Goal: Task Accomplishment & Management: Manage account settings

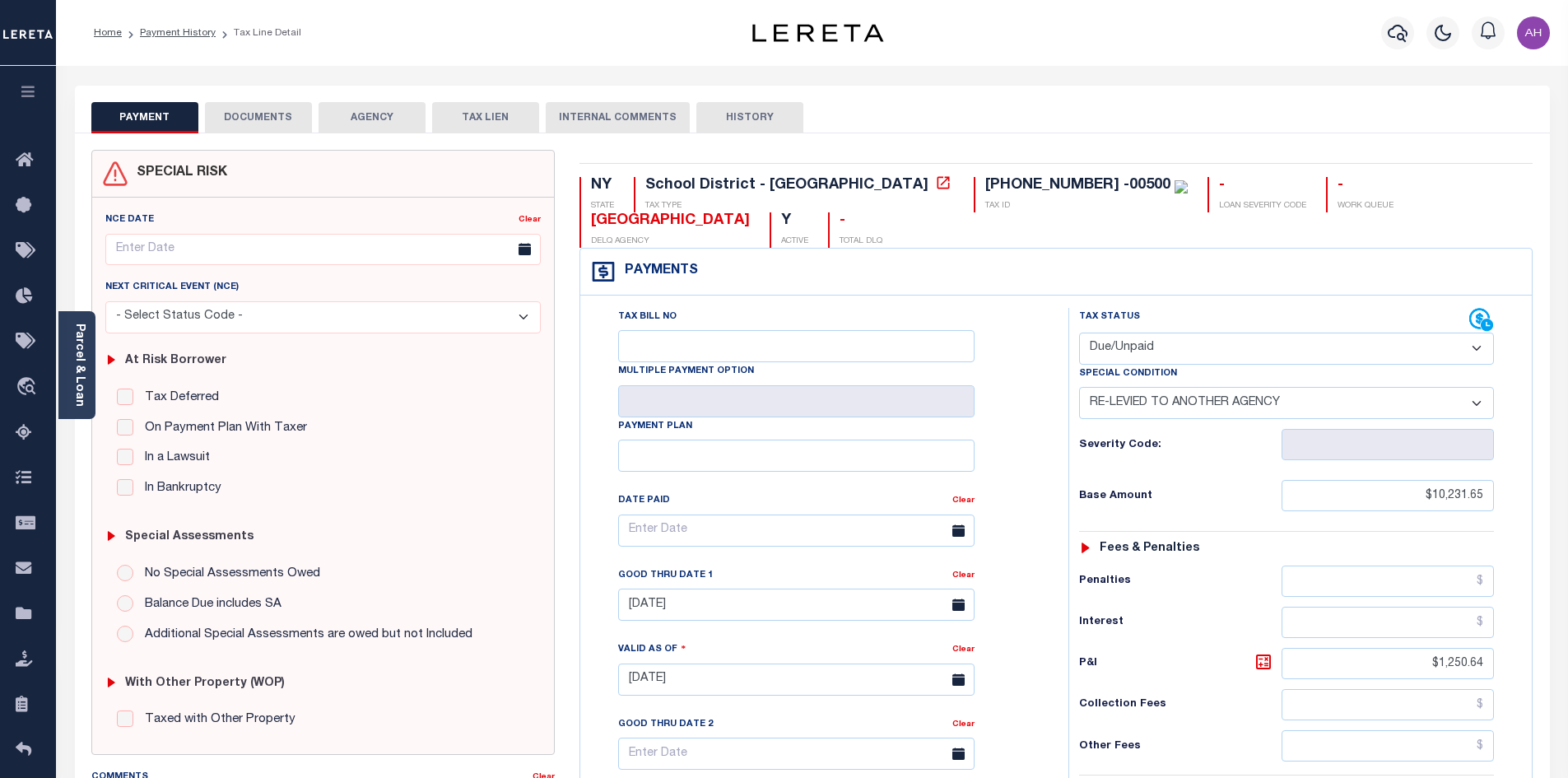
select select "DUE"
select select "31"
click at [90, 357] on div "Parcel & Loan" at bounding box center [77, 365] width 37 height 108
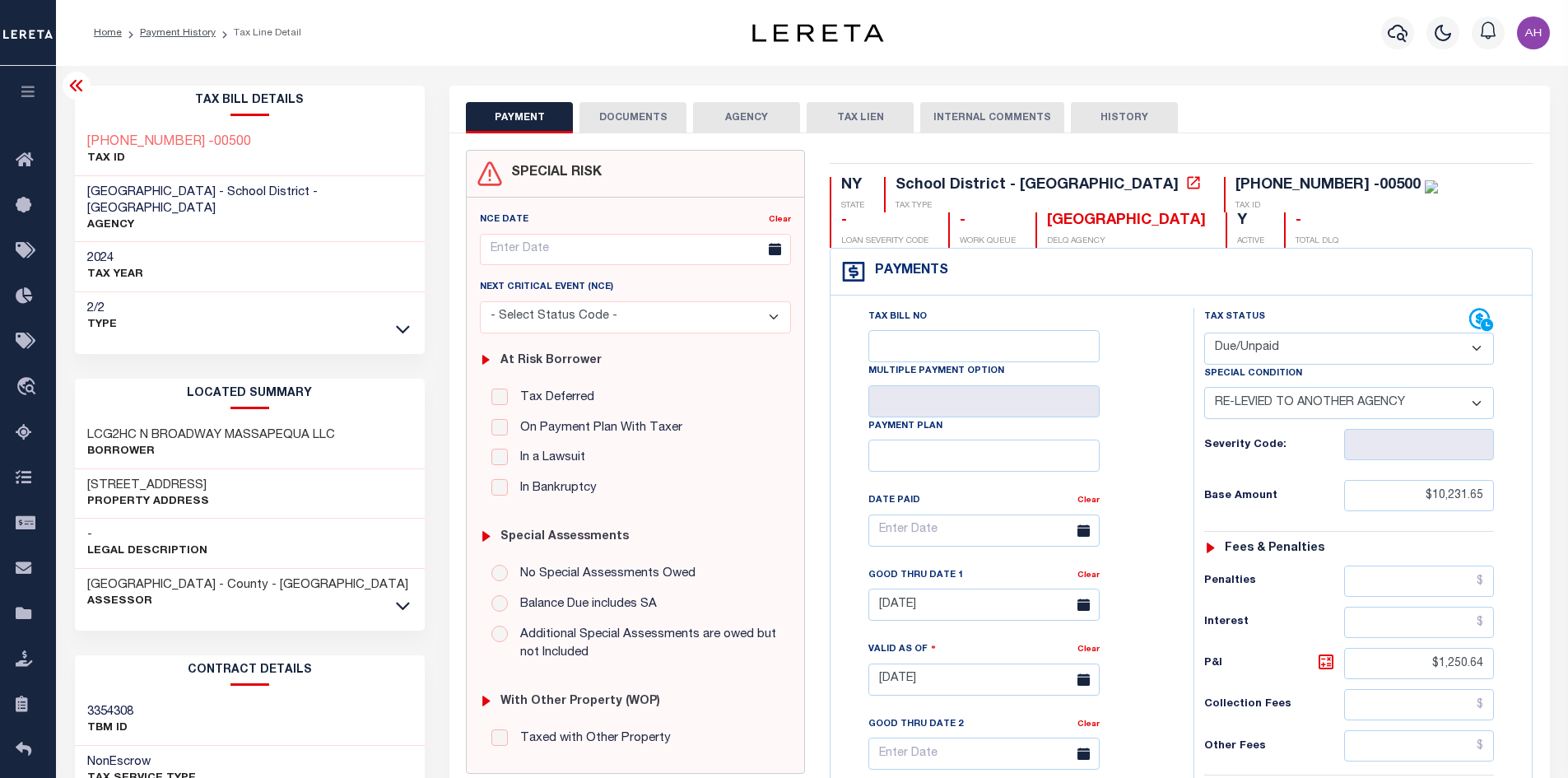
drag, startPoint x: 180, startPoint y: 28, endPoint x: 289, endPoint y: 85, distance: 123.0
click at [180, 28] on link "Payment History" at bounding box center [177, 32] width 76 height 10
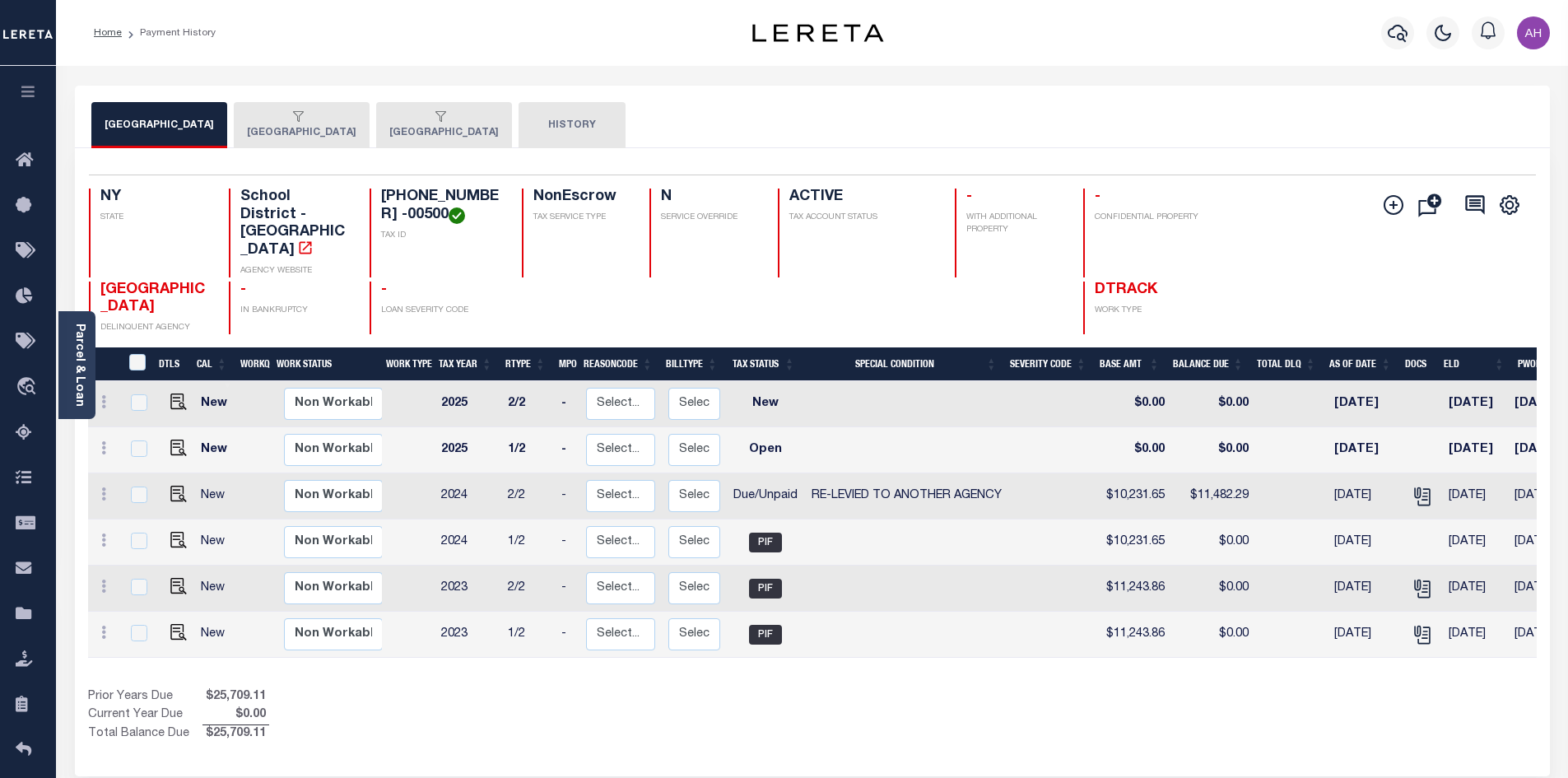
click at [349, 122] on div "button" at bounding box center [298, 117] width 103 height 14
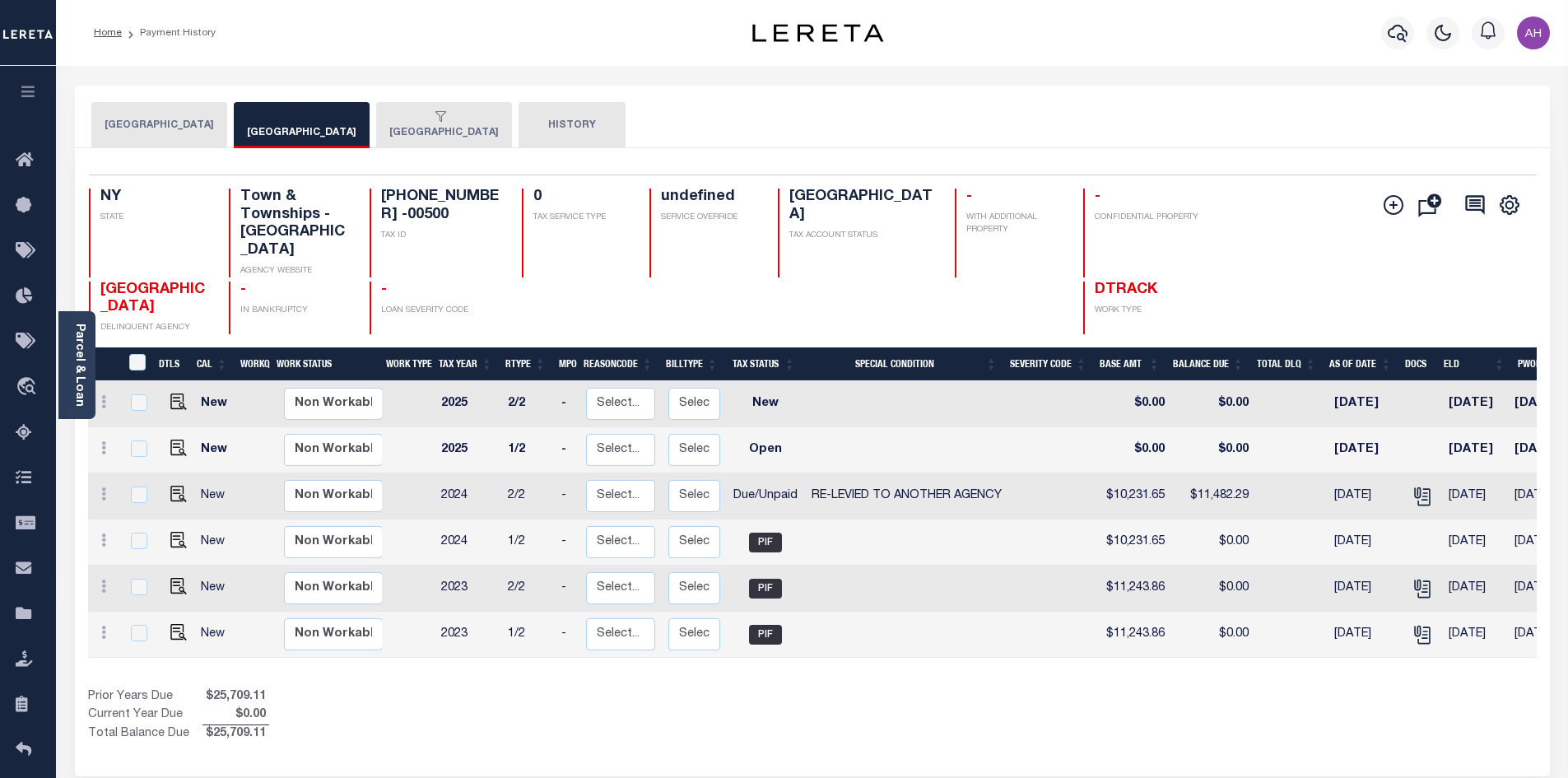
click at [489, 134] on button "OYSTER BAY TOWN" at bounding box center [444, 124] width 136 height 46
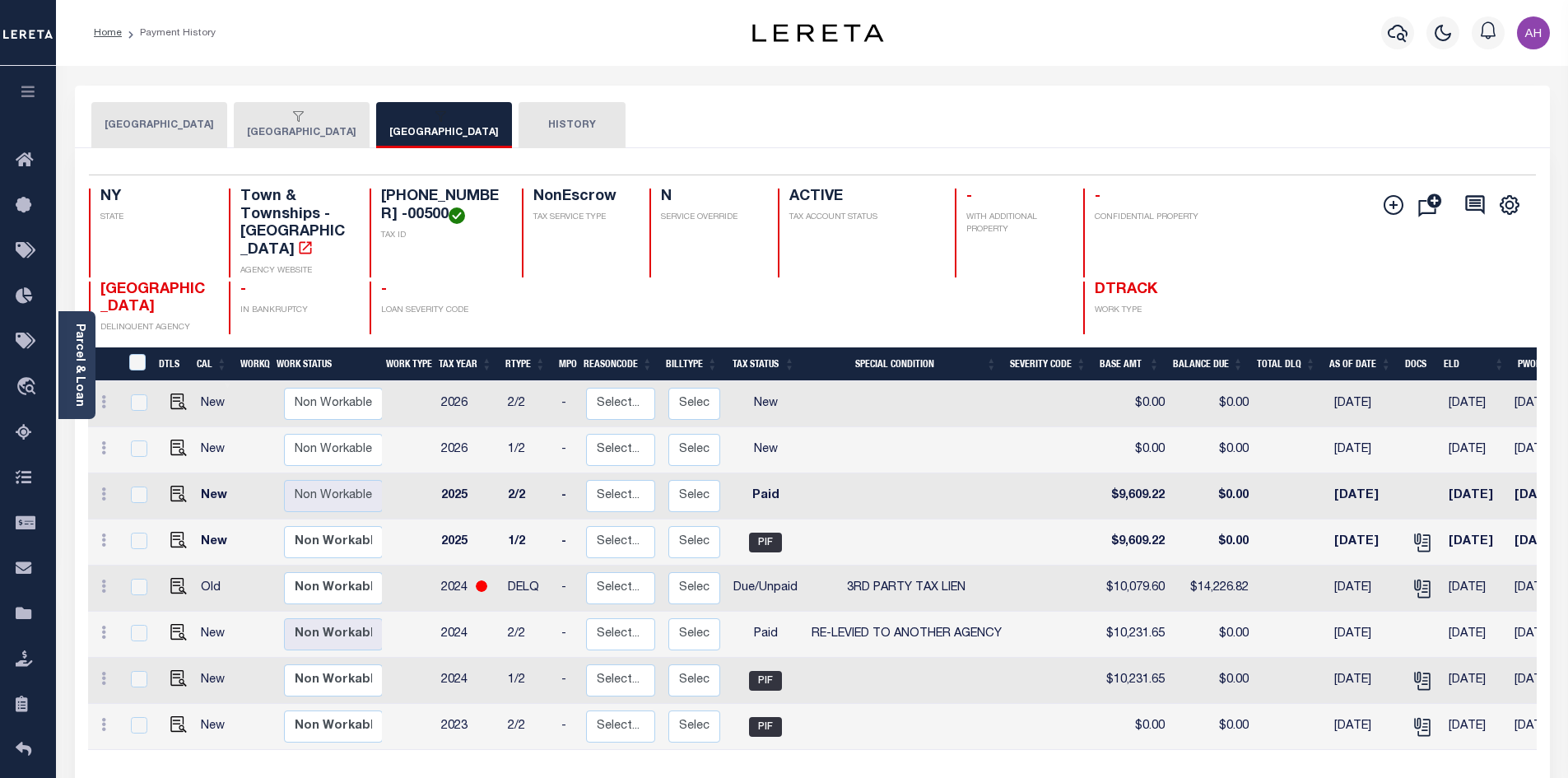
click at [226, 136] on button "OYSTER BAY TOWN SCHOOLS" at bounding box center [159, 124] width 136 height 46
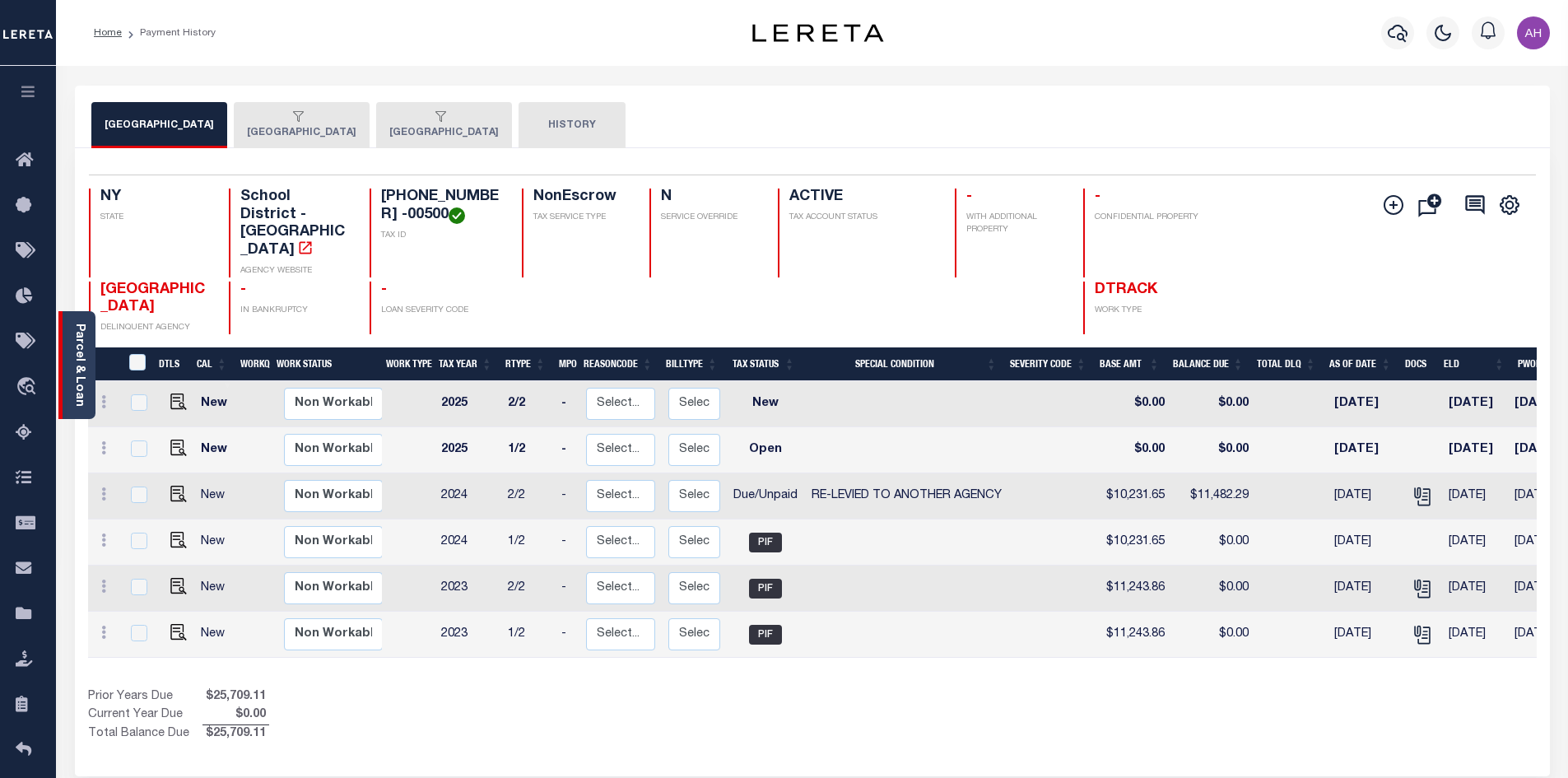
click at [79, 376] on link "Parcel & Loan" at bounding box center [78, 365] width 12 height 83
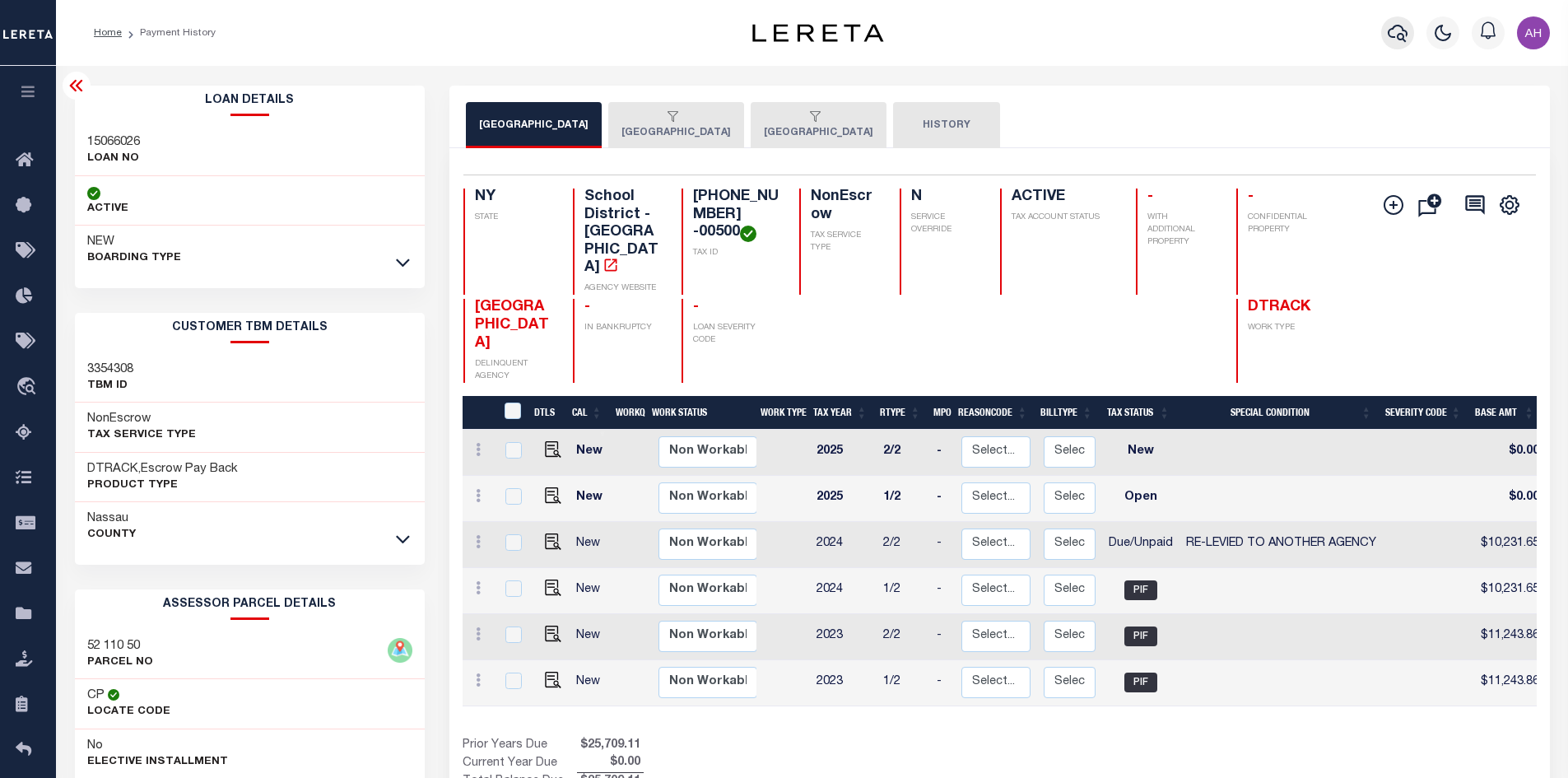
click at [1396, 33] on icon "button" at bounding box center [1398, 33] width 20 height 20
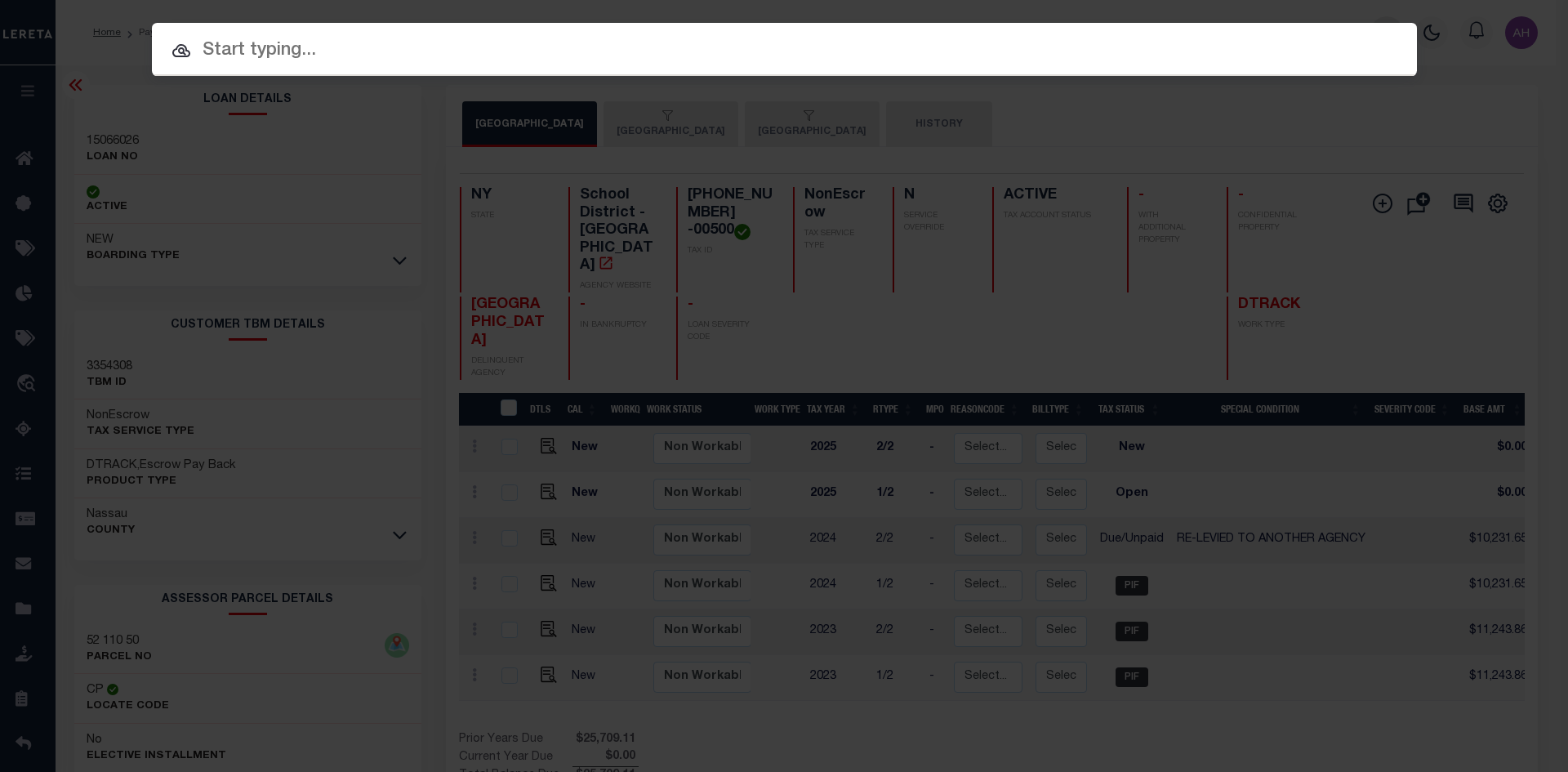
paste input "15159430"
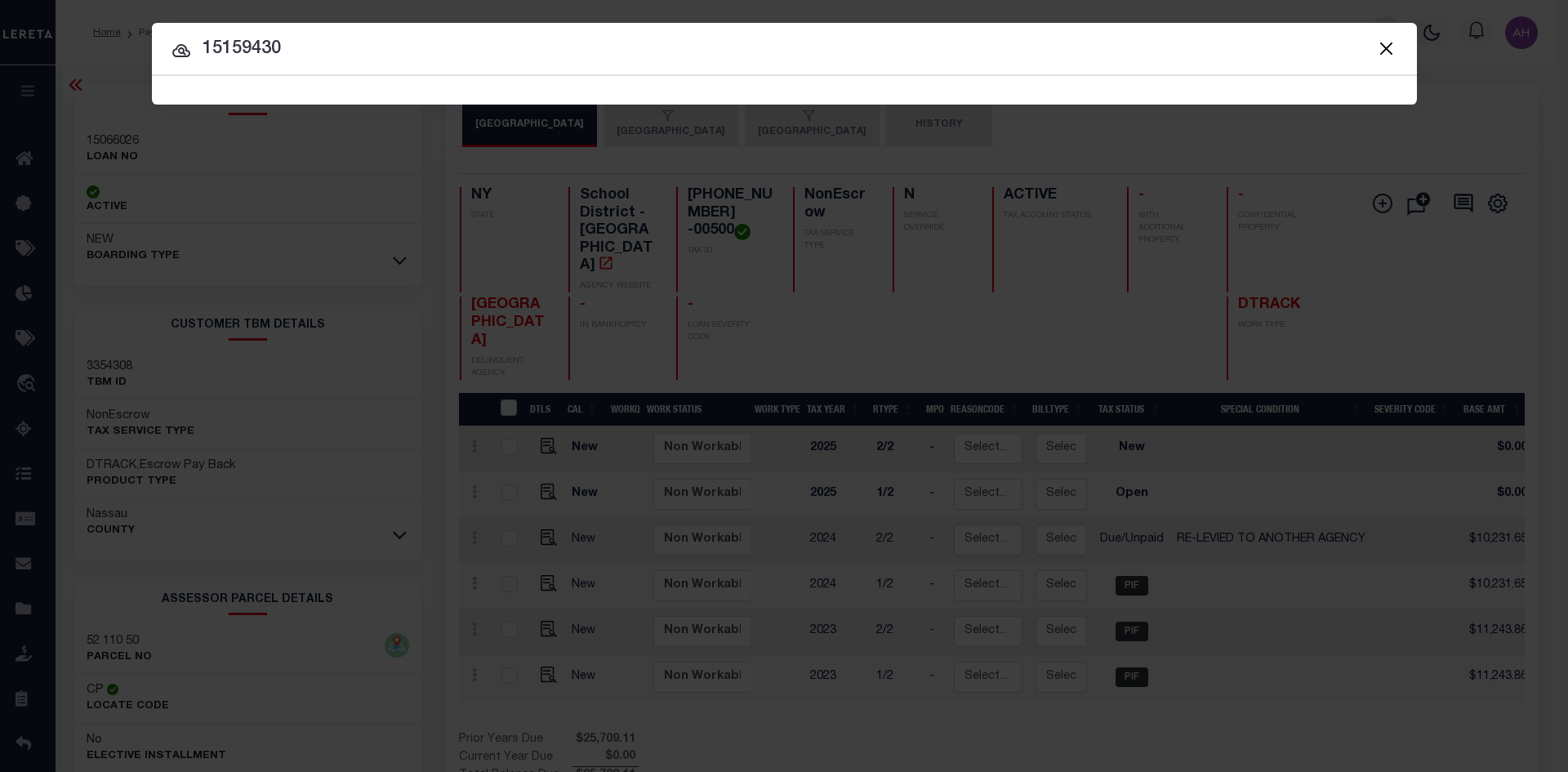
type input "15159430"
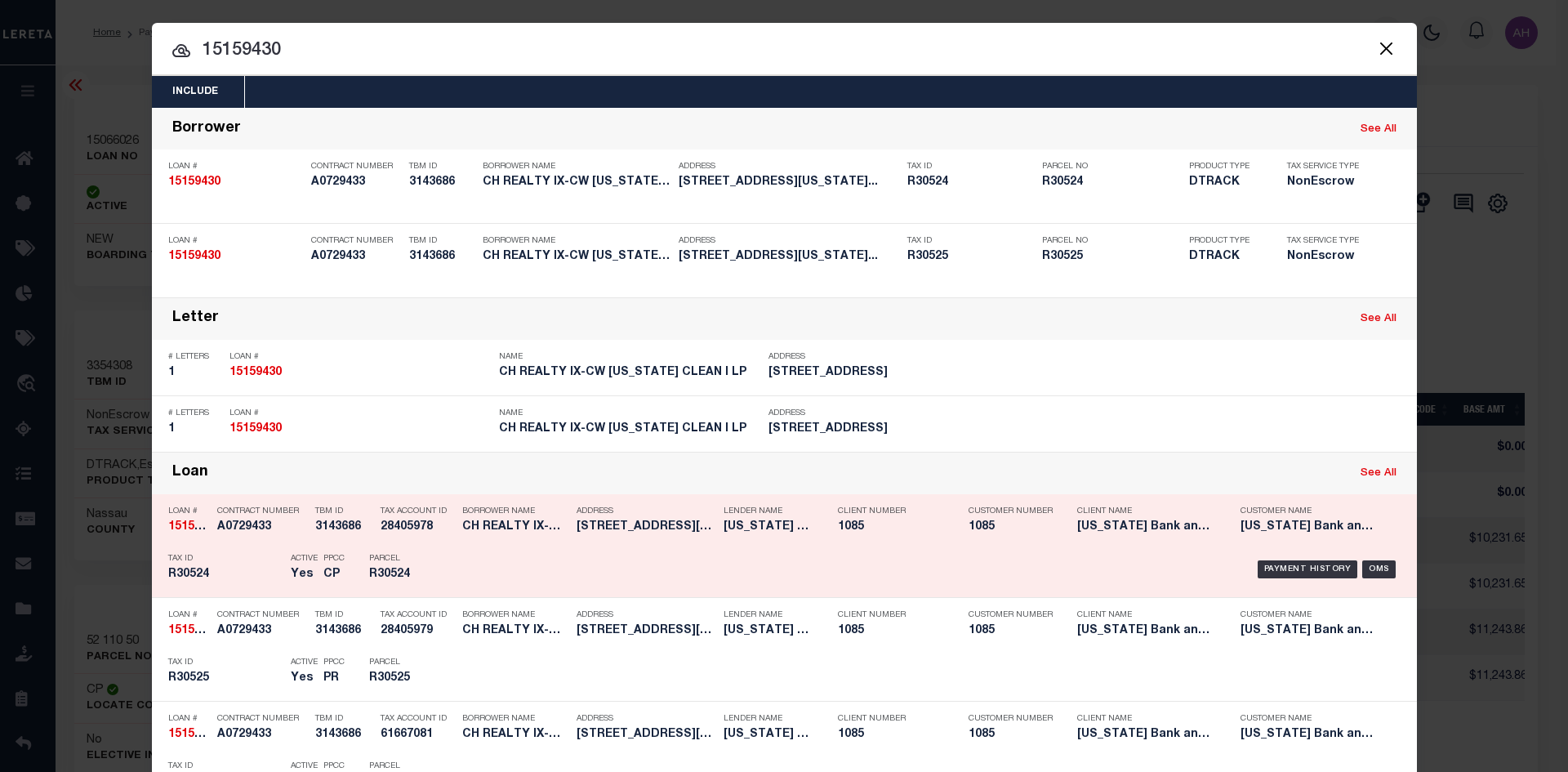
click at [1311, 581] on div "Payment History OMS" at bounding box center [934, 568] width 933 height 47
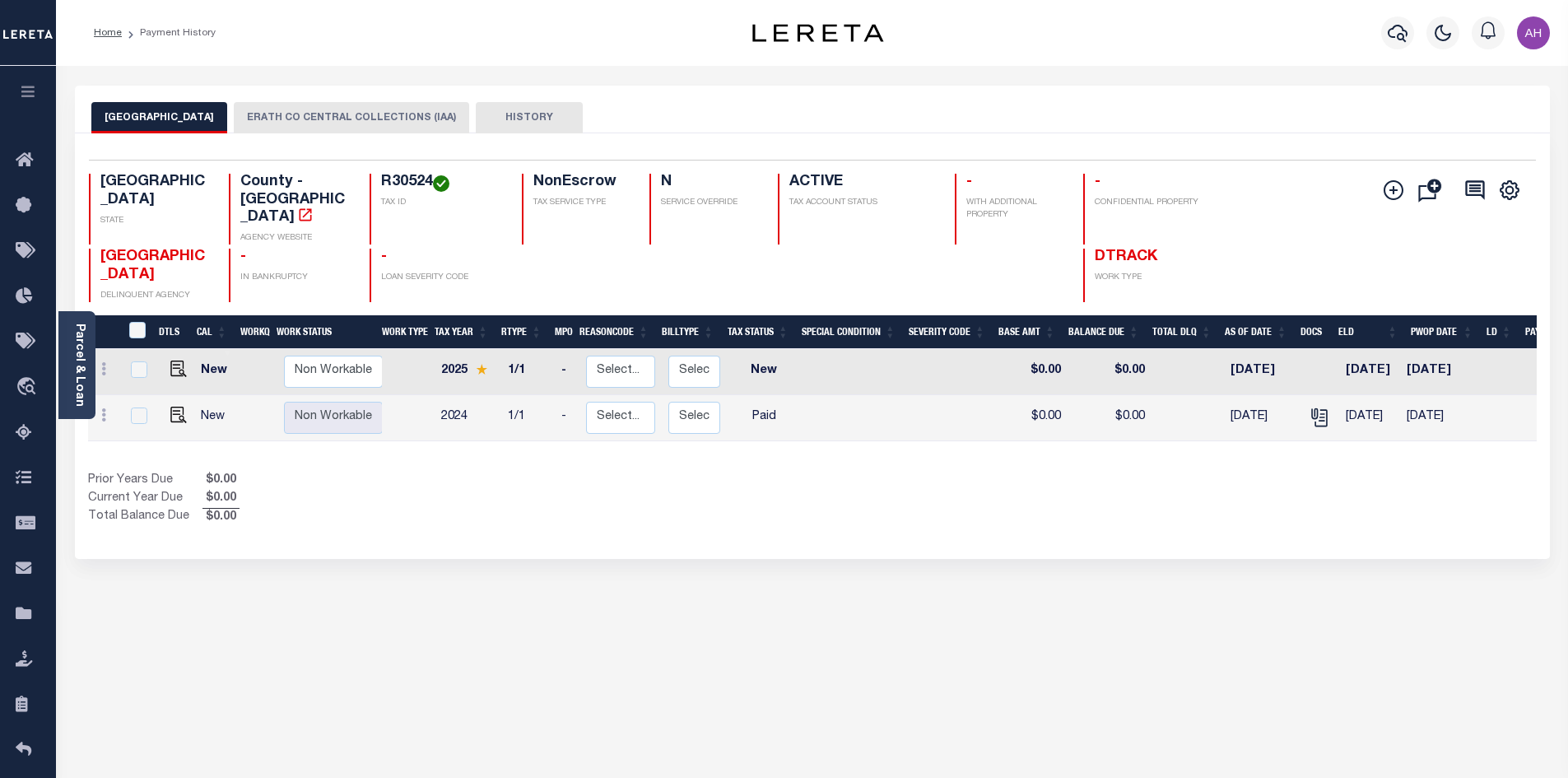
click at [310, 116] on button "ERATH CO CENTRAL COLLECTIONS (IAA)" at bounding box center [351, 117] width 235 height 32
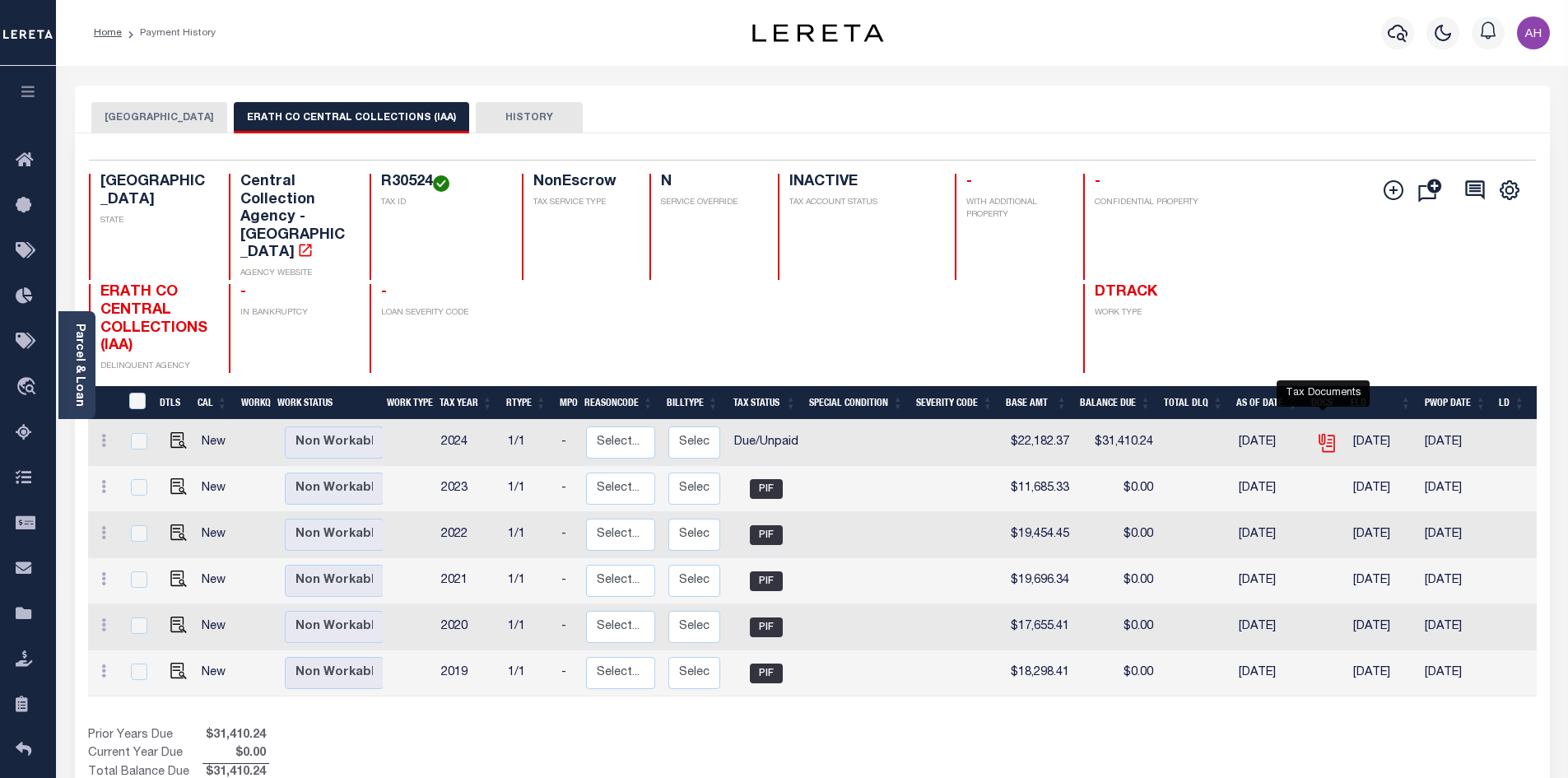
click at [1331, 434] on icon "" at bounding box center [1328, 442] width 13 height 17
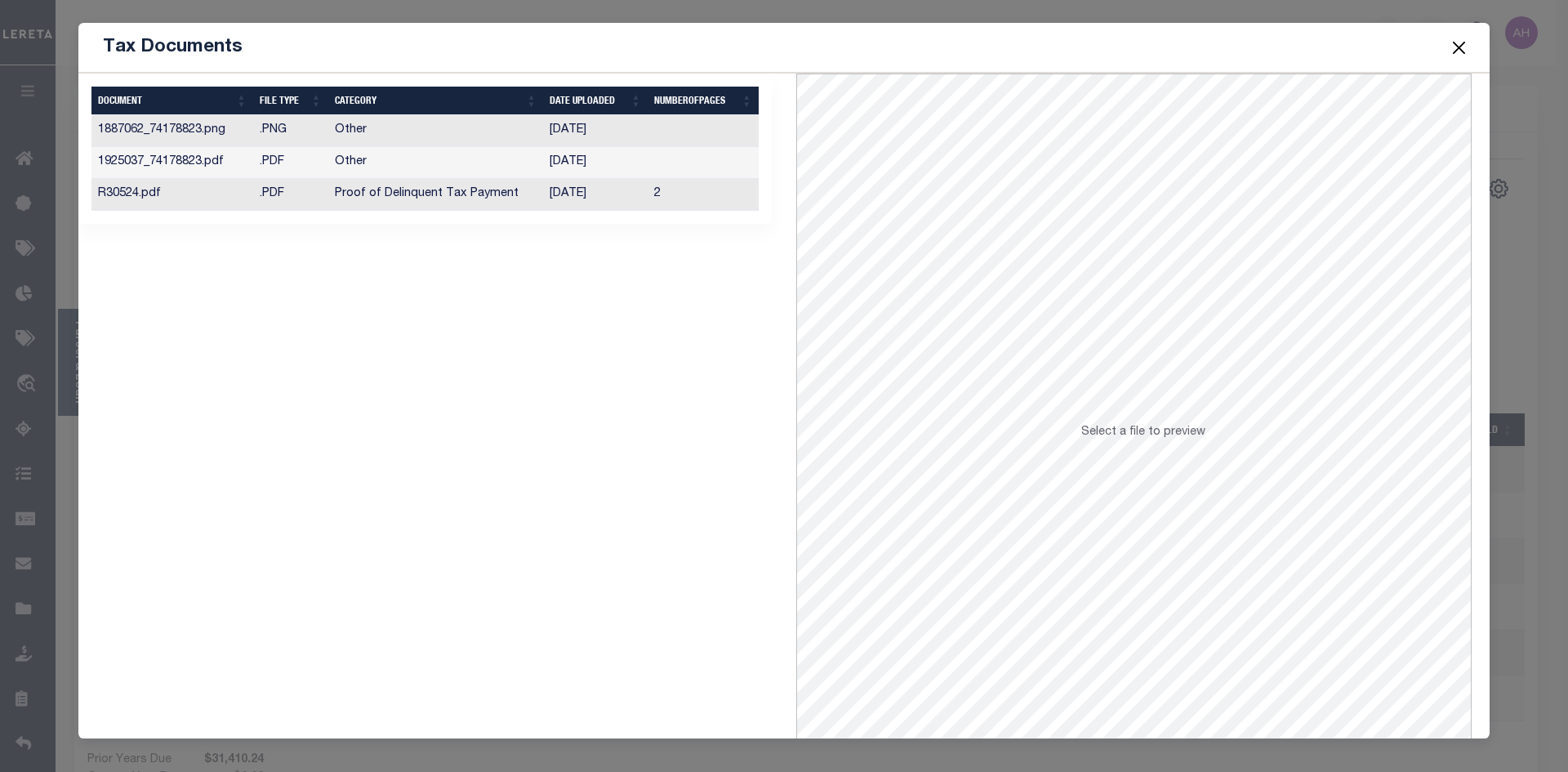
click at [473, 197] on td "Proof of Delinquent Tax Payment" at bounding box center [435, 195] width 215 height 32
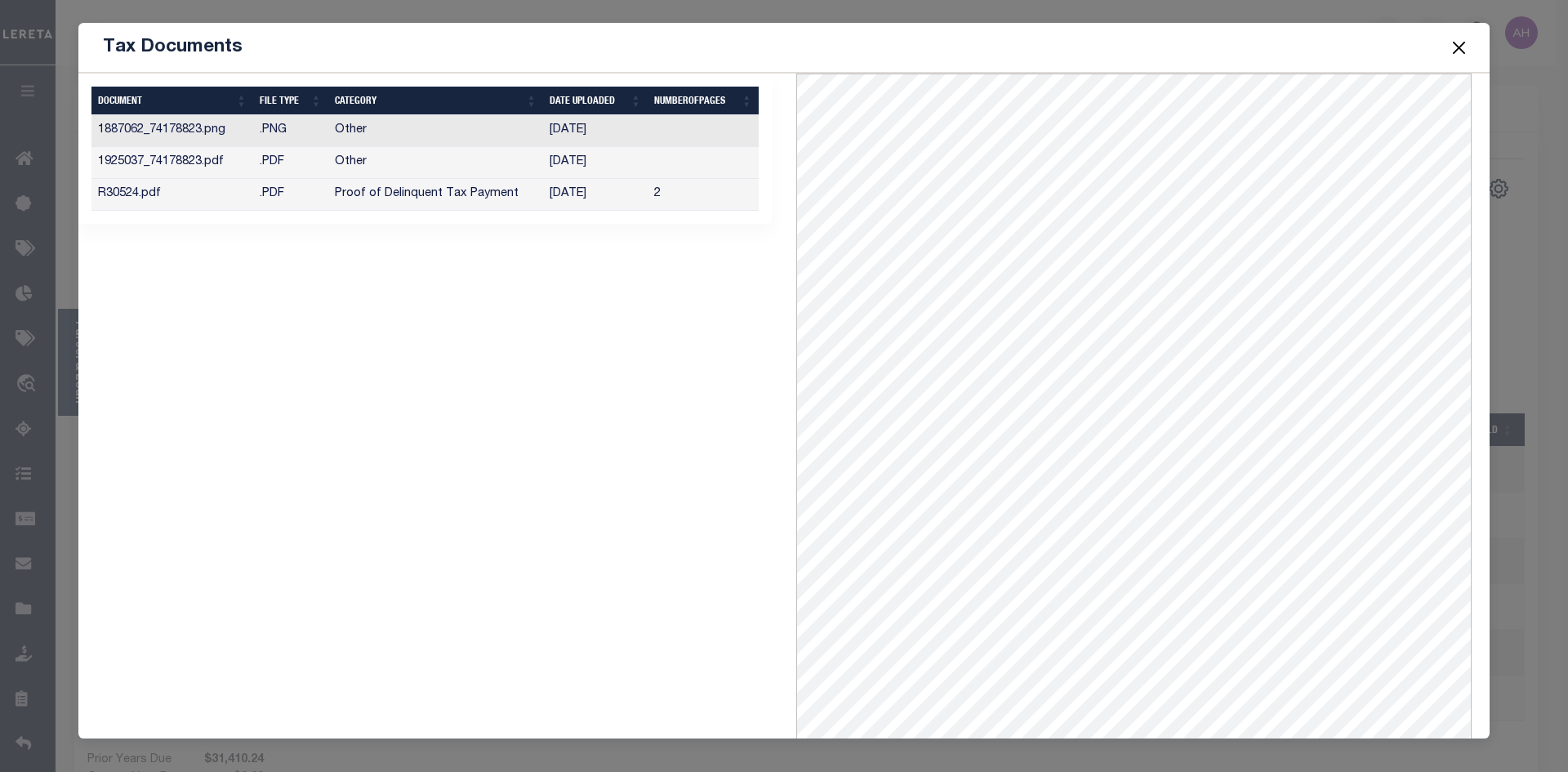
click at [1470, 45] on button "Close" at bounding box center [1460, 47] width 21 height 21
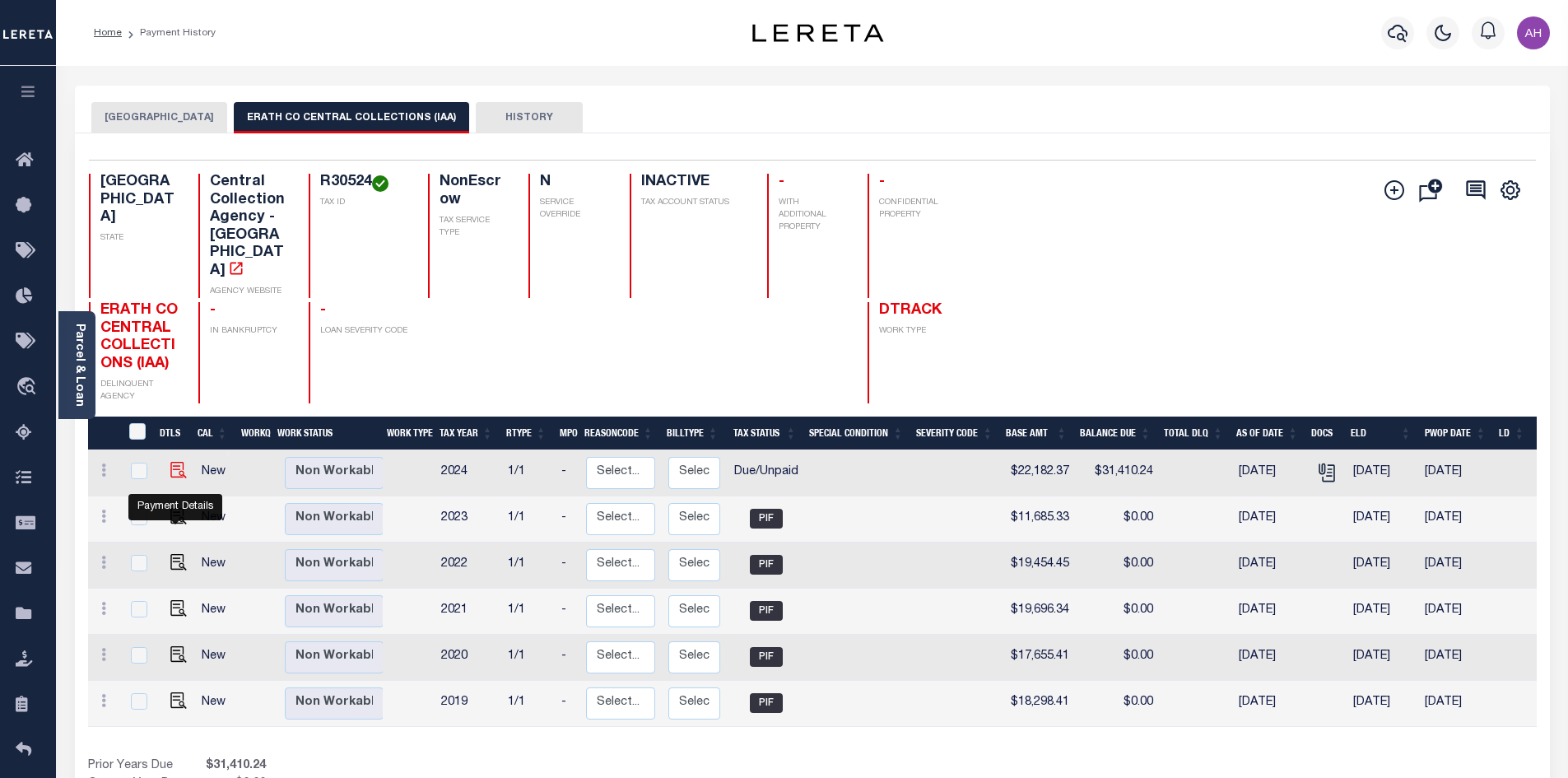
click at [173, 478] on img "" at bounding box center [178, 470] width 16 height 16
checkbox input "true"
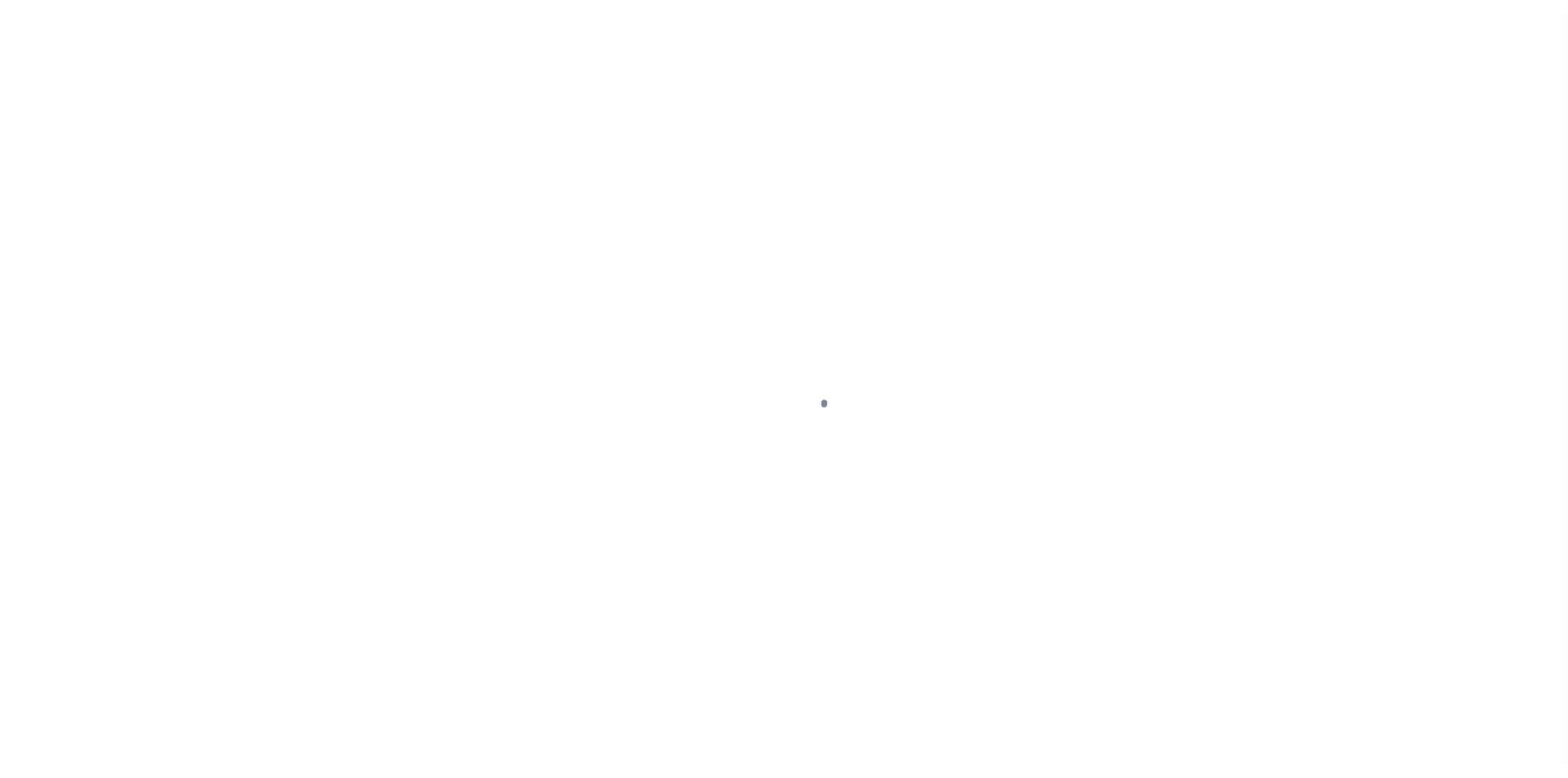
select select "DUE"
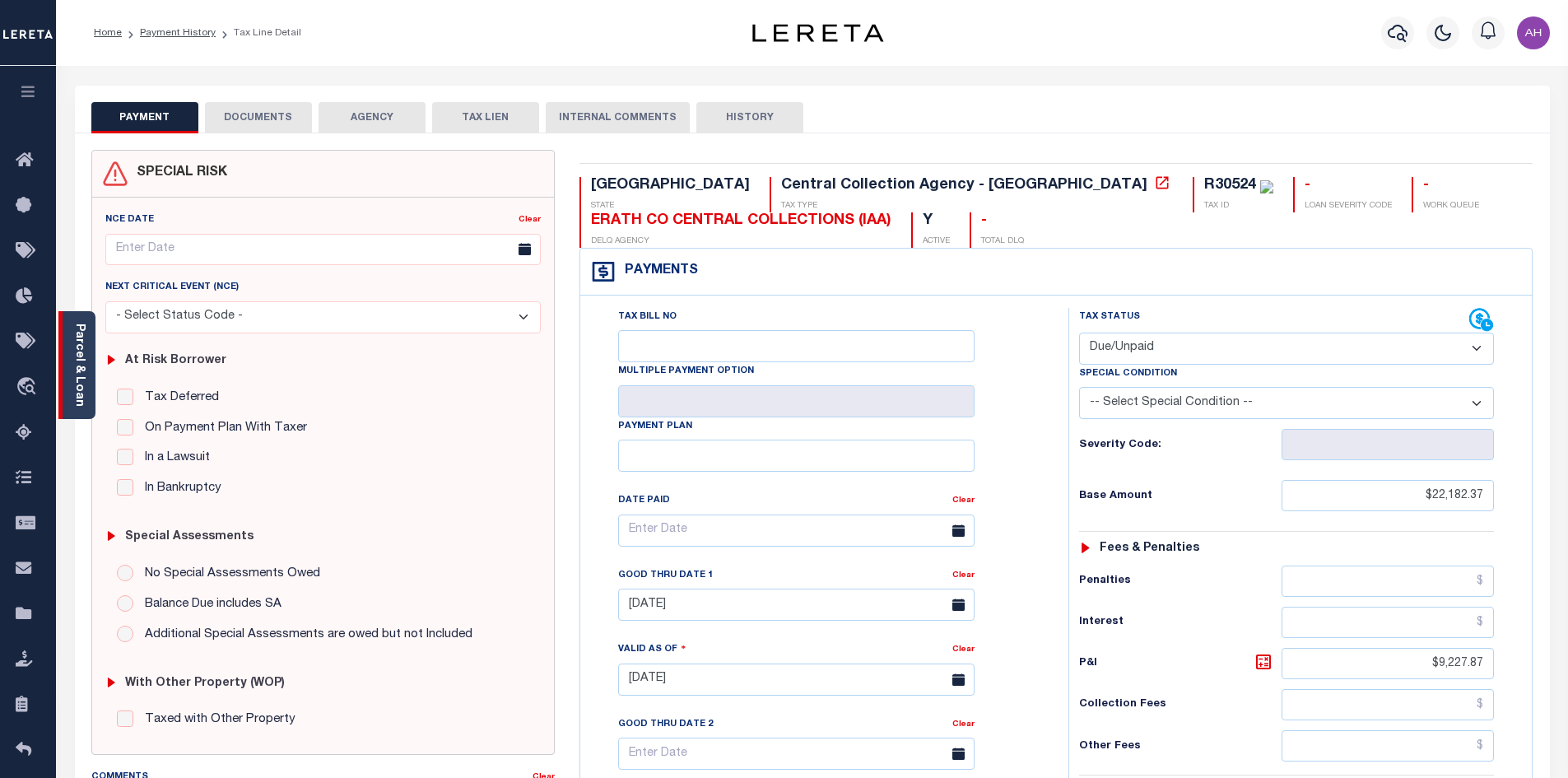
click at [84, 393] on link "Parcel & Loan" at bounding box center [78, 365] width 12 height 83
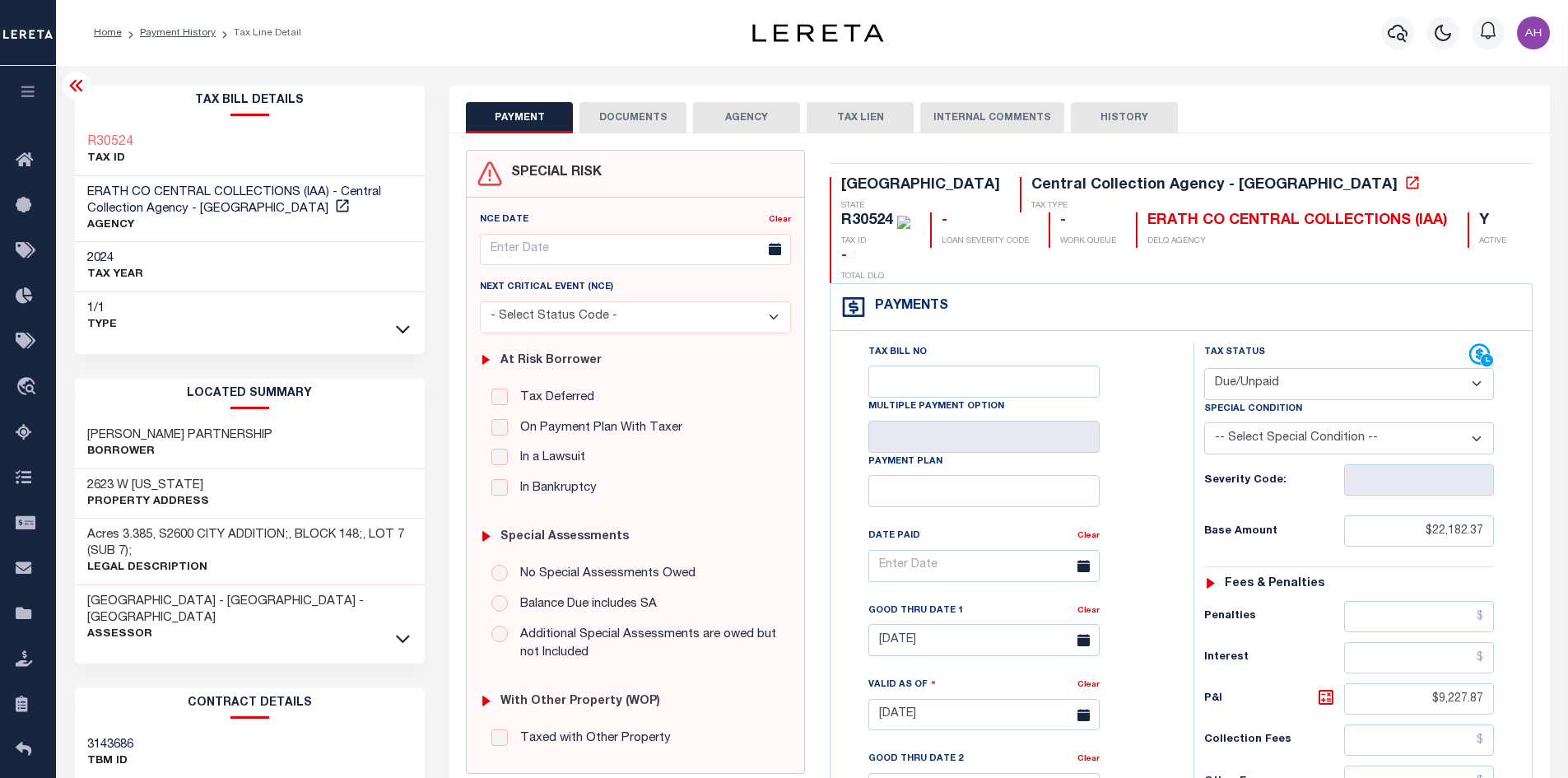
click at [320, 231] on p "AGENCY" at bounding box center [250, 225] width 326 height 16
drag, startPoint x: 292, startPoint y: 190, endPoint x: 73, endPoint y: 193, distance: 219.0
click at [73, 193] on div "Tax Bill Details R30524 TAX ID AGENCY" at bounding box center [249, 684] width 376 height 1198
copy span "ERATH CO CENTRAL COLLECTIONS"
drag, startPoint x: 199, startPoint y: 139, endPoint x: 84, endPoint y: 139, distance: 115.0
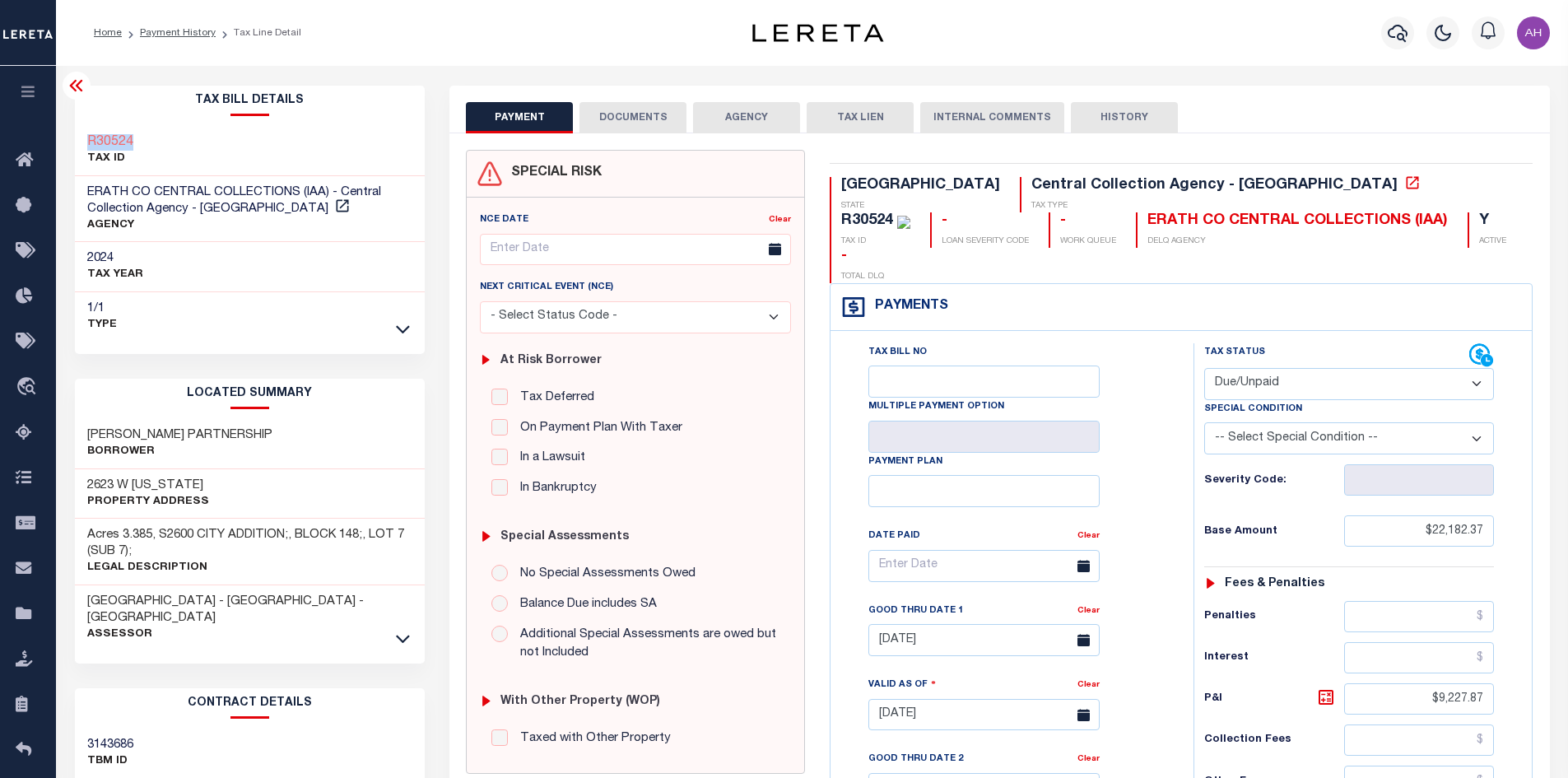
click at [84, 139] on div "R30524 TAX ID" at bounding box center [249, 151] width 350 height 50
copy h3 "R30524"
click at [189, 34] on link "Payment History" at bounding box center [177, 32] width 76 height 10
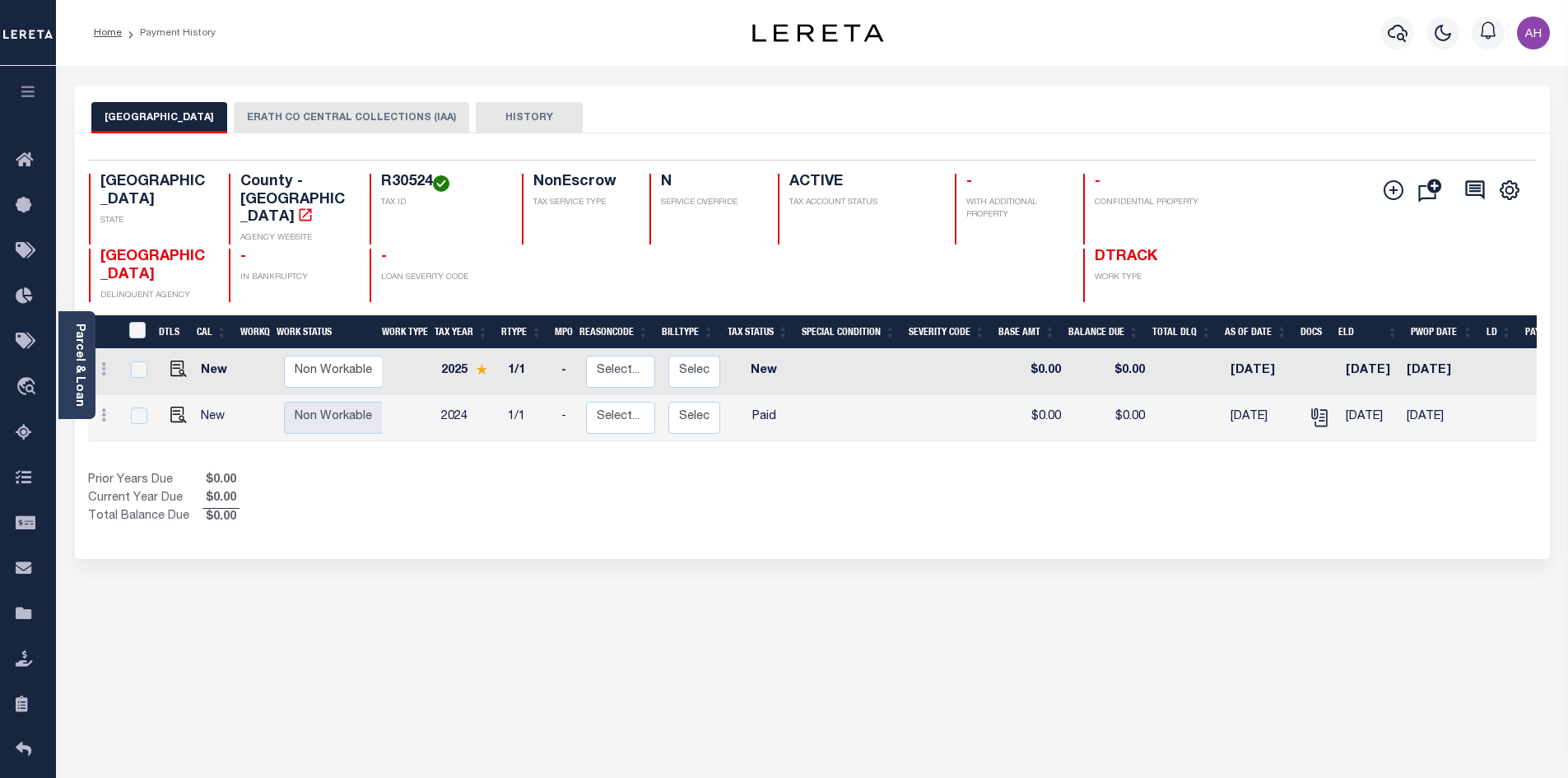
click at [322, 119] on button "ERATH CO CENTRAL COLLECTIONS (IAA)" at bounding box center [351, 117] width 235 height 32
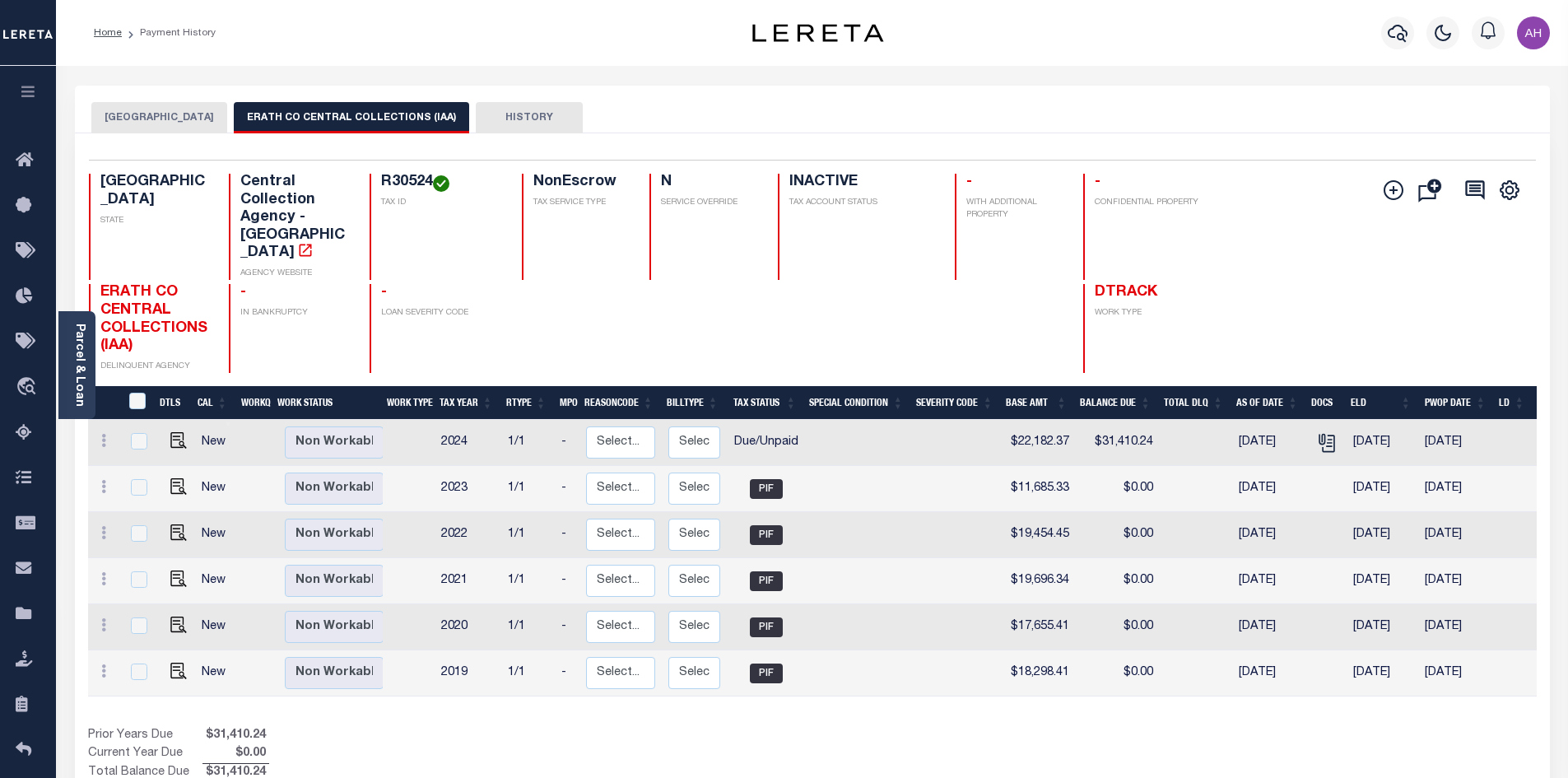
click at [142, 113] on button "[GEOGRAPHIC_DATA]" at bounding box center [159, 117] width 136 height 32
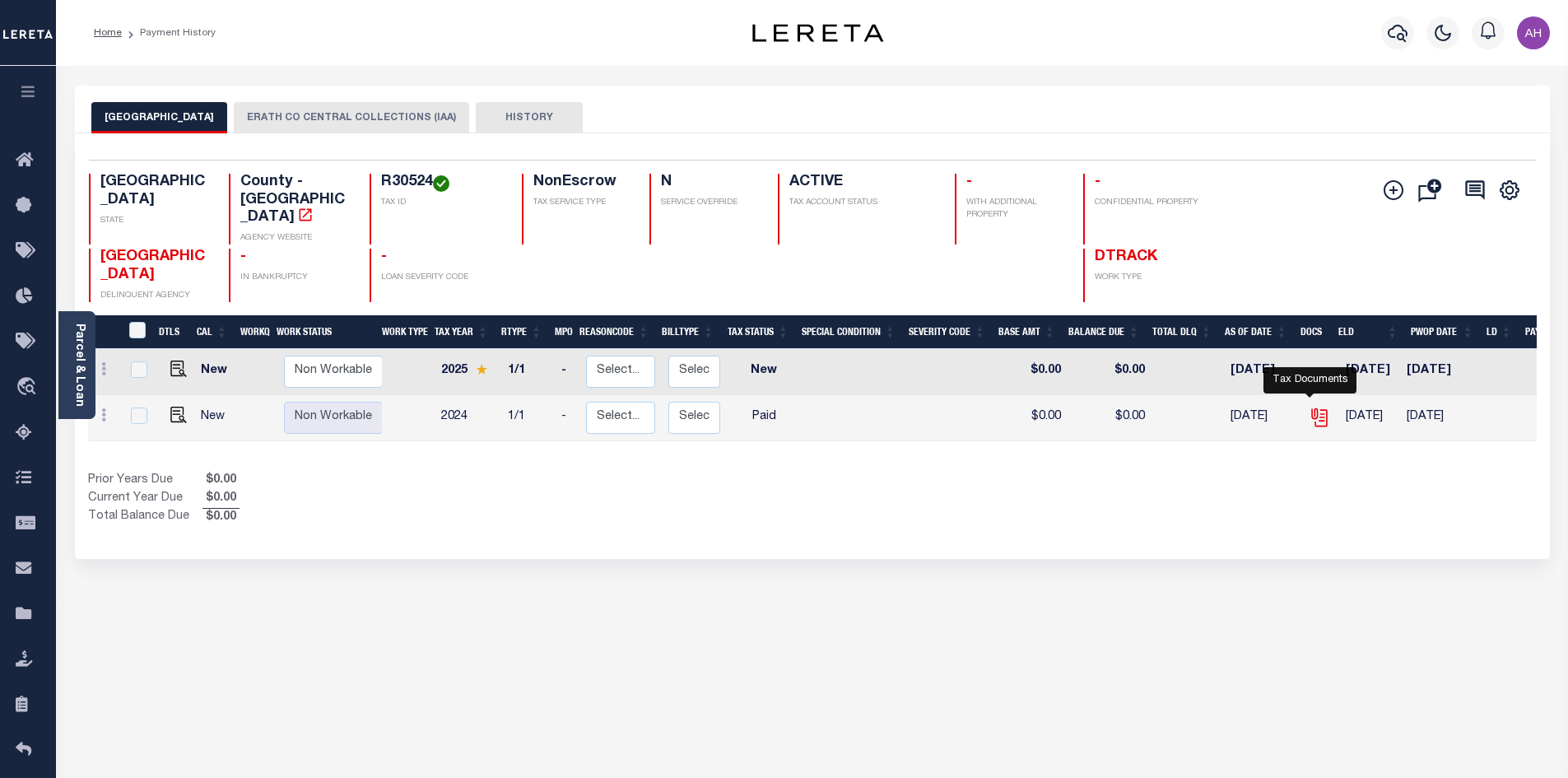
click at [1309, 406] on icon "" at bounding box center [1319, 417] width 22 height 22
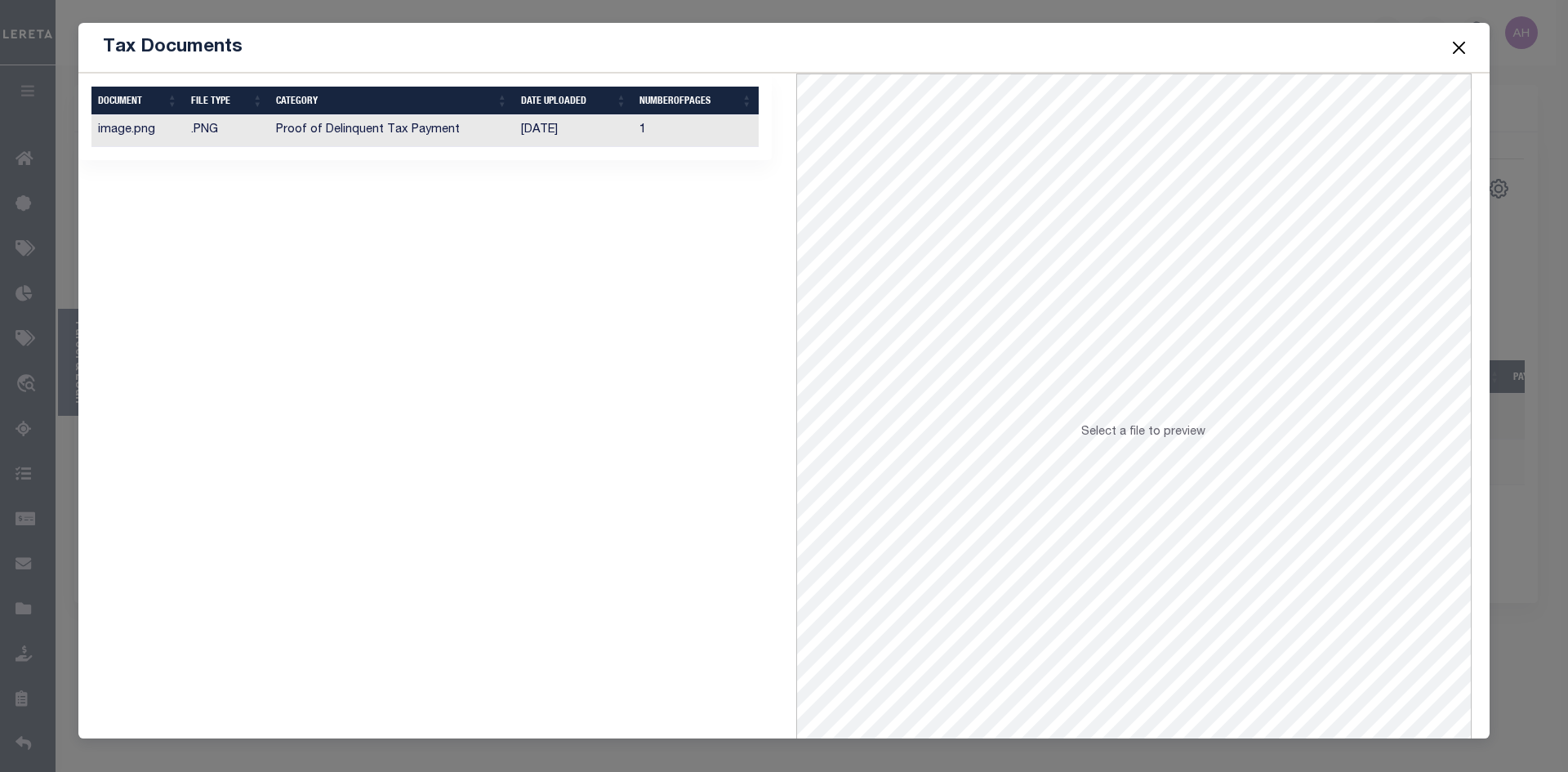
click at [393, 126] on td "Proof of Delinquent Tax Payment" at bounding box center [392, 131] width 244 height 32
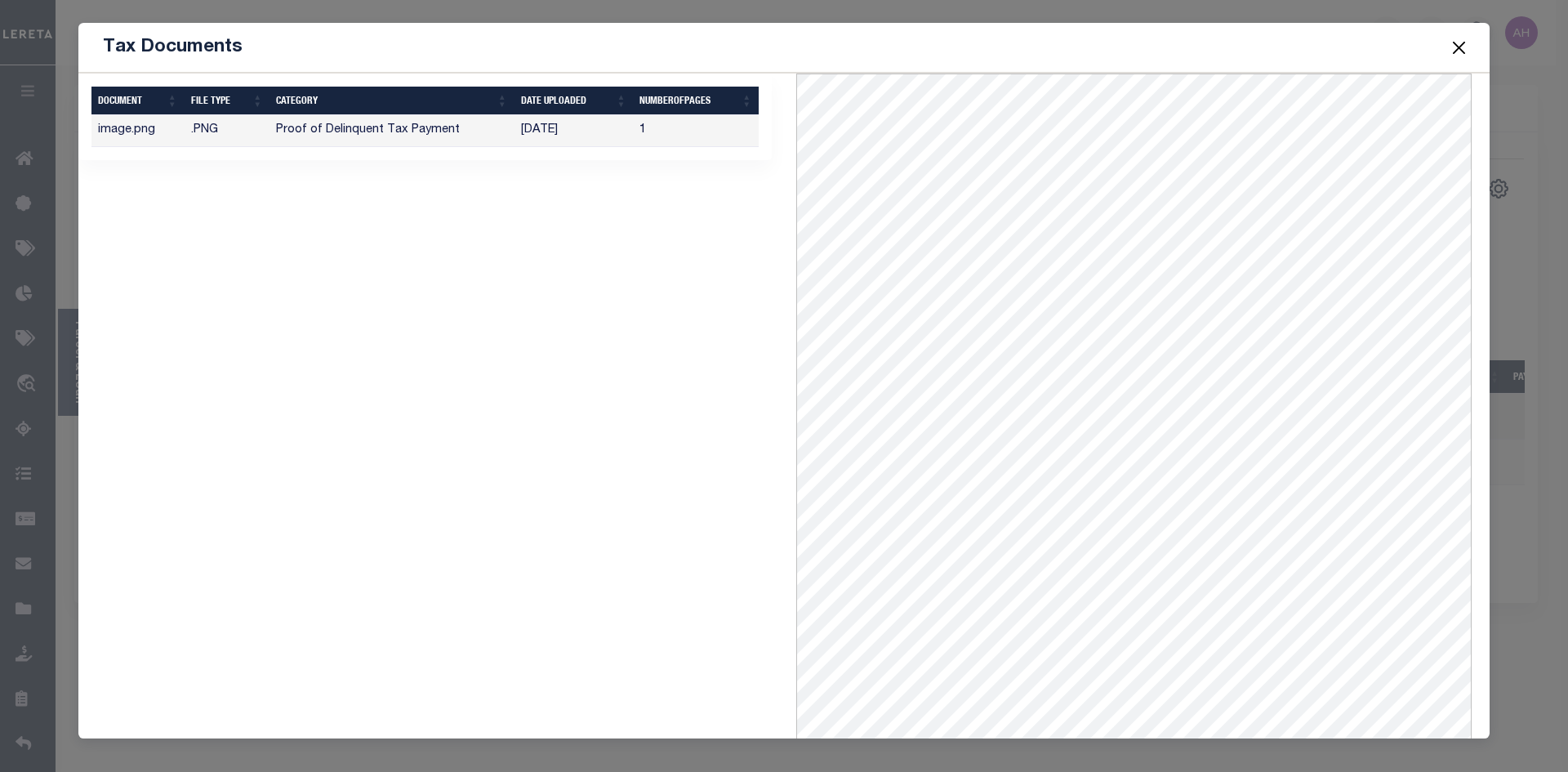
click at [1470, 51] on button "Close" at bounding box center [1460, 47] width 21 height 21
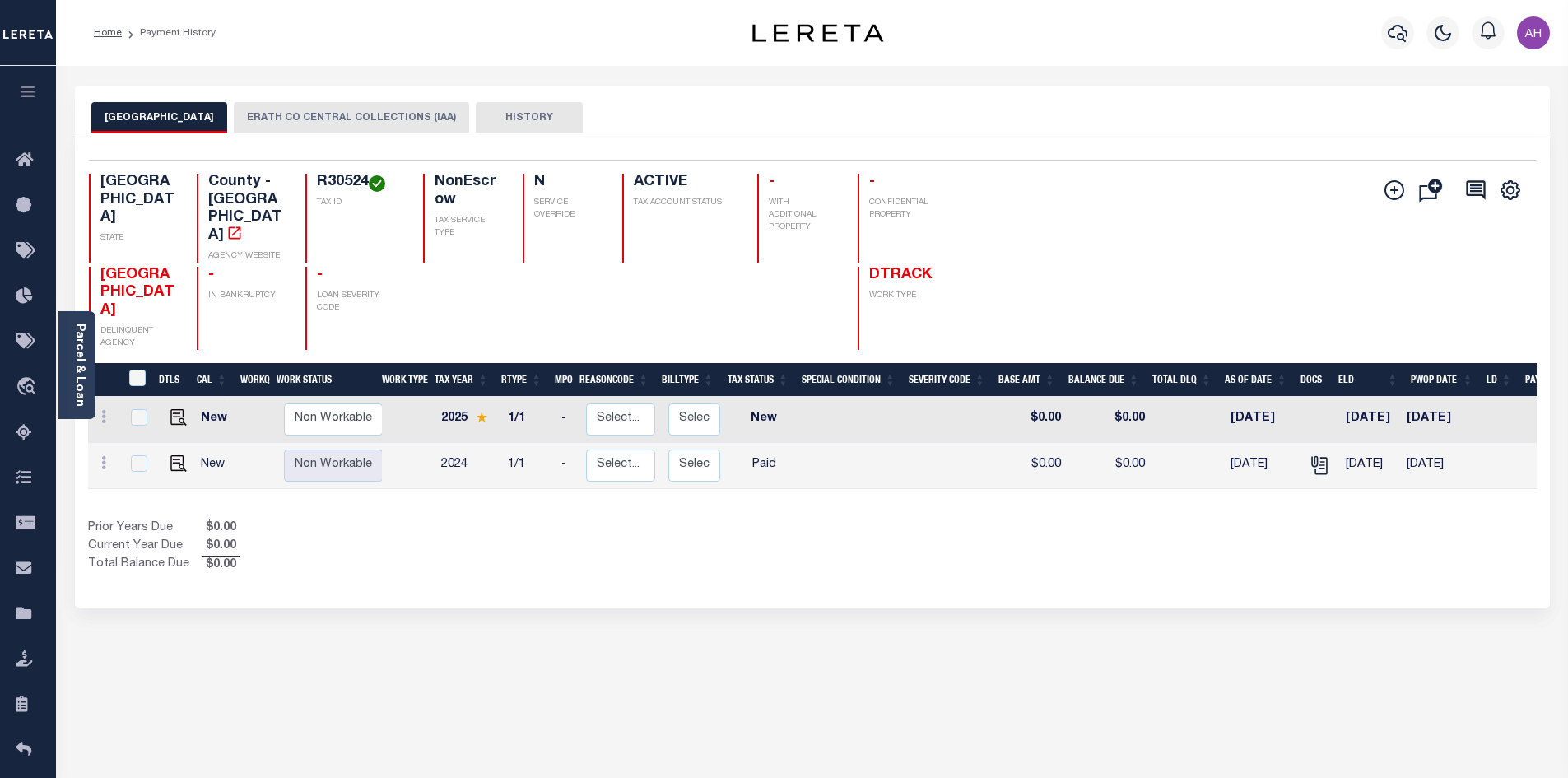
click at [340, 117] on button "ERATH CO CENTRAL COLLECTIONS (IAA)" at bounding box center [351, 117] width 235 height 32
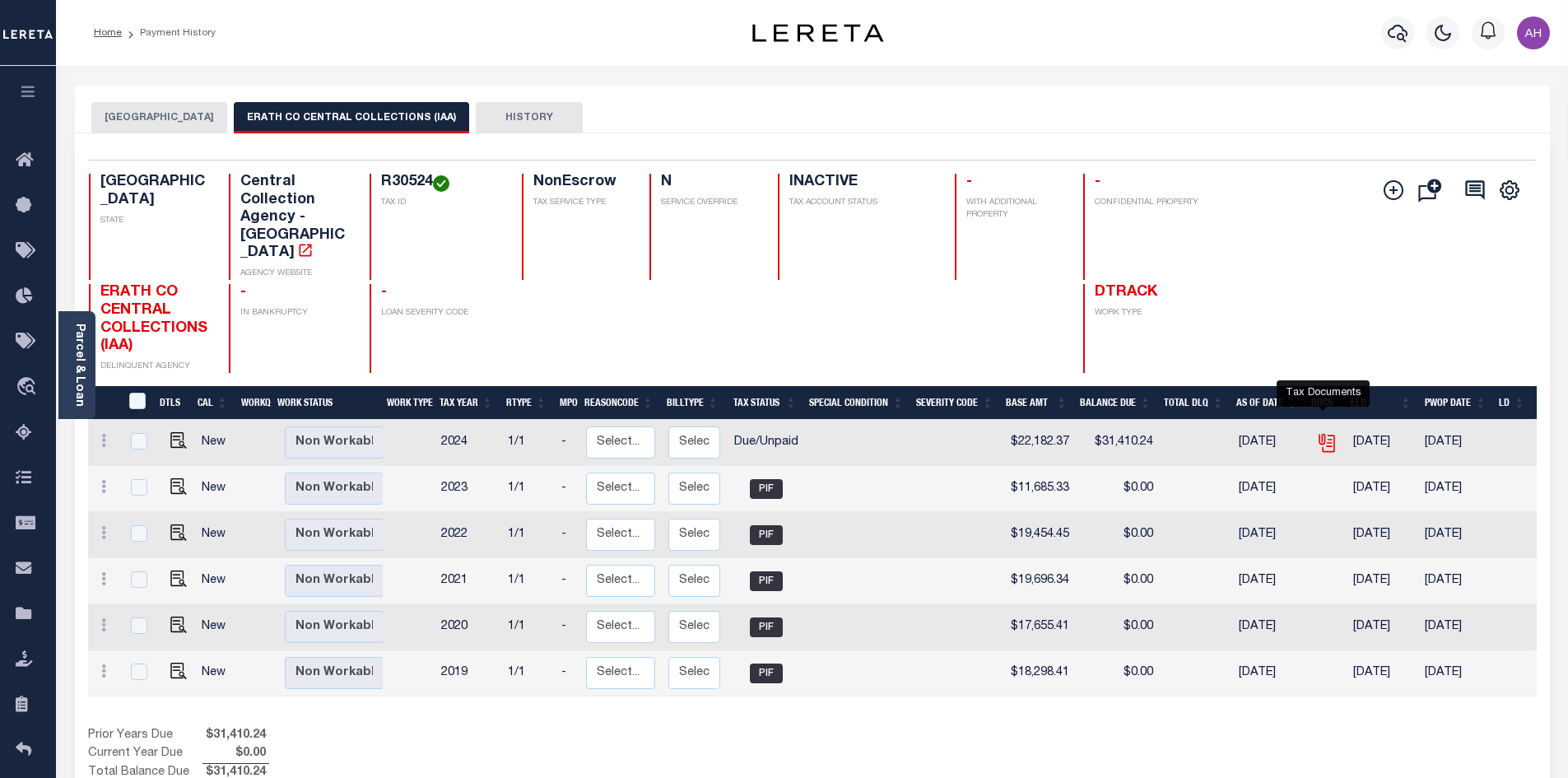
click at [1332, 432] on icon "" at bounding box center [1327, 443] width 22 height 22
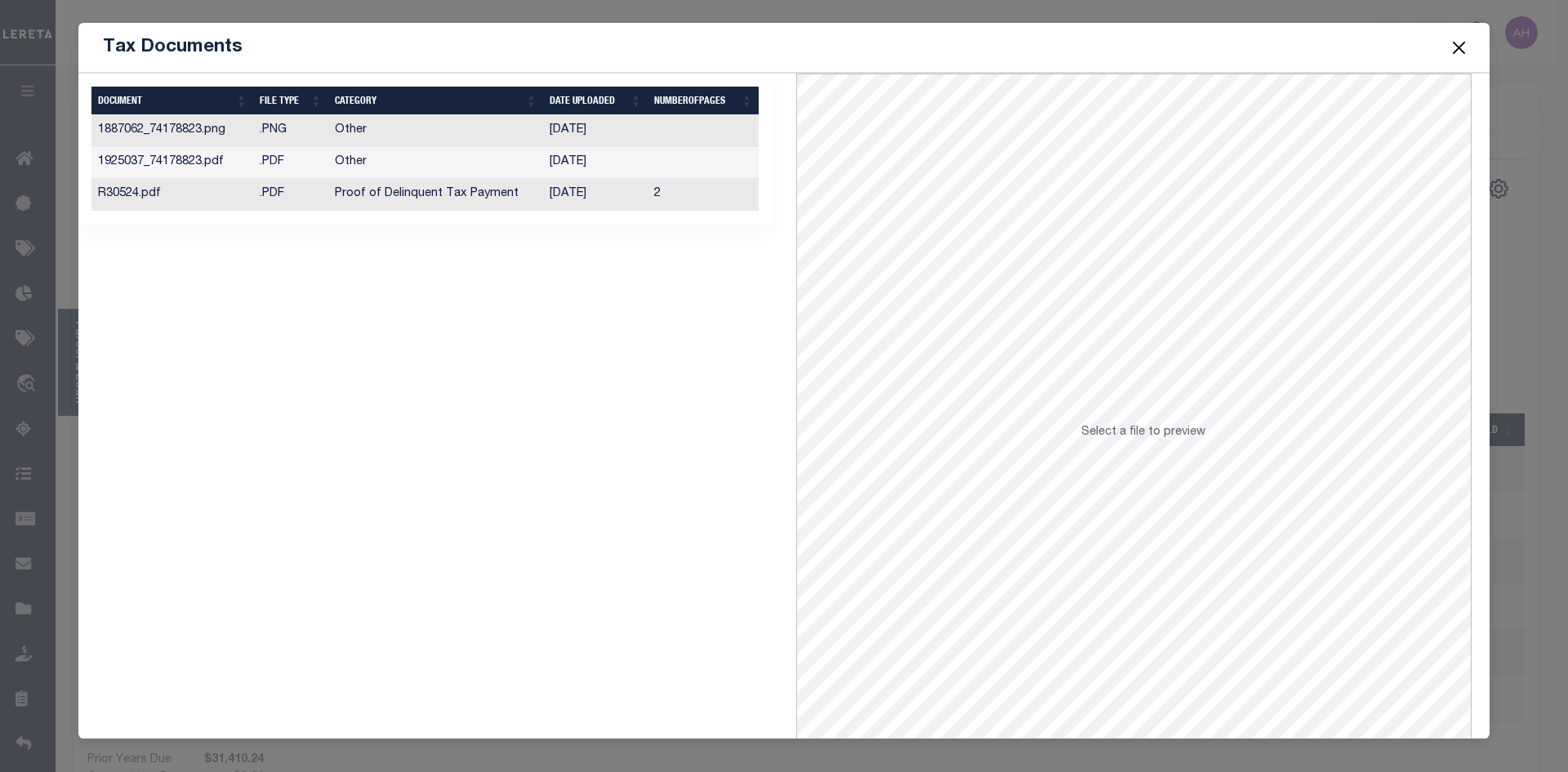
click at [595, 167] on td "05/23/2025" at bounding box center [595, 163] width 105 height 32
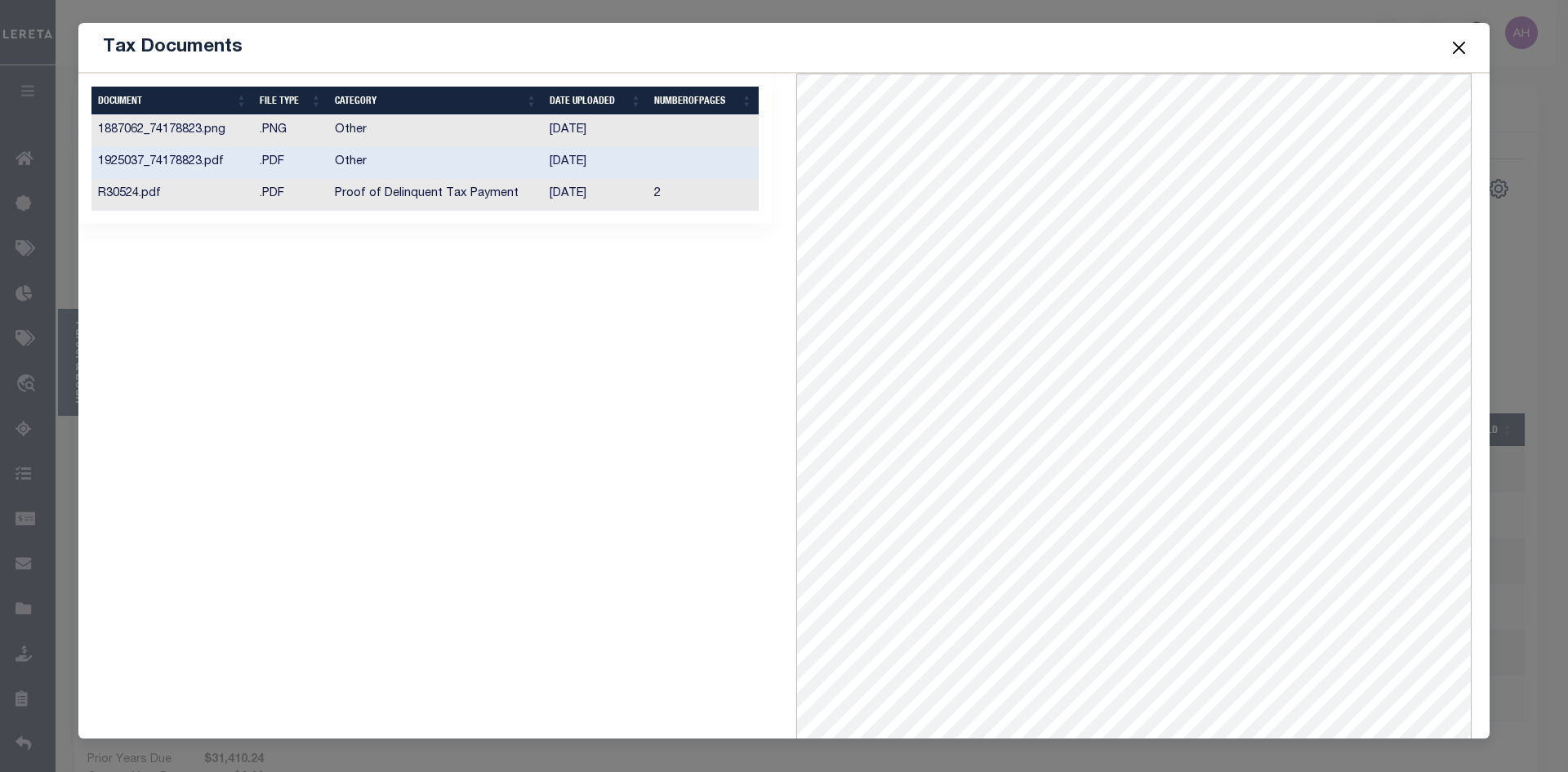
click at [585, 134] on td "04/04/2025" at bounding box center [595, 131] width 105 height 32
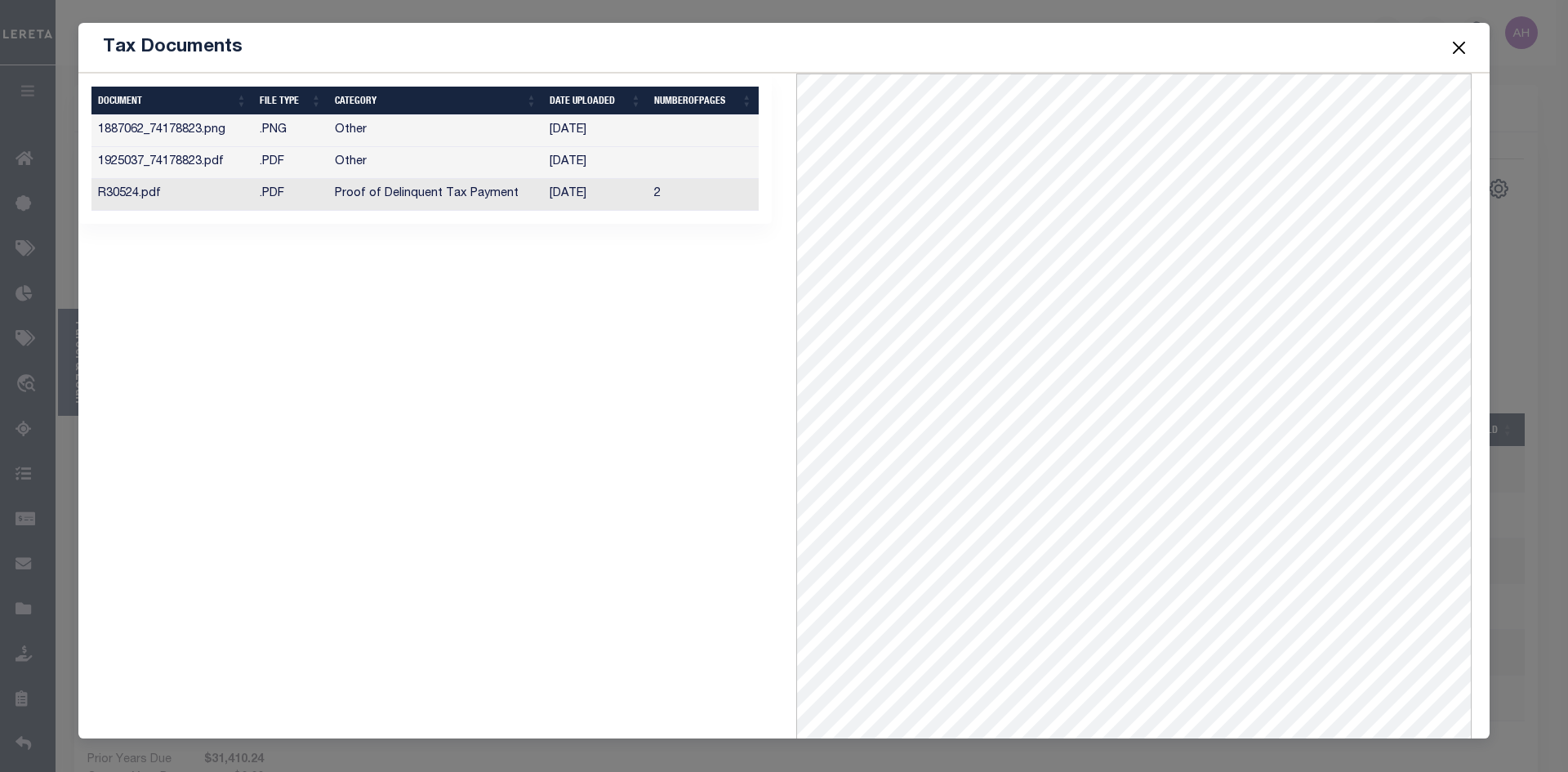
click at [585, 139] on td "04/04/2025" at bounding box center [595, 131] width 105 height 32
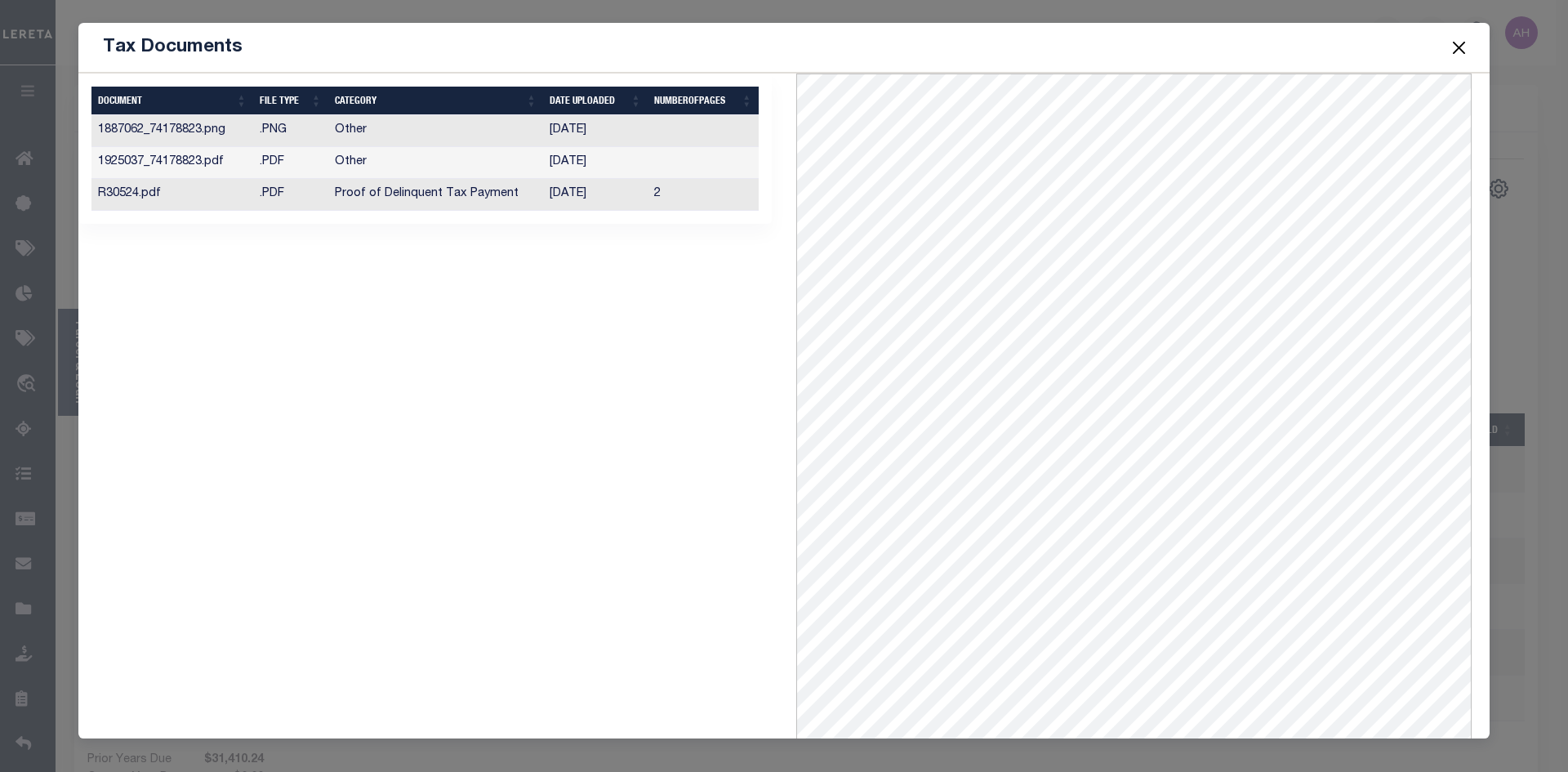
click at [582, 157] on td "05/23/2025" at bounding box center [595, 163] width 105 height 32
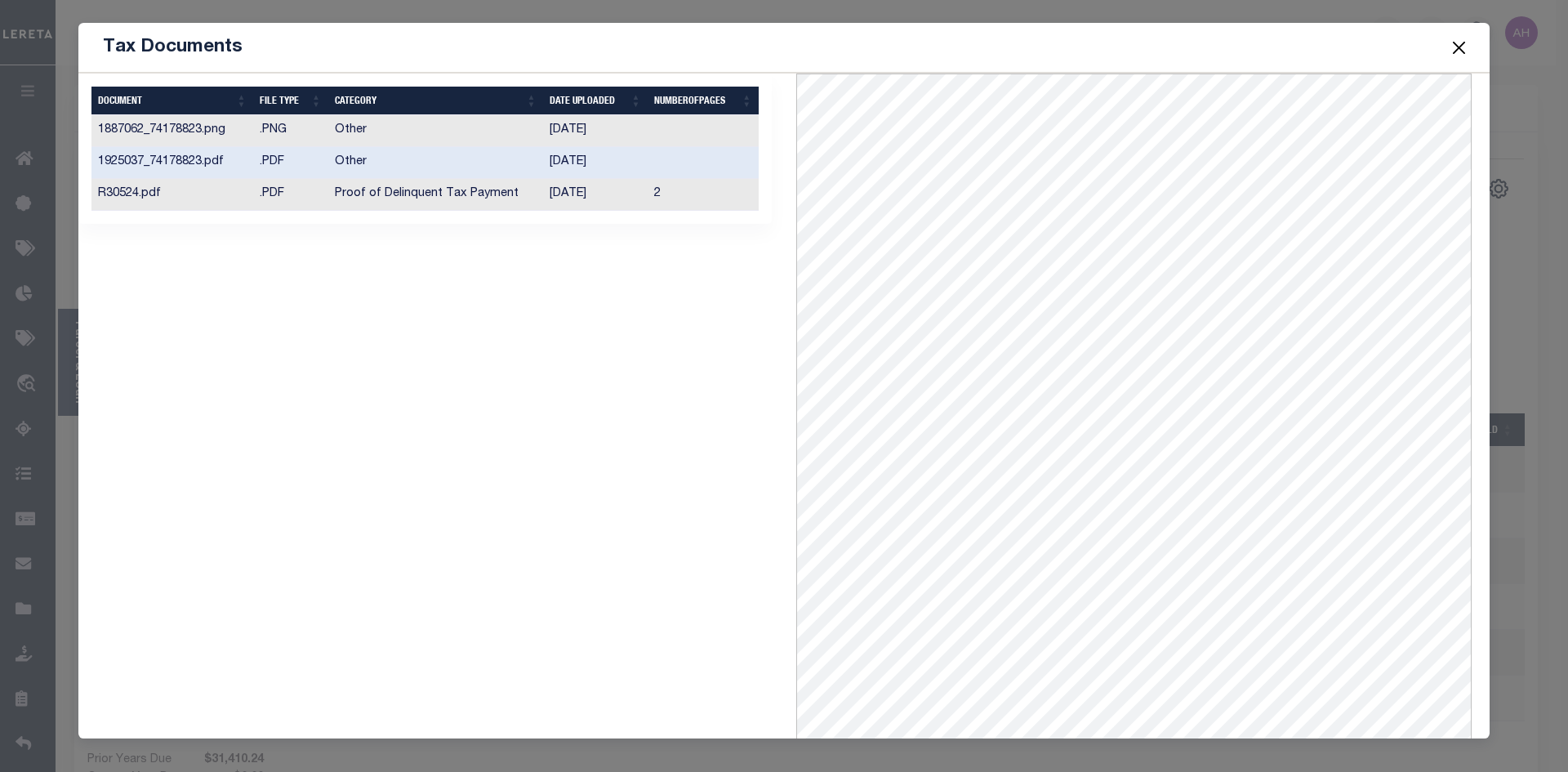
click at [581, 131] on td "04/04/2025" at bounding box center [595, 131] width 105 height 32
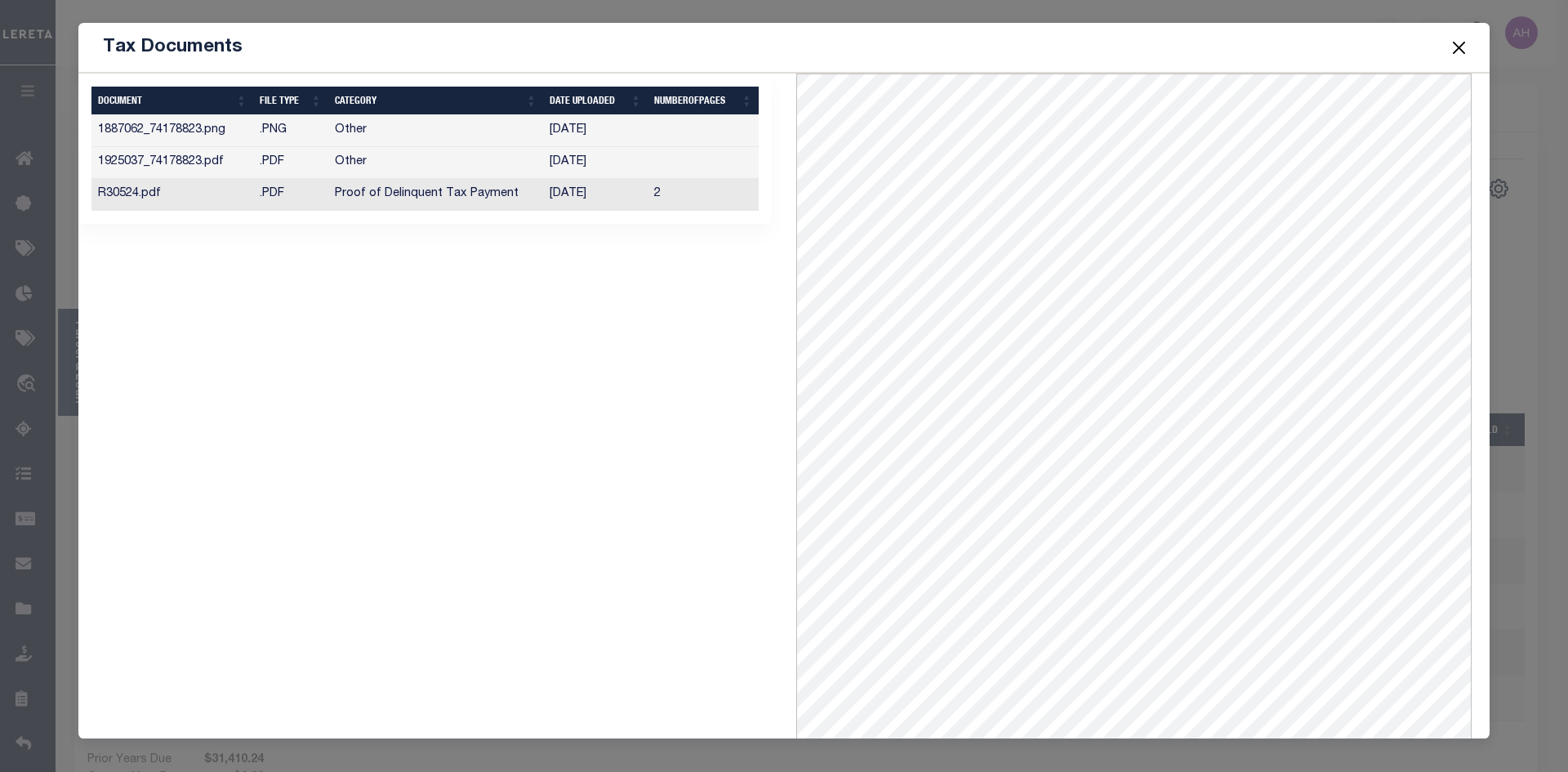
click at [1450, 40] on button "Close" at bounding box center [1460, 47] width 21 height 21
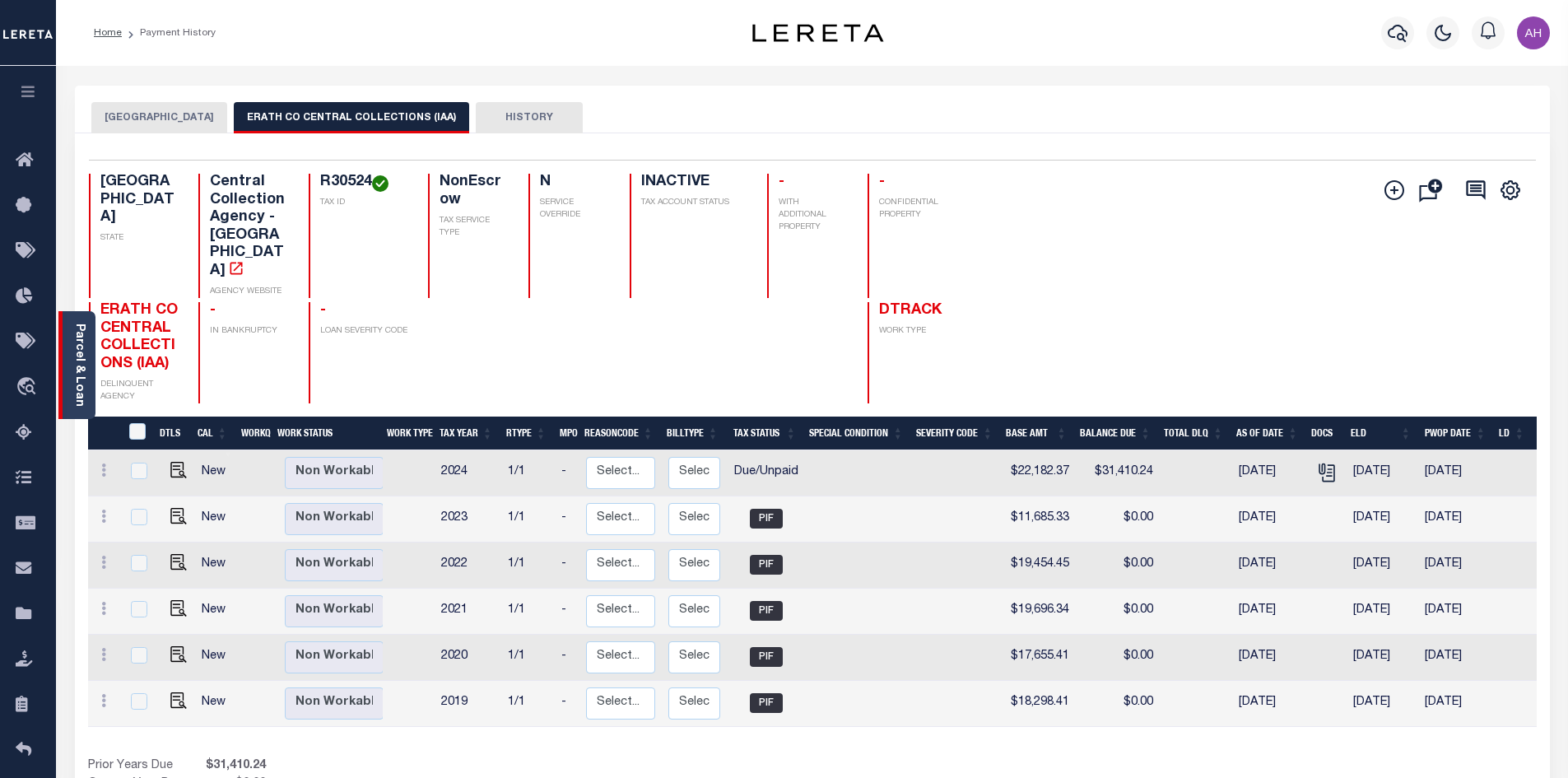
click at [68, 375] on div "Parcel & Loan" at bounding box center [77, 365] width 37 height 108
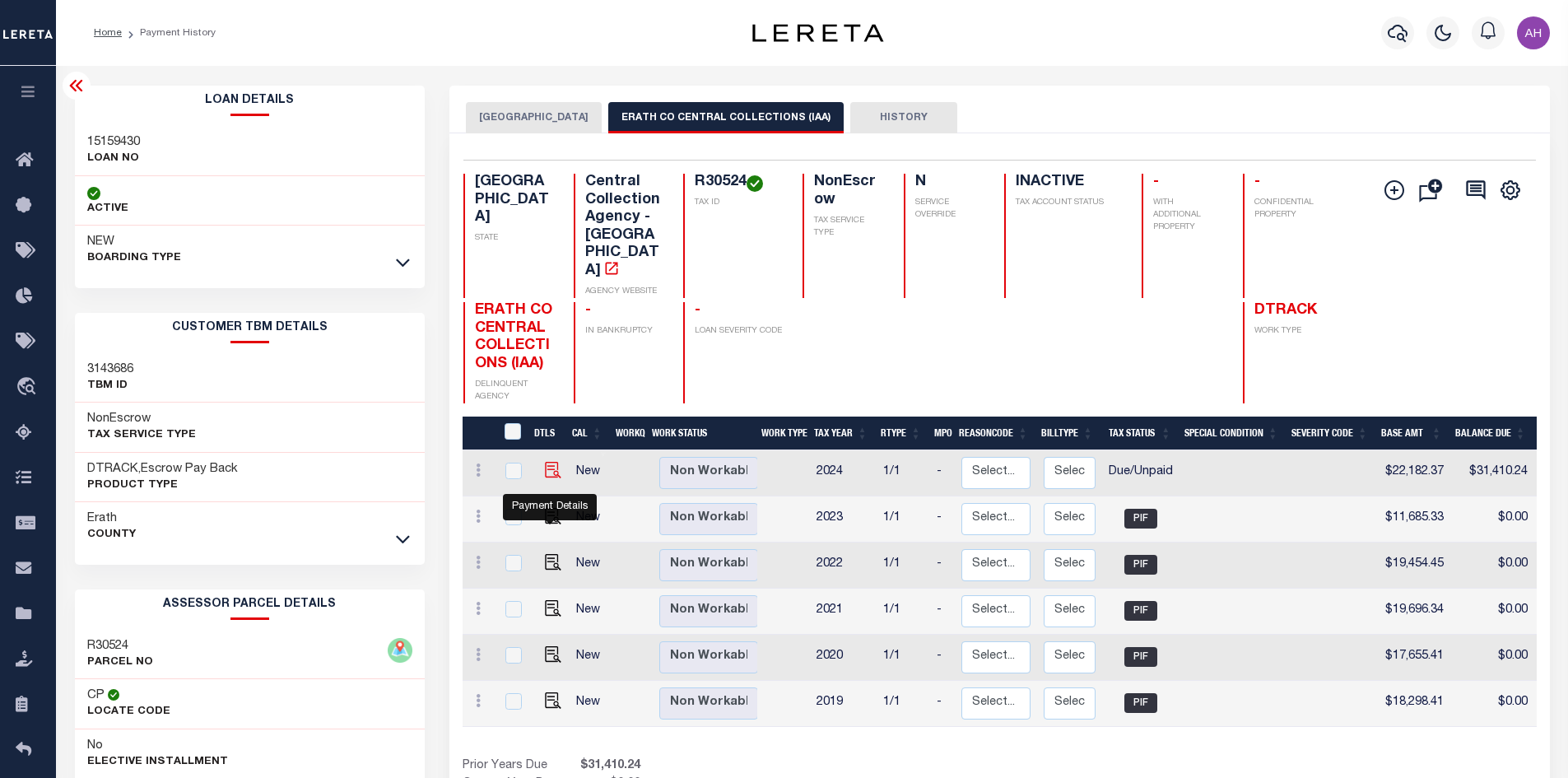
click at [548, 478] on img "" at bounding box center [553, 470] width 16 height 16
checkbox input "true"
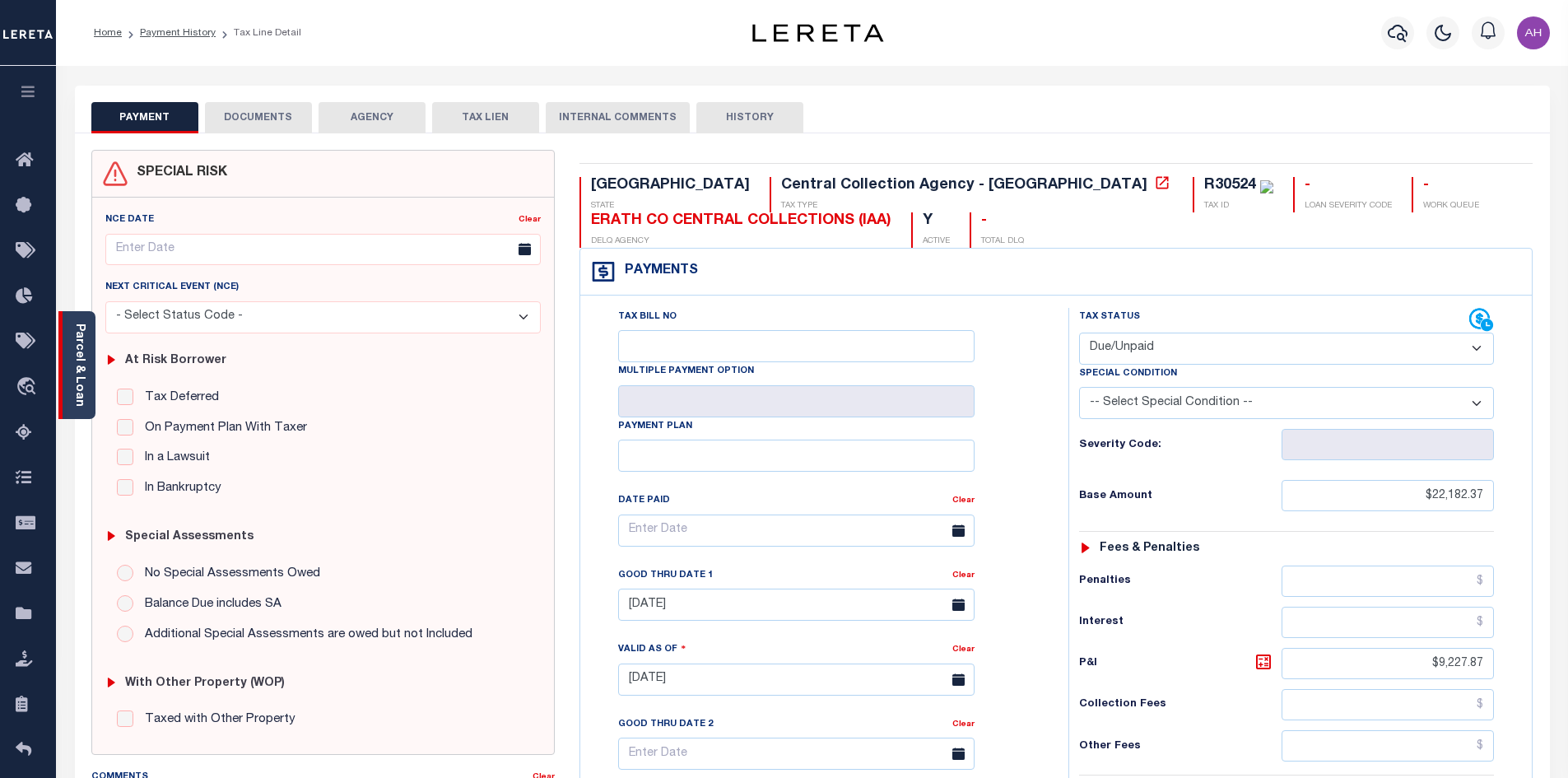
click at [87, 348] on div "Parcel & Loan" at bounding box center [77, 365] width 37 height 108
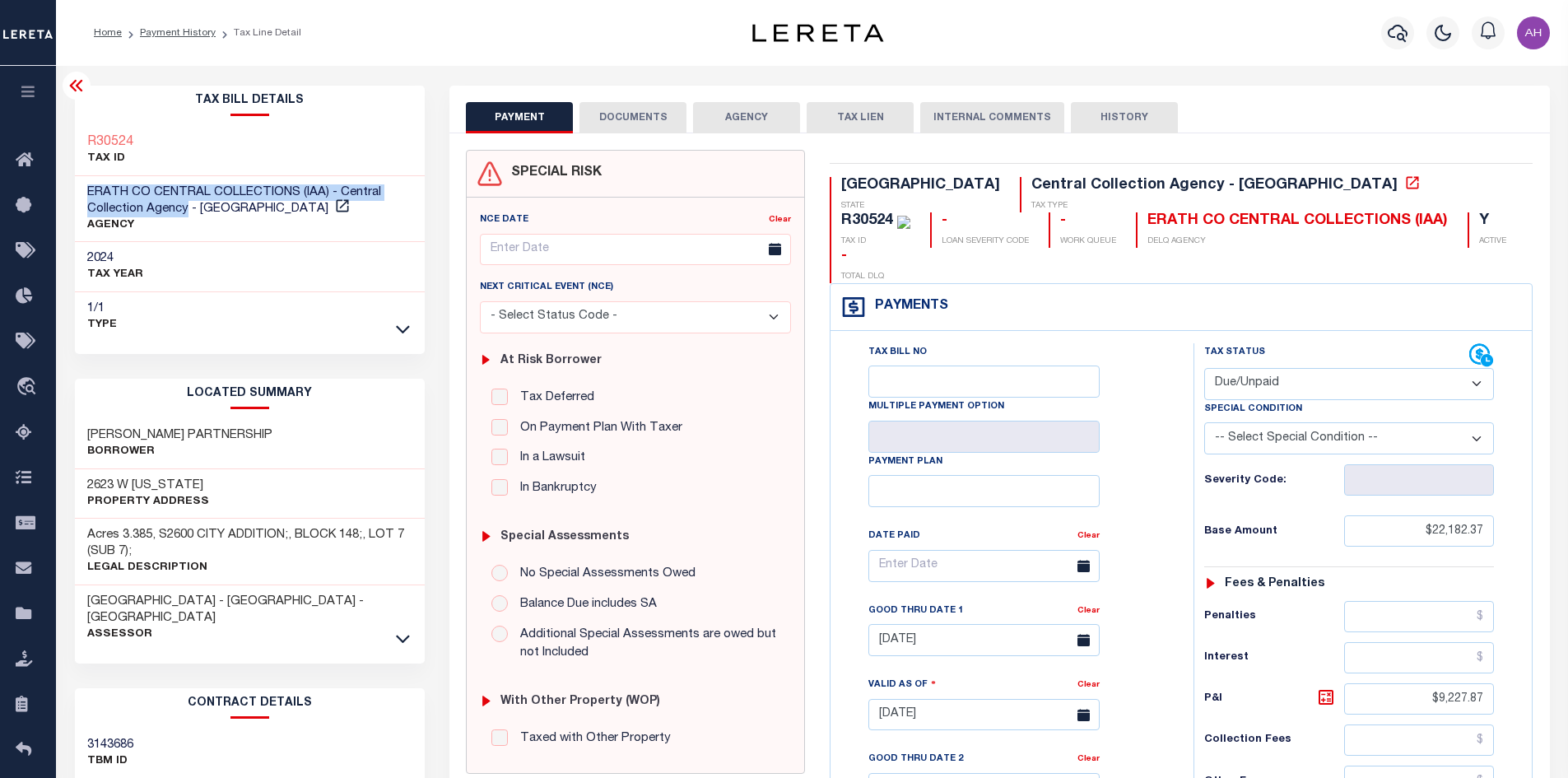
drag, startPoint x: 186, startPoint y: 205, endPoint x: 73, endPoint y: 193, distance: 113.6
click at [73, 193] on div "Tax Bill Details R30524 TAX ID AGENCY" at bounding box center [249, 684] width 376 height 1198
drag, startPoint x: 212, startPoint y: 206, endPoint x: 77, endPoint y: 189, distance: 136.1
click at [77, 189] on div "ERATH CO CENTRAL COLLECTIONS (IAA) - Central Collection Agency - [GEOGRAPHIC_DA…" at bounding box center [249, 210] width 350 height 67
copy span "ERATH CO CENTRAL COLLECTIONS (IAA) - Central Collection Agency - [GEOGRAPHIC_DA…"
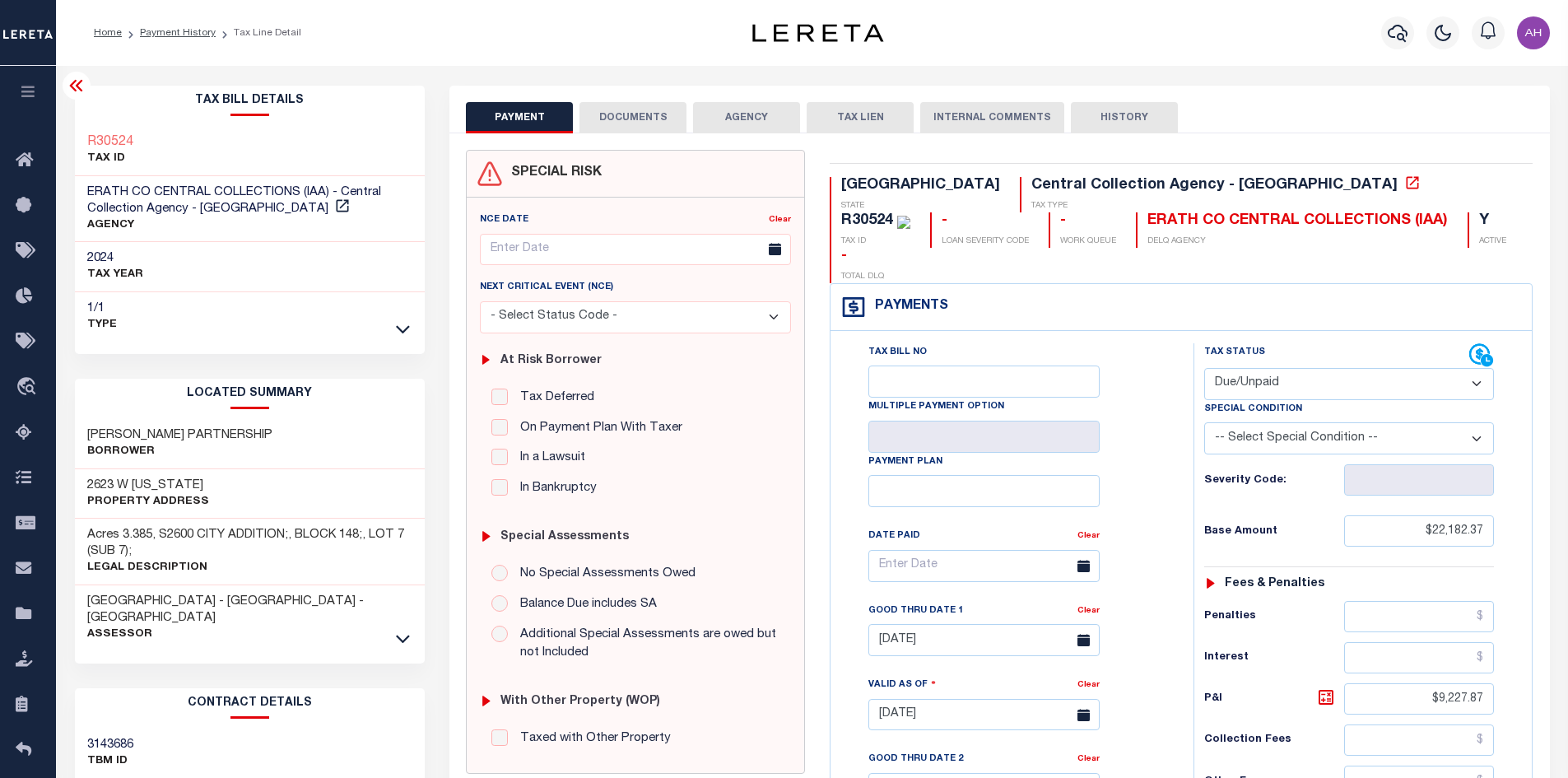
drag, startPoint x: 159, startPoint y: 149, endPoint x: 147, endPoint y: 148, distance: 12.0
click at [147, 148] on div "R30524 TAX ID" at bounding box center [249, 151] width 350 height 50
click at [1288, 367] on select "- Select Status Code - Open Due/Unpaid Paid Incomplete No Tax Due Internal Refu…" at bounding box center [1349, 384] width 290 height 32
select select "PYD"
click at [1204, 367] on select "- Select Status Code - Open Due/Unpaid Paid Incomplete No Tax Due Internal Refu…" at bounding box center [1349, 384] width 290 height 32
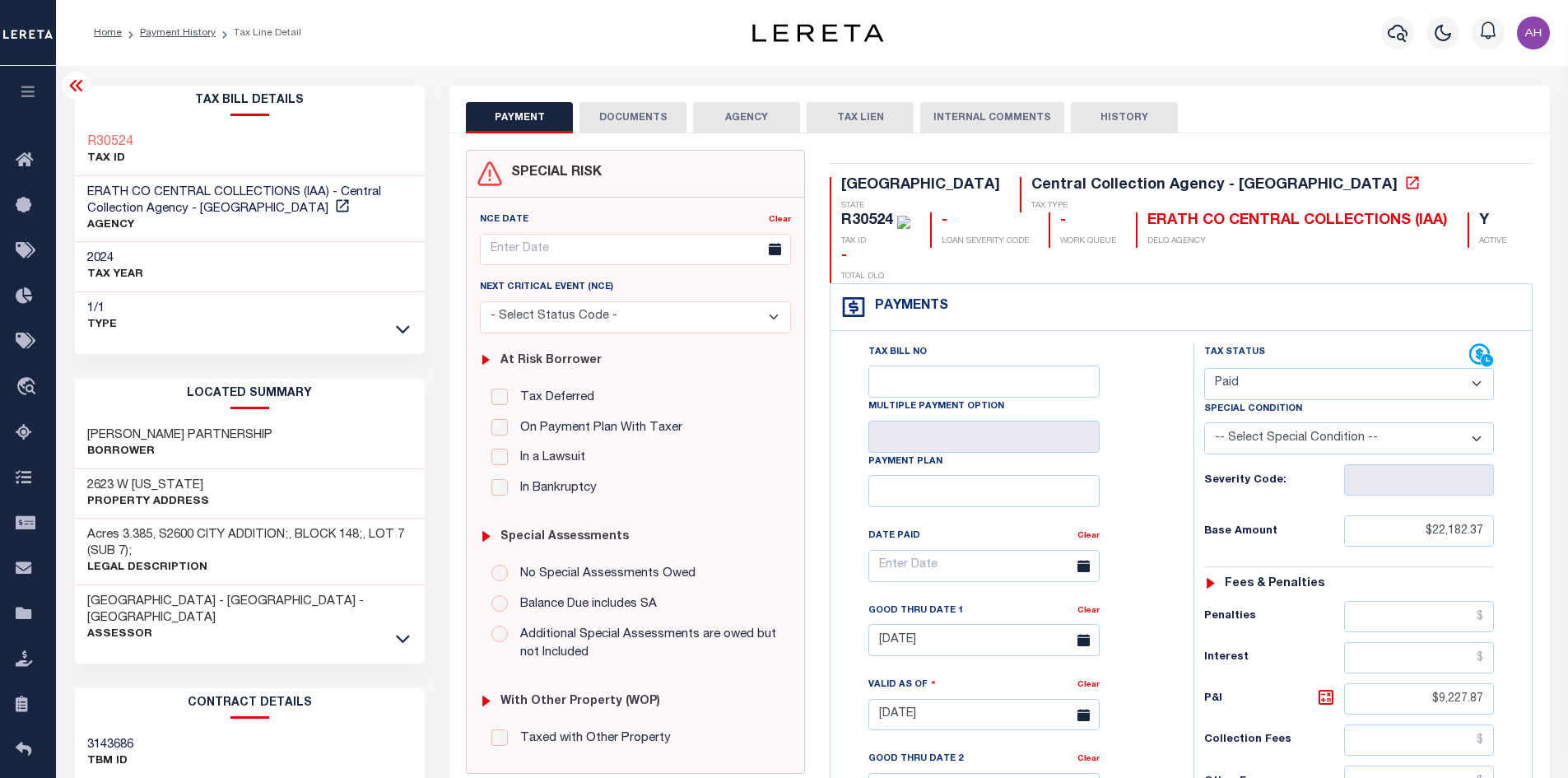
type input "10/02/2025"
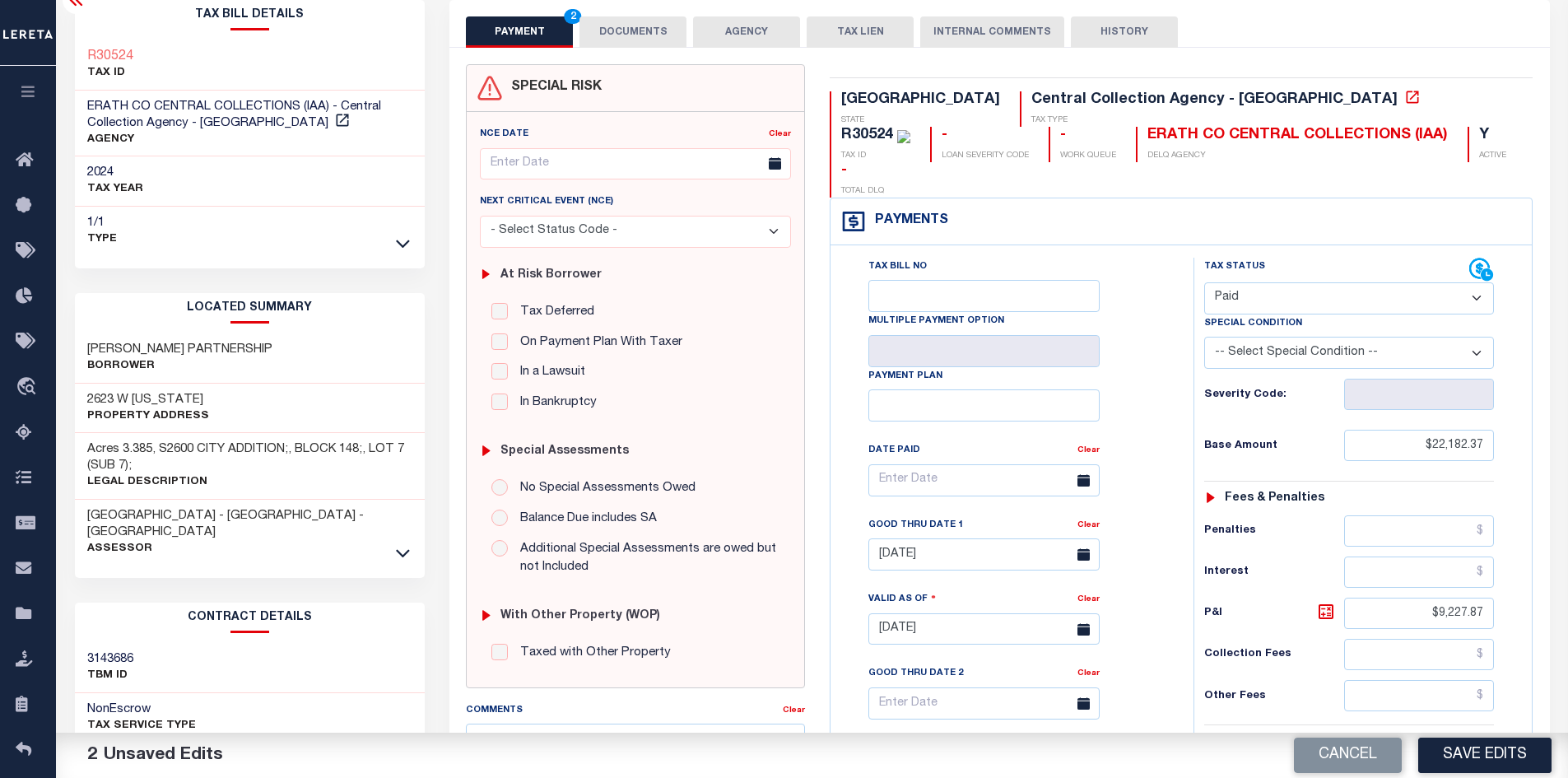
scroll to position [412, 0]
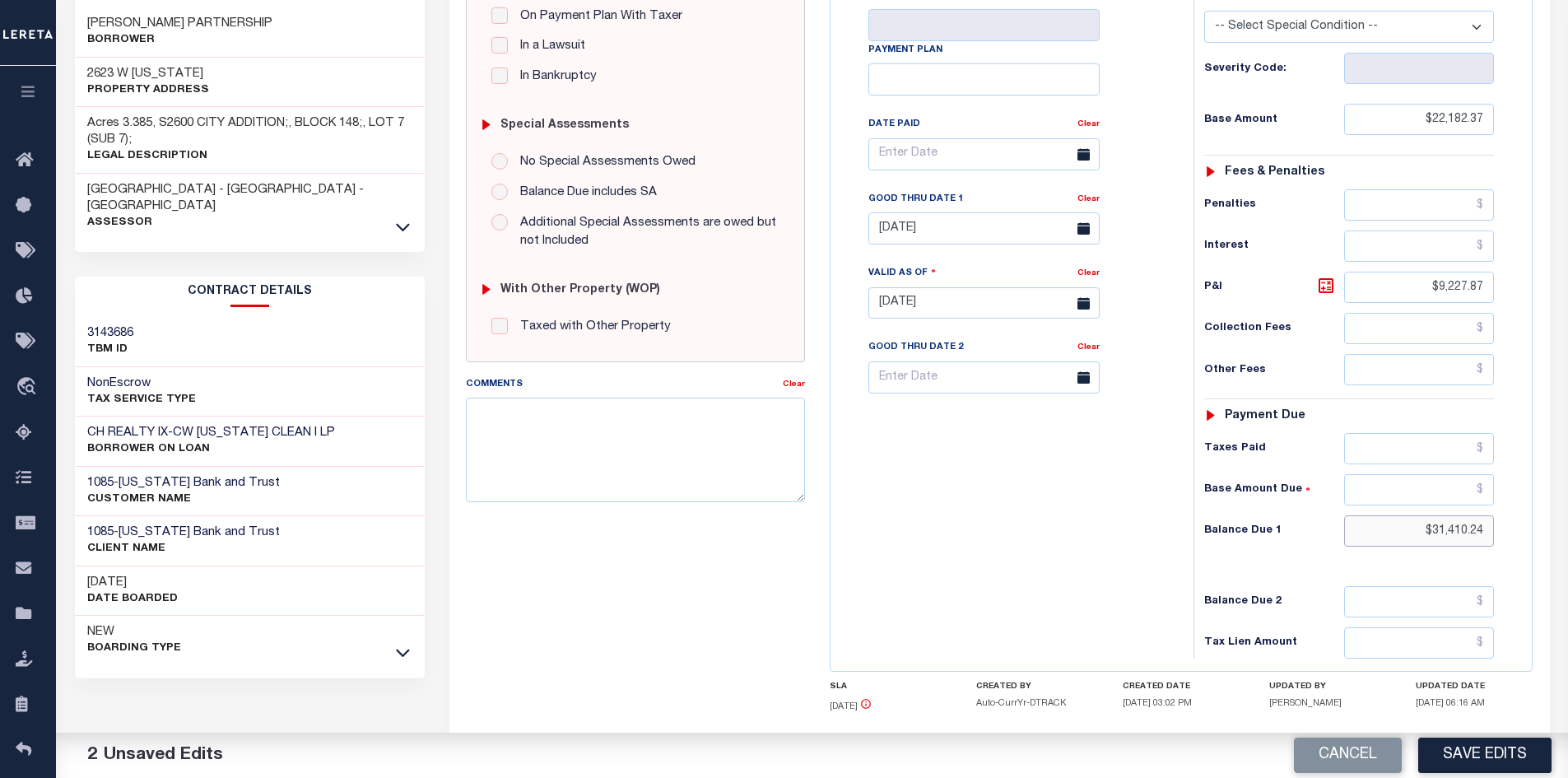
drag, startPoint x: 1409, startPoint y: 502, endPoint x: 1580, endPoint y: 493, distance: 171.2
click at [1567, 493] on html "Home Payment History Tax Line Detail" at bounding box center [784, 230] width 1568 height 1283
type input "$0.00"
click at [1096, 195] on link "Clear" at bounding box center [1088, 199] width 23 height 8
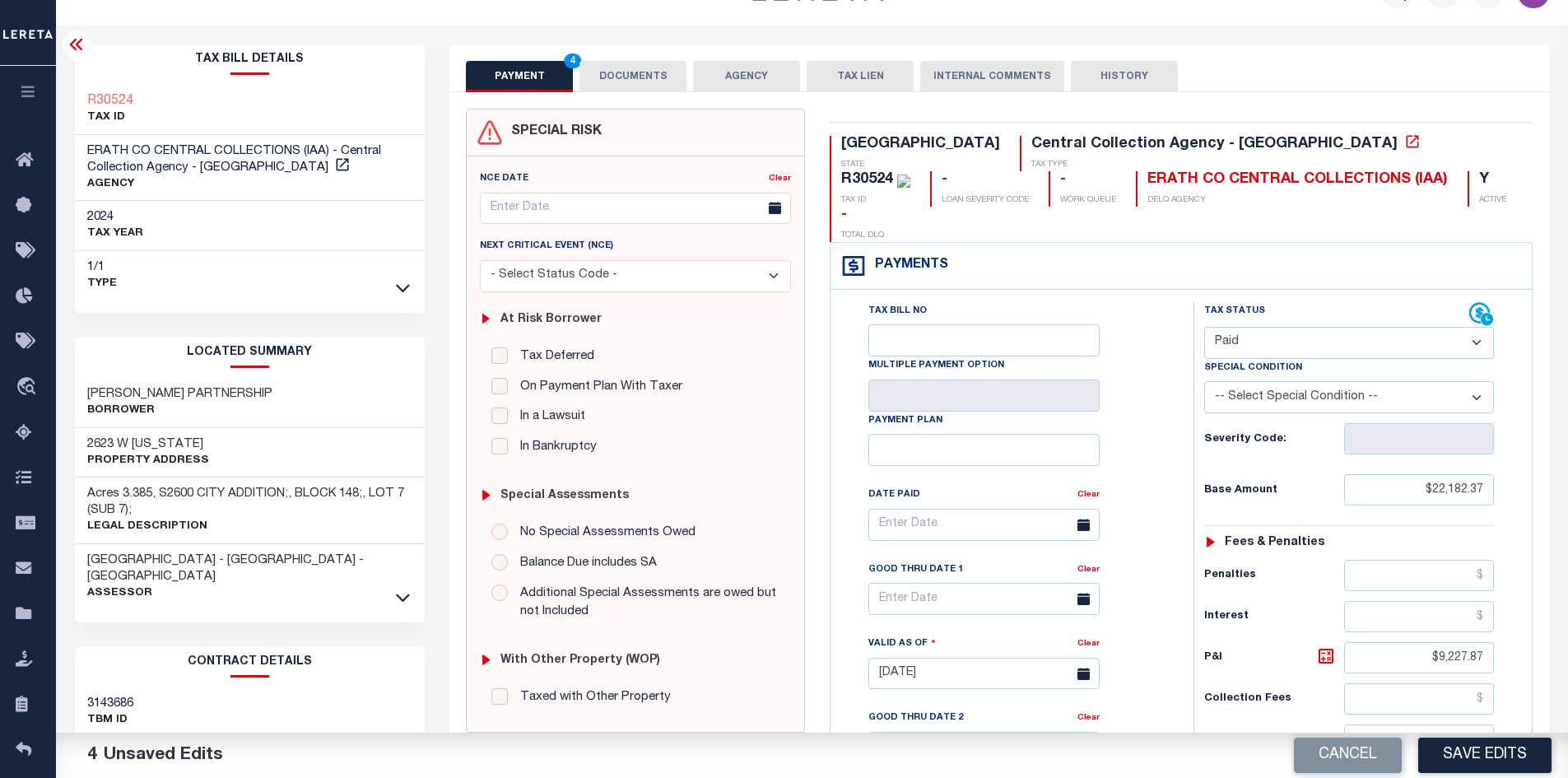
scroll to position [0, 0]
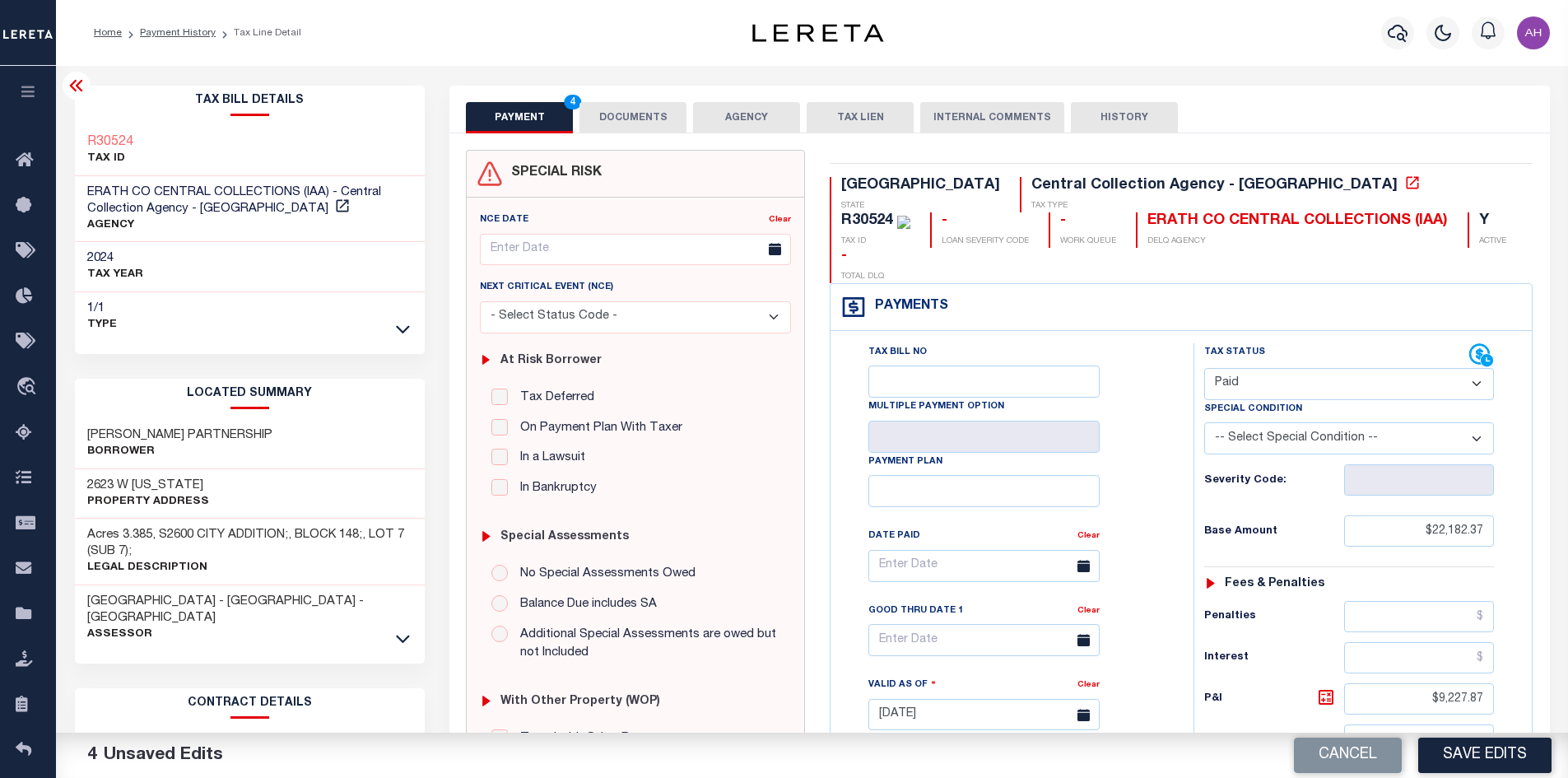
click at [649, 110] on button "DOCUMENTS" at bounding box center [632, 117] width 107 height 32
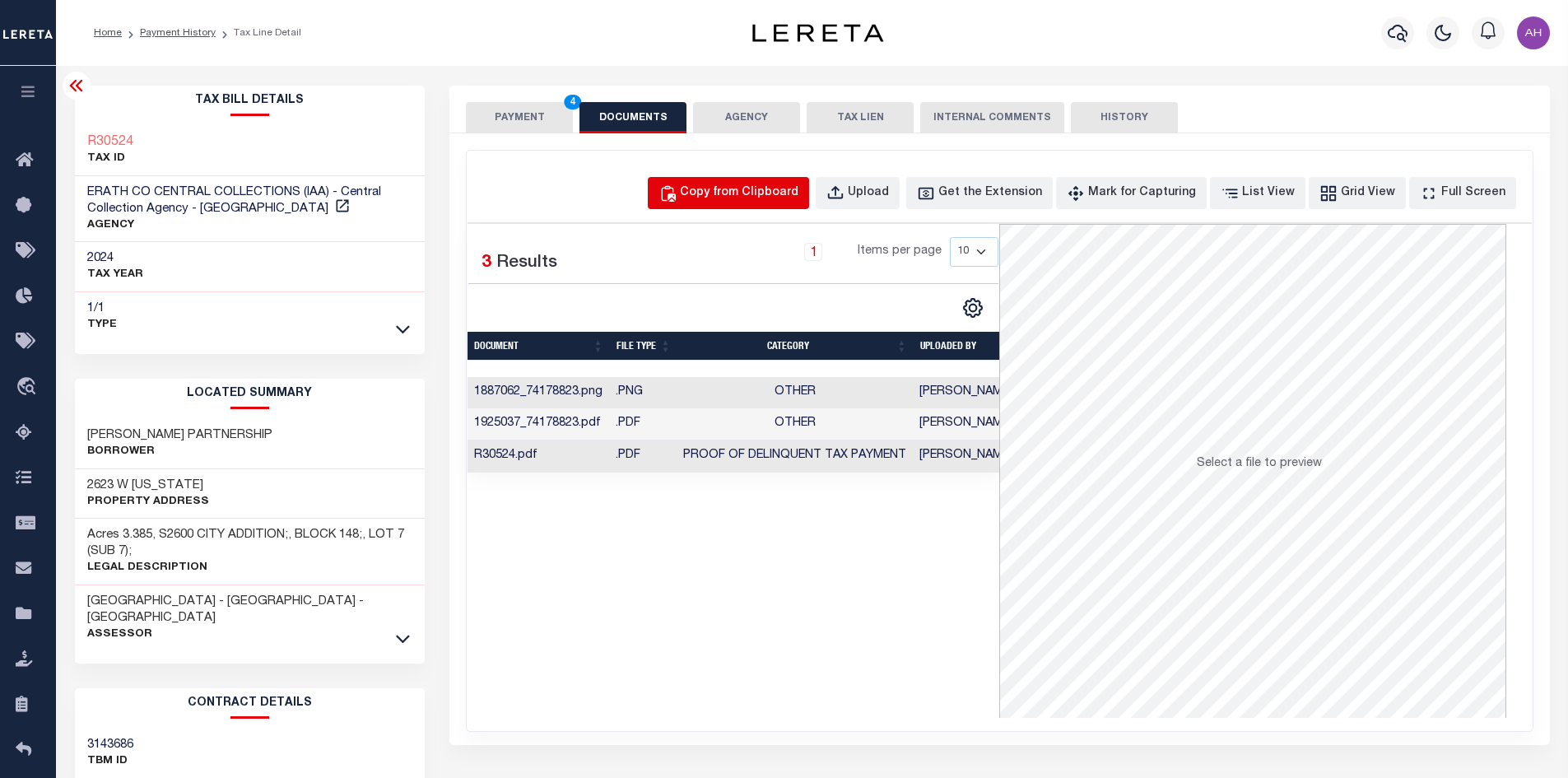
click at [726, 195] on div "Copy from Clipboard" at bounding box center [739, 194] width 119 height 18
select select "POP"
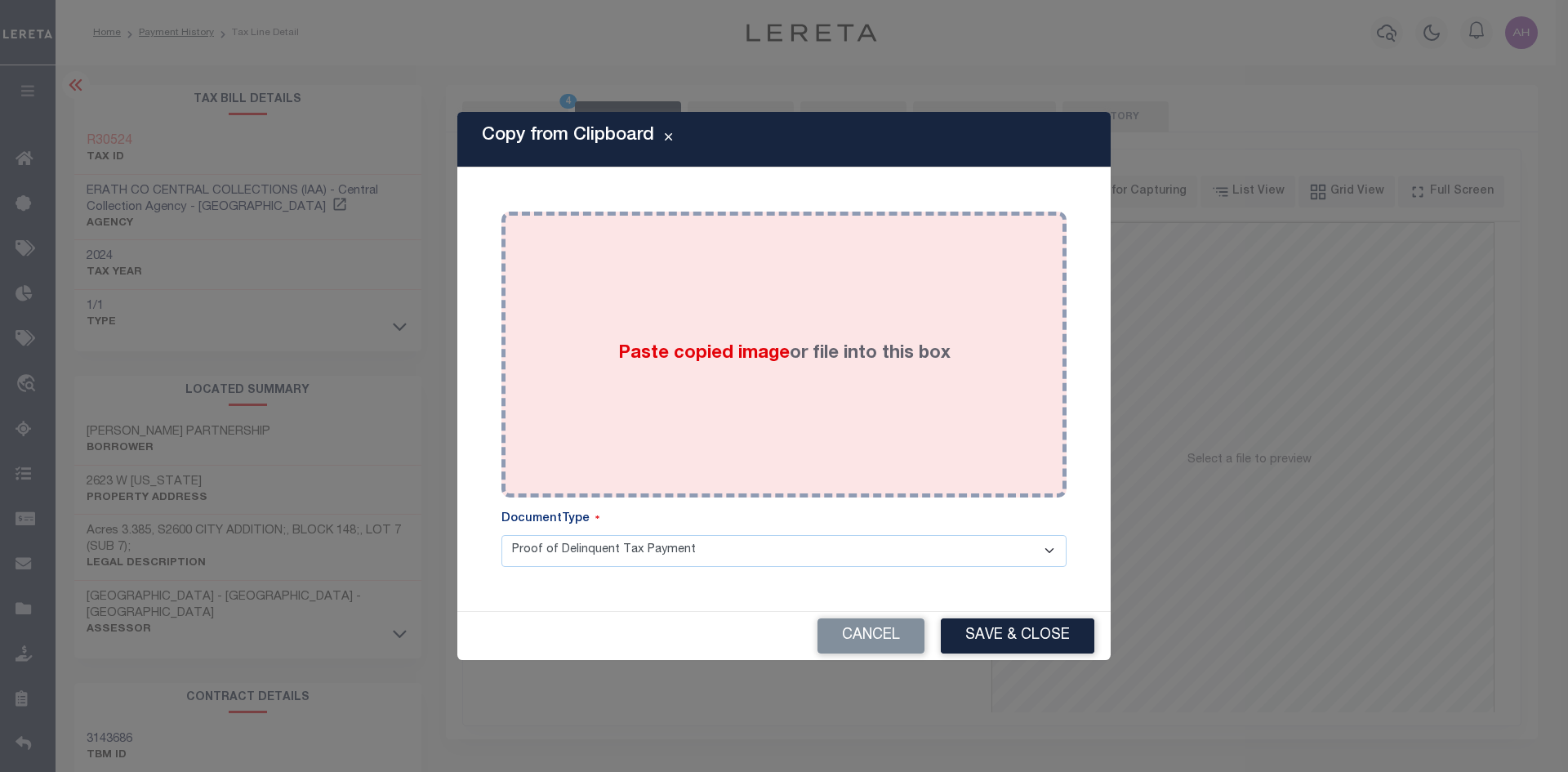
click at [702, 353] on span "Paste copied image" at bounding box center [704, 354] width 172 height 18
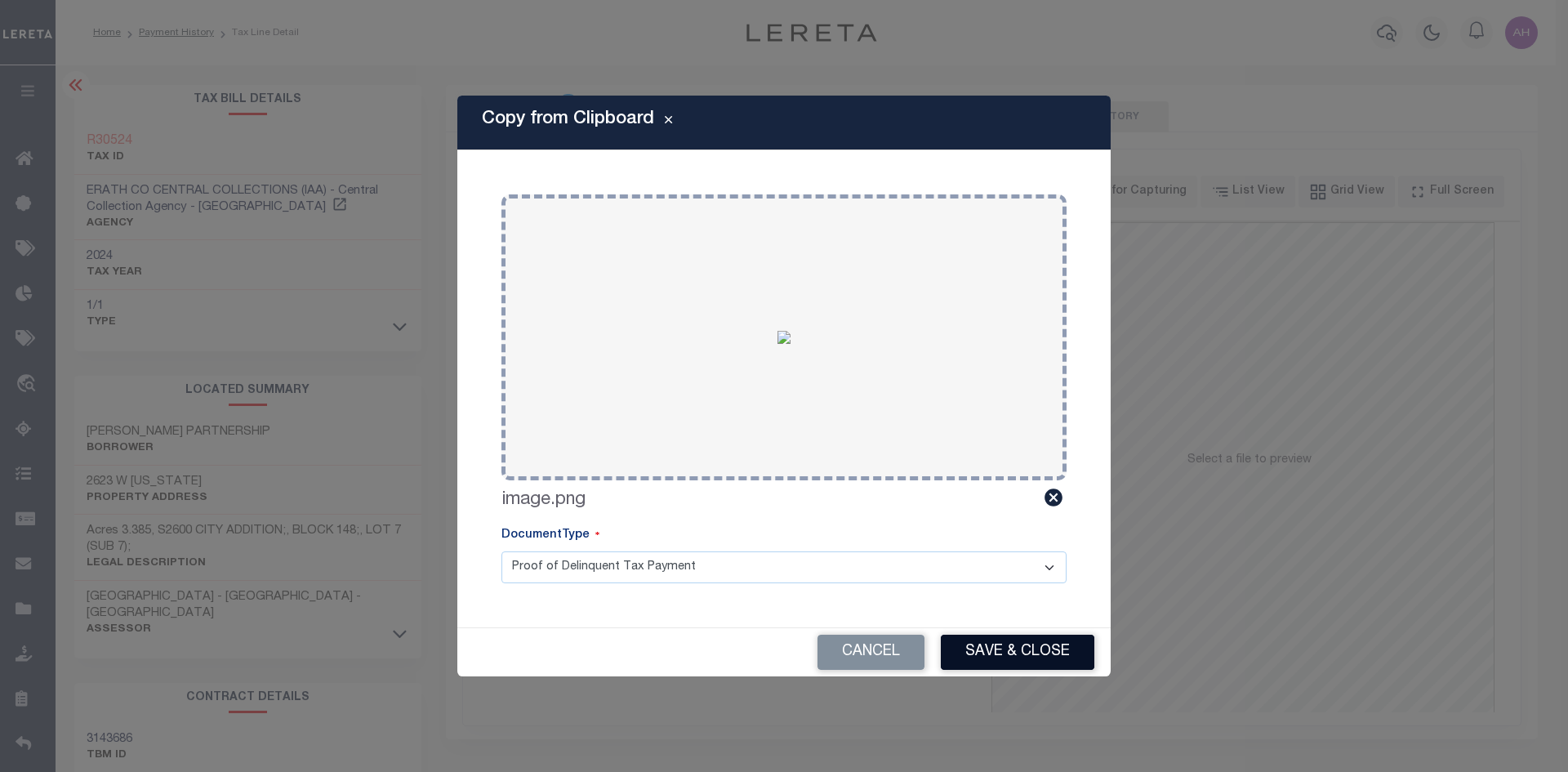
click at [1031, 659] on button "Save & Close" at bounding box center [1018, 651] width 154 height 35
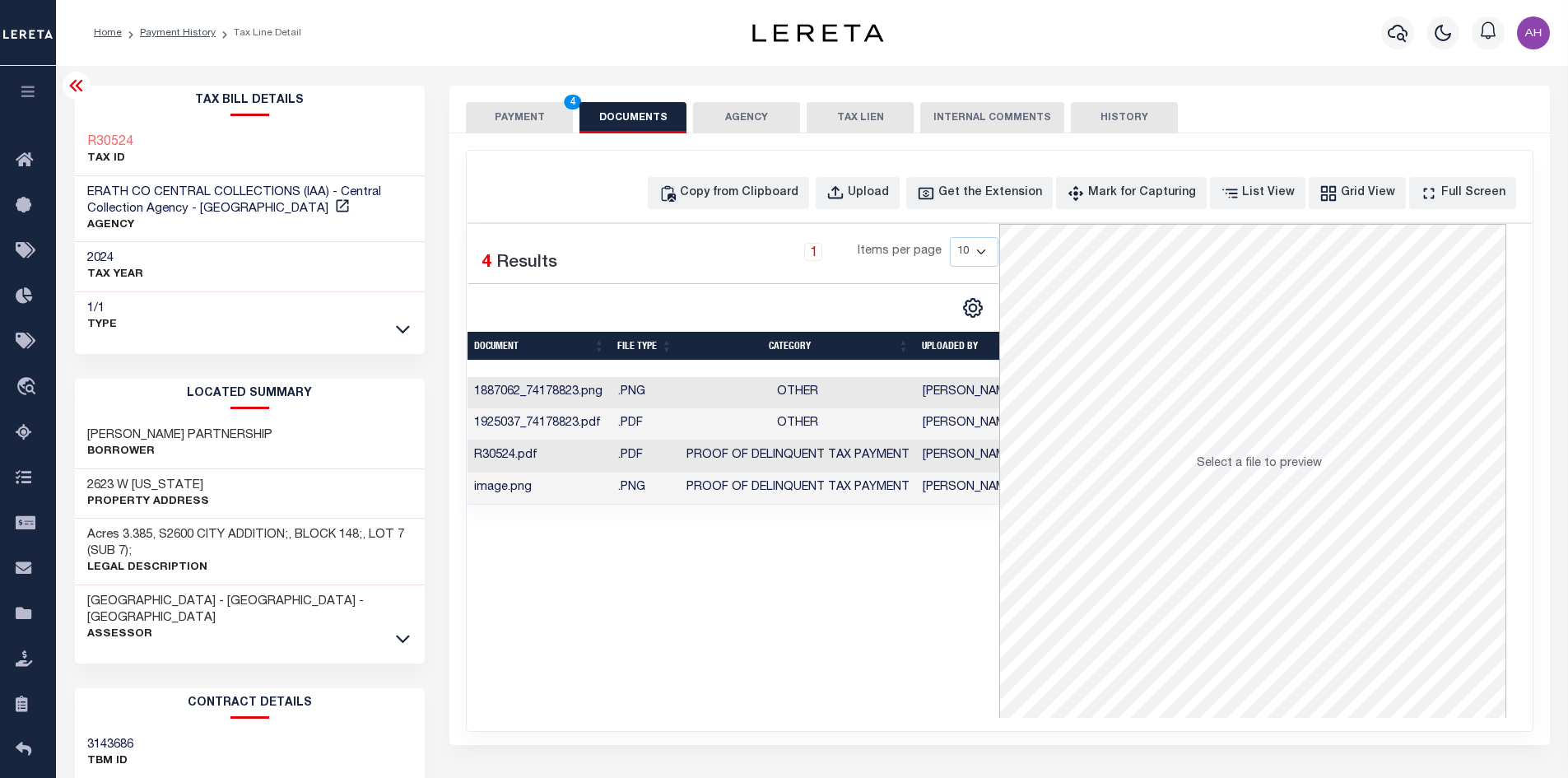
click at [530, 108] on button "PAYMENT 4" at bounding box center [519, 117] width 107 height 32
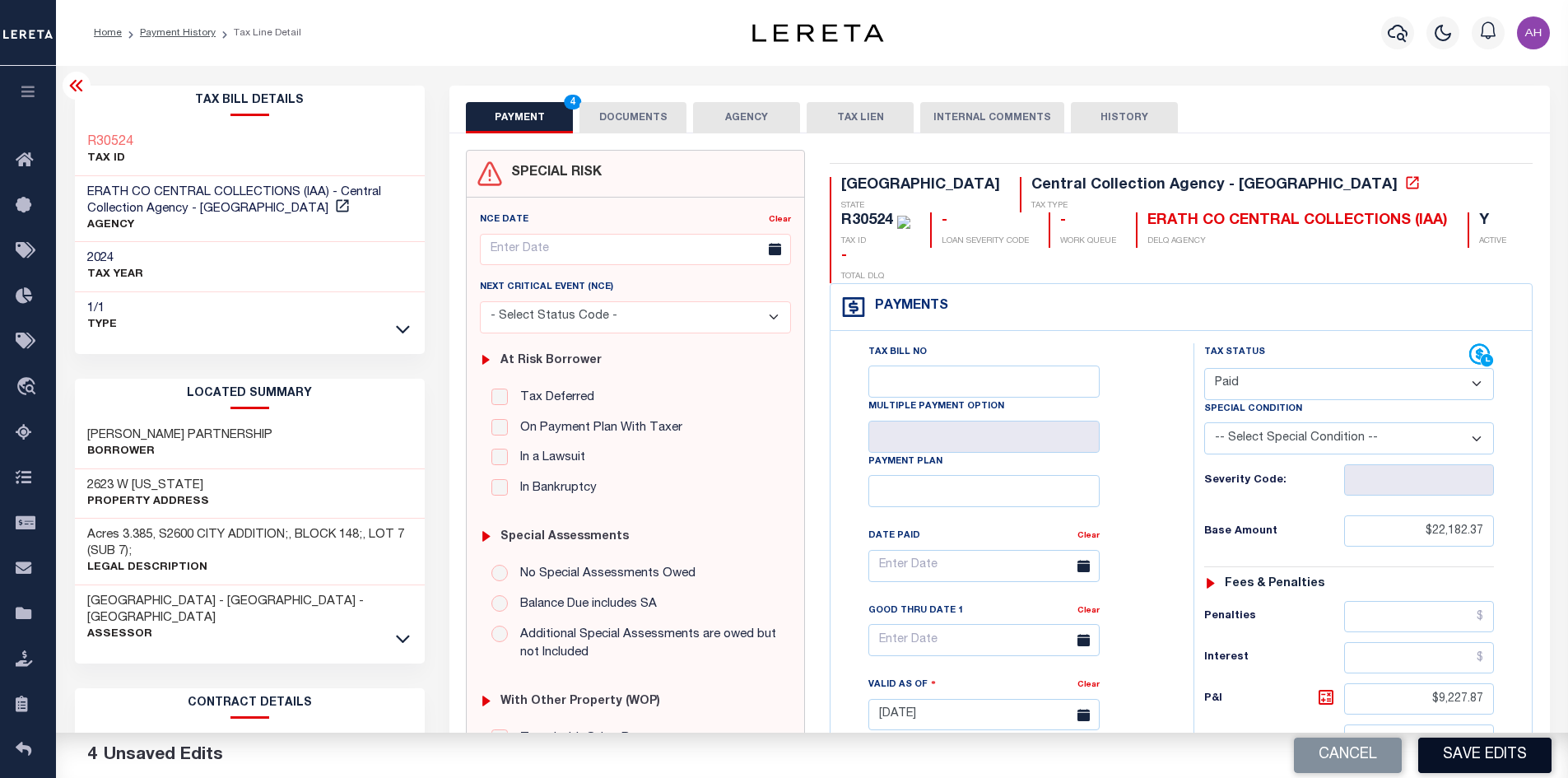
click at [1460, 749] on button "Save Edits" at bounding box center [1484, 755] width 133 height 35
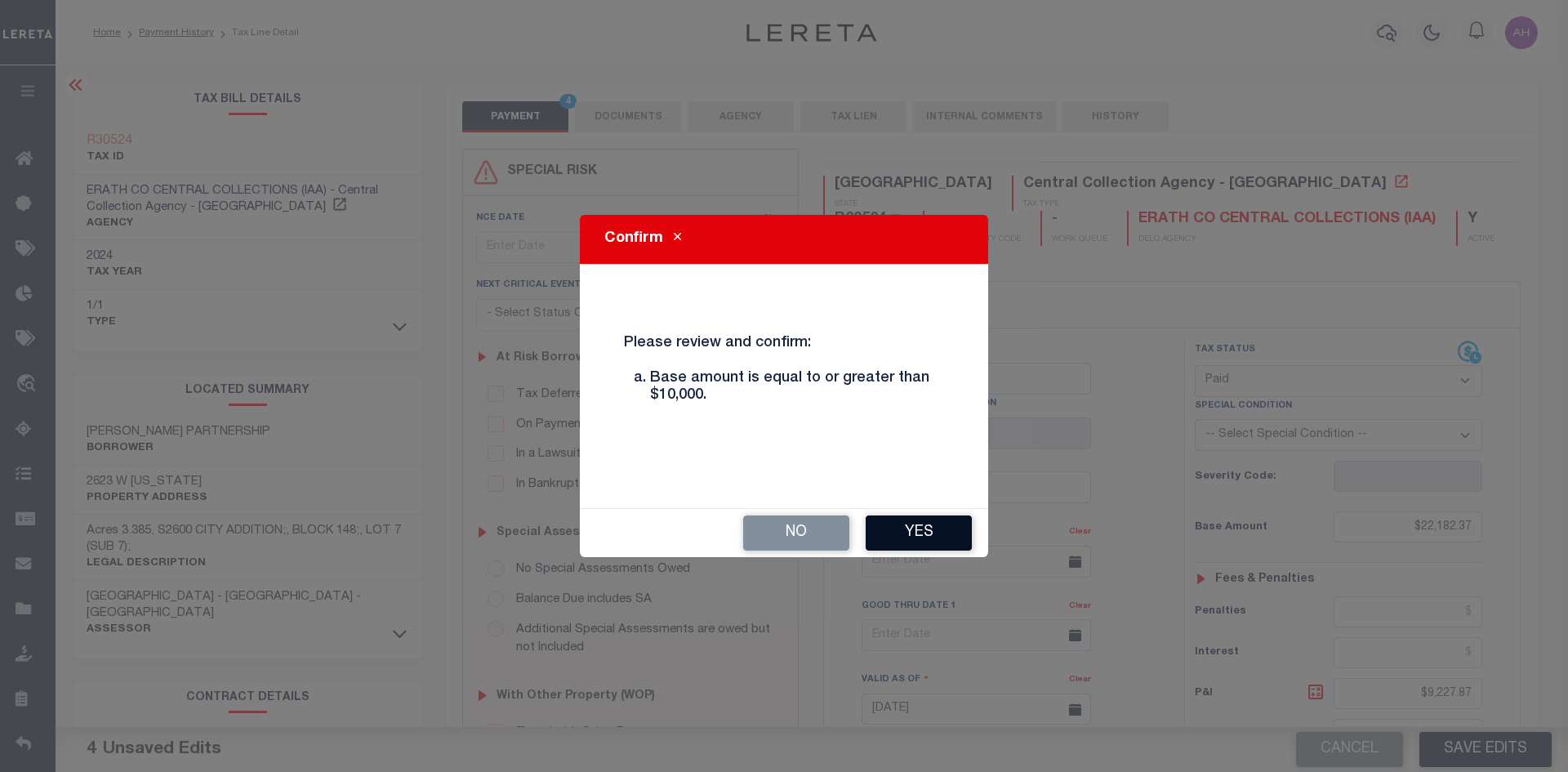
click at [921, 531] on button "Yes" at bounding box center [919, 533] width 106 height 35
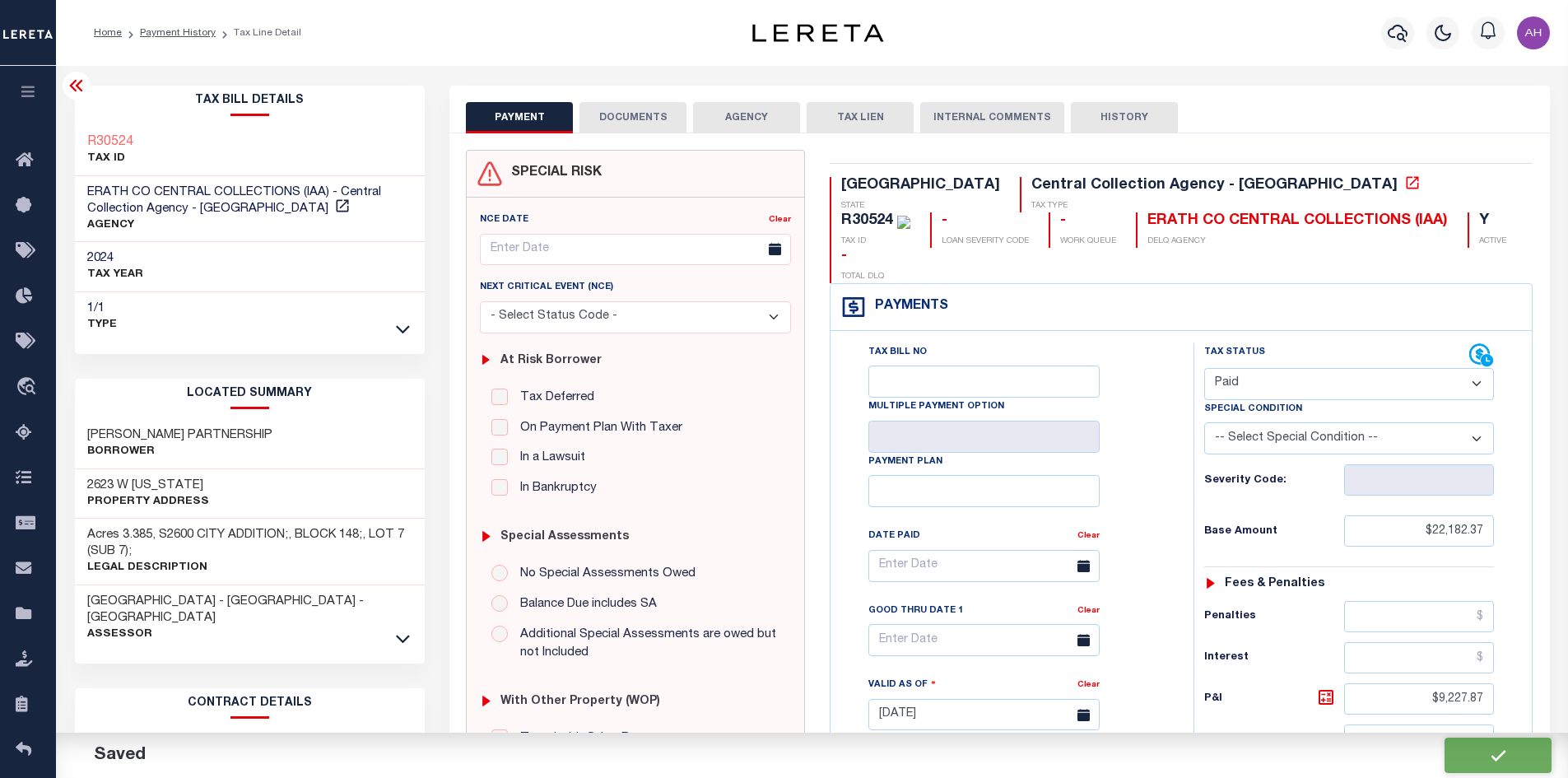
checkbox input "false"
type input "$22,182.37"
type input "$9,227.87"
type input "$0"
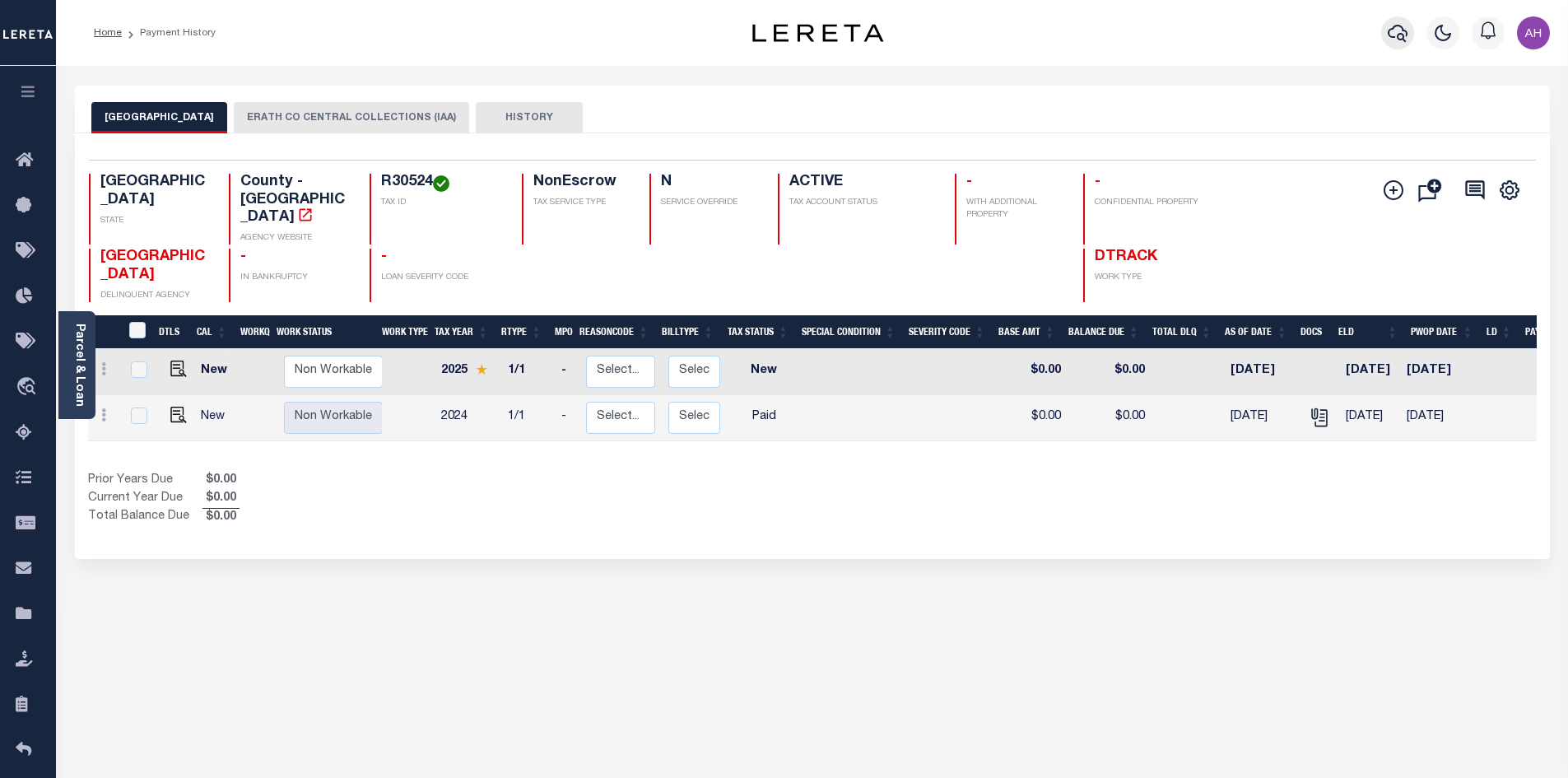
click at [1388, 41] on icon "button" at bounding box center [1398, 33] width 20 height 20
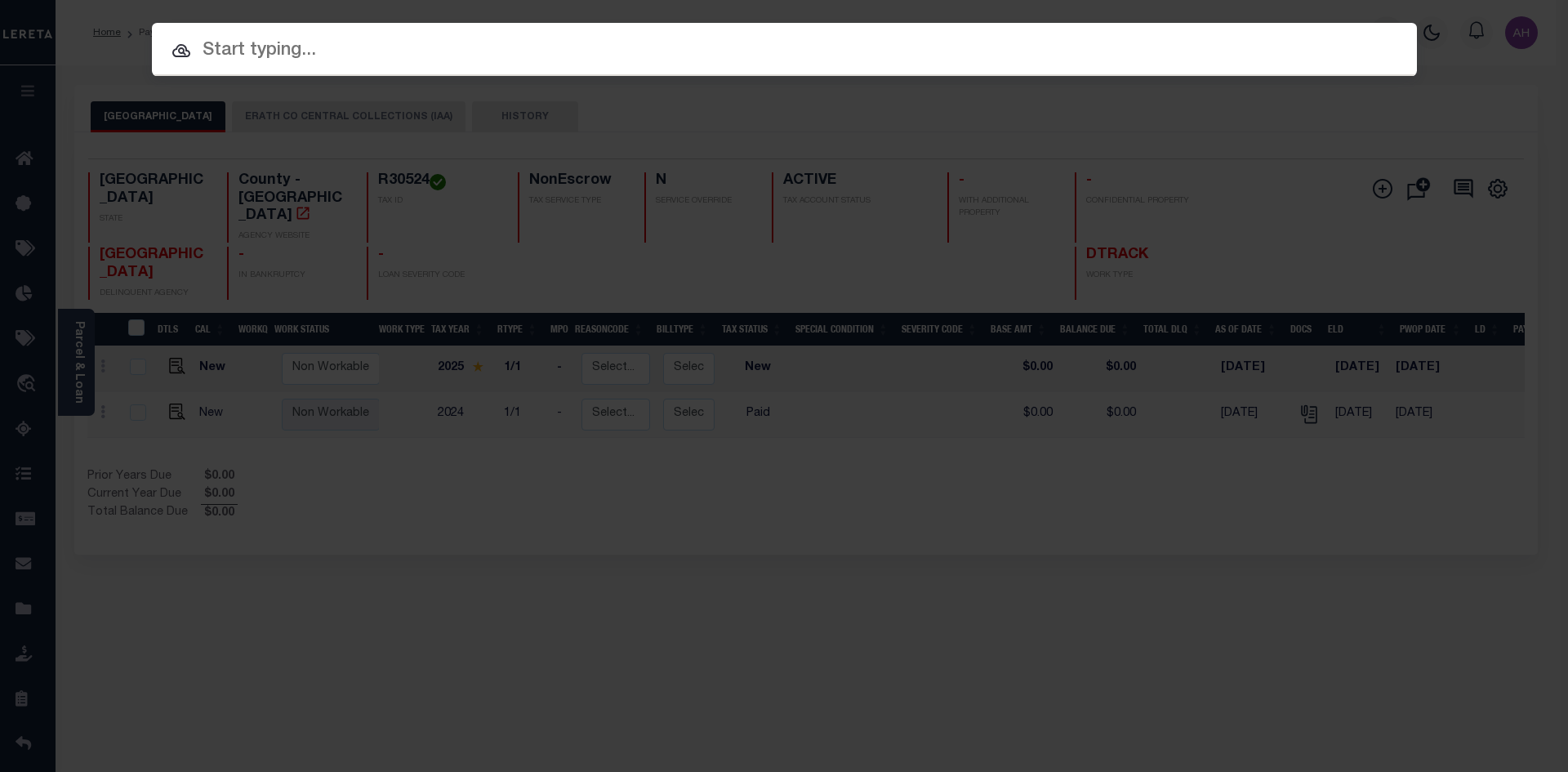
paste input "120003935"
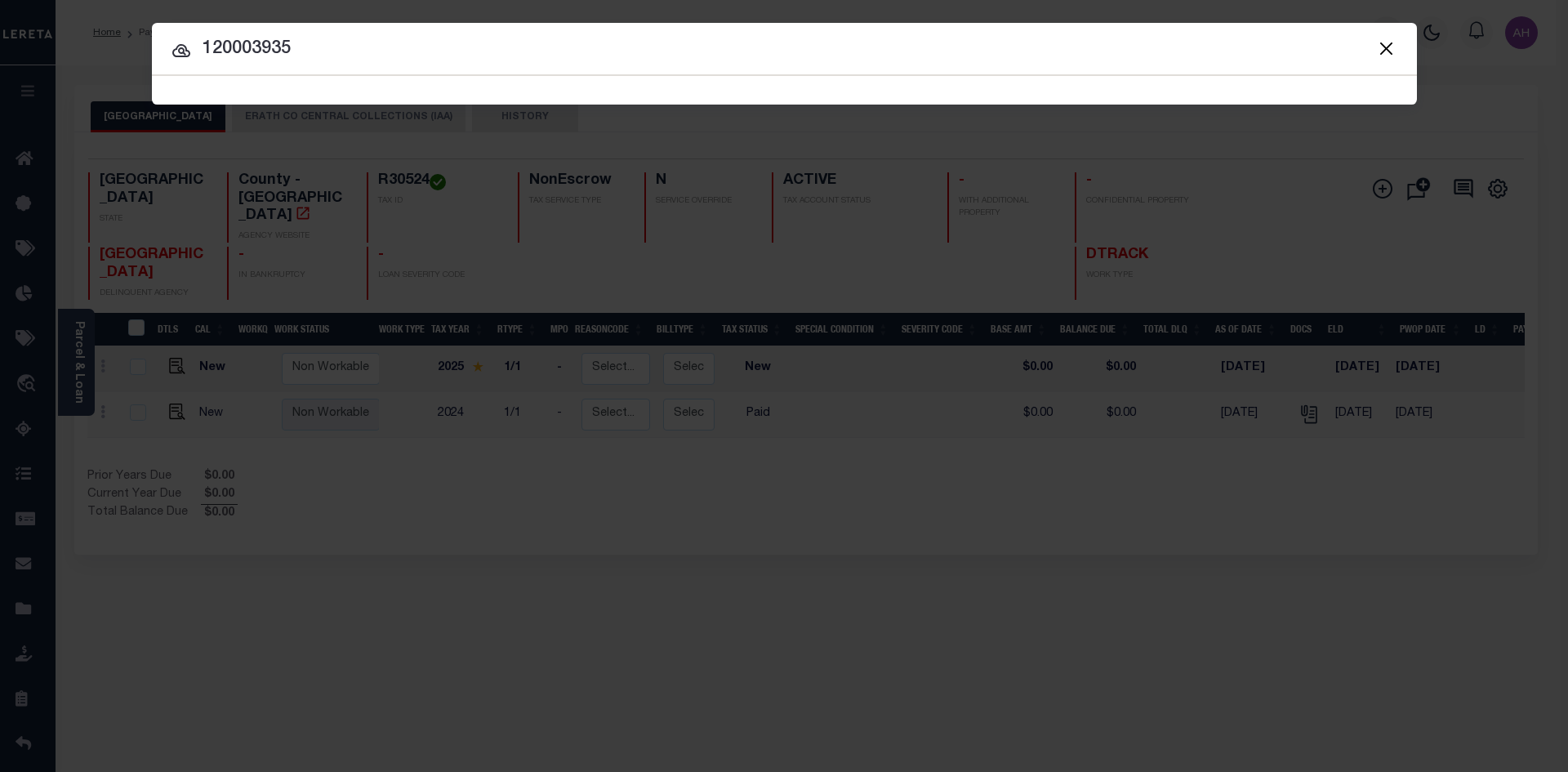
type input "120003935"
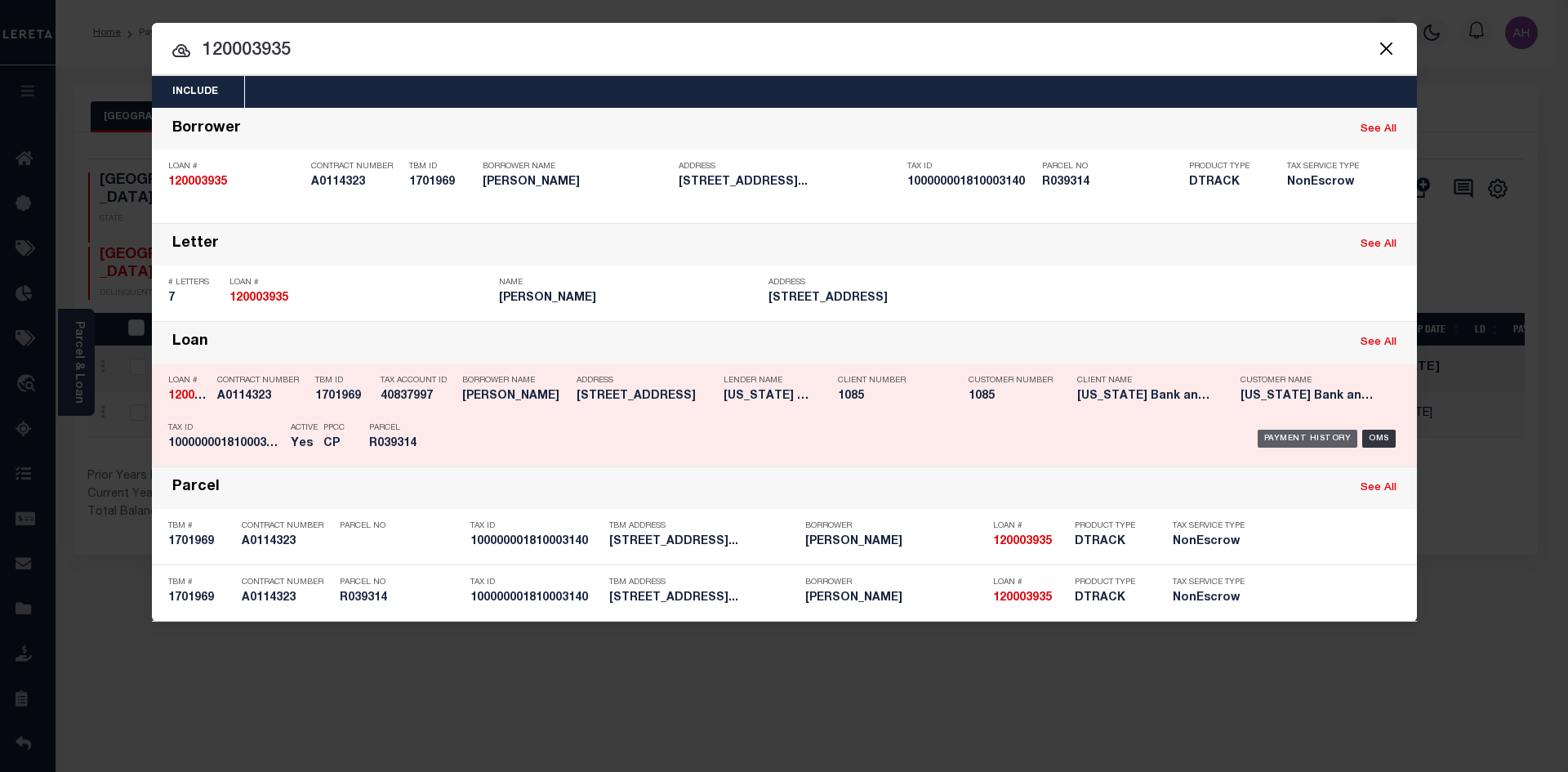
click at [1320, 438] on div "Payment History" at bounding box center [1308, 439] width 100 height 18
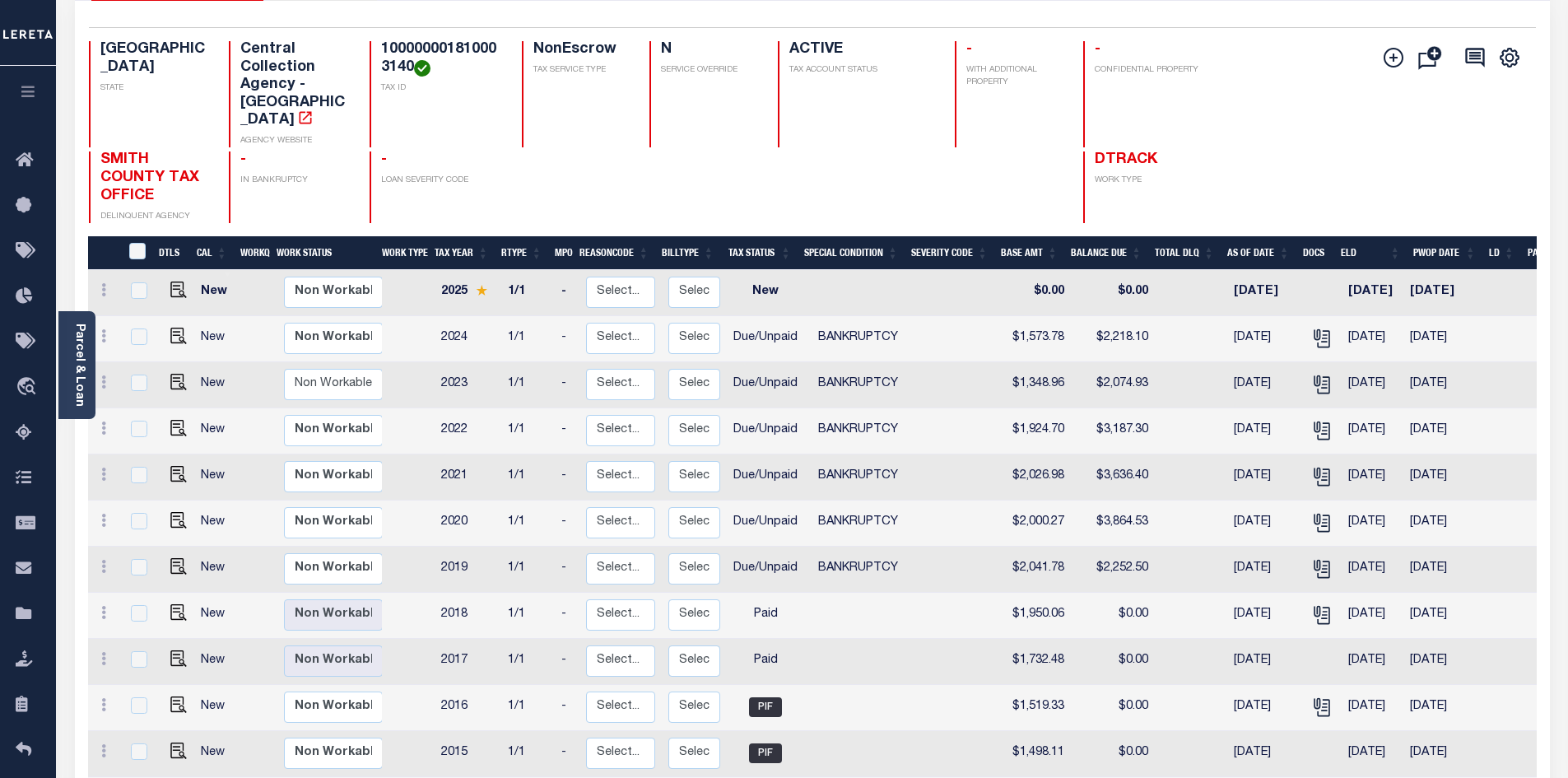
scroll to position [165, 0]
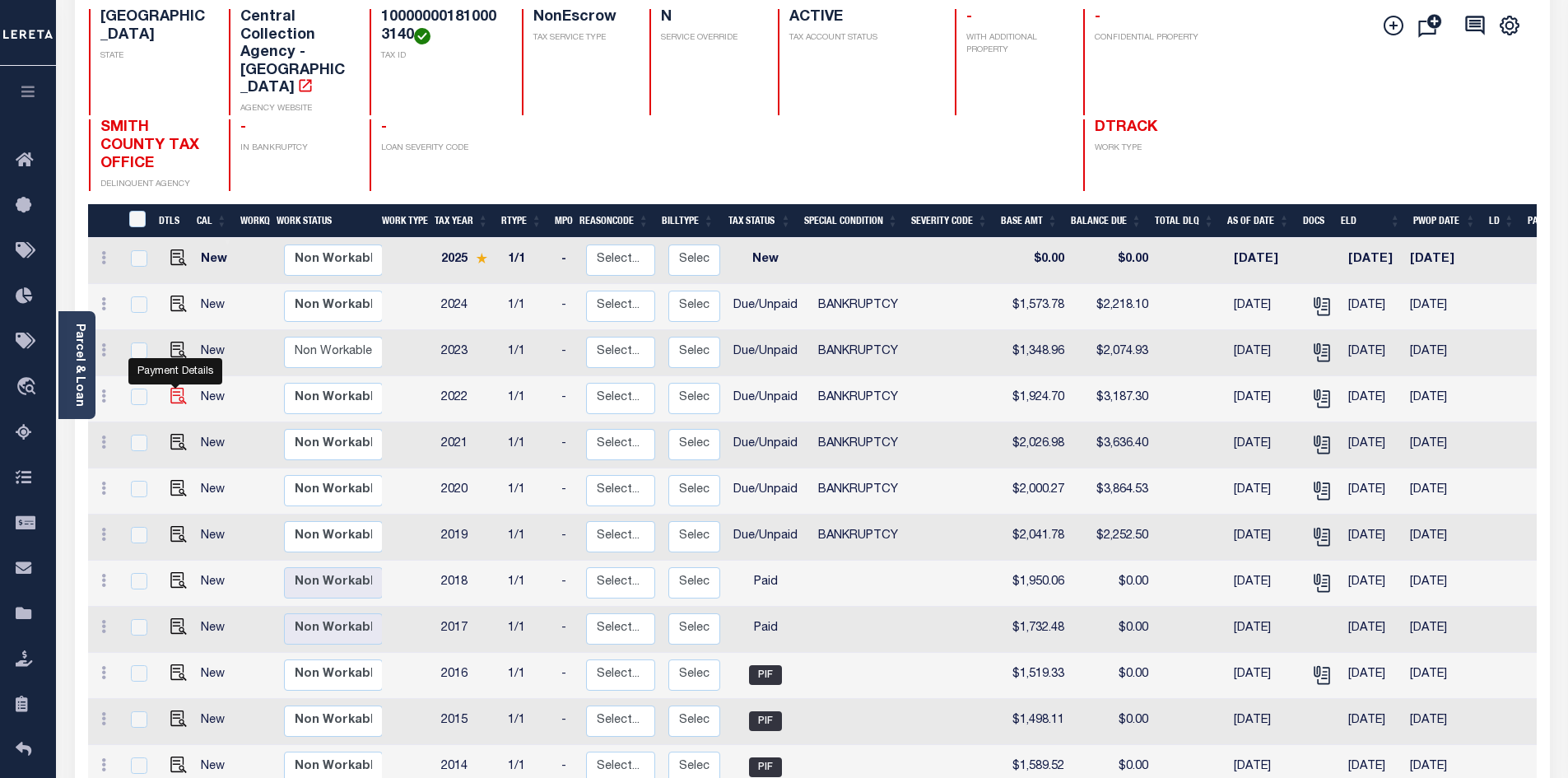
click at [177, 387] on img "" at bounding box center [178, 395] width 16 height 16
checkbox input "true"
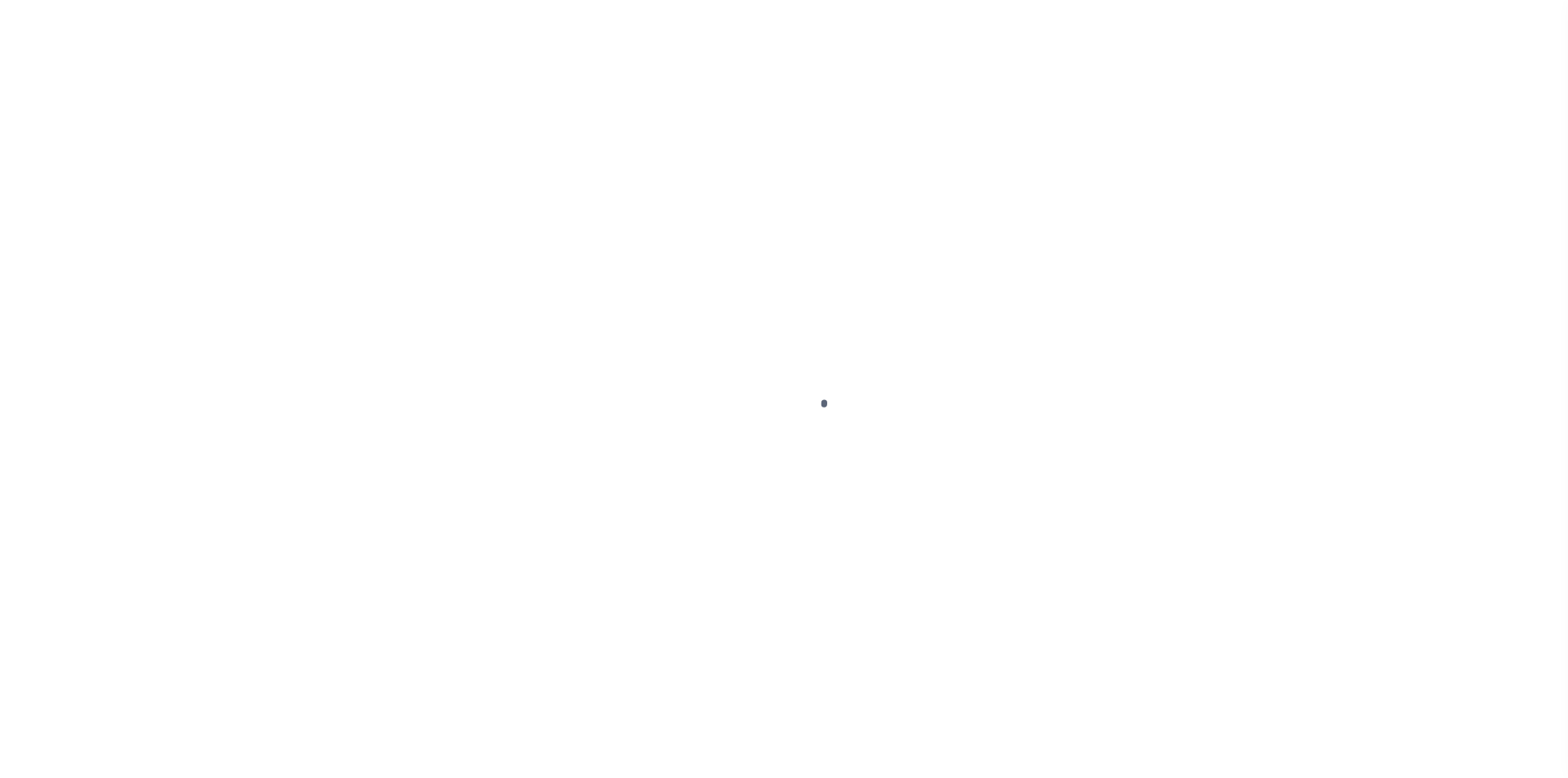
select select "DUE"
select select "22"
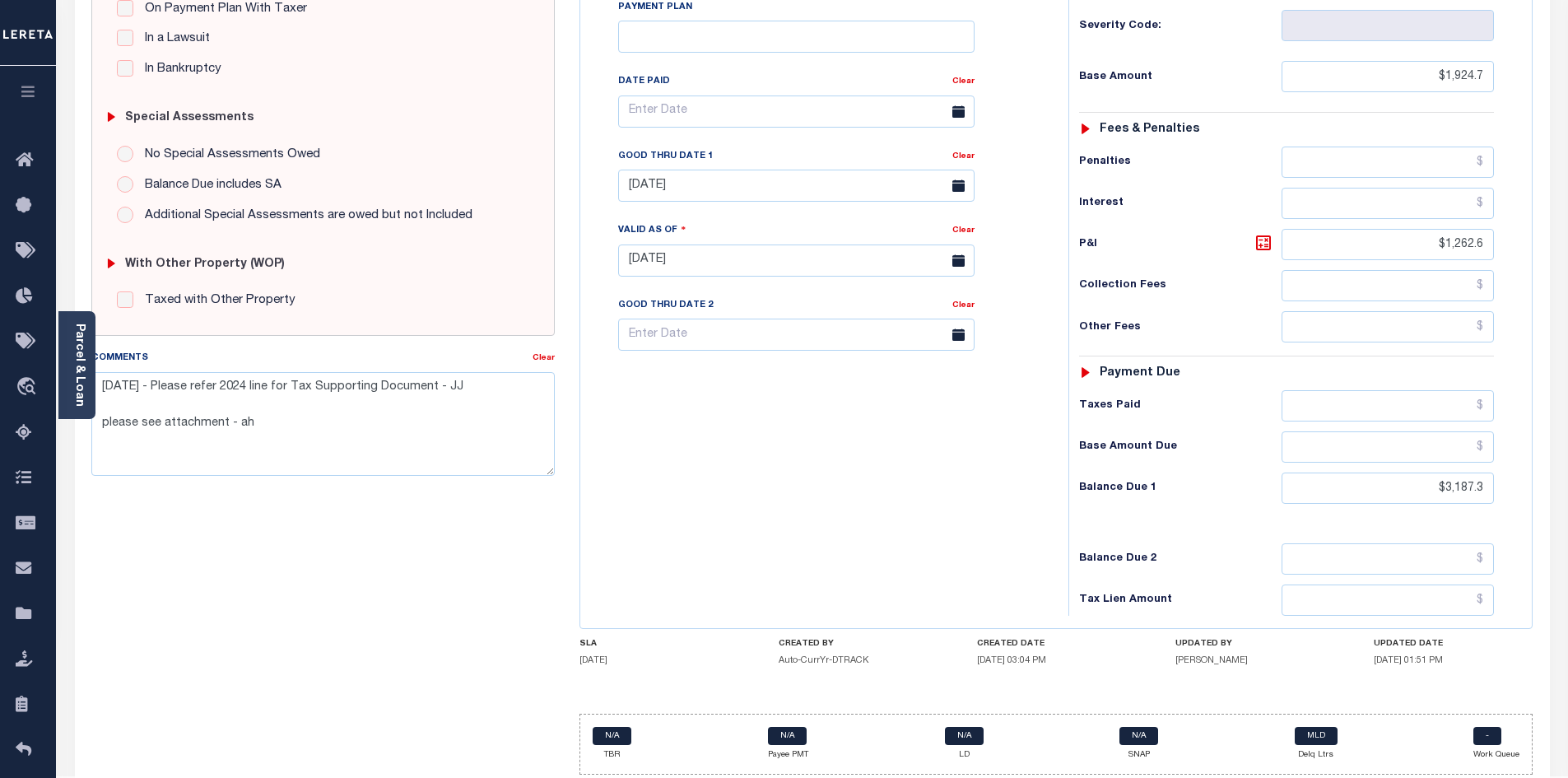
scroll to position [469, 0]
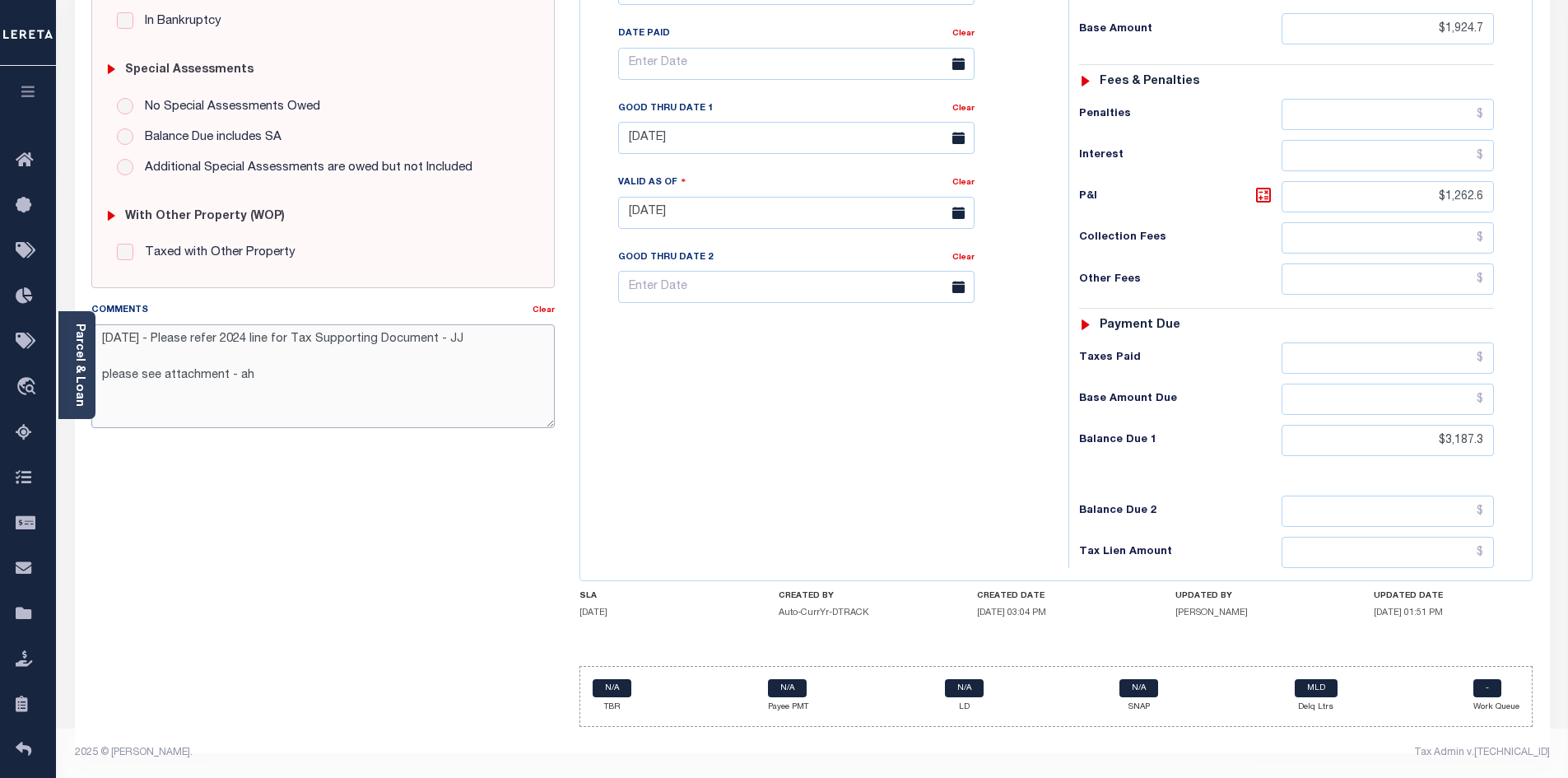
drag, startPoint x: 304, startPoint y: 376, endPoint x: 99, endPoint y: 375, distance: 205.0
click at [99, 375] on textarea "09/26/2025 - Please refer 2024 line for Tax Supporting Document - JJ please see…" at bounding box center [322, 375] width 464 height 104
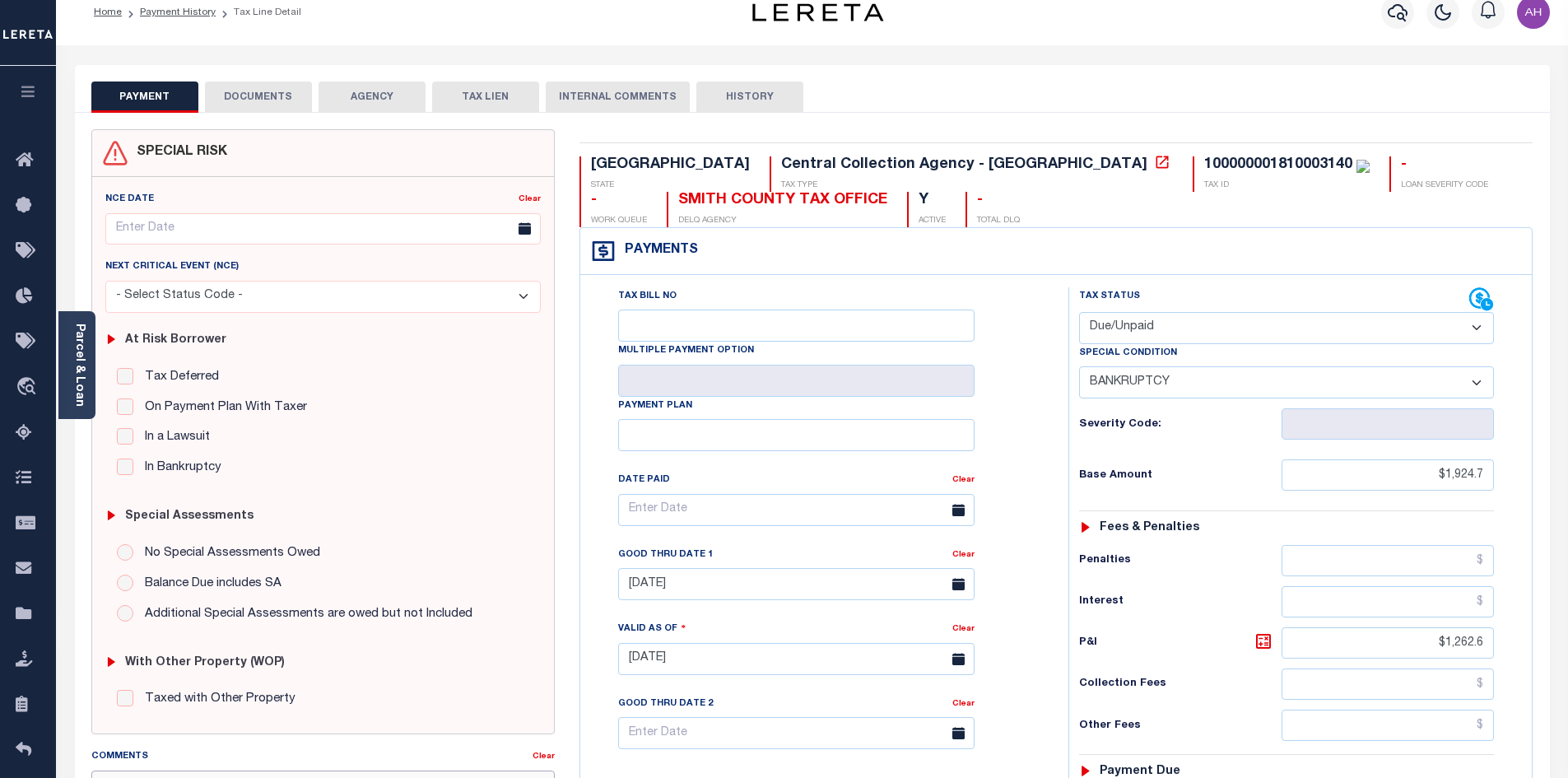
scroll to position [0, 0]
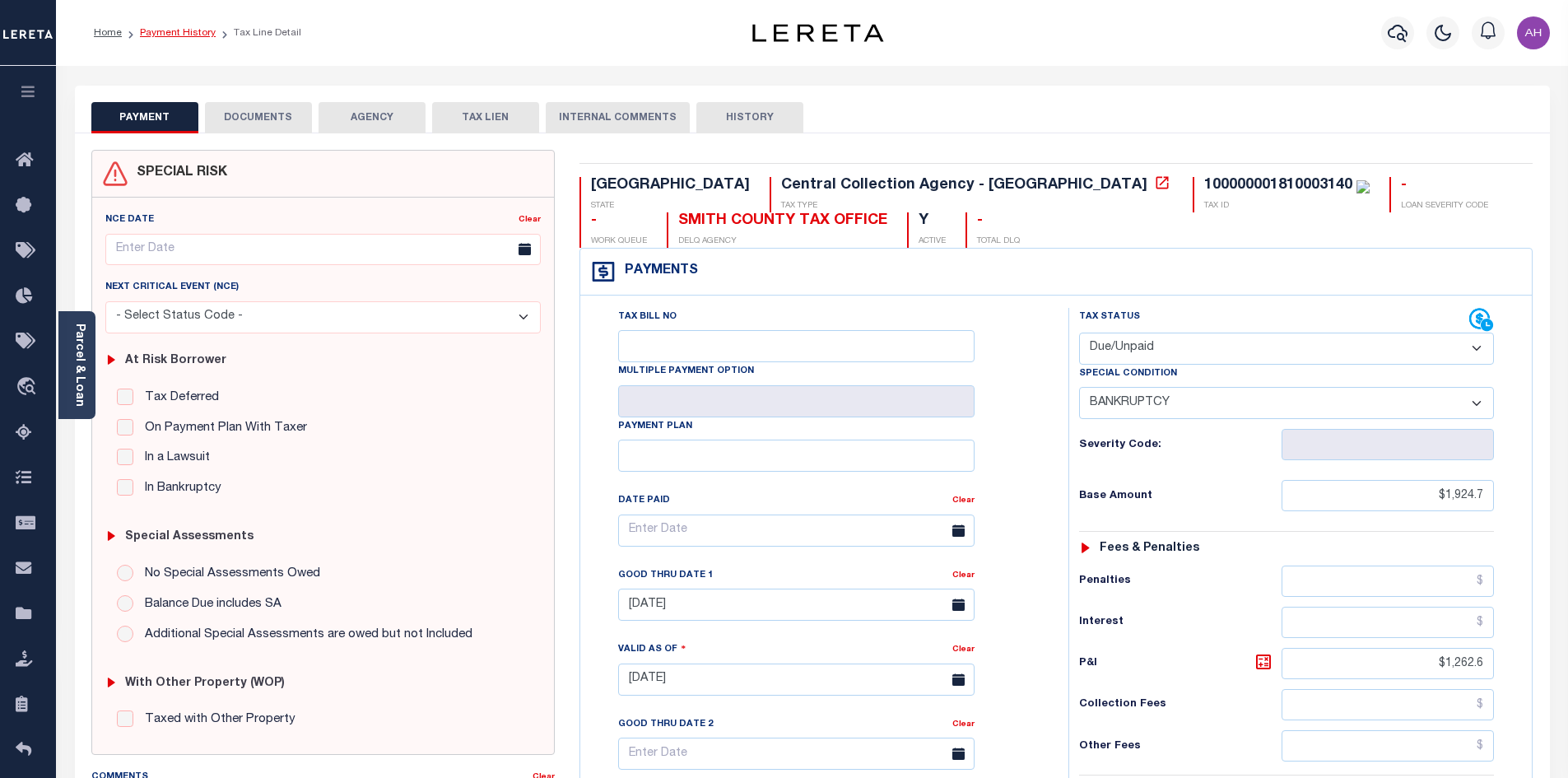
click at [188, 29] on link "Payment History" at bounding box center [177, 32] width 76 height 10
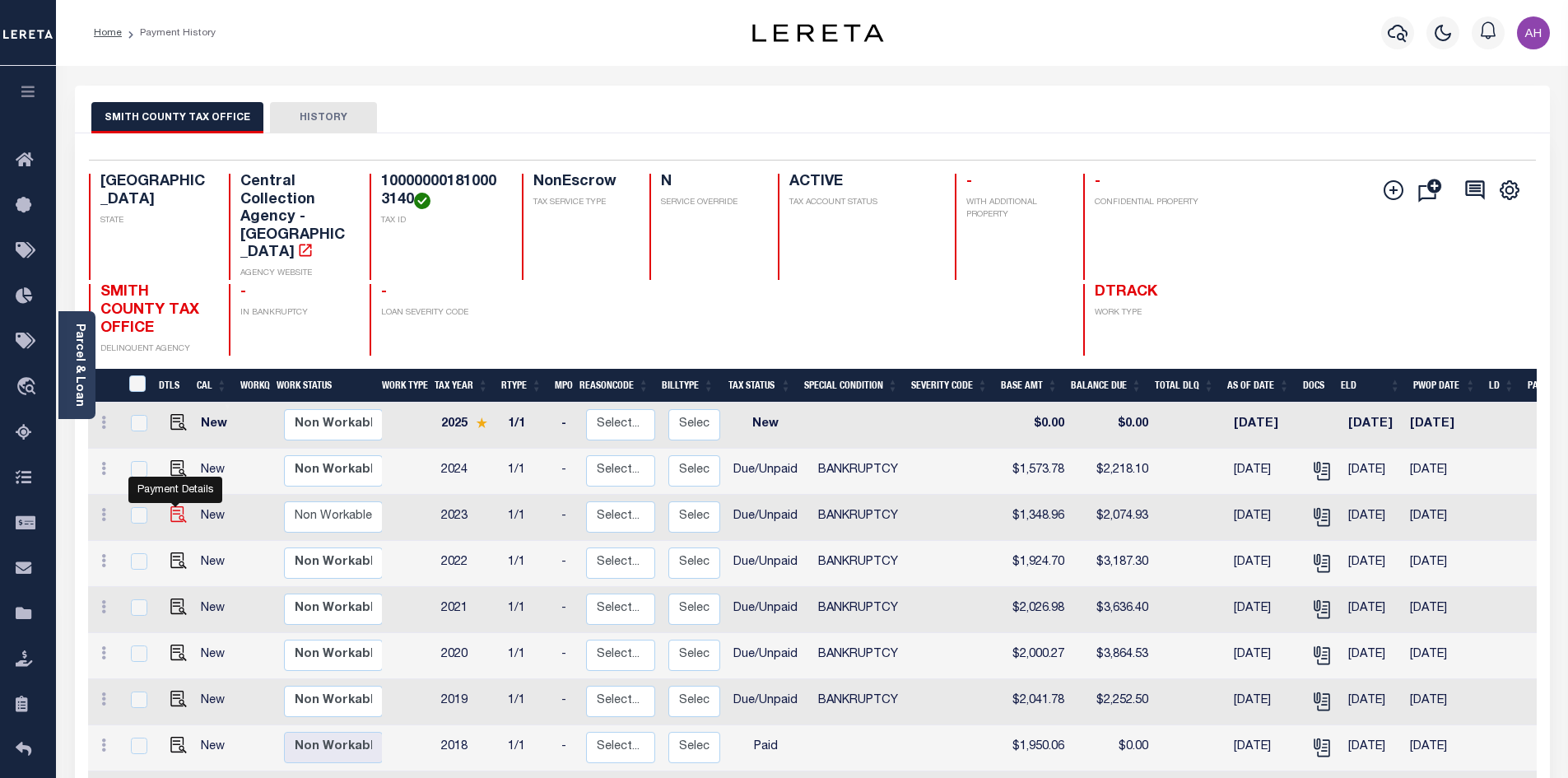
click at [175, 506] on img "" at bounding box center [178, 514] width 16 height 16
checkbox input "true"
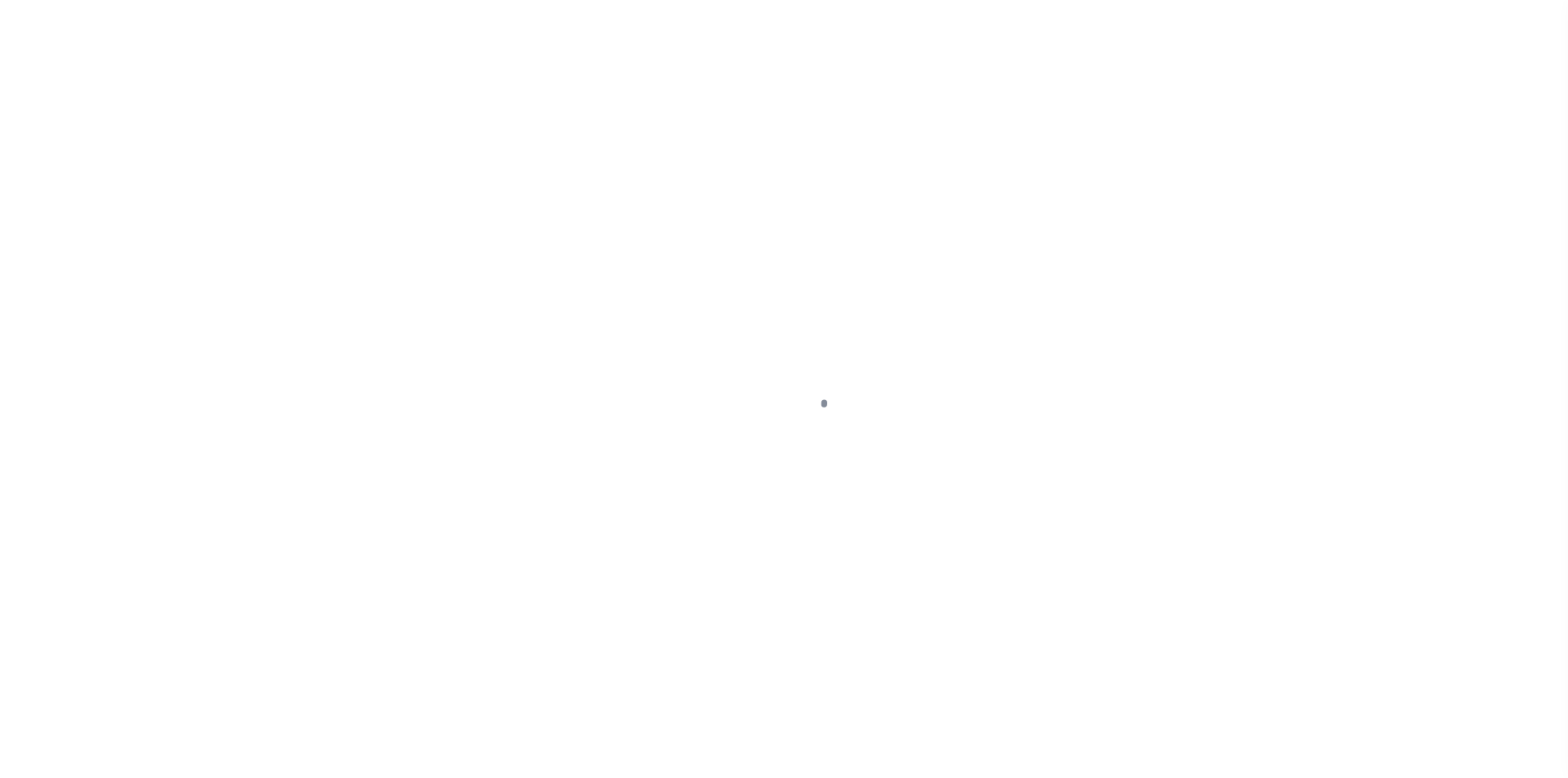
select select "DUE"
select select "22"
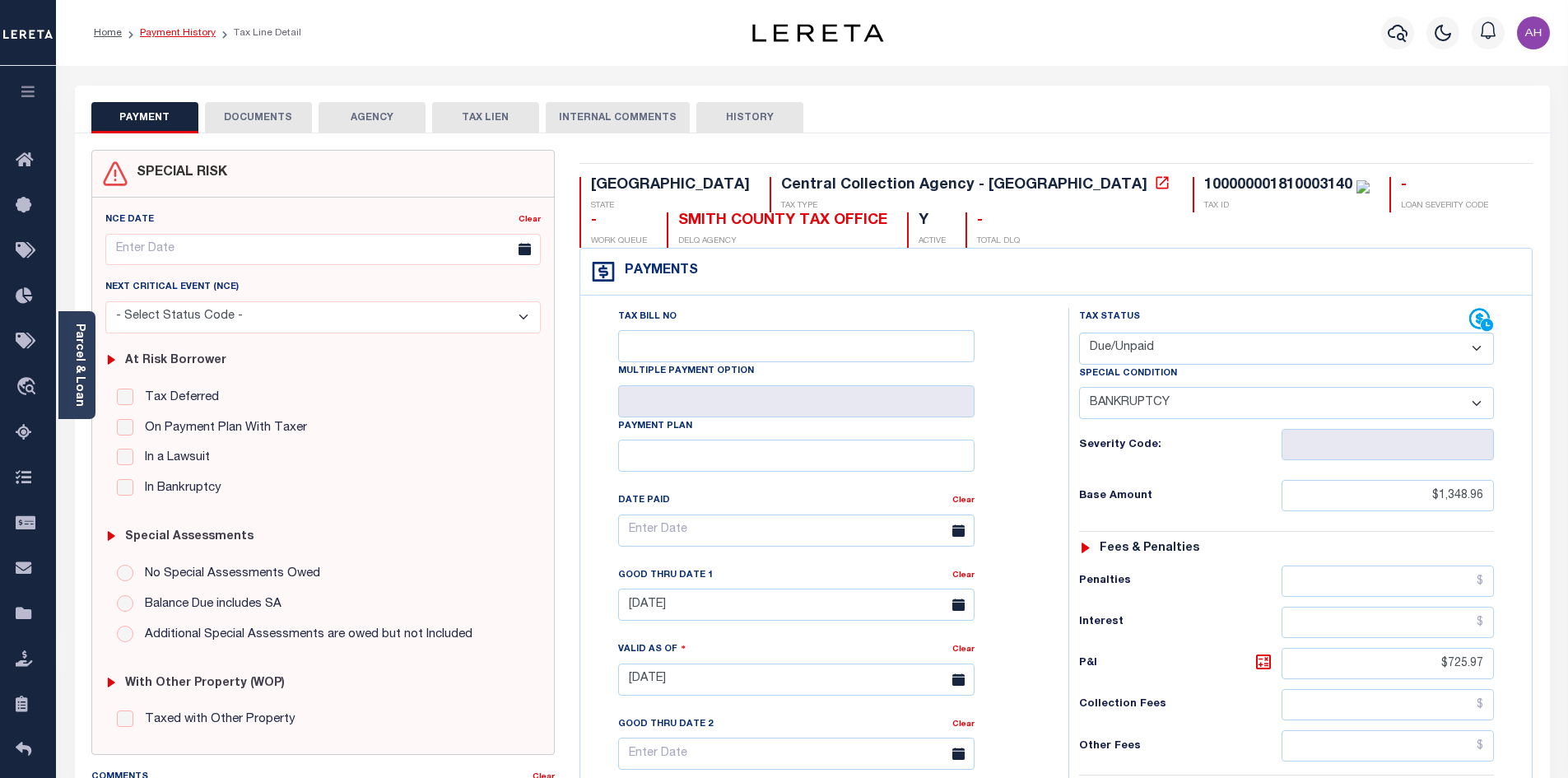
click at [184, 33] on link "Payment History" at bounding box center [177, 32] width 76 height 10
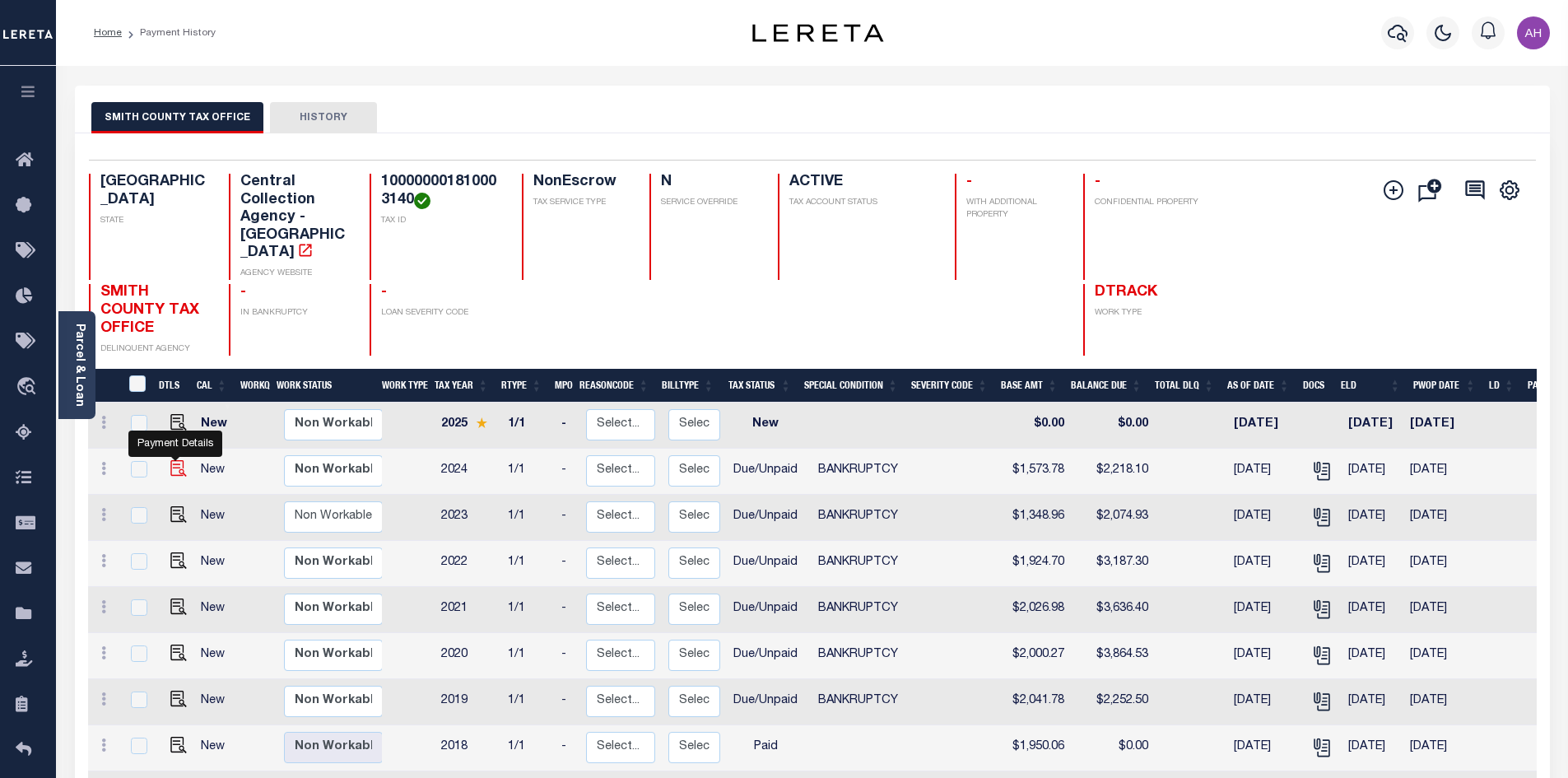
click at [170, 460] on img "" at bounding box center [178, 468] width 16 height 16
checkbox input "true"
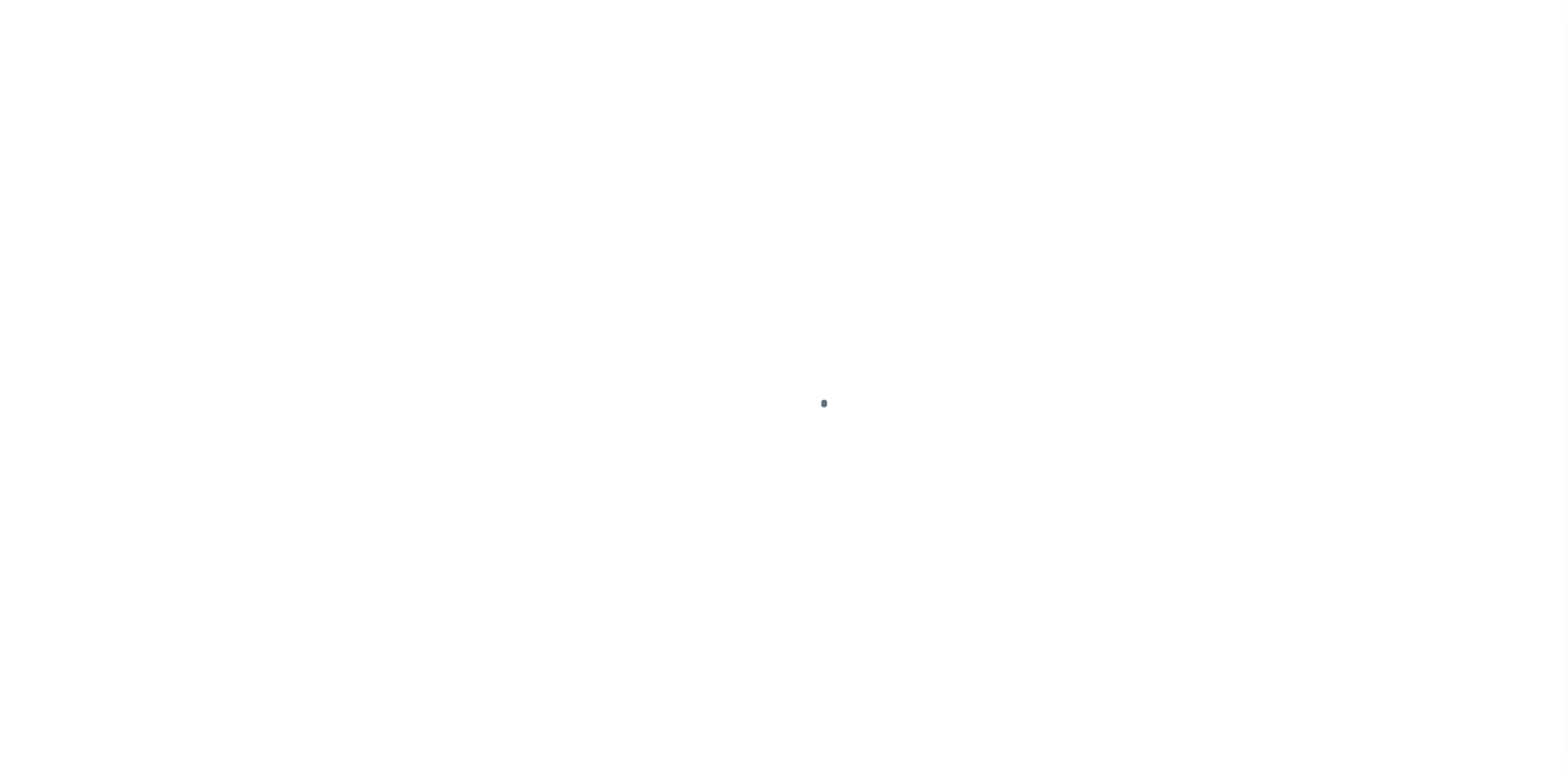
select select "DUE"
select select "22"
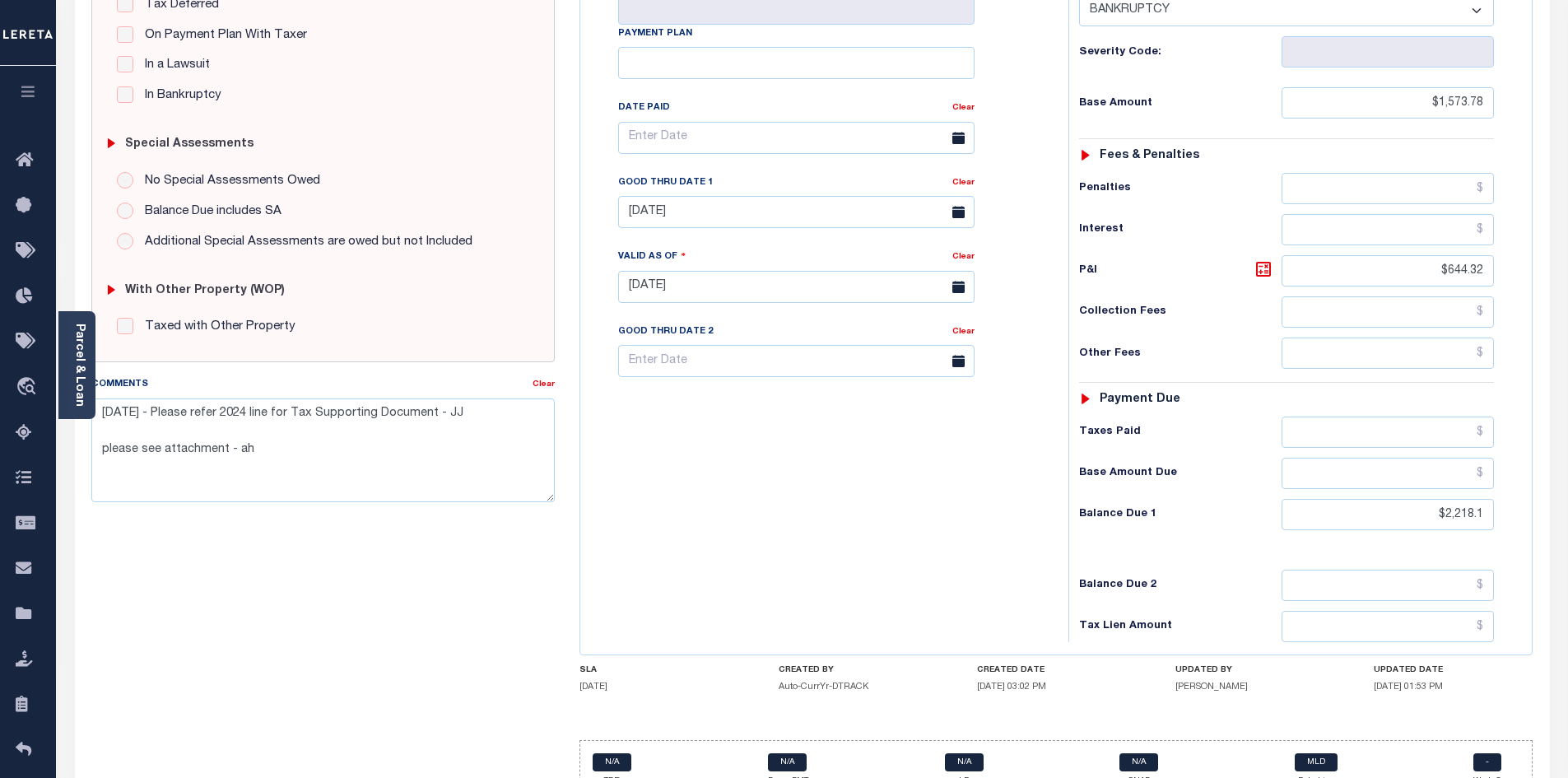
scroll to position [412, 0]
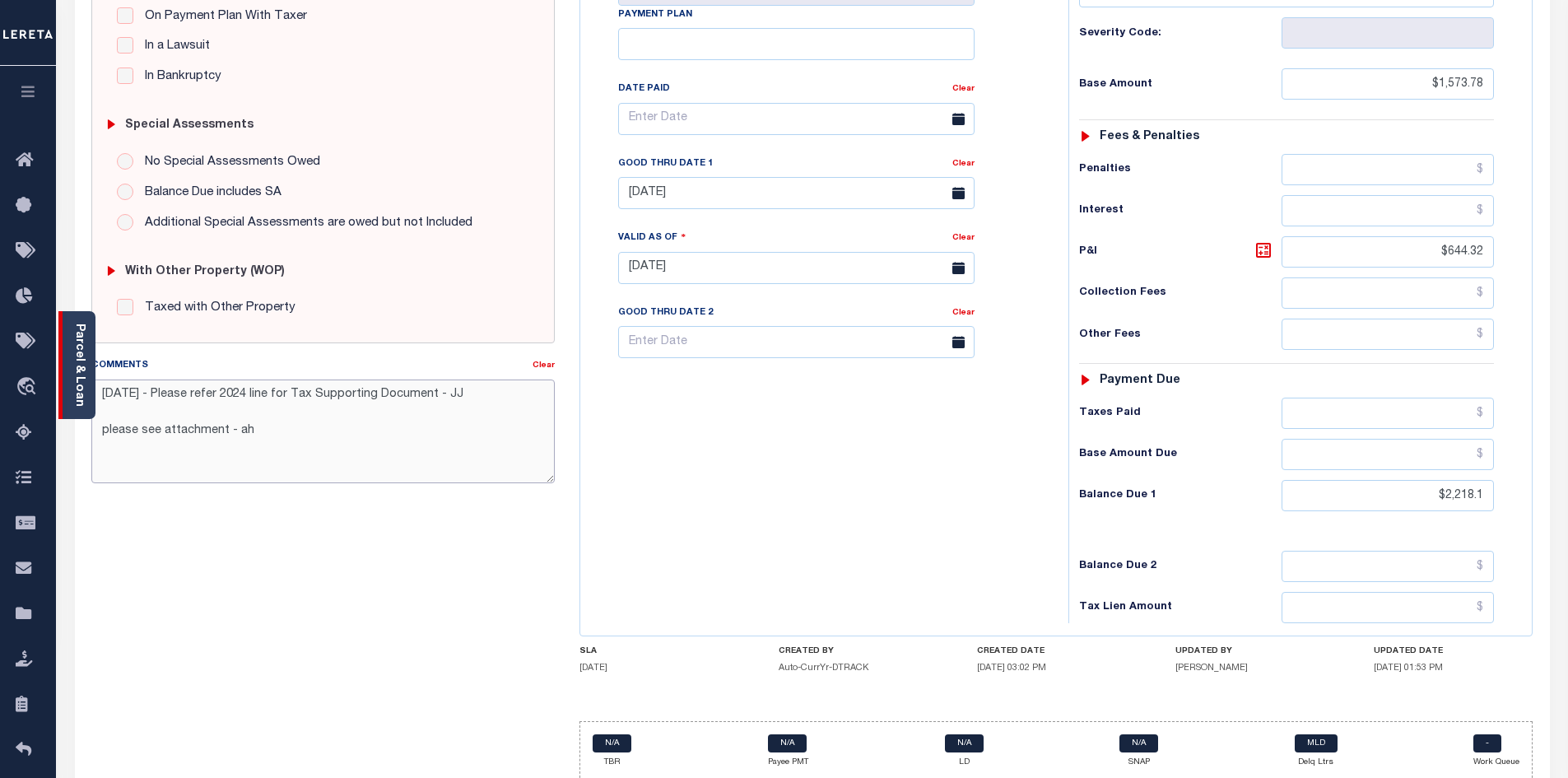
drag, startPoint x: 489, startPoint y: 395, endPoint x: 67, endPoint y: 393, distance: 422.0
click at [67, 393] on div "Parcel & Loan Tax Bill Details 100000001810003140 TAX ID AGENCY 2024 TAX YEAR" at bounding box center [811, 243] width 1500 height 1179
click at [768, 502] on div "Tax Bill No Multiple Payment Option Payment Plan Clear" at bounding box center [820, 259] width 472 height 727
click at [79, 366] on link "Parcel & Loan" at bounding box center [78, 365] width 12 height 83
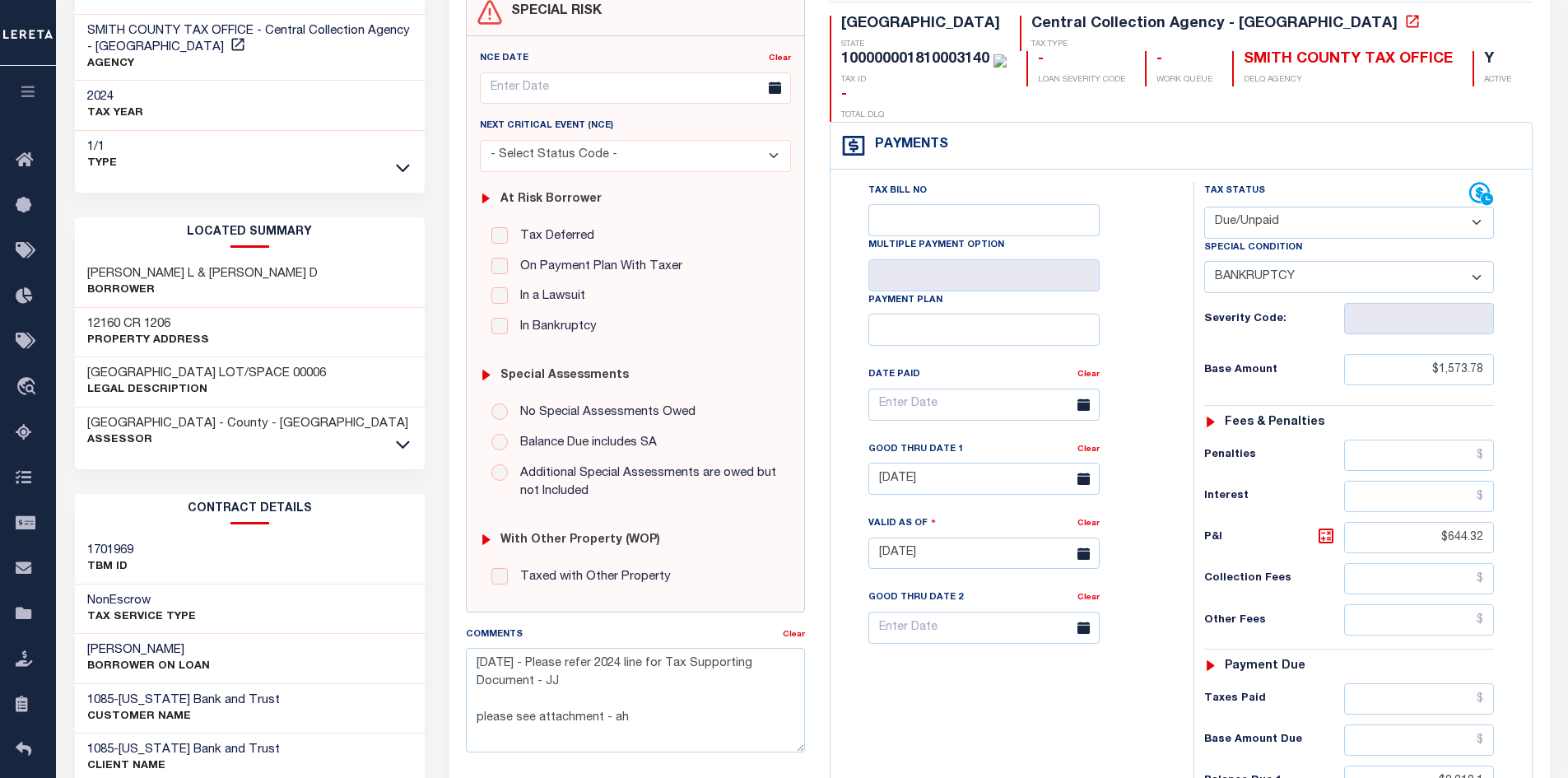
scroll to position [0, 0]
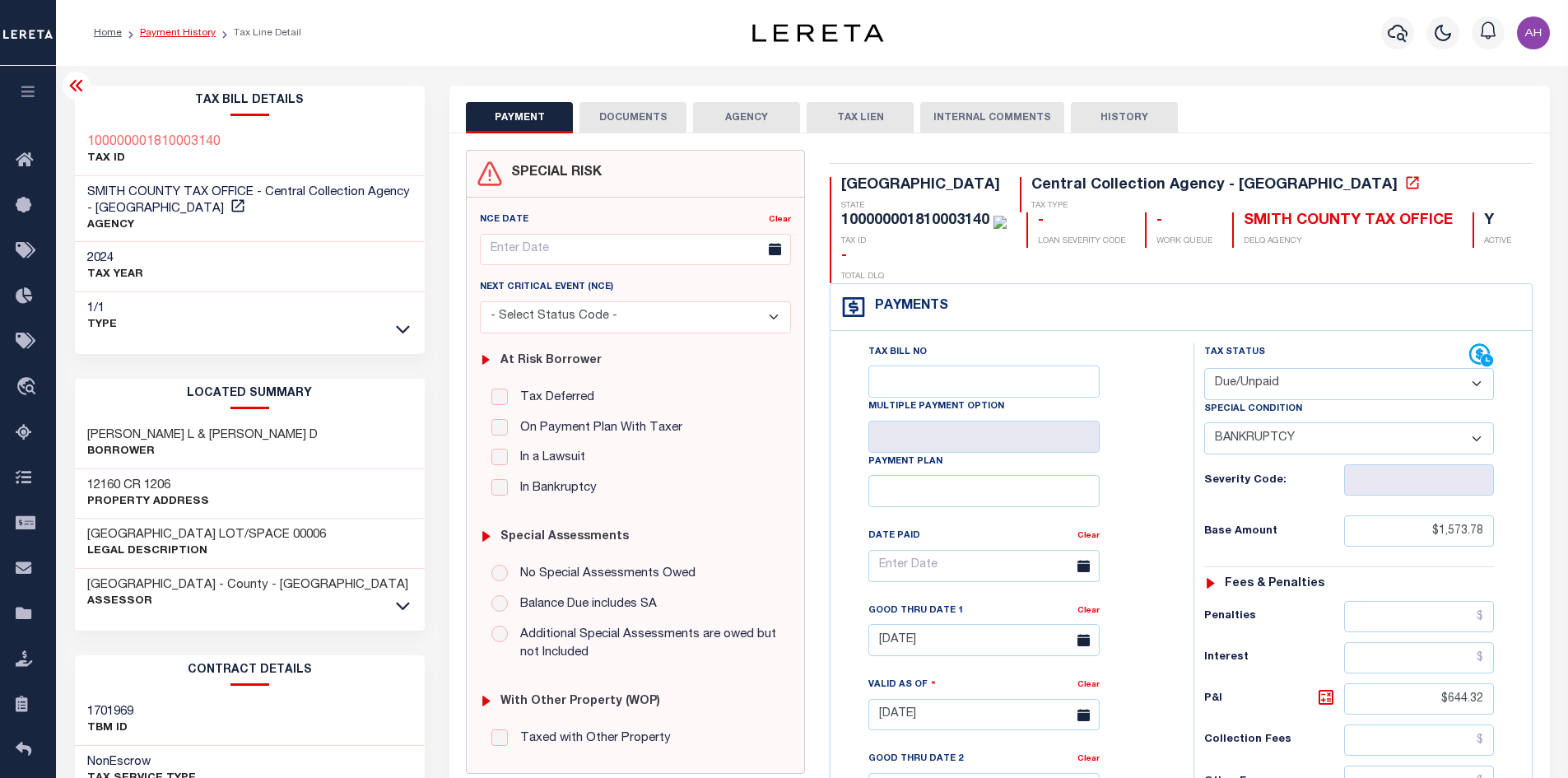
click at [185, 37] on link "Payment History" at bounding box center [177, 32] width 76 height 10
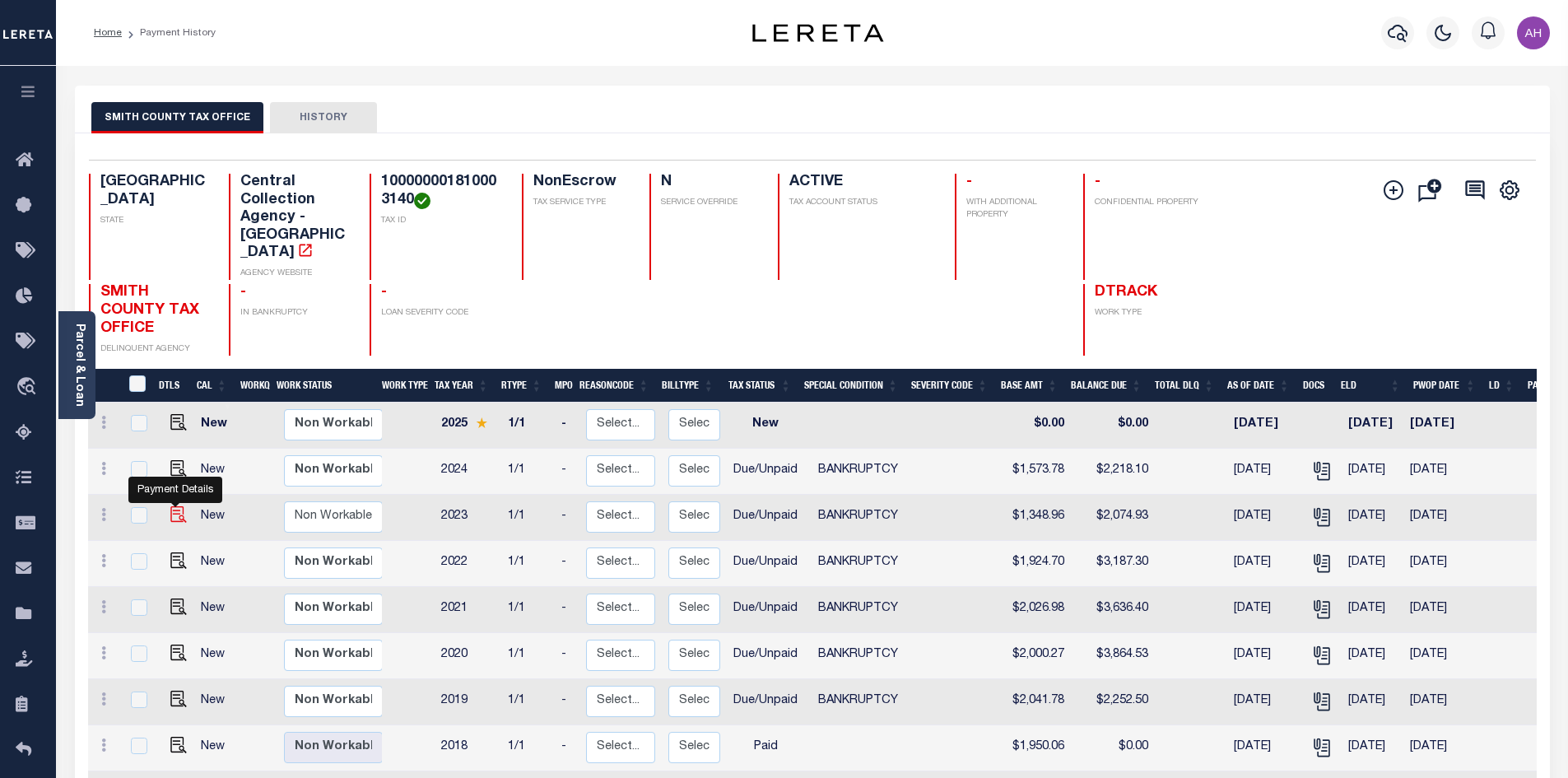
click at [177, 506] on img "" at bounding box center [178, 514] width 16 height 16
checkbox input "true"
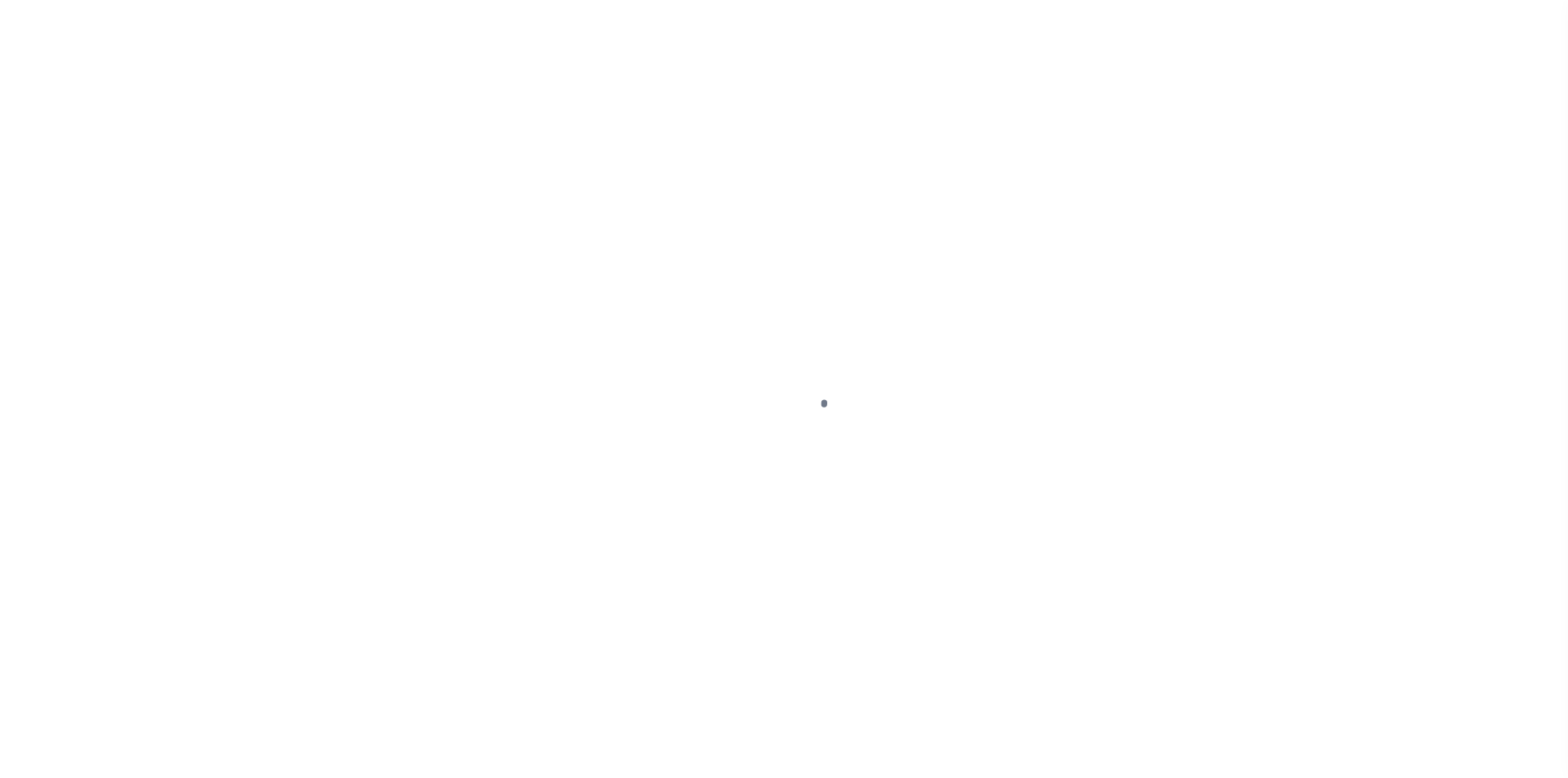
select select "DUE"
select select "22"
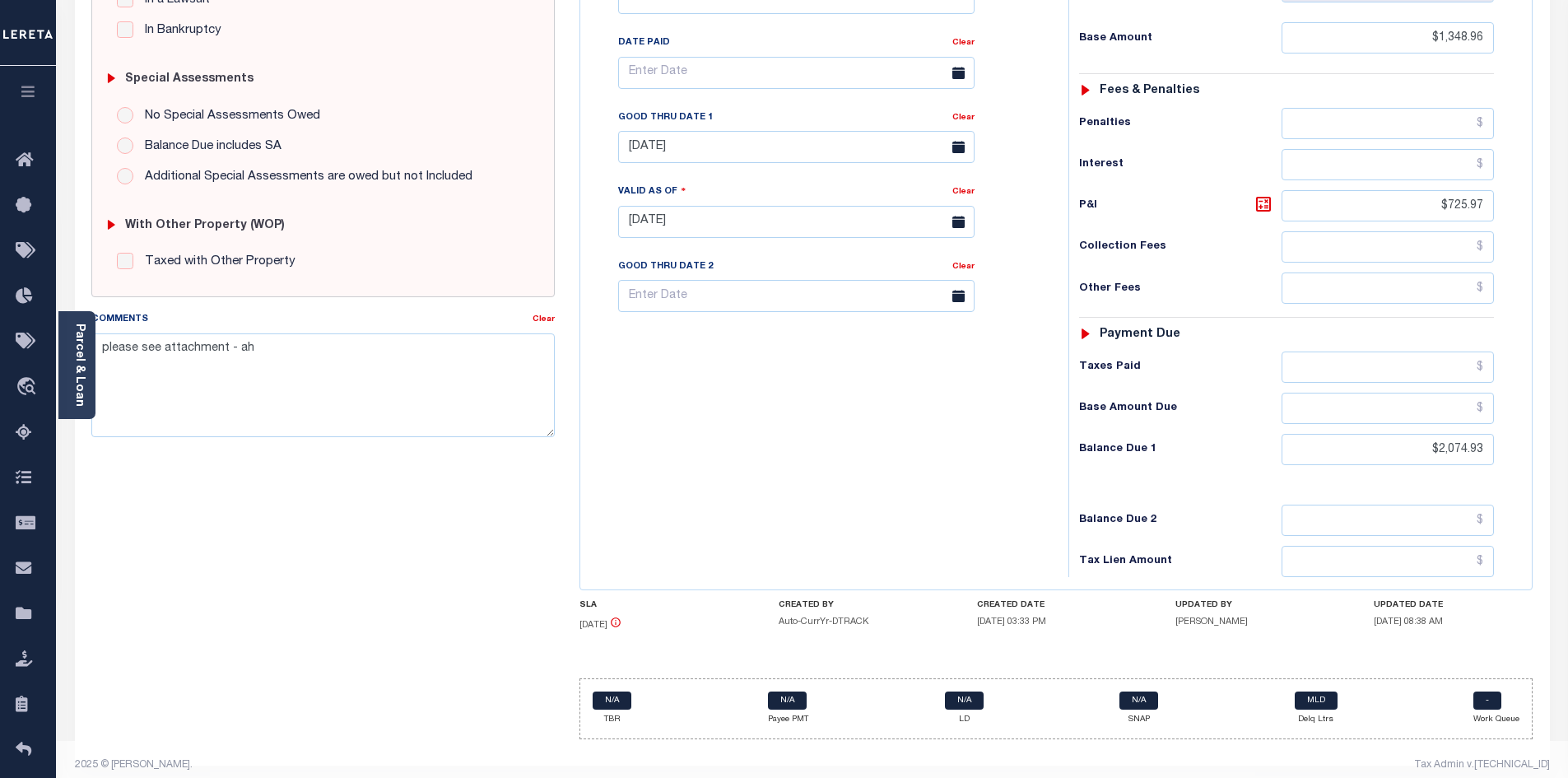
scroll to position [472, 0]
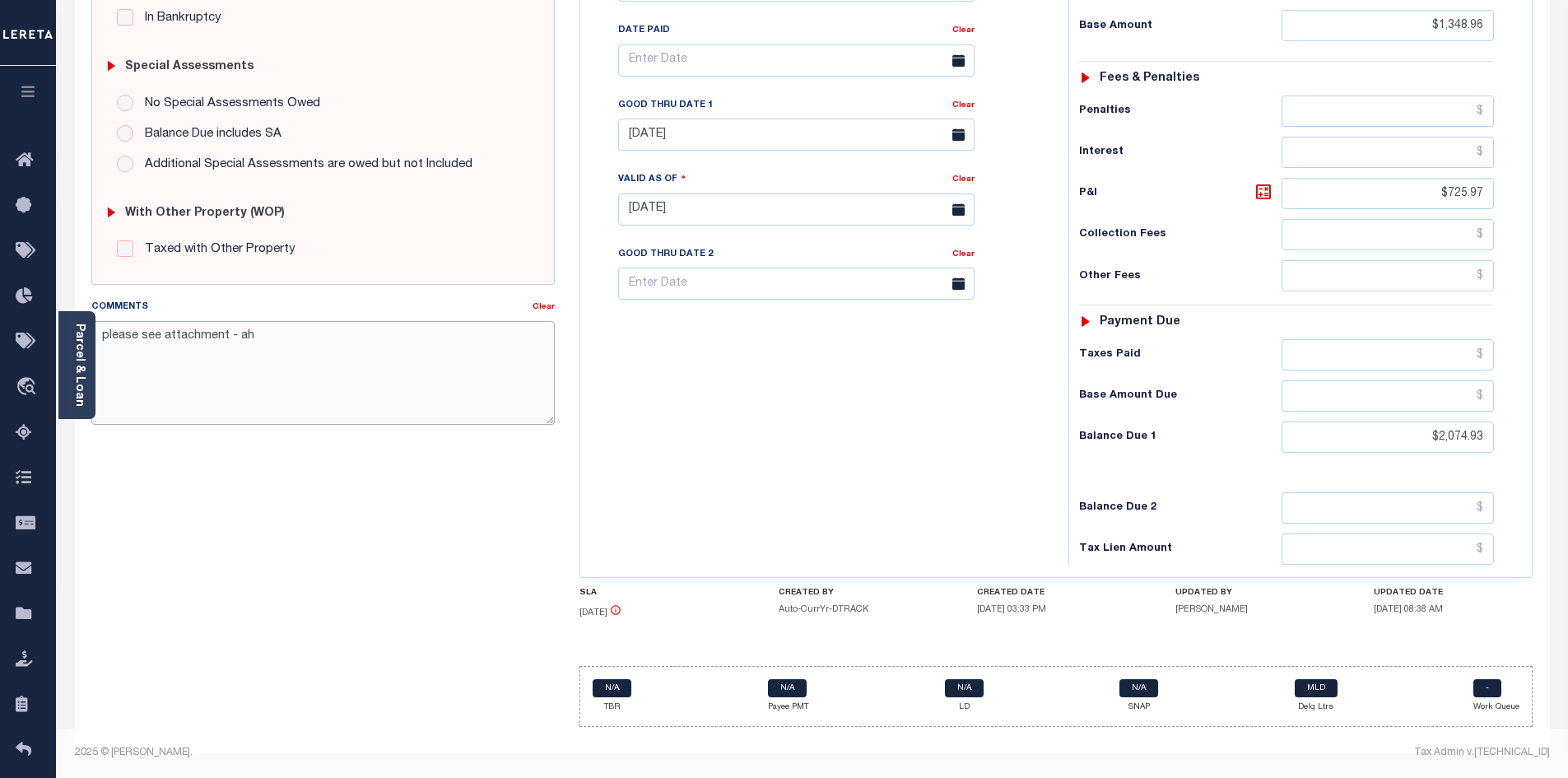
click at [329, 342] on textarea "please see attachment - ah" at bounding box center [322, 372] width 464 height 104
click at [101, 331] on textarea "please see attachment - ah" at bounding box center [322, 372] width 464 height 104
paste textarea "09/26/2025 - Please refer 2024 line for Tax Supporting Document - JJ"
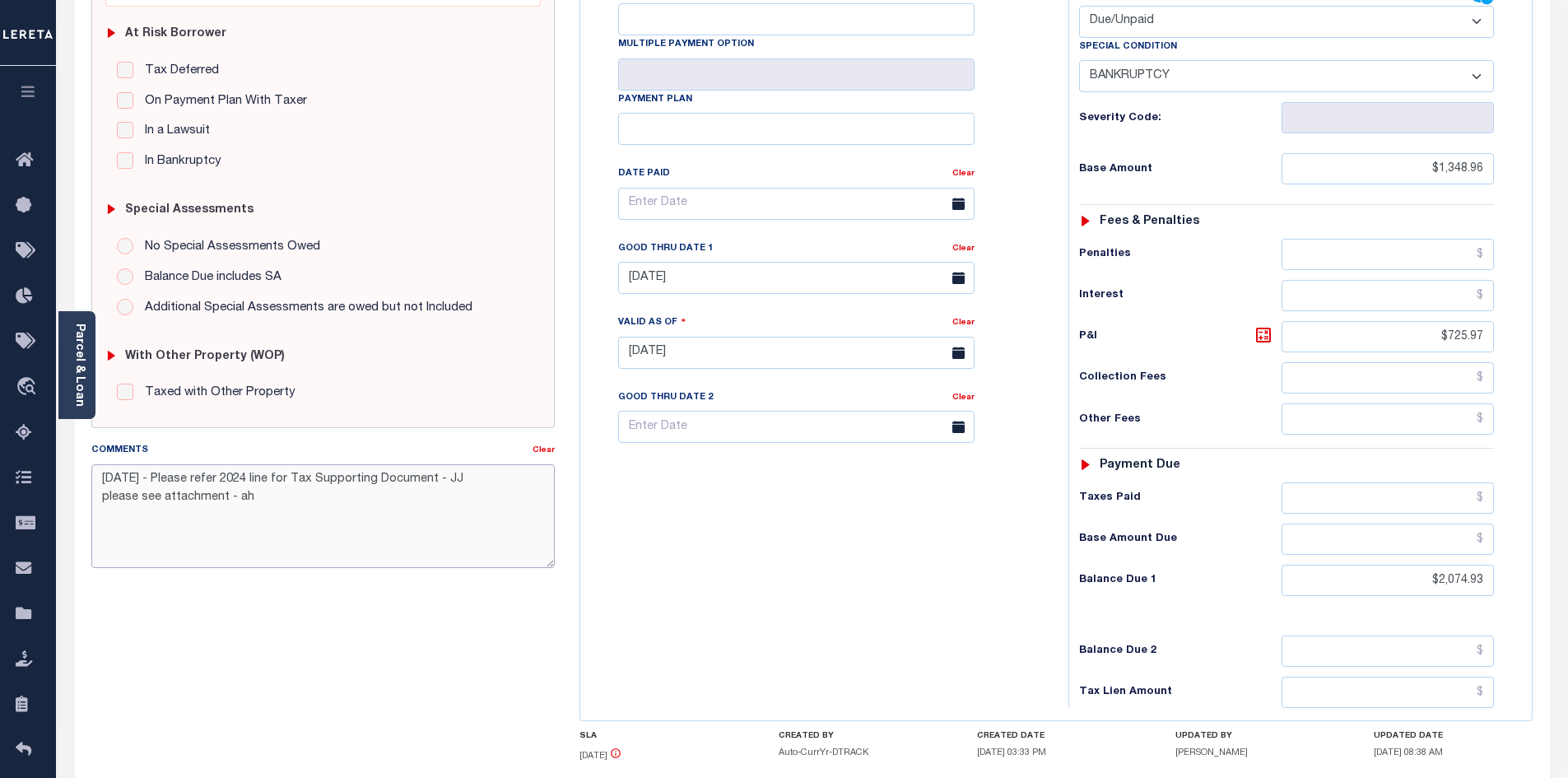
scroll to position [224, 0]
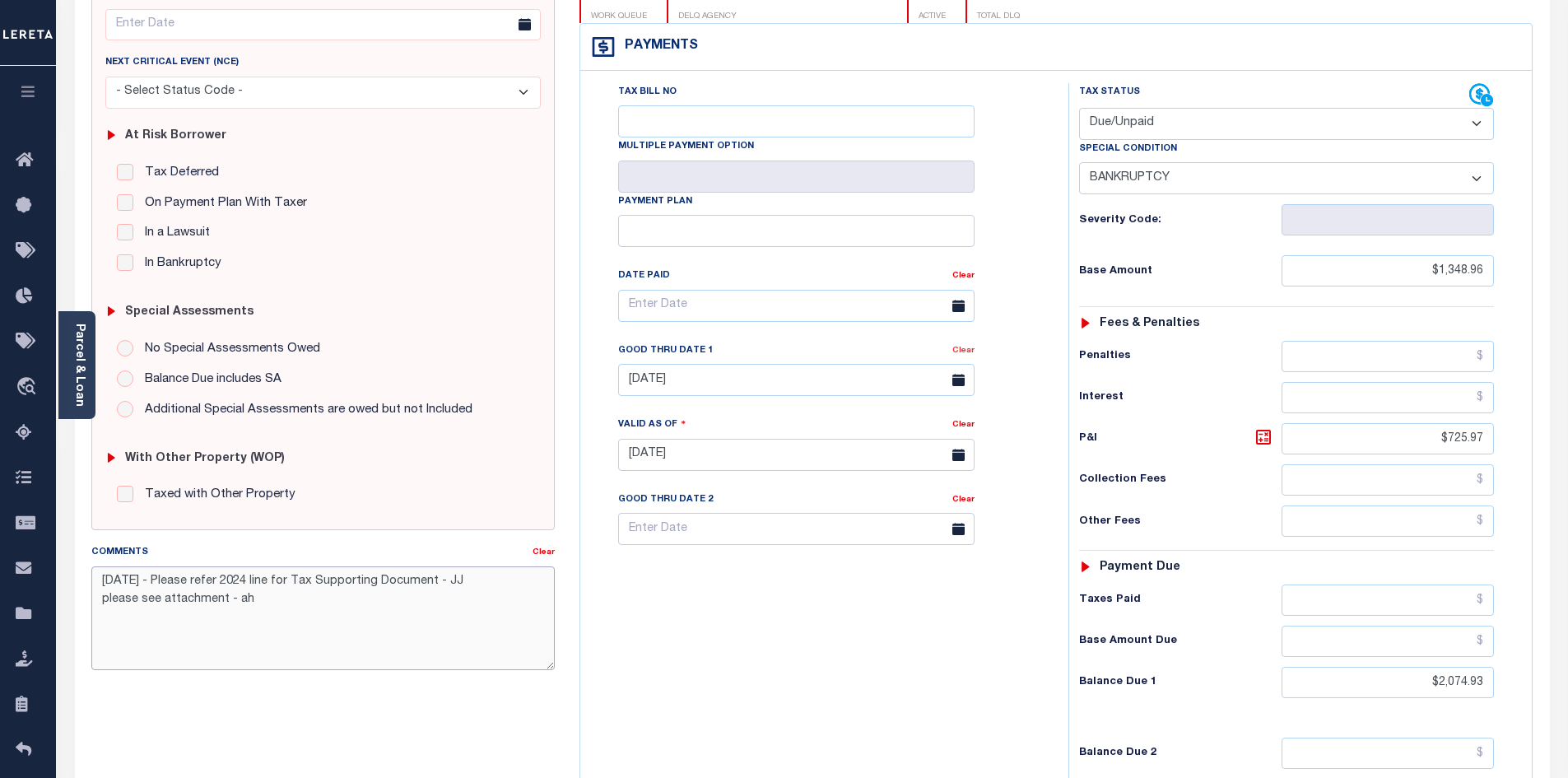
type textarea "09/26/2025 - Please refer 2024 line for Tax Supporting Document - JJ please see…"
type input "[DATE]"
click at [972, 355] on link "Clear" at bounding box center [963, 350] width 23 height 8
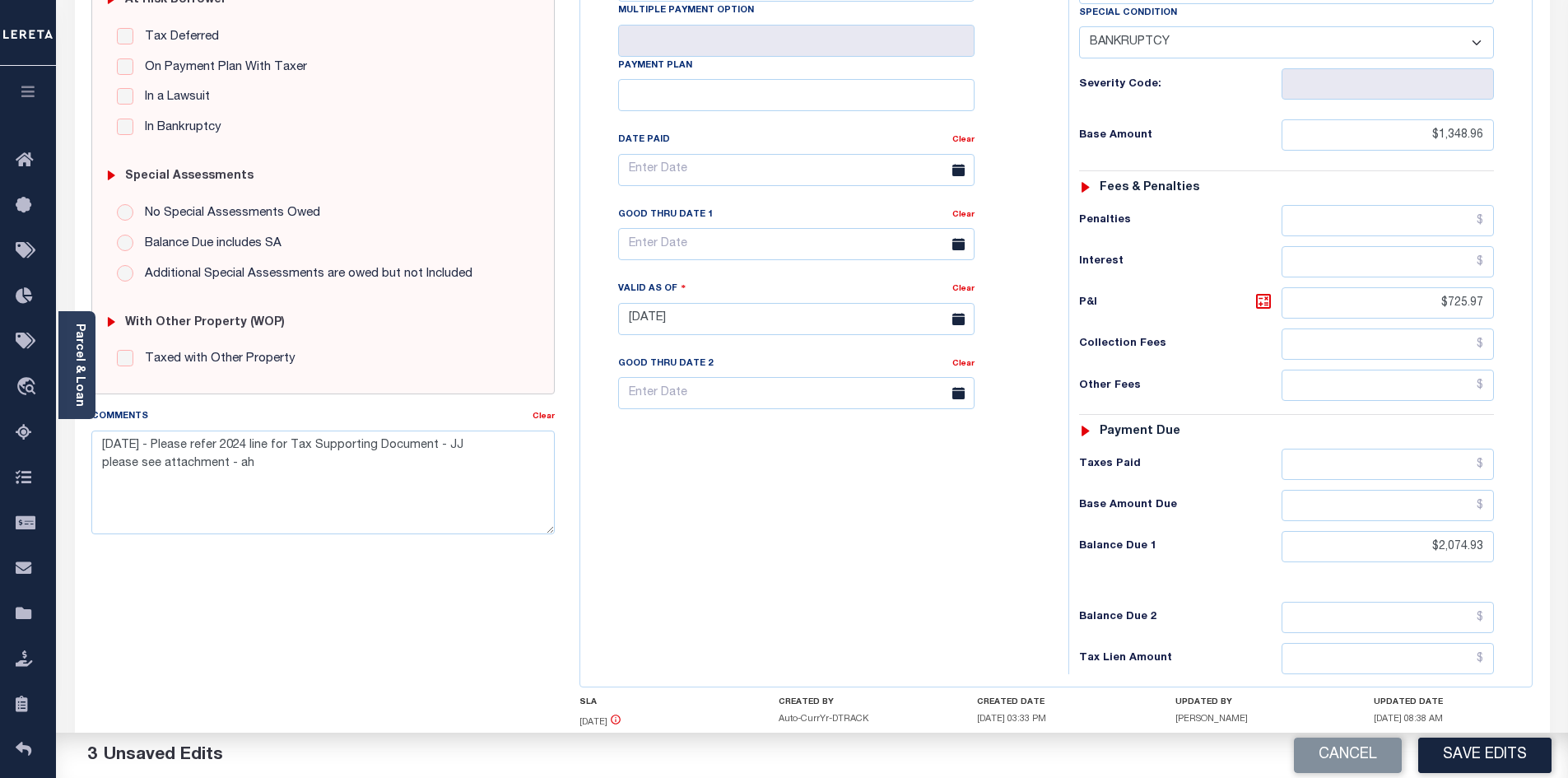
scroll to position [389, 0]
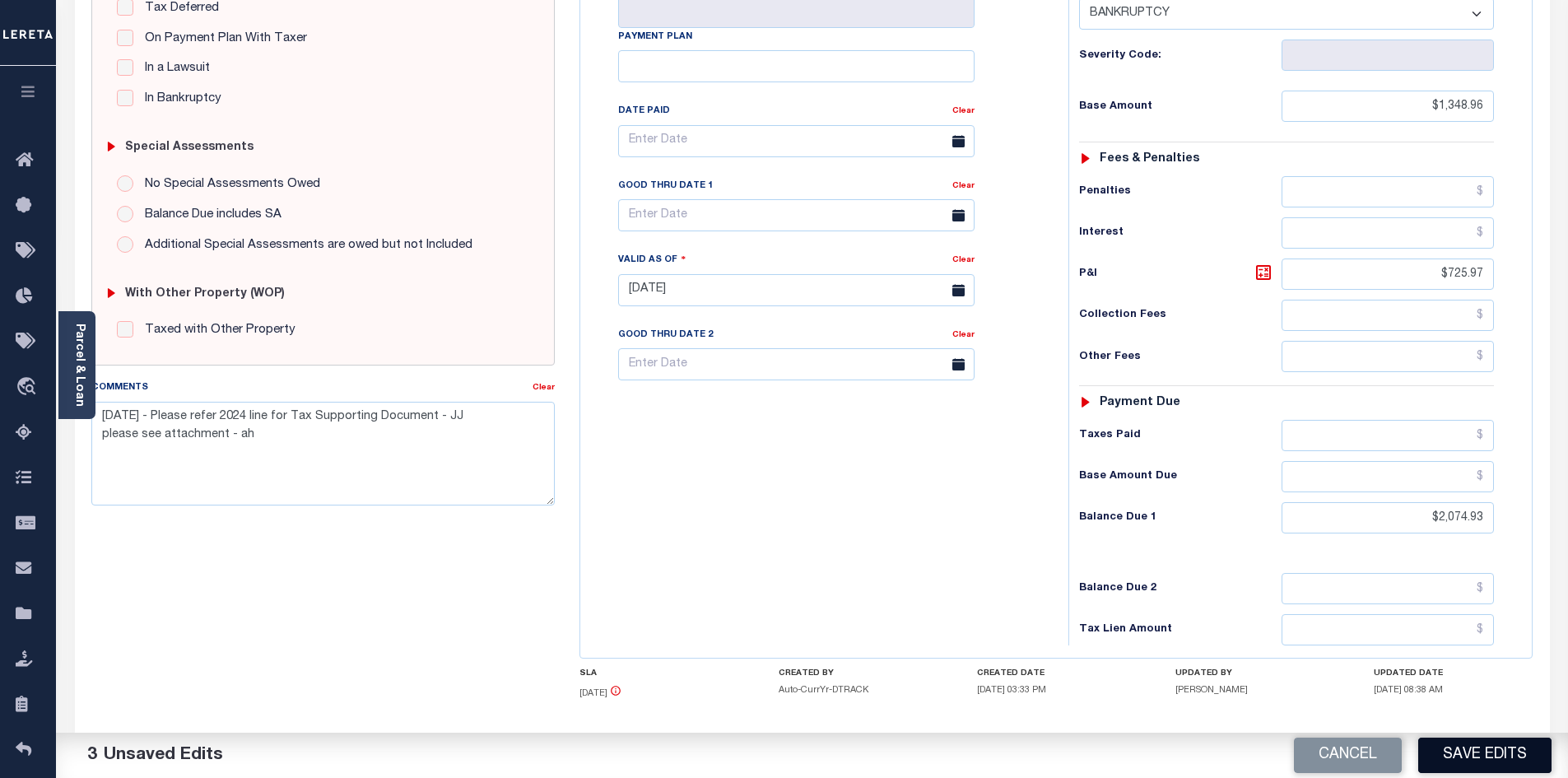
click at [1470, 762] on button "Save Edits" at bounding box center [1484, 755] width 133 height 35
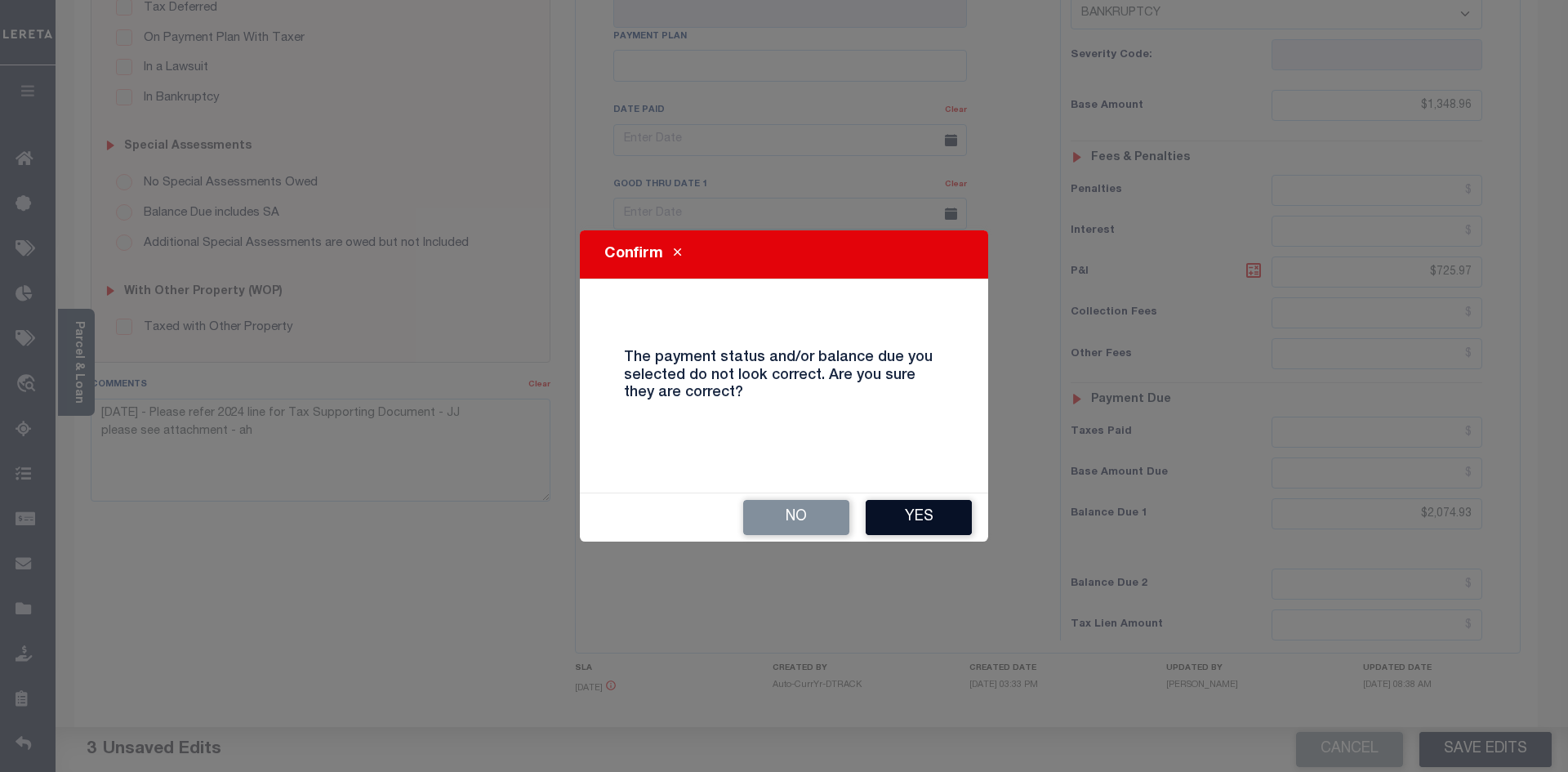
click at [906, 524] on button "Yes" at bounding box center [919, 516] width 106 height 35
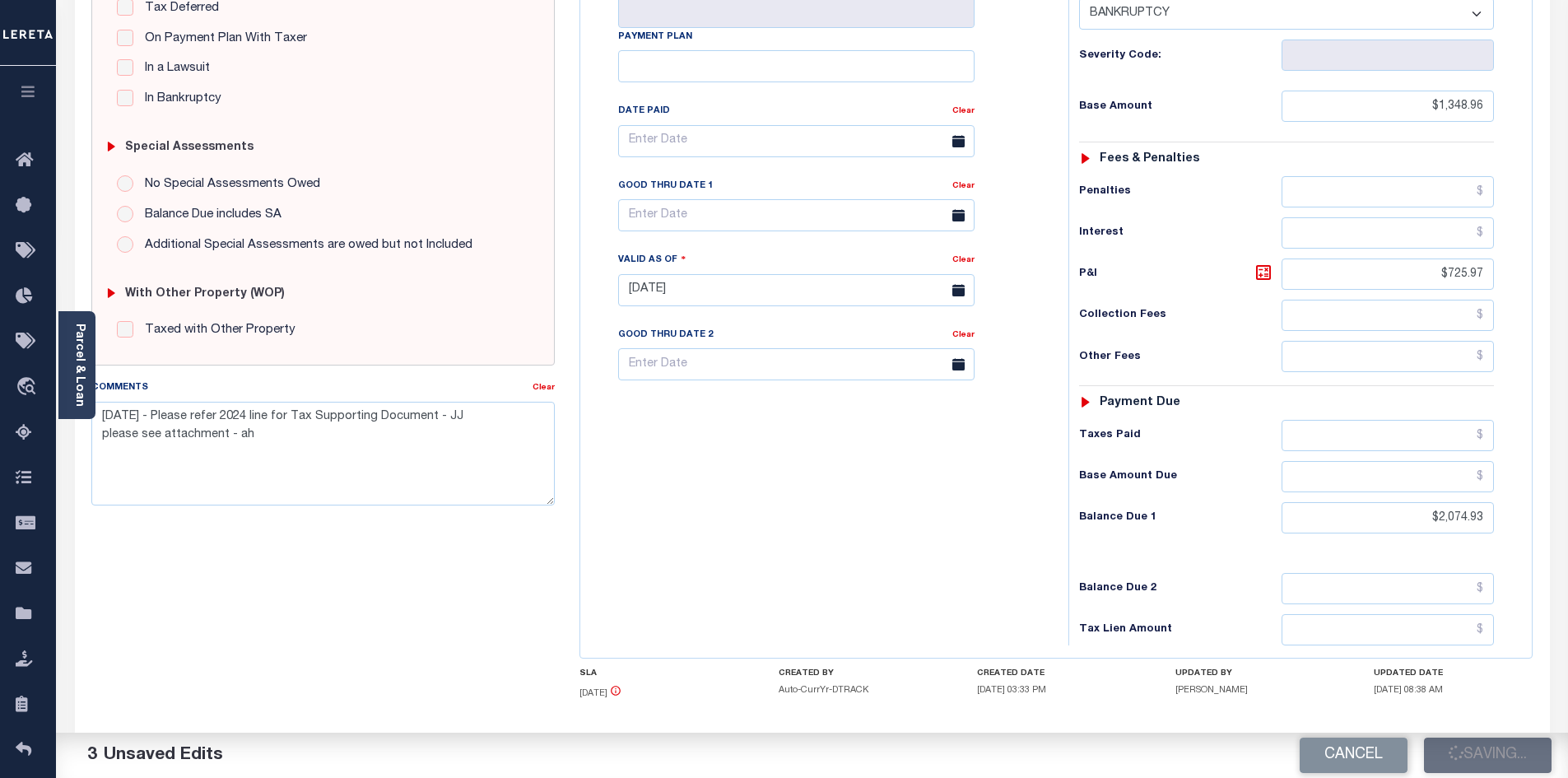
checkbox input "false"
type textarea "09/26/2025 - Please refer 2024 line for Tax Supporting Document - JJ please see…"
type input "$1,348.96"
type input "$725.97"
type input "$2,074.93"
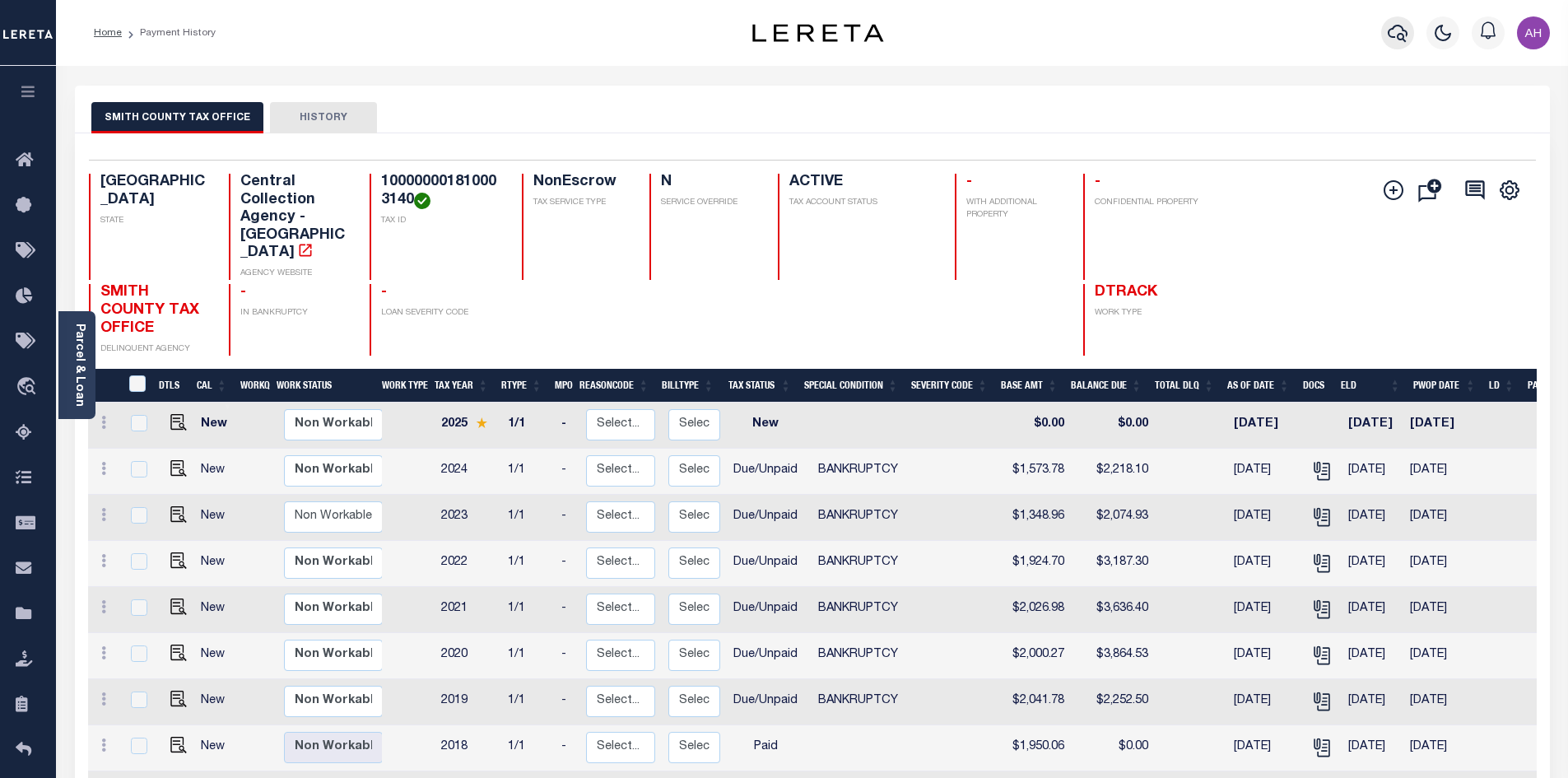
click at [1397, 33] on icon "button" at bounding box center [1398, 33] width 20 height 20
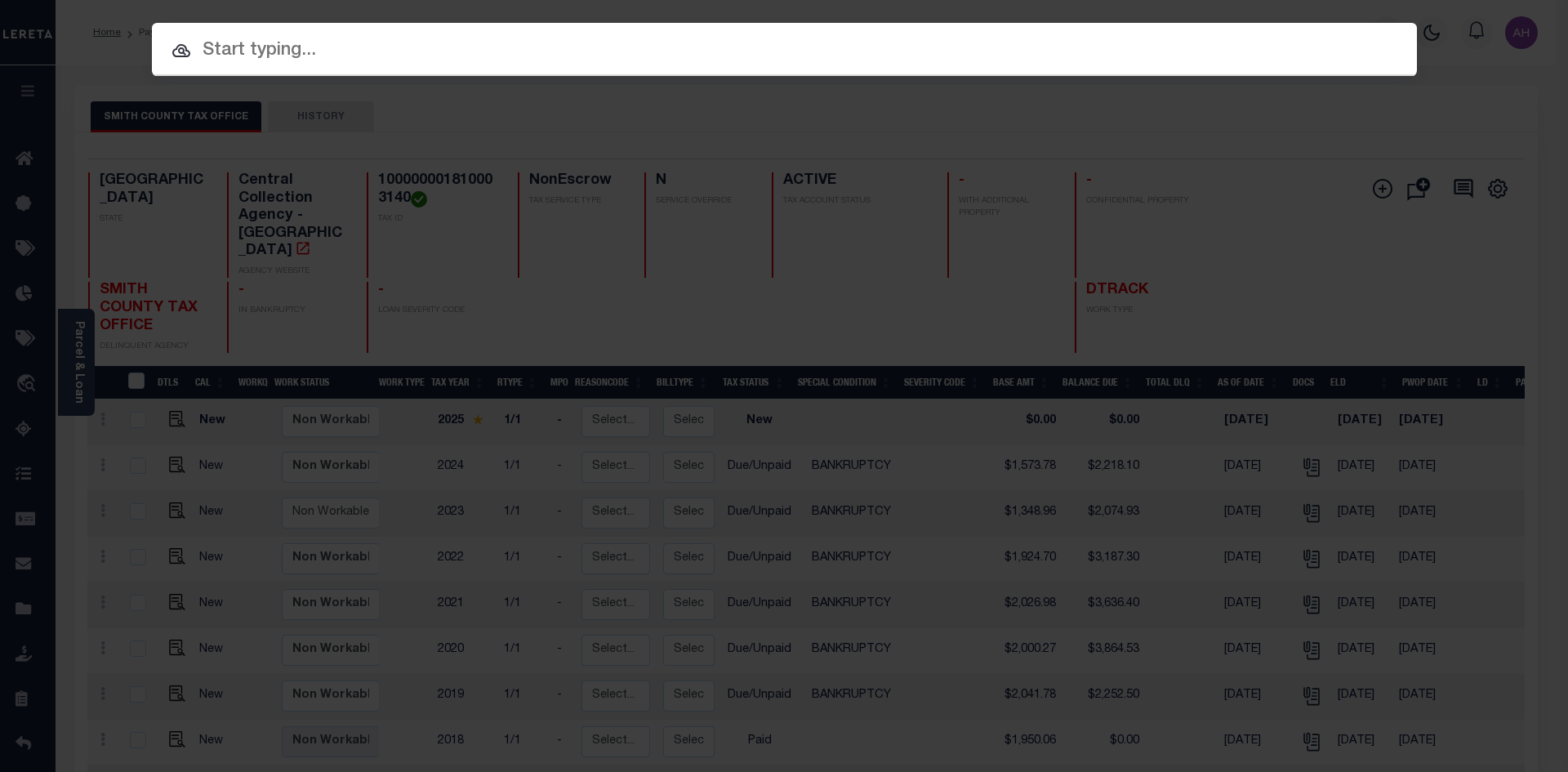
paste input "15066026"
type input "15066026"
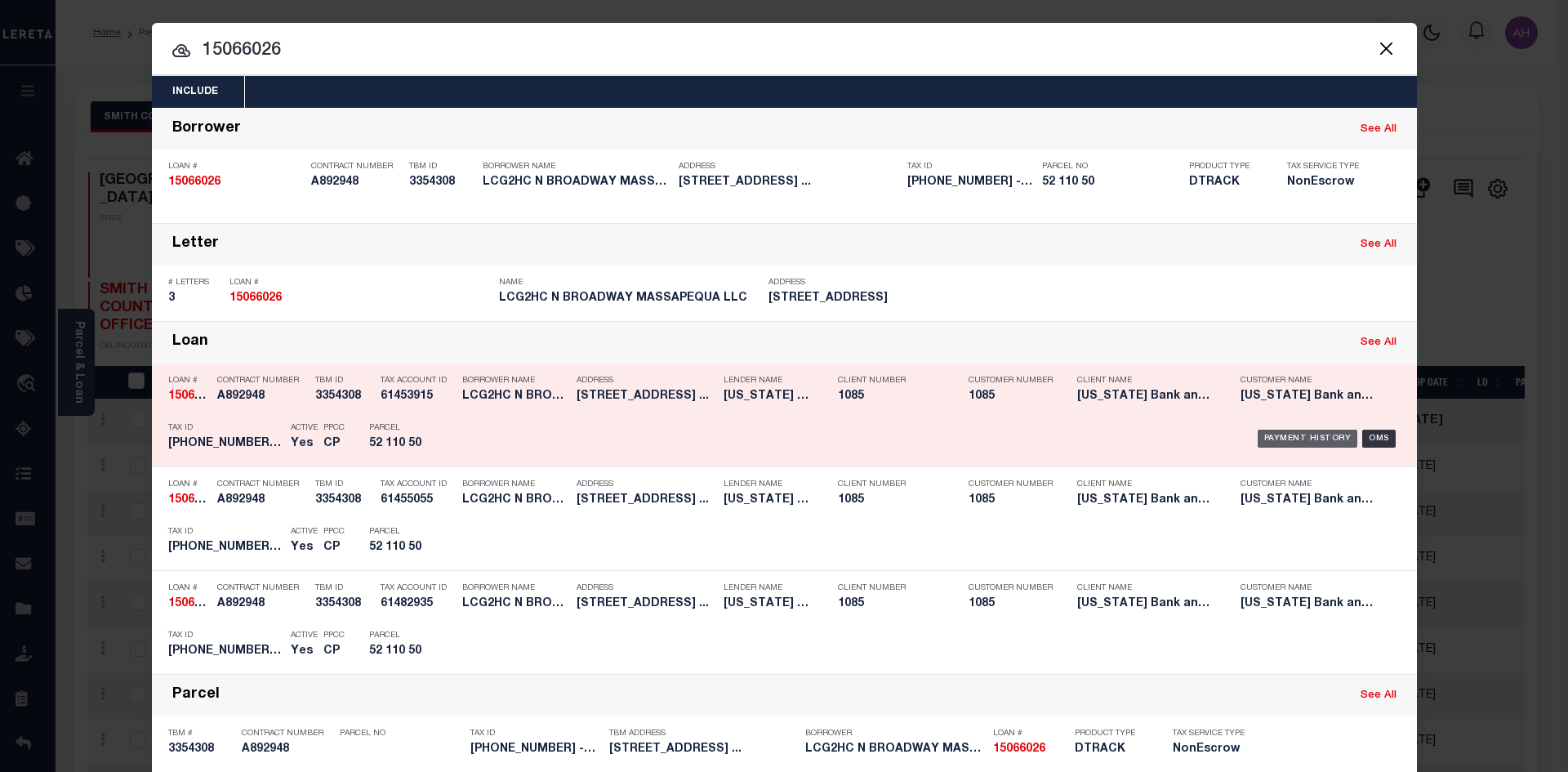
click at [1302, 439] on div "Payment History" at bounding box center [1308, 439] width 100 height 18
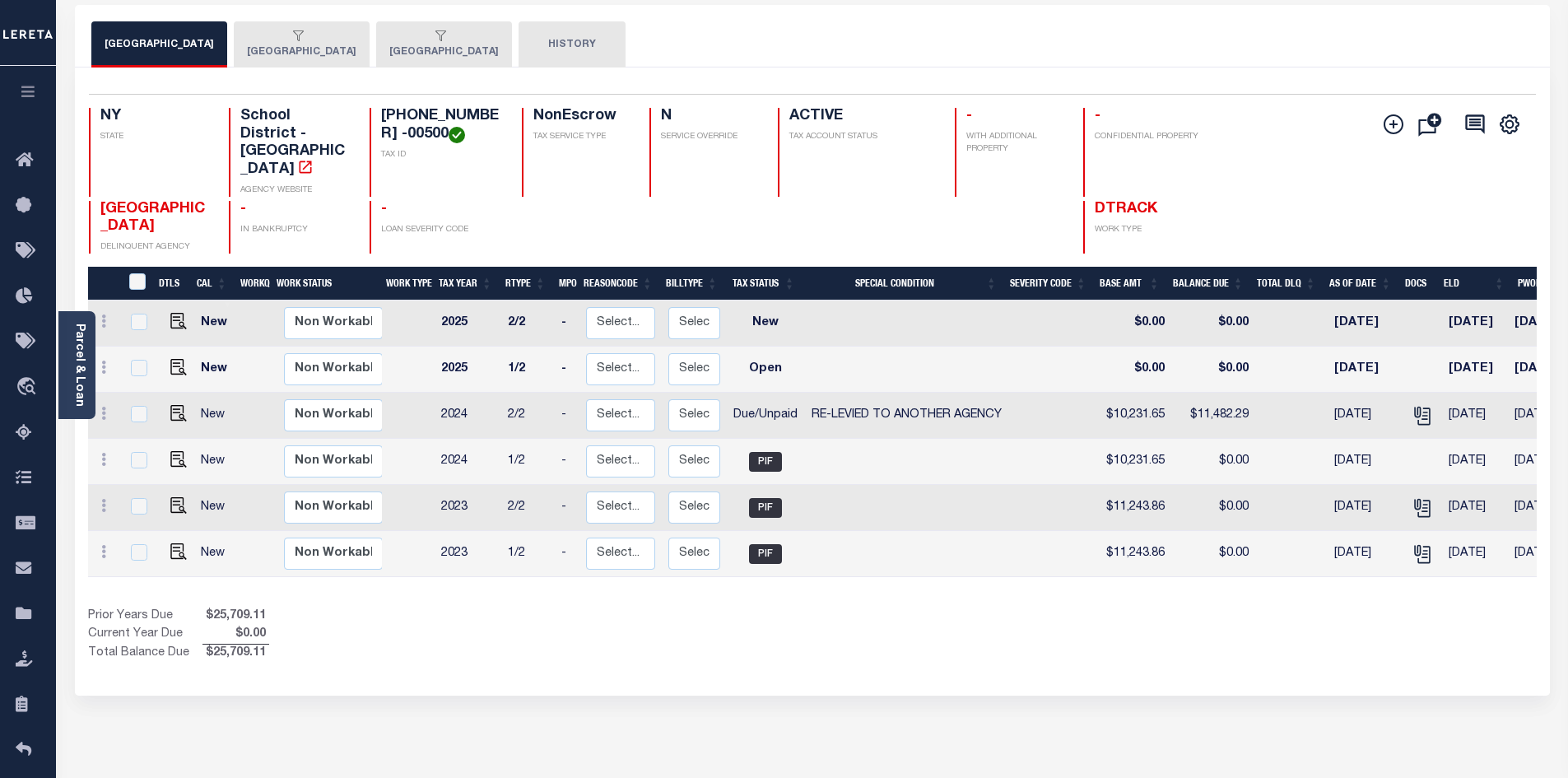
scroll to position [82, 0]
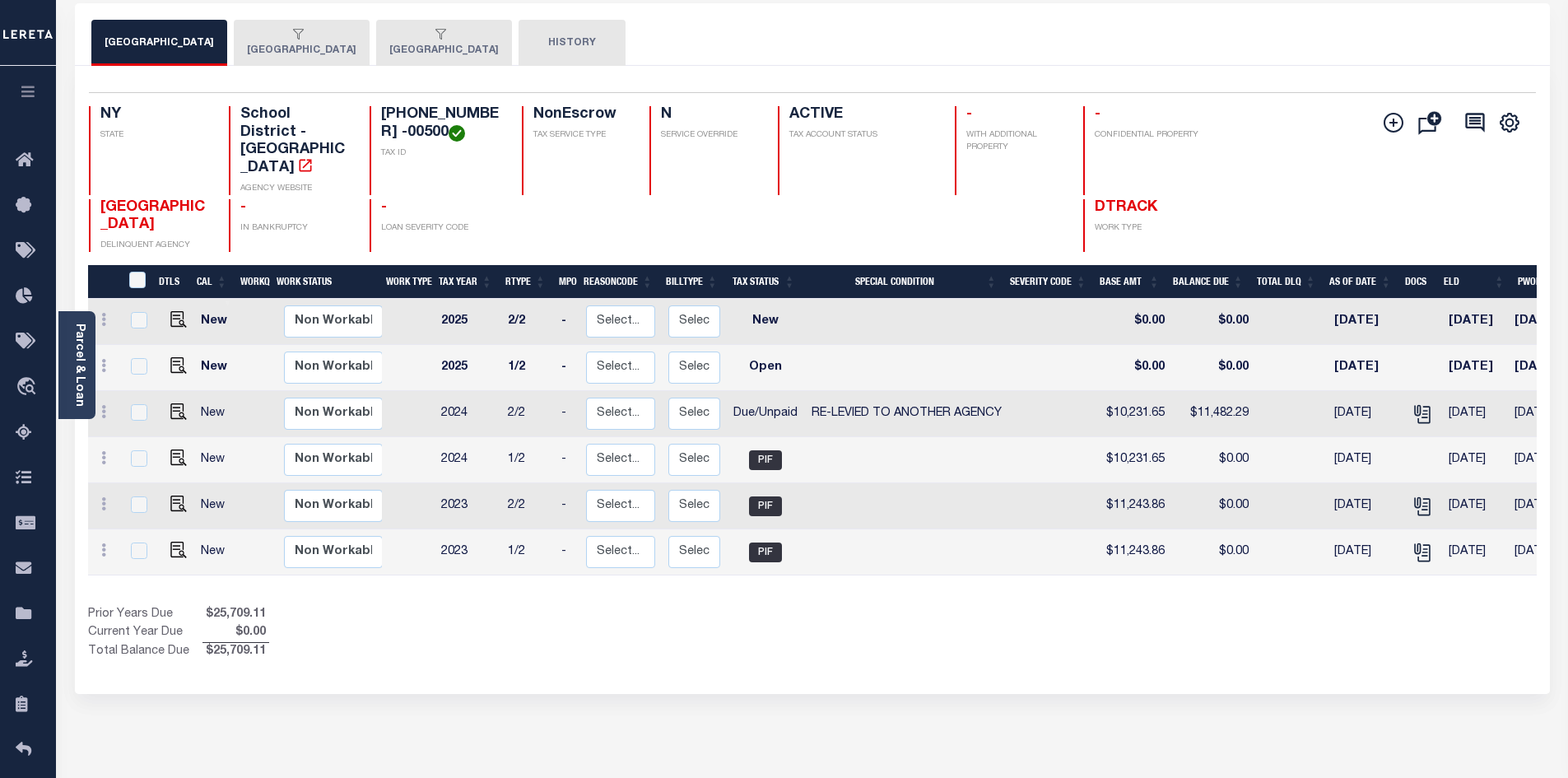
click at [73, 375] on link "Parcel & Loan" at bounding box center [78, 365] width 12 height 83
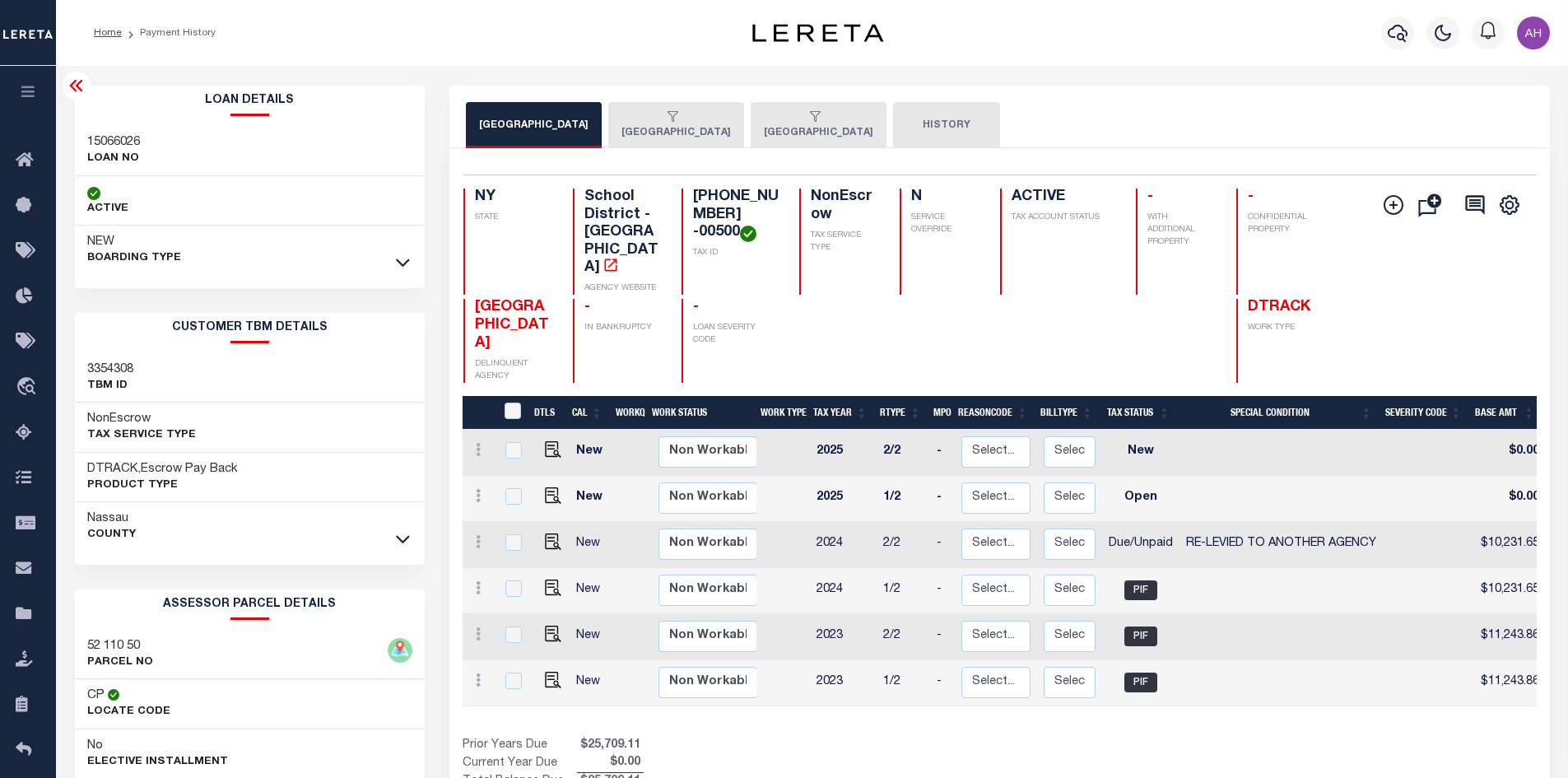
click at [744, 130] on button "OYSTER BAY TOWN" at bounding box center [675, 124] width 136 height 46
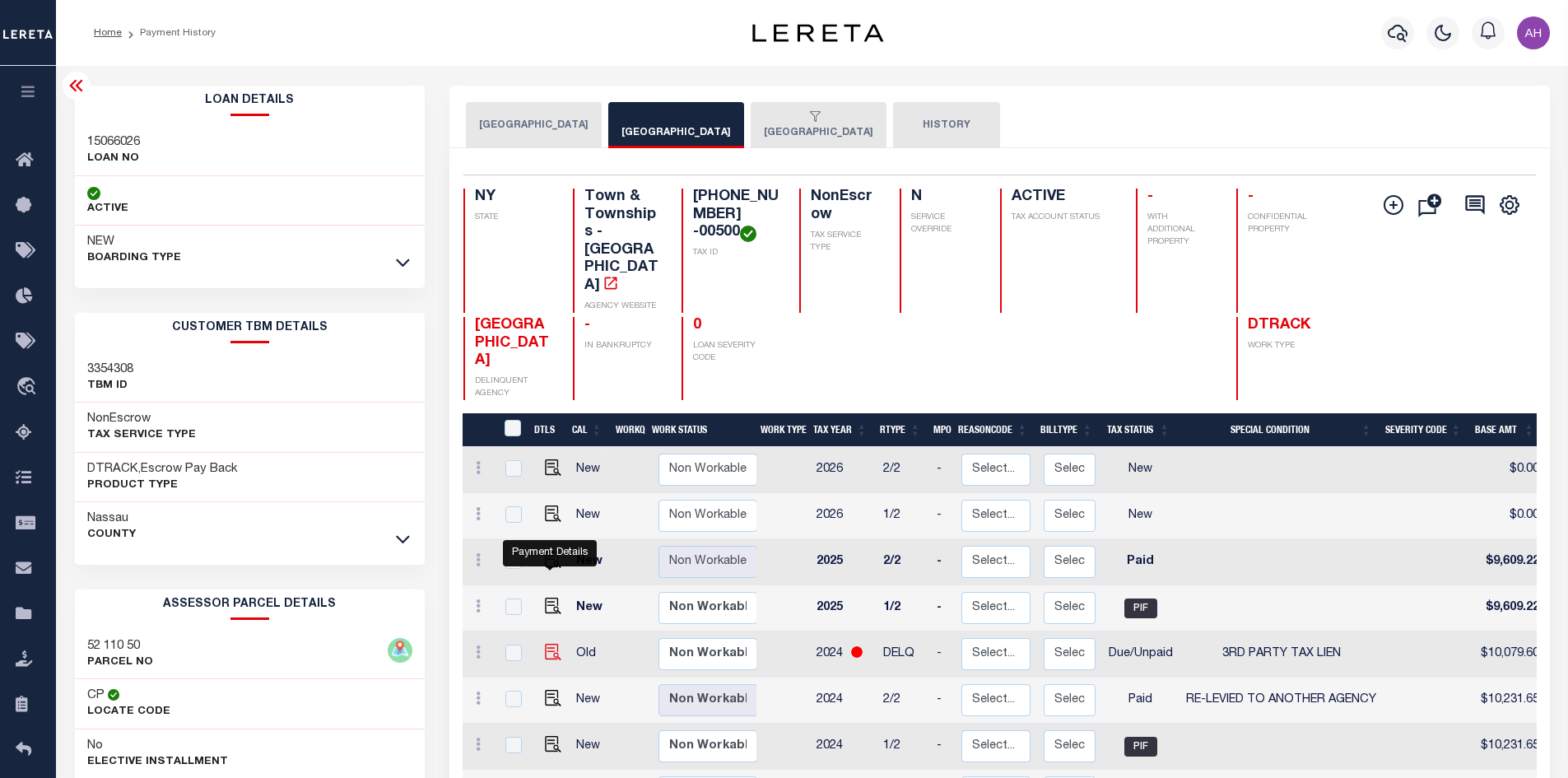
click at [554, 644] on img "" at bounding box center [553, 652] width 16 height 16
checkbox input "true"
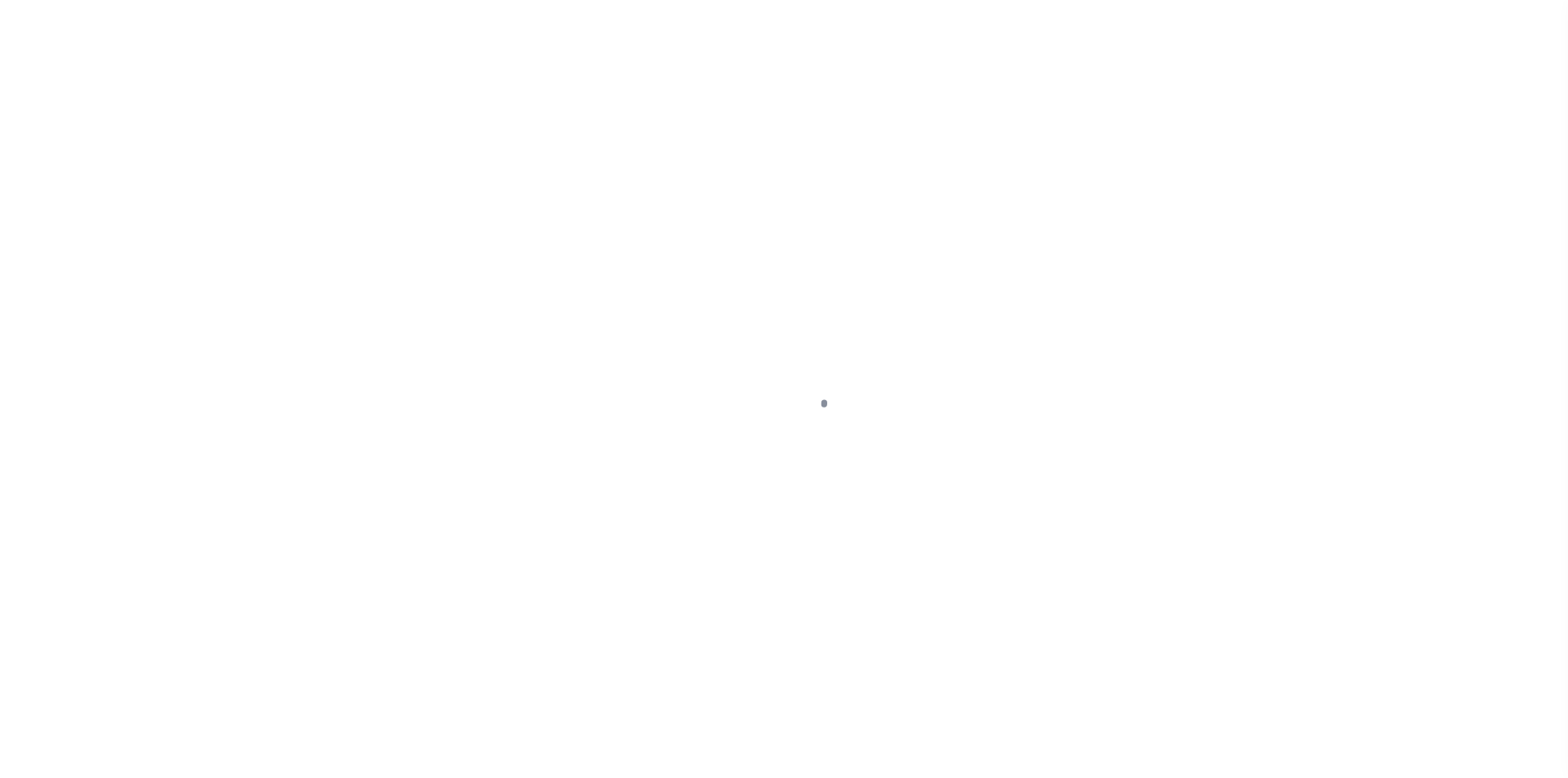
select select "DUE"
select select "20"
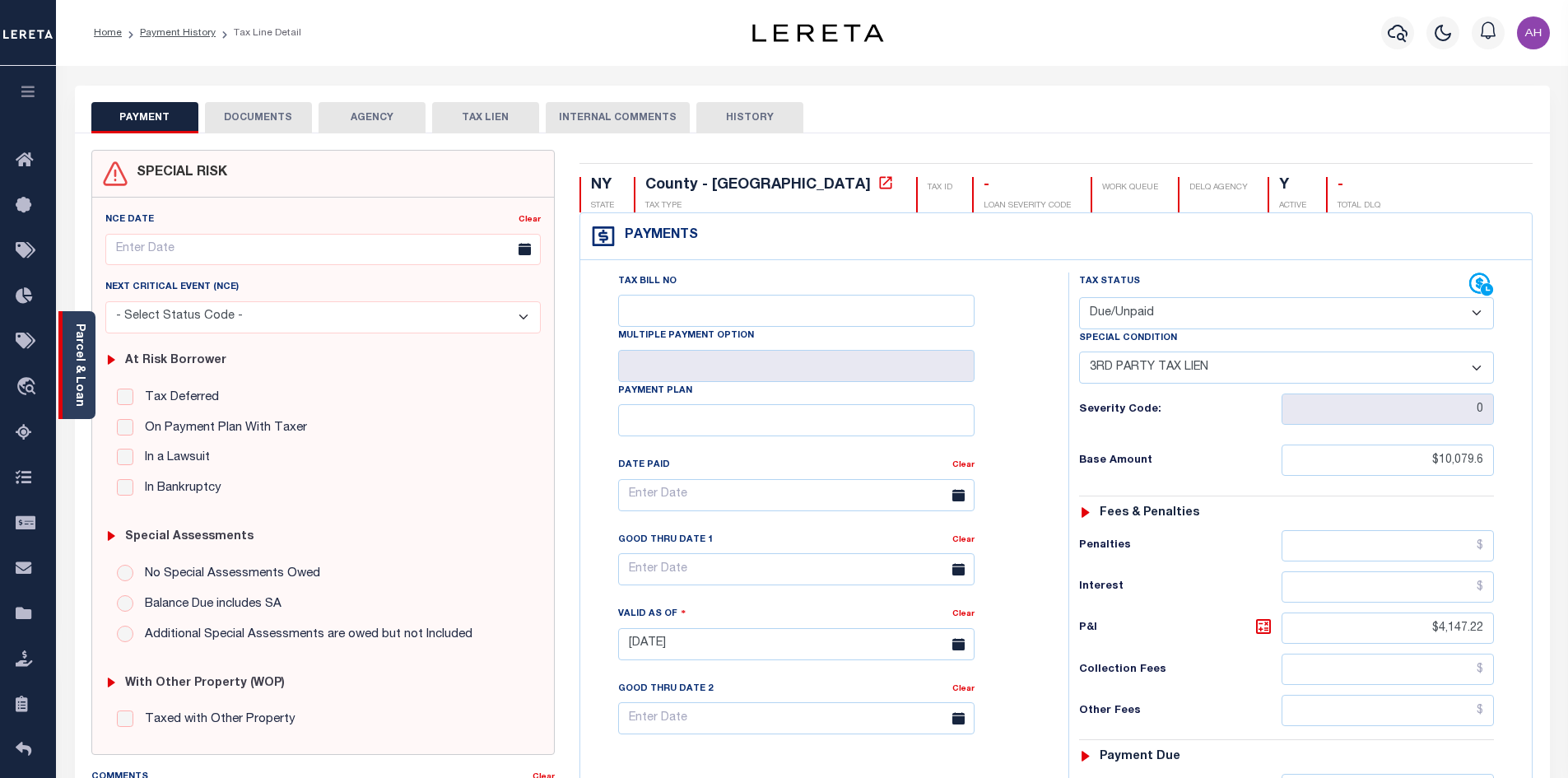
click at [81, 380] on link "Parcel & Loan" at bounding box center [78, 365] width 12 height 83
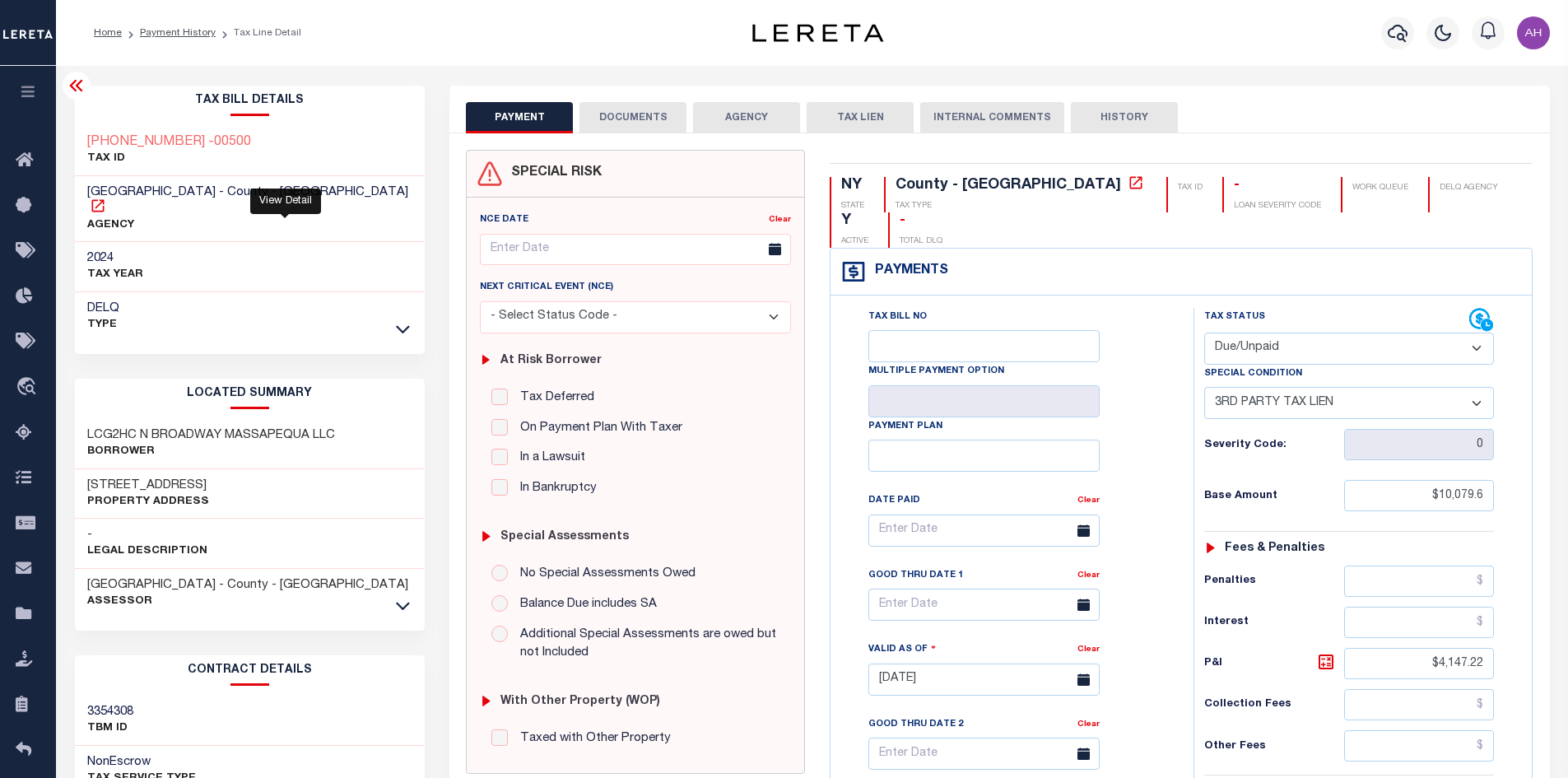
click at [106, 197] on icon at bounding box center [98, 205] width 16 height 16
click at [401, 596] on icon at bounding box center [403, 604] width 14 height 17
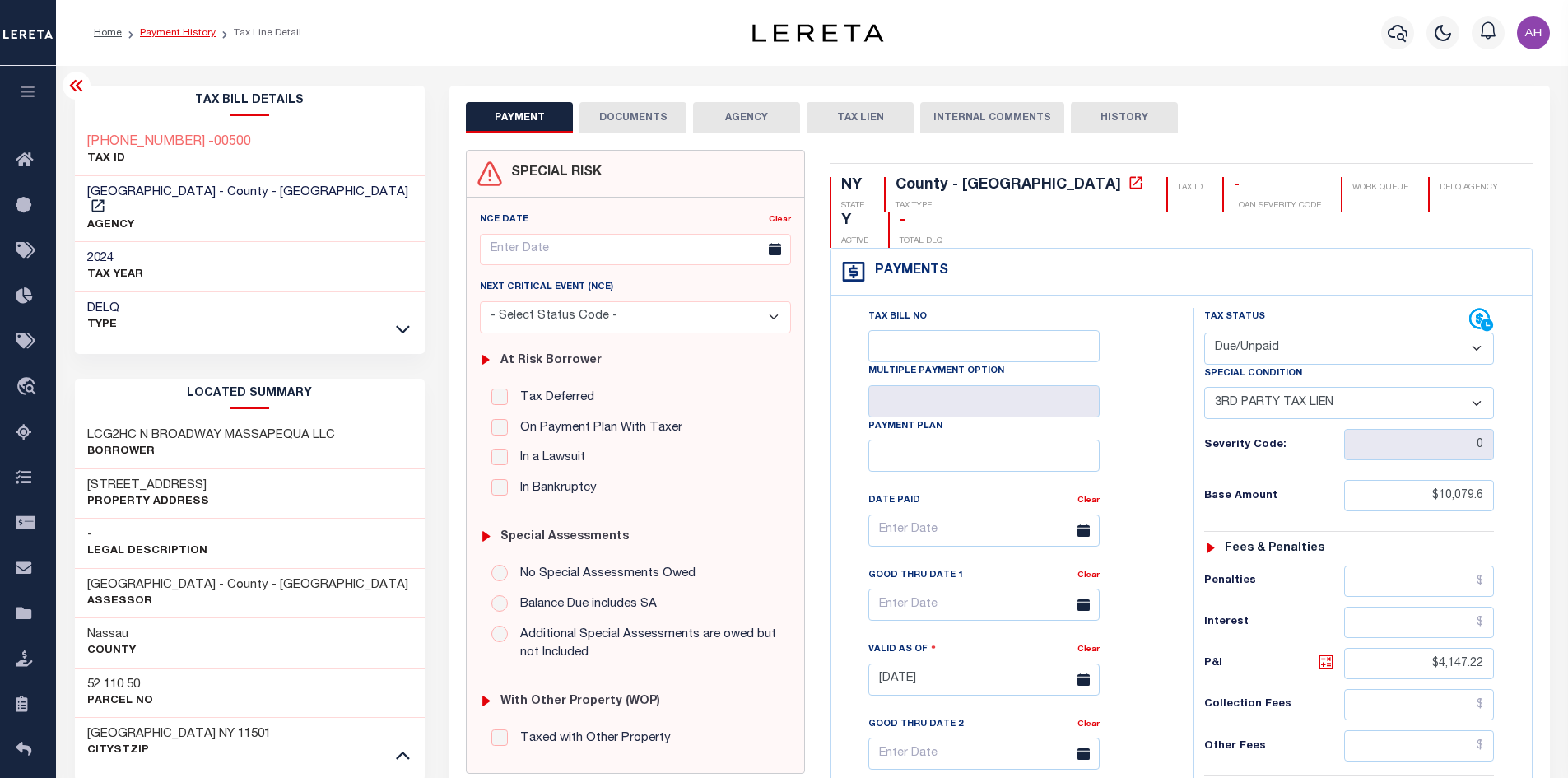
click at [161, 32] on link "Payment History" at bounding box center [177, 32] width 76 height 10
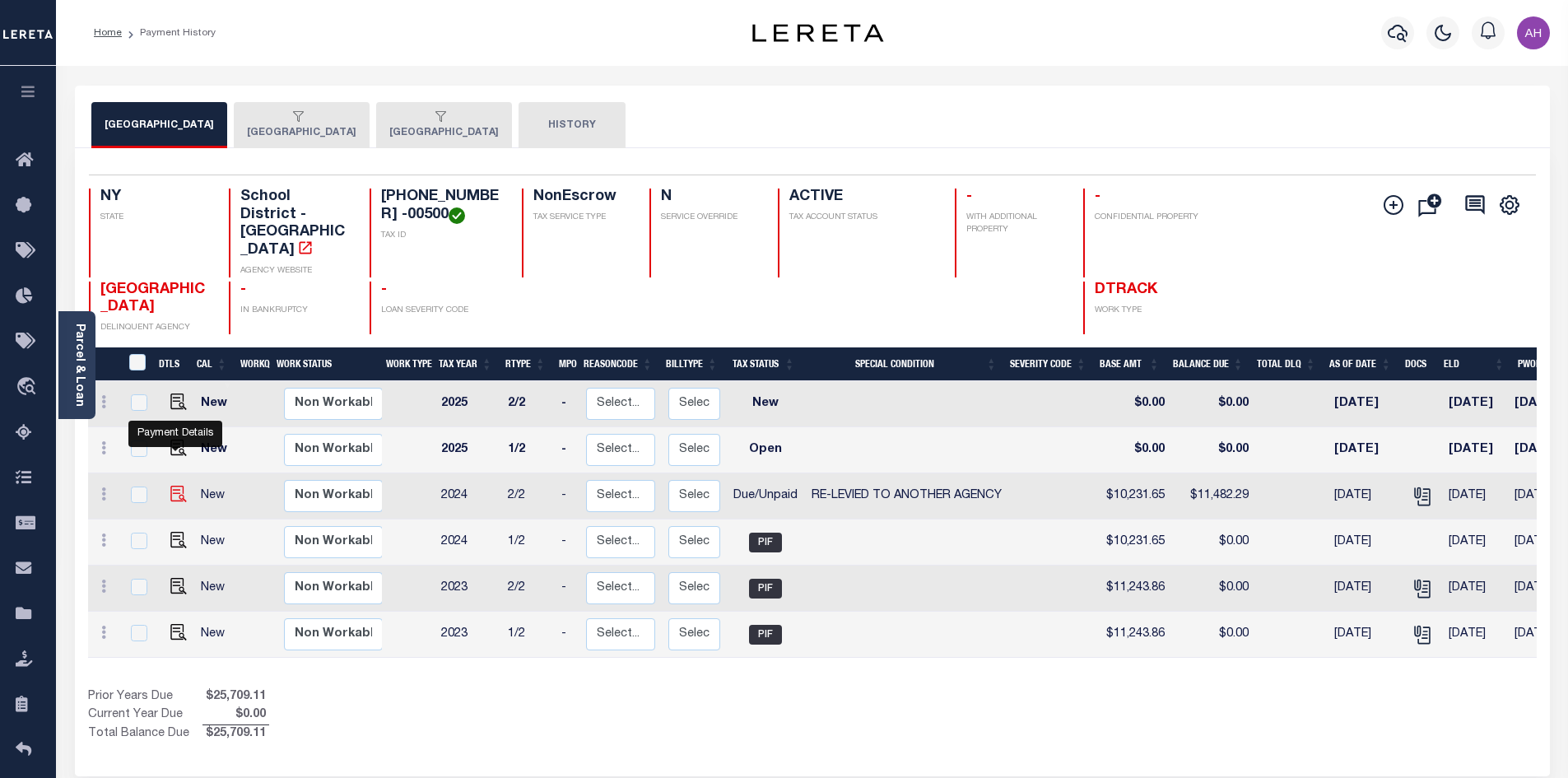
click at [182, 485] on img "" at bounding box center [178, 493] width 16 height 16
checkbox input "true"
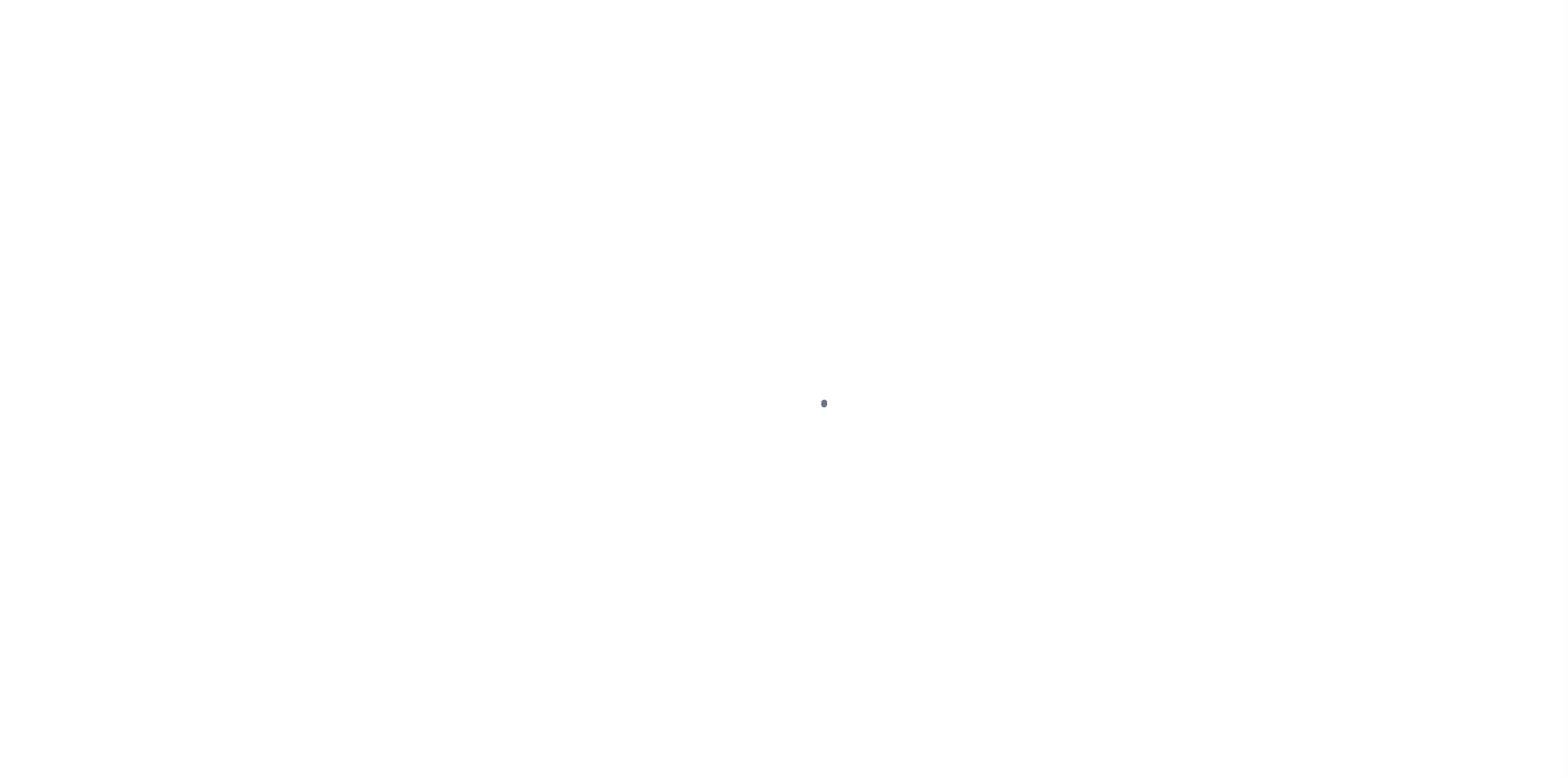
select select "DUE"
select select "31"
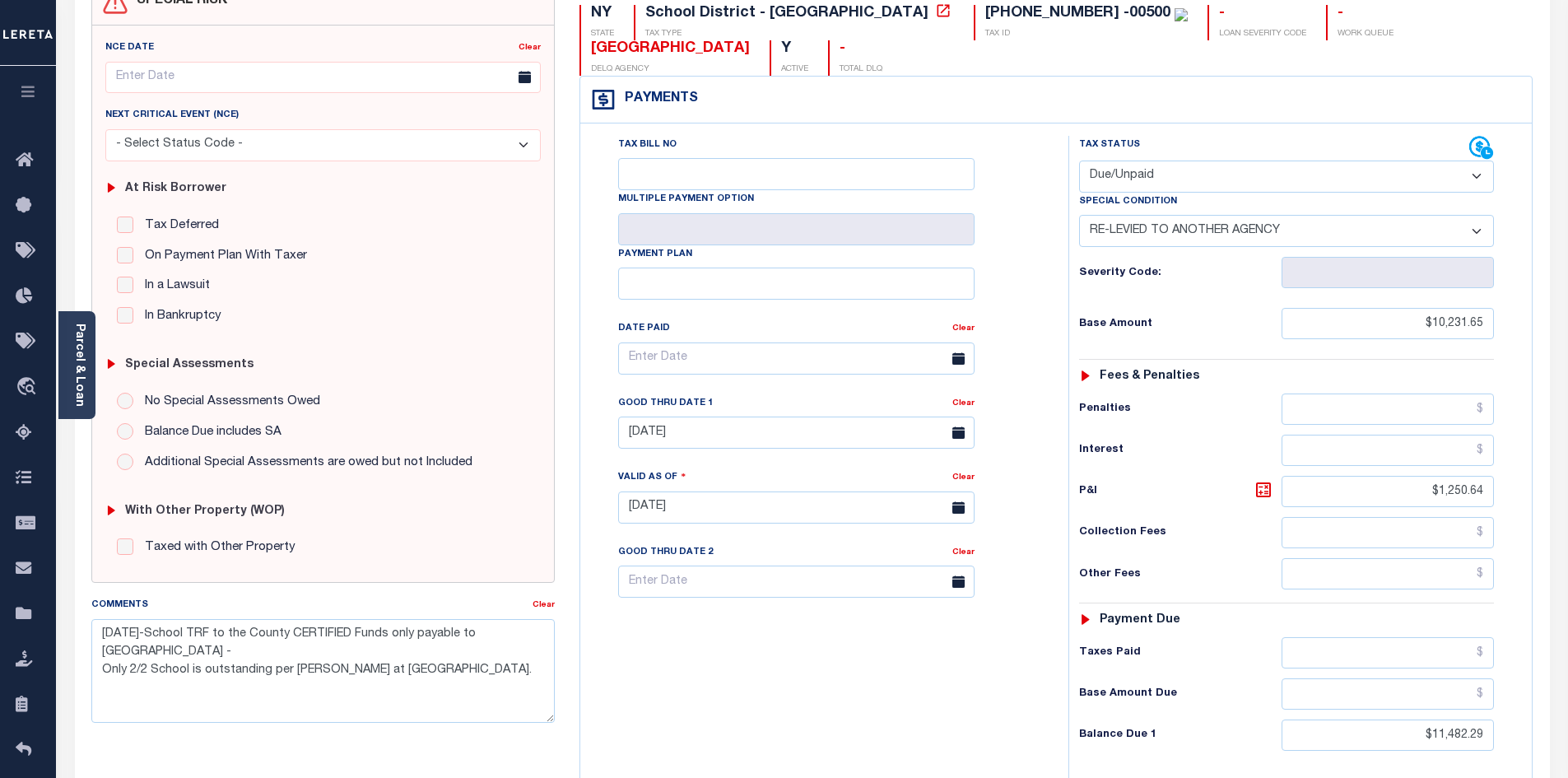
scroll to position [330, 0]
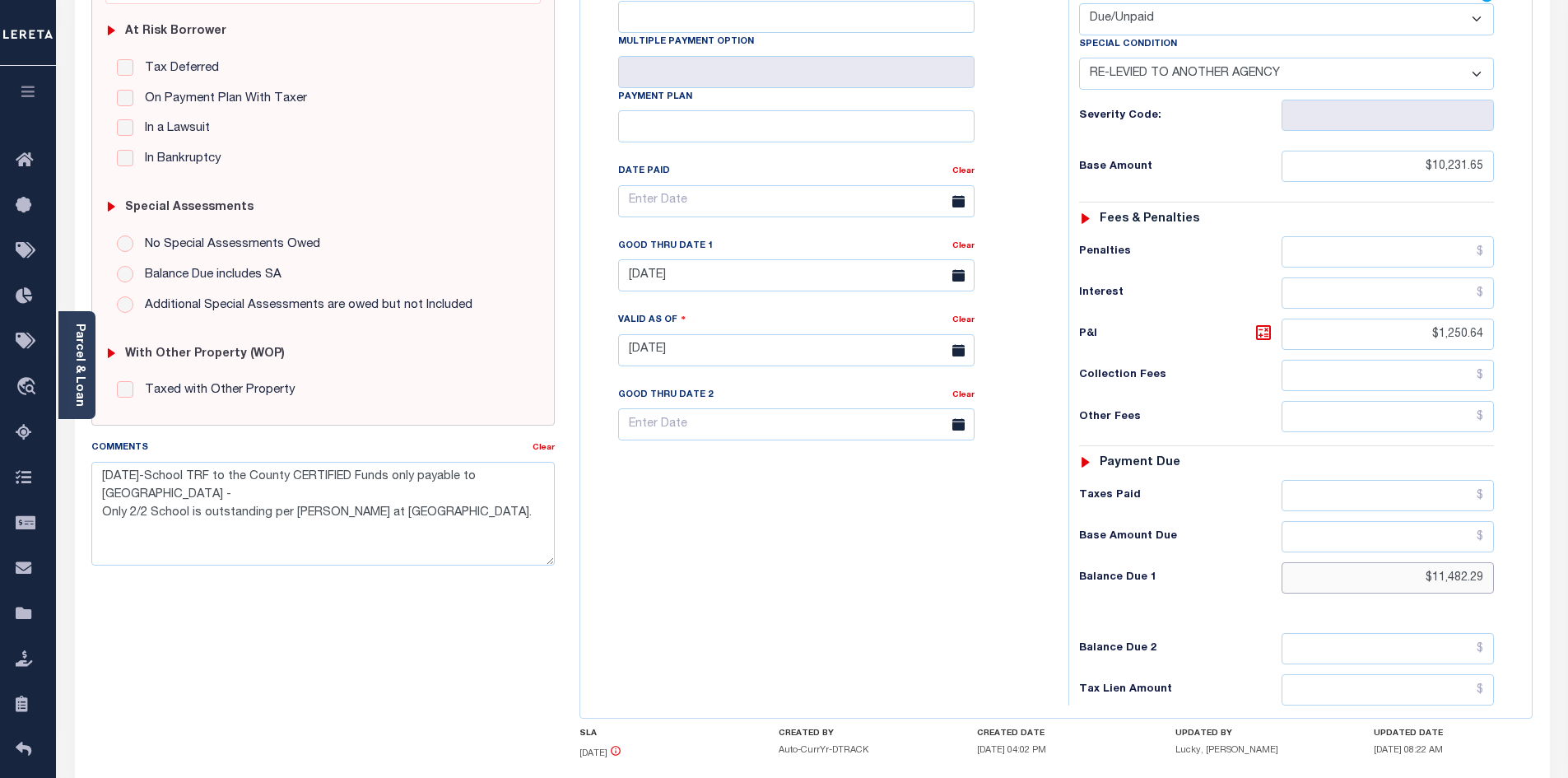
drag, startPoint x: 1363, startPoint y: 533, endPoint x: 1580, endPoint y: 541, distance: 217.1
click at [1567, 541] on html "Home Payment History Tax Line Detail" at bounding box center [784, 294] width 1568 height 1247
type input "$11,823.85"
type input "[DATE]"
click at [438, 525] on textarea "7/15/2025-School TRF to the County CERTIFIED Funds only payable to Nassau Count…" at bounding box center [322, 513] width 464 height 104
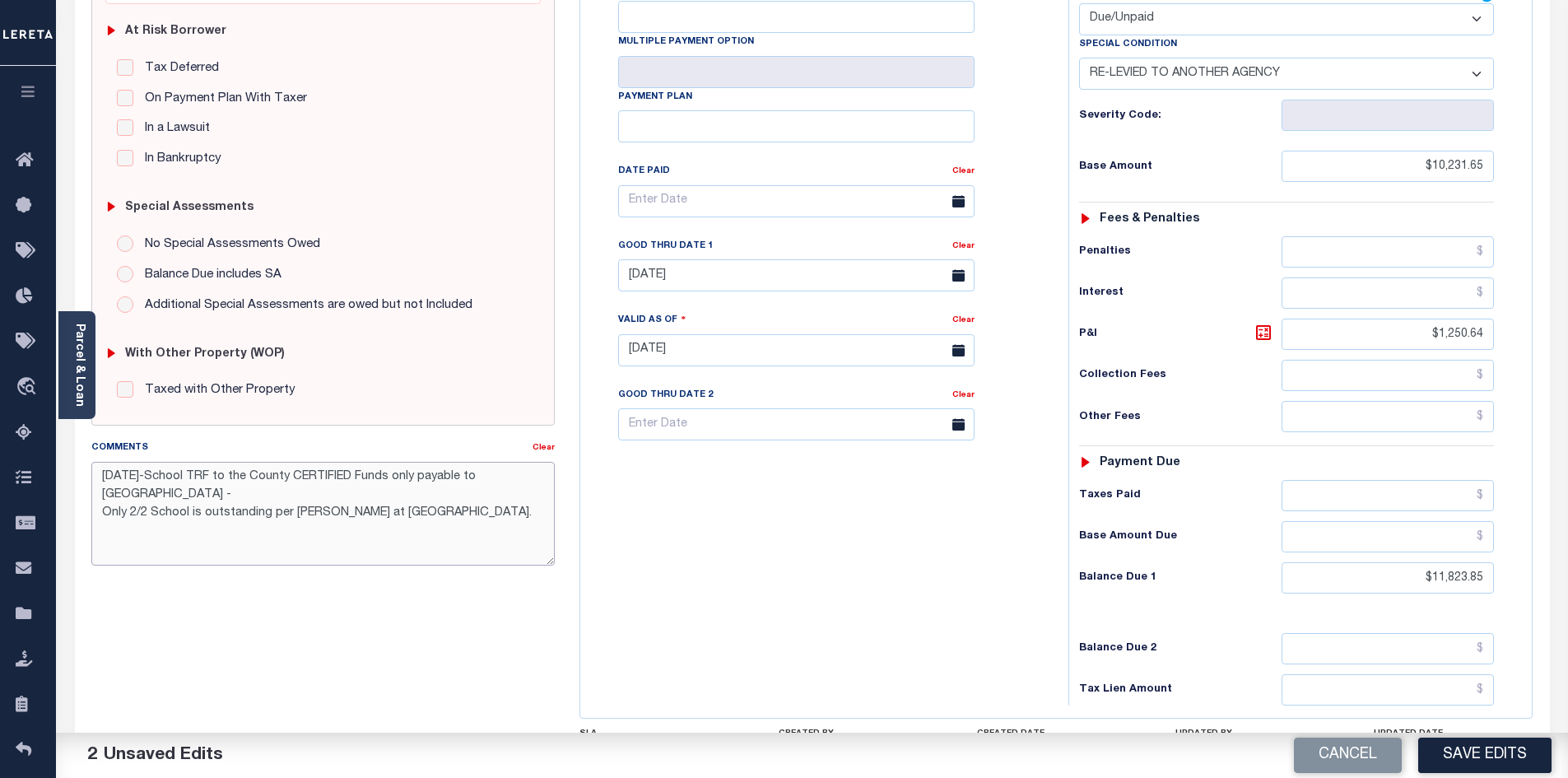
drag, startPoint x: 157, startPoint y: 475, endPoint x: 84, endPoint y: 475, distance: 73.0
click at [84, 475] on div "Comments Clear 7/15/2025-School TRF to the County CERTIFIED Funds only payable …" at bounding box center [323, 508] width 489 height 140
drag, startPoint x: 99, startPoint y: 514, endPoint x: 367, endPoint y: 635, distance: 294.0
click at [100, 514] on textarea "10/2/25 -School TRF to the County CERTIFIED Funds only payable to Nassau County…" at bounding box center [322, 513] width 464 height 104
click at [338, 536] on textarea "10/2/25 -School TRF to the County CERTIFIED Funds only payable to Nassau County…" at bounding box center [322, 513] width 464 height 104
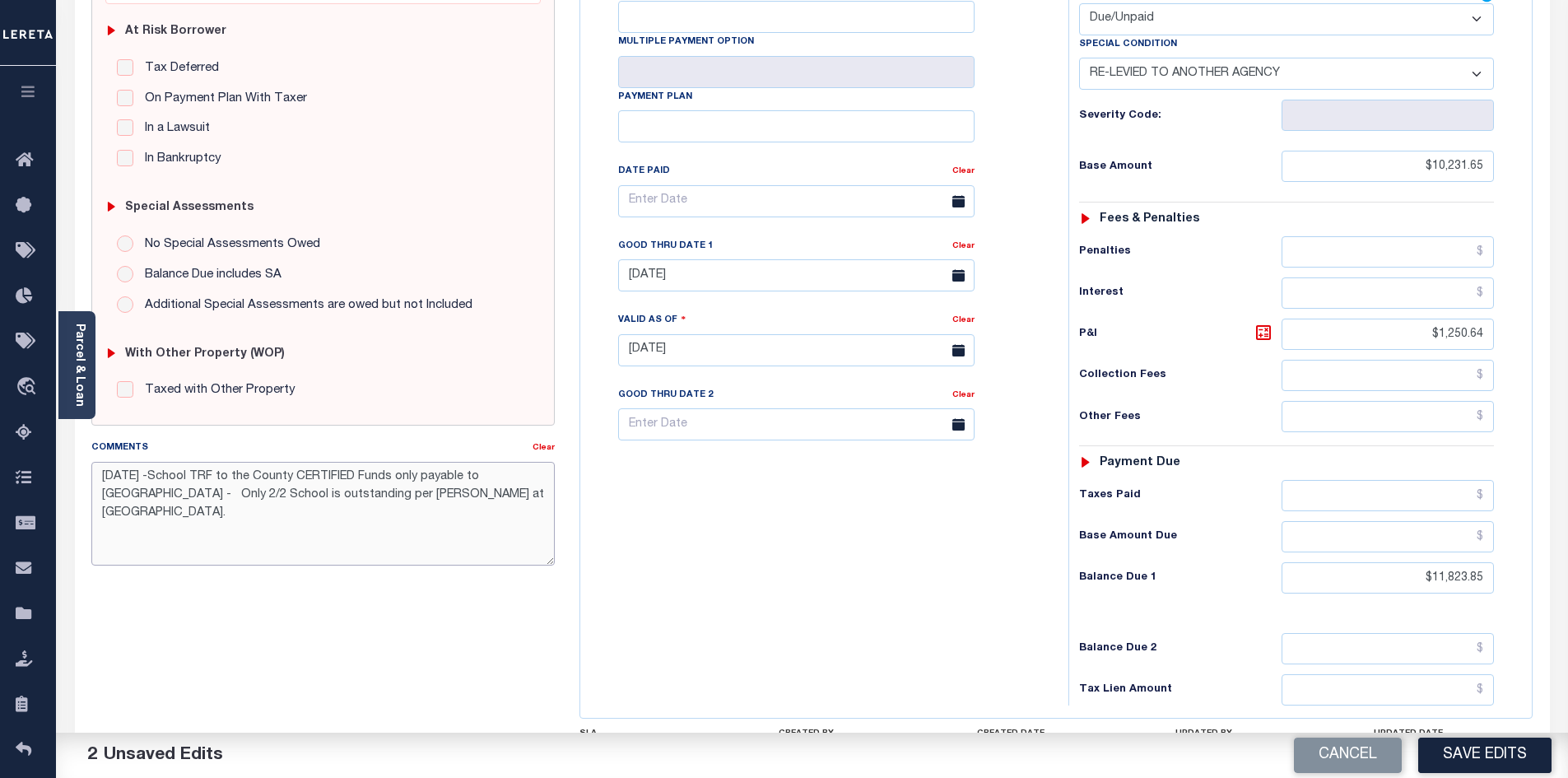
type textarea "10/2/25 -School TRF to the County CERTIFIED Funds only payable to Nassau County…"
click at [1017, 511] on div "Tax Bill No Multiple Payment Option Payment Plan Clear" at bounding box center [820, 341] width 472 height 727
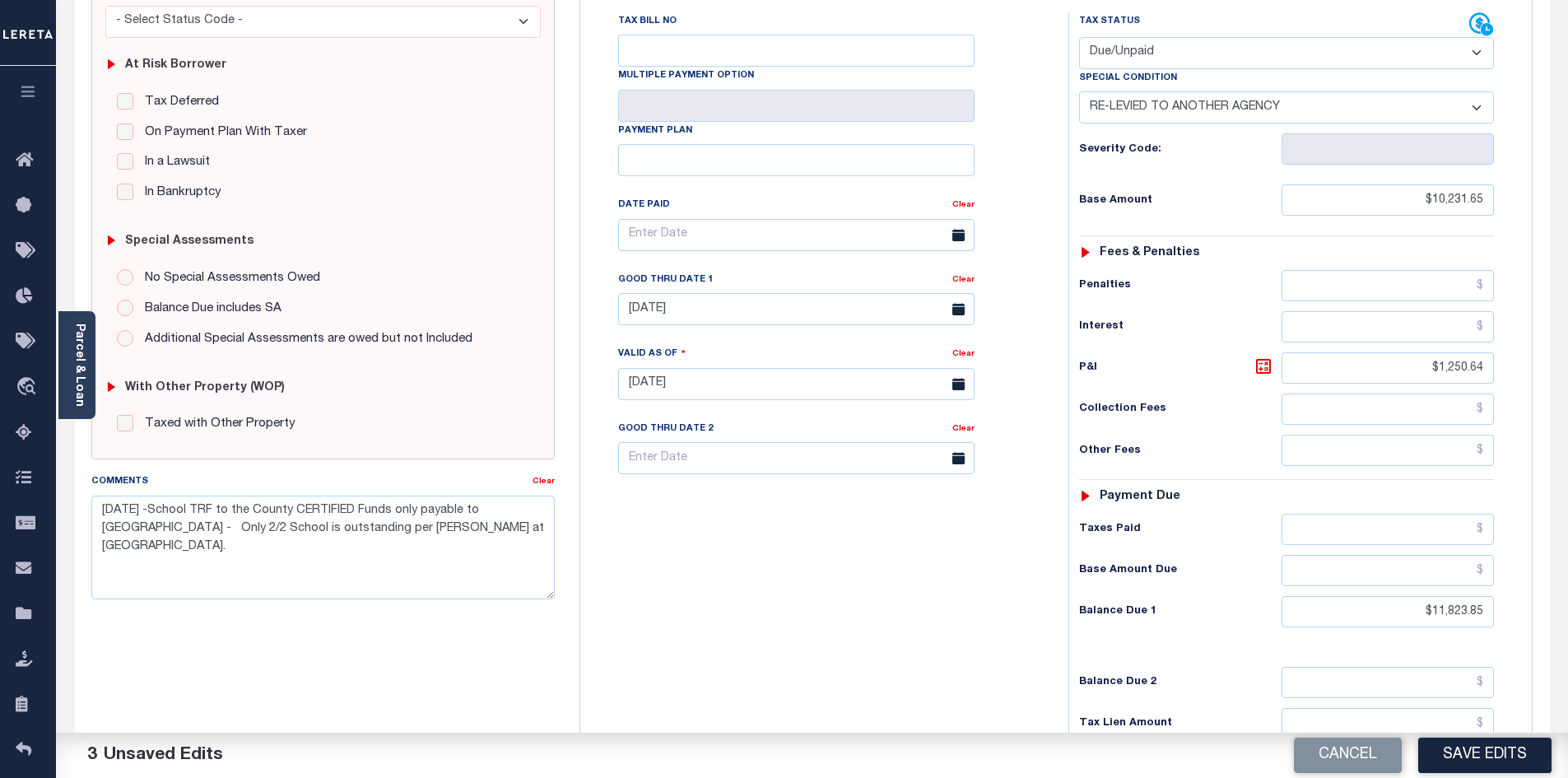
scroll to position [189, 0]
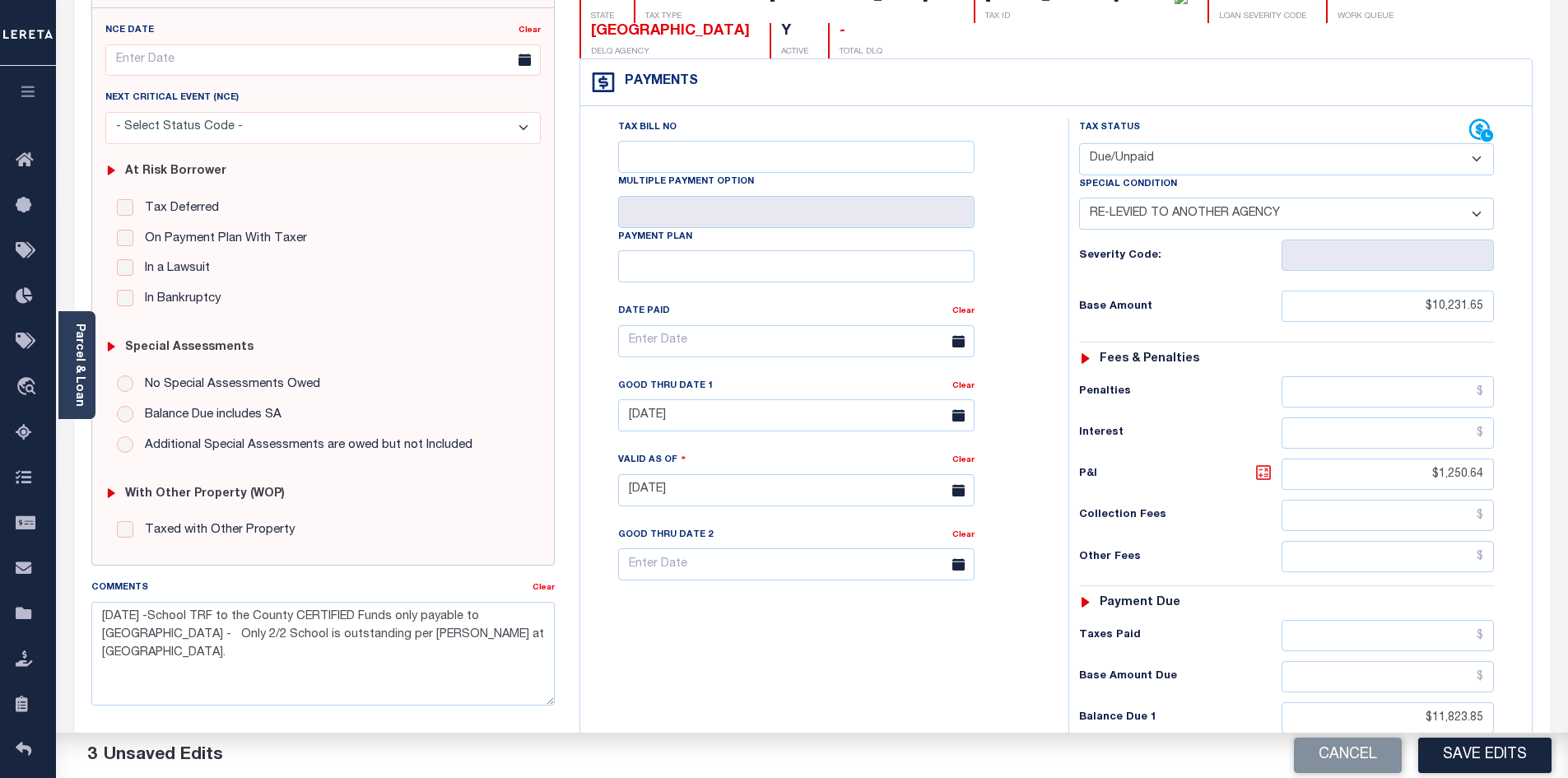
click at [1263, 463] on icon at bounding box center [1264, 473] width 20 height 20
type input "$1,592.20"
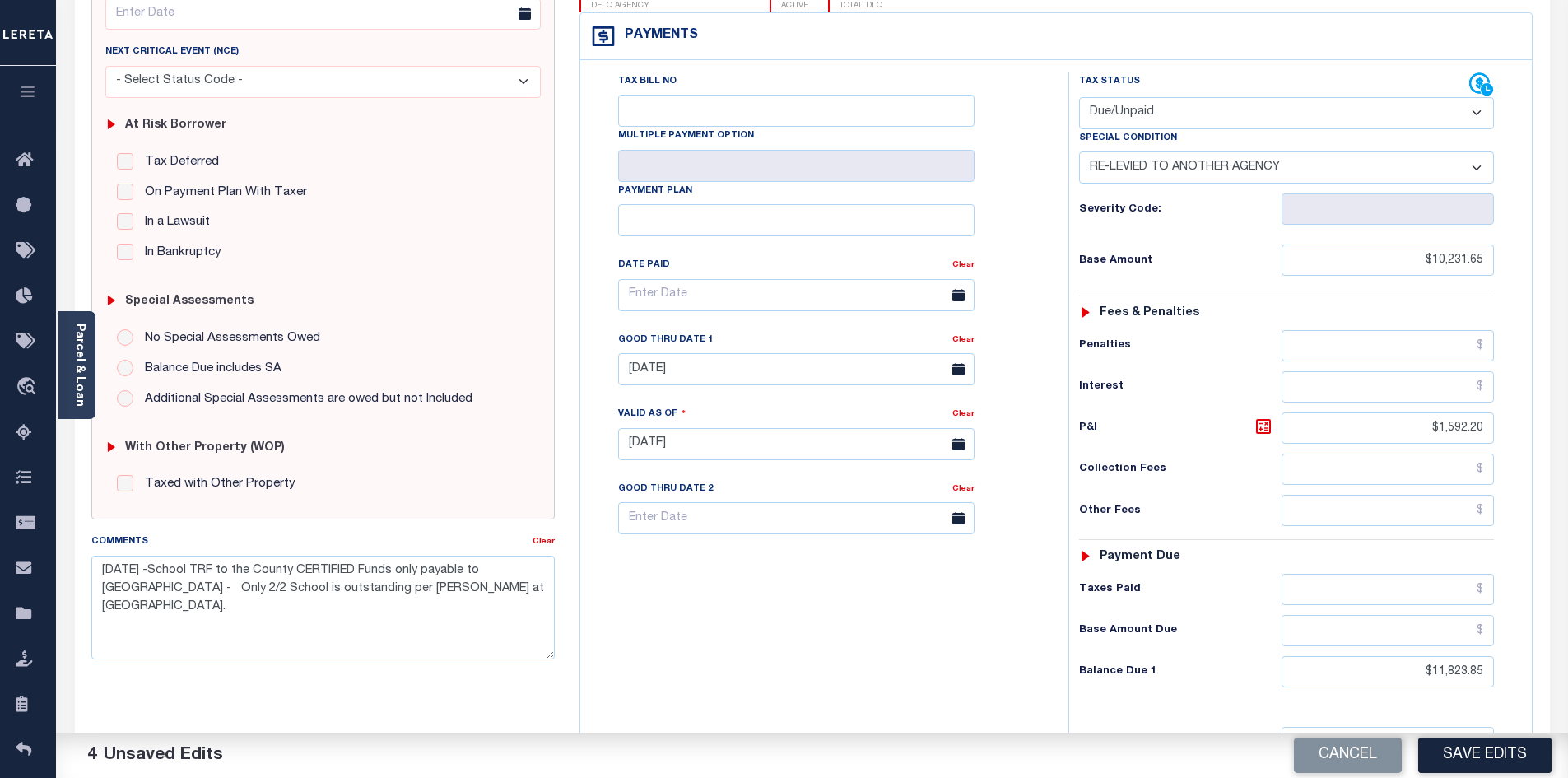
scroll to position [354, 0]
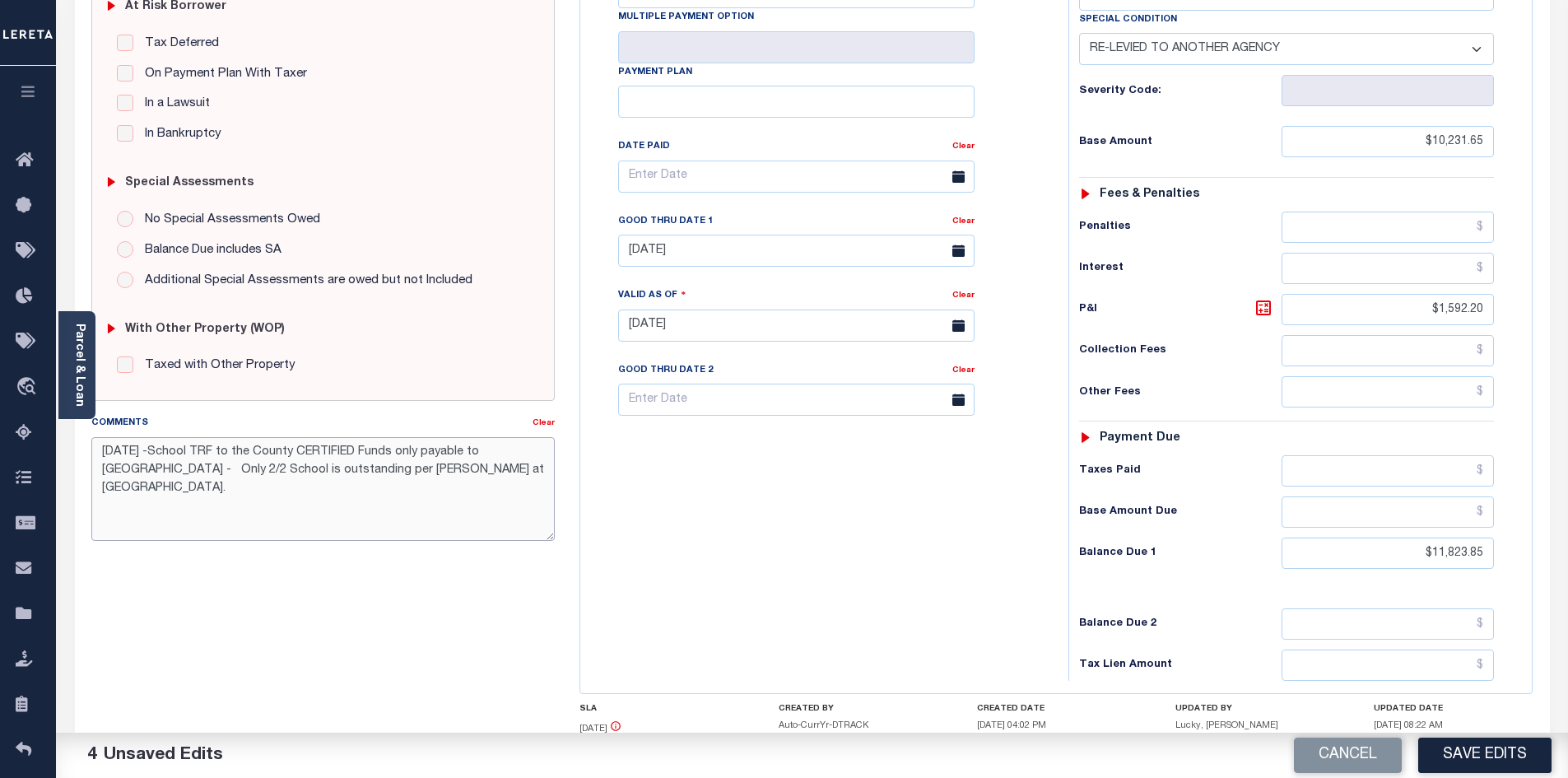
click at [510, 473] on textarea "10/2/25 -School TRF to the County CERTIFIED Funds only payable to Nassau County…" at bounding box center [322, 488] width 464 height 104
type textarea "10/2/25 -School TRF to the County CERTIFIED Funds only payable to Nassau County…"
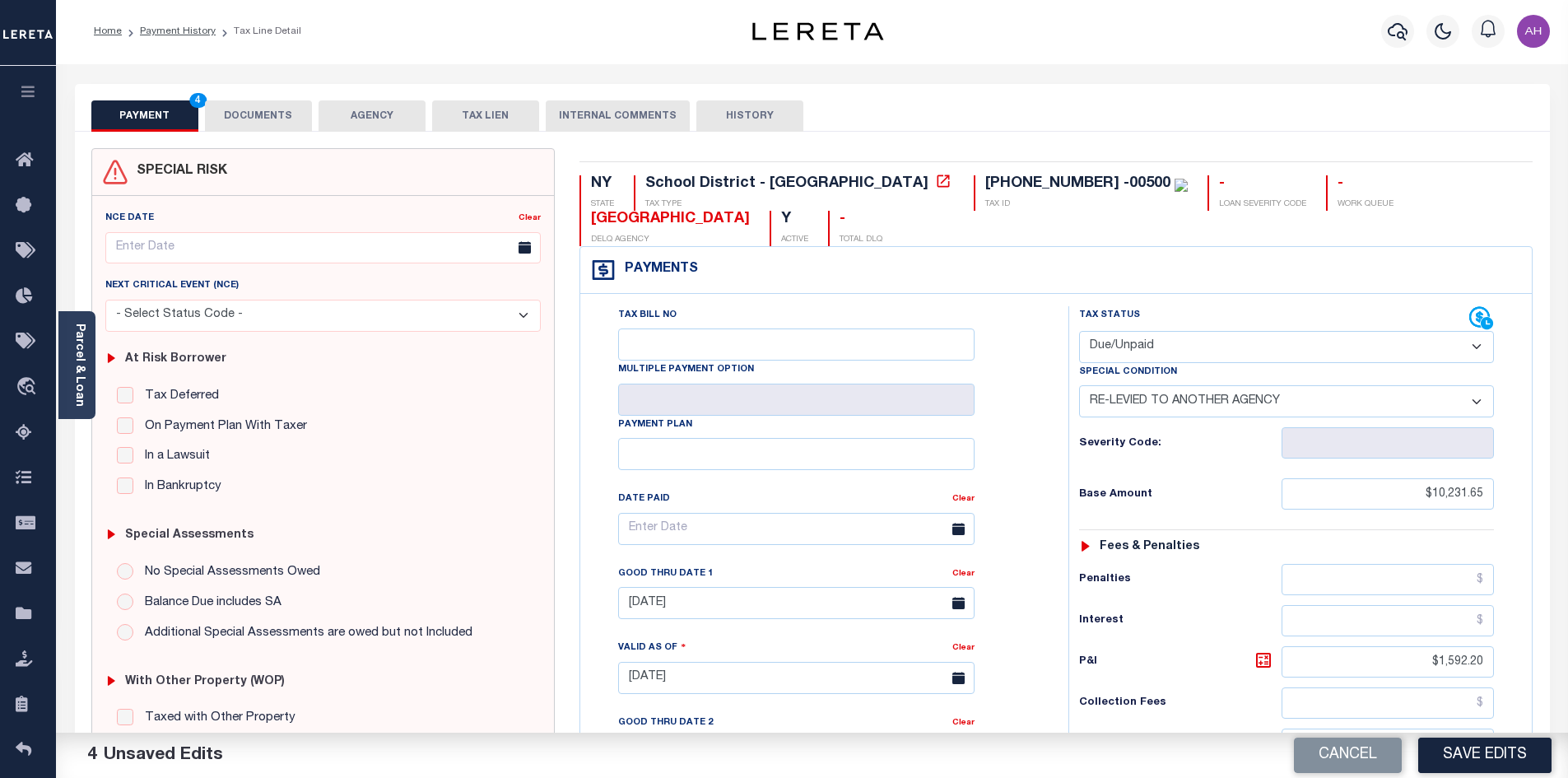
scroll to position [0, 0]
click at [268, 114] on button "DOCUMENTS" at bounding box center [258, 117] width 107 height 32
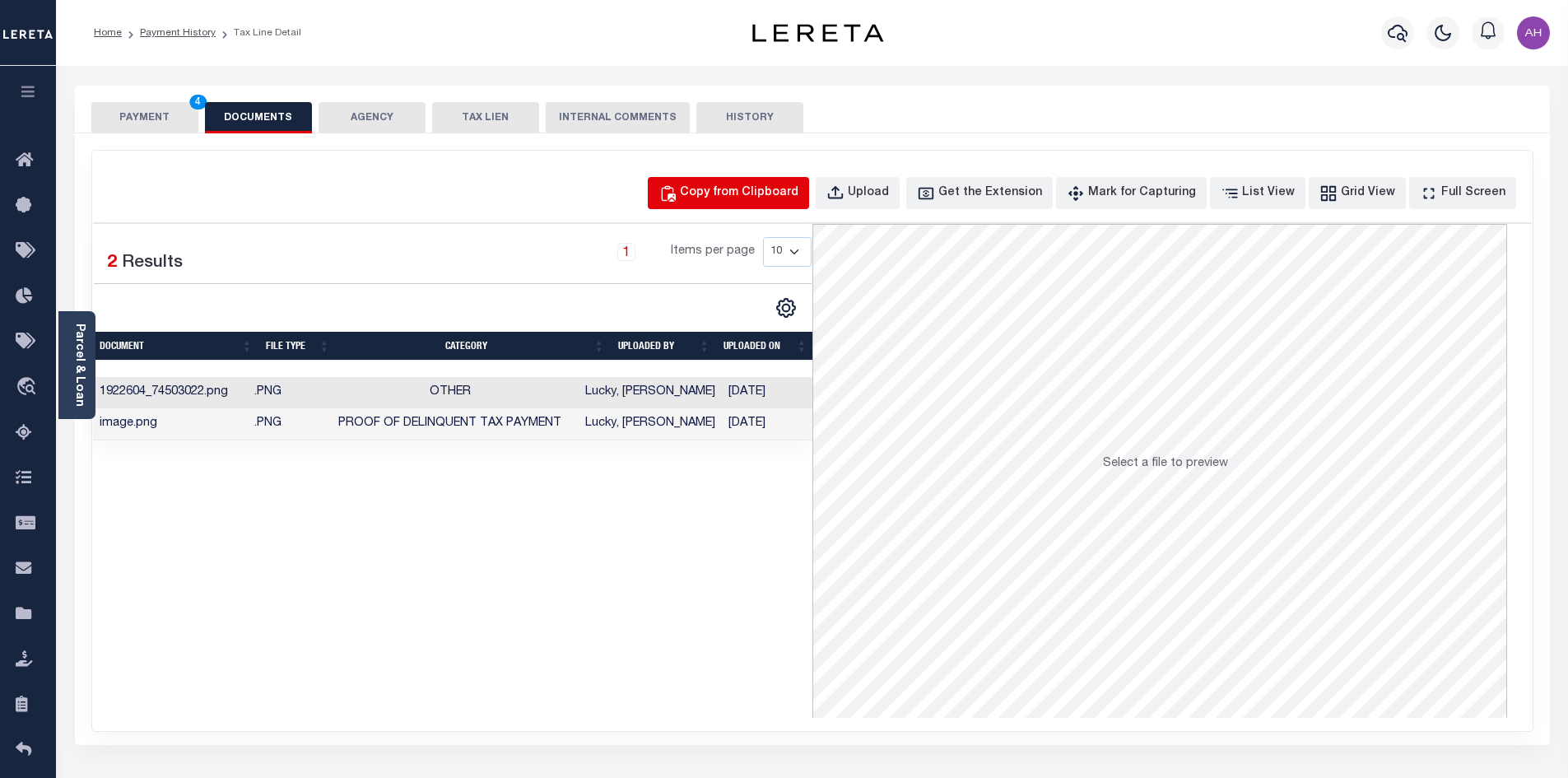
click at [756, 192] on div "Copy from Clipboard" at bounding box center [739, 194] width 119 height 18
select select "POP"
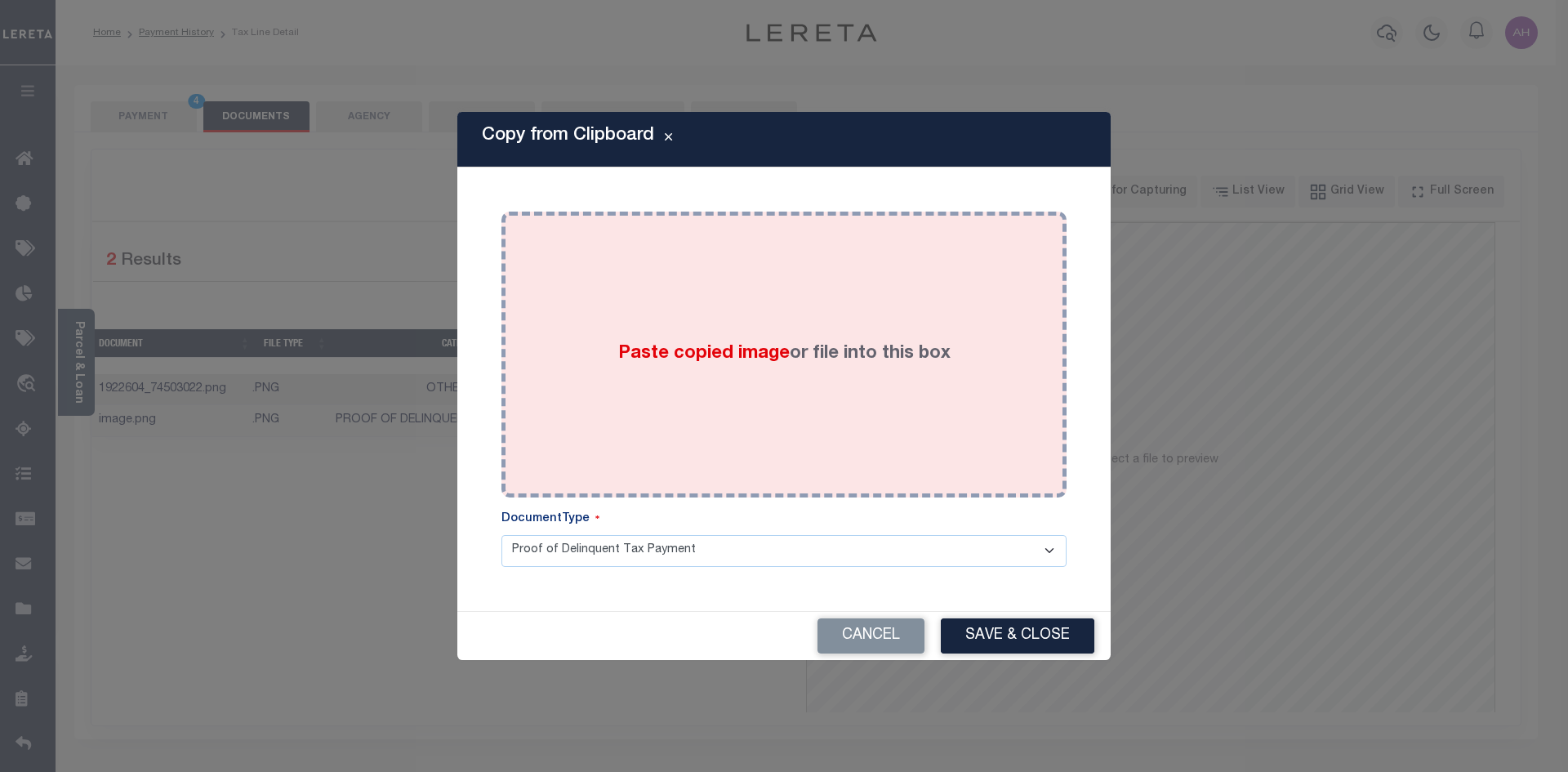
click at [754, 361] on span "Paste copied image" at bounding box center [704, 354] width 172 height 18
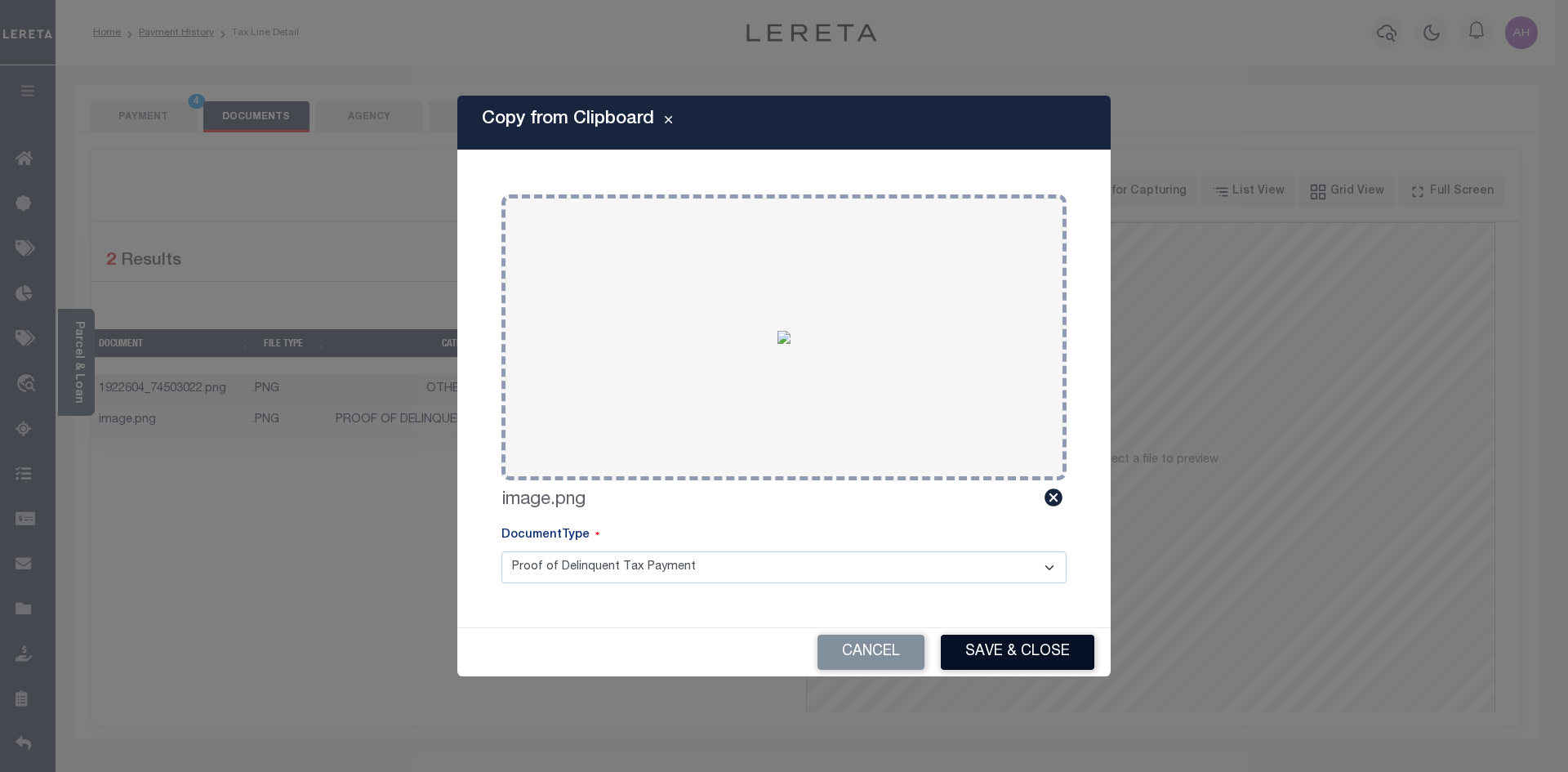
click at [1031, 659] on button "Save & Close" at bounding box center [1018, 651] width 154 height 35
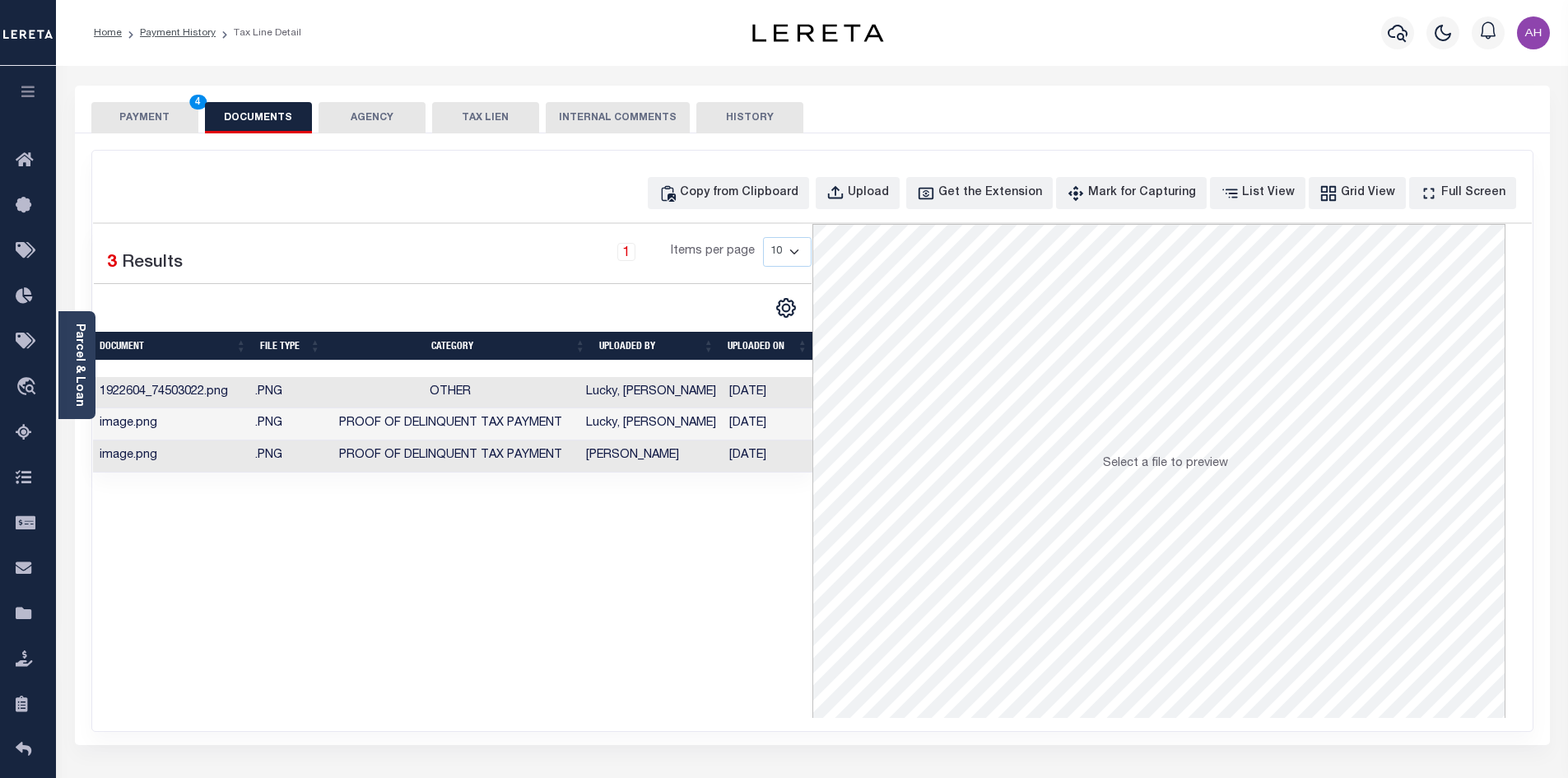
click at [167, 118] on button "PAYMENT 4" at bounding box center [144, 117] width 107 height 32
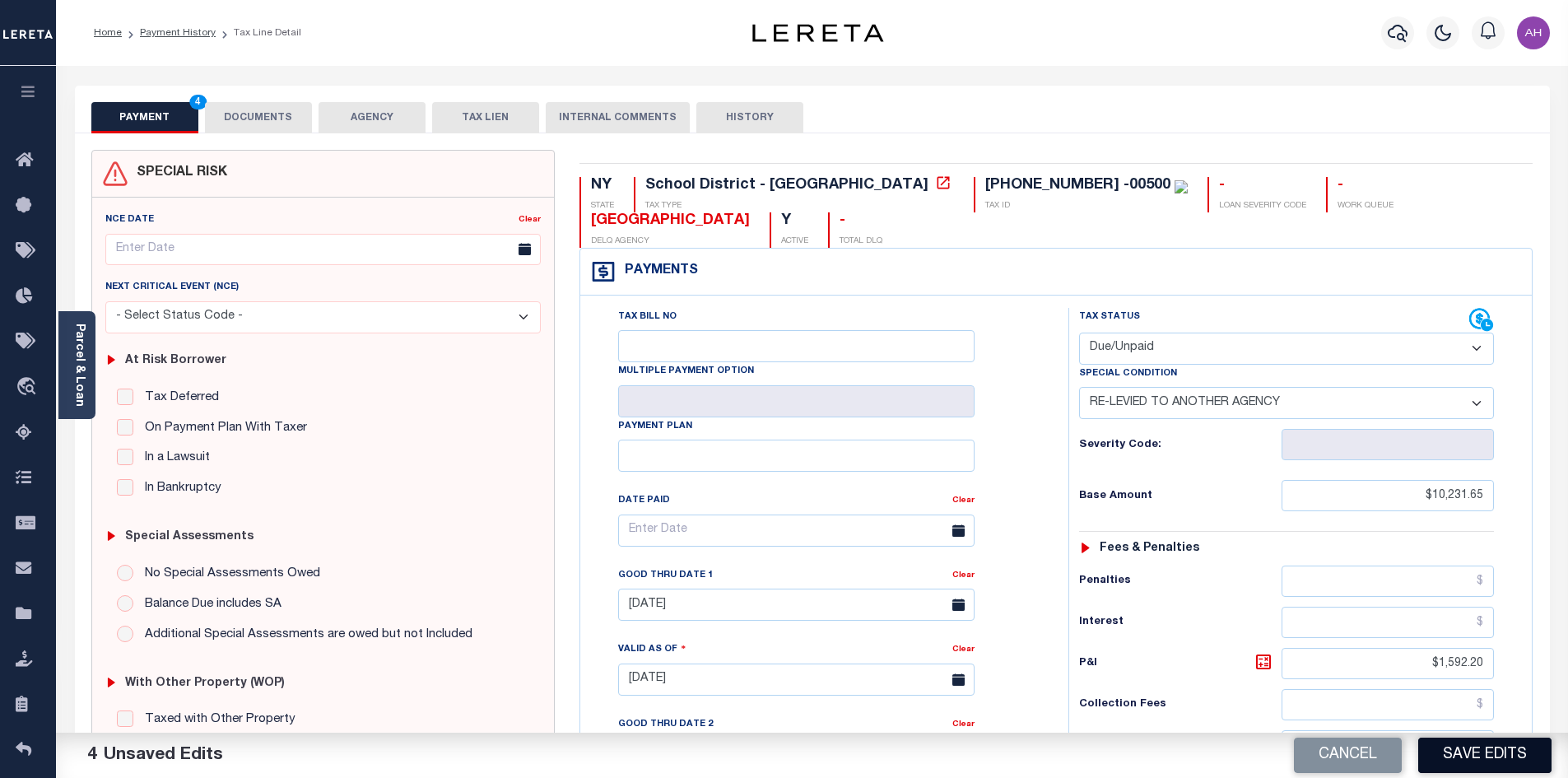
click at [1487, 752] on button "Save Edits" at bounding box center [1484, 755] width 133 height 35
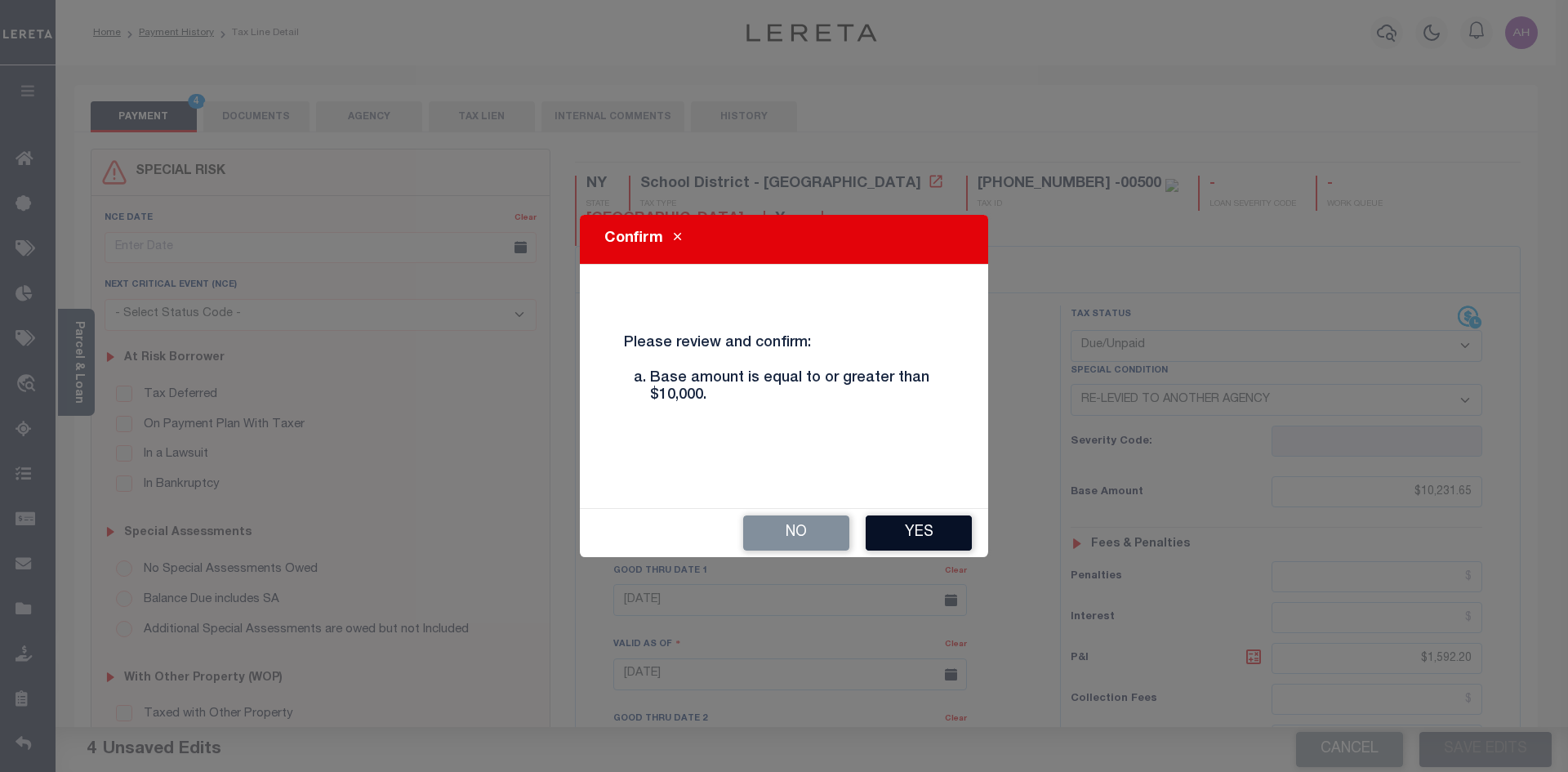
click at [915, 523] on button "Yes" at bounding box center [919, 533] width 106 height 35
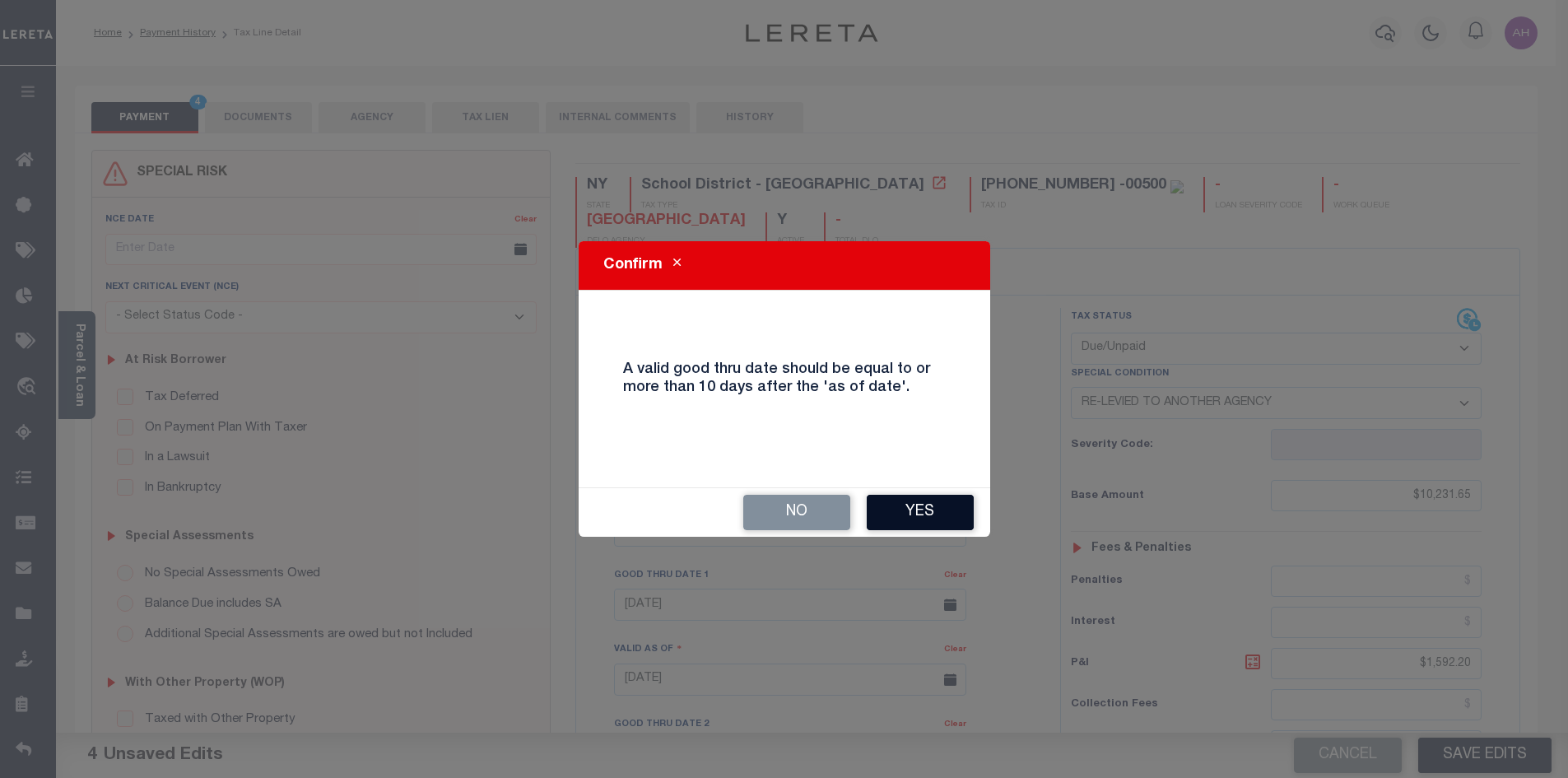
click at [921, 527] on button "Yes" at bounding box center [920, 511] width 107 height 35
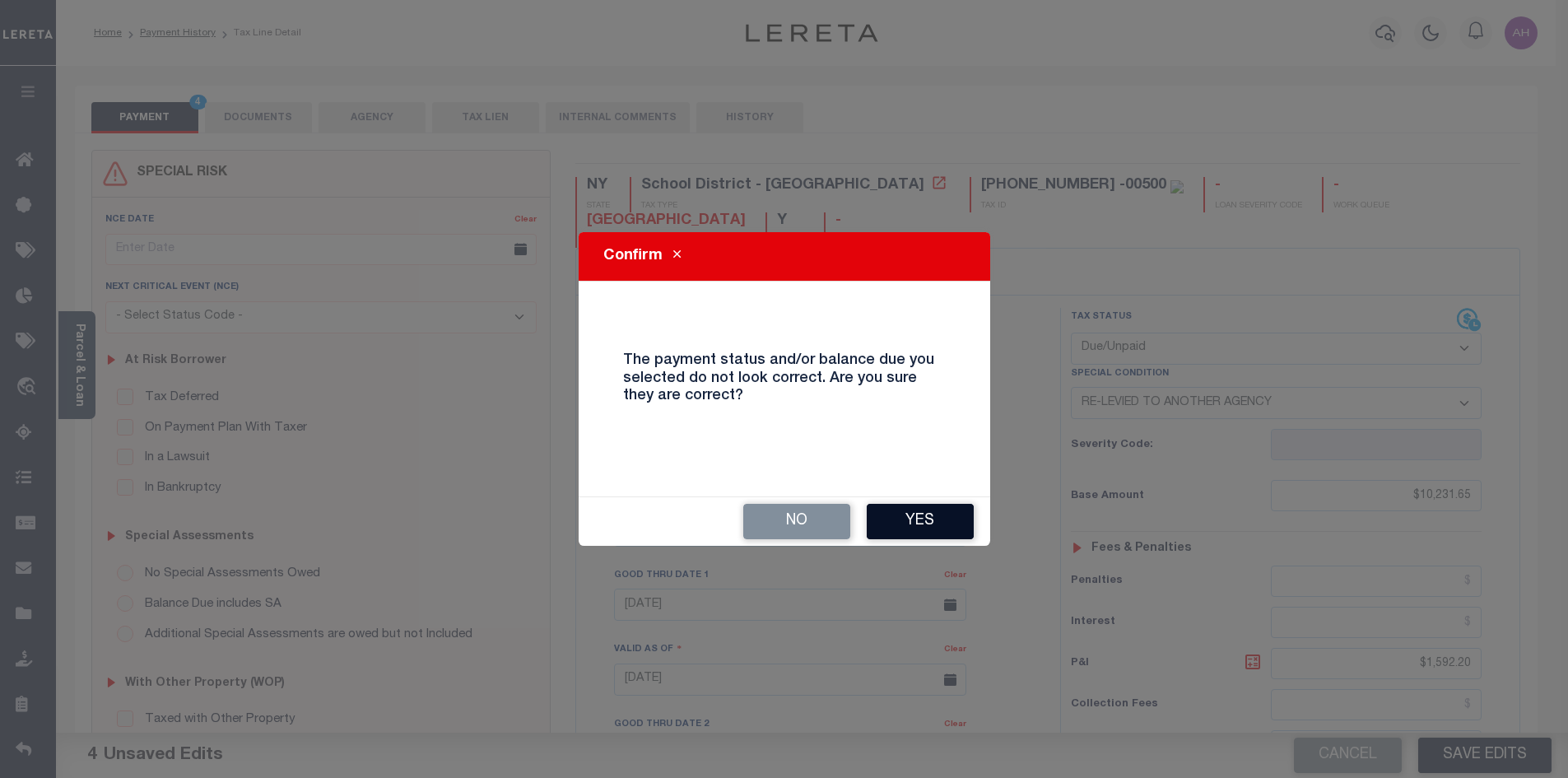
click at [911, 515] on button "Yes" at bounding box center [920, 520] width 107 height 35
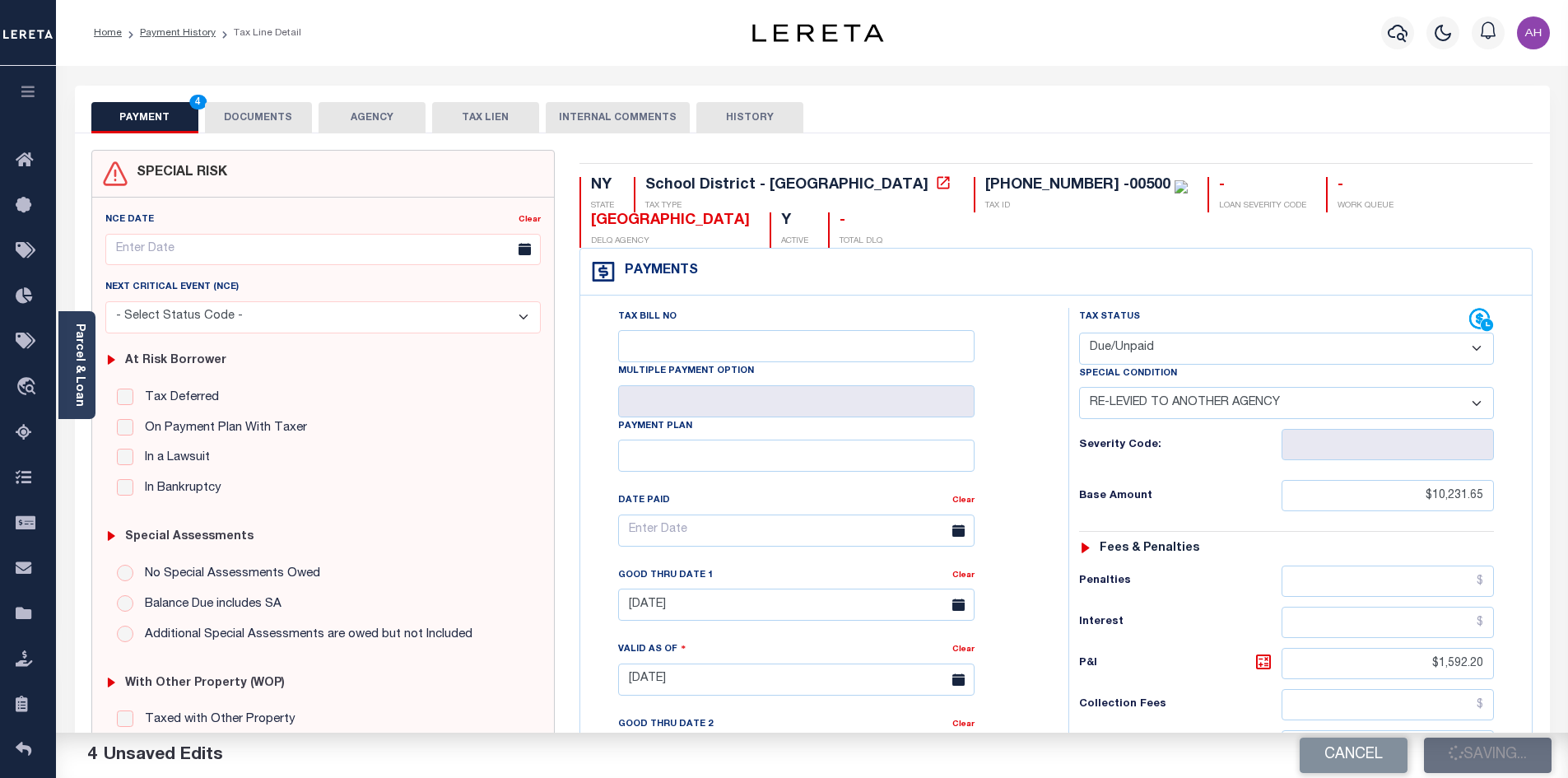
checkbox input "false"
type input "0"
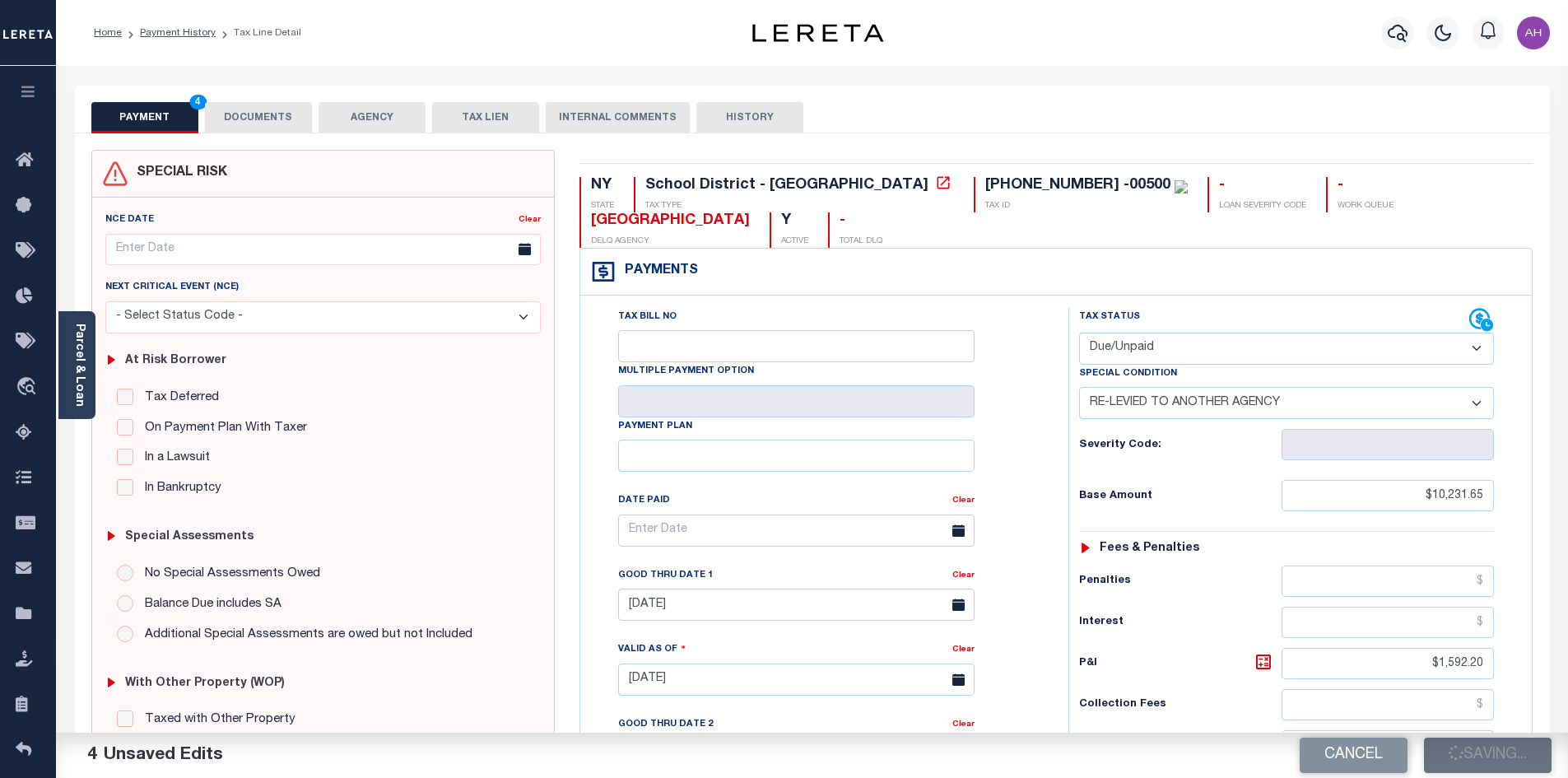
type input "$10,231.65"
type input "$1,592.2"
type input "$11,823.85"
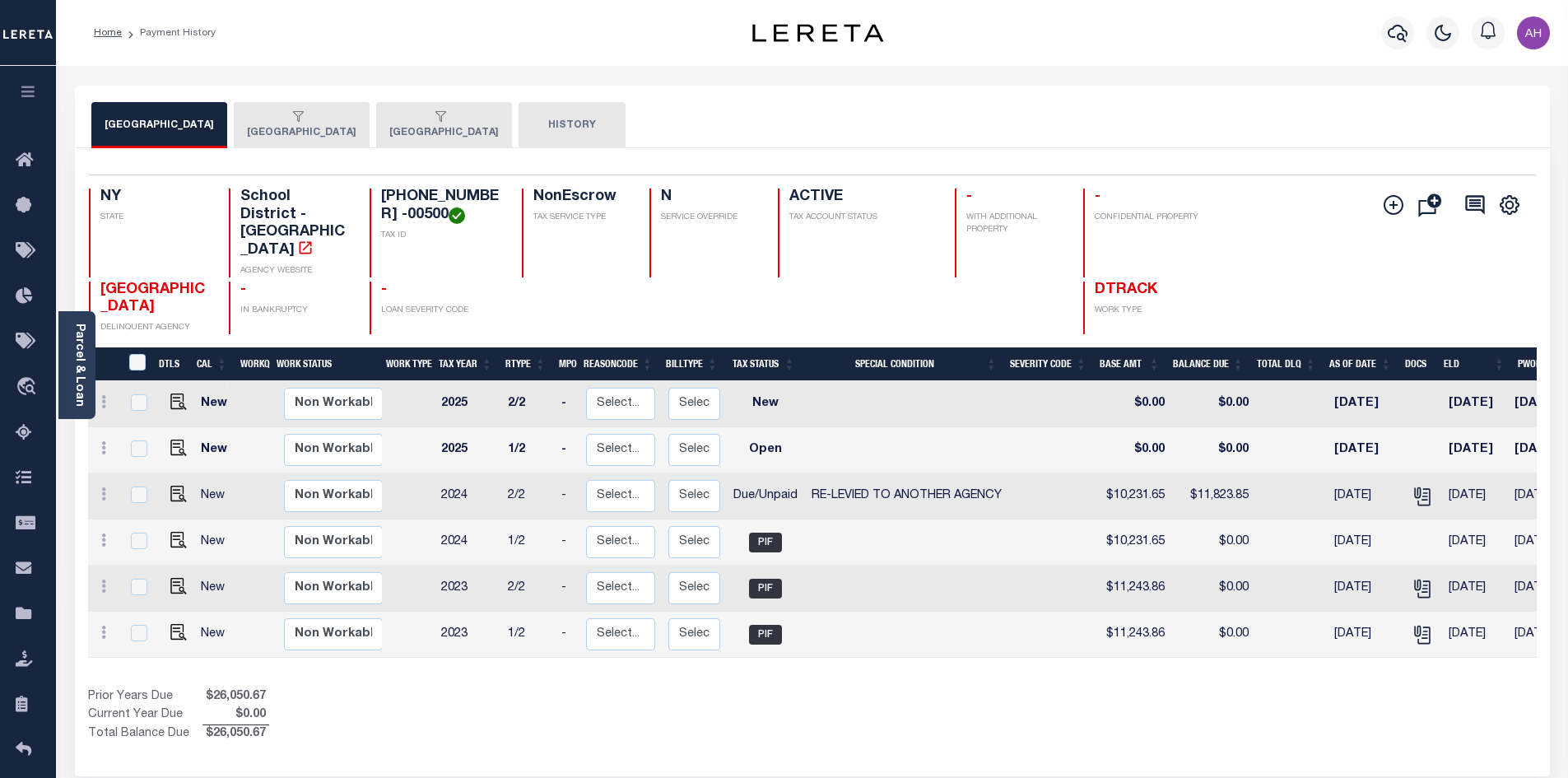
click at [331, 123] on div "button" at bounding box center [298, 117] width 103 height 14
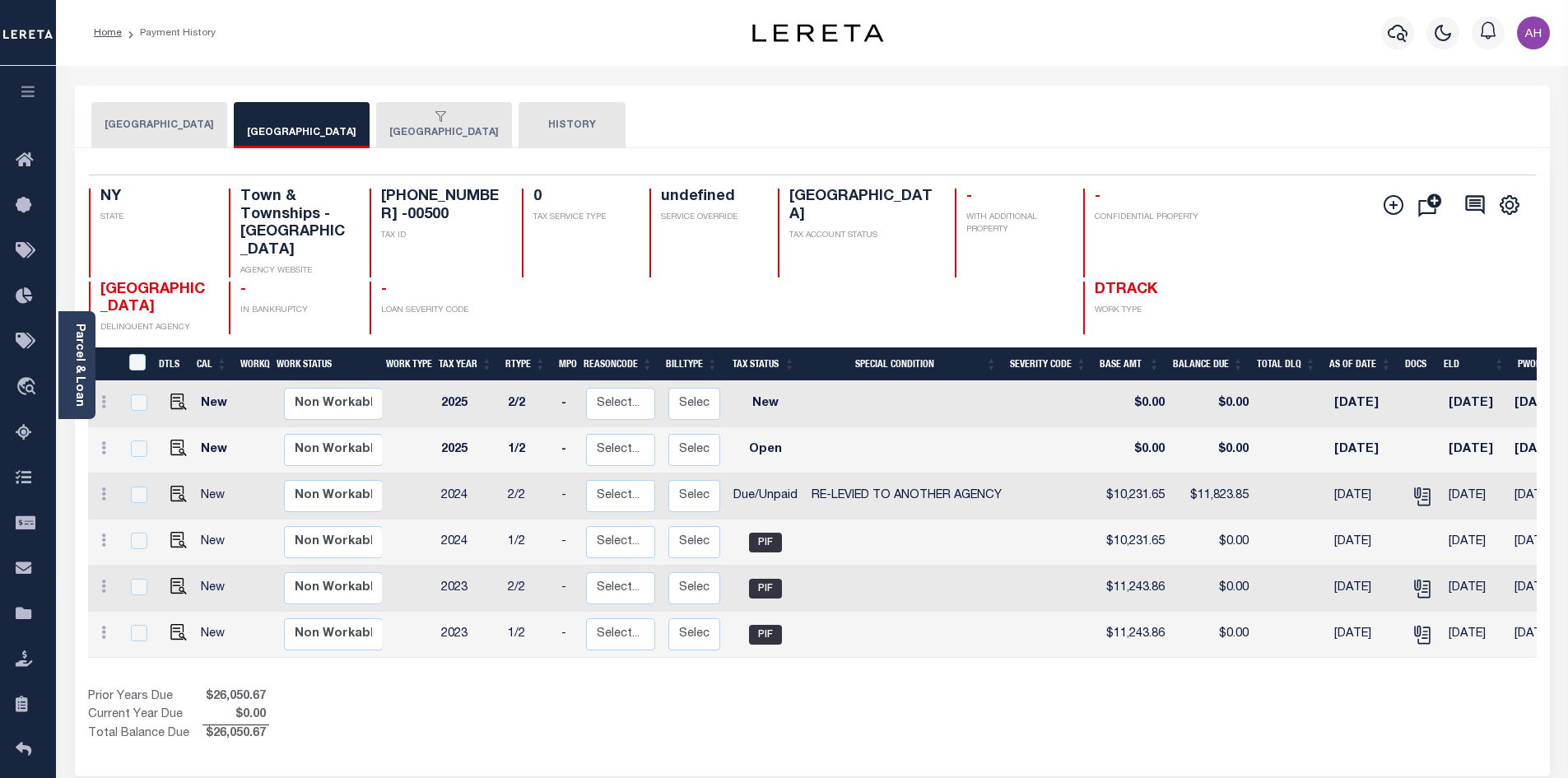
click at [338, 125] on button "[GEOGRAPHIC_DATA]" at bounding box center [302, 124] width 136 height 46
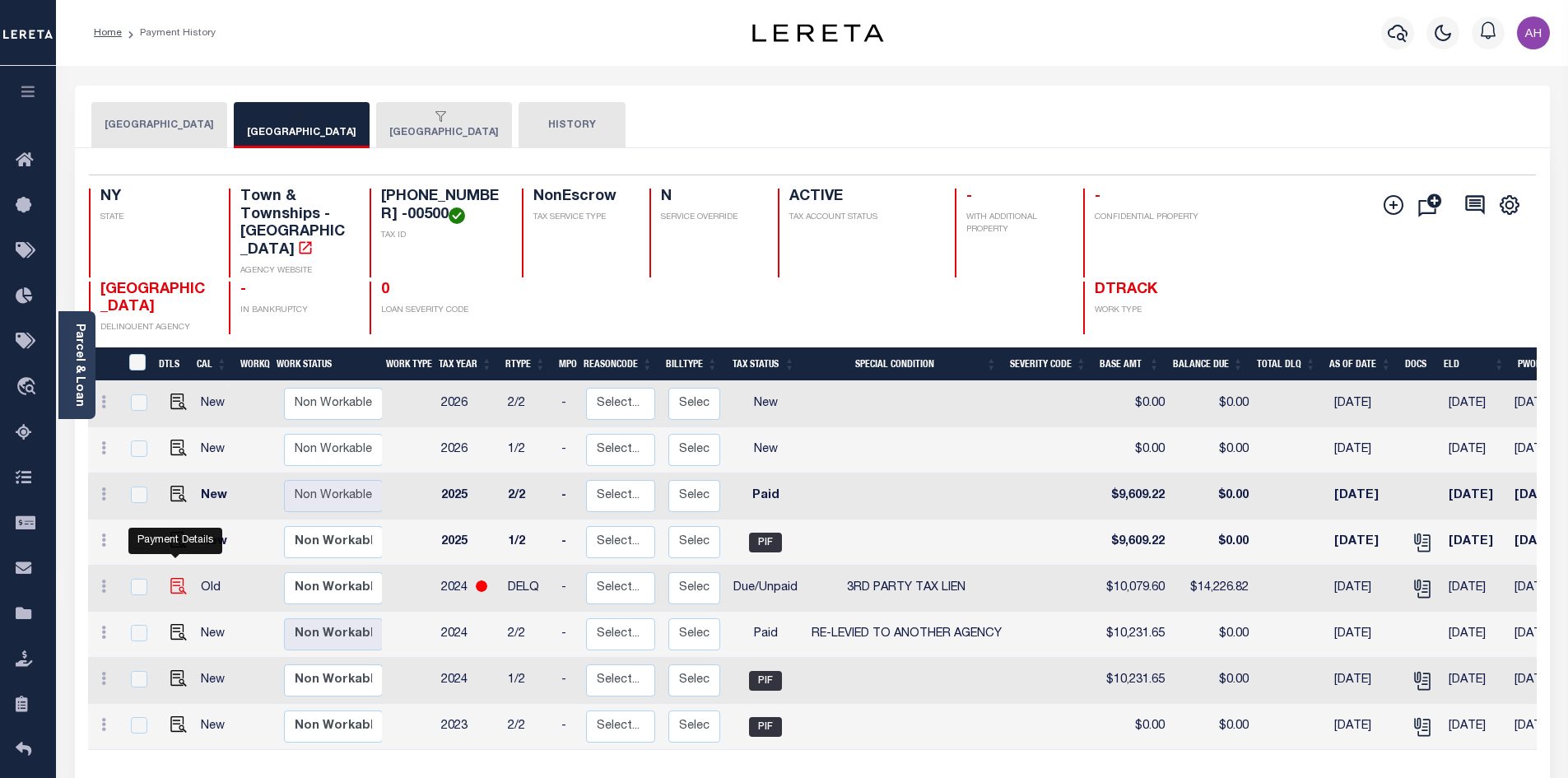
click at [177, 577] on img "" at bounding box center [178, 585] width 16 height 16
checkbox input "true"
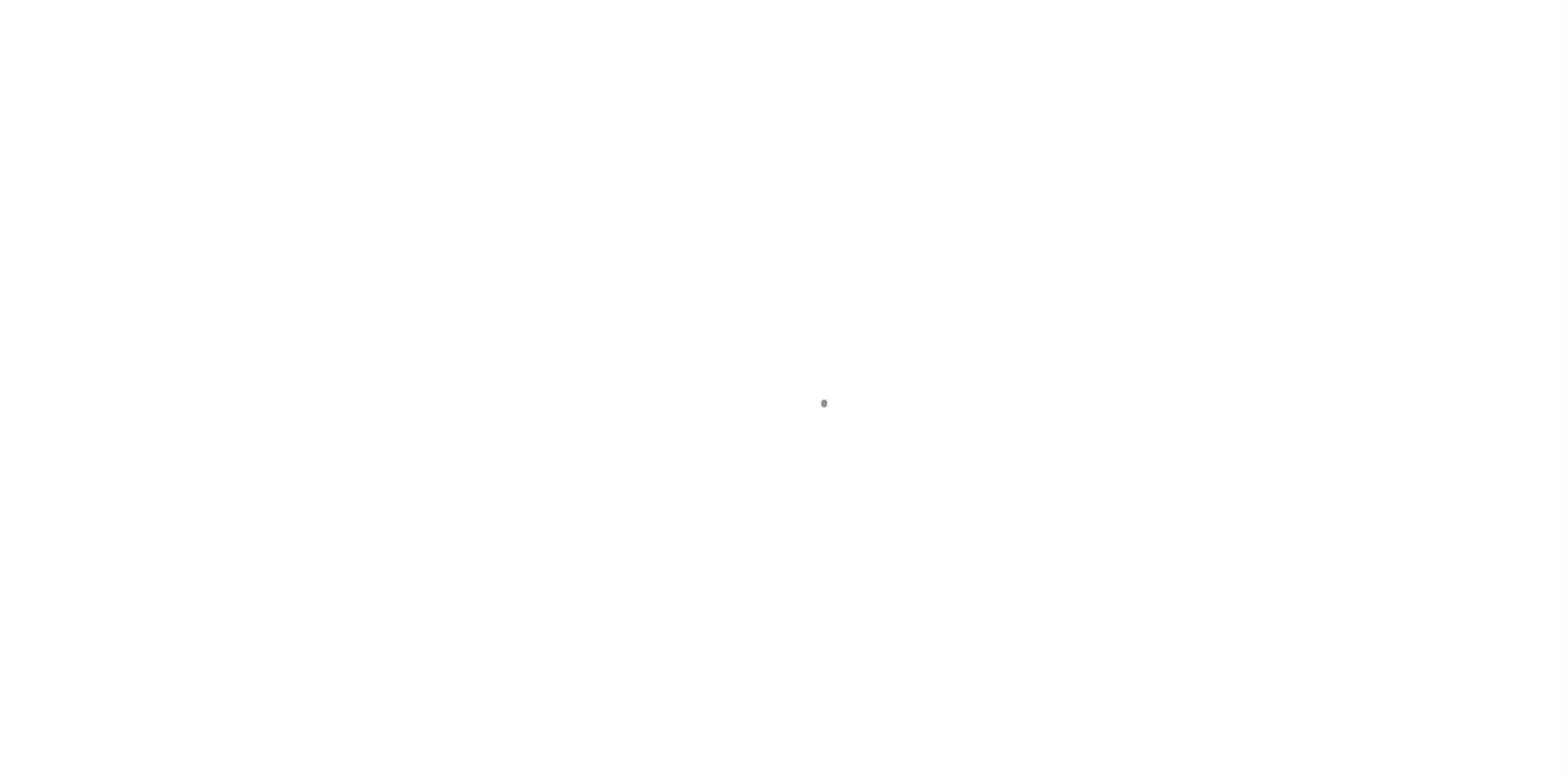
select select "DUE"
select select "20"
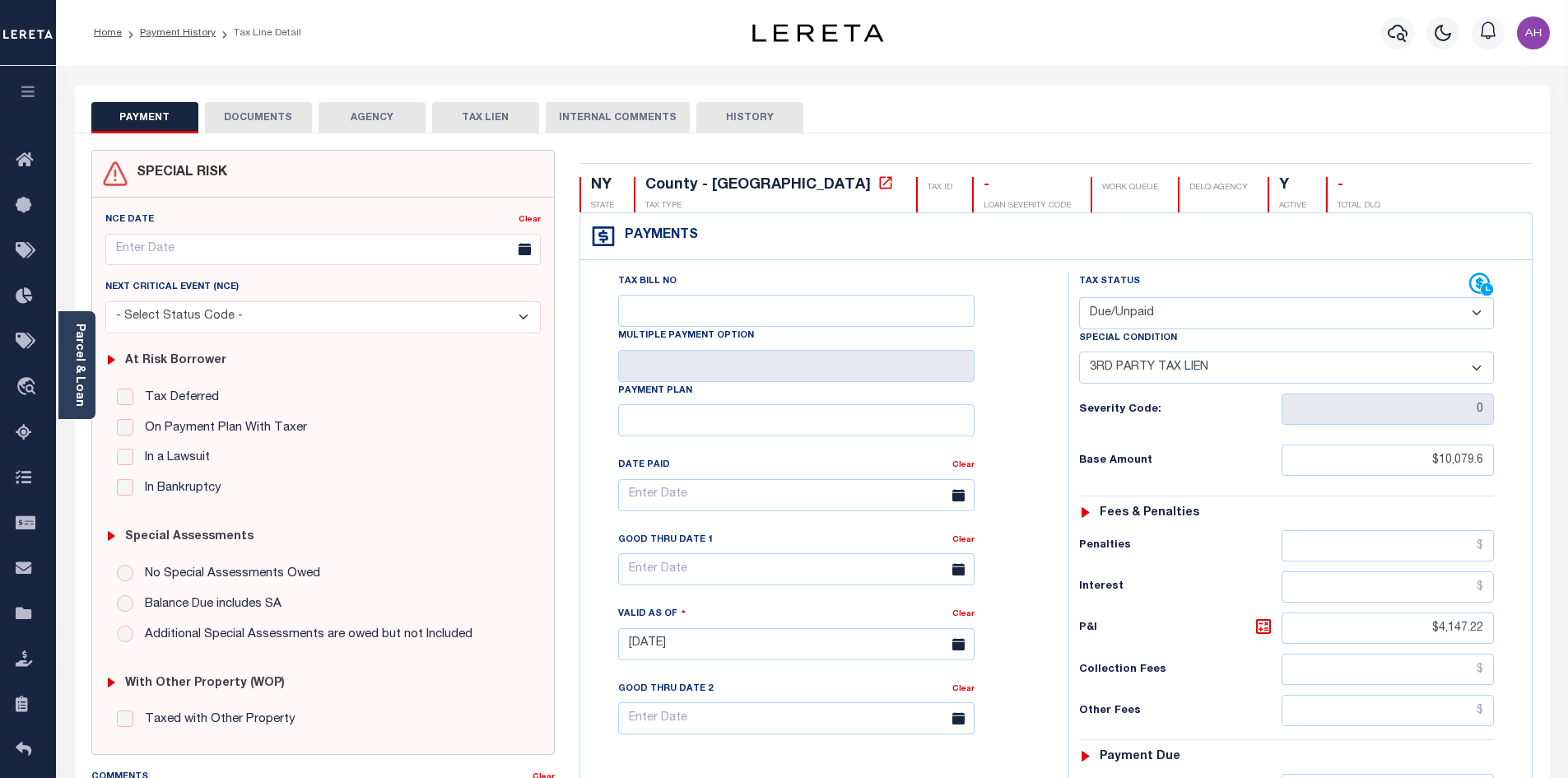
click at [1189, 312] on select "- Select Status Code - Open Due/Unpaid Paid Incomplete No Tax Due Internal Refu…" at bounding box center [1286, 313] width 415 height 32
select select "PYD"
click at [1079, 297] on select "- Select Status Code - Open Due/Unpaid Paid Incomplete No Tax Due Internal Refu…" at bounding box center [1286, 313] width 415 height 32
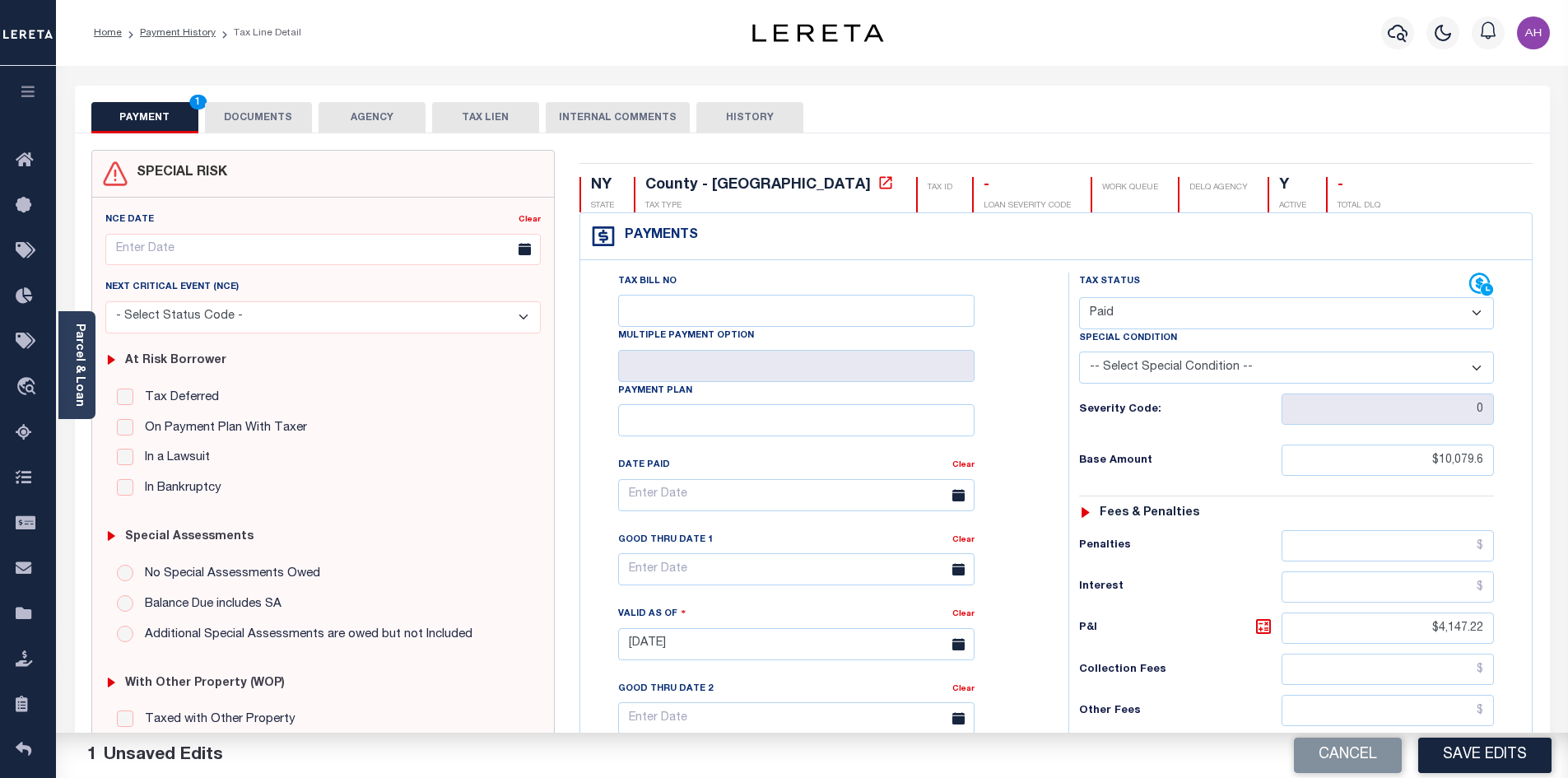
click at [1149, 363] on select "-- Select Special Condition -- 3RD PARTY TAX LIEN AGENCY TAX LIEN (A.K.A Inside…" at bounding box center [1286, 367] width 415 height 32
select select "31"
click at [1079, 352] on select "-- Select Special Condition -- 3RD PARTY TAX LIEN AGENCY TAX LIEN (A.K.A Inside…" at bounding box center [1286, 367] width 415 height 32
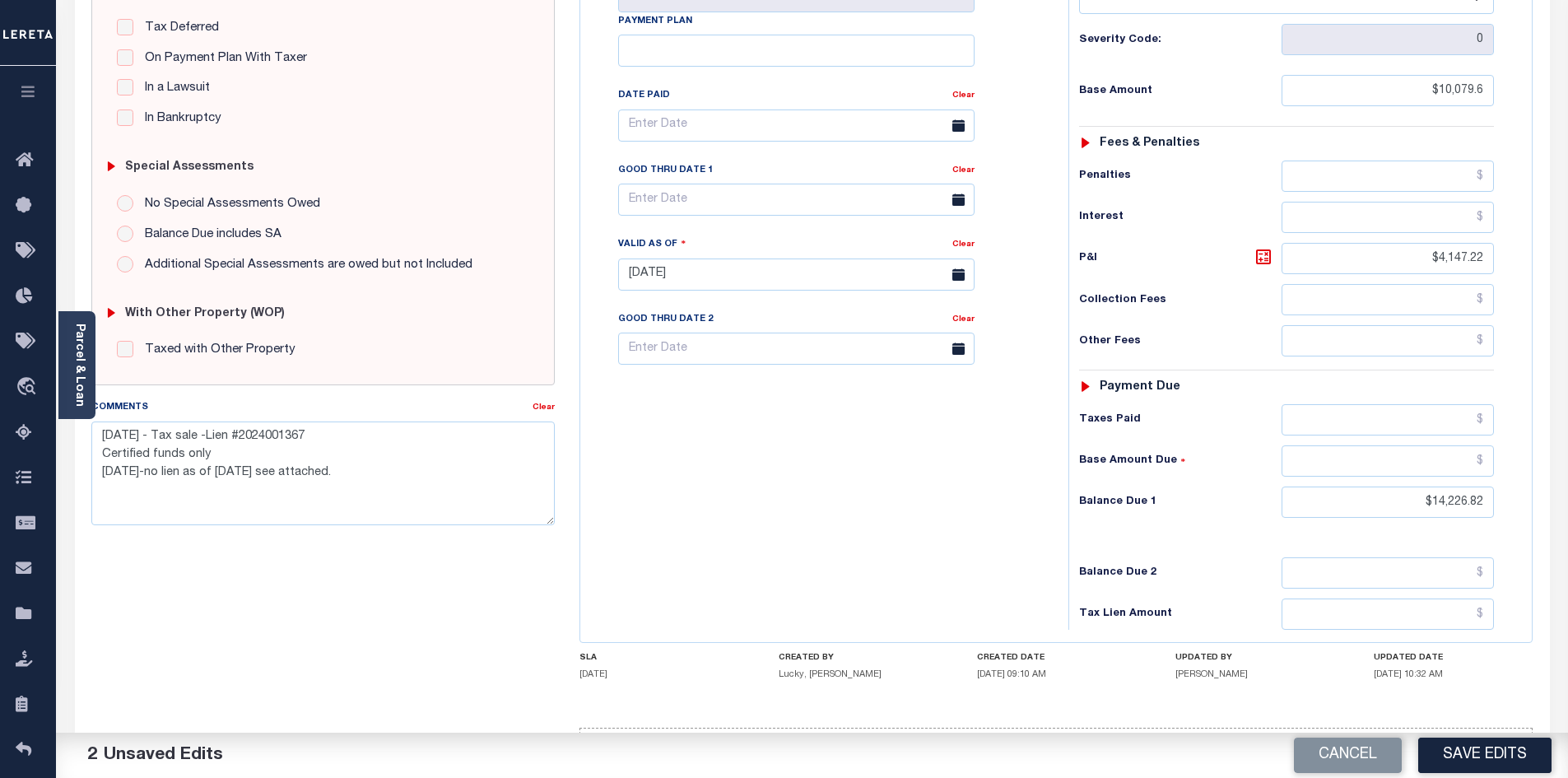
scroll to position [433, 0]
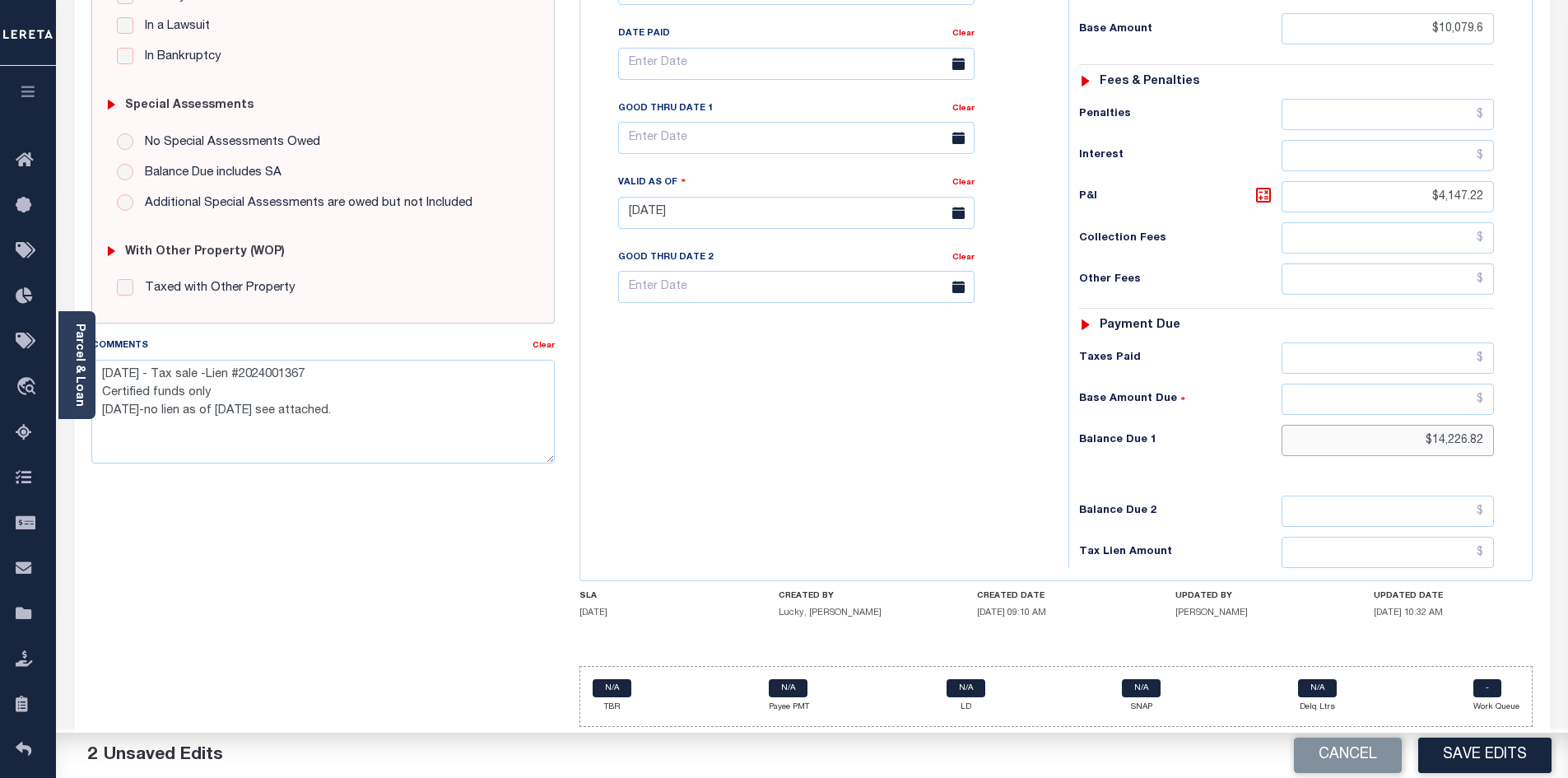
drag, startPoint x: 1378, startPoint y: 448, endPoint x: 1519, endPoint y: 447, distance: 141.0
click at [1519, 447] on div "Tax Status Status" at bounding box center [1292, 204] width 472 height 727
type input "$0.00"
click at [436, 409] on textarea "2/1/2025 - Tax sale -Lien #2024001367 Certified funds only 10/28/2024-no lien a…" at bounding box center [322, 411] width 464 height 104
drag, startPoint x: 377, startPoint y: 407, endPoint x: 105, endPoint y: 370, distance: 274.5
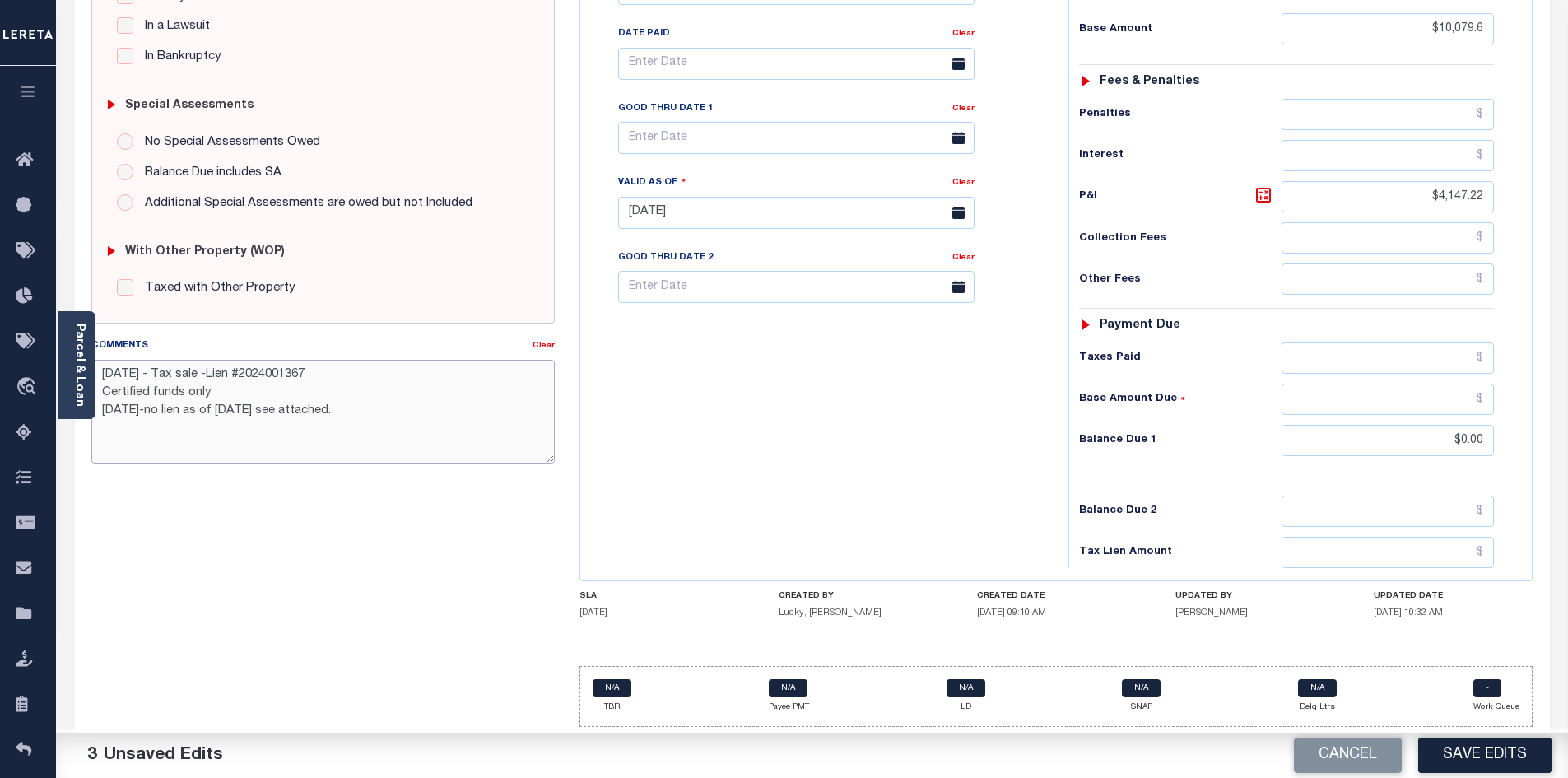
click at [100, 372] on textarea "2/1/2025 - Tax sale -Lien #2024001367 Certified funds only 10/28/2024-no lien a…" at bounding box center [322, 411] width 464 height 104
click at [99, 374] on textarea "please see 2024 2/2" at bounding box center [322, 411] width 464 height 104
click at [288, 372] on textarea "10/2/25 please see 2024 2/2" at bounding box center [322, 411] width 464 height 104
type textarea "10/2/25 see tax line 2024 2/2 The DELQ tax lines are not used anymore - ah"
click at [953, 467] on div "Tax Bill No Multiple Payment Option Payment Plan Clear" at bounding box center [820, 204] width 472 height 727
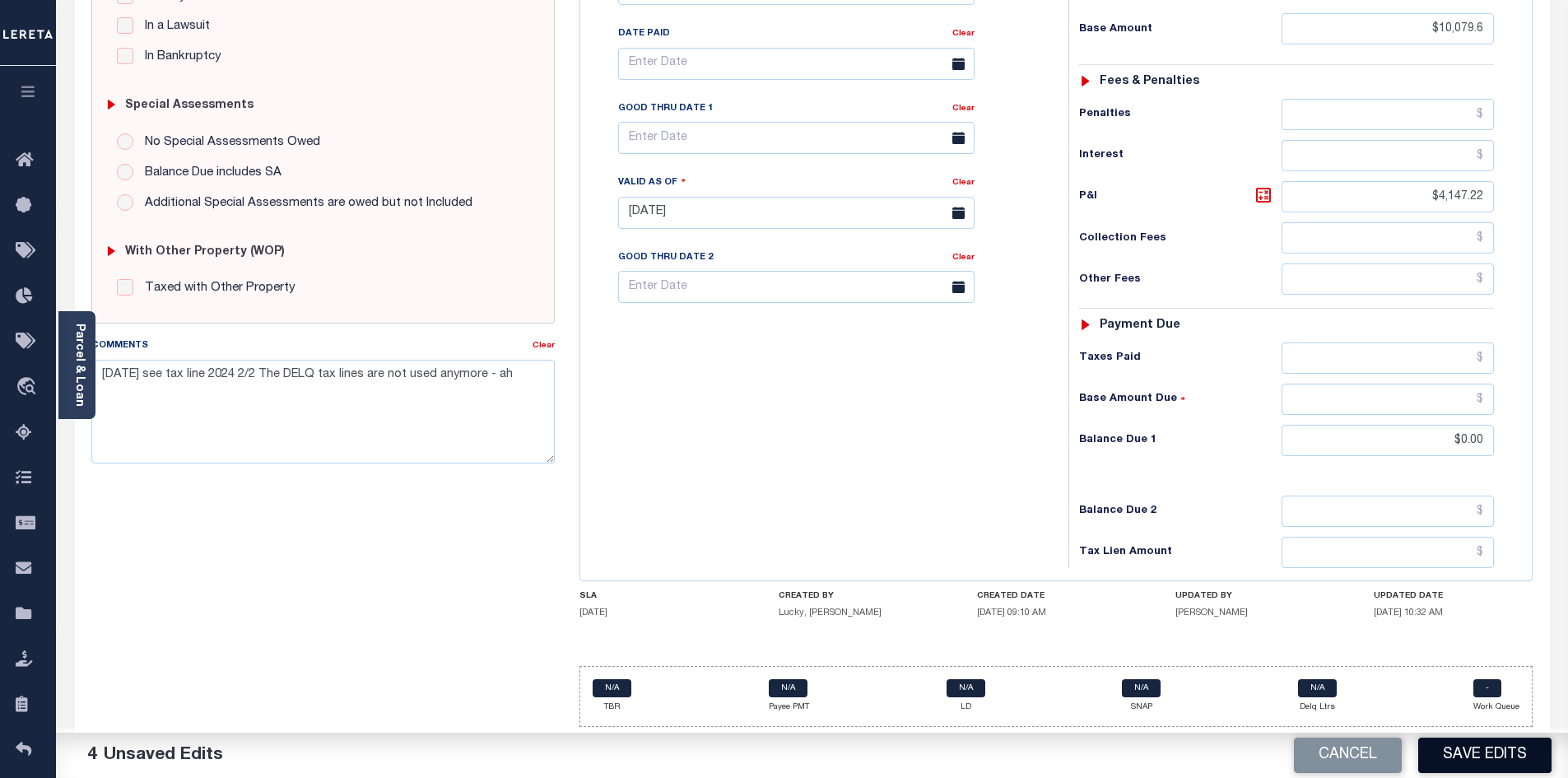
click at [1484, 757] on button "Save Edits" at bounding box center [1484, 755] width 133 height 35
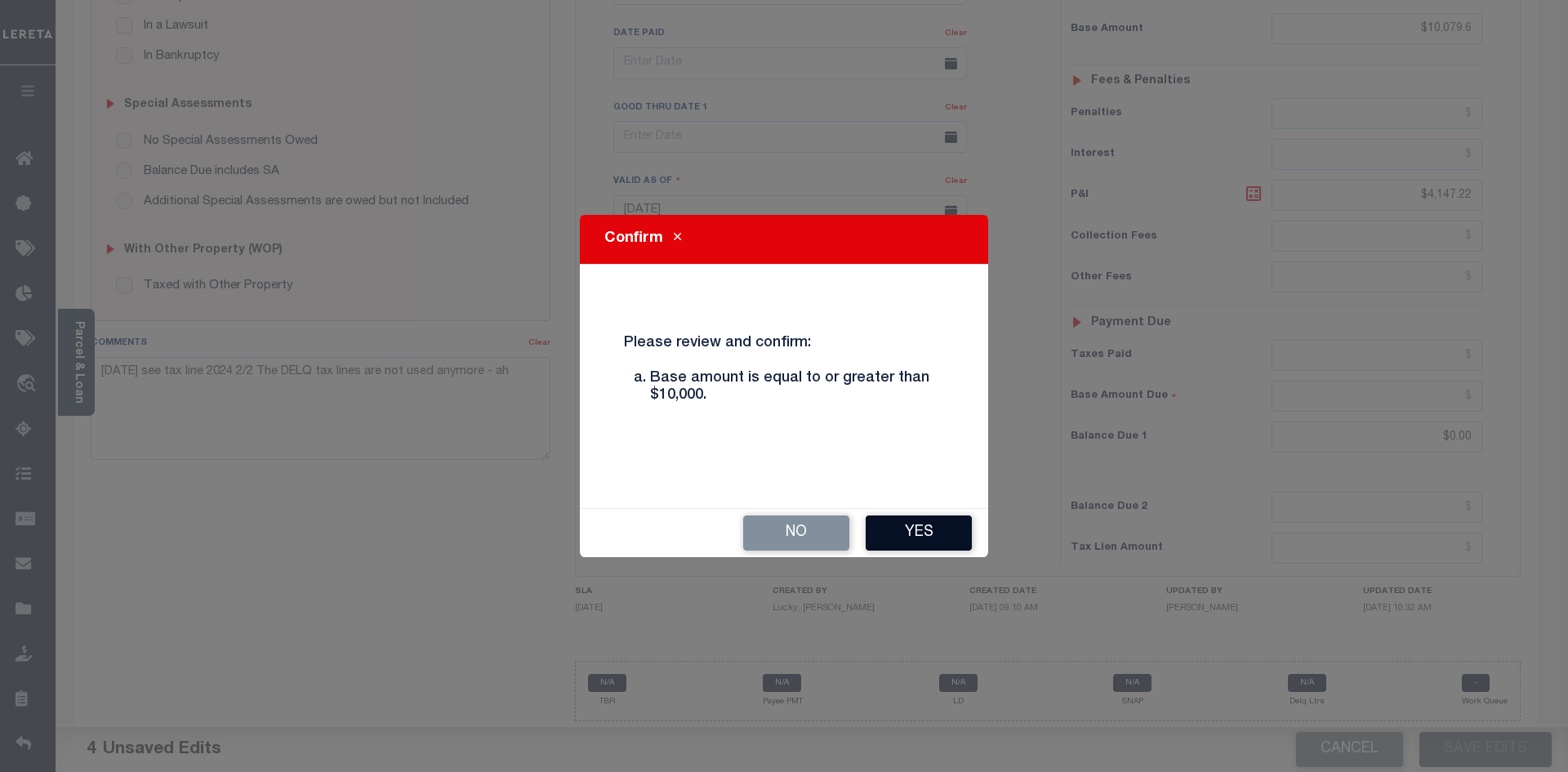
click at [915, 540] on button "Yes" at bounding box center [919, 533] width 106 height 35
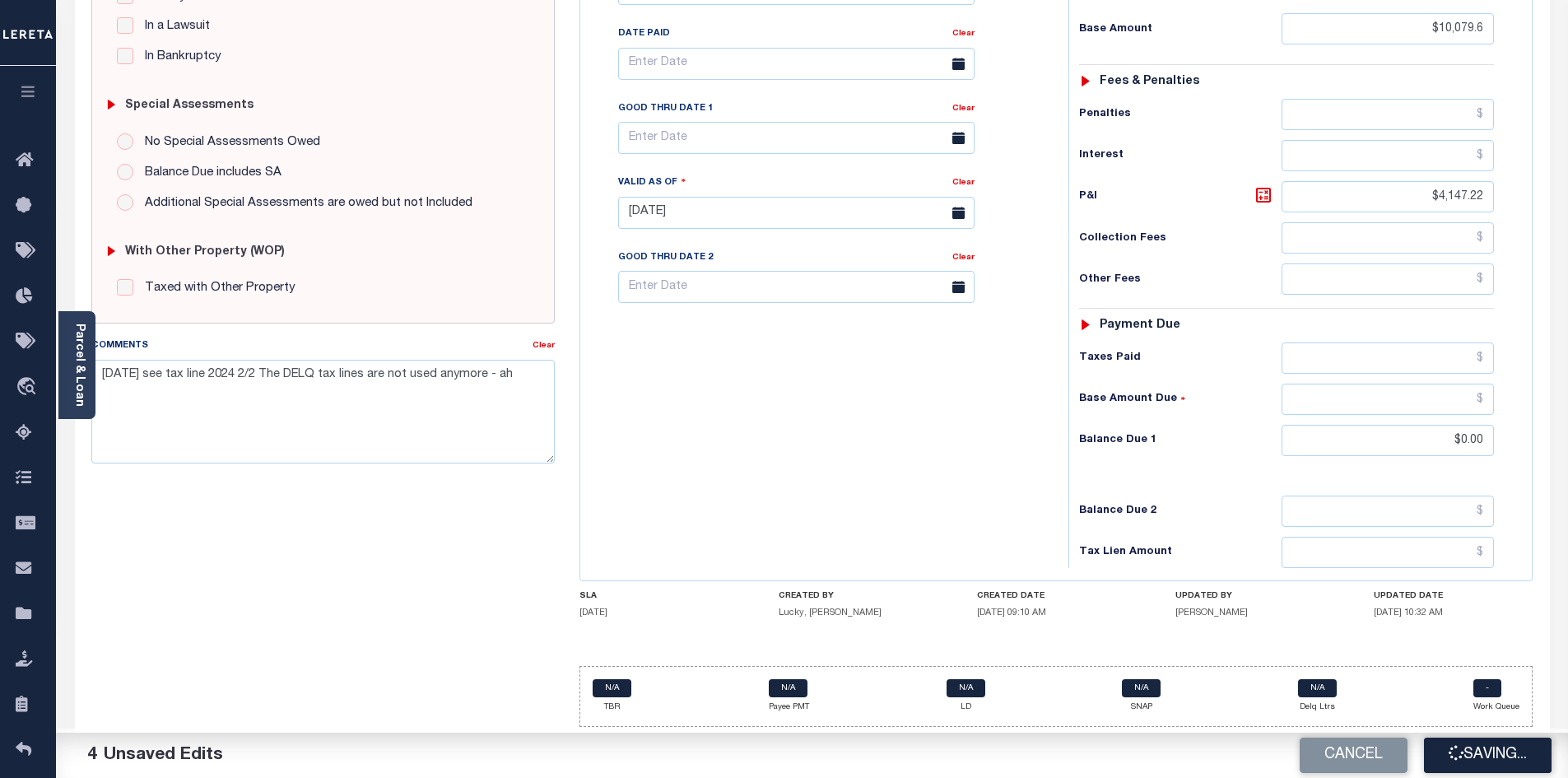
checkbox input "false"
type input "$10,079.6"
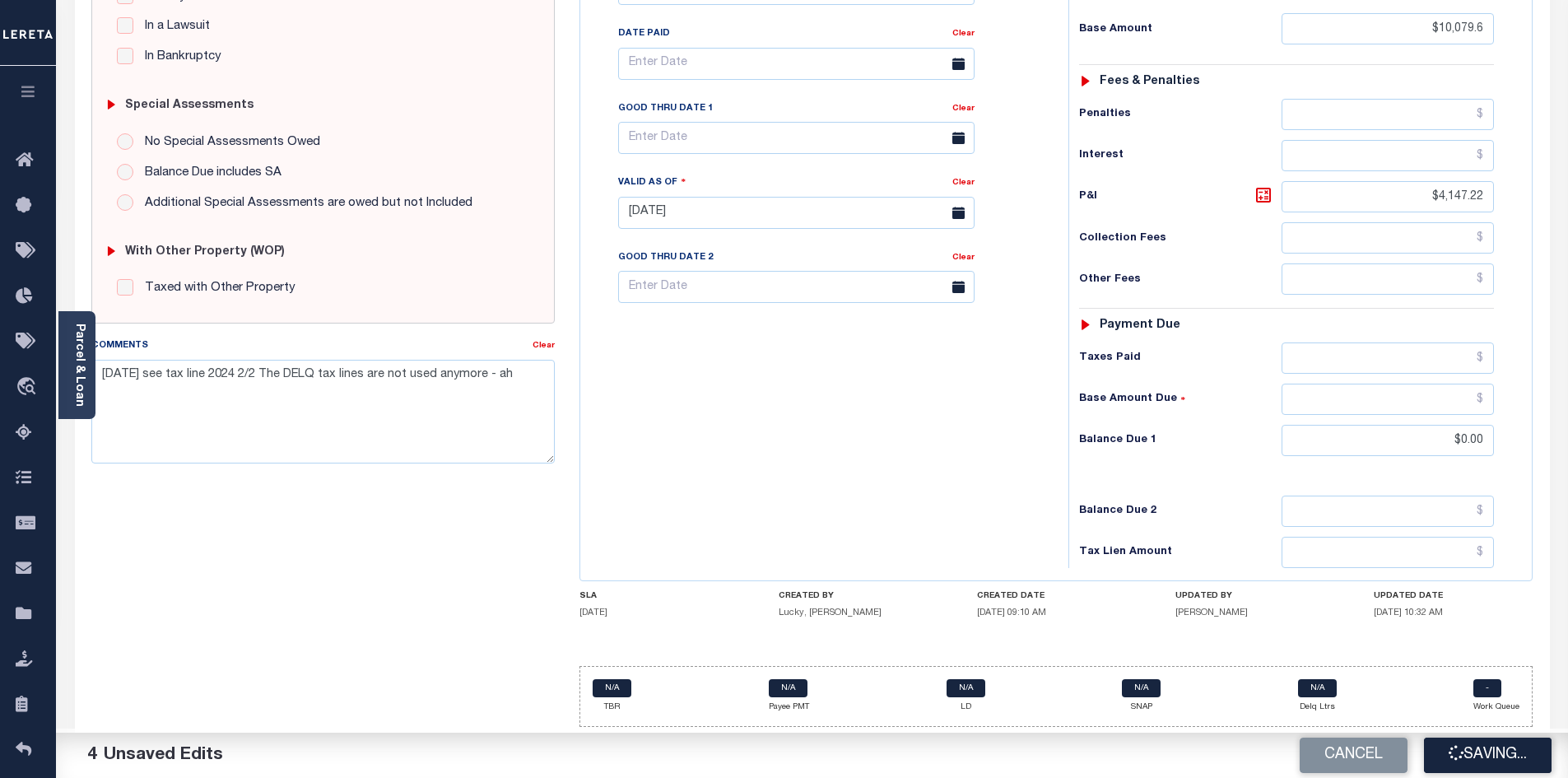
type input "$4,147.22"
type input "$0"
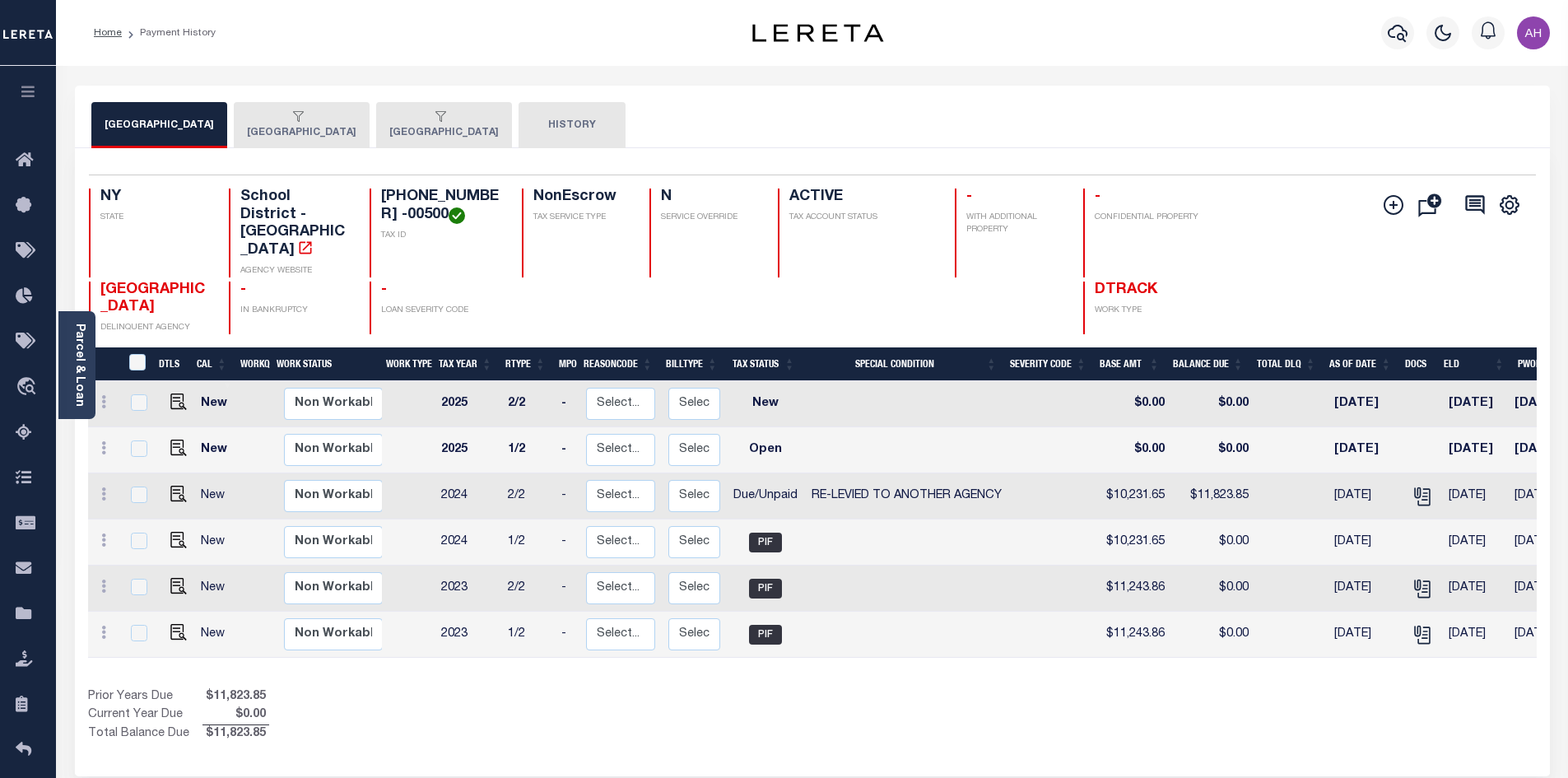
click at [343, 120] on div "button" at bounding box center [298, 117] width 103 height 14
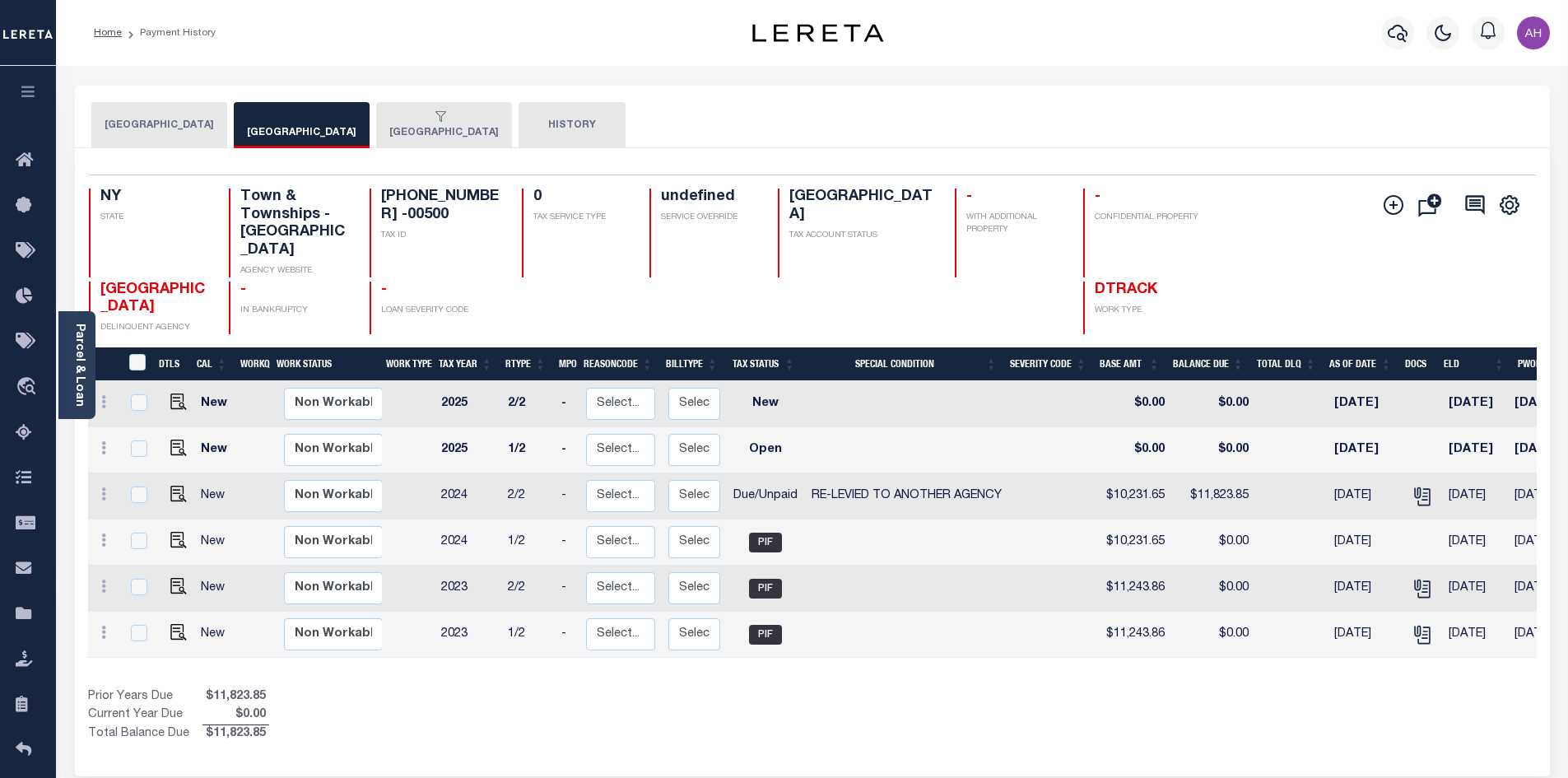
click at [337, 128] on button "[GEOGRAPHIC_DATA]" at bounding box center [302, 124] width 136 height 46
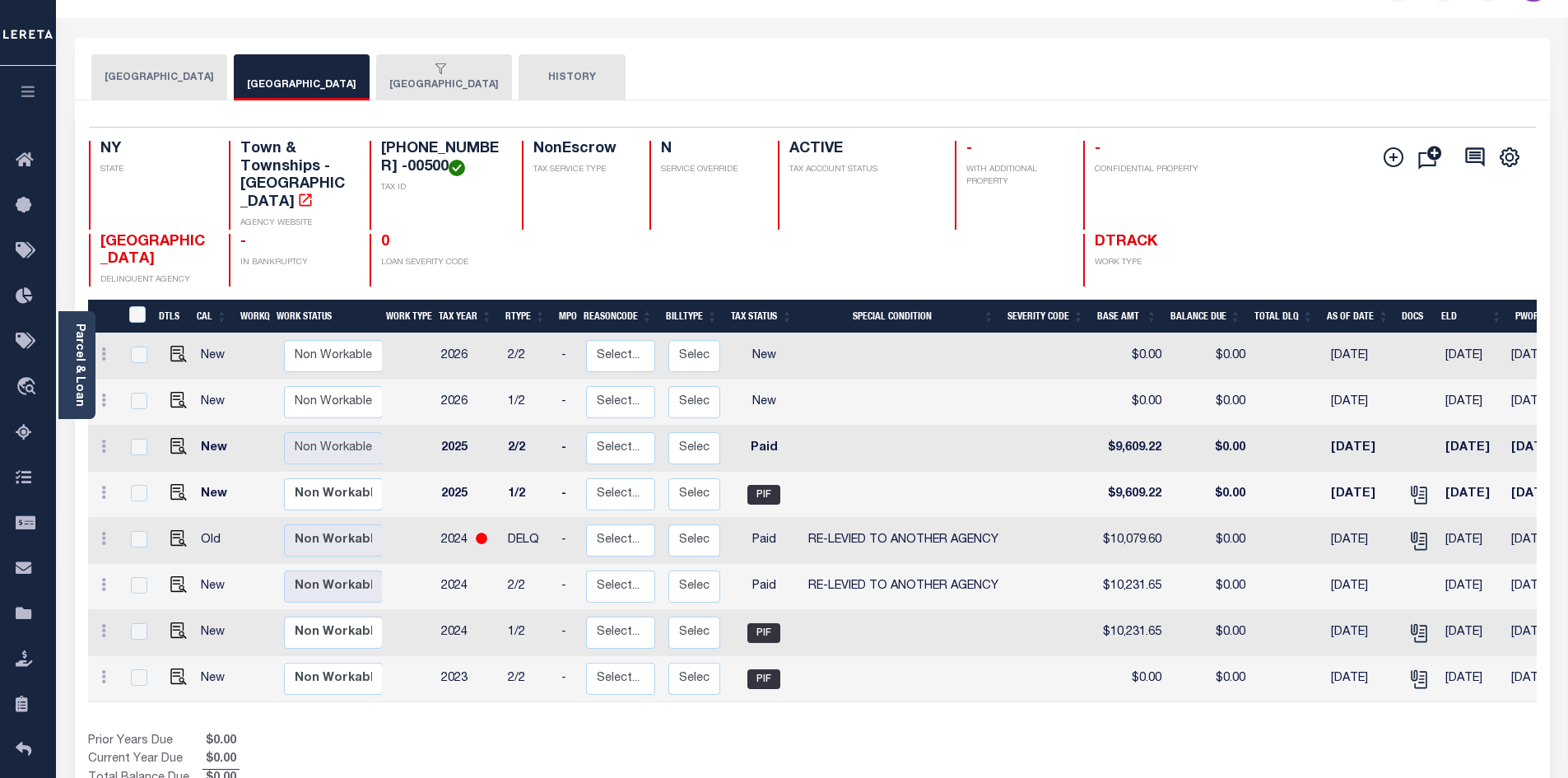
scroll to position [165, 0]
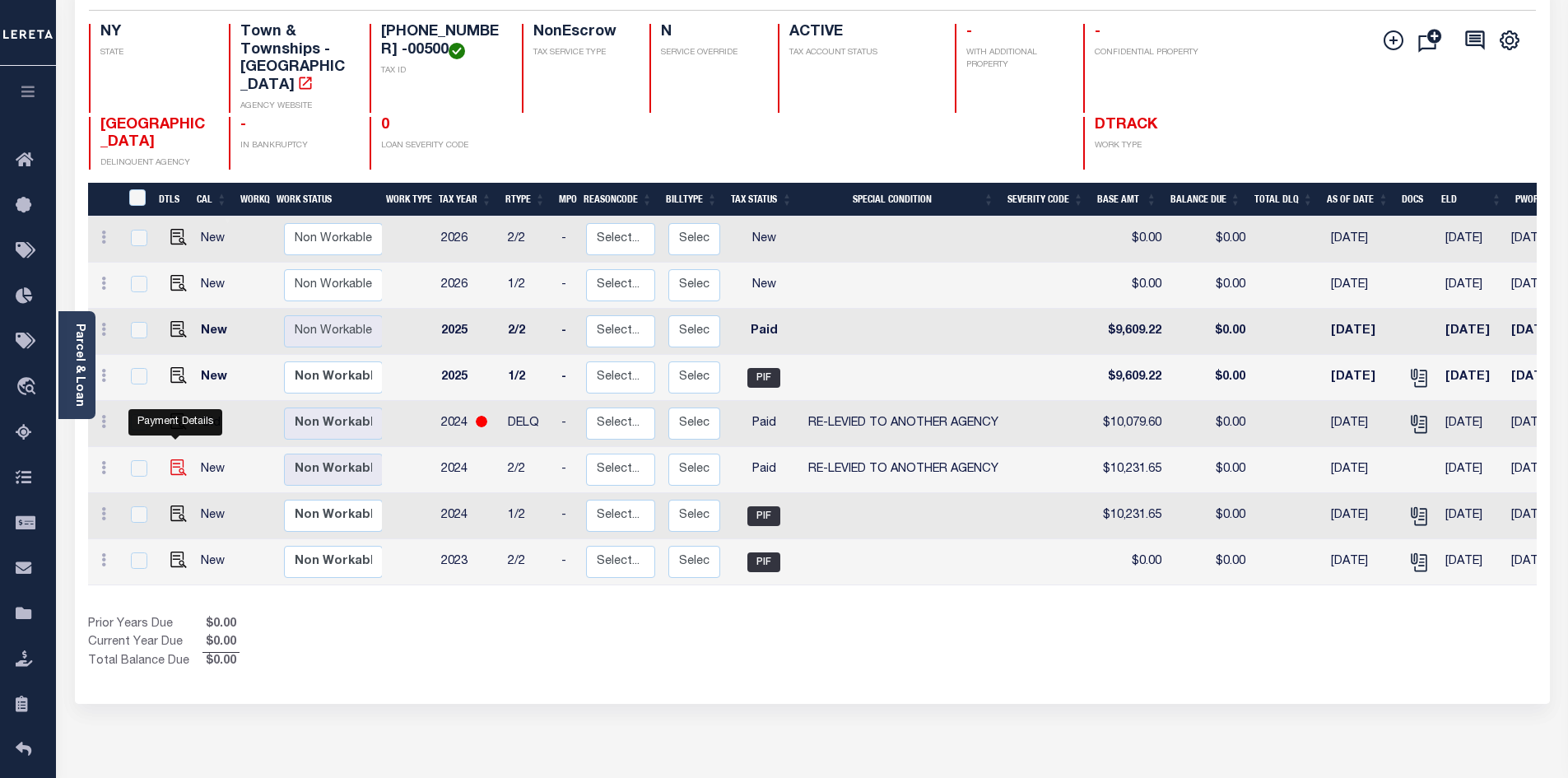
click at [174, 459] on img "" at bounding box center [178, 467] width 16 height 16
checkbox input "true"
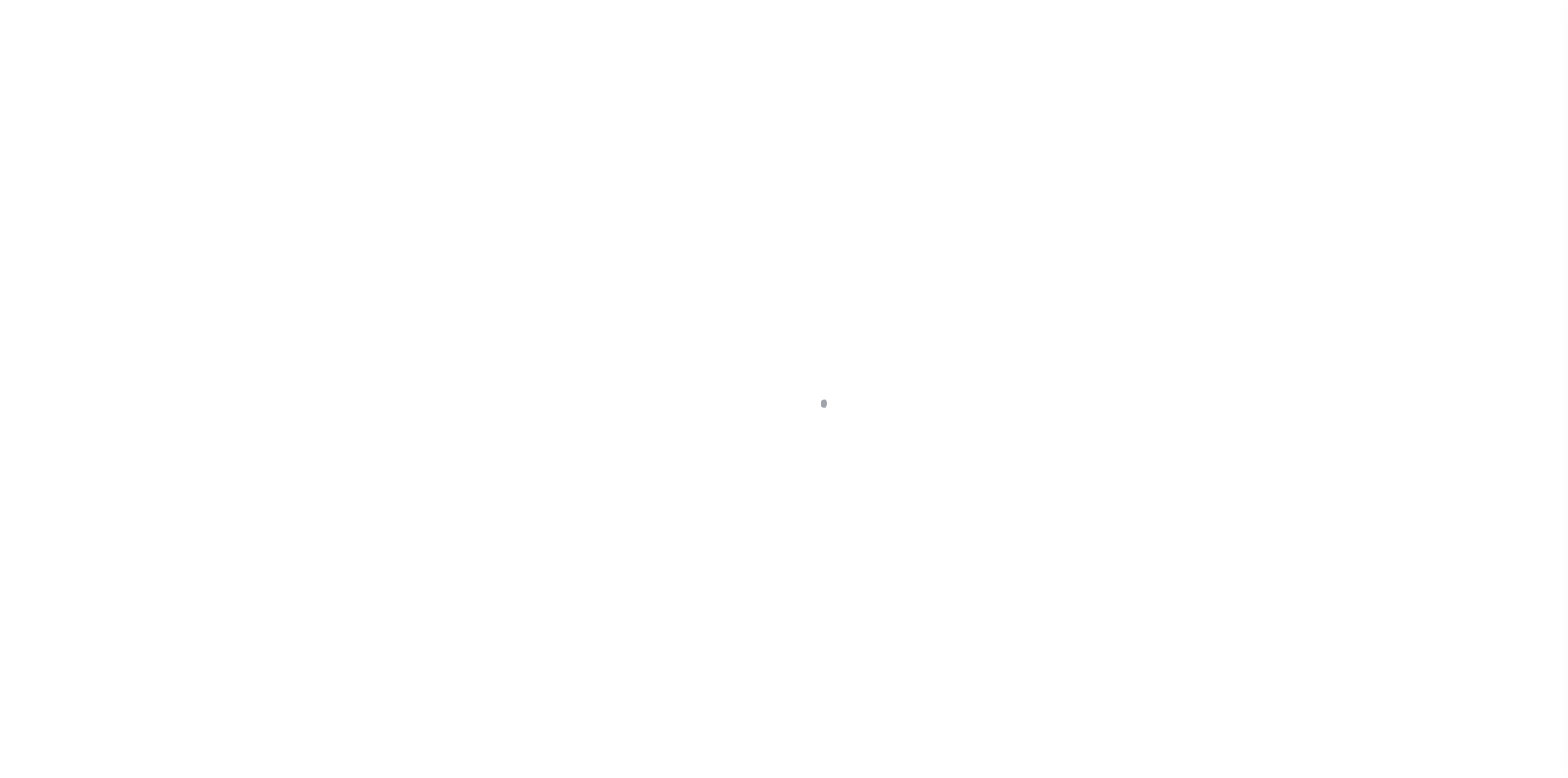
select select "PYD"
select select "31"
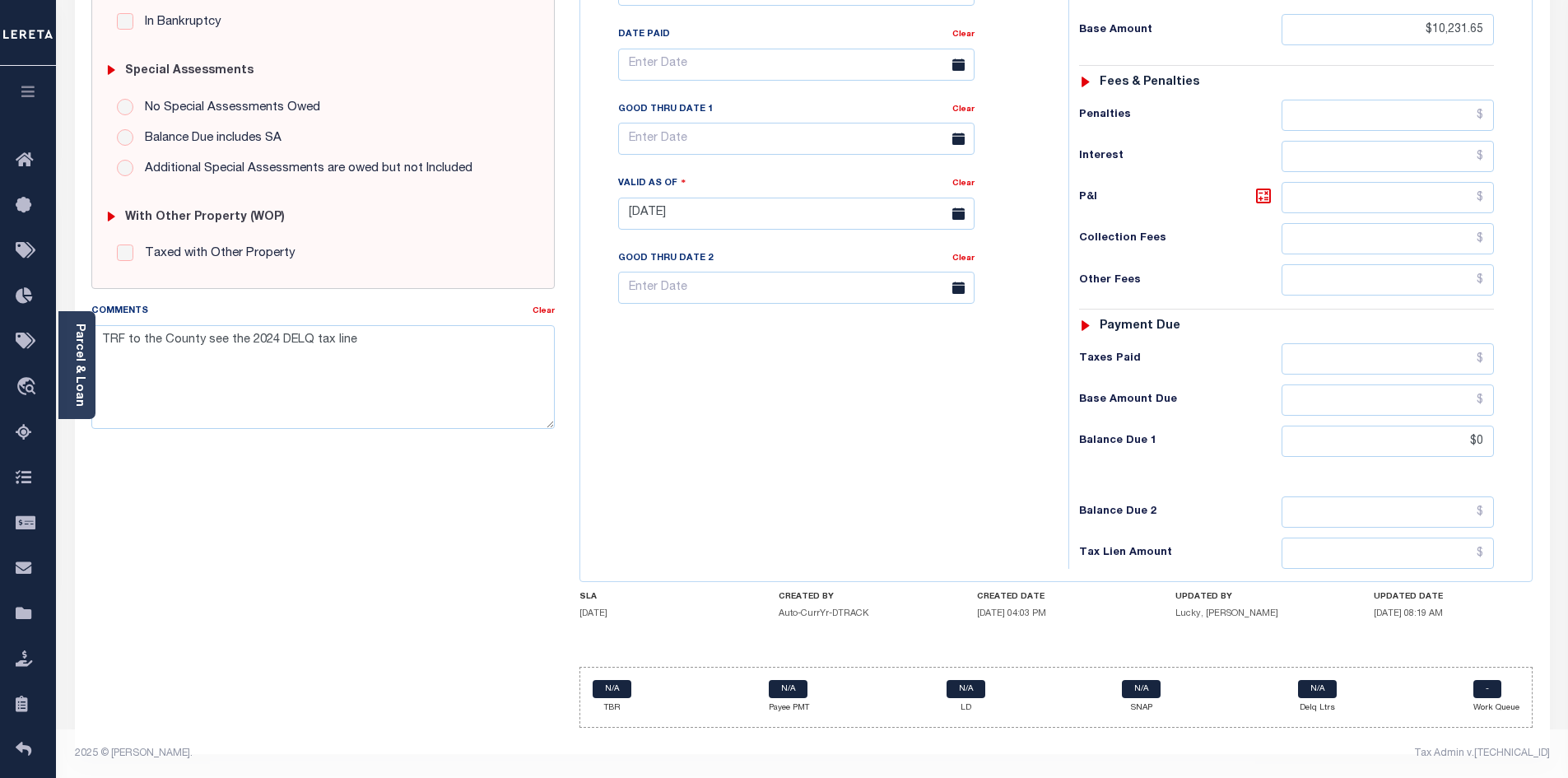
scroll to position [469, 0]
drag, startPoint x: 426, startPoint y: 349, endPoint x: 78, endPoint y: 348, distance: 348.0
click at [78, 348] on div "Parcel & Loan Tax Bill Details [PHONE_NUMBER] -00500 TAX ID AGENCY 2024 TAX YEAR" at bounding box center [811, 188] width 1500 height 1179
paste textarea "[DATE] - Tax sale -Lien #2024001367 Certified funds only [DATE]-no lien as of […"
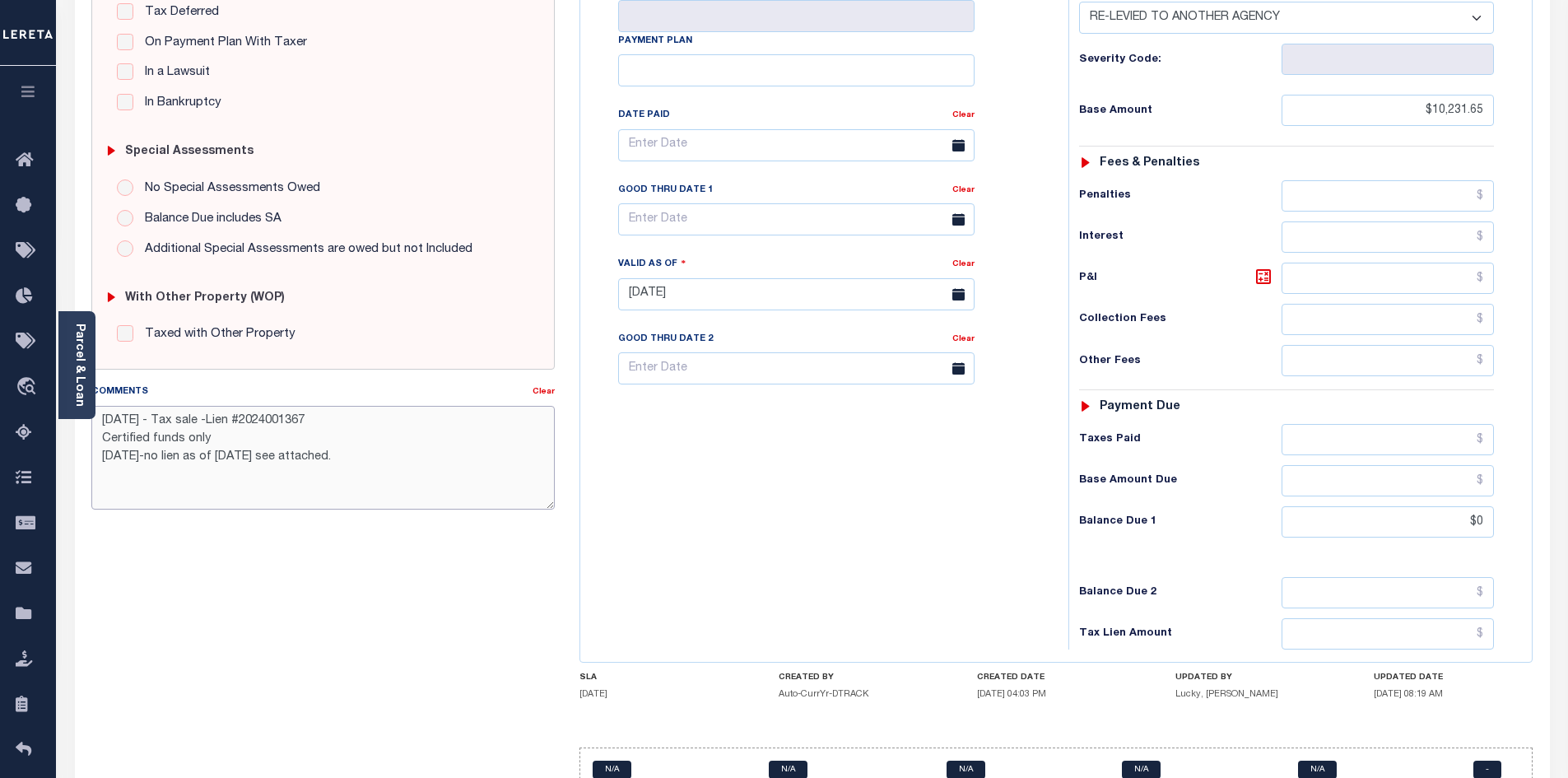
scroll to position [386, 0]
type textarea "[DATE] - Tax sale -Lien #2024001367 Certified funds only [DATE]-no lien as of […"
type input "[DATE]"
click at [656, 483] on div "Tax Bill No Multiple Payment Option Payment Plan Clear" at bounding box center [820, 284] width 472 height 727
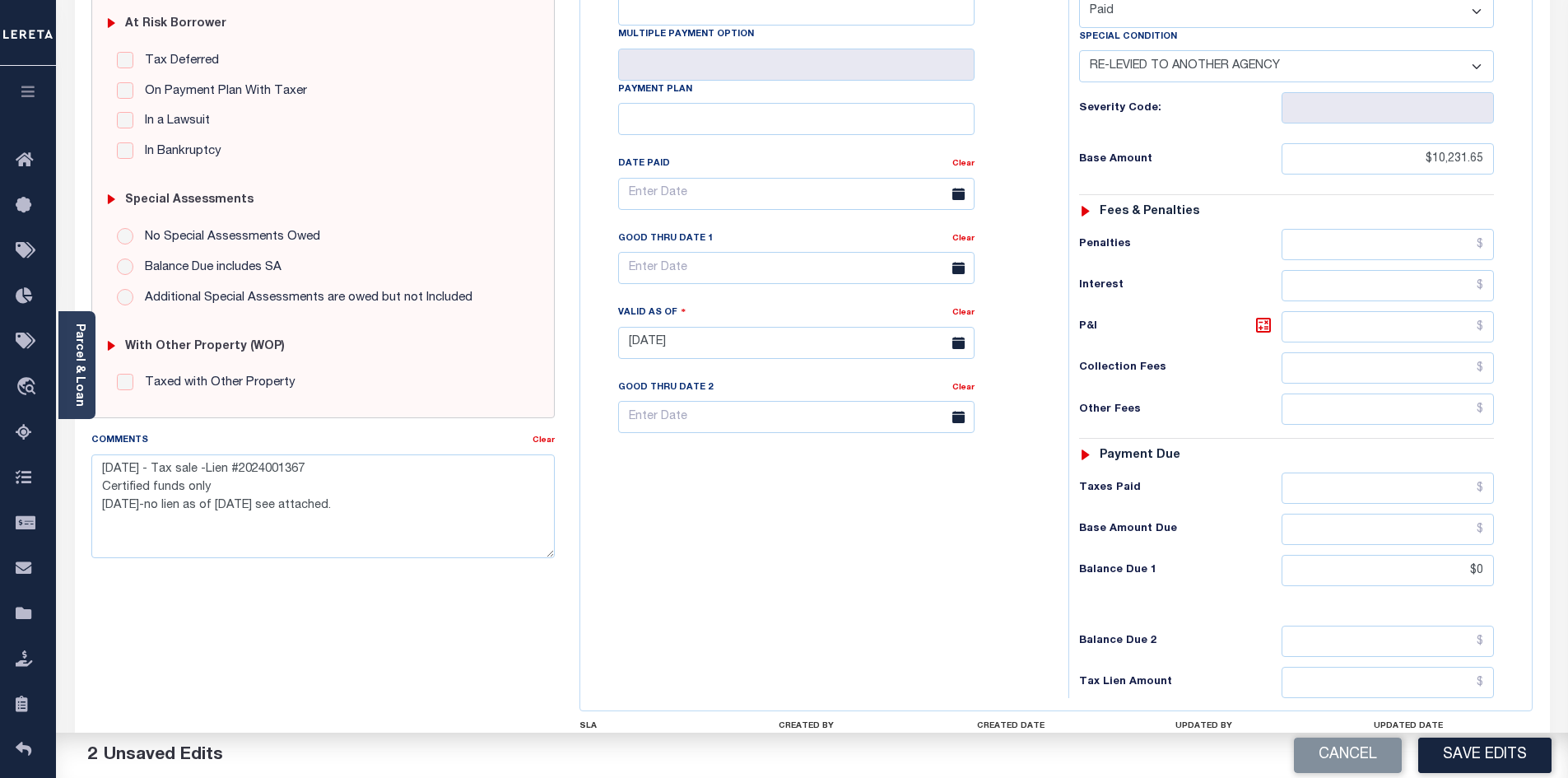
scroll to position [140, 0]
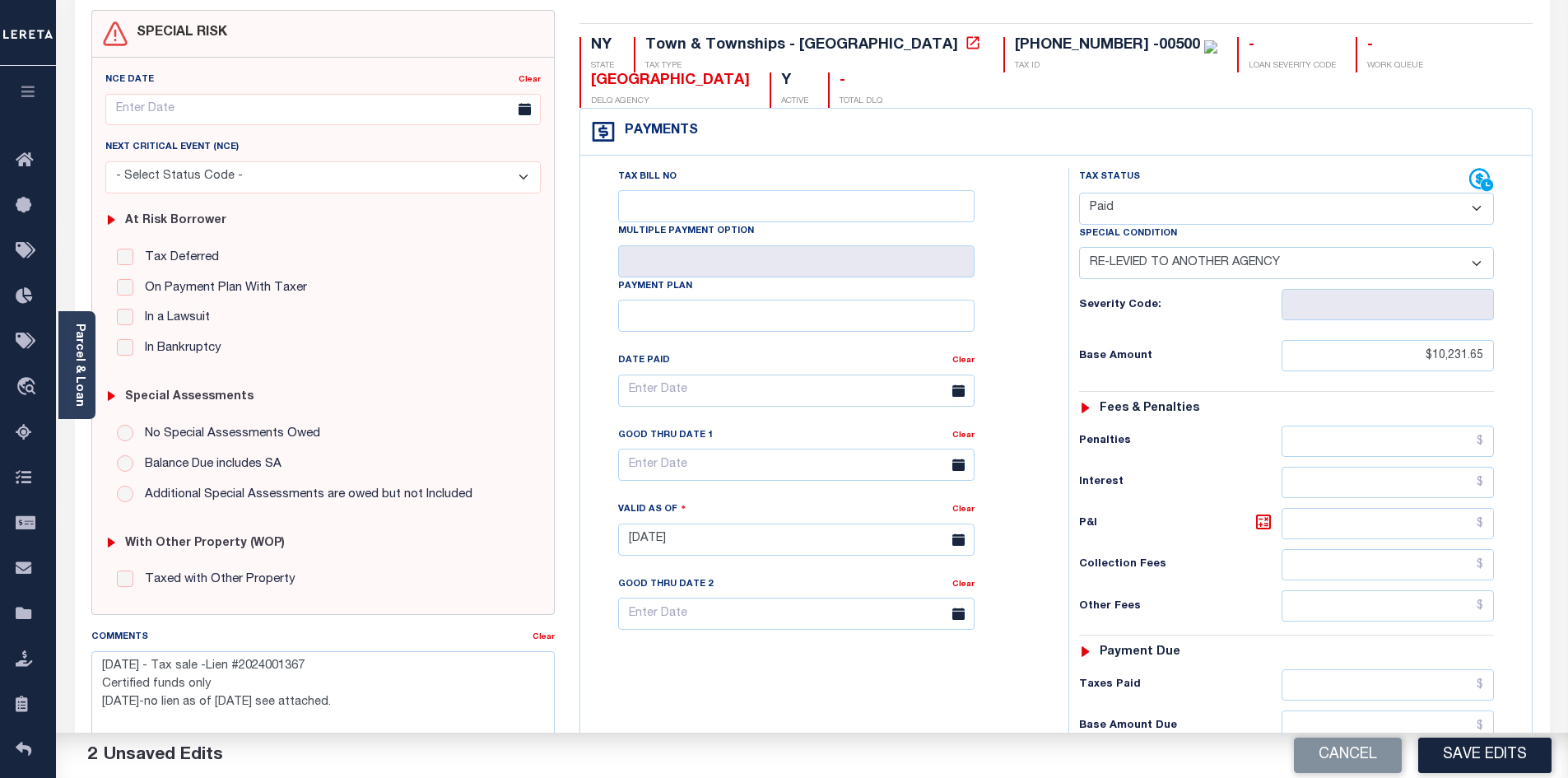
click at [1213, 215] on select "- Select Status Code - Open Due/Unpaid Paid Incomplete No Tax Due Internal Refu…" at bounding box center [1286, 209] width 415 height 32
select select "DUE"
click at [1079, 194] on select "- Select Status Code - Open Due/Unpaid Paid Incomplete No Tax Due Internal Refu…" at bounding box center [1286, 209] width 415 height 32
click at [1310, 258] on select "-- Select Special Condition -- 3RD PARTY TAX LIEN AGENCY TAX LIEN (A.K.A Inside…" at bounding box center [1286, 263] width 415 height 32
select select "20"
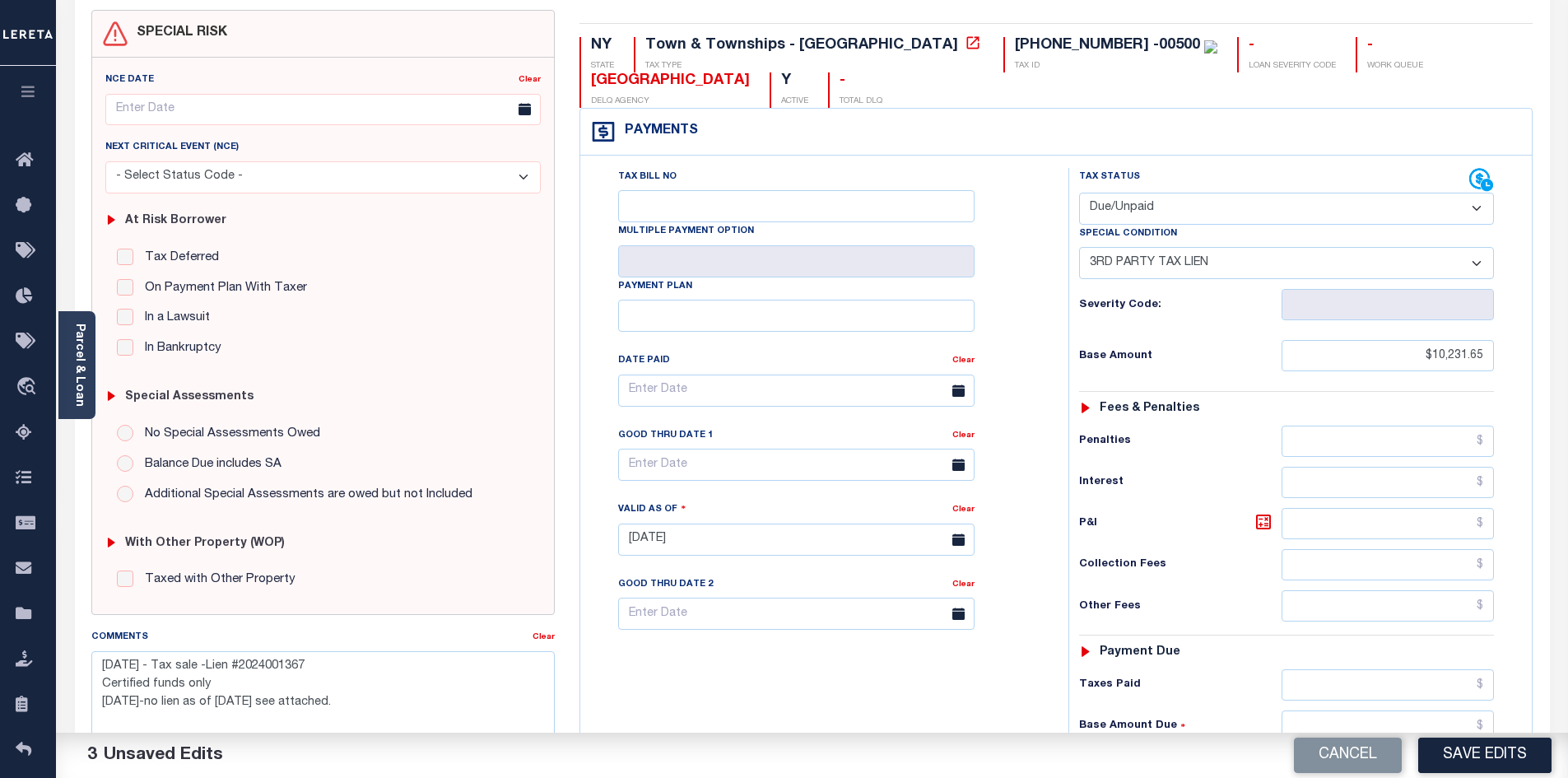
click at [1079, 249] on select "-- Select Special Condition -- 3RD PARTY TAX LIEN AGENCY TAX LIEN (A.K.A Inside…" at bounding box center [1286, 263] width 415 height 32
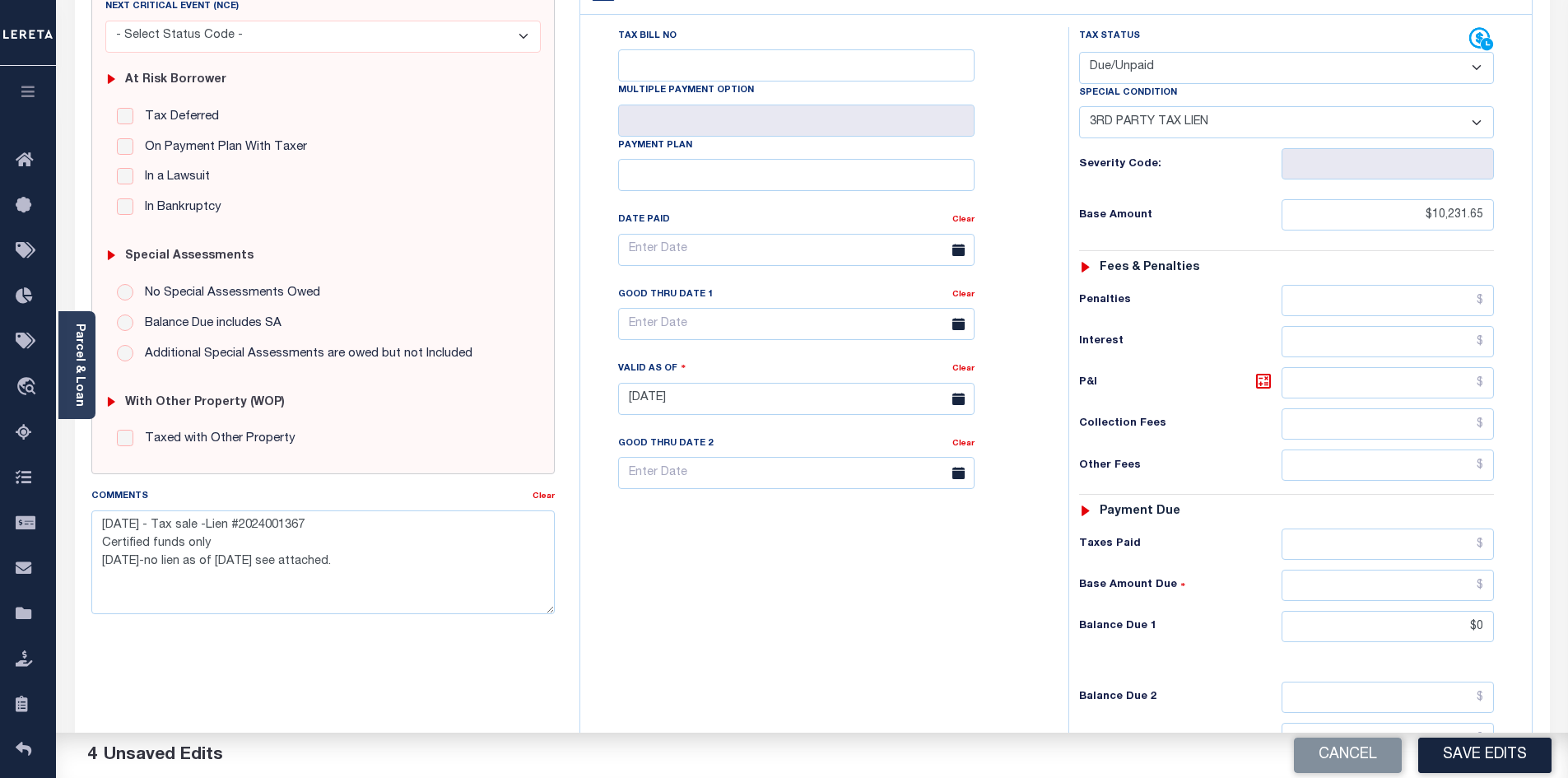
scroll to position [304, 0]
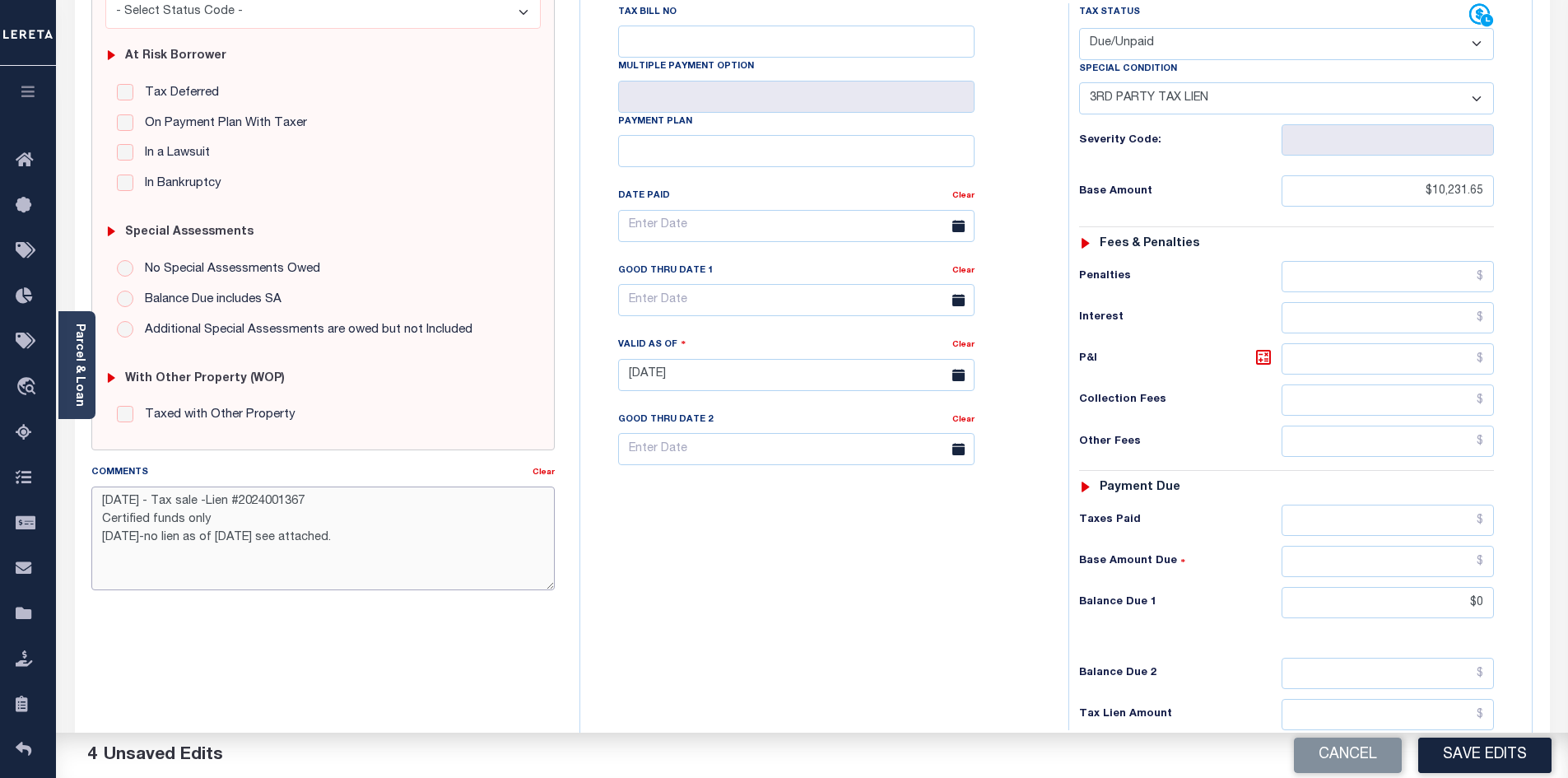
click at [95, 530] on textarea "2/1/2025 - Tax sale -Lien #2024001367 Certified funds only 10/28/2024-no lien a…" at bounding box center [322, 538] width 464 height 104
drag, startPoint x: 148, startPoint y: 503, endPoint x: 83, endPoint y: 502, distance: 65.0
click at [83, 502] on div "Comments Clear 2/1/2025 - Tax sale -Lien #2024001367 Certified funds only 10/28…" at bounding box center [323, 532] width 489 height 140
click at [131, 498] on textarea "10-2/25 - Tax sale -Lien #2024001367 Certified funds only 10/28/2024-no lien as…" at bounding box center [322, 538] width 464 height 104
click at [104, 519] on textarea "10-2-25 - Tax sale -Lien #2024001367 Certified funds only 10/28/2024-no lien as…" at bounding box center [322, 538] width 464 height 104
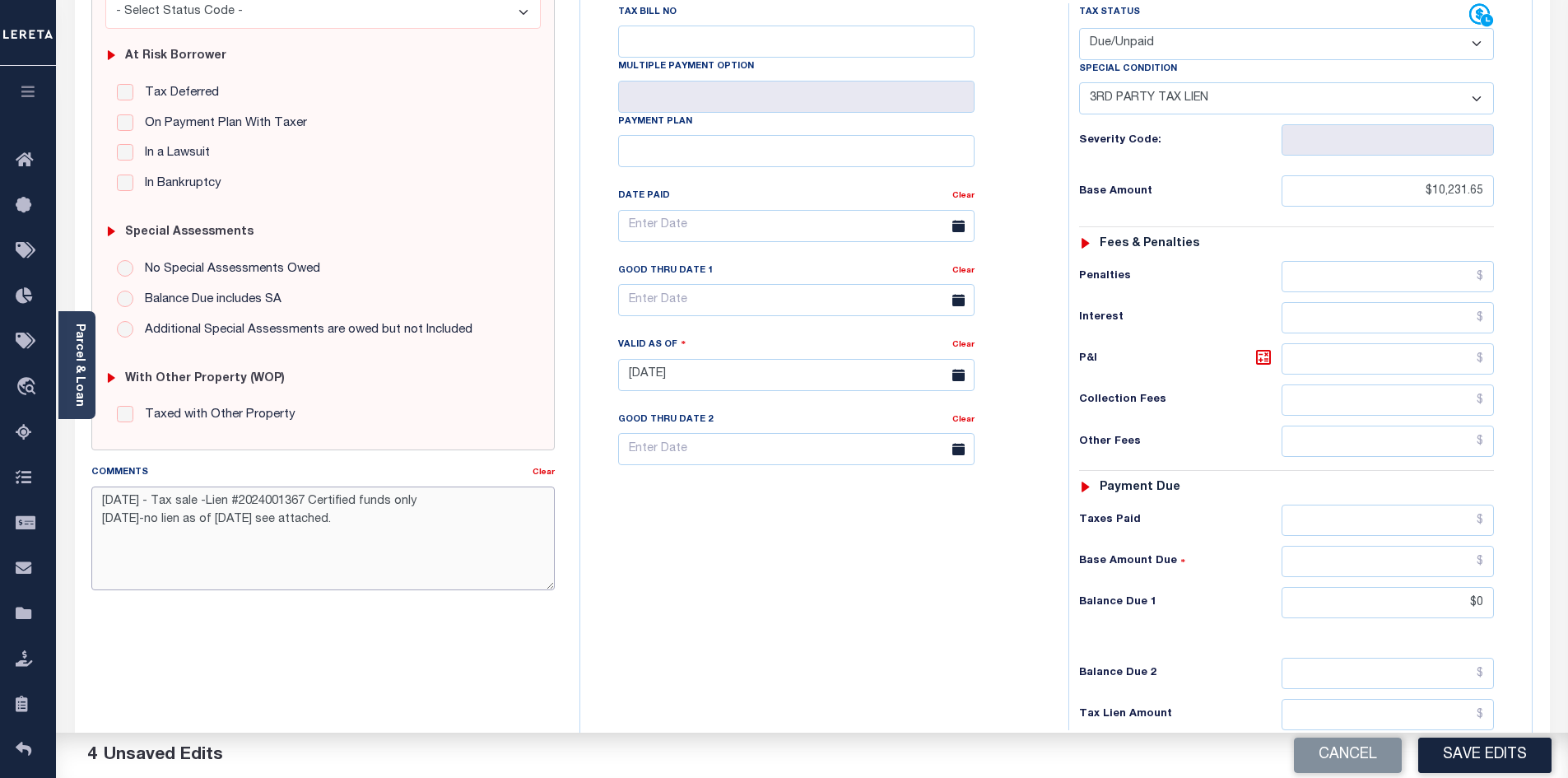
drag, startPoint x: 168, startPoint y: 520, endPoint x: 90, endPoint y: 521, distance: 78.0
click at [89, 521] on div "Comments Clear 10-2-25 - Tax sale -Lien #2024001367 Certified funds only 10/28/…" at bounding box center [323, 532] width 489 height 140
drag, startPoint x: 346, startPoint y: 521, endPoint x: 178, endPoint y: 538, distance: 168.9
click at [178, 538] on div "Home Payment History Tax Line Detail Profile Sign out" at bounding box center [784, 318] width 1568 height 1244
click at [344, 545] on textarea "10-2-25 - Tax sale -Lien #2024001367 Certified funds only 10/28/2024-no lien as…" at bounding box center [322, 538] width 464 height 104
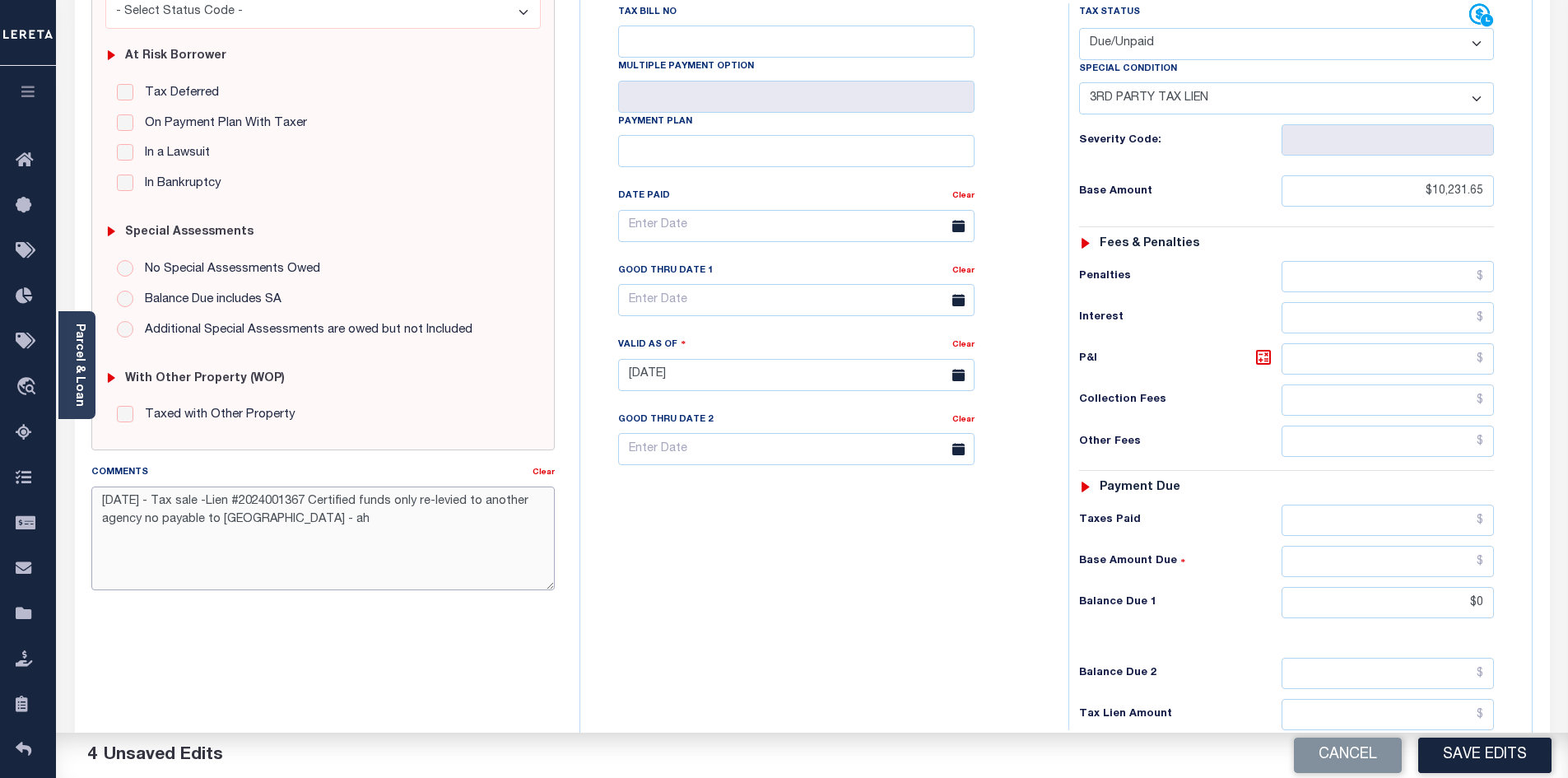
drag, startPoint x: 466, startPoint y: 501, endPoint x: 420, endPoint y: 508, distance: 46.5
click at [420, 508] on textarea "10-2-25 - Tax sale -Lien #2024001367 Certified funds only re-levied to another …" at bounding box center [322, 538] width 464 height 104
click at [341, 542] on textarea "10-2-25 - Tax sale -Lien #2024001367 Certified funds only due to another agency…" at bounding box center [322, 538] width 464 height 104
click at [114, 520] on textarea "10-2-25 - Tax sale -Lien #2024001367 Certified funds only due to another agency…" at bounding box center [322, 538] width 464 height 104
type textarea "10-2-25 - Tax sale -Lien #2024001367 Certified funds only due to another agency…"
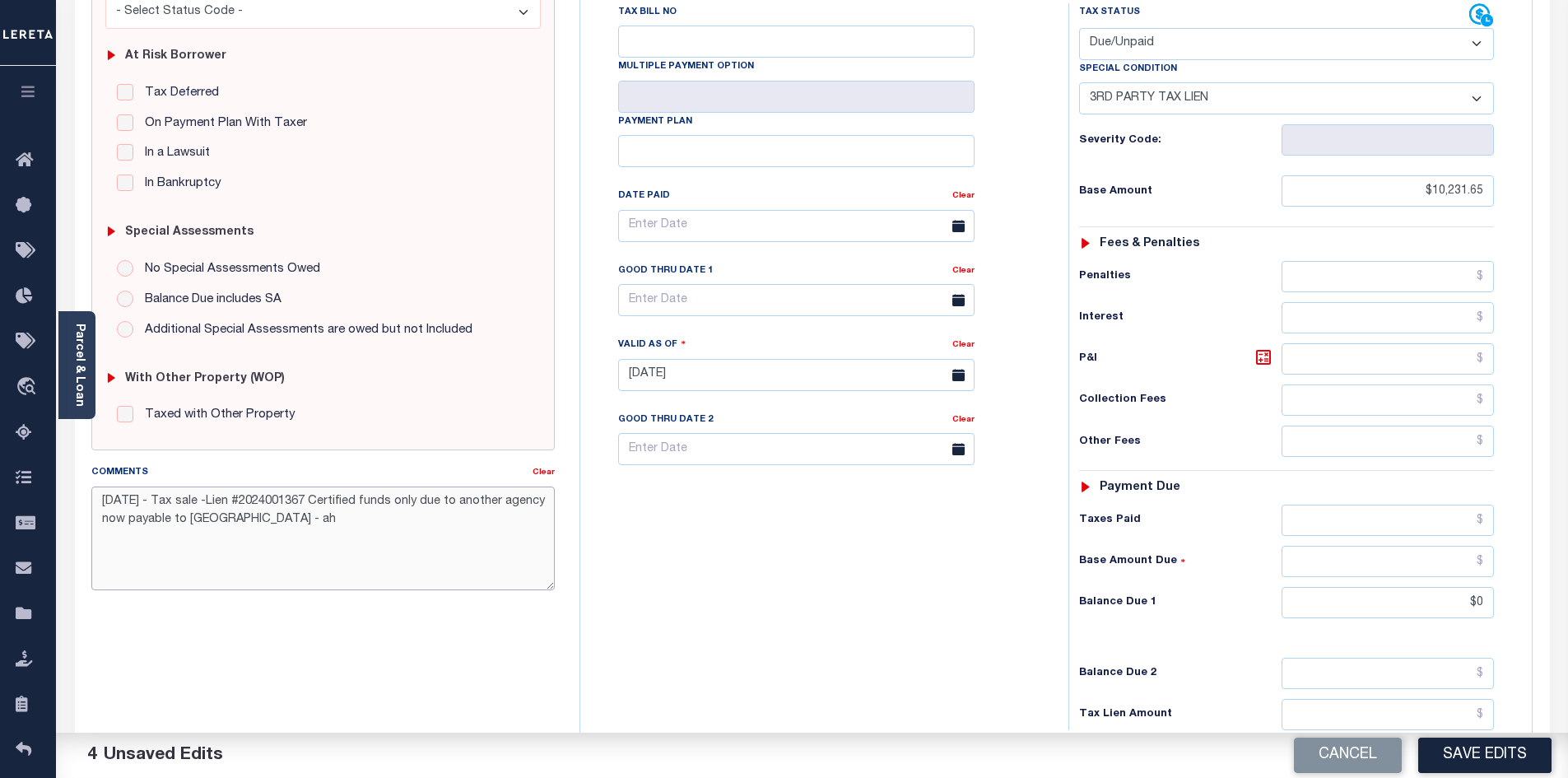
click at [334, 529] on textarea "10-2-25 - Tax sale -Lien #2024001367 Certified funds only due to another agency…" at bounding box center [322, 538] width 464 height 104
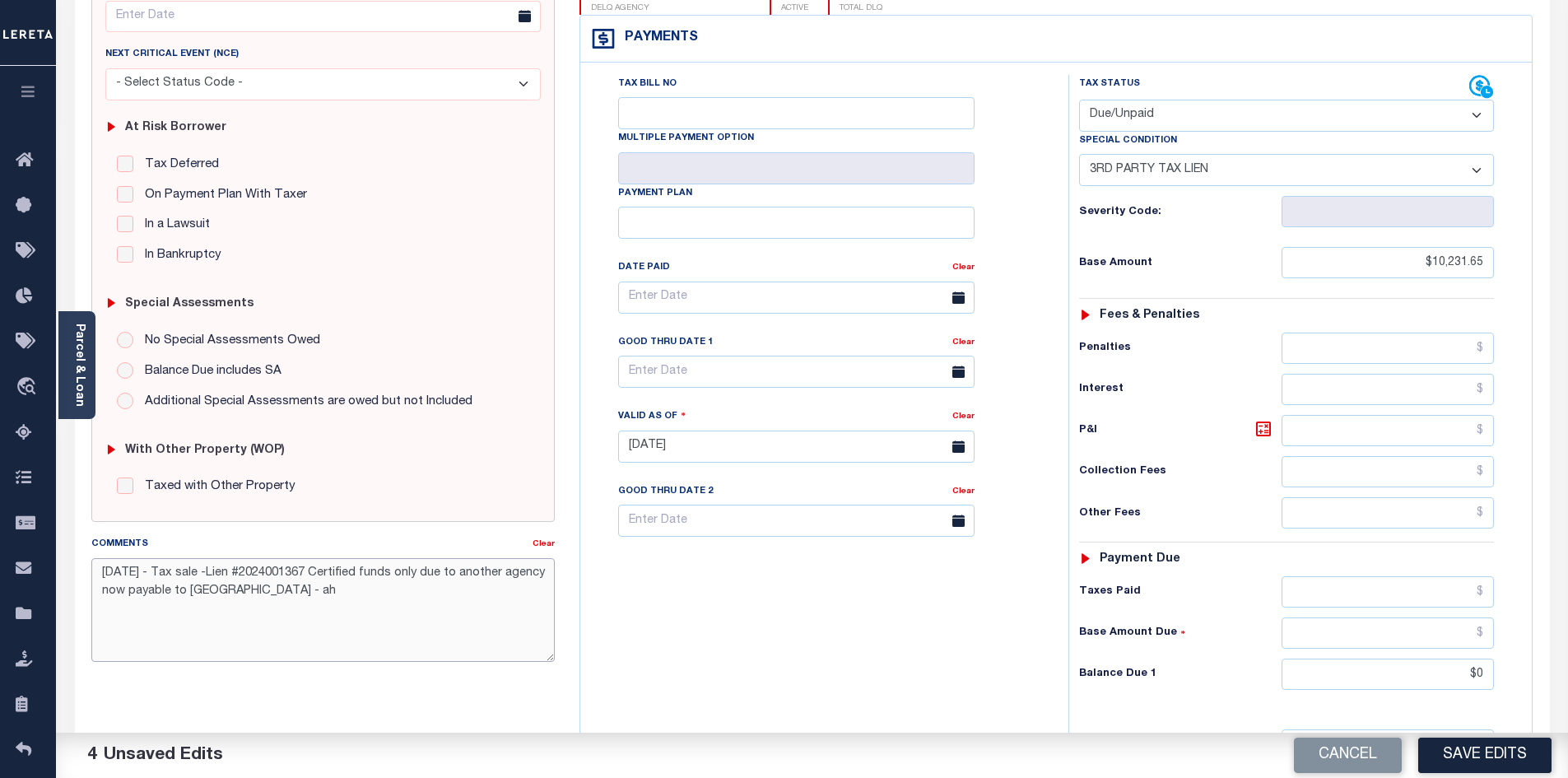
scroll to position [0, 0]
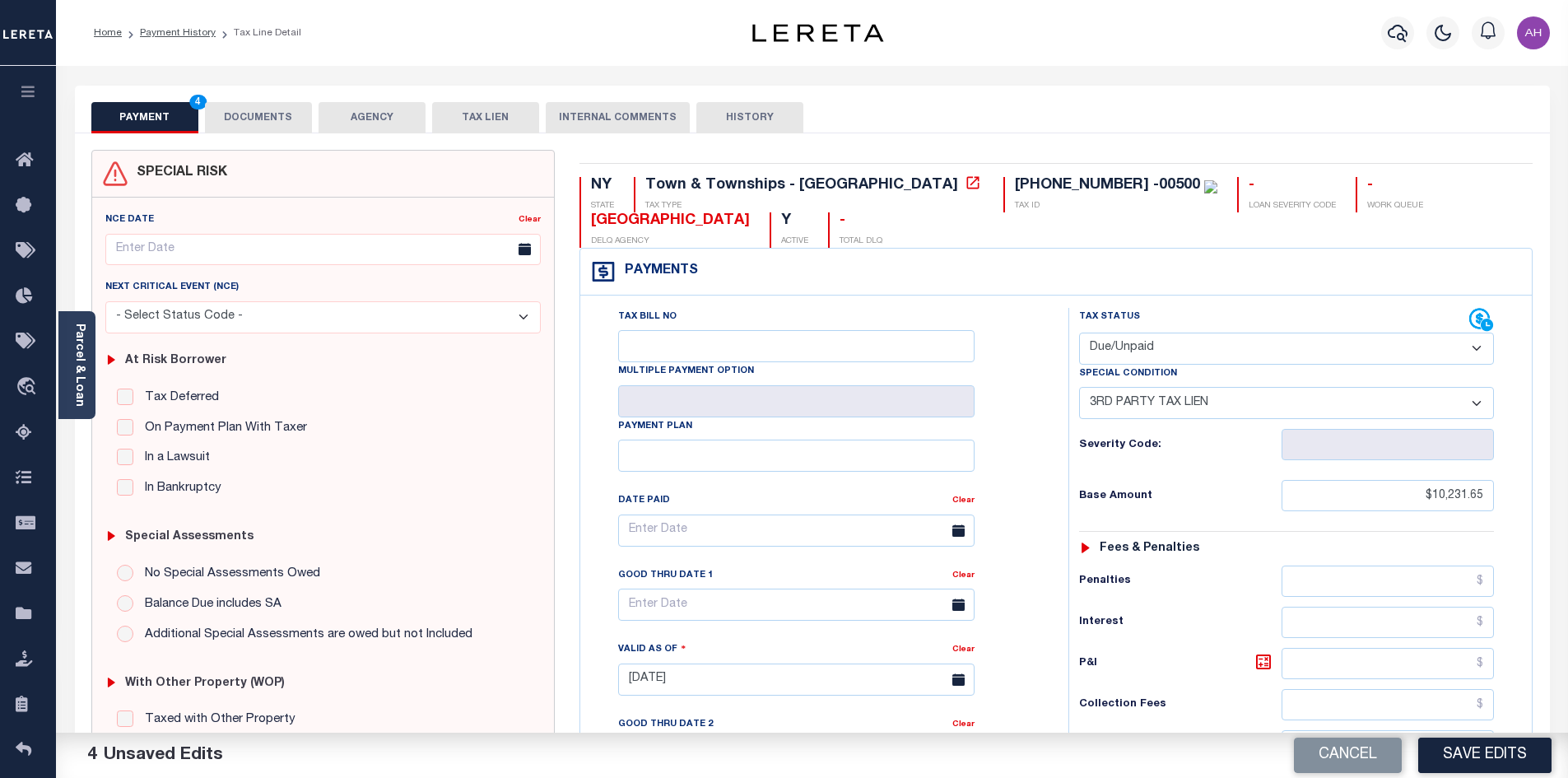
click at [271, 105] on button "DOCUMENTS" at bounding box center [258, 117] width 107 height 32
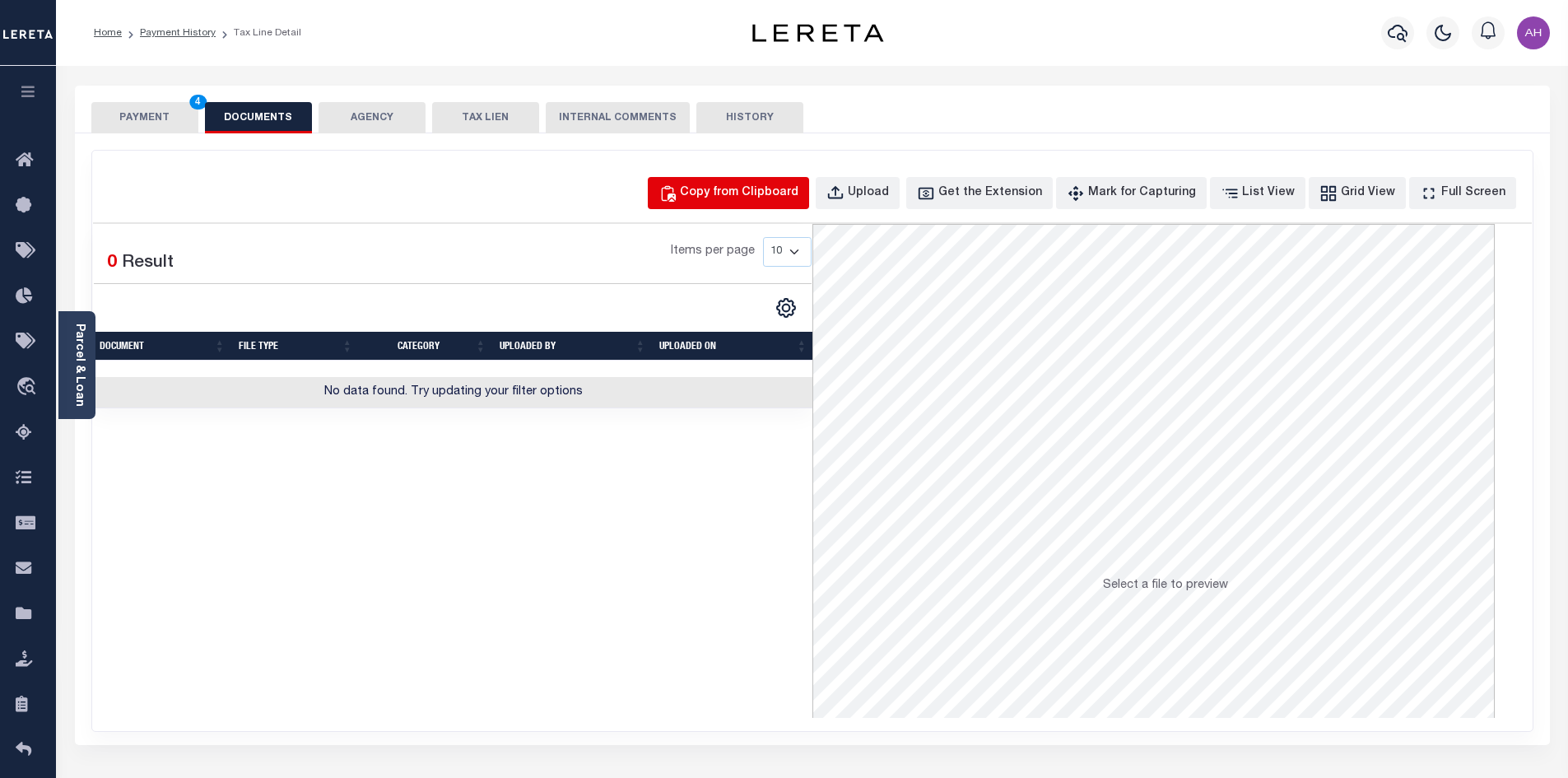
click at [739, 198] on div "Copy from Clipboard" at bounding box center [739, 194] width 119 height 18
select select "POP"
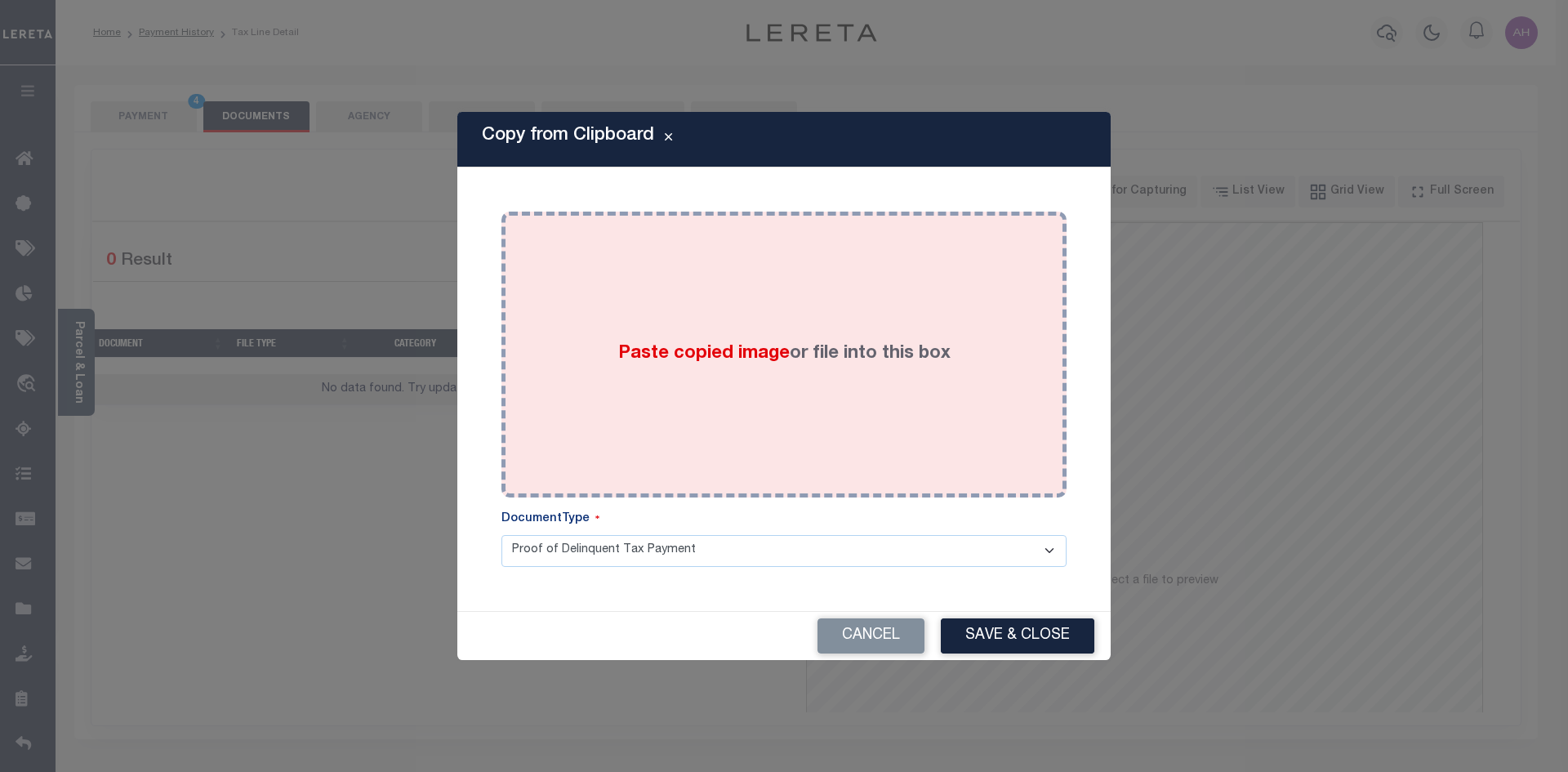
click at [761, 357] on span "Paste copied image" at bounding box center [704, 354] width 172 height 18
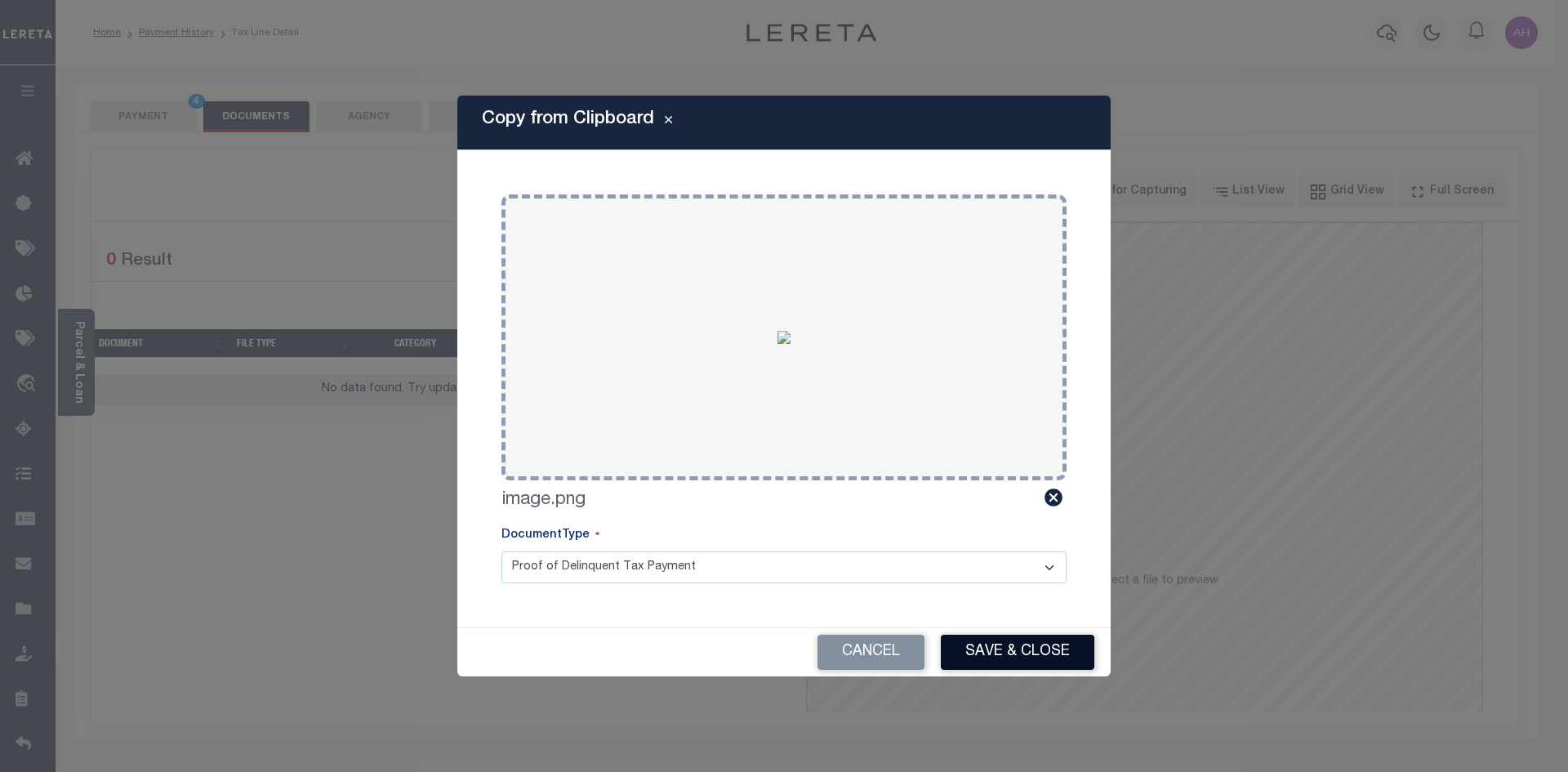
click at [1064, 654] on button "Save & Close" at bounding box center [1018, 651] width 154 height 35
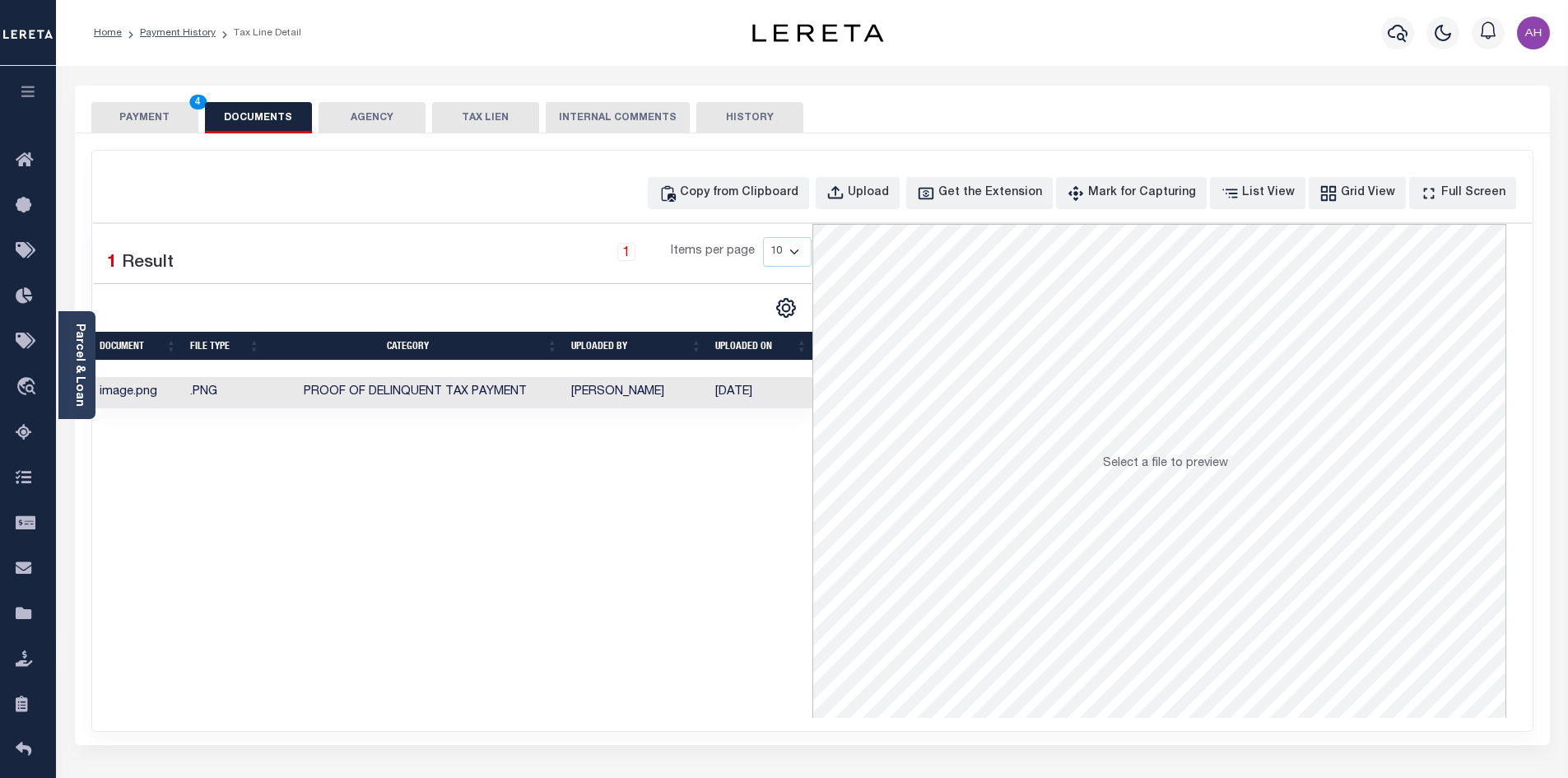
click at [156, 111] on button "PAYMENT 4" at bounding box center [144, 117] width 107 height 32
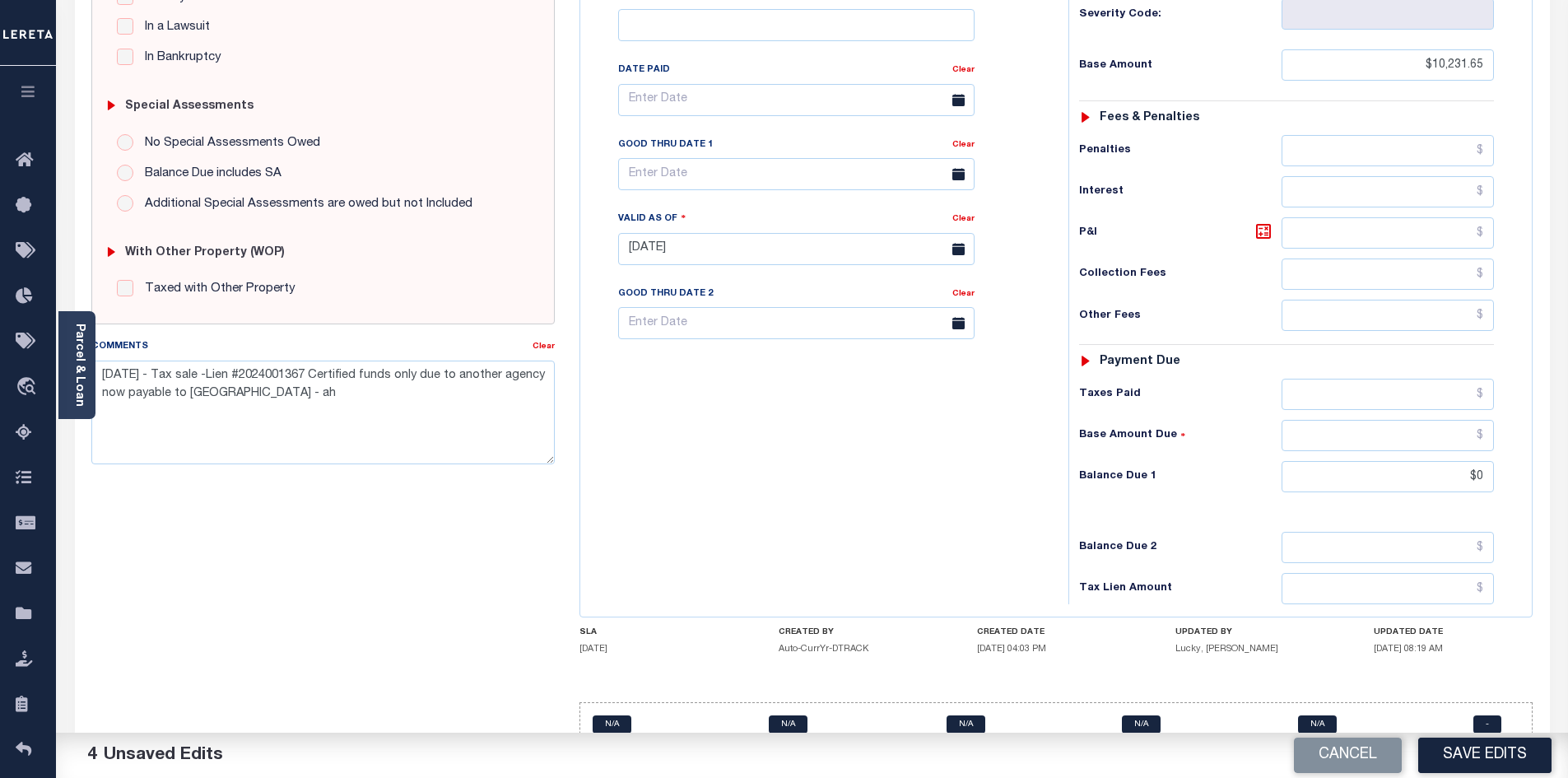
scroll to position [464, 0]
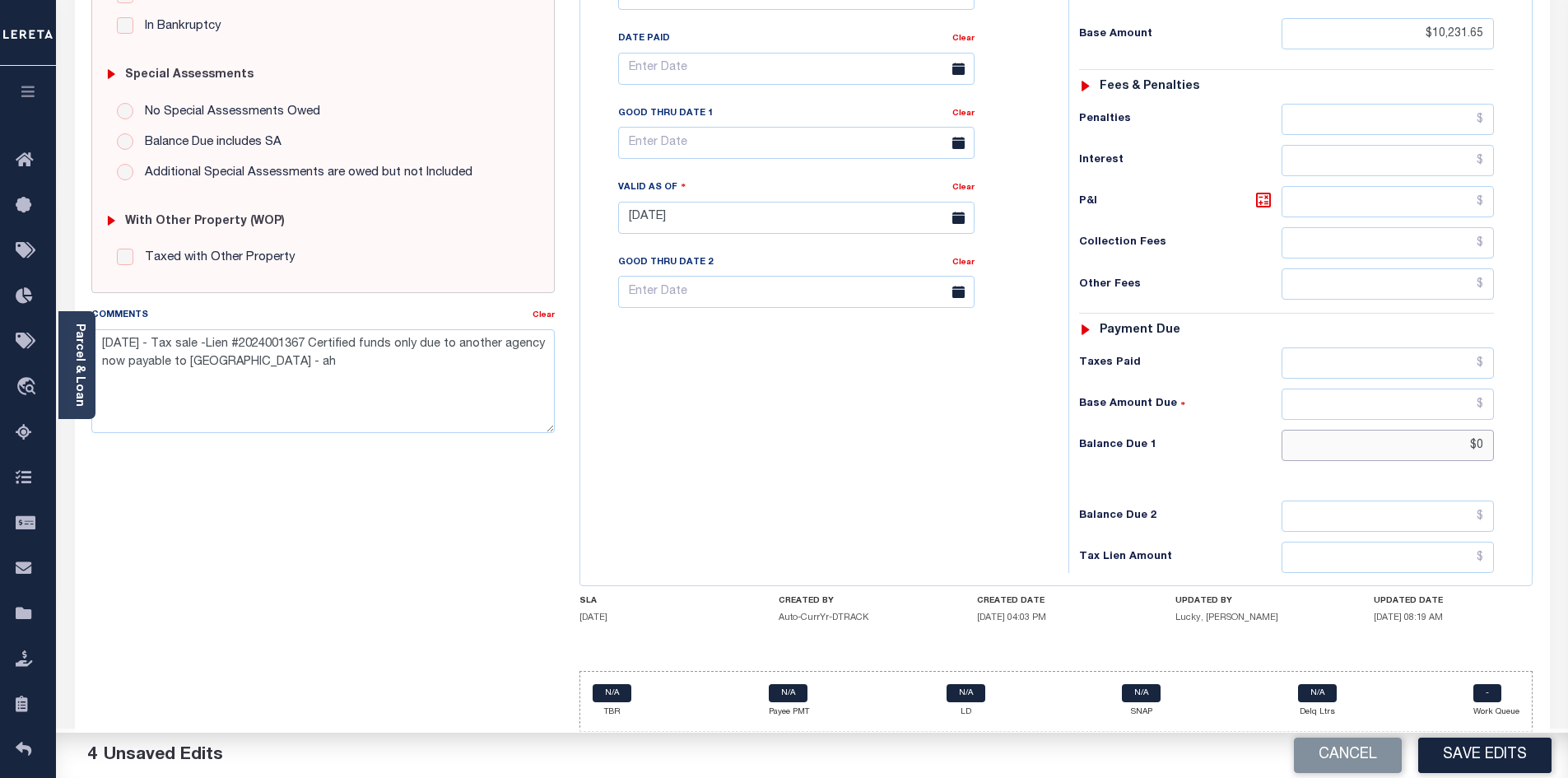
drag, startPoint x: 1373, startPoint y: 445, endPoint x: 1500, endPoint y: 440, distance: 127.1
click at [1500, 440] on div "Tax Status Status - Select Status Code -" at bounding box center [1292, 209] width 447 height 727
drag, startPoint x: 1424, startPoint y: 449, endPoint x: 1574, endPoint y: 444, distance: 150.1
click at [1567, 444] on html "Home Payment History Tax Line Detail" at bounding box center [784, 158] width 1568 height 1239
type input "$14,226.82"
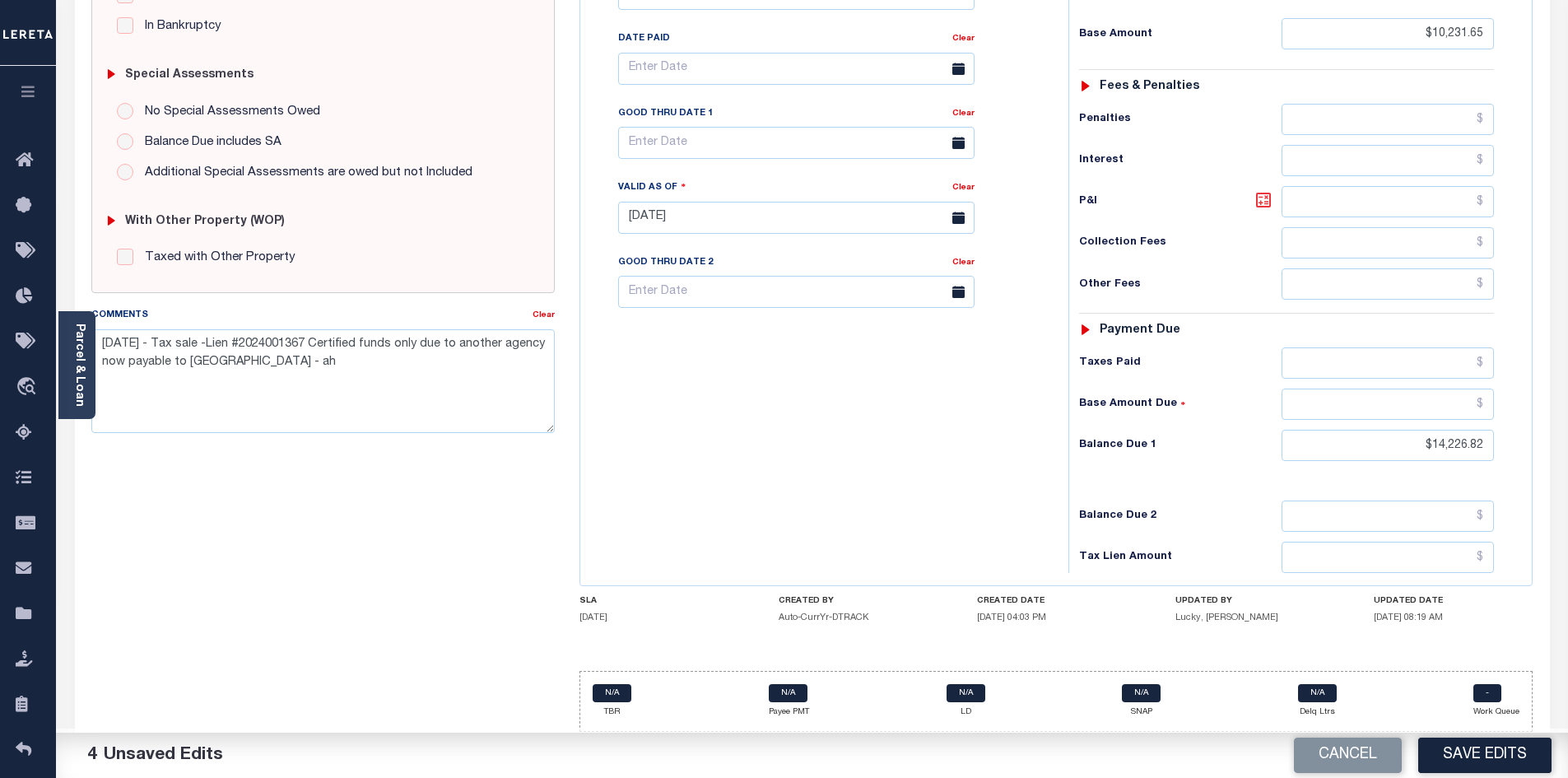
click at [1267, 193] on icon at bounding box center [1264, 200] width 20 height 20
type input "$3,995.17"
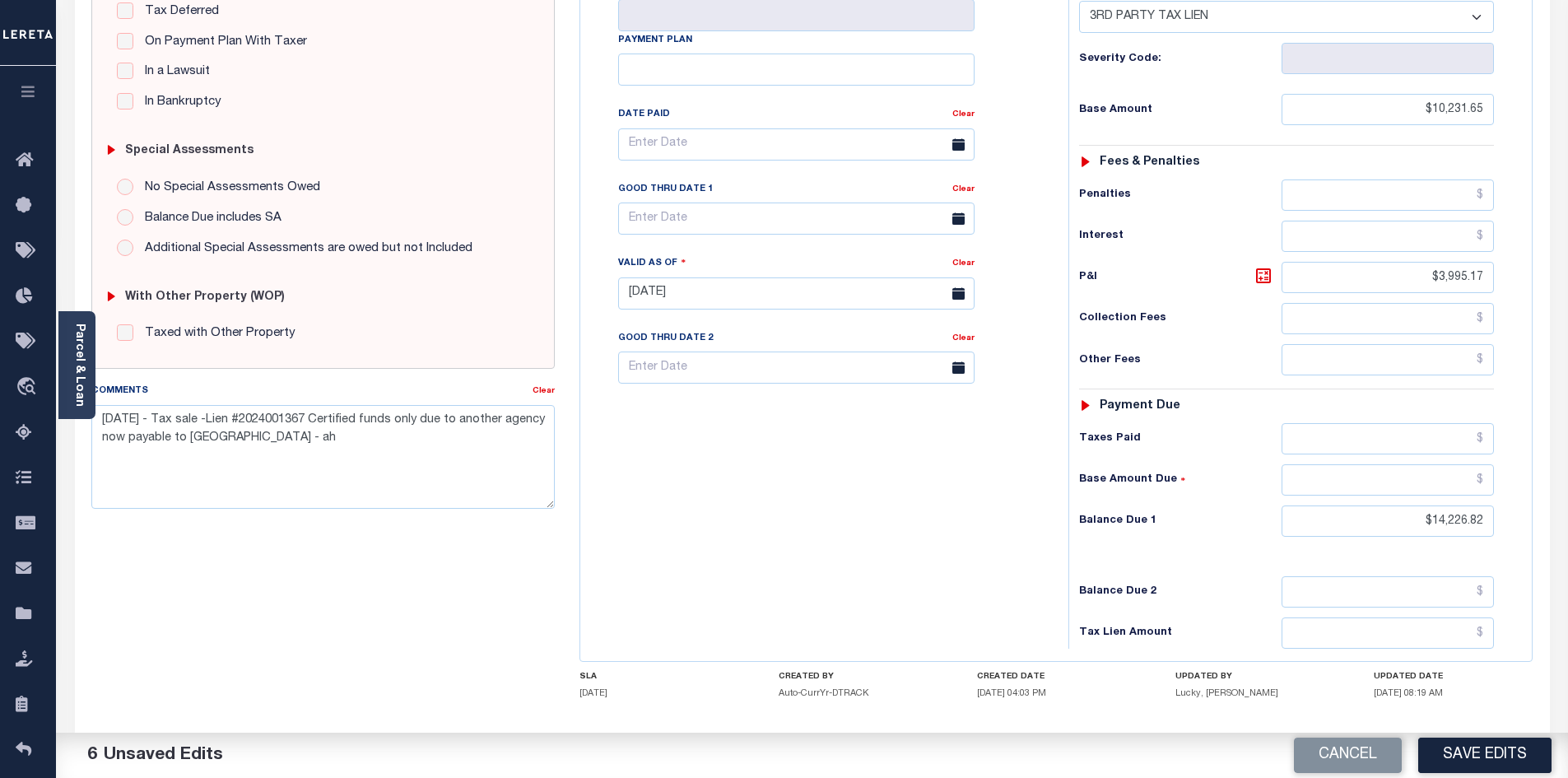
scroll to position [382, 0]
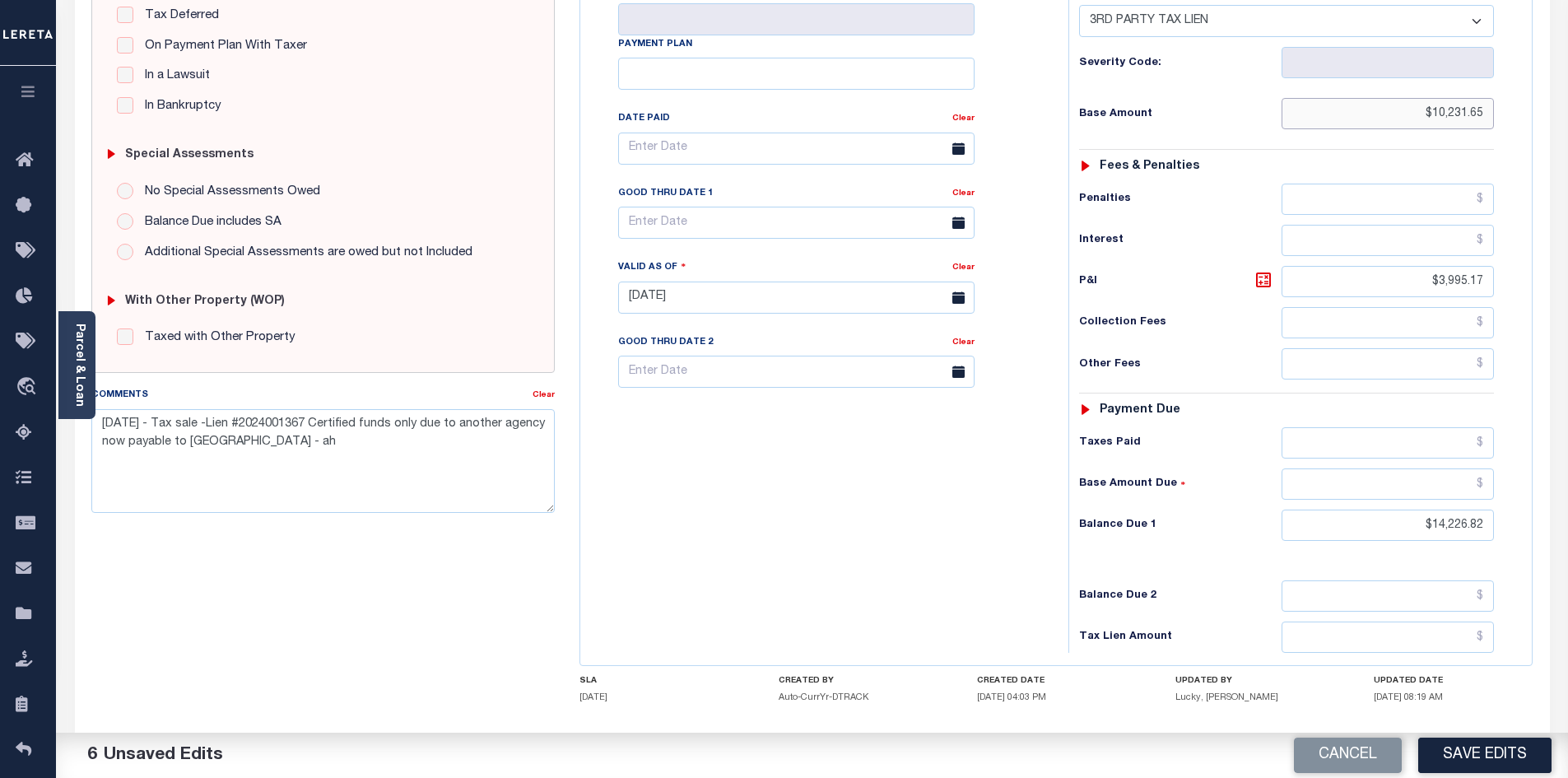
drag, startPoint x: 1391, startPoint y: 115, endPoint x: 1526, endPoint y: 100, distance: 135.8
click at [1526, 100] on div "Tax Status Status" at bounding box center [1292, 289] width 472 height 727
type input "$11,855.68"
click at [797, 528] on div "Tax Bill No Multiple Payment Option Payment Plan Clear" at bounding box center [820, 289] width 472 height 727
drag, startPoint x: 340, startPoint y: 449, endPoint x: 85, endPoint y: 423, distance: 256.3
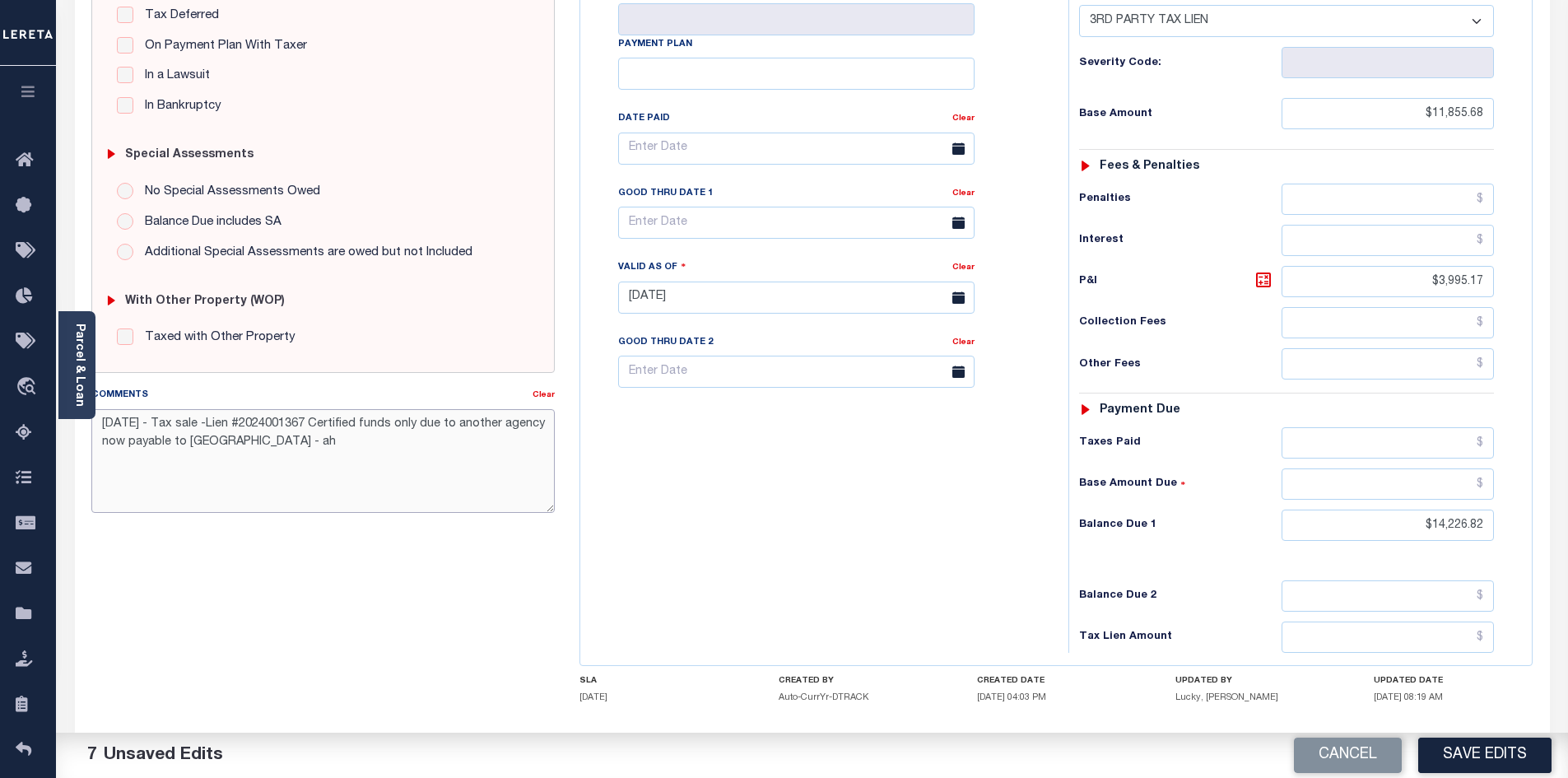
click at [85, 423] on div "Comments Clear 10-2-25 - Tax sale -Lien #2024001367 Certified funds only due to…" at bounding box center [323, 456] width 489 height 140
click at [875, 536] on div "Tax Bill No Multiple Payment Option Payment Plan Clear" at bounding box center [820, 289] width 472 height 727
click at [1372, 749] on button "Cancel" at bounding box center [1347, 755] width 108 height 35
type textarea "TRF to the County see the 2024 DELQ tax line"
type input "07/15/2025"
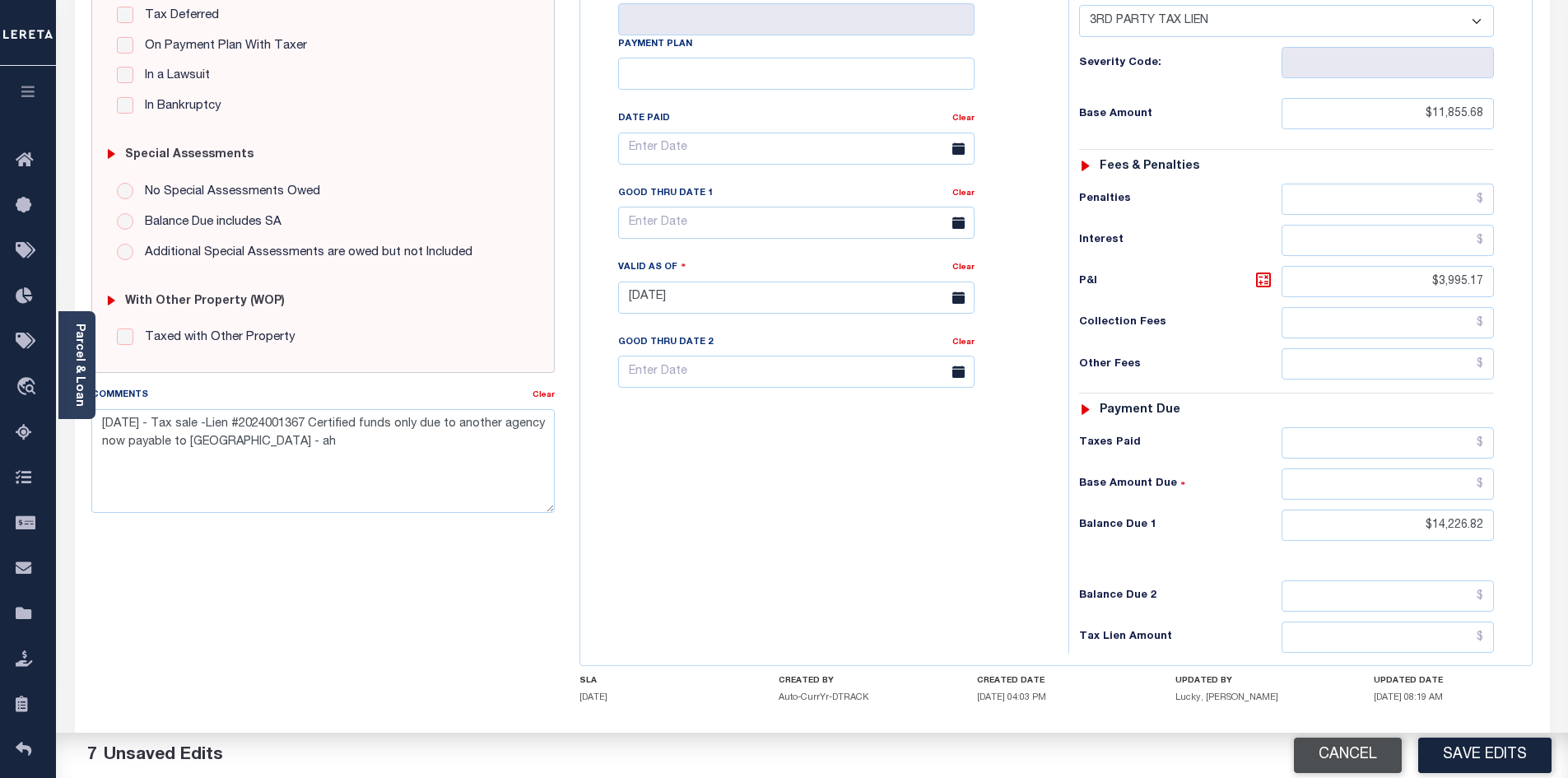
select select "PYD"
select select "31"
type input "$10,231.65"
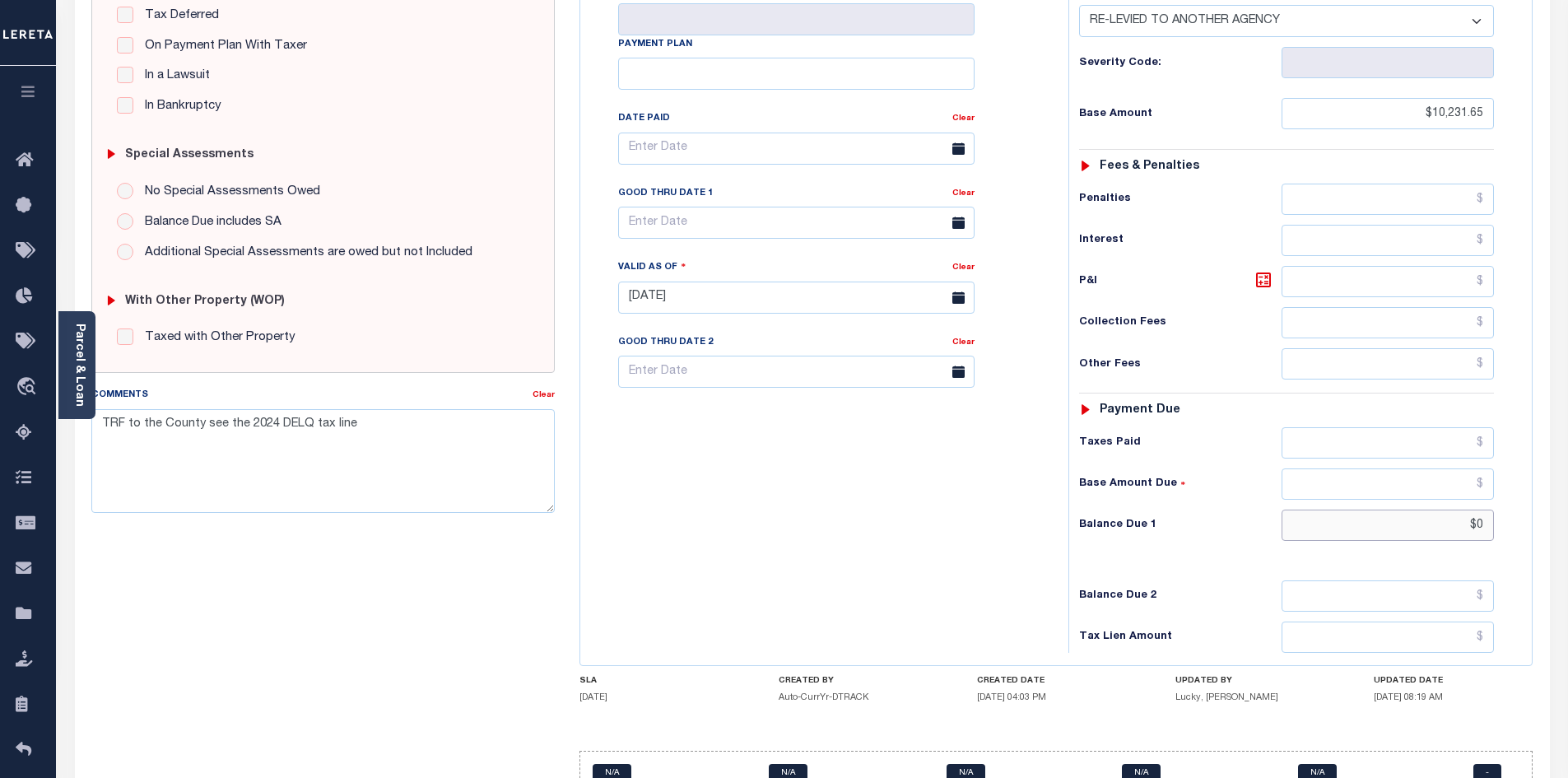
drag, startPoint x: 1437, startPoint y: 532, endPoint x: 1513, endPoint y: 527, distance: 76.2
click at [1513, 527] on div "Tax Status Status - Select Status Code -" at bounding box center [1292, 289] width 447 height 727
type input "$14,226.82"
type input "[DATE]"
click at [1266, 276] on icon at bounding box center [1263, 279] width 14 height 14
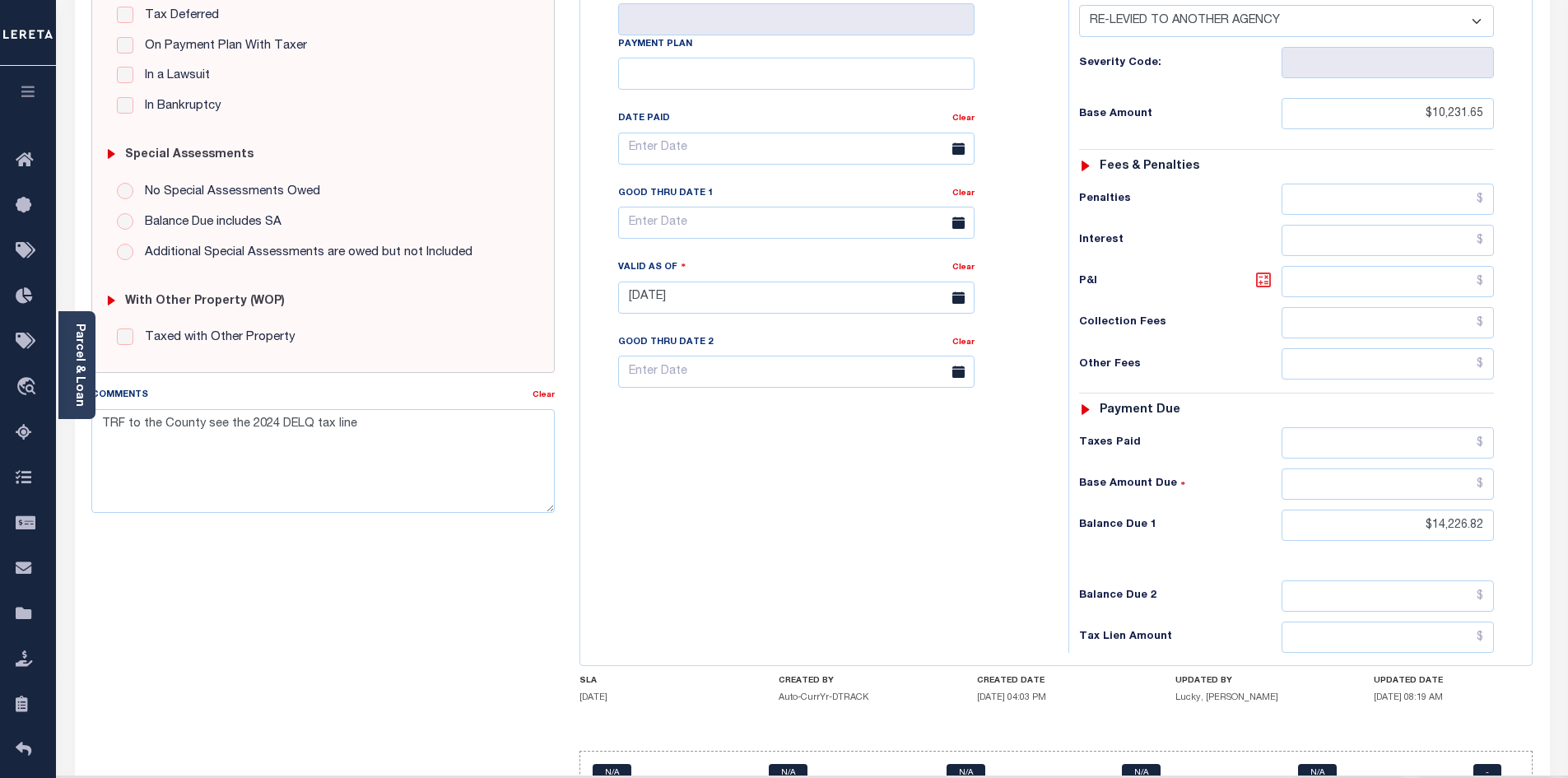
type input "$3,995.17"
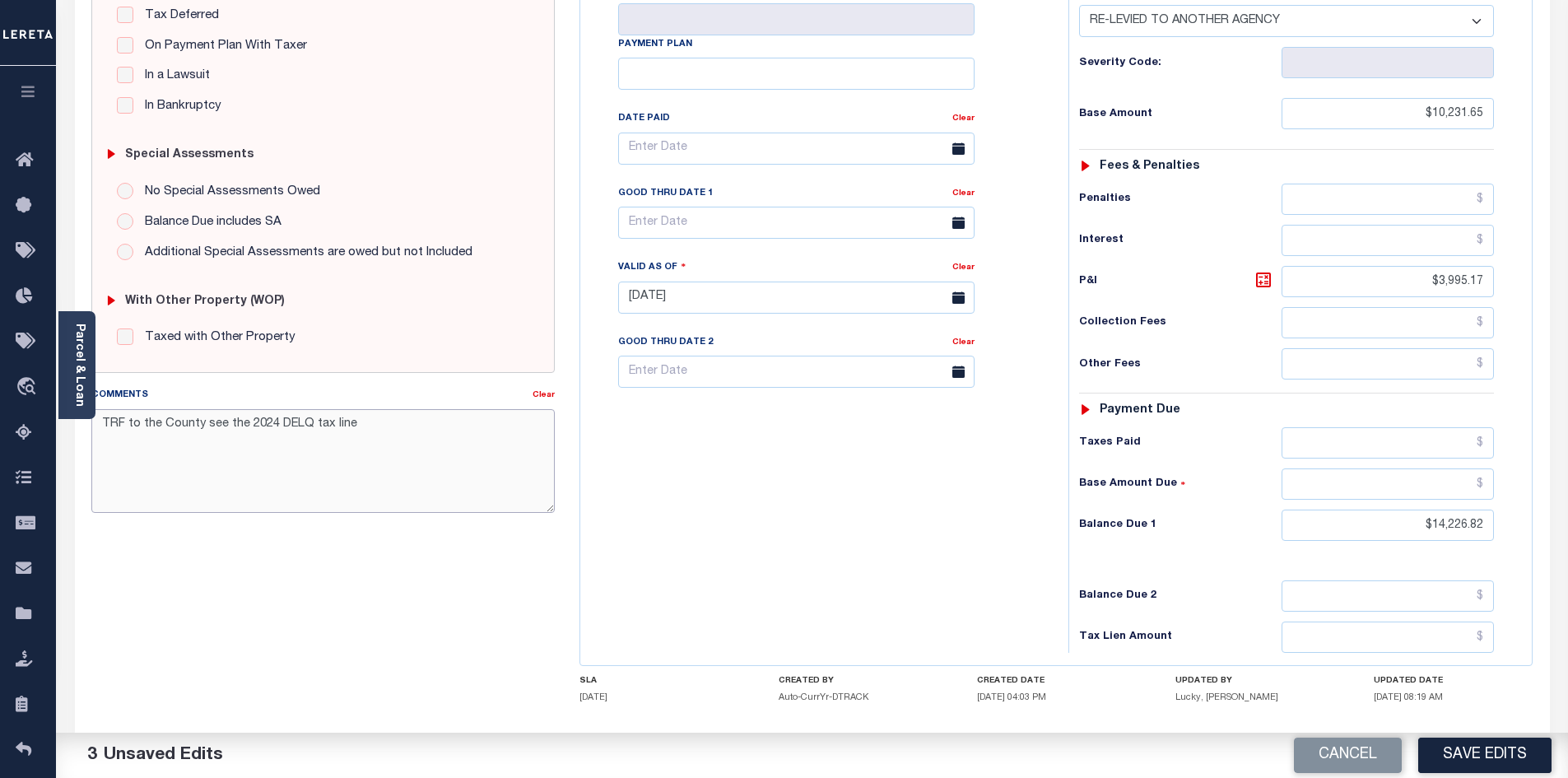
drag, startPoint x: 385, startPoint y: 430, endPoint x: 62, endPoint y: 416, distance: 323.3
click at [62, 416] on div "PAYMENT 3 DOCUMENTS AGENCY DELINQUENT PAYEE" at bounding box center [811, 280] width 1500 height 1153
paste textarea "10-2-25 - Tax sale -Lien #2024001367 Certified funds only due to another agency…"
click at [422, 489] on textarea "10-2-25 - Tax sale -Lien #2024001367 Certified funds only due to another agency…" at bounding box center [322, 460] width 464 height 104
type textarea "10-2-25 - Tax sale -Lien #2024001367 Certified funds only due to another agency…"
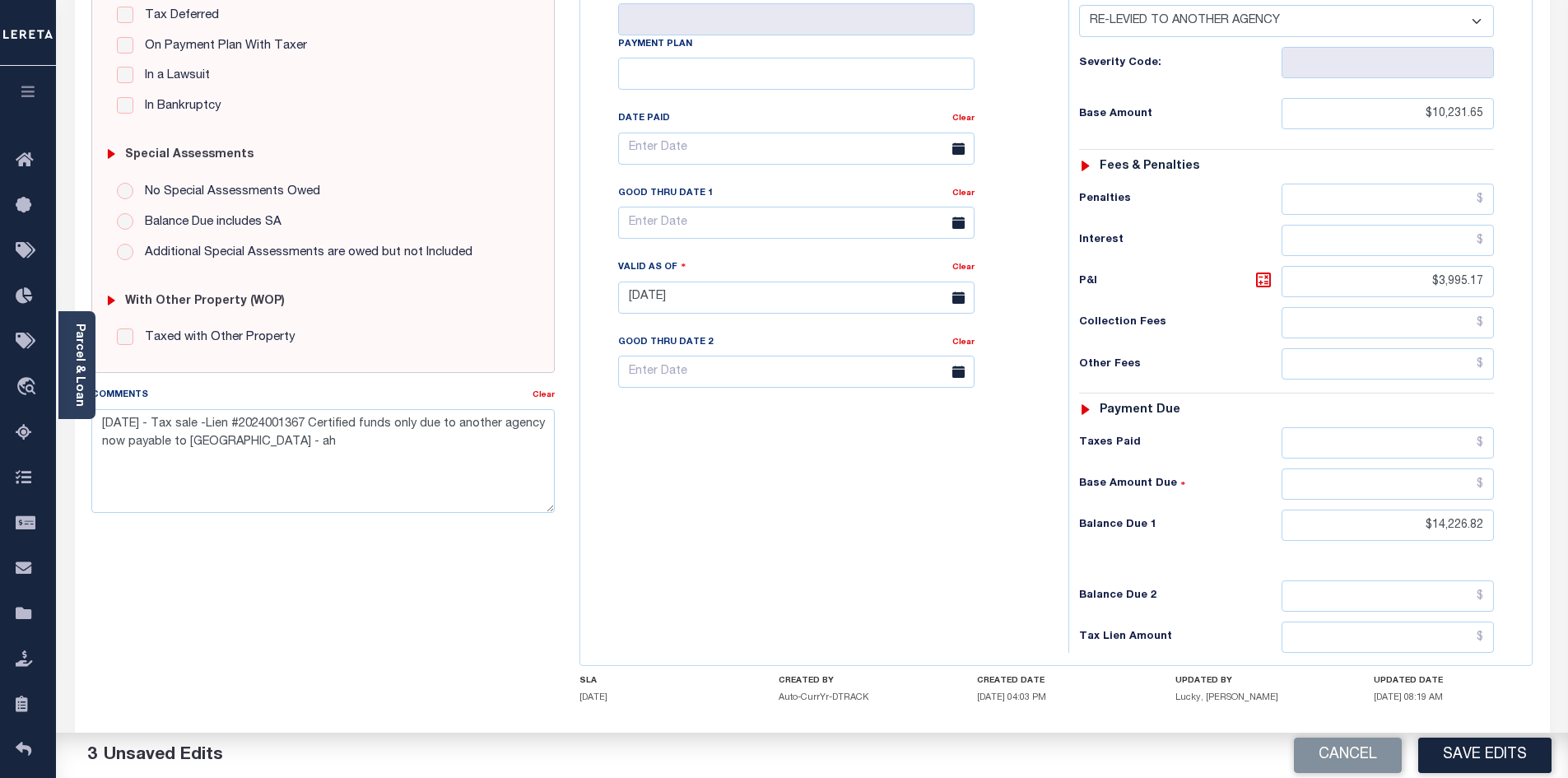
click at [781, 511] on div "Tax Bill No Multiple Payment Option Payment Plan Clear" at bounding box center [820, 289] width 472 height 727
click at [1455, 749] on button "Save Edits" at bounding box center [1484, 755] width 133 height 35
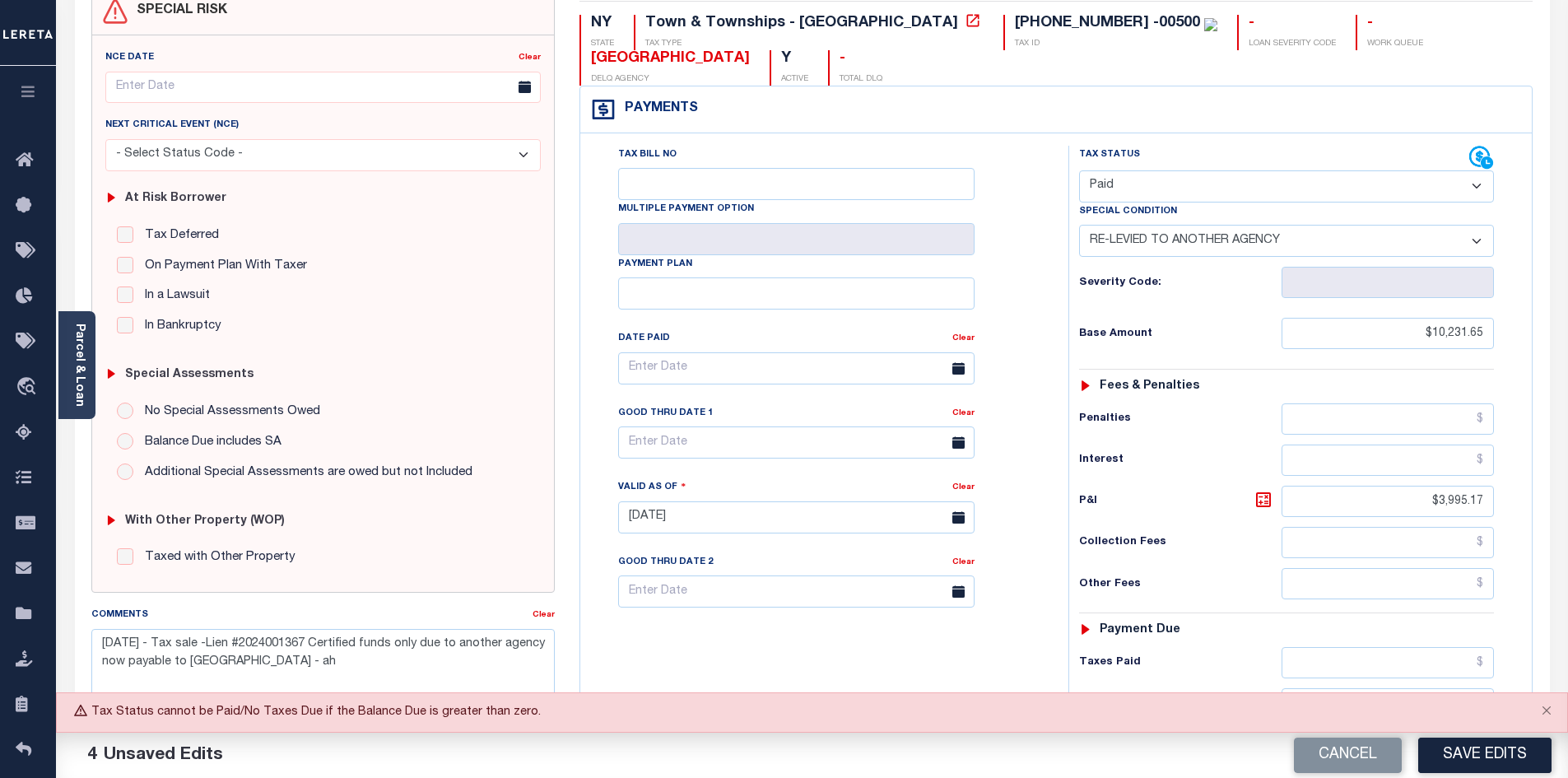
scroll to position [0, 0]
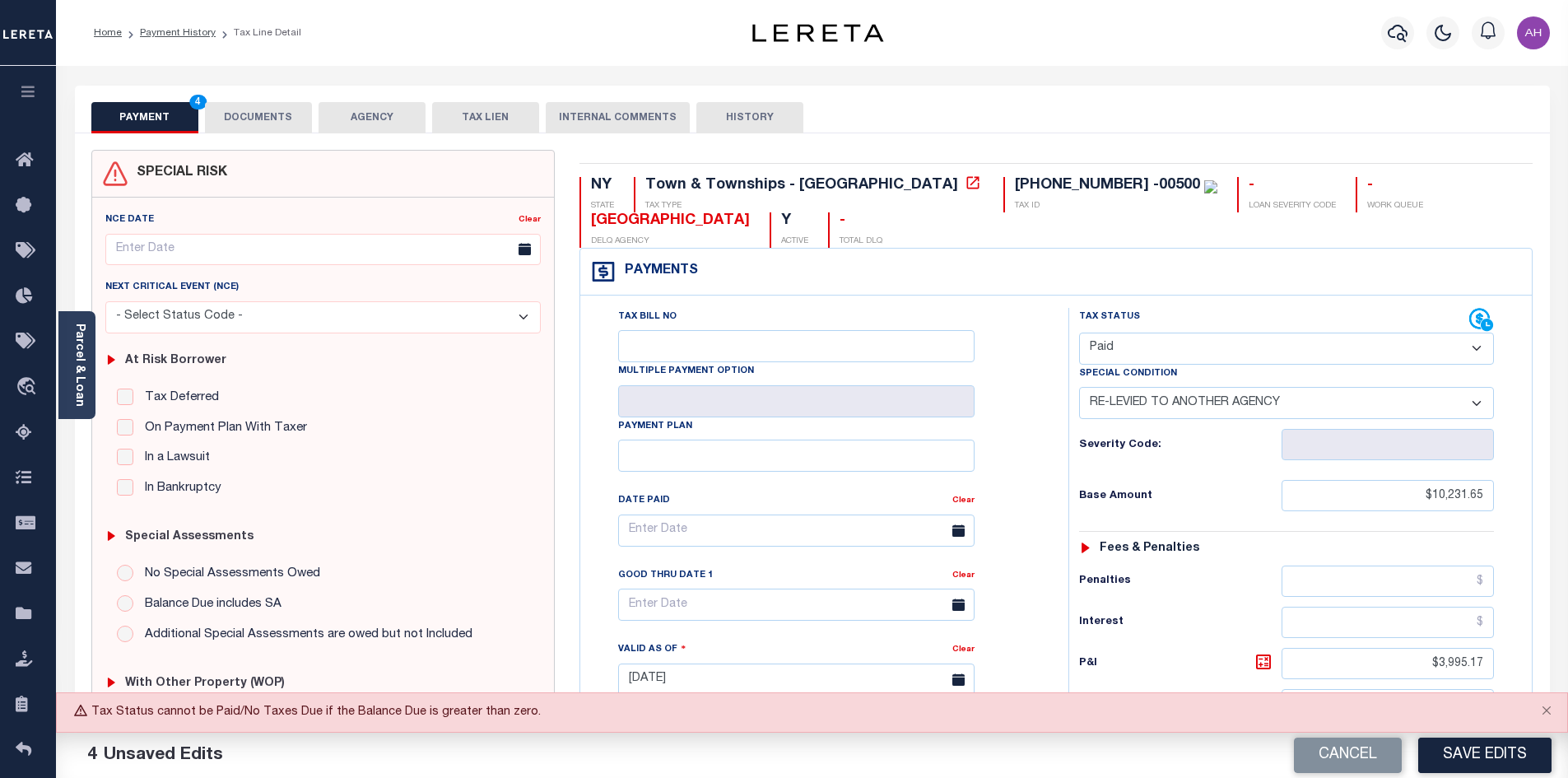
click at [1199, 396] on select "-- Select Special Condition -- 3RD PARTY TAX LIEN AGENCY TAX LIEN (A.K.A Inside…" at bounding box center [1286, 403] width 415 height 32
click at [1016, 326] on div "Tax Bill No Multiple Payment Option Payment Plan Clear" at bounding box center [820, 538] width 447 height 462
click at [1345, 342] on select "- Select Status Code - Open Due/Unpaid Paid Incomplete No Tax Due Internal Refu…" at bounding box center [1286, 348] width 415 height 32
select select "DUE"
click at [1079, 333] on select "- Select Status Code - Open Due/Unpaid Paid Incomplete No Tax Due Internal Refu…" at bounding box center [1286, 348] width 415 height 32
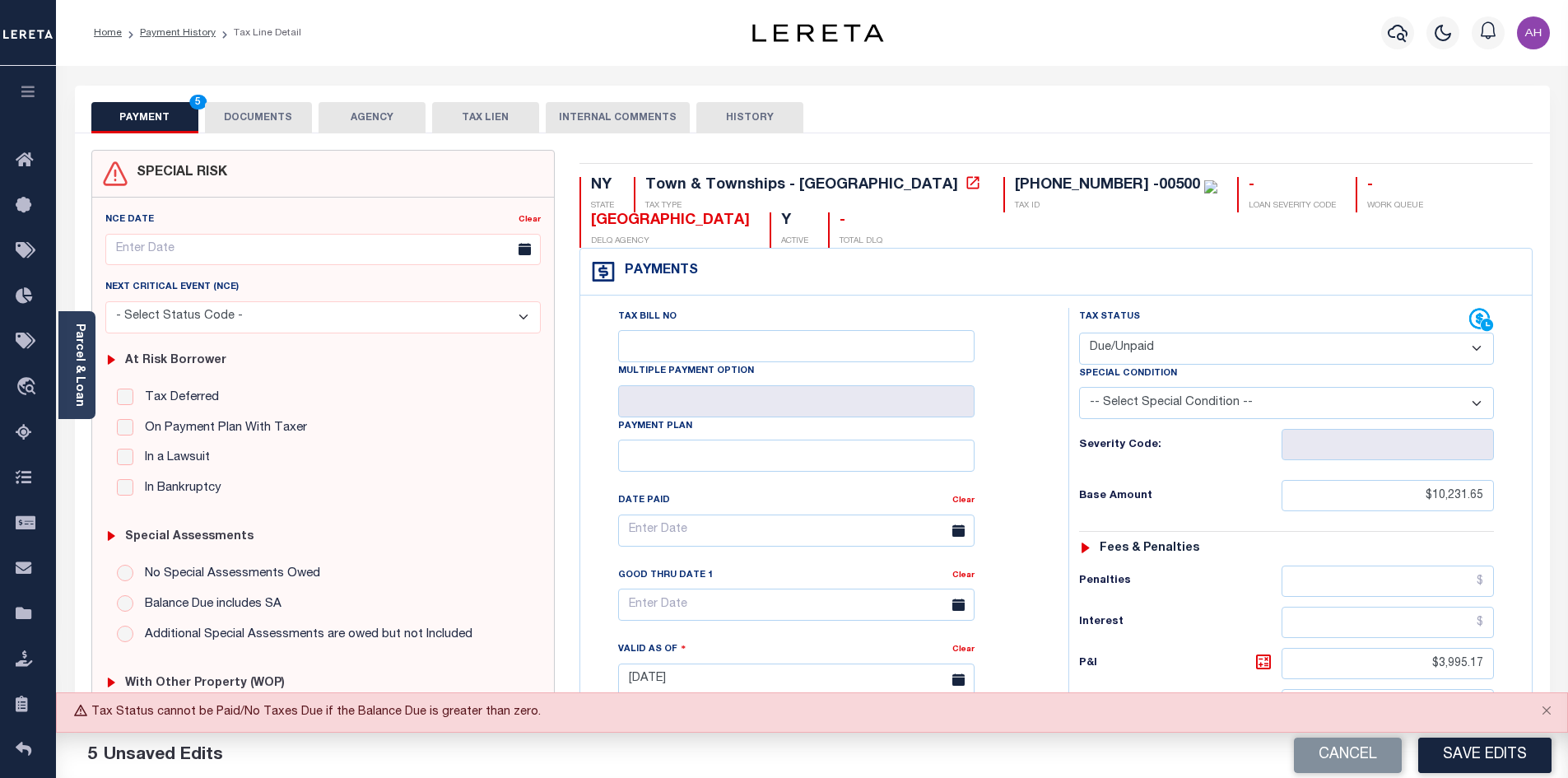
click at [1208, 406] on select "-- Select Special Condition -- 3RD PARTY TAX LIEN AGENCY TAX LIEN (A.K.A Inside…" at bounding box center [1286, 403] width 415 height 32
select select "20"
click at [1079, 388] on select "-- Select Special Condition -- 3RD PARTY TAX LIEN AGENCY TAX LIEN (A.K.A Inside…" at bounding box center [1286, 403] width 415 height 32
click at [1481, 755] on button "Save Edits" at bounding box center [1484, 755] width 133 height 35
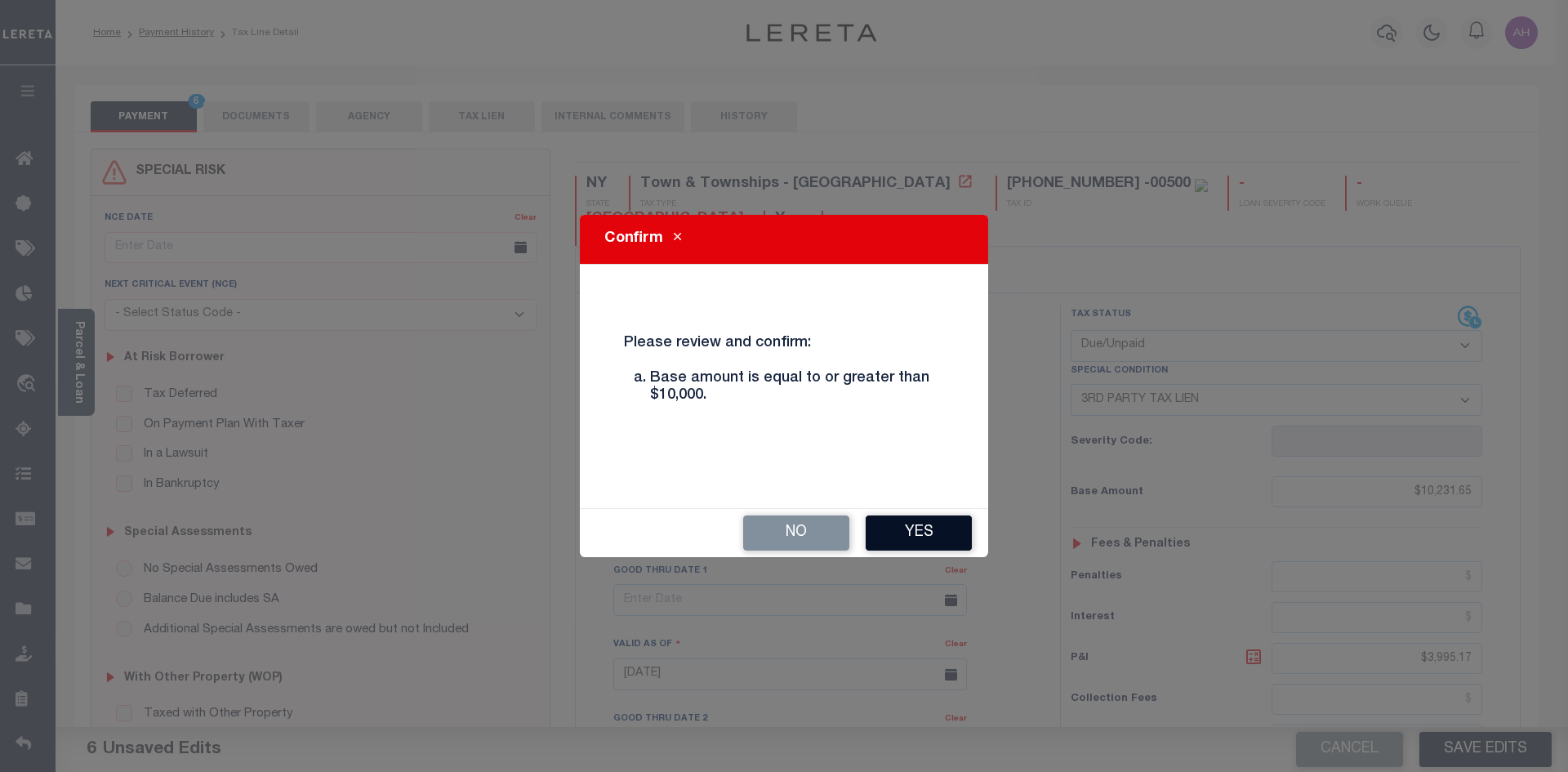
click at [953, 535] on button "Yes" at bounding box center [919, 533] width 106 height 35
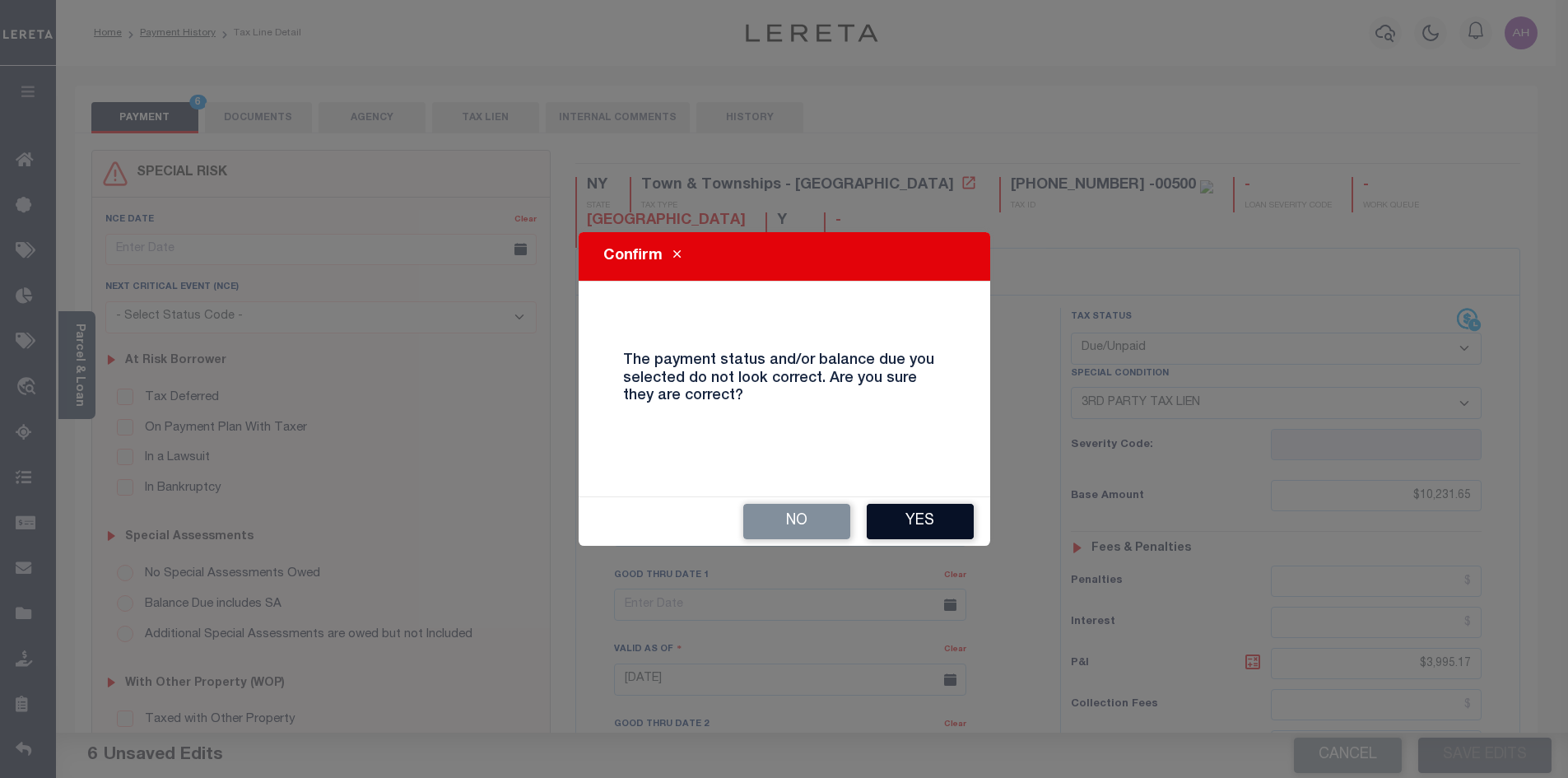
click at [934, 531] on button "Yes" at bounding box center [920, 520] width 107 height 35
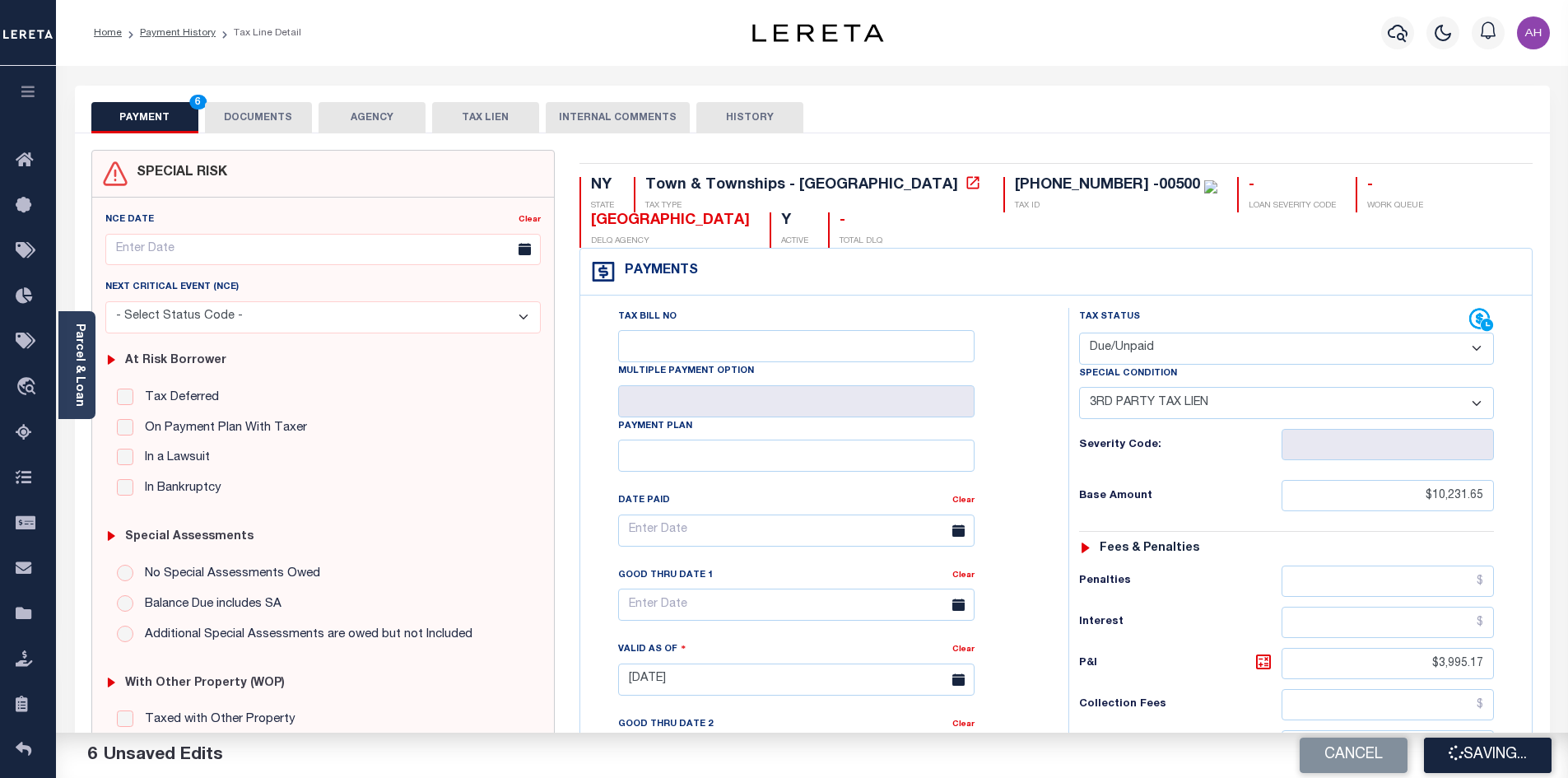
checkbox input "false"
type input "0"
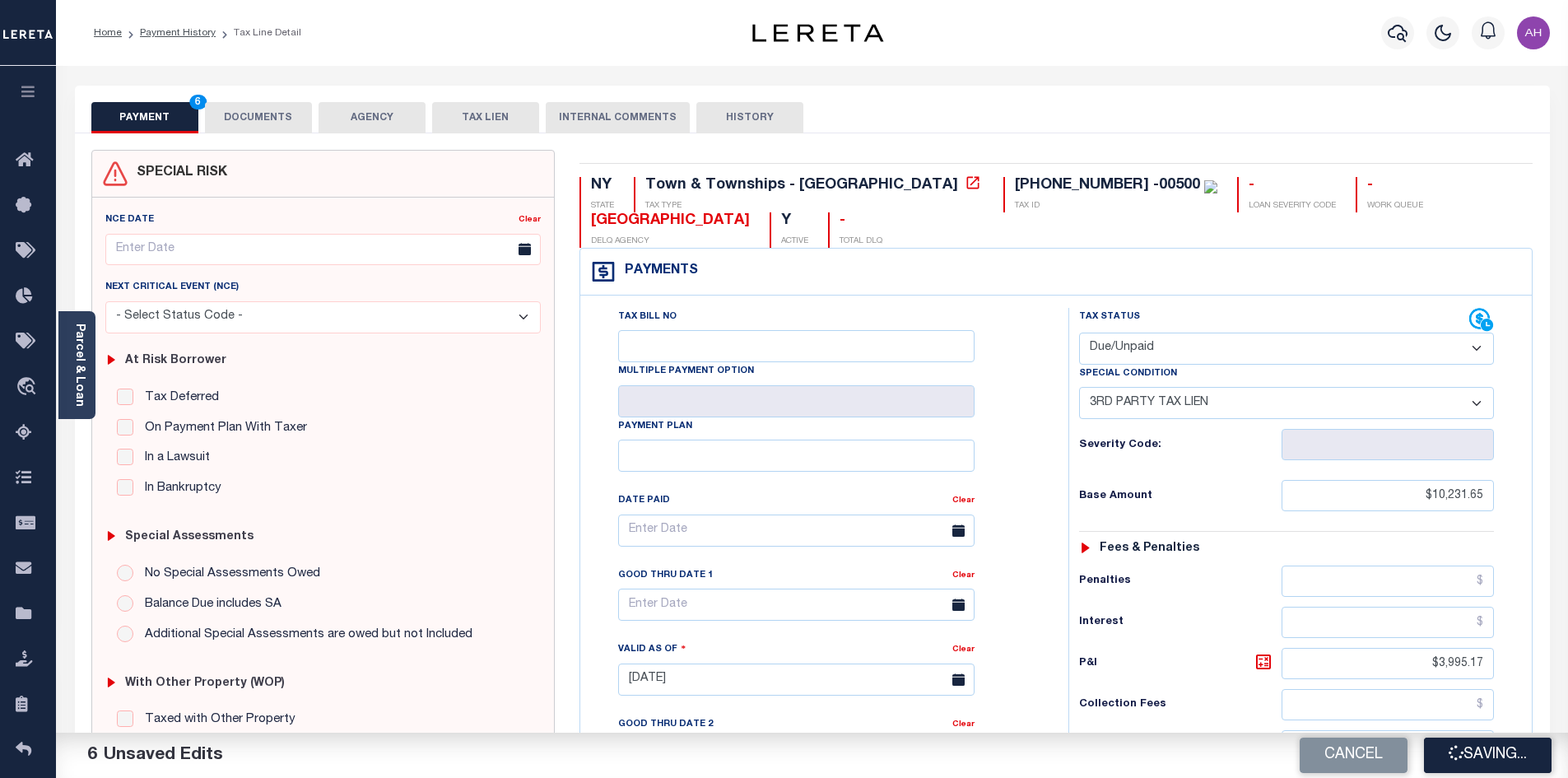
type input "$10,231.65"
type input "$3,995.17"
type input "$14,226.82"
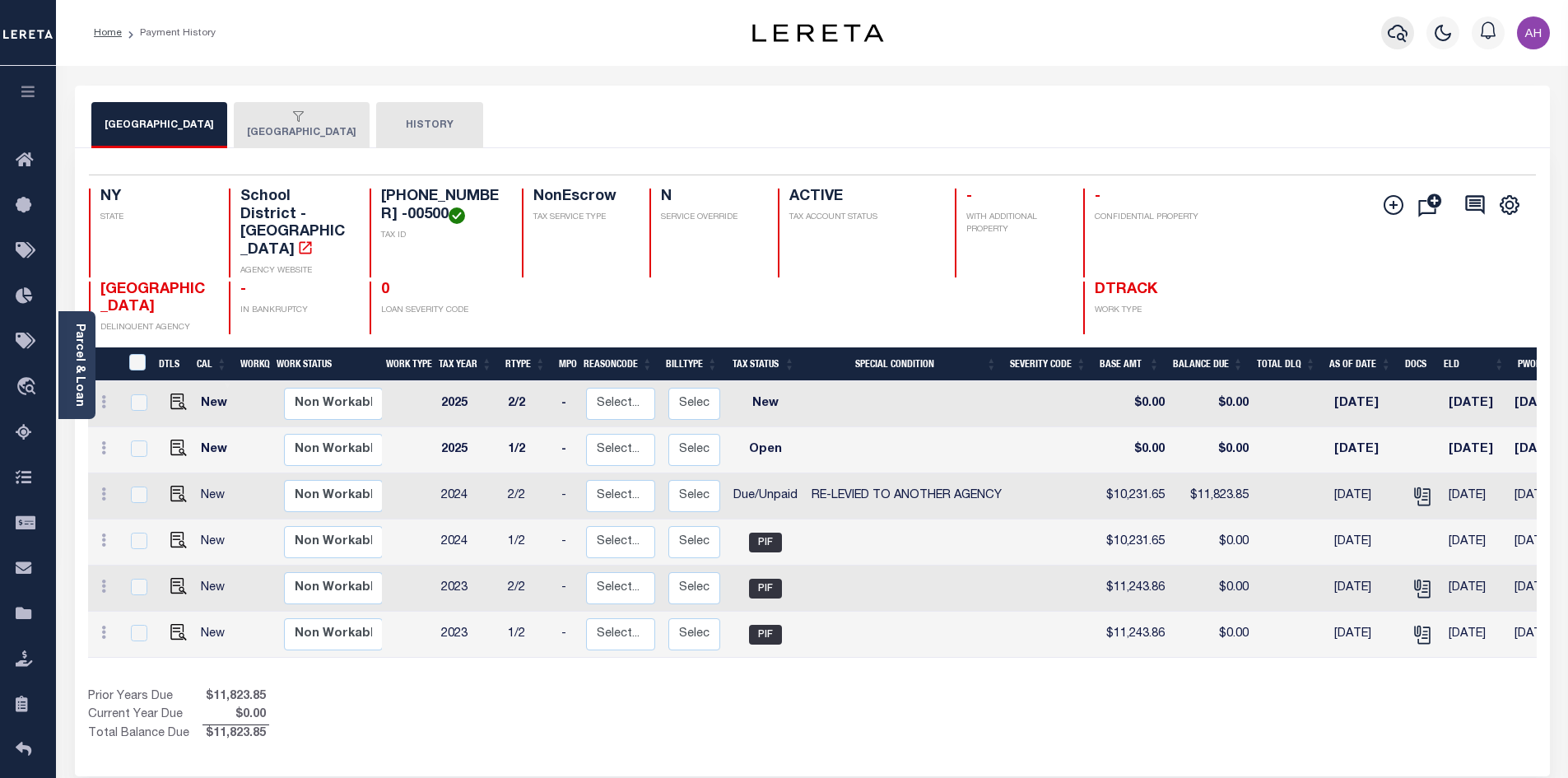
click at [1400, 27] on icon "button" at bounding box center [1398, 32] width 20 height 17
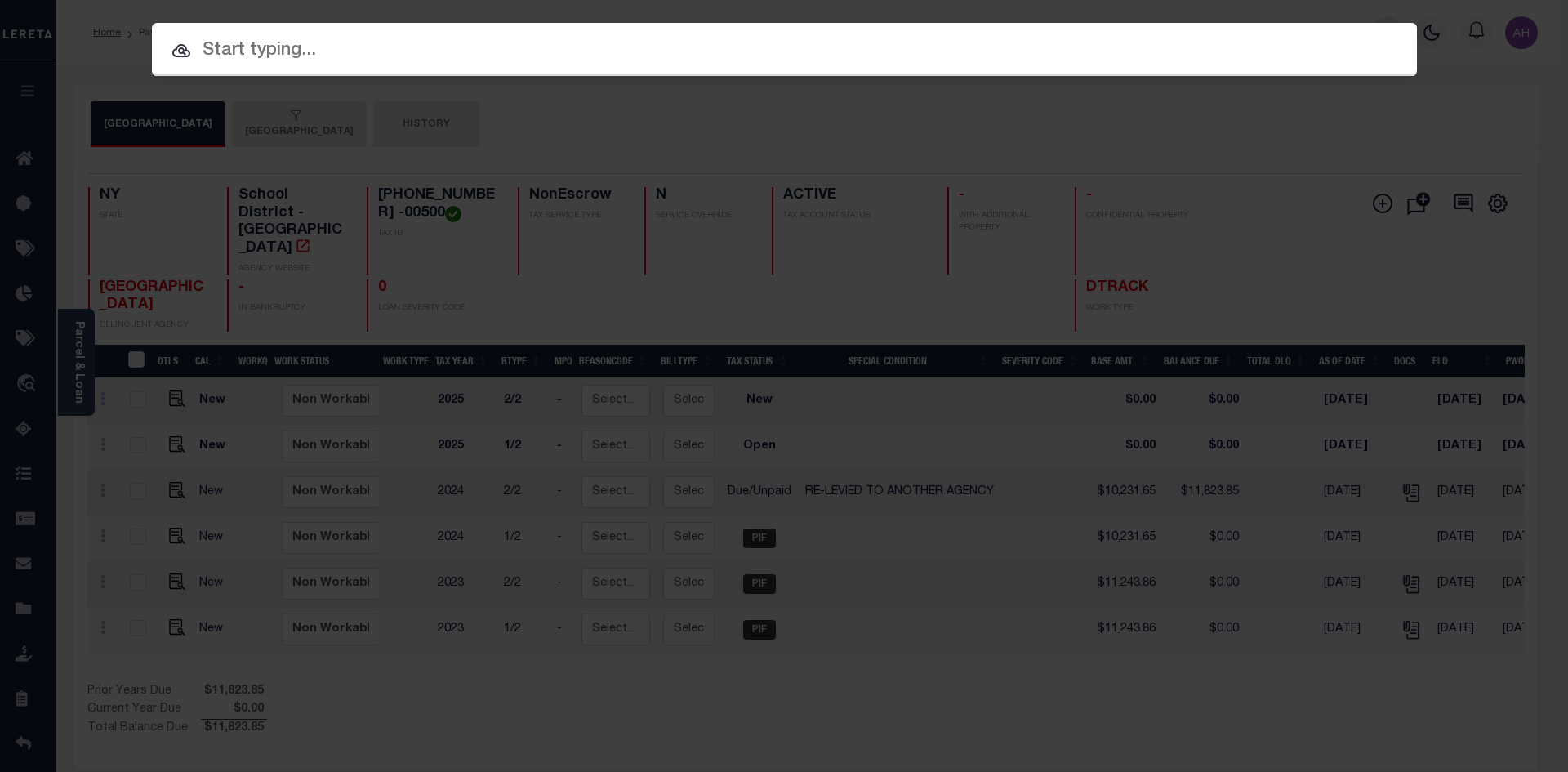
paste input "952200010520"
type input "952200010520"
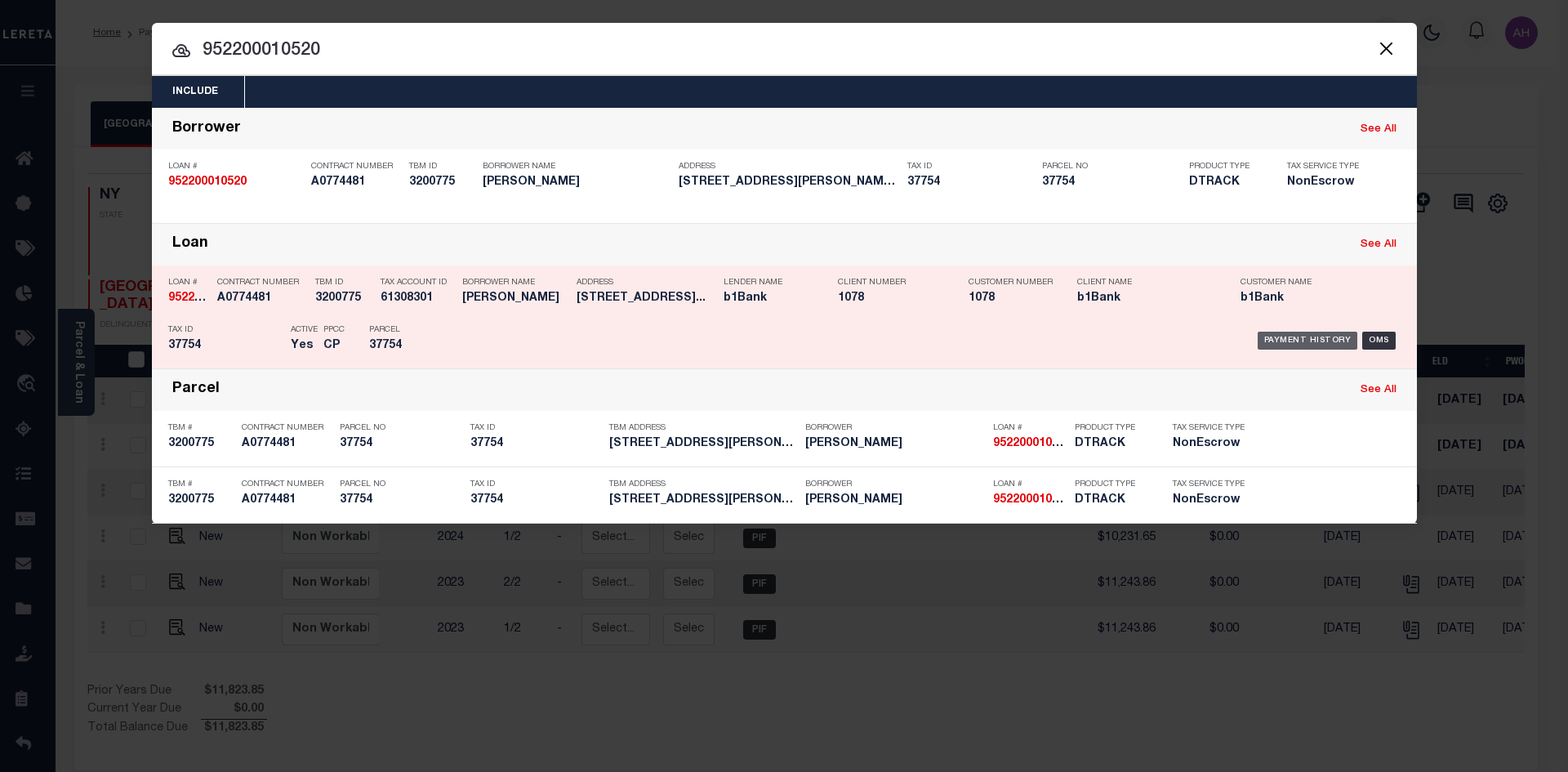
click at [1306, 338] on div "Payment History" at bounding box center [1308, 340] width 100 height 18
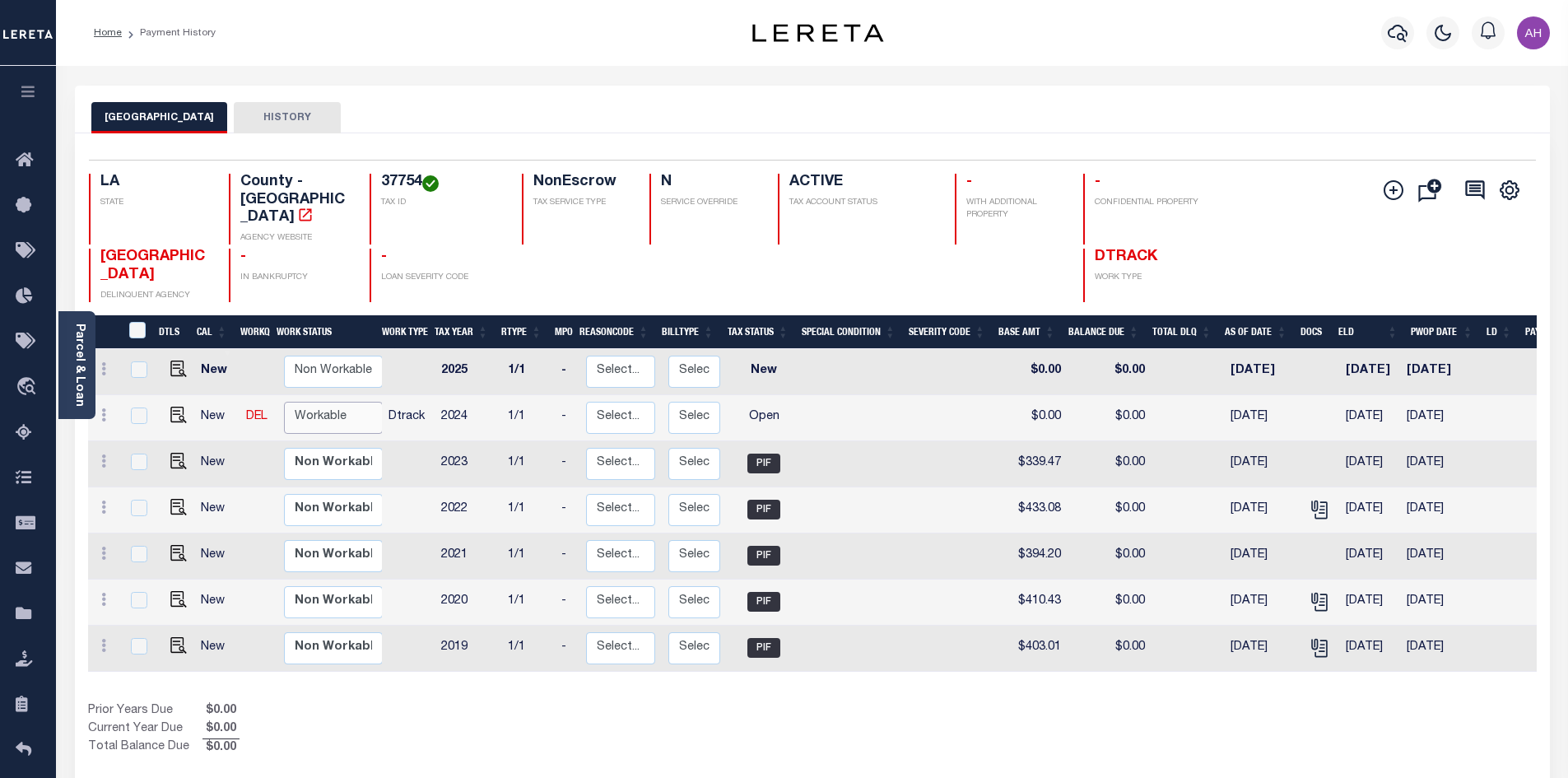
click at [358, 402] on select "Non Workable Workable" at bounding box center [333, 418] width 99 height 32
checkbox input "true"
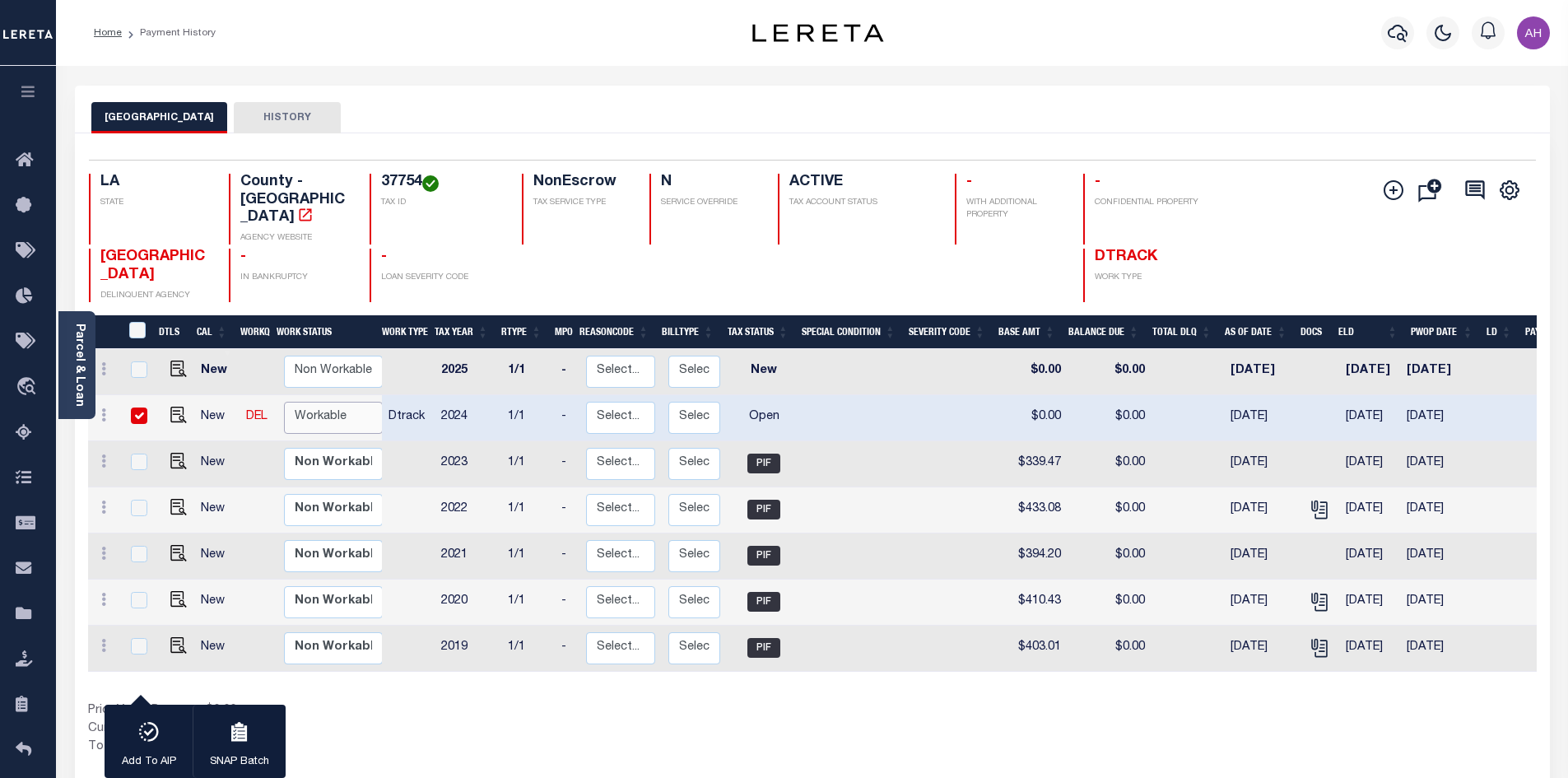
select select "true"
click at [284, 402] on select "Non Workable Workable" at bounding box center [333, 418] width 99 height 32
checkbox input "false"
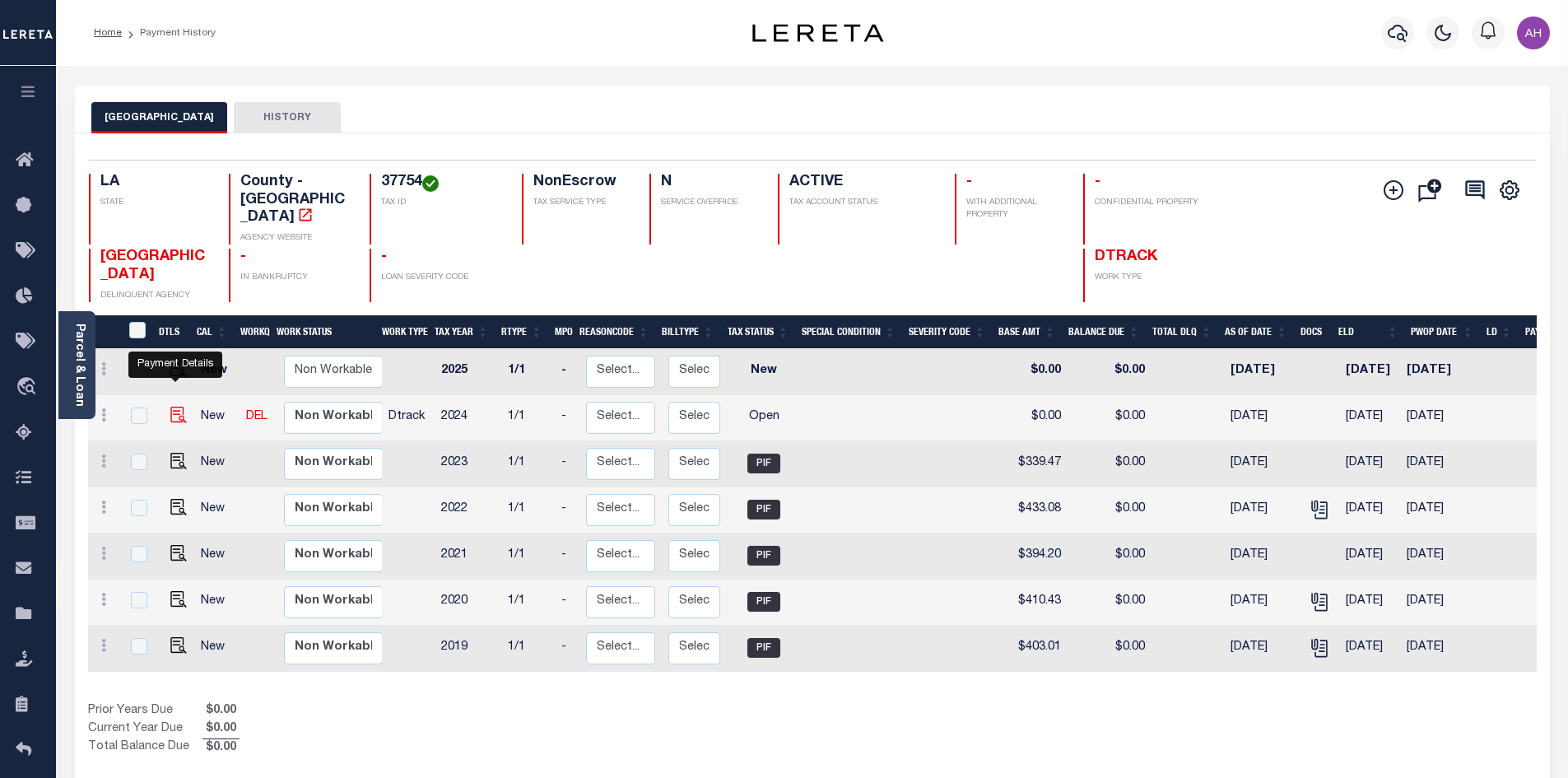
click at [173, 406] on img "" at bounding box center [178, 414] width 16 height 16
checkbox input "true"
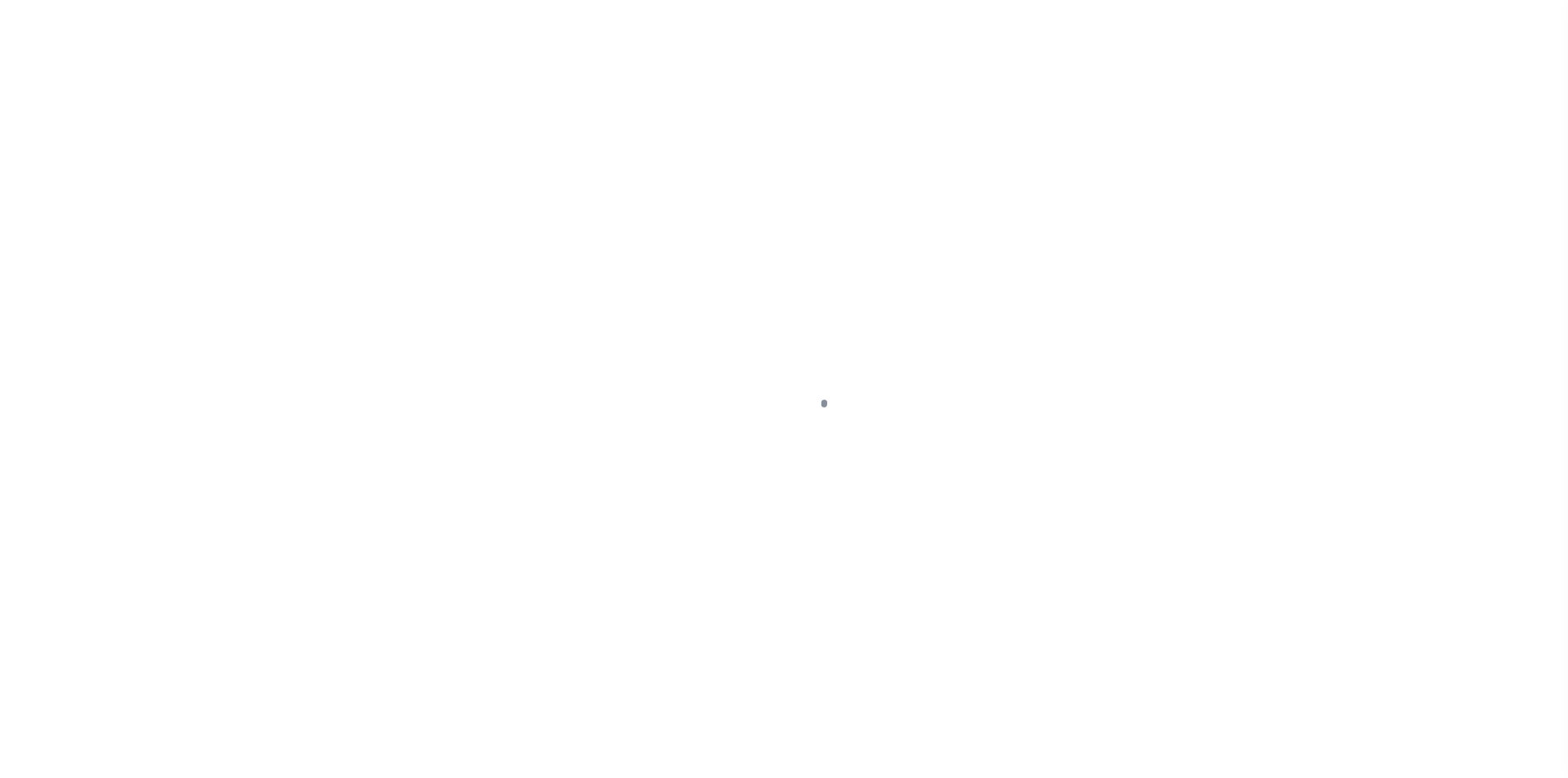
select select "OP2"
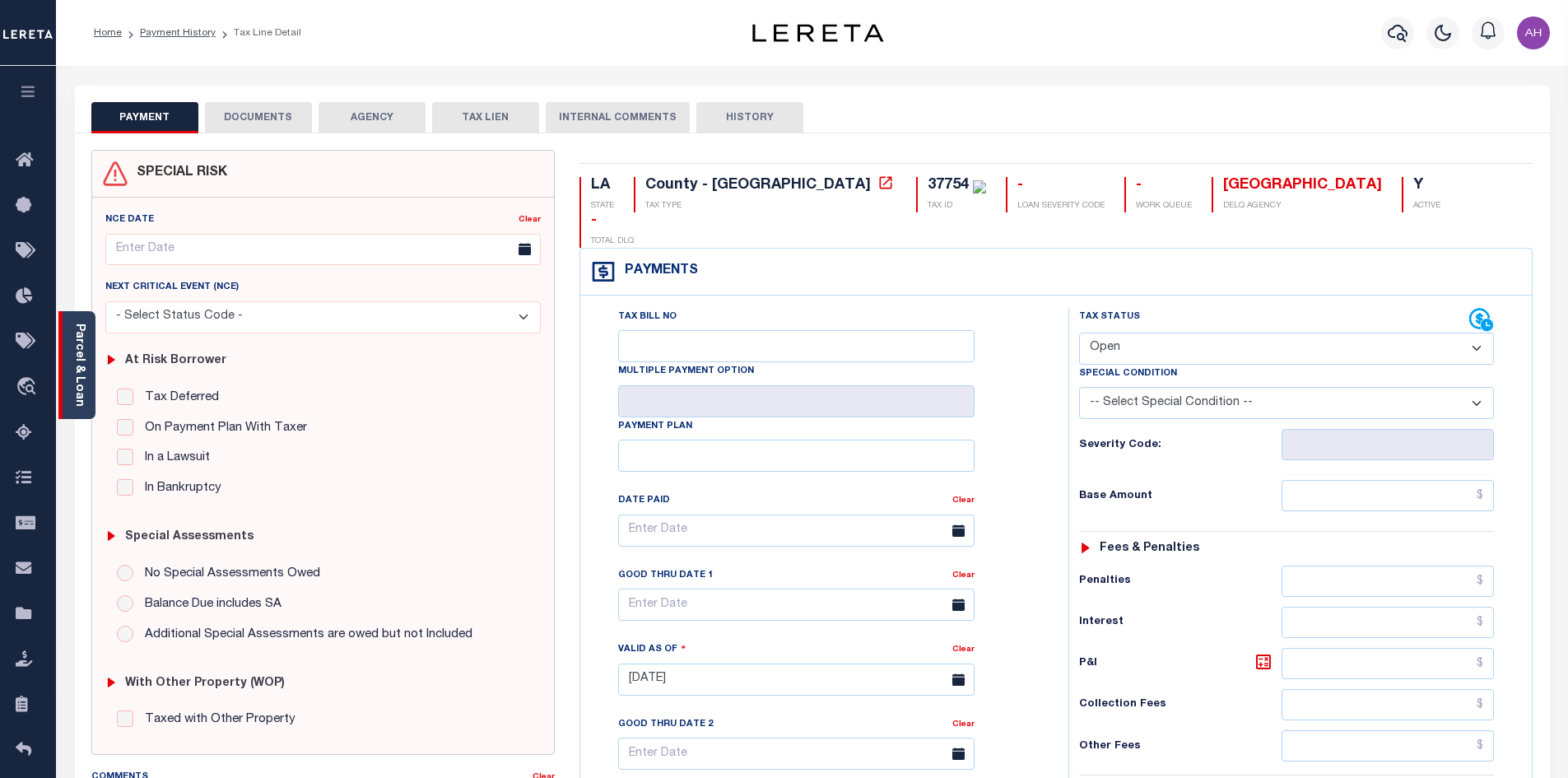
click at [79, 375] on link "Parcel & Loan" at bounding box center [78, 365] width 12 height 83
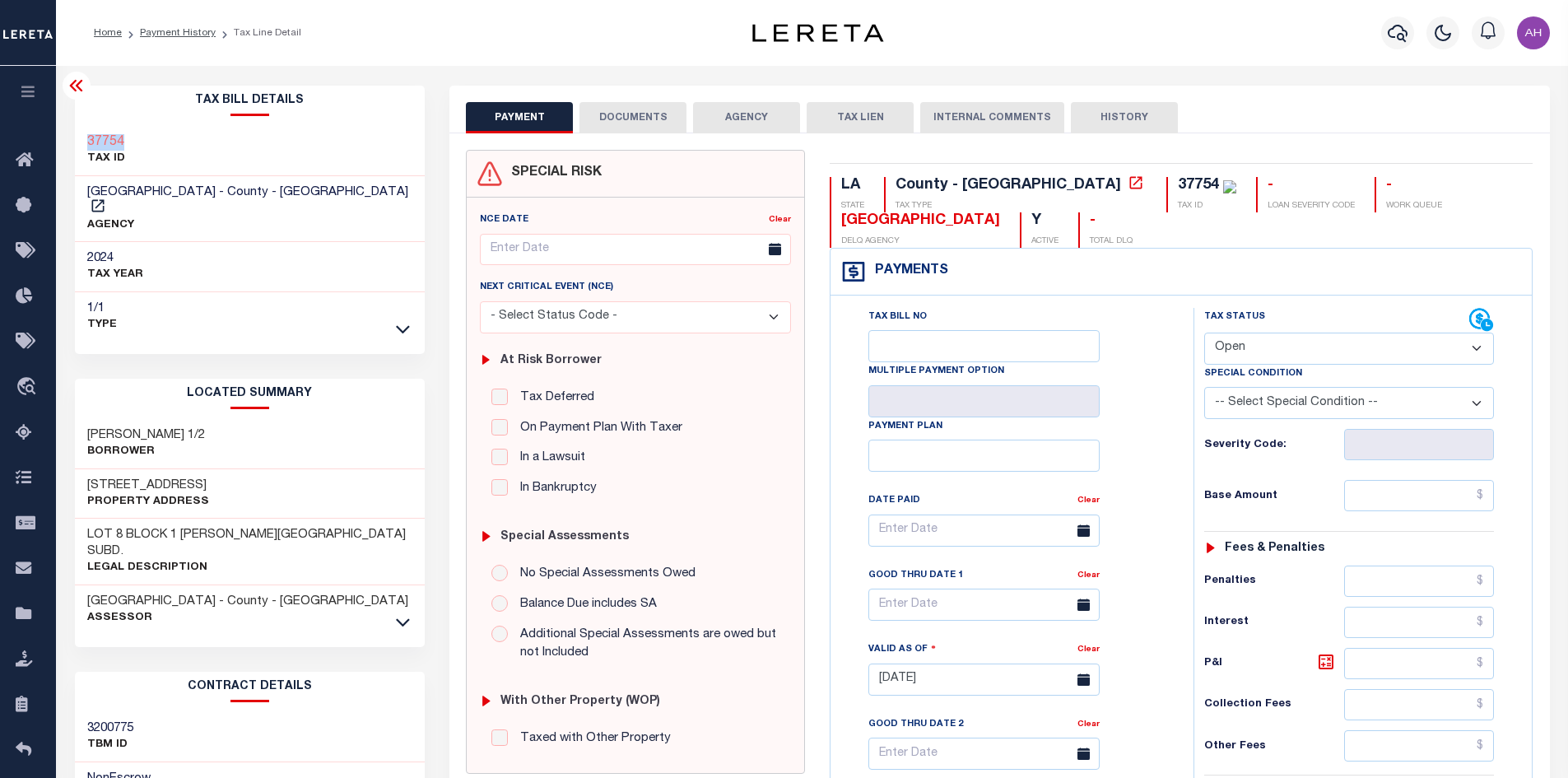
drag, startPoint x: 143, startPoint y: 133, endPoint x: 81, endPoint y: 139, distance: 62.3
click at [81, 139] on div "37754 TAX ID" at bounding box center [249, 151] width 350 height 50
copy h3 "37754"
click at [1391, 35] on icon "button" at bounding box center [1398, 33] width 20 height 20
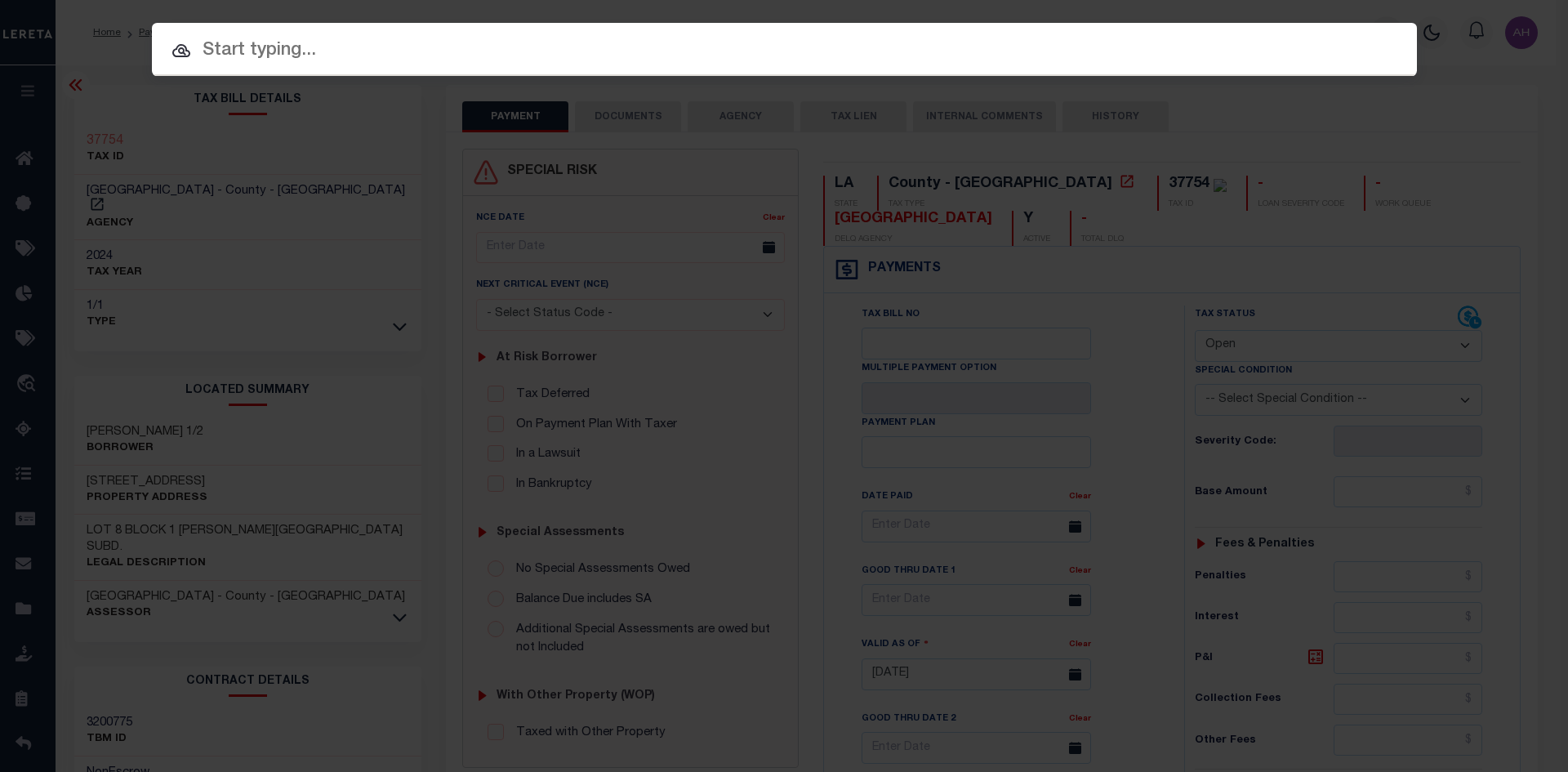
paste input "942100032724"
type input "942100032724"
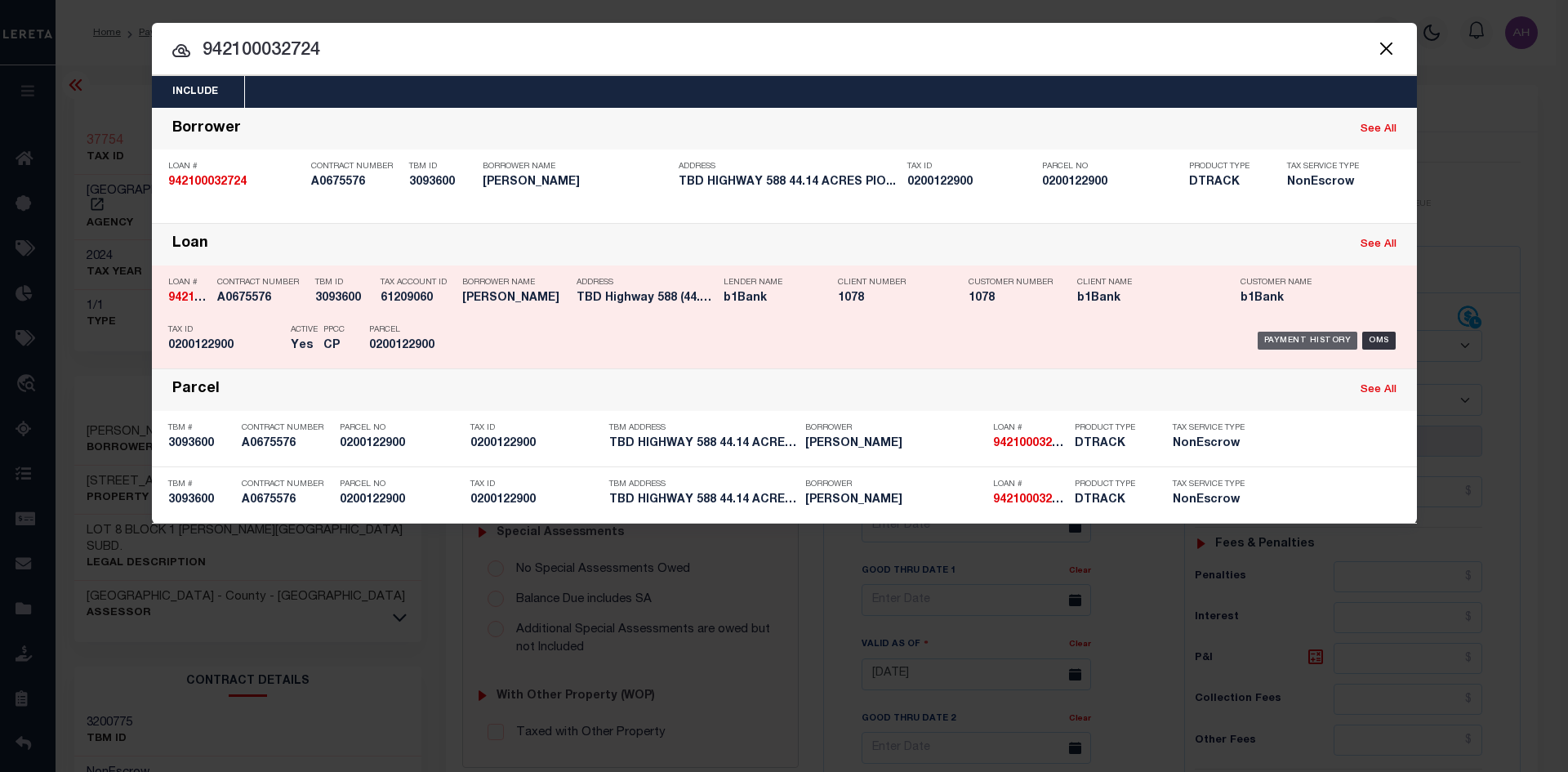
click at [1289, 340] on div "Payment History" at bounding box center [1308, 340] width 100 height 18
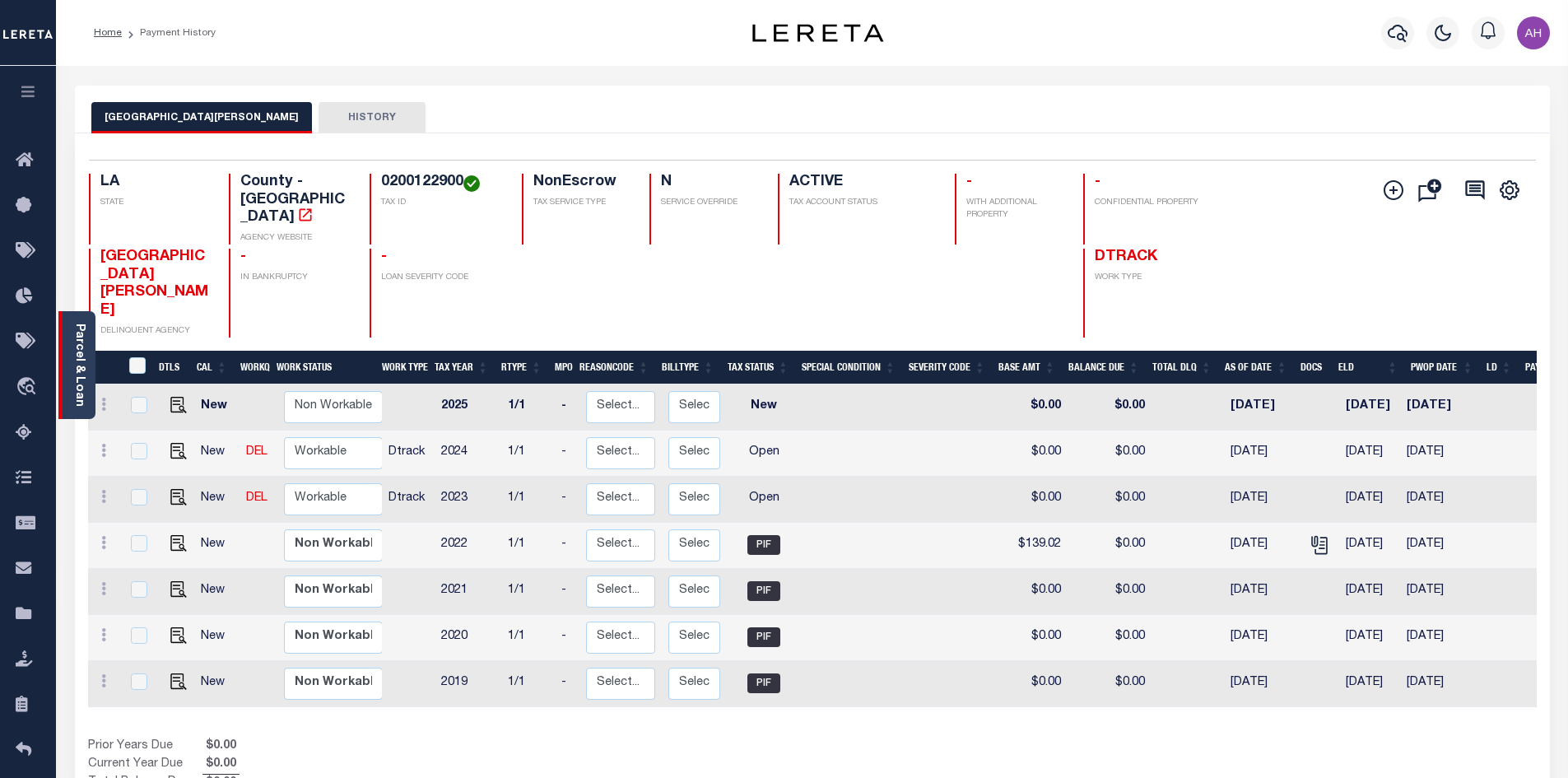
click at [85, 381] on link "Parcel & Loan" at bounding box center [78, 365] width 12 height 83
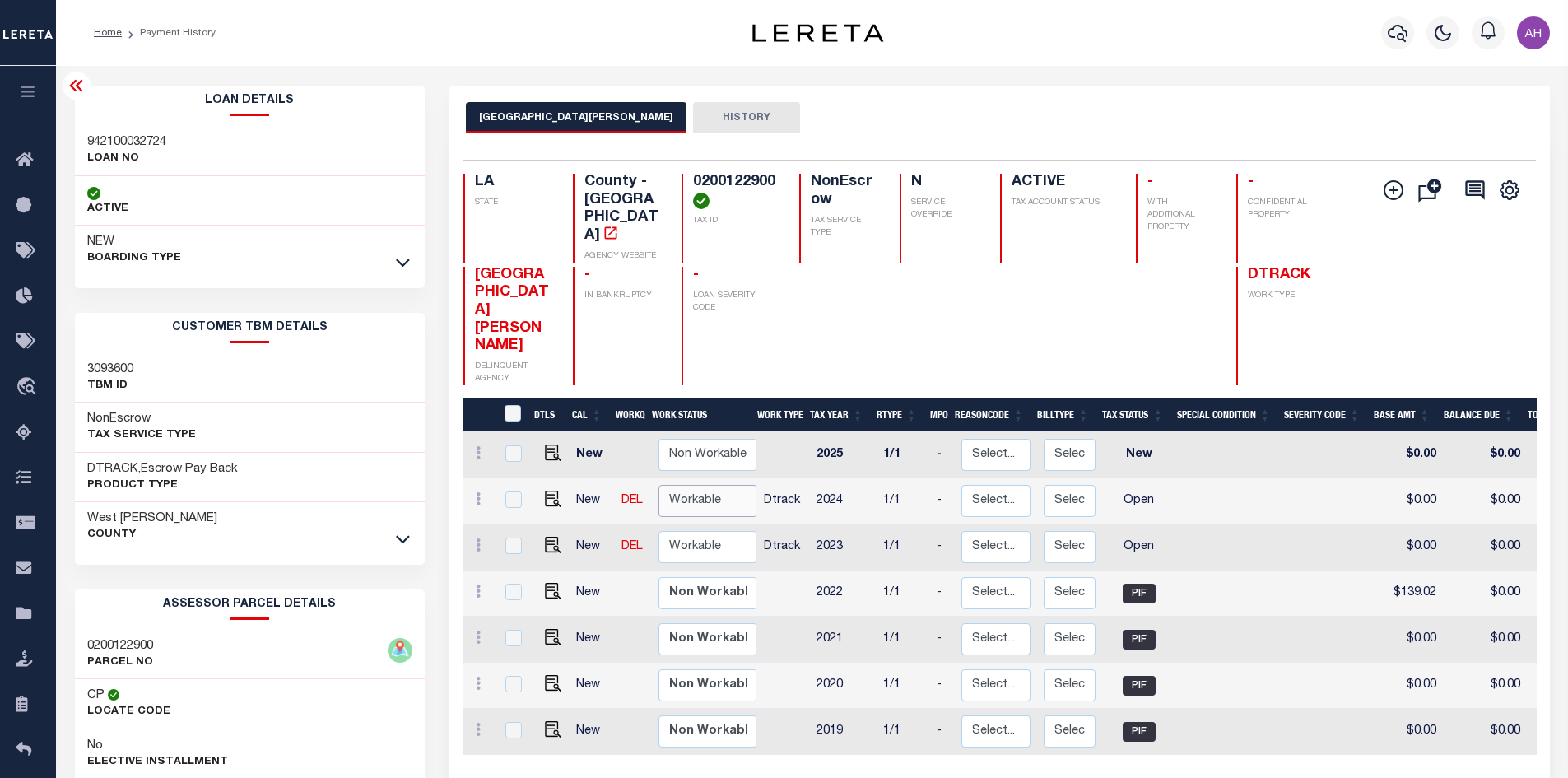
click at [690, 484] on select "Non Workable Workable" at bounding box center [708, 501] width 99 height 32
checkbox input "true"
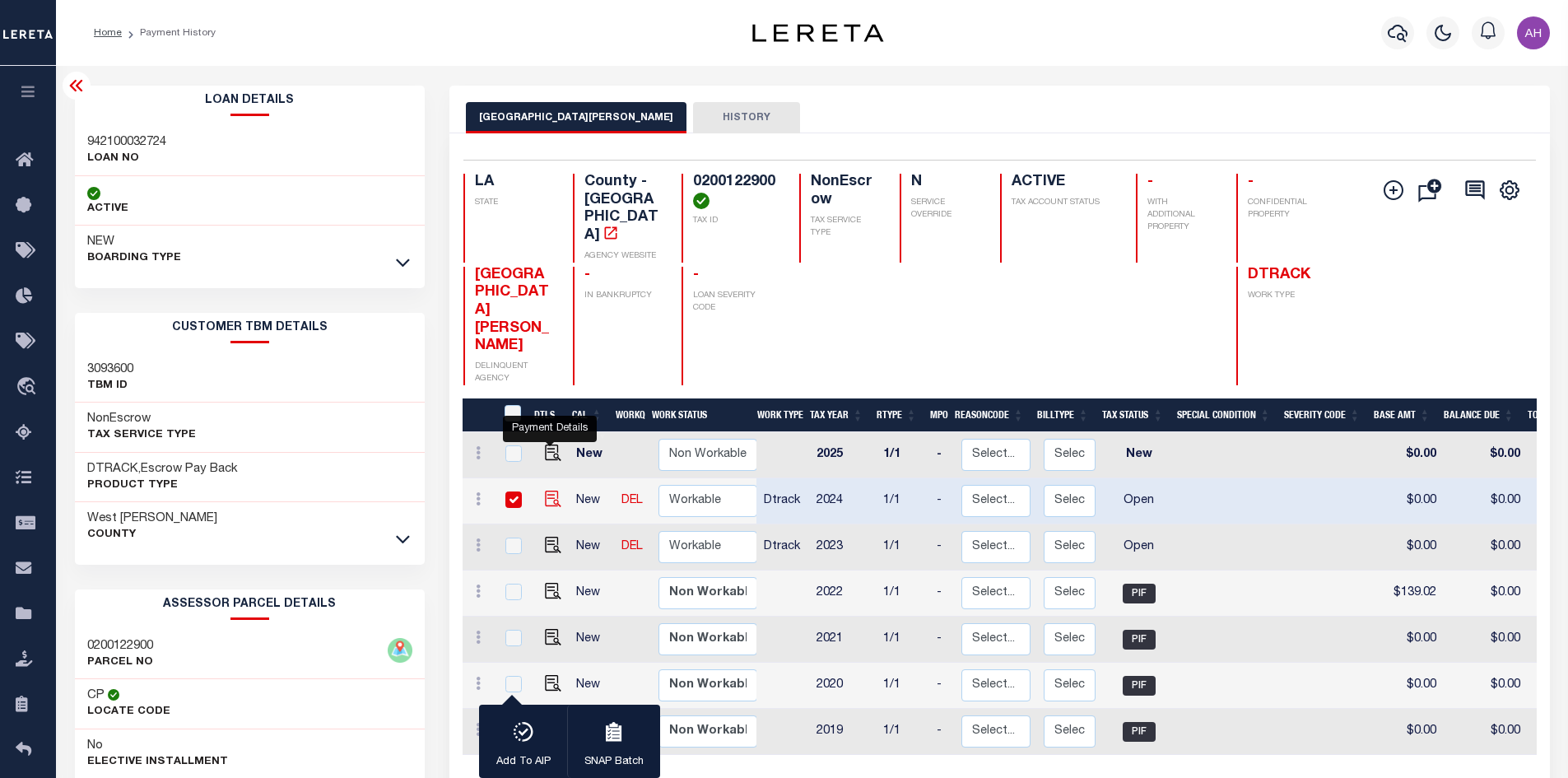
click at [548, 491] on img "" at bounding box center [553, 499] width 16 height 16
checkbox input "false"
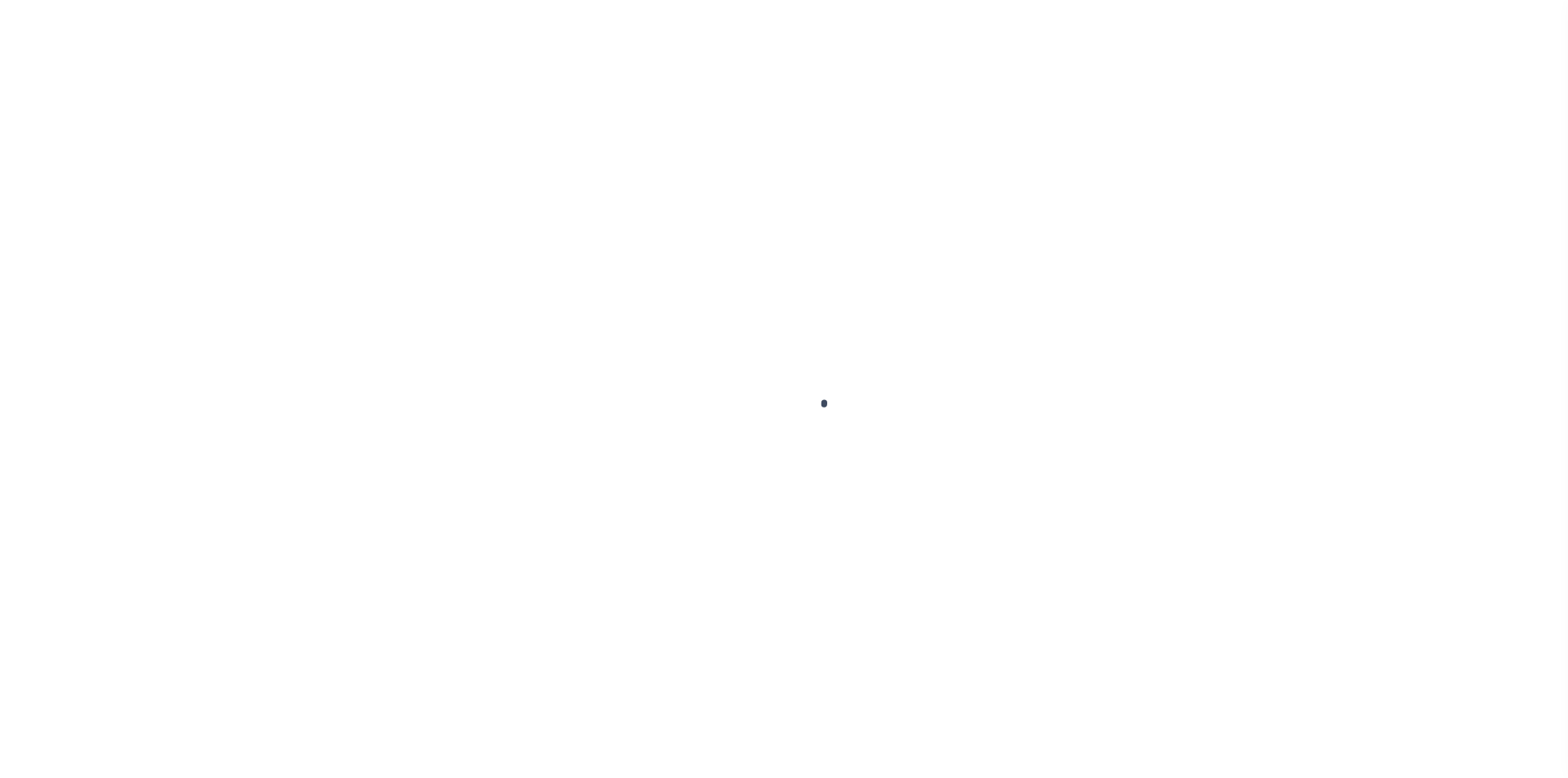
select select "OP2"
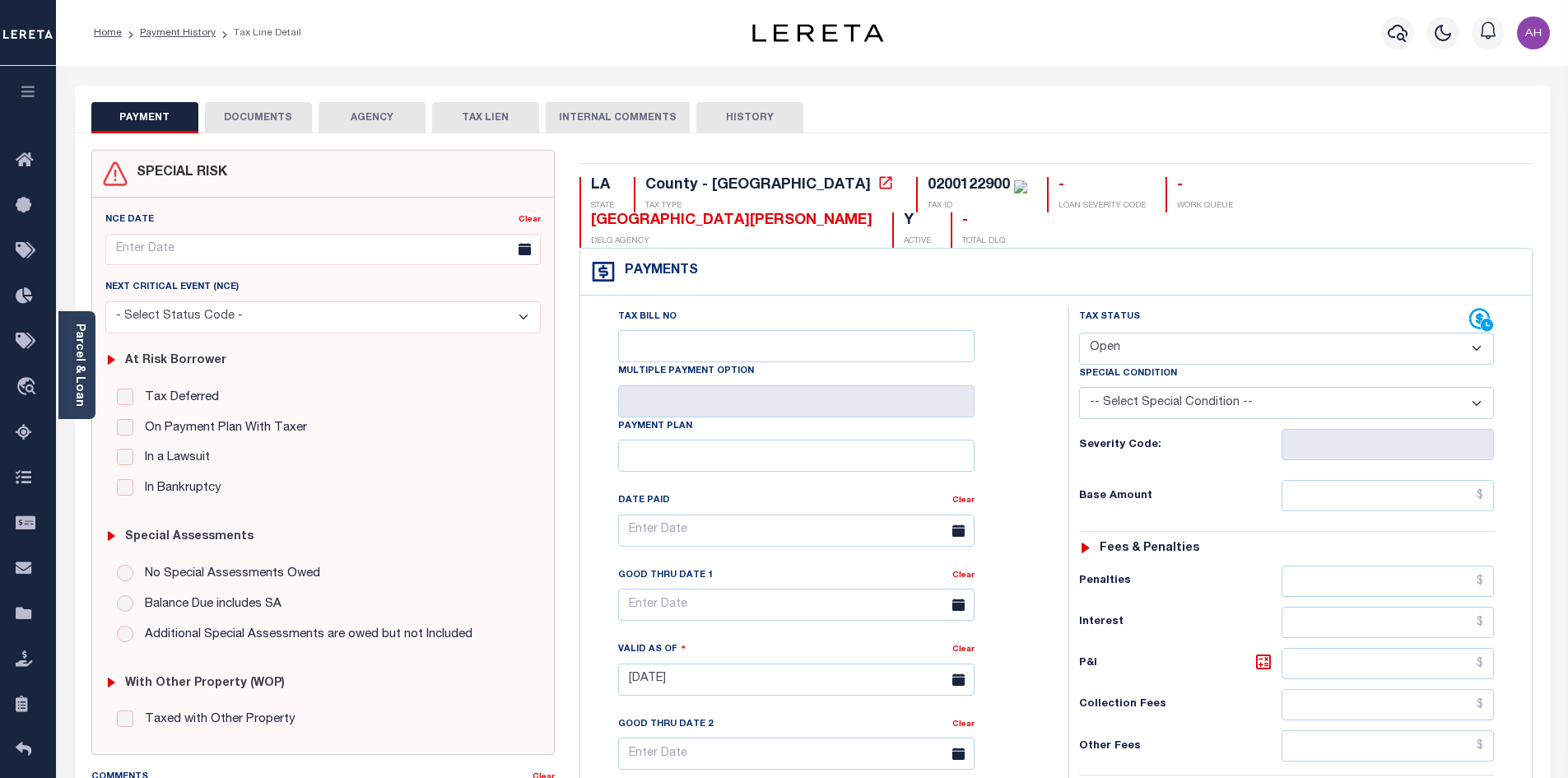
click at [347, 114] on button "AGENCY" at bounding box center [372, 117] width 107 height 32
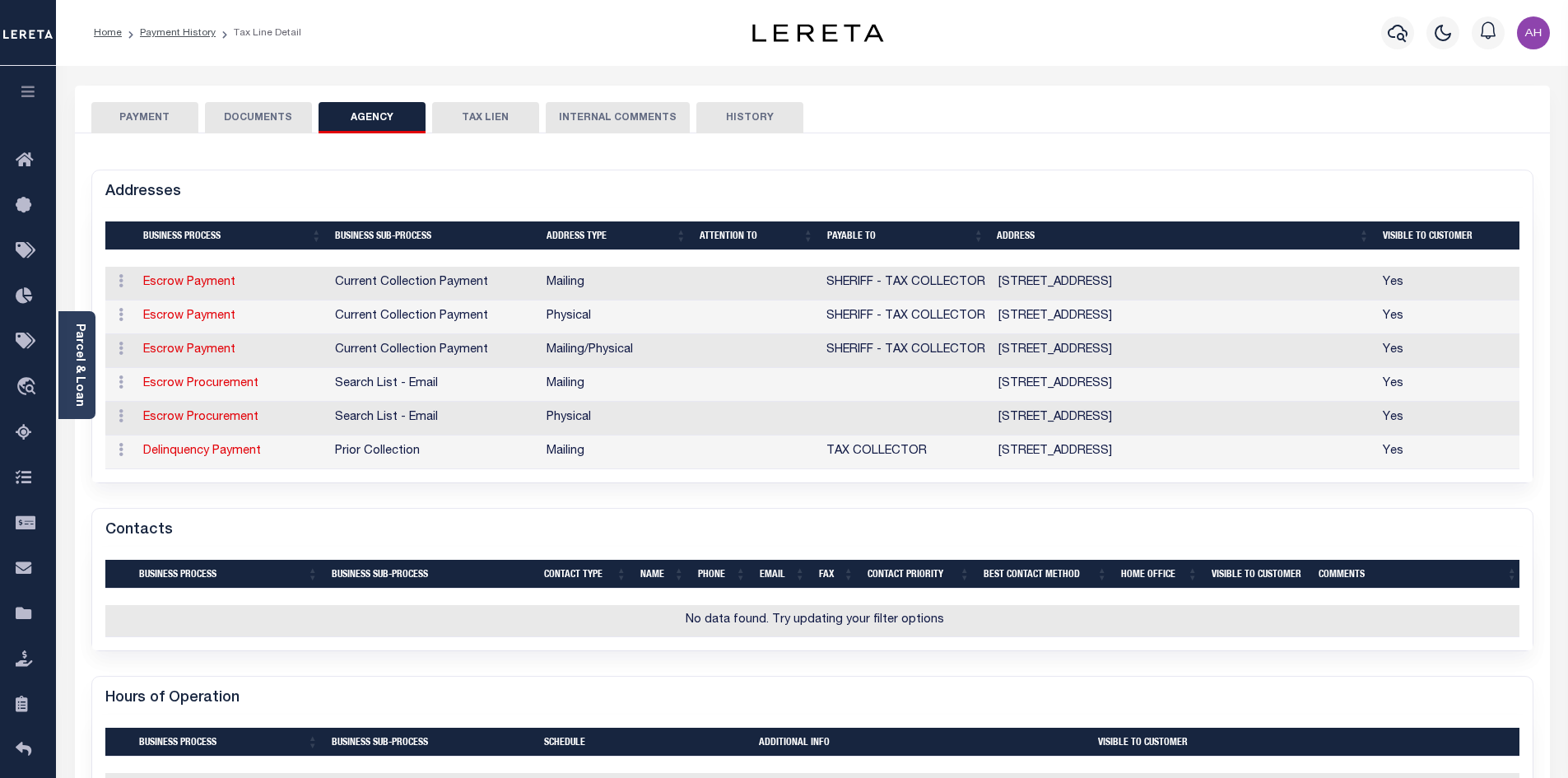
click at [152, 119] on button "PAYMENT" at bounding box center [144, 117] width 107 height 32
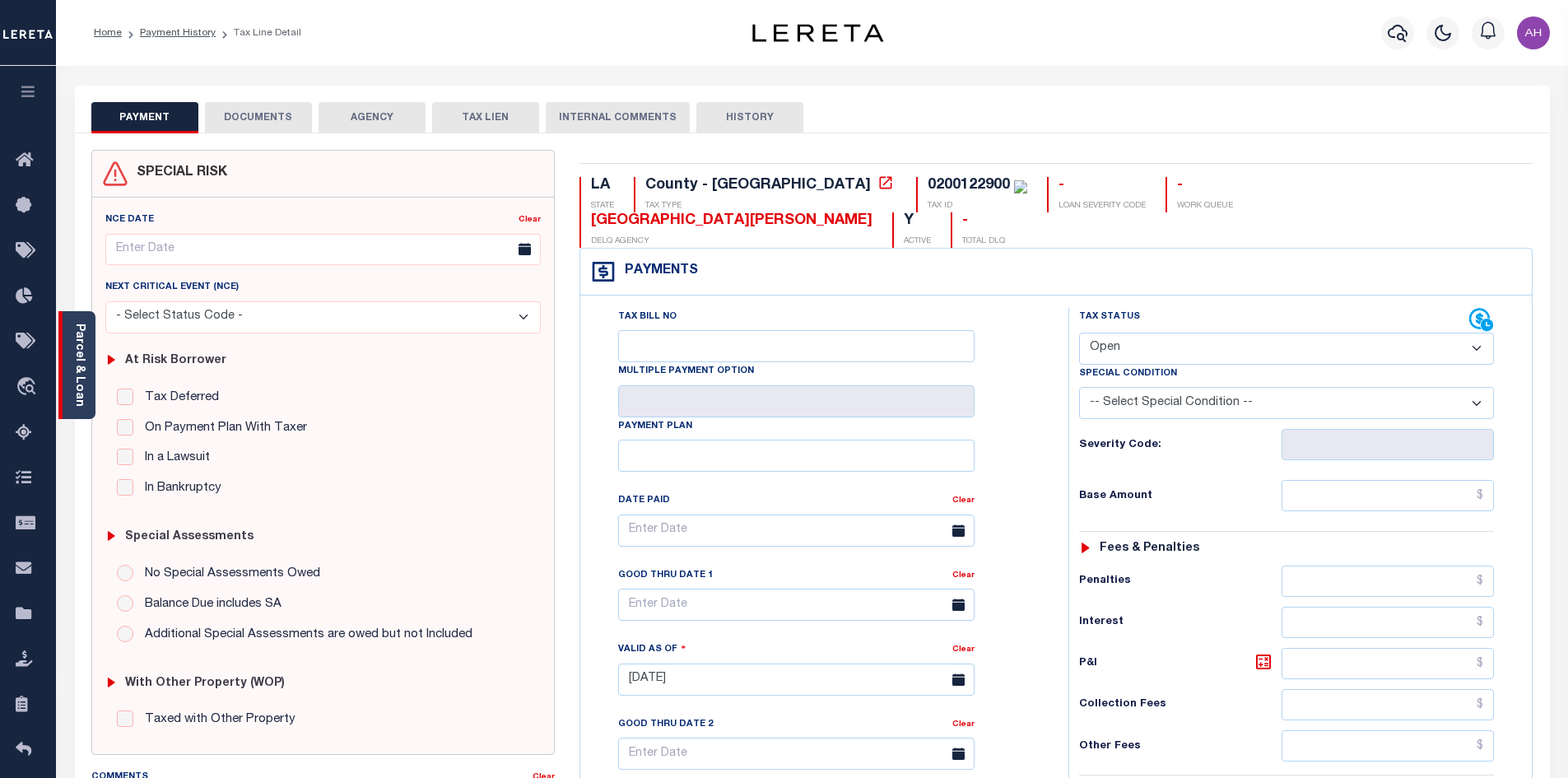
drag, startPoint x: 77, startPoint y: 355, endPoint x: 85, endPoint y: 356, distance: 8.1
click at [77, 356] on link "Parcel & Loan" at bounding box center [78, 365] width 12 height 83
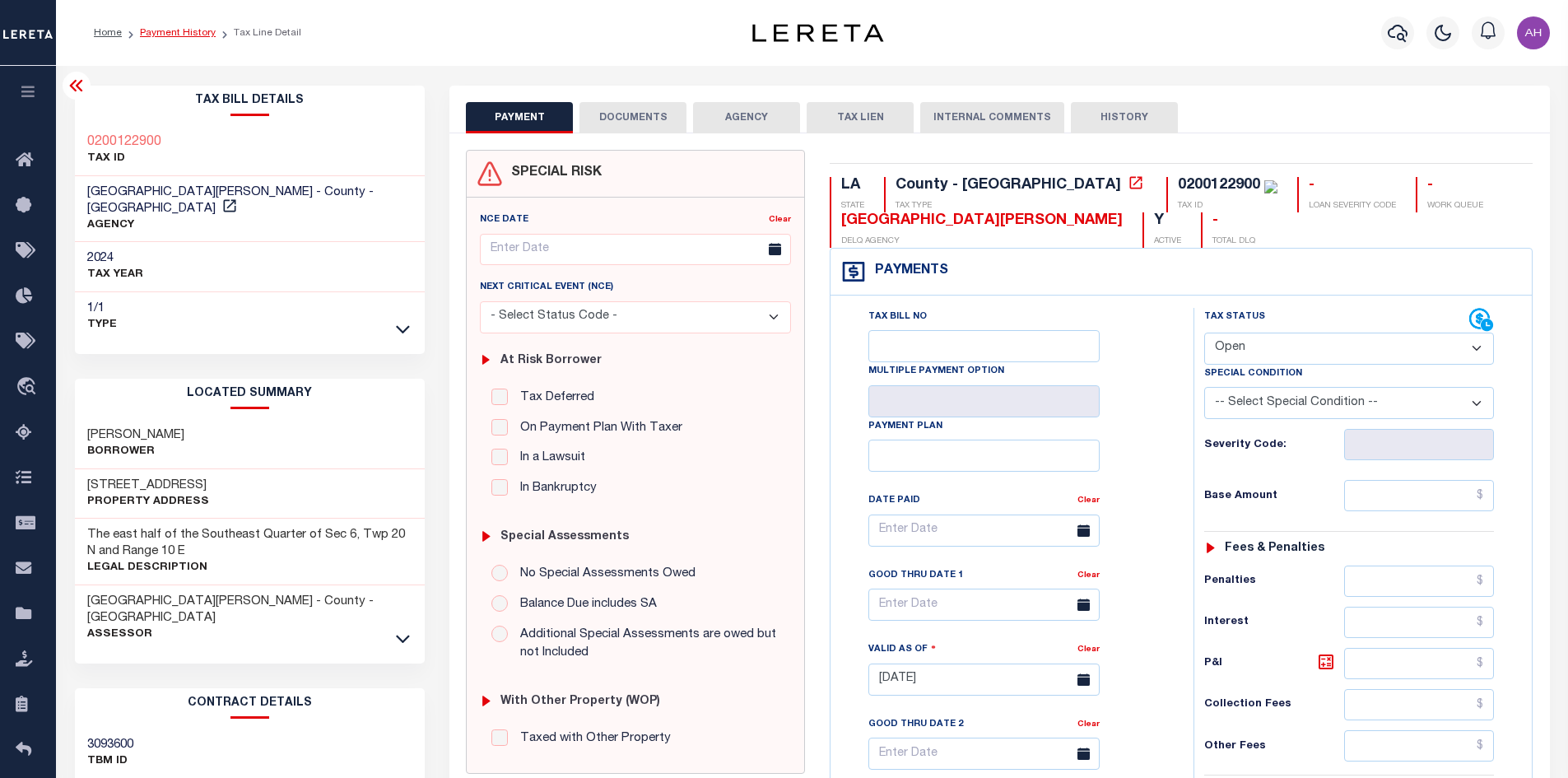
click at [185, 32] on link "Payment History" at bounding box center [177, 32] width 76 height 10
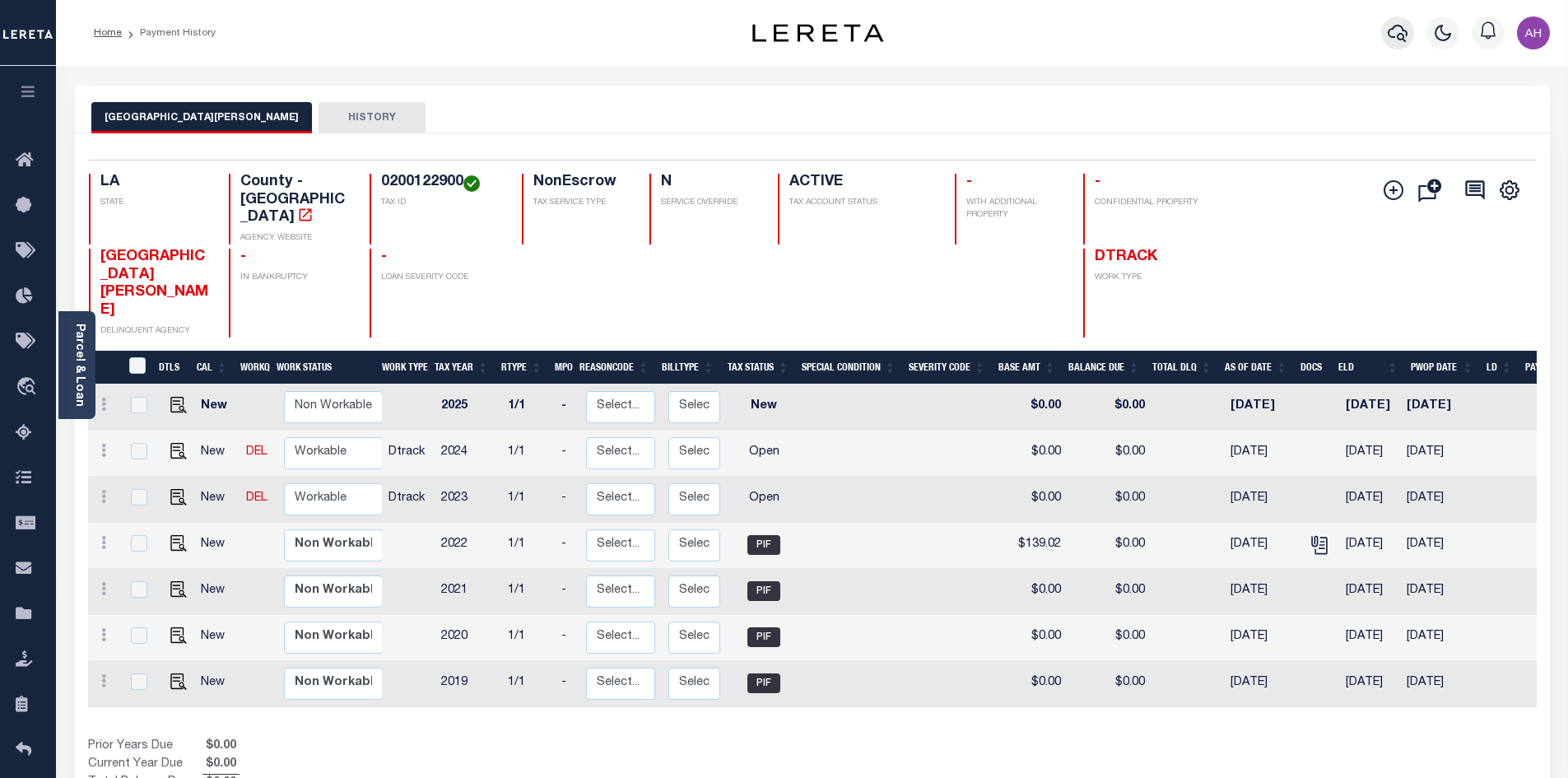
click at [1404, 33] on icon "button" at bounding box center [1398, 33] width 20 height 20
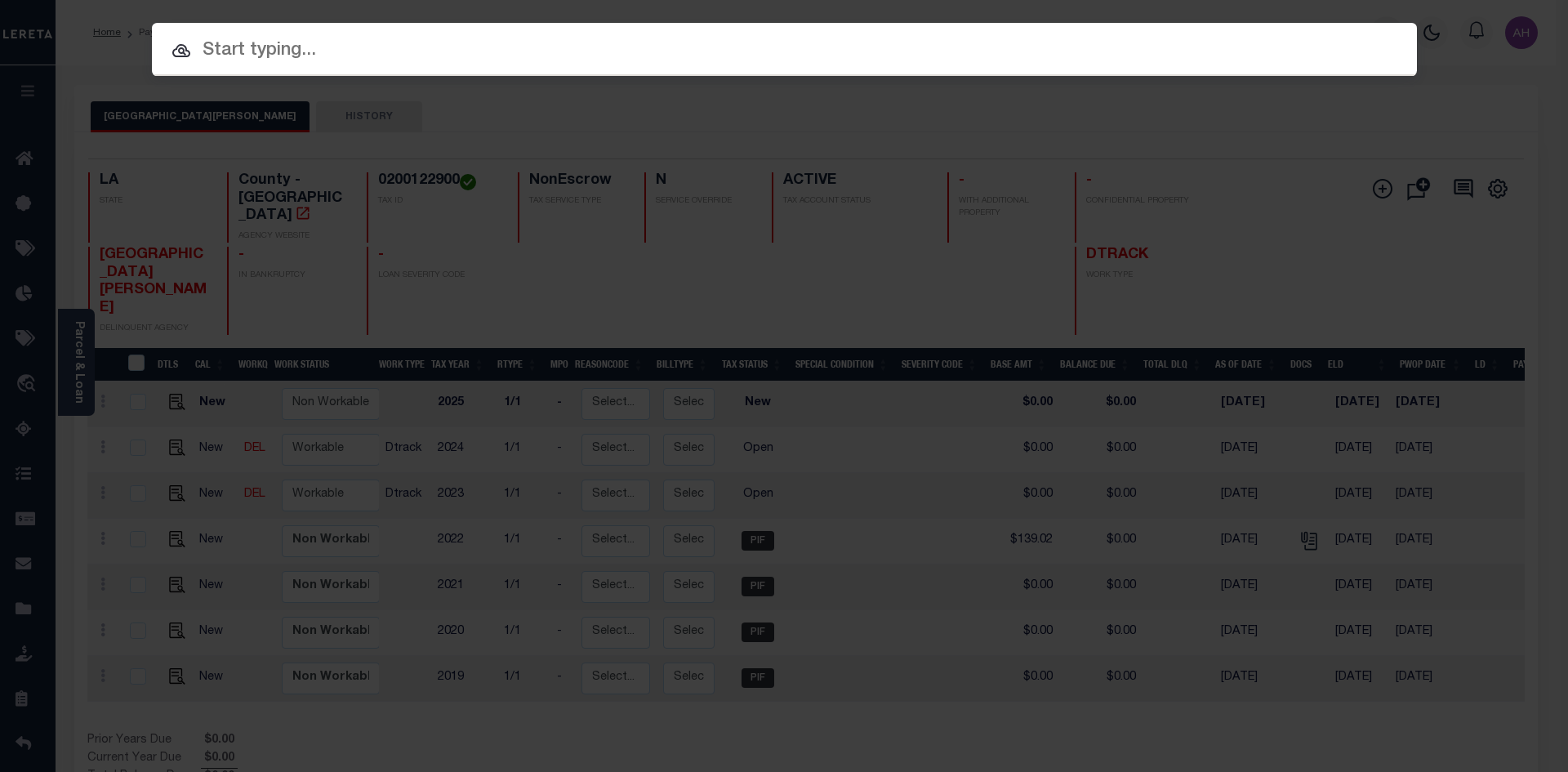
paste input "952200010520"
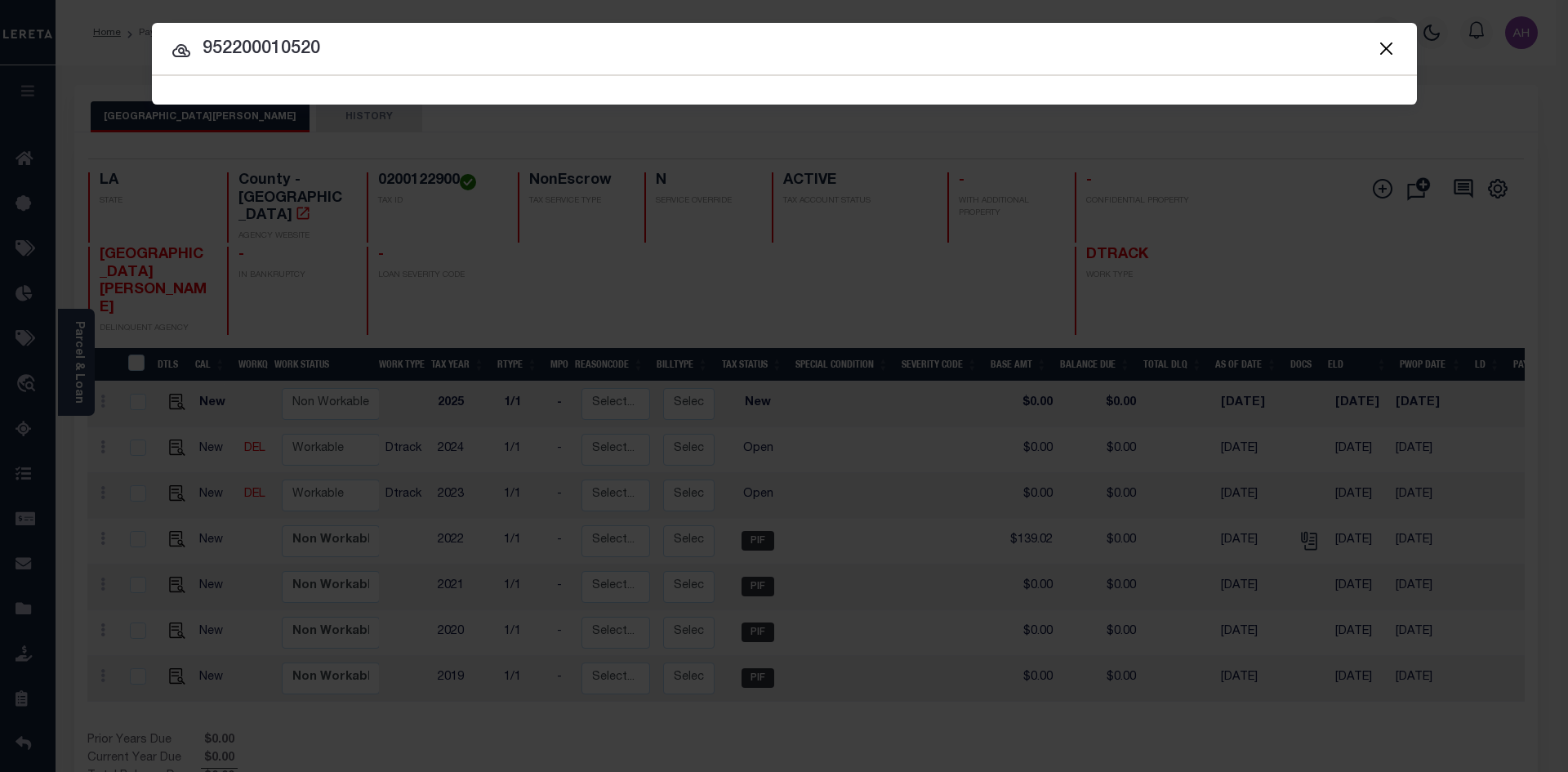
type input "952200010520"
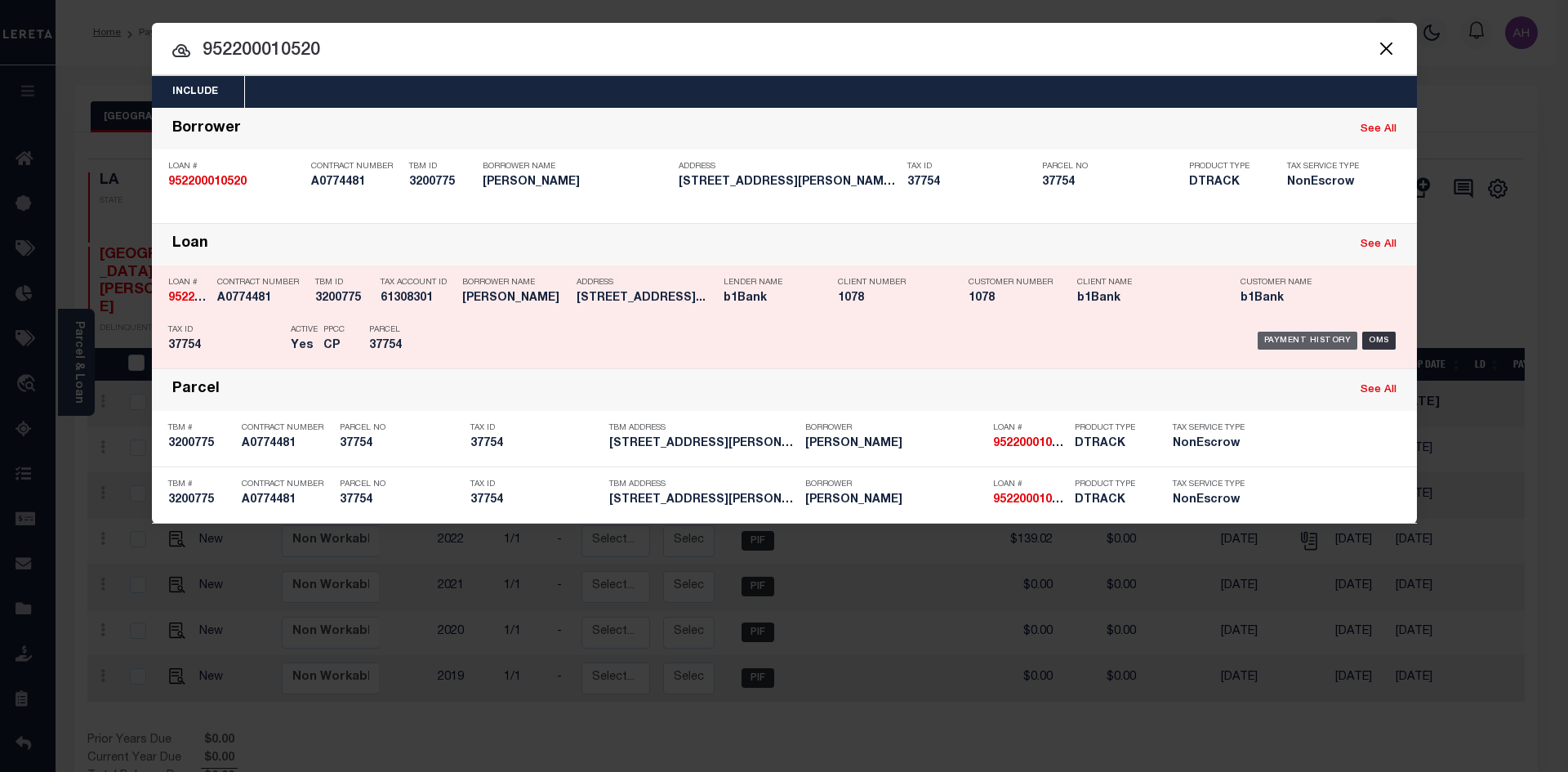
click at [1311, 335] on div "Payment History" at bounding box center [1308, 340] width 100 height 18
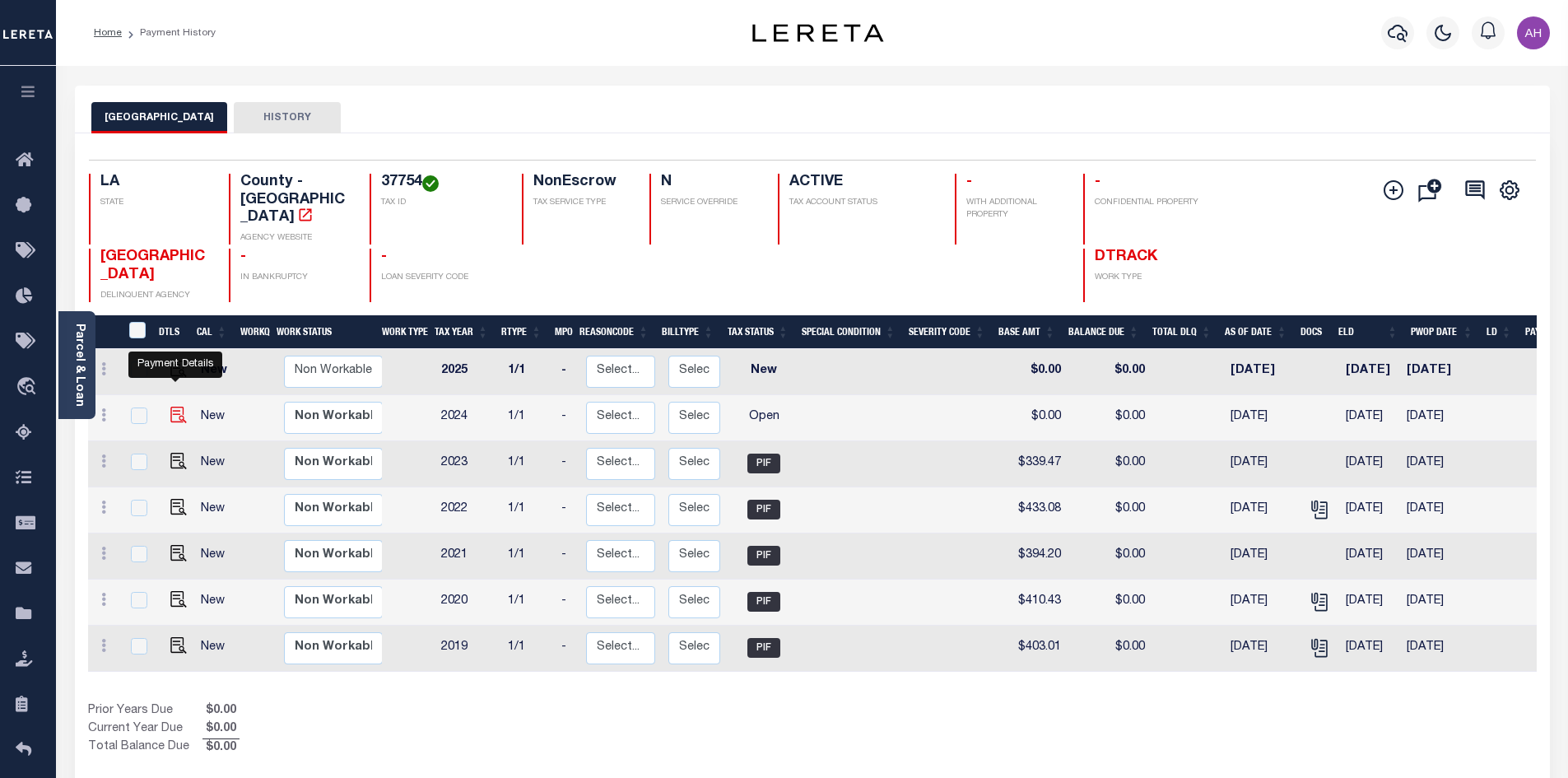
click at [170, 406] on img "" at bounding box center [178, 414] width 16 height 16
checkbox input "true"
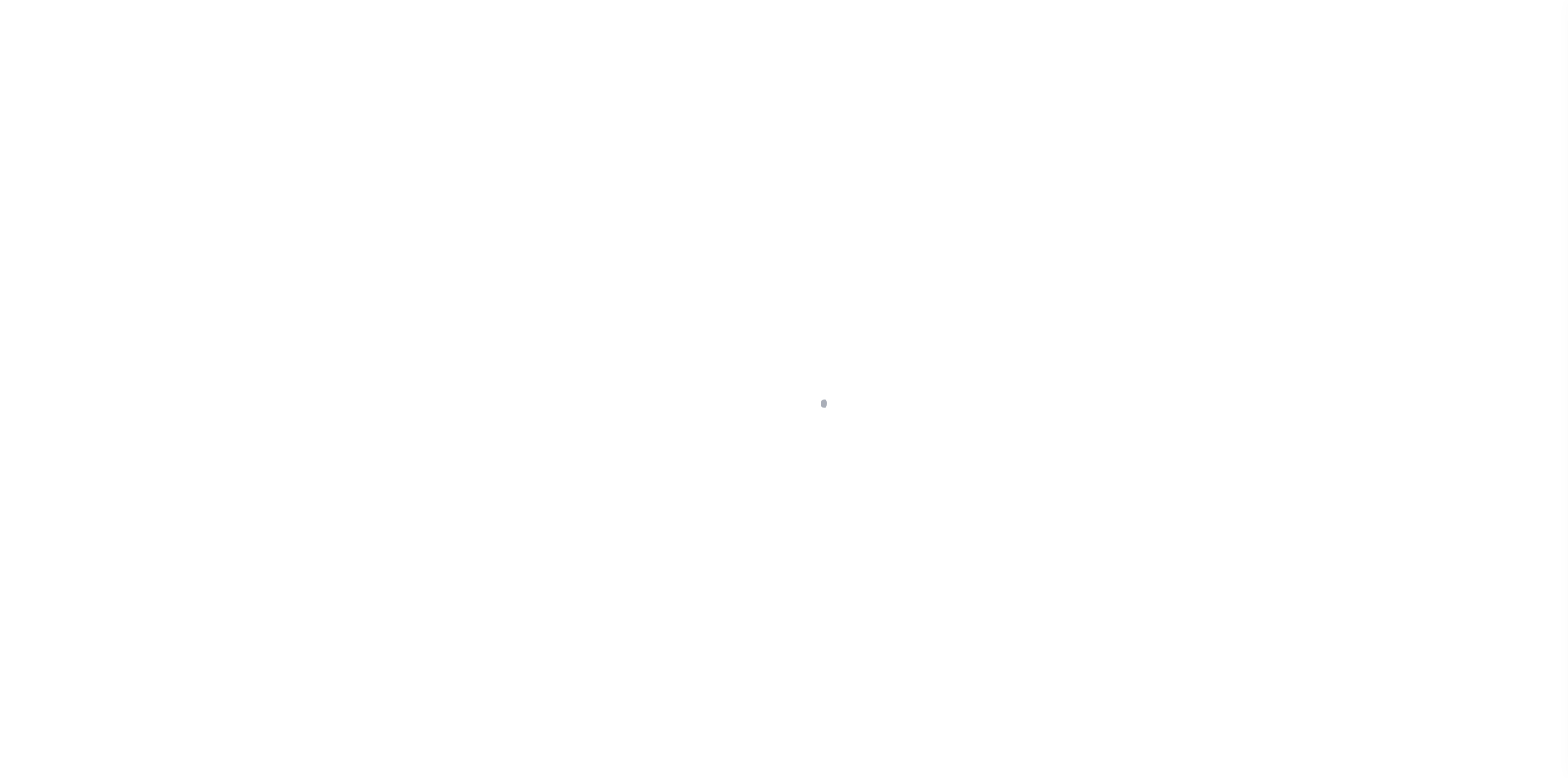
select select "OP2"
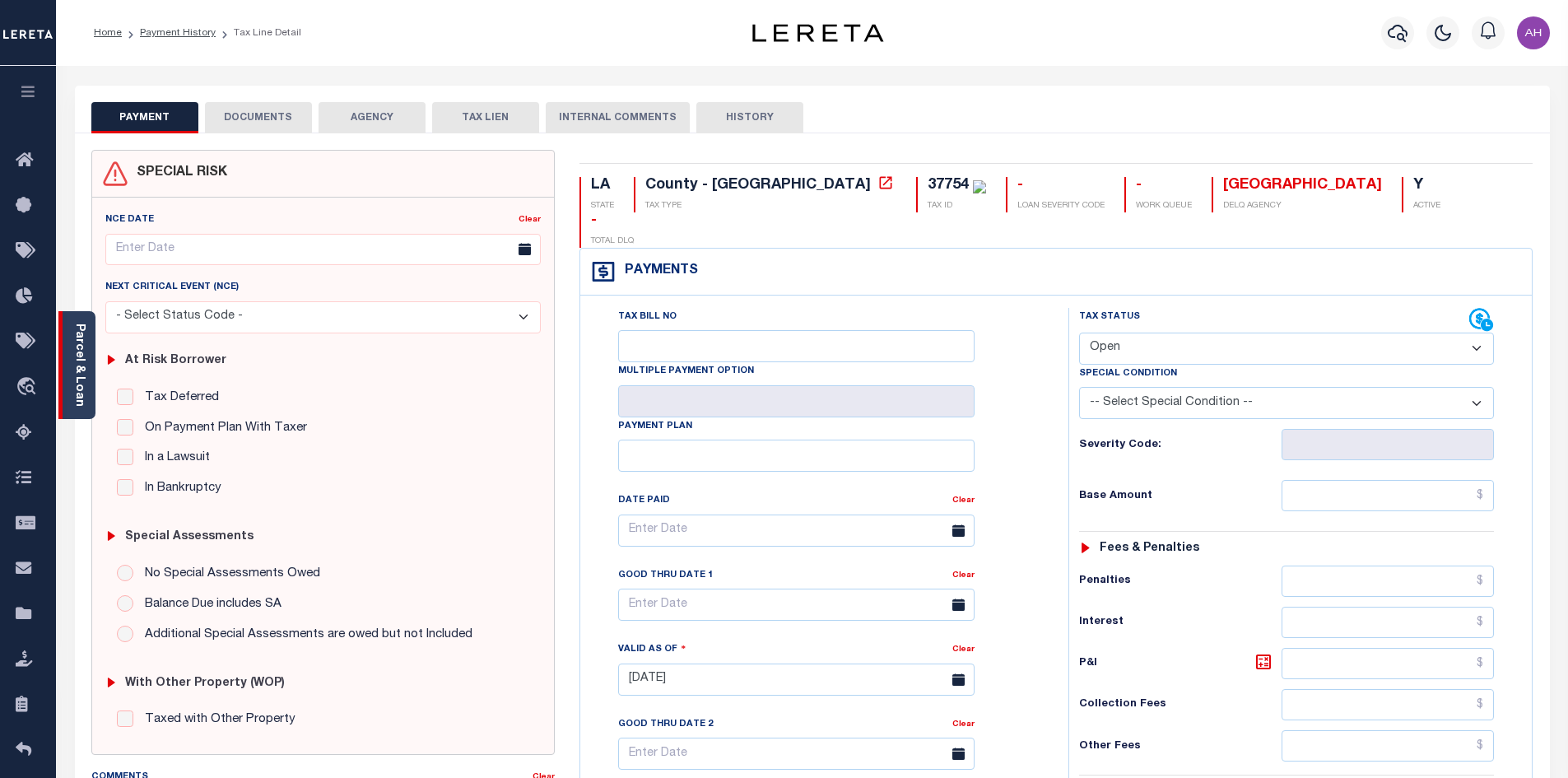
click at [78, 367] on link "Parcel & Loan" at bounding box center [78, 365] width 12 height 83
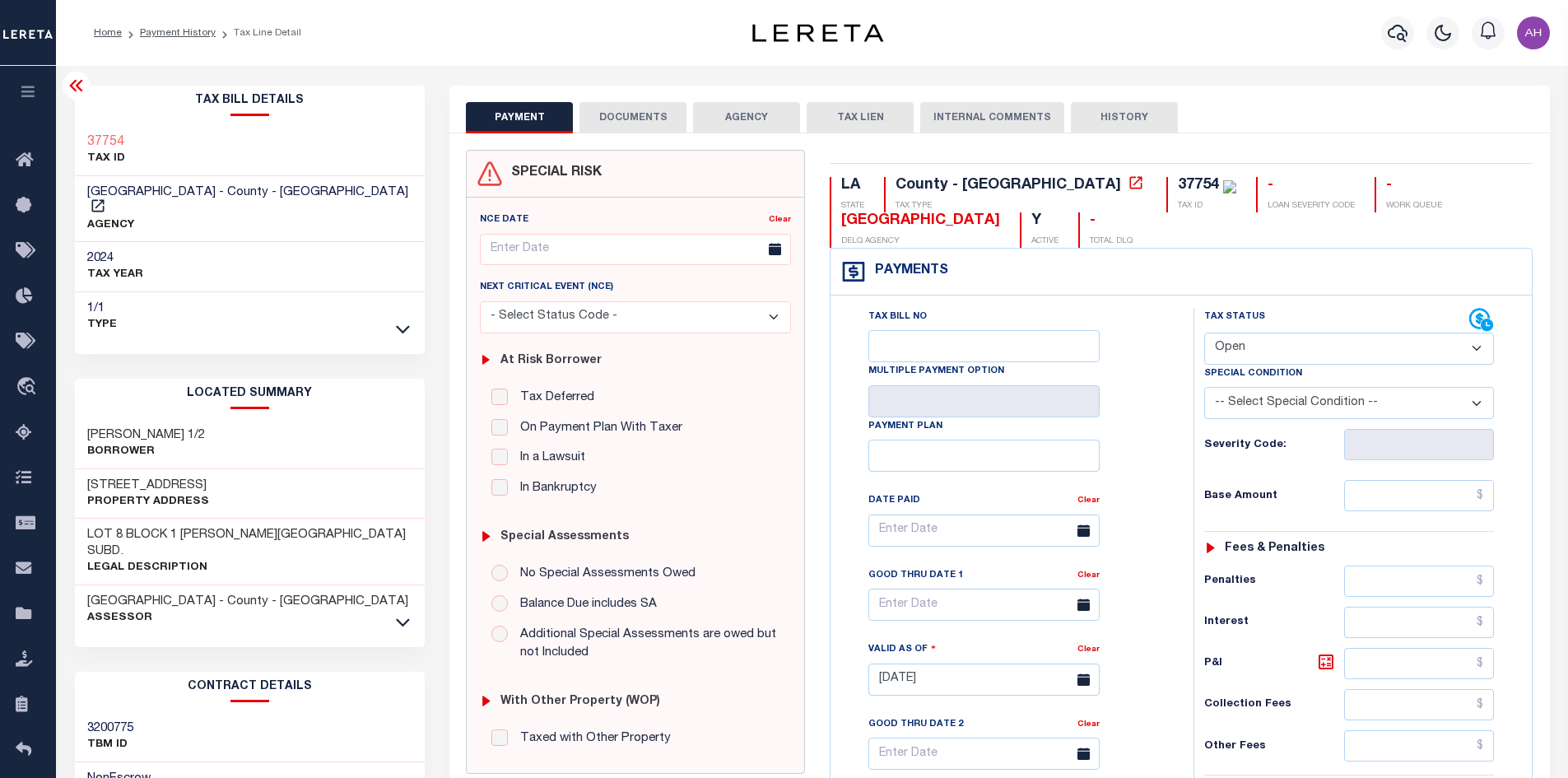
click at [625, 110] on button "DOCUMENTS" at bounding box center [632, 117] width 107 height 32
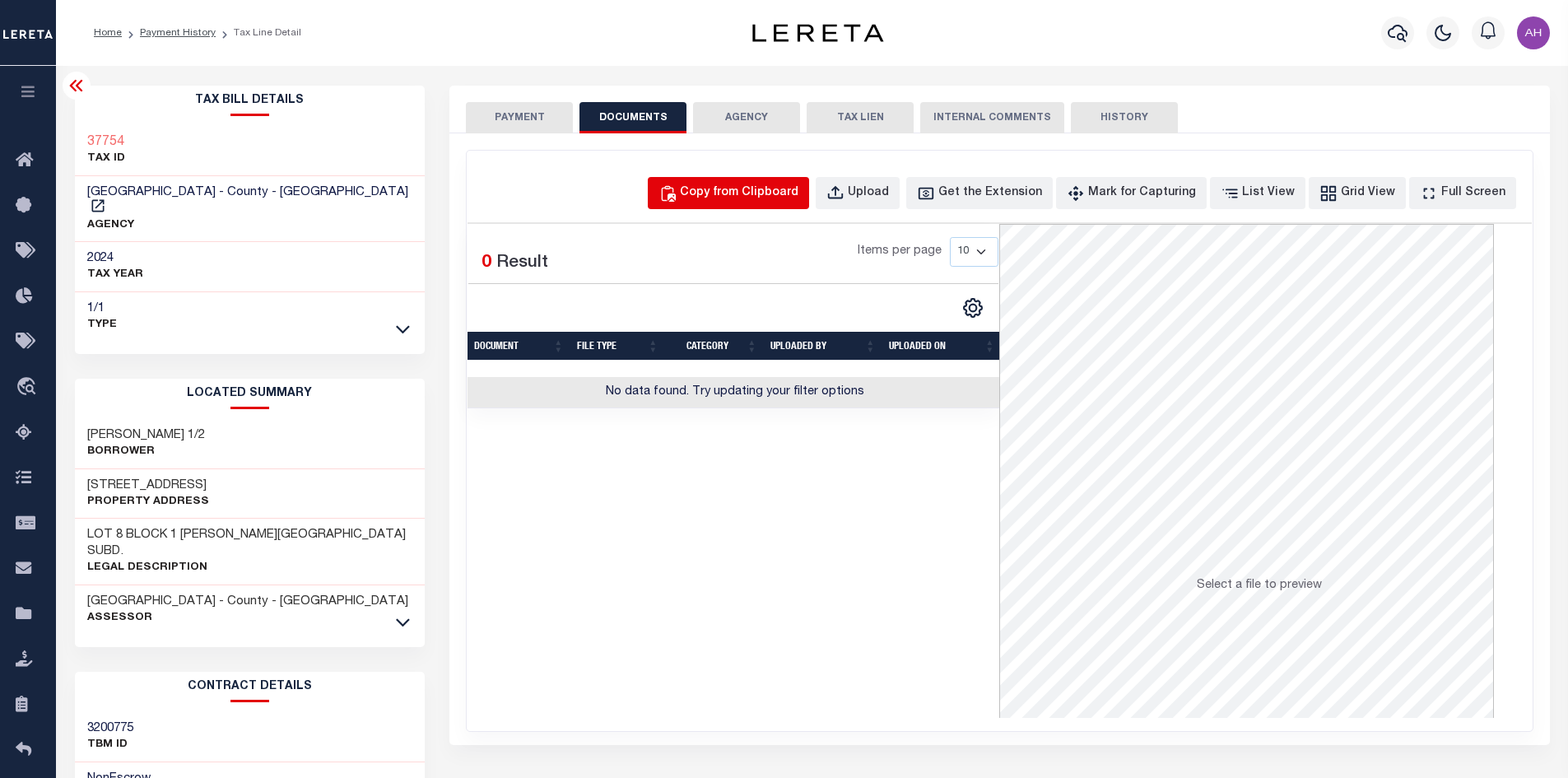
click at [768, 185] on div "Copy from Clipboard" at bounding box center [739, 194] width 119 height 18
select select "POP"
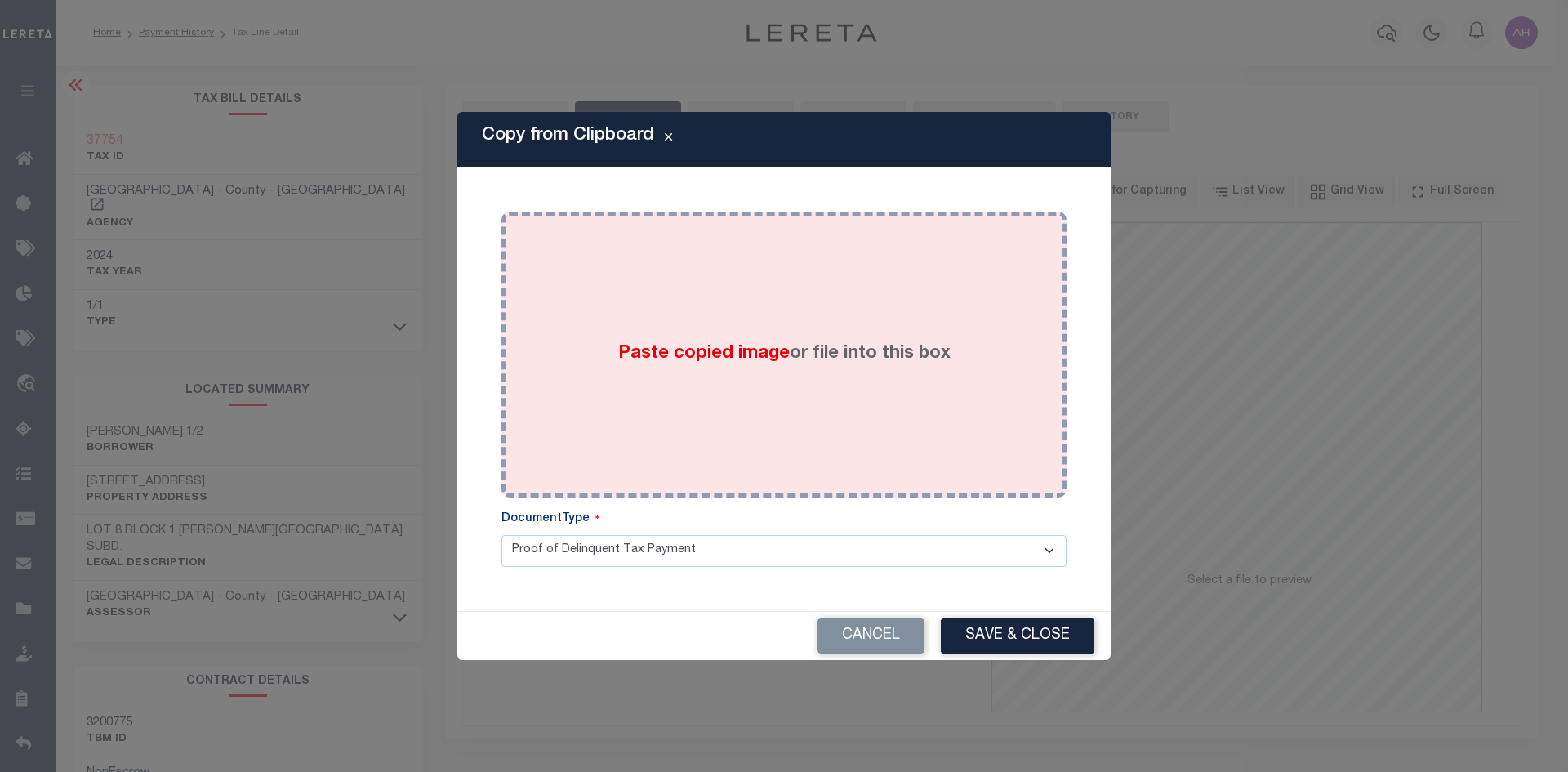
click at [772, 346] on span "Paste copied image" at bounding box center [704, 354] width 172 height 18
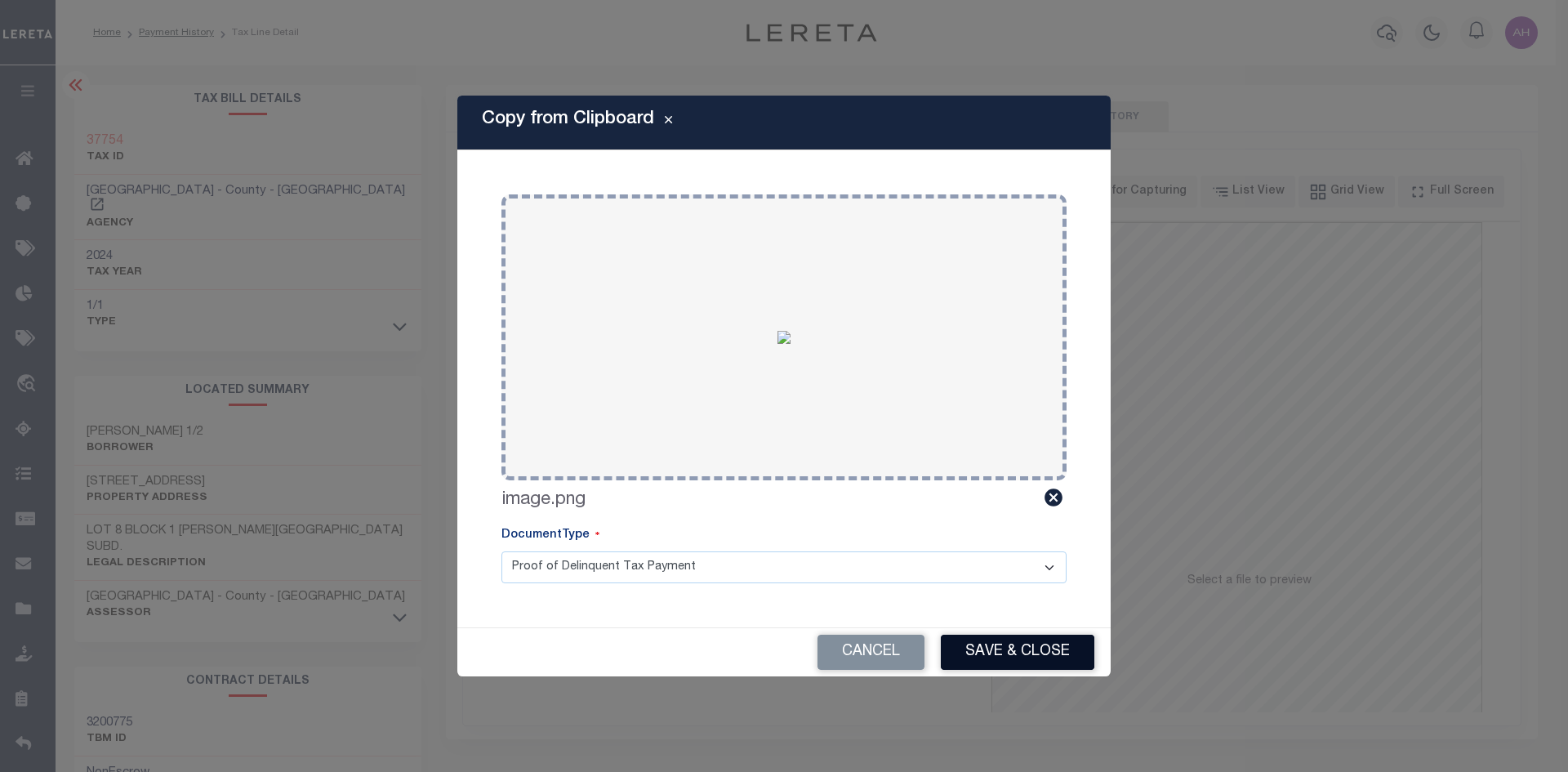
click at [1014, 652] on button "Save & Close" at bounding box center [1018, 651] width 154 height 35
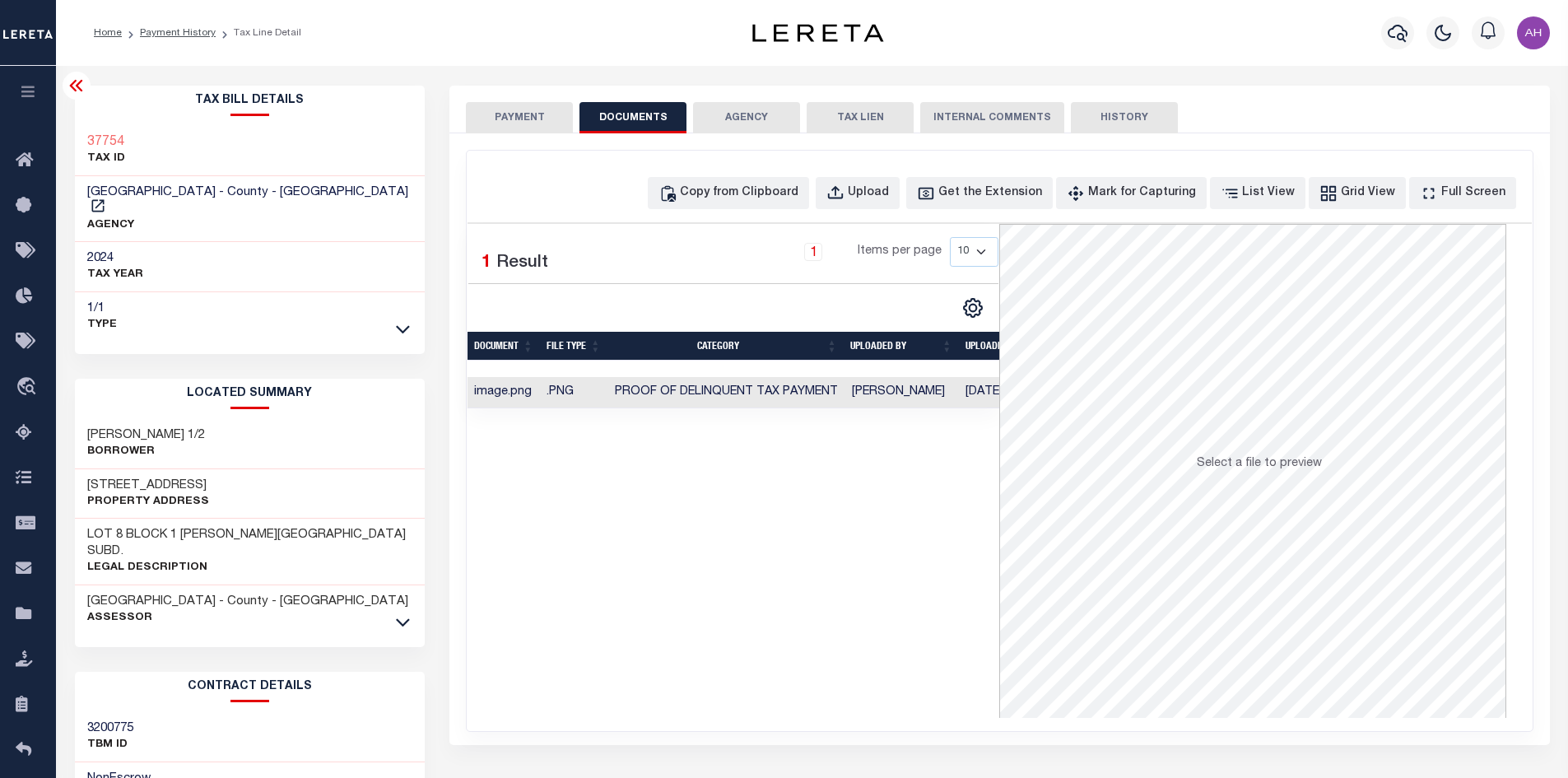
click at [511, 125] on button "PAYMENT" at bounding box center [519, 117] width 107 height 32
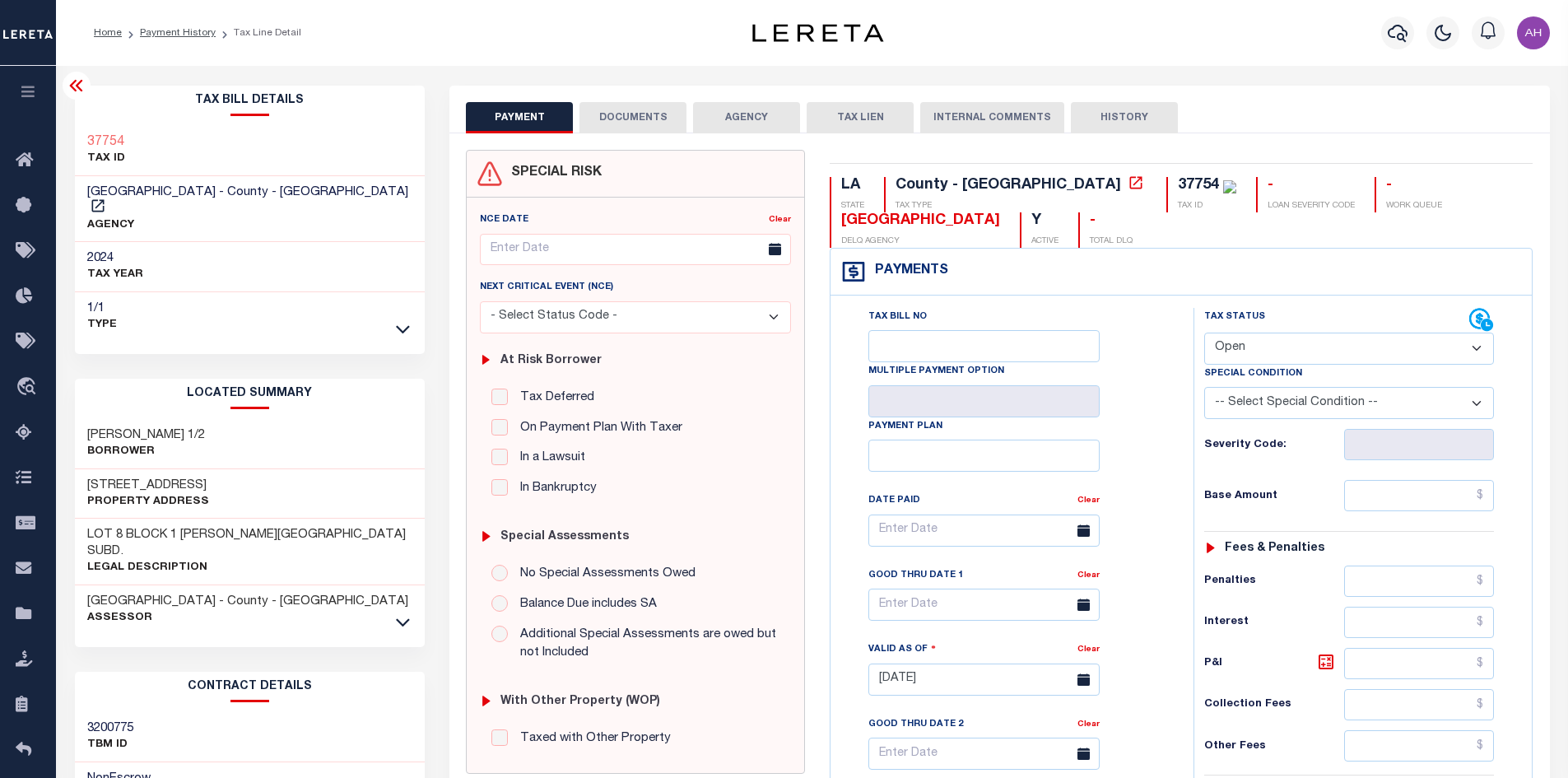
click at [1281, 339] on select "- Select Status Code - Open Due/Unpaid Paid Incomplete No Tax Due Internal Refu…" at bounding box center [1349, 348] width 290 height 32
select select "PYD"
click at [1204, 333] on select "- Select Status Code - Open Due/Unpaid Paid Incomplete No Tax Due Internal Refu…" at bounding box center [1349, 348] width 290 height 32
type input "[DATE]"
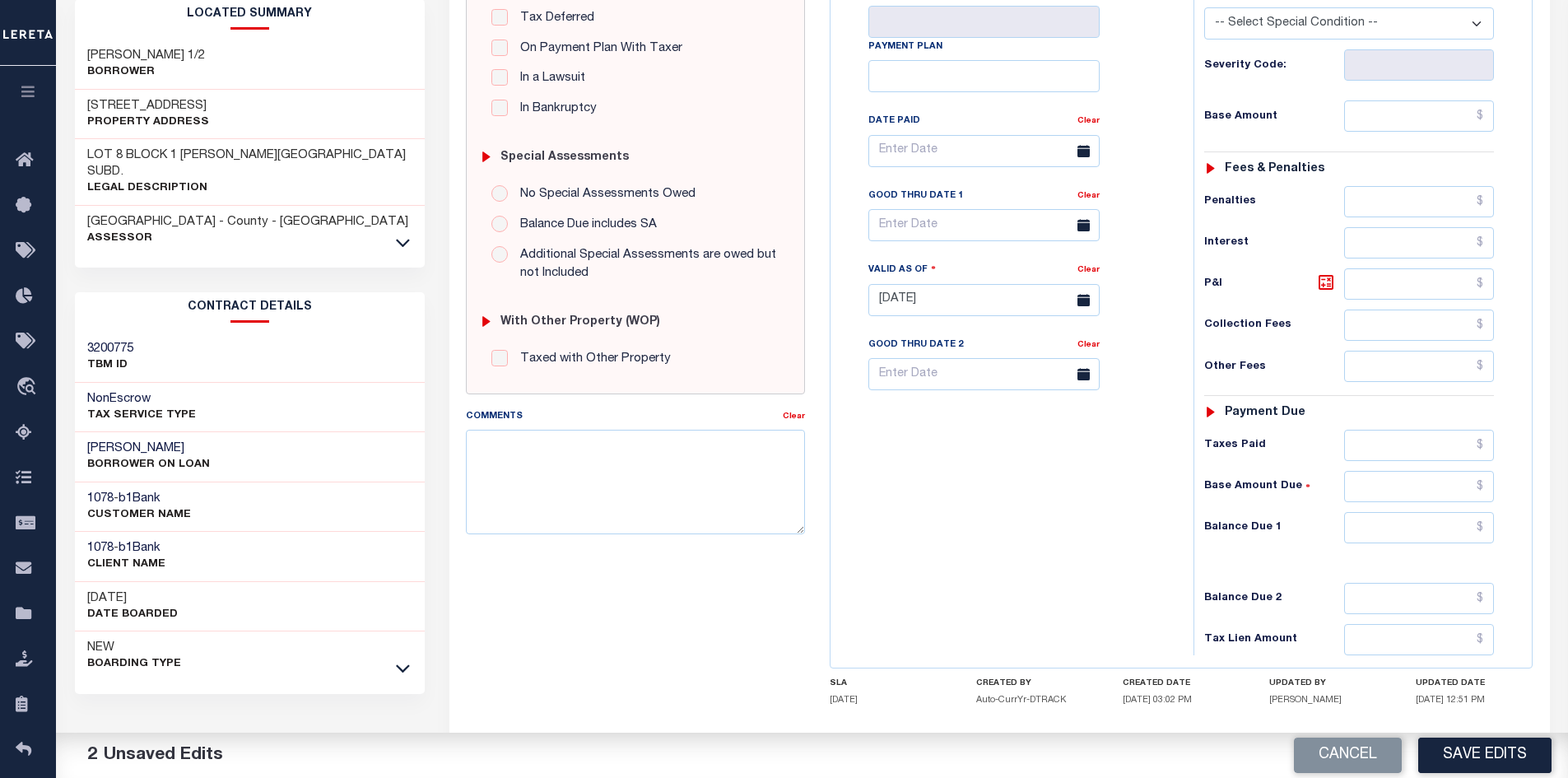
scroll to position [412, 0]
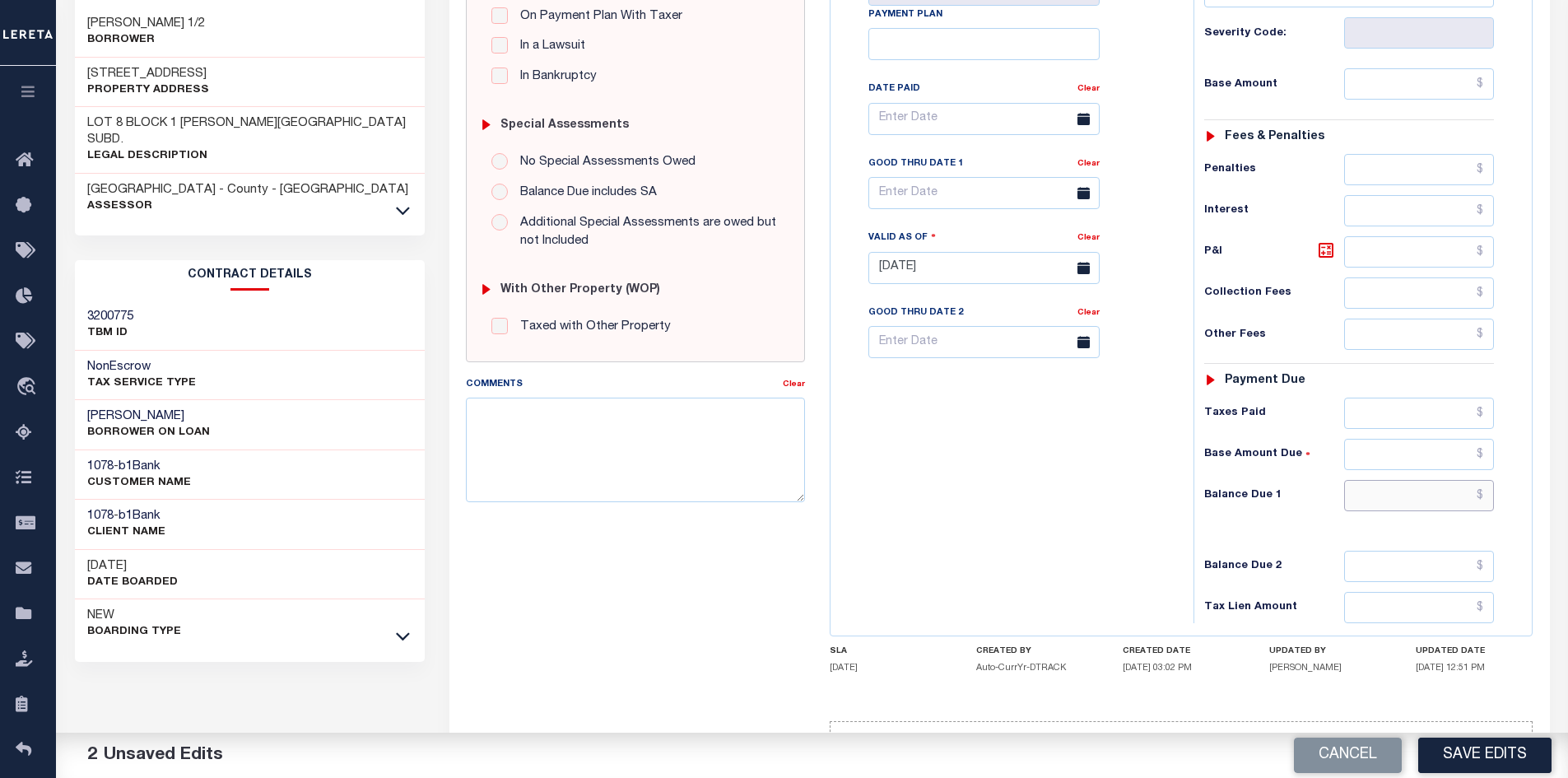
click at [1414, 501] on input "text" at bounding box center [1418, 495] width 150 height 32
type input "$0.00"
click at [1367, 86] on input "text" at bounding box center [1418, 84] width 150 height 32
type input "$461.30"
click at [1474, 754] on button "Save Edits" at bounding box center [1484, 755] width 133 height 35
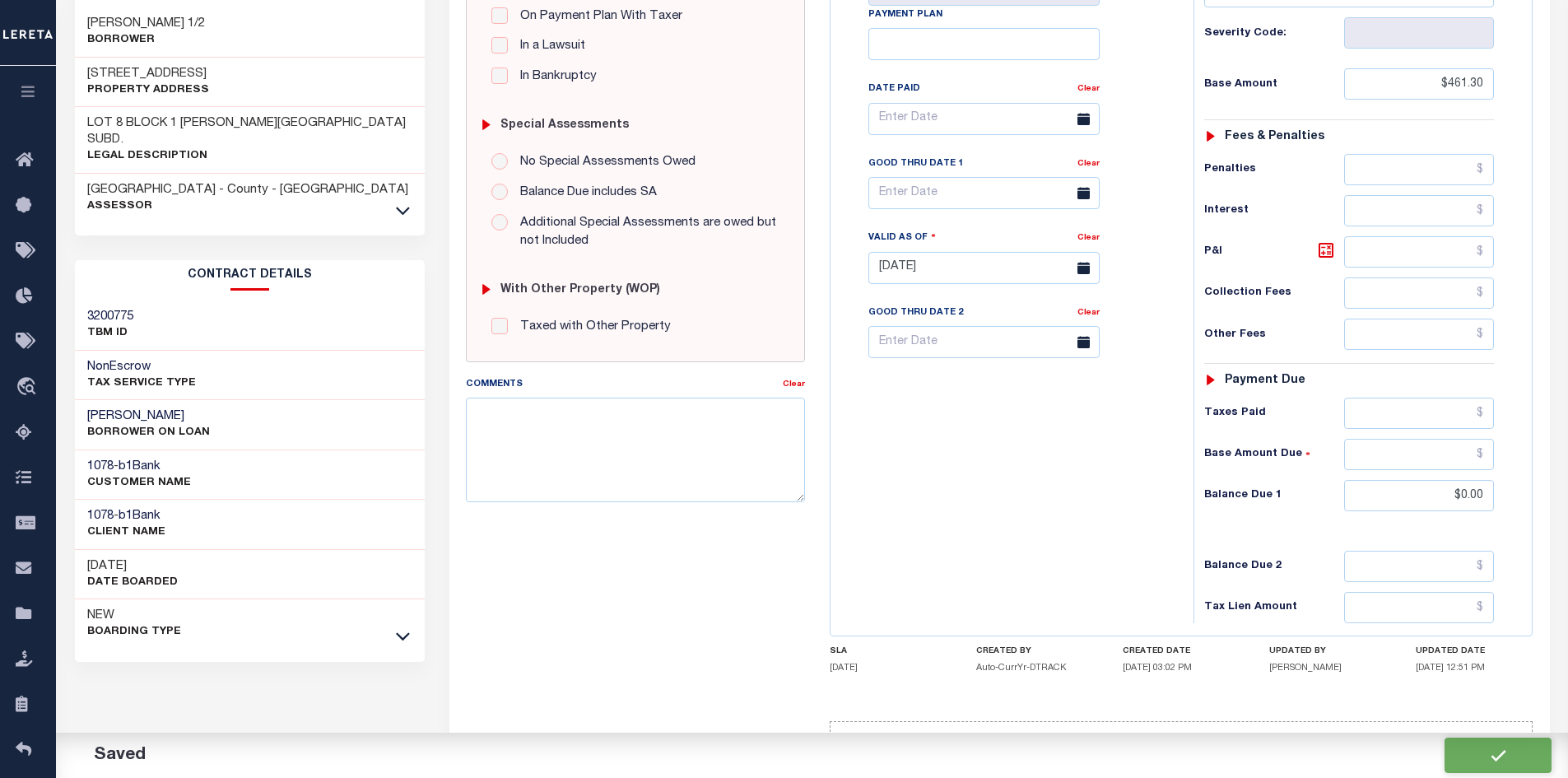
checkbox input "false"
type input "$461.3"
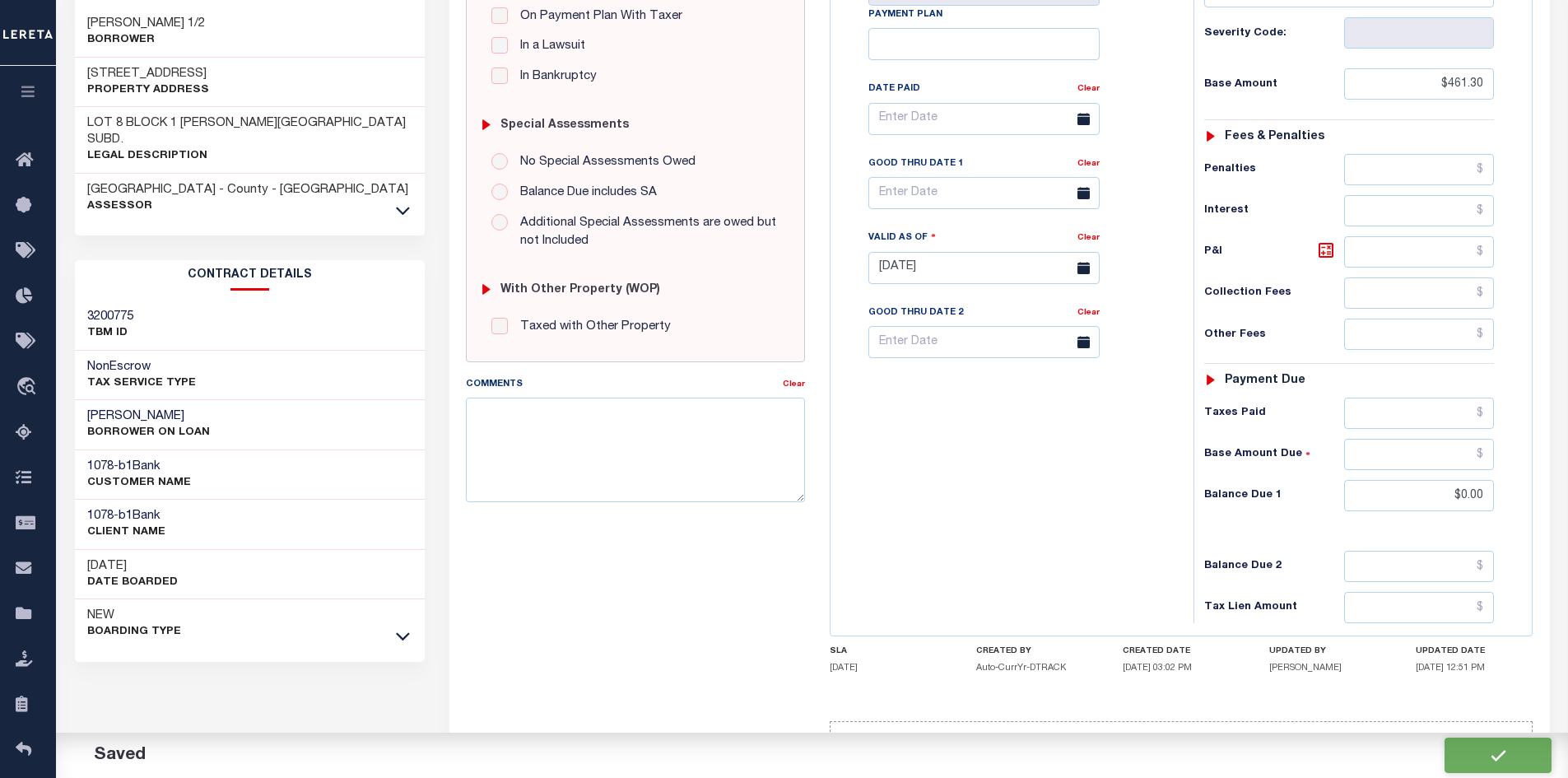
type input "$0"
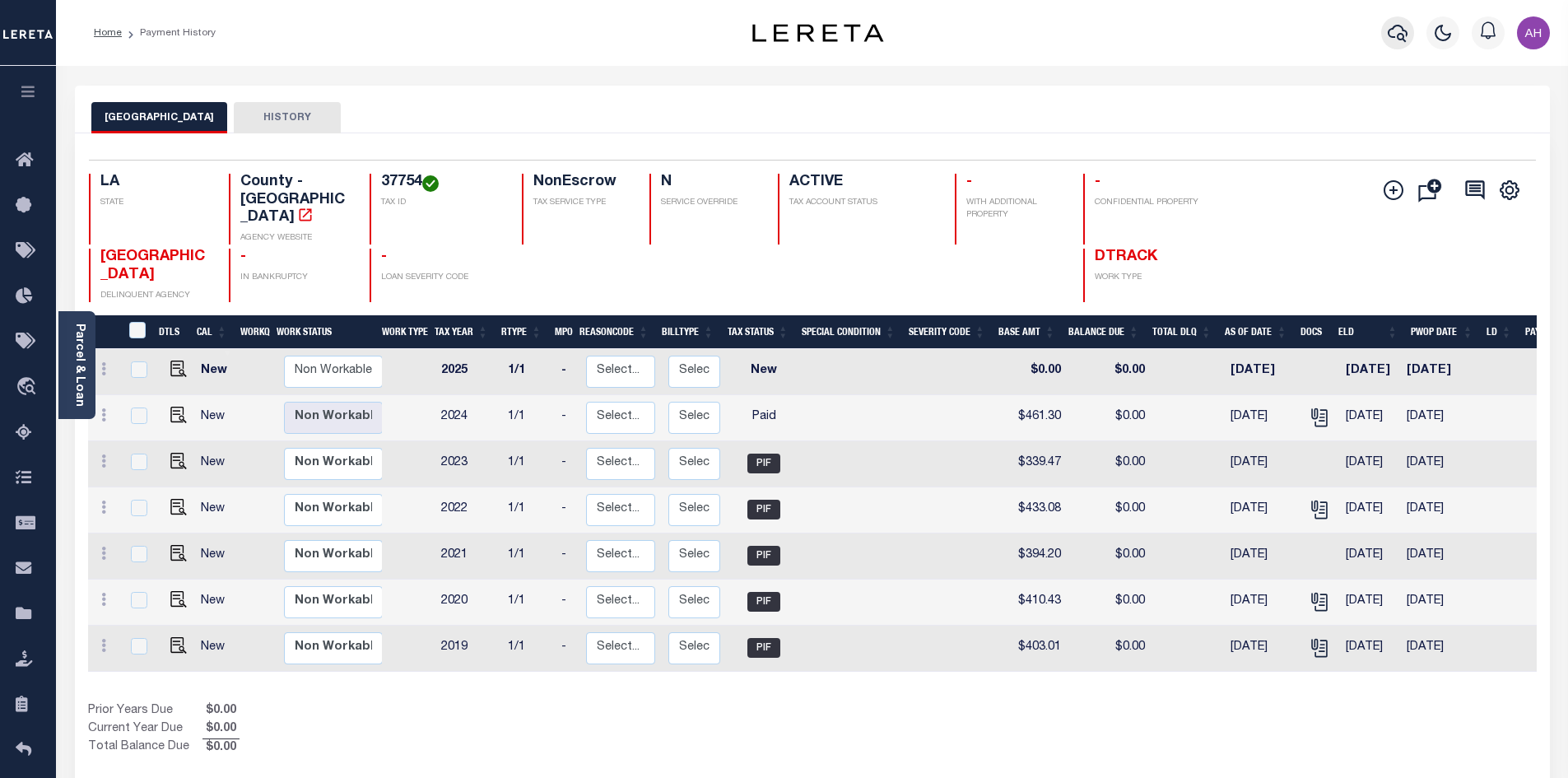
click at [1399, 33] on icon "button" at bounding box center [1398, 33] width 20 height 20
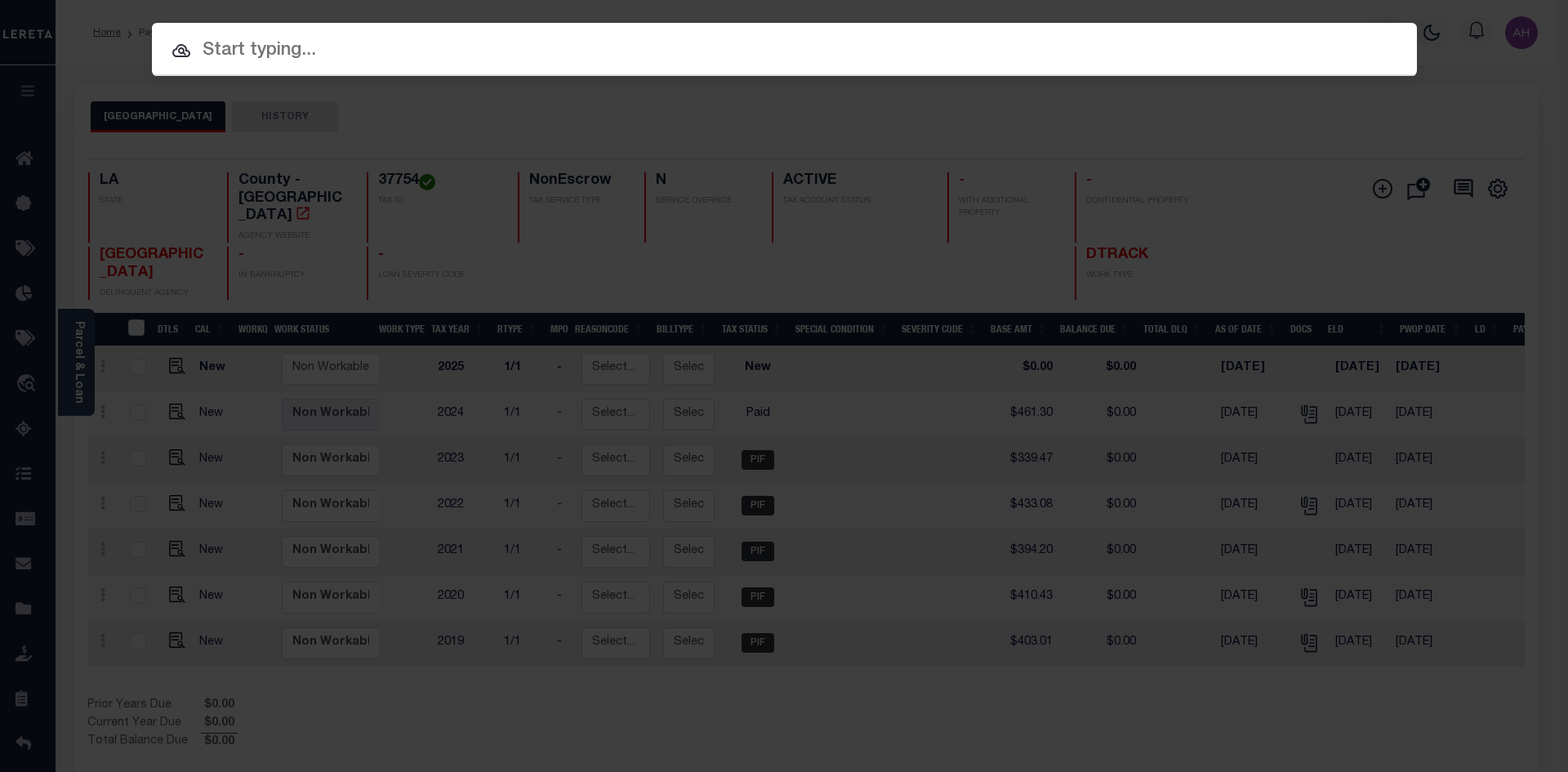
paste input "002201831496"
type input "002201831496"
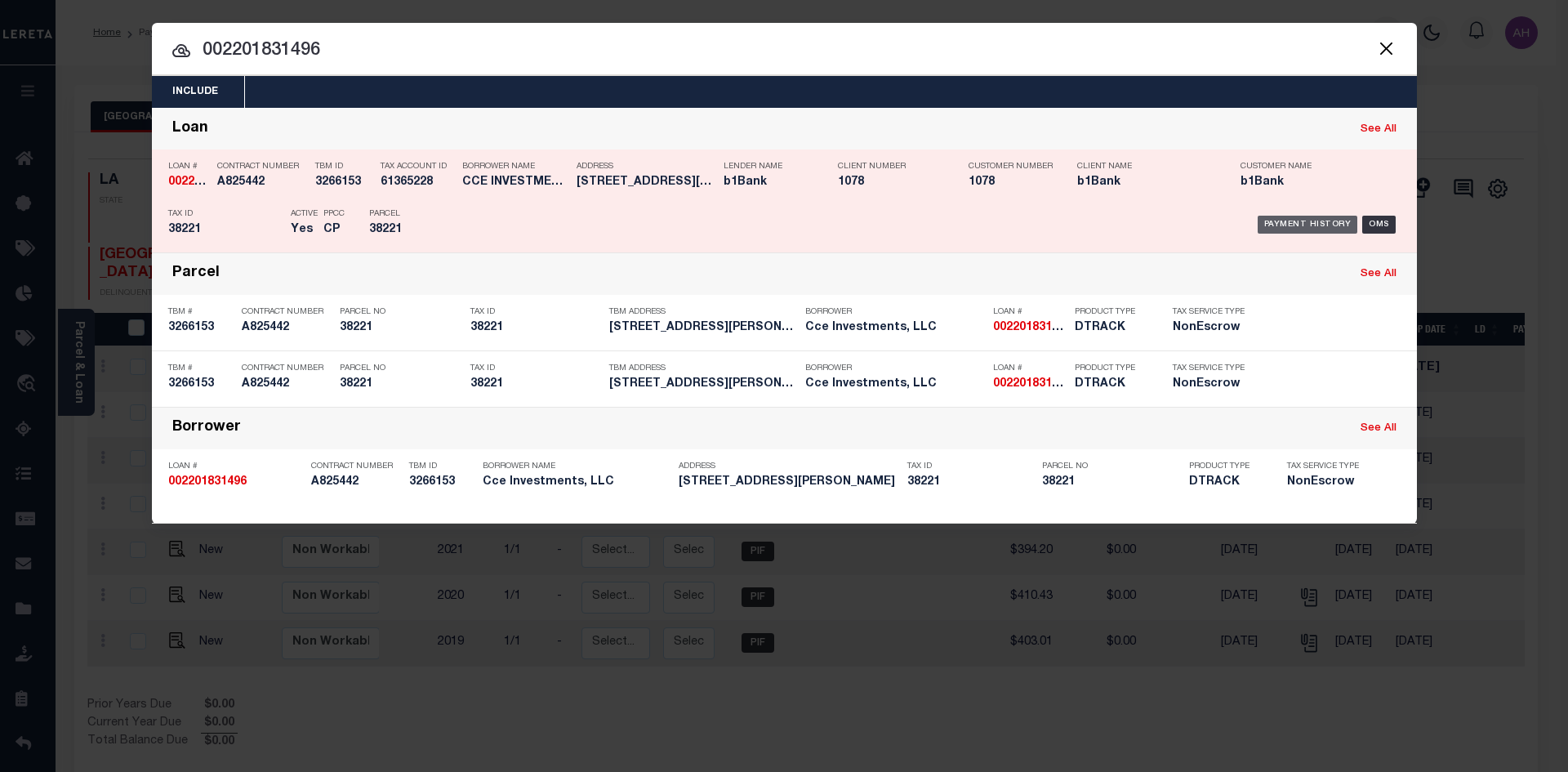
click at [1298, 222] on div "Payment History" at bounding box center [1308, 224] width 100 height 18
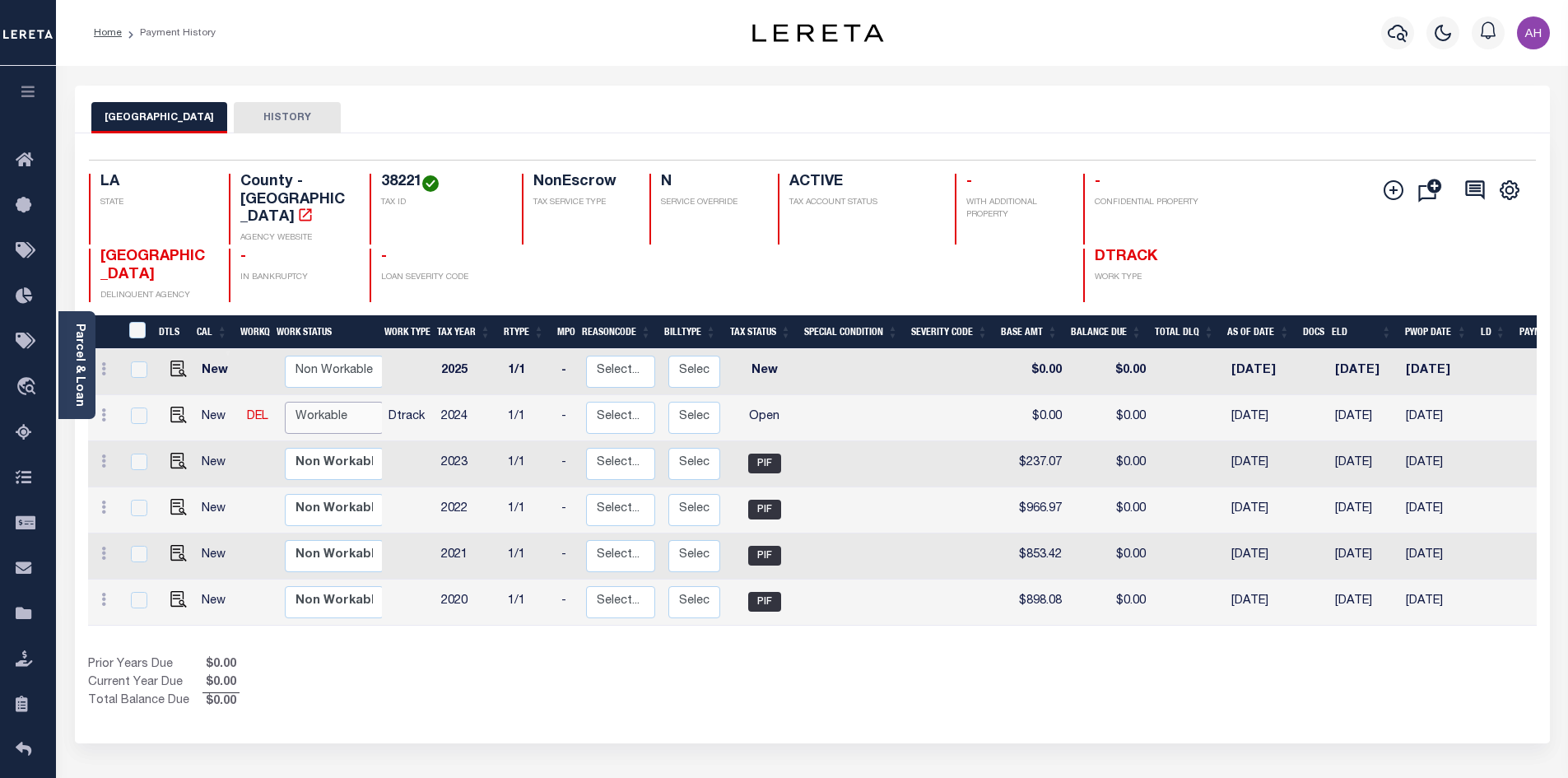
click at [322, 402] on select "Non Workable Workable" at bounding box center [334, 418] width 99 height 32
checkbox input "true"
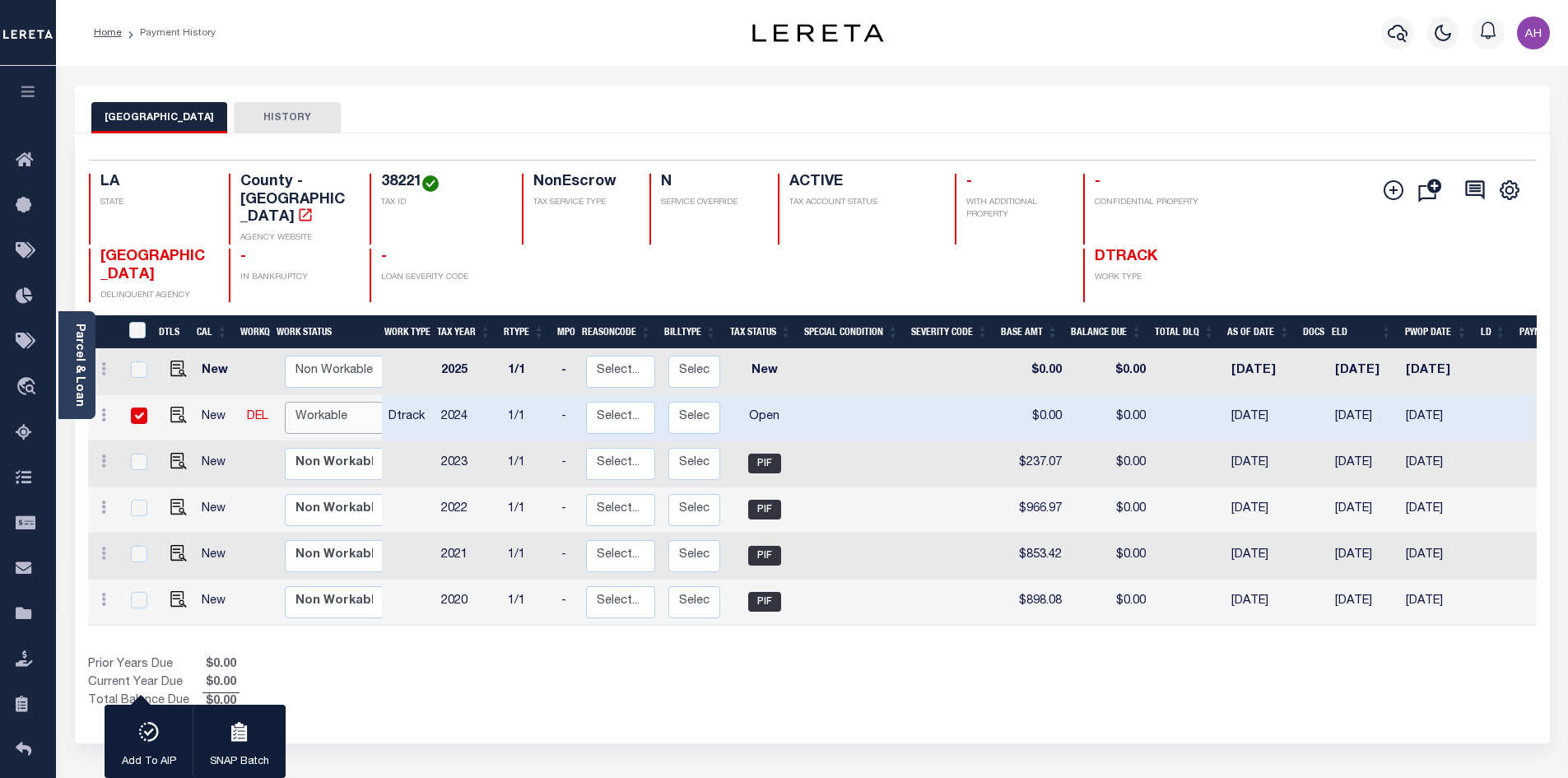
select select "true"
click at [285, 402] on select "Non Workable Workable" at bounding box center [334, 418] width 99 height 32
checkbox input "false"
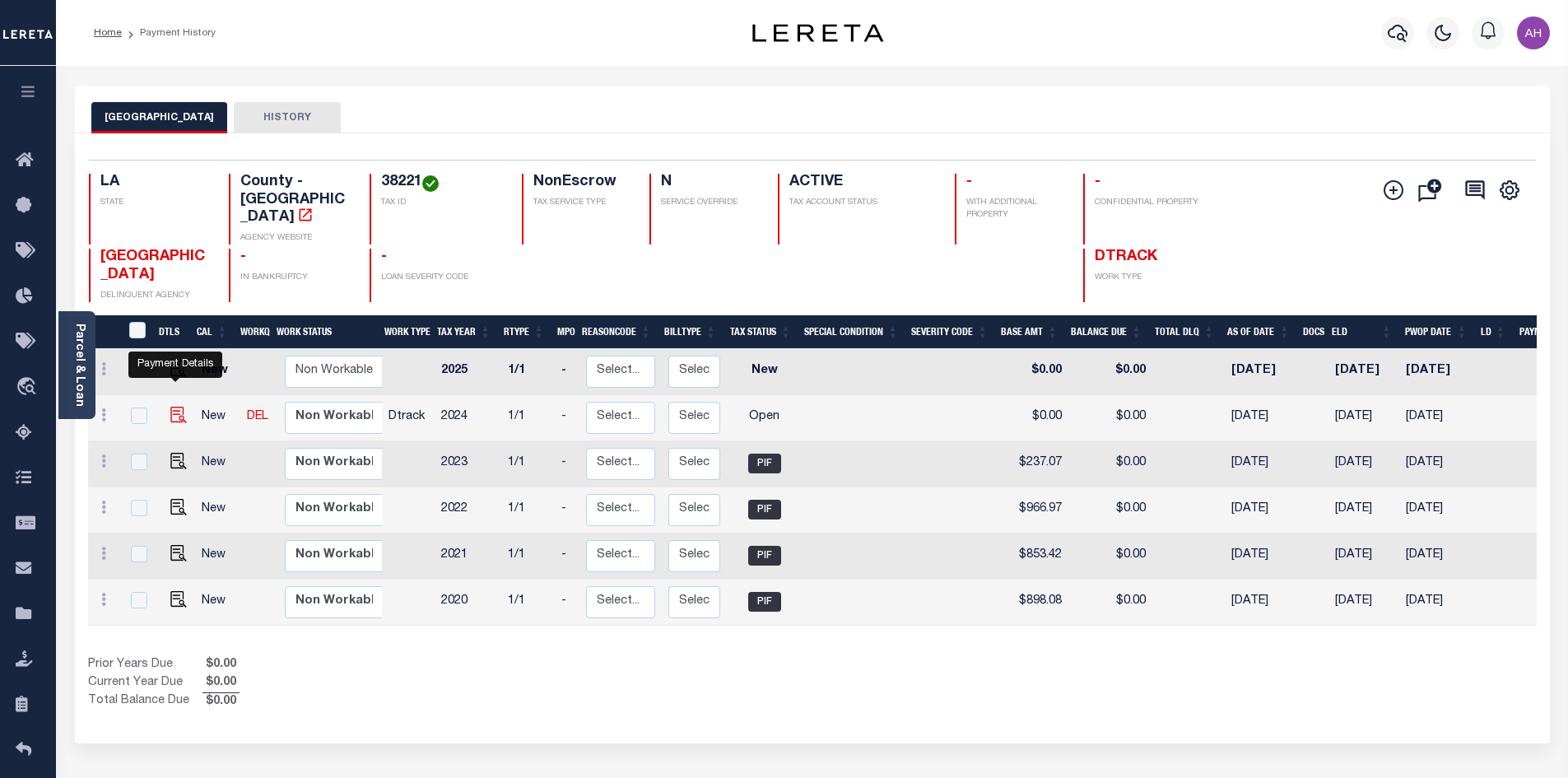
click at [177, 406] on img "" at bounding box center [178, 414] width 16 height 16
checkbox input "true"
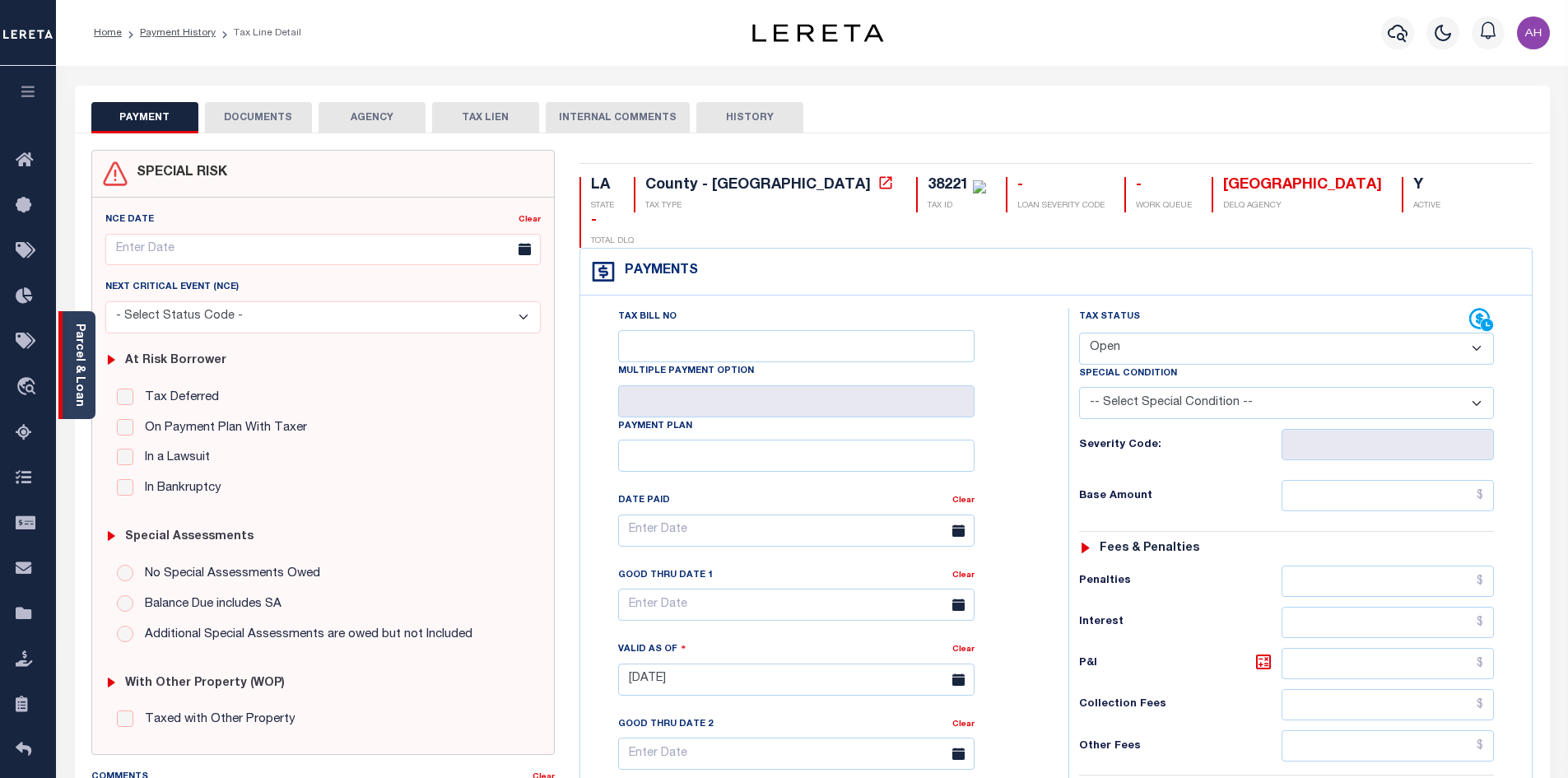
click at [73, 367] on link "Parcel & Loan" at bounding box center [78, 365] width 12 height 83
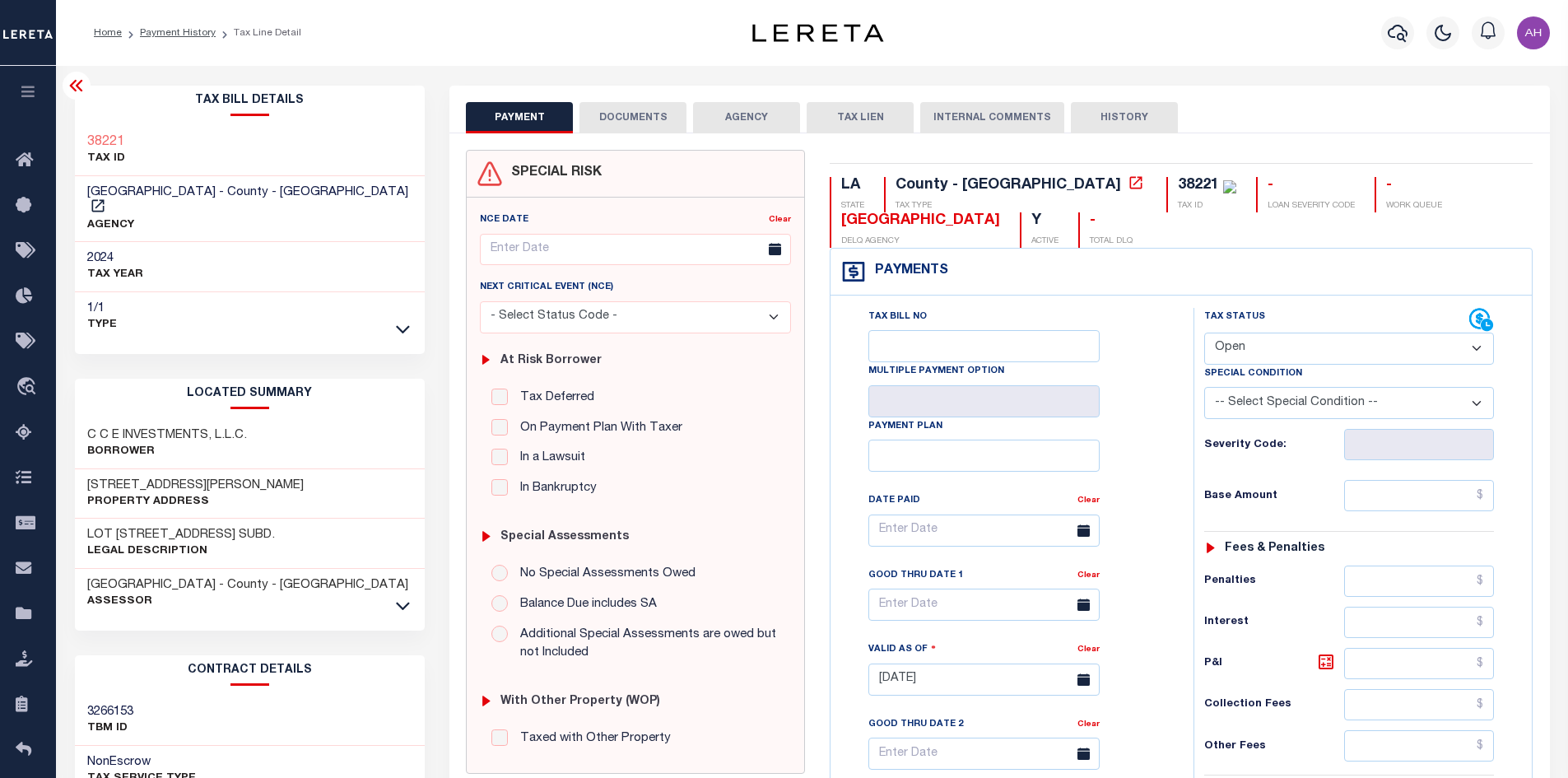
click at [1249, 342] on select "- Select Status Code - Open Due/Unpaid Paid Incomplete No Tax Due Internal Refu…" at bounding box center [1349, 348] width 290 height 32
select select "PYD"
click at [1204, 333] on select "- Select Status Code - Open Due/Unpaid Paid Incomplete No Tax Due Internal Refu…" at bounding box center [1349, 348] width 290 height 32
type input "10/02/2025"
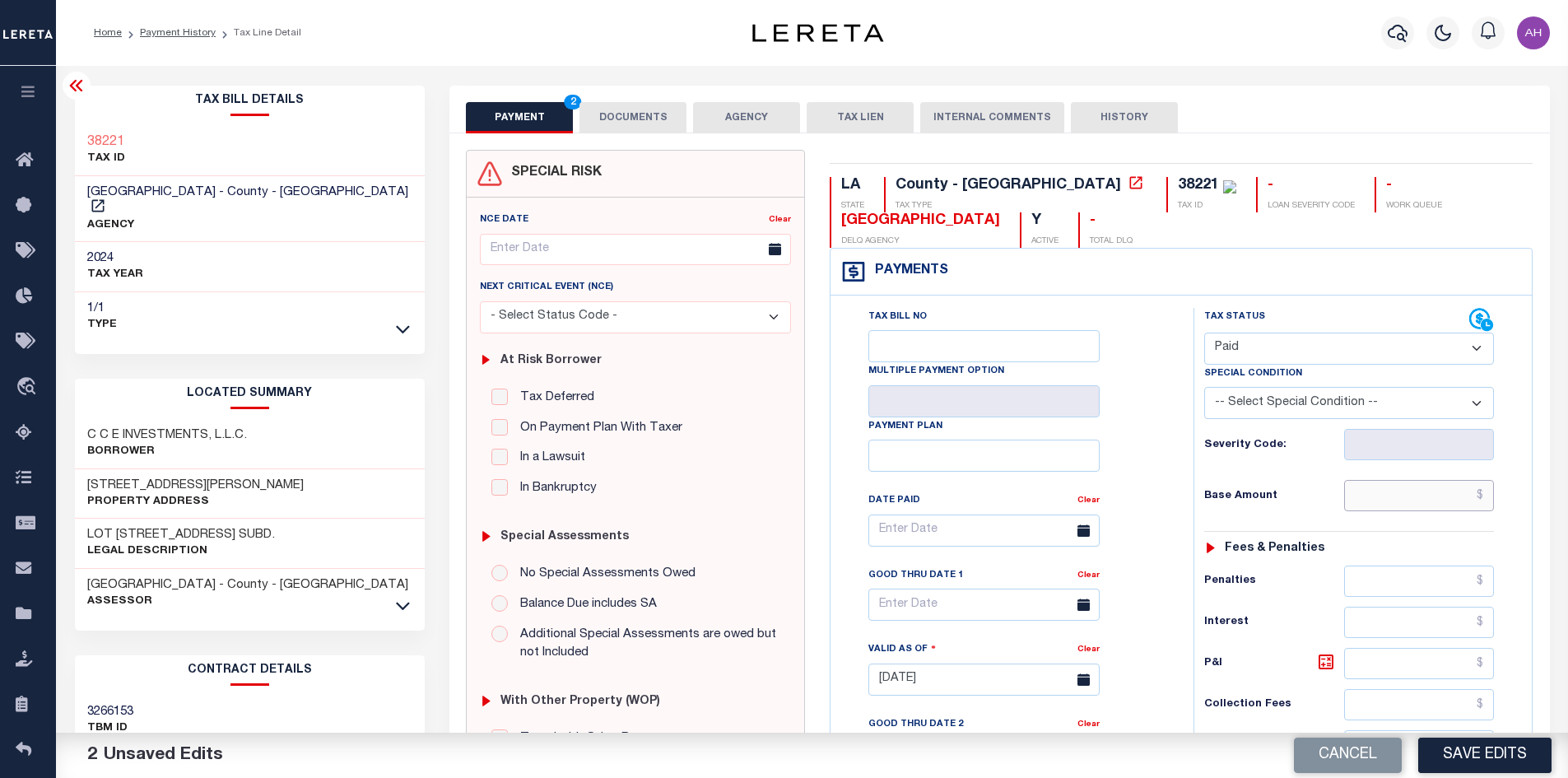
click at [1386, 492] on input "text" at bounding box center [1418, 495] width 150 height 32
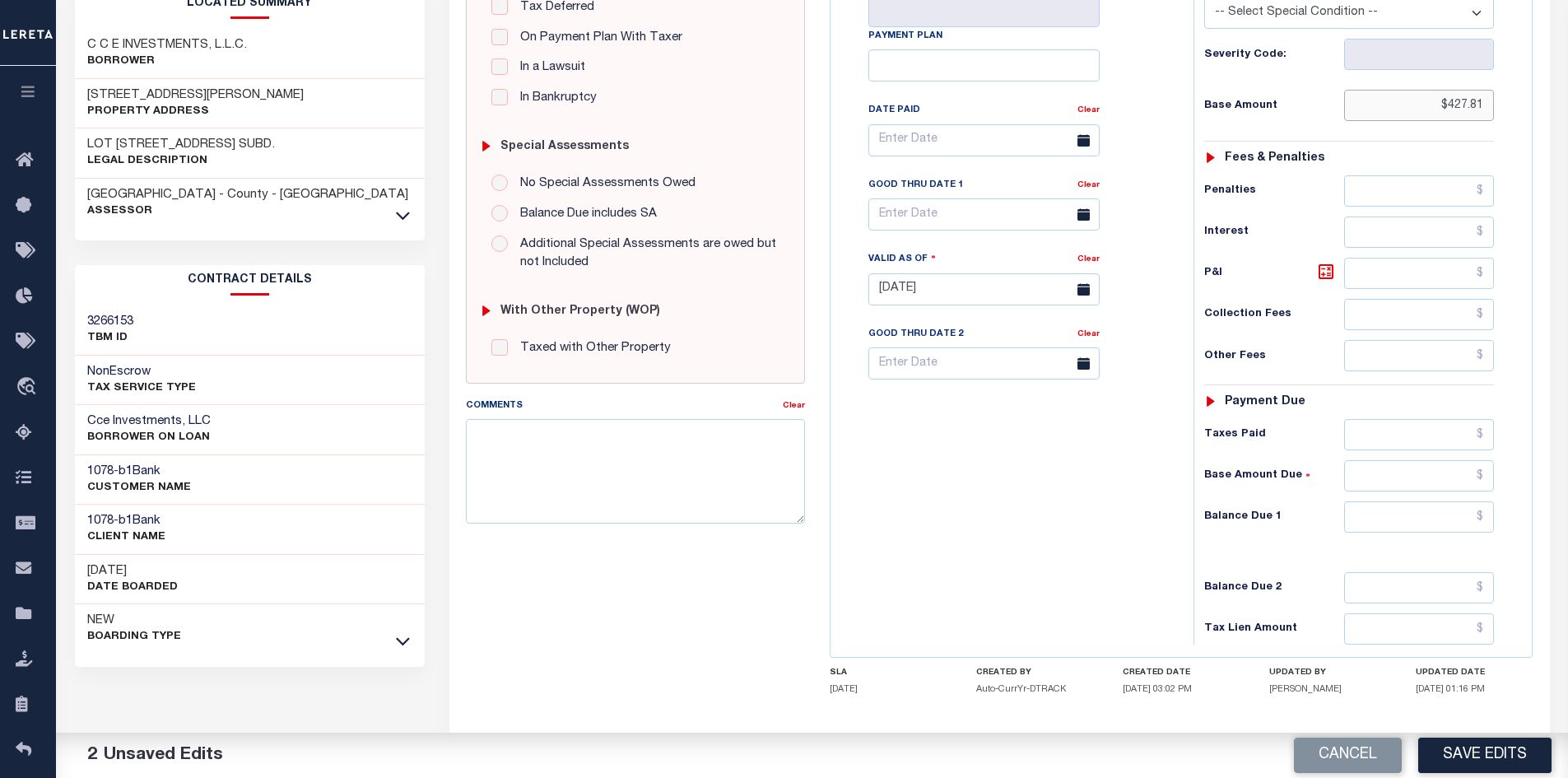
scroll to position [469, 0]
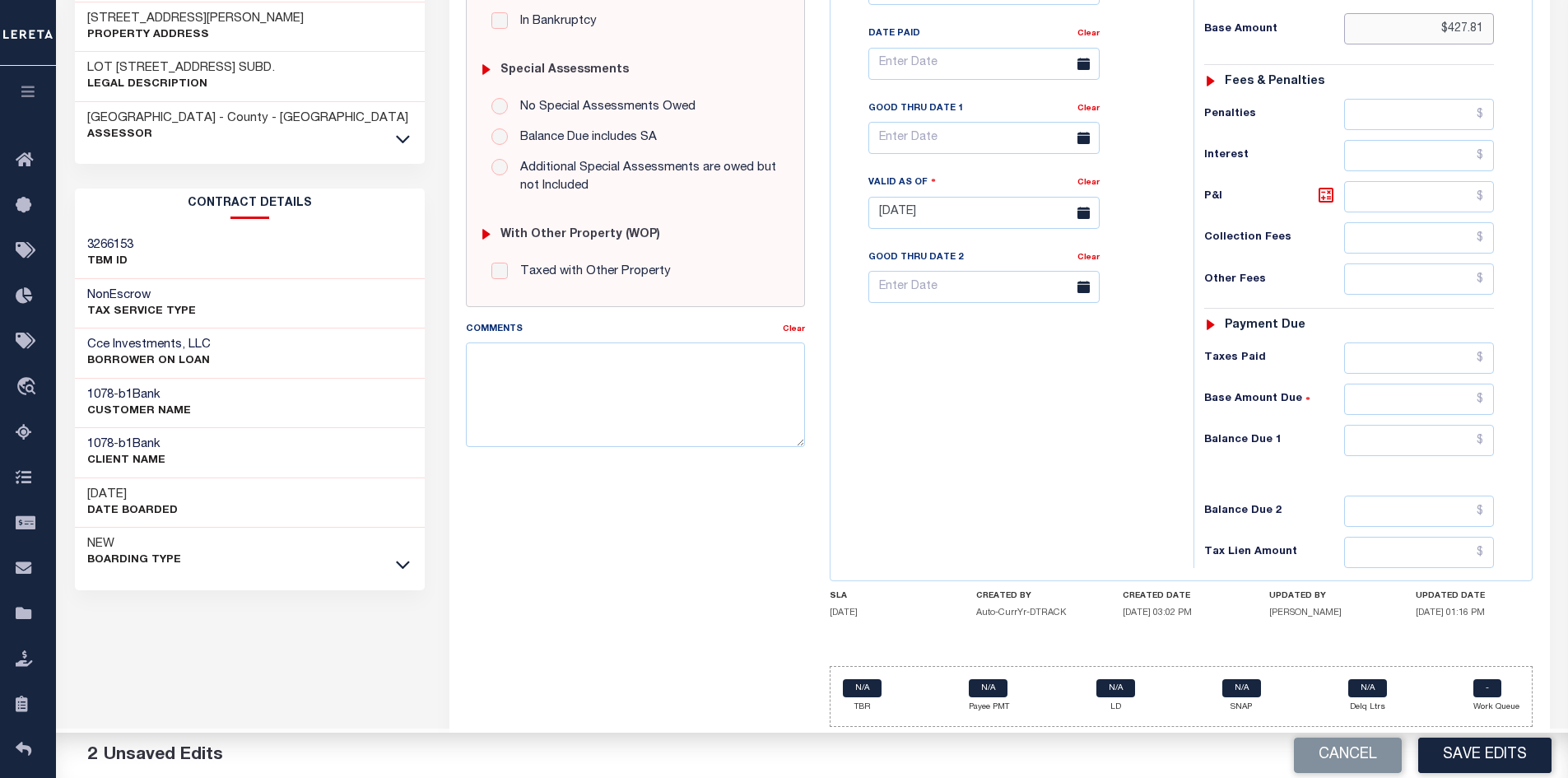
type input "$427.81"
click at [1407, 448] on input "text" at bounding box center [1418, 440] width 150 height 32
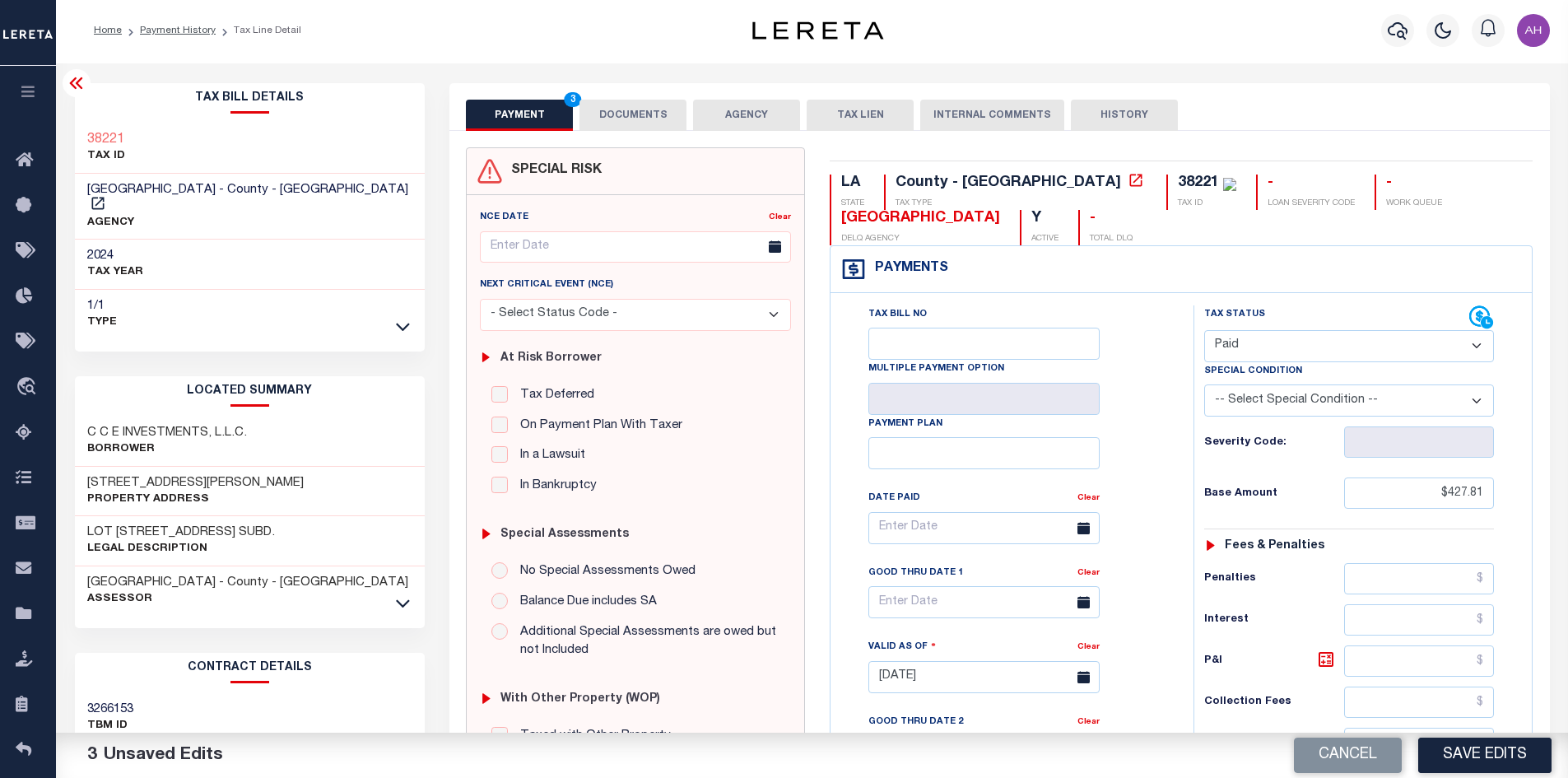
scroll to position [0, 0]
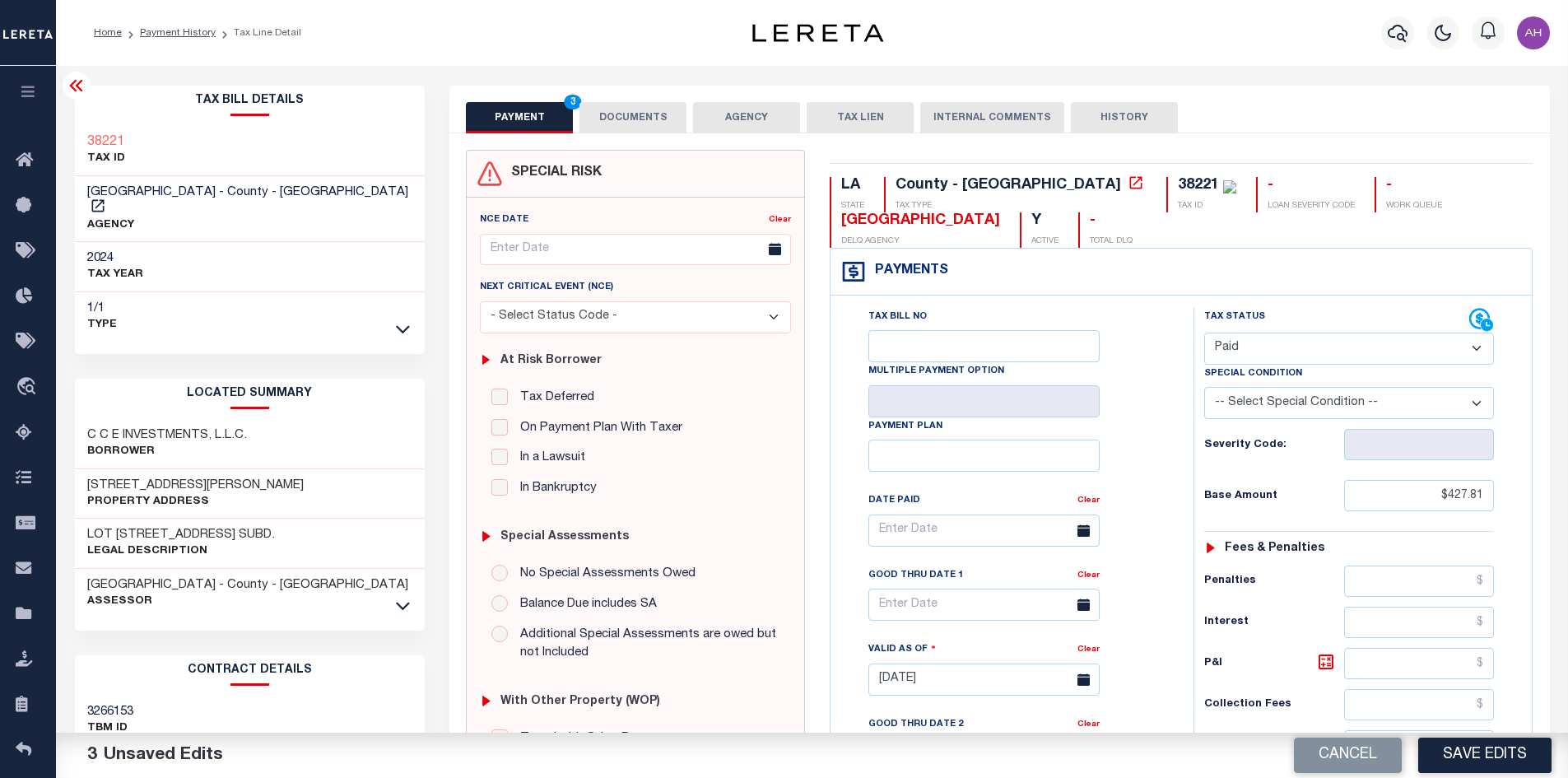
type input "$0.00"
click at [657, 116] on button "DOCUMENTS" at bounding box center [632, 117] width 107 height 32
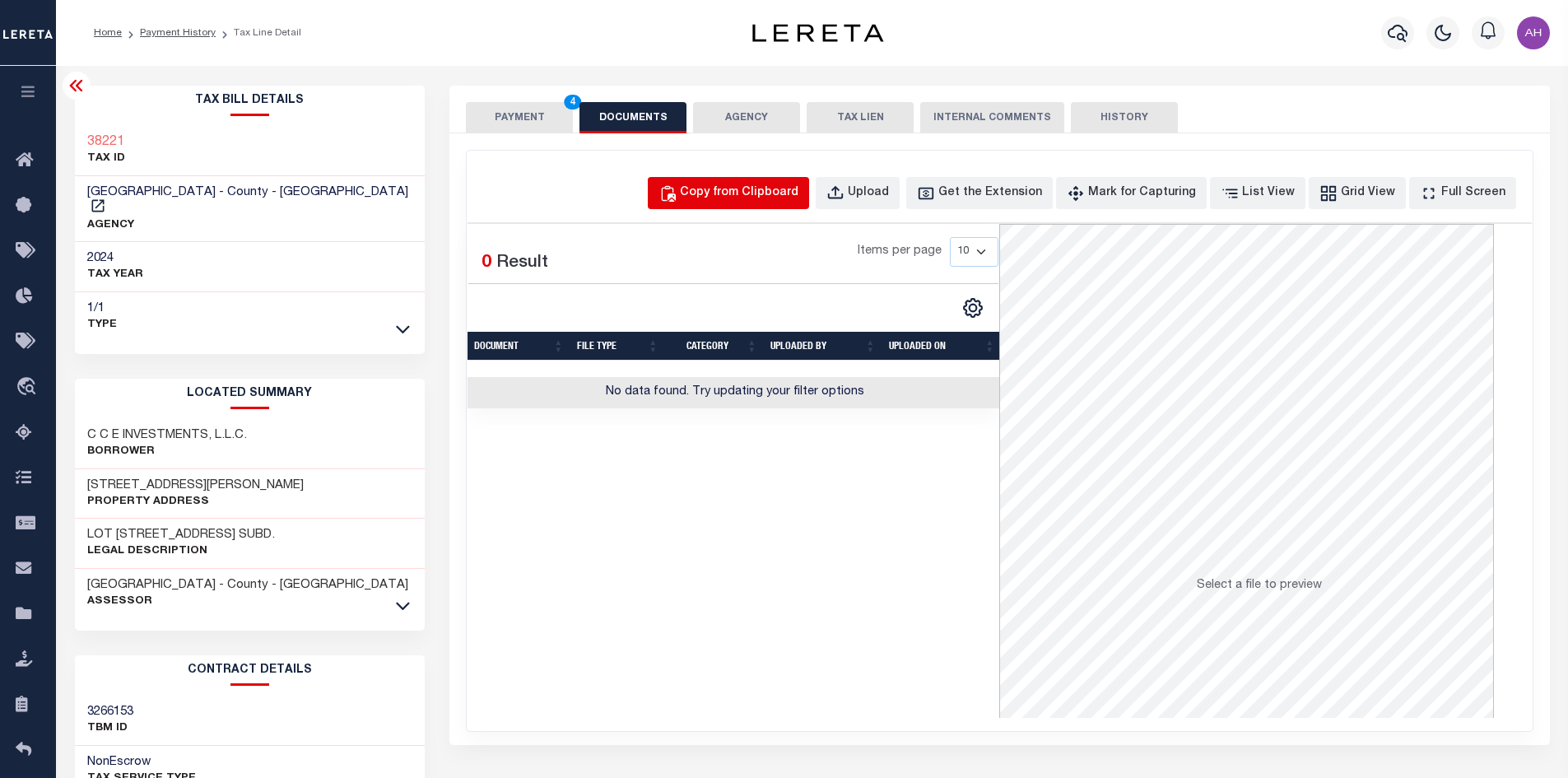
click at [794, 199] on div "Copy from Clipboard" at bounding box center [739, 194] width 119 height 18
select select "POP"
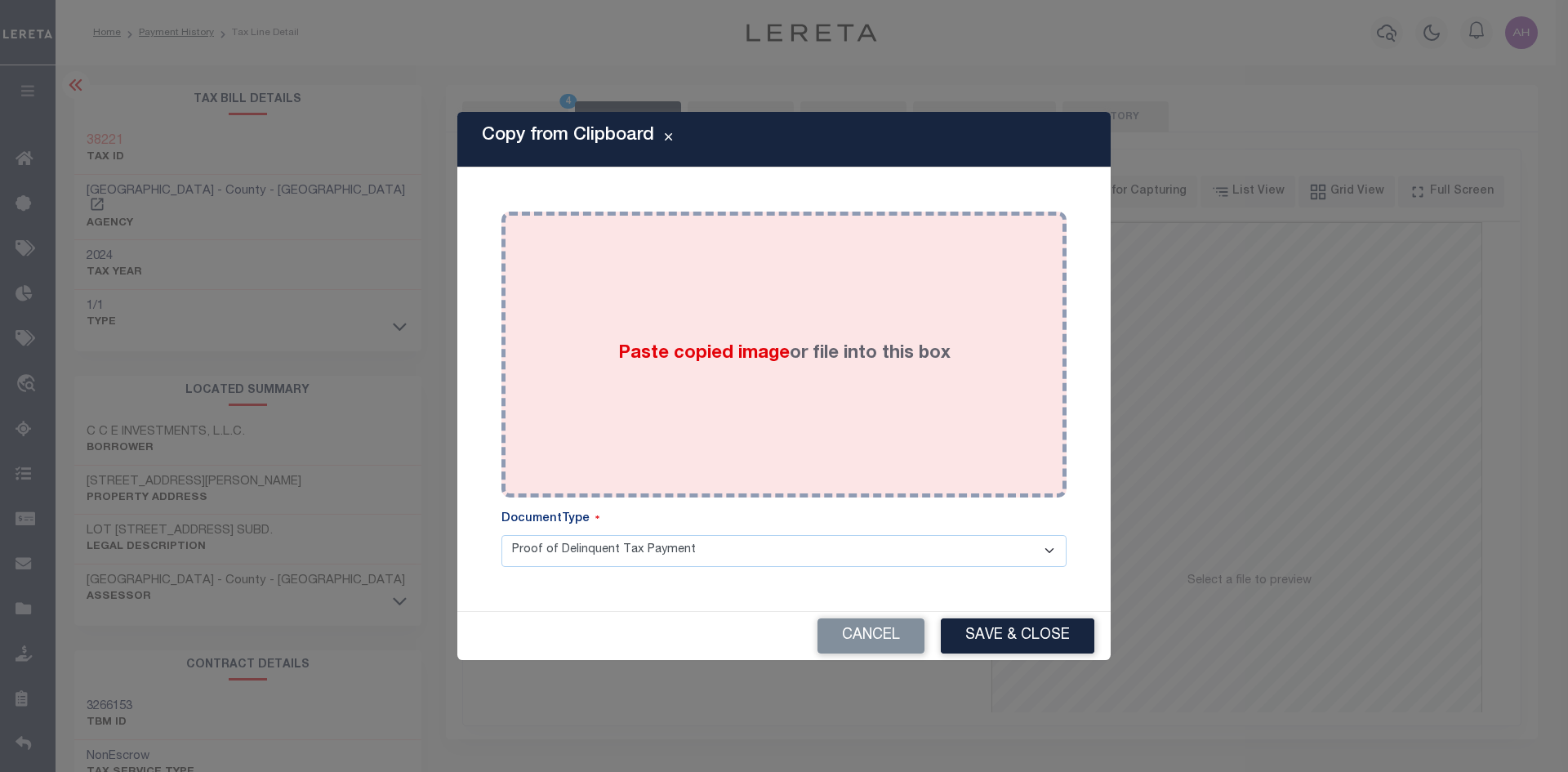
click at [777, 350] on span "Paste copied image" at bounding box center [704, 354] width 172 height 18
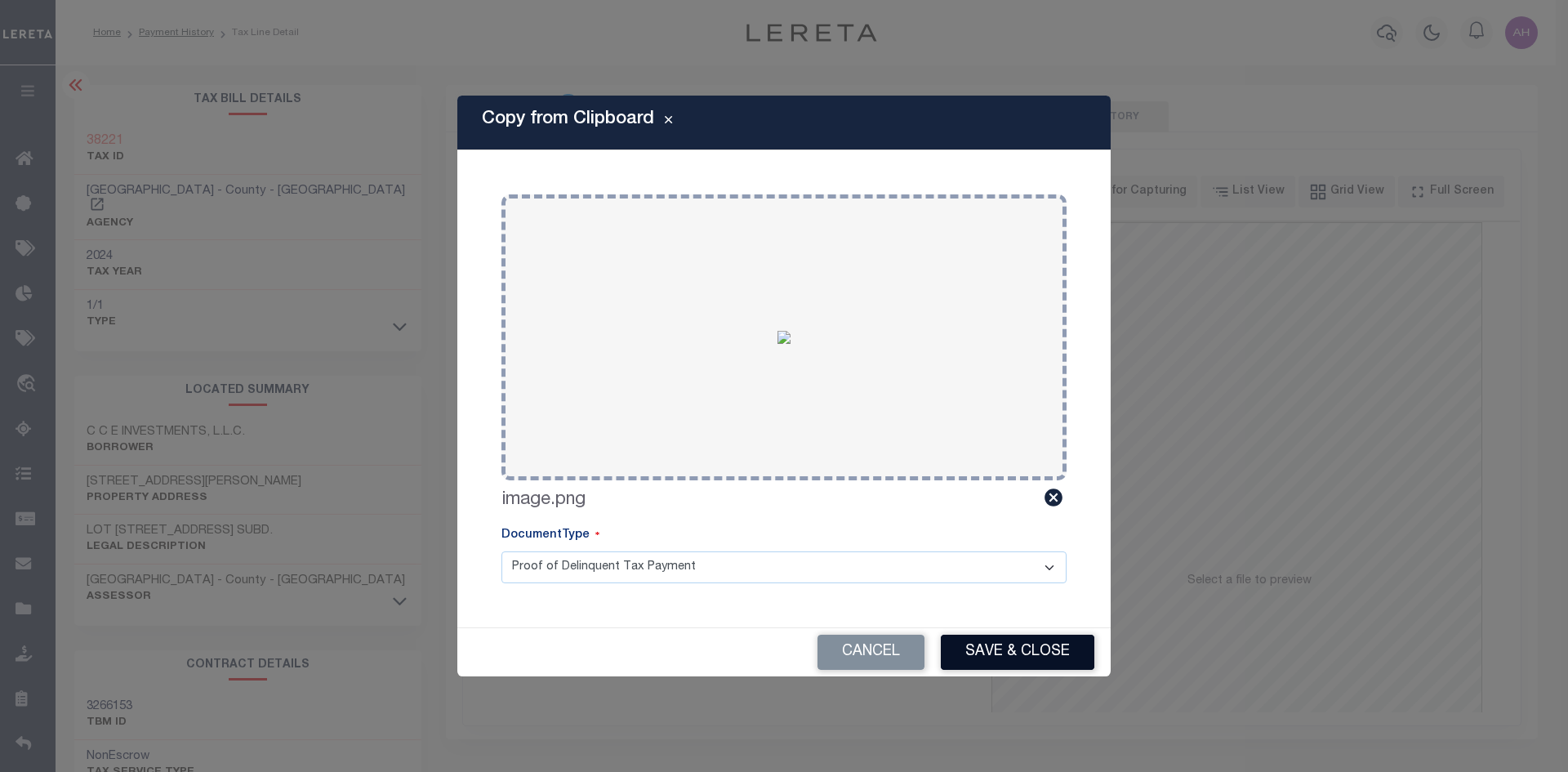
click at [1004, 653] on button "Save & Close" at bounding box center [1018, 651] width 154 height 35
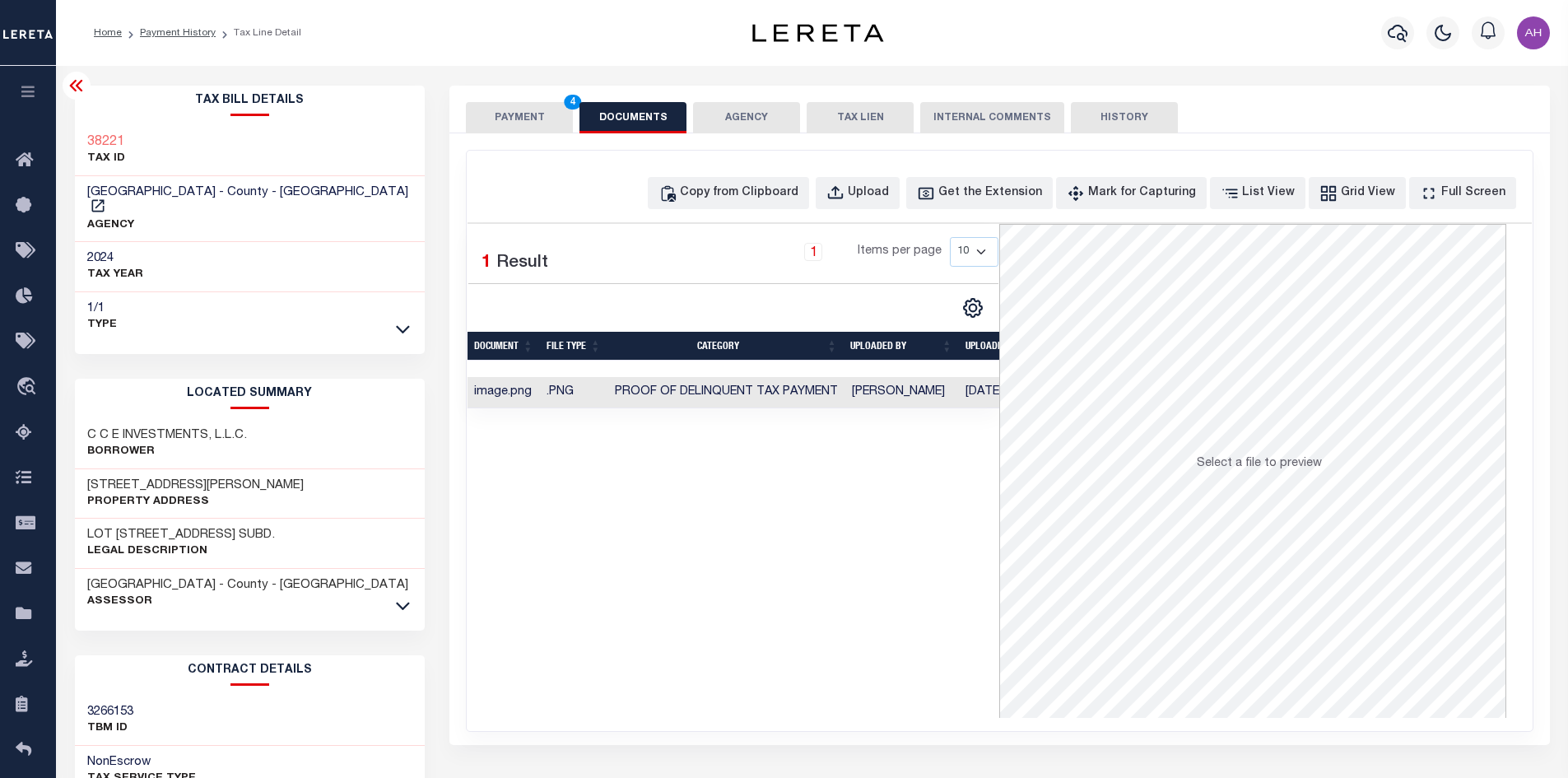
click at [539, 119] on button "PAYMENT 4" at bounding box center [519, 117] width 107 height 32
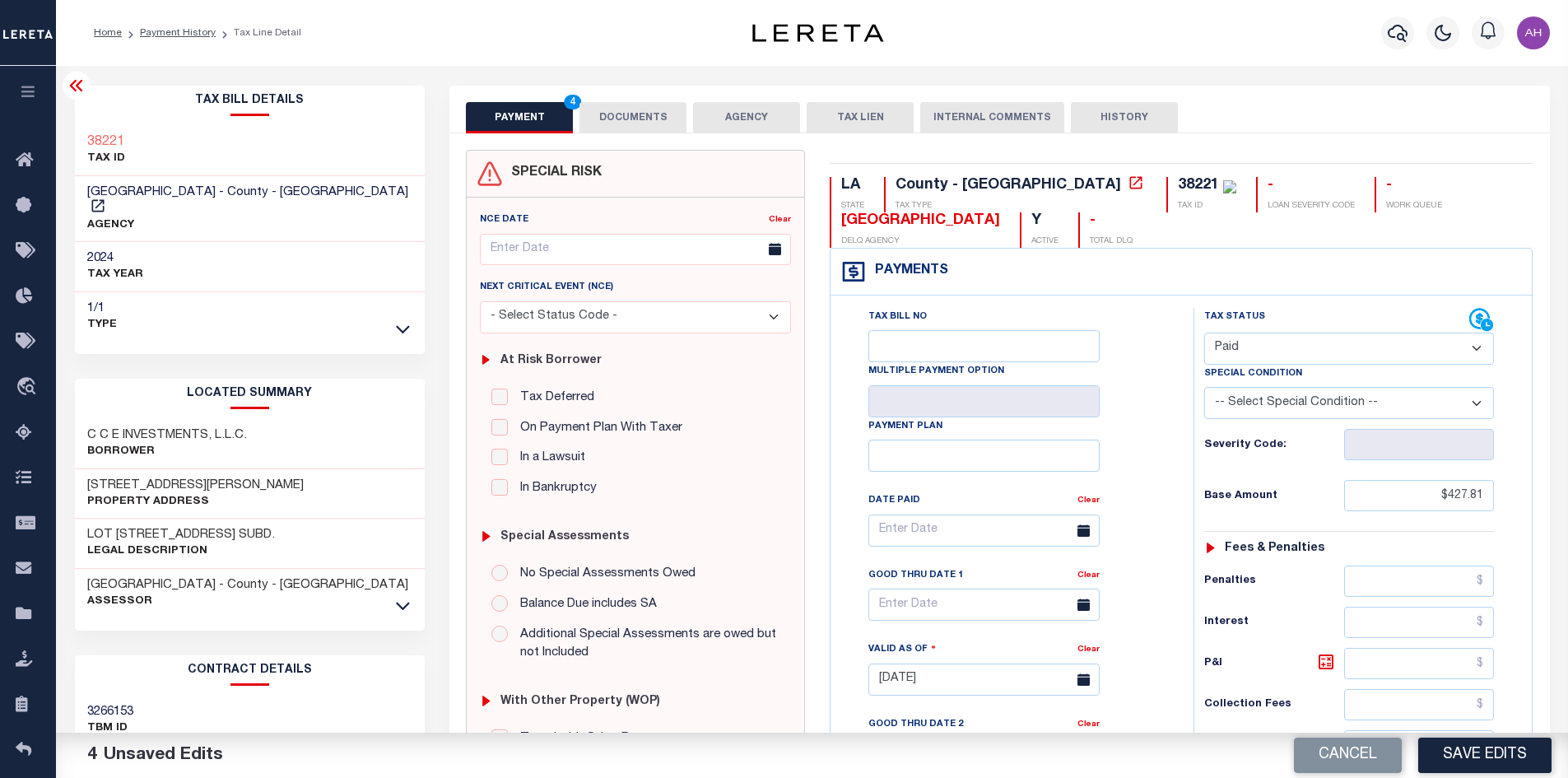
click at [1485, 754] on button "Save Edits" at bounding box center [1484, 755] width 133 height 35
checkbox input "false"
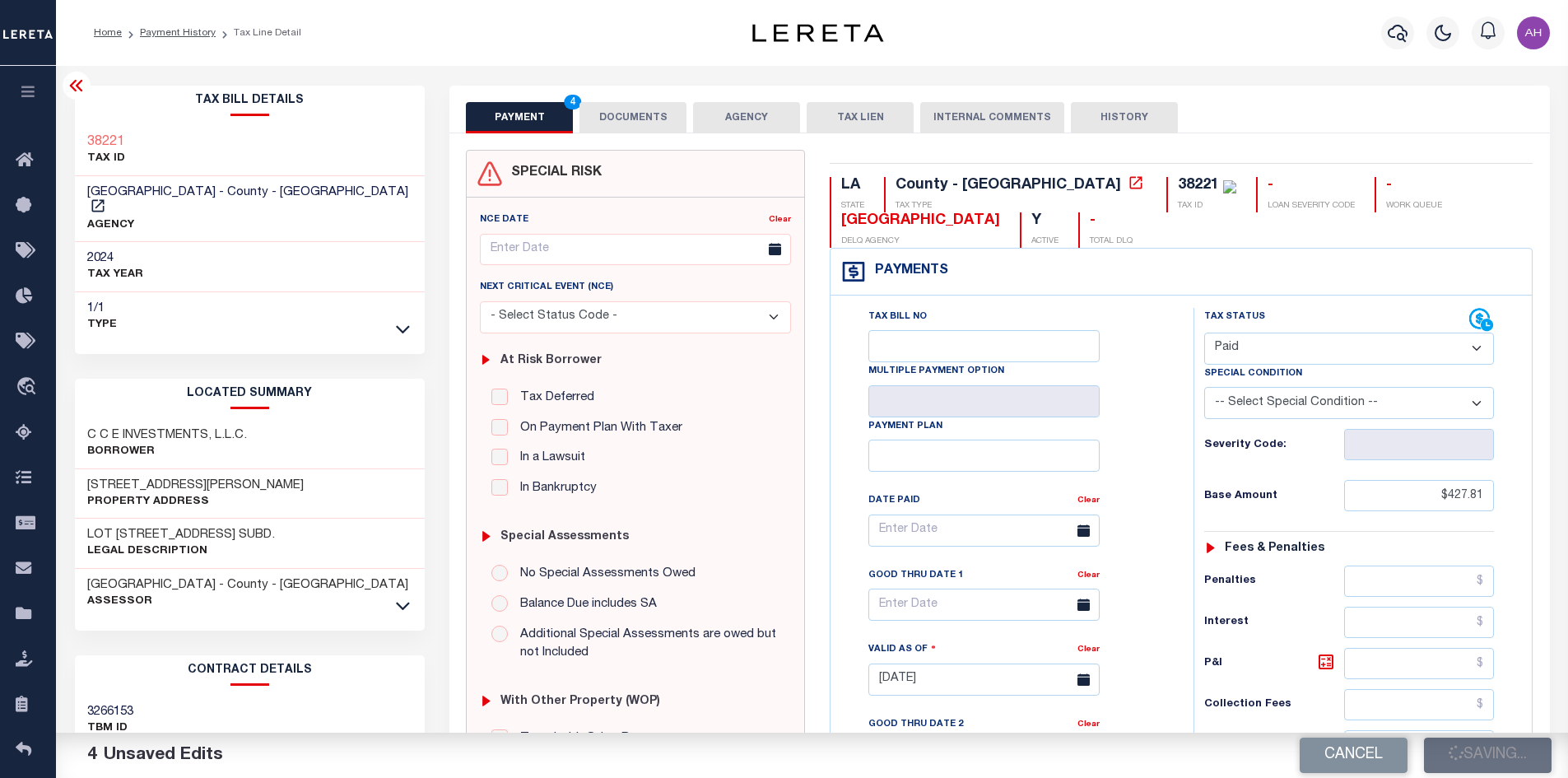
type input "$427.81"
type input "$0"
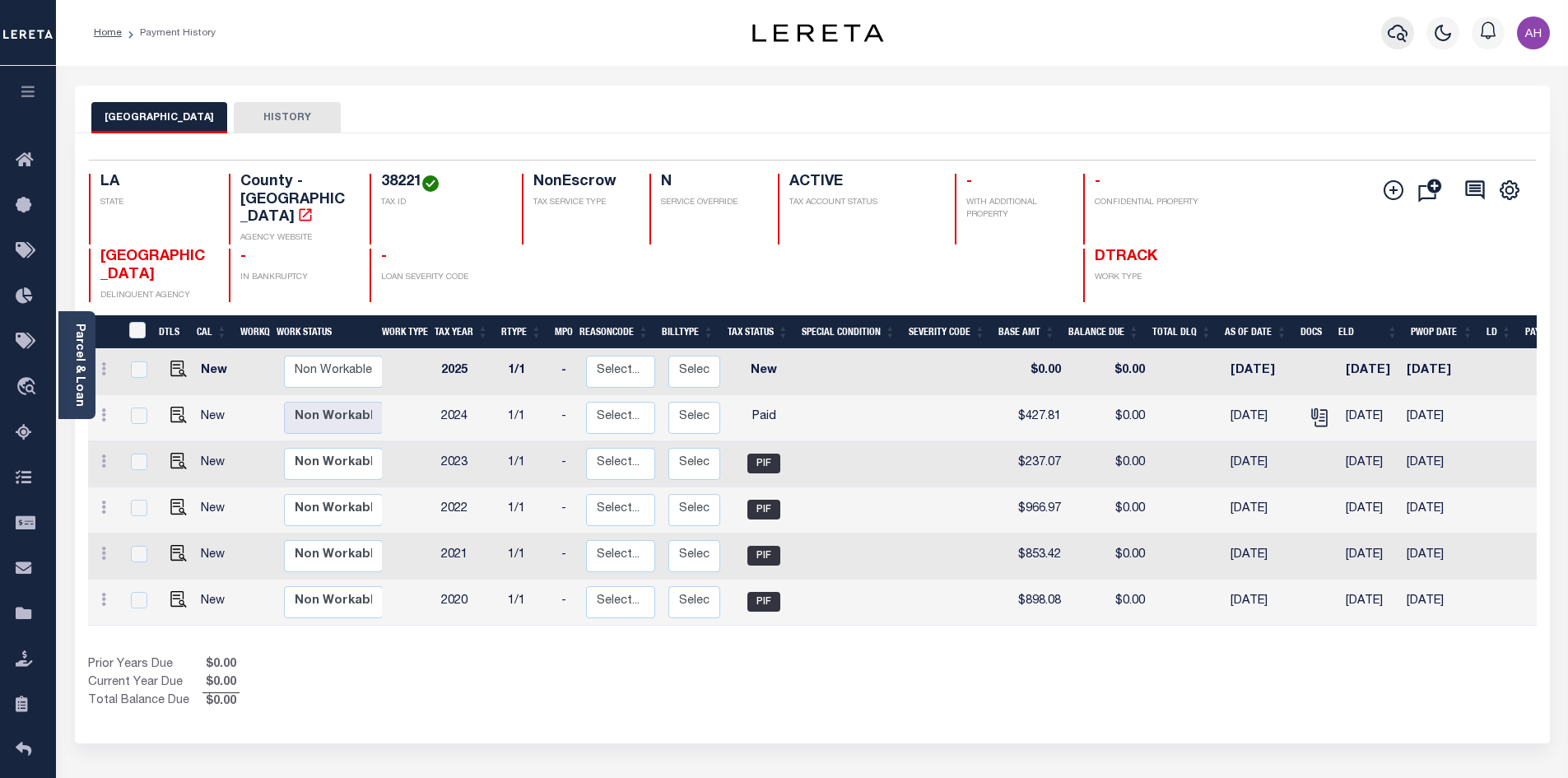
click at [1397, 35] on icon "button" at bounding box center [1398, 33] width 20 height 20
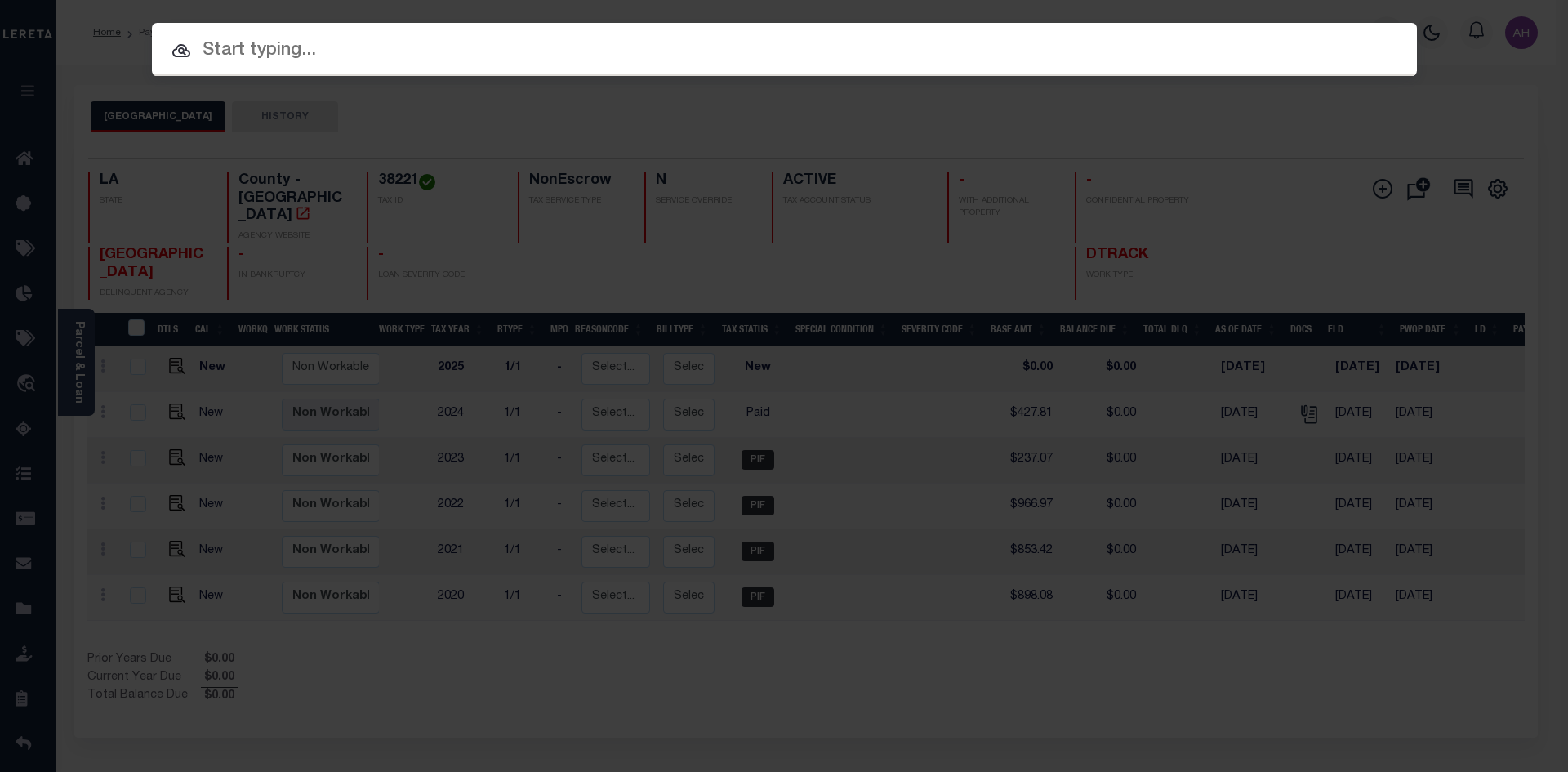
paste input "972200003481"
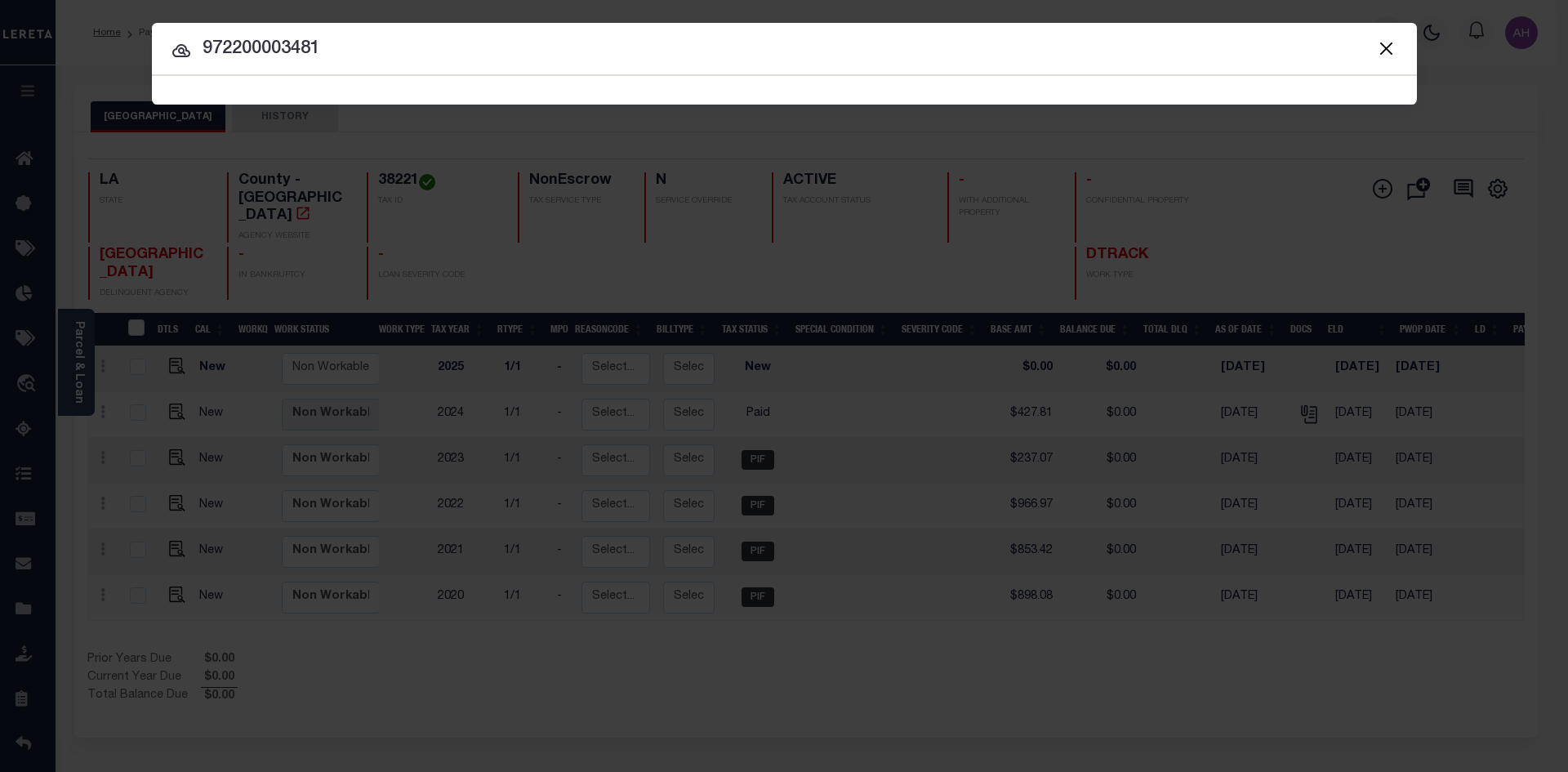
type input "972200003481"
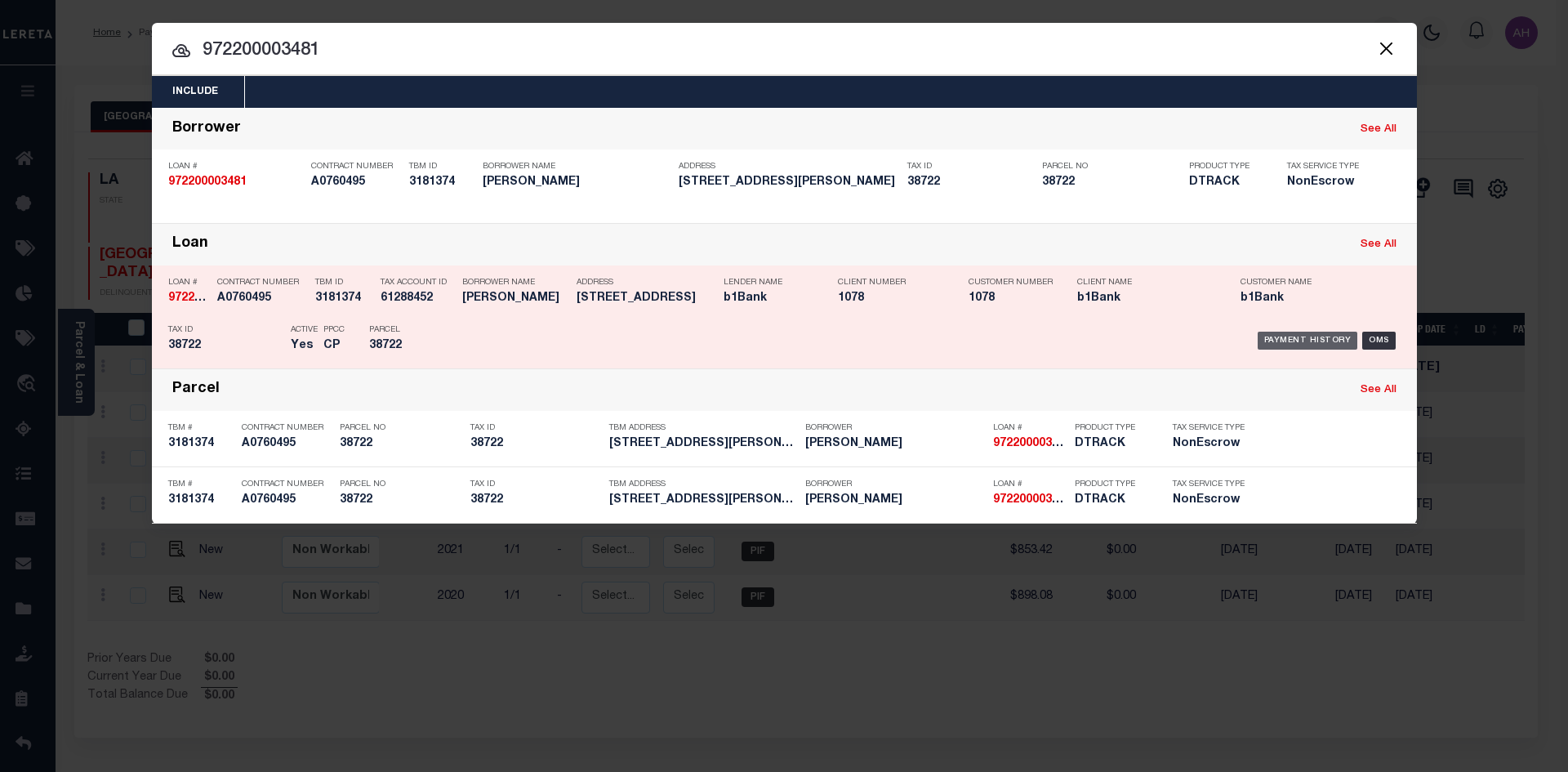
click at [1316, 336] on div "Payment History OMS" at bounding box center [934, 340] width 933 height 47
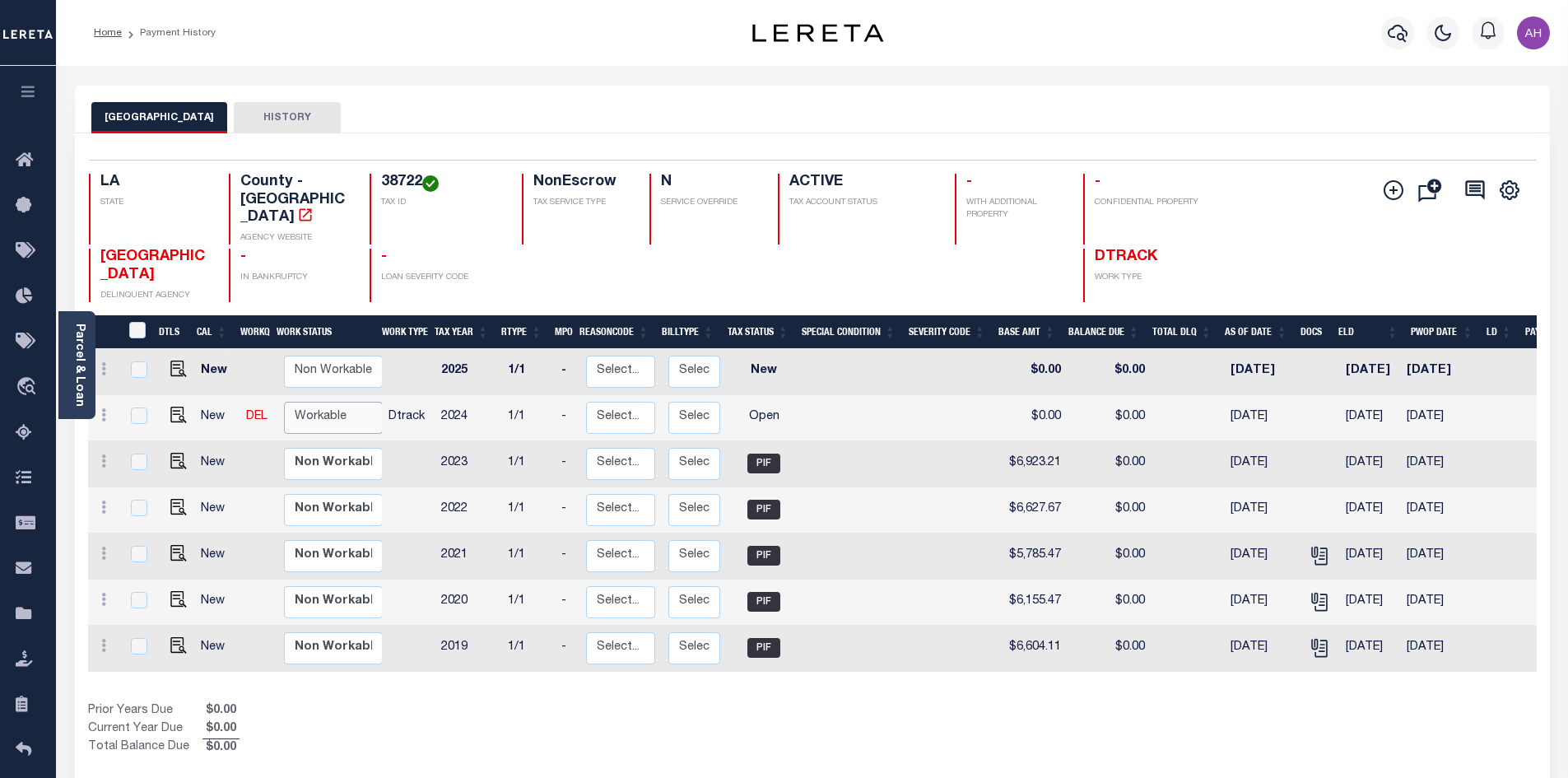
click at [328, 402] on select "Non Workable Workable" at bounding box center [333, 418] width 99 height 32
checkbox input "true"
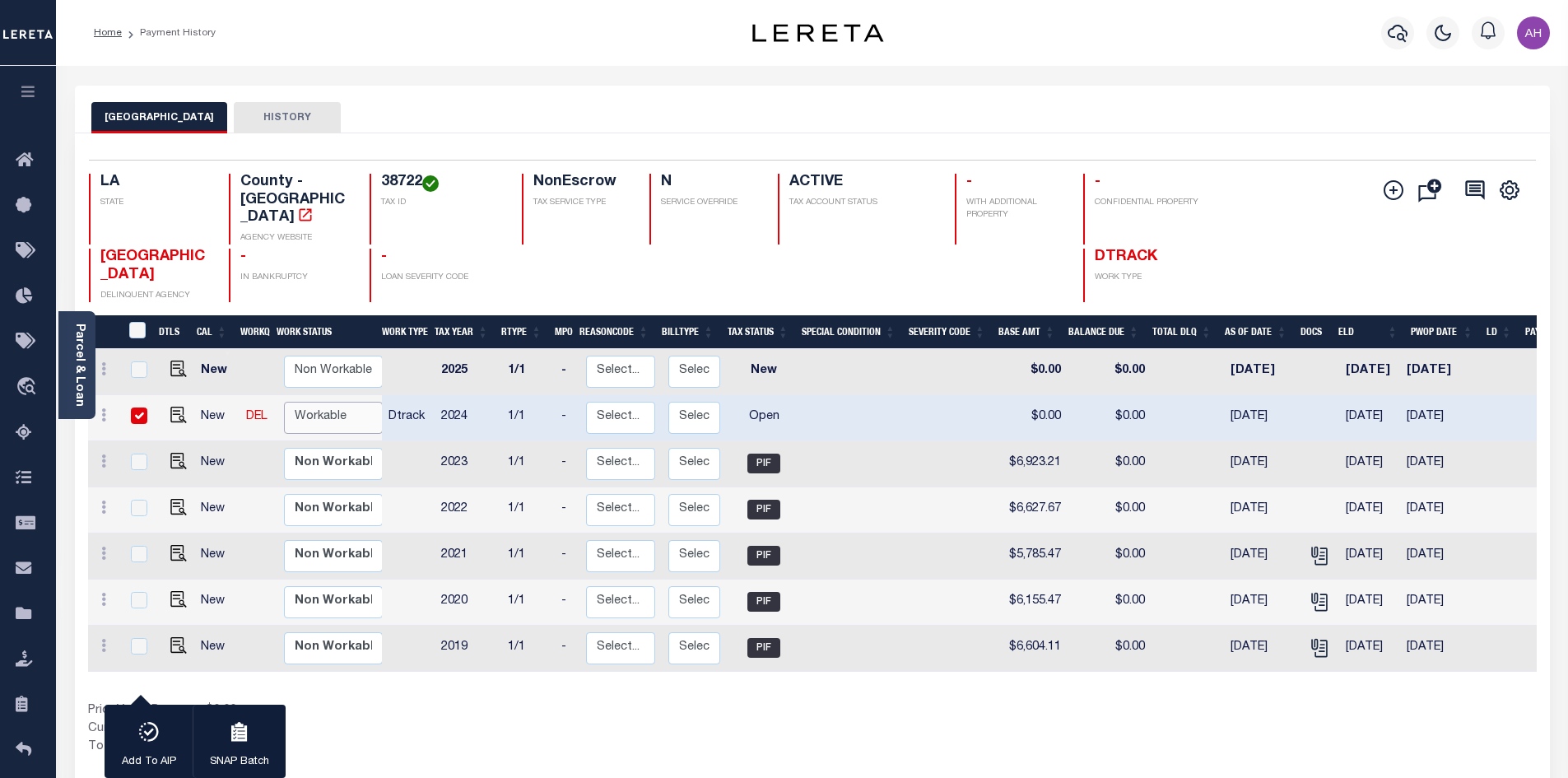
select select "true"
click at [284, 402] on select "Non Workable Workable" at bounding box center [333, 418] width 99 height 32
checkbox input "false"
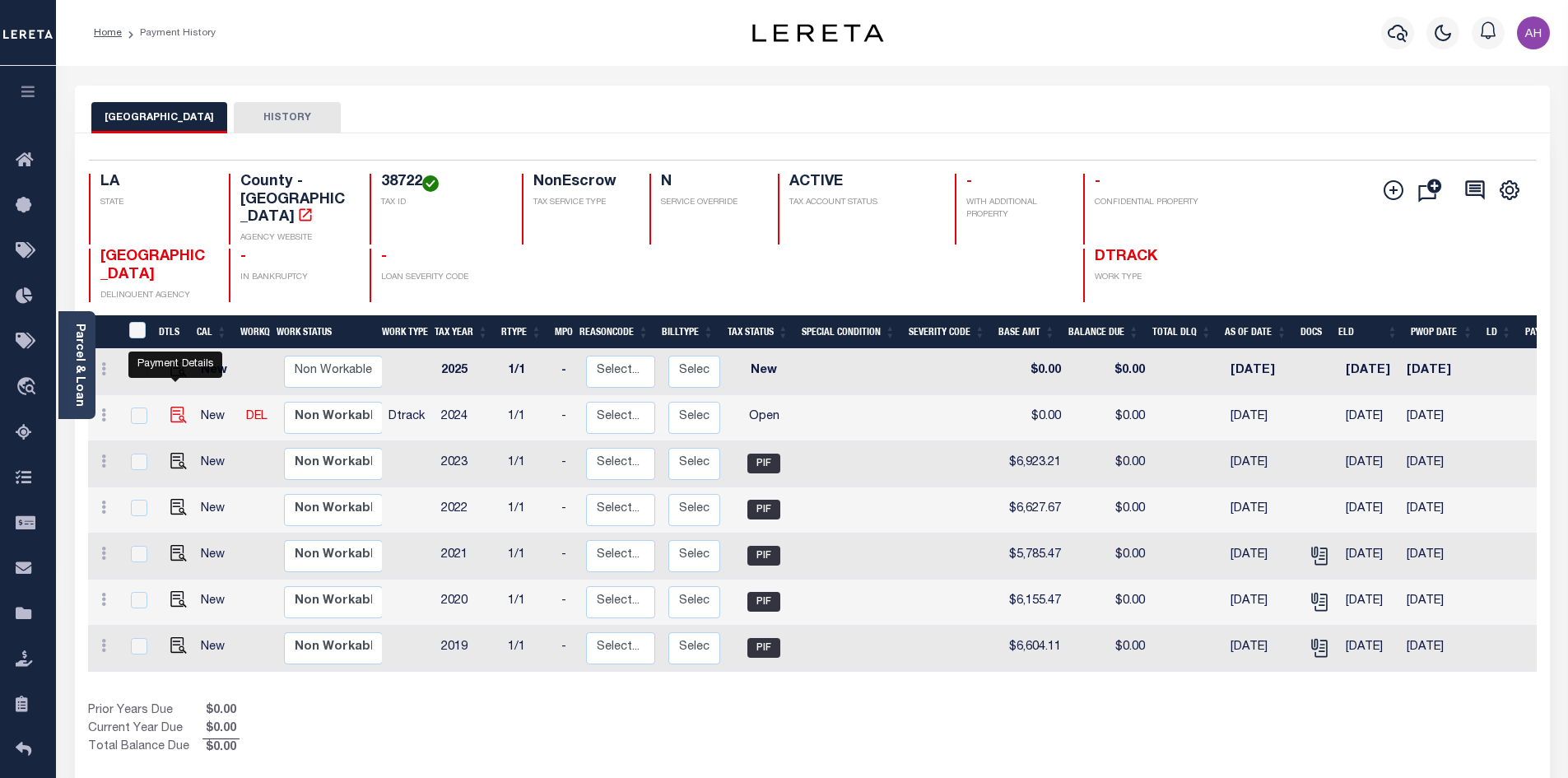
click at [178, 406] on img "" at bounding box center [178, 414] width 16 height 16
checkbox input "true"
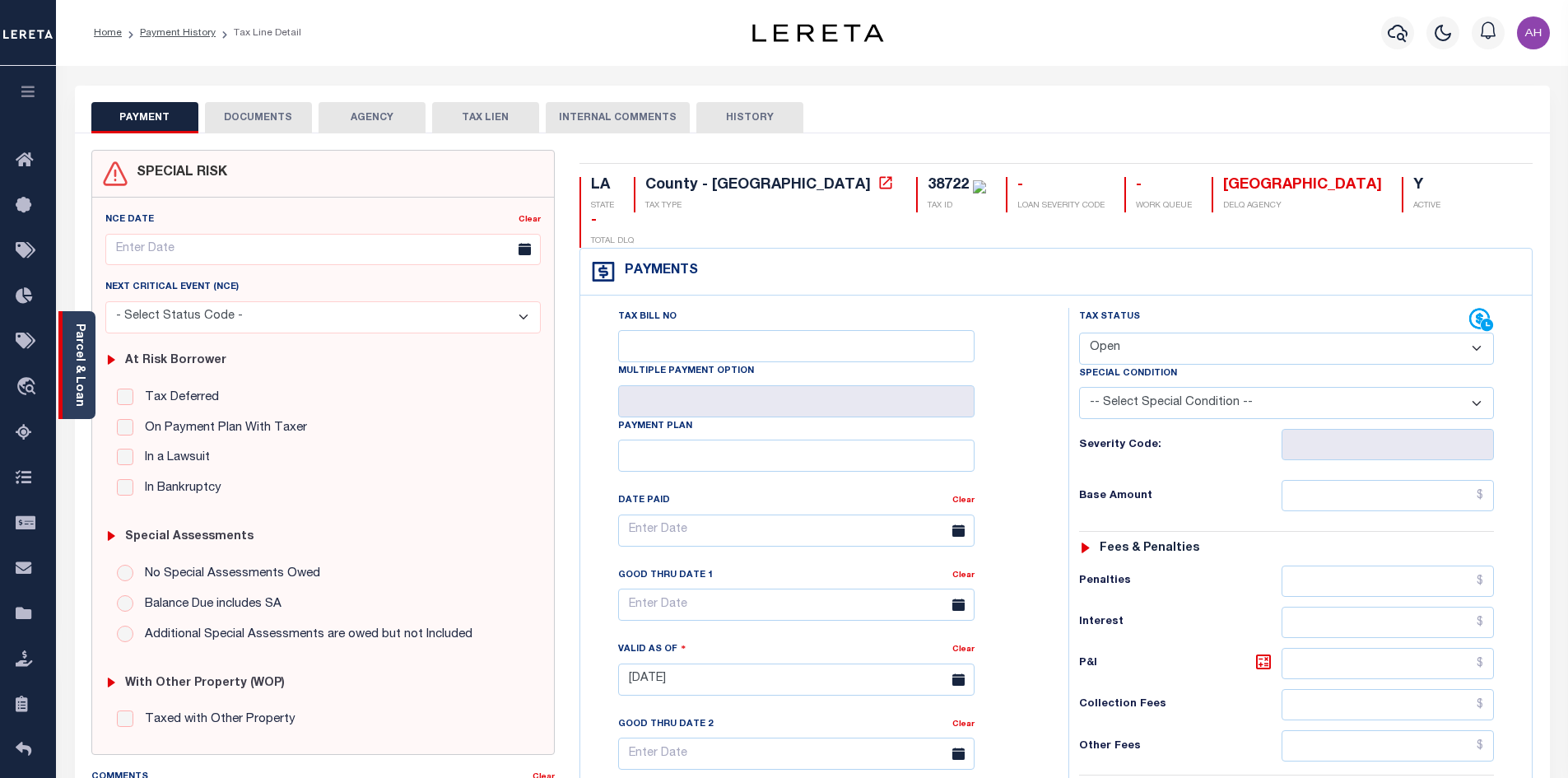
click at [81, 387] on link "Parcel & Loan" at bounding box center [78, 365] width 12 height 83
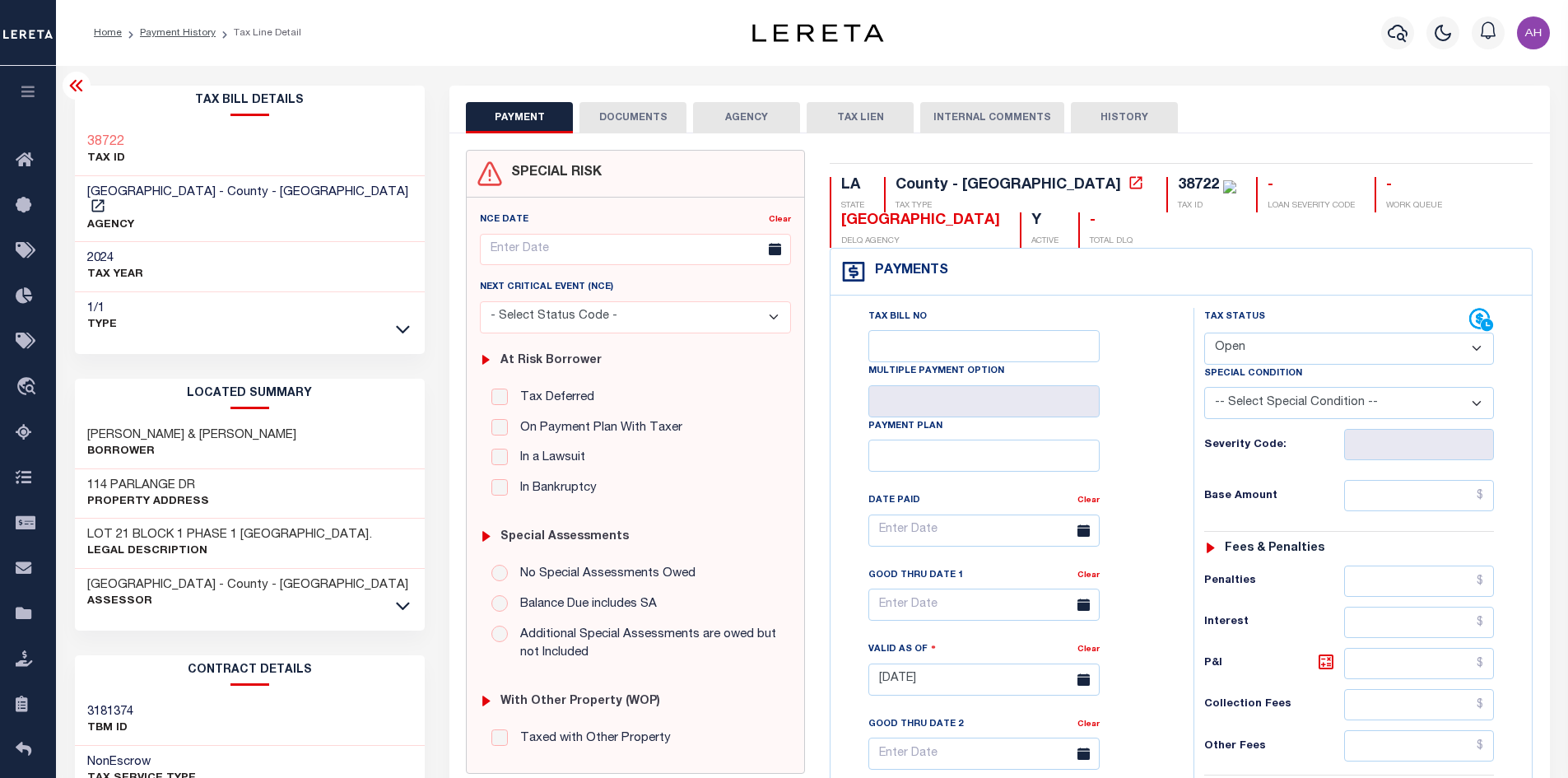
click at [1121, 264] on div "Payments Warning! Search Status is not "Completed", amounts can not be keyed." at bounding box center [1181, 272] width 702 height 47
click at [1273, 343] on select "- Select Status Code - Open Due/Unpaid Paid Incomplete No Tax Due Internal Refu…" at bounding box center [1349, 348] width 290 height 32
select select "PYD"
click at [1204, 333] on select "- Select Status Code - Open Due/Unpaid Paid Incomplete No Tax Due Internal Refu…" at bounding box center [1349, 348] width 290 height 32
type input "[DATE]"
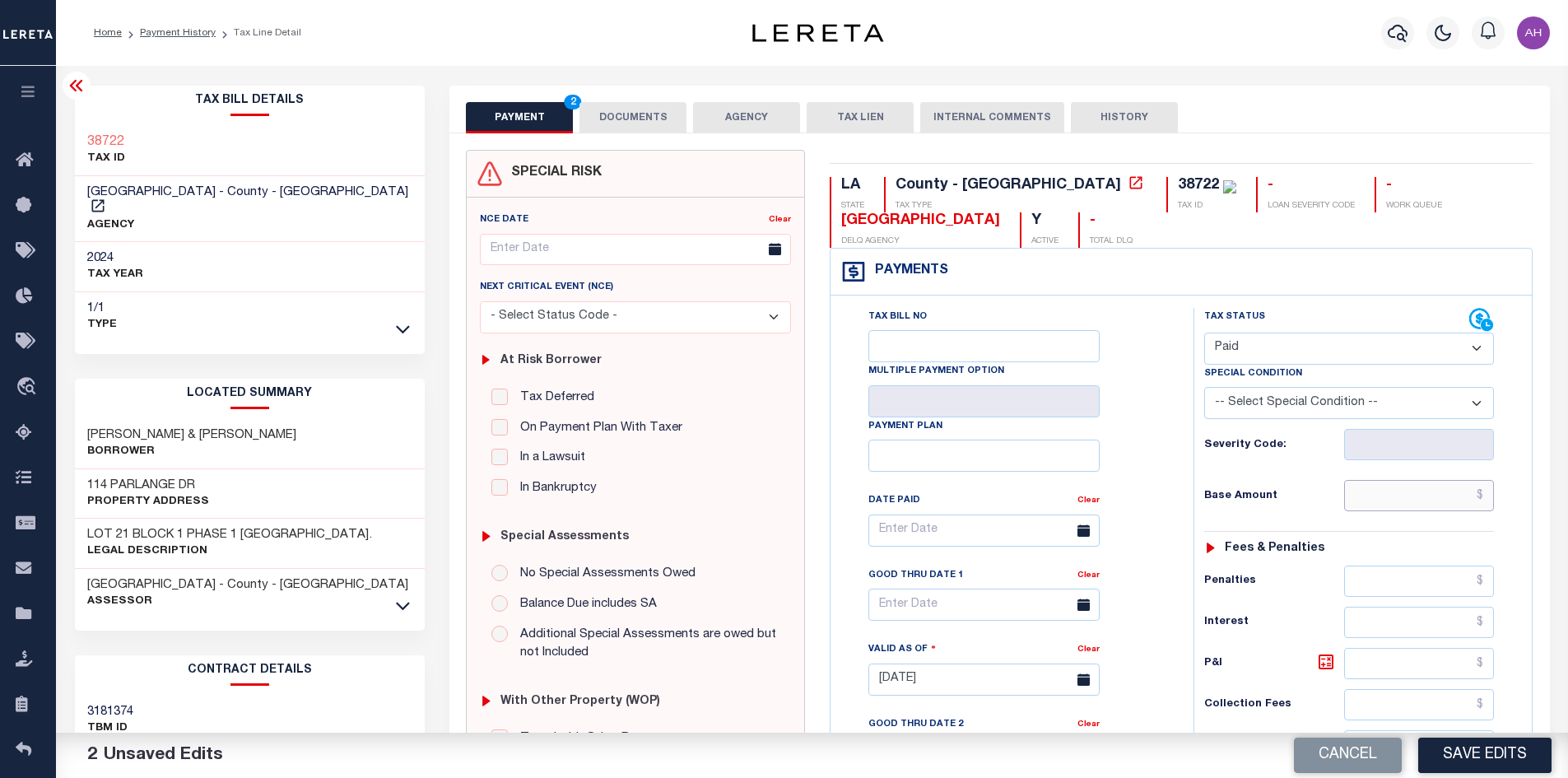
click at [1391, 495] on input "text" at bounding box center [1418, 495] width 150 height 32
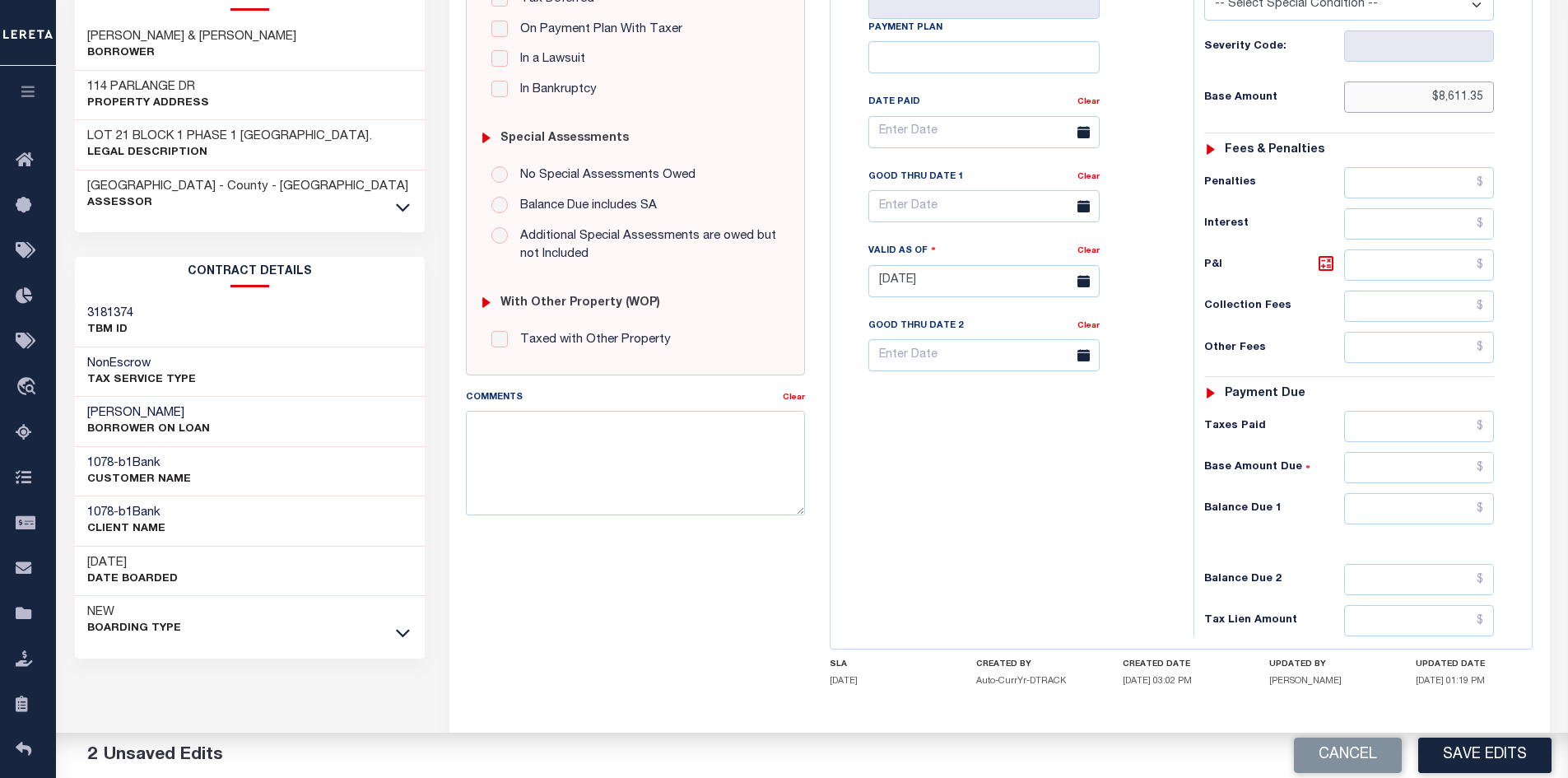
scroll to position [412, 0]
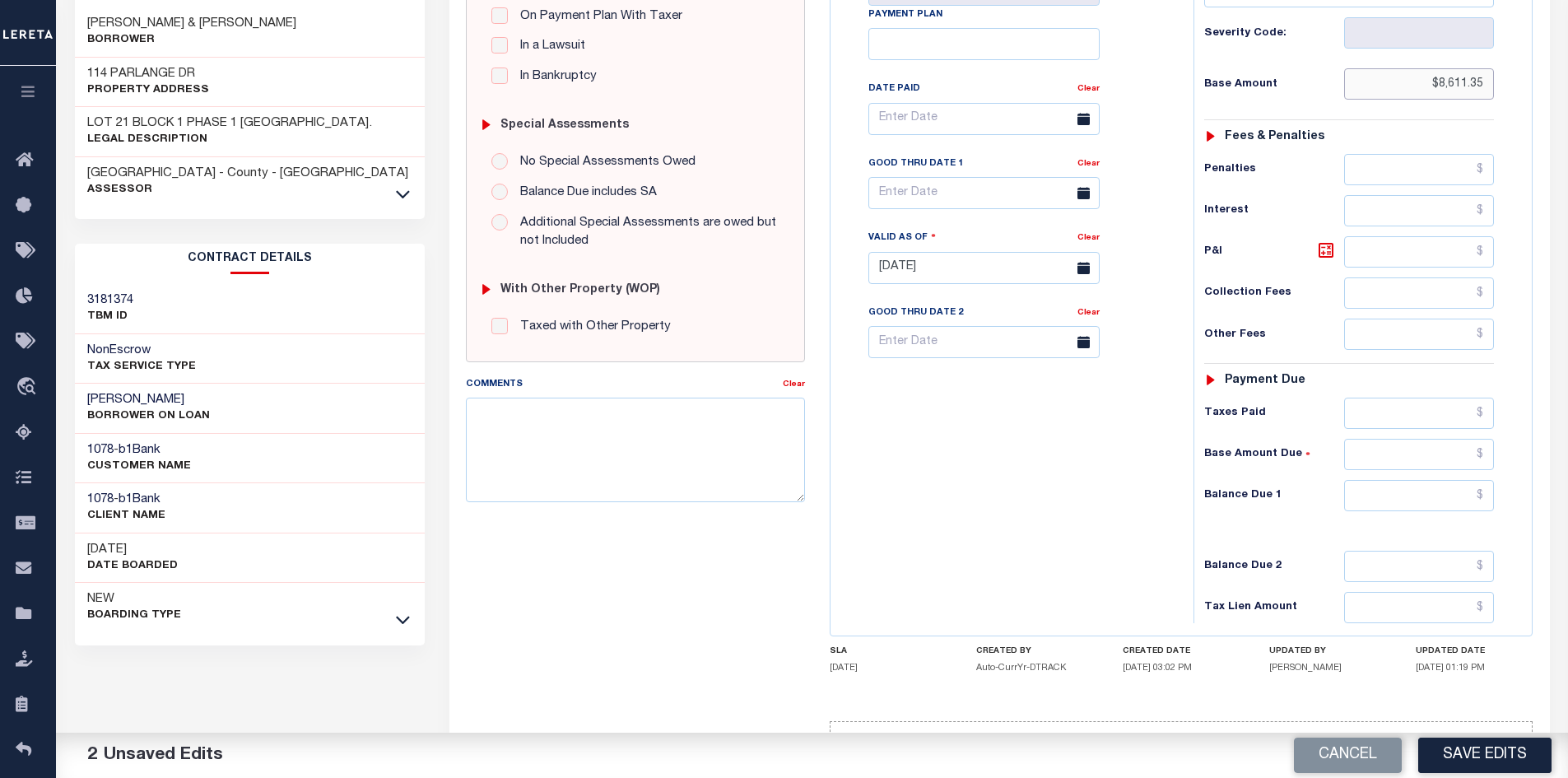
type input "$8,611.35"
click at [1464, 491] on input "text" at bounding box center [1418, 495] width 150 height 32
type input "$0"
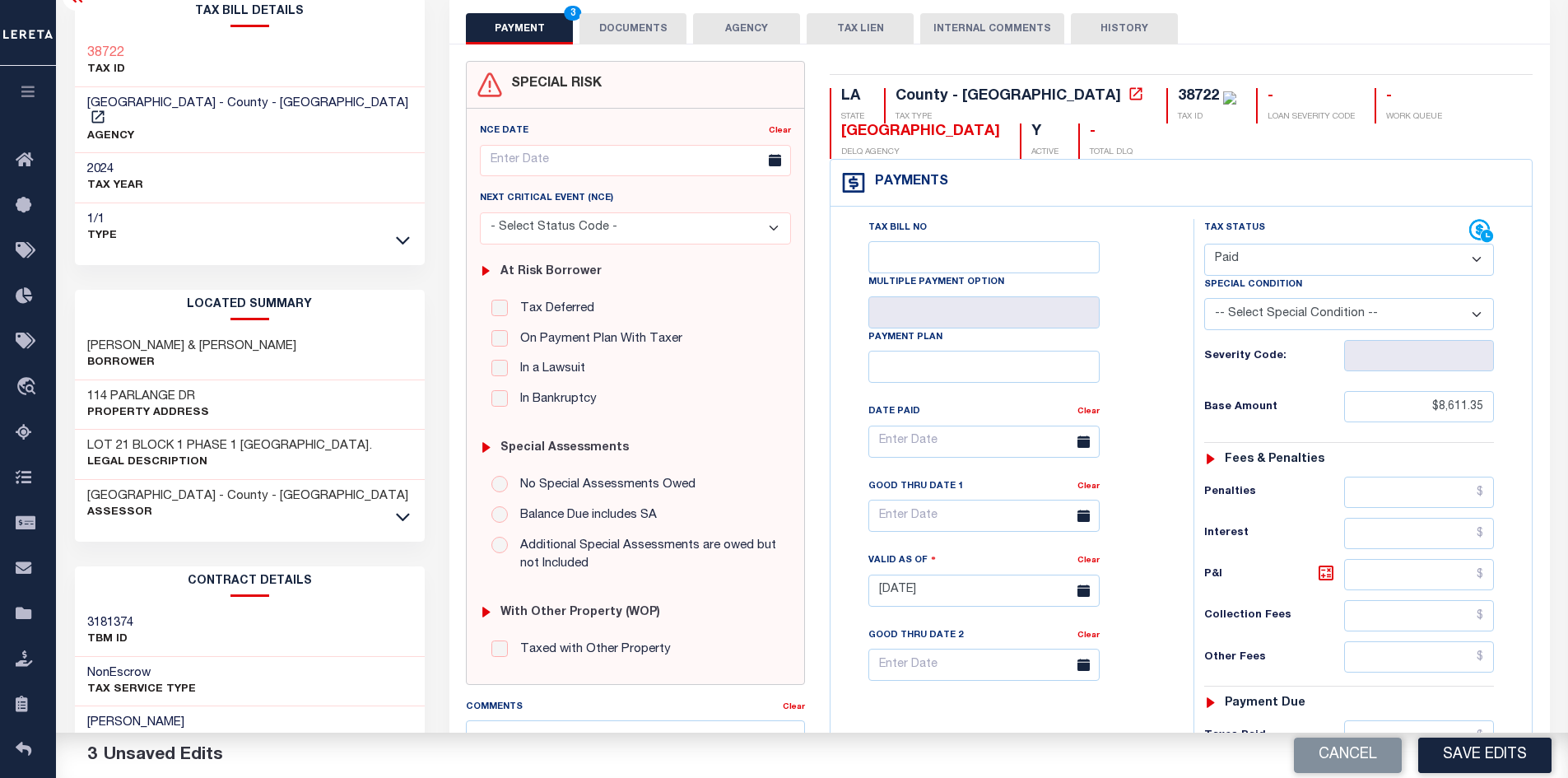
scroll to position [0, 0]
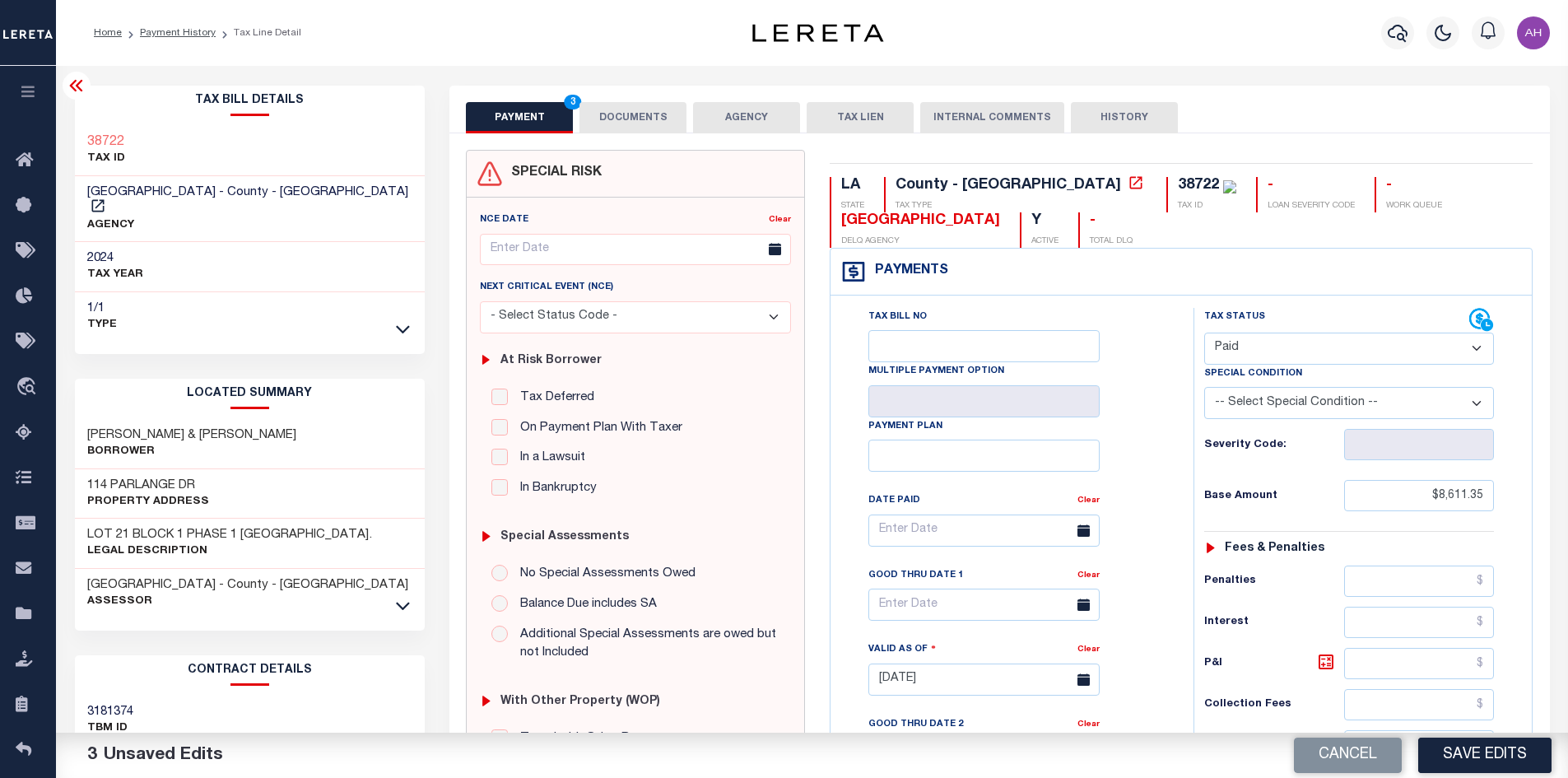
click at [637, 111] on button "DOCUMENTS" at bounding box center [632, 117] width 107 height 32
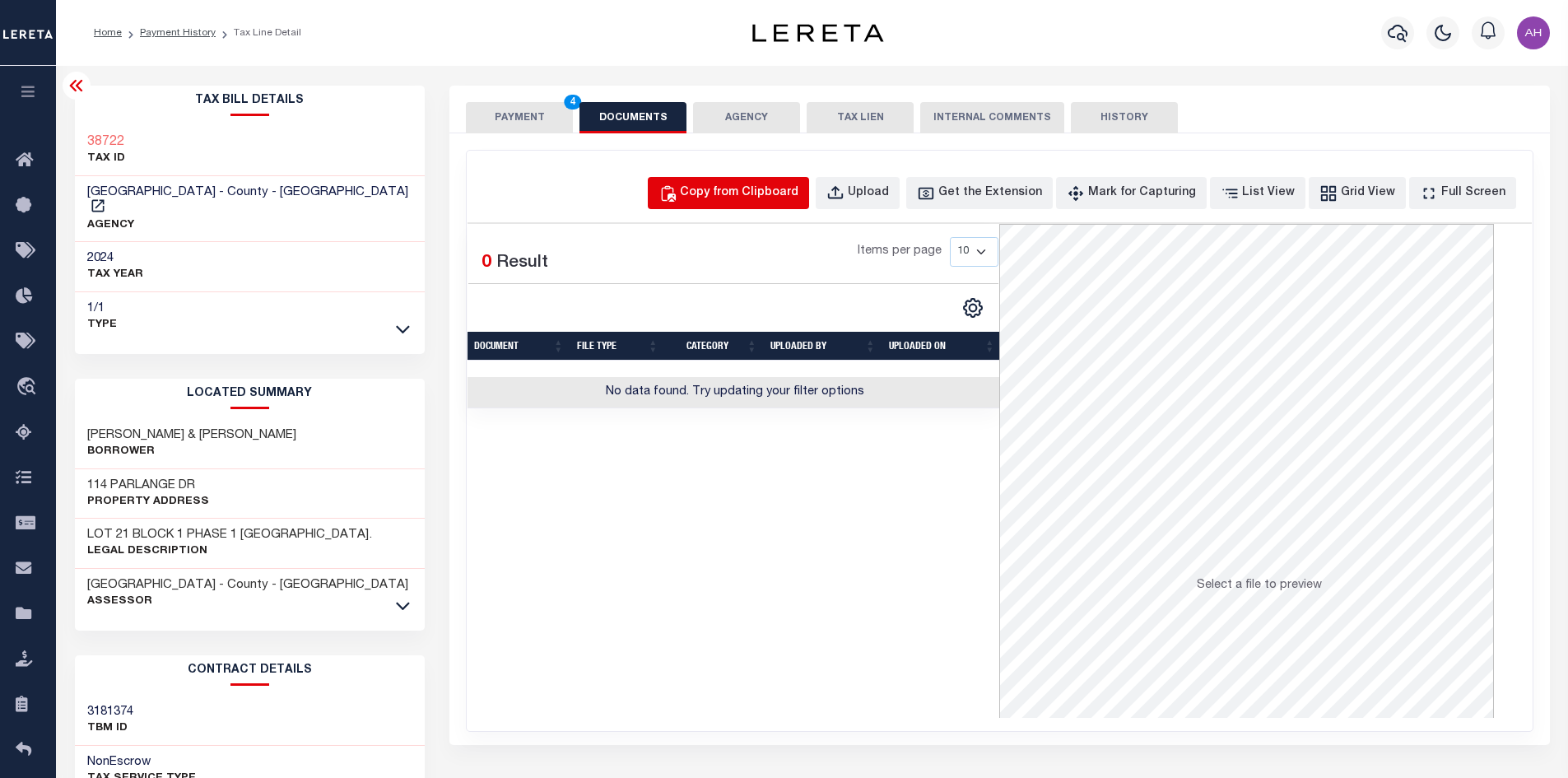
click at [761, 203] on button "Copy from Clipboard" at bounding box center [728, 193] width 161 height 32
select select "POP"
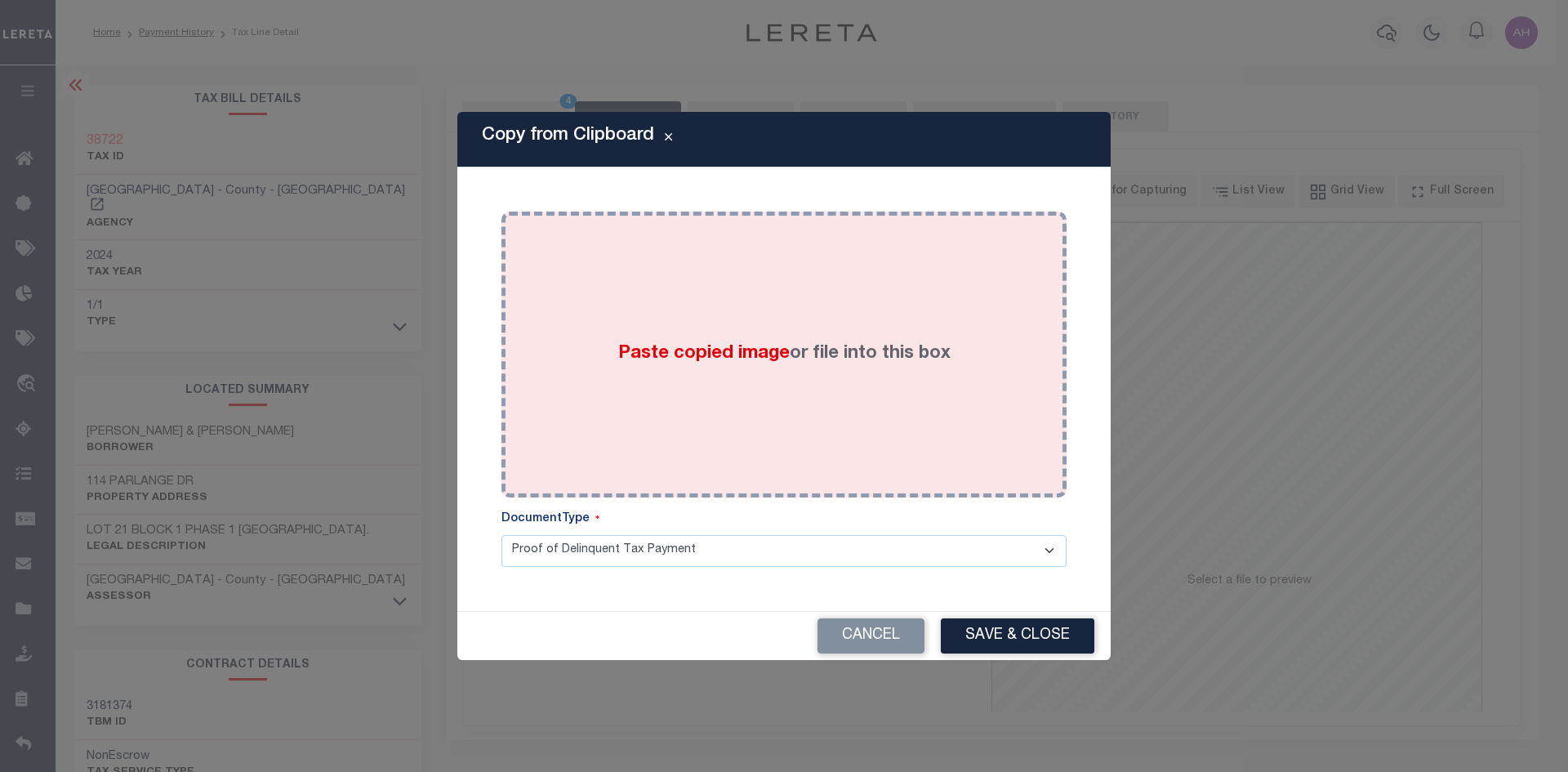
click at [695, 350] on span "Paste copied image" at bounding box center [704, 354] width 172 height 18
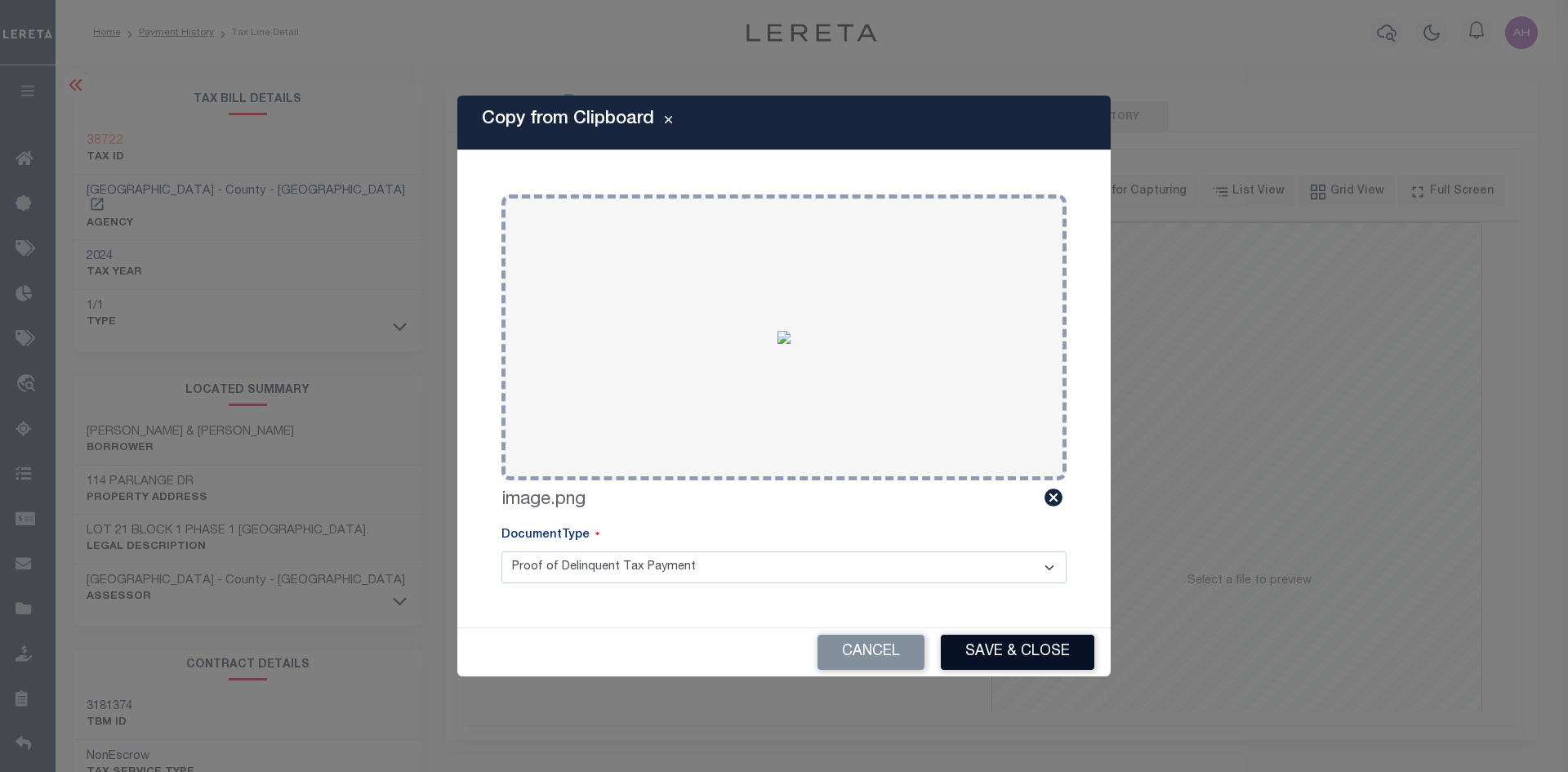
click at [1035, 649] on button "Save & Close" at bounding box center [1018, 651] width 154 height 35
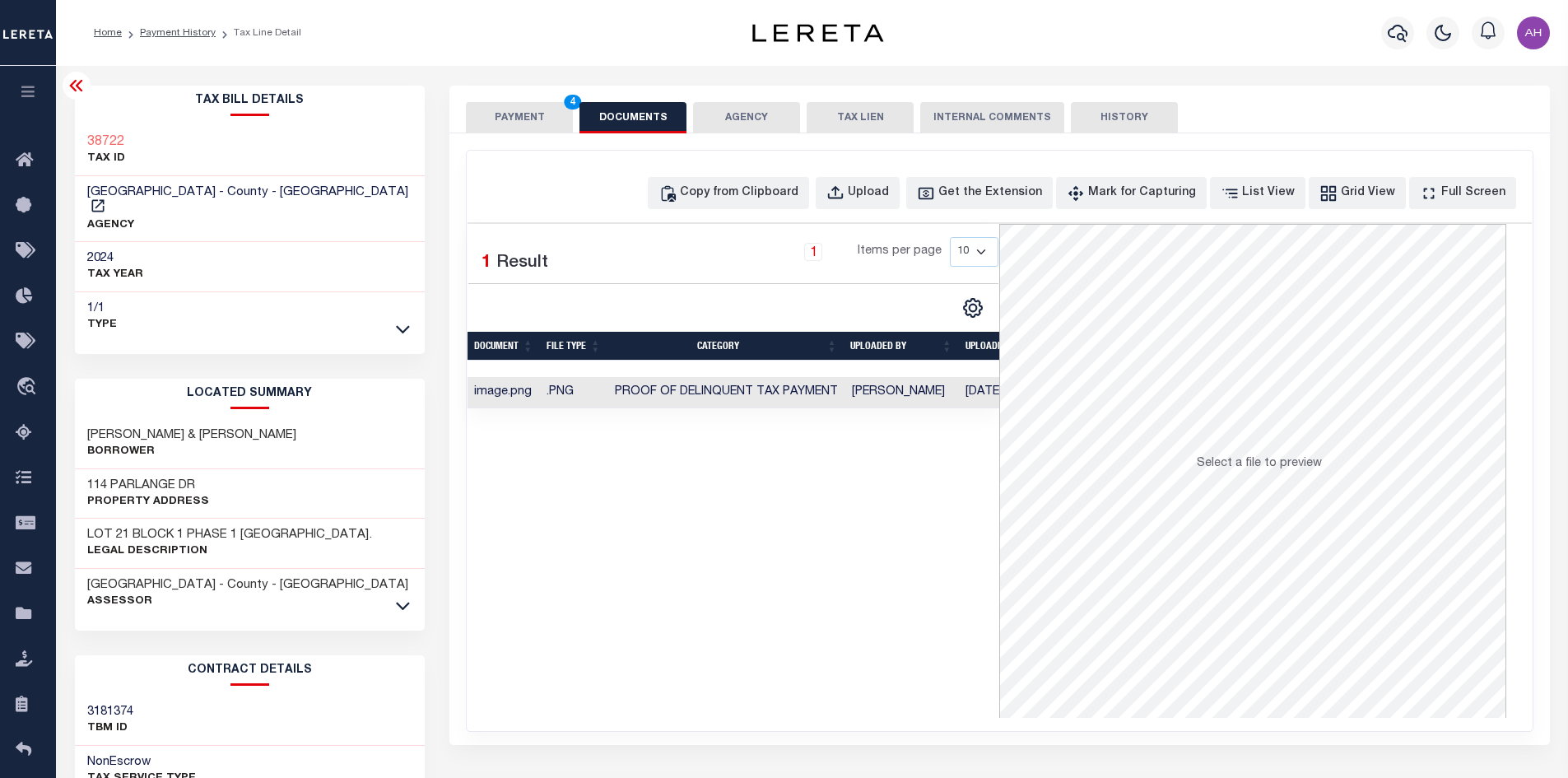
click at [539, 117] on button "PAYMENT 4" at bounding box center [519, 117] width 107 height 32
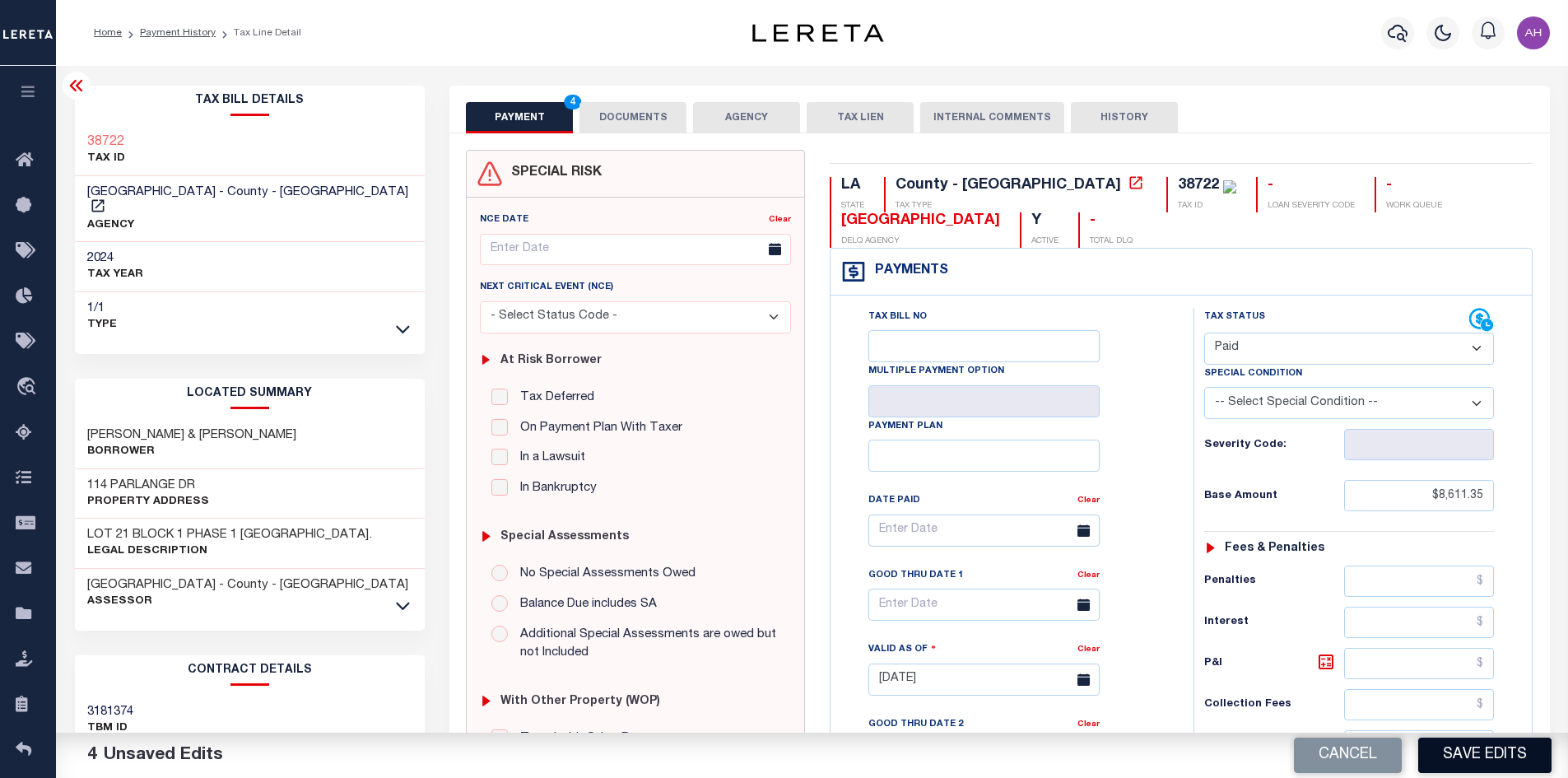
click at [1481, 750] on button "Save Edits" at bounding box center [1484, 755] width 133 height 35
checkbox input "false"
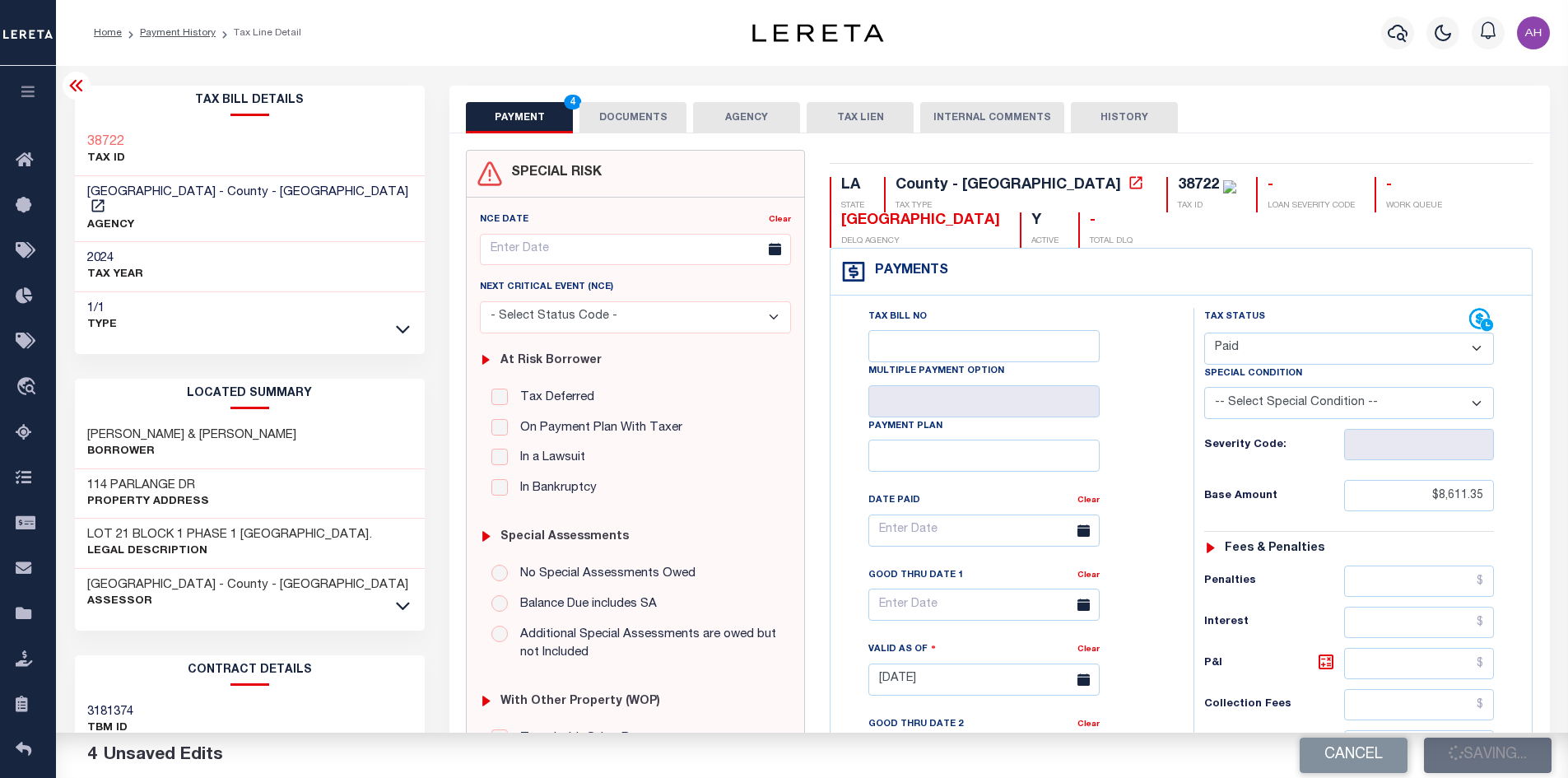
type input "$8,611.35"
type input "$0"
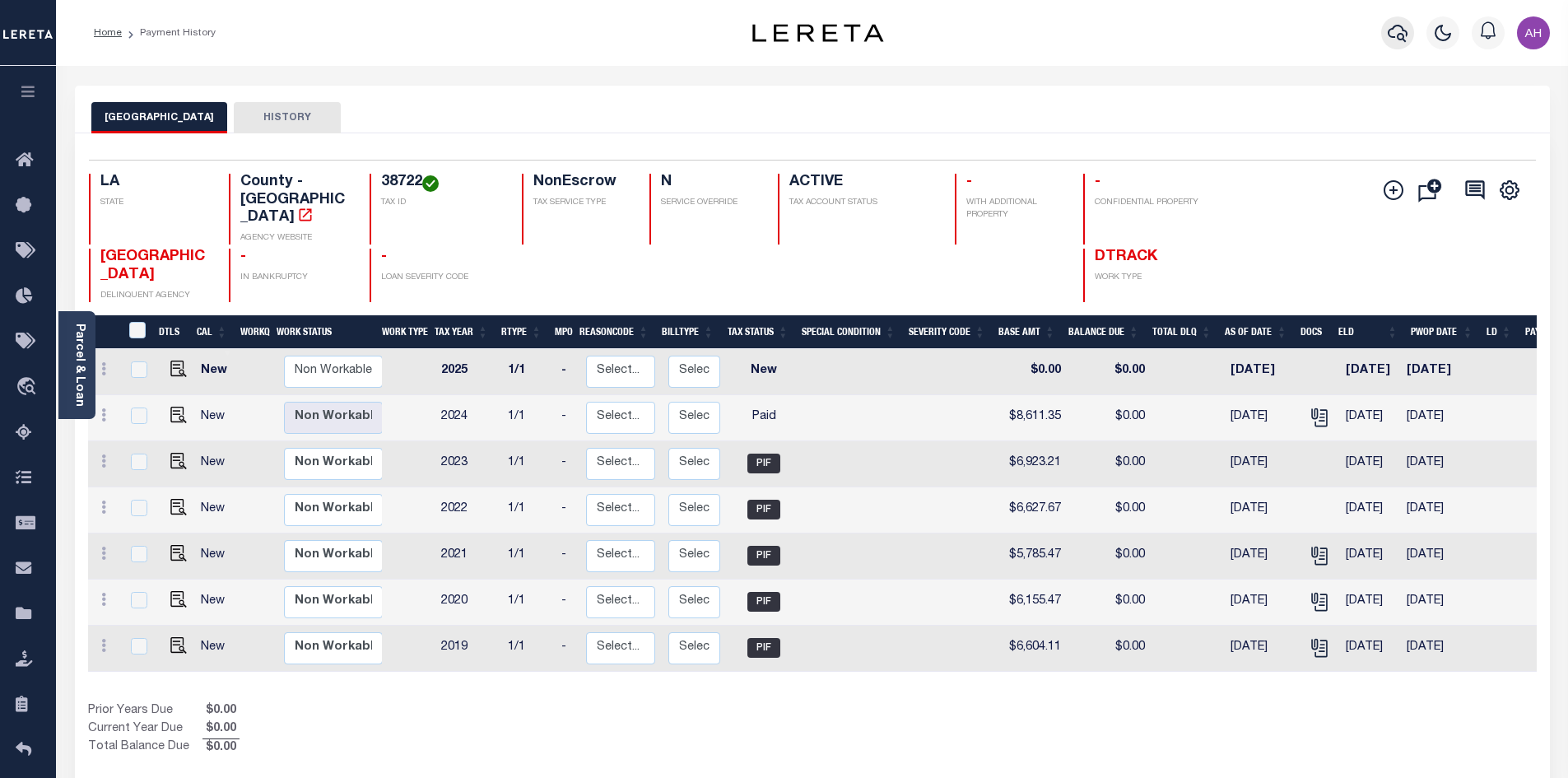
click at [1399, 32] on icon "button" at bounding box center [1398, 33] width 20 height 20
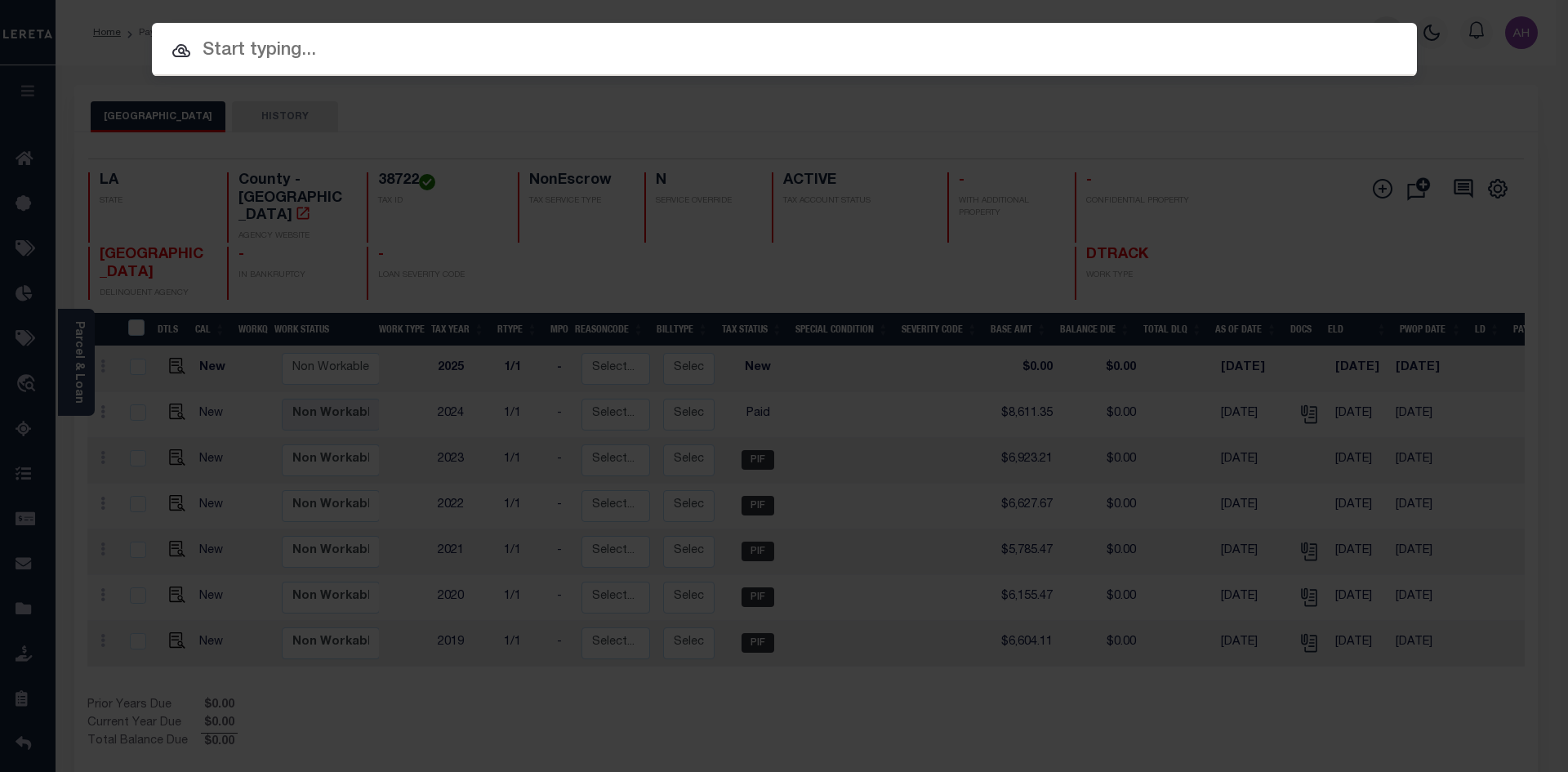
paste input "17034075"
type input "17034075"
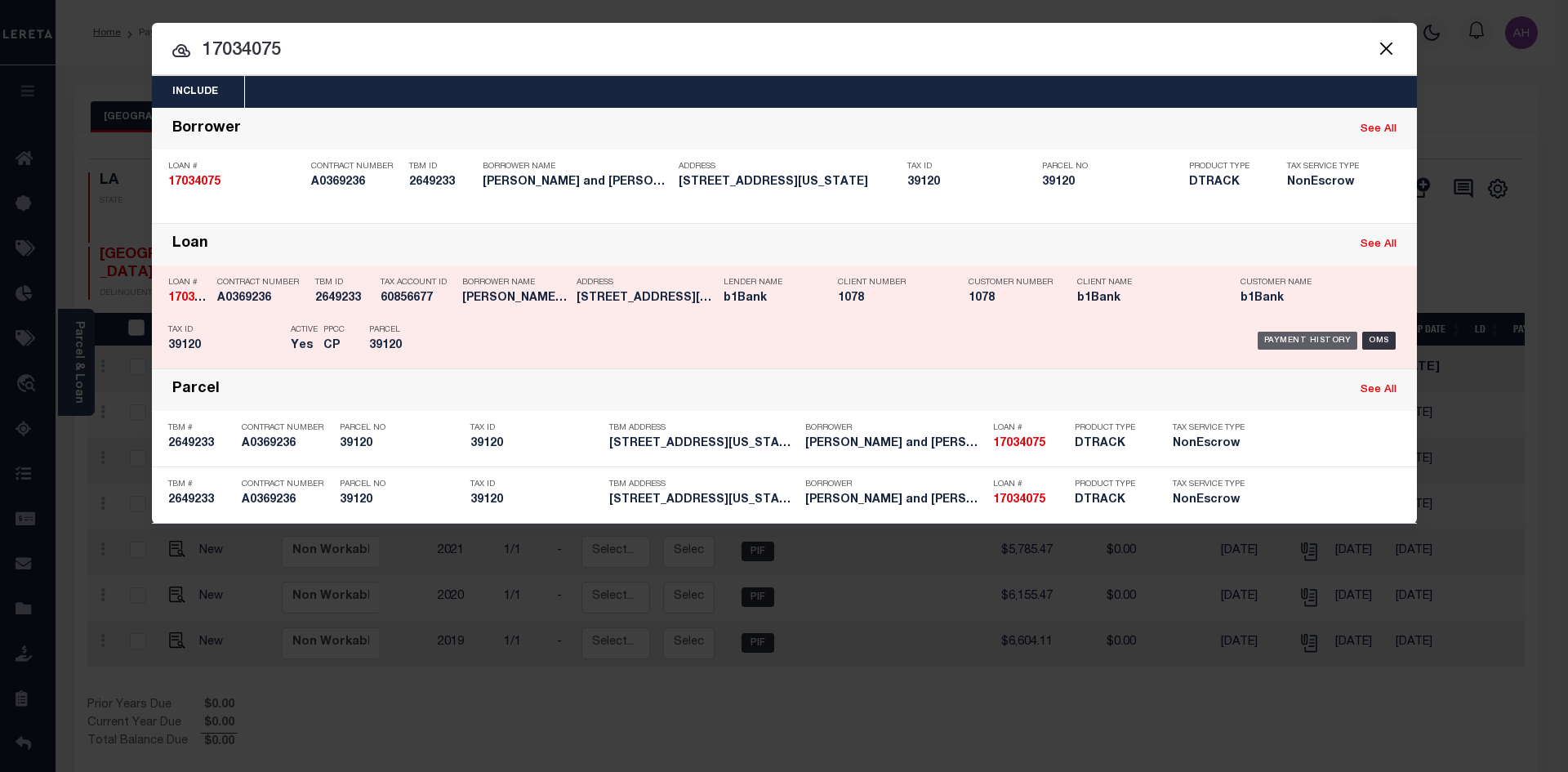
click at [1307, 344] on div "Payment History" at bounding box center [1308, 340] width 100 height 18
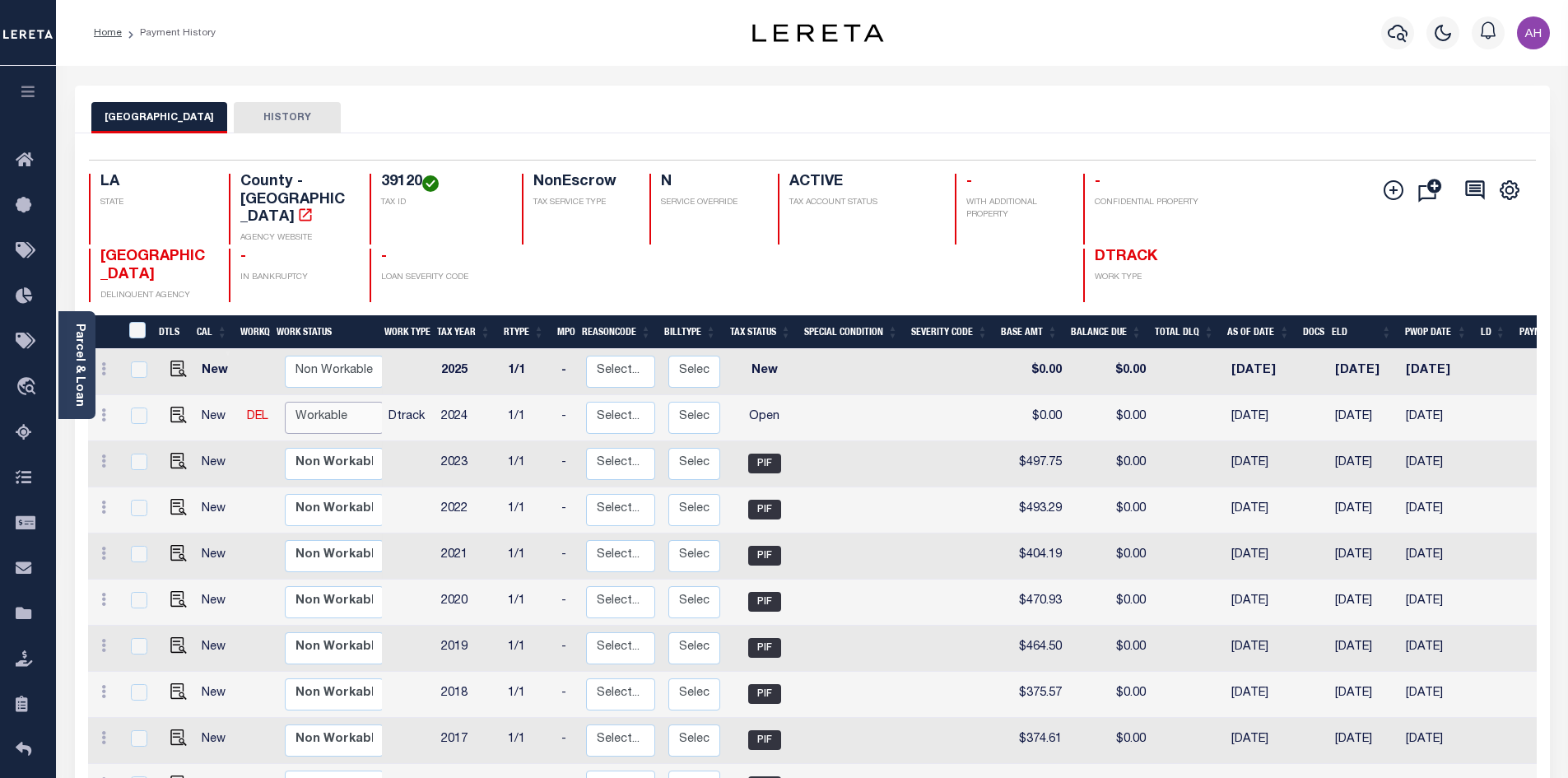
click at [327, 402] on select "Non Workable Workable" at bounding box center [334, 418] width 99 height 32
checkbox input "true"
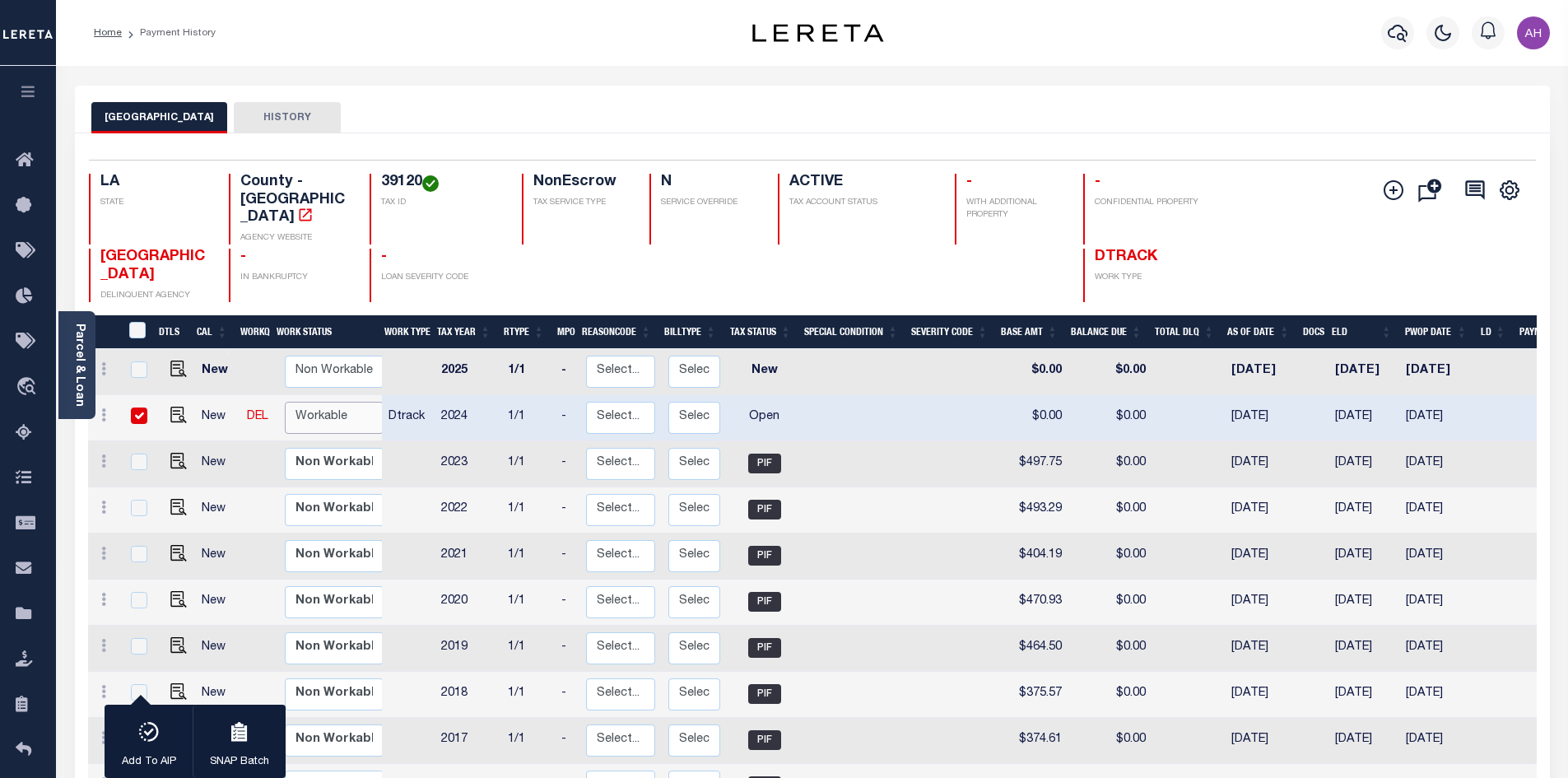
select select "true"
click at [285, 402] on select "Non Workable Workable" at bounding box center [334, 418] width 99 height 32
checkbox input "false"
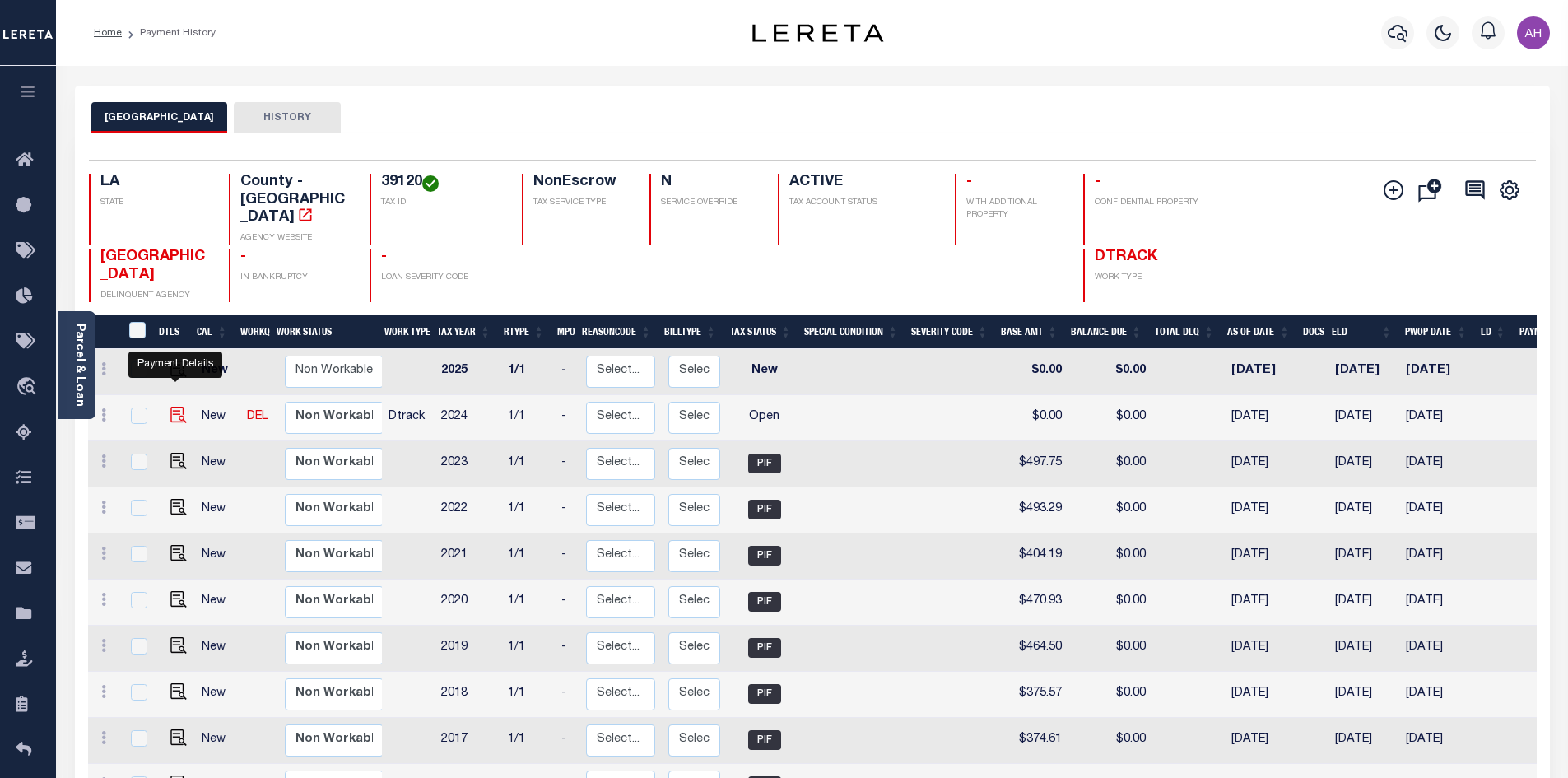
click at [175, 406] on img "" at bounding box center [178, 414] width 16 height 16
checkbox input "true"
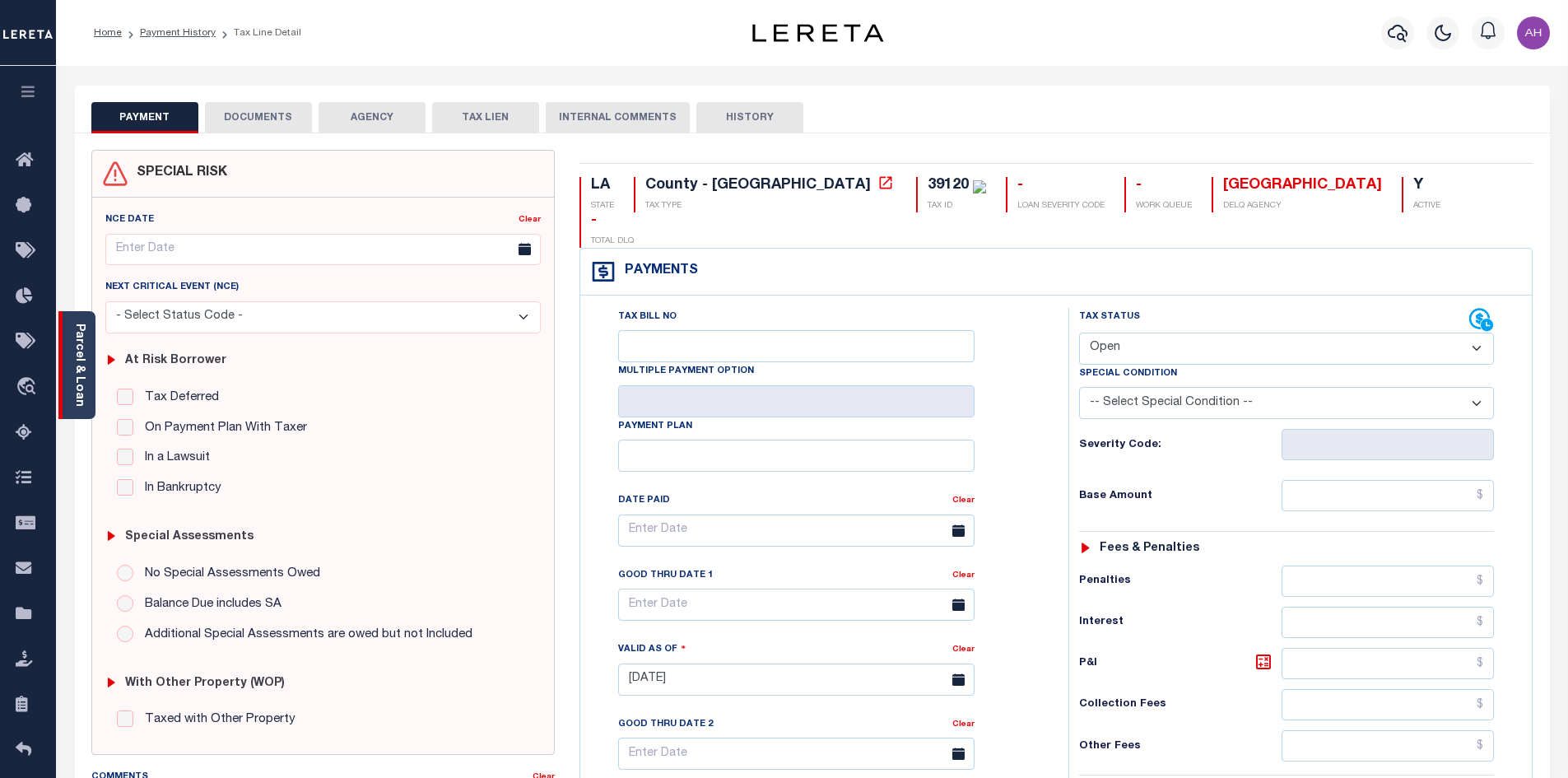
click at [77, 388] on link "Parcel & Loan" at bounding box center [78, 365] width 12 height 83
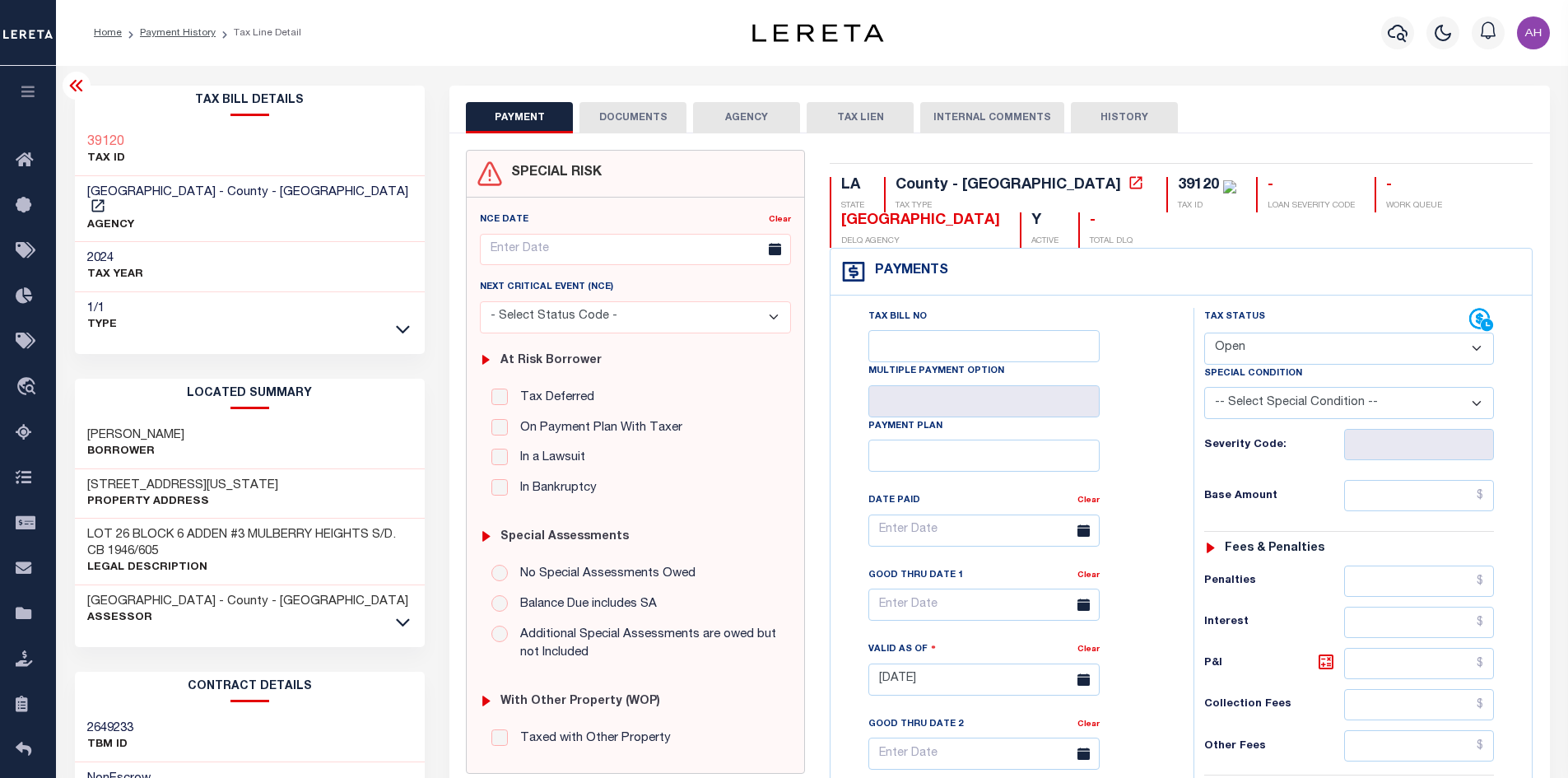
click at [1353, 355] on select "- Select Status Code - Open Due/Unpaid Paid Incomplete No Tax Due Internal Refu…" at bounding box center [1349, 348] width 290 height 32
select select "PYD"
click at [1204, 333] on select "- Select Status Code - Open Due/Unpaid Paid Incomplete No Tax Due Internal Refu…" at bounding box center [1349, 348] width 290 height 32
type input "[DATE]"
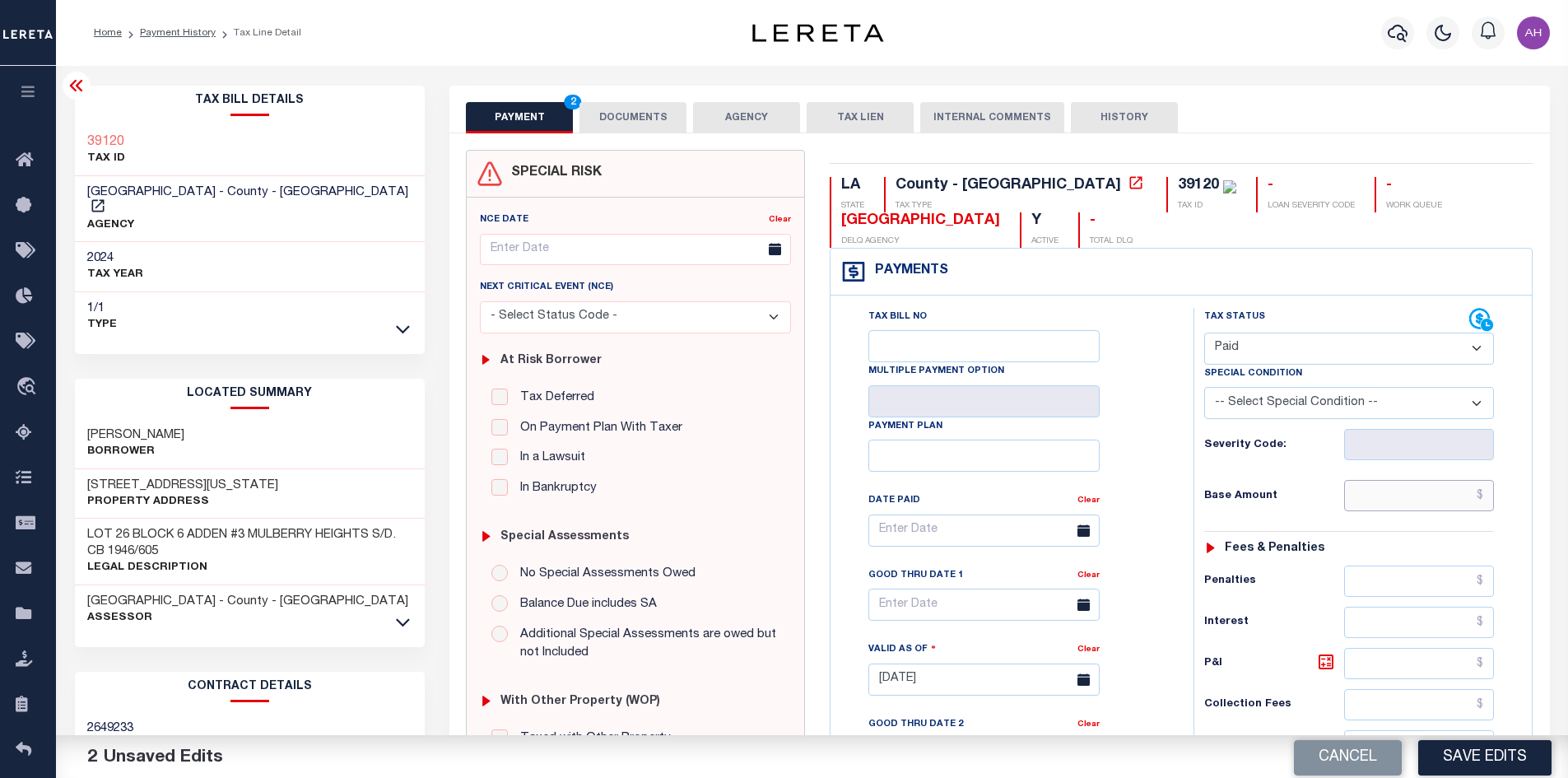
click at [1395, 494] on input "text" at bounding box center [1418, 495] width 150 height 32
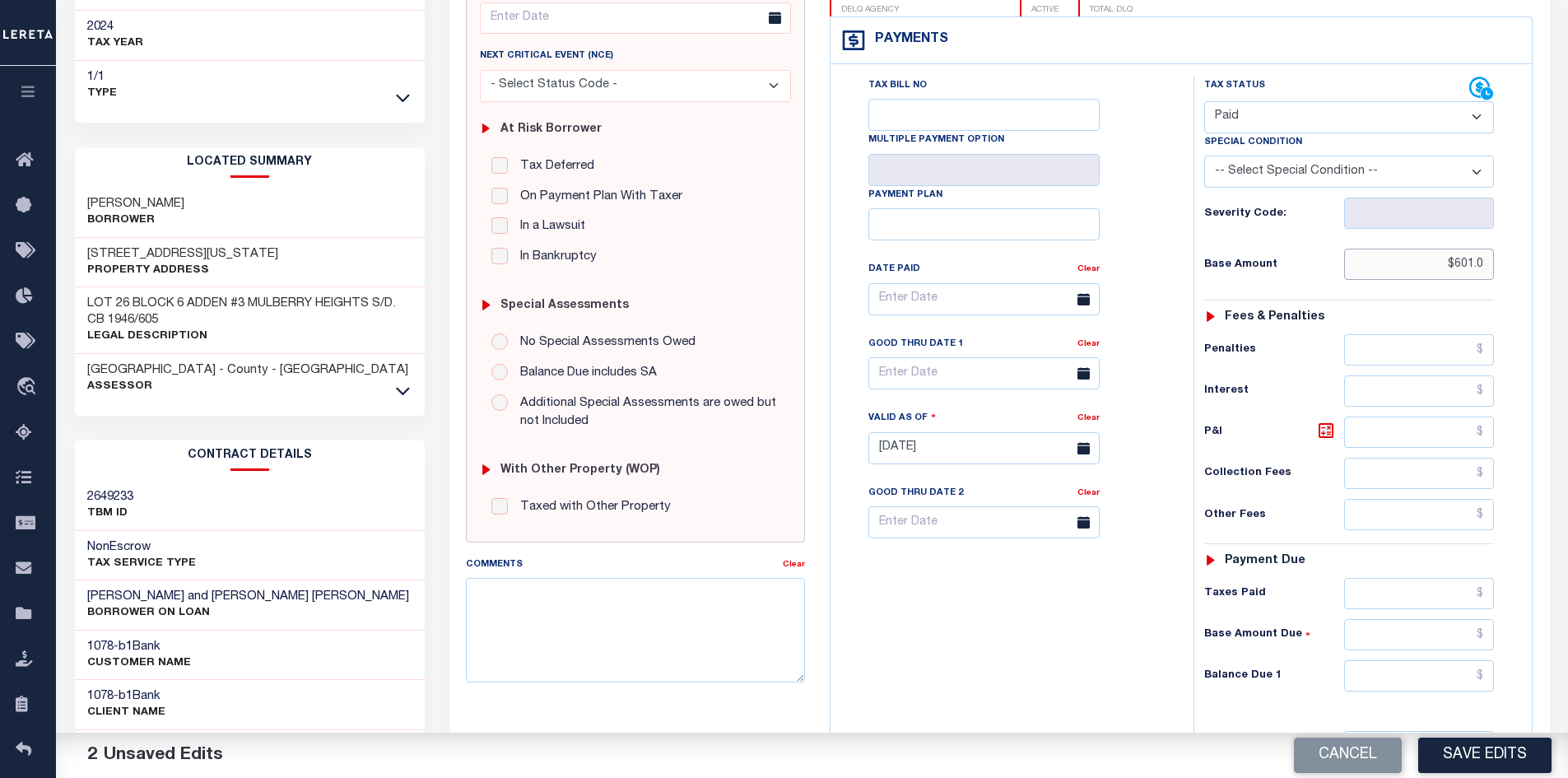
scroll to position [412, 0]
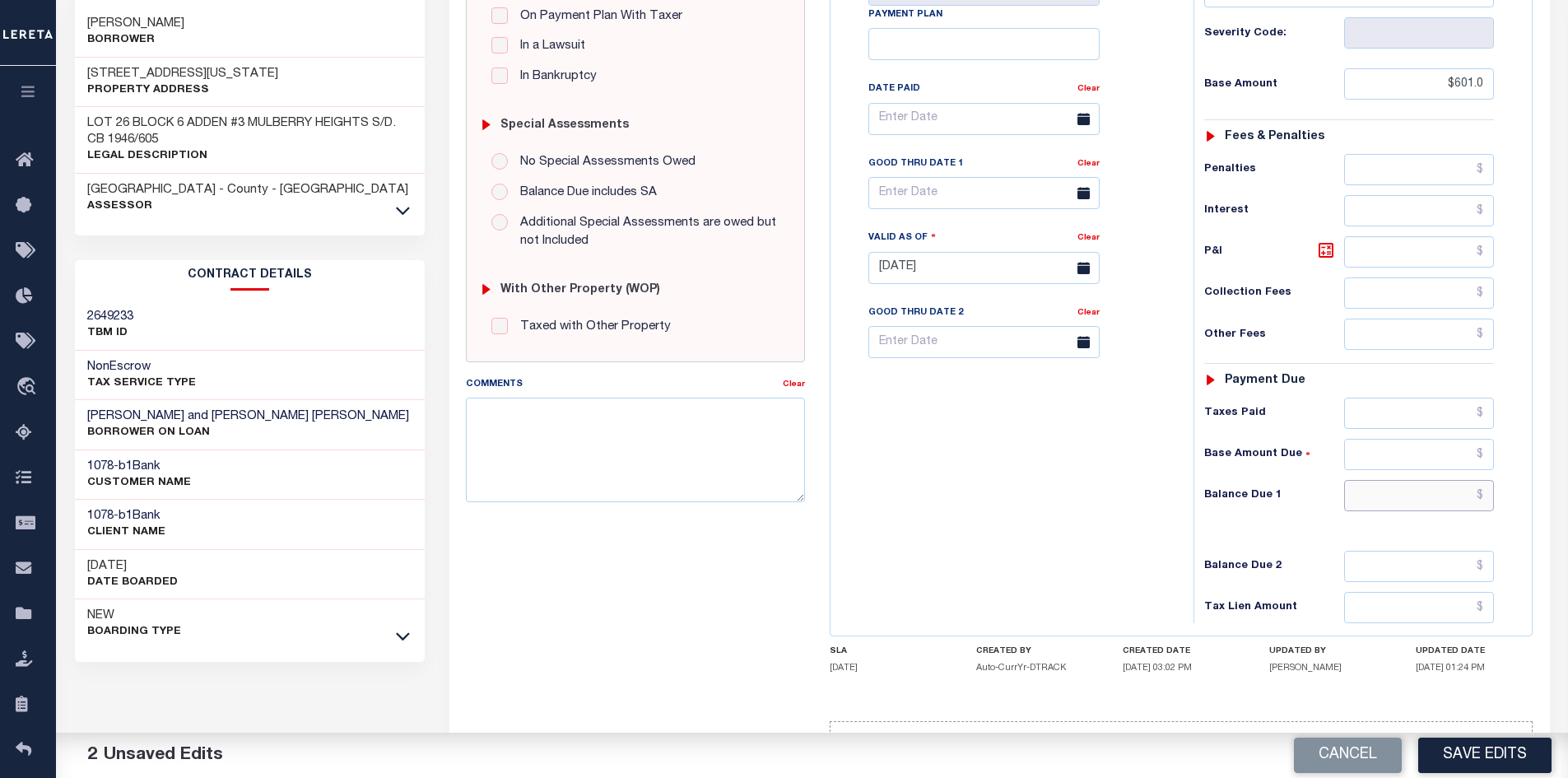
type input "$601.00"
click at [1433, 502] on input "text" at bounding box center [1418, 495] width 150 height 32
type input "$0"
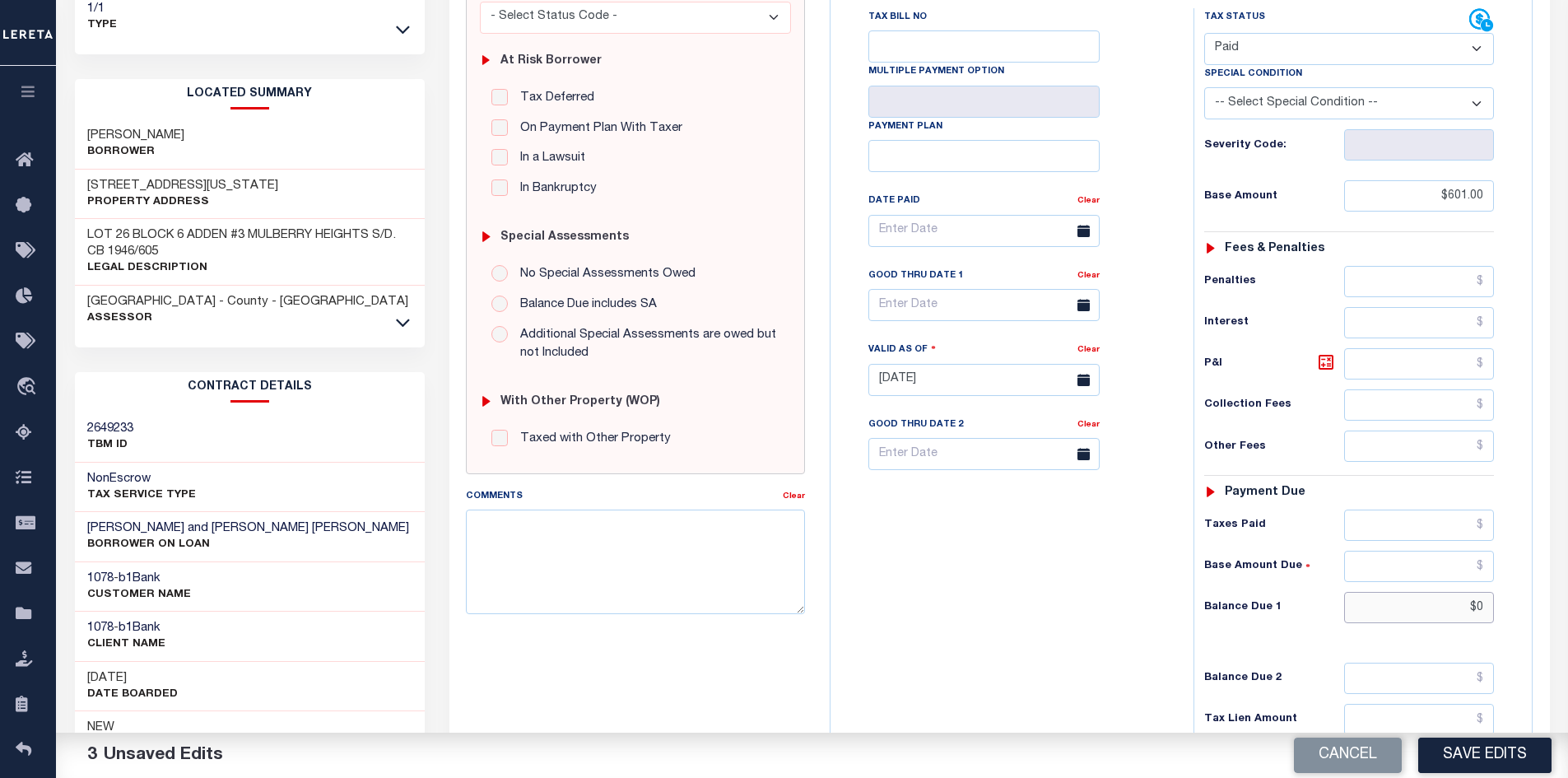
scroll to position [82, 0]
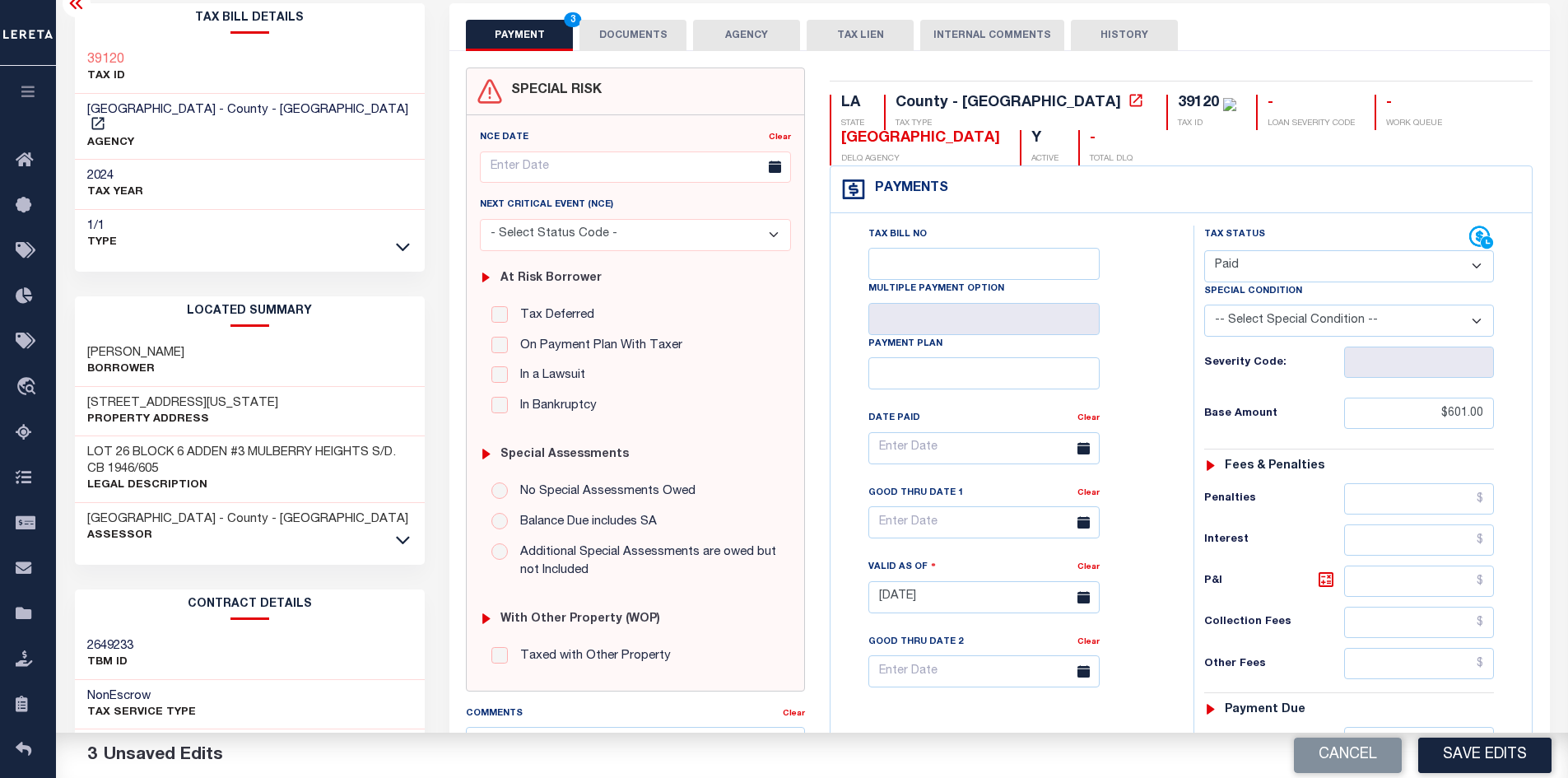
click at [621, 44] on button "DOCUMENTS" at bounding box center [632, 35] width 107 height 32
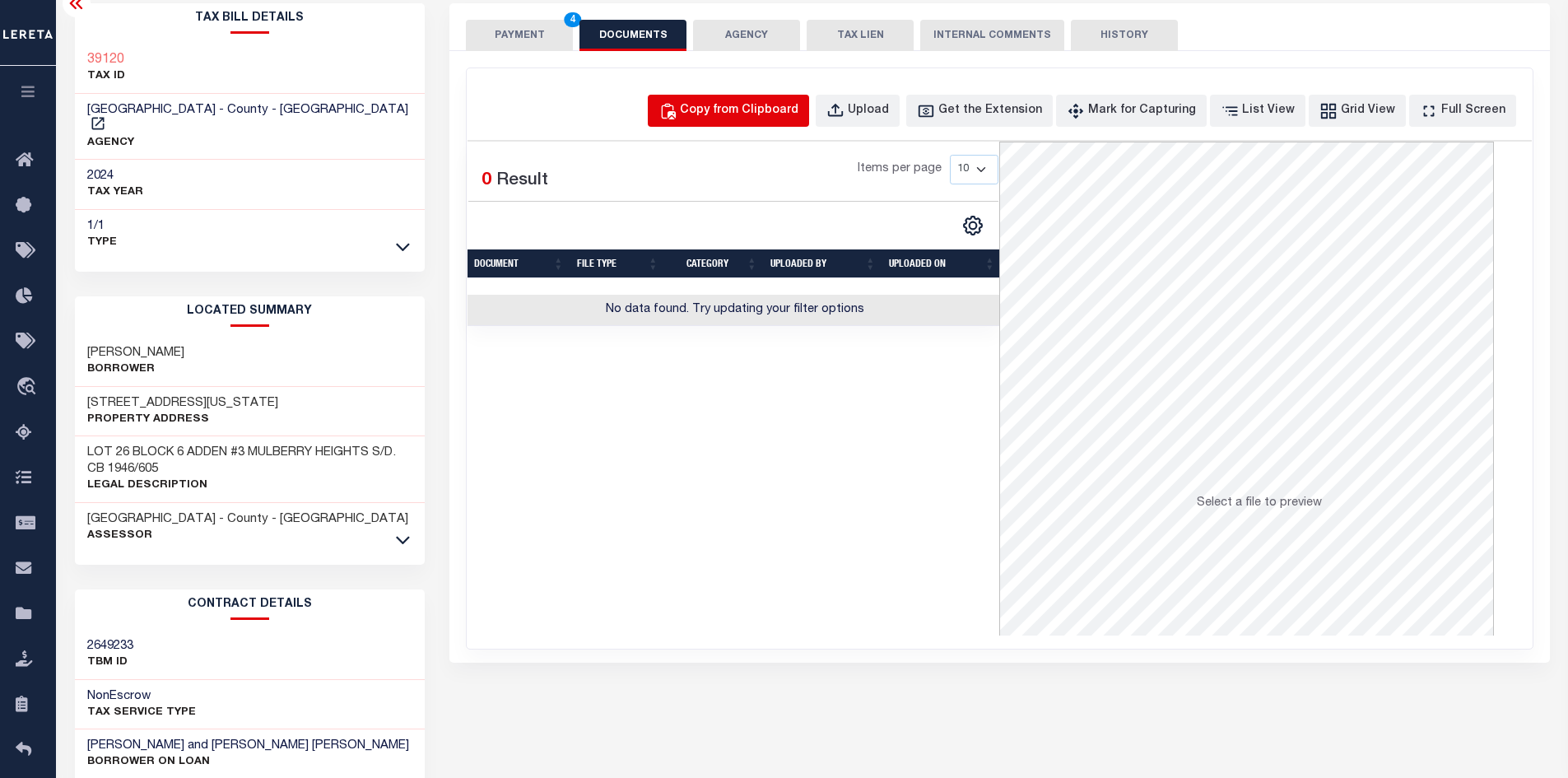
click at [786, 95] on button "Copy from Clipboard" at bounding box center [728, 111] width 161 height 32
select select "POP"
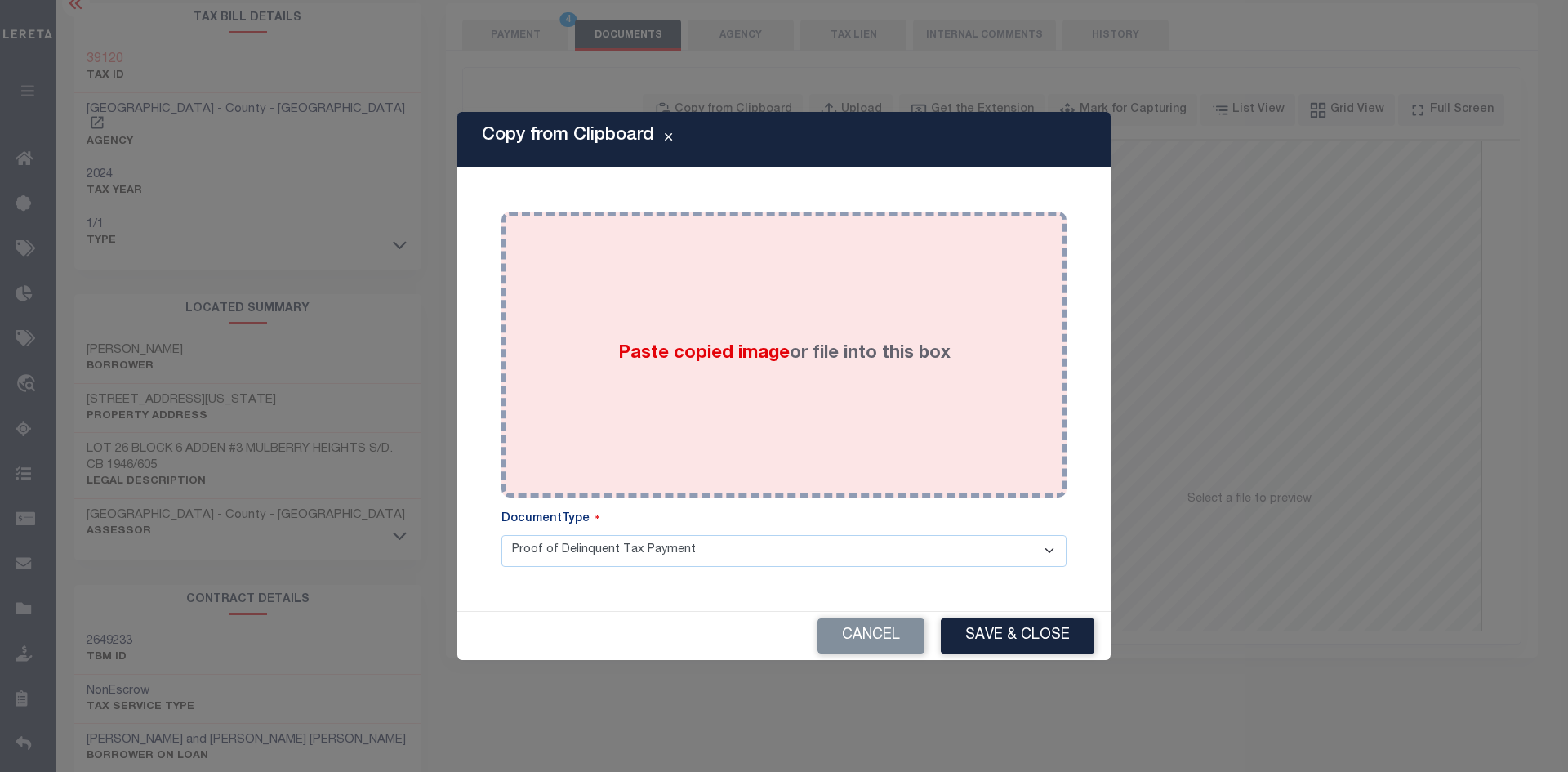
click at [719, 342] on label "Paste copied image or file into this box" at bounding box center [785, 354] width 333 height 27
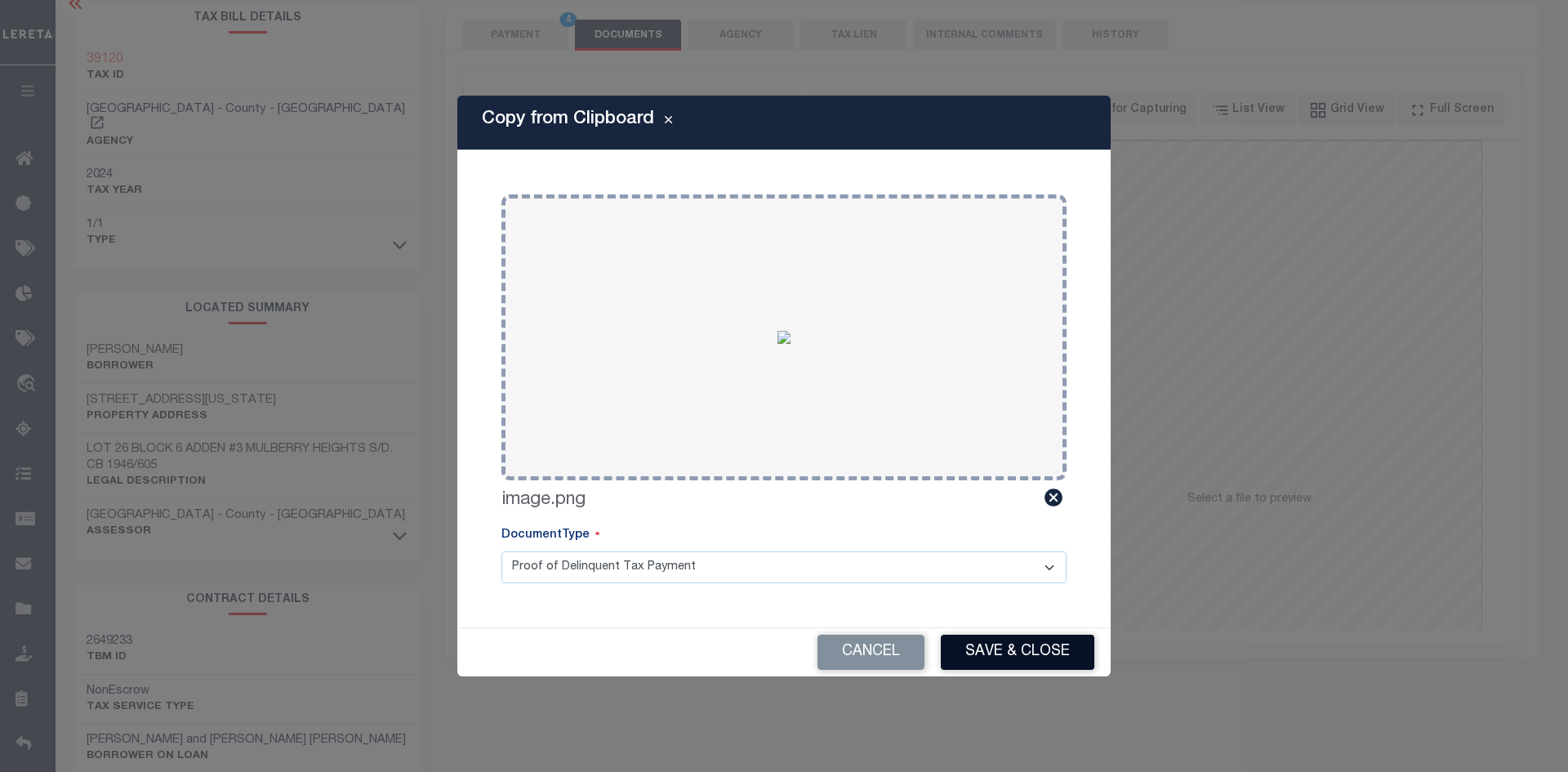
click at [1019, 660] on button "Save & Close" at bounding box center [1018, 651] width 154 height 35
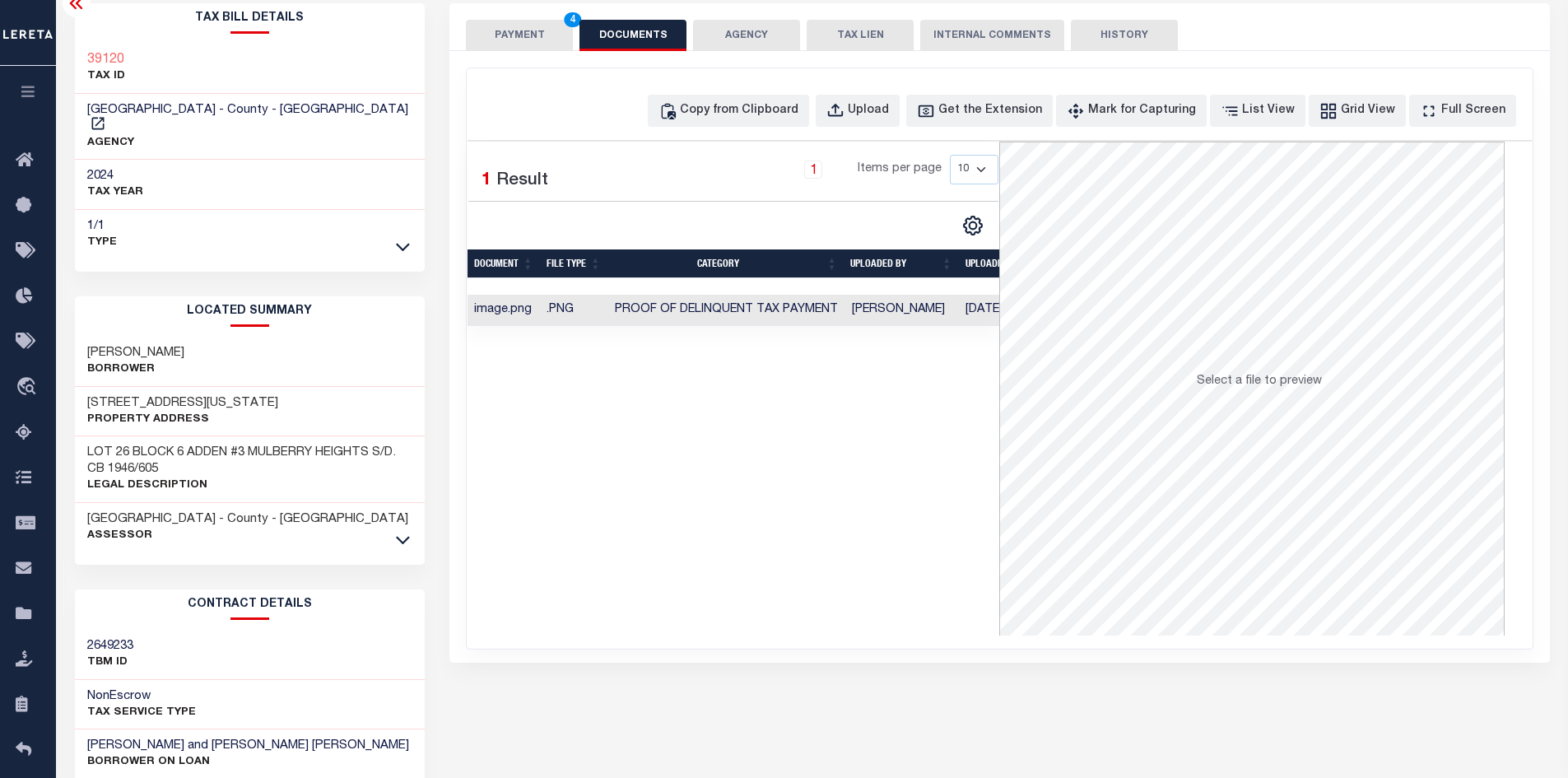
click at [539, 33] on button "PAYMENT 4" at bounding box center [519, 35] width 107 height 32
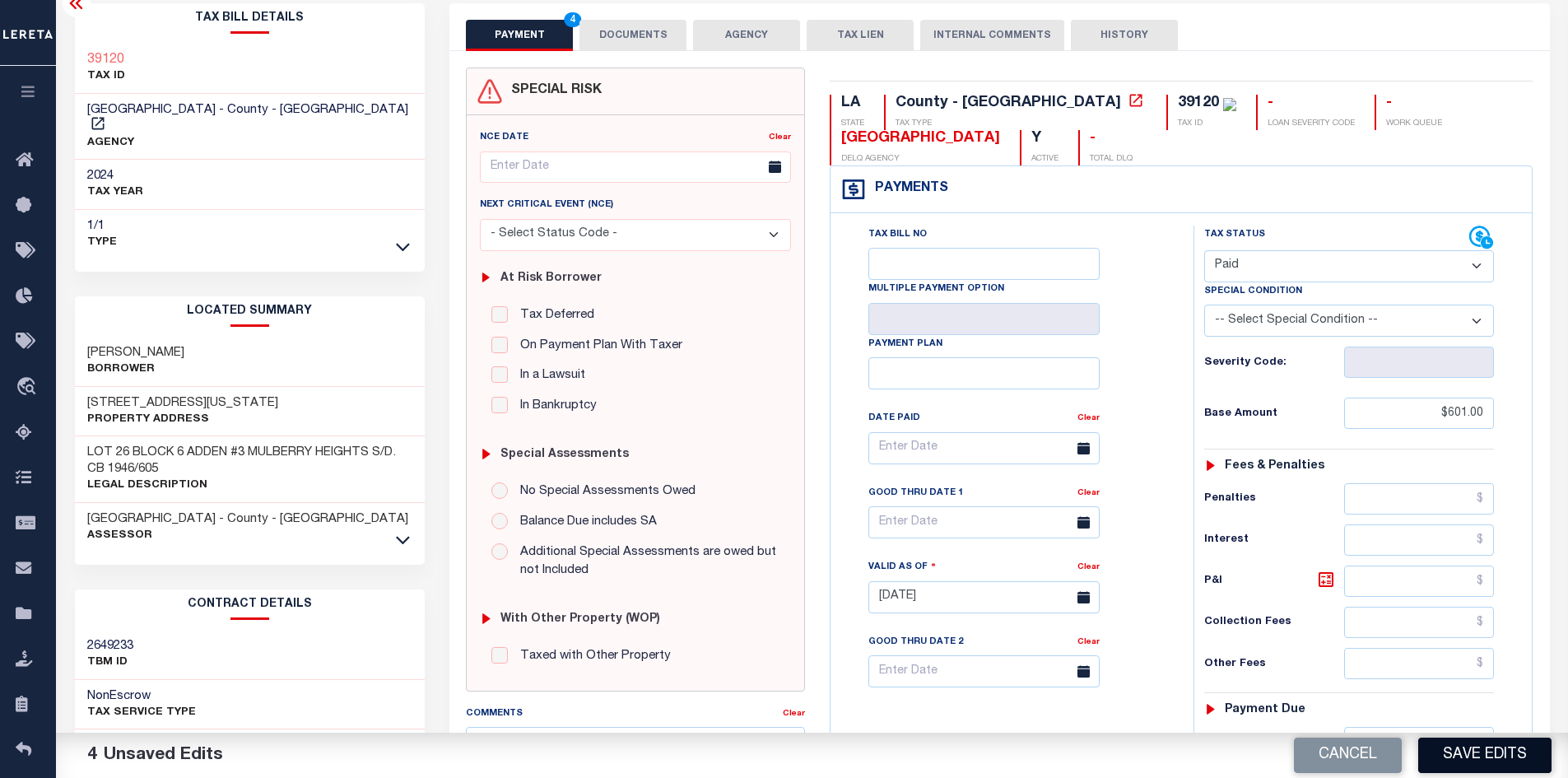
click at [1482, 759] on button "Save Edits" at bounding box center [1484, 755] width 133 height 35
checkbox input "false"
type input "$601"
type input "$0"
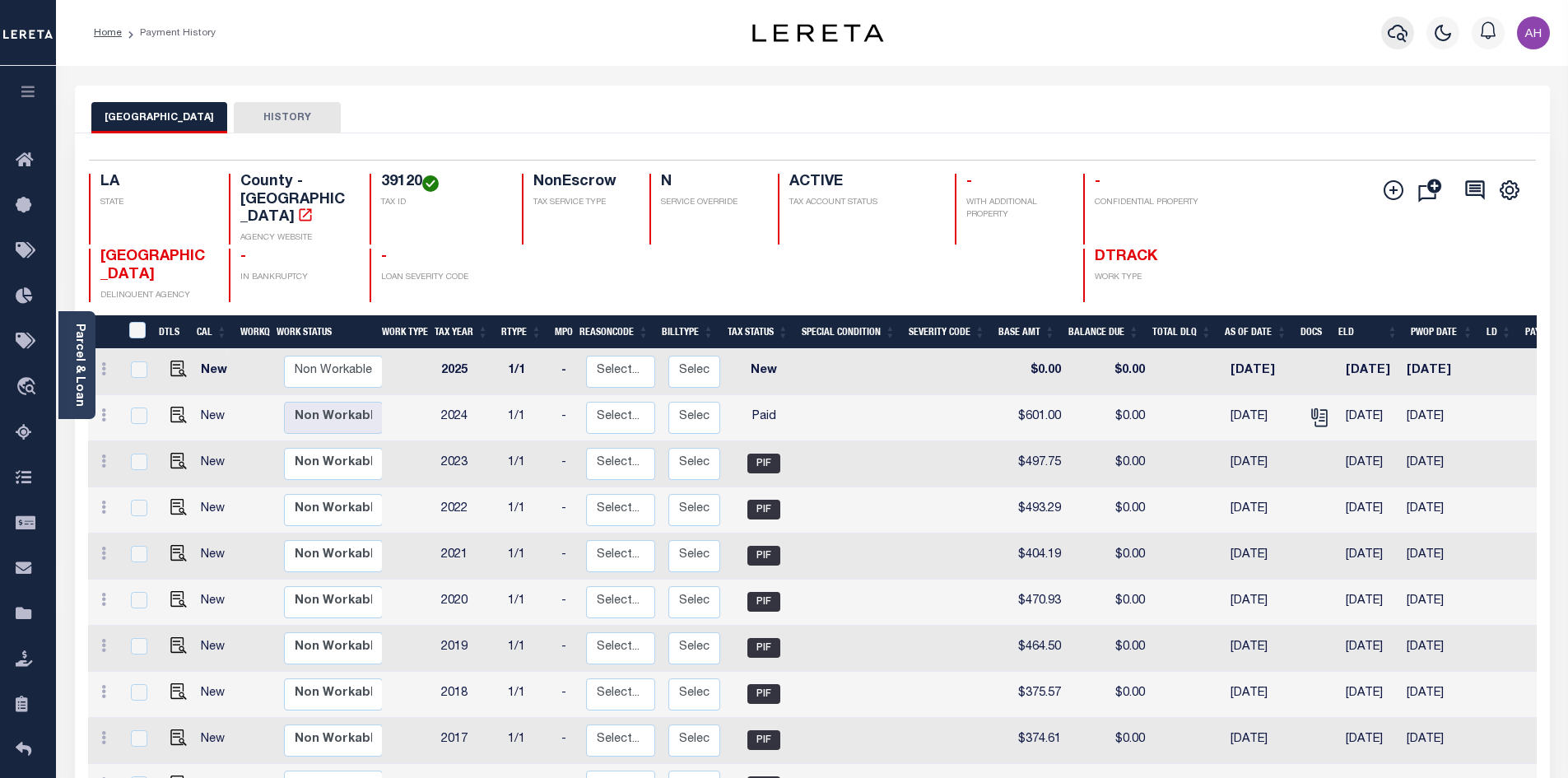
click at [1395, 33] on icon "button" at bounding box center [1398, 33] width 20 height 20
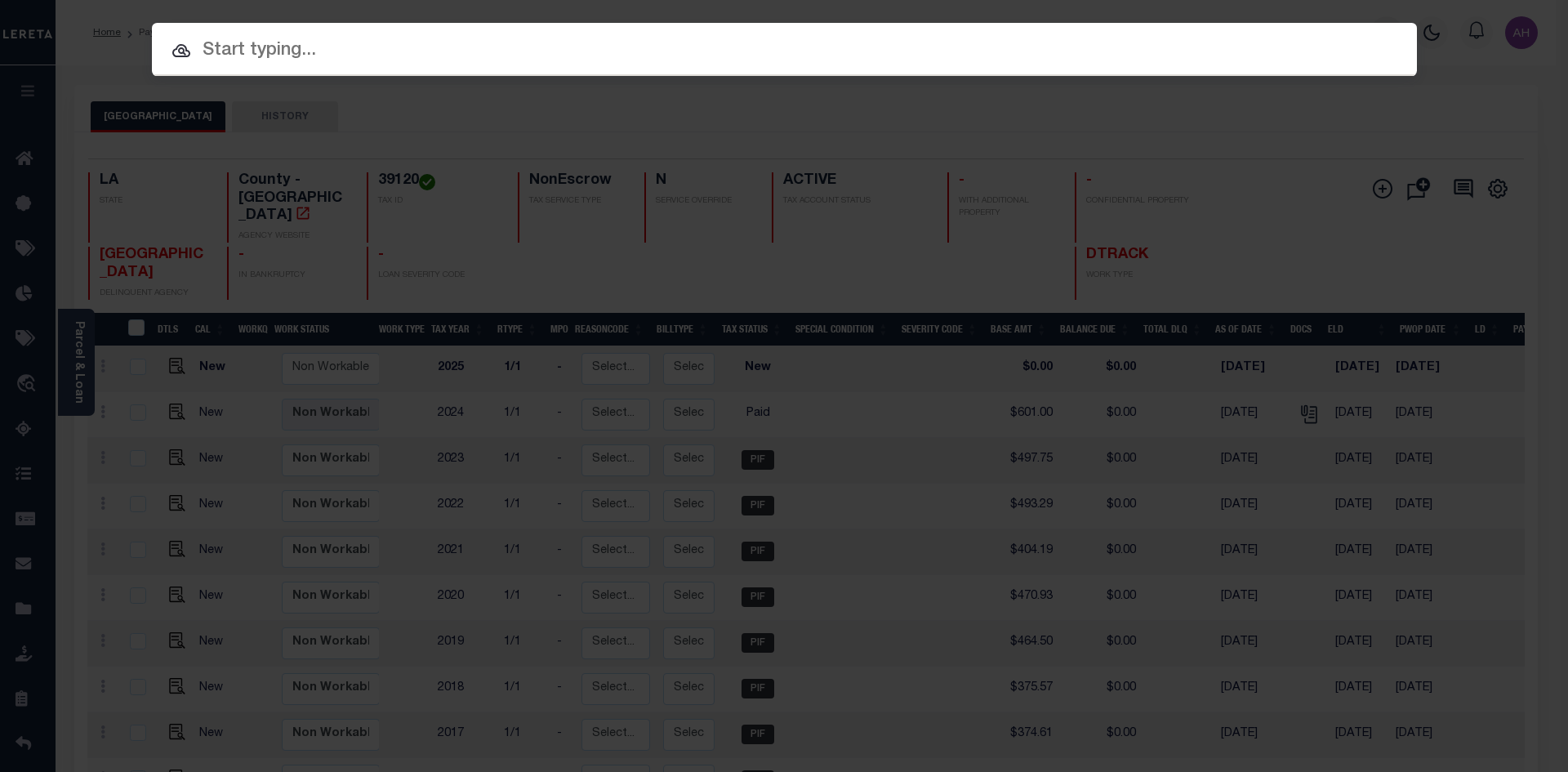
paste input "10117991"
type input "10117991"
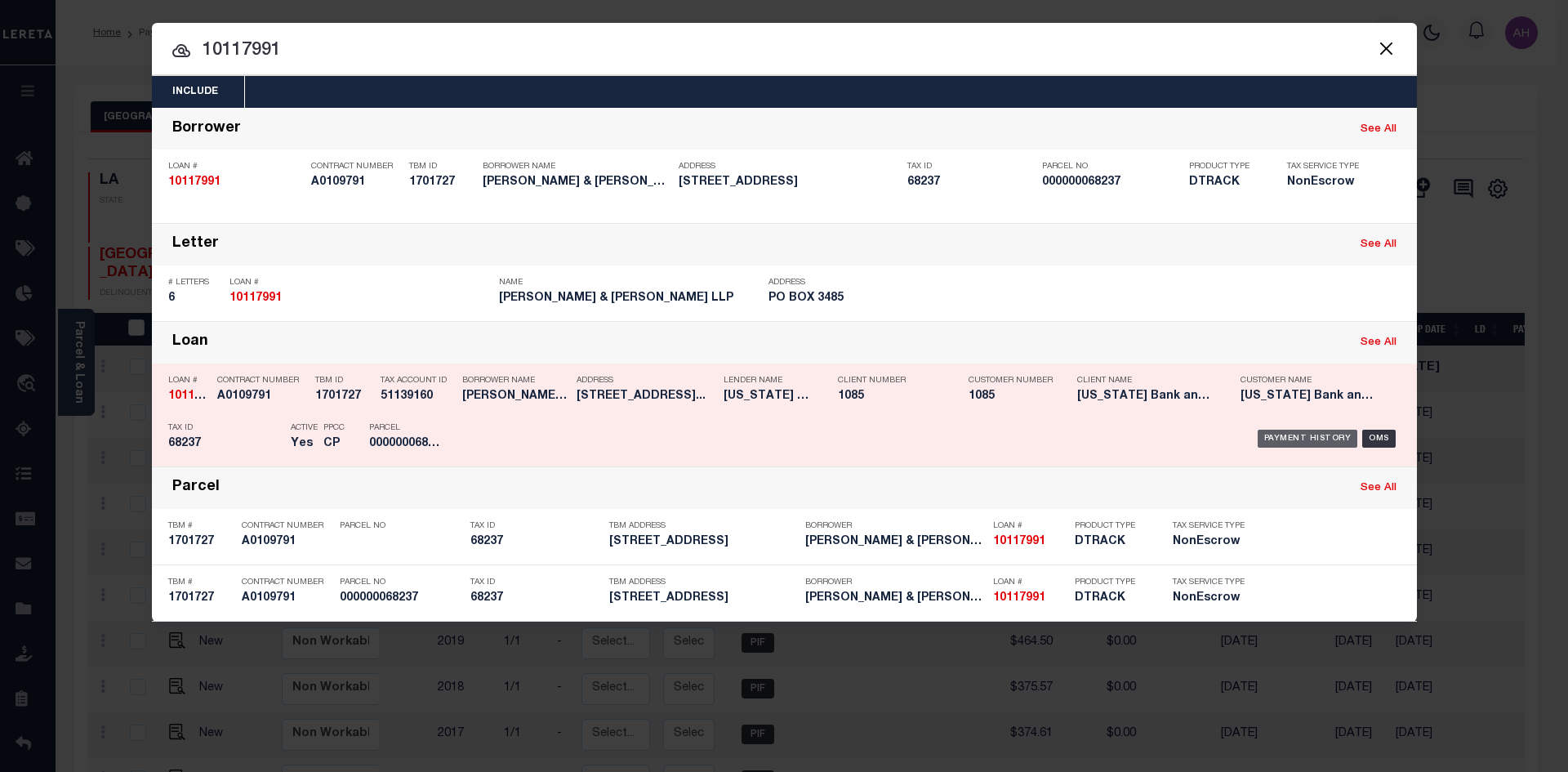
click at [1298, 434] on div "Payment History" at bounding box center [1308, 439] width 100 height 18
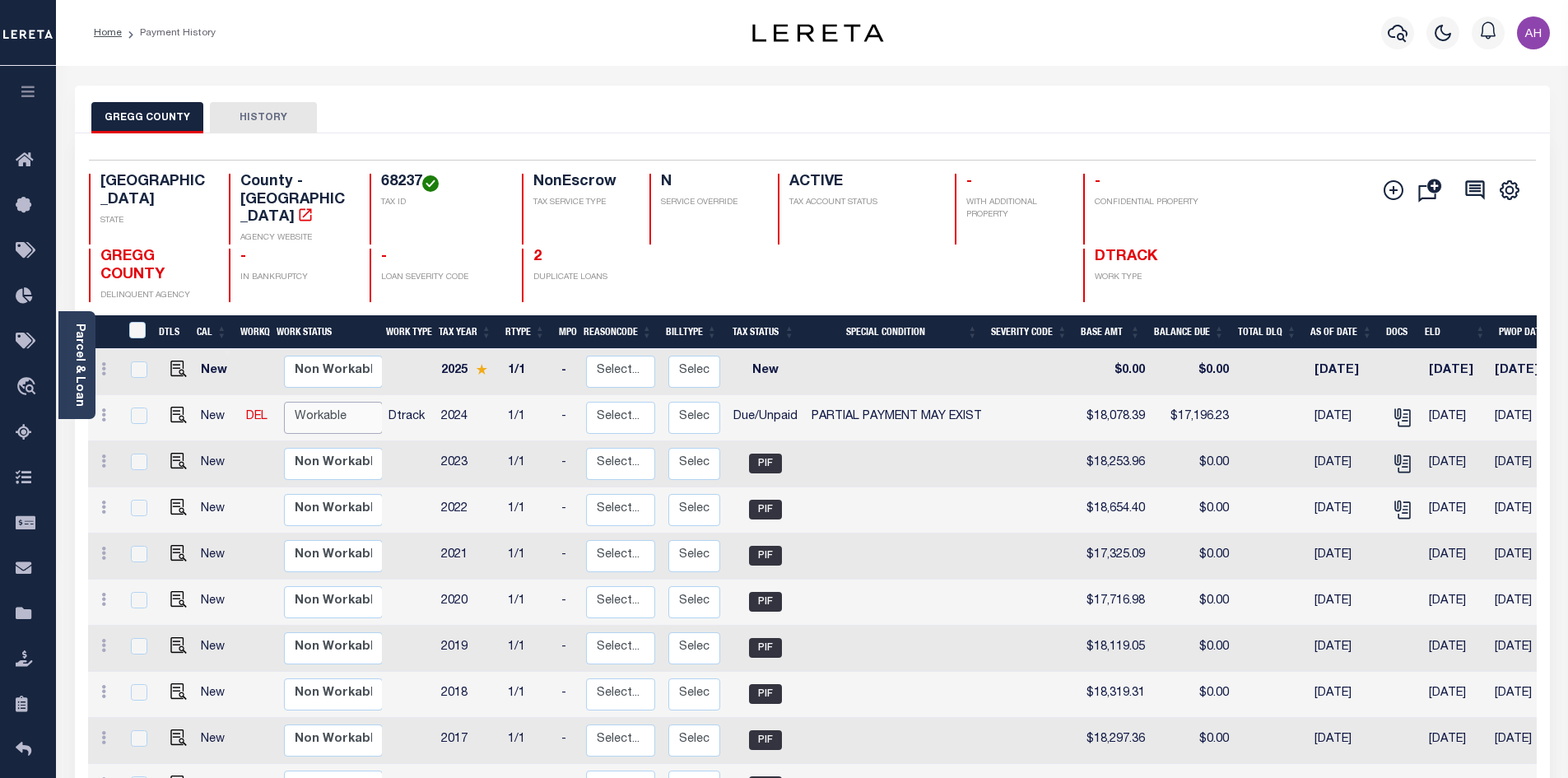
click at [325, 402] on select "Non Workable Workable" at bounding box center [333, 418] width 99 height 32
checkbox input "true"
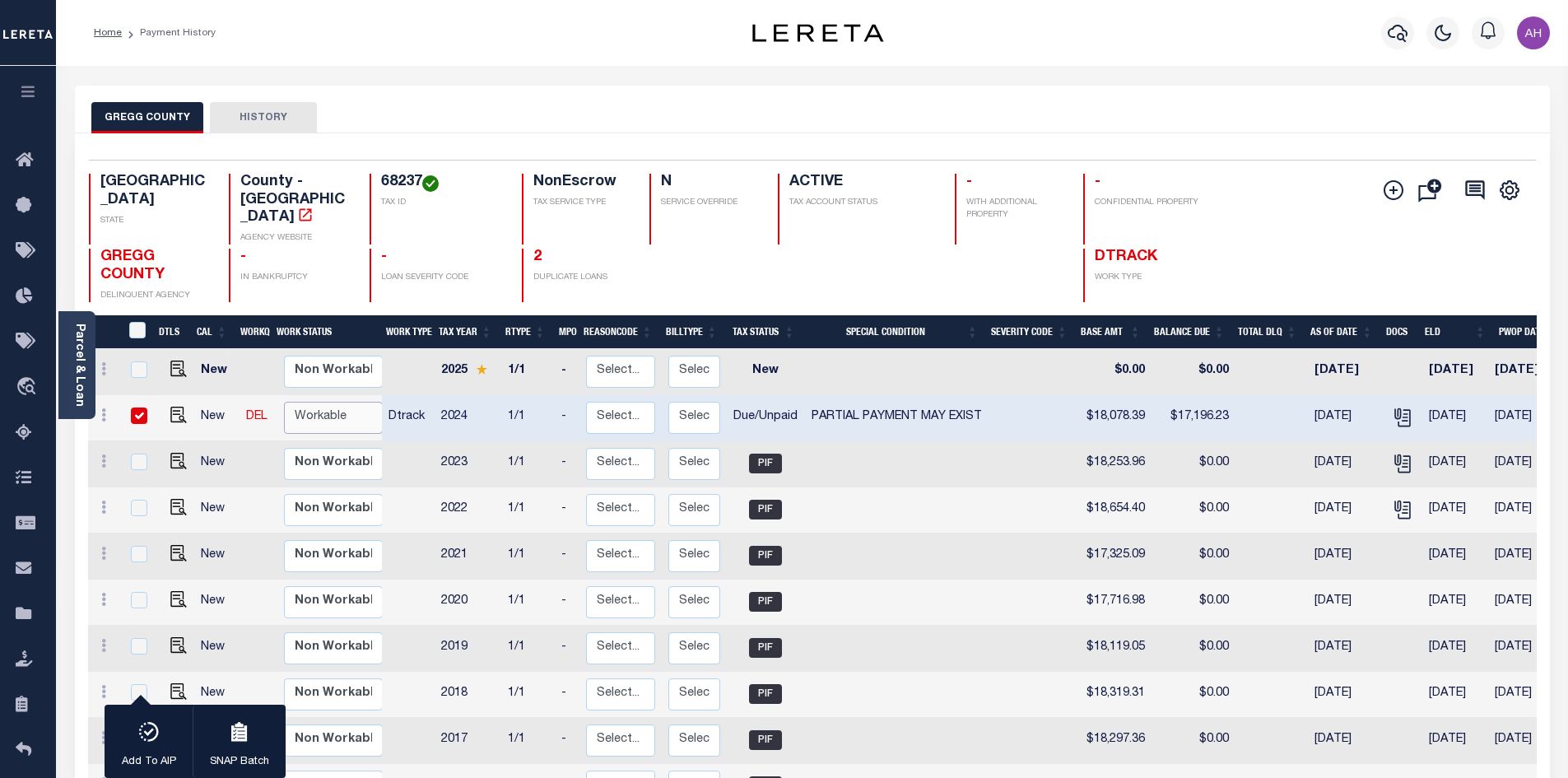
select select "true"
click at [284, 402] on select "Non Workable Workable" at bounding box center [333, 418] width 99 height 32
checkbox input "false"
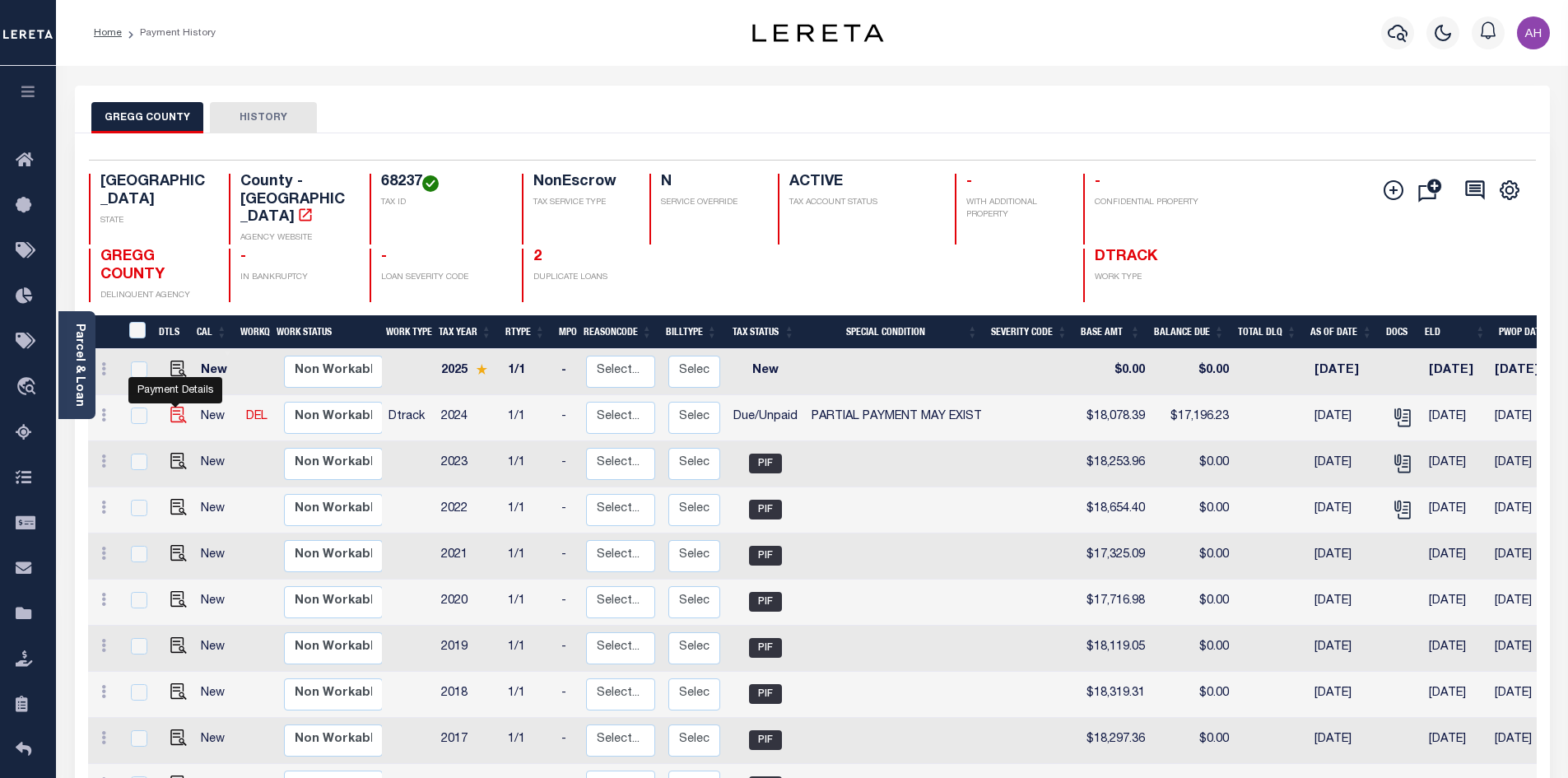
click at [174, 406] on img "" at bounding box center [178, 414] width 16 height 16
checkbox input "true"
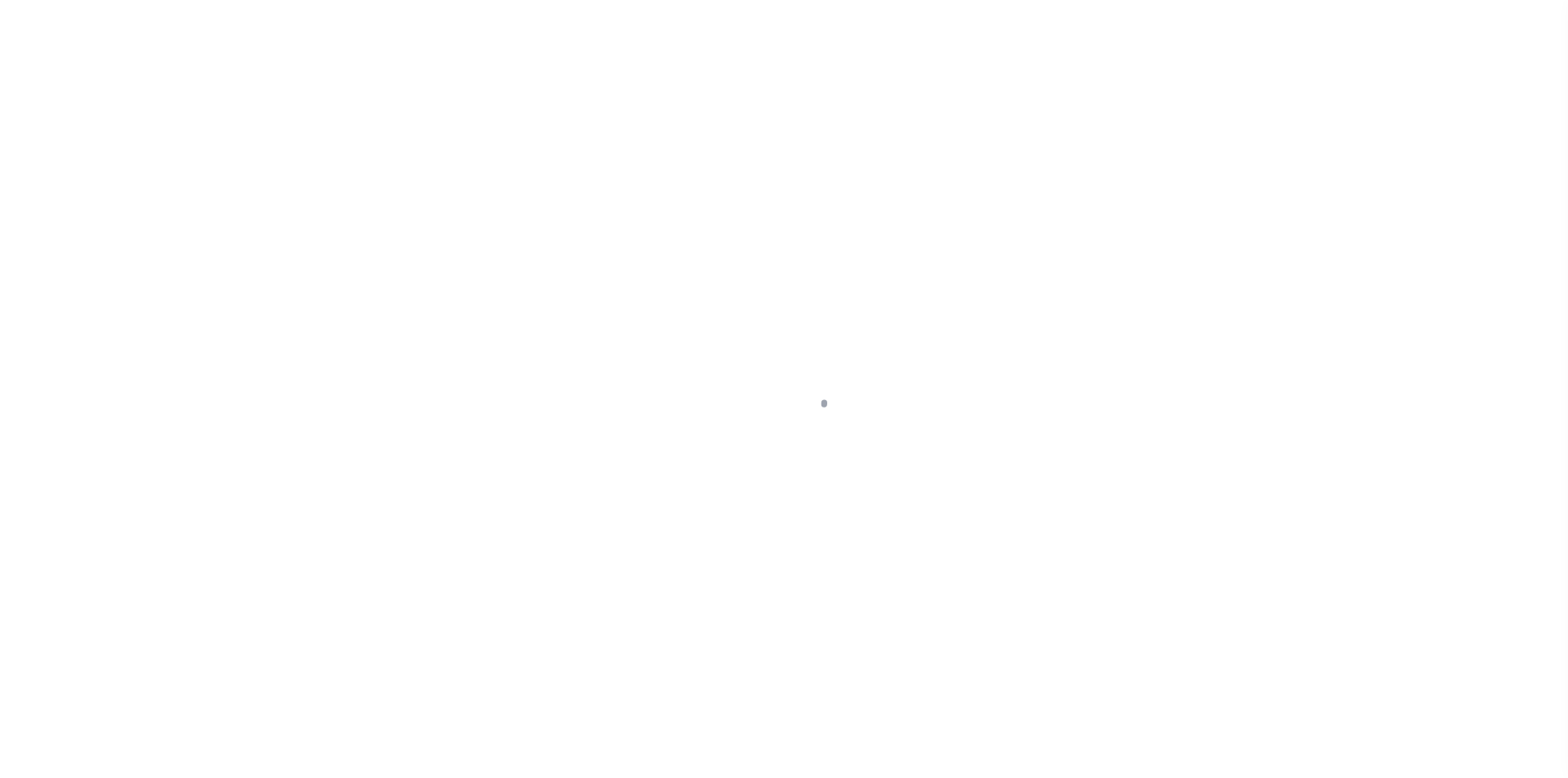
select select "DUE"
select select "15"
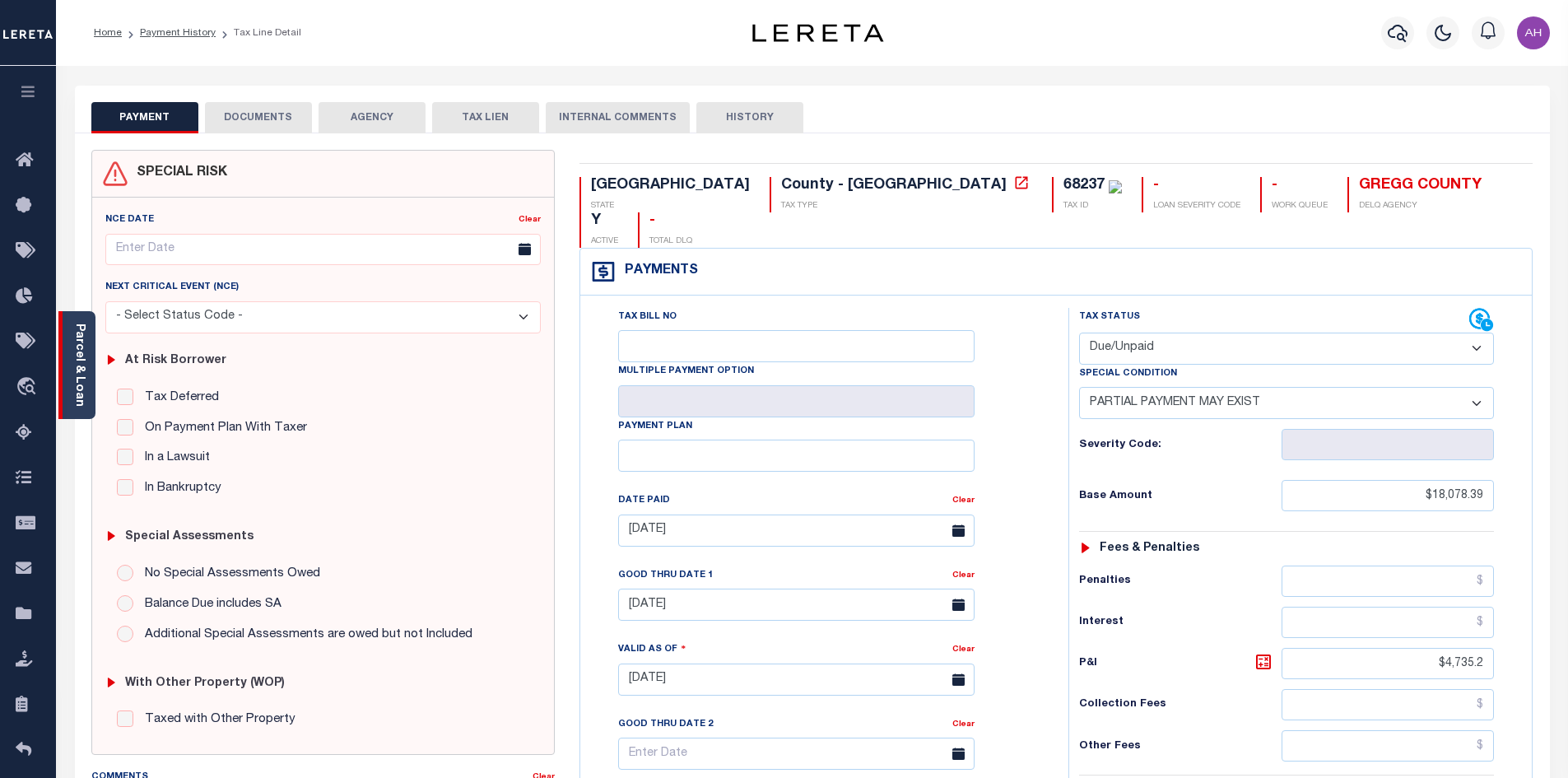
click at [86, 364] on div "Parcel & Loan" at bounding box center [77, 365] width 37 height 108
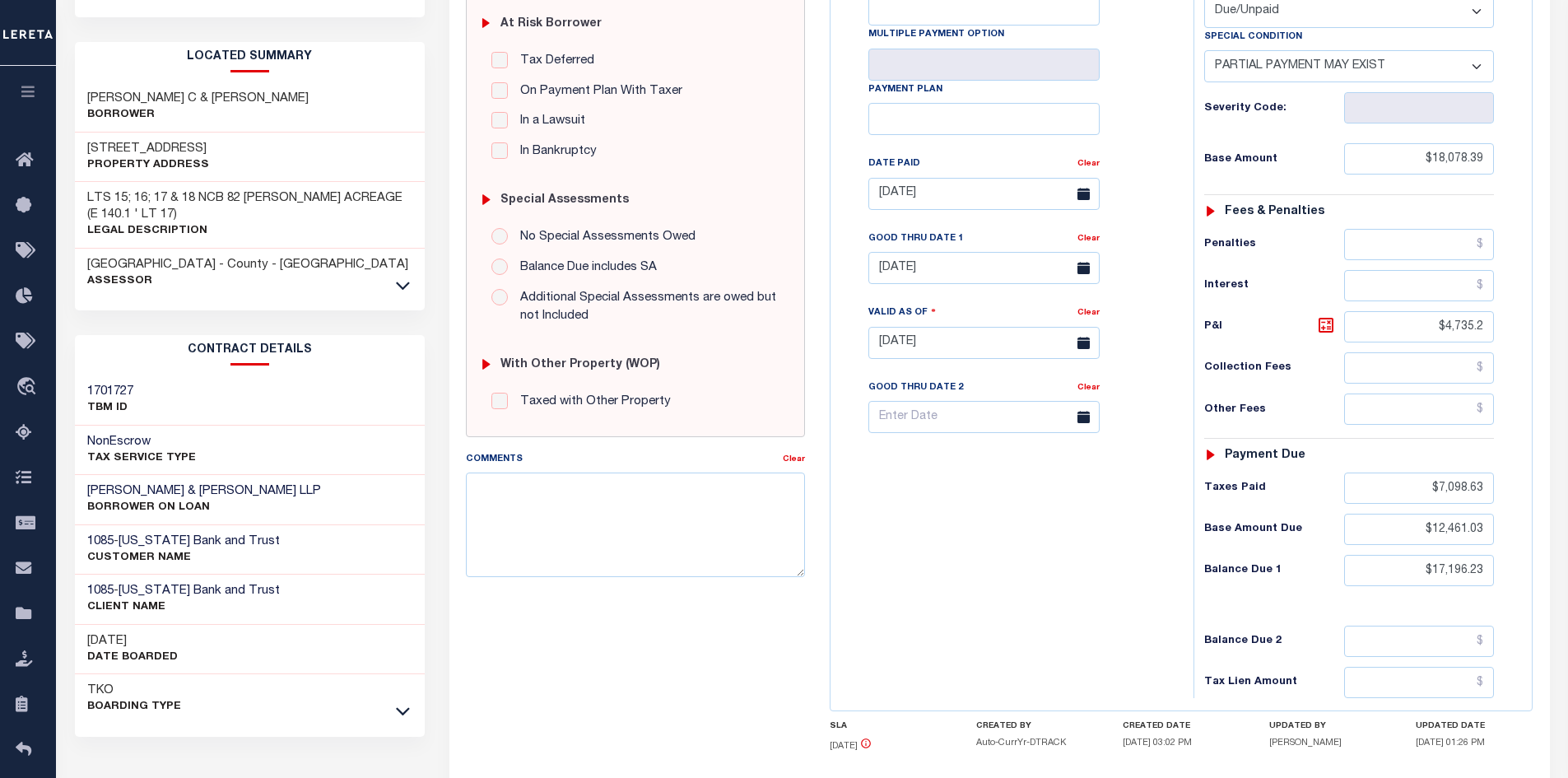
scroll to position [412, 0]
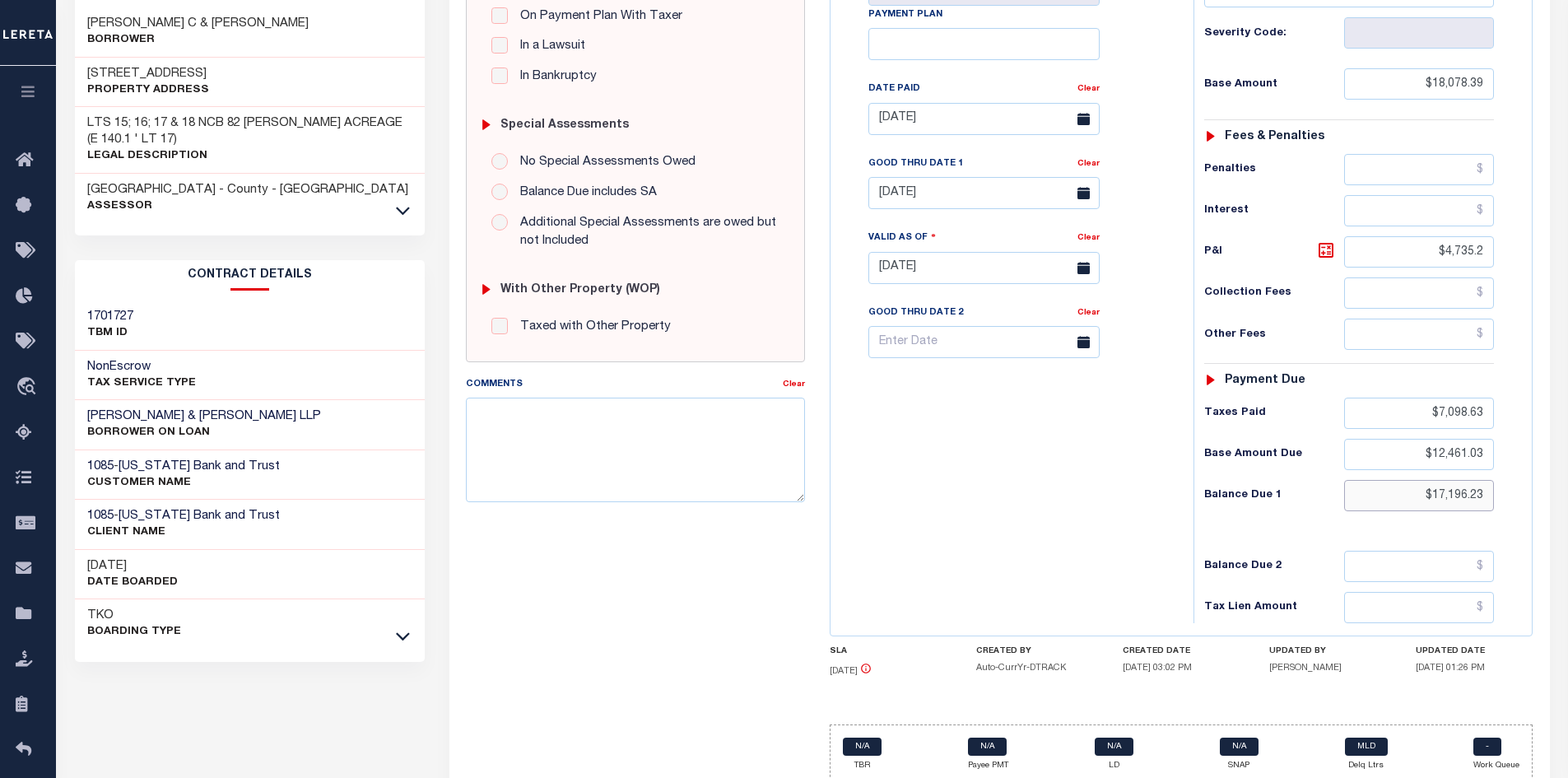
drag, startPoint x: 1386, startPoint y: 505, endPoint x: 1558, endPoint y: 502, distance: 172.0
click at [1558, 502] on div "PAYMENT DOCUMENTS AGENCY DELINQUENT PAYEE" at bounding box center [999, 255] width 1125 height 1162
type input "$17"
type input "[DATE]"
type input "$17.00"
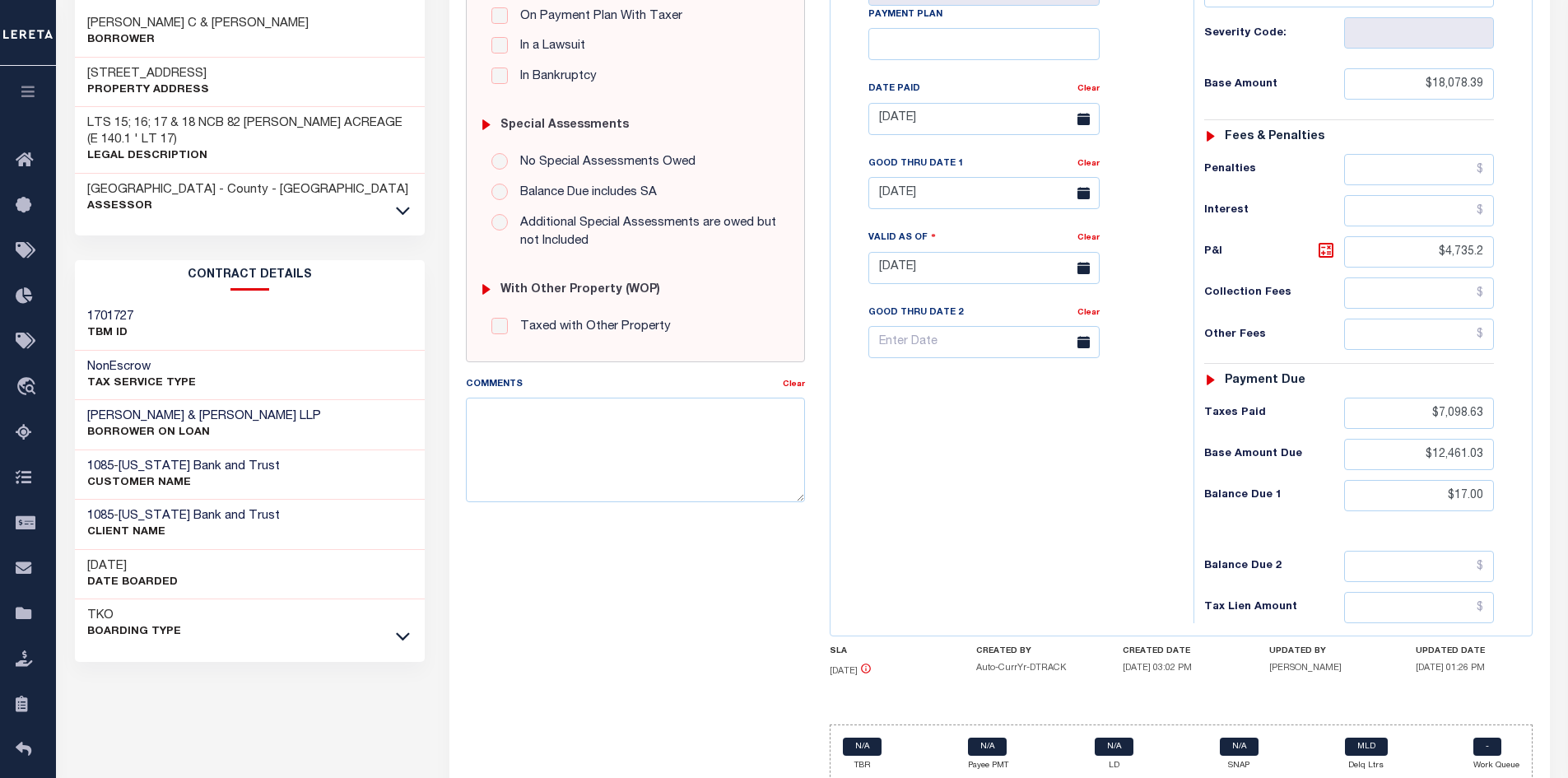
click at [553, 525] on div "SPECIAL RISK NCE Date Clear - Select Status Code -" at bounding box center [635, 267] width 364 height 1060
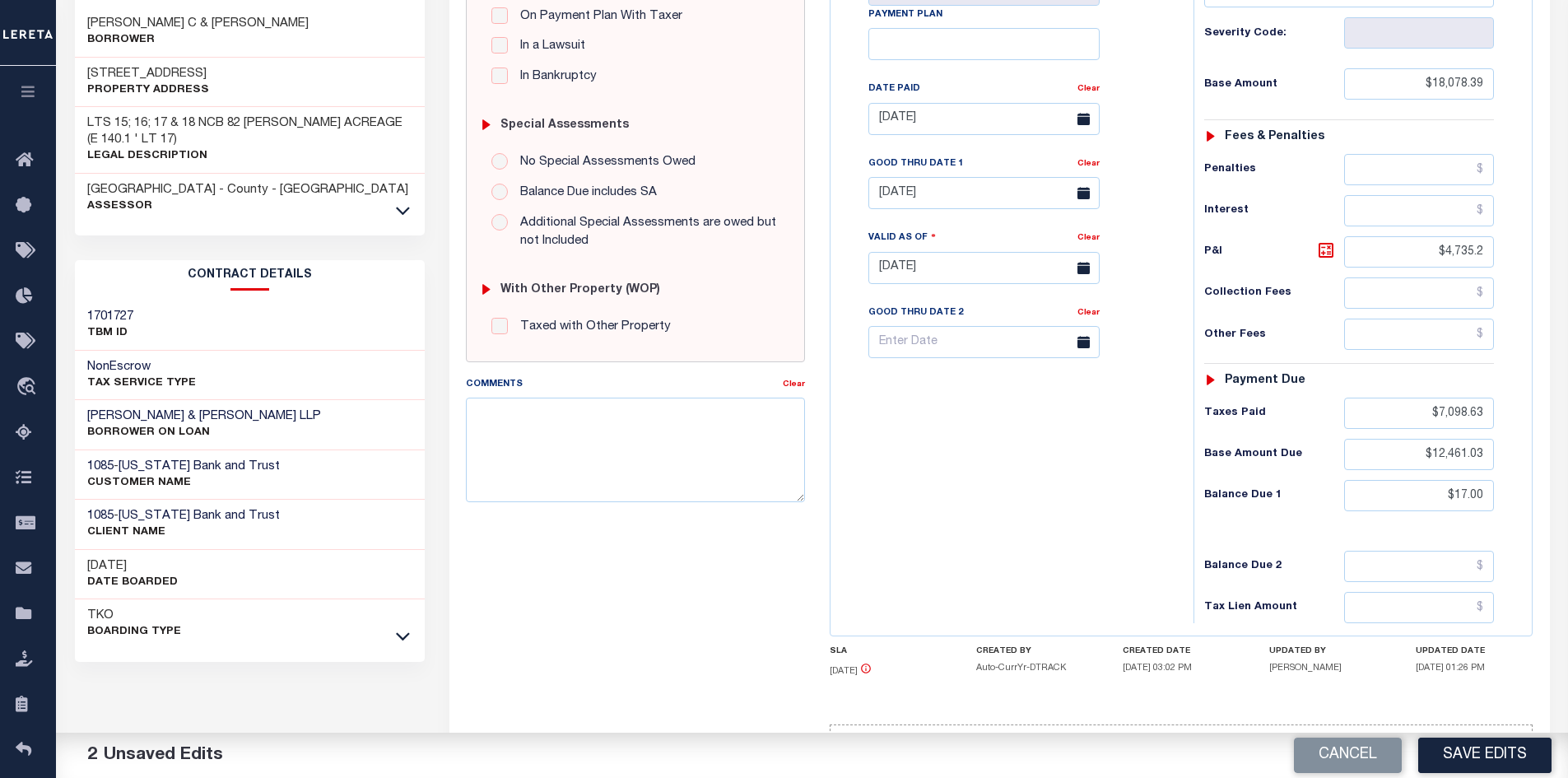
click at [1059, 517] on div "Tax Bill No Multiple Payment Option Payment Plan Clear" at bounding box center [1008, 259] width 347 height 727
click at [1354, 754] on button "Cancel" at bounding box center [1347, 755] width 108 height 35
type input "[DATE]"
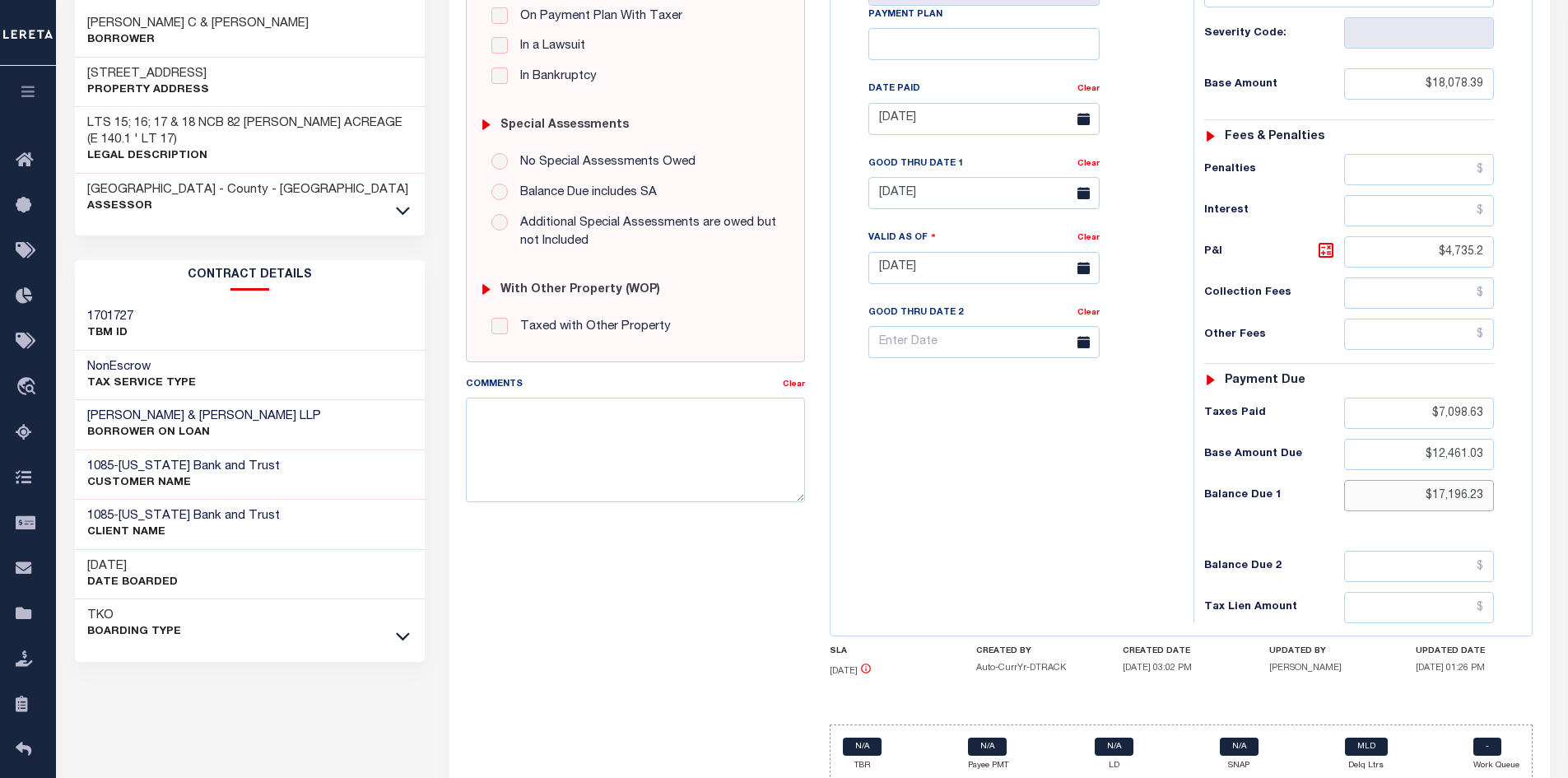
drag, startPoint x: 1399, startPoint y: 493, endPoint x: 1542, endPoint y: 493, distance: 143.0
click at [1542, 493] on div "TX STATE [GEOGRAPHIC_DATA] - [GEOGRAPHIC_DATA] TAX TYPE 68237 TAX ID - LOAN SEV…" at bounding box center [1181, 267] width 728 height 1060
type input "$"
type input "$17,339.53"
type input "[DATE]"
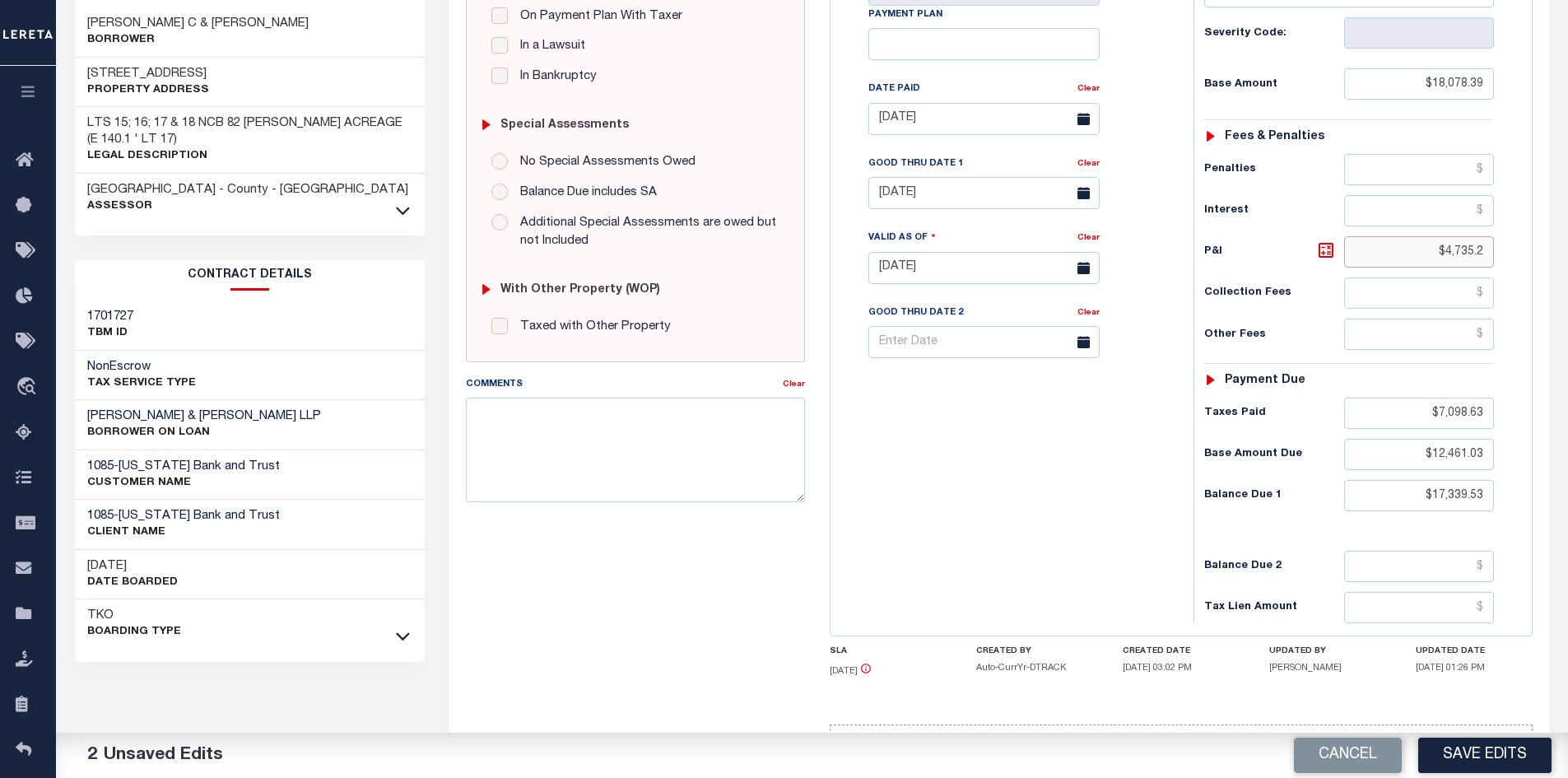
drag, startPoint x: 1418, startPoint y: 258, endPoint x: 1561, endPoint y: 258, distance: 143.0
click at [1561, 258] on div "PAYMENT 2 DOCUMENTS AGENCY DELINQUENT PAYEE" at bounding box center [999, 255] width 1125 height 1162
type input "$4,878.50"
click at [1089, 167] on link "Clear" at bounding box center [1088, 163] width 23 height 8
click at [918, 194] on input "text" at bounding box center [983, 193] width 231 height 32
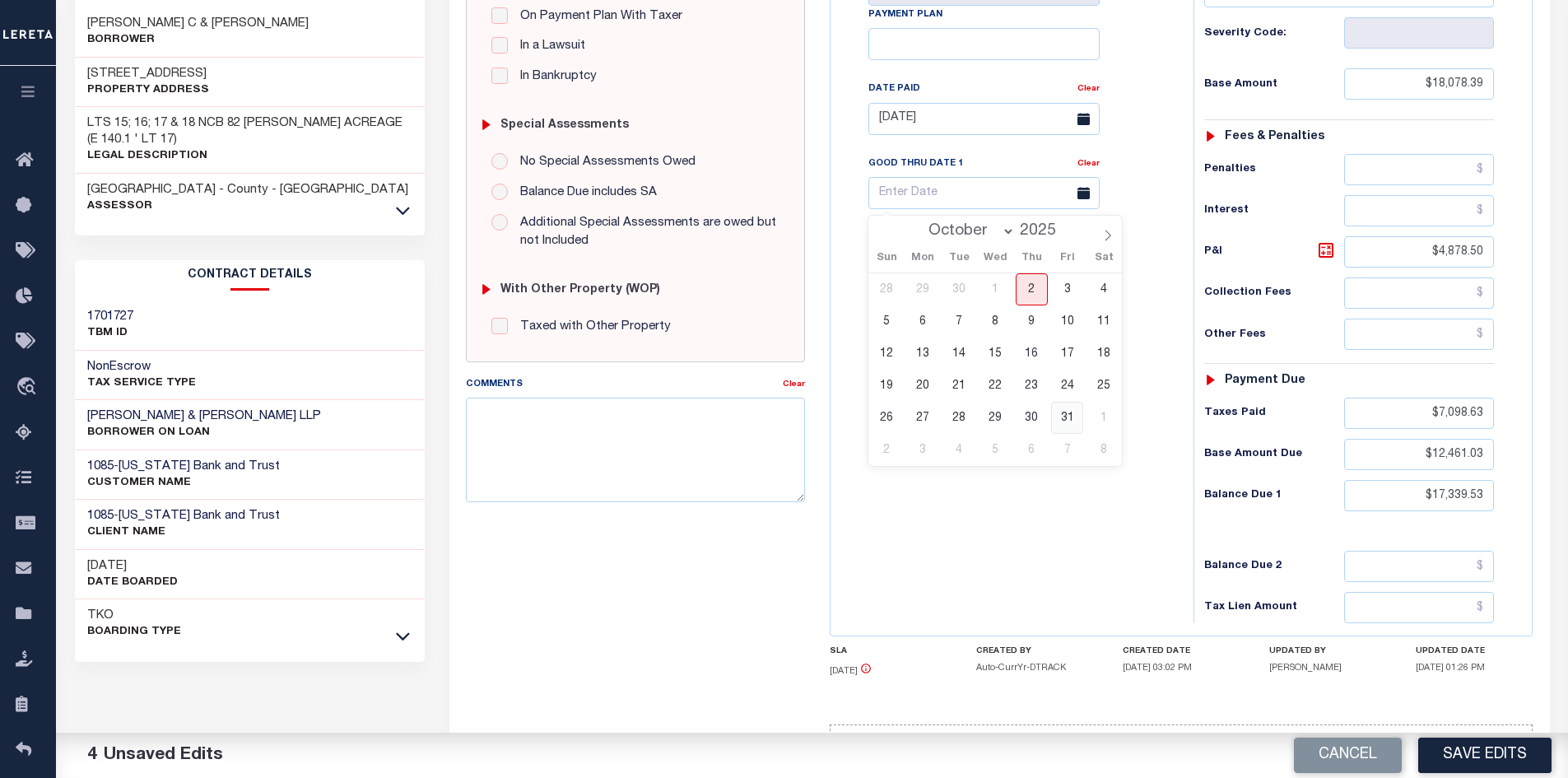
click at [1070, 412] on span "31" at bounding box center [1067, 418] width 32 height 32
type input "[DATE]"
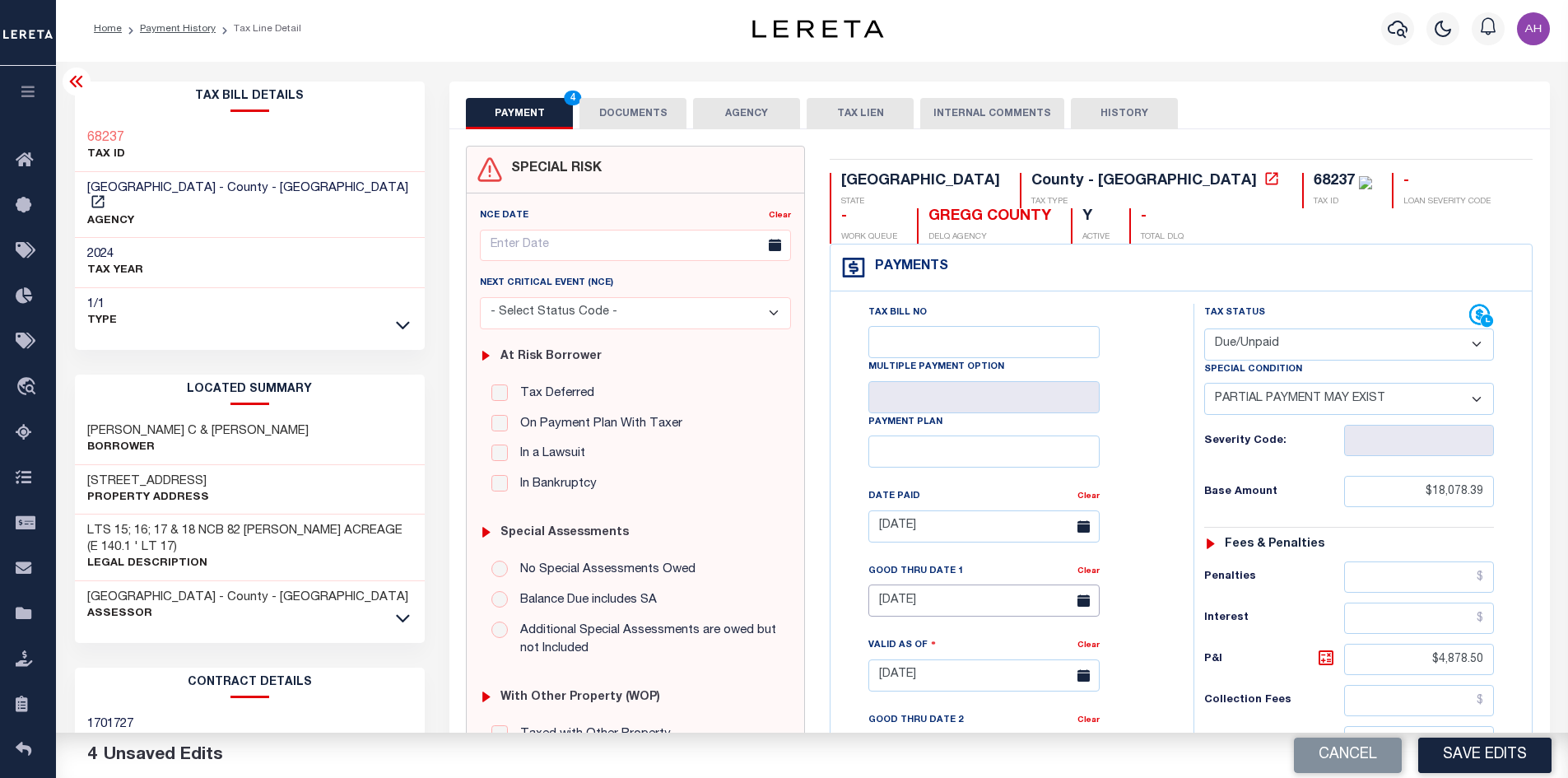
scroll to position [0, 0]
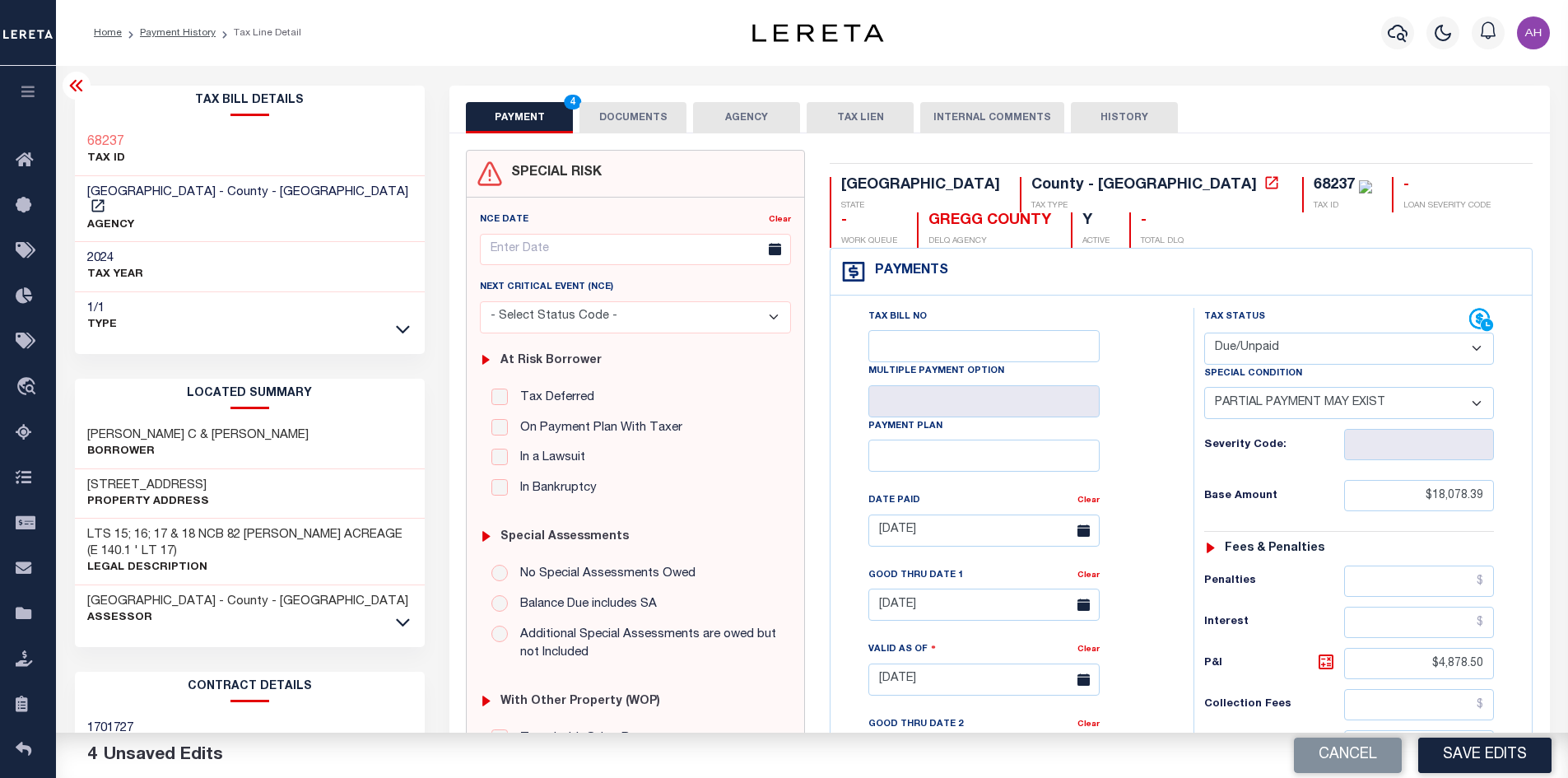
click at [639, 116] on button "DOCUMENTS" at bounding box center [632, 117] width 107 height 32
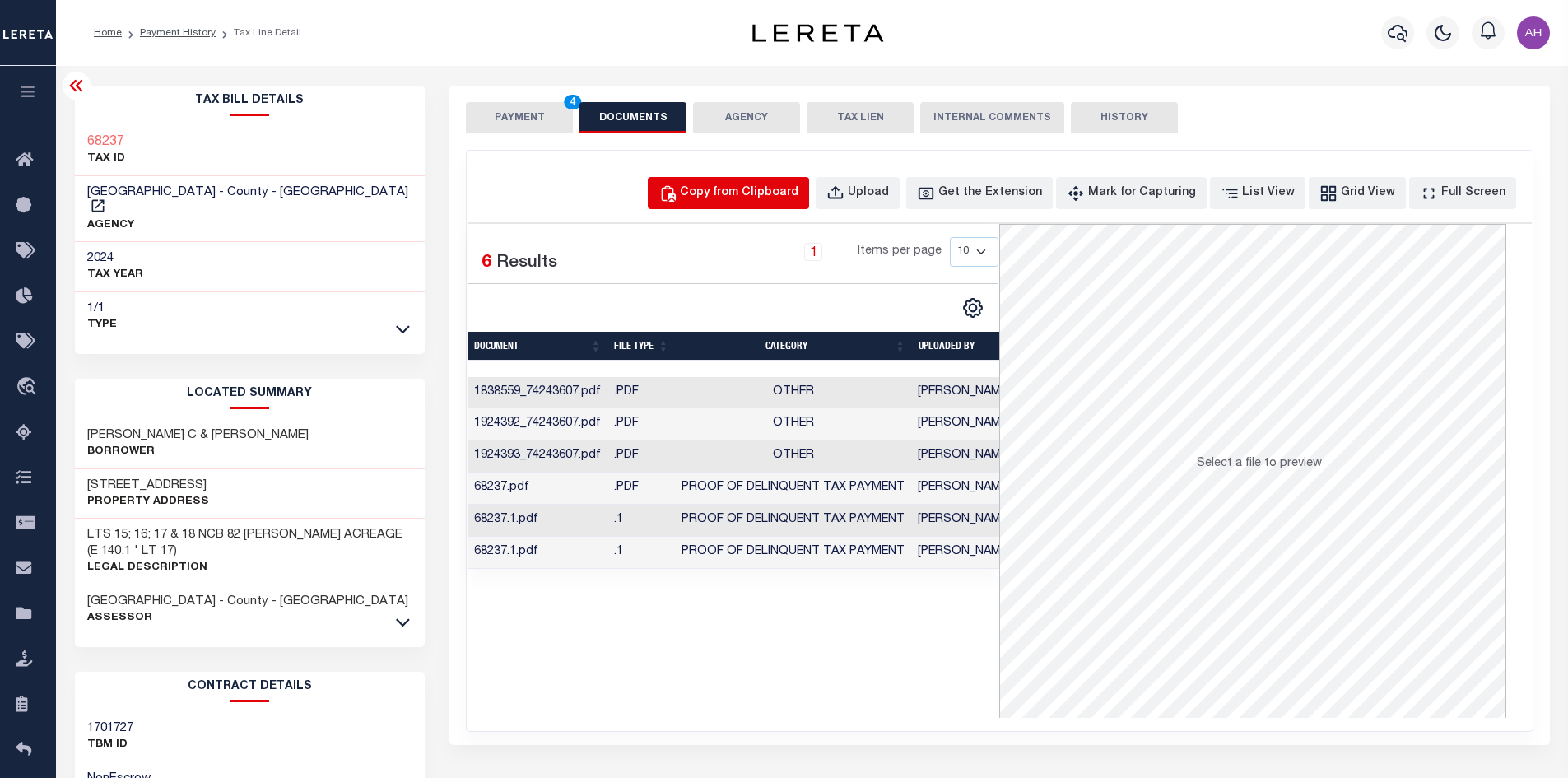
click at [766, 195] on div "Copy from Clipboard" at bounding box center [739, 194] width 119 height 18
select select "POP"
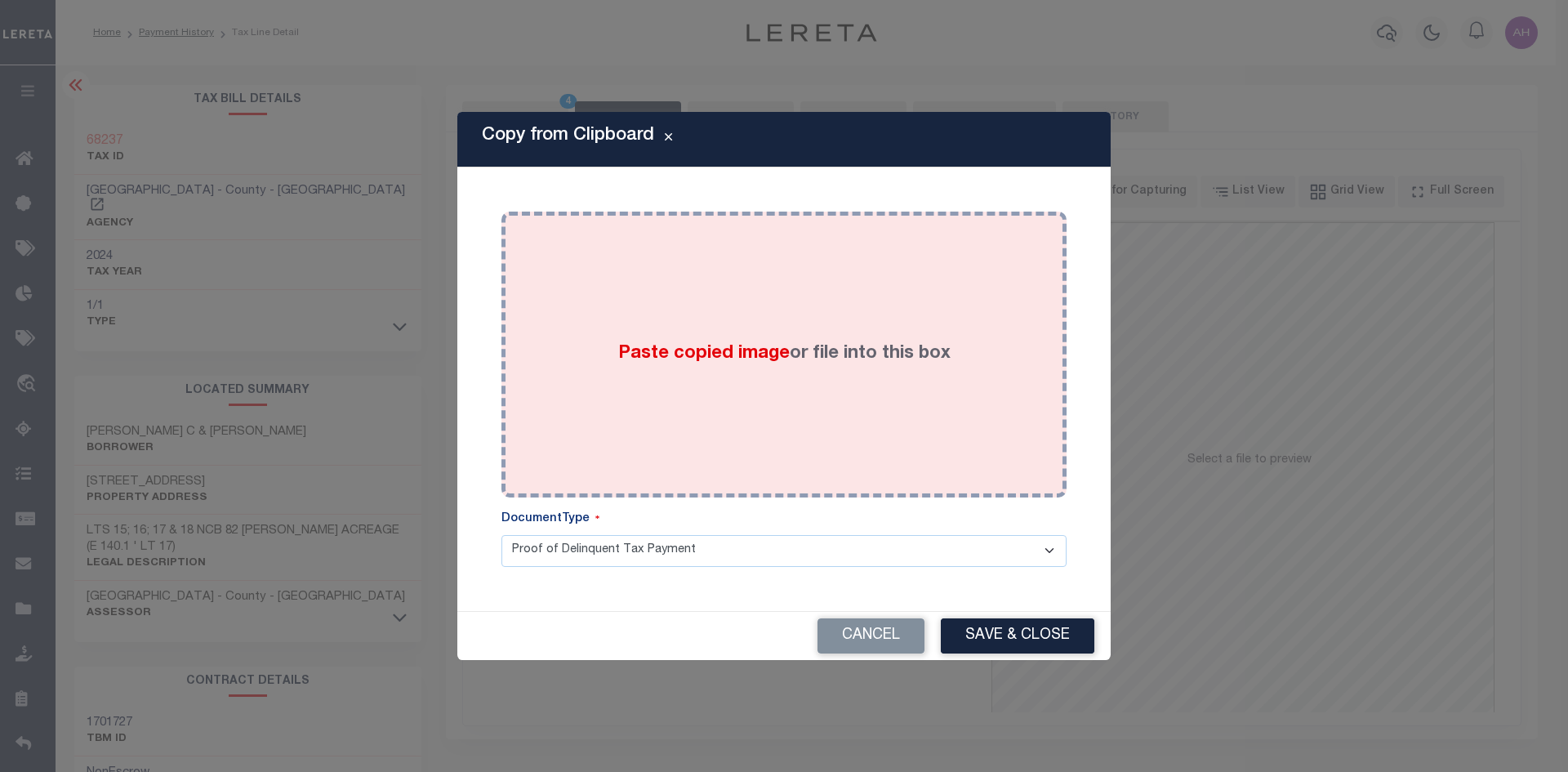
click at [719, 356] on span "Paste copied image" at bounding box center [704, 354] width 172 height 18
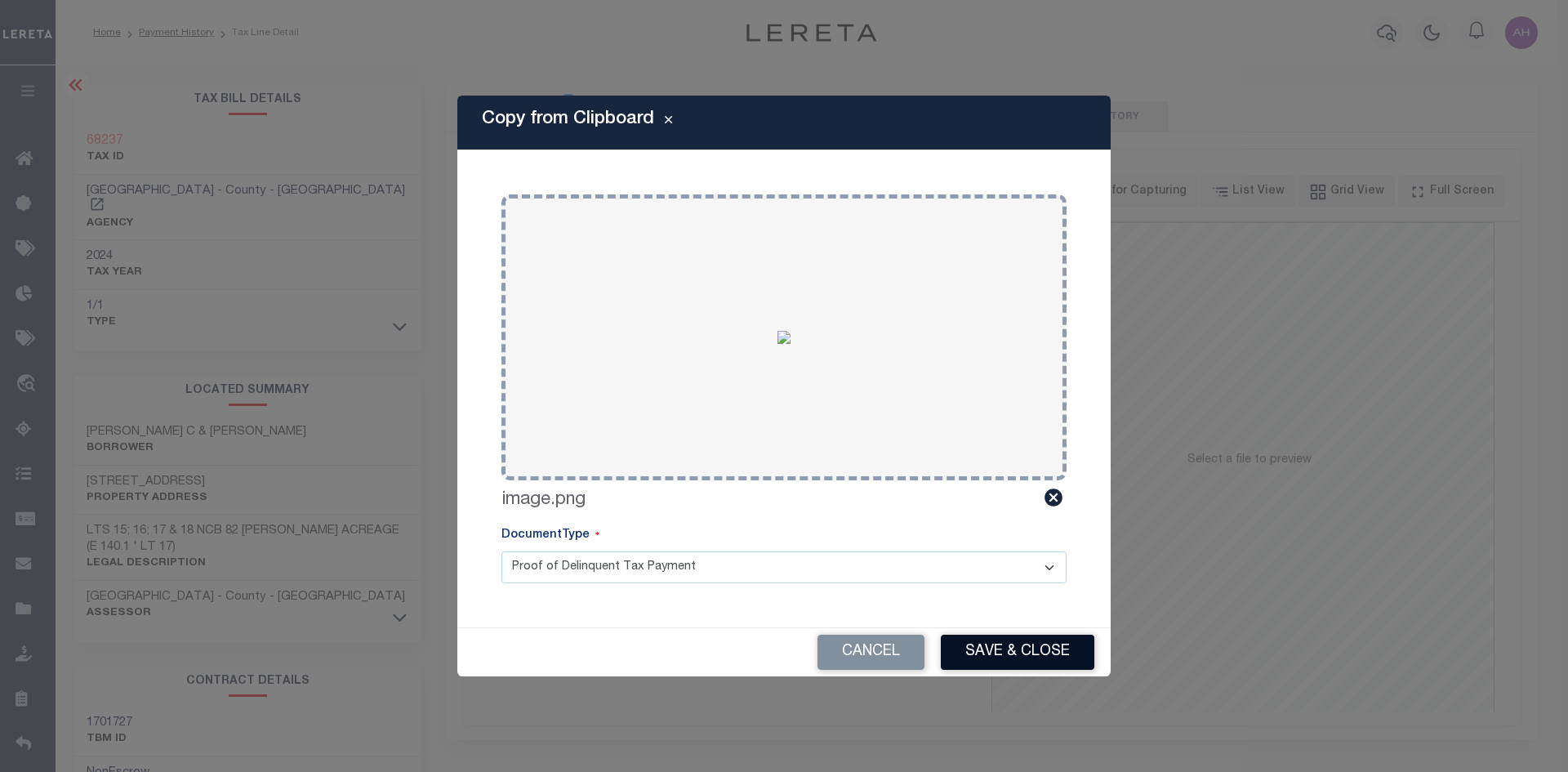
click at [1013, 649] on button "Save & Close" at bounding box center [1018, 651] width 154 height 35
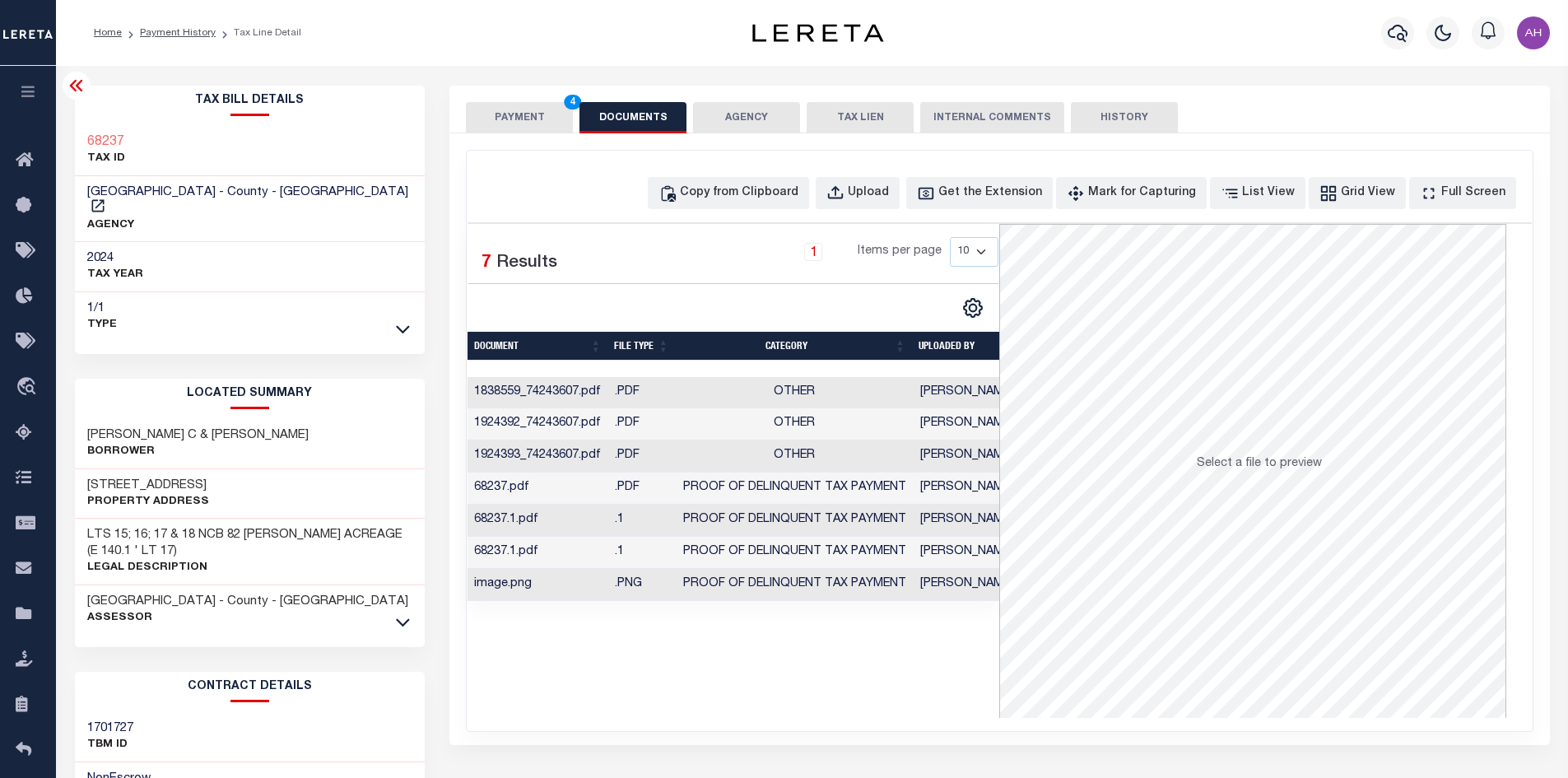
click at [528, 120] on button "PAYMENT 4" at bounding box center [519, 117] width 107 height 32
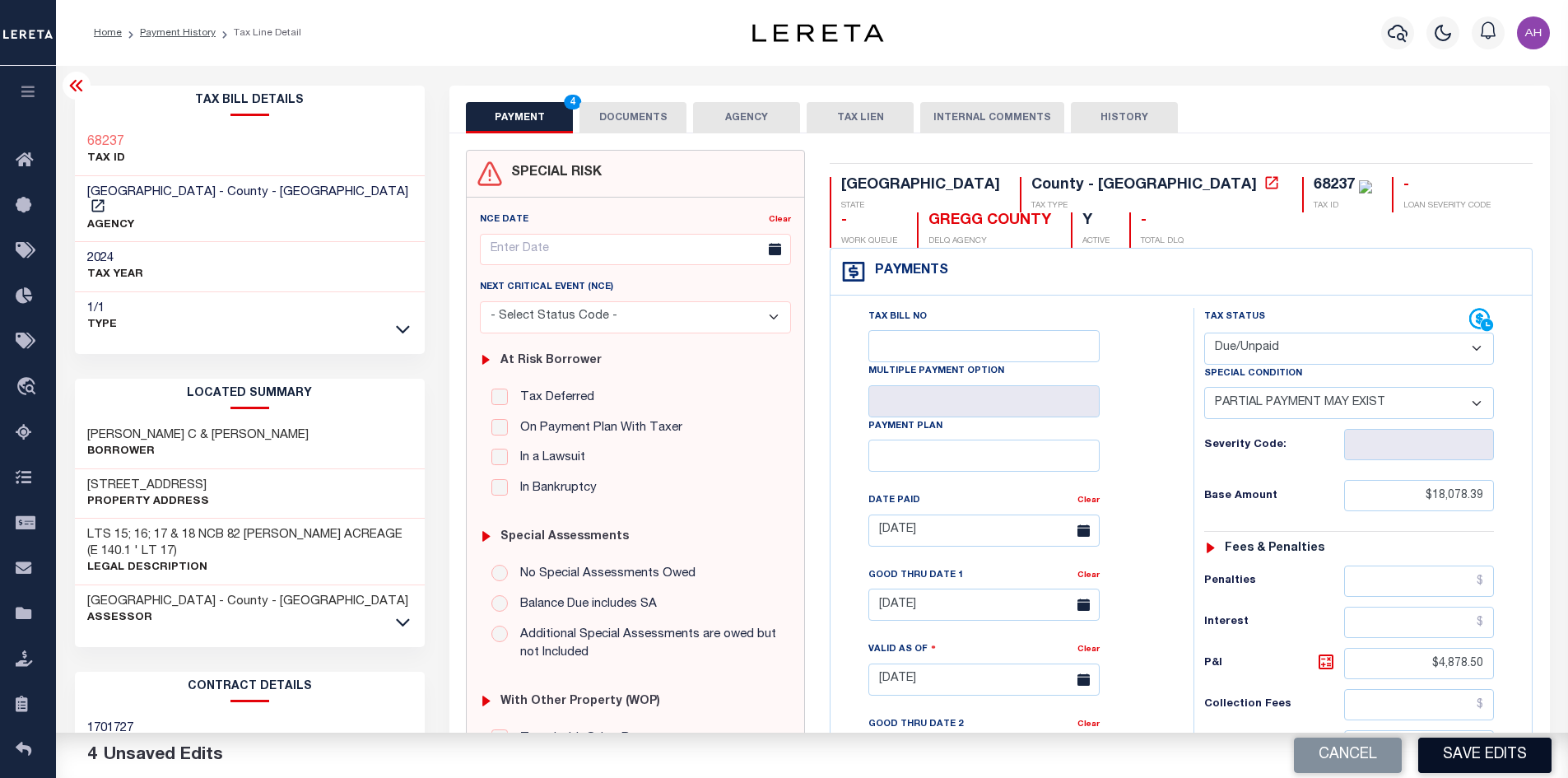
click at [1486, 759] on button "Save Edits" at bounding box center [1484, 755] width 133 height 35
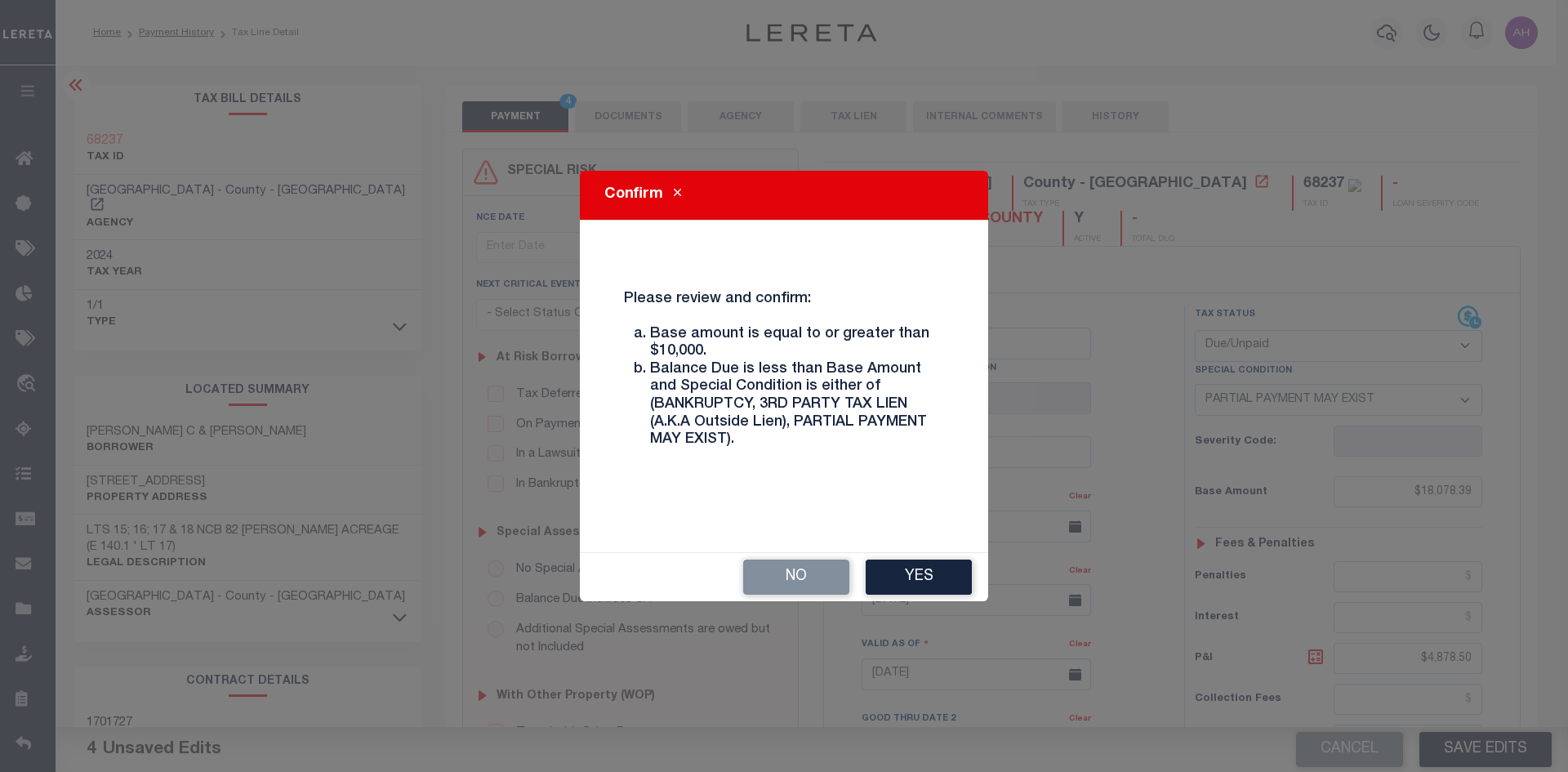
click at [906, 571] on button "Yes" at bounding box center [919, 576] width 106 height 35
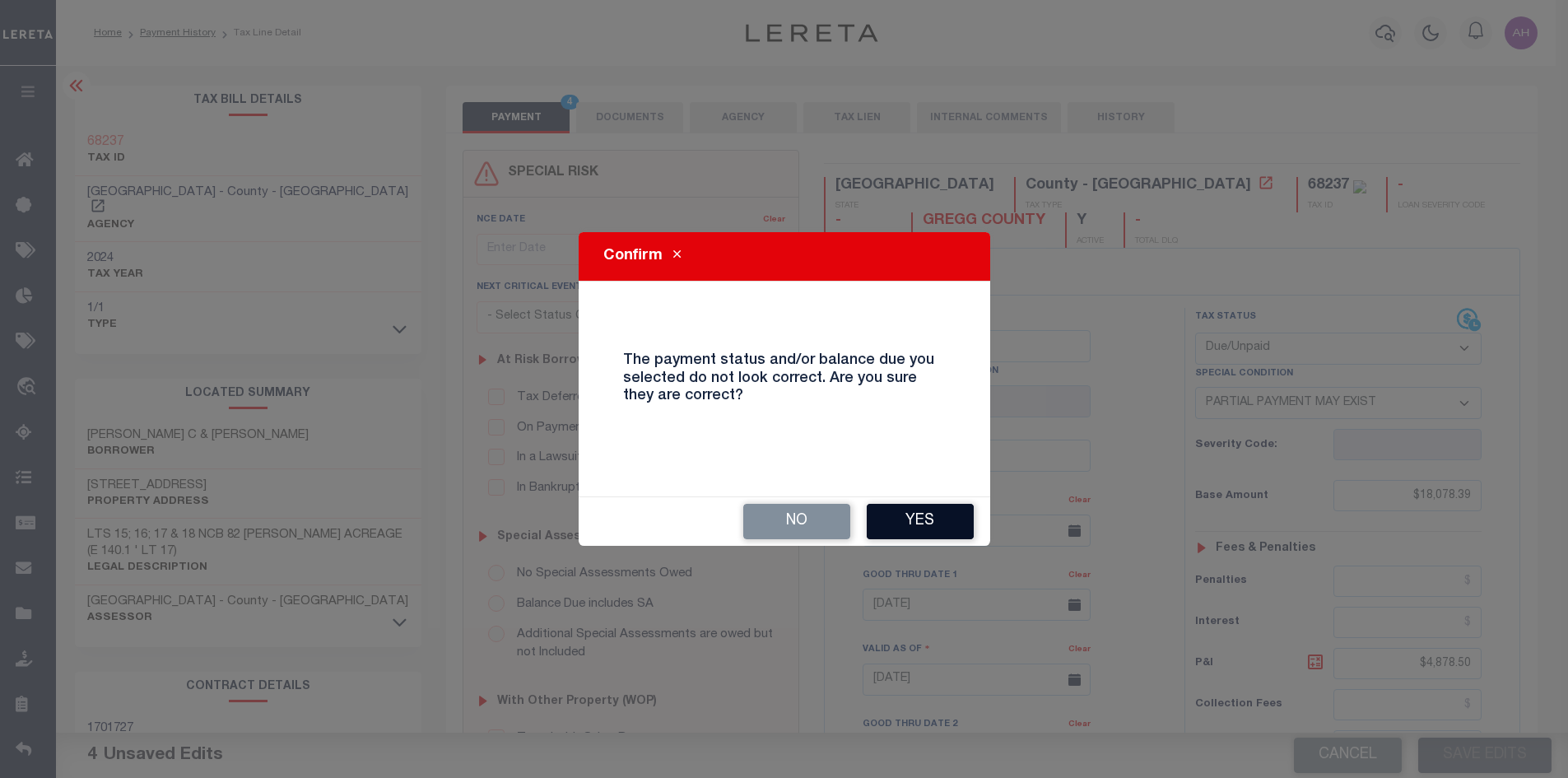
click at [916, 512] on button "Yes" at bounding box center [920, 520] width 107 height 35
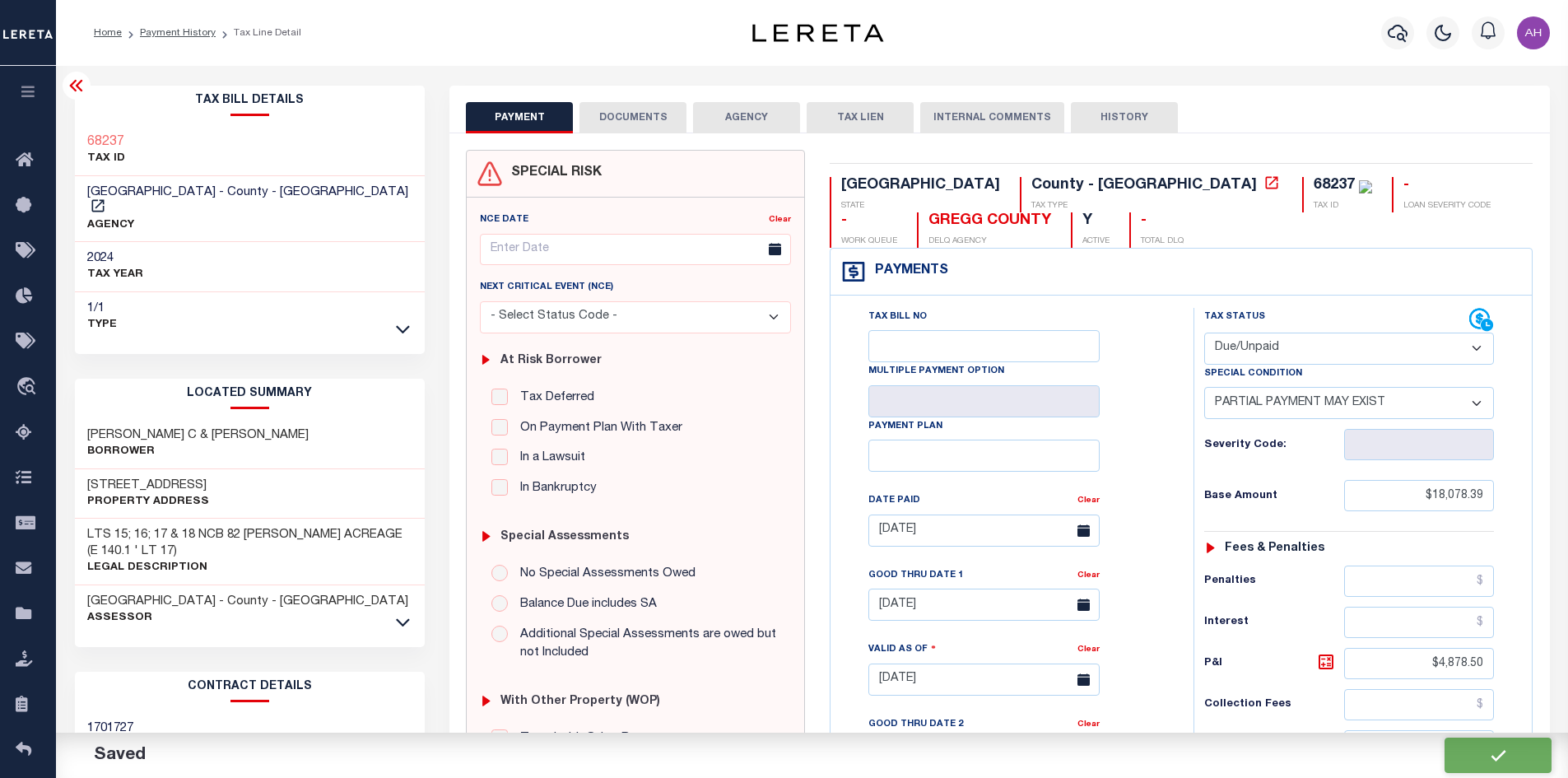
checkbox input "false"
type input "$18,078.39"
type input "$4,878.5"
type input "$7,098.63"
type input "$12,461.03"
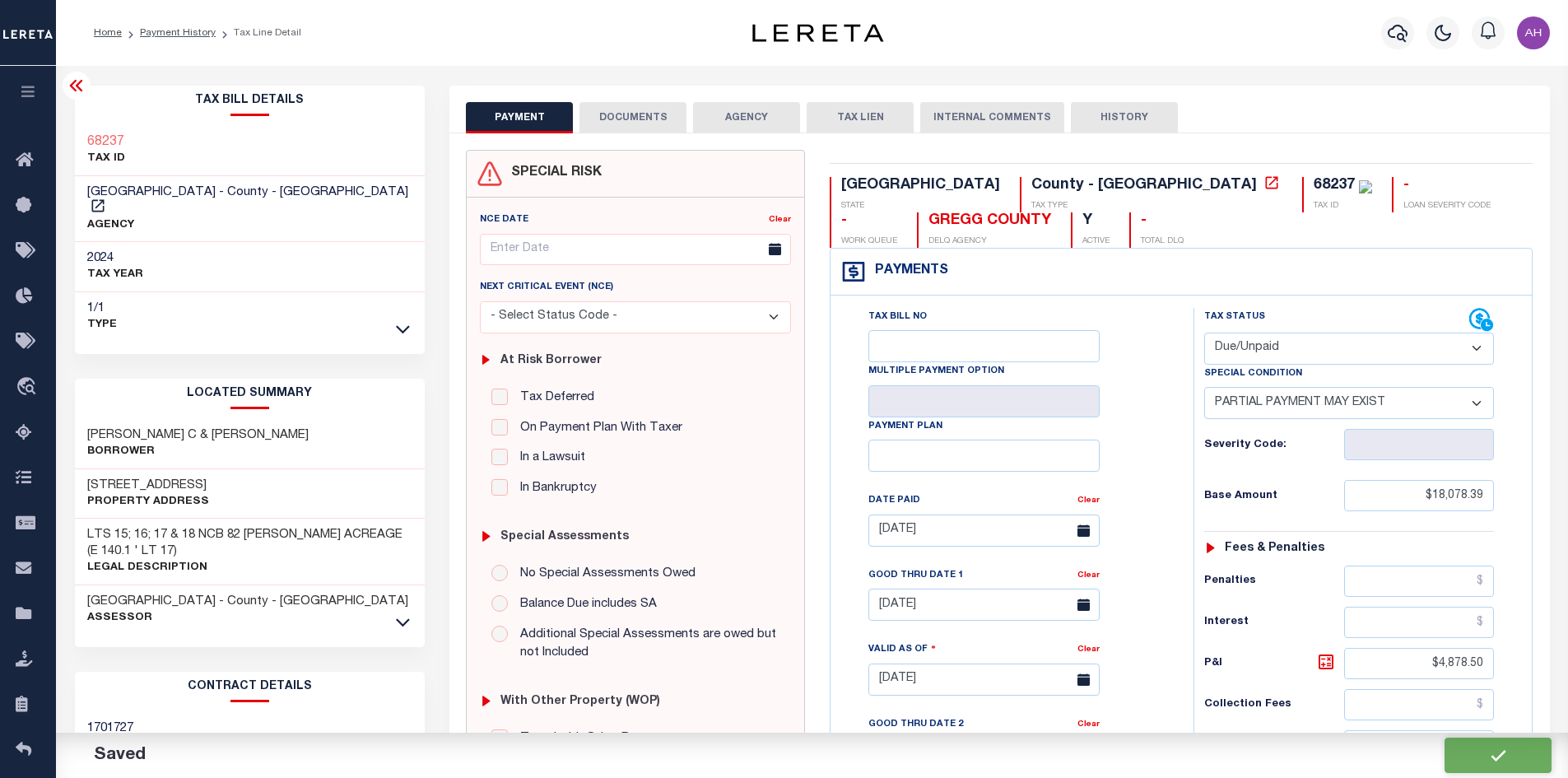
type input "$17,339.53"
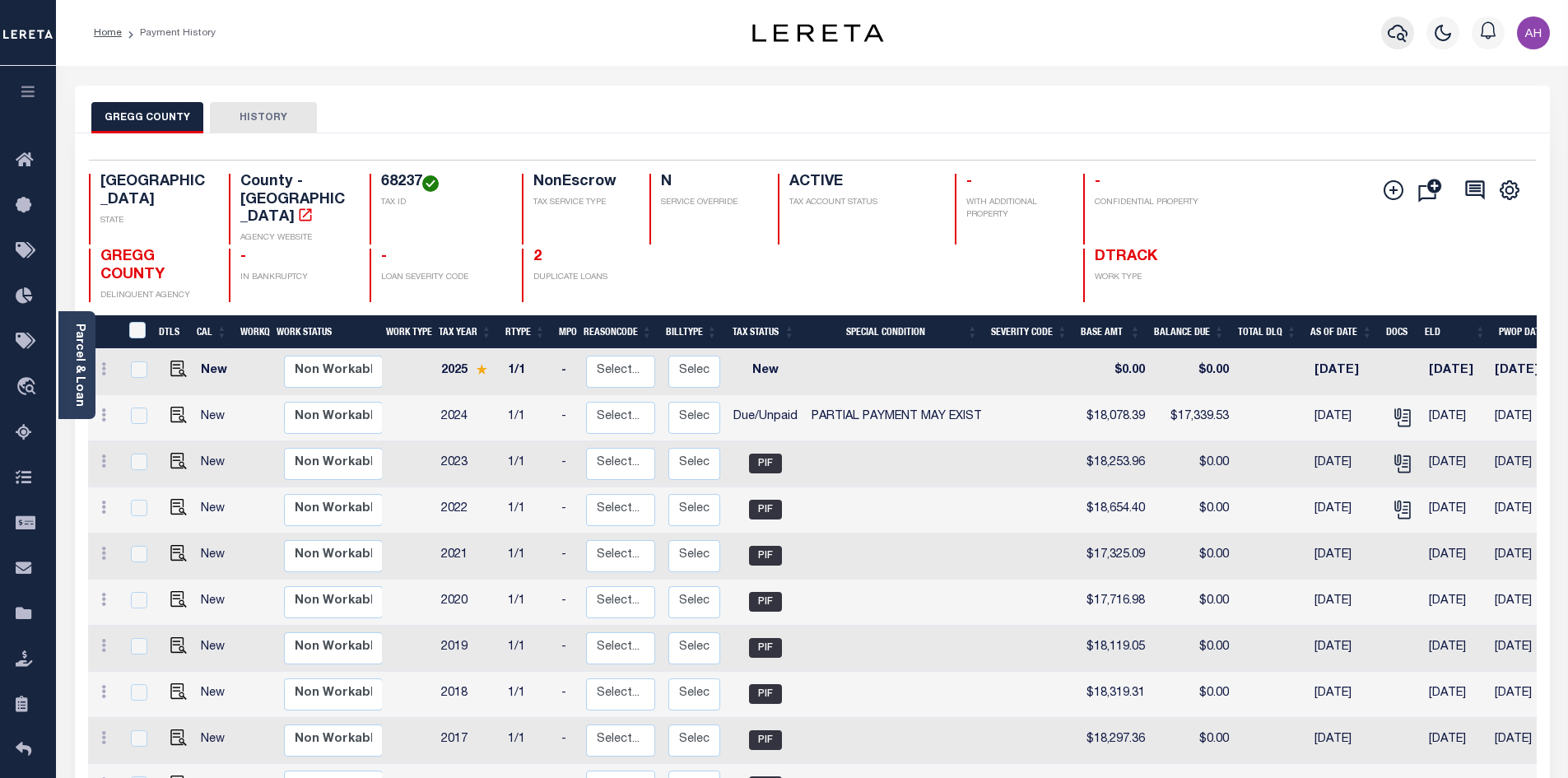
click at [1398, 32] on icon "button" at bounding box center [1398, 33] width 20 height 20
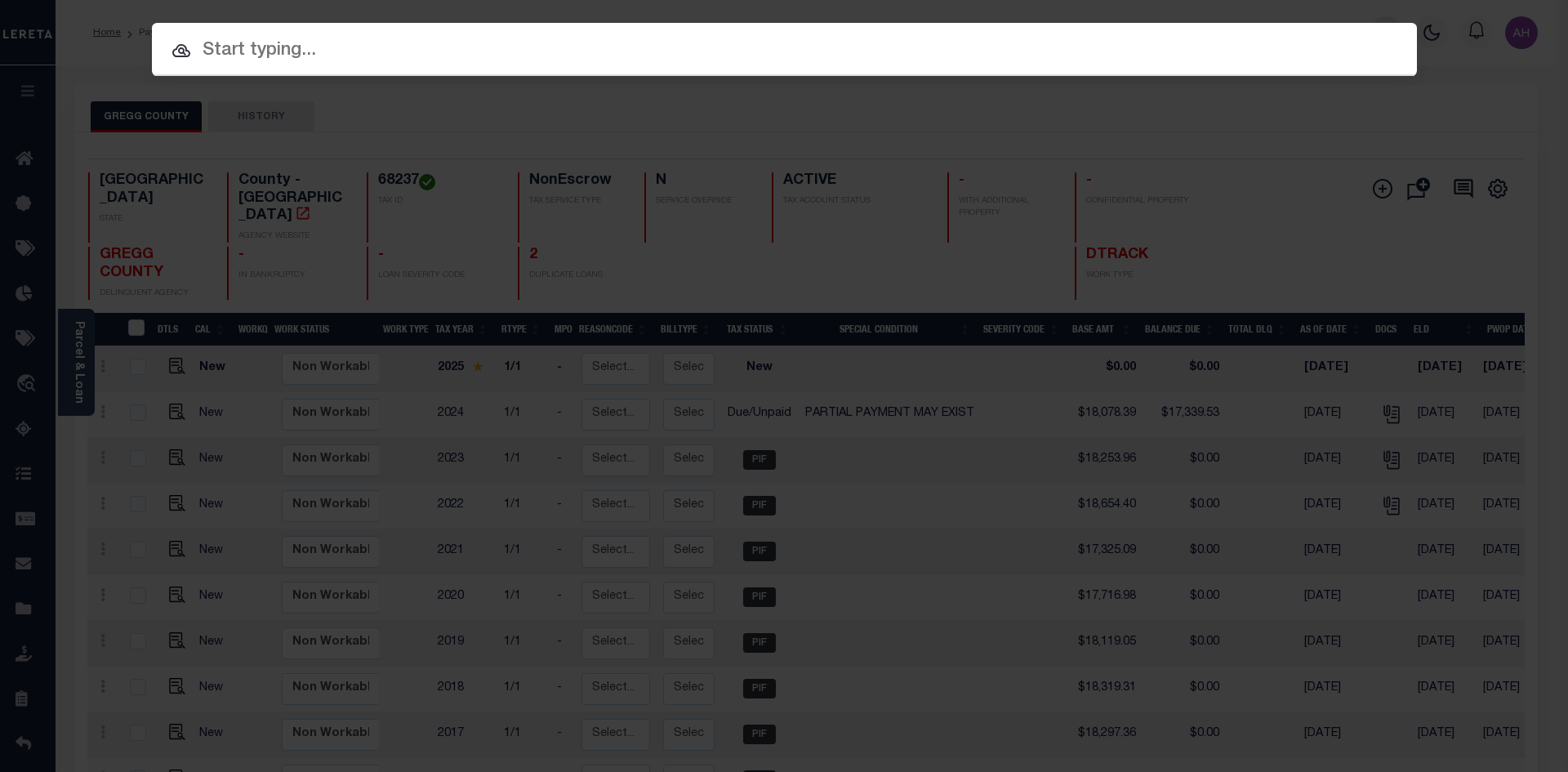
paste input "942200009317"
type input "942200009317"
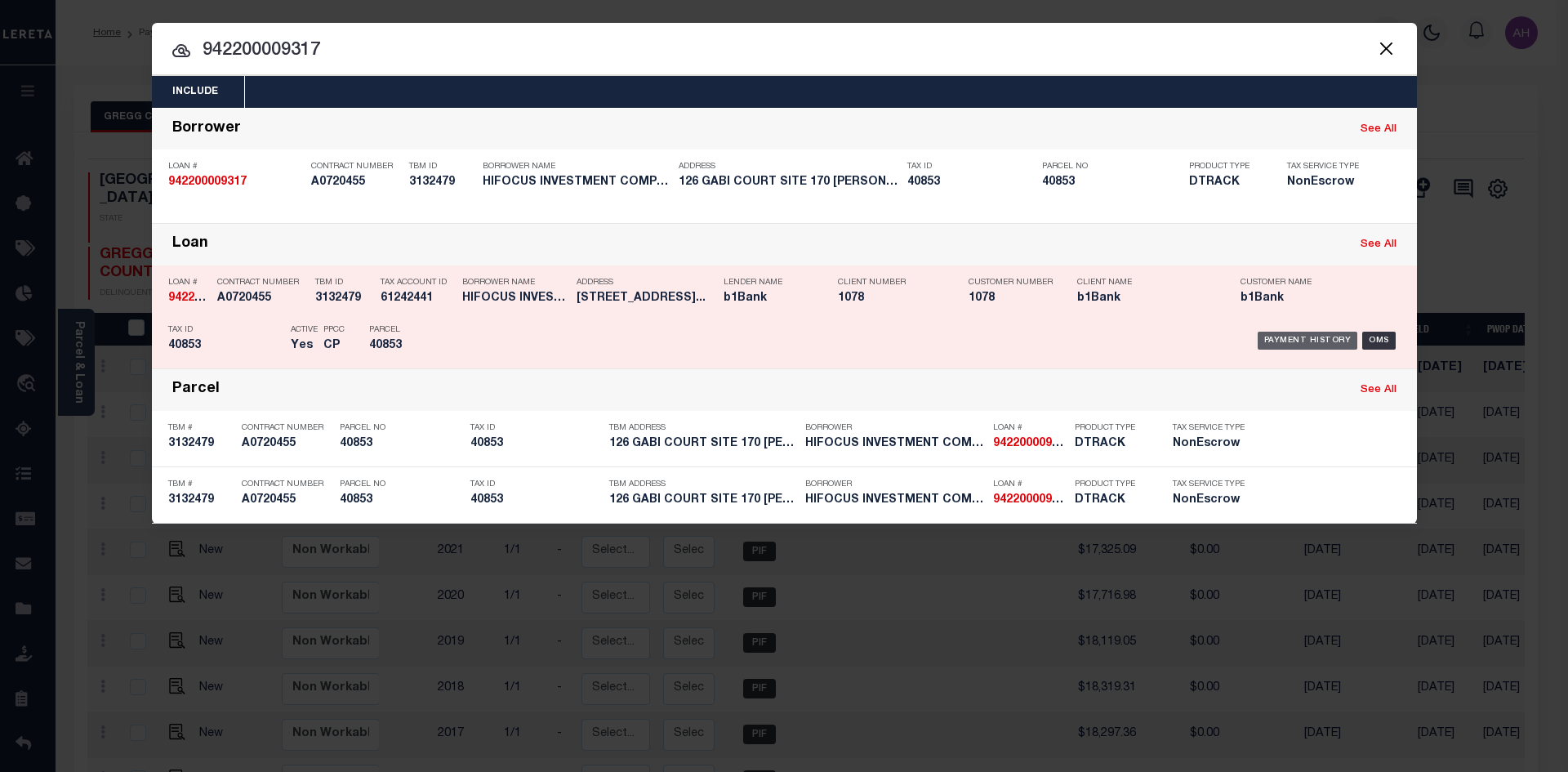
click at [1265, 337] on div "Payment History" at bounding box center [1308, 340] width 100 height 18
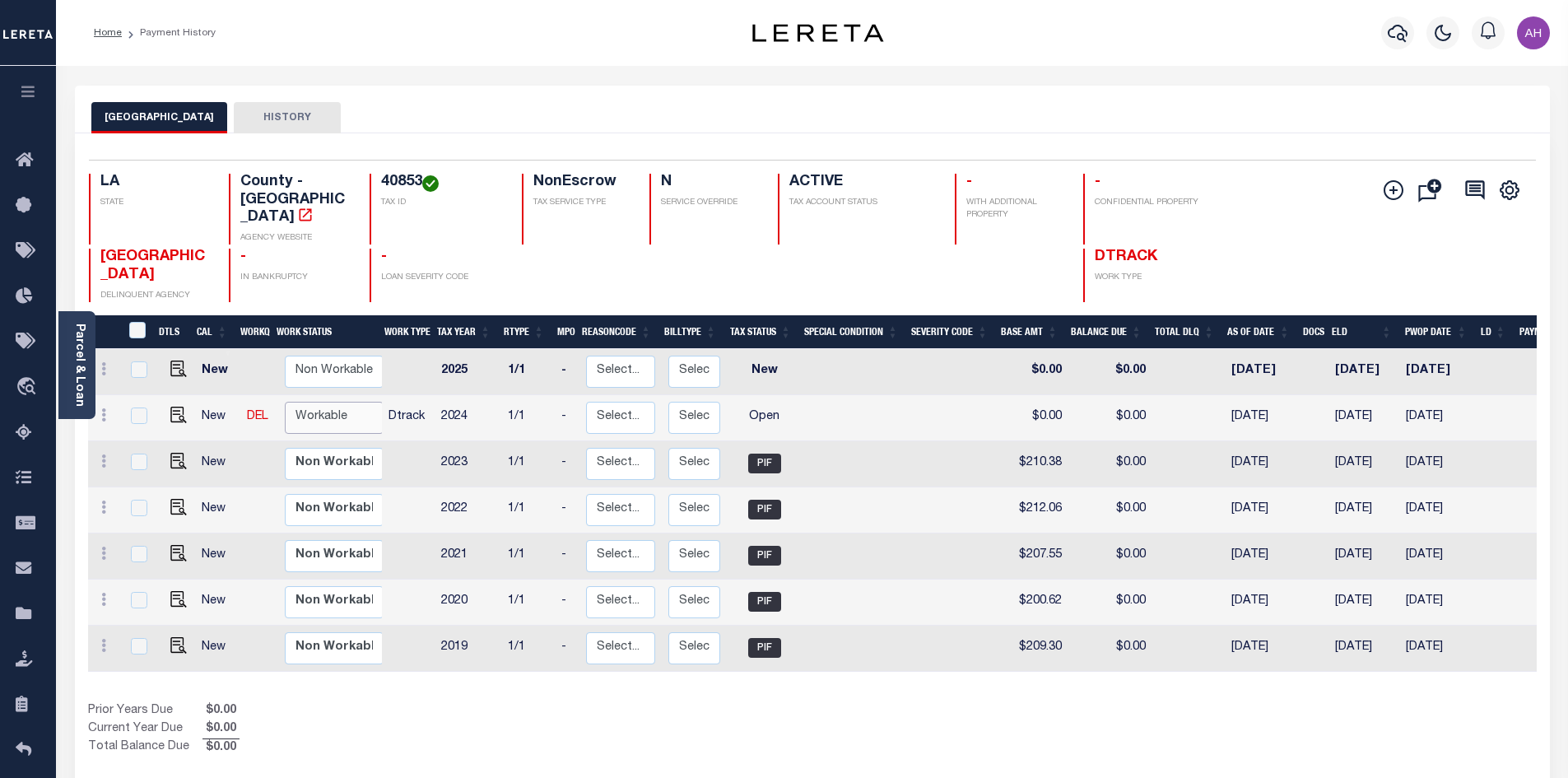
click at [349, 402] on select "Non Workable Workable" at bounding box center [334, 418] width 99 height 32
checkbox input "true"
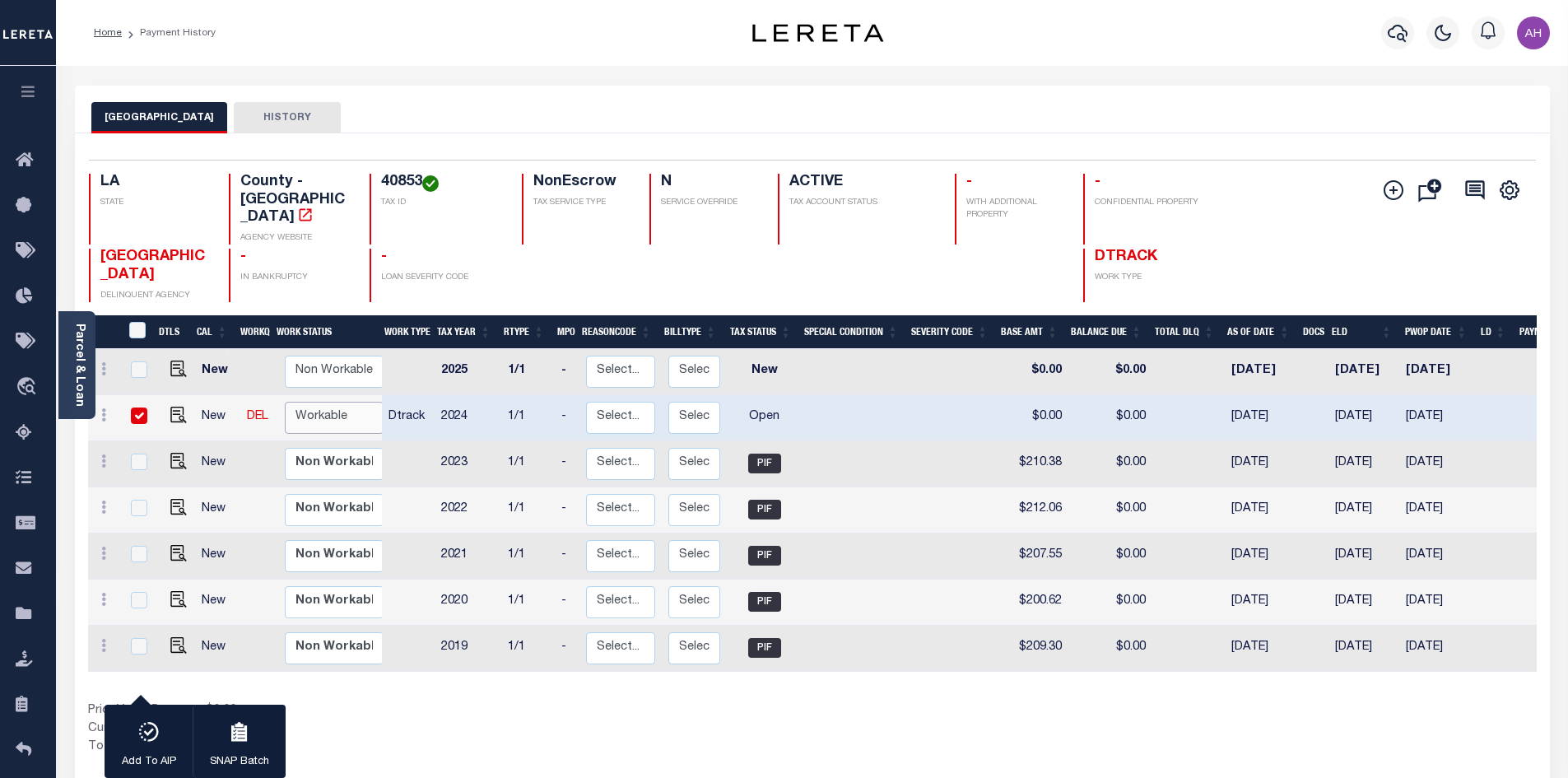
select select "true"
click at [285, 402] on select "Non Workable Workable" at bounding box center [334, 418] width 99 height 32
checkbox input "false"
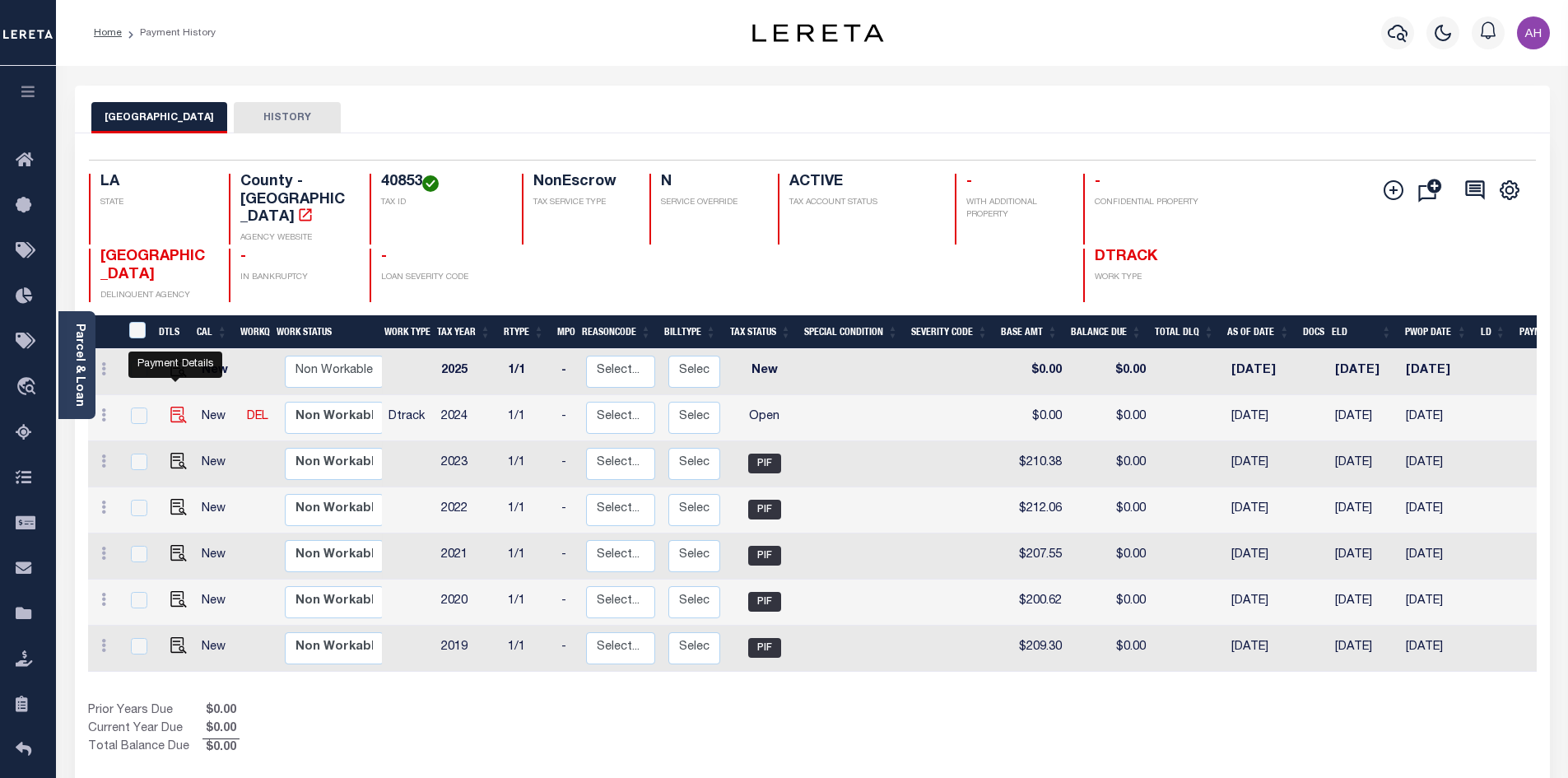
click at [183, 406] on img "" at bounding box center [178, 414] width 16 height 16
checkbox input "true"
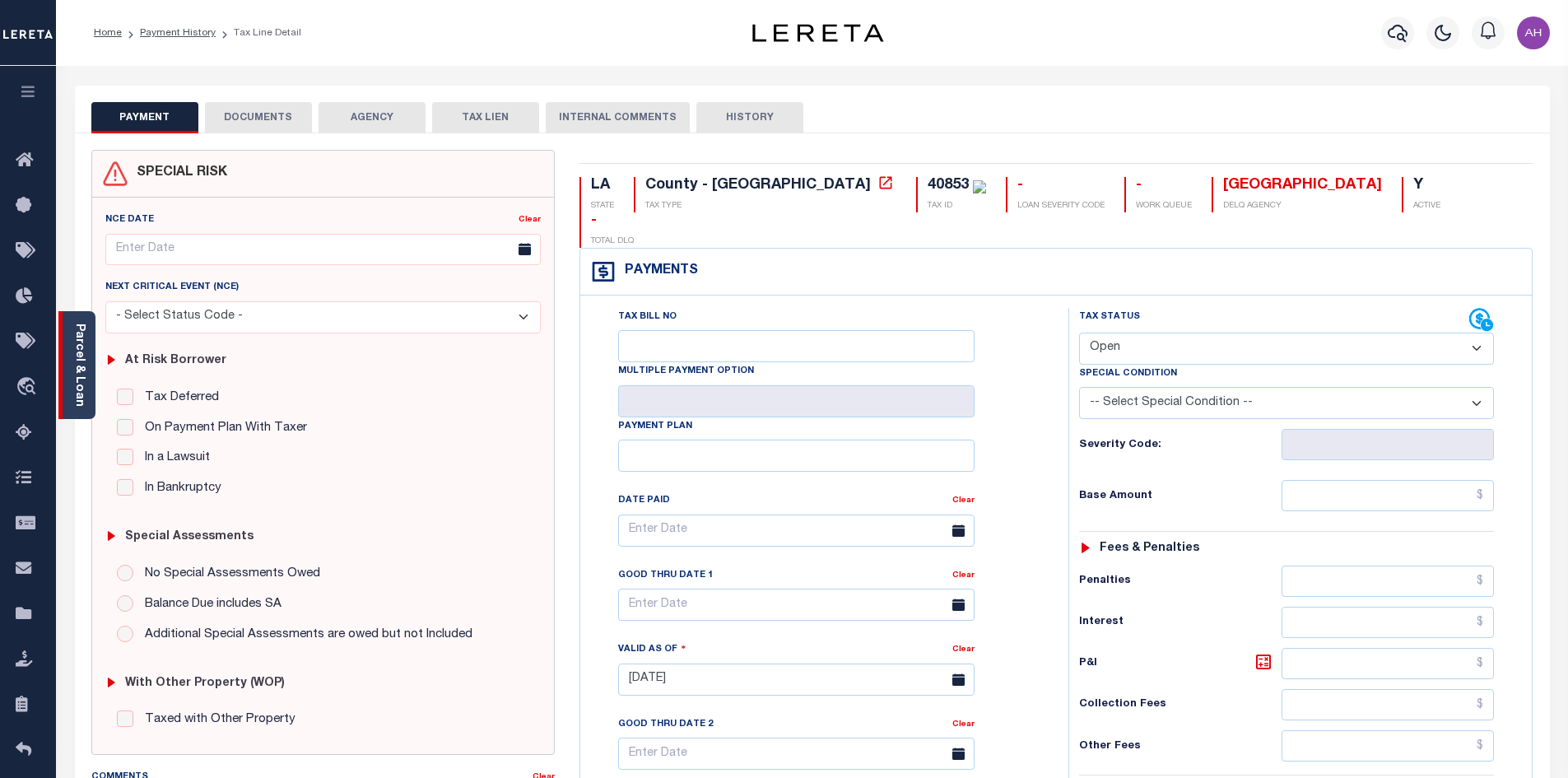
click at [81, 377] on link "Parcel & Loan" at bounding box center [78, 365] width 12 height 83
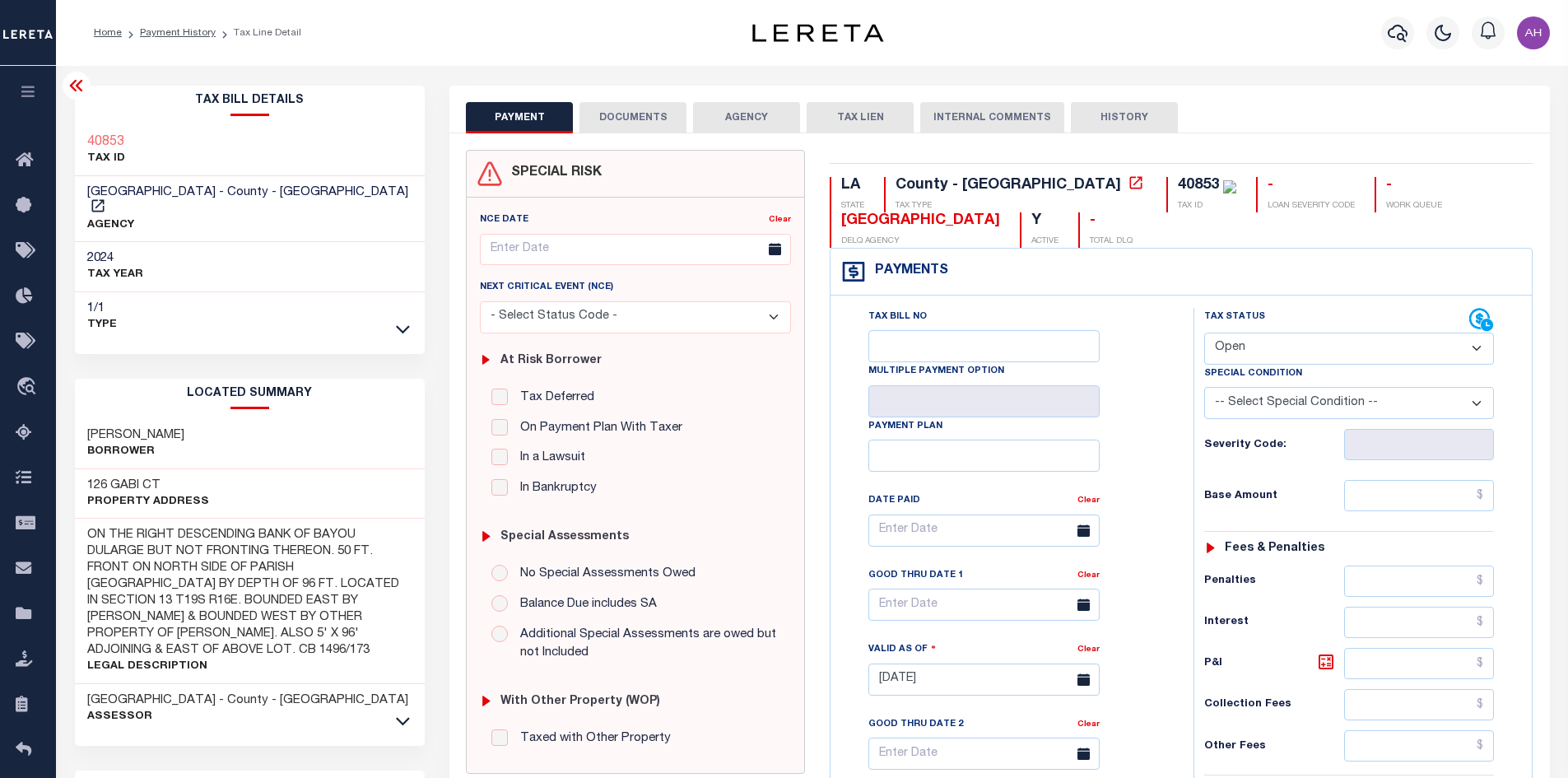
click at [1246, 347] on select "- Select Status Code - Open Due/Unpaid Paid Incomplete No Tax Due Internal Refu…" at bounding box center [1349, 348] width 290 height 32
select select "PYD"
click at [1204, 333] on select "- Select Status Code - Open Due/Unpaid Paid Incomplete No Tax Due Internal Refu…" at bounding box center [1349, 348] width 290 height 32
type input "[DATE]"
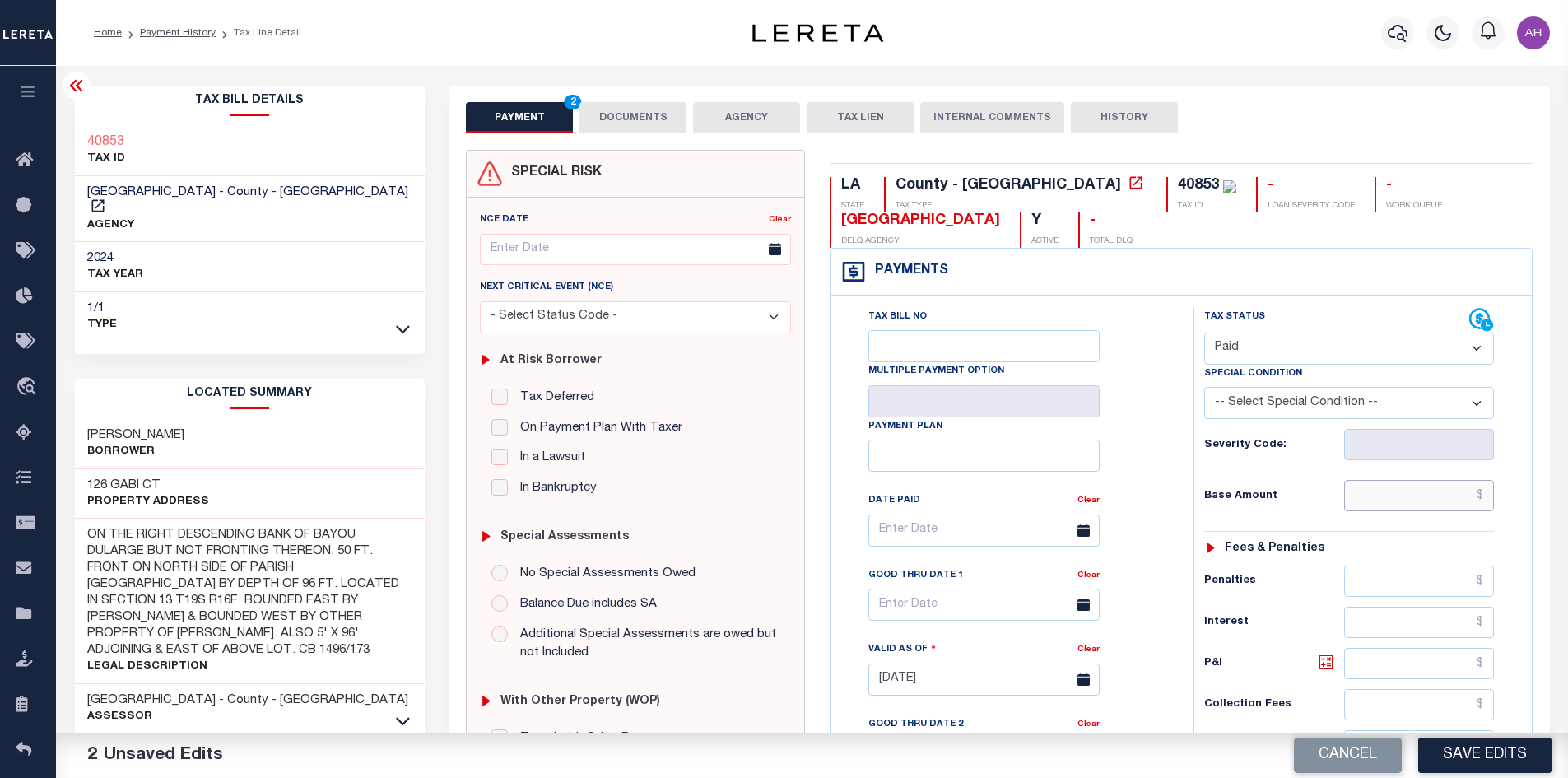
click at [1392, 507] on input "text" at bounding box center [1418, 495] width 150 height 32
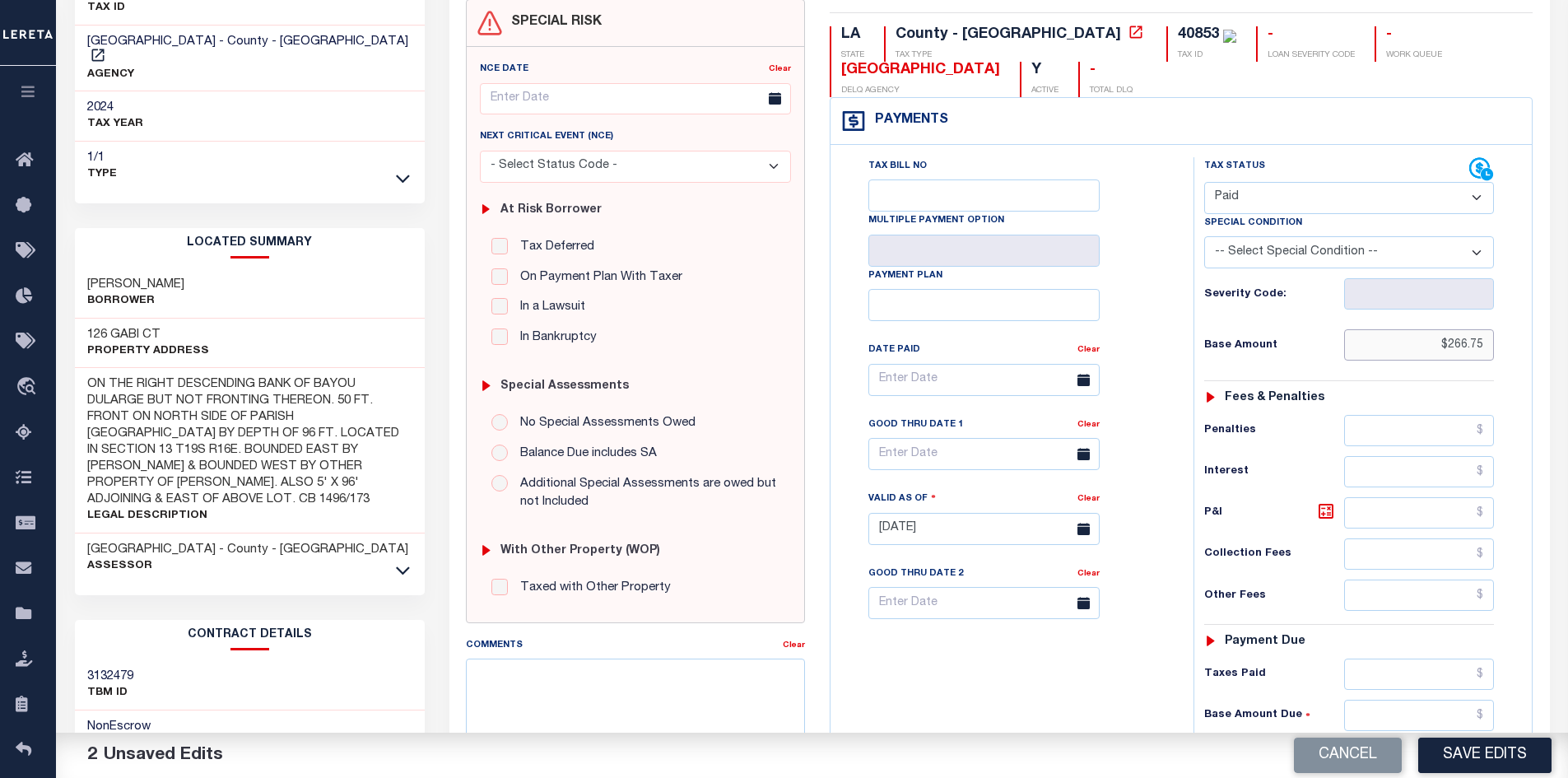
scroll to position [330, 0]
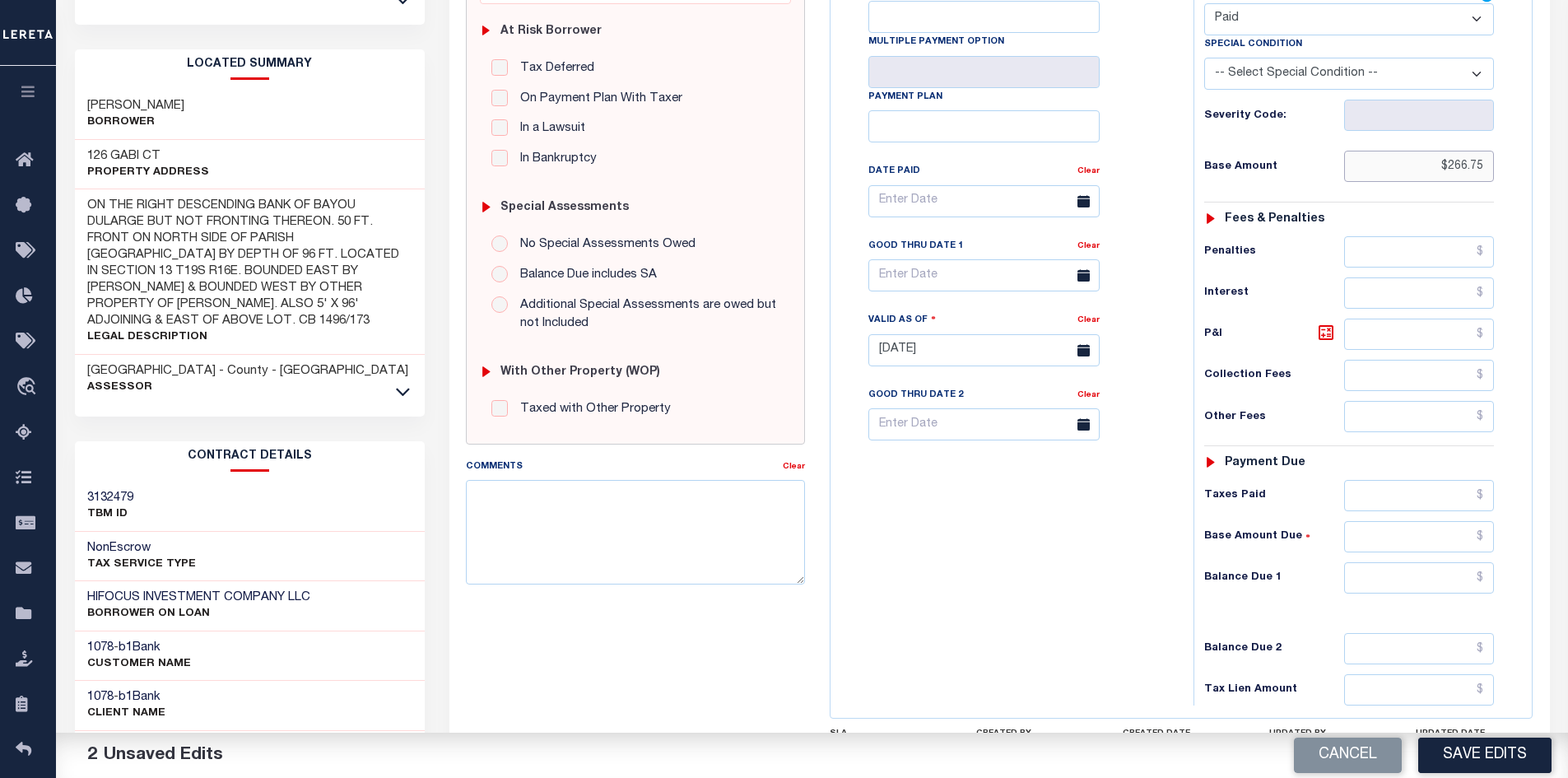
type input "$266.75"
click at [1396, 580] on input "text" at bounding box center [1418, 577] width 150 height 32
type input "$0"
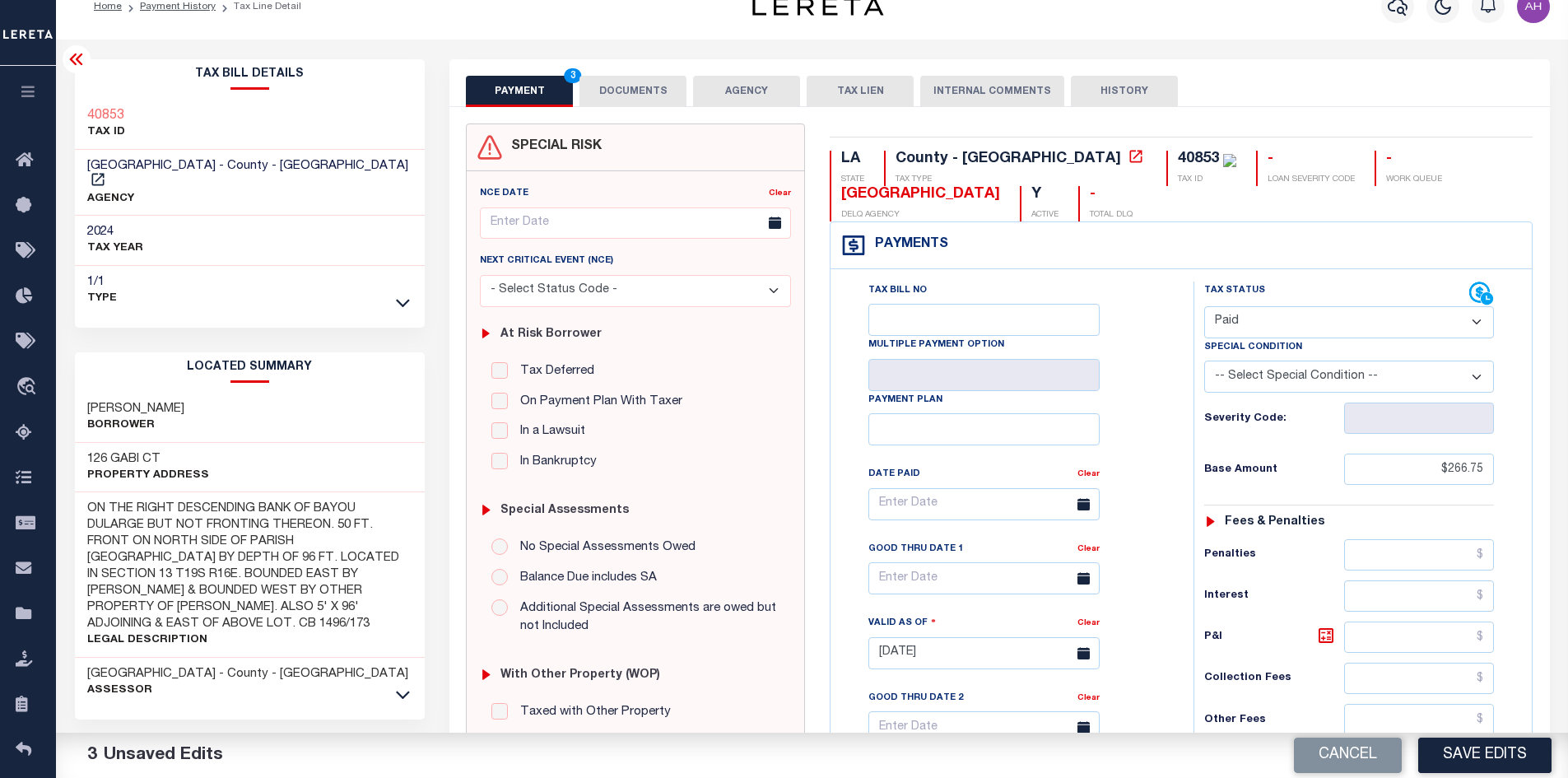
scroll to position [0, 0]
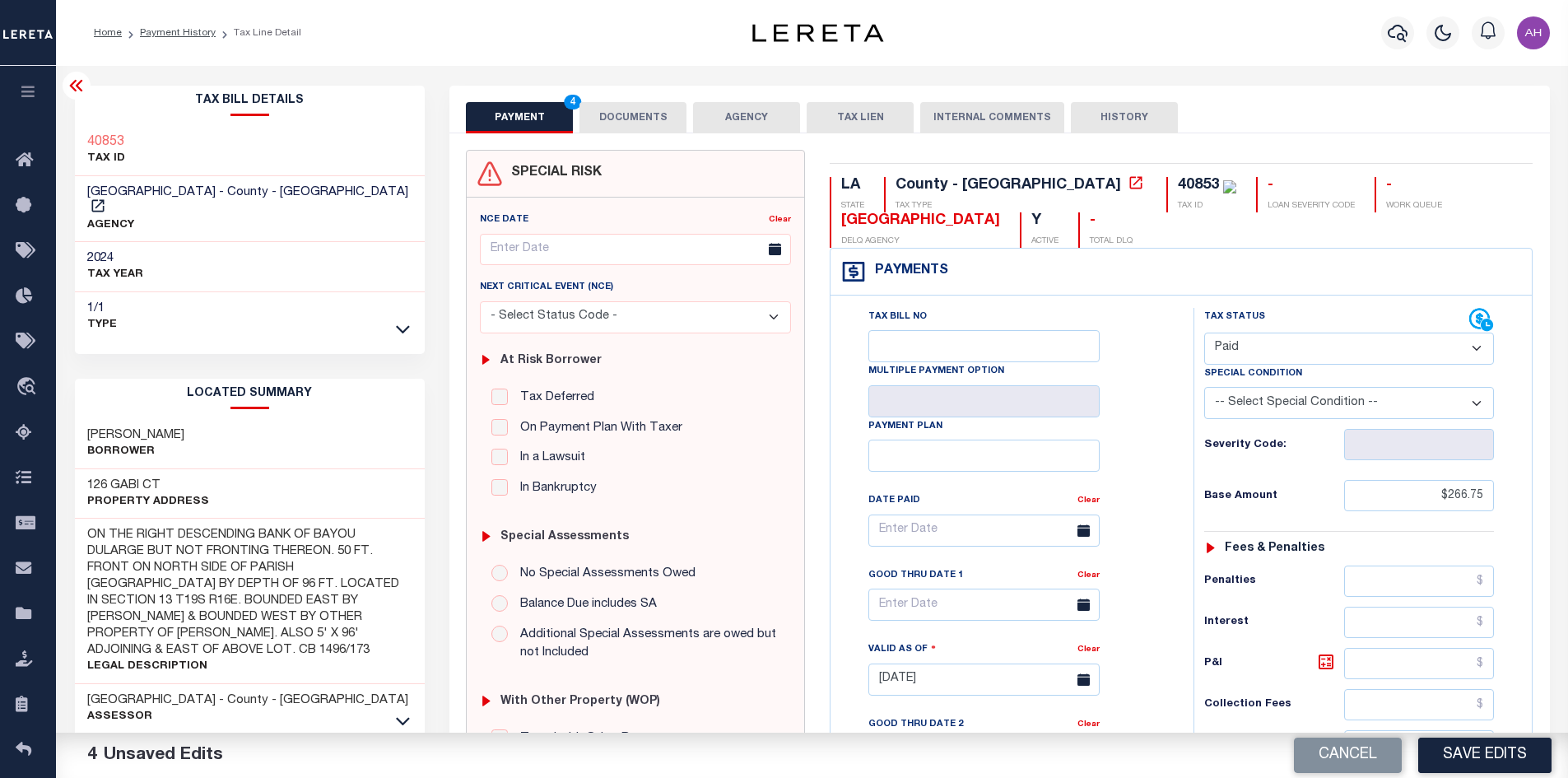
click at [645, 114] on button "DOCUMENTS" at bounding box center [632, 117] width 107 height 32
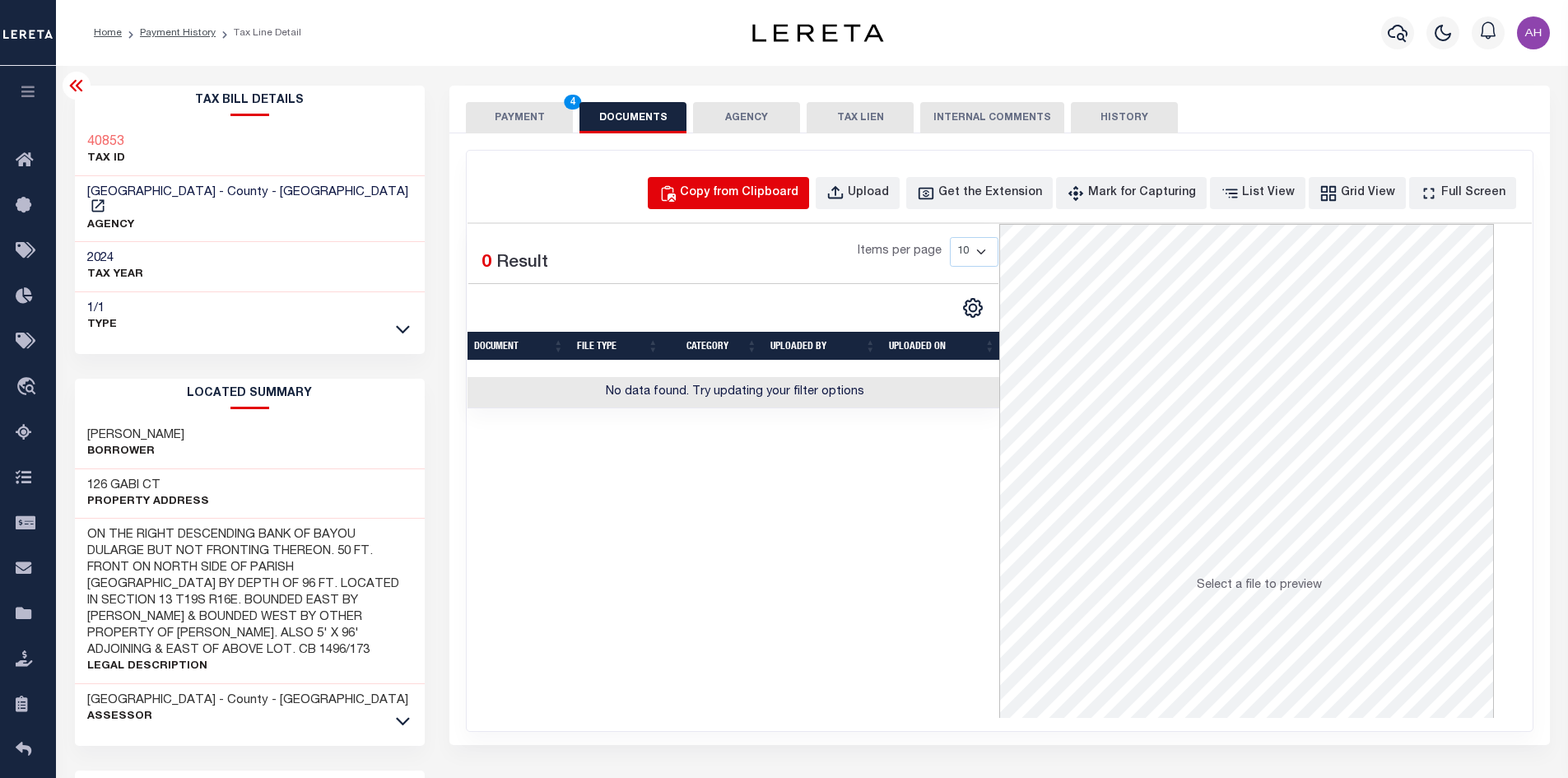
click at [773, 198] on div "Copy from Clipboard" at bounding box center [739, 194] width 119 height 18
select select "POP"
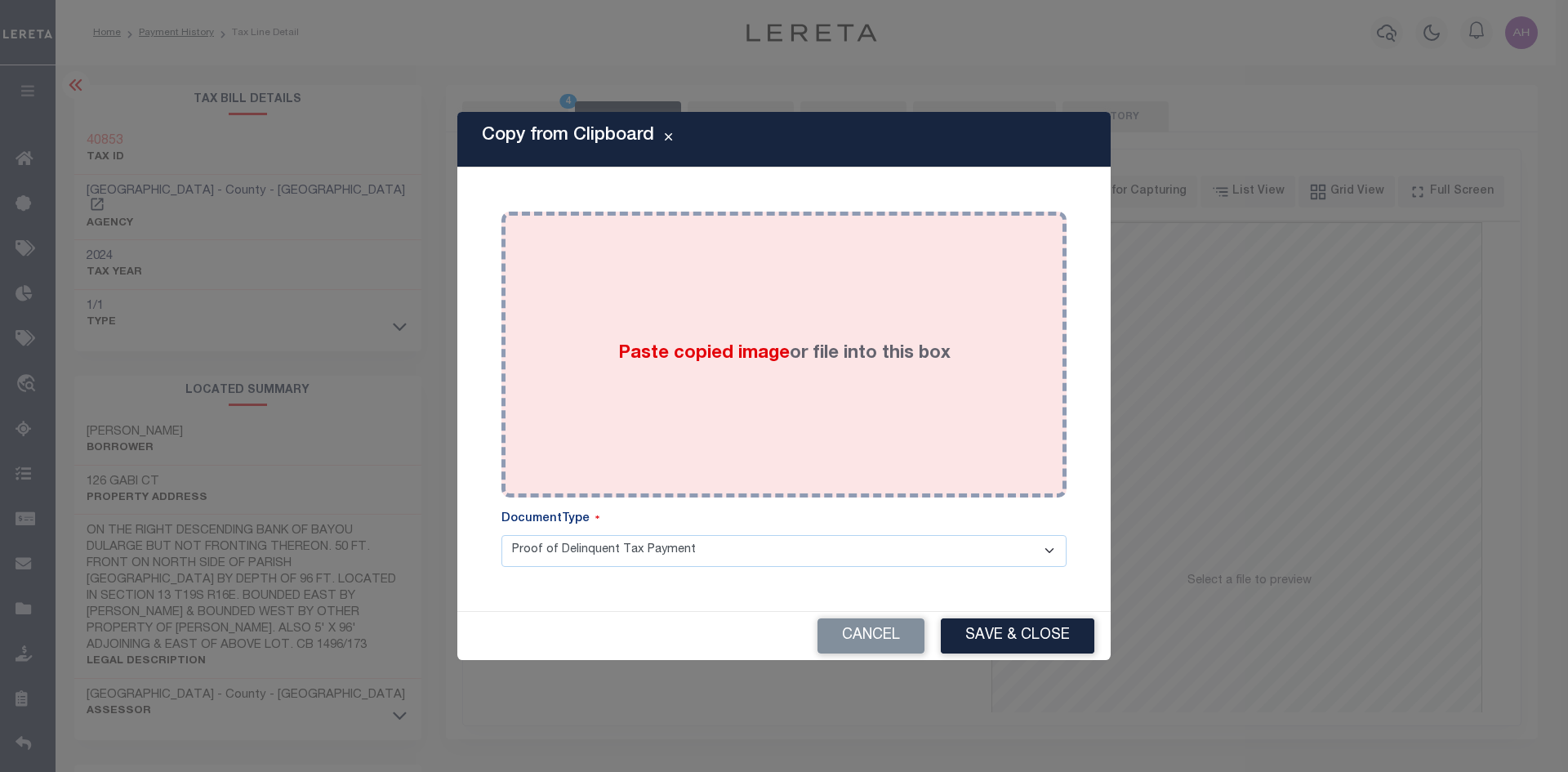
click at [731, 352] on span "Paste copied image" at bounding box center [704, 354] width 172 height 18
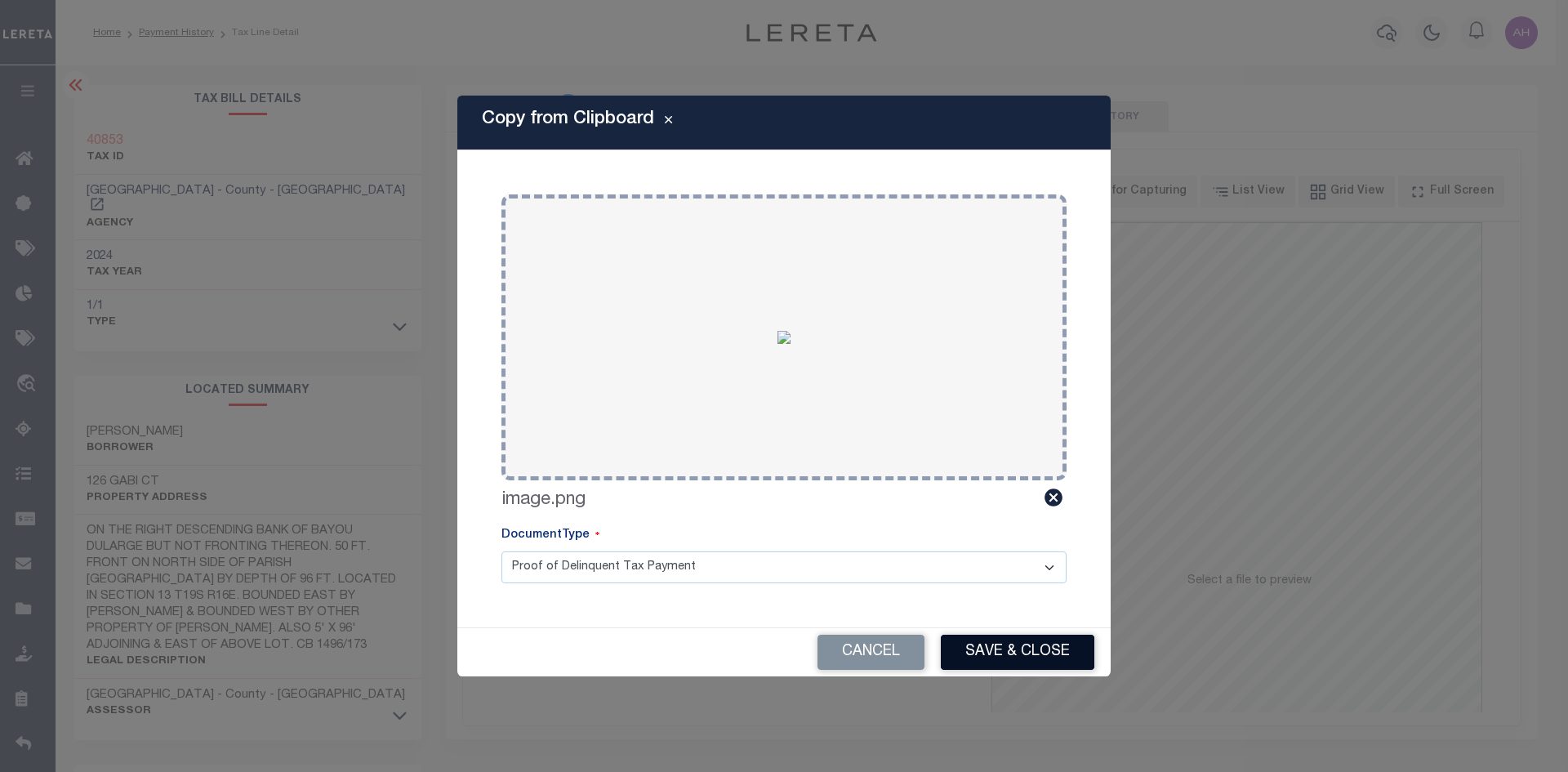
click at [1030, 645] on button "Save & Close" at bounding box center [1018, 651] width 154 height 35
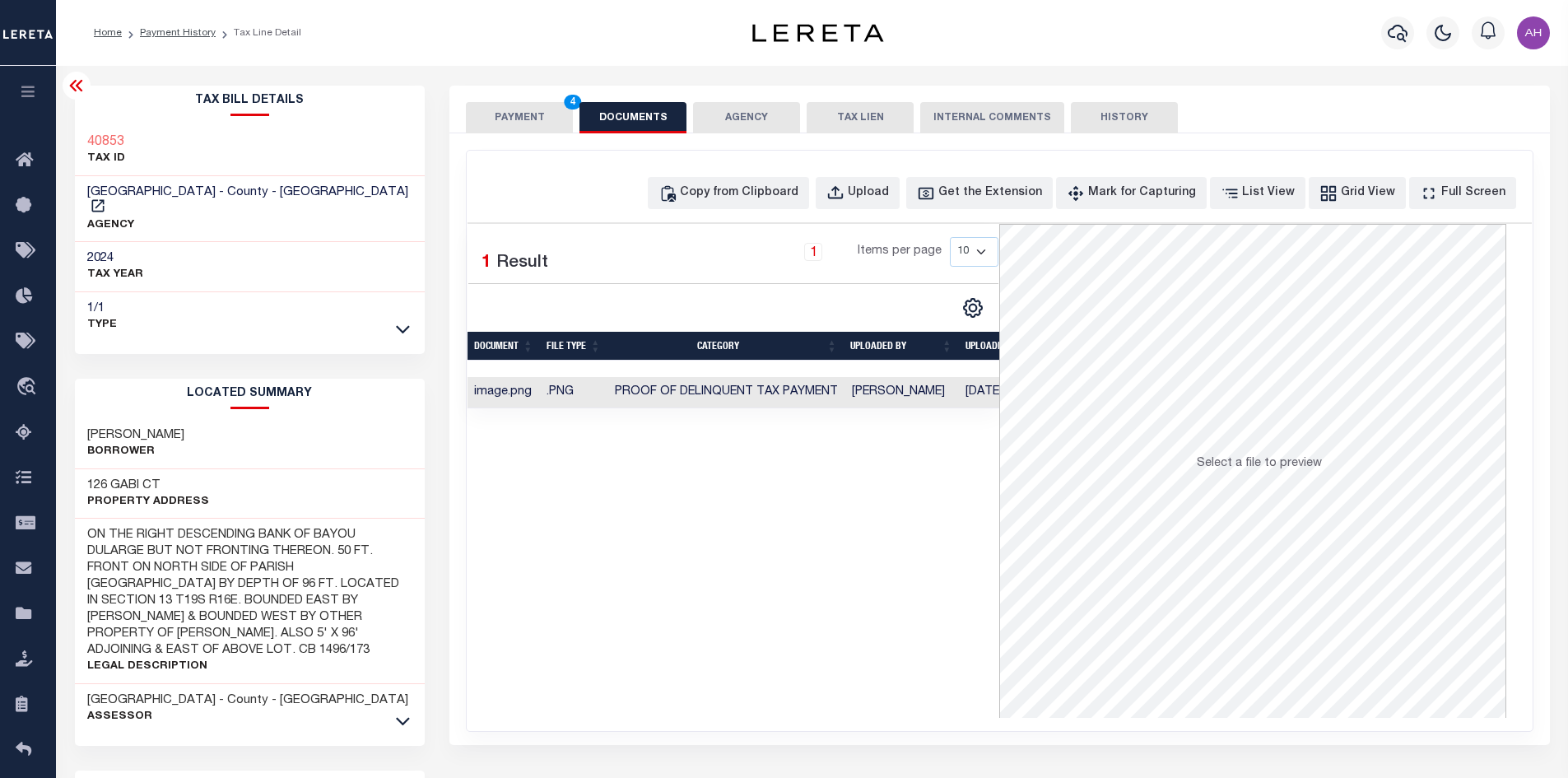
click at [531, 119] on button "PAYMENT 4" at bounding box center [519, 117] width 107 height 32
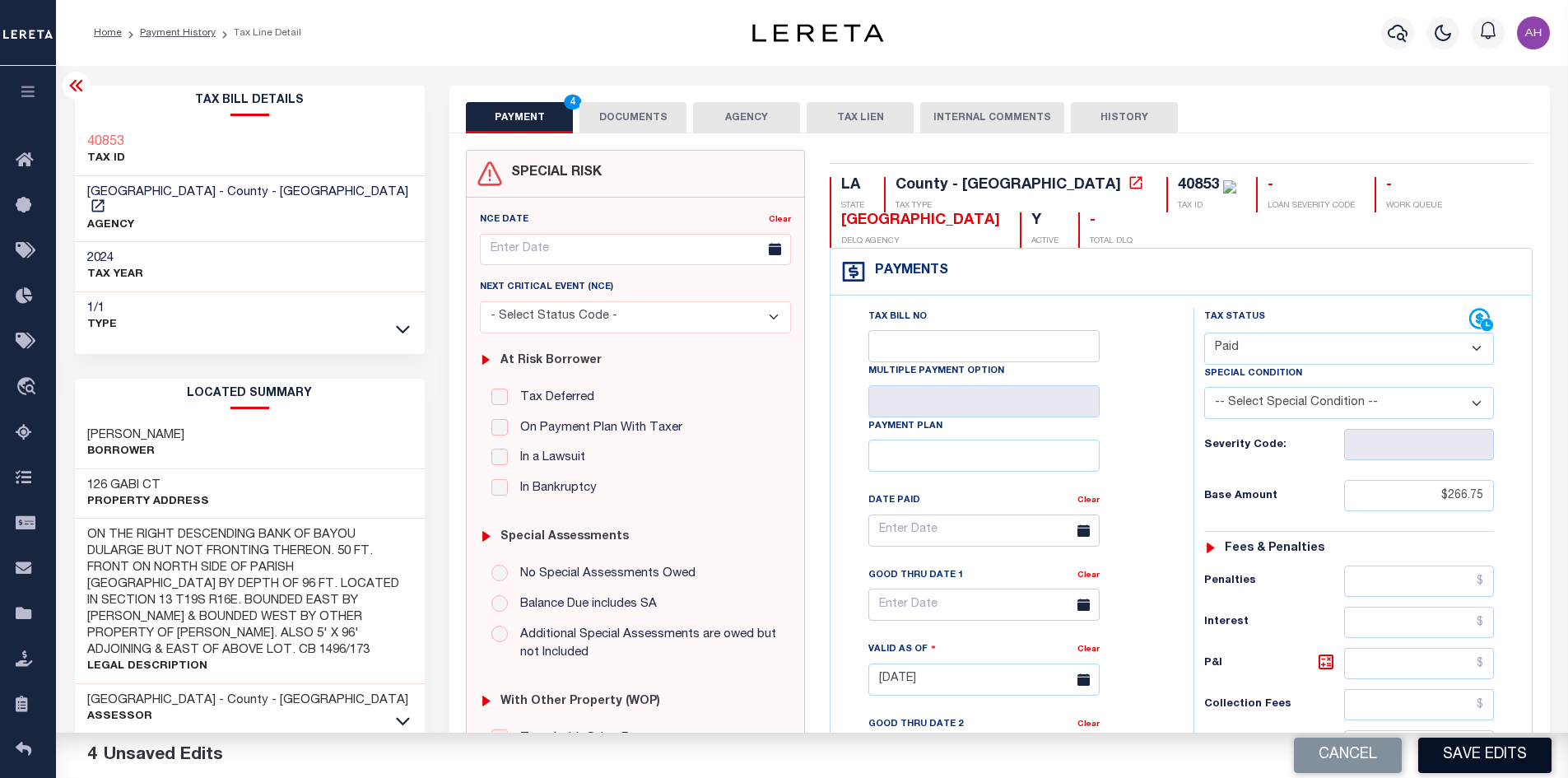
click at [1474, 749] on button "Save Edits" at bounding box center [1484, 755] width 133 height 35
checkbox input "false"
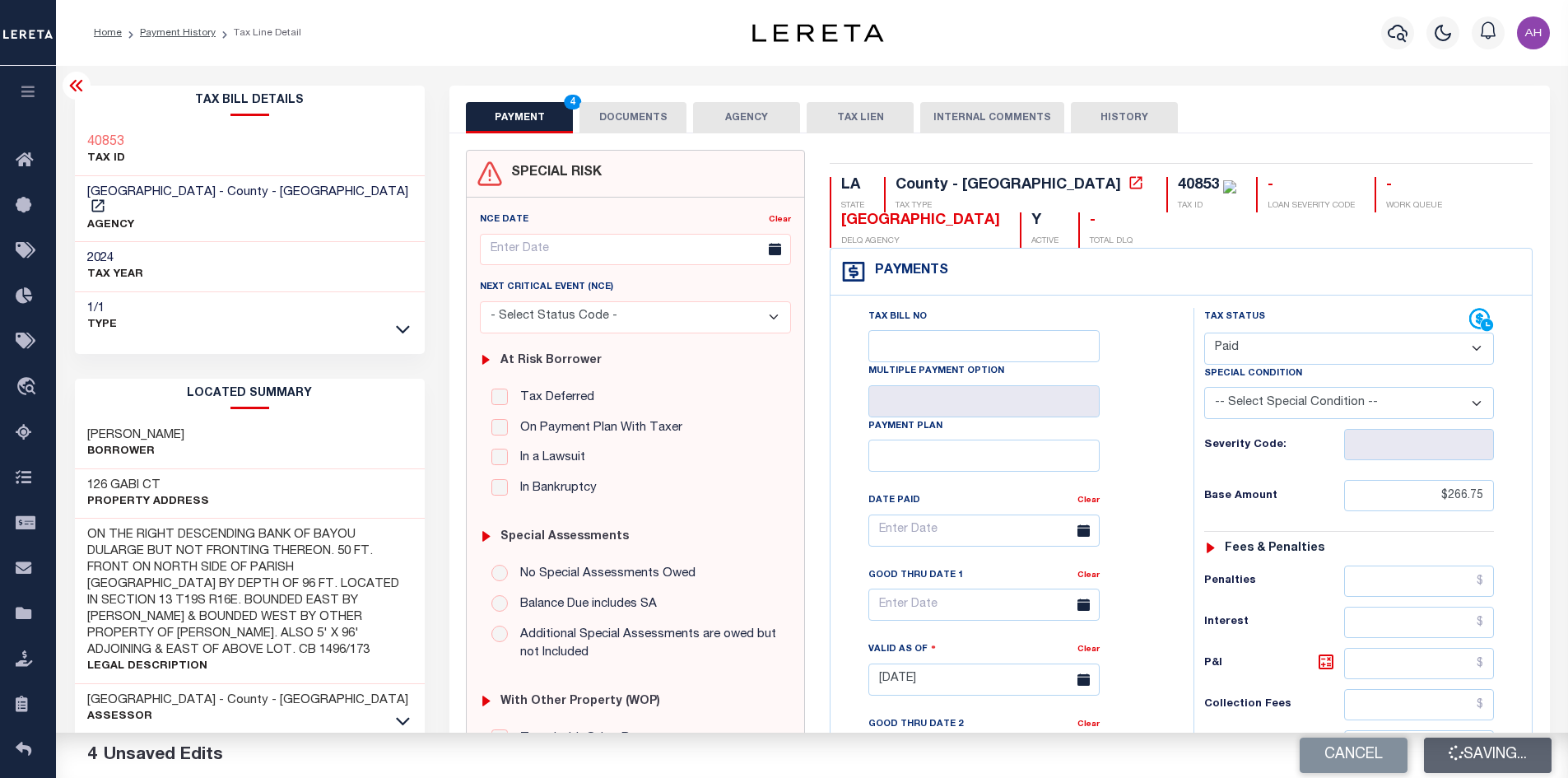
type input "$266.75"
type input "$0"
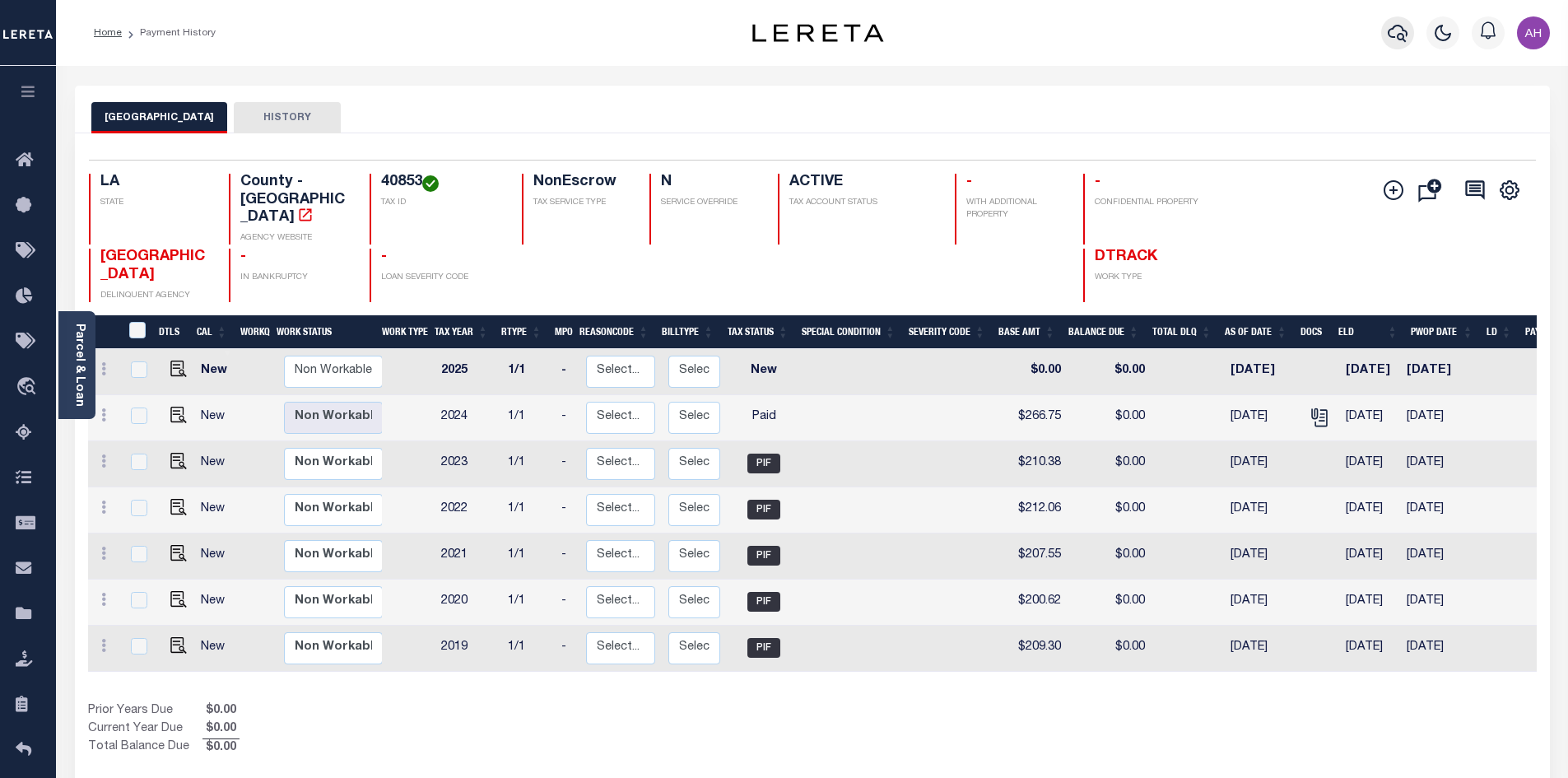
click at [1404, 32] on icon "button" at bounding box center [1398, 32] width 20 height 17
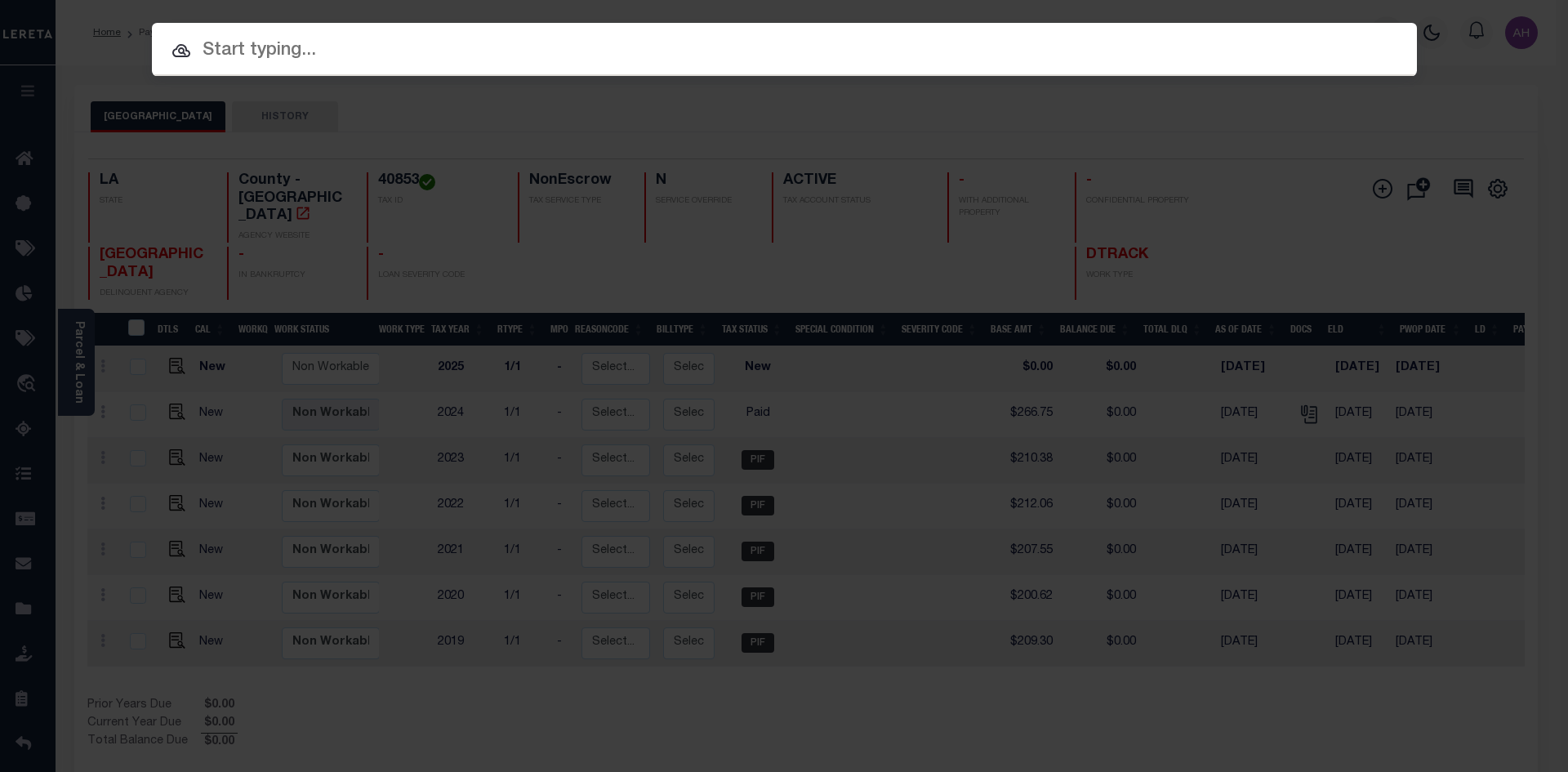
paste input "27014664"
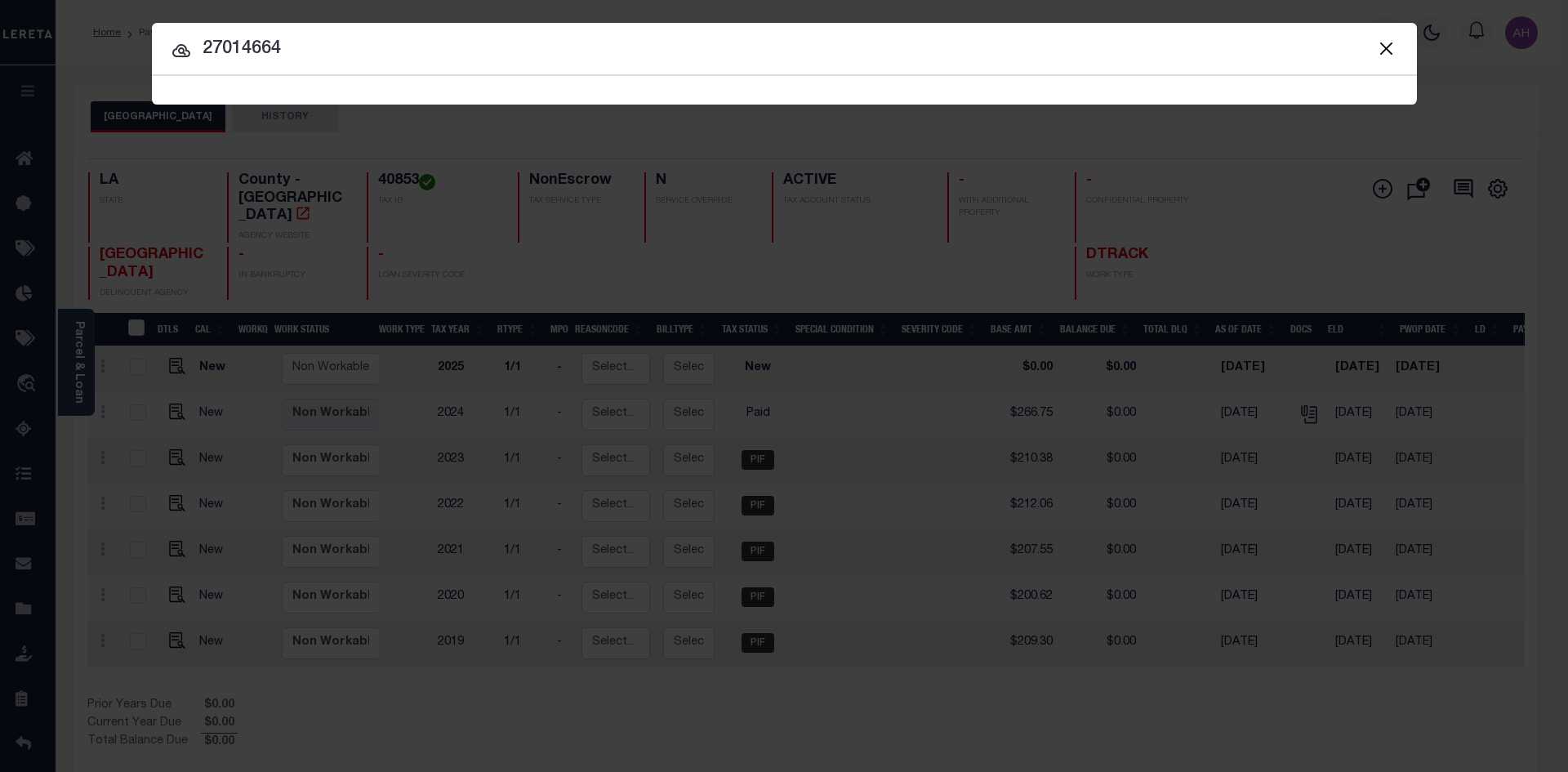
type input "27014664"
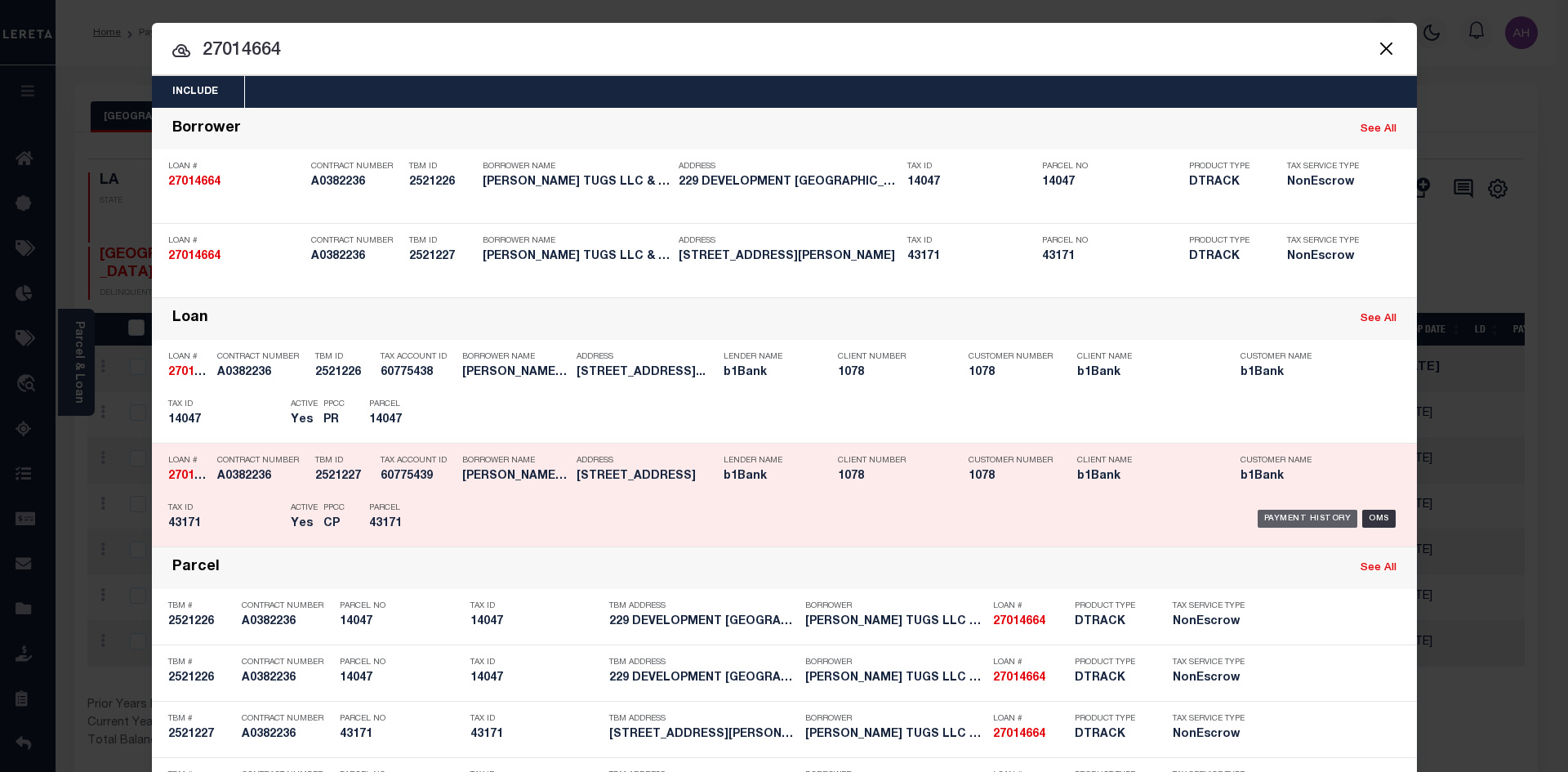
click at [1294, 518] on div "Payment History" at bounding box center [1308, 518] width 100 height 18
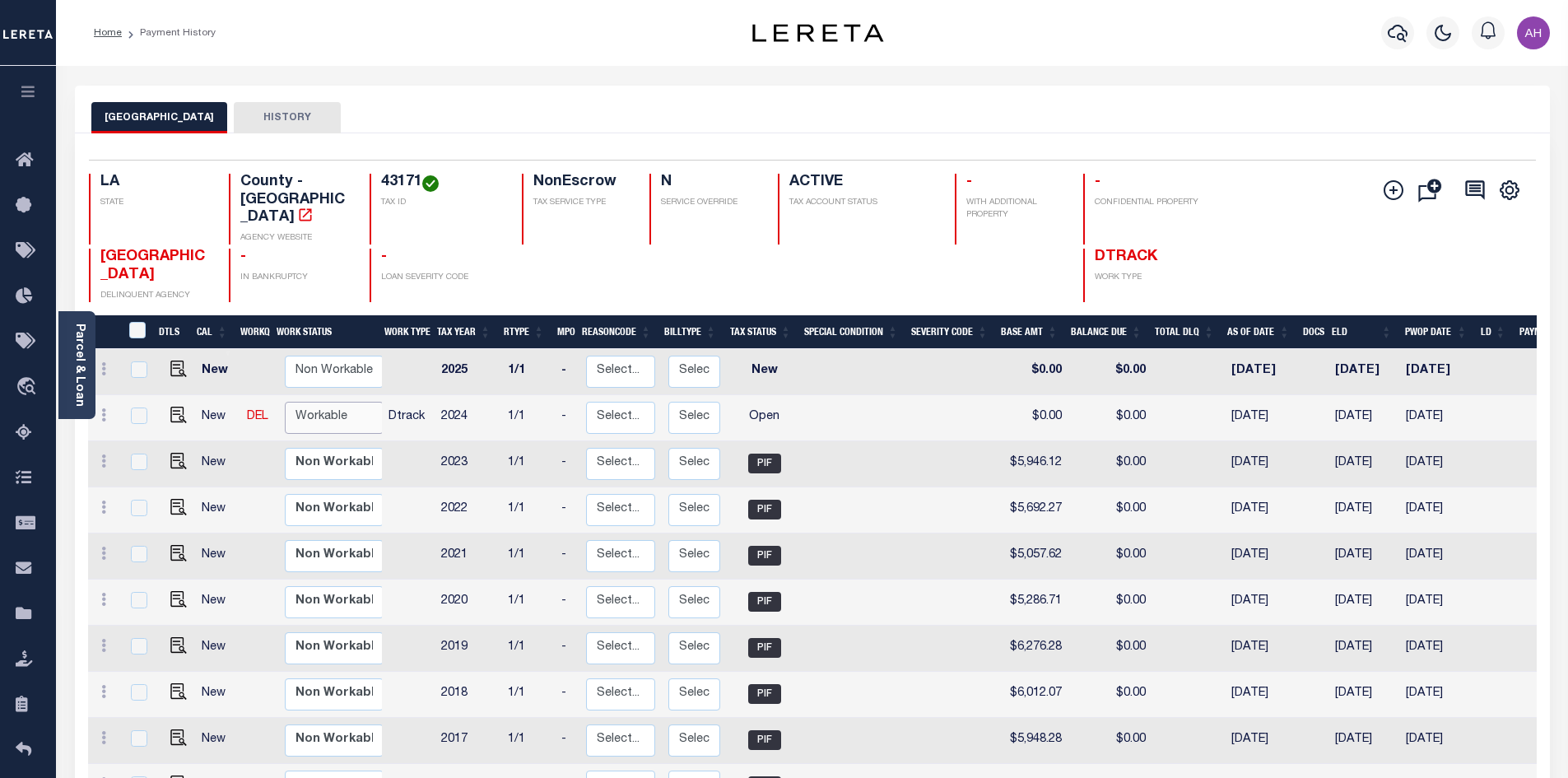
click at [318, 403] on select "Non Workable Workable" at bounding box center [334, 418] width 99 height 32
checkbox input "true"
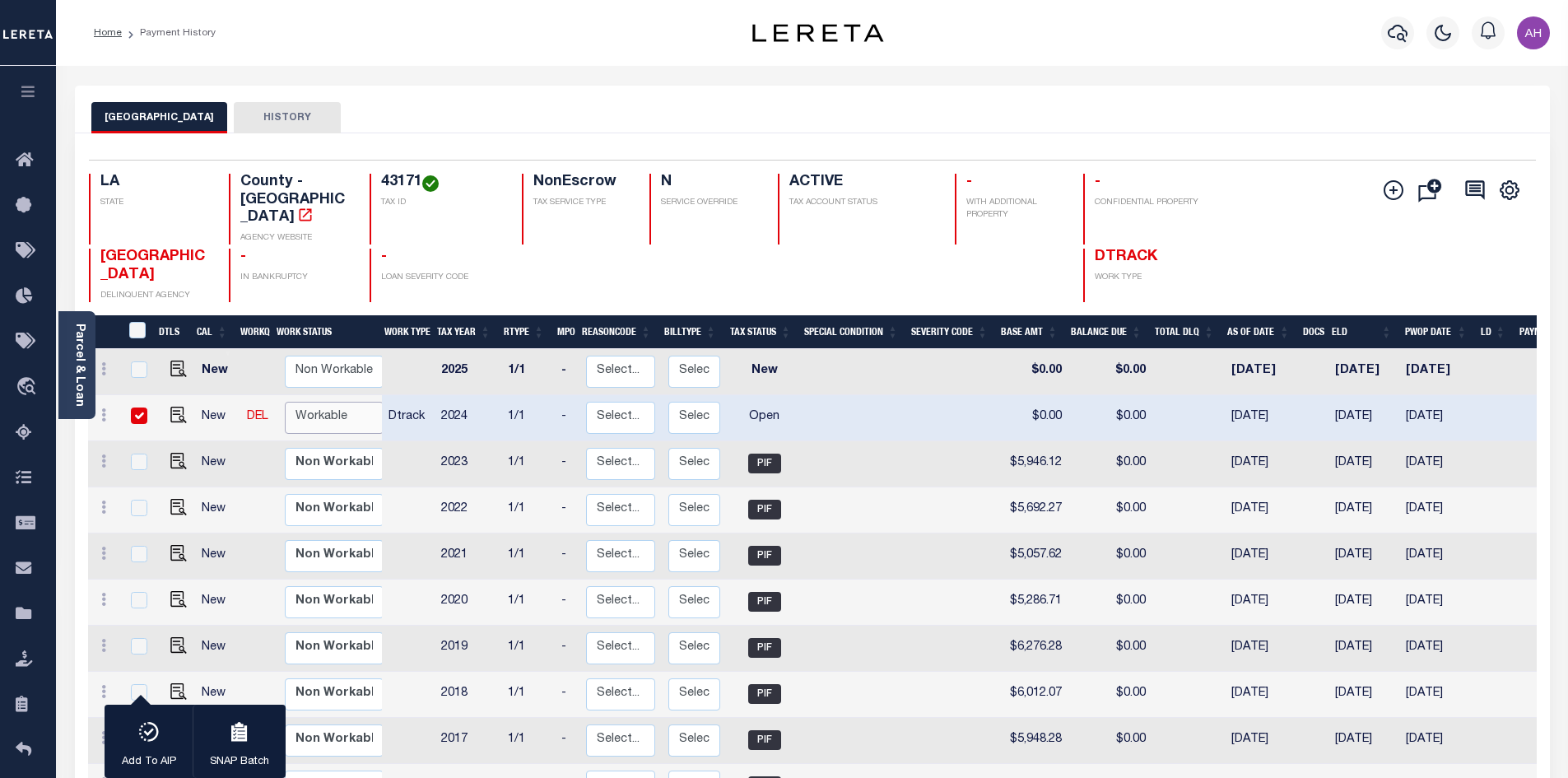
select select "true"
click at [285, 402] on select "Non Workable Workable" at bounding box center [334, 418] width 99 height 32
checkbox input "false"
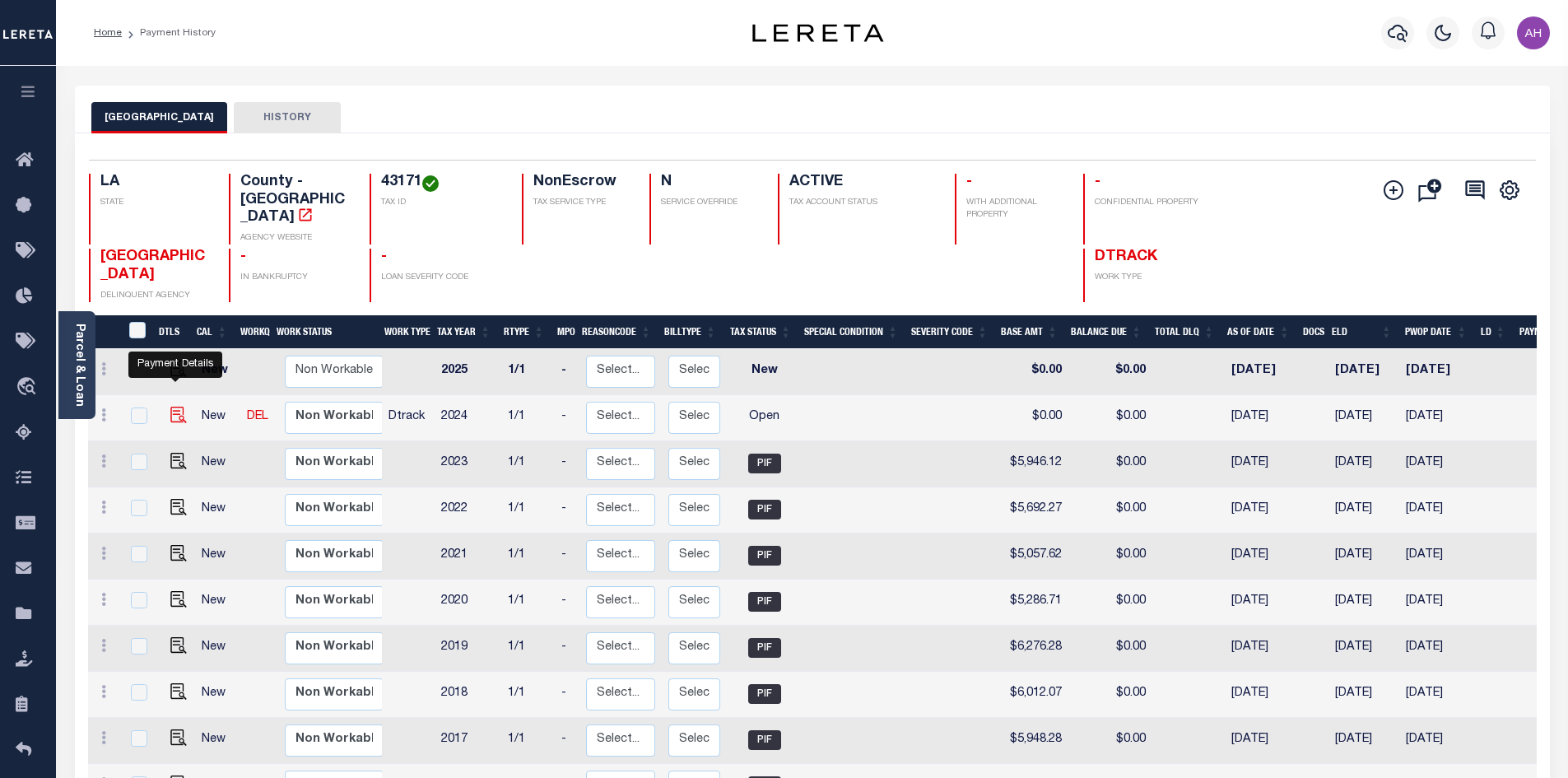
click at [170, 406] on img "" at bounding box center [178, 414] width 16 height 16
checkbox input "true"
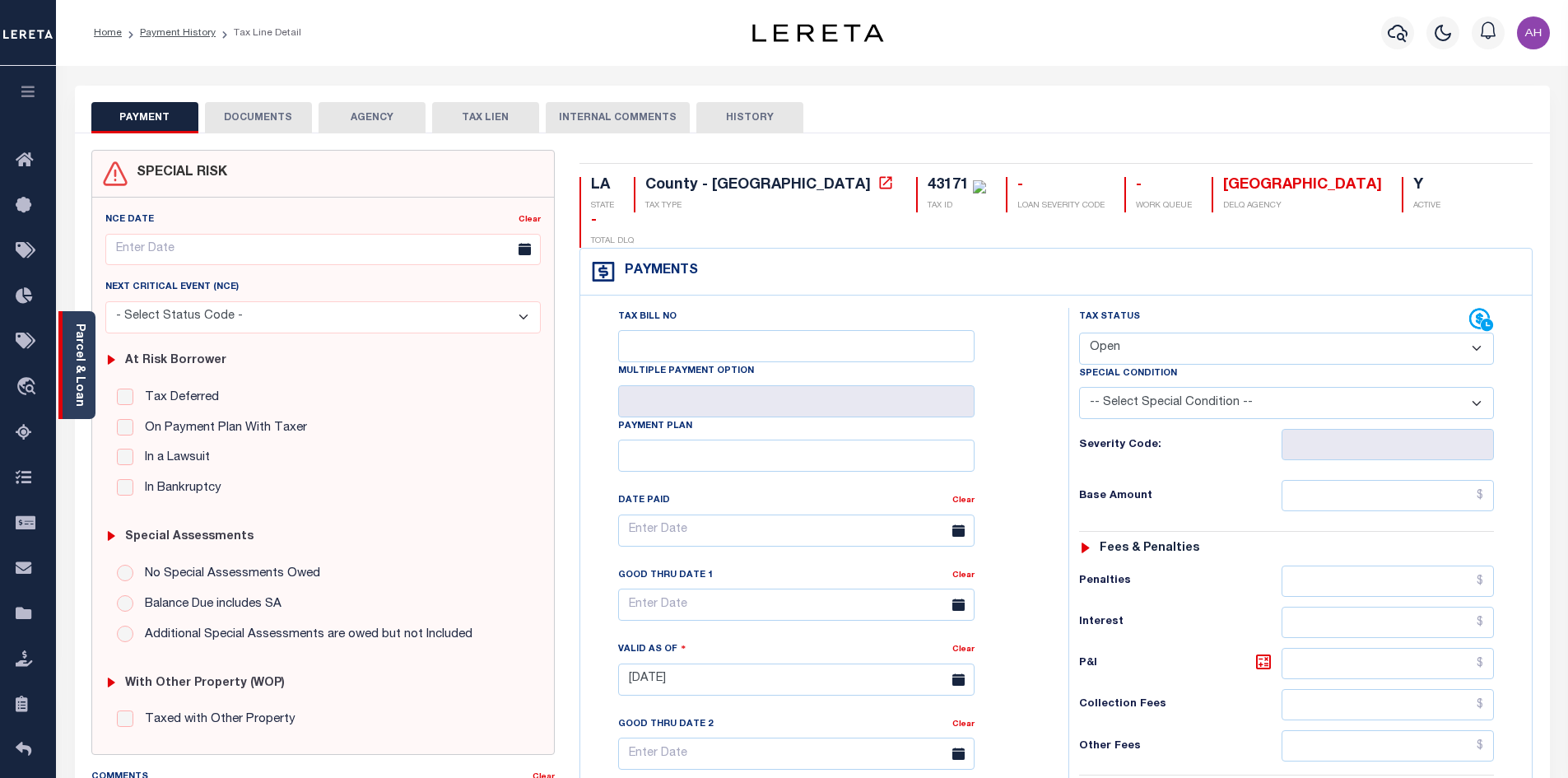
click at [81, 365] on link "Parcel & Loan" at bounding box center [78, 365] width 12 height 83
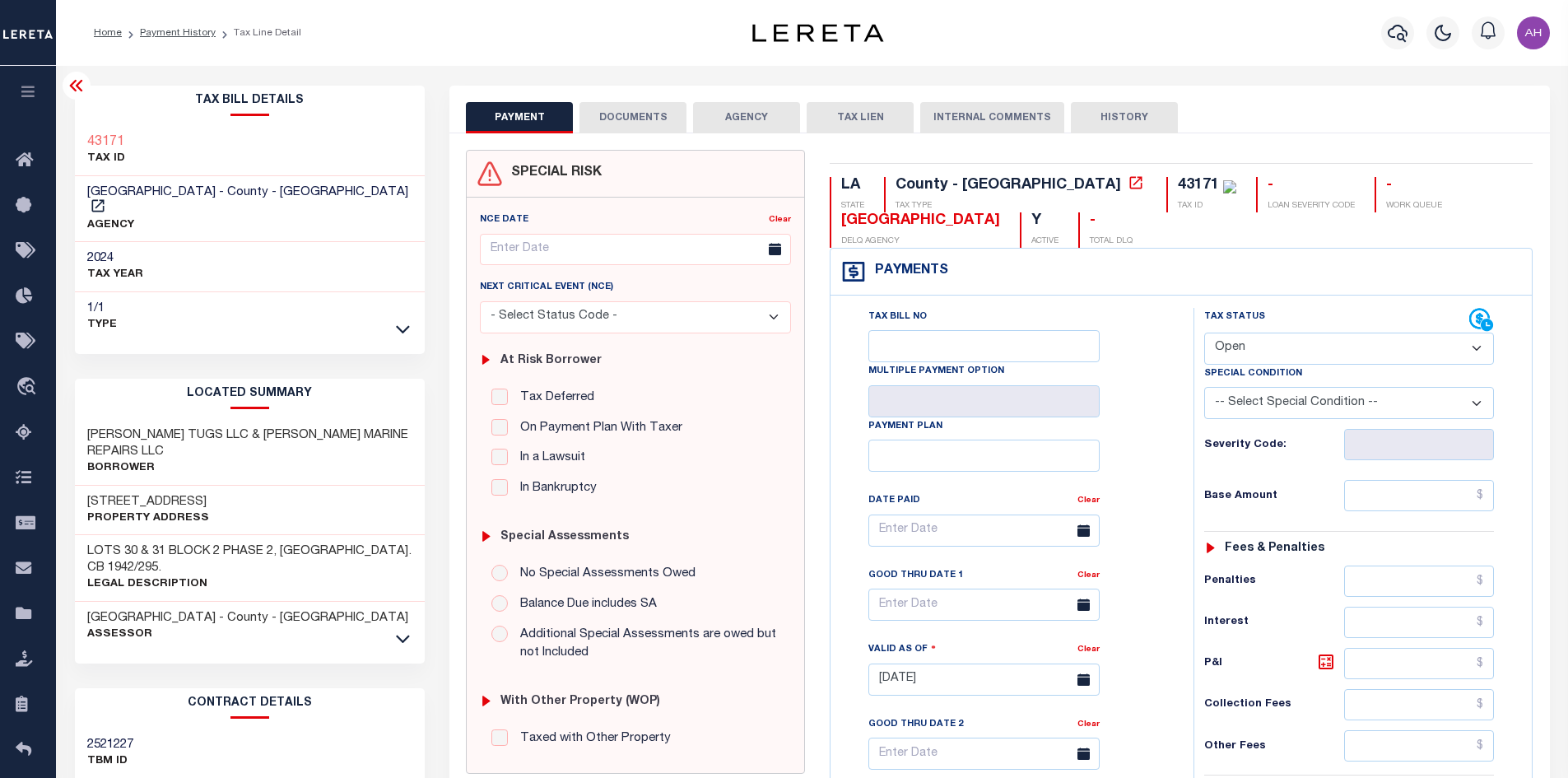
click at [1238, 346] on select "- Select Status Code - Open Due/Unpaid Paid Incomplete No Tax Due Internal Refu…" at bounding box center [1349, 348] width 290 height 32
select select "PYD"
click at [1204, 333] on select "- Select Status Code - Open Due/Unpaid Paid Incomplete No Tax Due Internal Refu…" at bounding box center [1349, 348] width 290 height 32
type input "[DATE]"
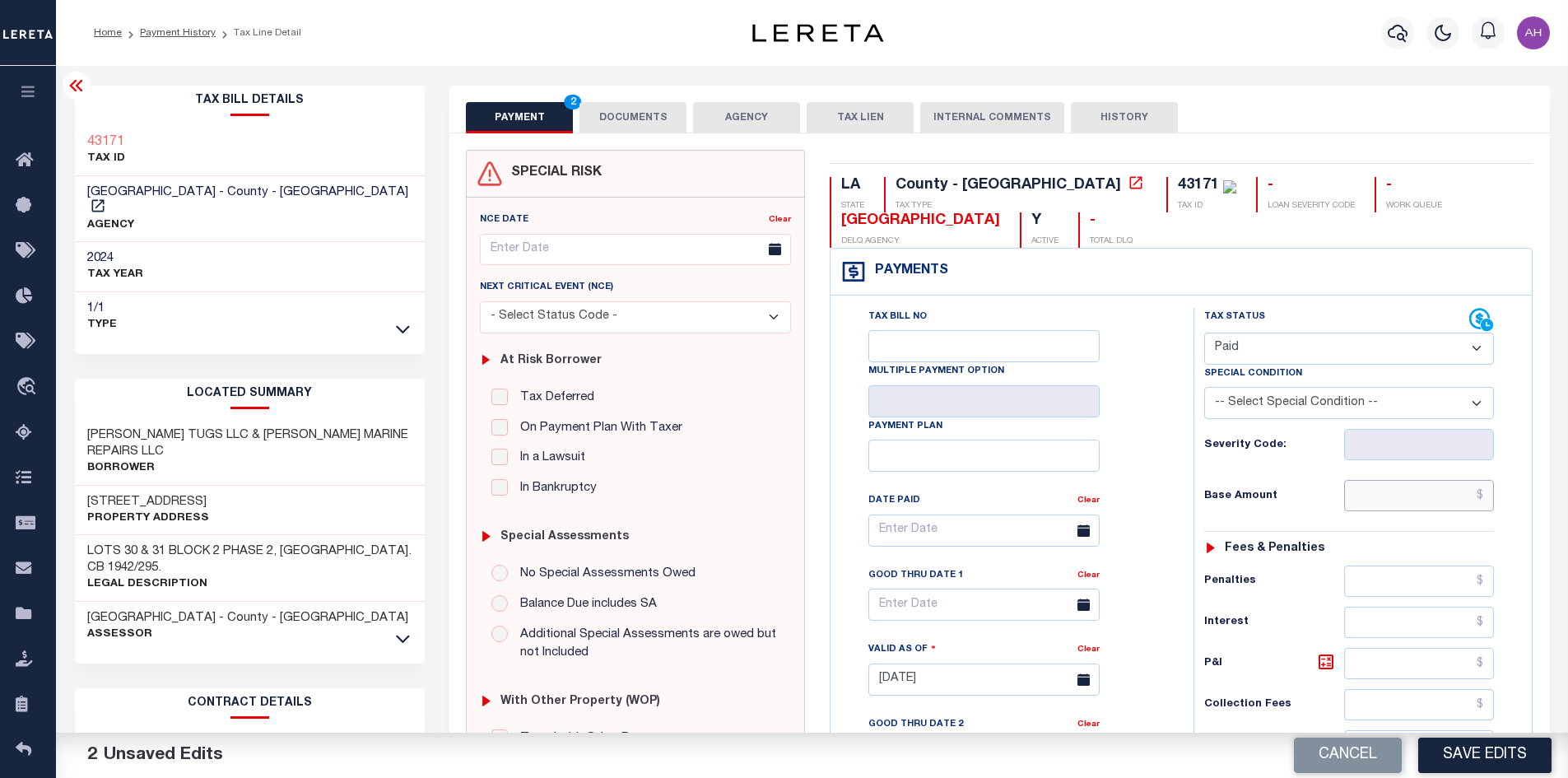
click at [1365, 491] on input "text" at bounding box center [1418, 495] width 150 height 32
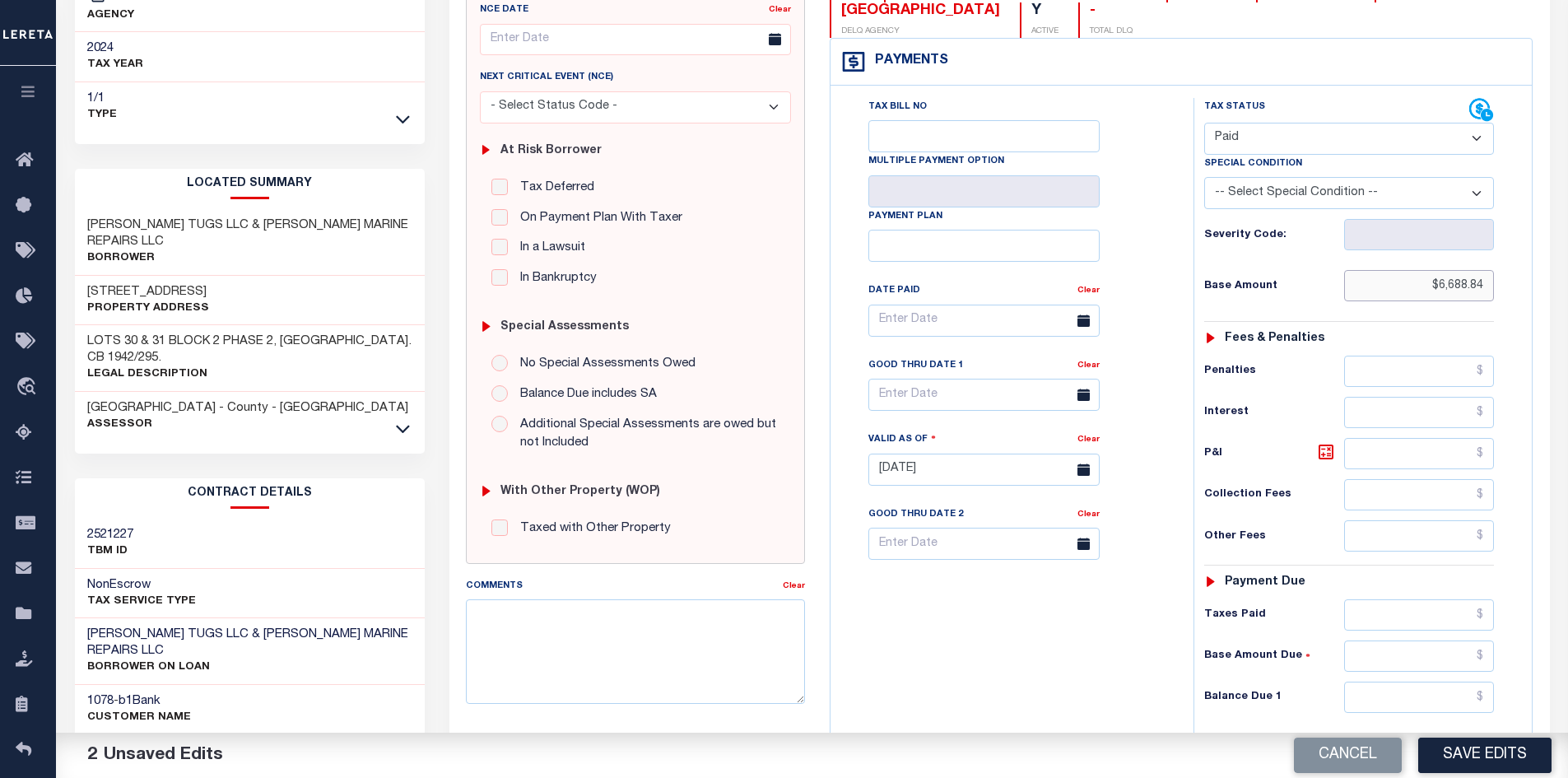
scroll to position [330, 0]
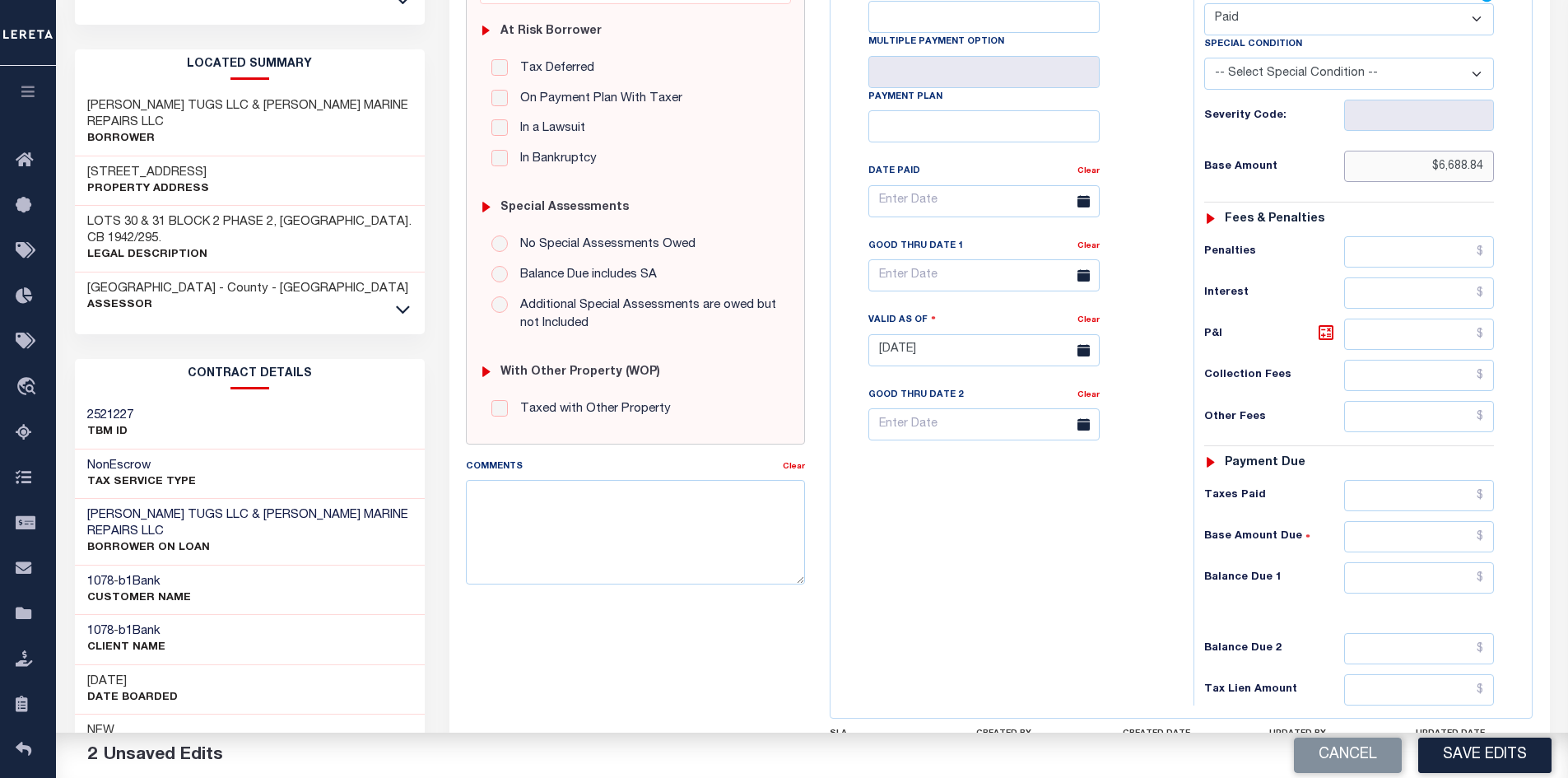
type input "$6,688.84"
click at [1429, 568] on input "text" at bounding box center [1418, 577] width 150 height 32
type input "$0.00"
click at [1451, 759] on button "Save Edits" at bounding box center [1484, 755] width 133 height 35
checkbox input "false"
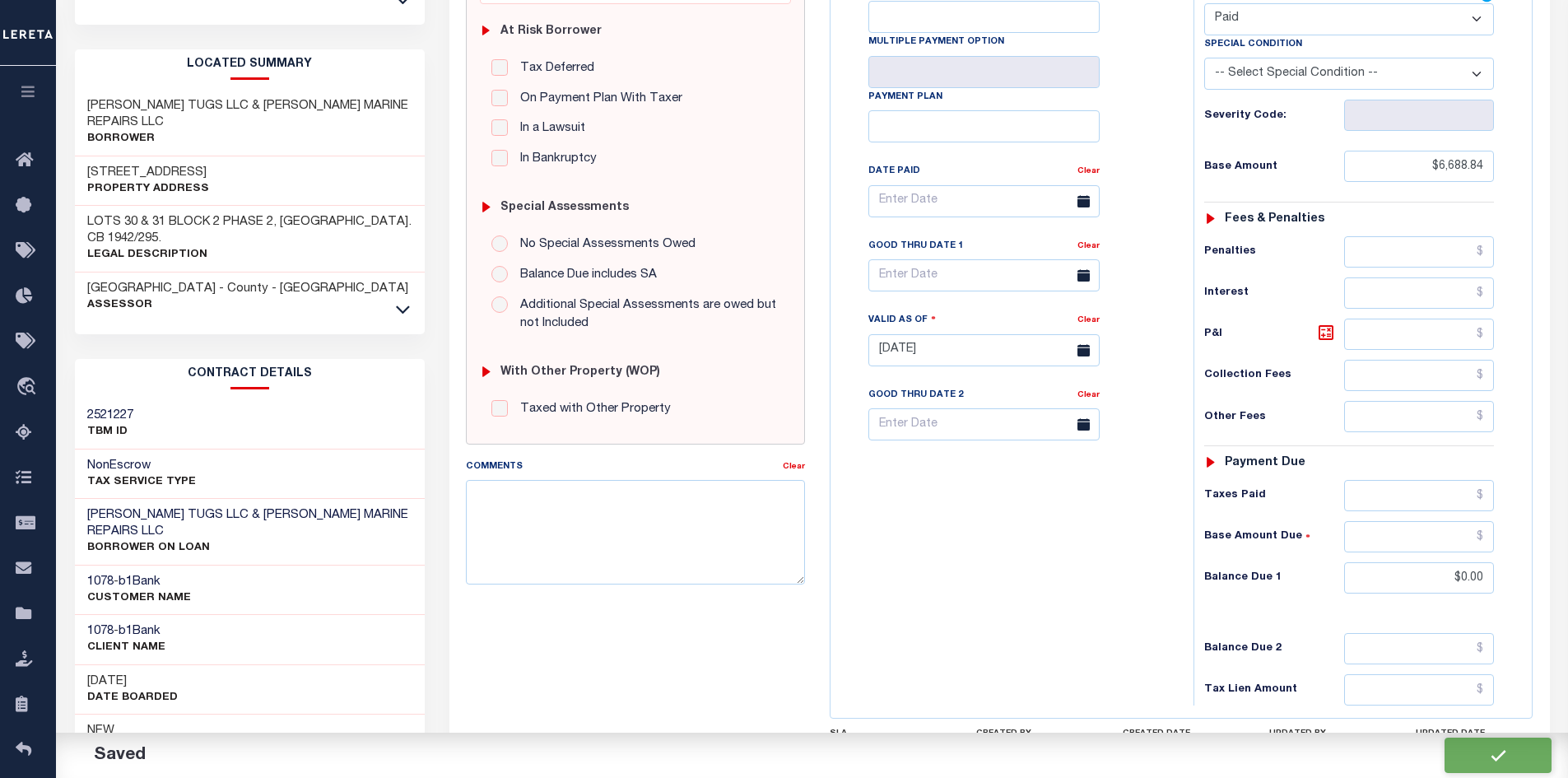
type input "$6,688.84"
type input "$0"
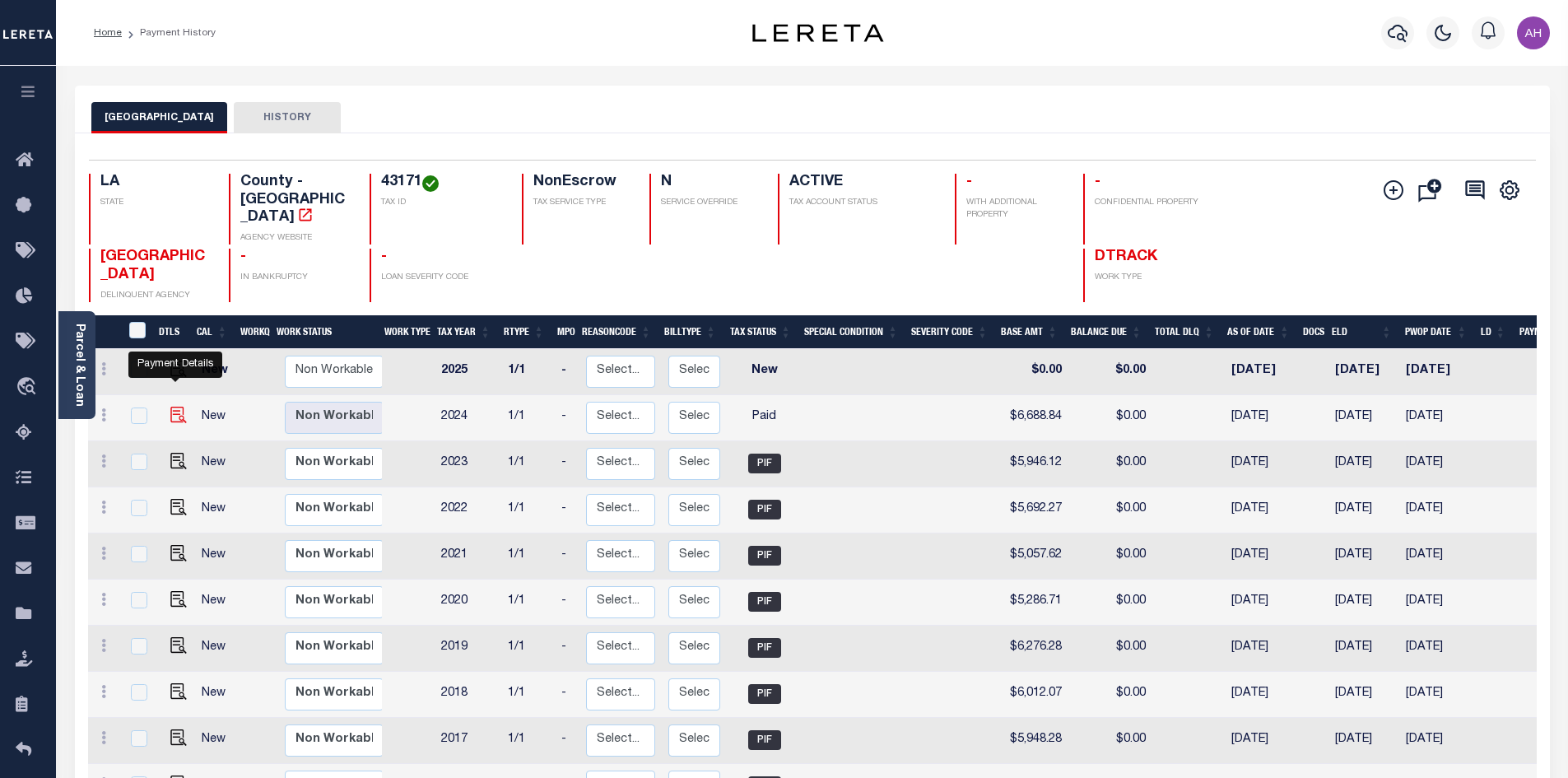
click at [177, 406] on img "" at bounding box center [178, 414] width 16 height 16
checkbox input "true"
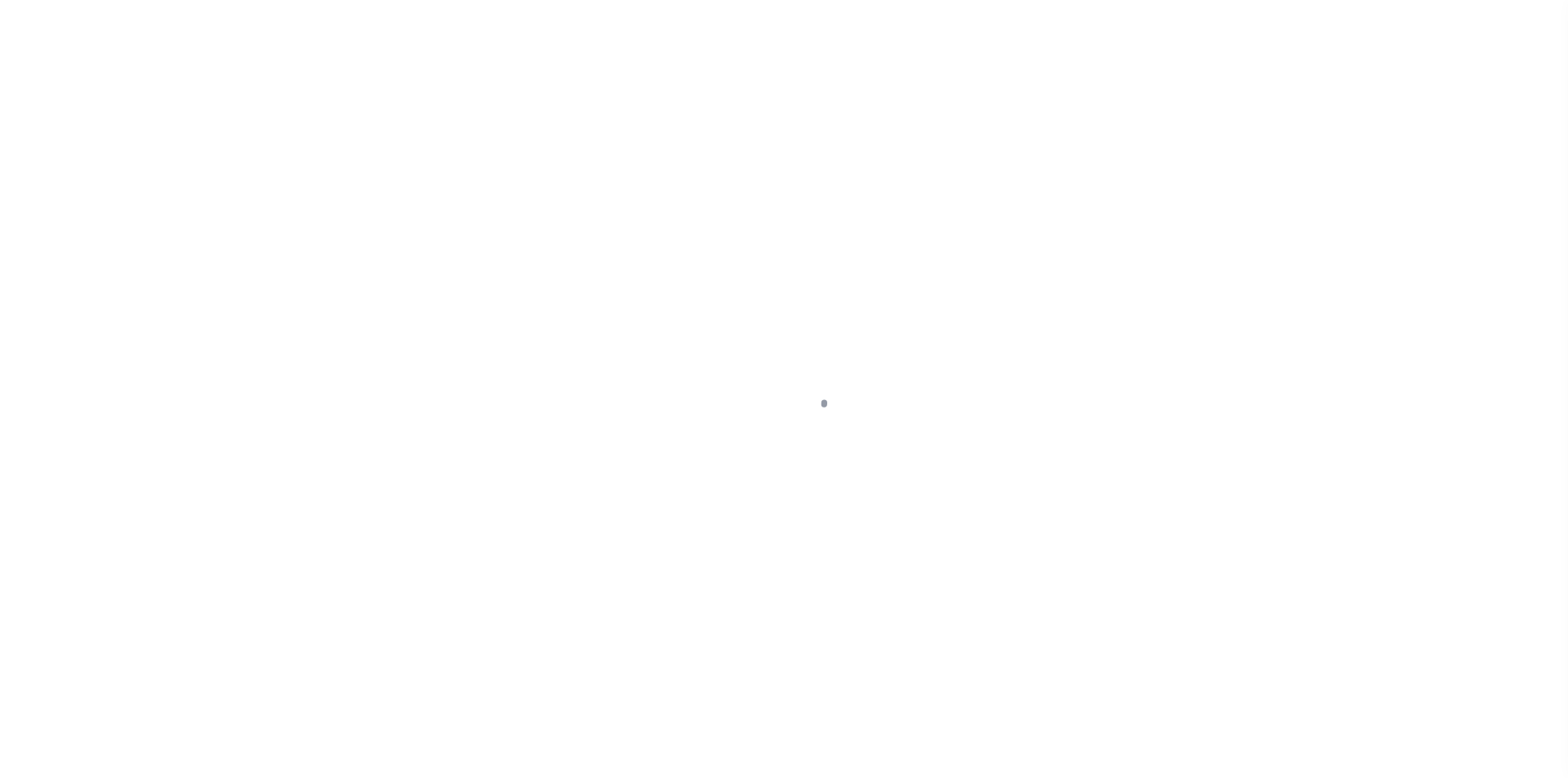
select select "PYD"
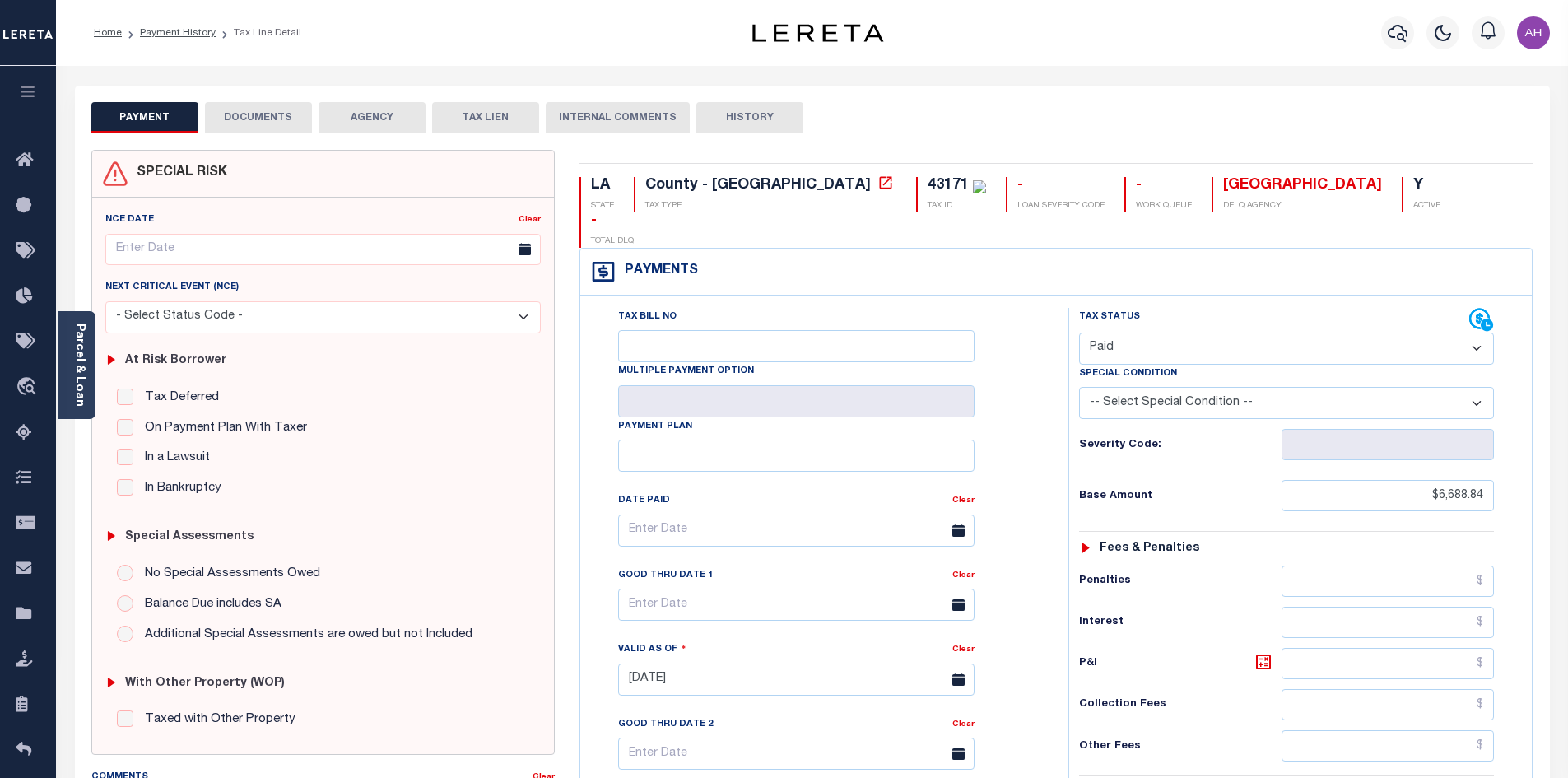
click at [271, 110] on button "DOCUMENTS" at bounding box center [258, 117] width 107 height 32
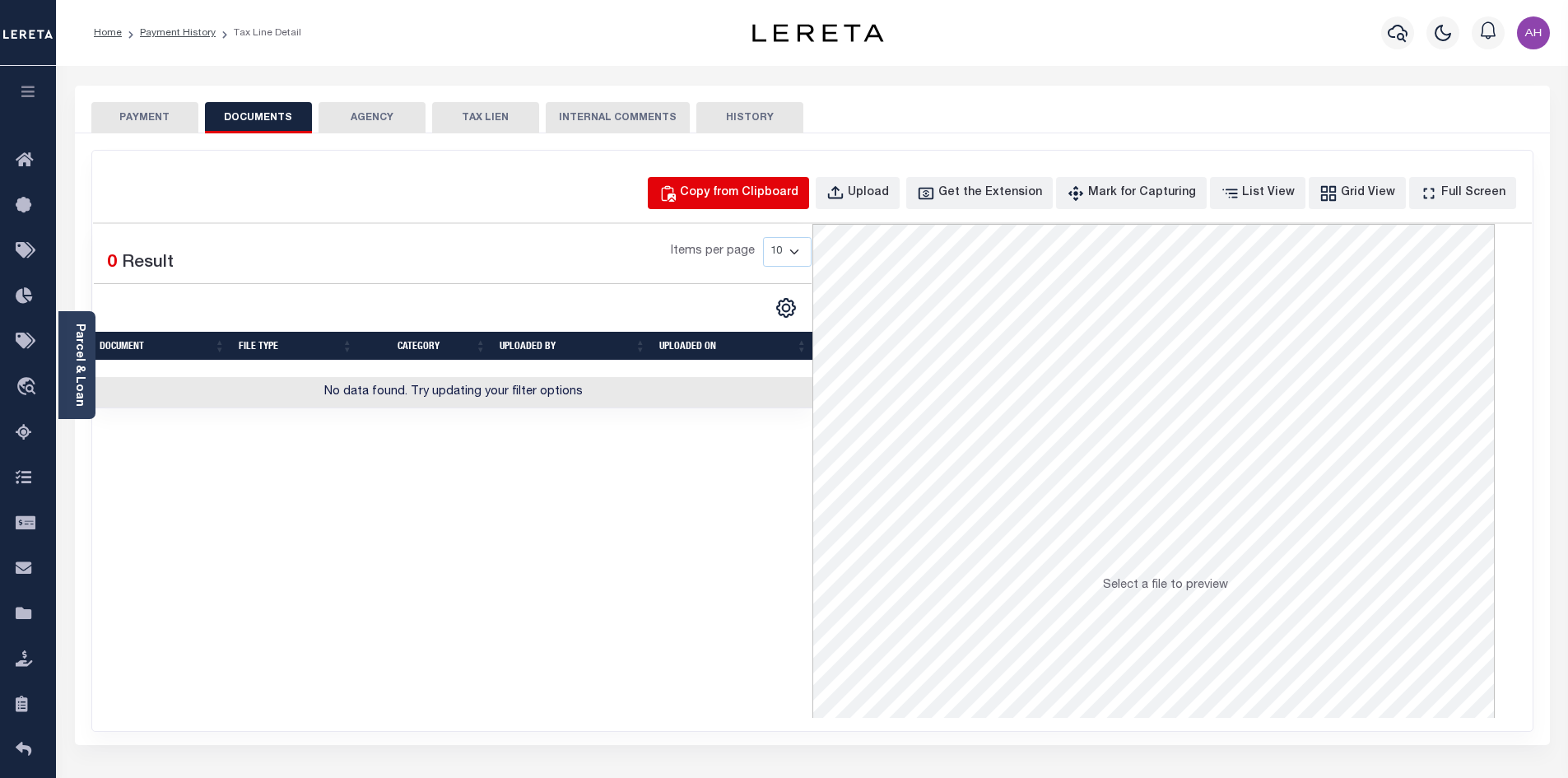
click at [779, 192] on div "Copy from Clipboard" at bounding box center [739, 194] width 119 height 18
select select "POP"
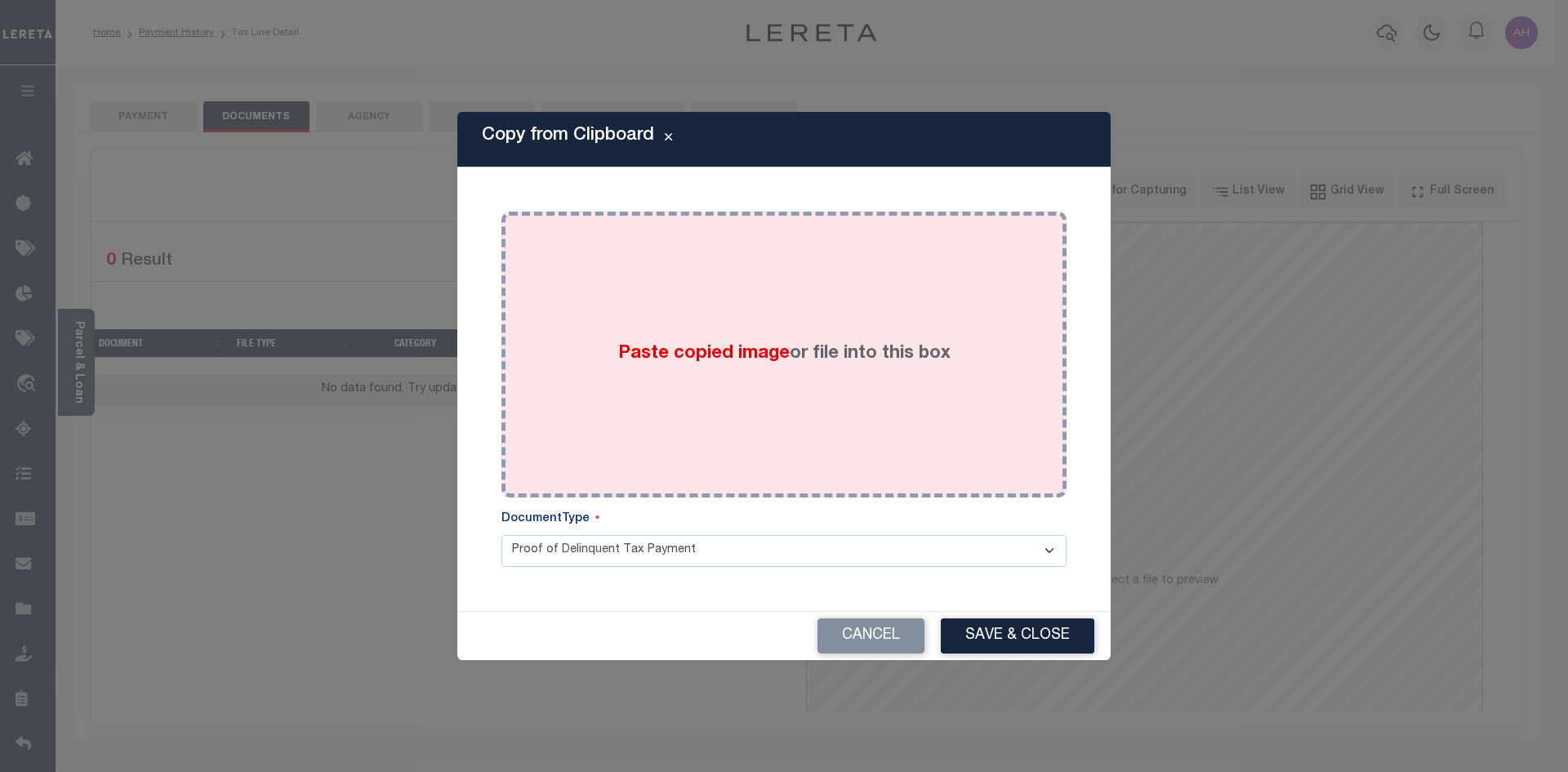
click at [744, 356] on span "Paste copied image" at bounding box center [704, 354] width 172 height 18
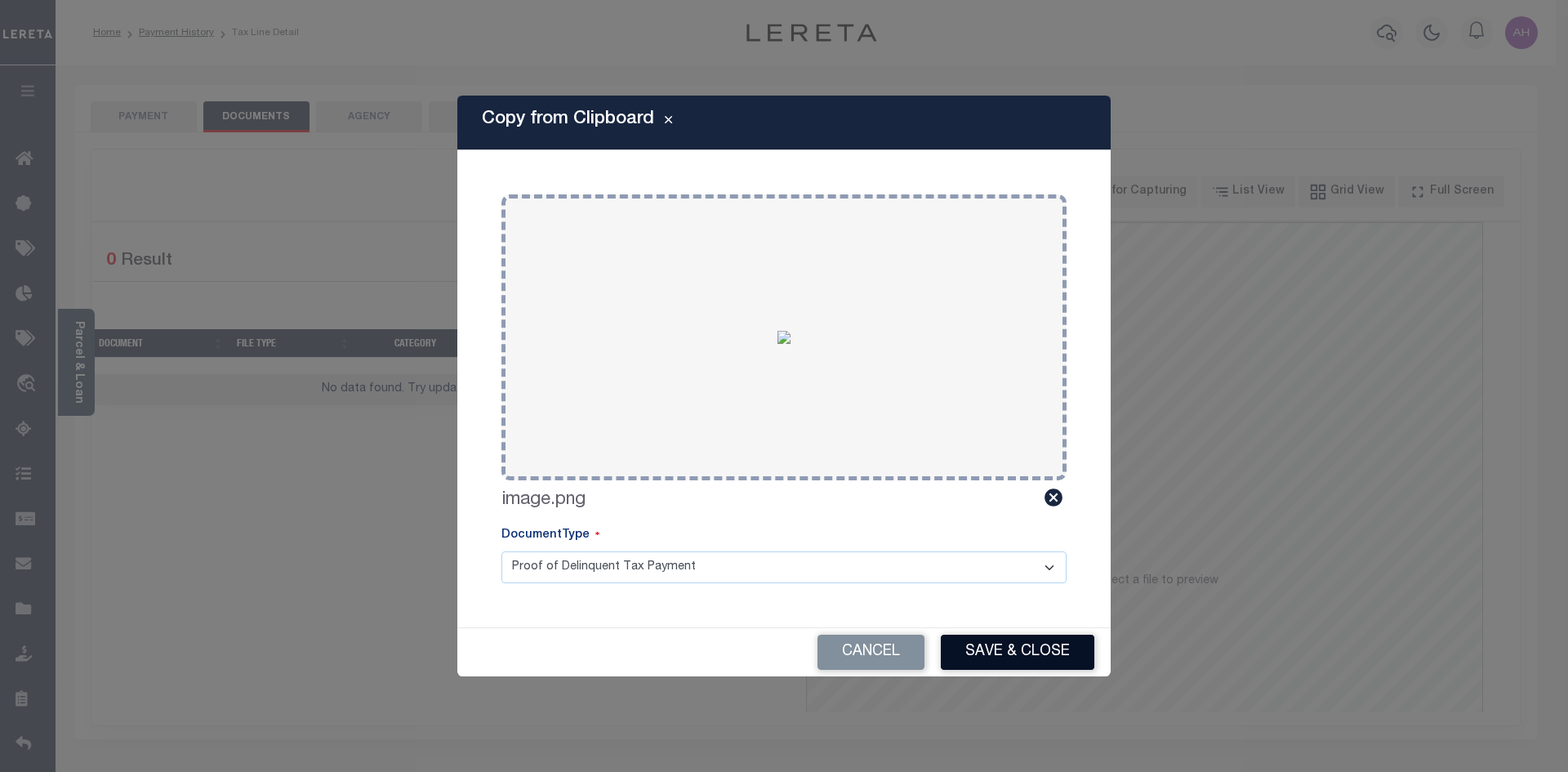
click at [1013, 662] on button "Save & Close" at bounding box center [1018, 651] width 154 height 35
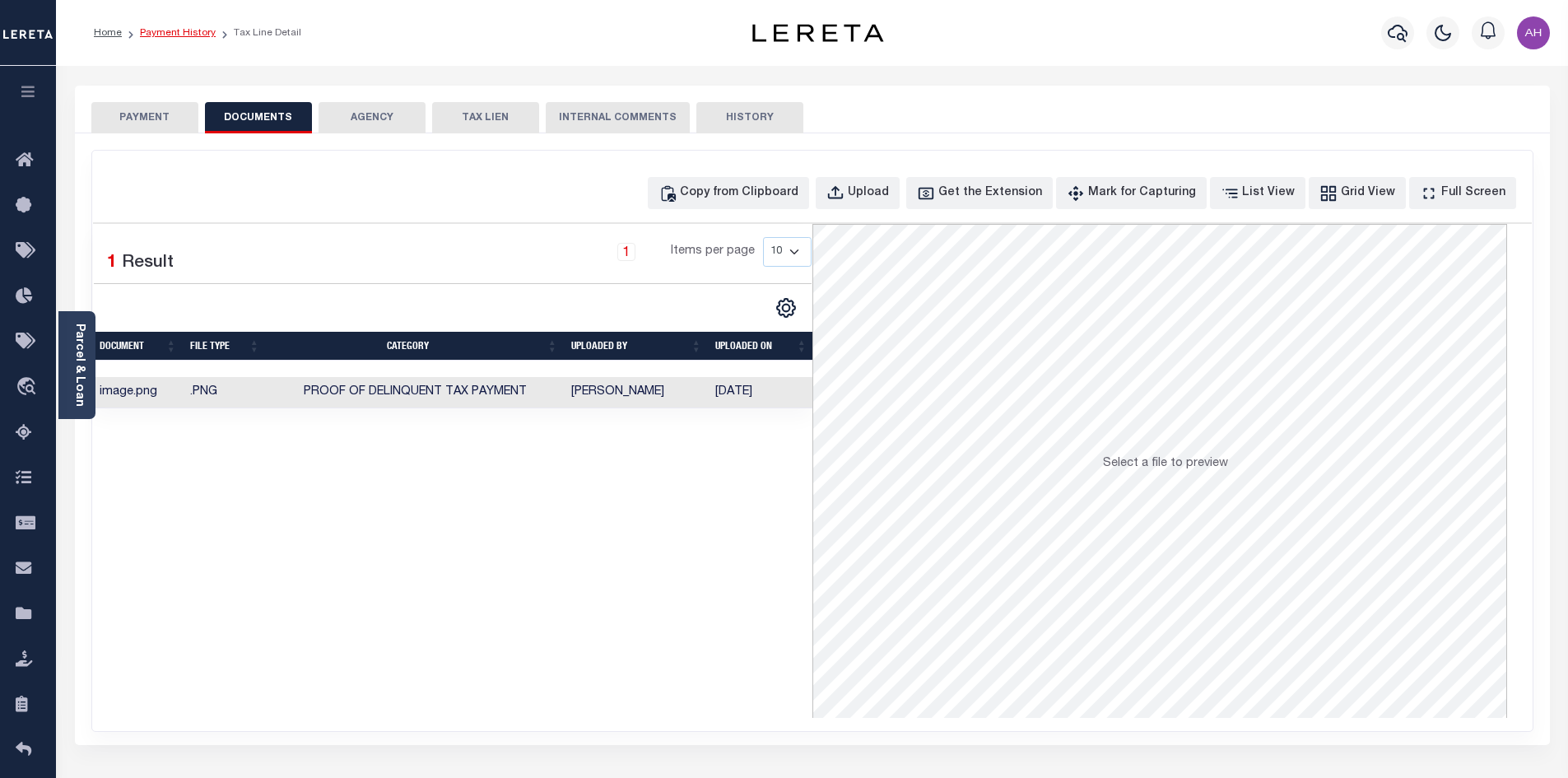
click at [186, 34] on link "Payment History" at bounding box center [177, 32] width 76 height 10
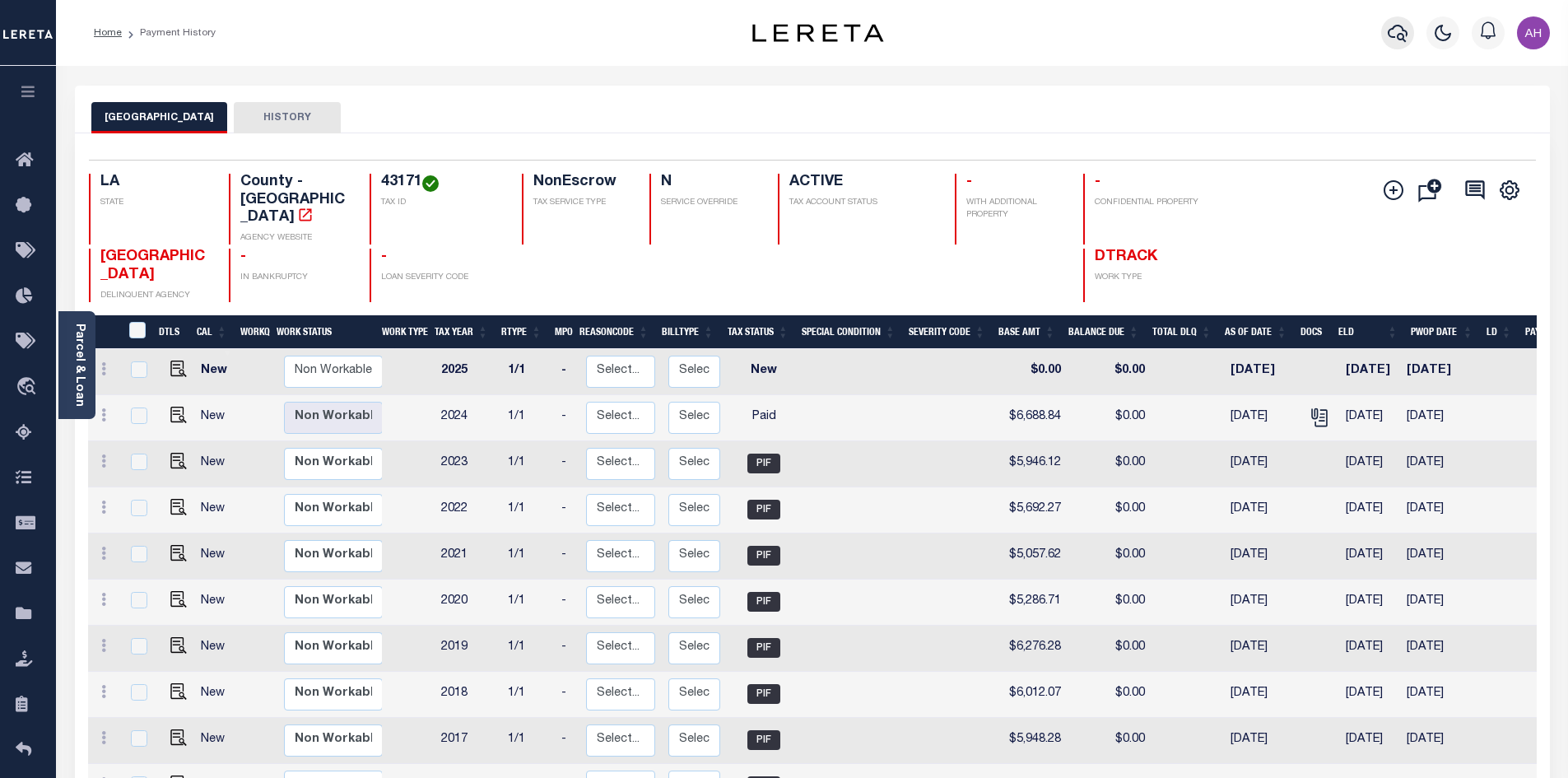
click at [1397, 19] on button "button" at bounding box center [1397, 32] width 33 height 33
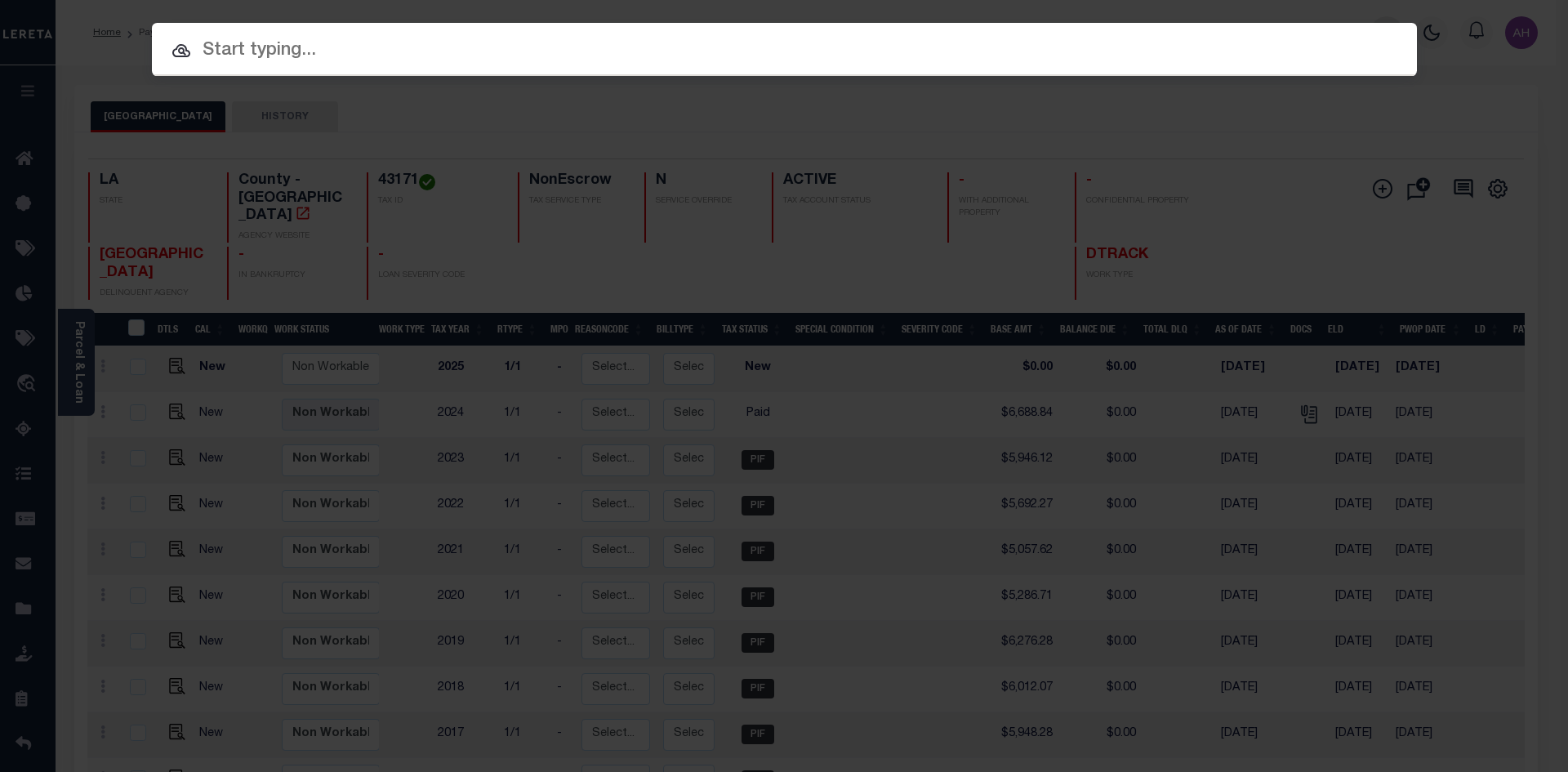
paste input "27010936"
type input "27010936"
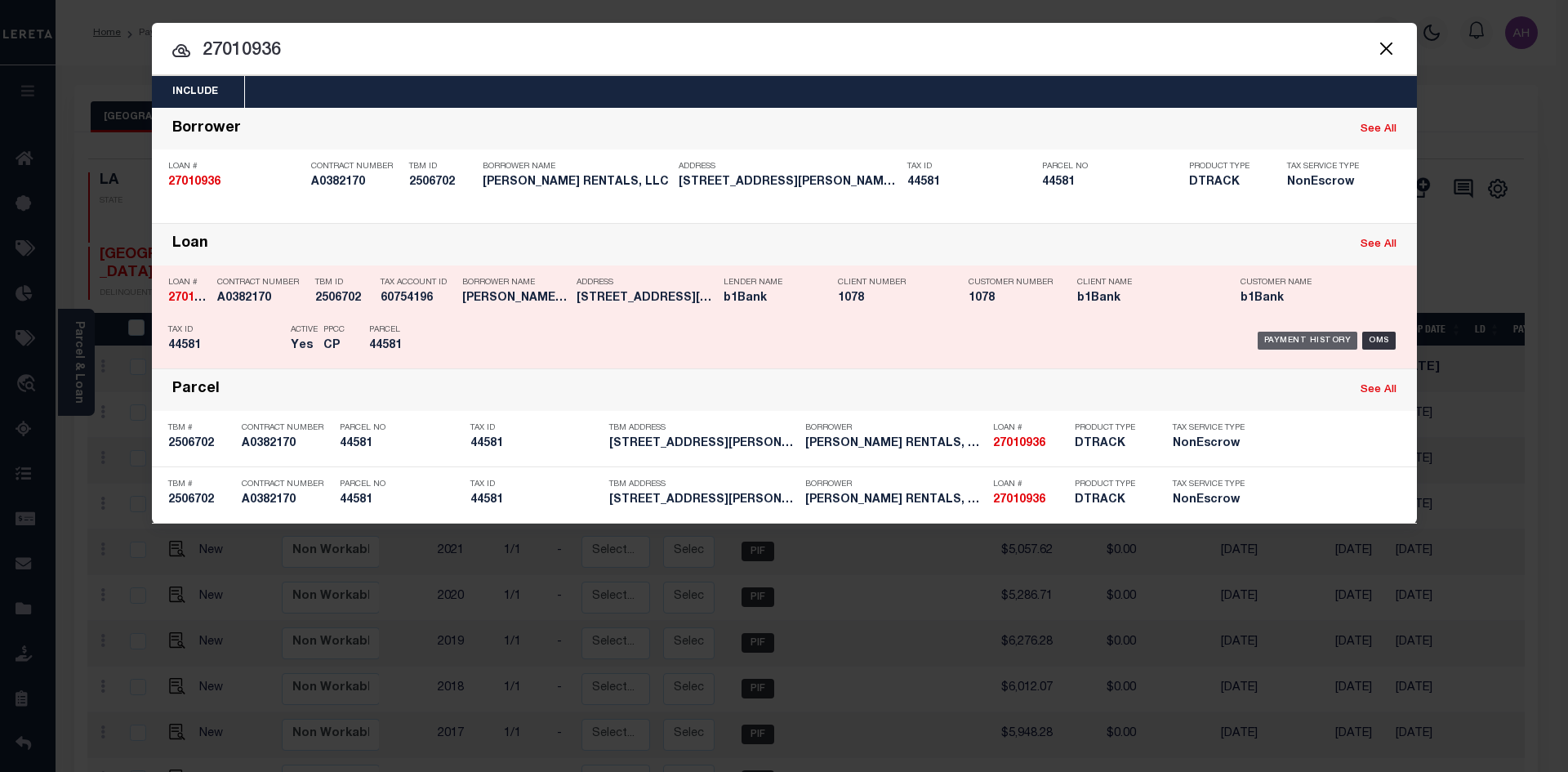
click at [1320, 338] on div "Payment History" at bounding box center [1308, 340] width 100 height 18
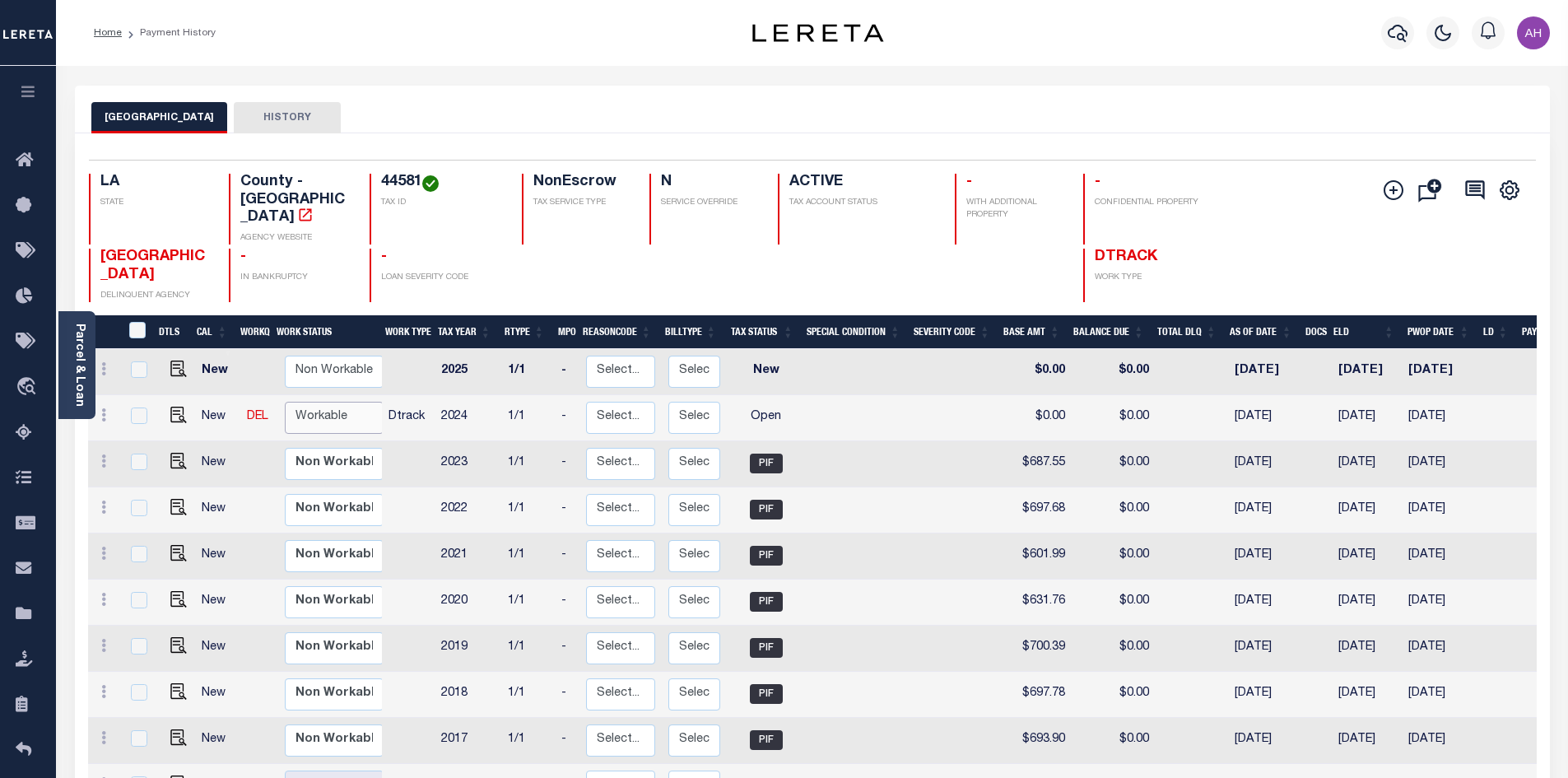
click at [330, 402] on select "Non Workable Workable" at bounding box center [334, 418] width 99 height 32
checkbox input "true"
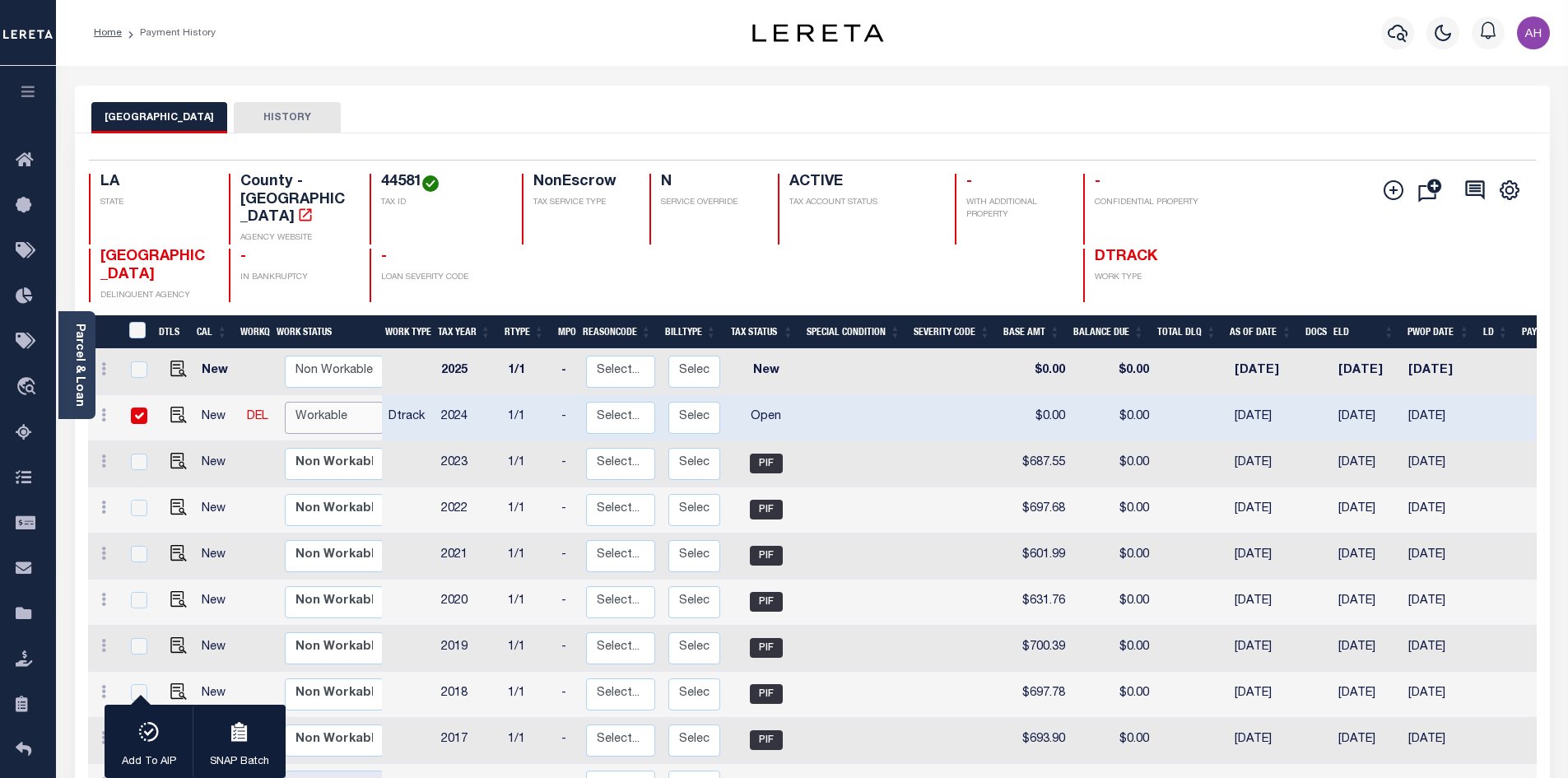
select select "true"
click at [285, 402] on select "Non Workable Workable" at bounding box center [334, 418] width 99 height 32
checkbox input "false"
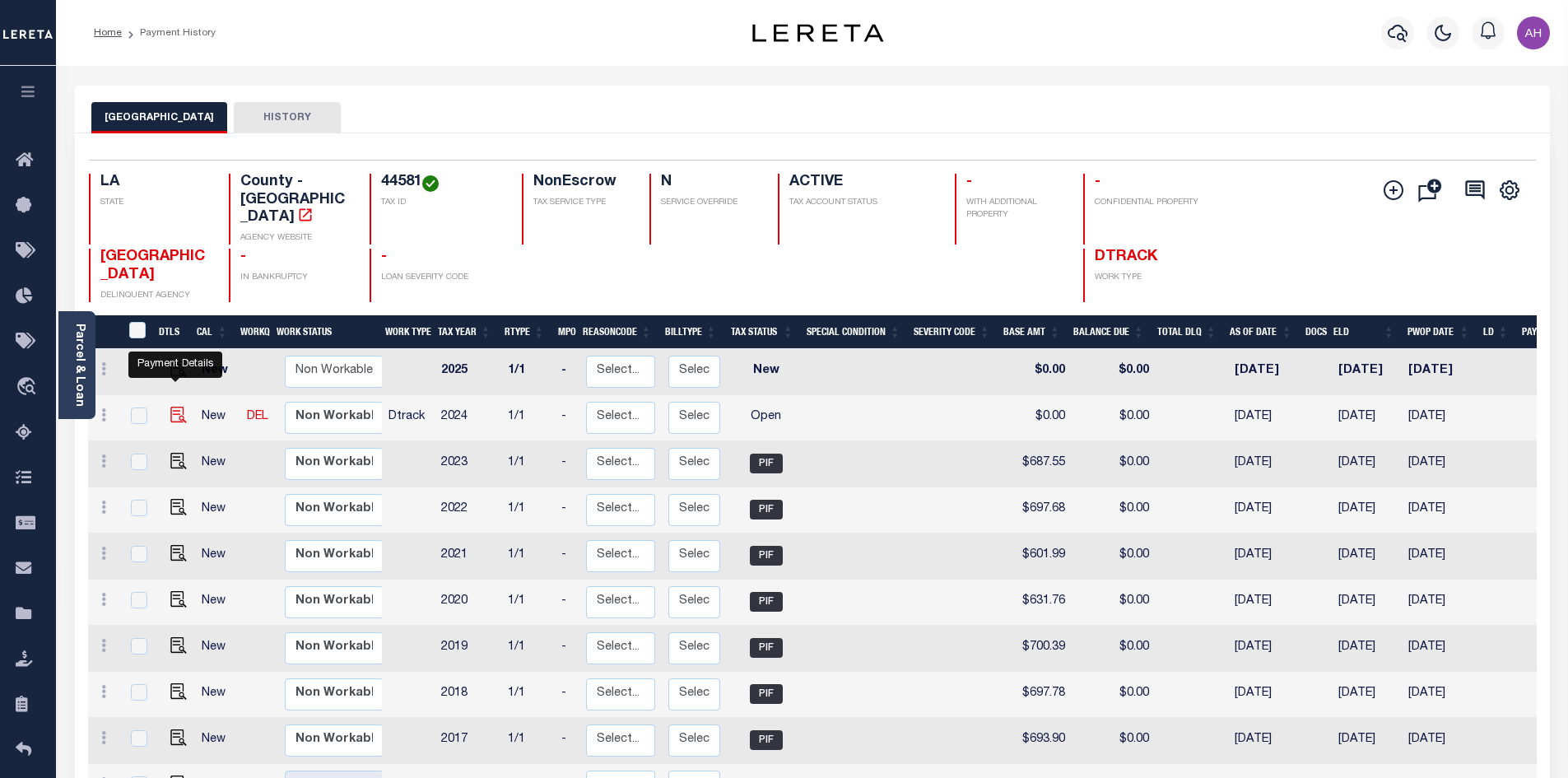
click at [176, 406] on img "" at bounding box center [178, 414] width 16 height 16
checkbox input "true"
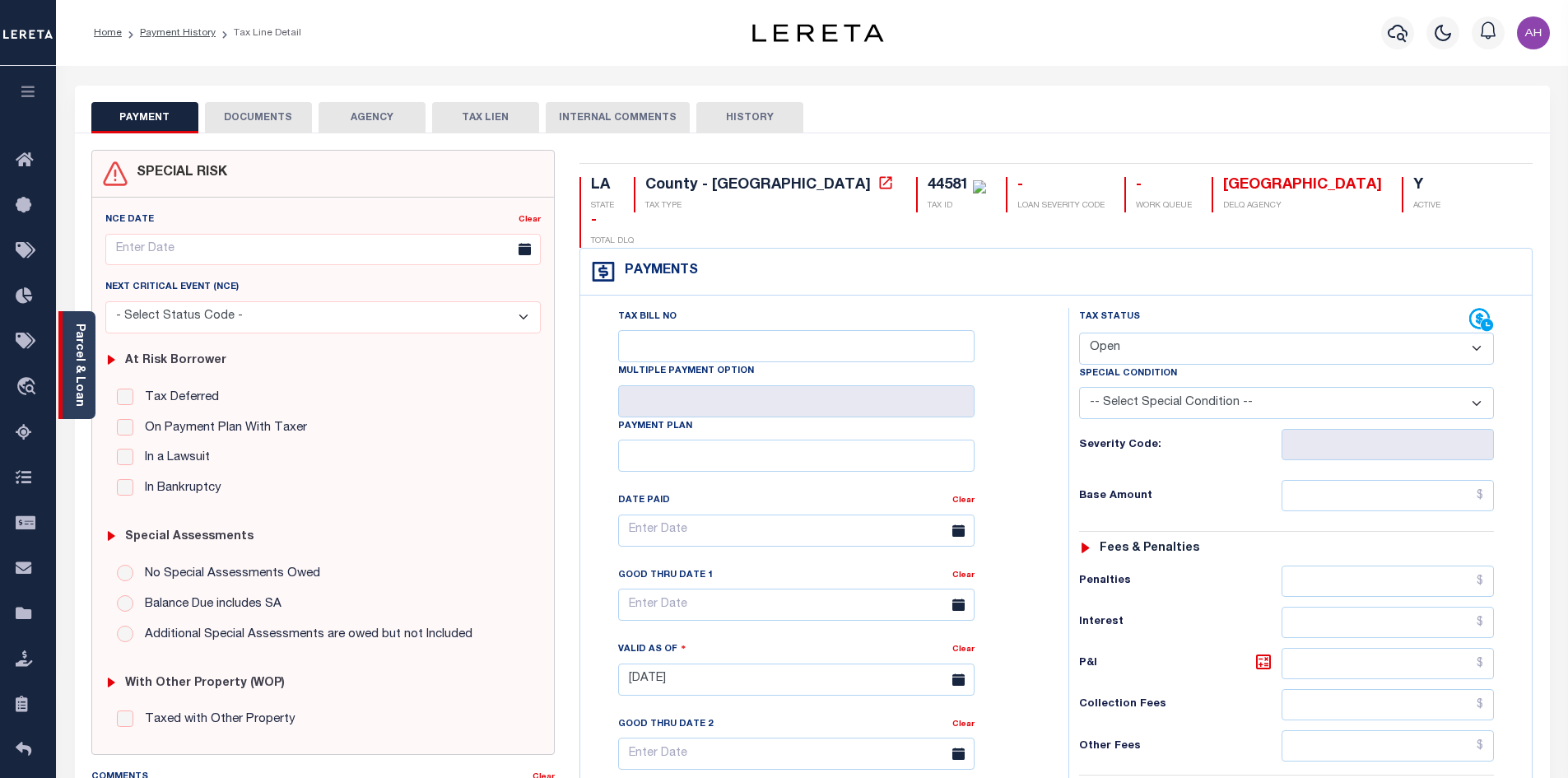
click at [87, 347] on div "Parcel & Loan" at bounding box center [77, 365] width 37 height 108
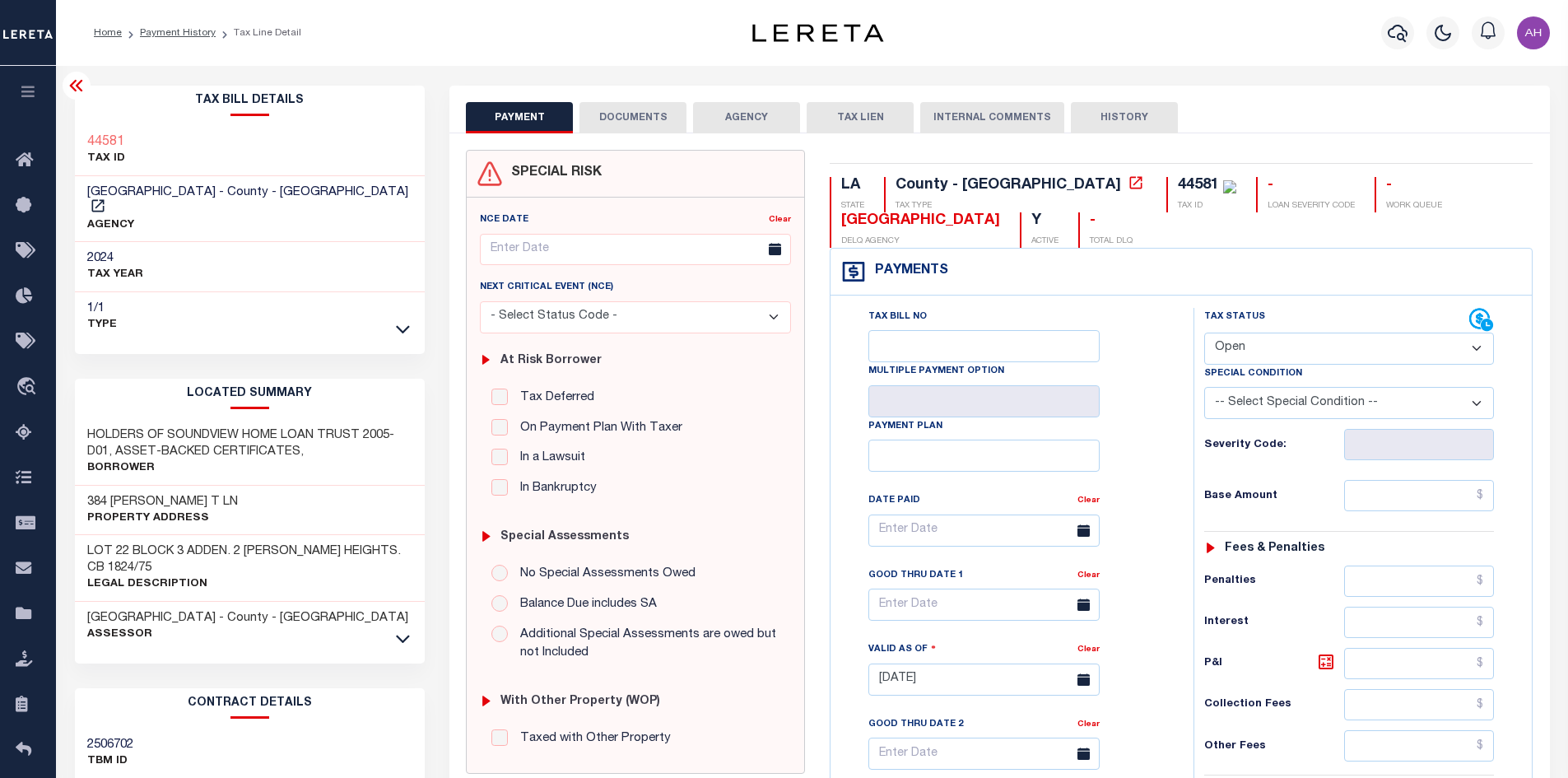
click at [1258, 349] on select "- Select Status Code - Open Due/Unpaid Paid Incomplete No Tax Due Internal Refu…" at bounding box center [1349, 348] width 290 height 32
select select "PYD"
click at [1204, 333] on select "- Select Status Code - Open Due/Unpaid Paid Incomplete No Tax Due Internal Refu…" at bounding box center [1349, 348] width 290 height 32
type input "[DATE]"
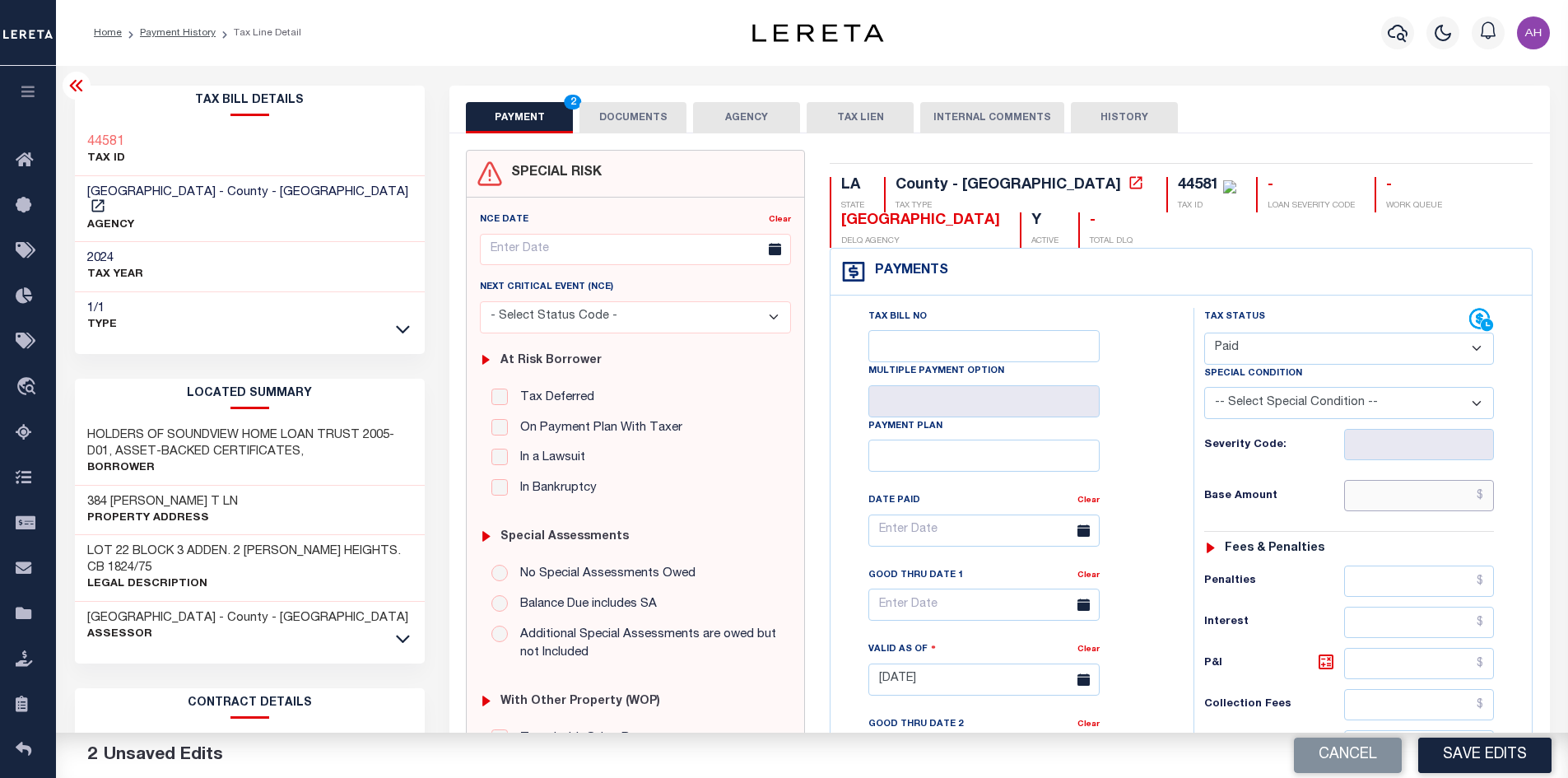
click at [1455, 494] on input "text" at bounding box center [1418, 495] width 150 height 32
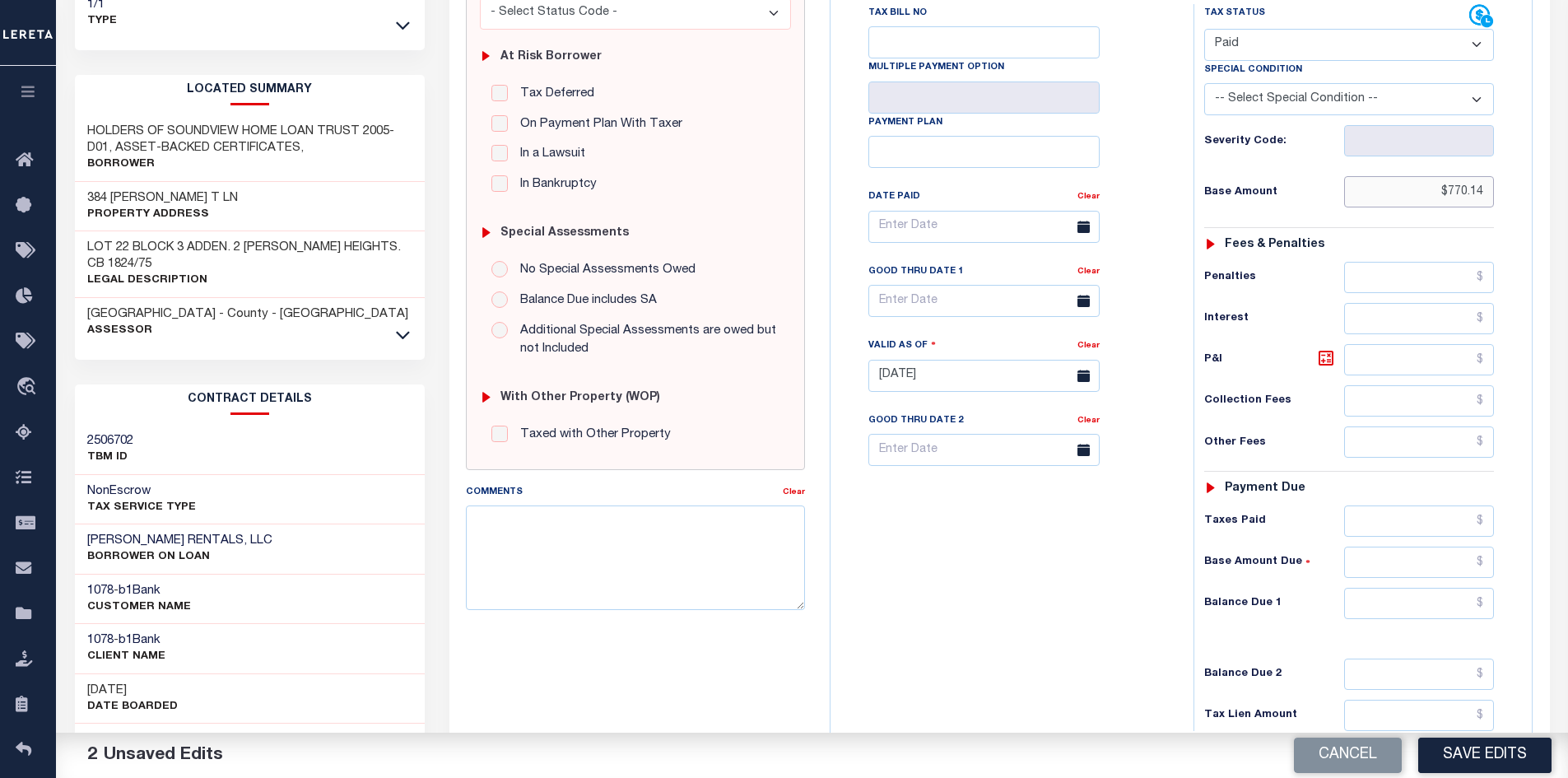
scroll to position [330, 0]
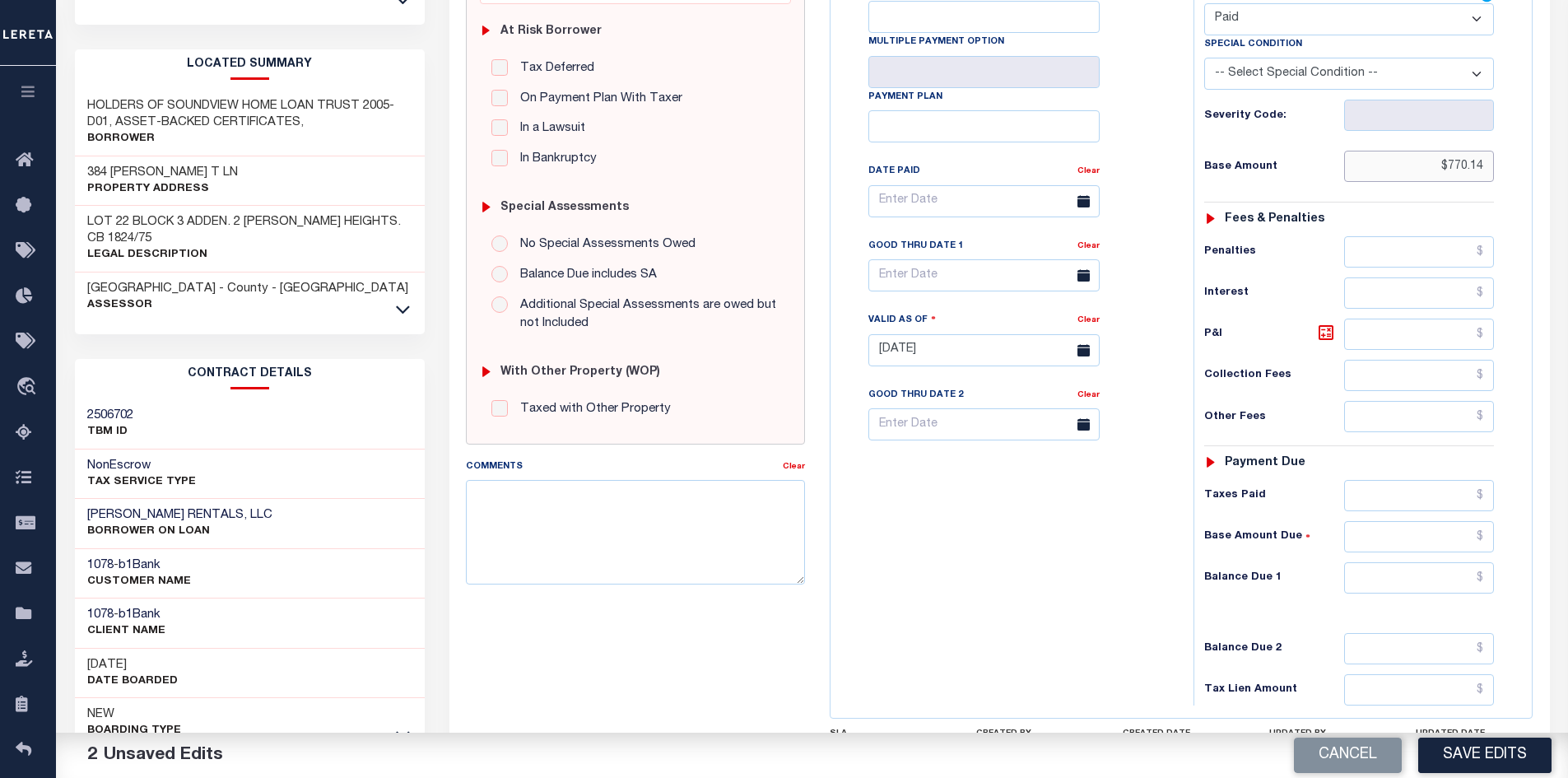
type input "$770.14"
click at [1400, 578] on input "text" at bounding box center [1418, 577] width 150 height 32
type input "$0"
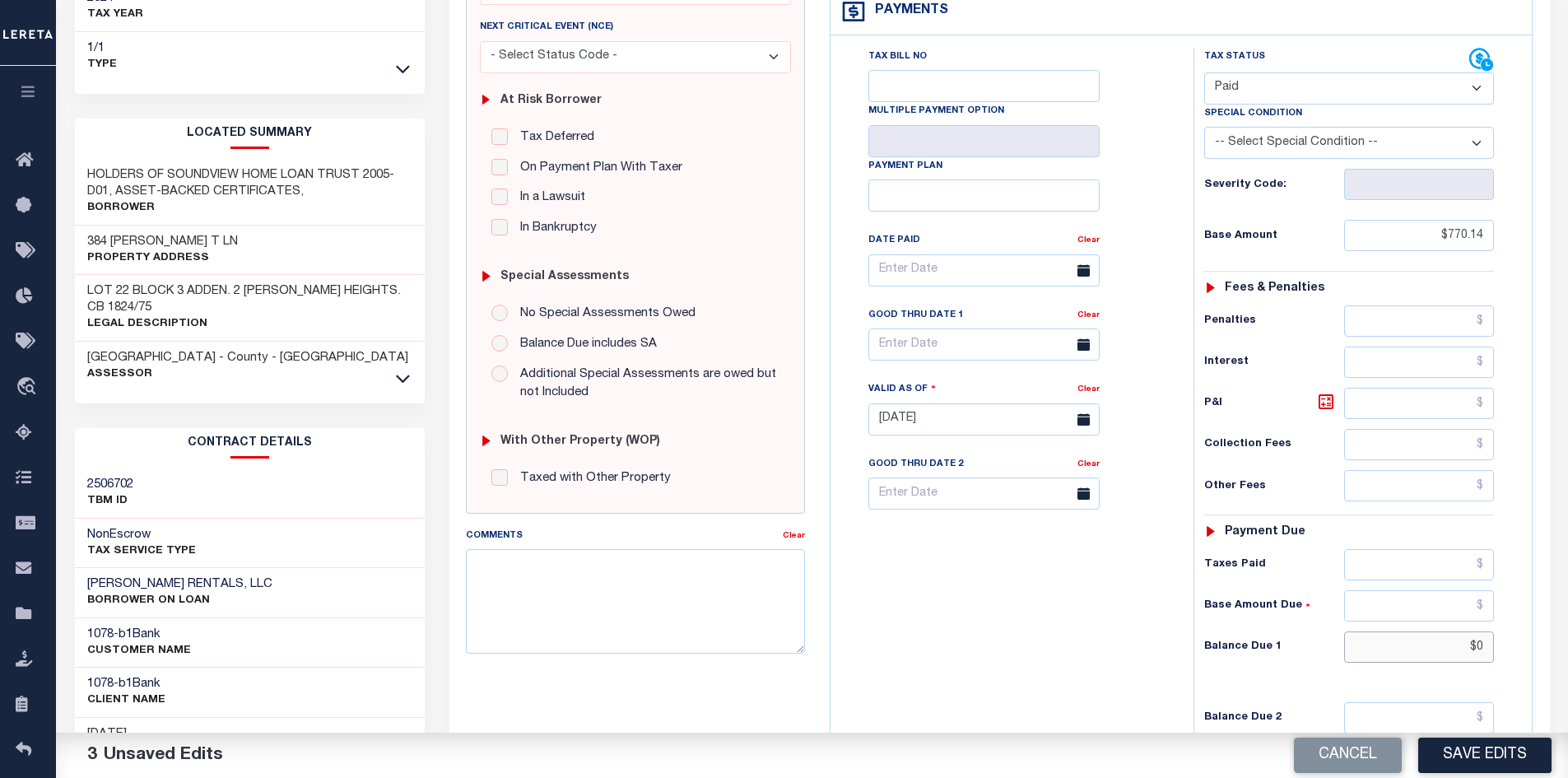
scroll to position [0, 0]
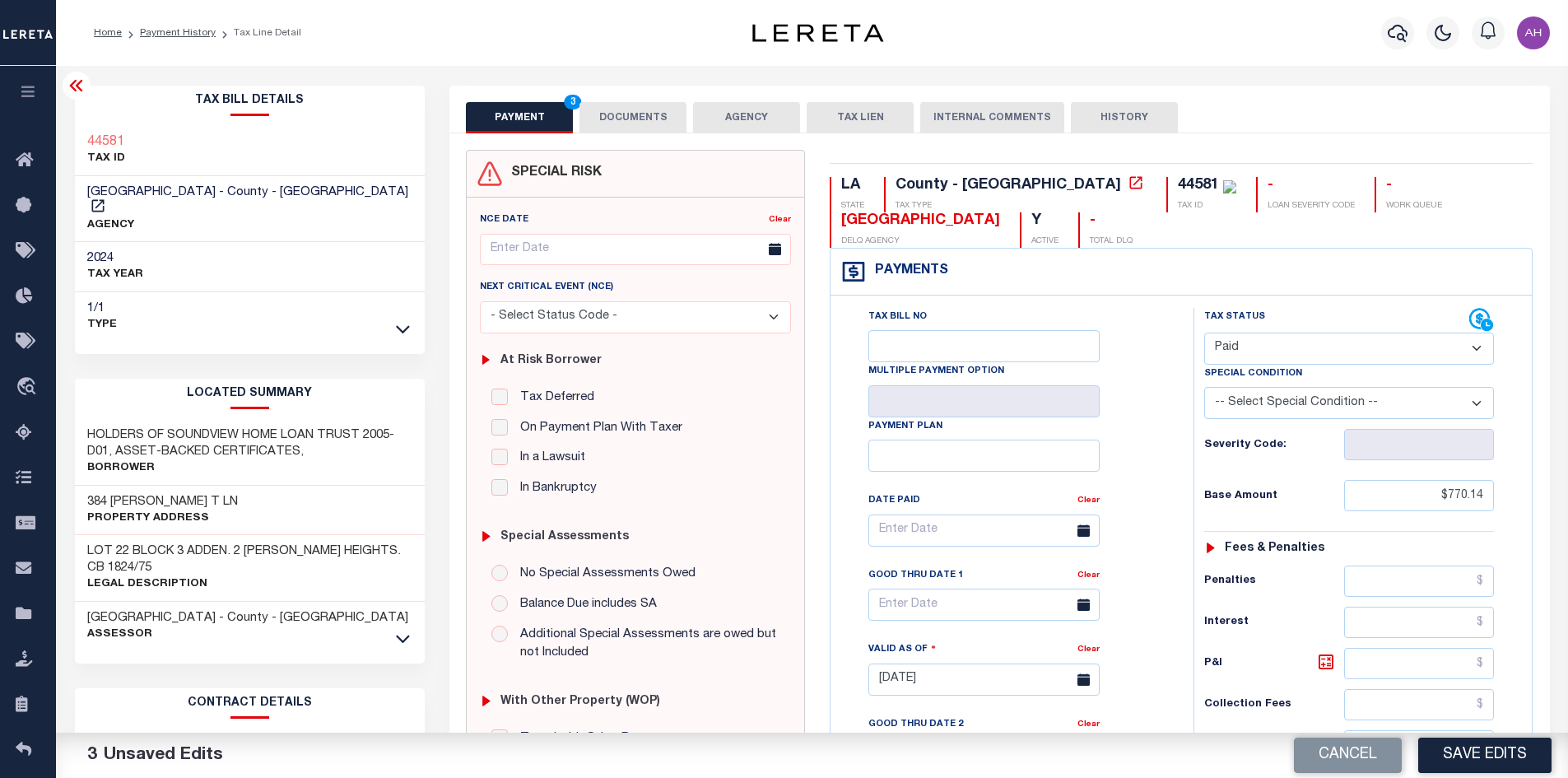
click at [660, 125] on button "DOCUMENTS" at bounding box center [632, 117] width 107 height 32
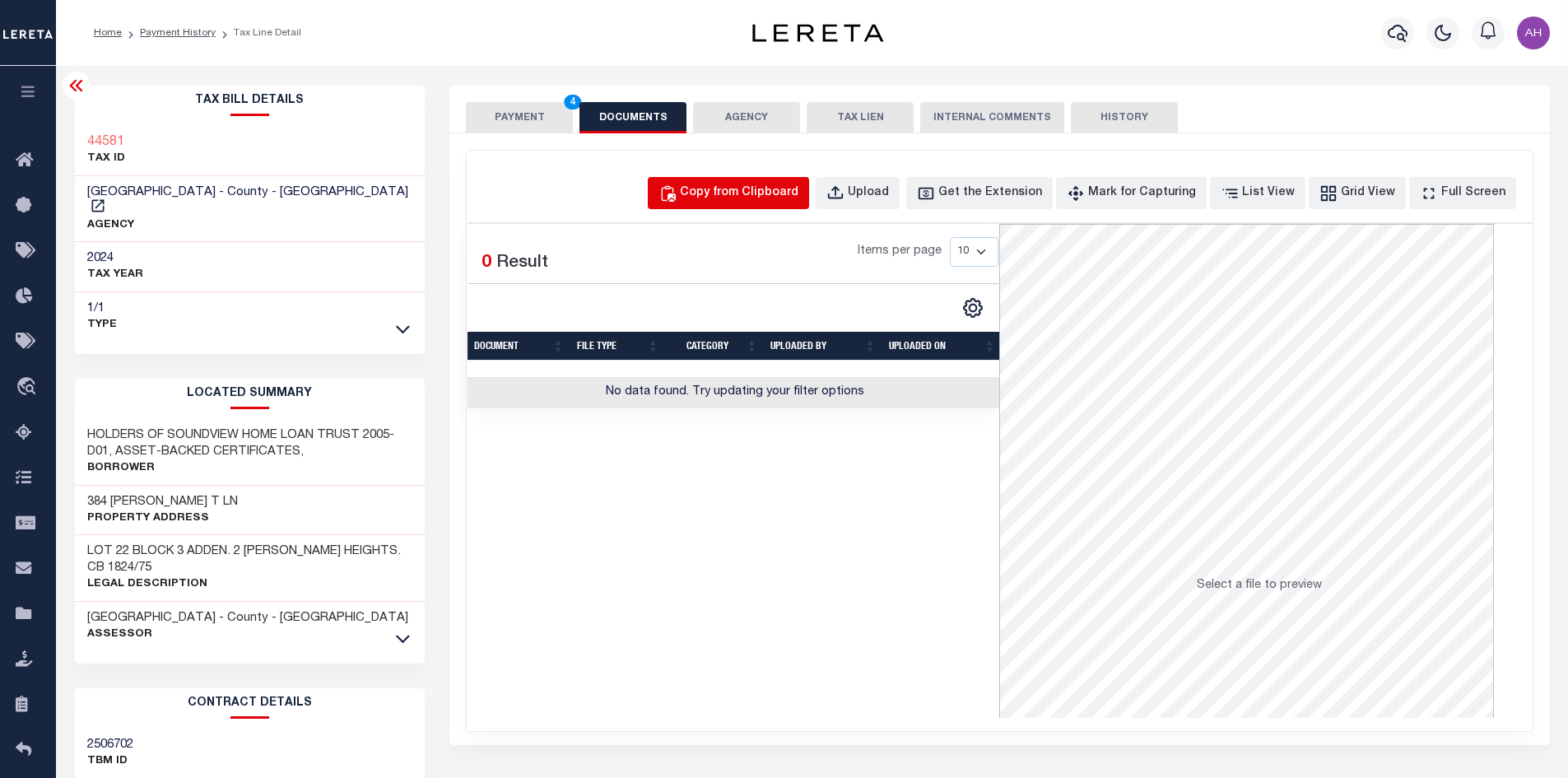
click at [754, 192] on div "Copy from Clipboard" at bounding box center [739, 194] width 119 height 18
select select "POP"
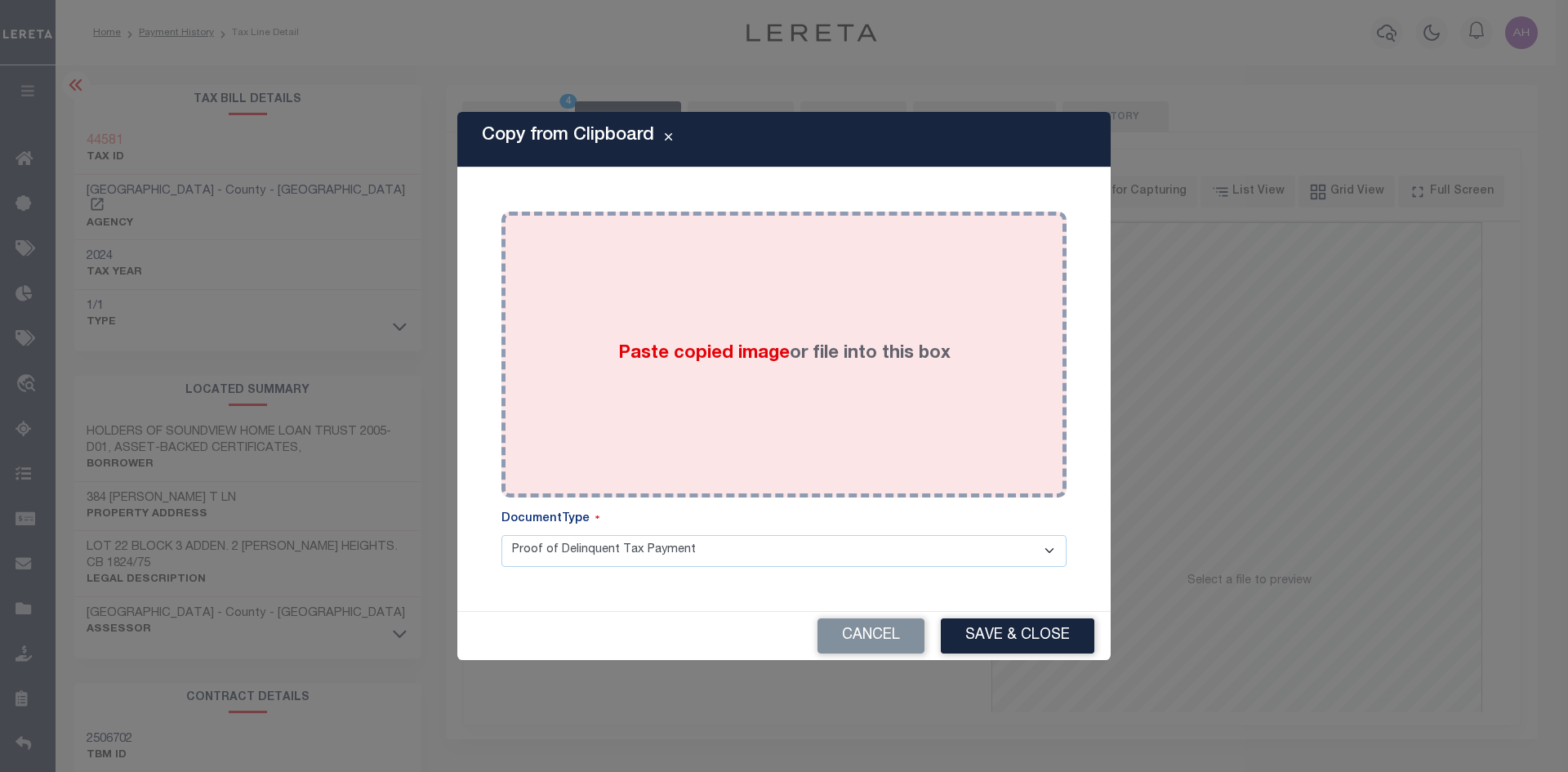
click at [675, 355] on span "Paste copied image" at bounding box center [704, 354] width 172 height 18
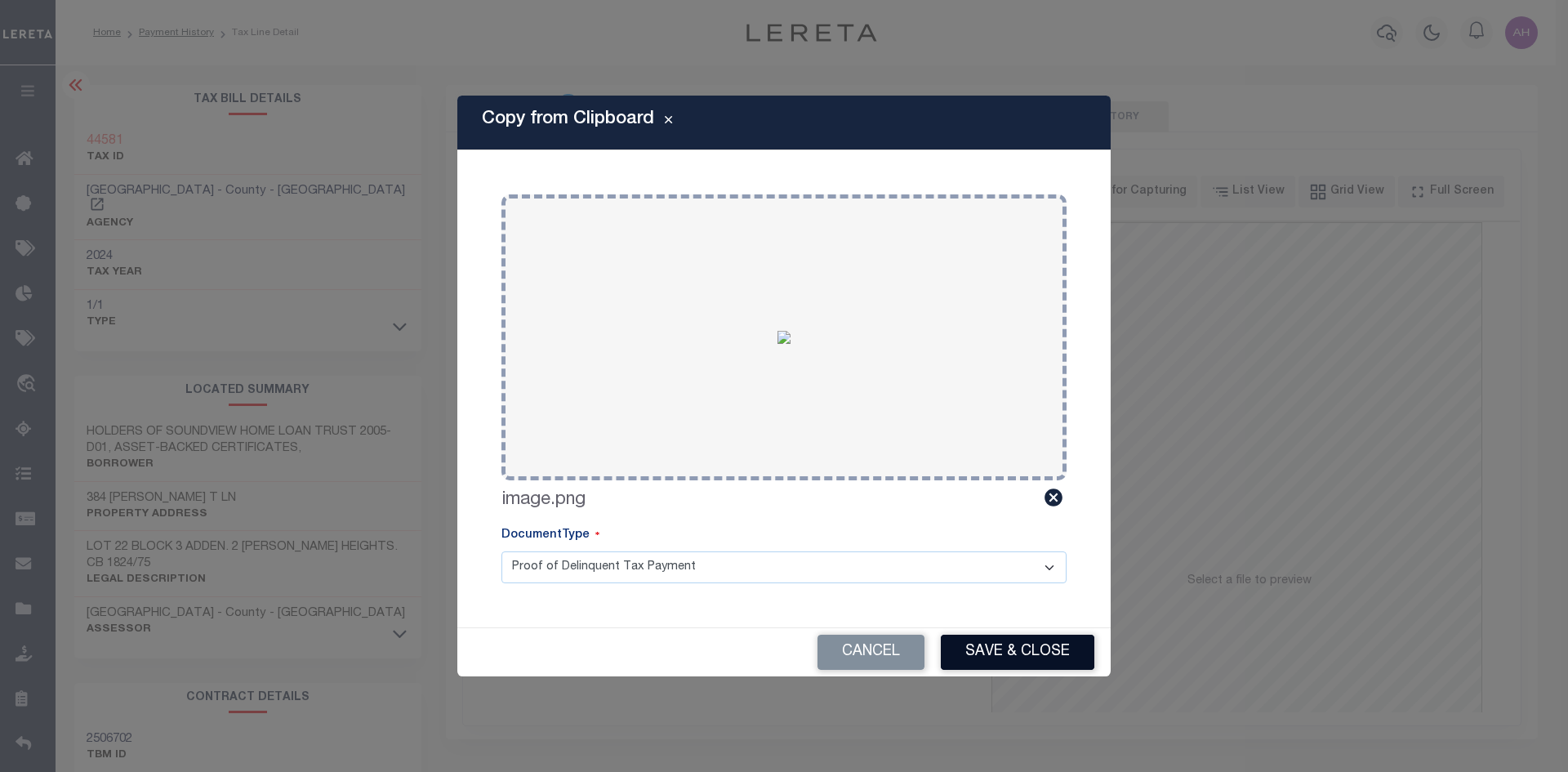
click at [1009, 653] on button "Save & Close" at bounding box center [1018, 651] width 154 height 35
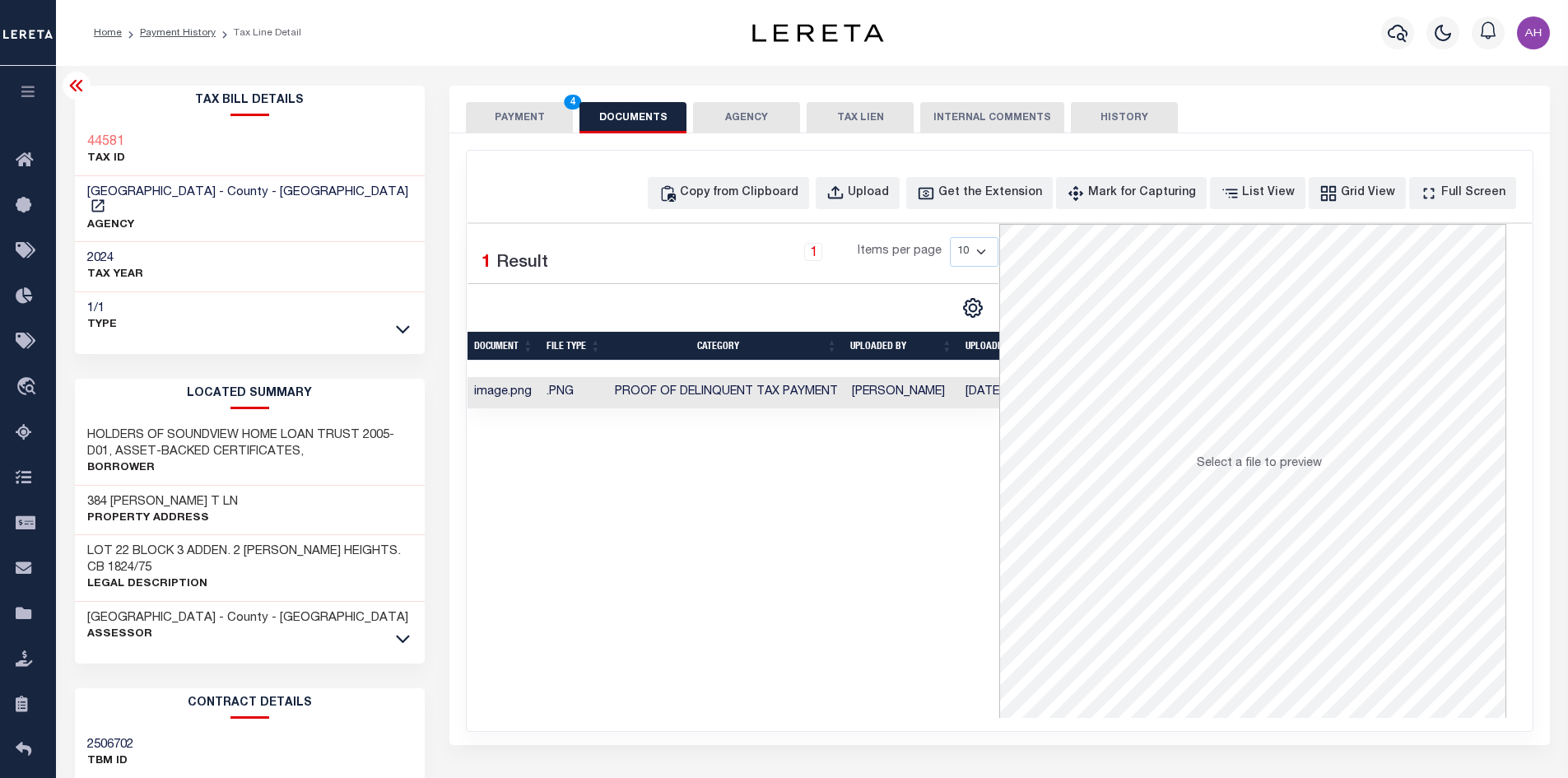
click at [514, 107] on button "PAYMENT 4" at bounding box center [519, 117] width 107 height 32
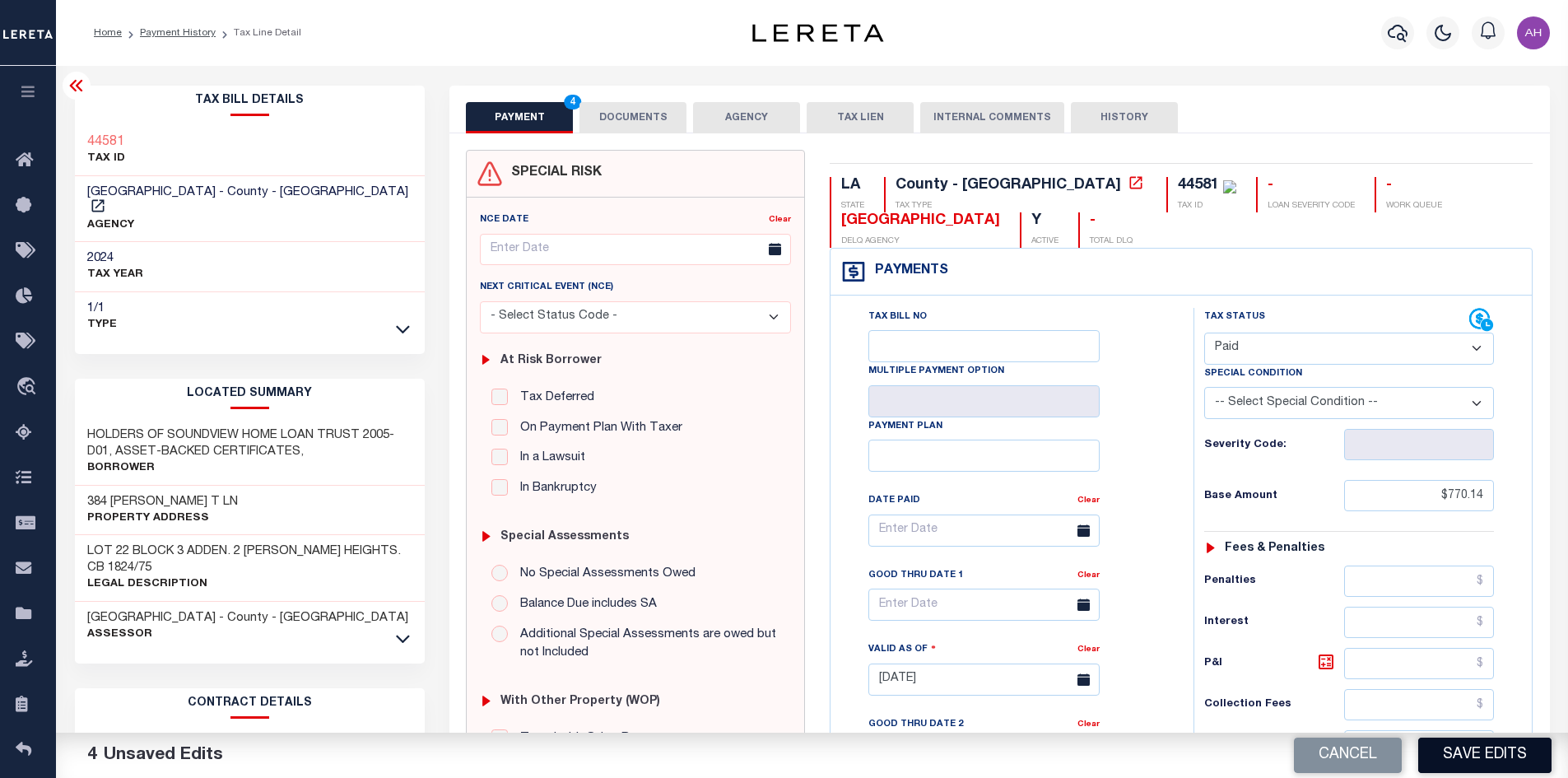
click at [1474, 749] on button "Save Edits" at bounding box center [1484, 755] width 133 height 35
checkbox input "false"
type input "$770.14"
type input "$0"
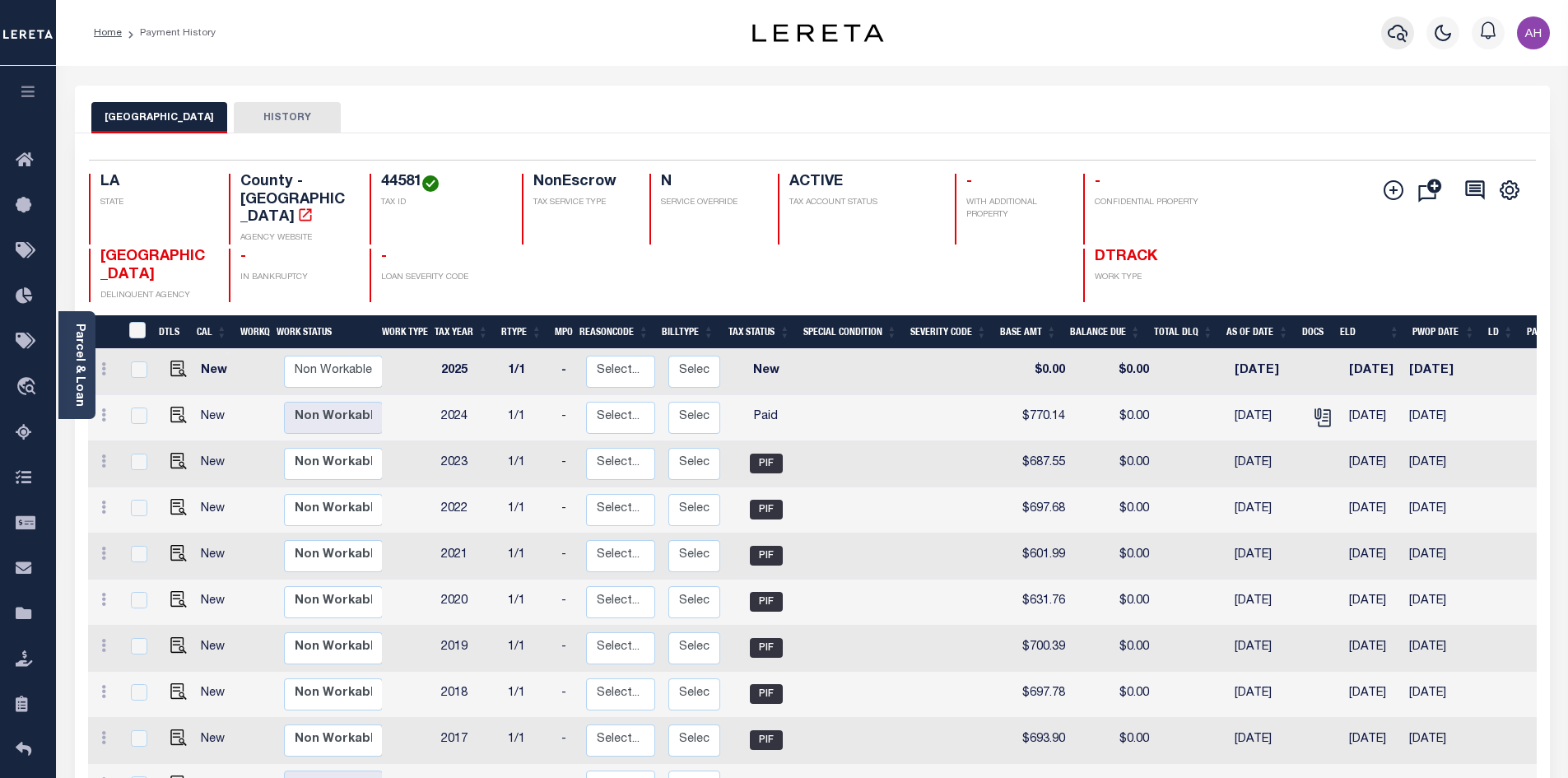
click at [1392, 28] on icon "button" at bounding box center [1398, 32] width 20 height 17
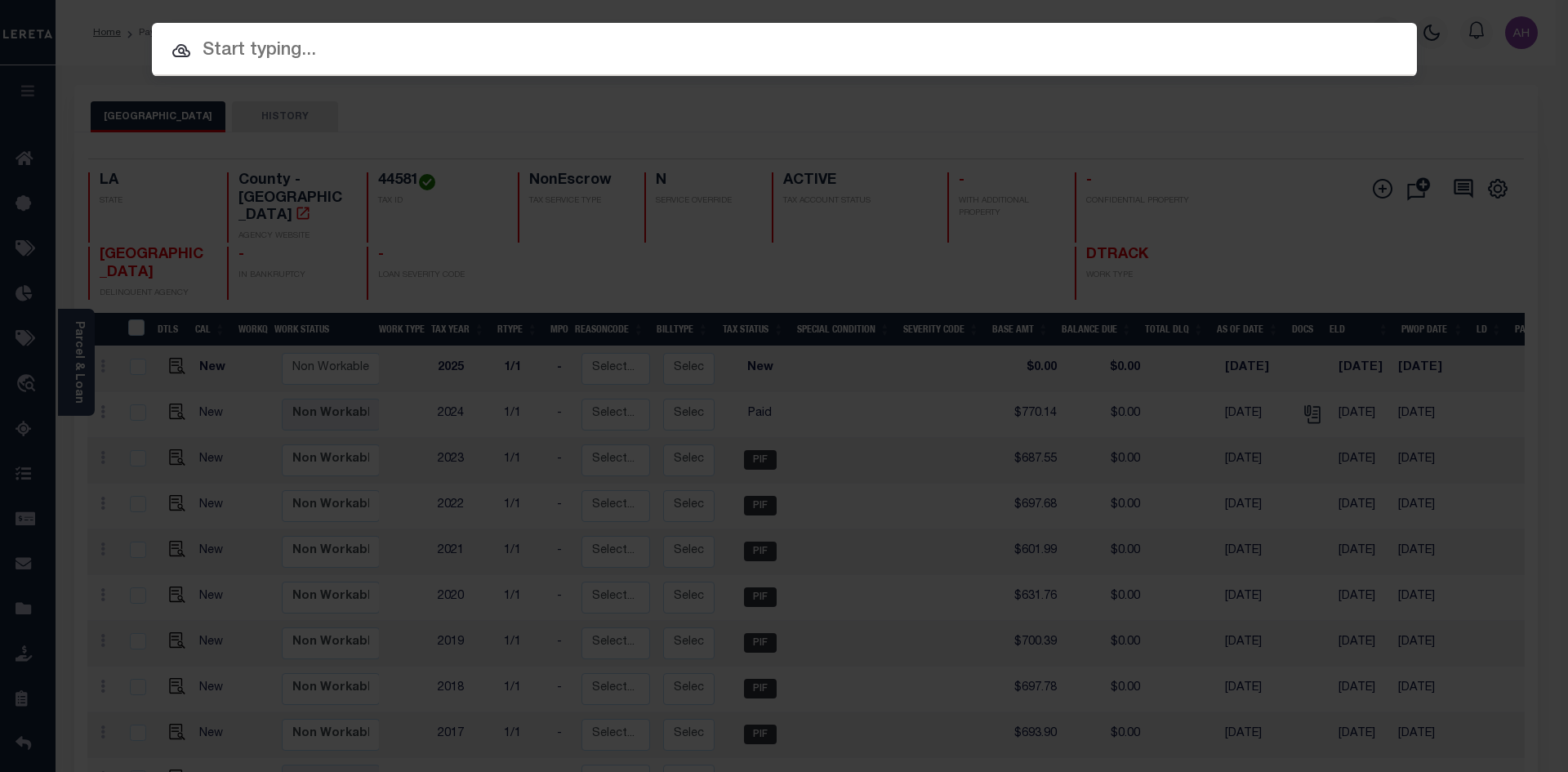
paste input "17198918"
type input "17198918"
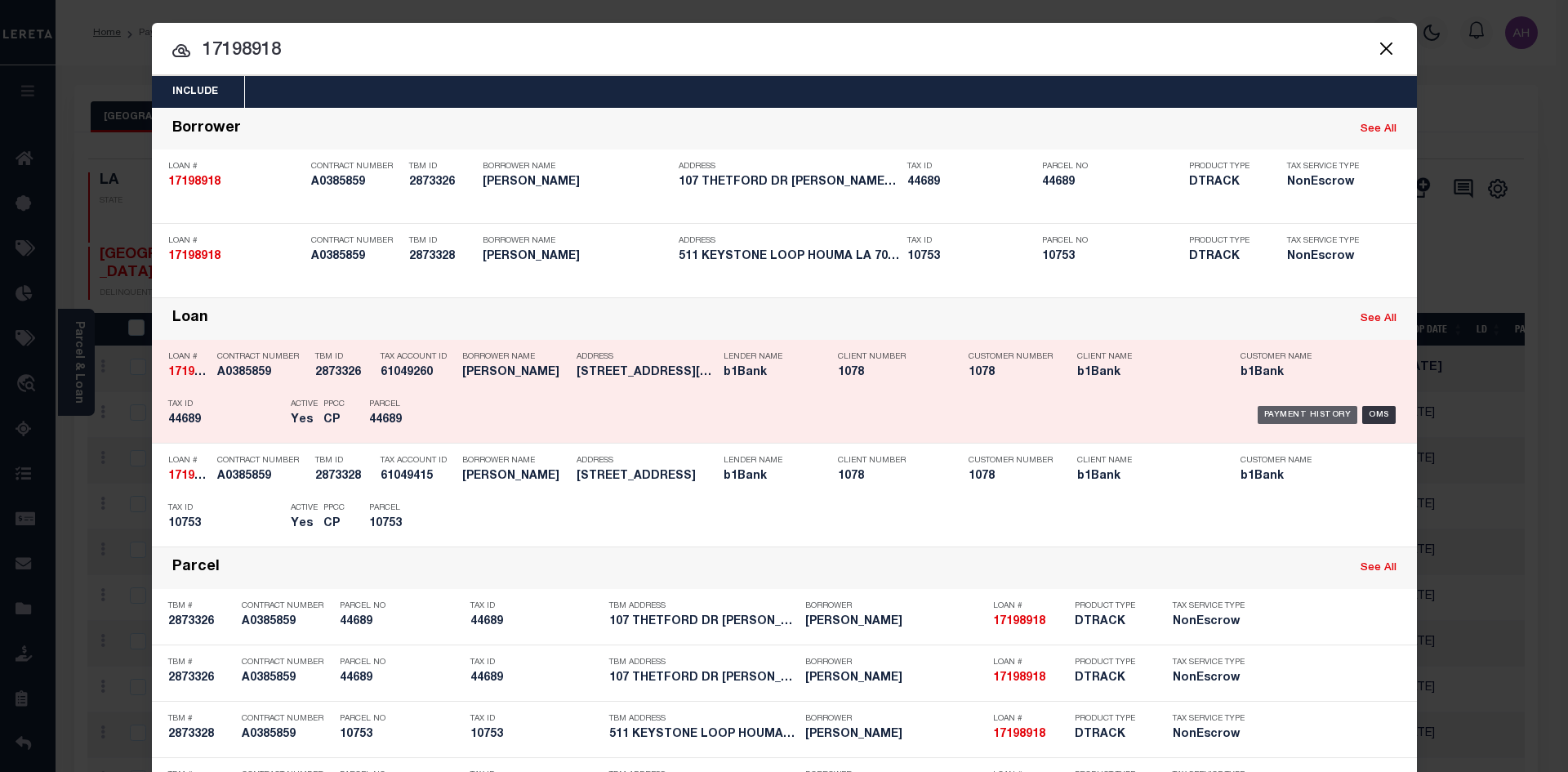
click at [1317, 414] on div "Payment History" at bounding box center [1308, 415] width 100 height 18
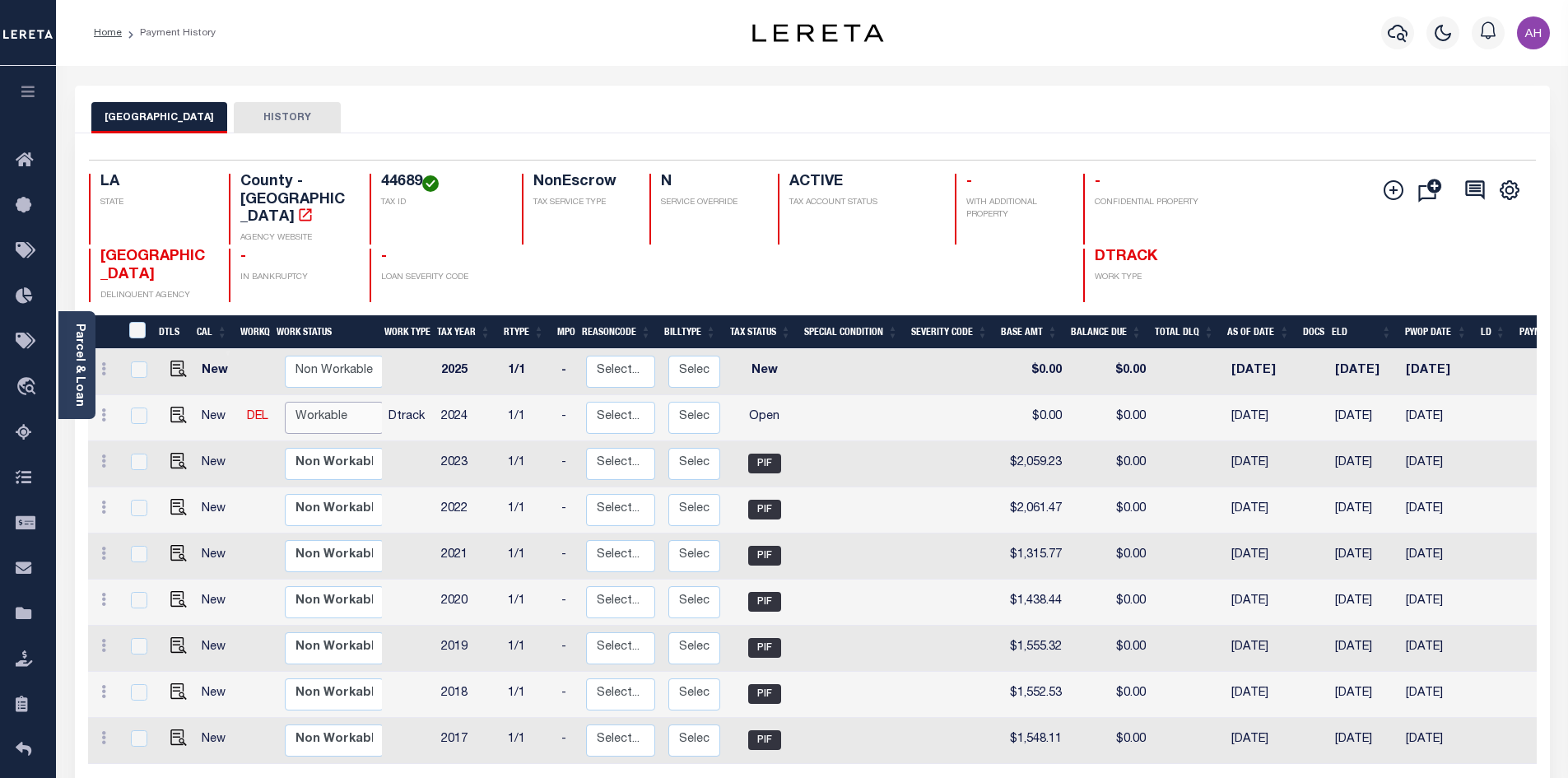
click at [330, 402] on select "Non Workable Workable" at bounding box center [334, 418] width 99 height 32
checkbox input "true"
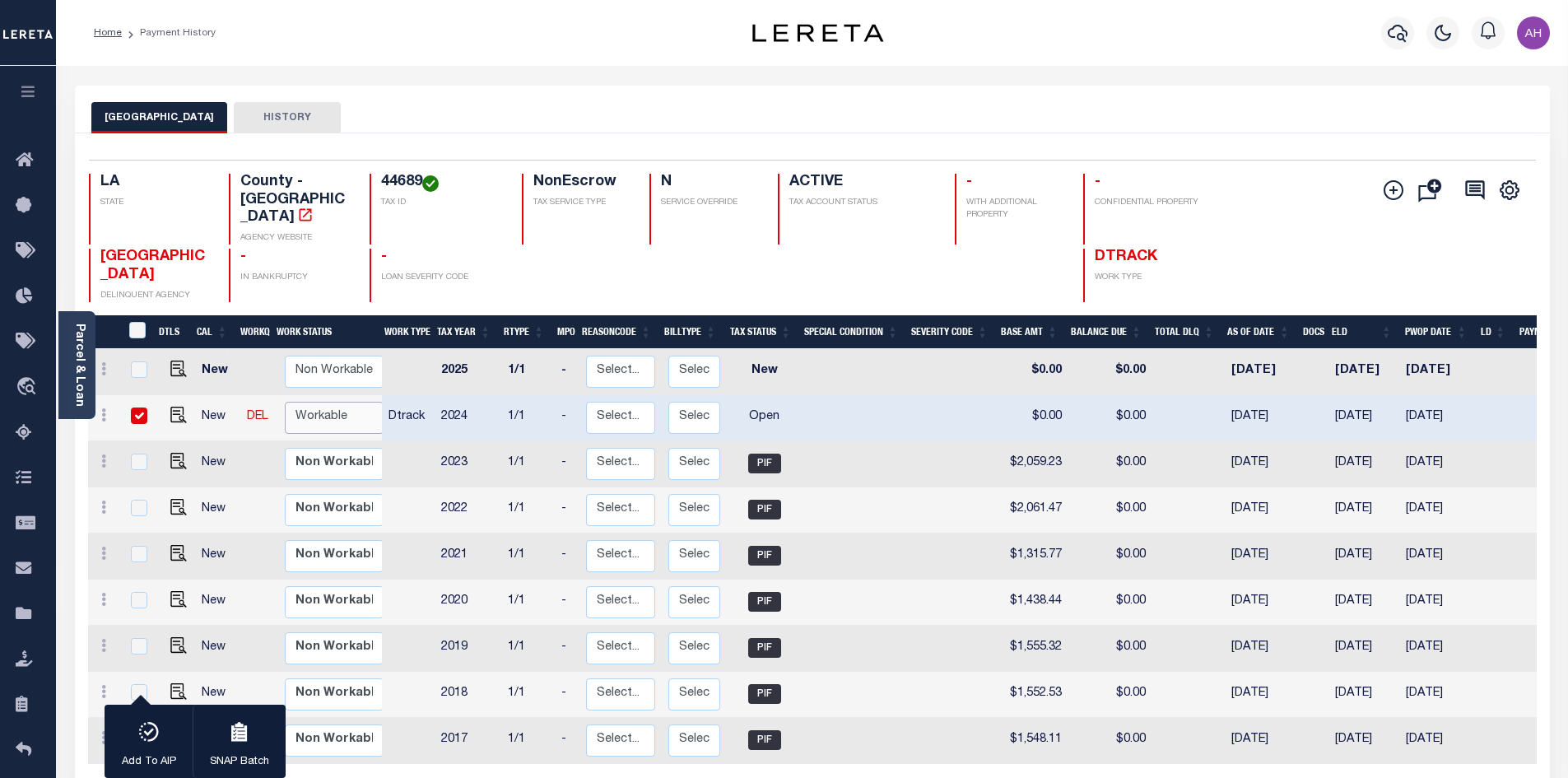
select select "true"
click at [285, 402] on select "Non Workable Workable" at bounding box center [334, 418] width 99 height 32
checkbox input "false"
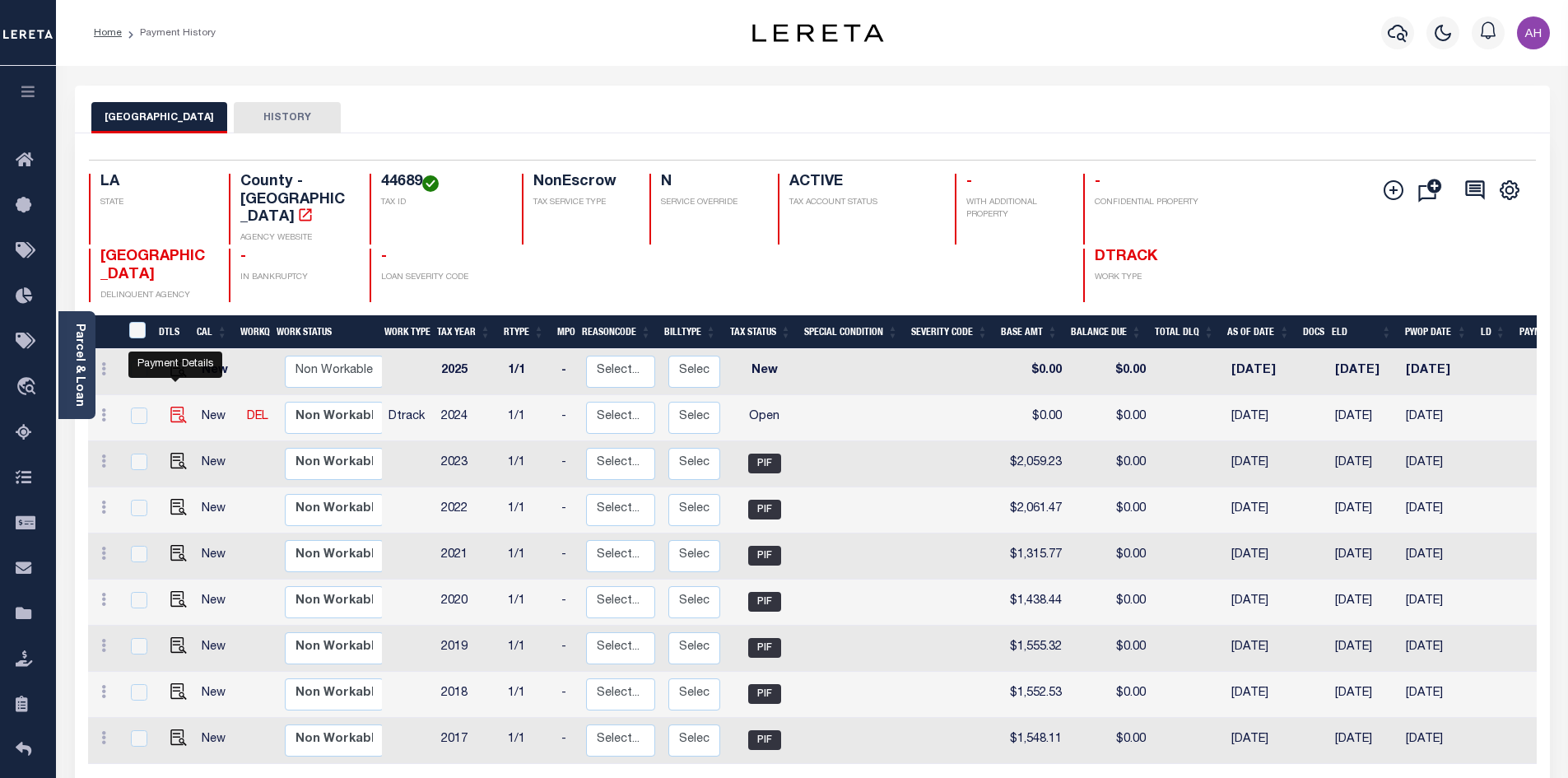
click at [170, 406] on img "" at bounding box center [178, 414] width 16 height 16
checkbox input "true"
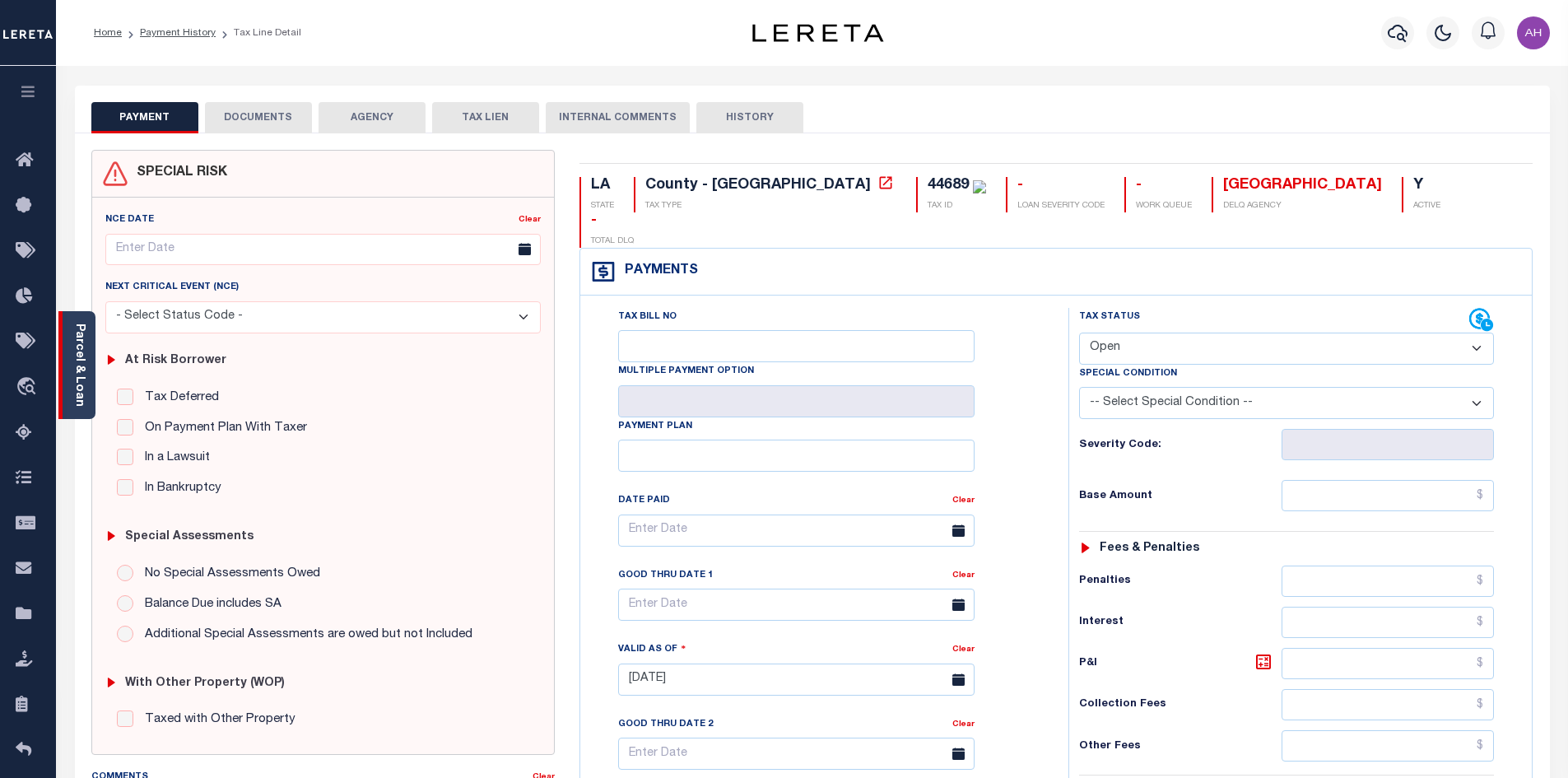
click at [83, 373] on link "Parcel & Loan" at bounding box center [78, 365] width 12 height 83
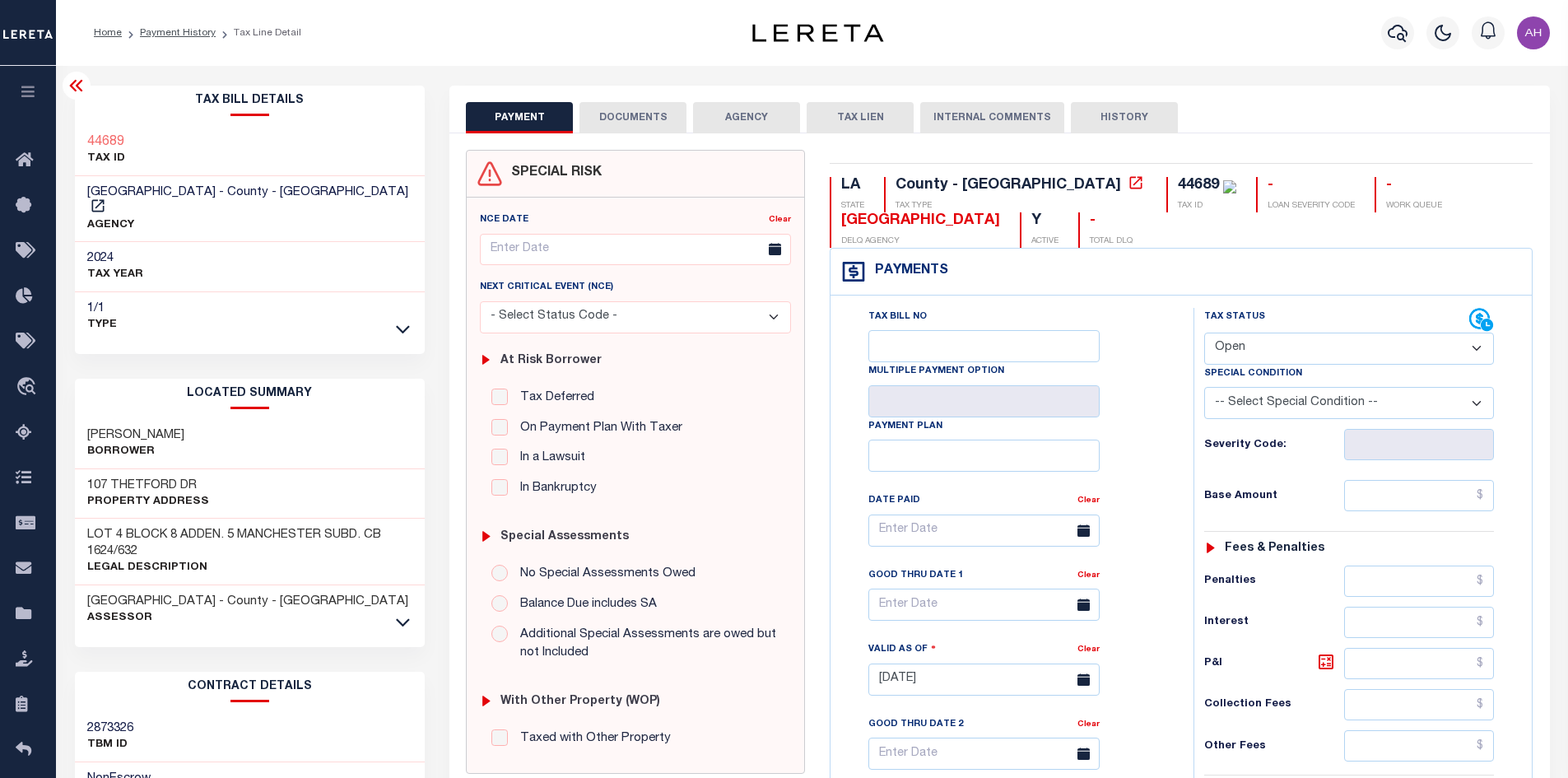
click at [1233, 343] on select "- Select Status Code - Open Due/Unpaid Paid Incomplete No Tax Due Internal Refu…" at bounding box center [1349, 348] width 290 height 32
select select "PYD"
click at [1204, 333] on select "- Select Status Code - Open Due/Unpaid Paid Incomplete No Tax Due Internal Refu…" at bounding box center [1349, 348] width 290 height 32
type input "[DATE]"
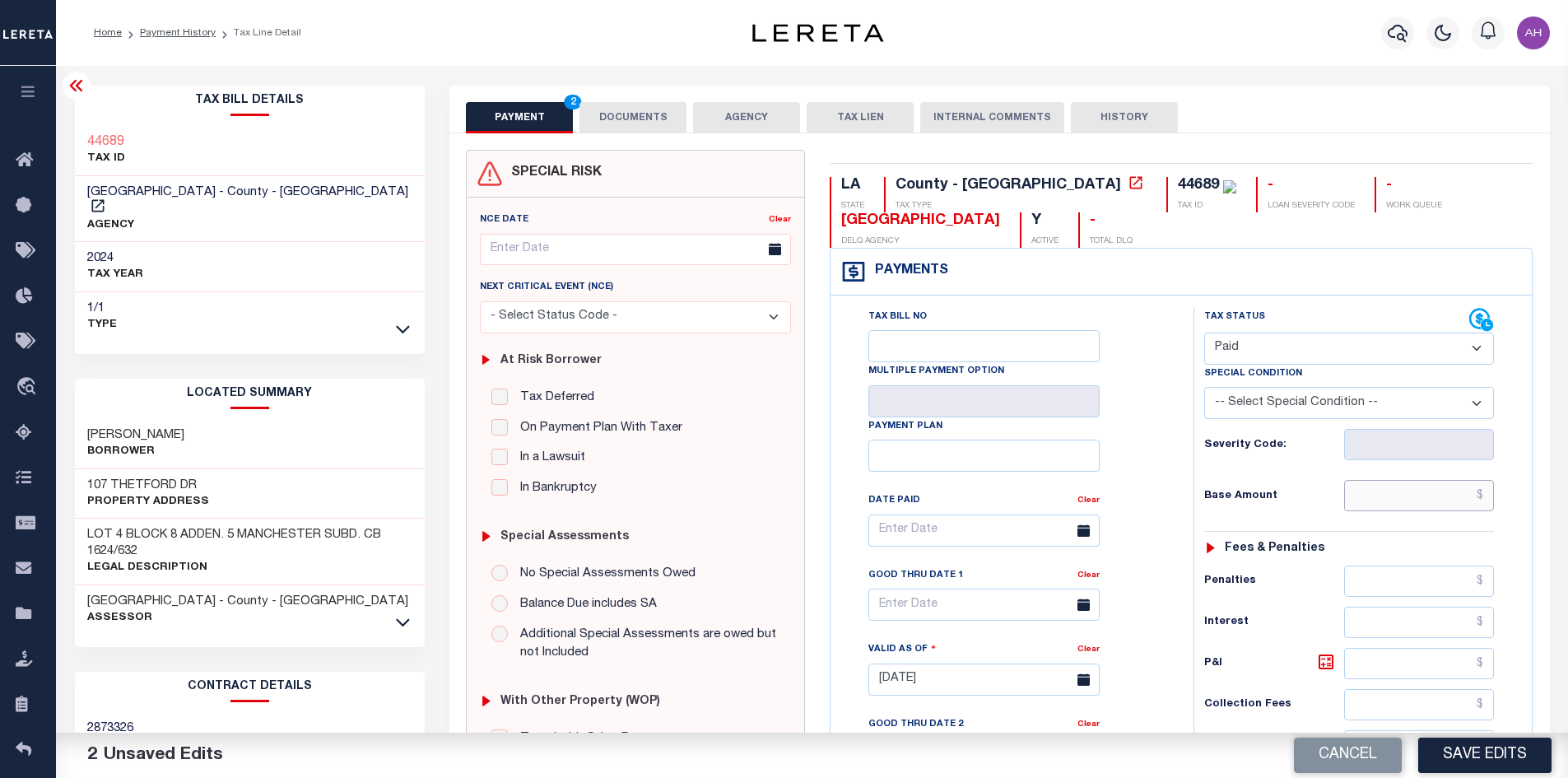
click at [1371, 498] on input "text" at bounding box center [1418, 495] width 150 height 32
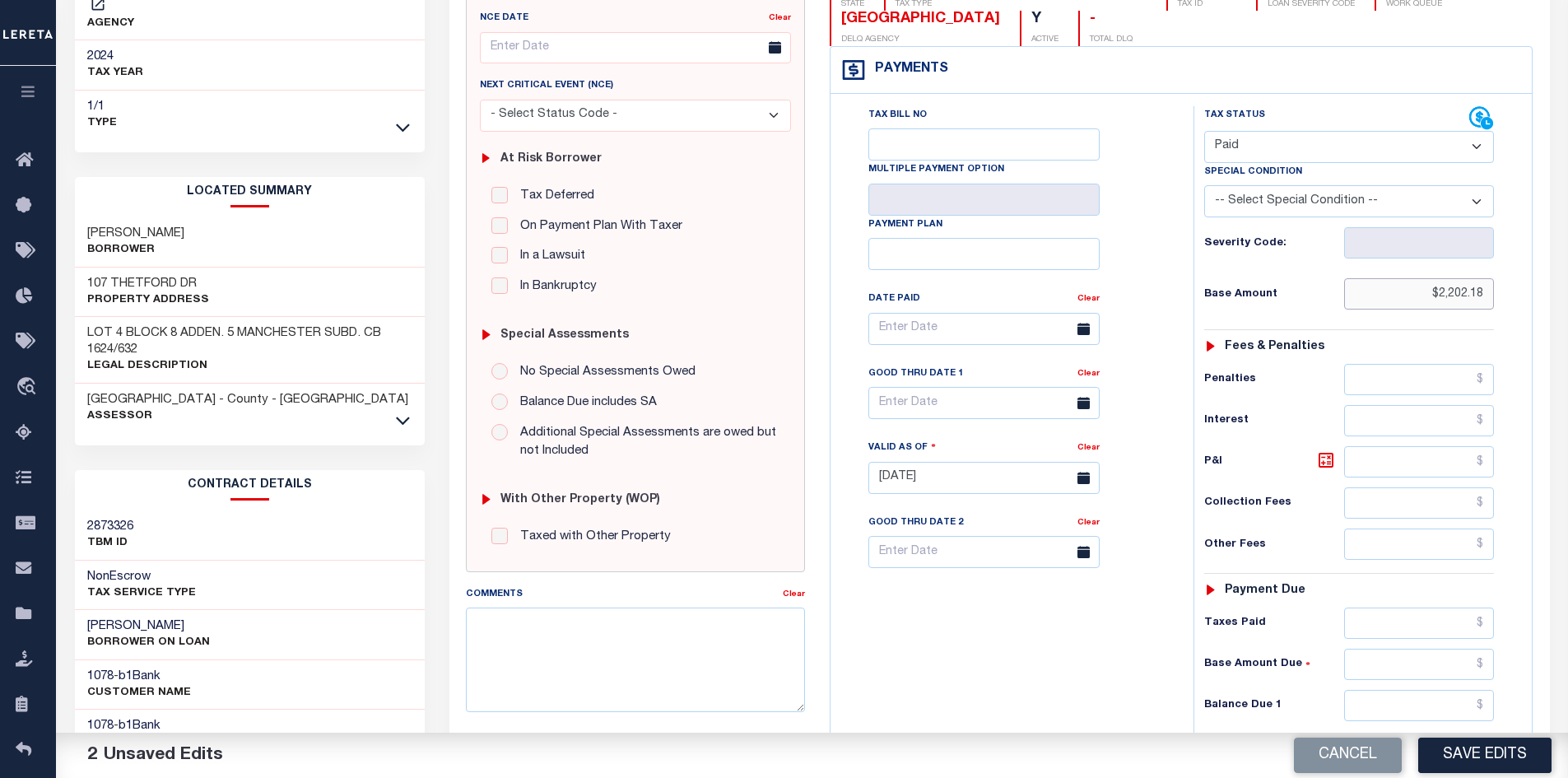
scroll to position [247, 0]
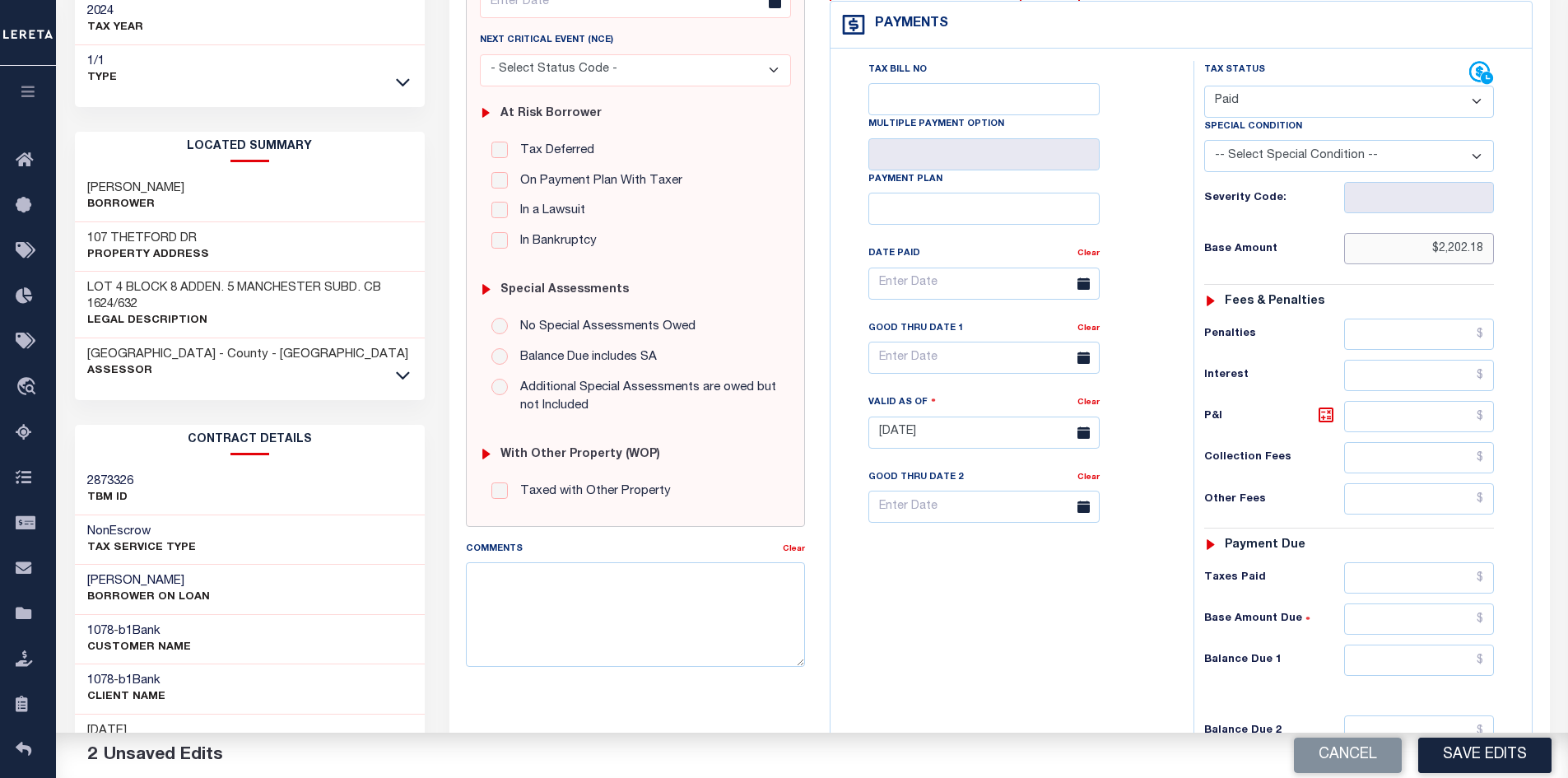
type input "$2,202.18"
click at [1393, 503] on input "text" at bounding box center [1418, 498] width 150 height 32
click at [1406, 657] on input "text" at bounding box center [1418, 659] width 150 height 32
type input "$0"
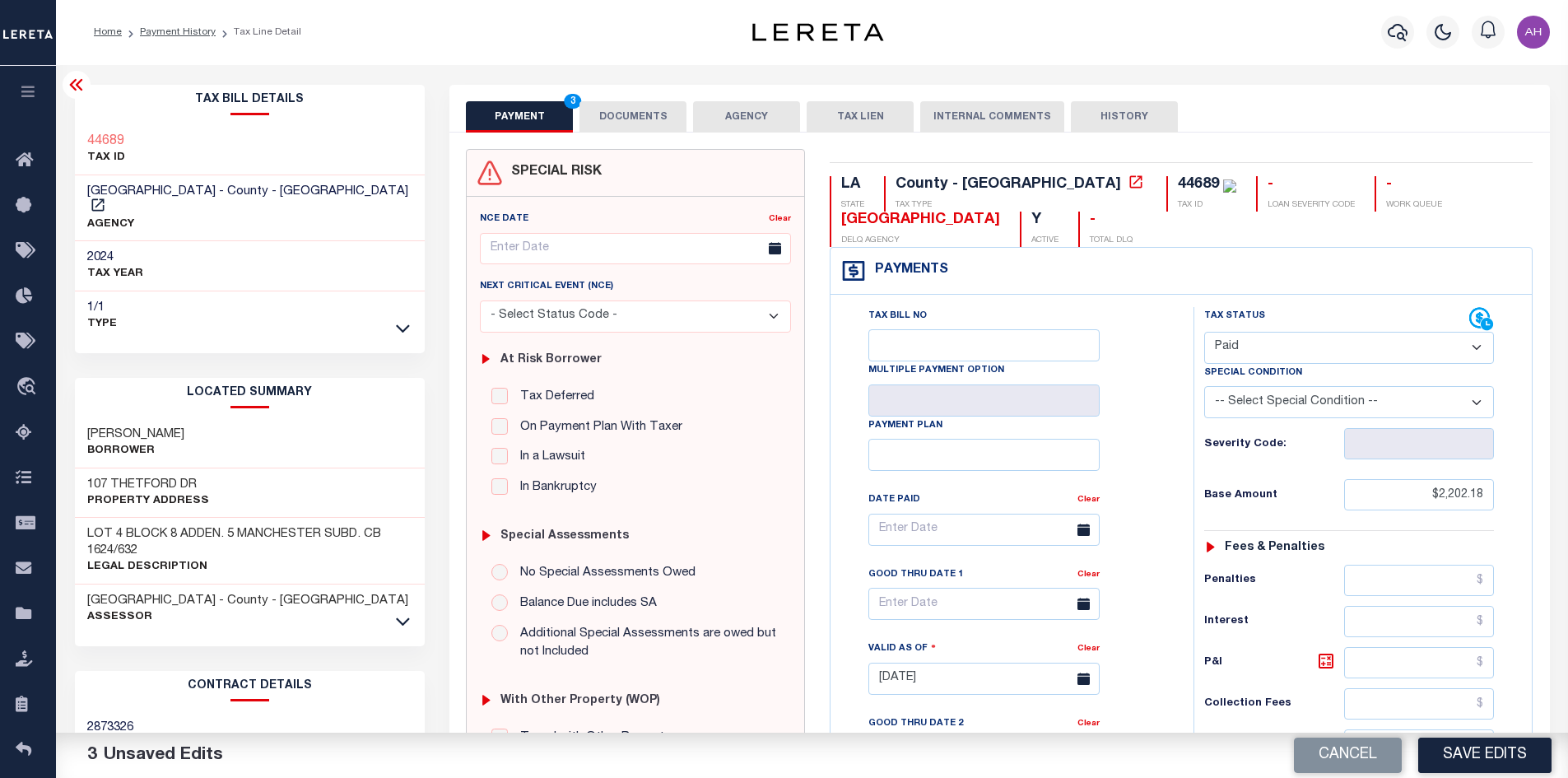
scroll to position [0, 0]
click at [621, 115] on button "DOCUMENTS" at bounding box center [632, 117] width 107 height 32
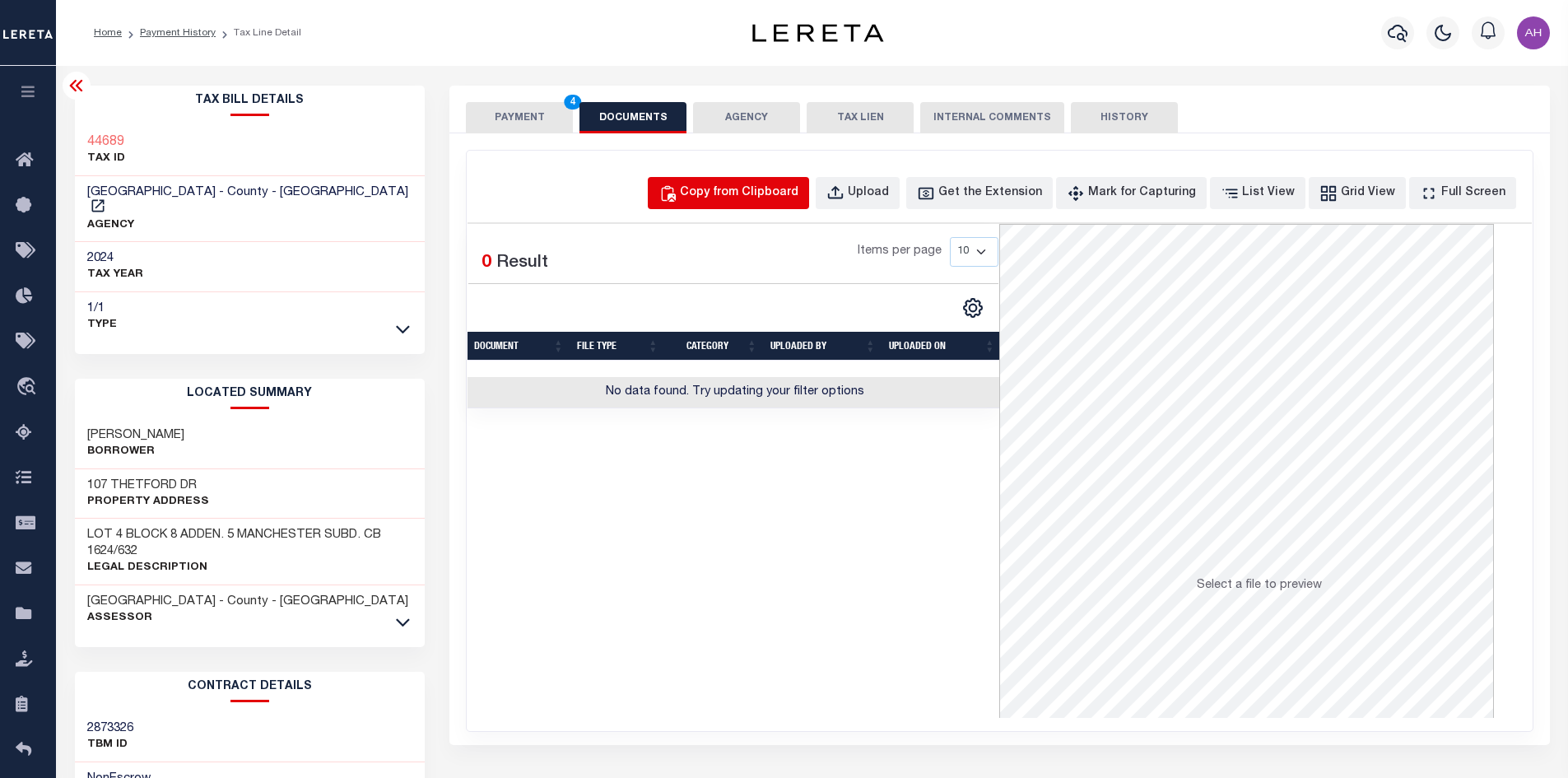
click at [759, 194] on div "Copy from Clipboard" at bounding box center [739, 194] width 119 height 18
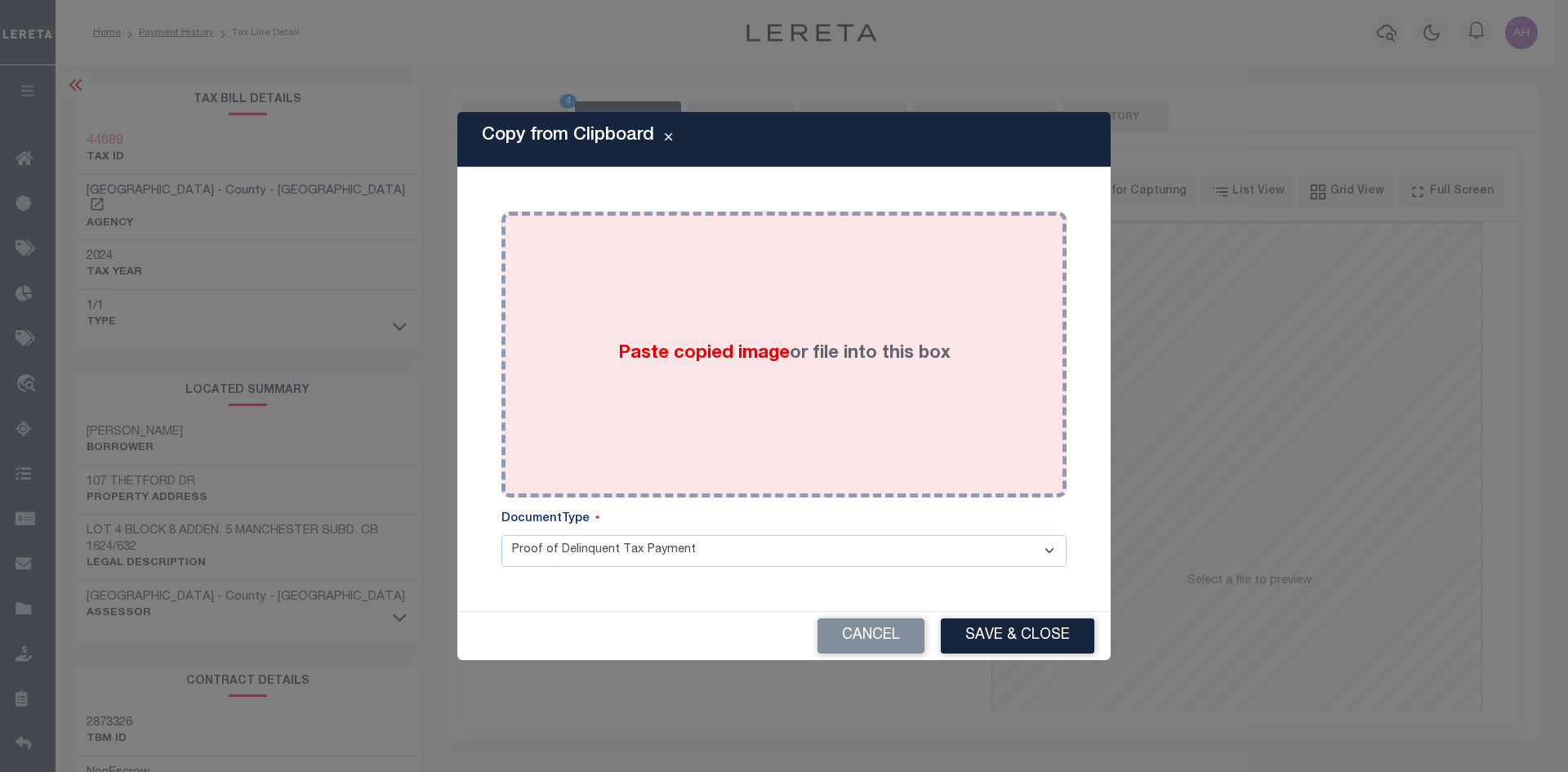
click at [703, 371] on div "Paste copied image or file into this box" at bounding box center [784, 354] width 541 height 261
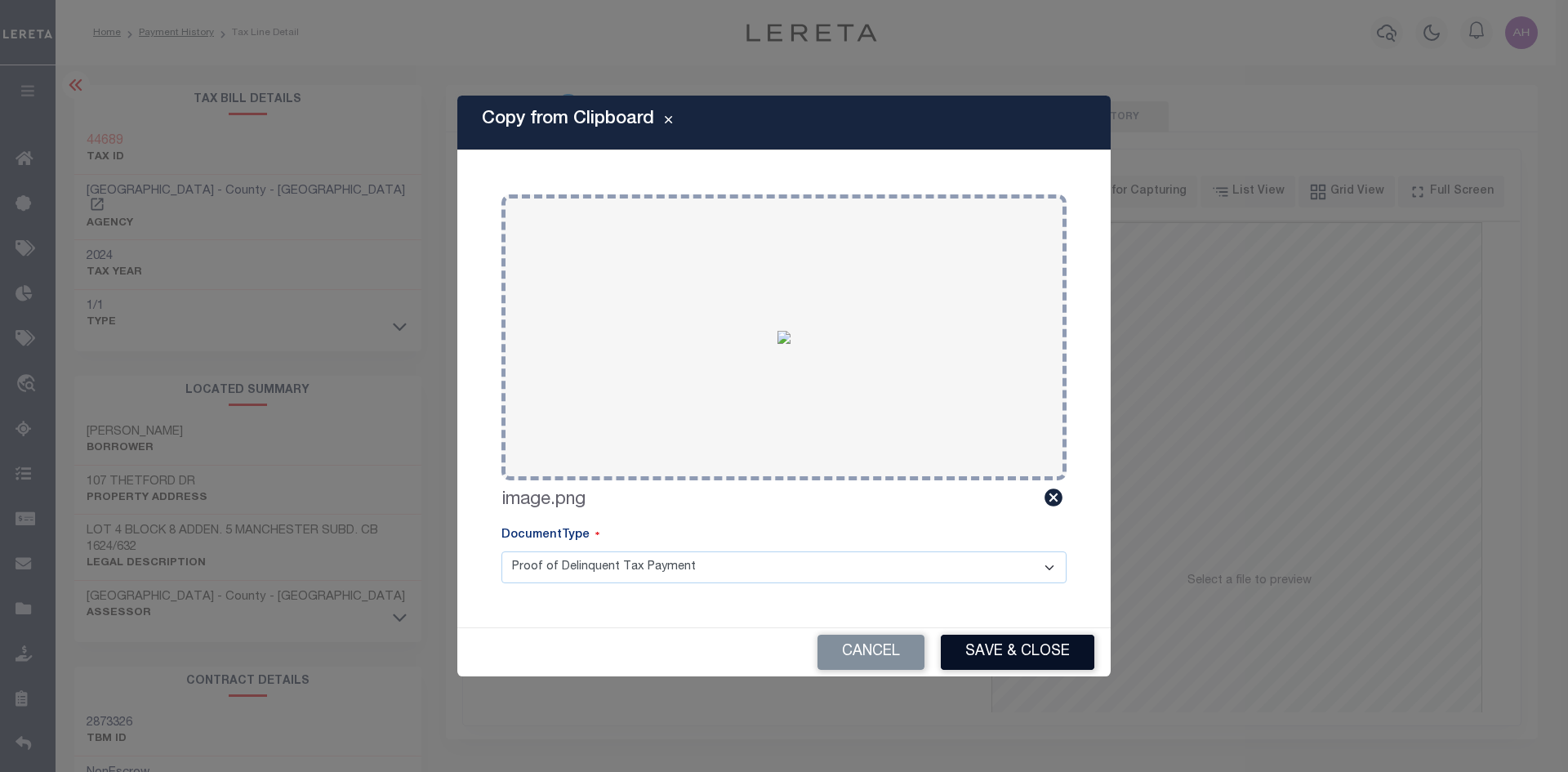
click at [973, 666] on button "Save & Close" at bounding box center [1018, 651] width 154 height 35
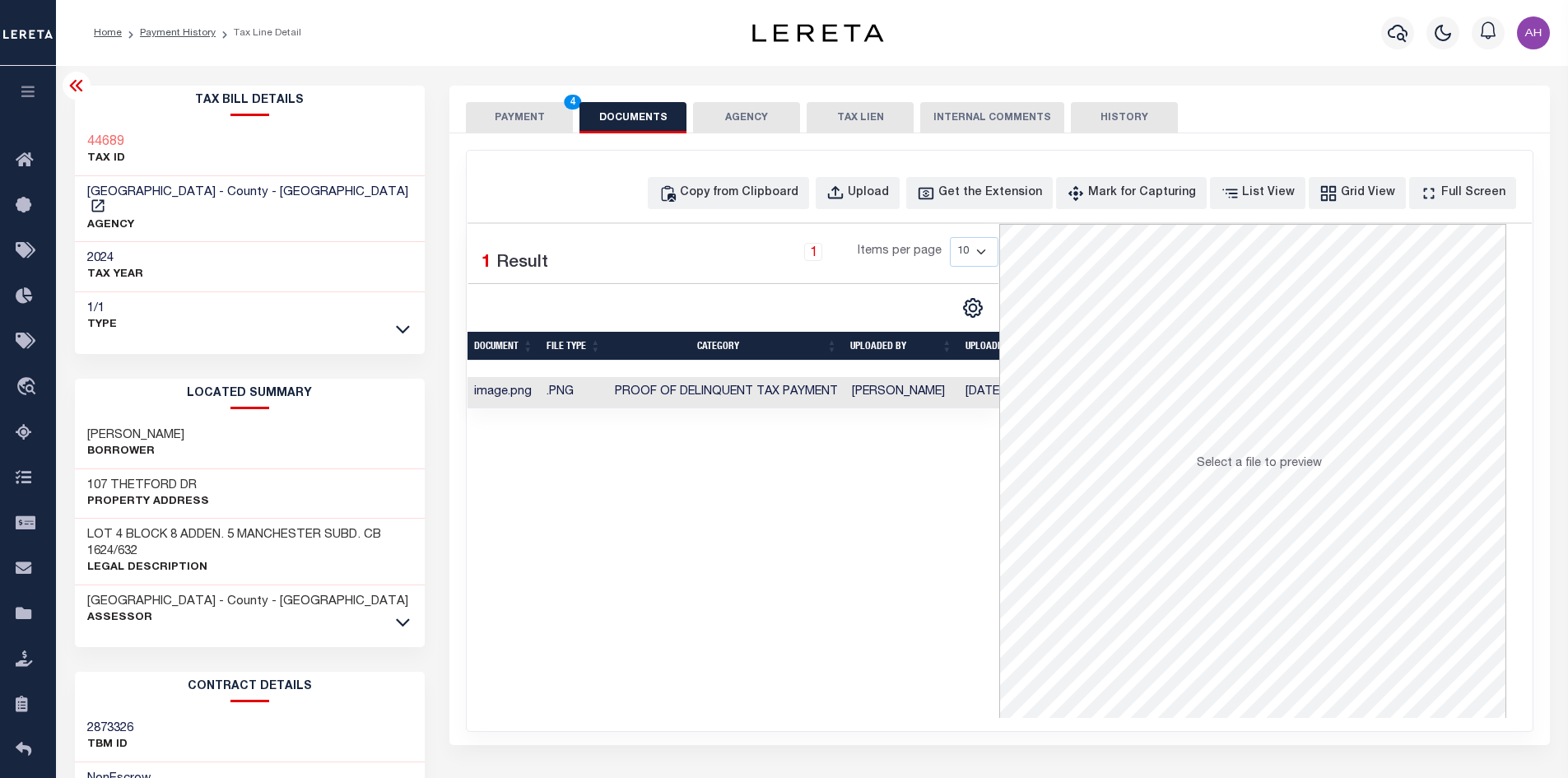
click at [519, 129] on button "PAYMENT 4" at bounding box center [519, 117] width 107 height 32
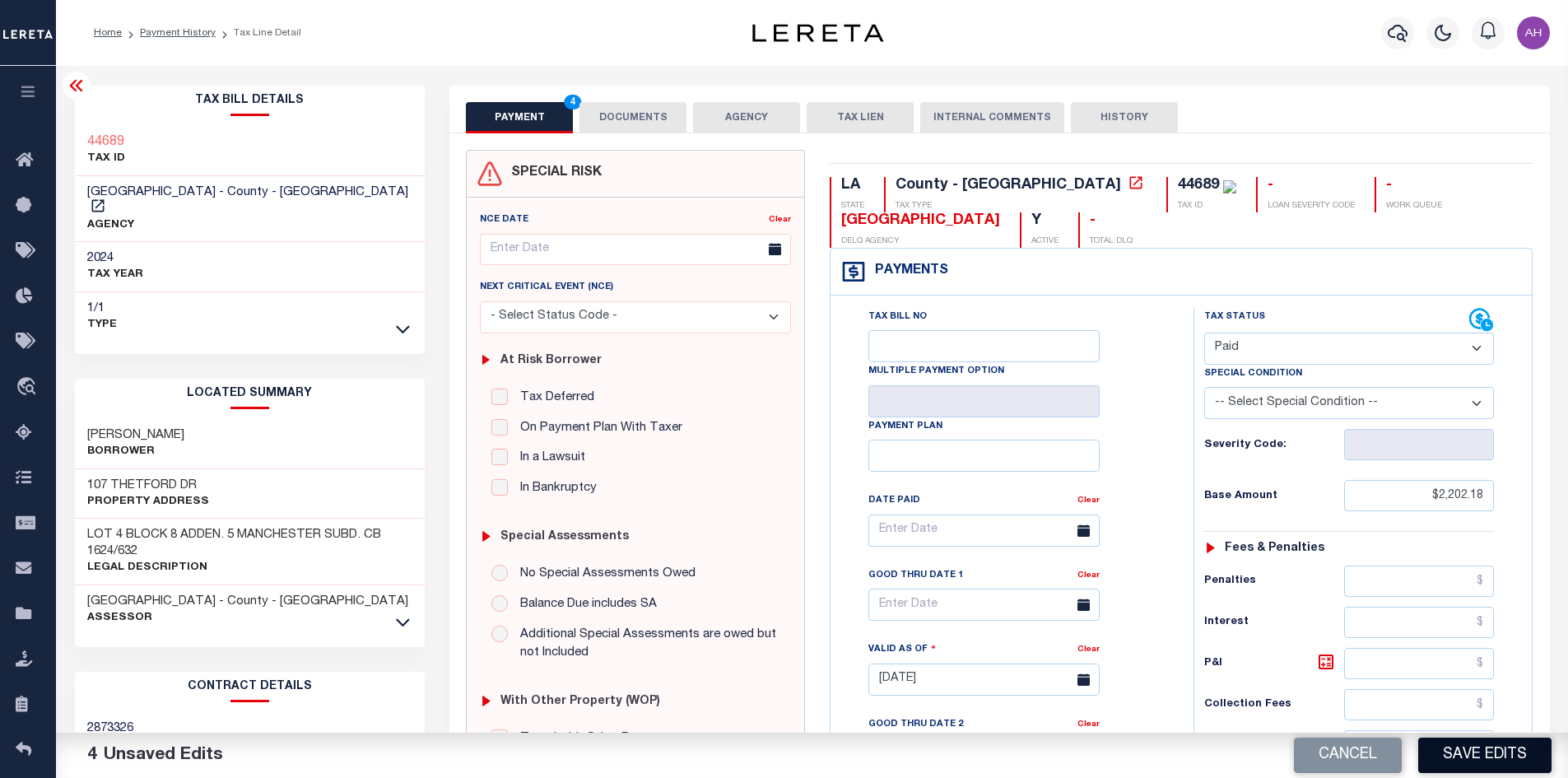
click at [1467, 749] on button "Save Edits" at bounding box center [1484, 755] width 133 height 35
checkbox input "false"
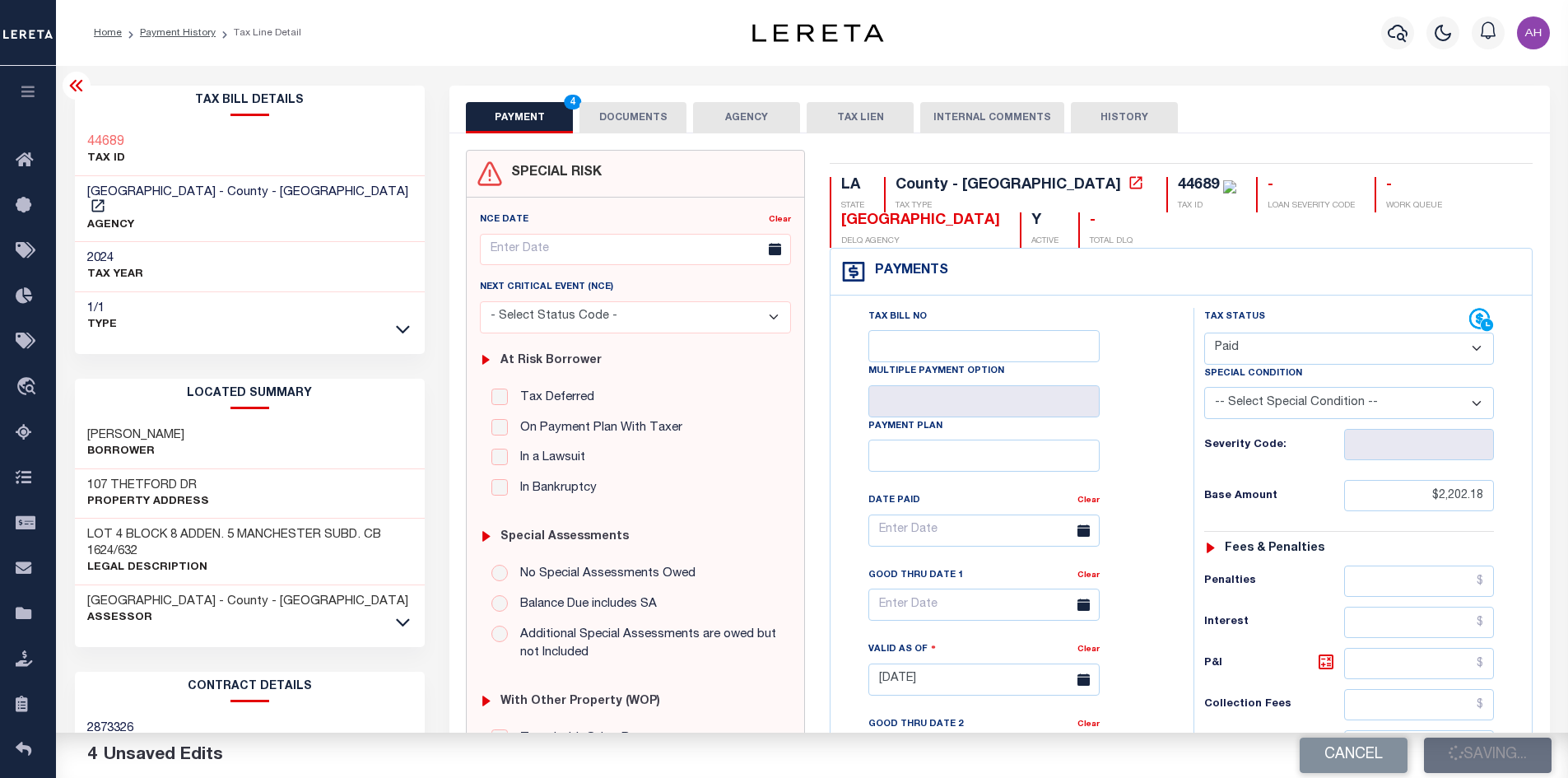
type input "$2,202.18"
type input "$0"
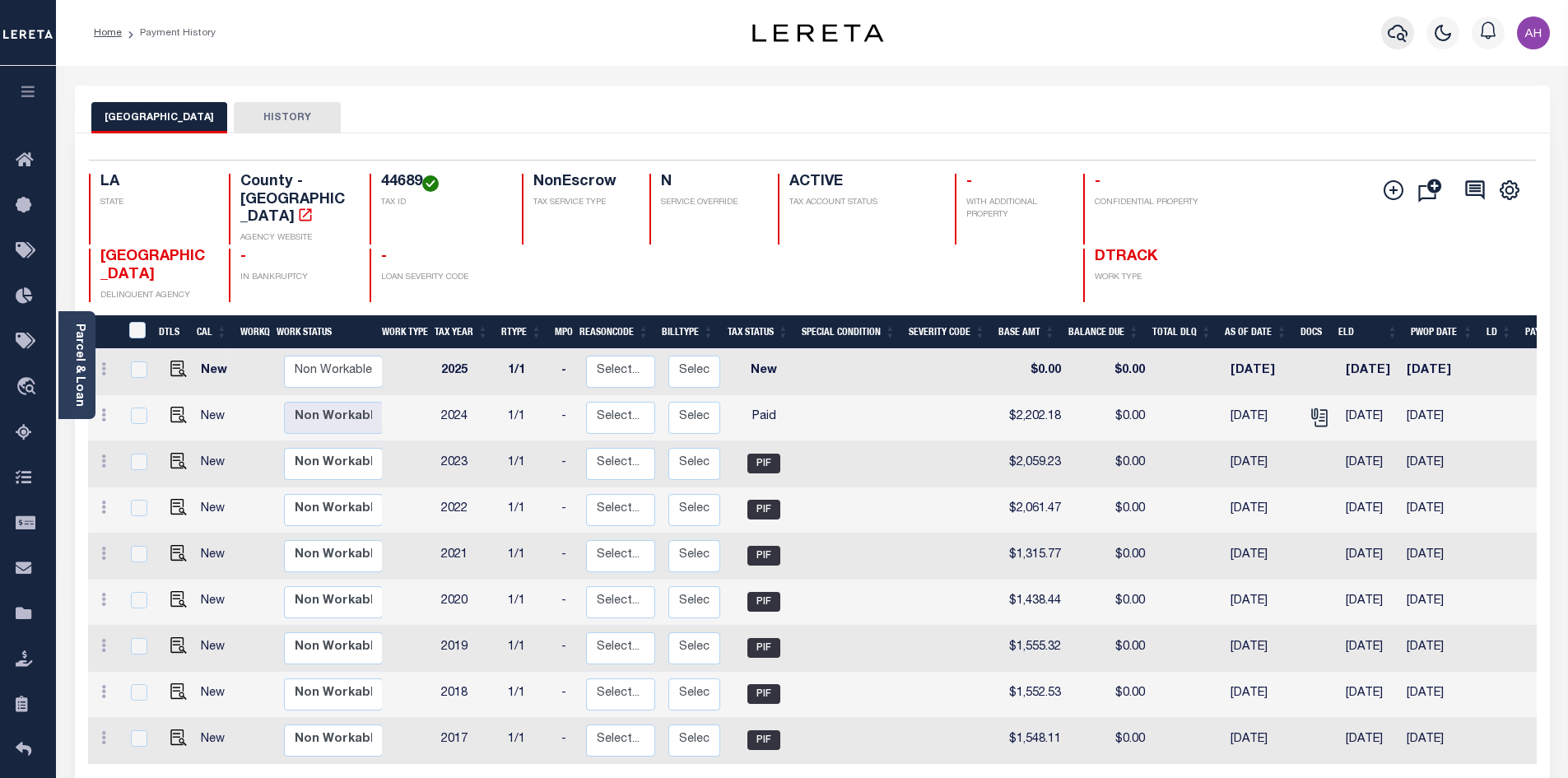
click at [1398, 33] on icon "button" at bounding box center [1398, 33] width 20 height 20
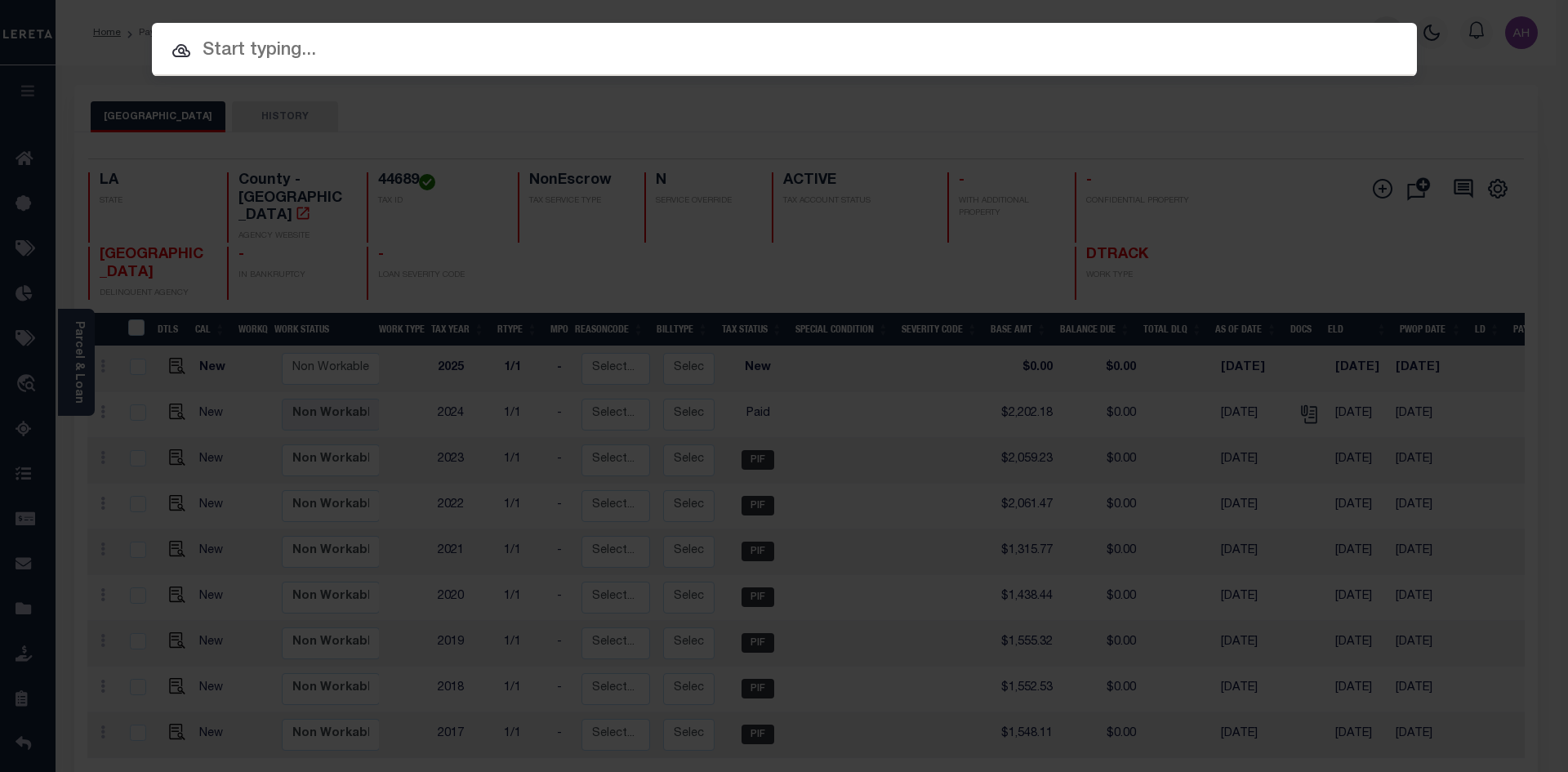
paste input "972100001676"
type input "972100001676"
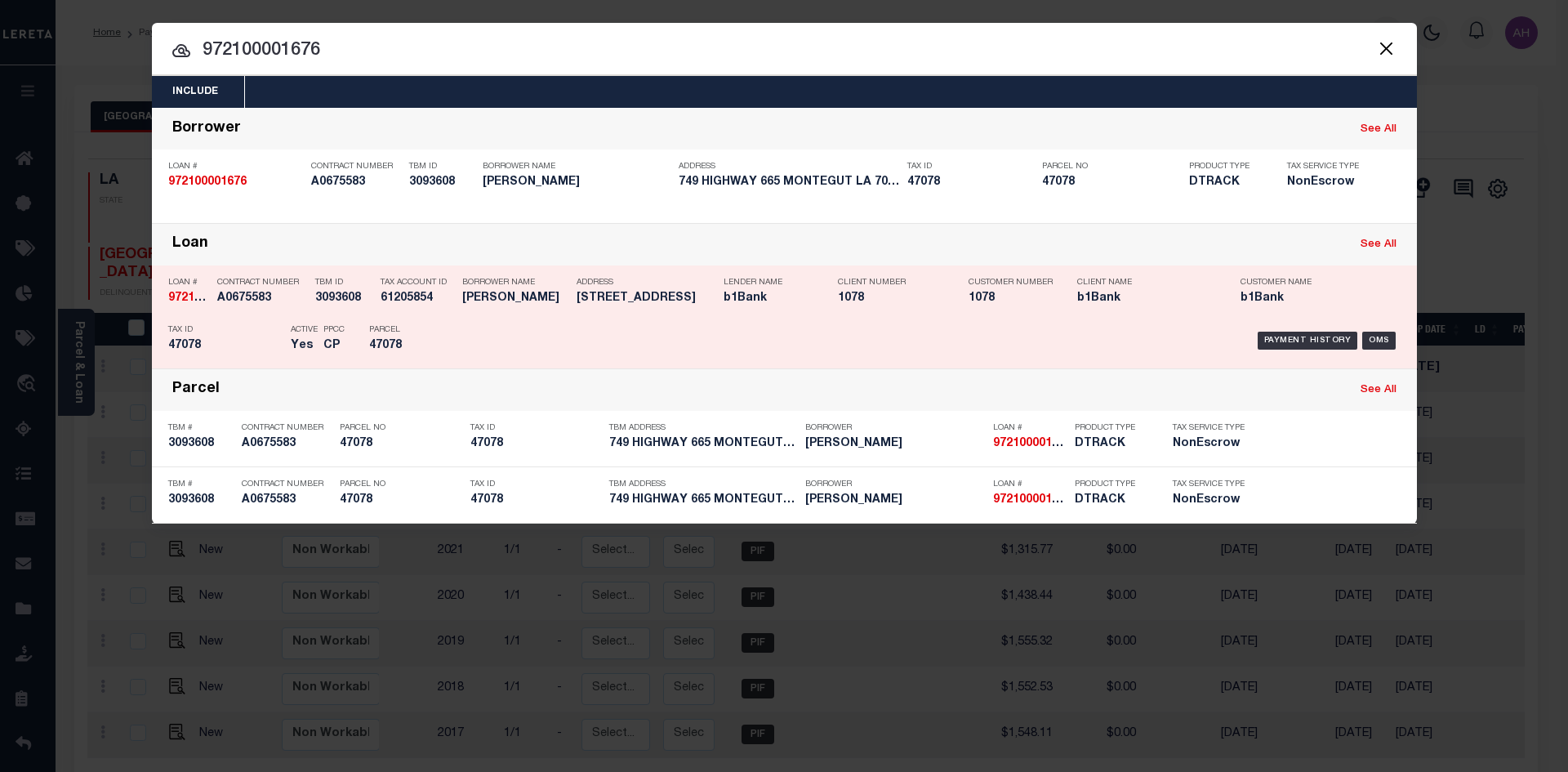
click at [1302, 331] on div "Payment History OMS" at bounding box center [934, 340] width 933 height 47
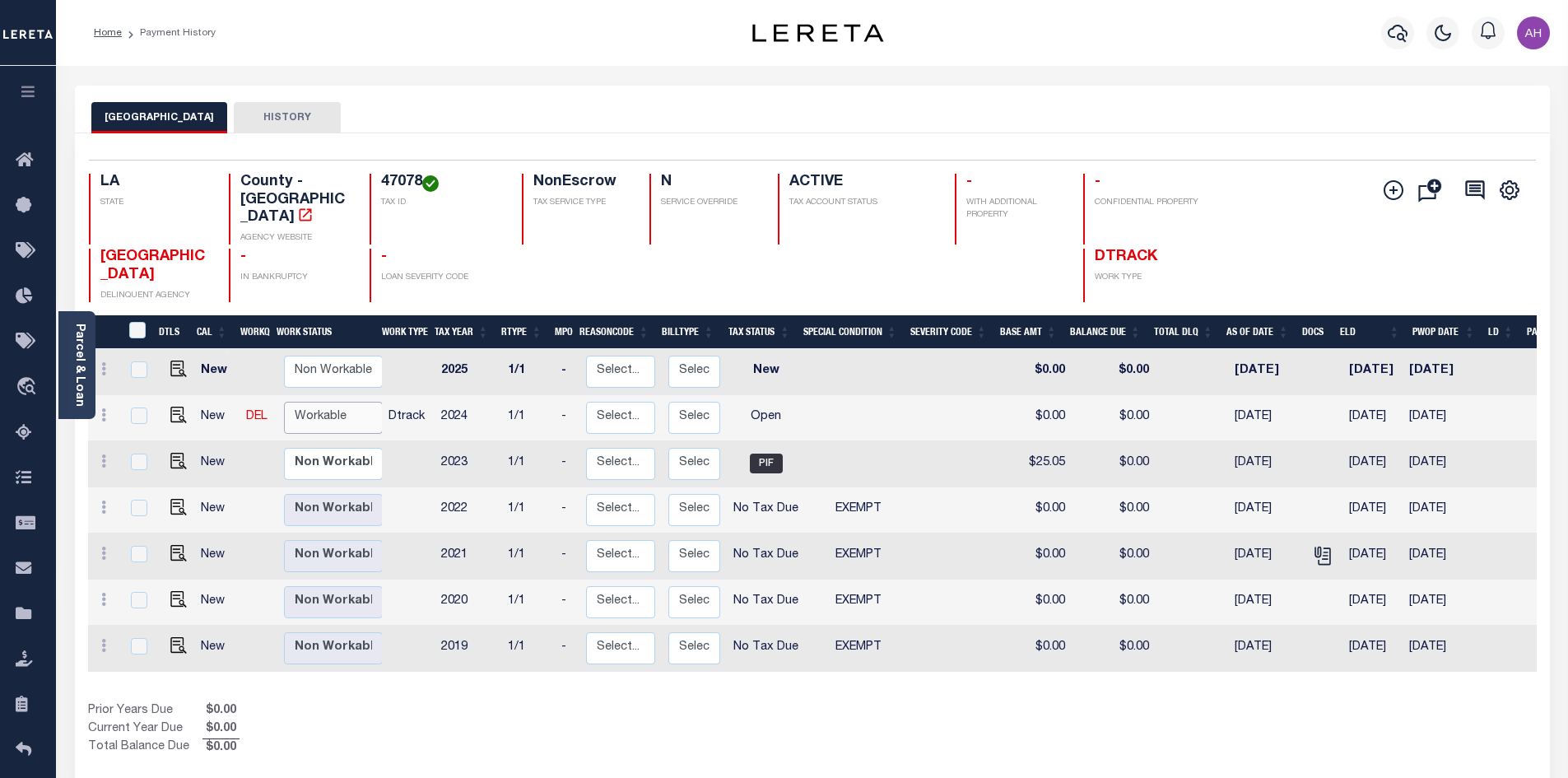
click at [301, 402] on select "Non Workable Workable" at bounding box center [333, 418] width 99 height 32
checkbox input "true"
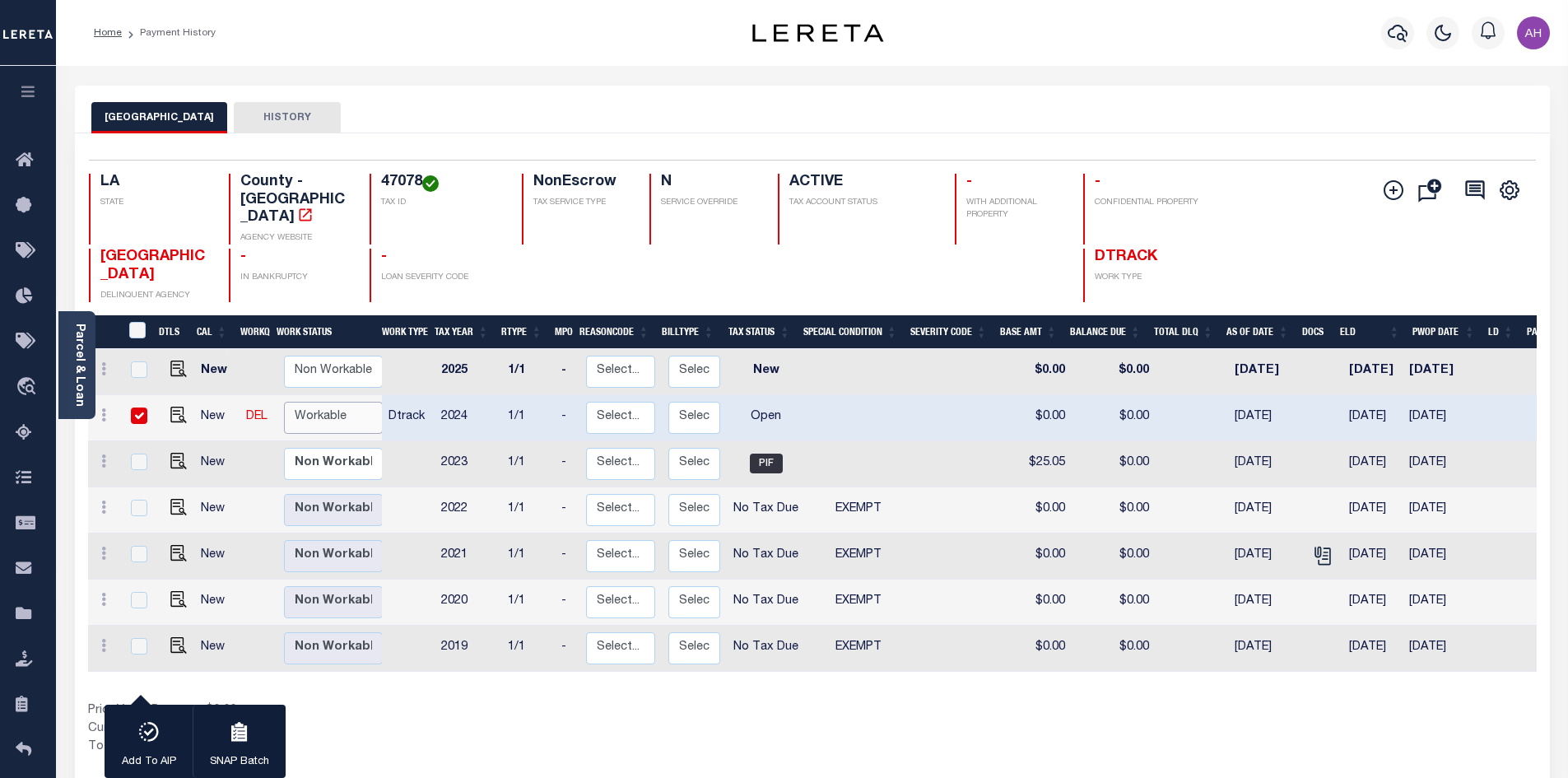
select select "true"
click at [284, 402] on select "Non Workable Workable" at bounding box center [333, 418] width 99 height 32
checkbox input "false"
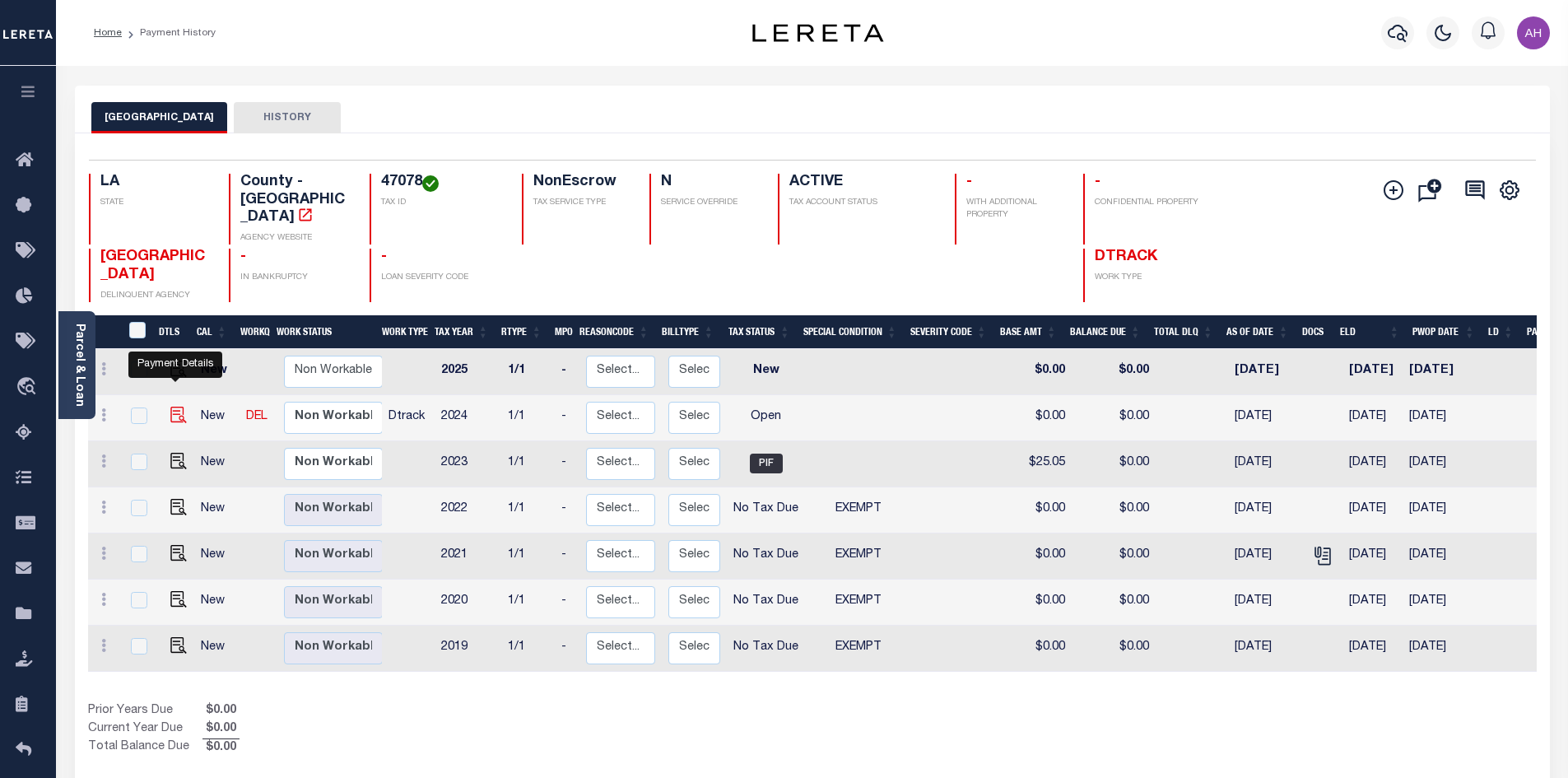
click at [177, 406] on img "" at bounding box center [178, 414] width 16 height 16
checkbox input "true"
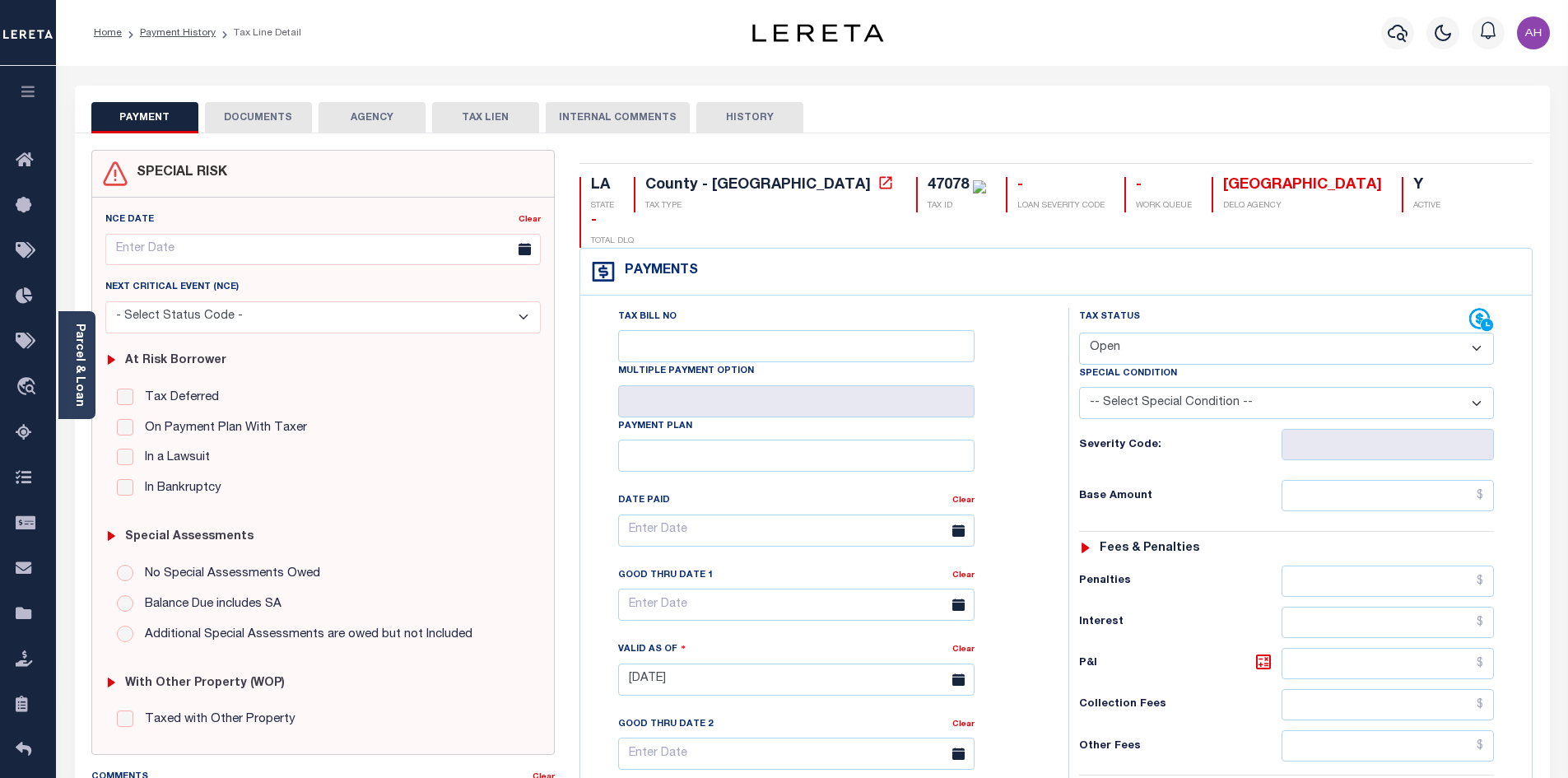
click at [82, 384] on link "Parcel & Loan" at bounding box center [78, 365] width 12 height 83
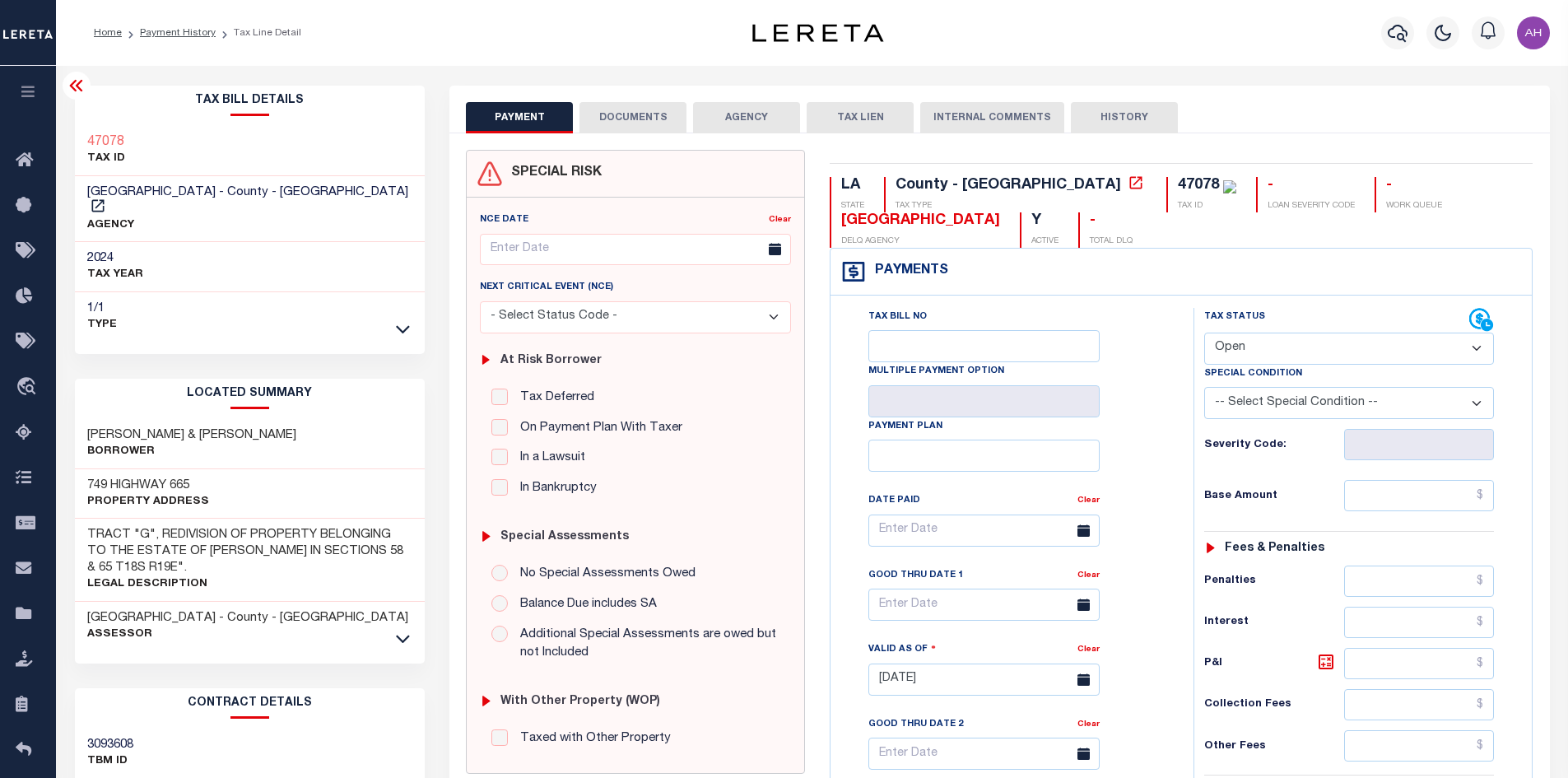
click at [1313, 355] on select "- Select Status Code - Open Due/Unpaid Paid Incomplete No Tax Due Internal Refu…" at bounding box center [1349, 348] width 290 height 32
select select "PYD"
click at [1204, 333] on select "- Select Status Code - Open Due/Unpaid Paid Incomplete No Tax Due Internal Refu…" at bounding box center [1349, 348] width 290 height 32
type input "10/02/2025"
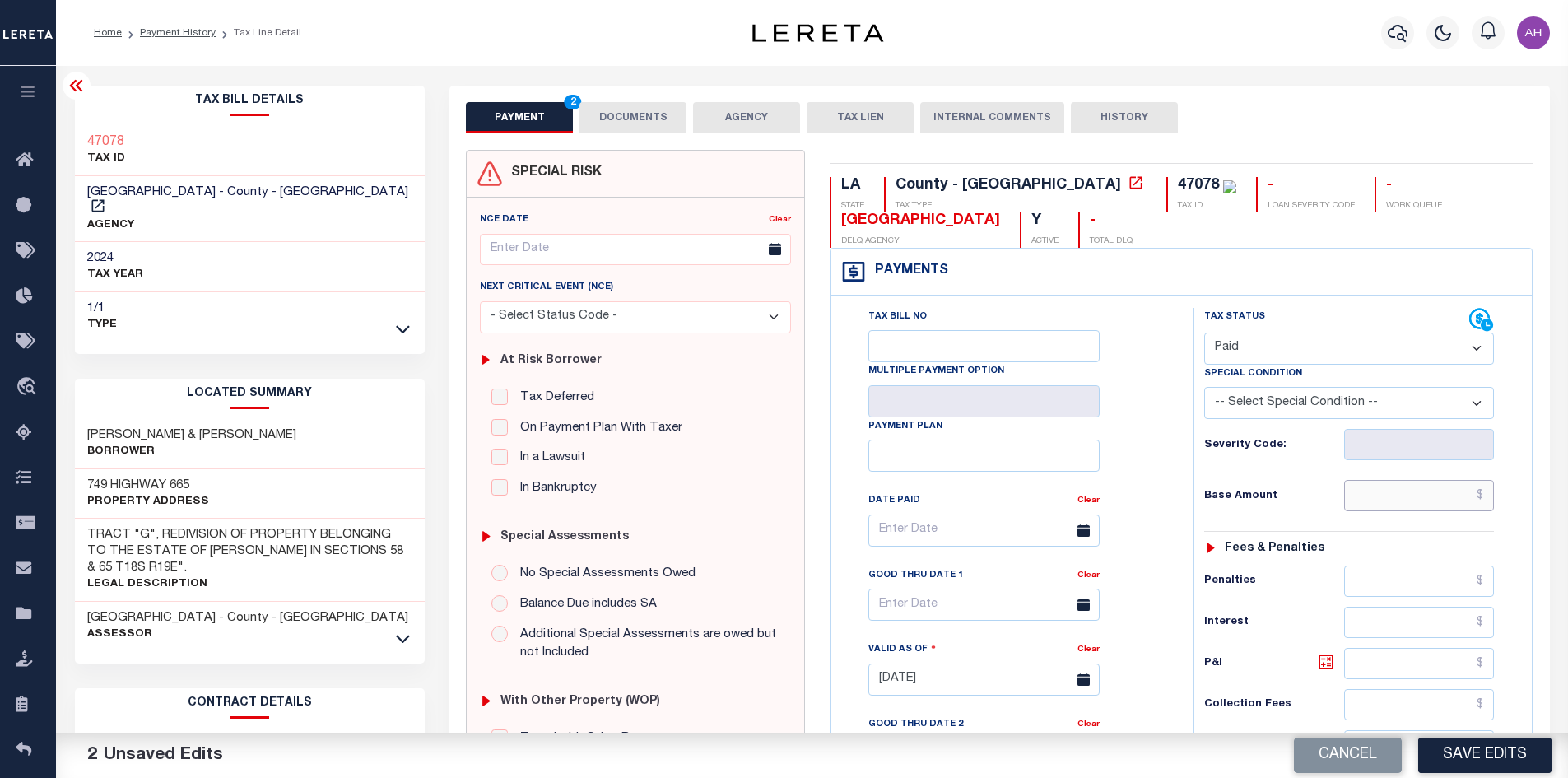
click at [1409, 501] on input "text" at bounding box center [1418, 495] width 150 height 32
type input "$27.51"
click at [639, 105] on button "DOCUMENTS" at bounding box center [632, 117] width 107 height 32
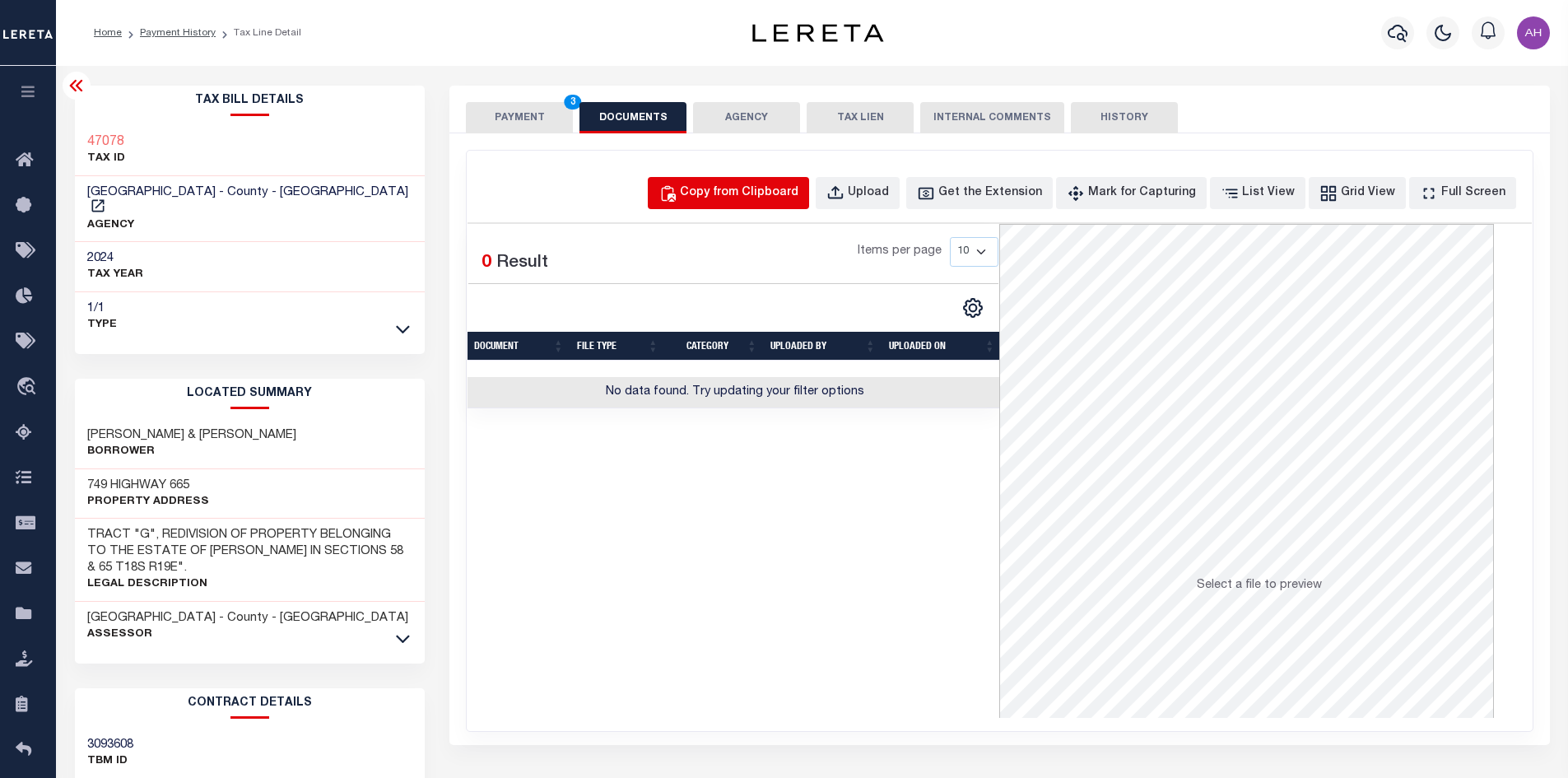
click at [726, 194] on div "Copy from Clipboard" at bounding box center [739, 194] width 119 height 18
select select "POP"
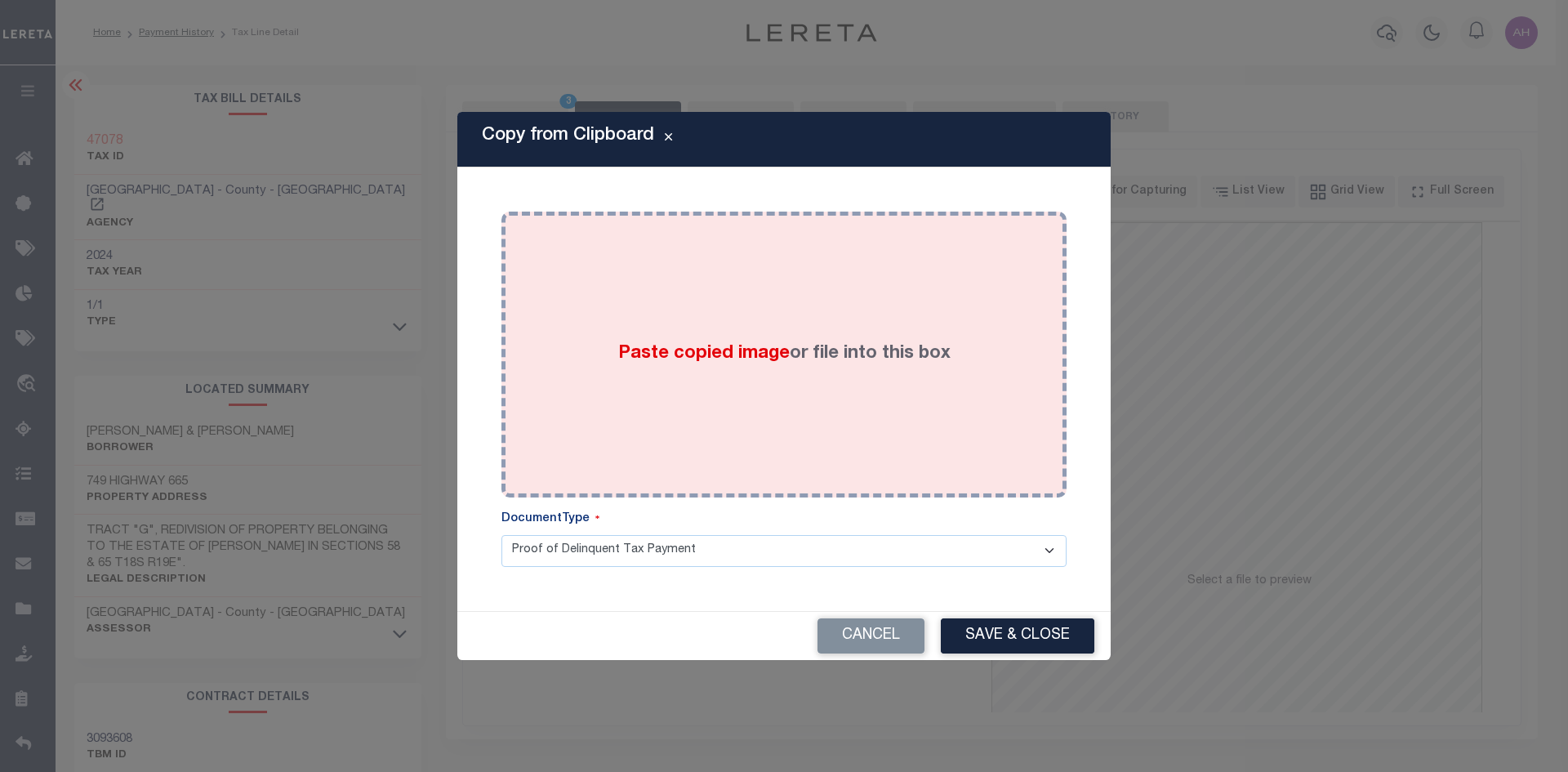
click at [736, 355] on span "Paste copied image" at bounding box center [704, 354] width 172 height 18
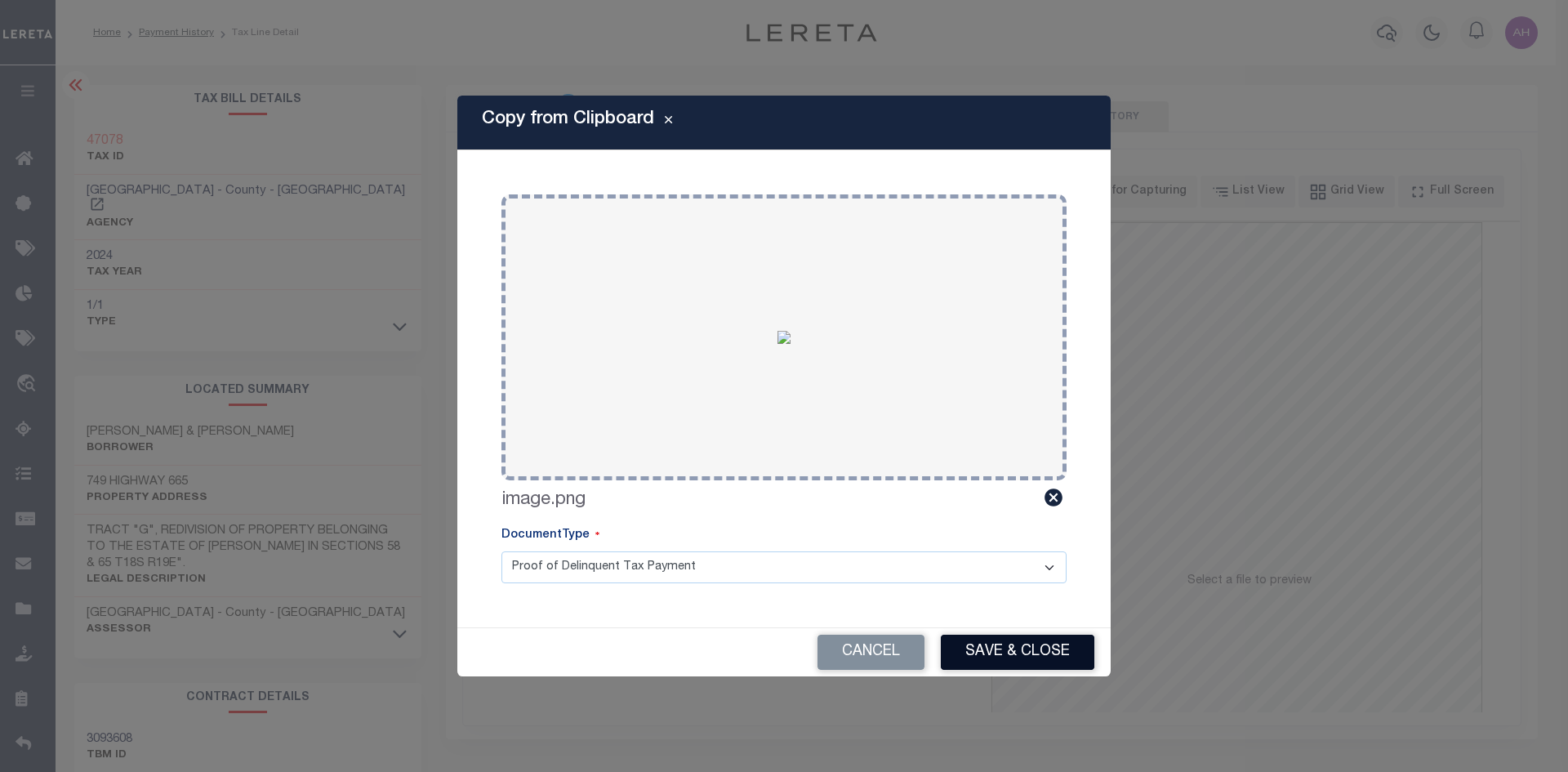
click at [1024, 658] on button "Save & Close" at bounding box center [1018, 651] width 154 height 35
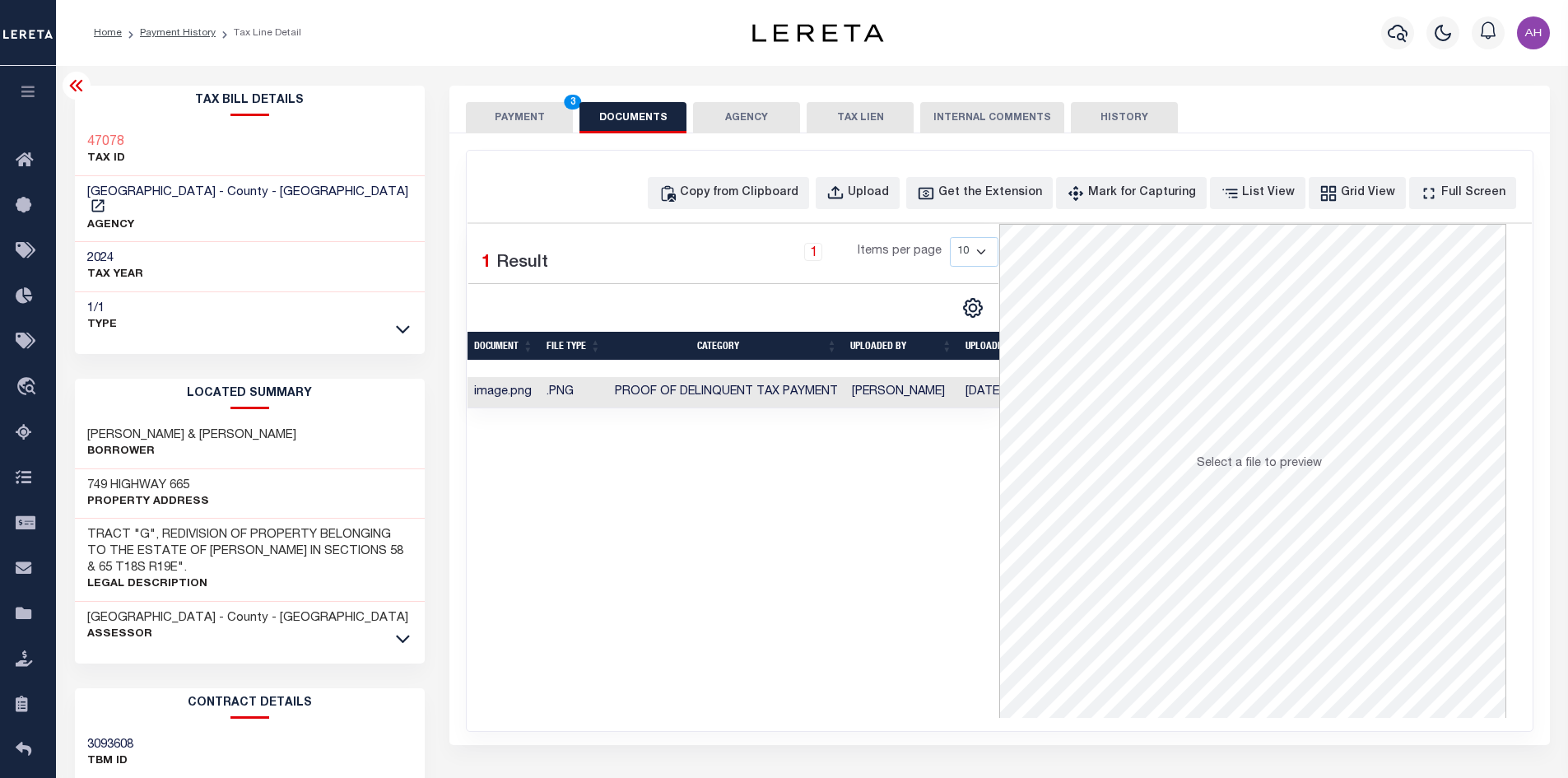
drag, startPoint x: 511, startPoint y: 110, endPoint x: 523, endPoint y: 115, distance: 13.0
click at [512, 110] on button "PAYMENT 3" at bounding box center [519, 117] width 107 height 32
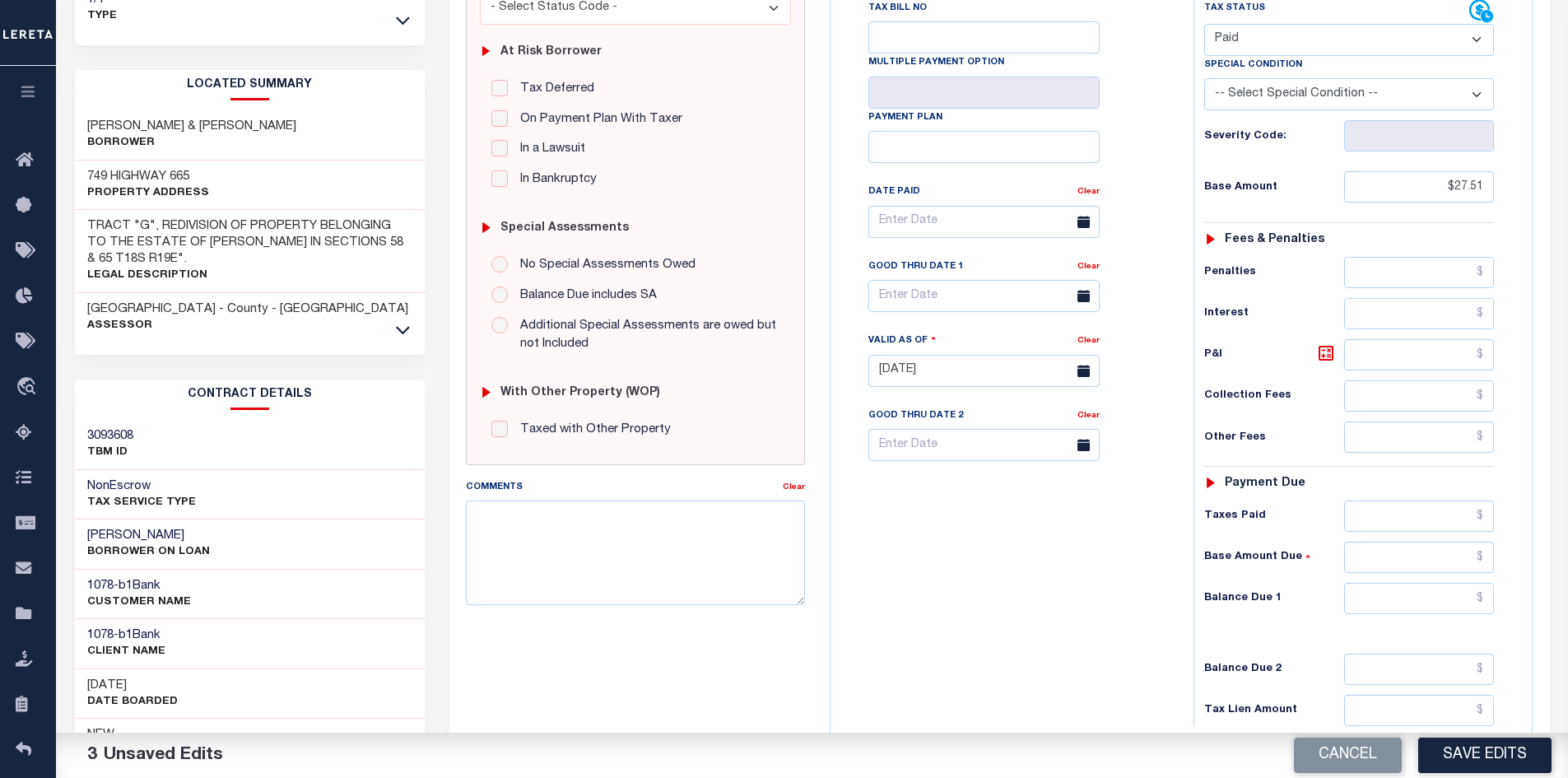
scroll to position [330, 0]
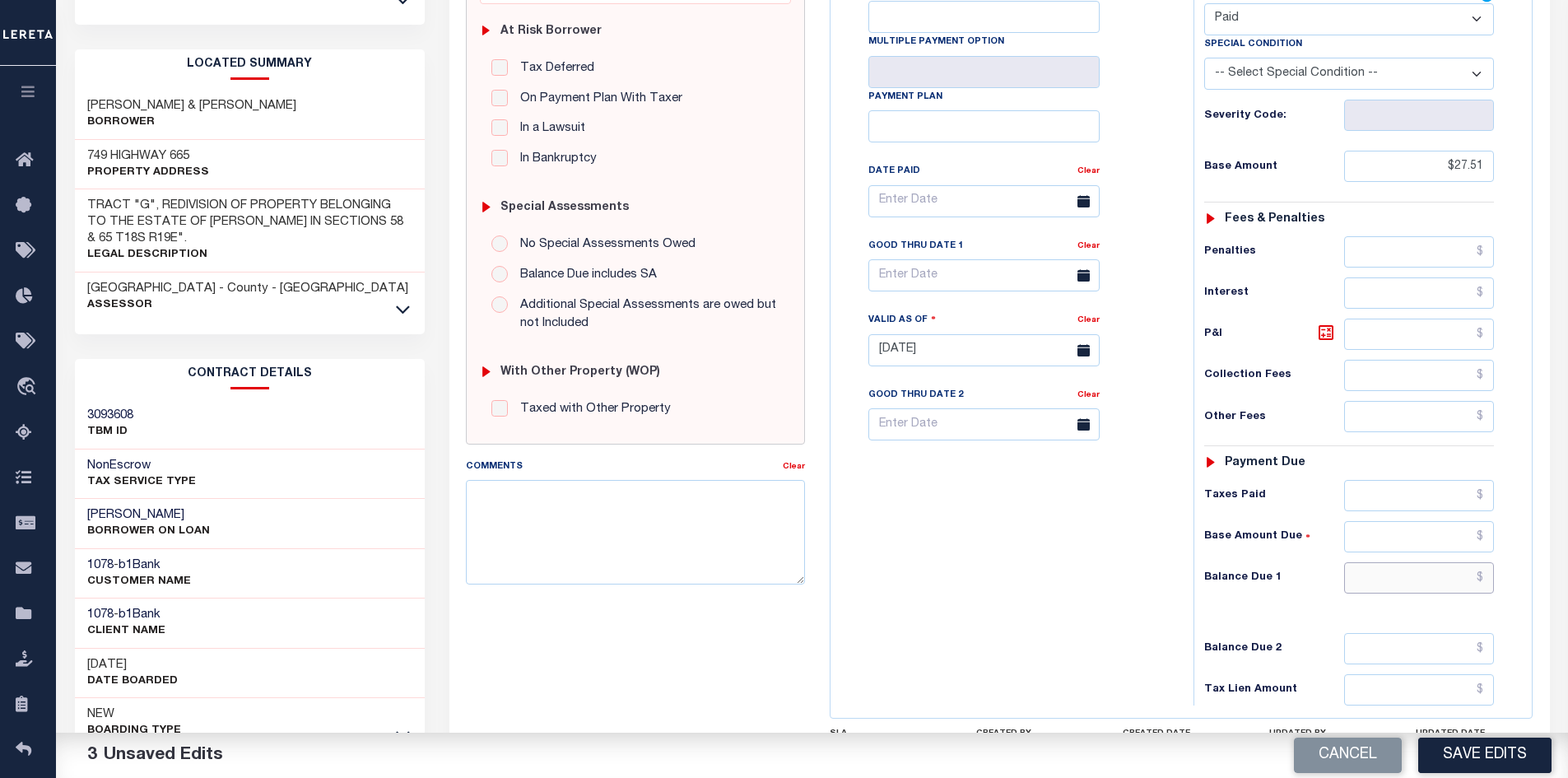
click at [1425, 584] on input "text" at bounding box center [1418, 577] width 150 height 32
type input "$0.00"
click at [1503, 763] on button "Save Edits" at bounding box center [1484, 755] width 133 height 35
checkbox input "false"
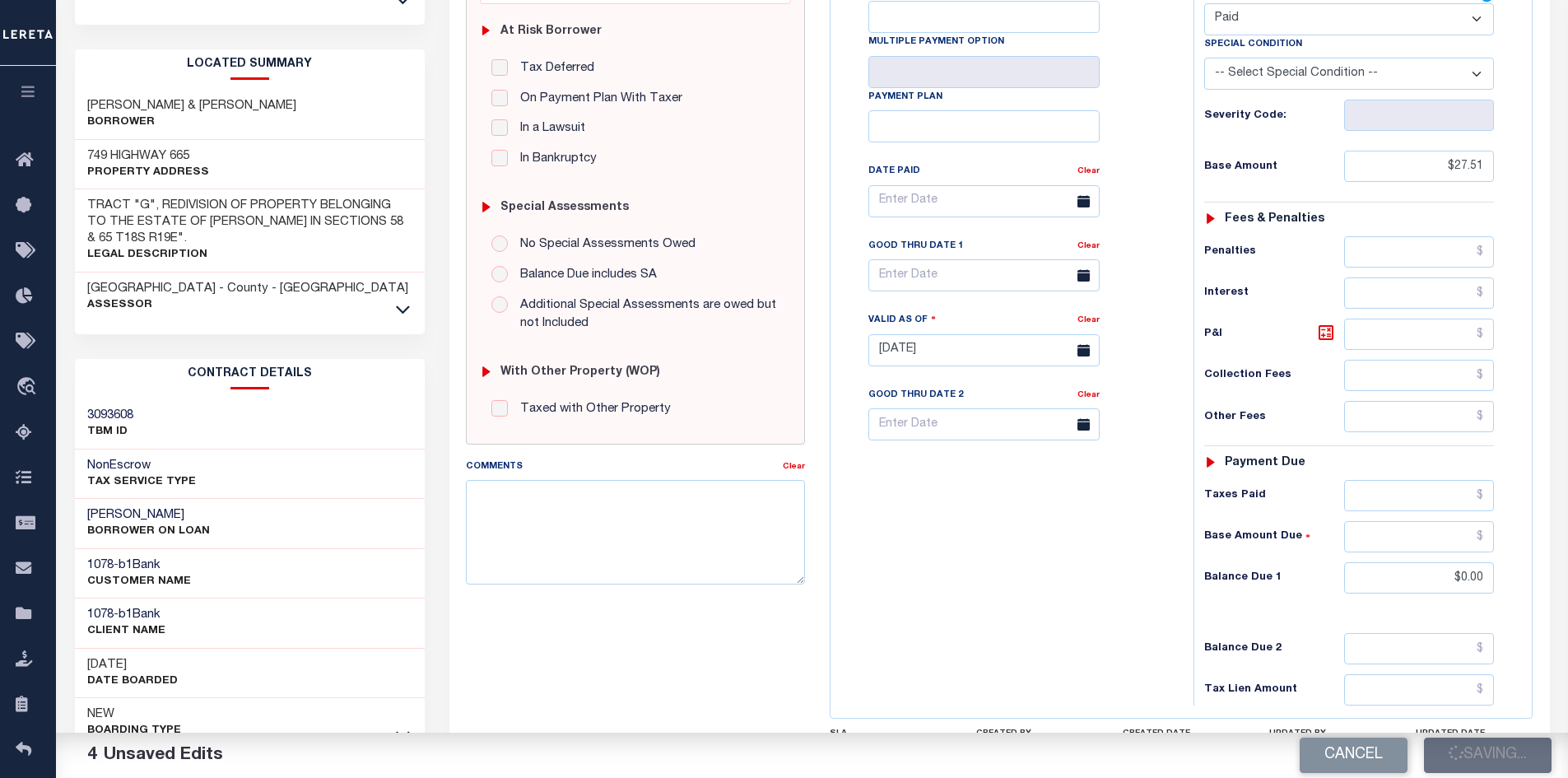
checkbox input "false"
type input "$27.51"
type input "$0"
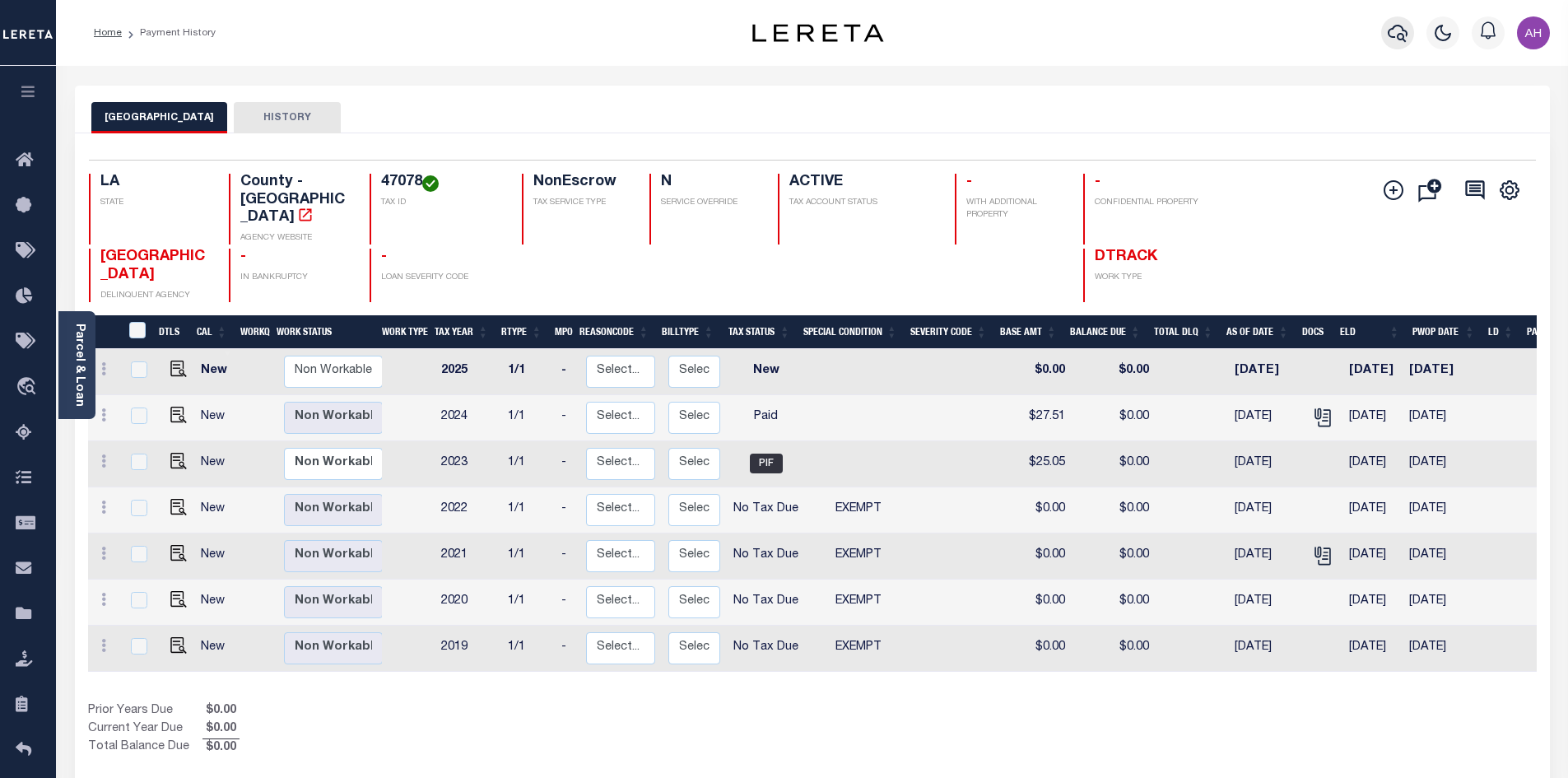
click at [1395, 39] on icon "button" at bounding box center [1398, 33] width 20 height 20
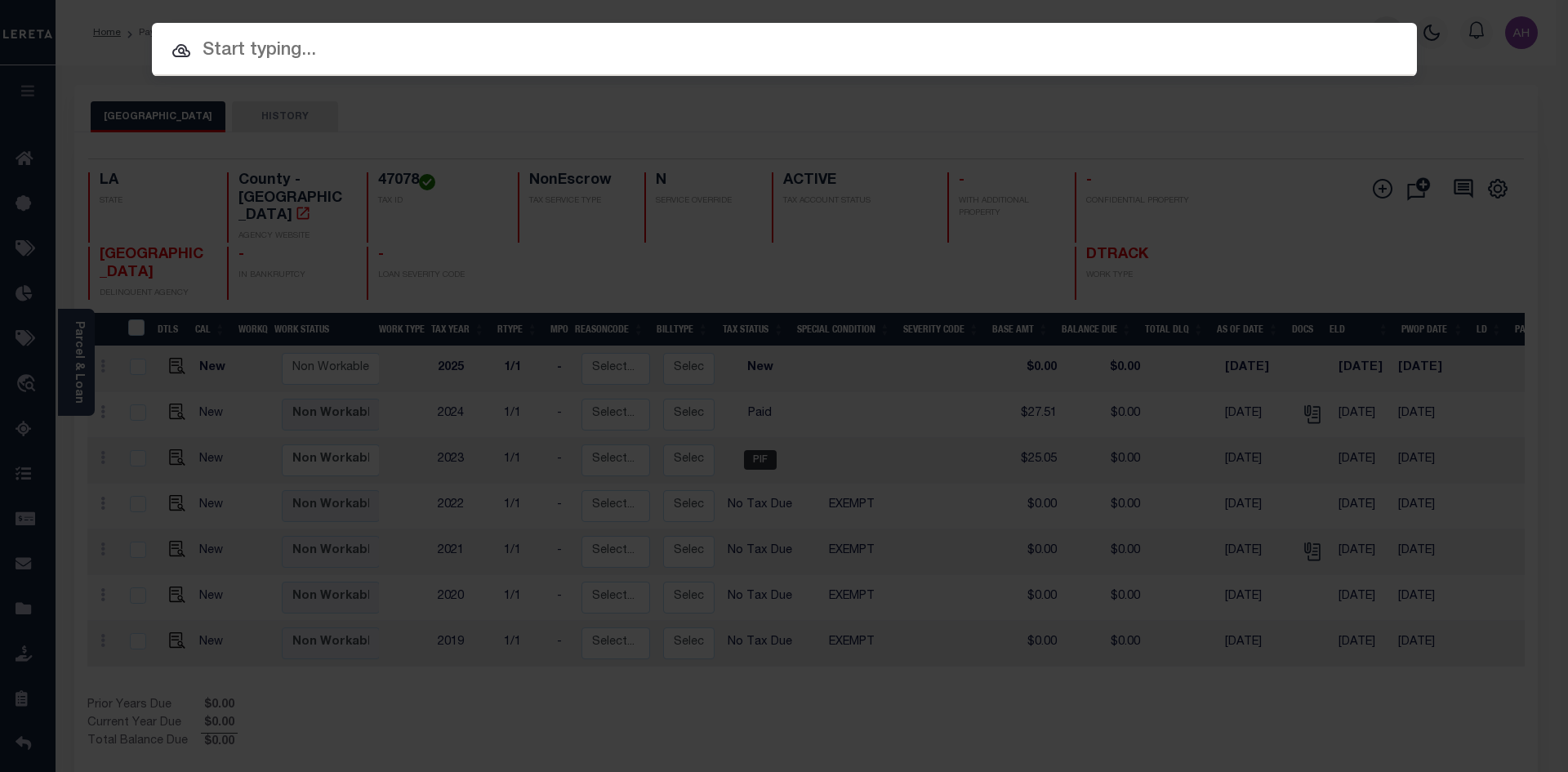
paste input "1202064963"
type input "1202064963"
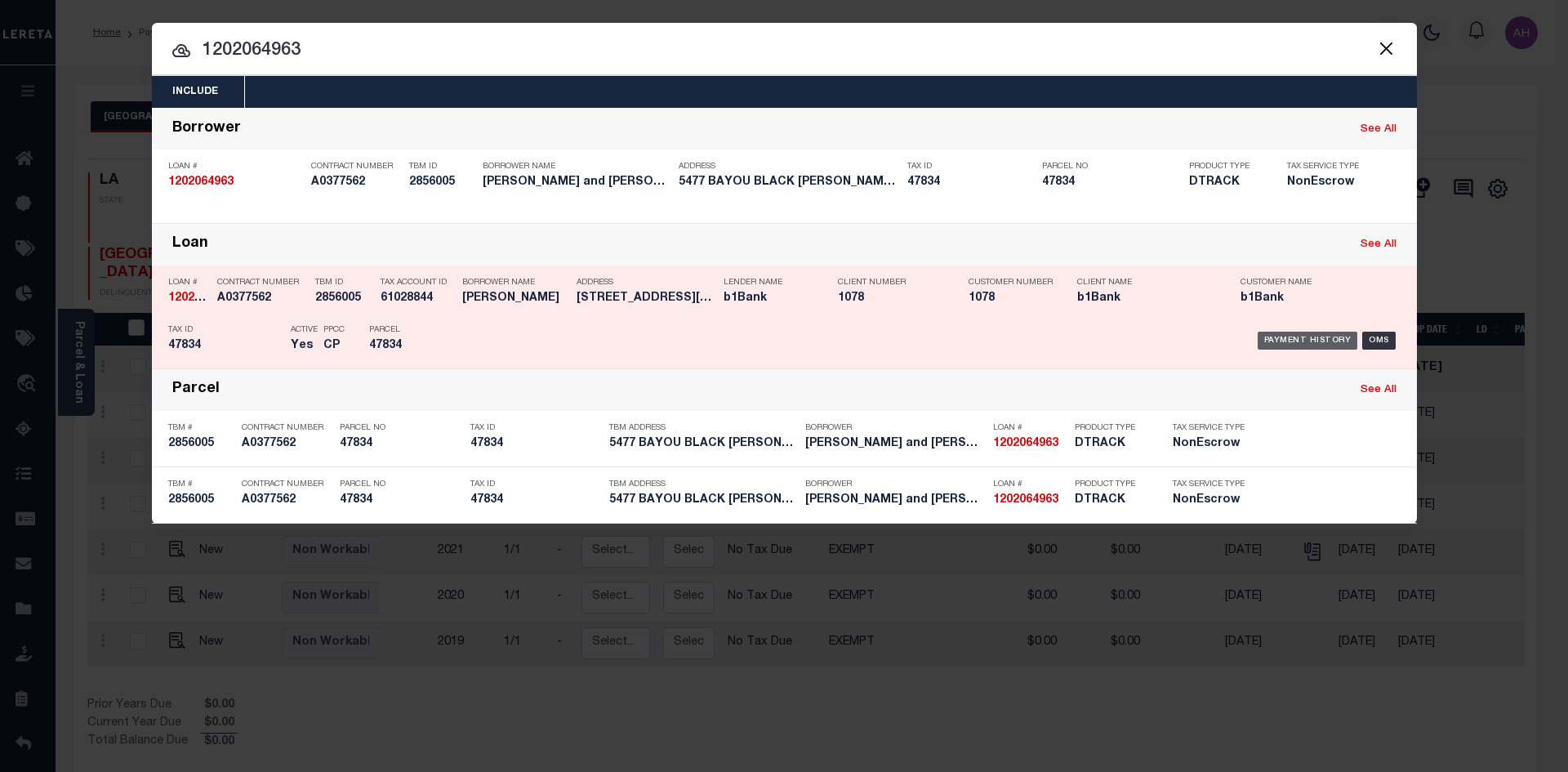
click at [1329, 346] on div "Payment History" at bounding box center [1308, 340] width 100 height 18
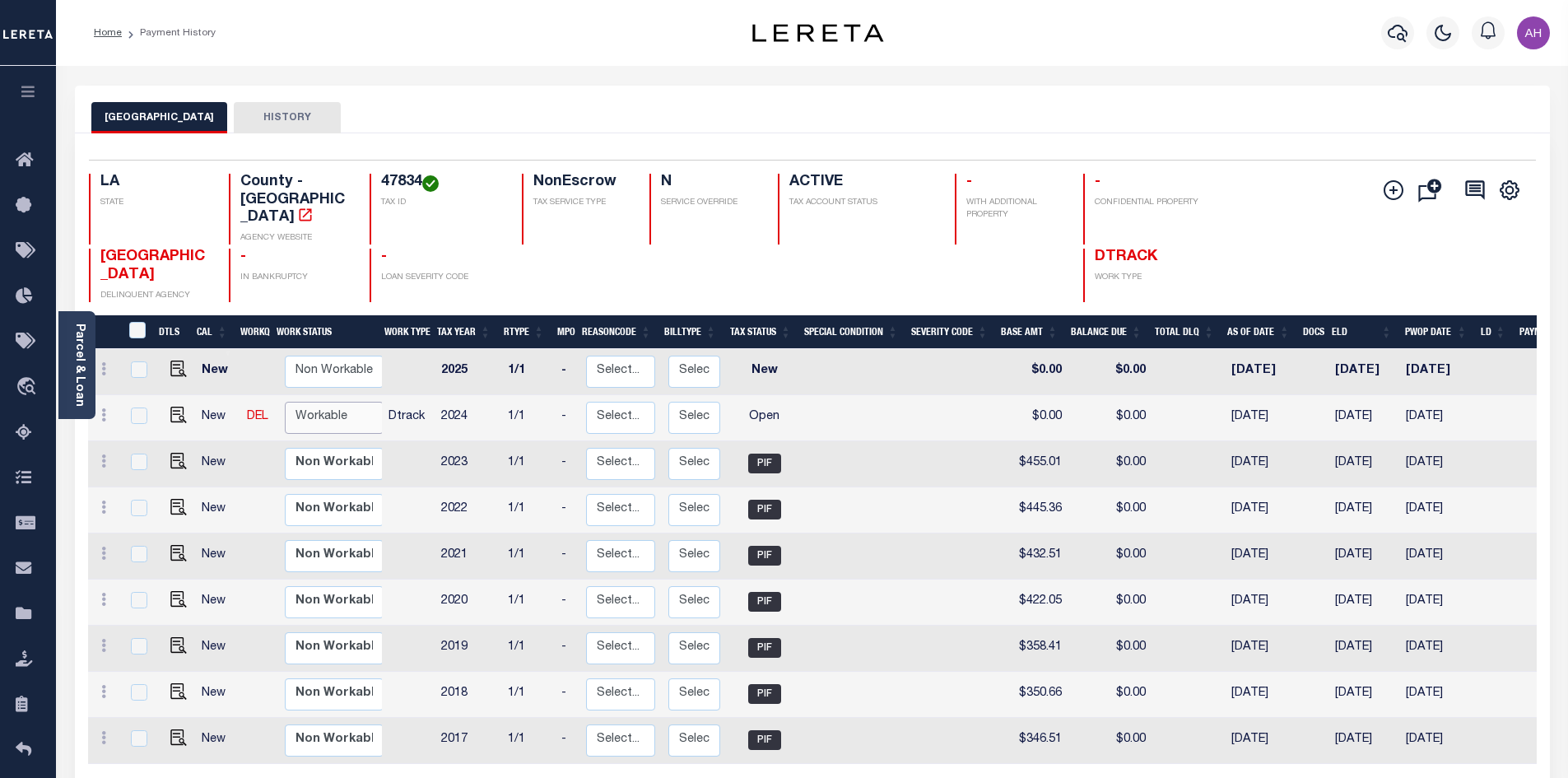
drag, startPoint x: 314, startPoint y: 396, endPoint x: 329, endPoint y: 407, distance: 18.6
click at [314, 402] on select "Non Workable Workable" at bounding box center [334, 418] width 99 height 32
checkbox input "true"
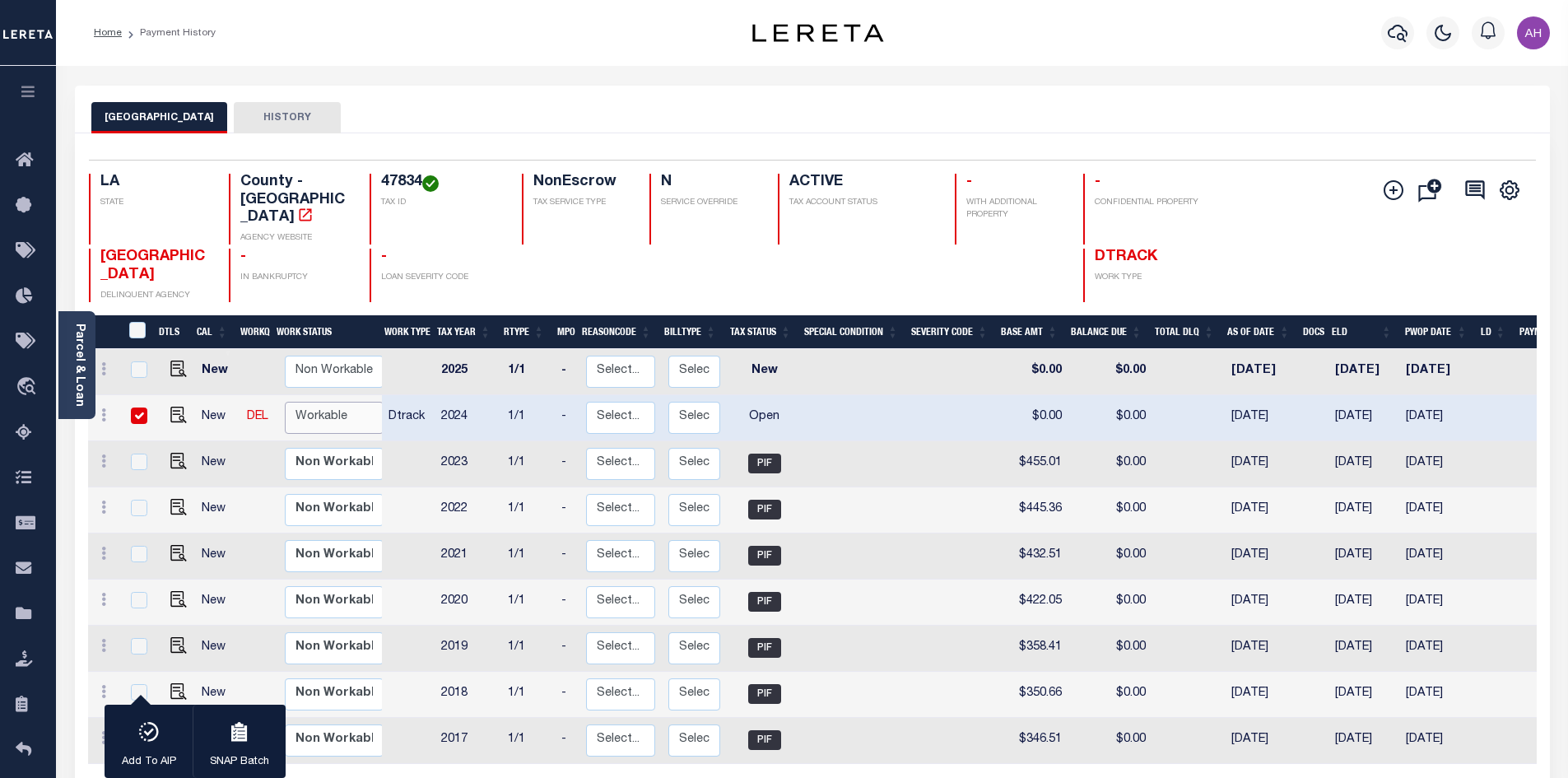
select select "true"
click at [285, 402] on select "Non Workable Workable" at bounding box center [334, 418] width 99 height 32
checkbox input "false"
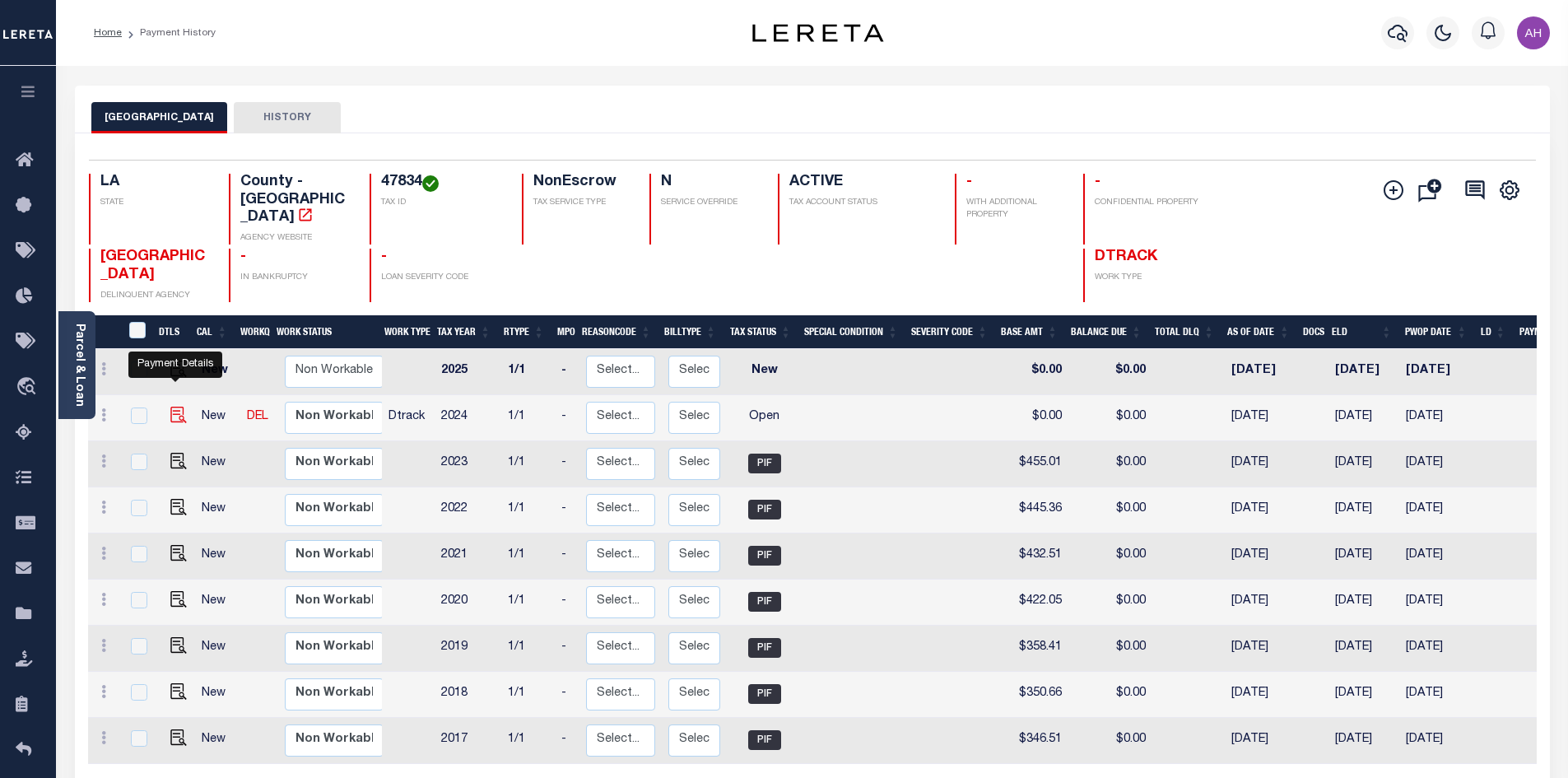
click at [177, 406] on img "" at bounding box center [178, 414] width 16 height 16
checkbox input "true"
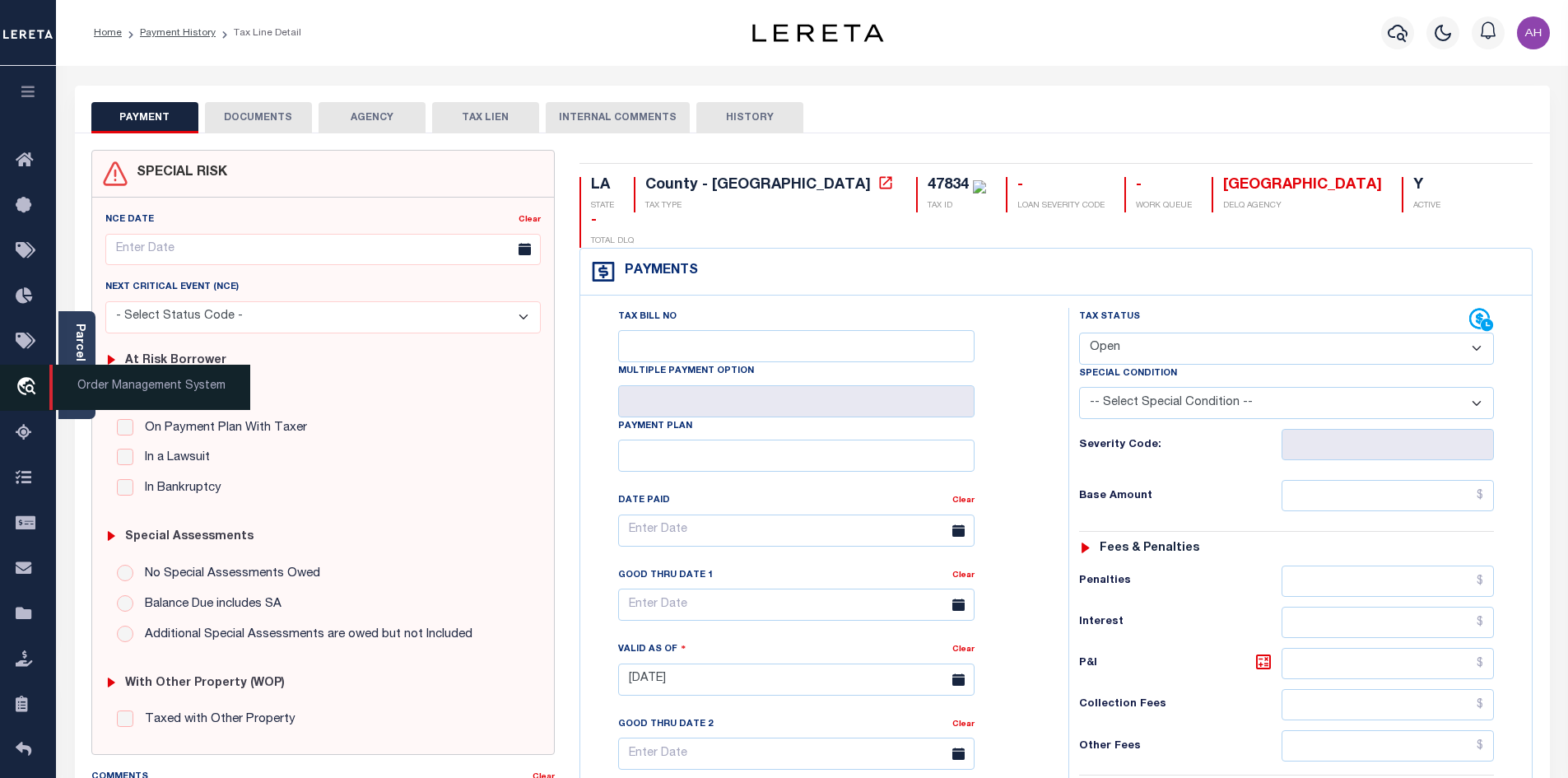
click at [71, 382] on span "Order Management System" at bounding box center [150, 387] width 201 height 45
click at [90, 348] on div "Parcel & Loan" at bounding box center [77, 365] width 37 height 108
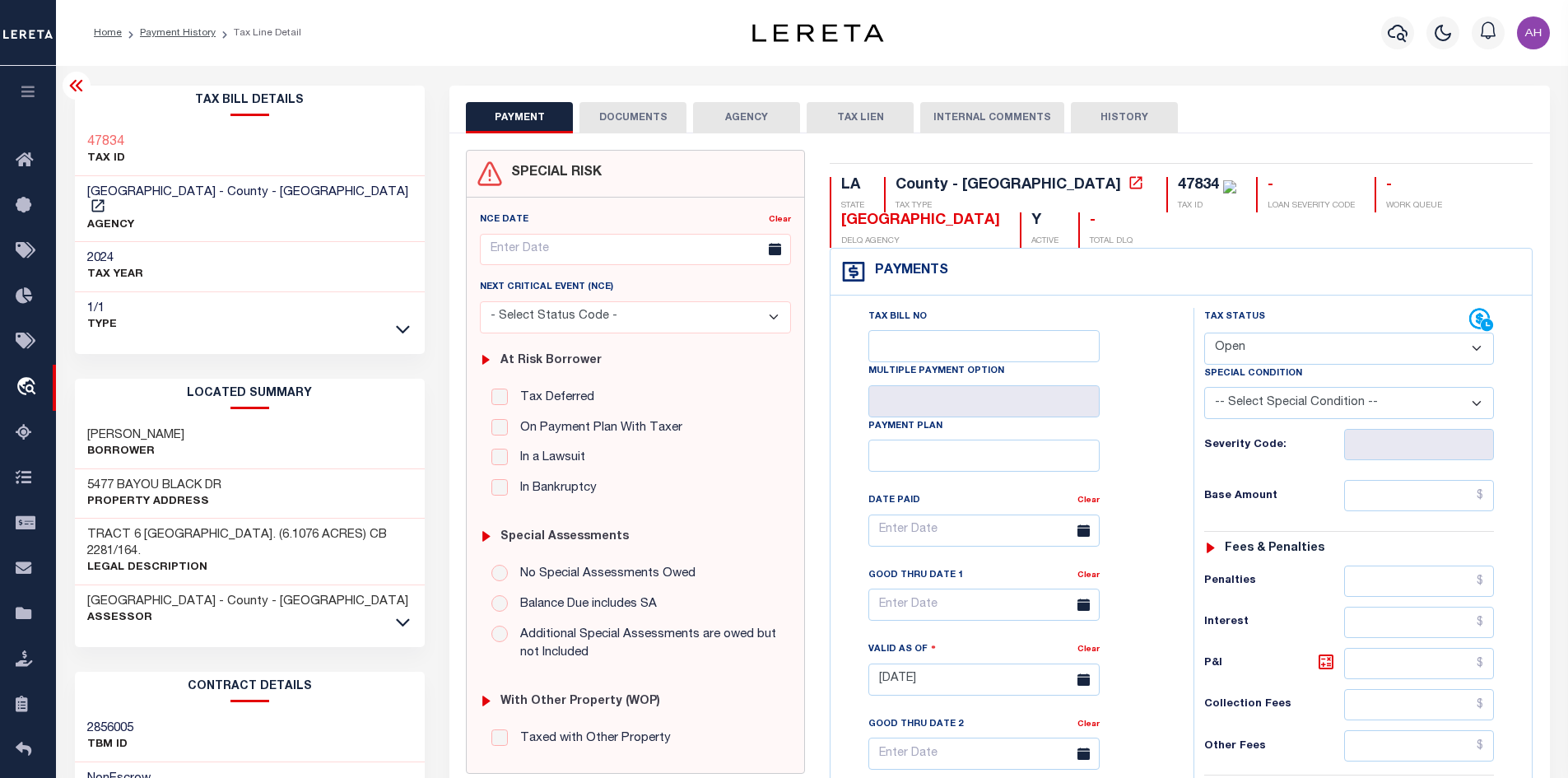
drag, startPoint x: 208, startPoint y: 535, endPoint x: 78, endPoint y: 511, distance: 132.2
click at [78, 519] on div "TRACT 6 [GEOGRAPHIC_DATA]. (6.1076 ACRES) CB 2281/164. Legal Description" at bounding box center [249, 552] width 350 height 67
copy h3 "TRACT 6 [GEOGRAPHIC_DATA]. (6.1076 ACRES) CB 2281/164"
click at [1295, 330] on div "Tax Status Status" at bounding box center [1337, 320] width 265 height 24
click at [1293, 348] on select "- Select Status Code - Open Due/Unpaid Paid Incomplete No Tax Due Internal Refu…" at bounding box center [1349, 348] width 290 height 32
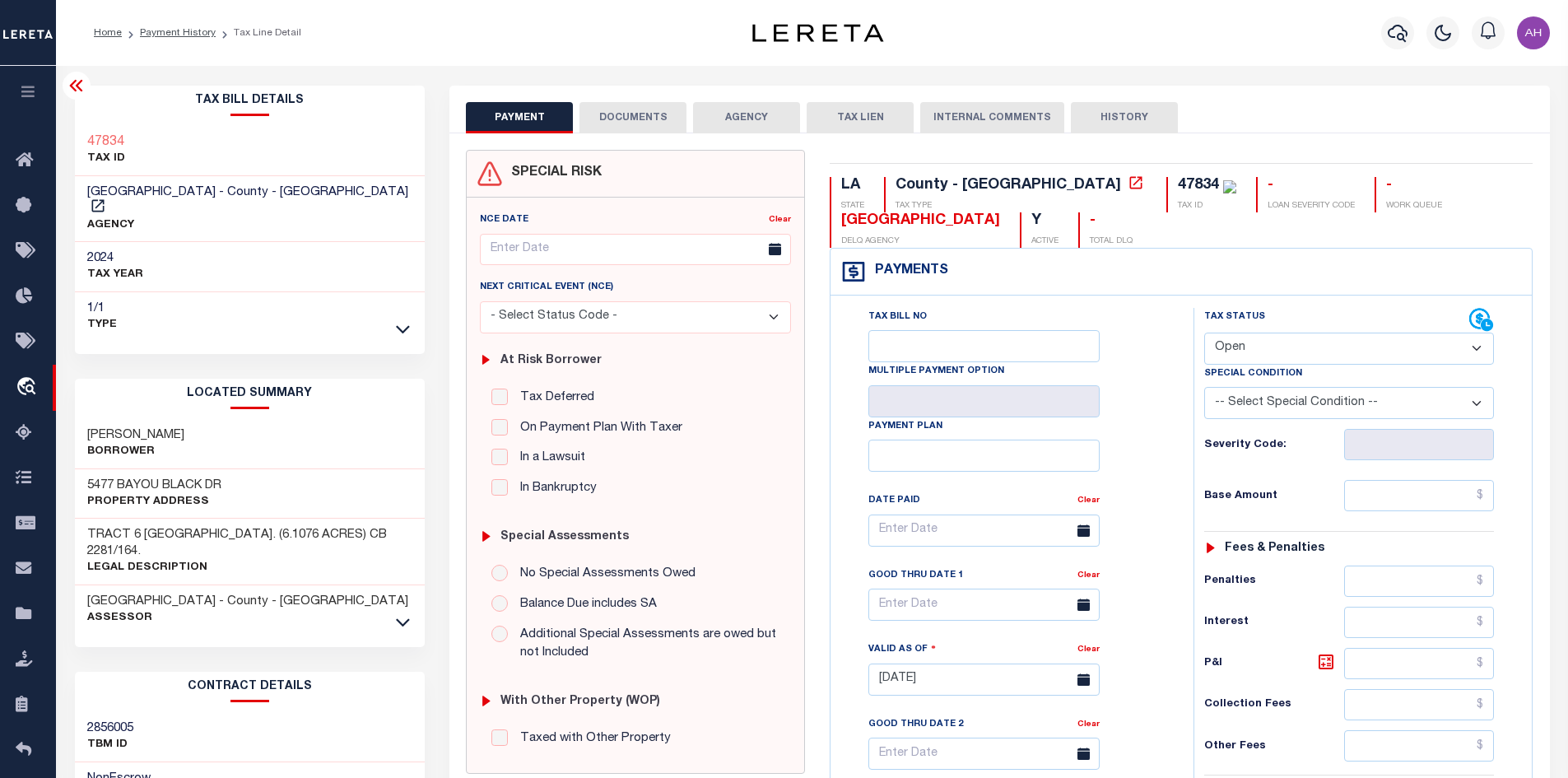
select select "PYD"
click at [1204, 333] on select "- Select Status Code - Open Due/Unpaid Paid Incomplete No Tax Due Internal Refu…" at bounding box center [1349, 348] width 290 height 32
type input "[DATE]"
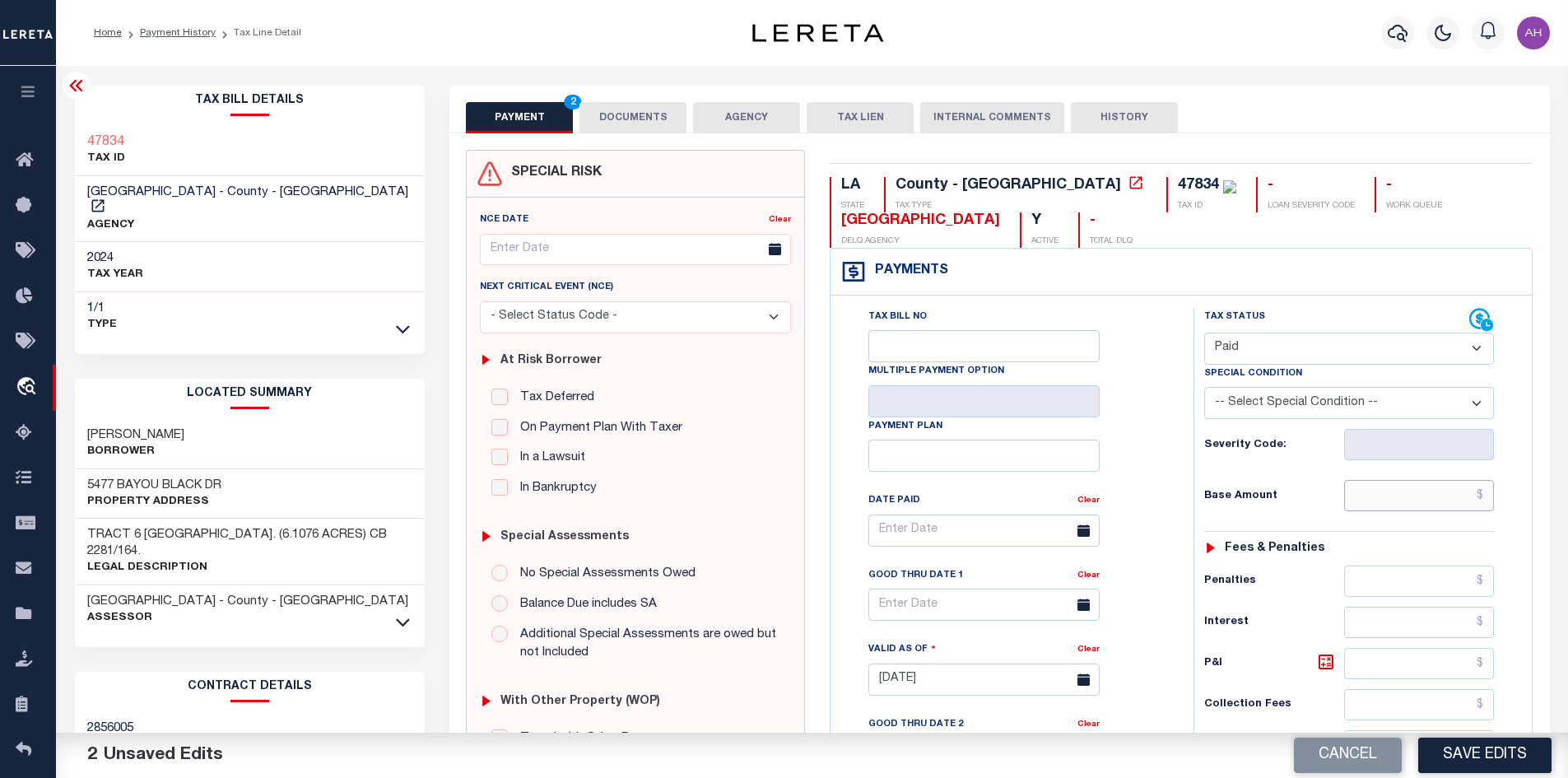
click at [1414, 492] on input "text" at bounding box center [1418, 495] width 150 height 32
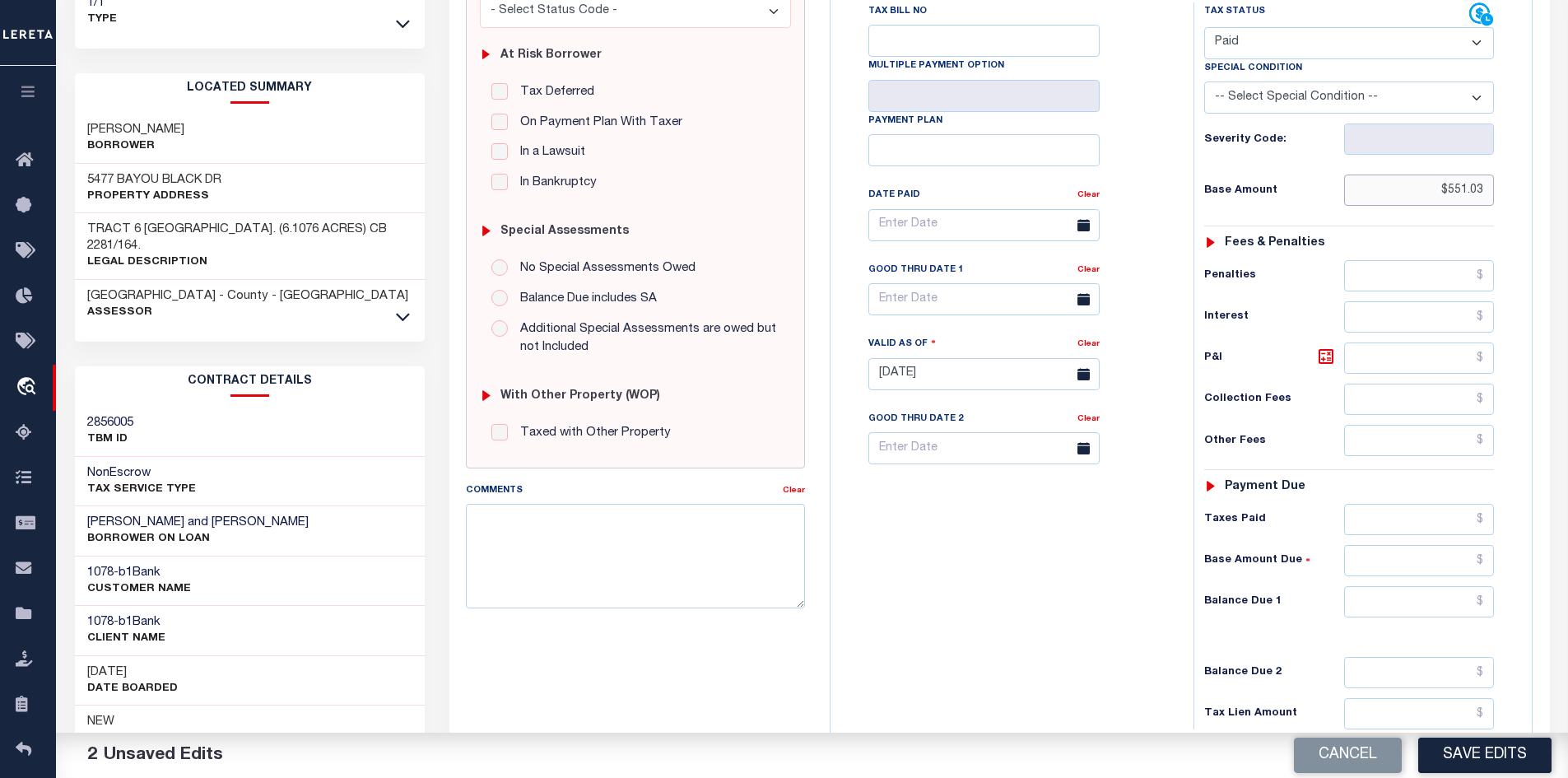
scroll to position [330, 0]
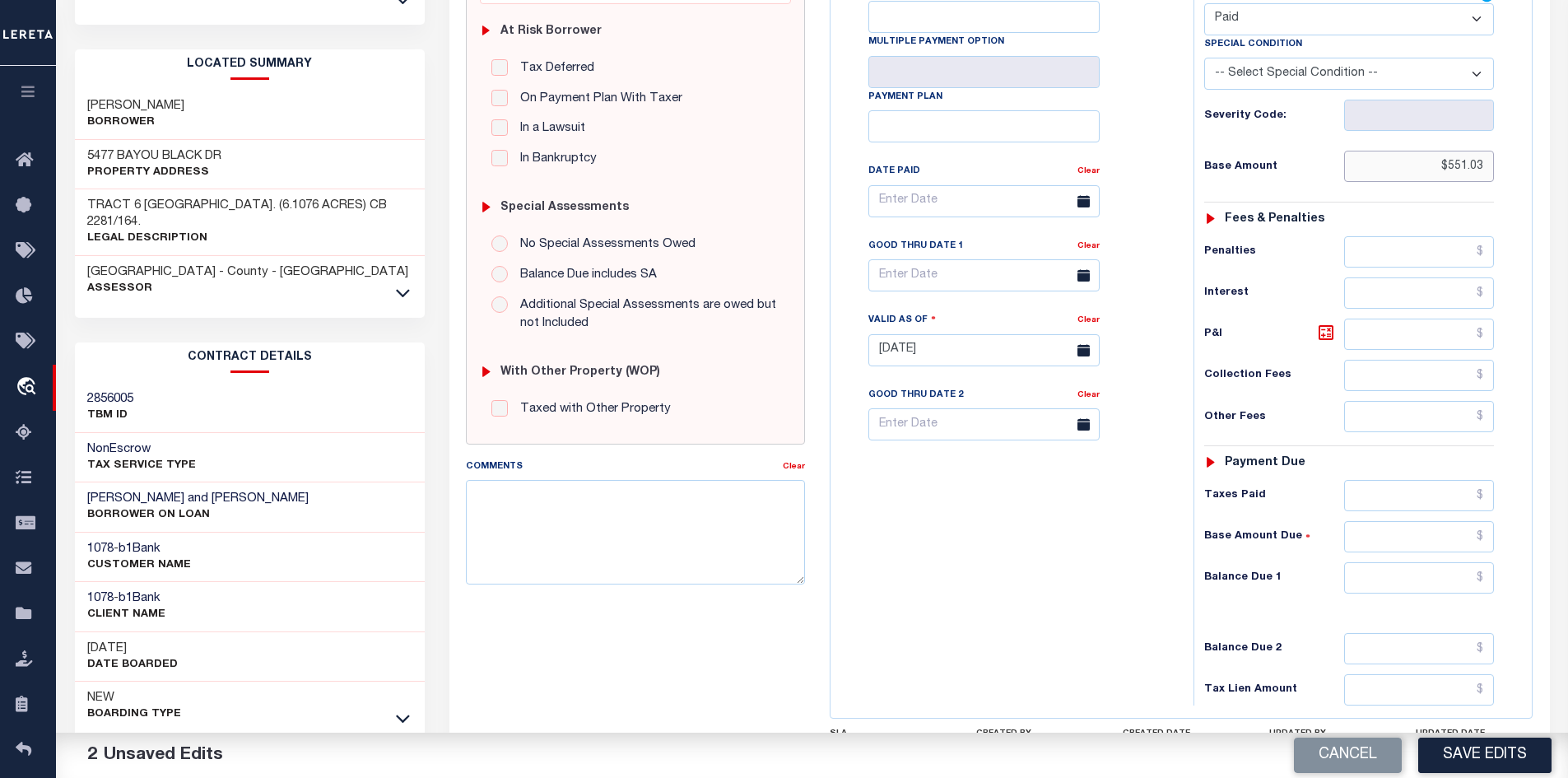
type input "$551.03"
click at [1423, 577] on input "text" at bounding box center [1418, 577] width 150 height 32
type input "$0"
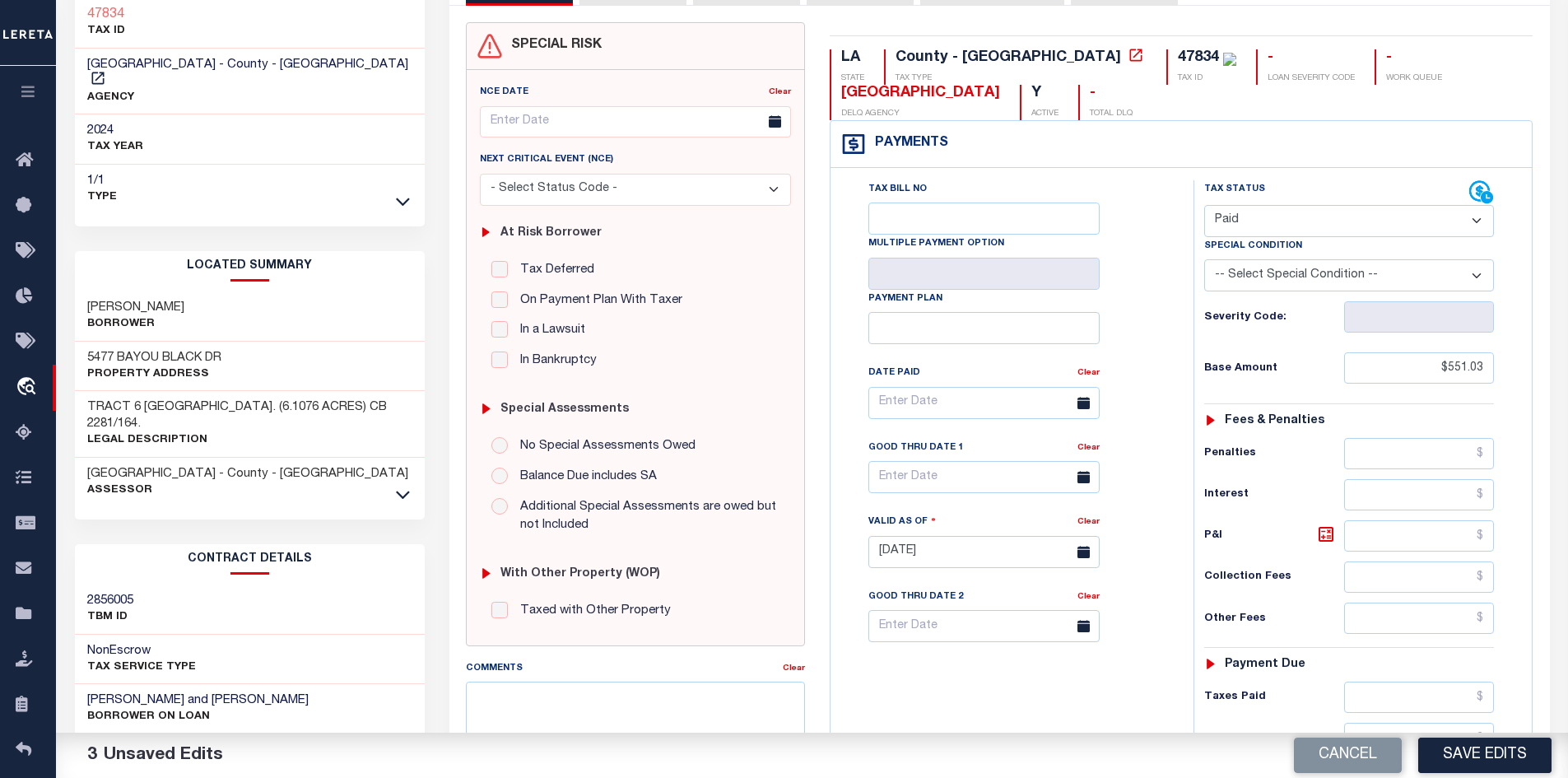
scroll to position [82, 0]
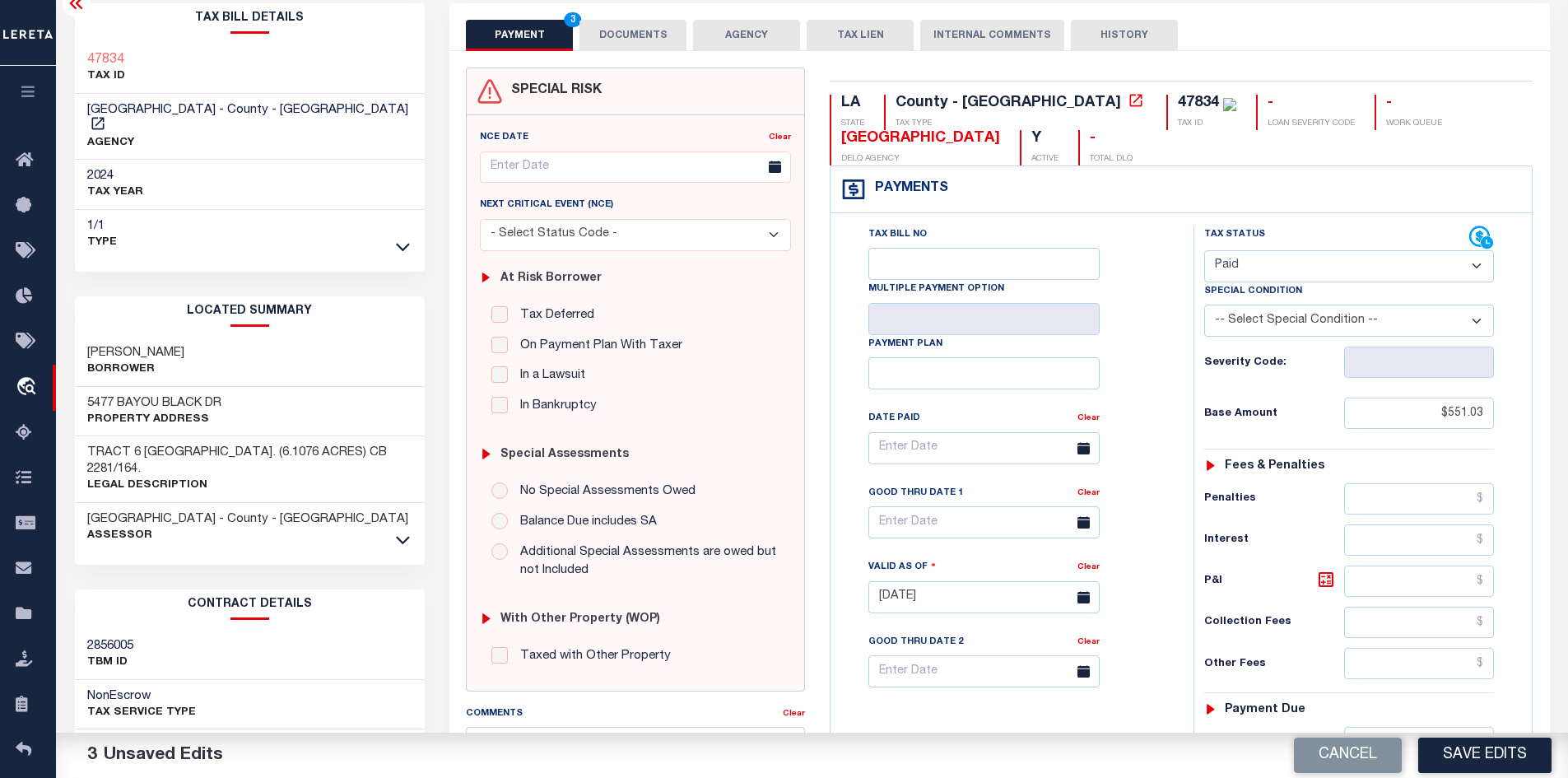
click at [645, 30] on button "DOCUMENTS" at bounding box center [632, 35] width 107 height 32
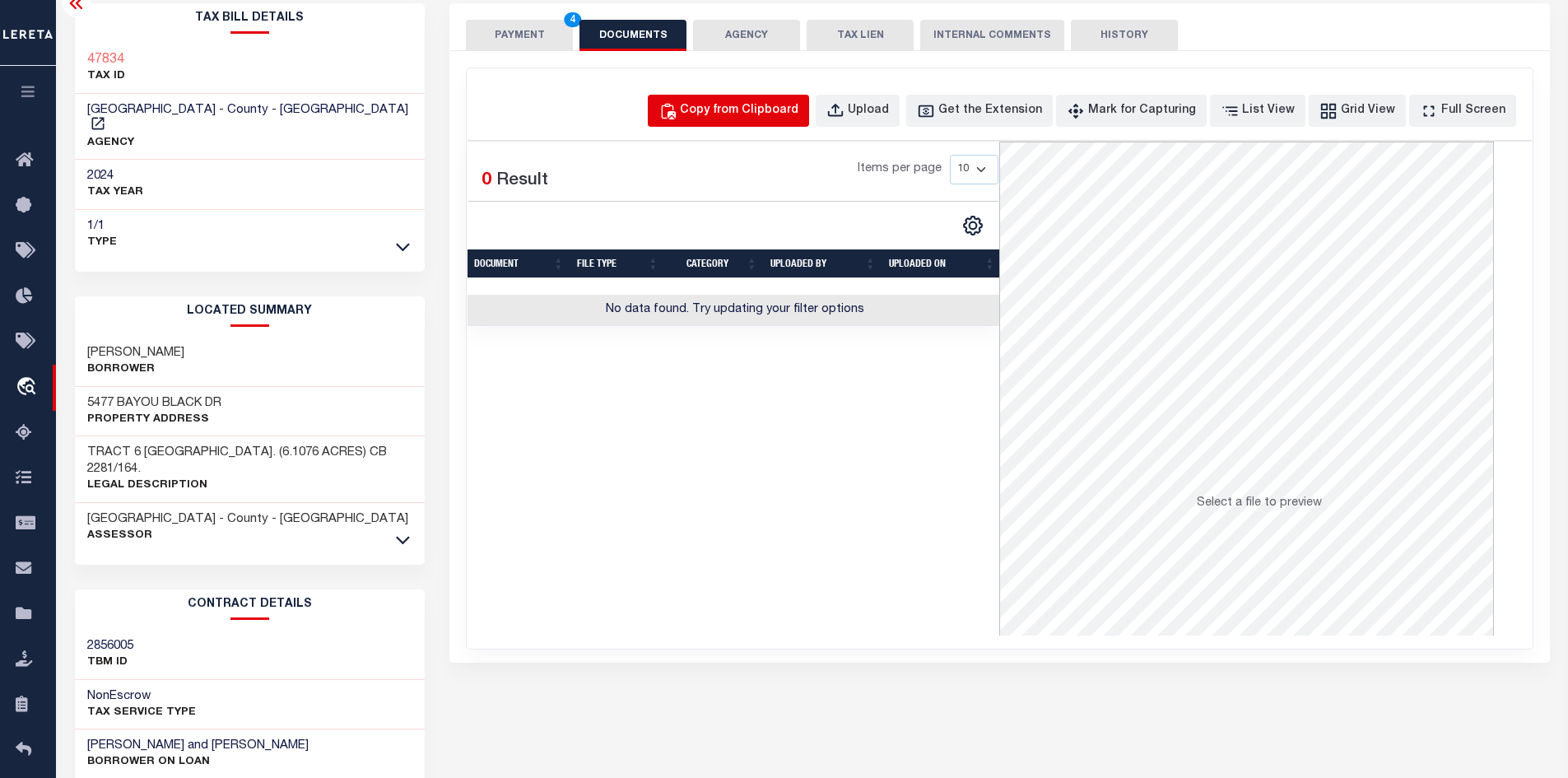
click at [775, 110] on div "Copy from Clipboard" at bounding box center [739, 111] width 119 height 18
select select "POP"
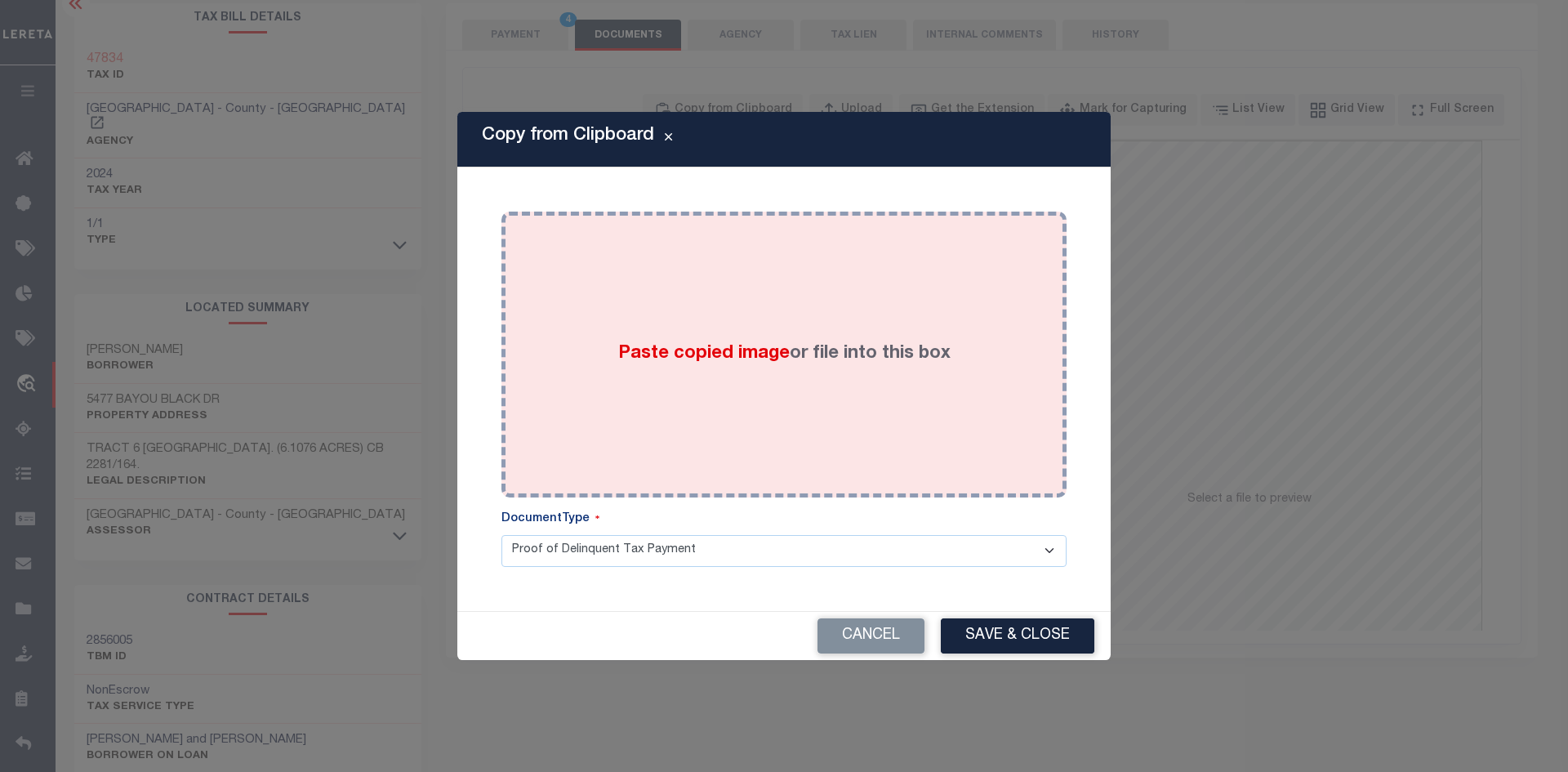
click at [709, 348] on span "Paste copied image" at bounding box center [704, 354] width 172 height 18
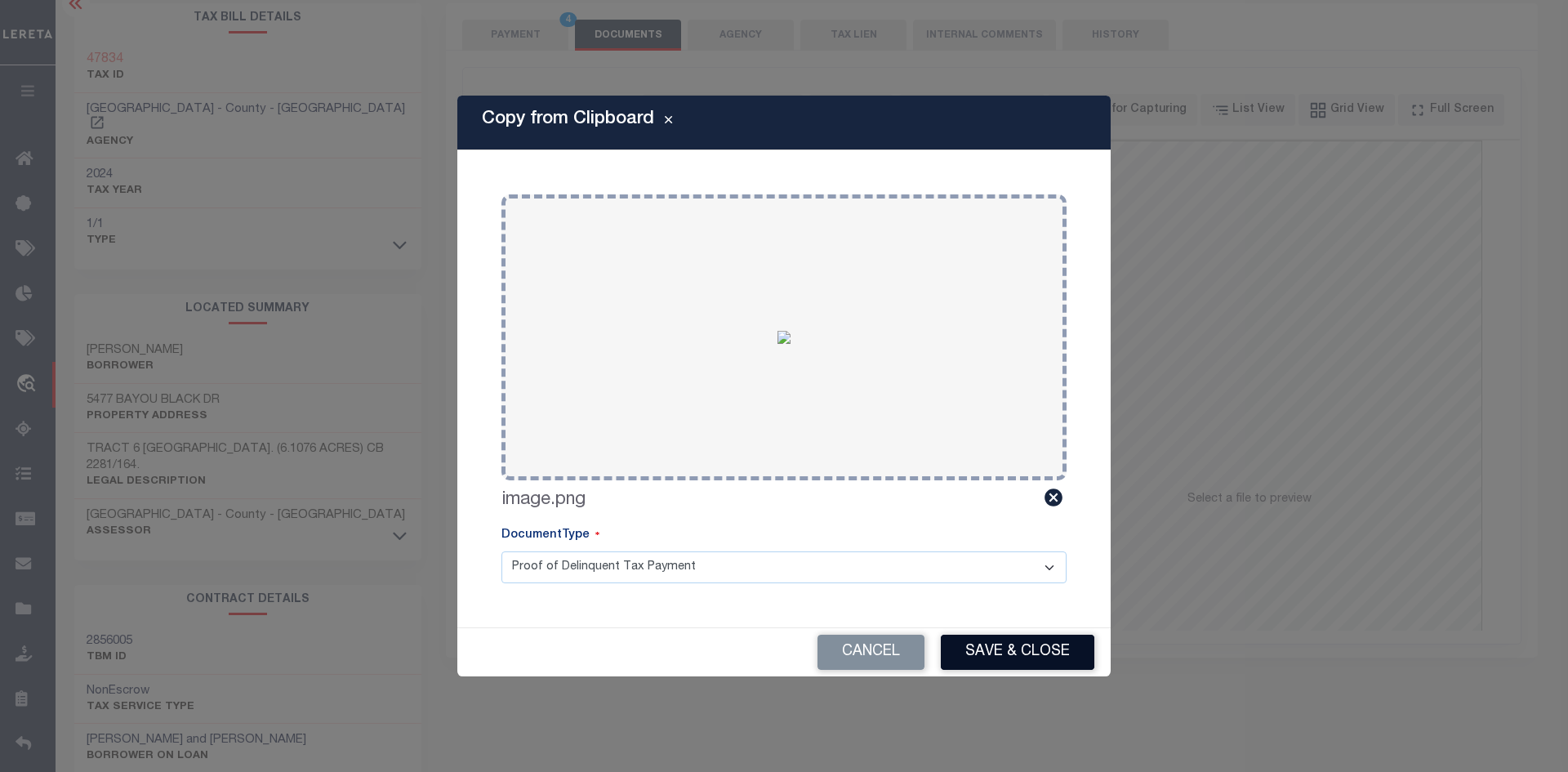
click at [1024, 657] on button "Save & Close" at bounding box center [1018, 651] width 154 height 35
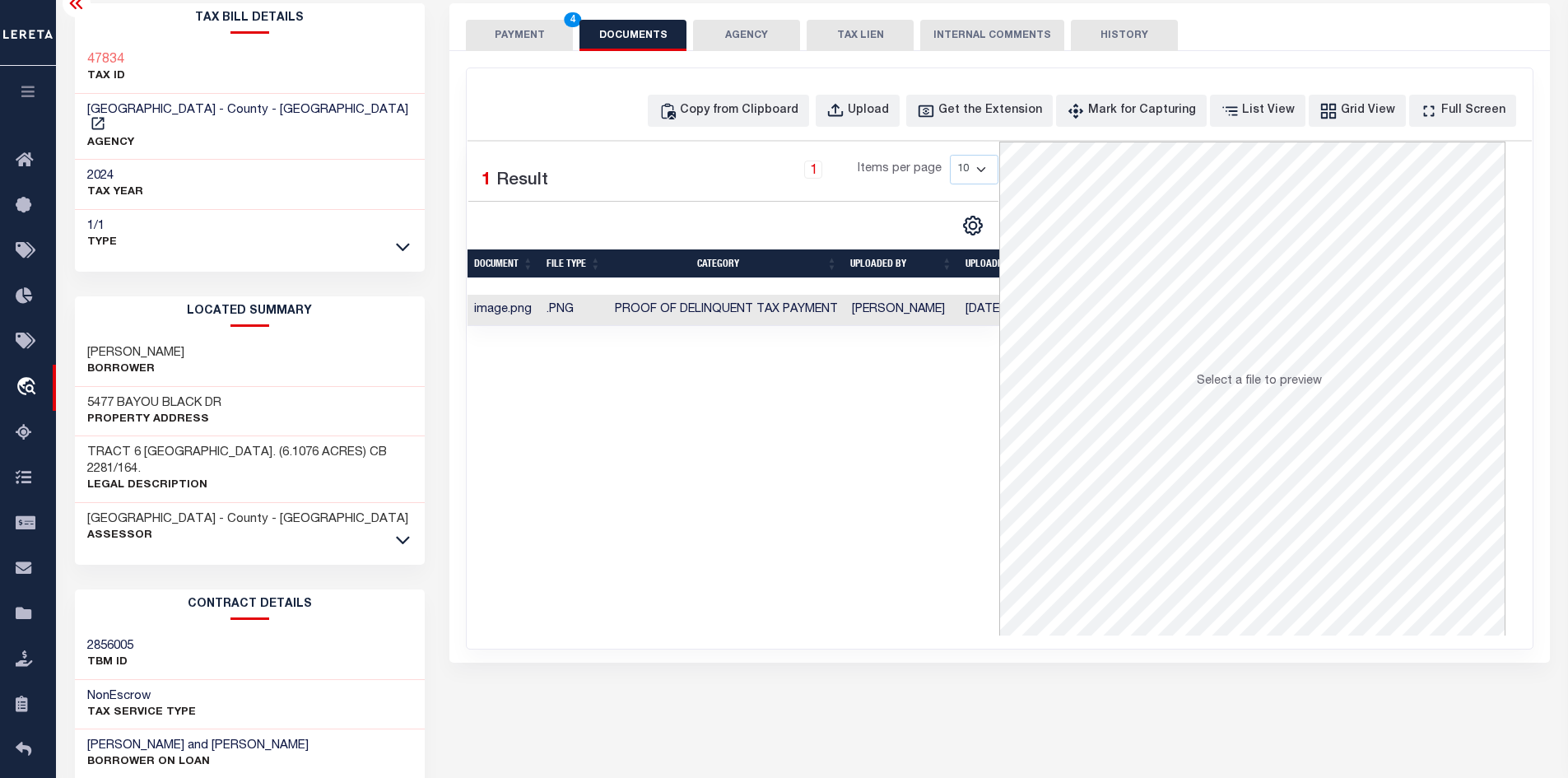
click at [543, 28] on button "PAYMENT 4" at bounding box center [519, 35] width 107 height 32
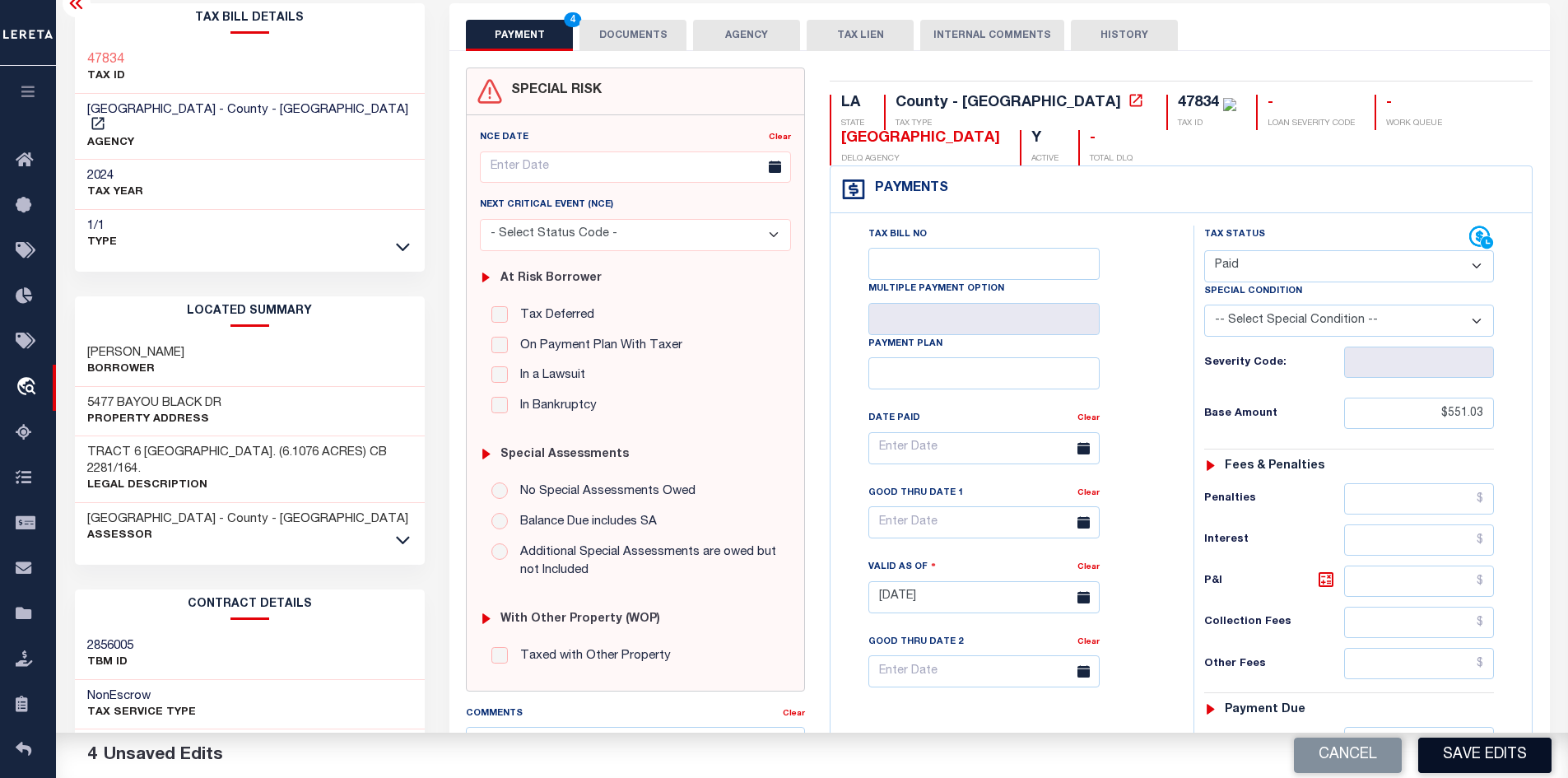
click at [1455, 752] on button "Save Edits" at bounding box center [1484, 755] width 133 height 35
checkbox input "false"
type input "$551.03"
type input "$0"
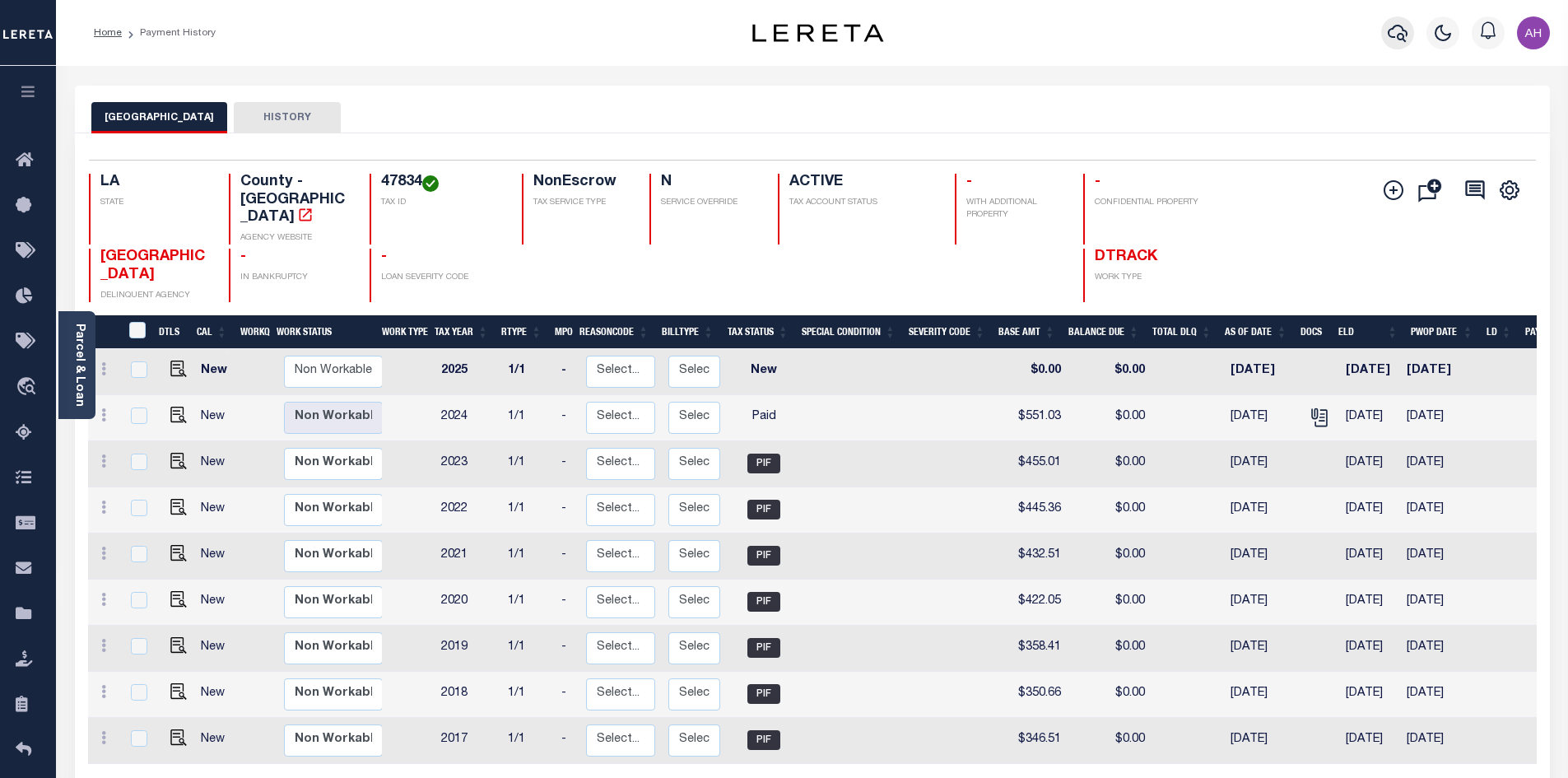
click at [1408, 25] on button "button" at bounding box center [1397, 32] width 33 height 33
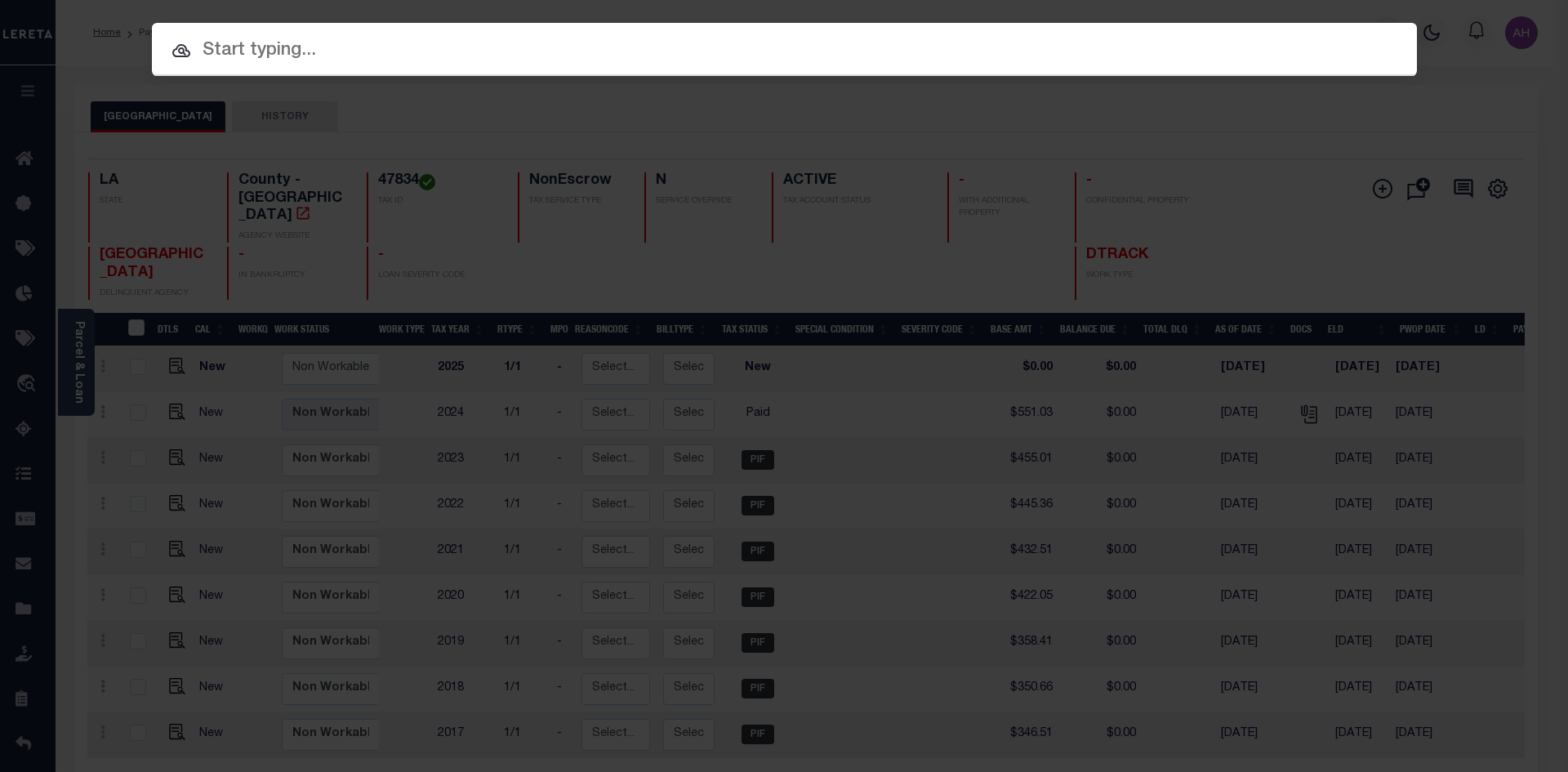
paste input "972400003091"
type input "972400003091"
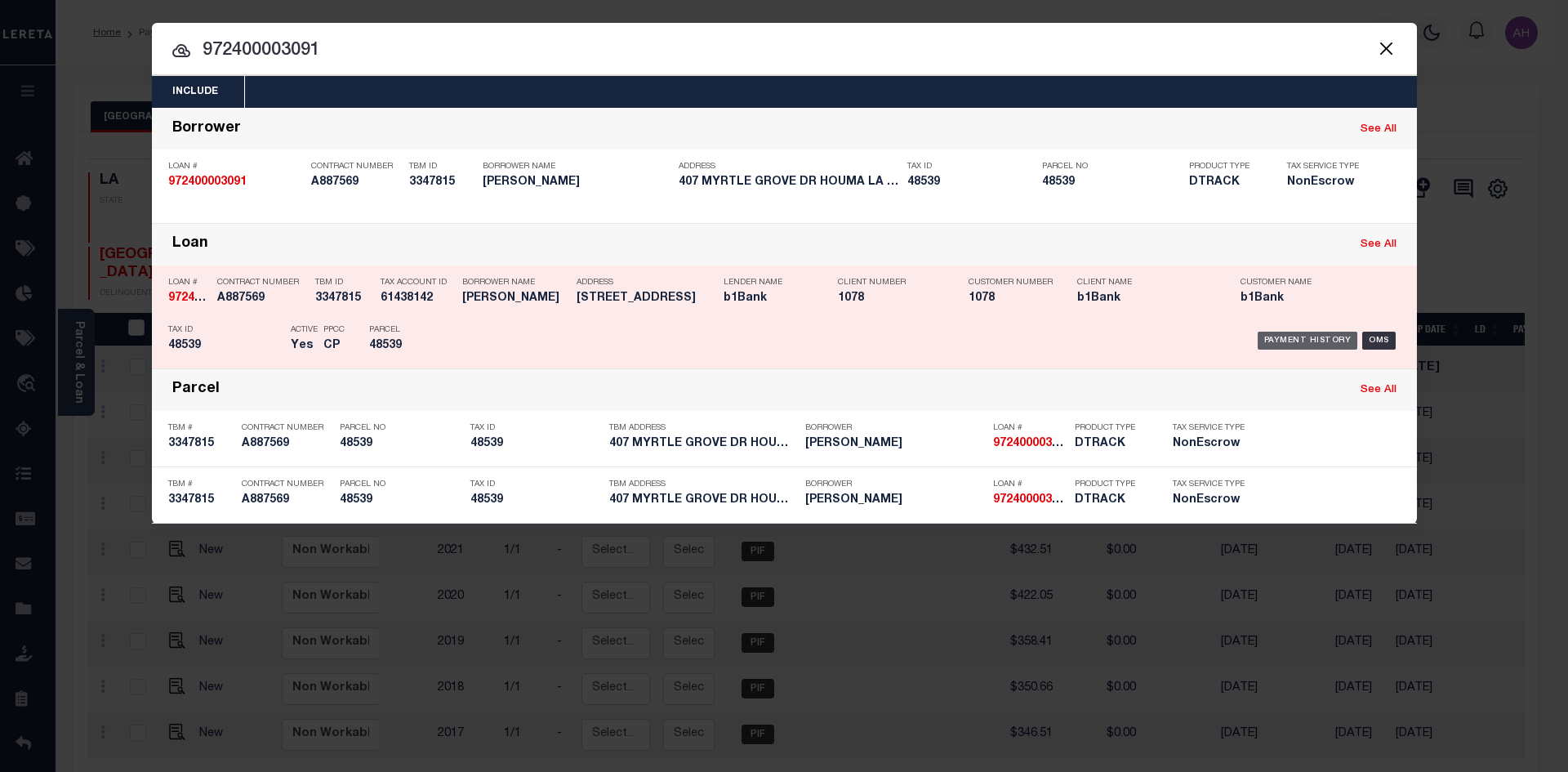
click at [1316, 336] on div "Payment History" at bounding box center [1308, 340] width 100 height 18
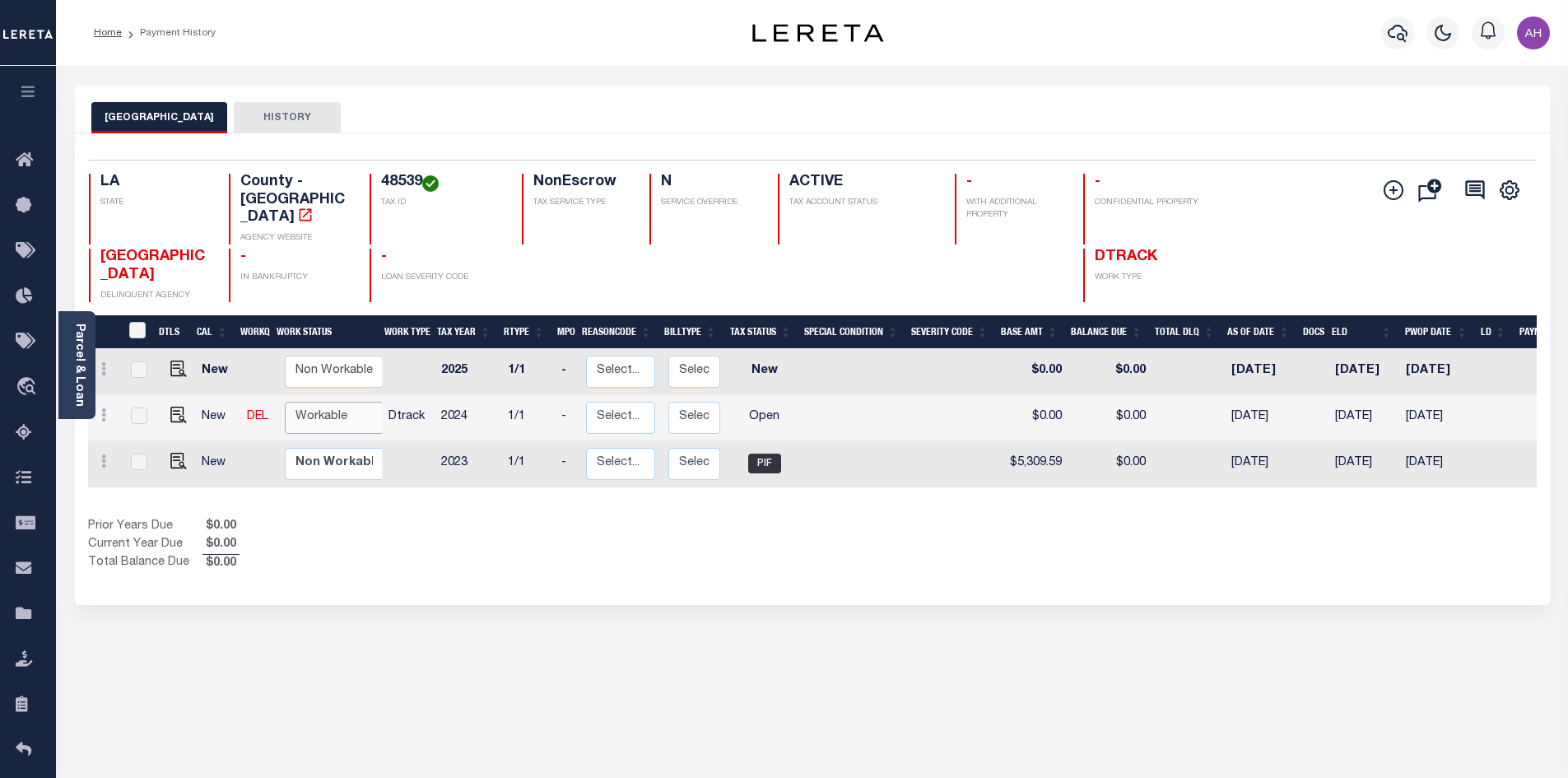
click at [329, 402] on select "Non Workable Workable" at bounding box center [334, 418] width 99 height 32
checkbox input "true"
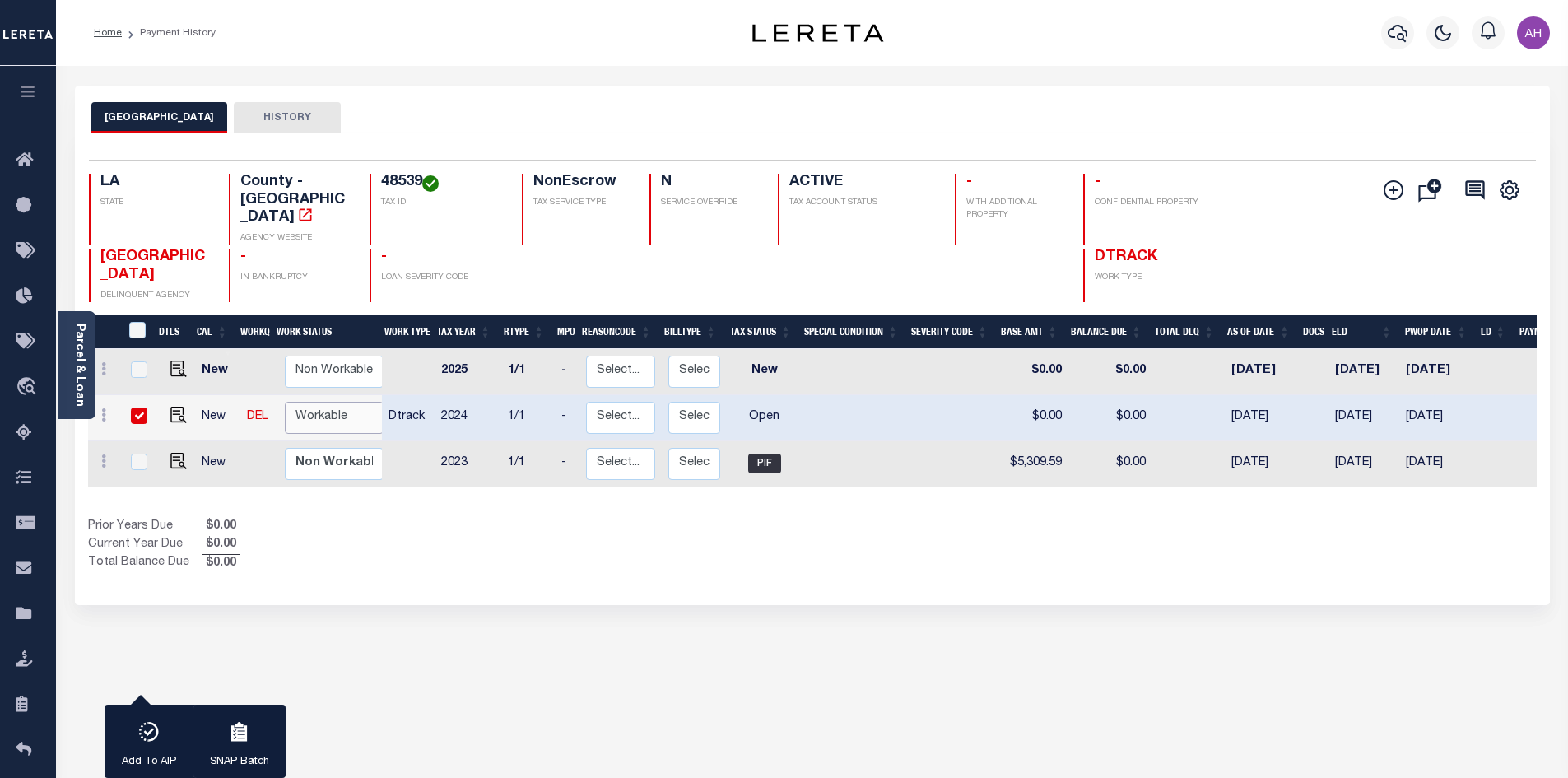
select select "true"
click at [285, 402] on select "Non Workable Workable" at bounding box center [334, 418] width 99 height 32
checkbox input "false"
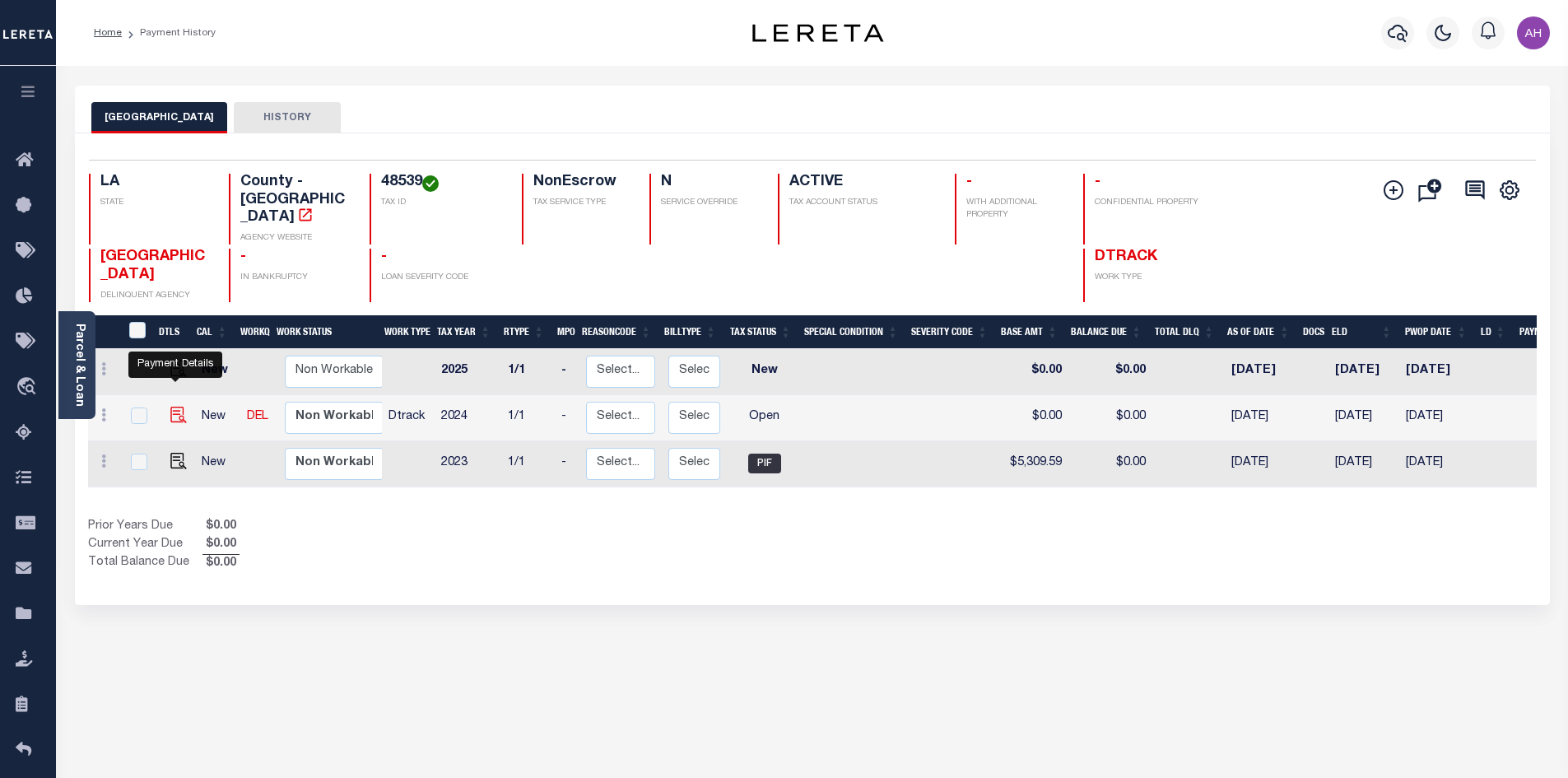
click at [175, 406] on img "" at bounding box center [178, 414] width 16 height 16
checkbox input "true"
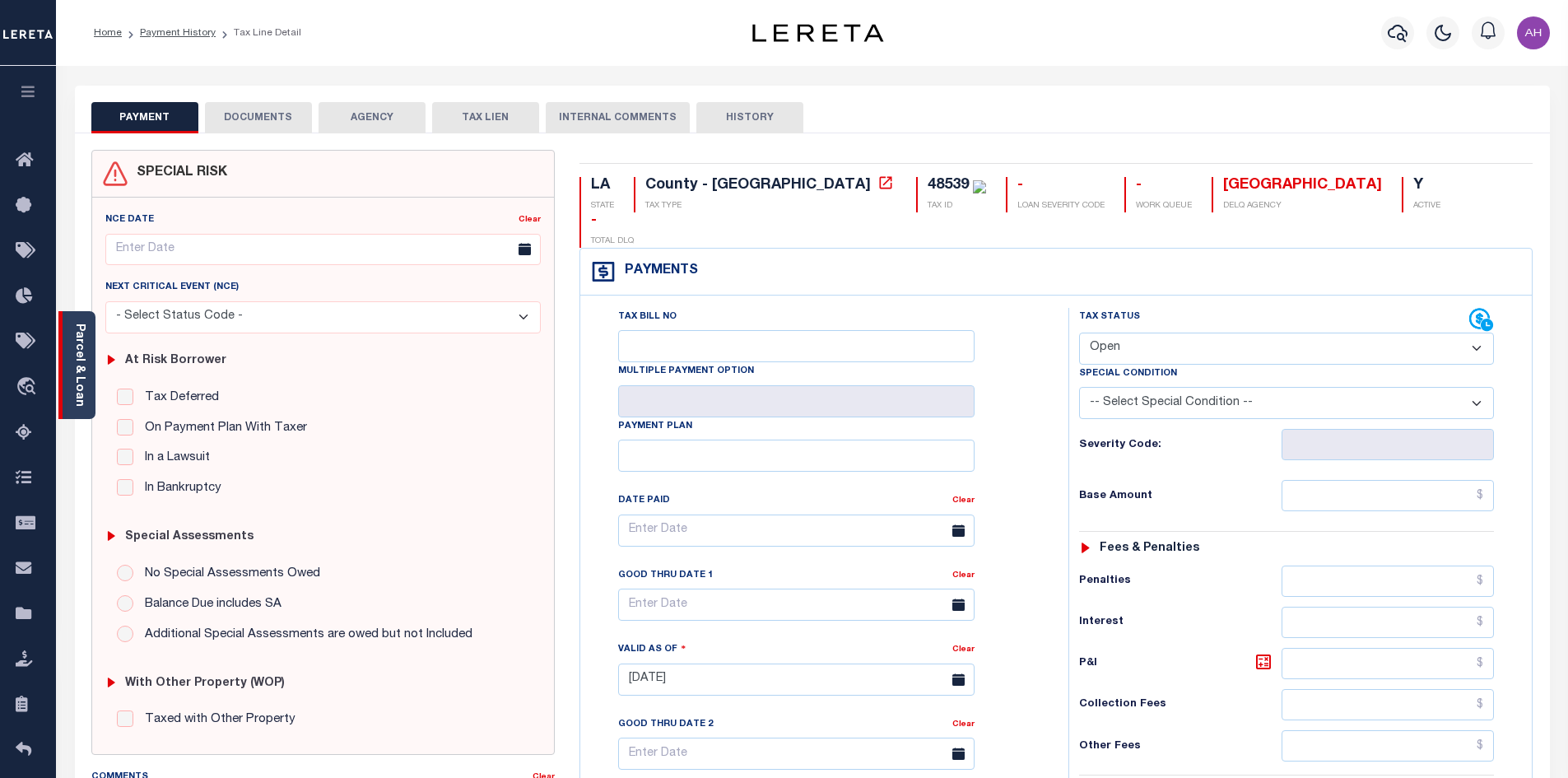
click at [77, 375] on link "Parcel & Loan" at bounding box center [78, 365] width 12 height 83
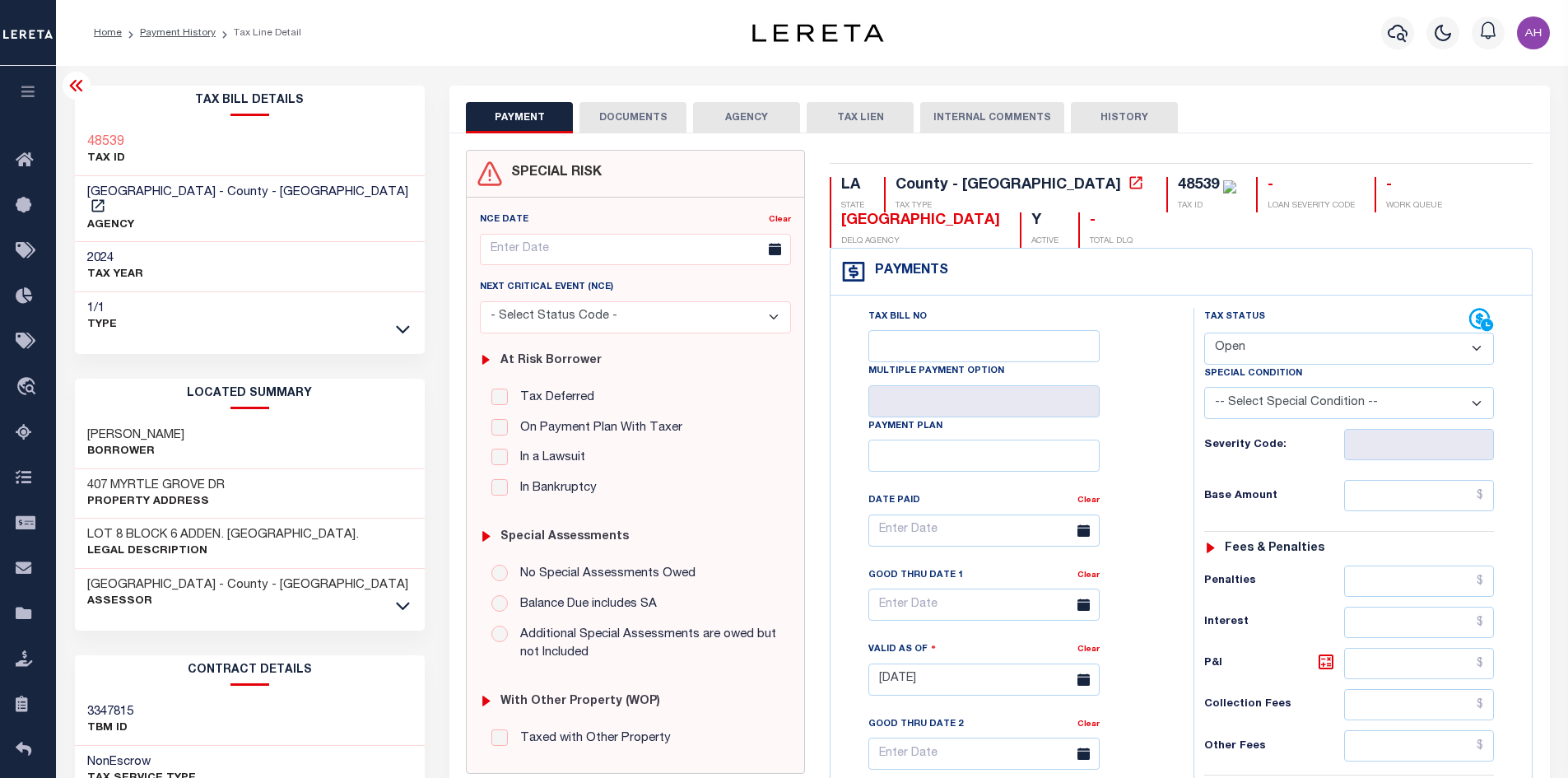
click at [1287, 355] on select "- Select Status Code - Open Due/Unpaid Paid Incomplete No Tax Due Internal Refu…" at bounding box center [1349, 348] width 290 height 32
select select "PYD"
click at [1204, 333] on select "- Select Status Code - Open Due/Unpaid Paid Incomplete No Tax Due Internal Refu…" at bounding box center [1349, 348] width 290 height 32
type input "[DATE]"
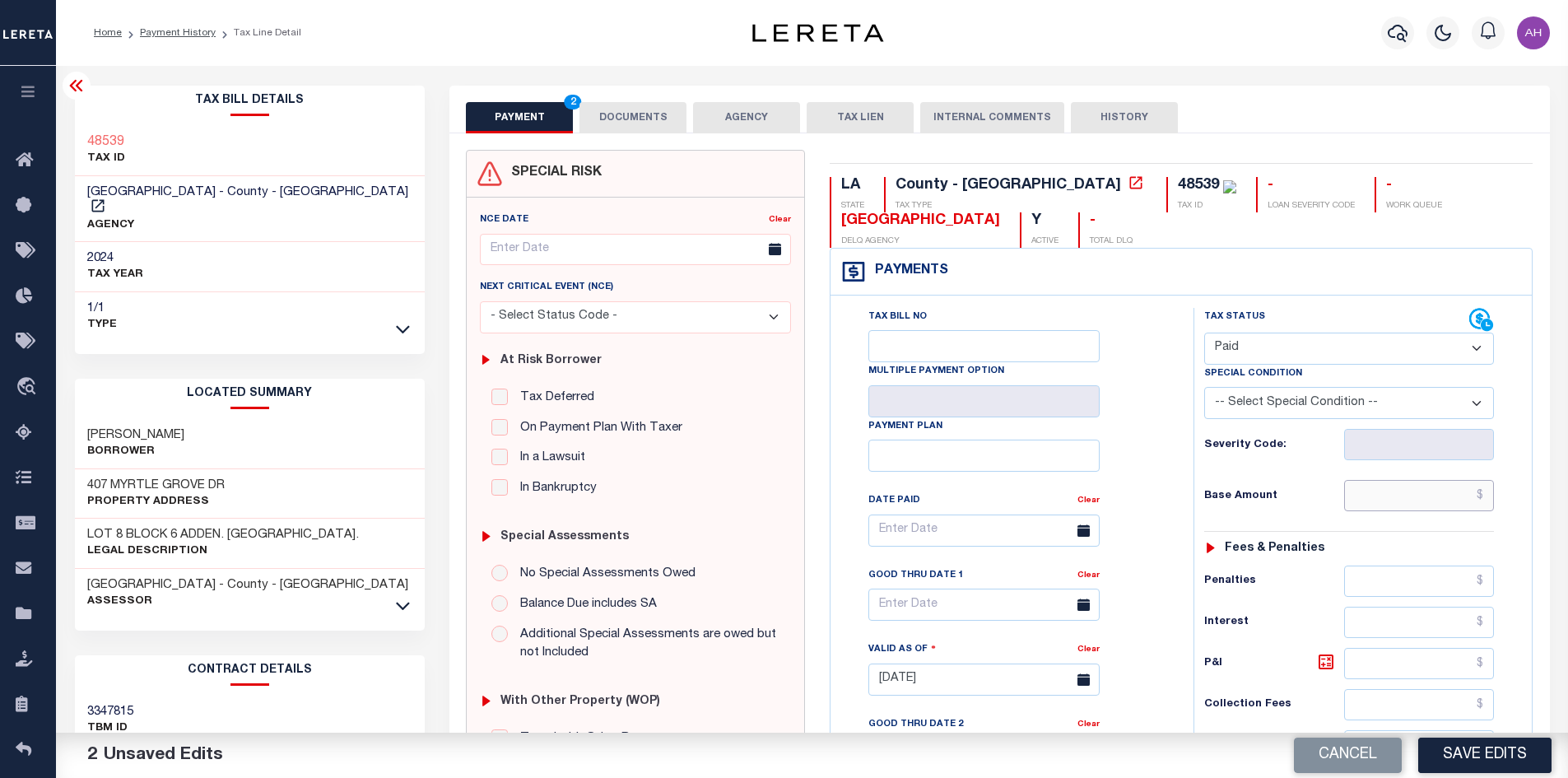
click at [1396, 495] on input "text" at bounding box center [1418, 495] width 150 height 32
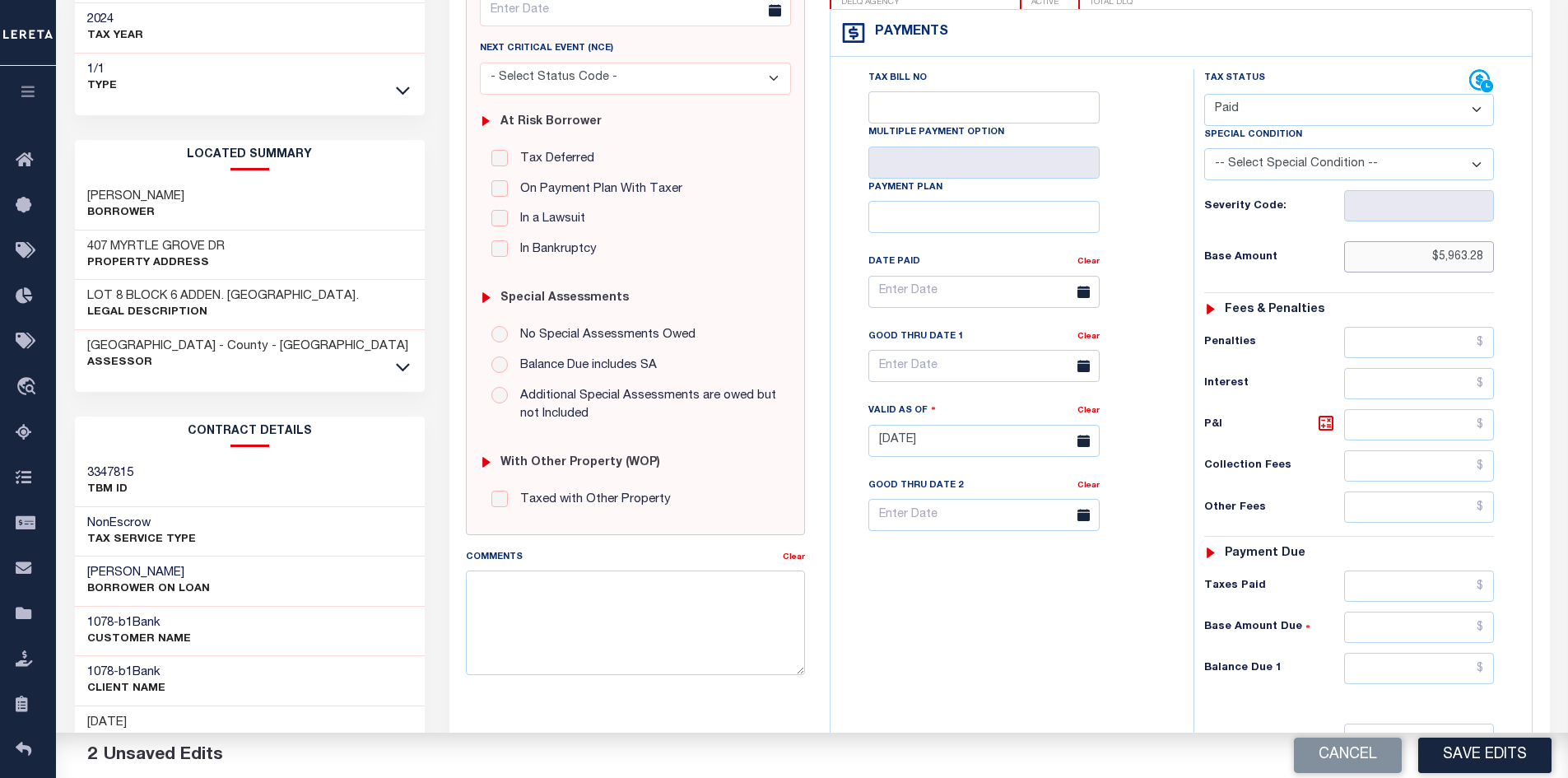
scroll to position [330, 0]
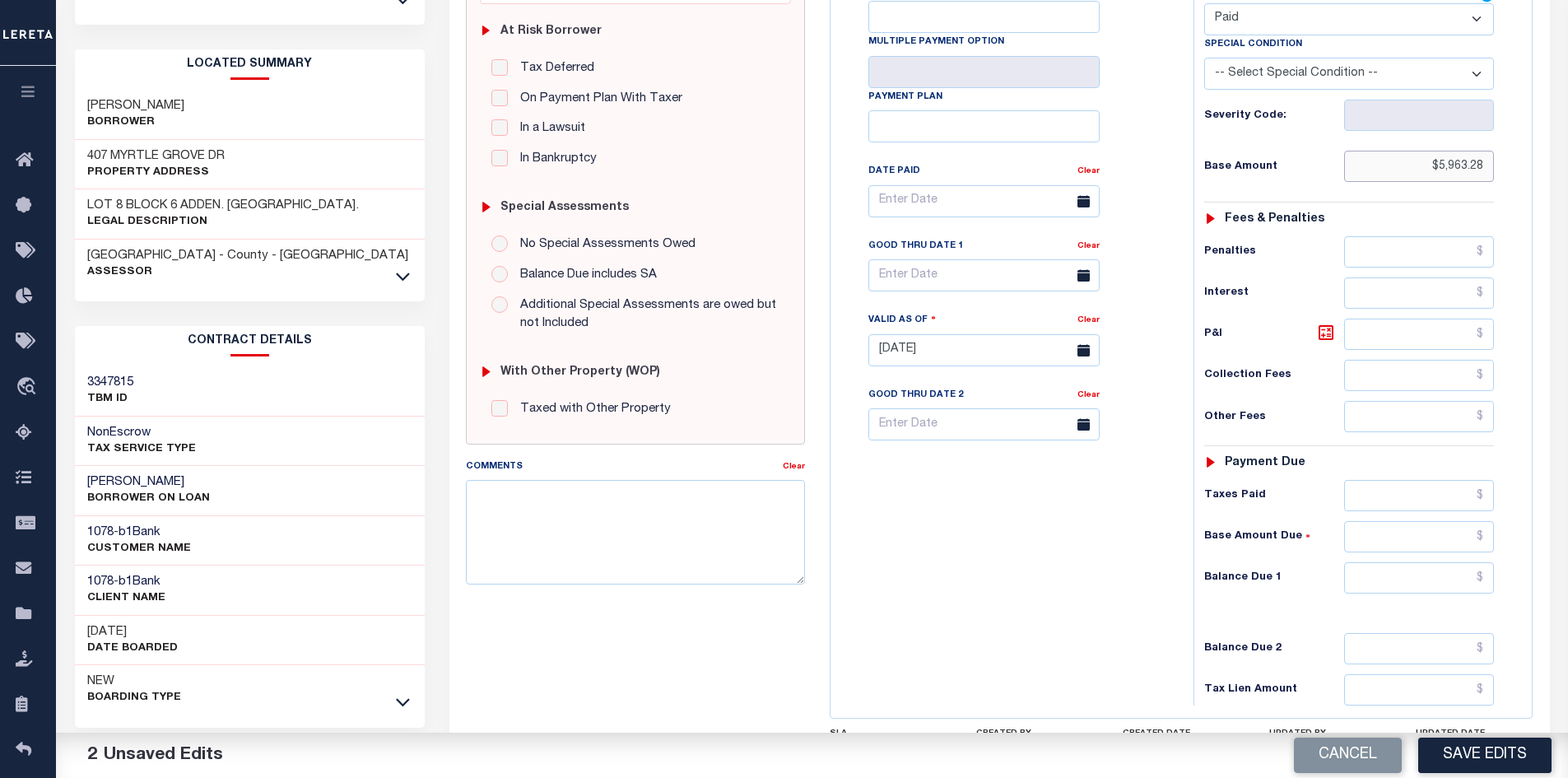
type input "$5,963.28"
click at [1436, 584] on input "text" at bounding box center [1418, 577] width 150 height 32
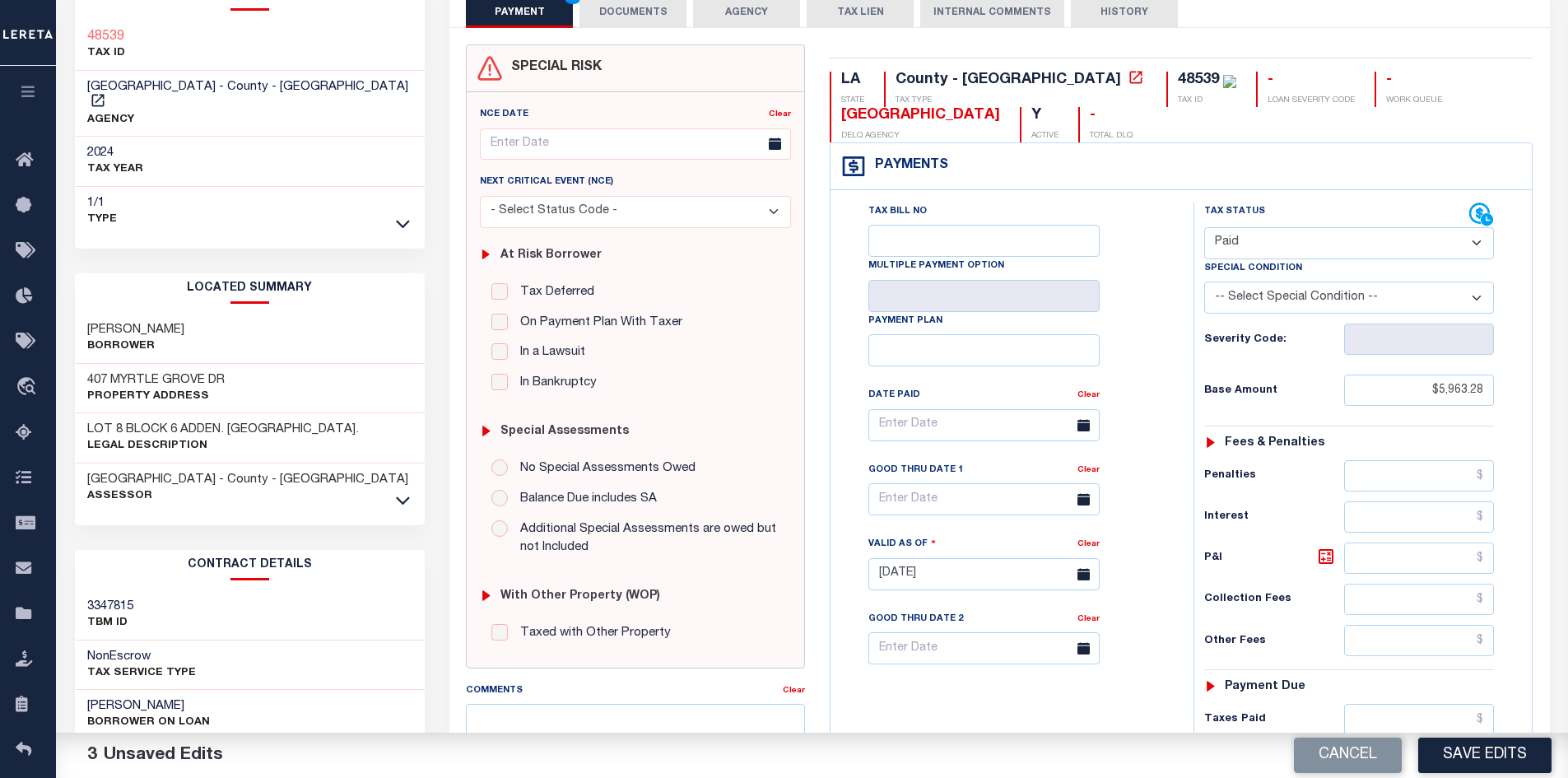
scroll to position [0, 0]
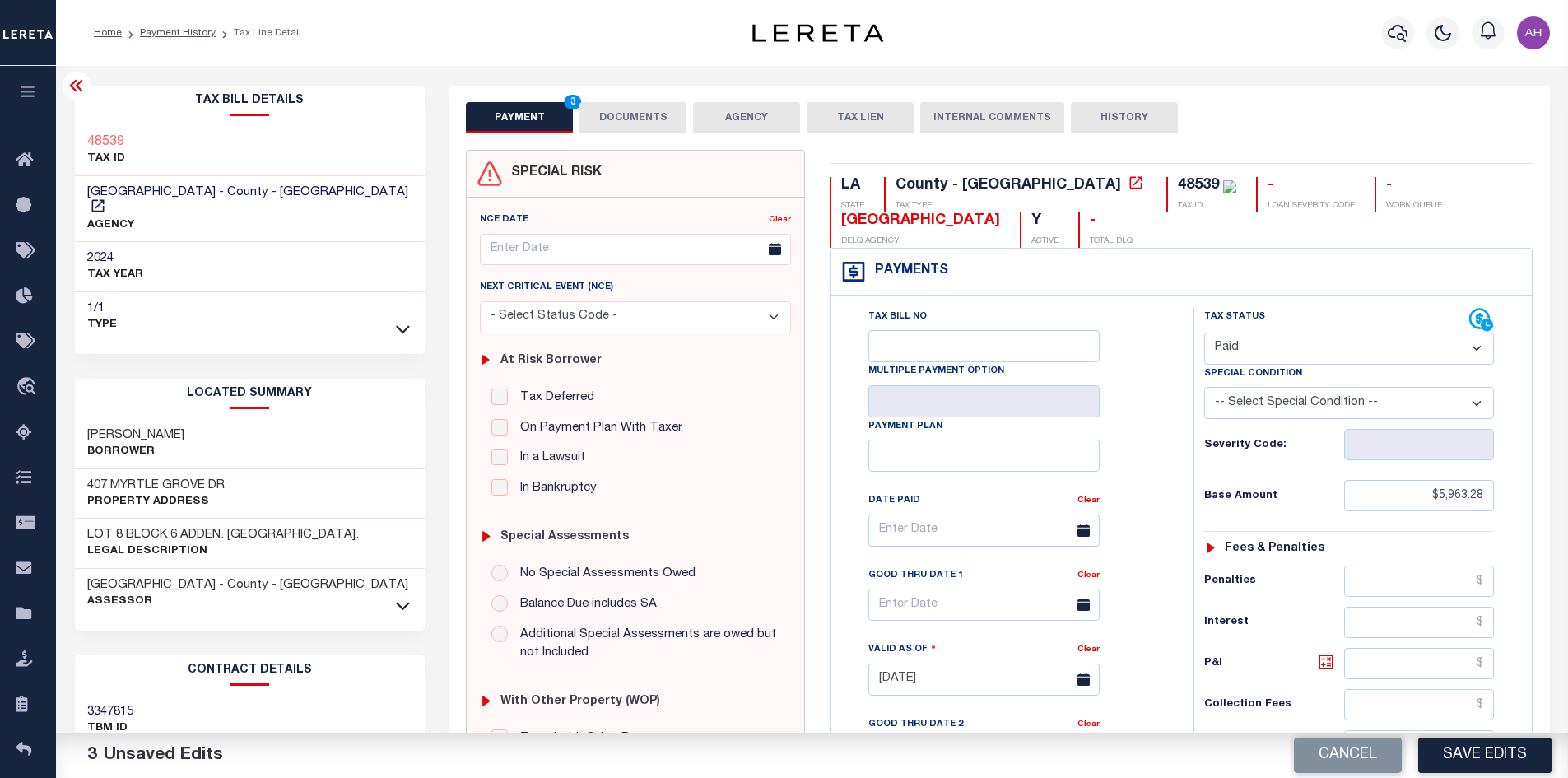
type input "$0.00"
click at [642, 113] on button "DOCUMENTS" at bounding box center [632, 117] width 107 height 32
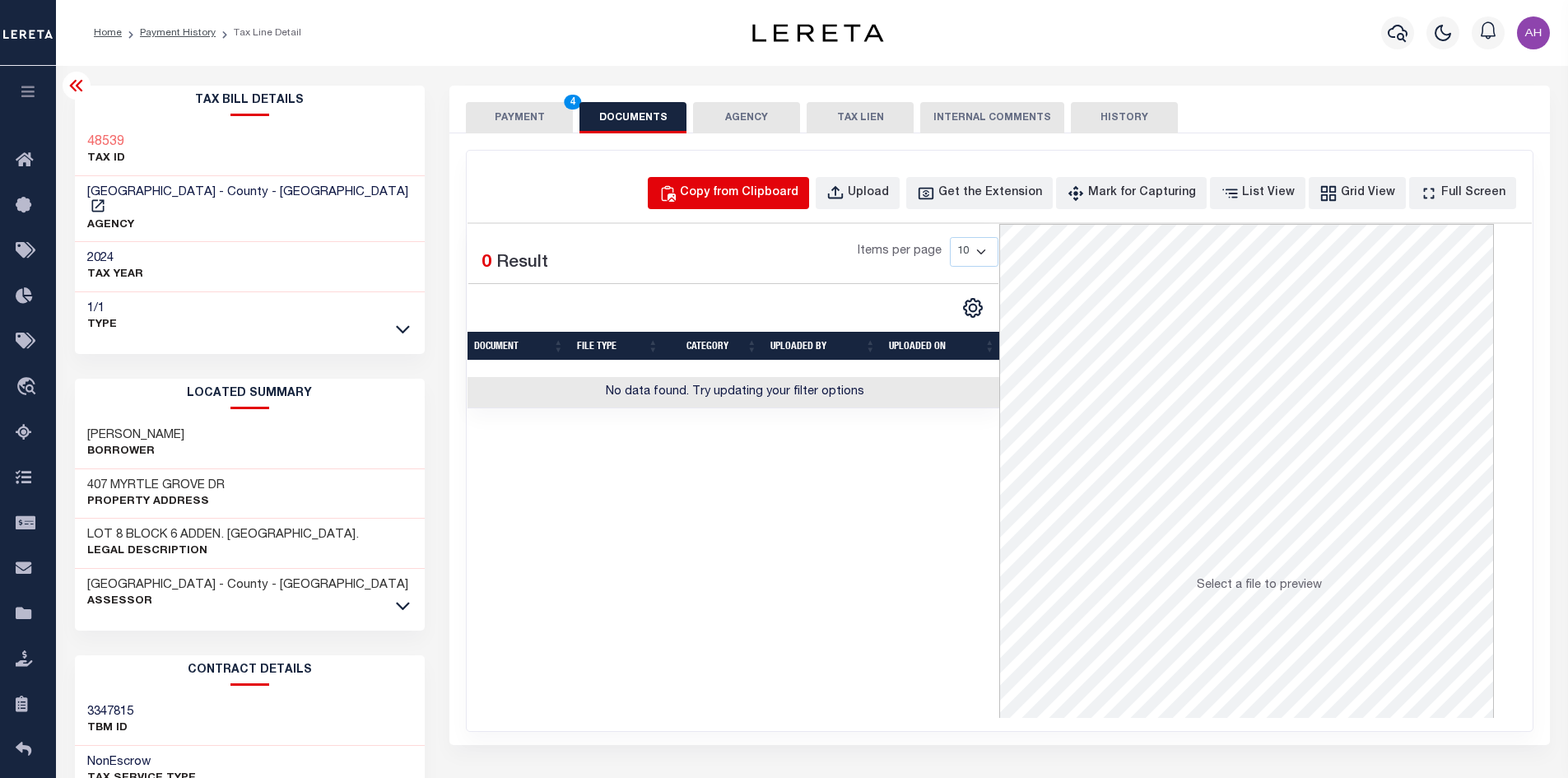
click at [776, 185] on div "Copy from Clipboard" at bounding box center [739, 194] width 119 height 18
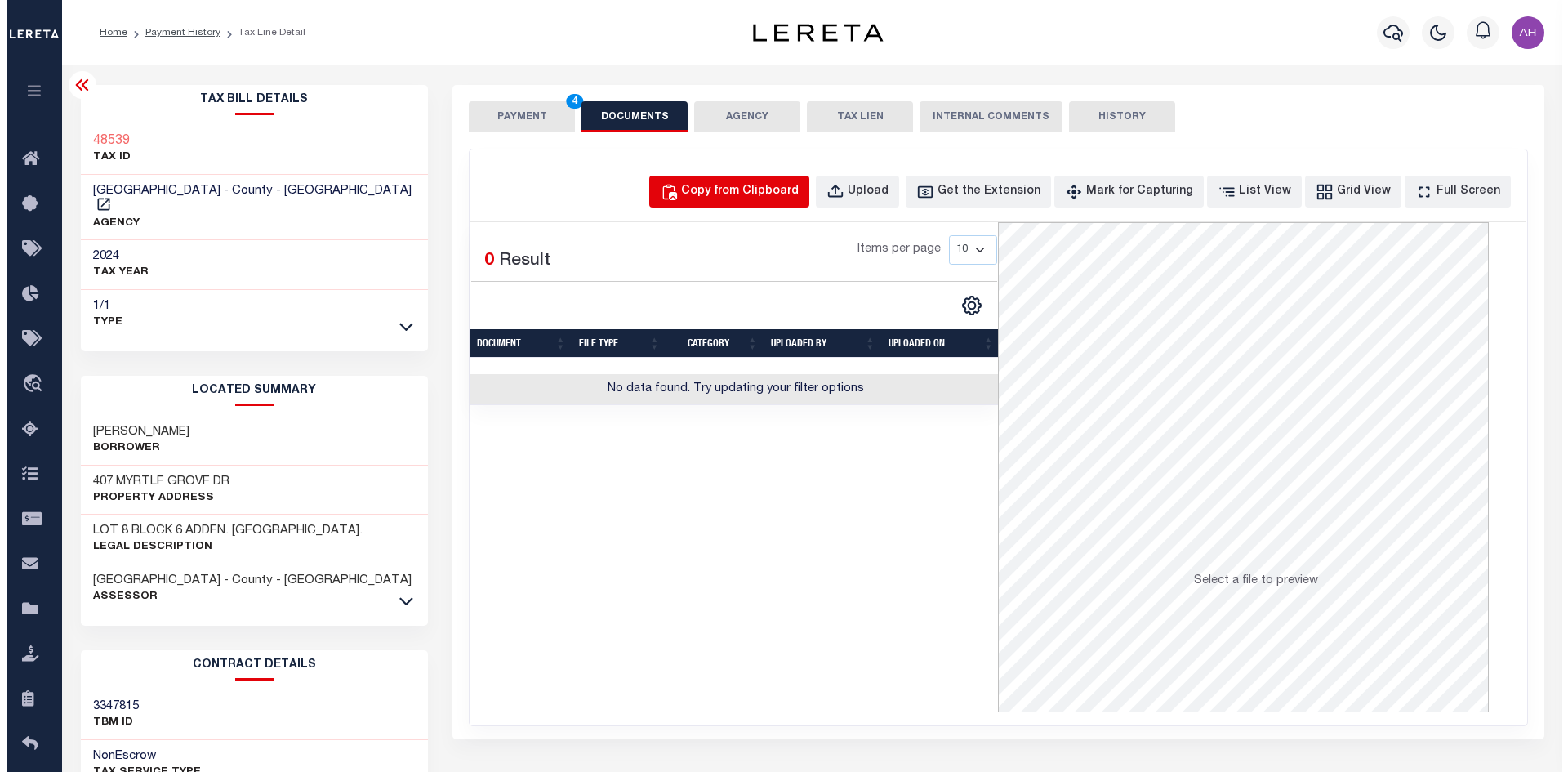
select select "POP"
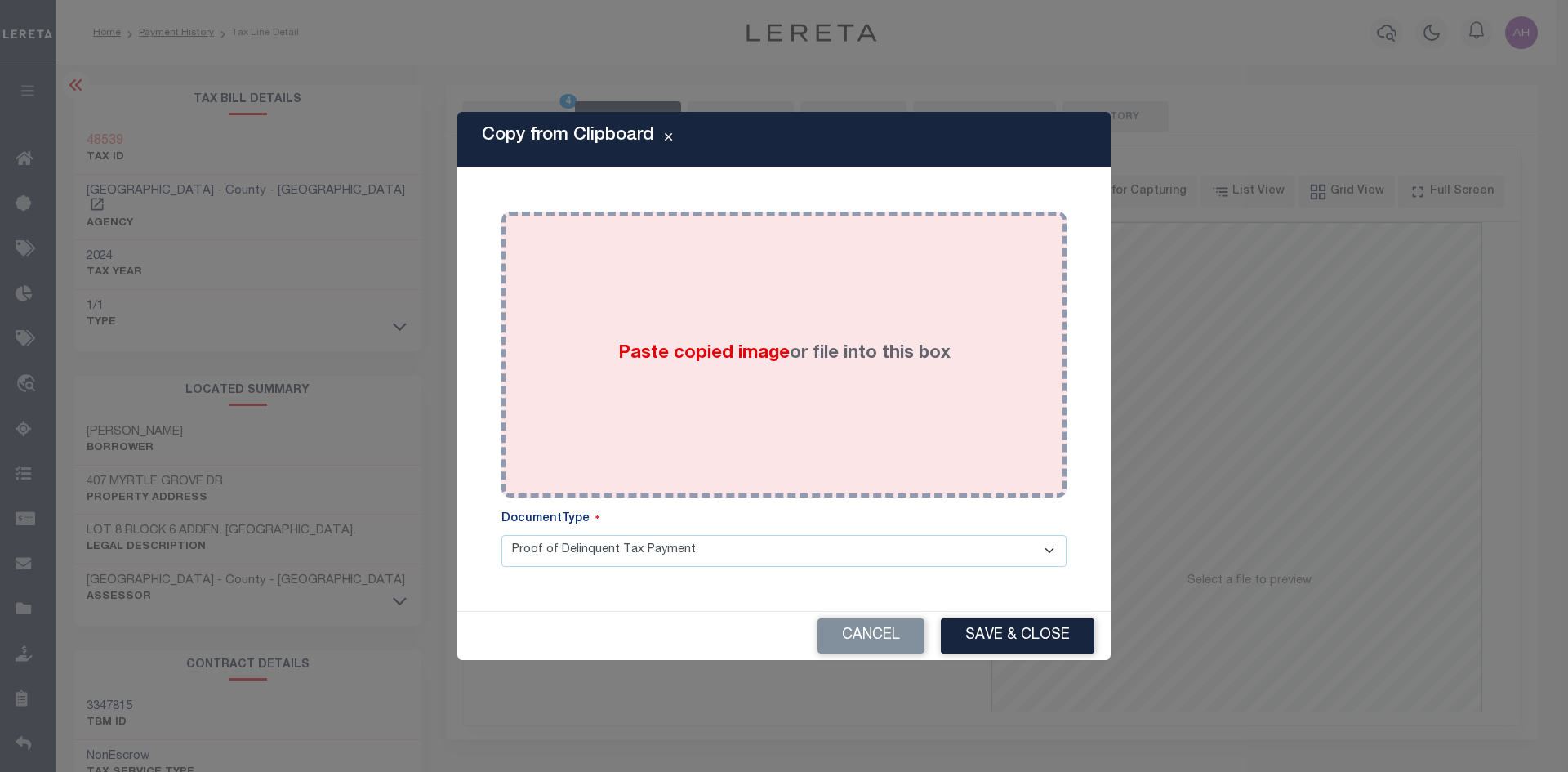
click at [789, 362] on label "Paste copied image or file into this box" at bounding box center [785, 354] width 333 height 27
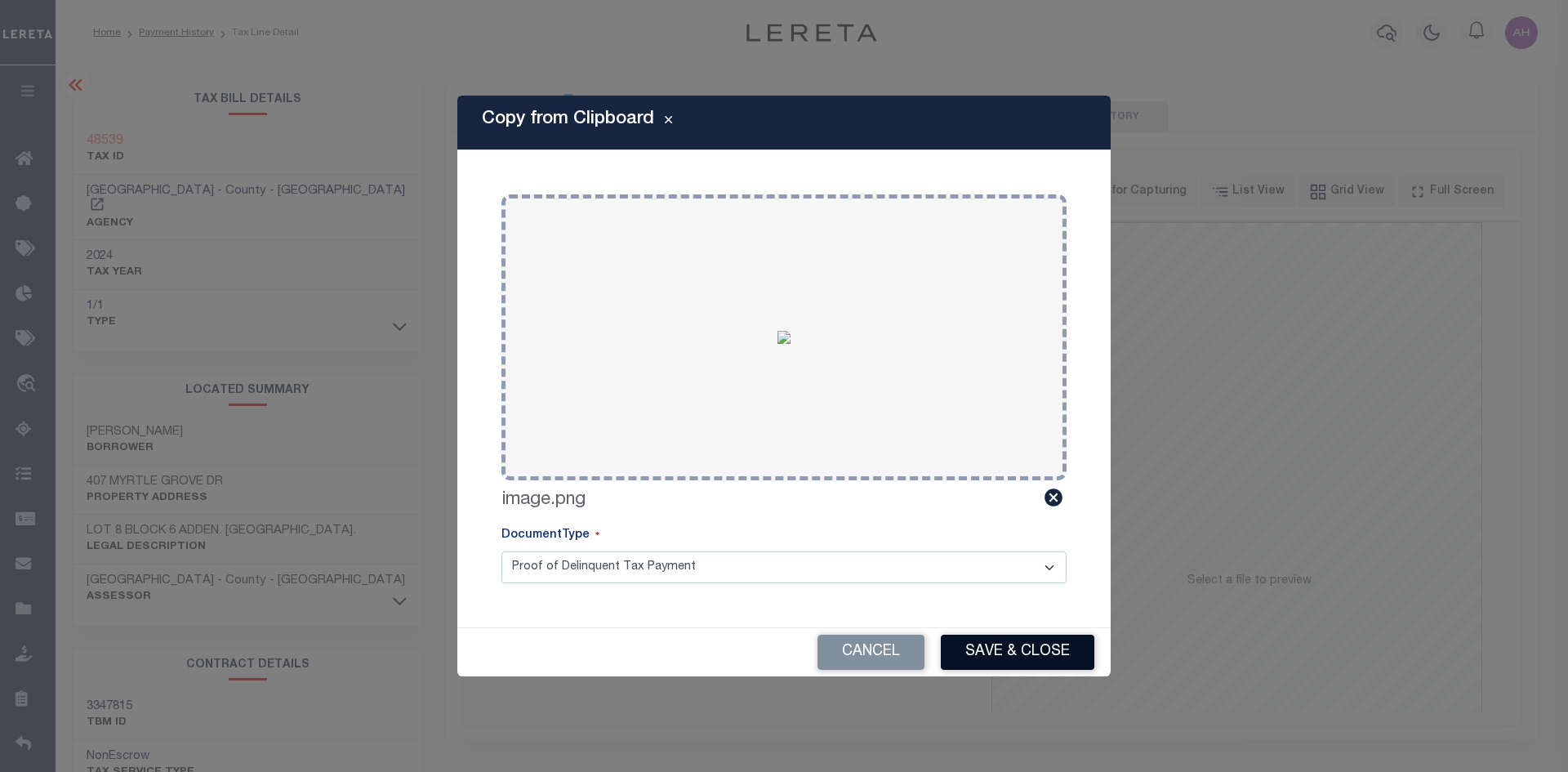
click at [1008, 647] on button "Save & Close" at bounding box center [1018, 651] width 154 height 35
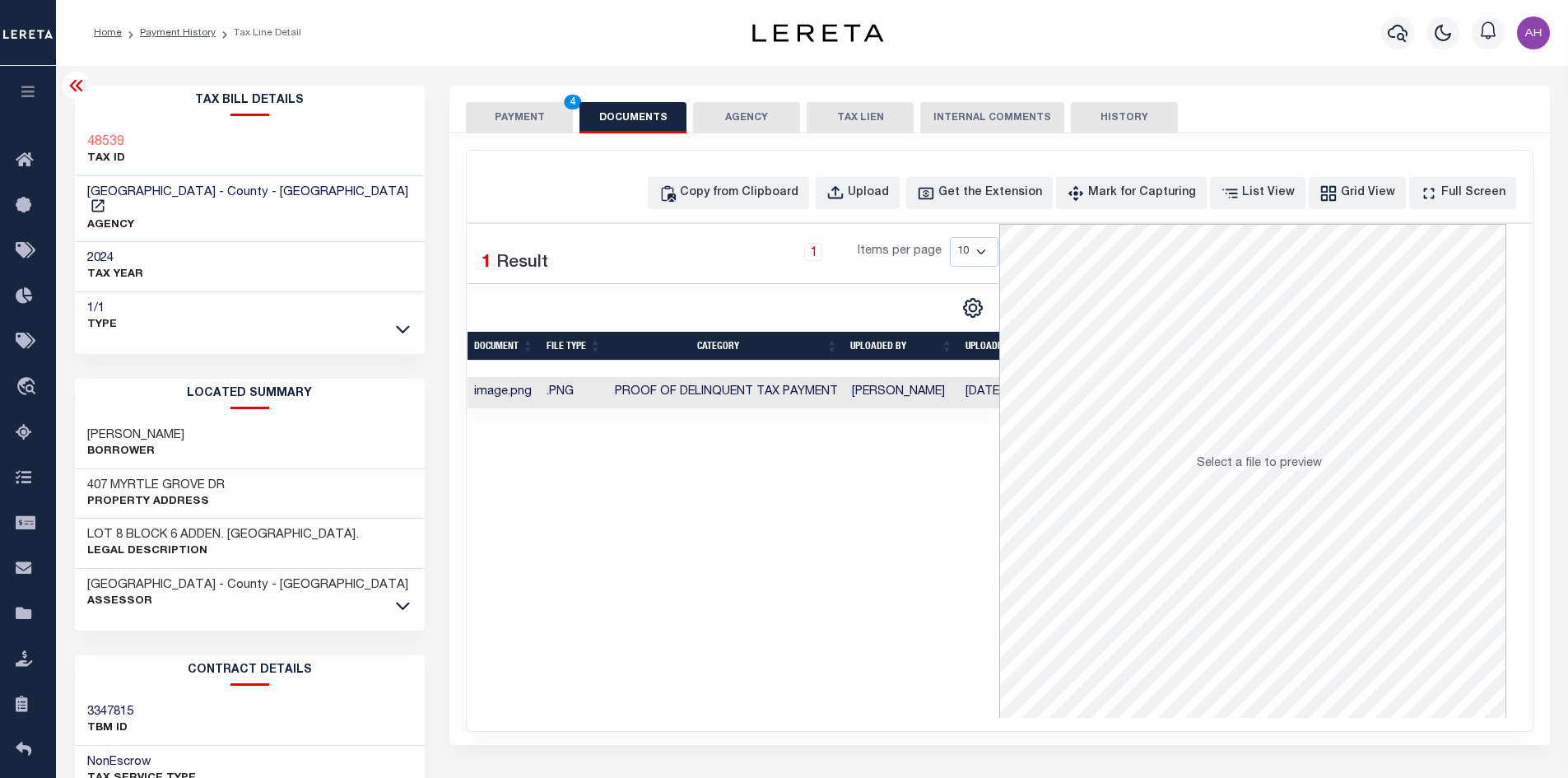
click at [513, 119] on button "PAYMENT 4" at bounding box center [519, 117] width 107 height 32
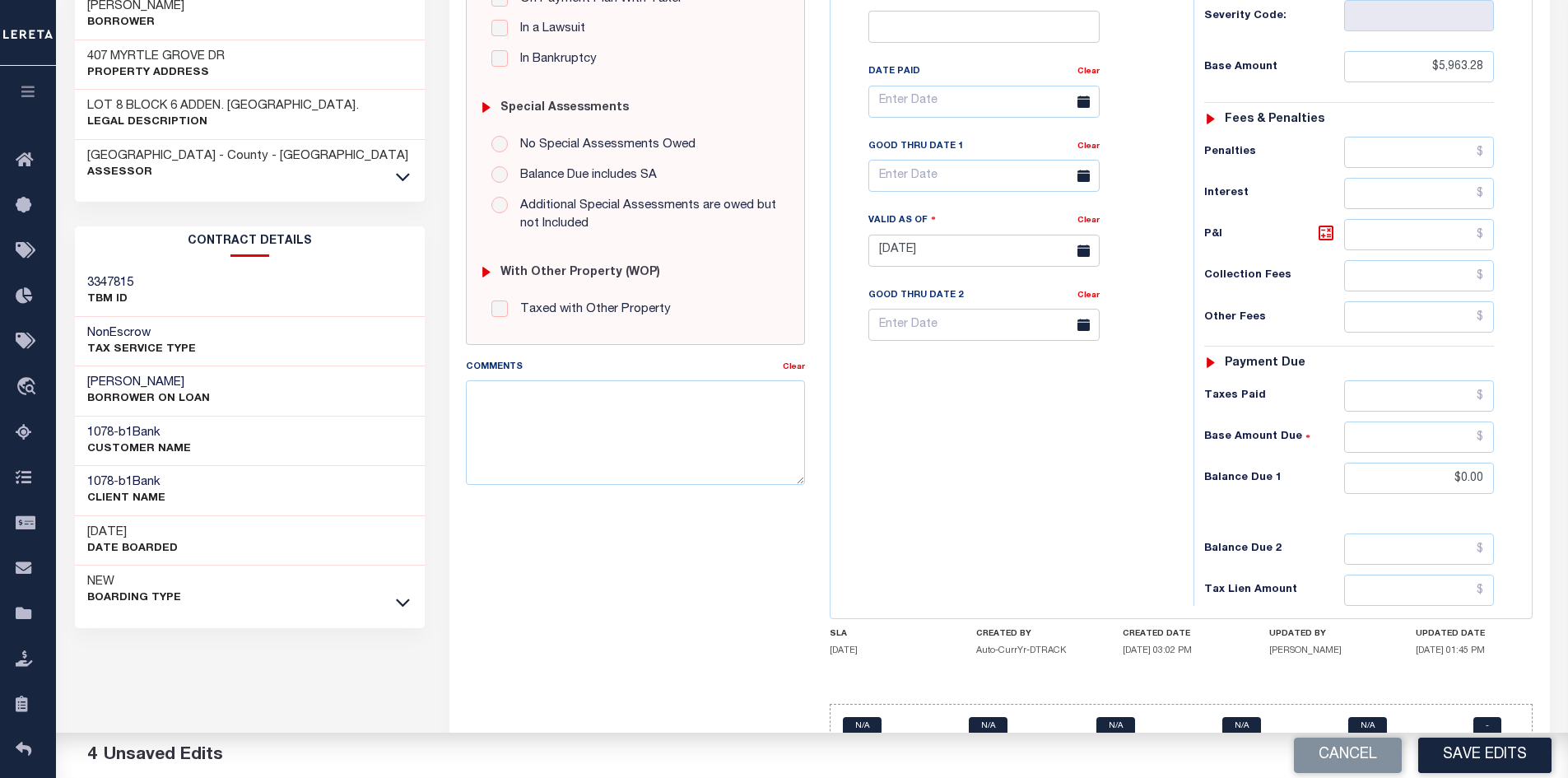
scroll to position [464, 0]
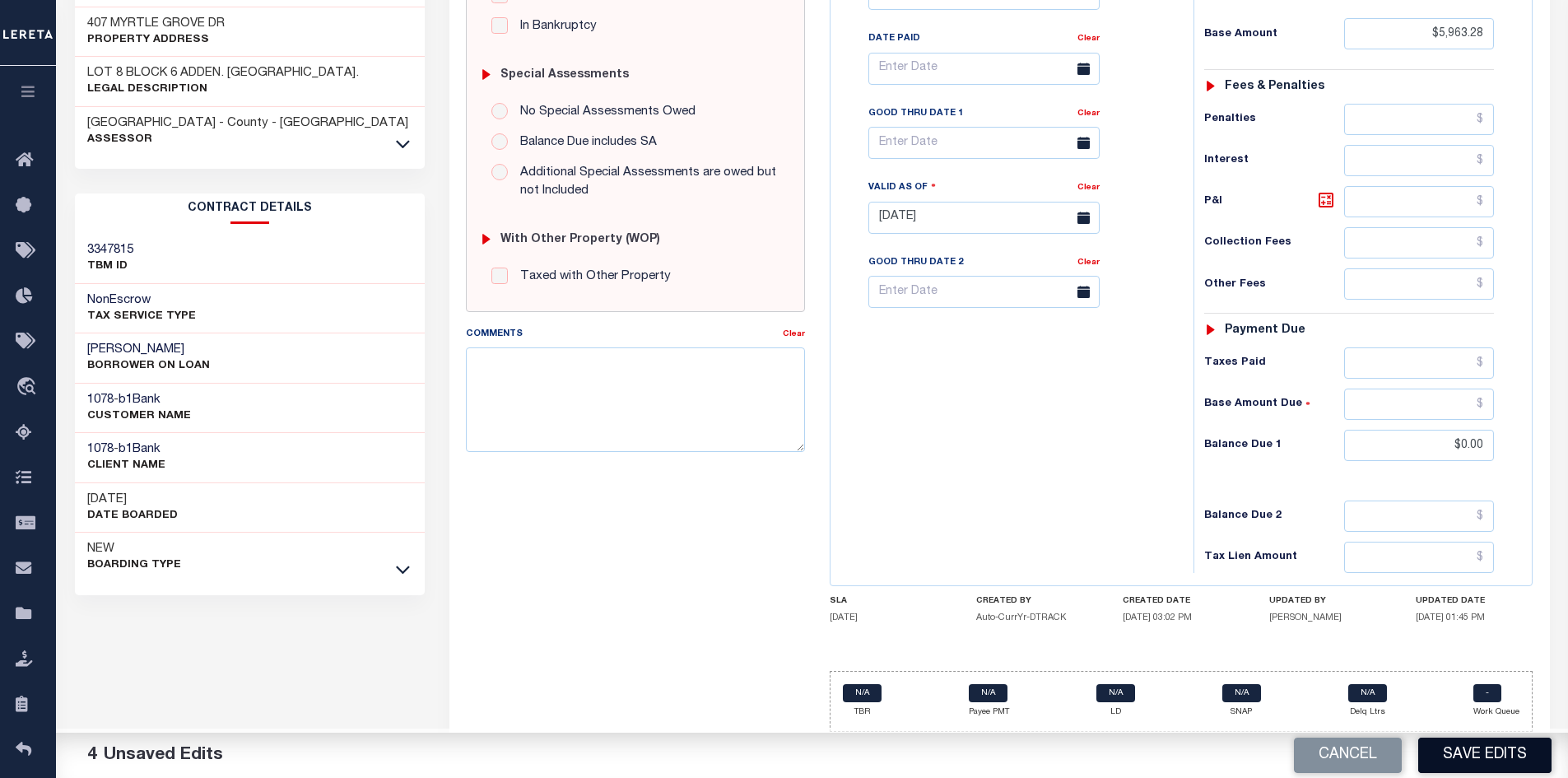
click at [1470, 748] on button "Save Edits" at bounding box center [1484, 755] width 133 height 35
checkbox input "false"
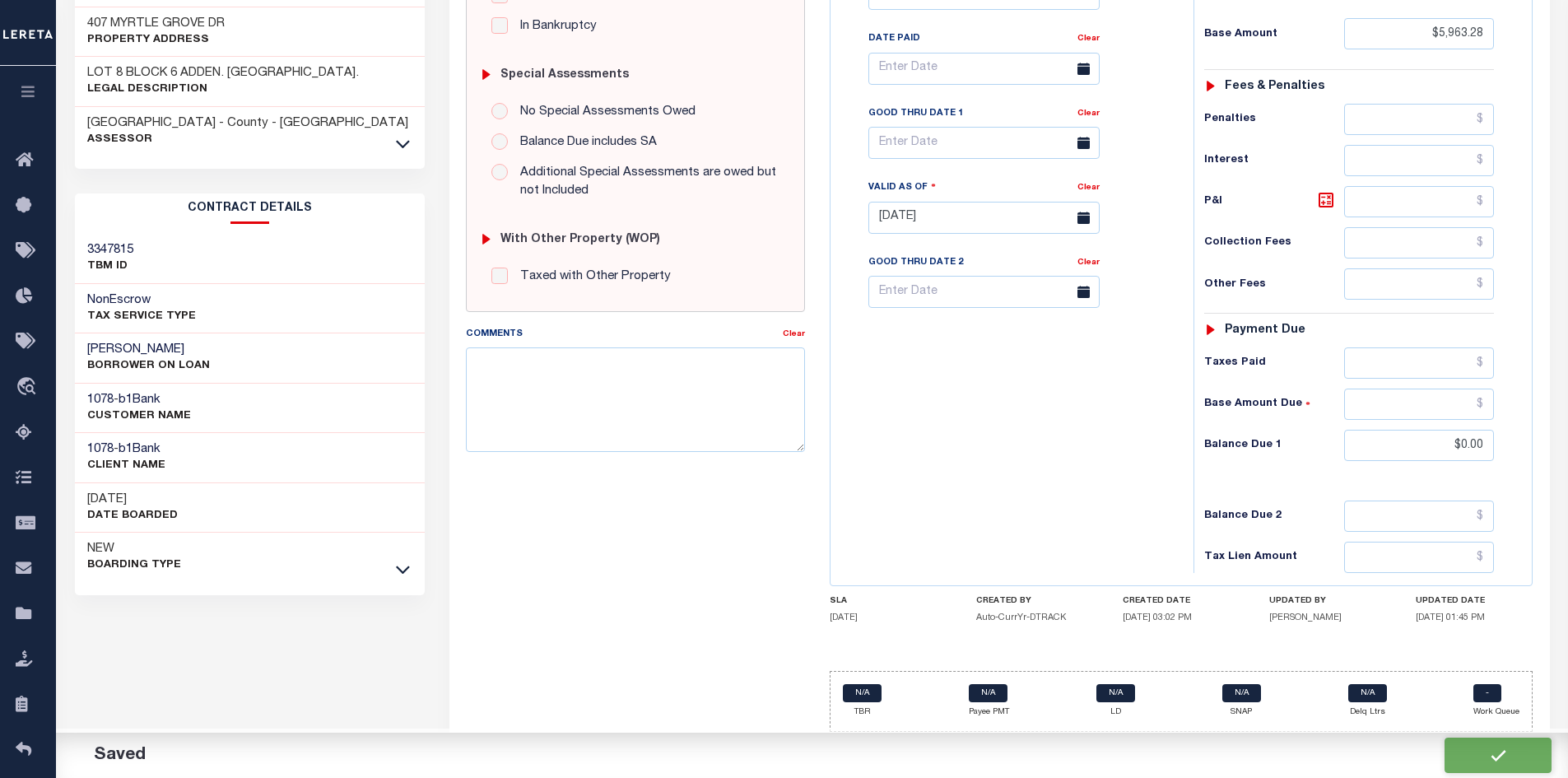
type input "$5,963.28"
type input "$0"
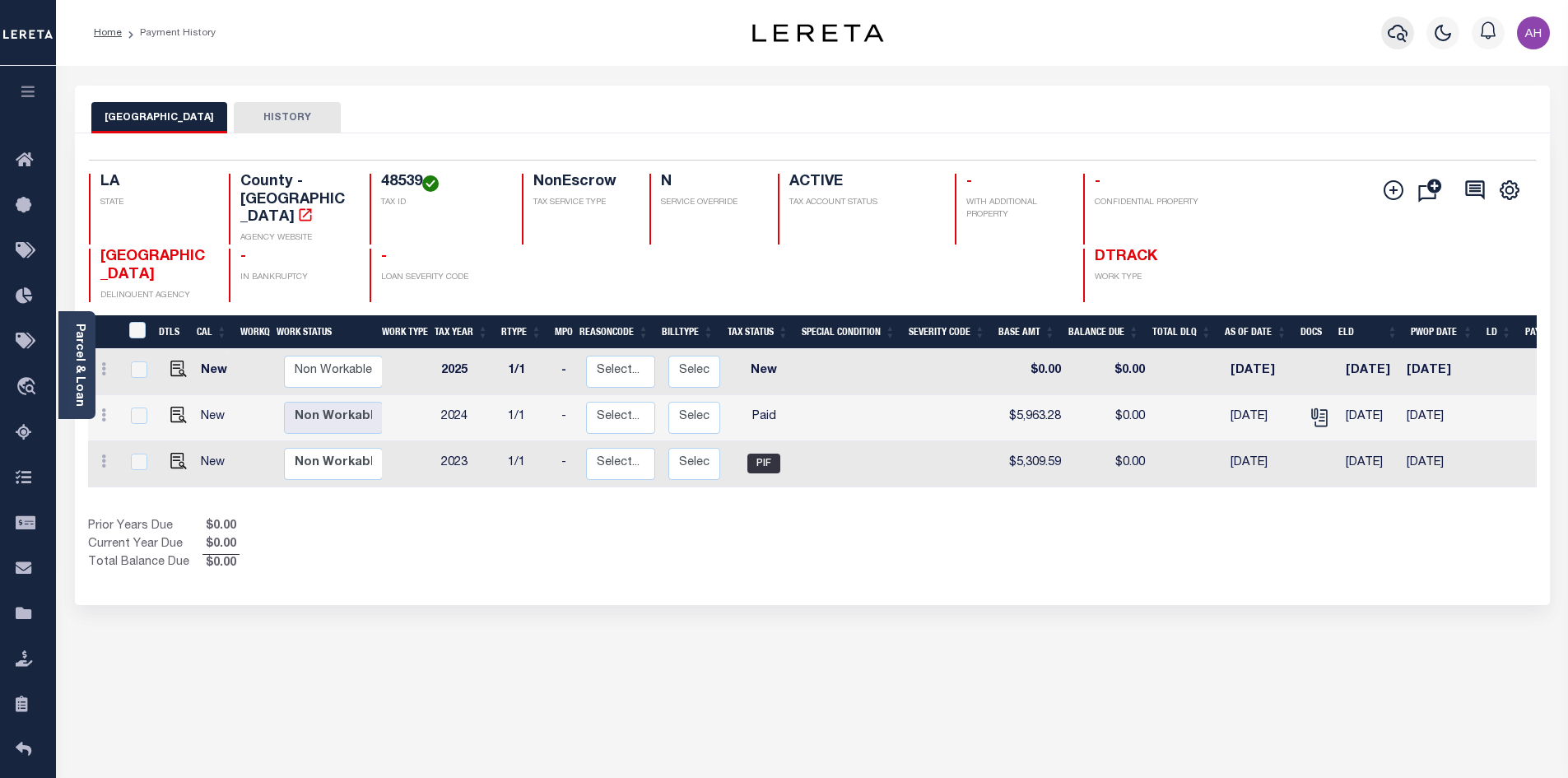
click at [1389, 34] on icon "button" at bounding box center [1398, 33] width 20 height 20
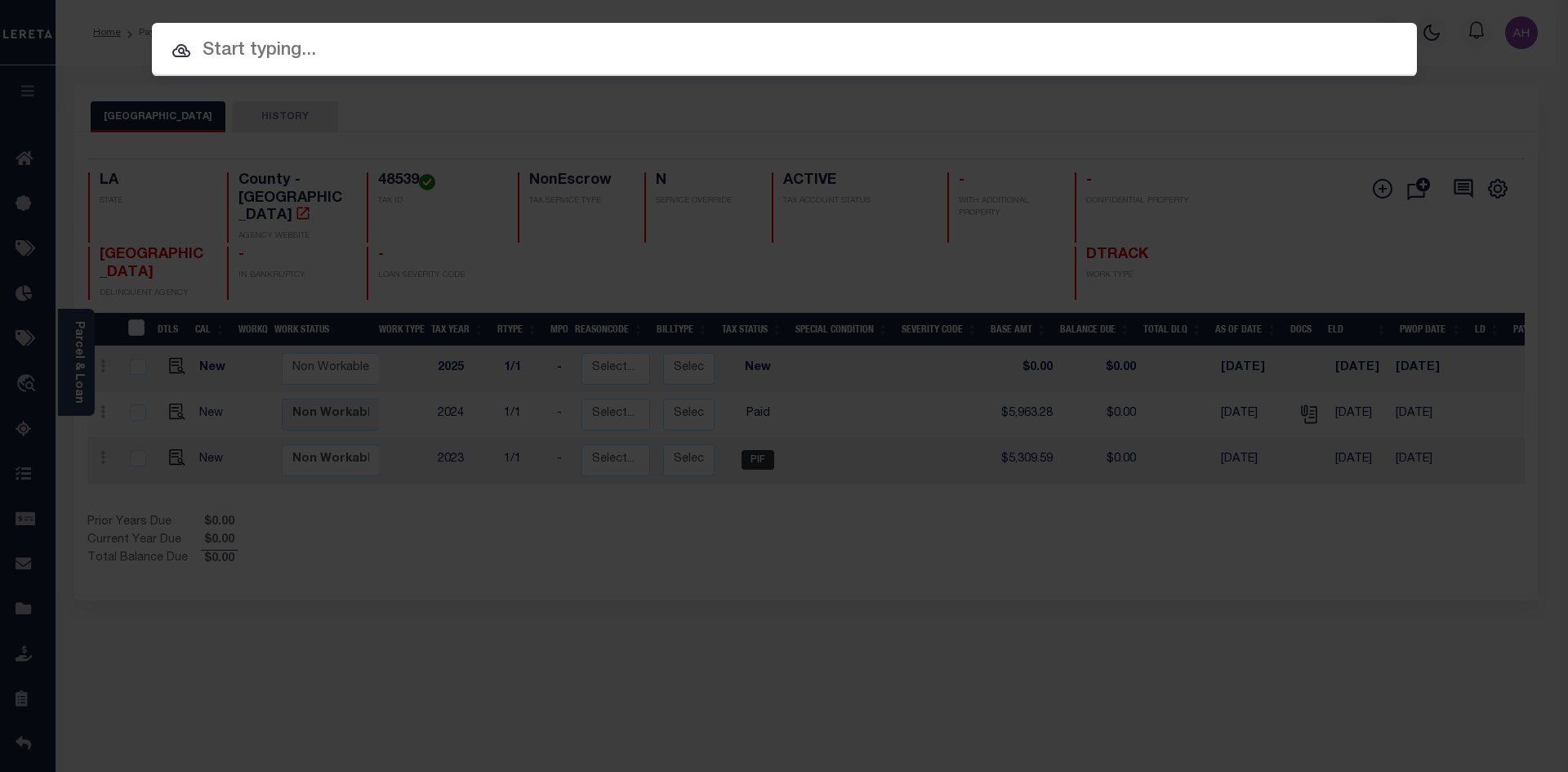
paste input "942100029258"
type input "942100029258"
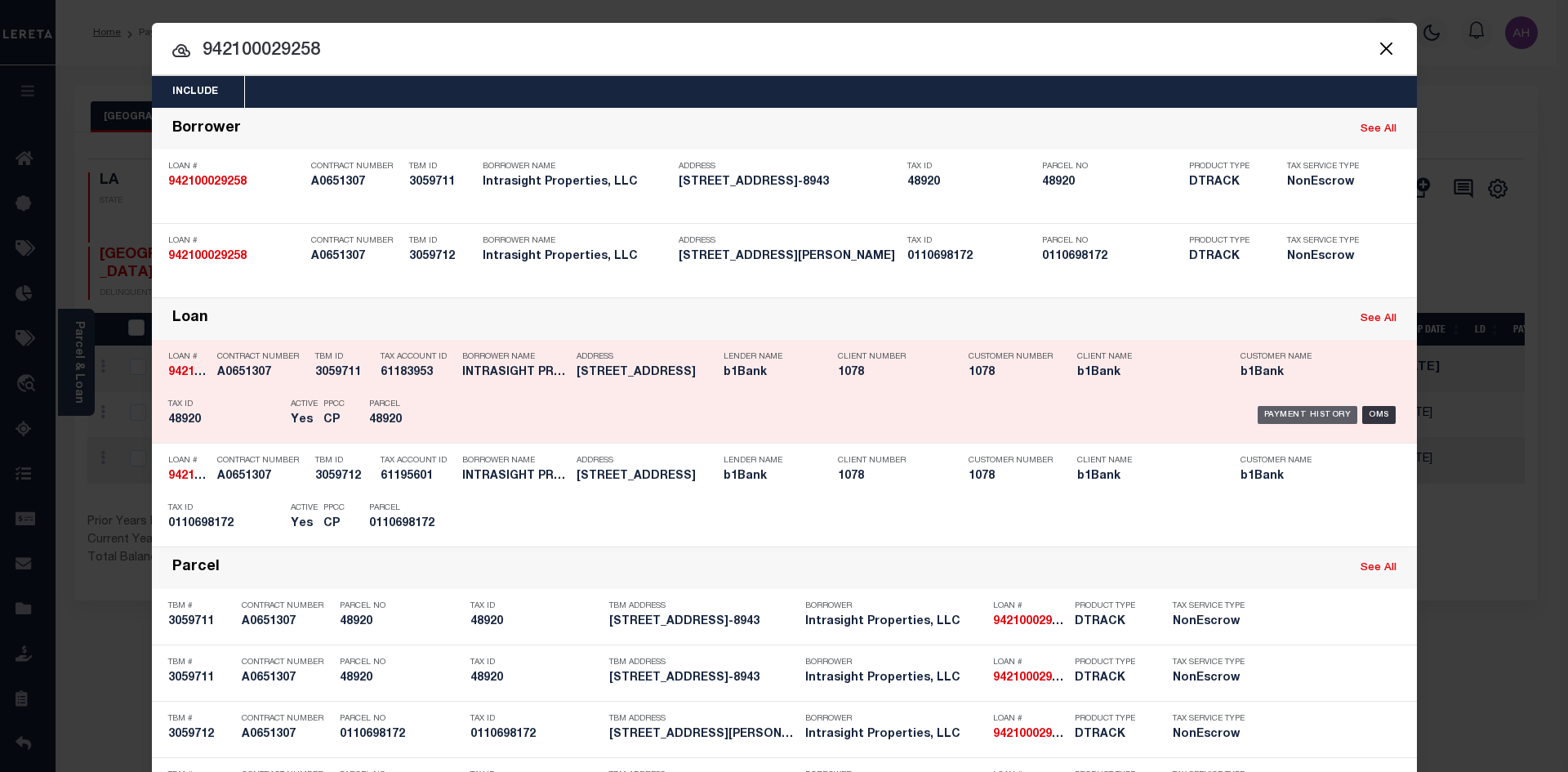
click at [1287, 417] on div "Payment History" at bounding box center [1308, 415] width 100 height 18
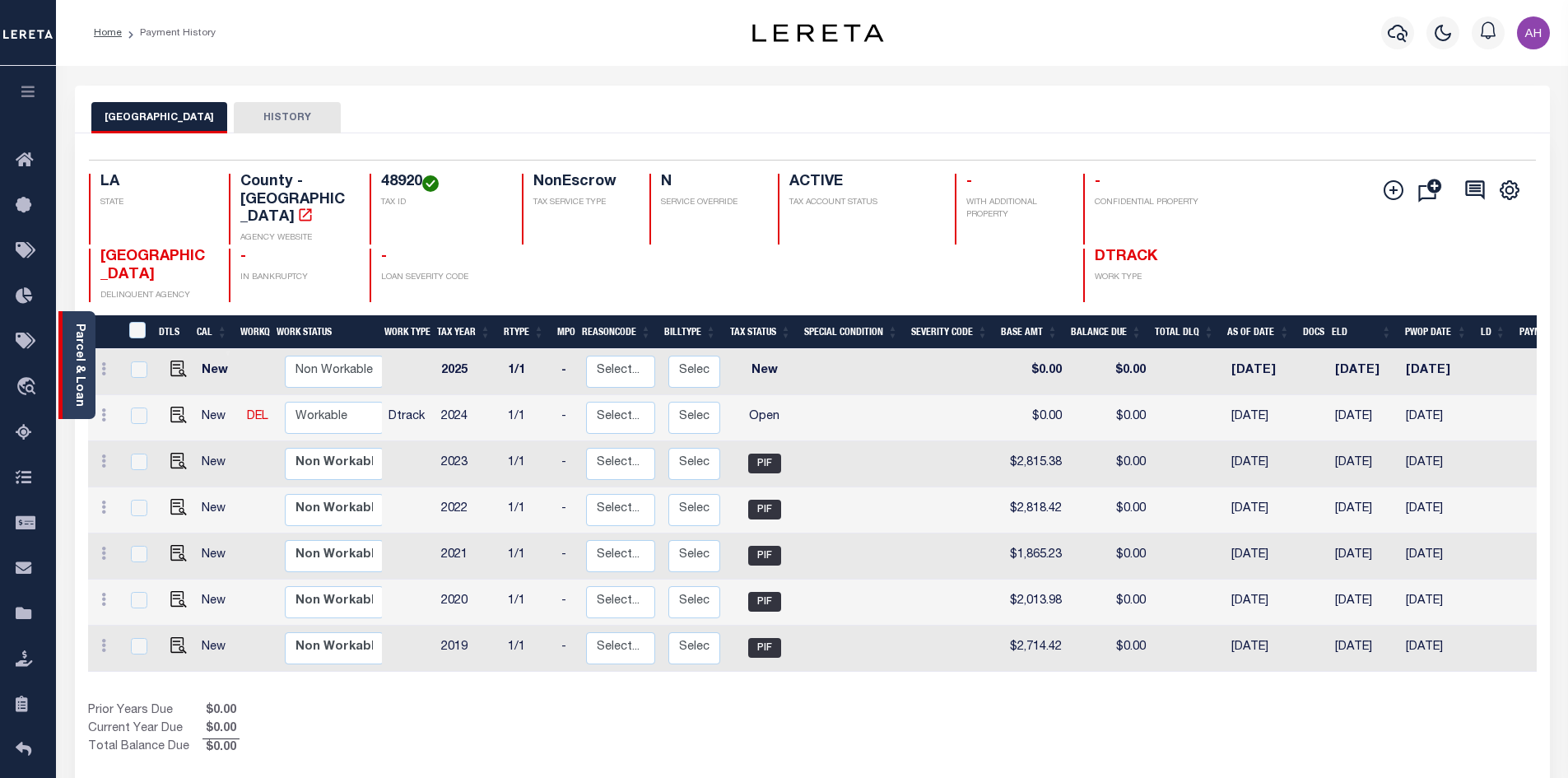
click at [83, 377] on link "Parcel & Loan" at bounding box center [78, 365] width 12 height 83
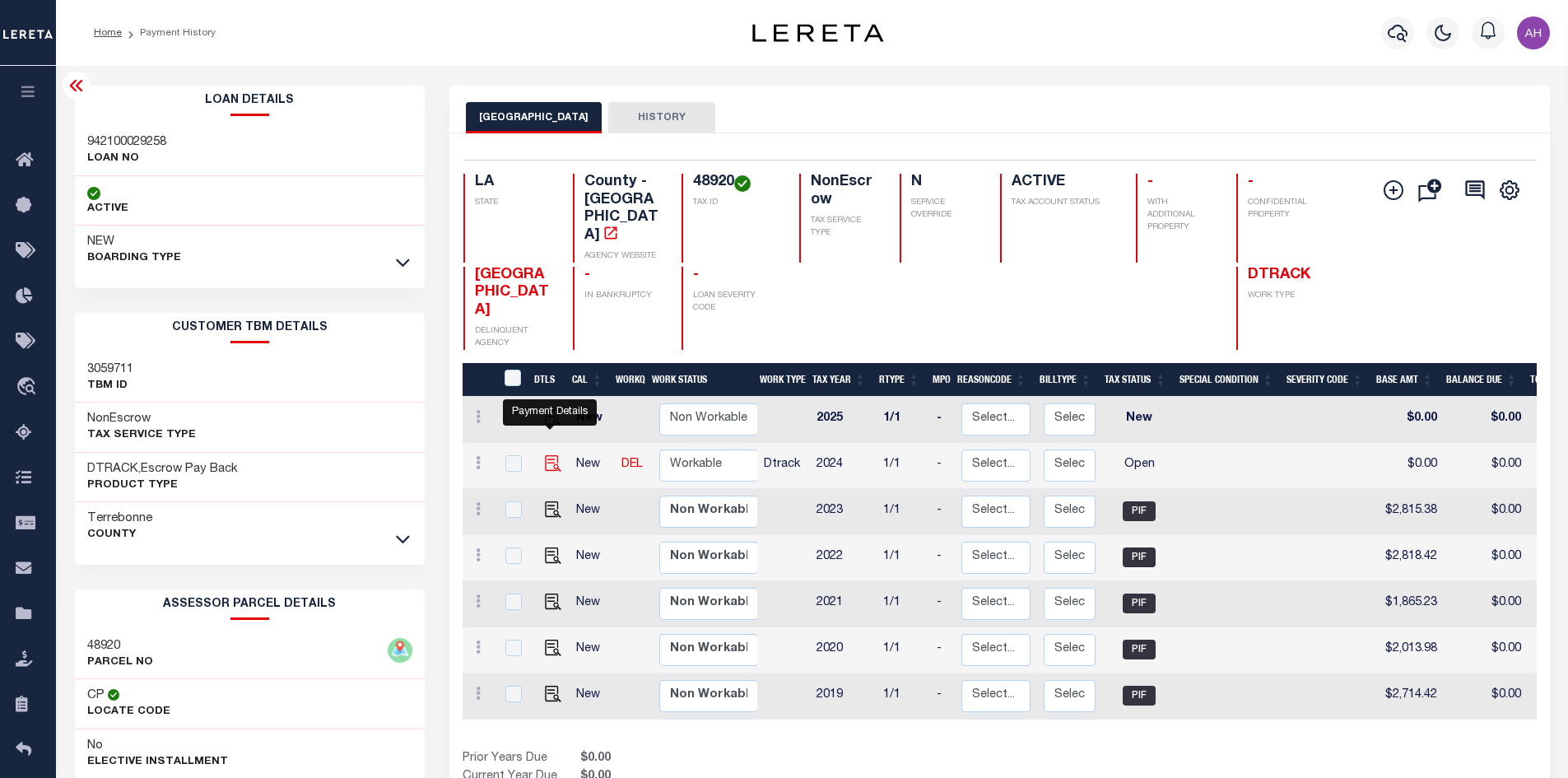
click at [547, 455] on img "" at bounding box center [553, 463] width 16 height 16
checkbox input "true"
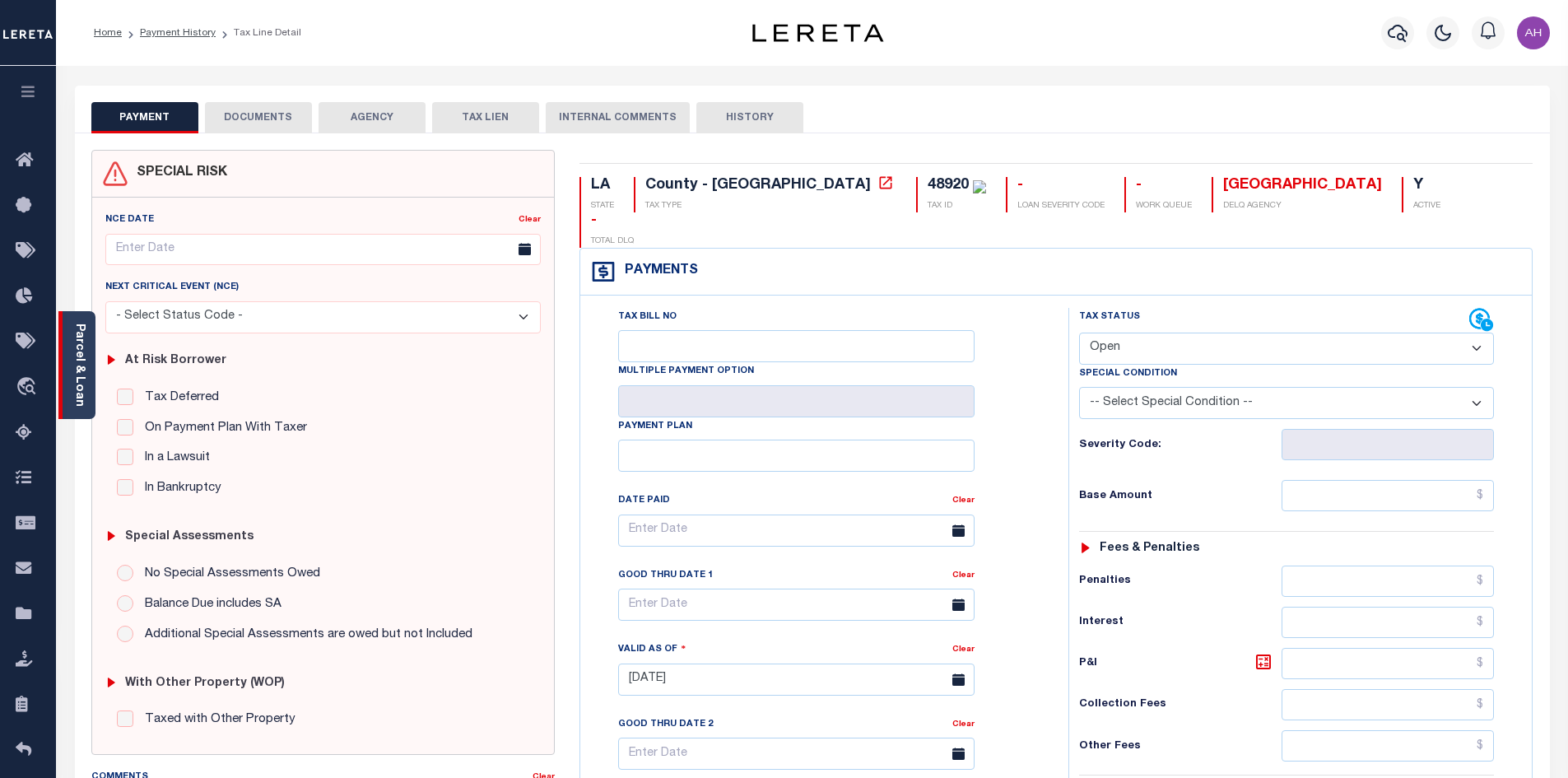
click at [81, 394] on link "Parcel & Loan" at bounding box center [78, 365] width 12 height 83
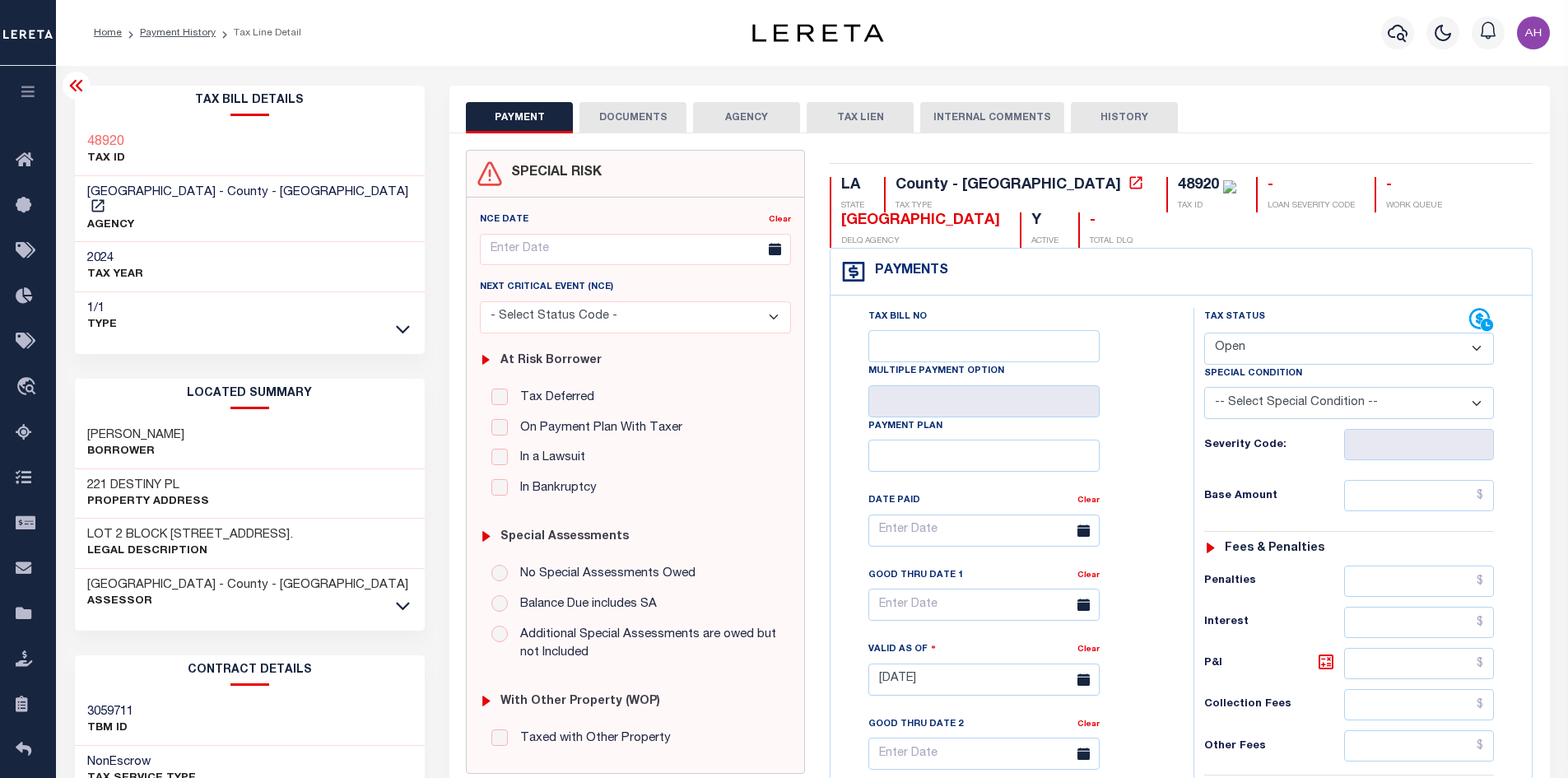
drag, startPoint x: 1283, startPoint y: 340, endPoint x: 1291, endPoint y: 351, distance: 13.6
click at [1283, 340] on select "- Select Status Code - Open Due/Unpaid Paid Incomplete No Tax Due Internal Refu…" at bounding box center [1349, 348] width 290 height 32
select select "PYD"
click at [1204, 333] on select "- Select Status Code - Open Due/Unpaid Paid Incomplete No Tax Due Internal Refu…" at bounding box center [1349, 348] width 290 height 32
type input "[DATE]"
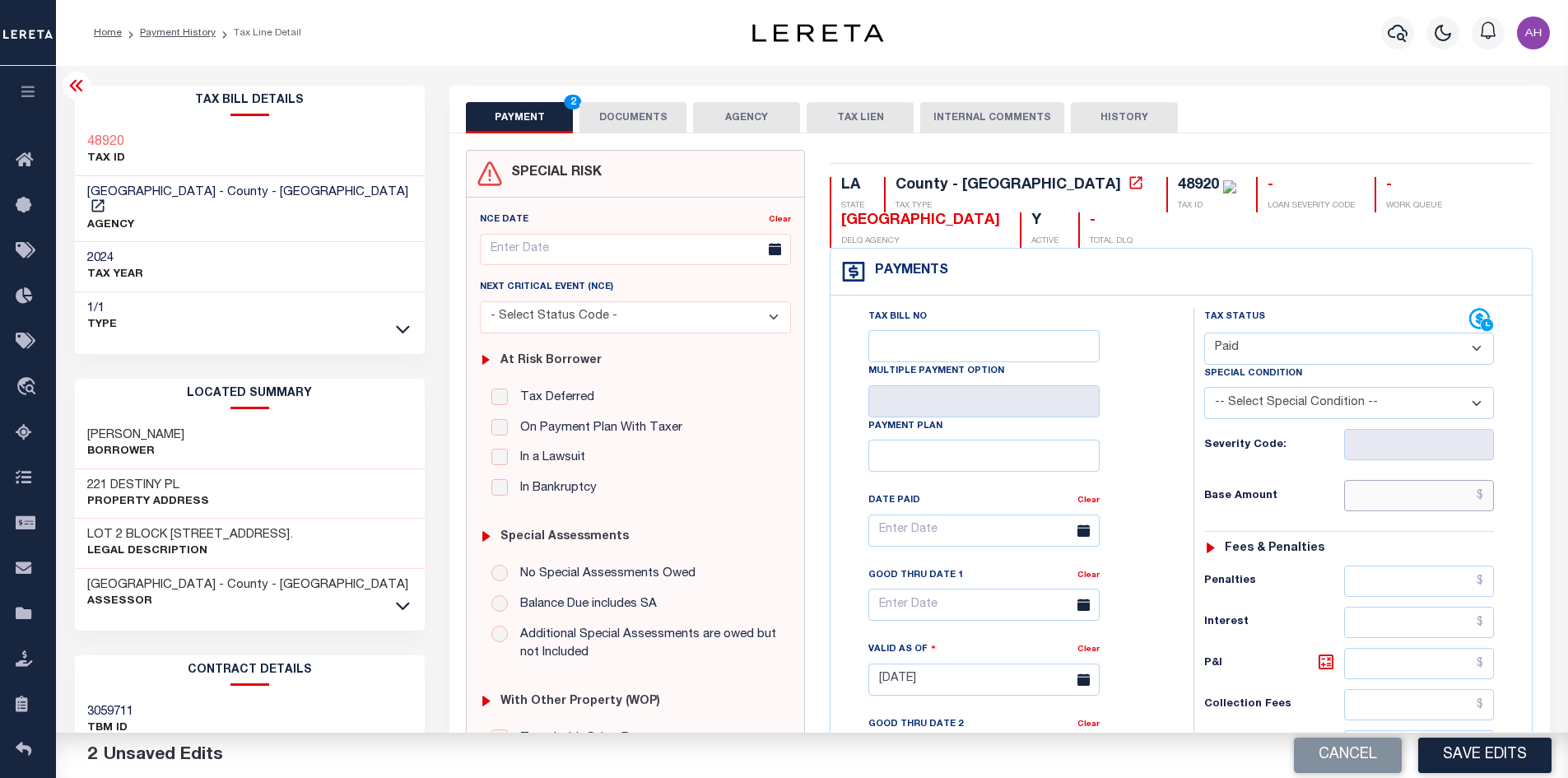
click at [1404, 492] on input "text" at bounding box center [1418, 495] width 150 height 32
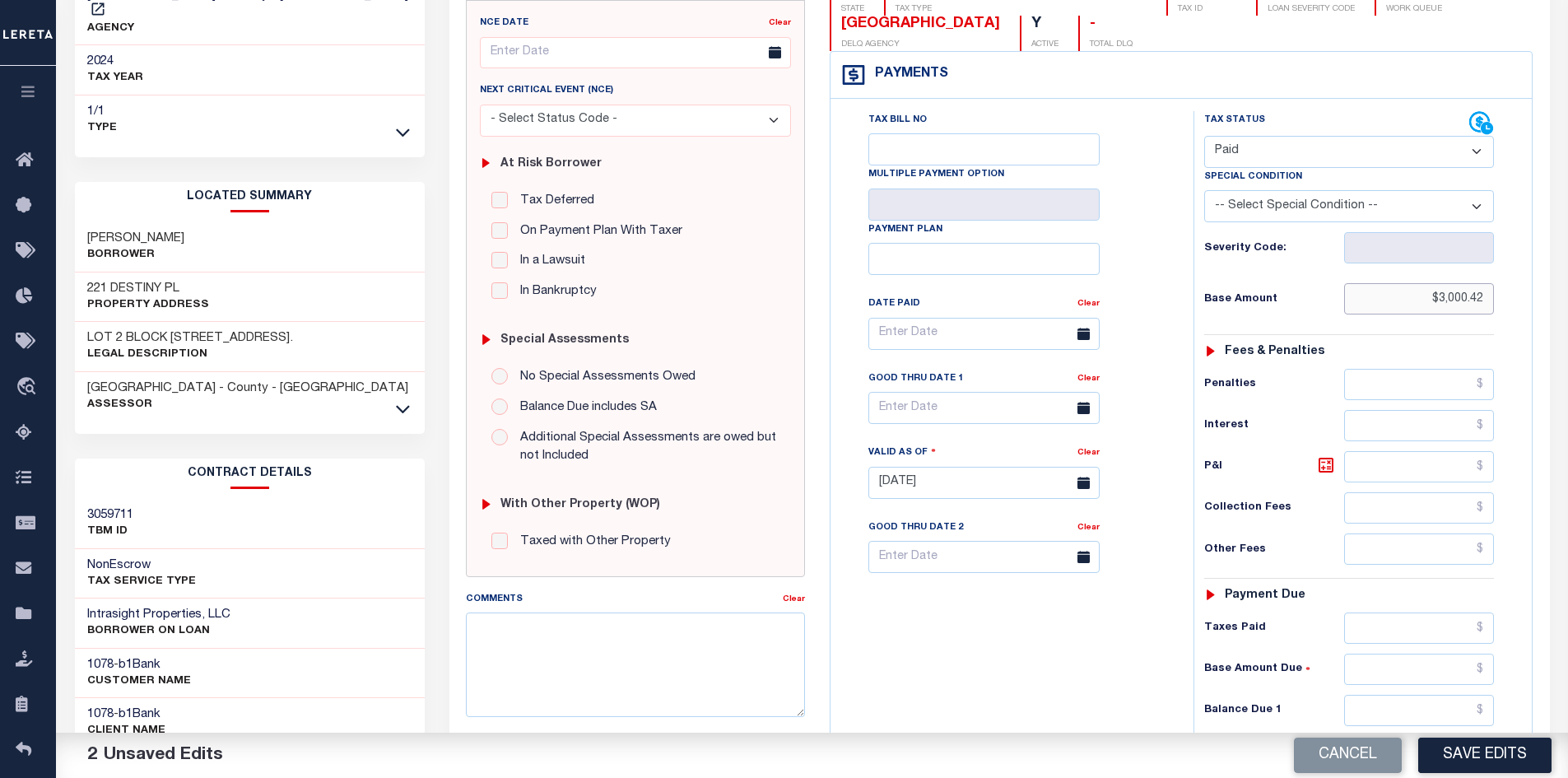
scroll to position [247, 0]
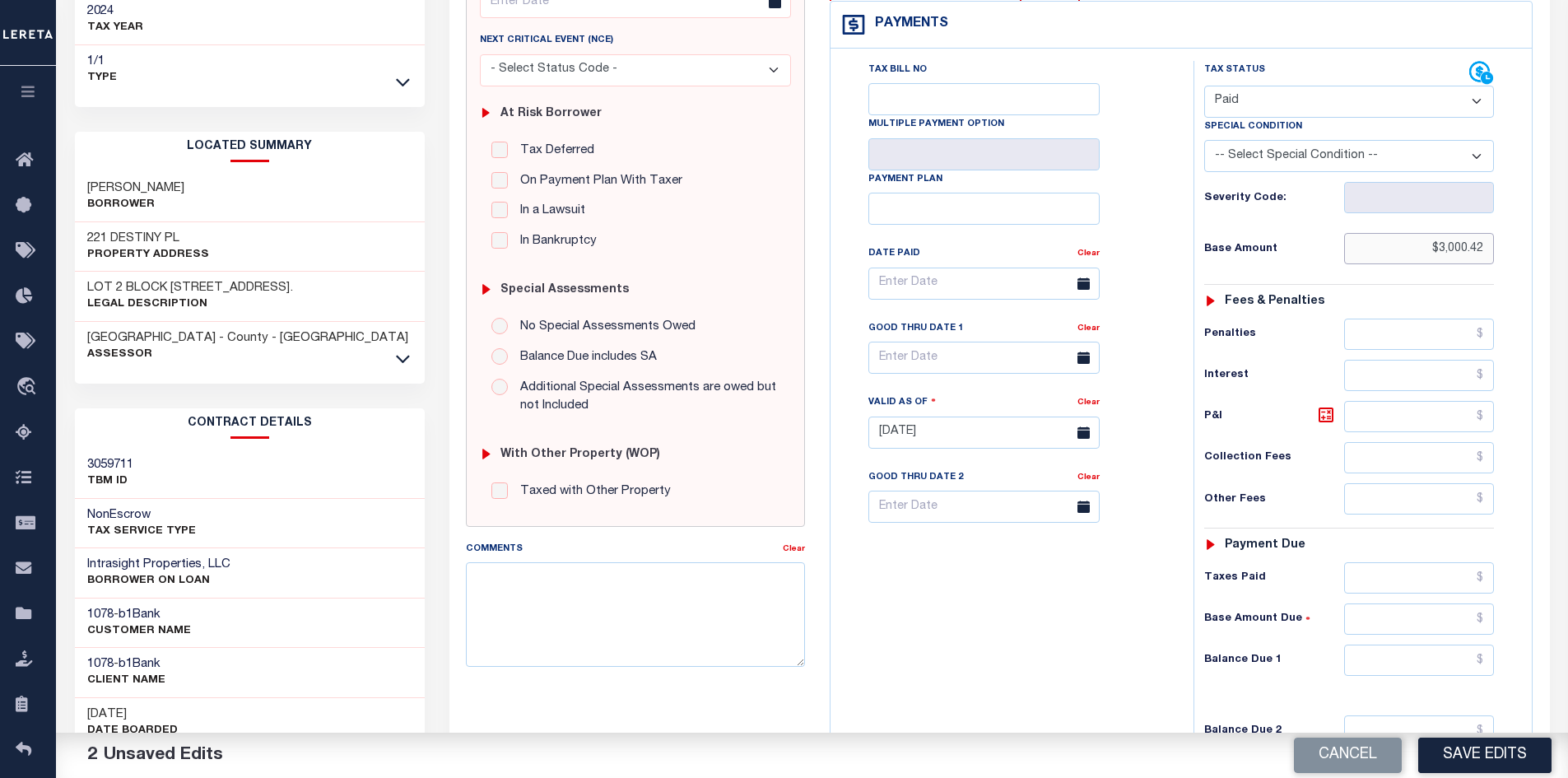
type input "$3,000.42"
click at [1431, 661] on input "text" at bounding box center [1418, 659] width 150 height 32
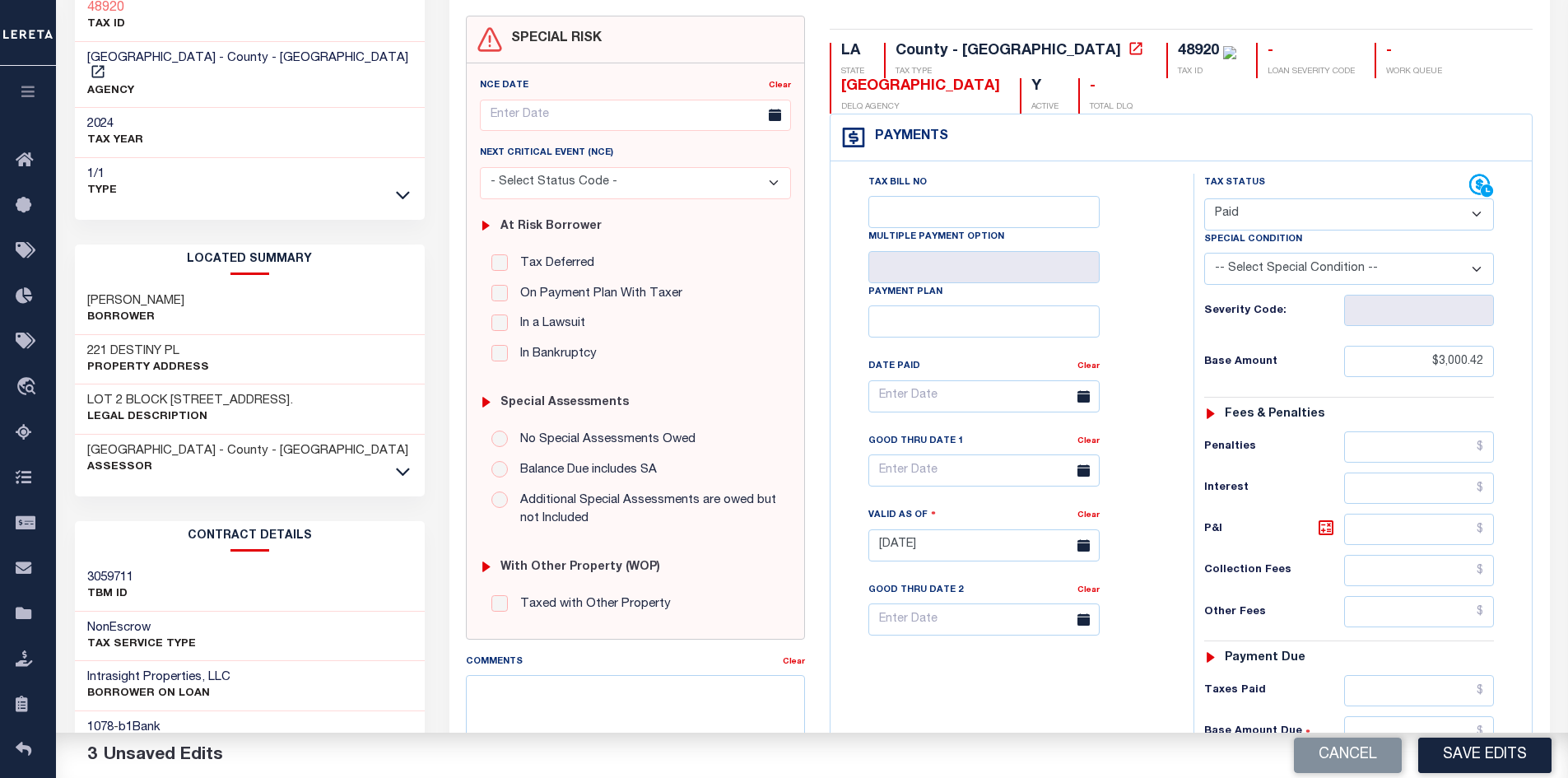
scroll to position [0, 0]
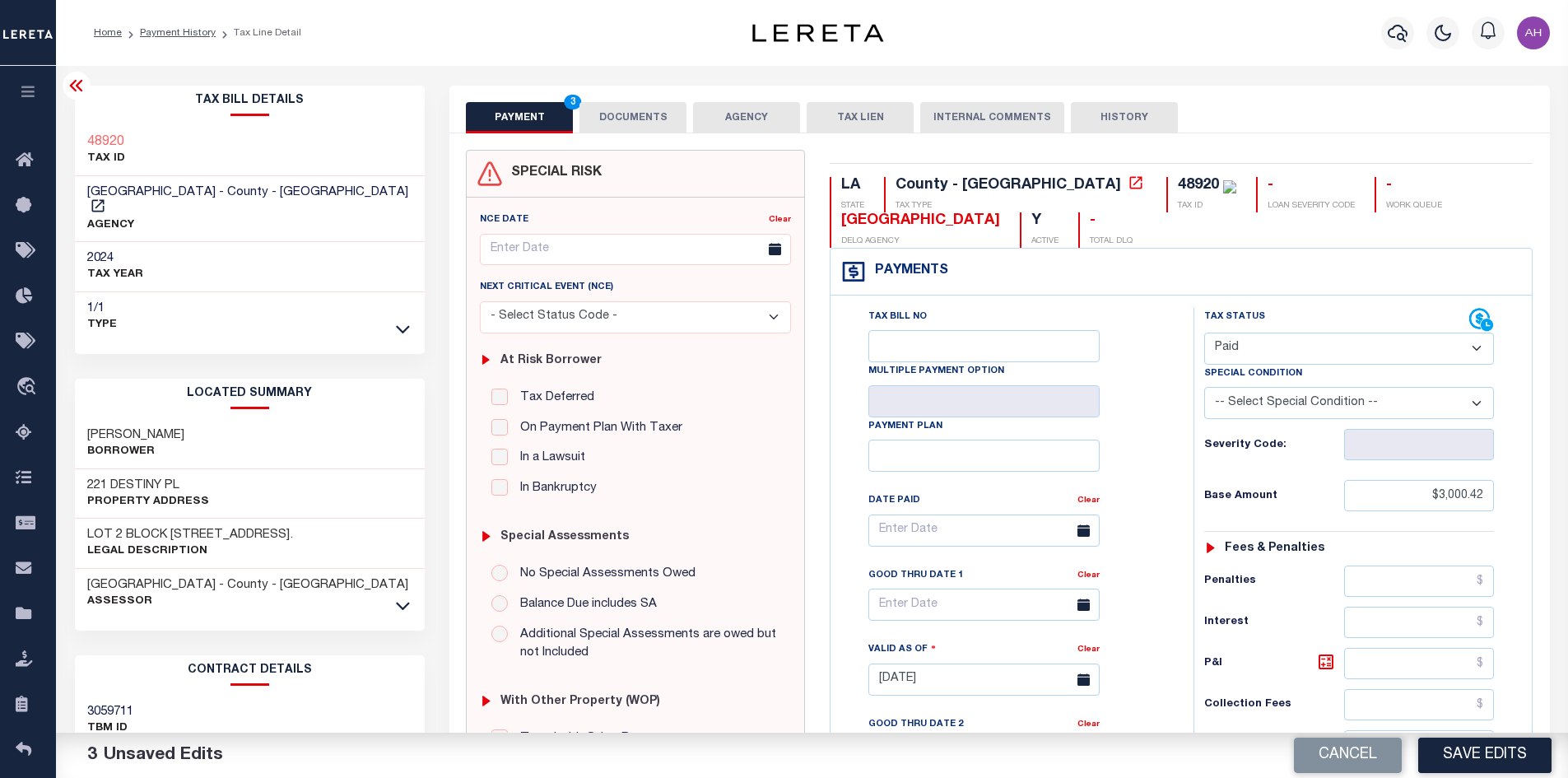
type input "$0.00"
click at [629, 110] on button "DOCUMENTS" at bounding box center [632, 117] width 107 height 32
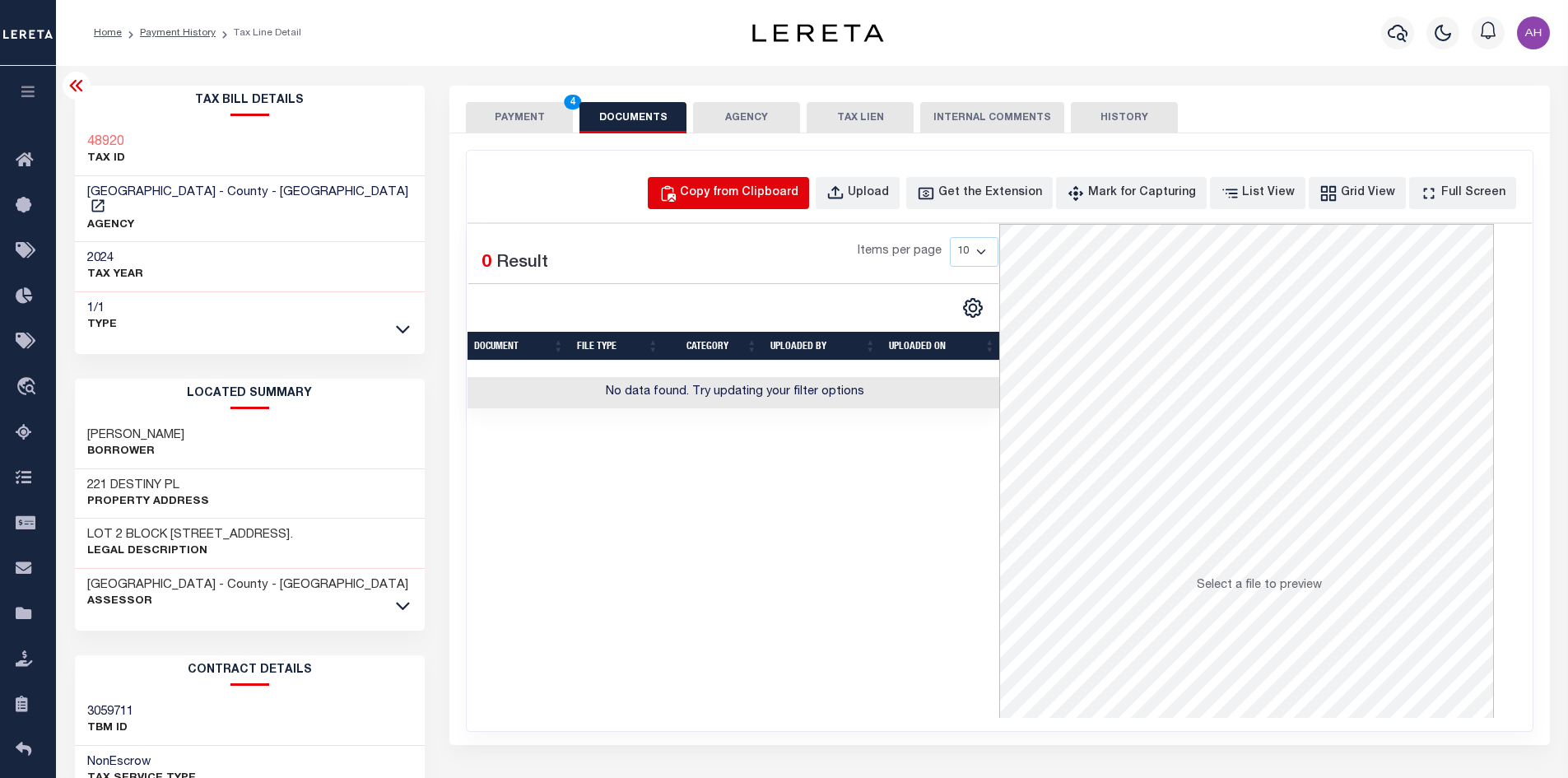
click at [768, 192] on div "Copy from Clipboard" at bounding box center [739, 194] width 119 height 18
select select "POP"
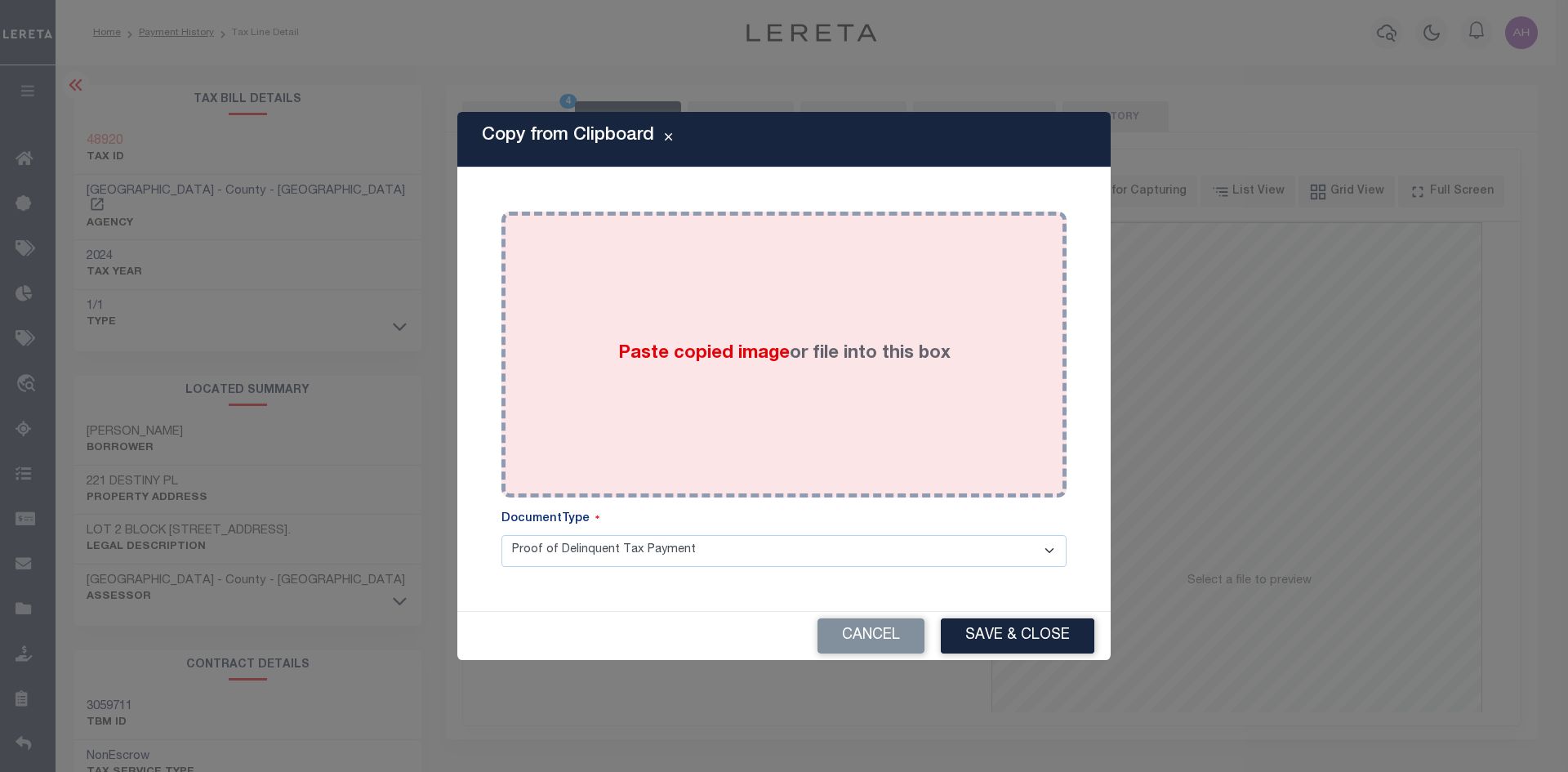
click at [754, 348] on span "Paste copied image" at bounding box center [704, 354] width 172 height 18
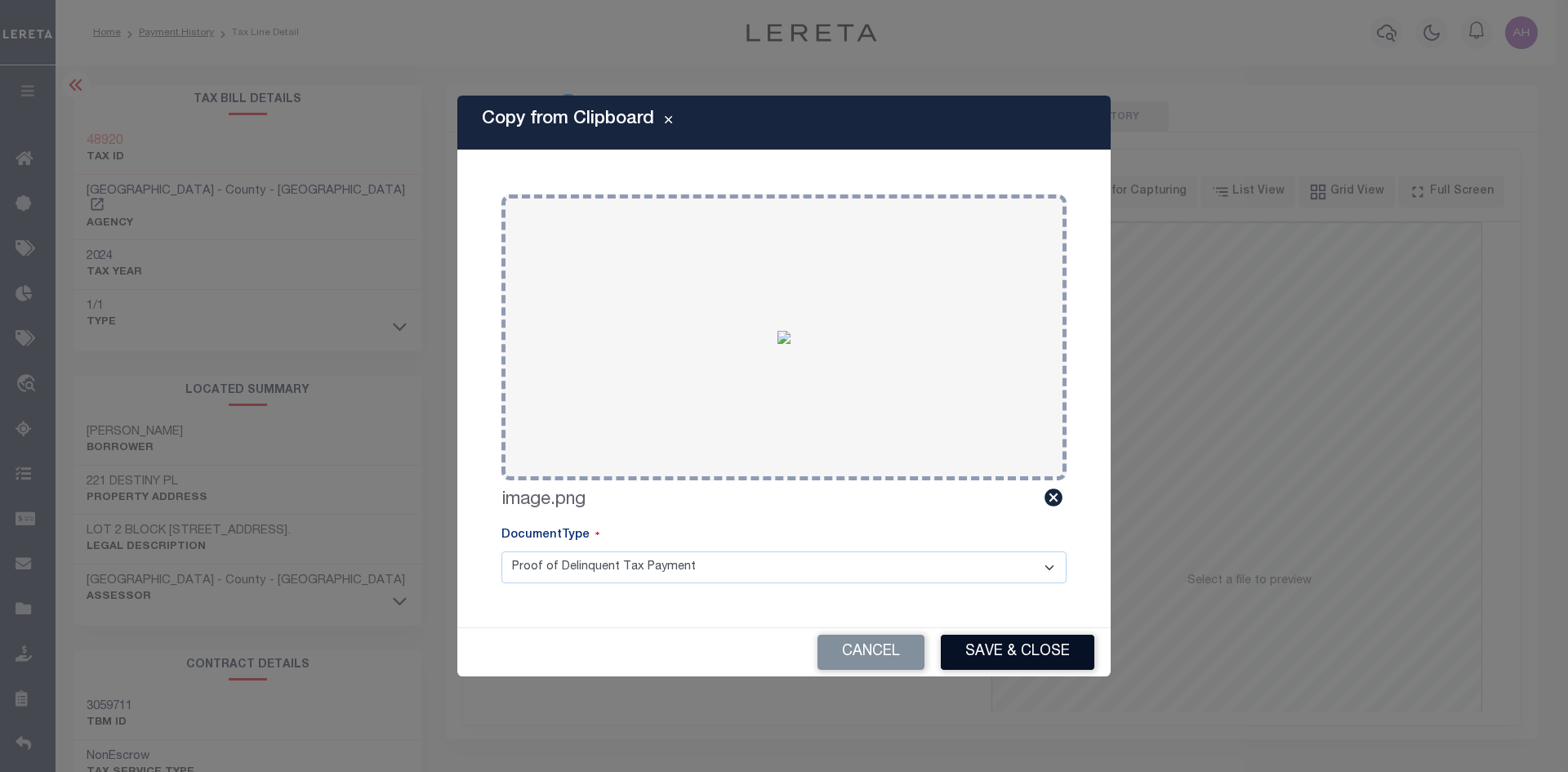
click at [1024, 658] on button "Save & Close" at bounding box center [1018, 651] width 154 height 35
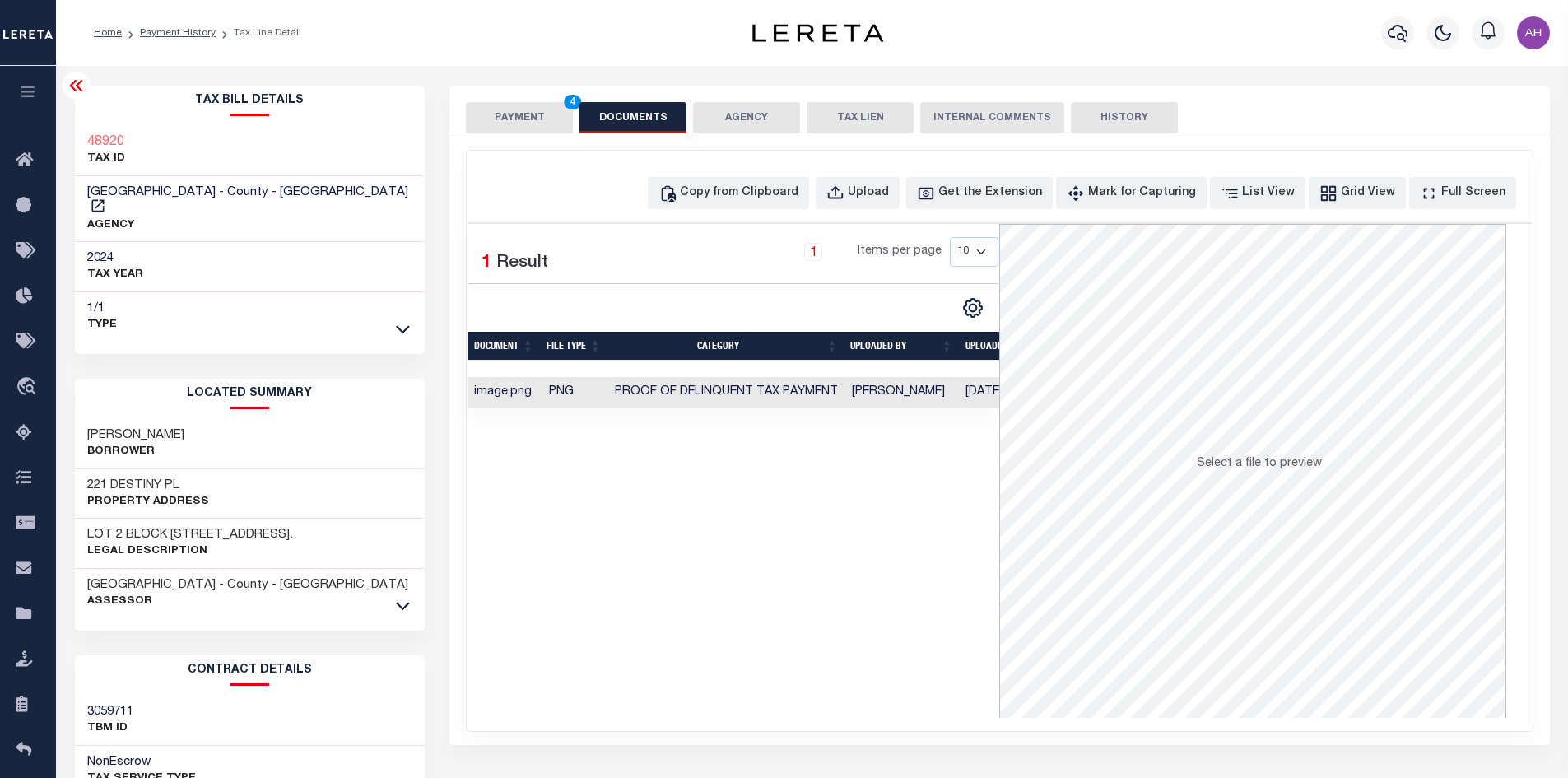
click at [525, 115] on button "PAYMENT 4" at bounding box center [519, 117] width 107 height 32
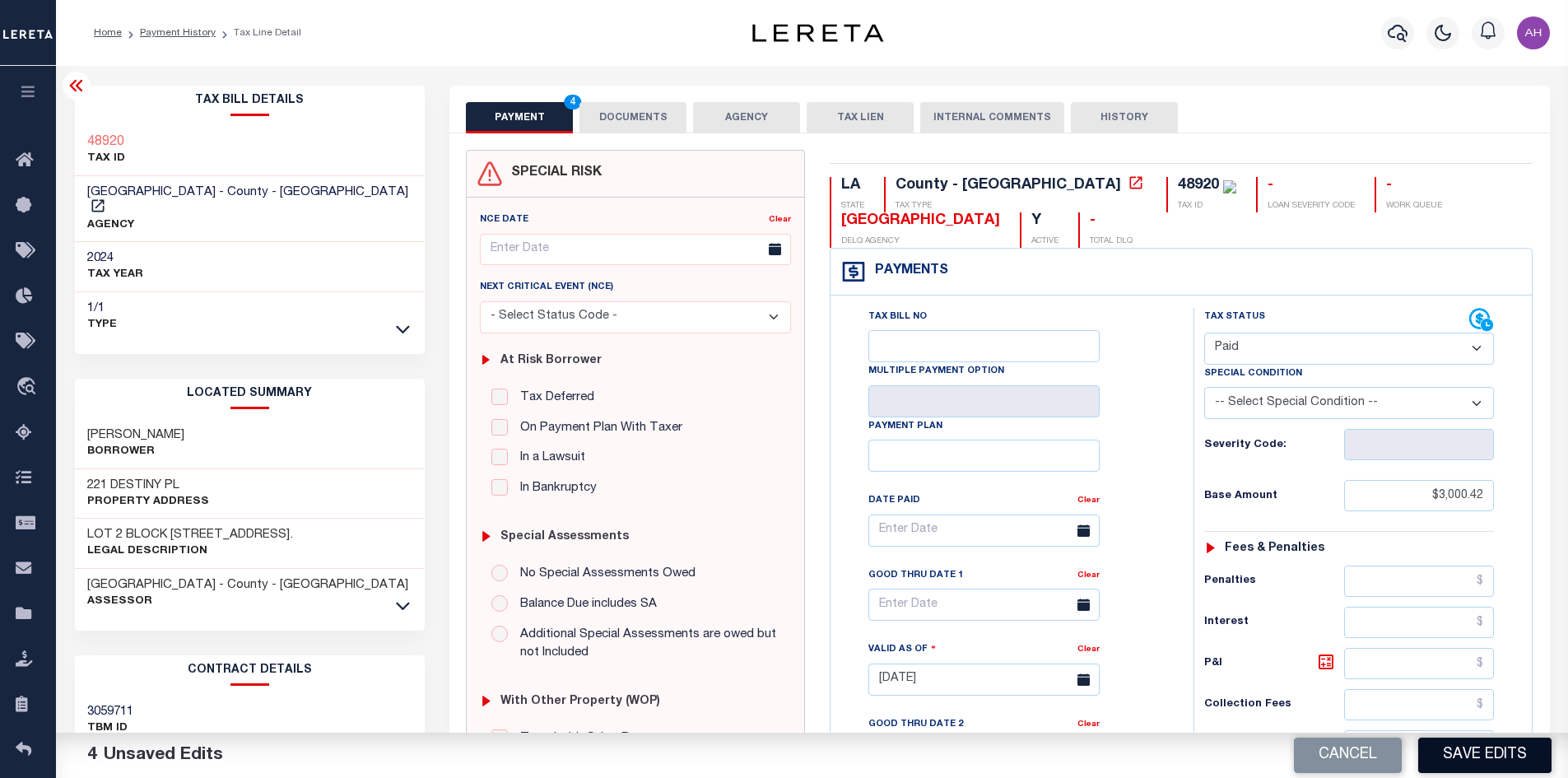
click at [1467, 754] on button "Save Edits" at bounding box center [1484, 755] width 133 height 35
checkbox input "false"
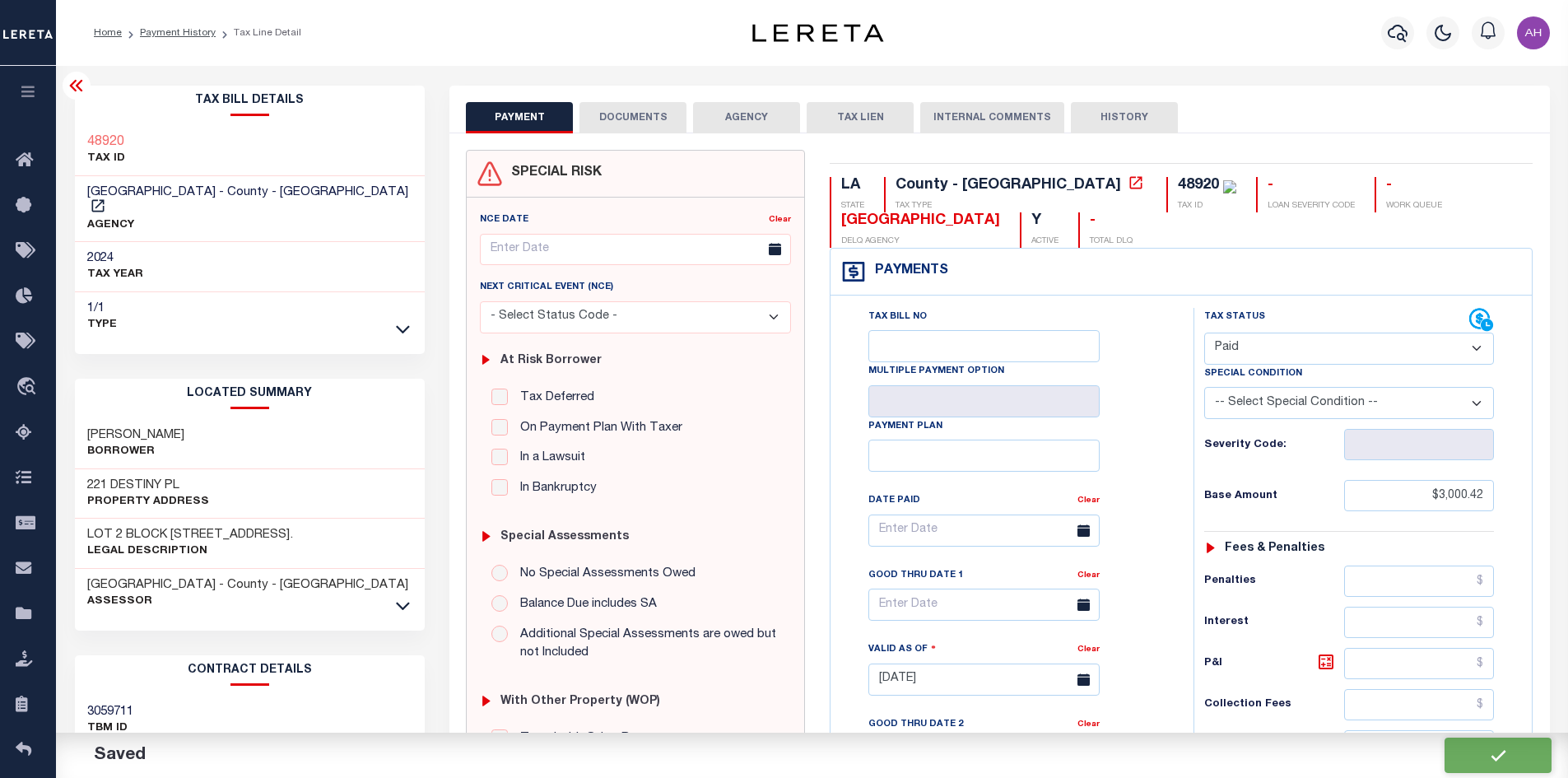
type input "$3,000.42"
type input "$0"
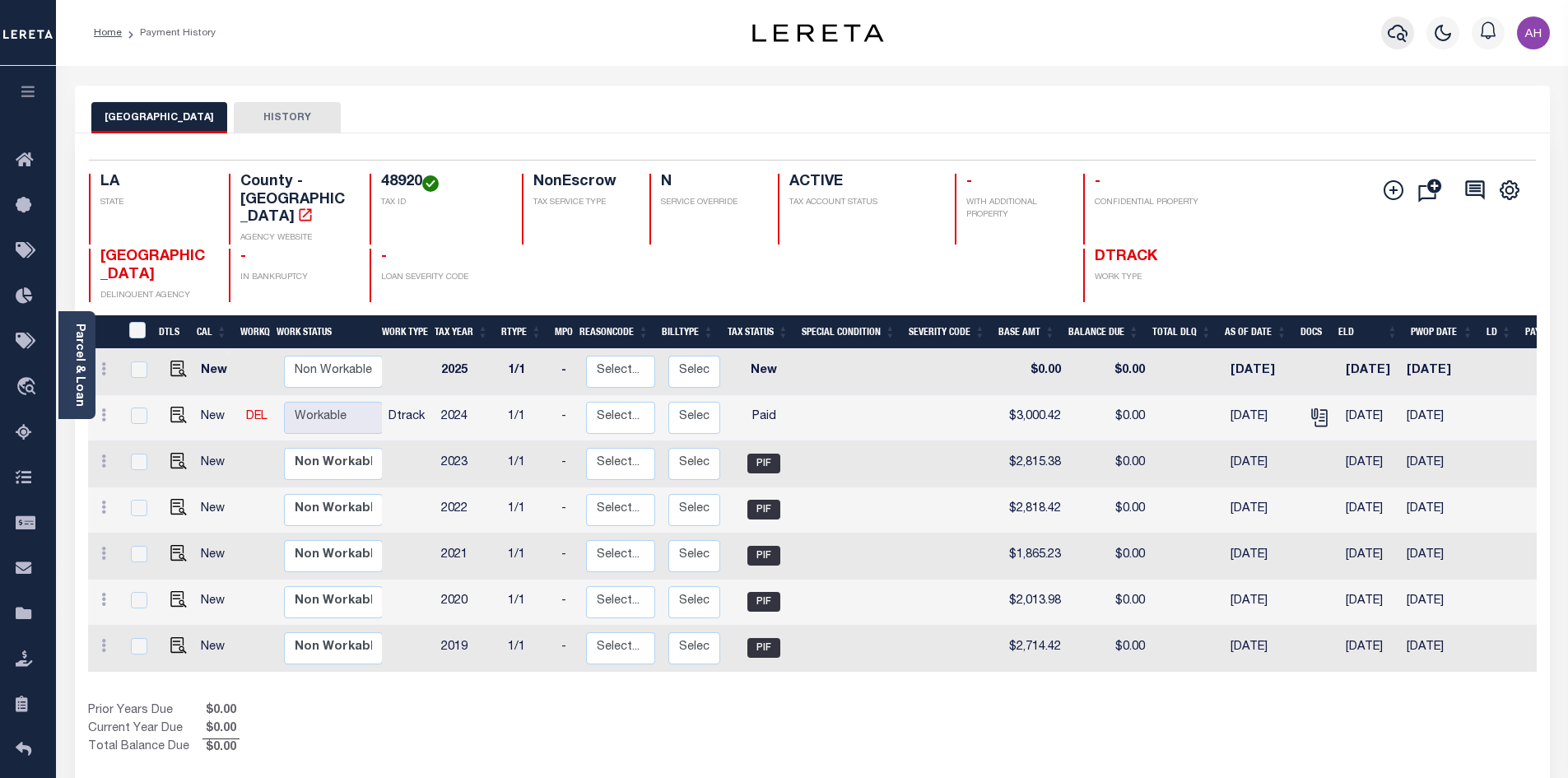
click at [1401, 27] on icon "button" at bounding box center [1398, 33] width 20 height 20
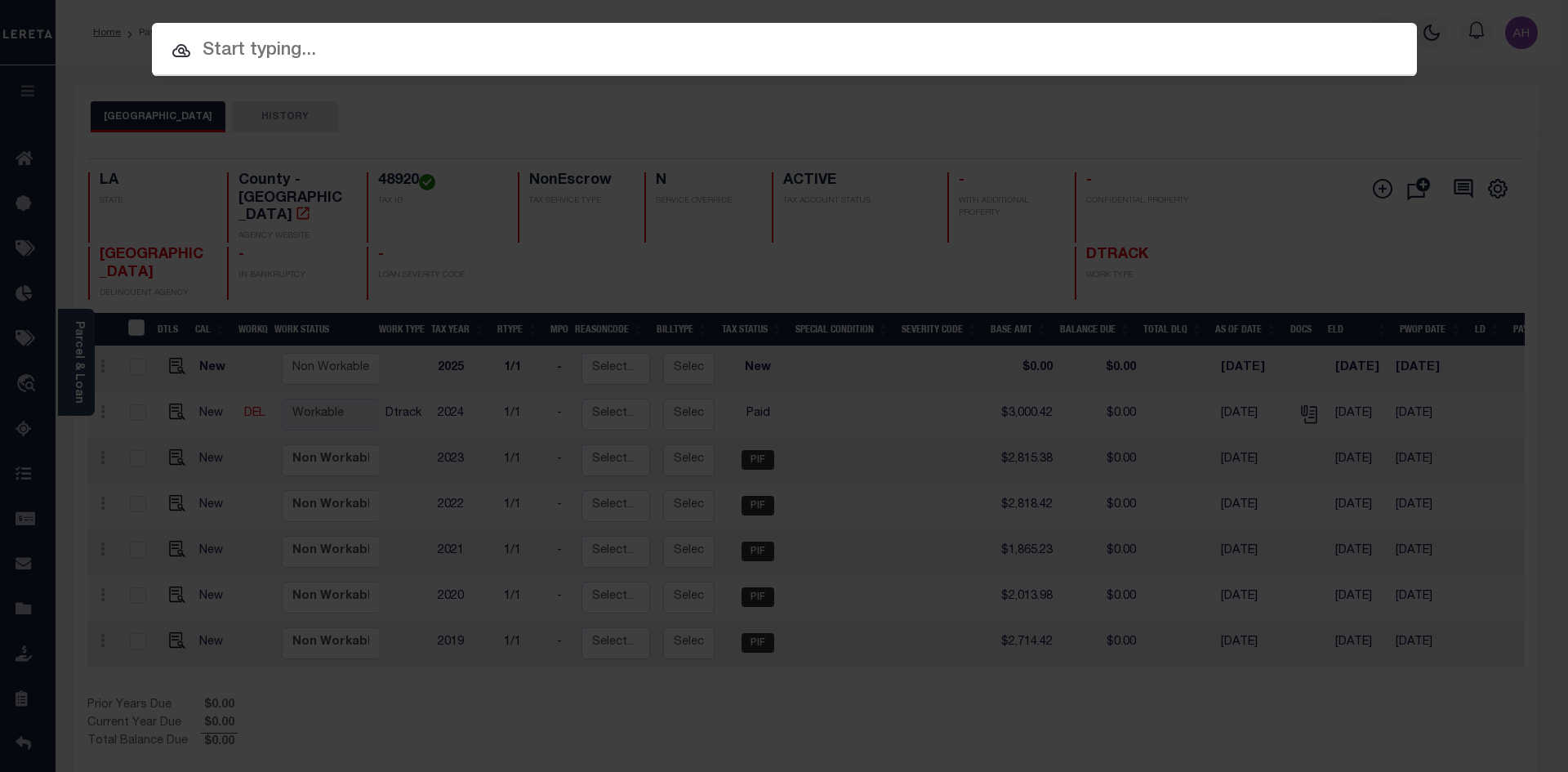
paste input "942100015620"
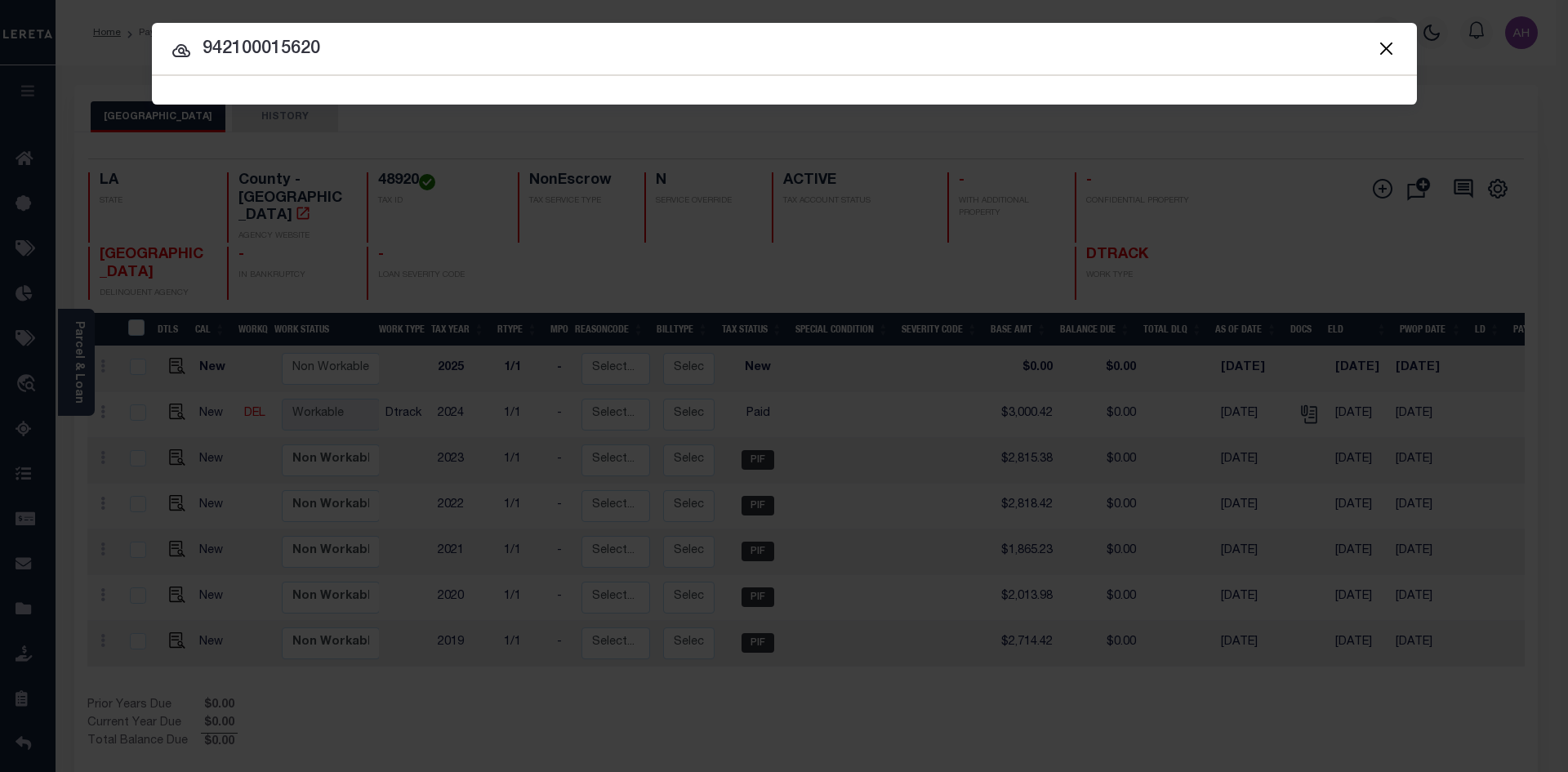
type input "942100015620"
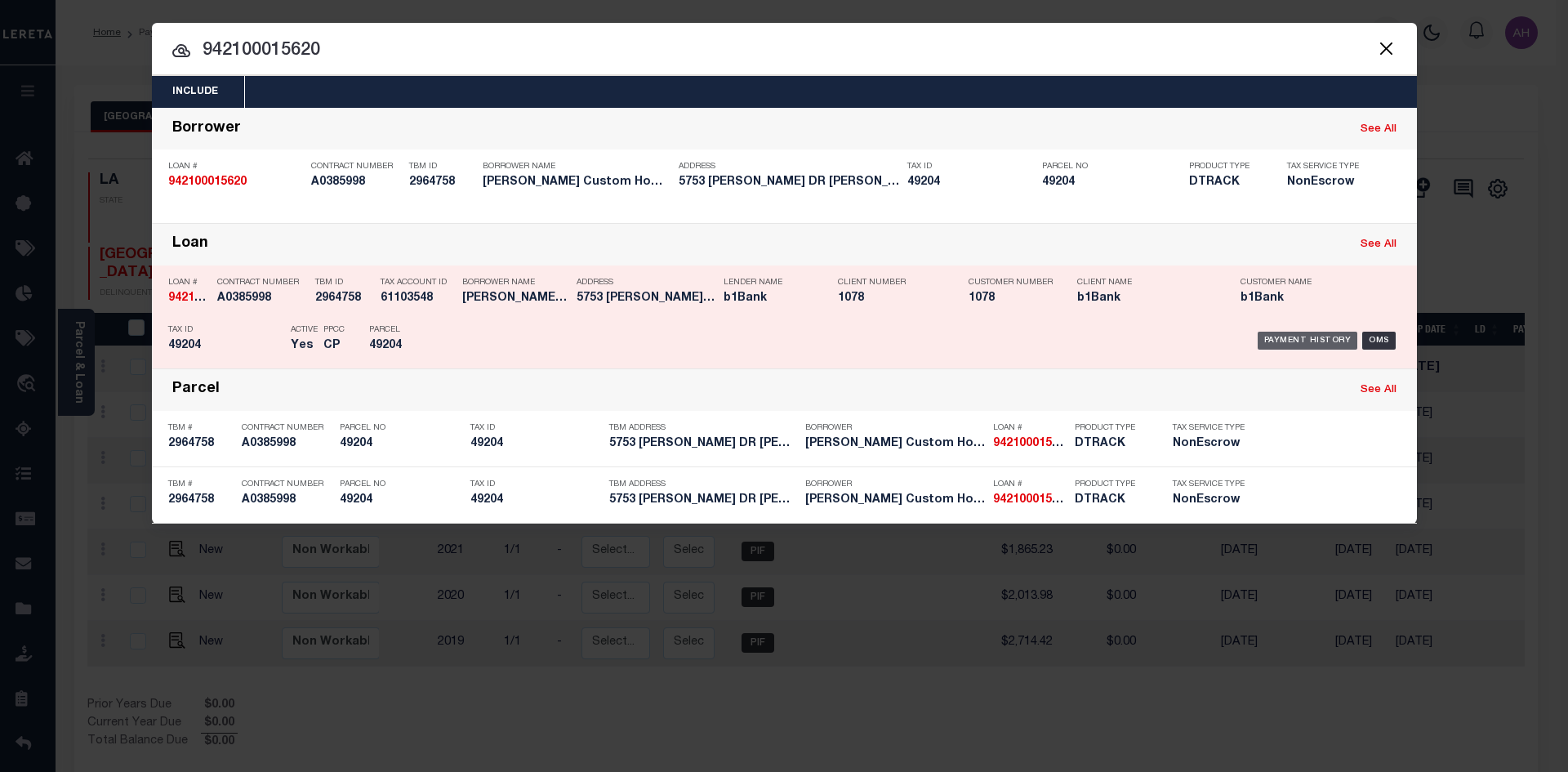
click at [1302, 345] on div "Payment History" at bounding box center [1308, 340] width 100 height 18
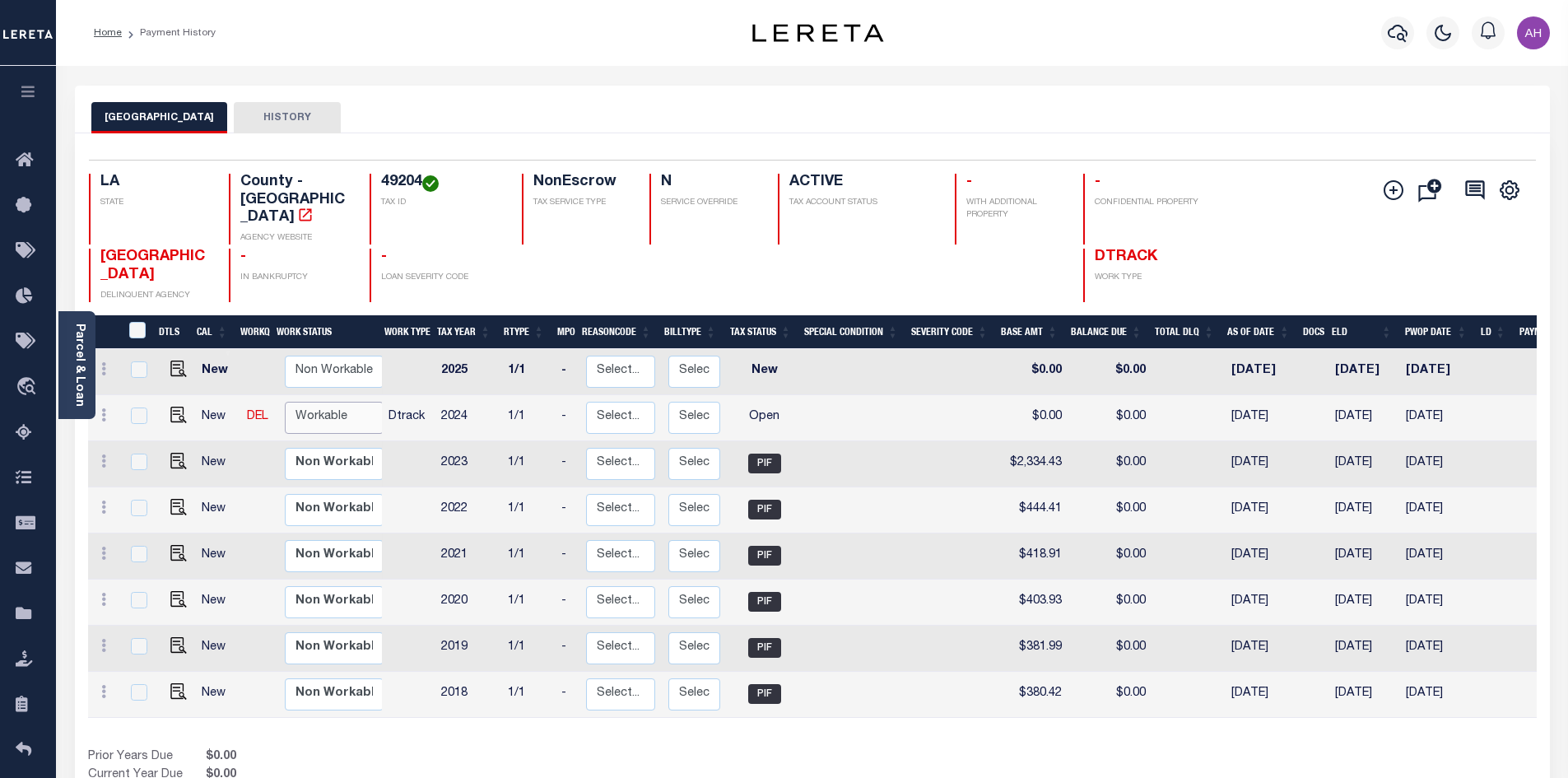
click at [322, 402] on select "Non Workable Workable" at bounding box center [334, 418] width 99 height 32
checkbox input "true"
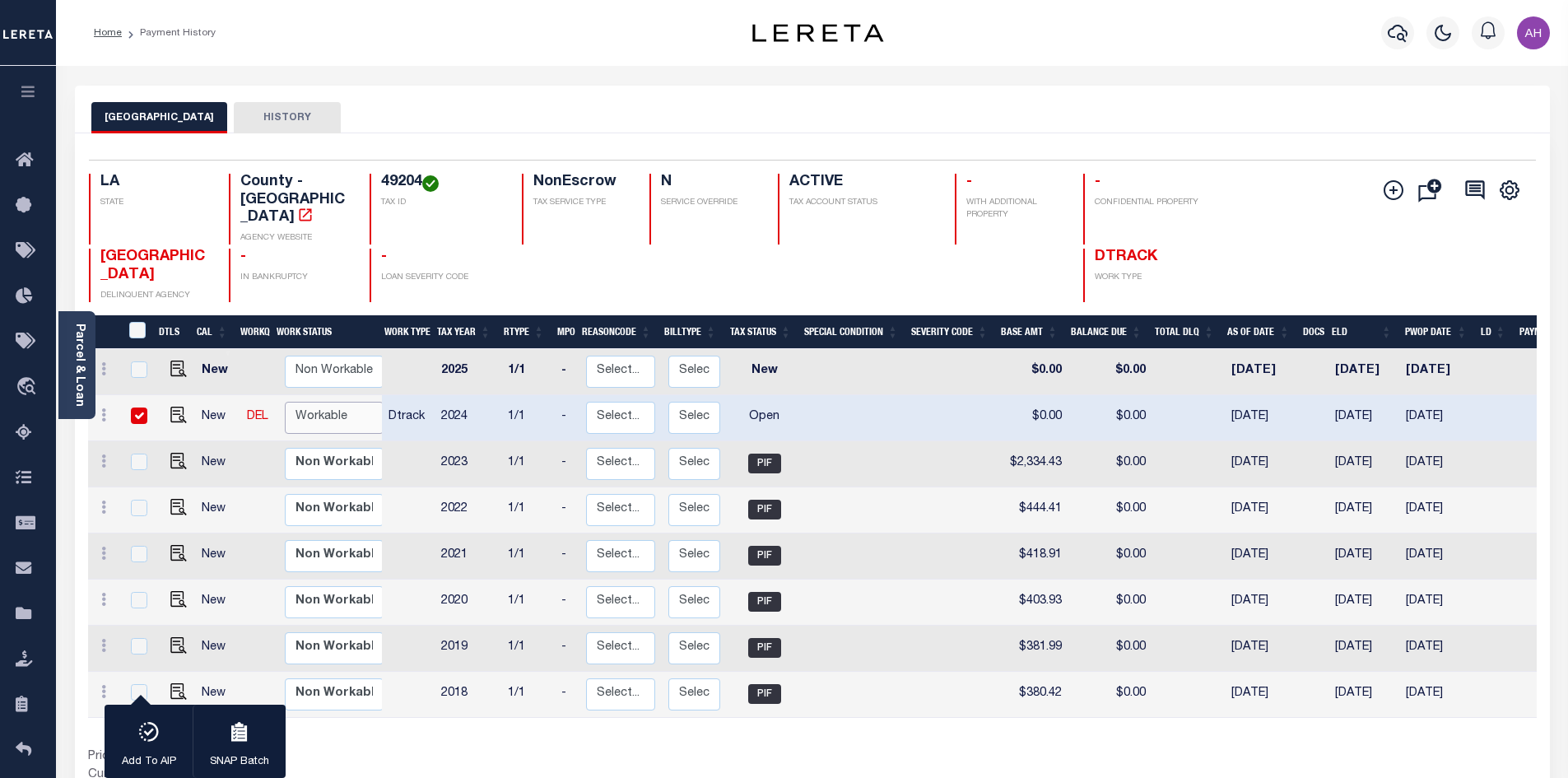
select select "true"
click at [285, 402] on select "Non Workable Workable" at bounding box center [334, 418] width 99 height 32
checkbox input "false"
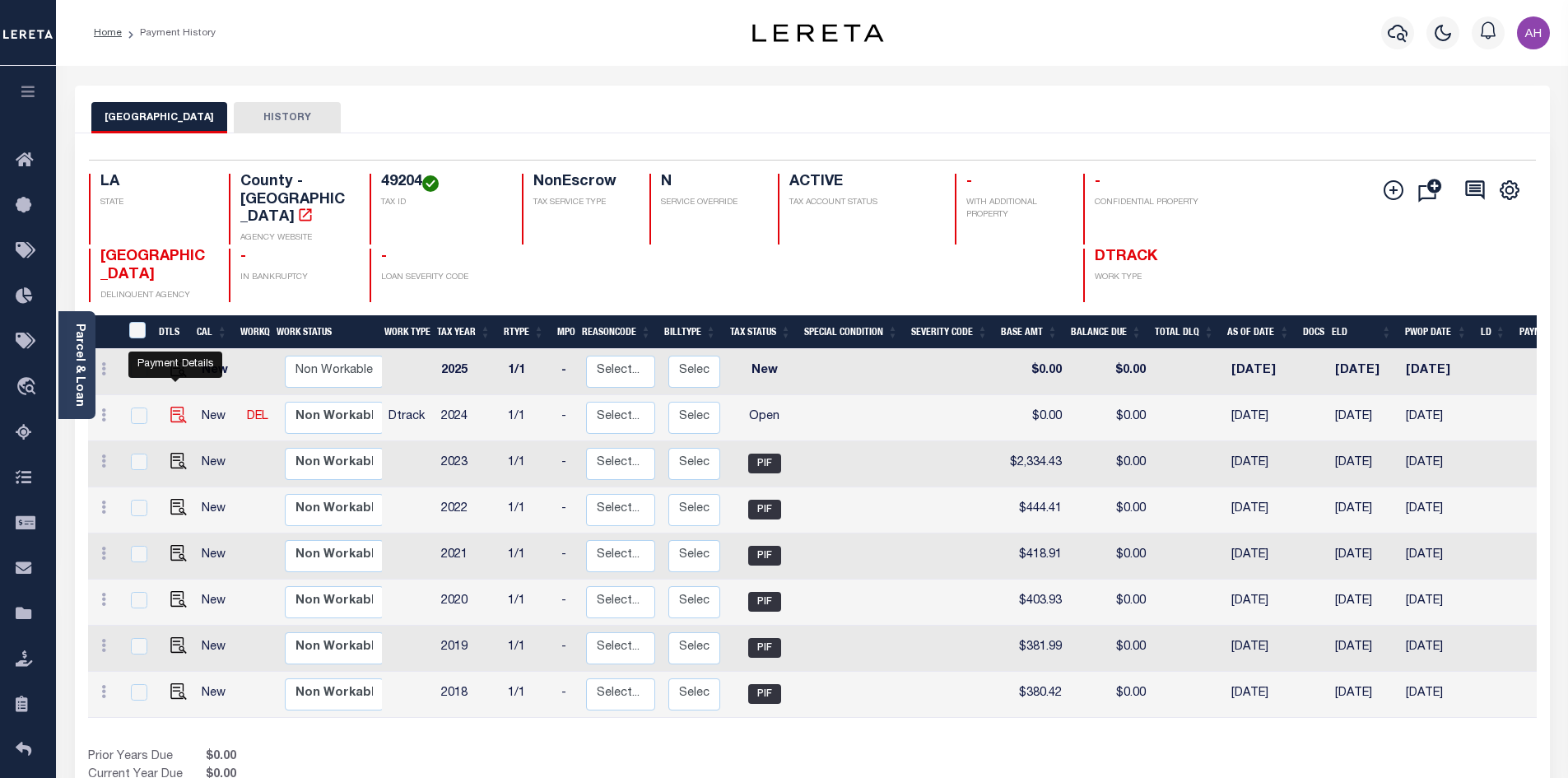
click at [174, 406] on img "" at bounding box center [178, 414] width 16 height 16
checkbox input "true"
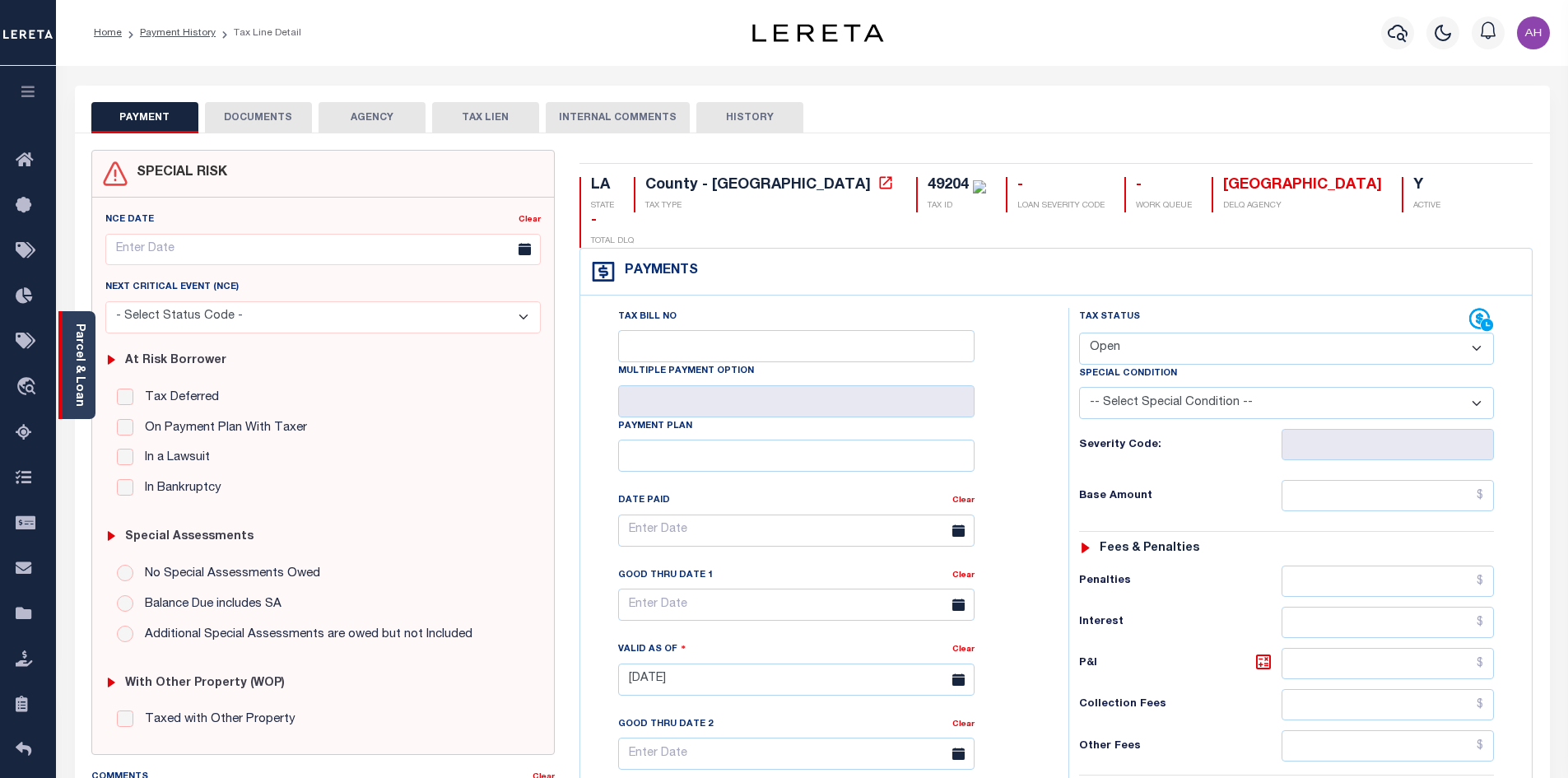
click at [81, 377] on link "Parcel & Loan" at bounding box center [78, 365] width 12 height 83
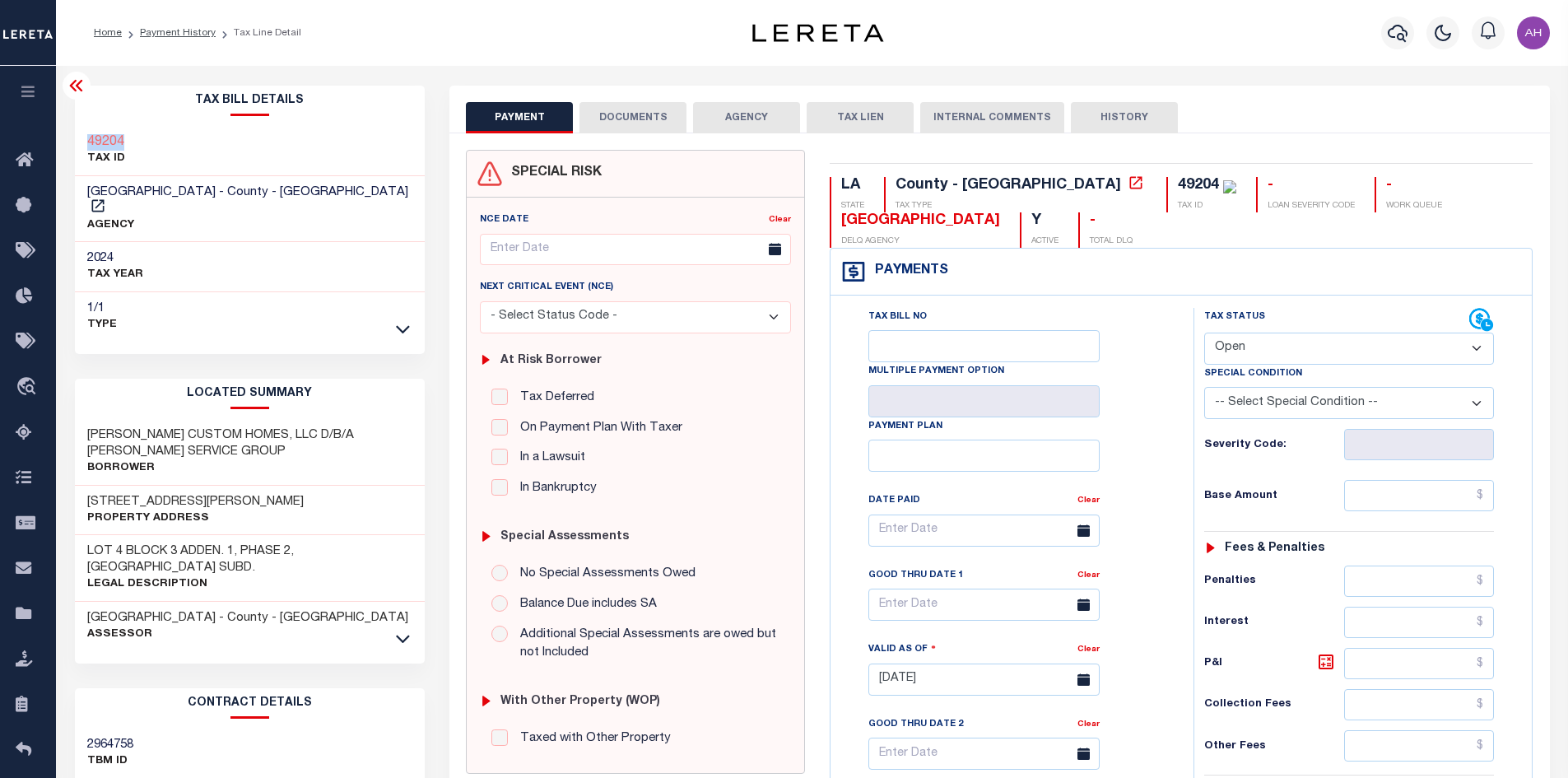
drag, startPoint x: 141, startPoint y: 141, endPoint x: 81, endPoint y: 142, distance: 60.0
click at [81, 142] on div "49204 TAX ID" at bounding box center [249, 151] width 350 height 50
copy h3 "49204"
click at [1273, 345] on select "- Select Status Code - Open Due/Unpaid Paid Incomplete No Tax Due Internal Refu…" at bounding box center [1349, 348] width 290 height 32
select select "PYD"
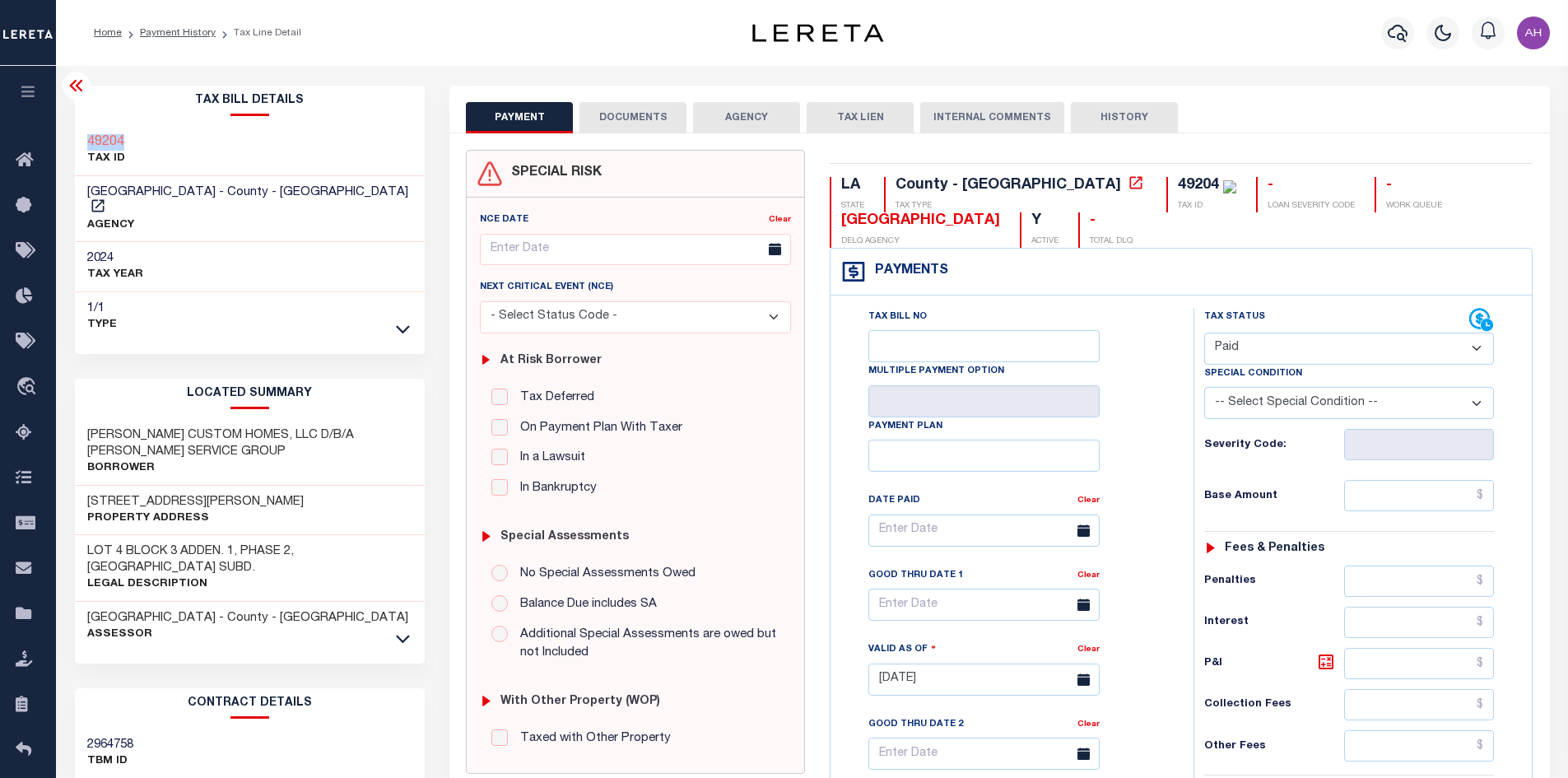
click at [1204, 333] on select "- Select Status Code - Open Due/Unpaid Paid Incomplete No Tax Due Internal Refu…" at bounding box center [1349, 348] width 290 height 32
type input "[DATE]"
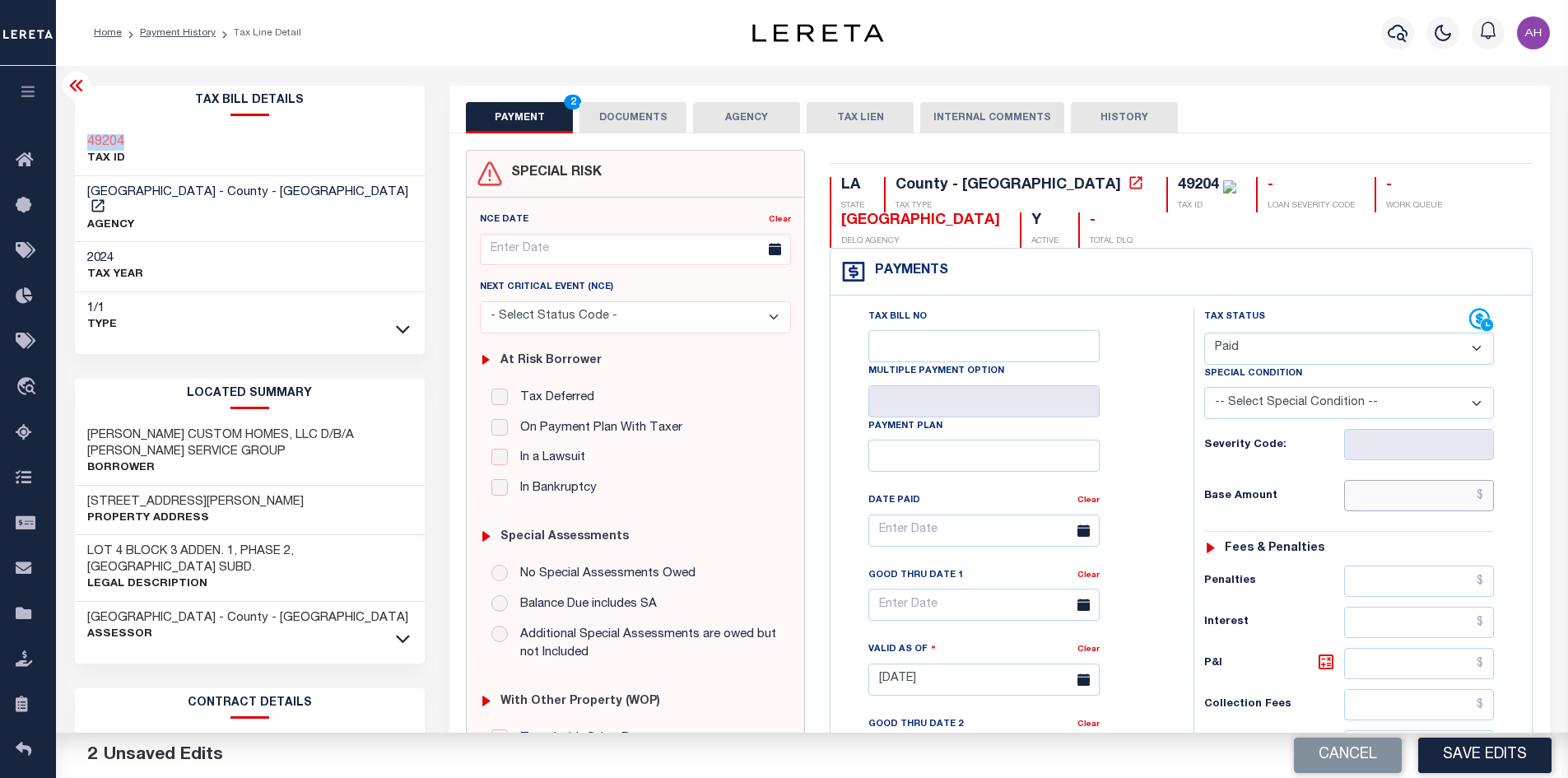
click at [1427, 497] on input "text" at bounding box center [1418, 495] width 150 height 32
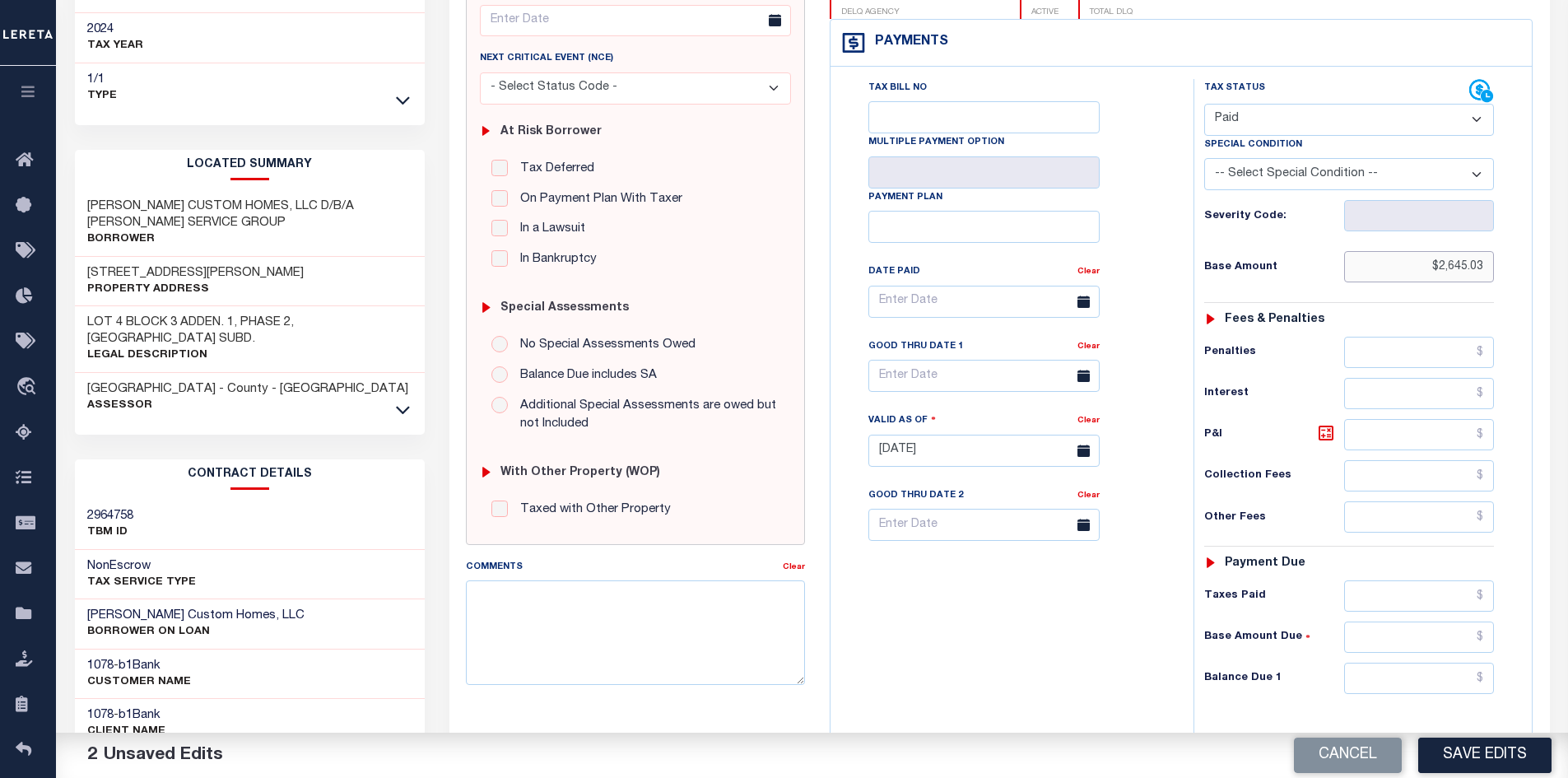
scroll to position [247, 0]
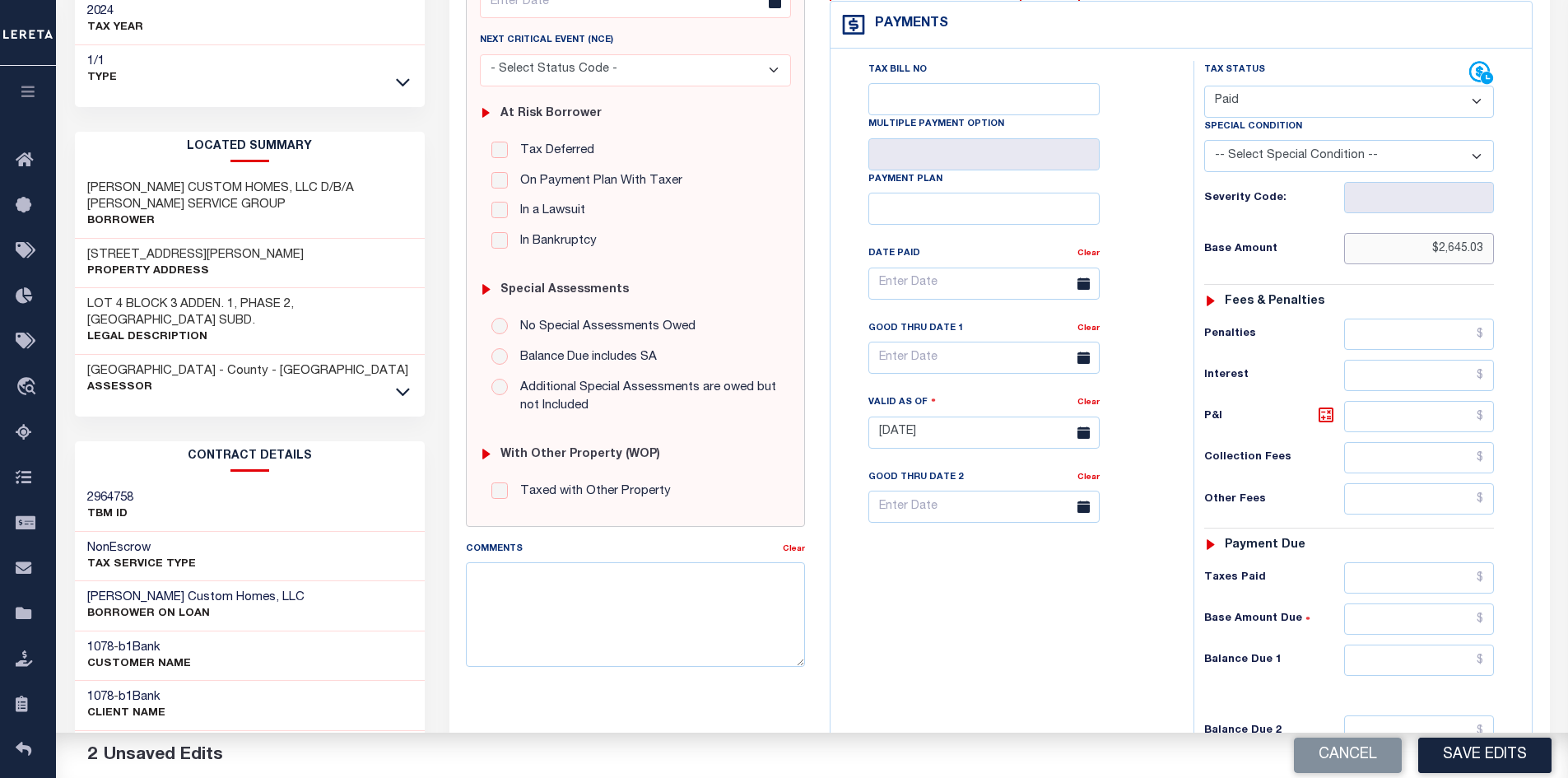
type input "$2,645.03"
click at [1412, 665] on input "text" at bounding box center [1418, 659] width 150 height 32
type input "$0"
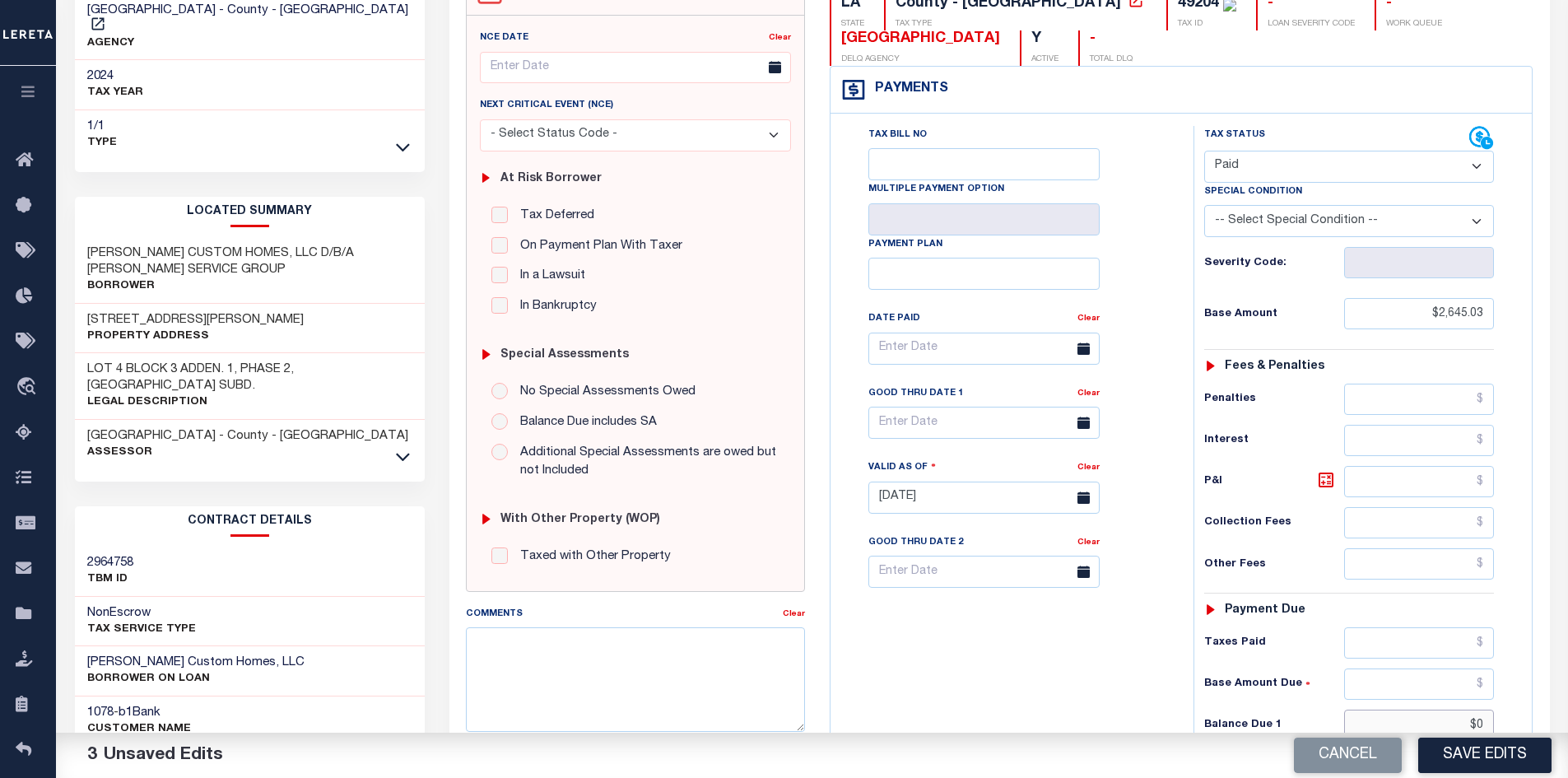
scroll to position [0, 0]
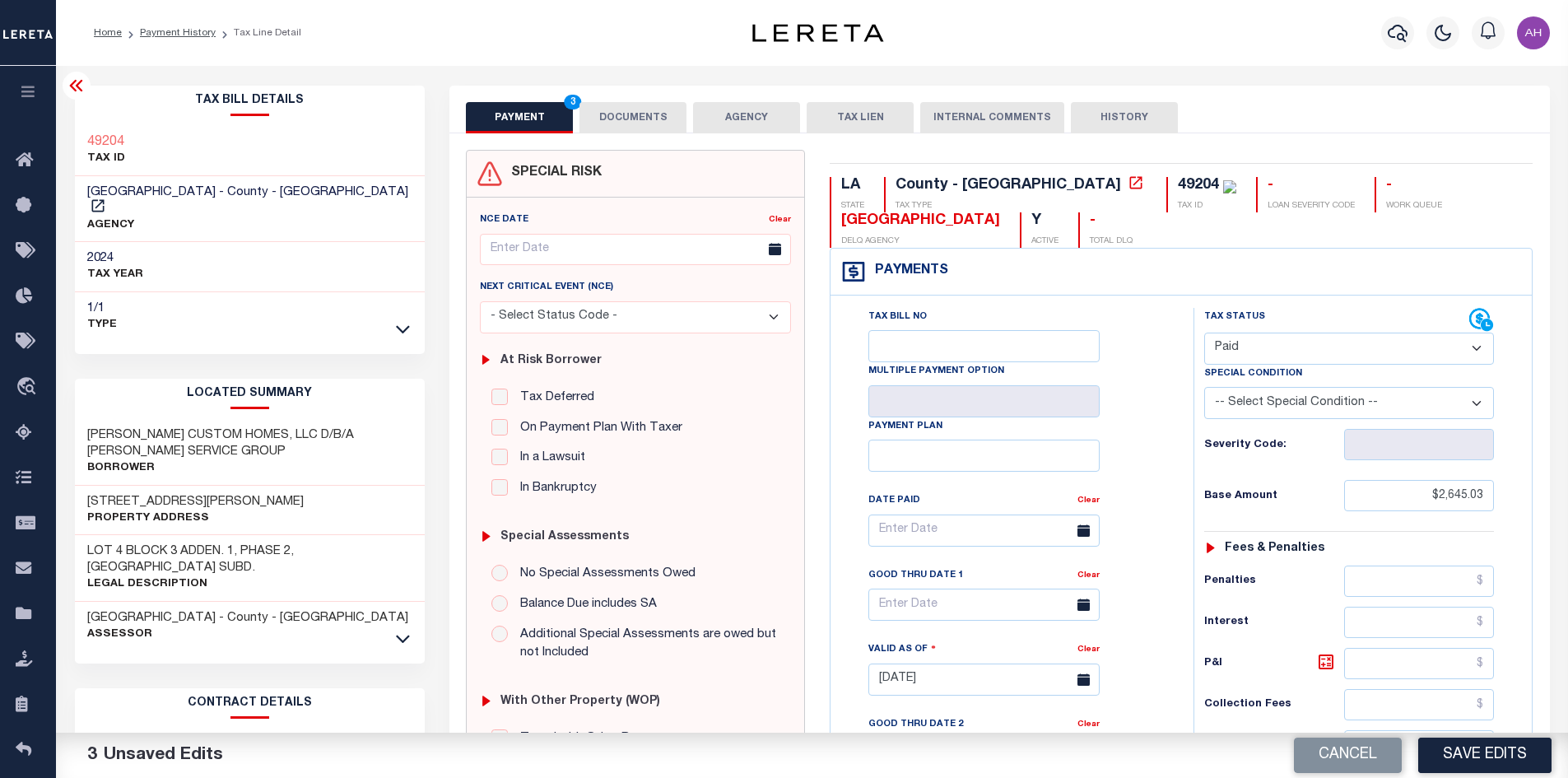
click at [621, 116] on button "DOCUMENTS" at bounding box center [632, 117] width 107 height 32
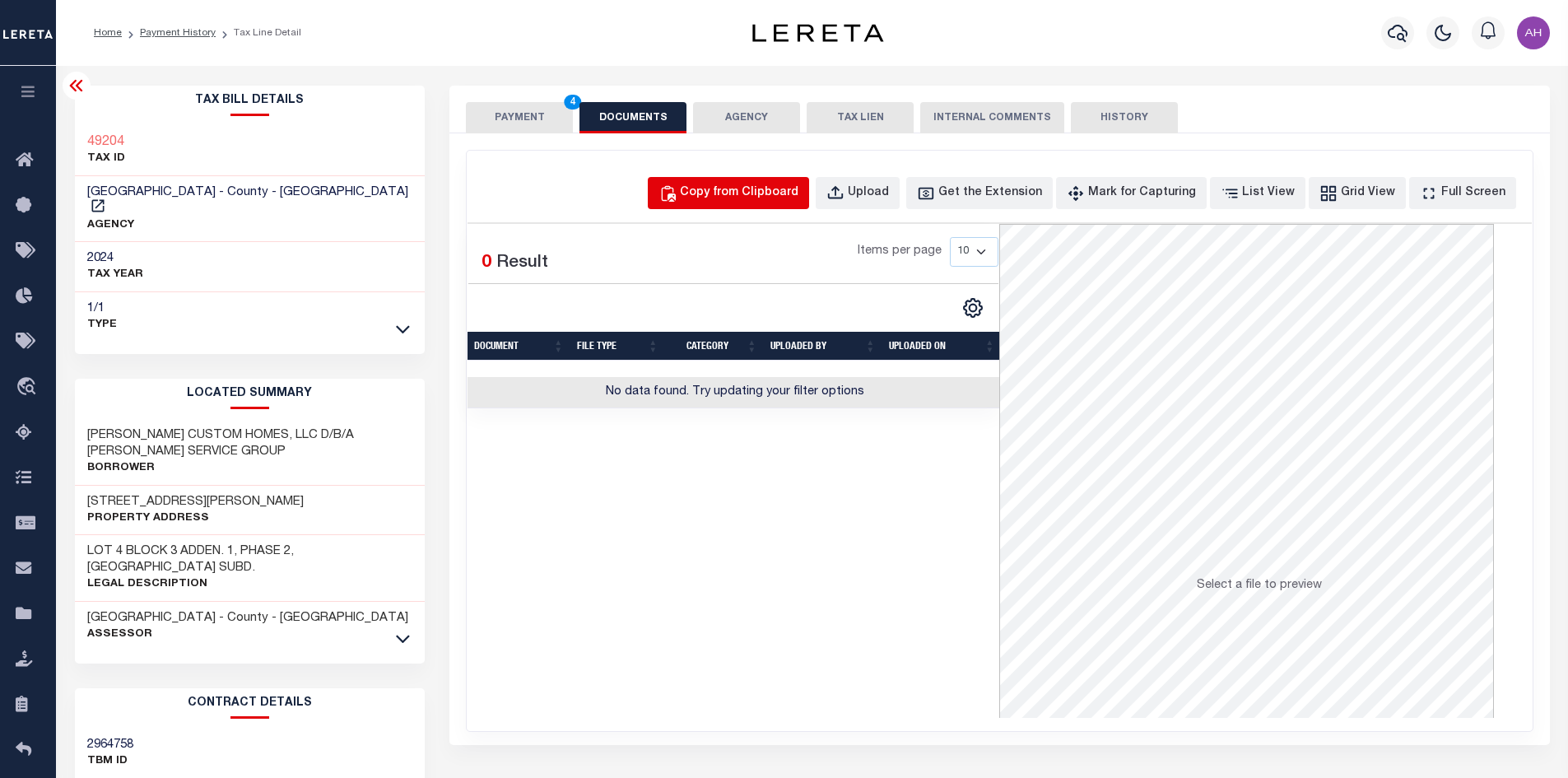
click at [768, 187] on div "Copy from Clipboard" at bounding box center [739, 194] width 119 height 18
select select "POP"
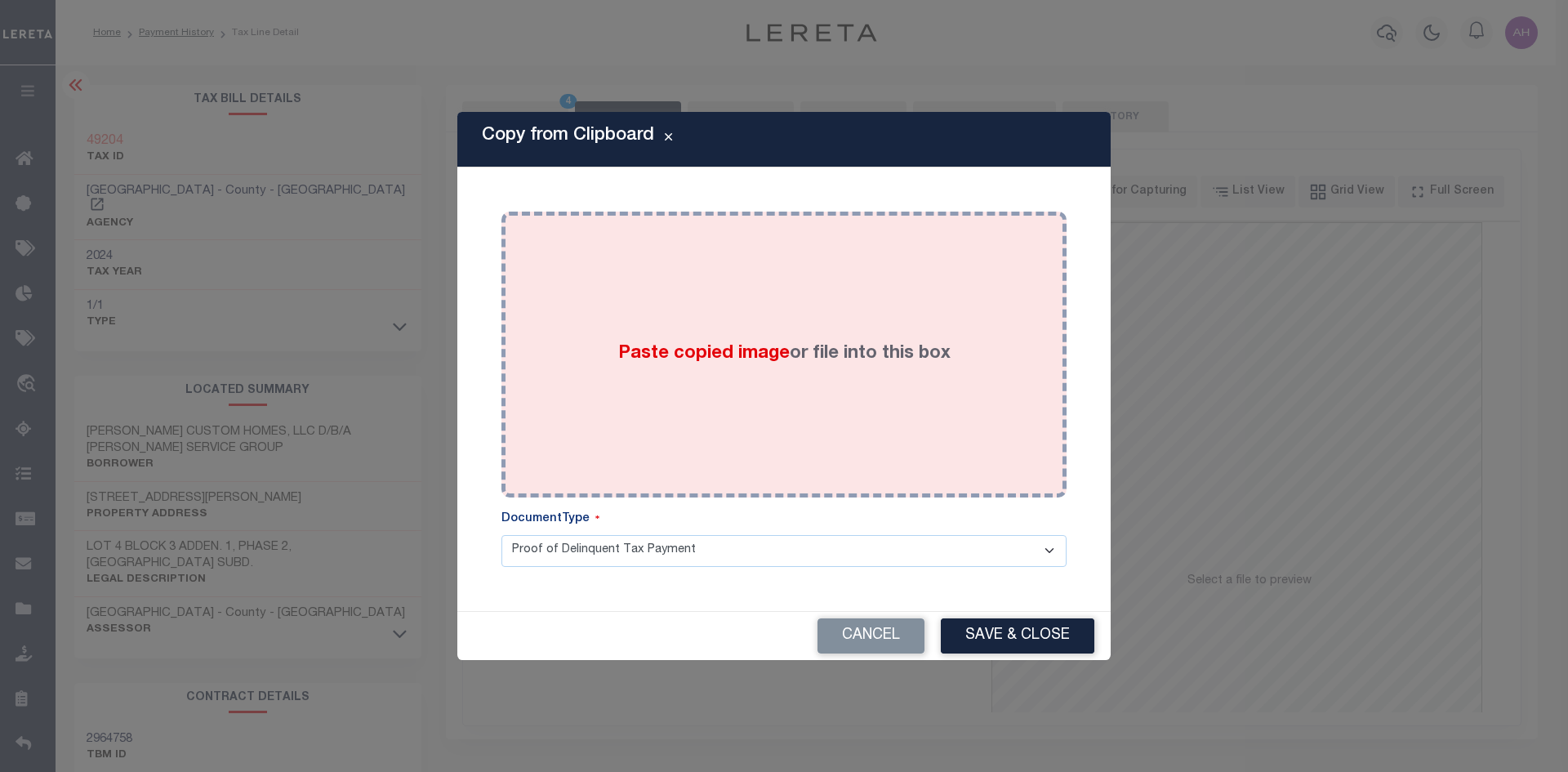
click at [715, 351] on span "Paste copied image" at bounding box center [704, 354] width 172 height 18
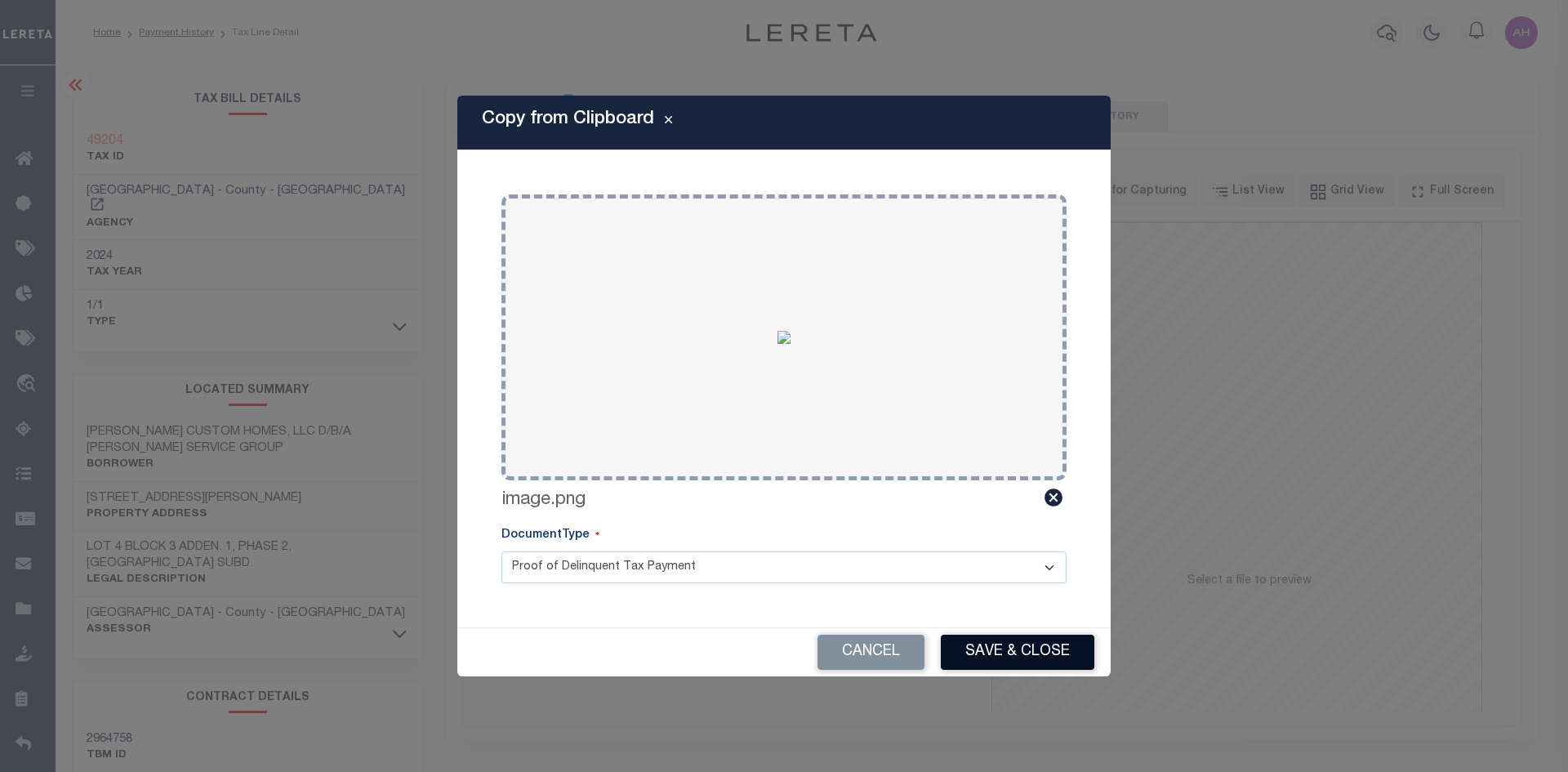
click at [1015, 659] on button "Save & Close" at bounding box center [1018, 651] width 154 height 35
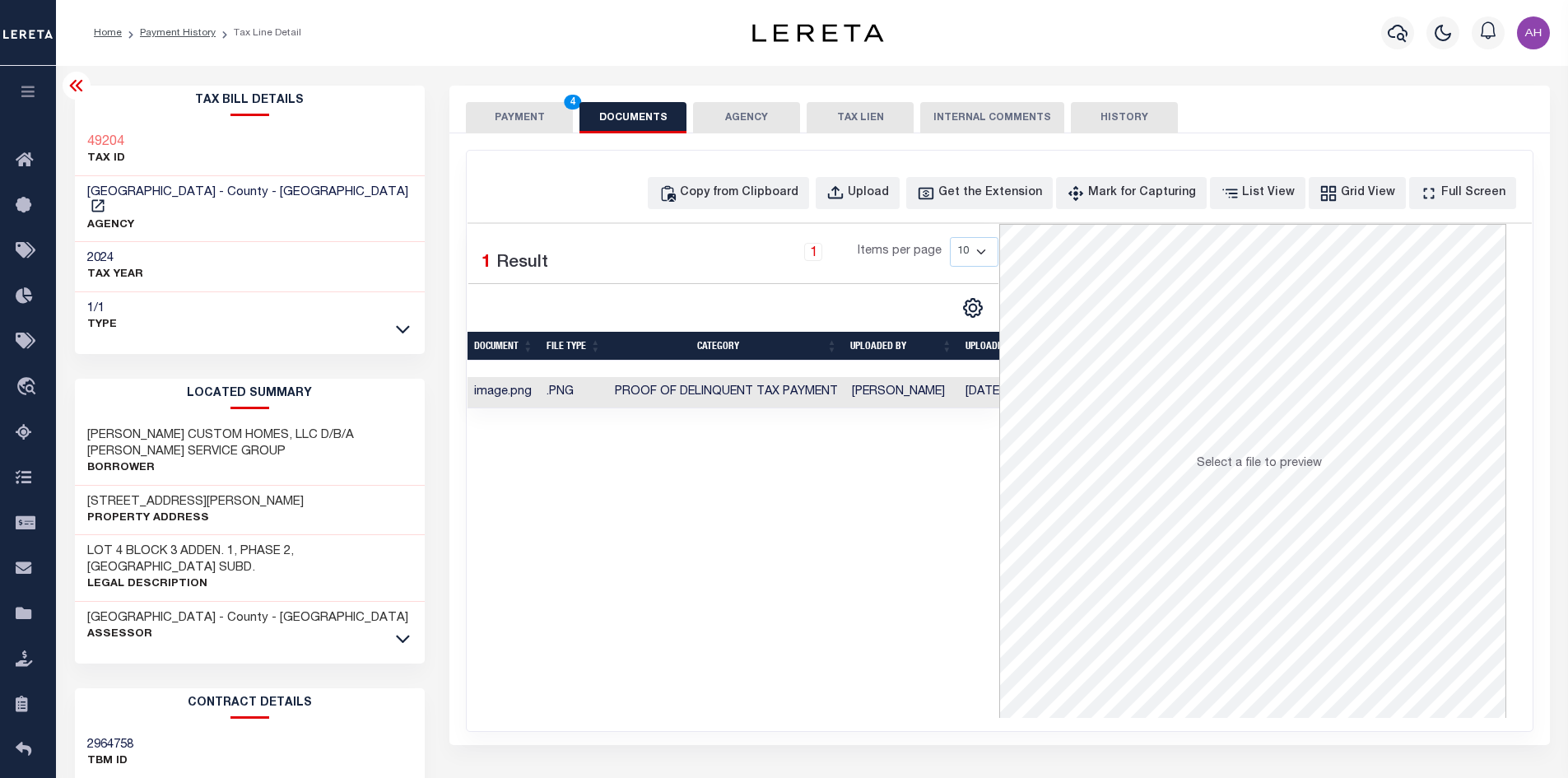
click at [512, 126] on button "PAYMENT 4" at bounding box center [519, 117] width 107 height 32
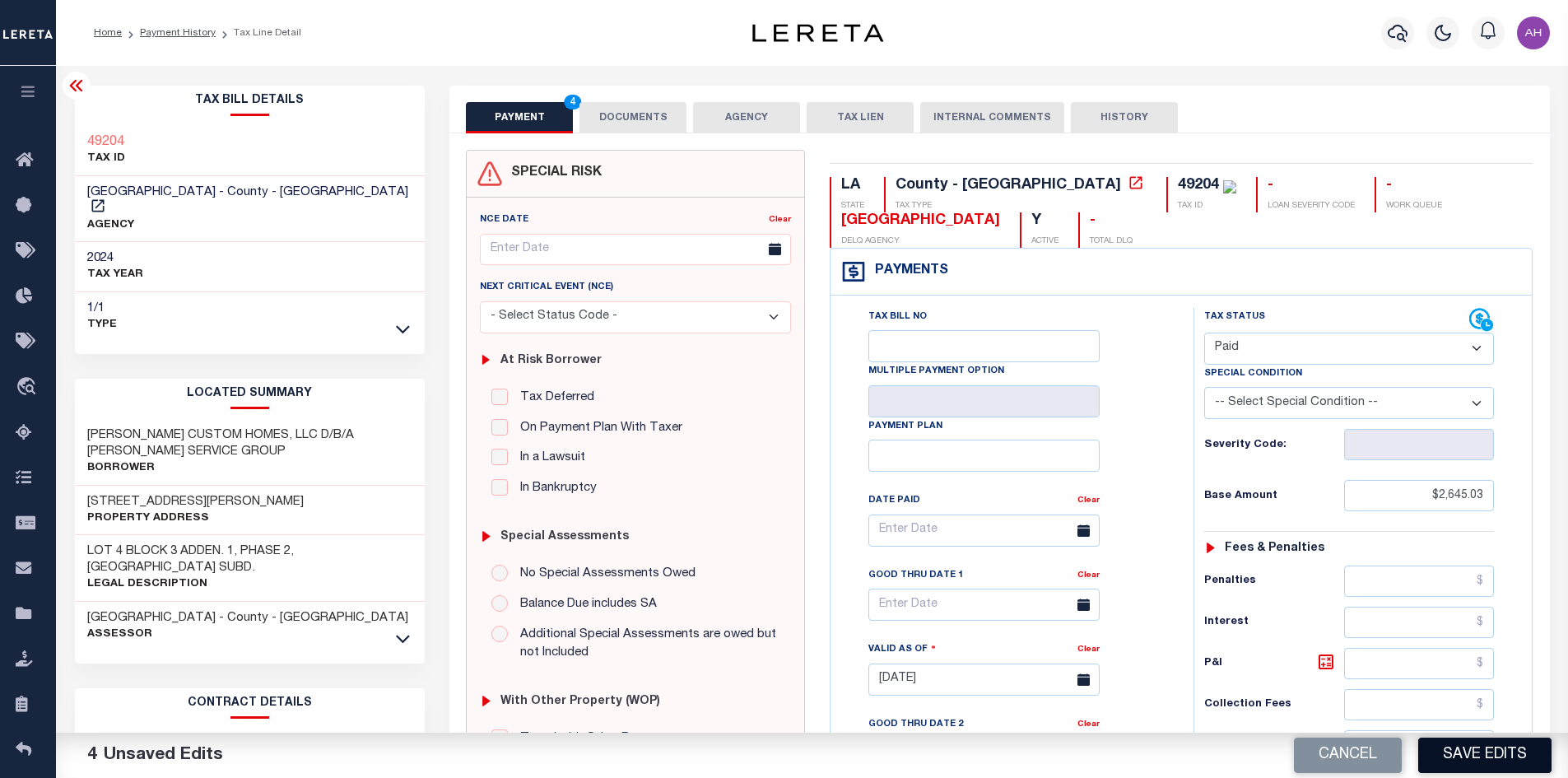
click at [1482, 763] on button "Save Edits" at bounding box center [1484, 755] width 133 height 35
checkbox input "false"
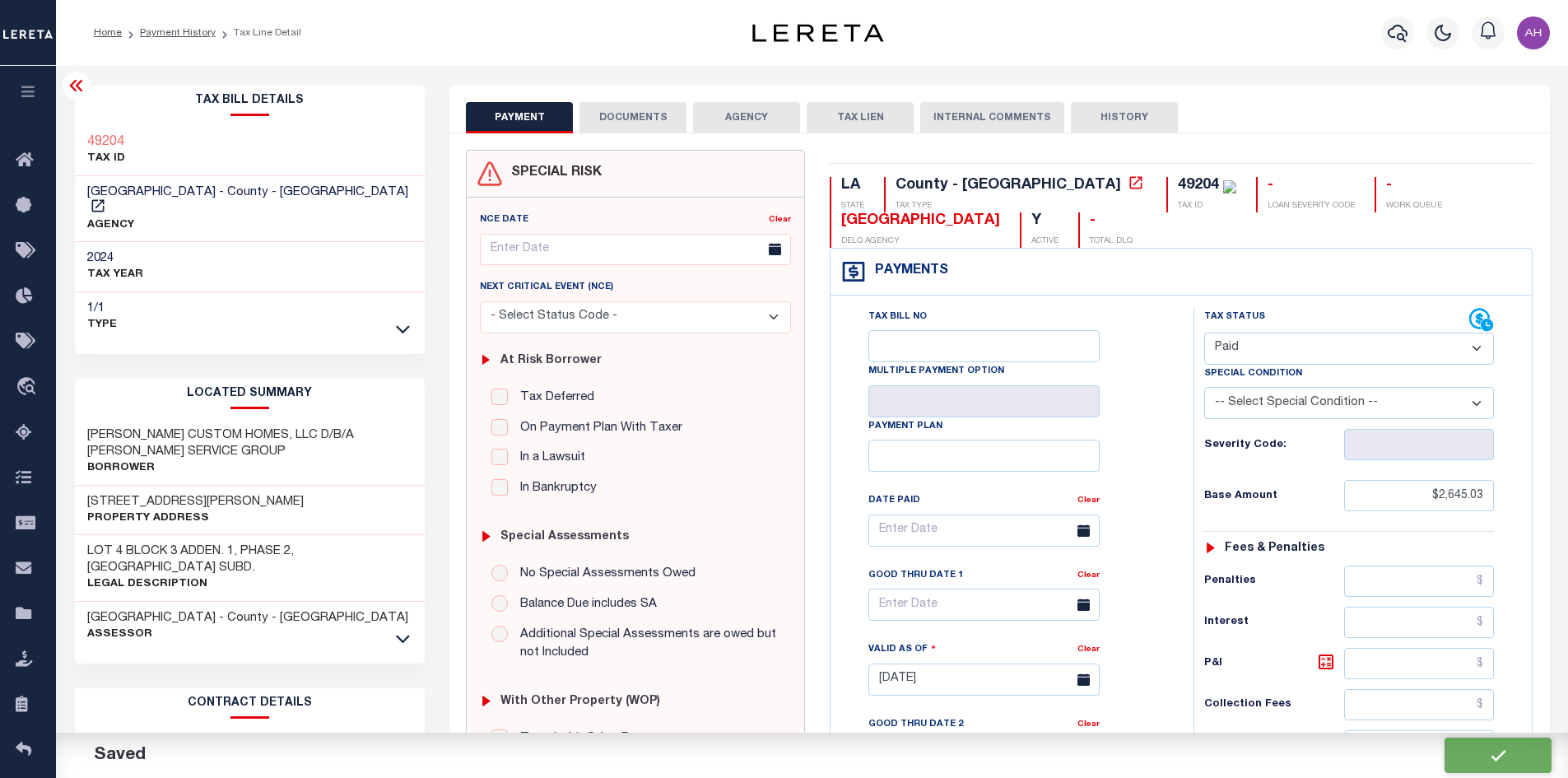
type input "$2,645.03"
type input "$0"
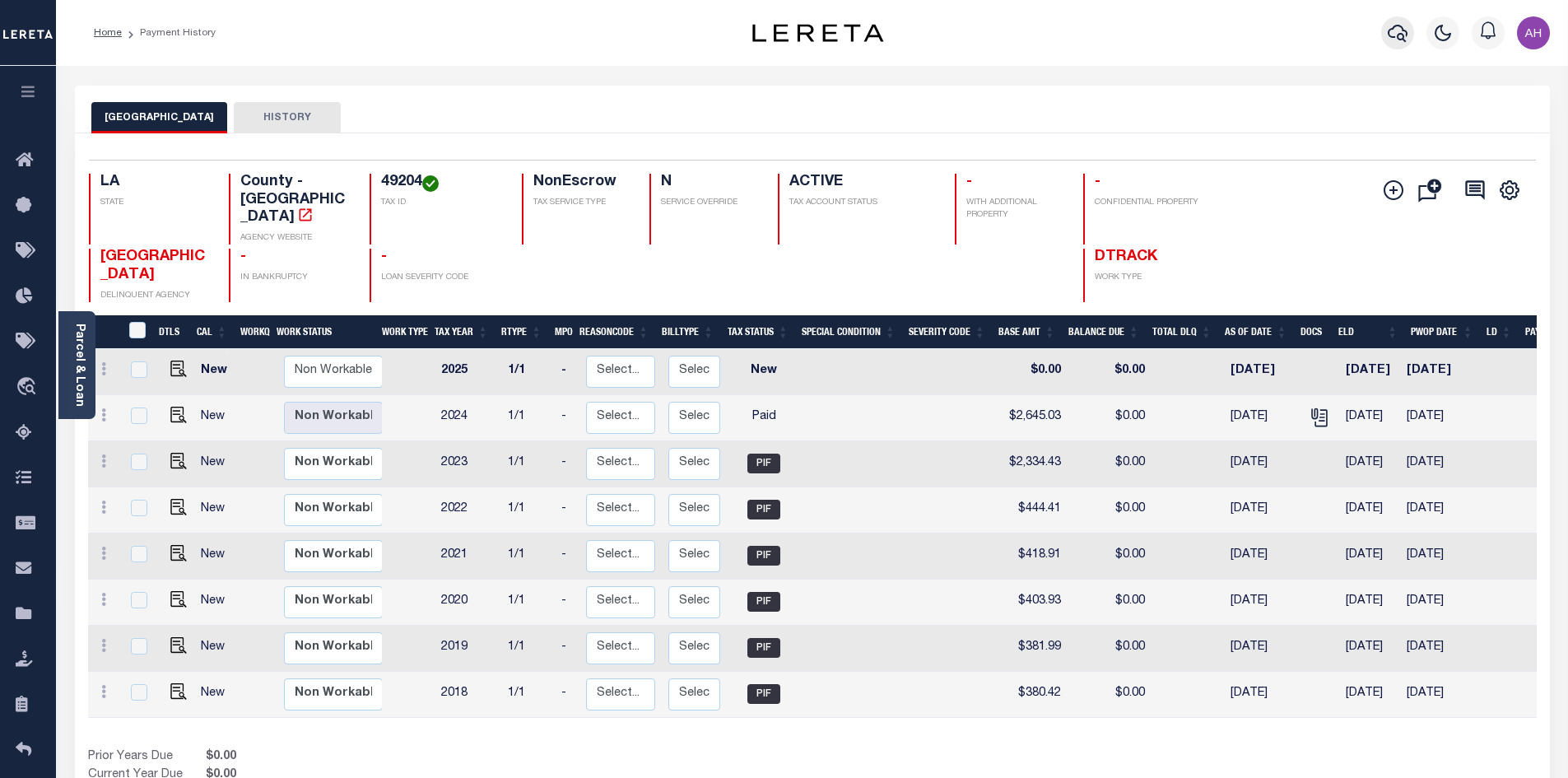
click at [1396, 34] on icon "button" at bounding box center [1398, 33] width 20 height 20
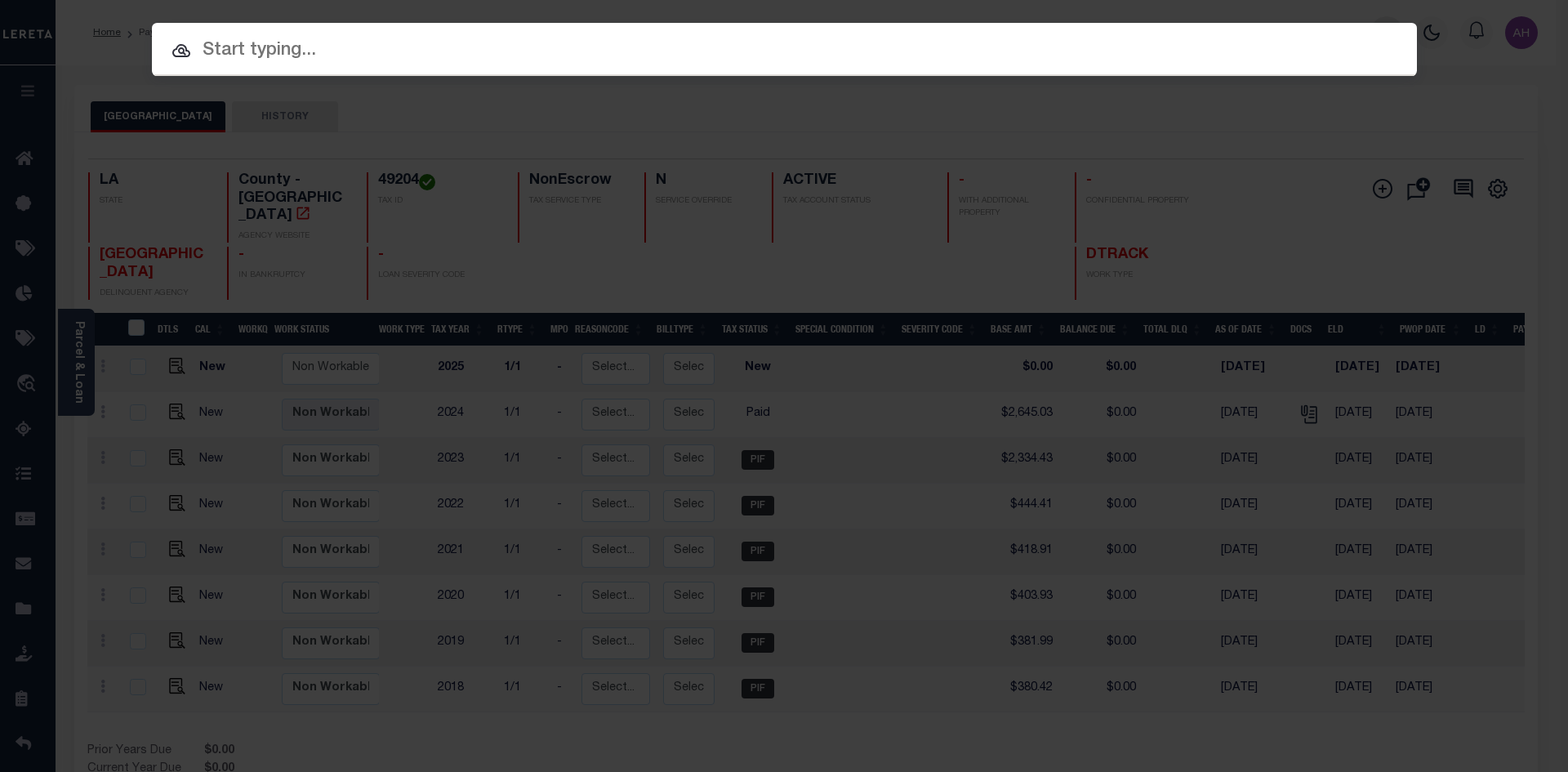
paste input "17018292"
type input "17018292"
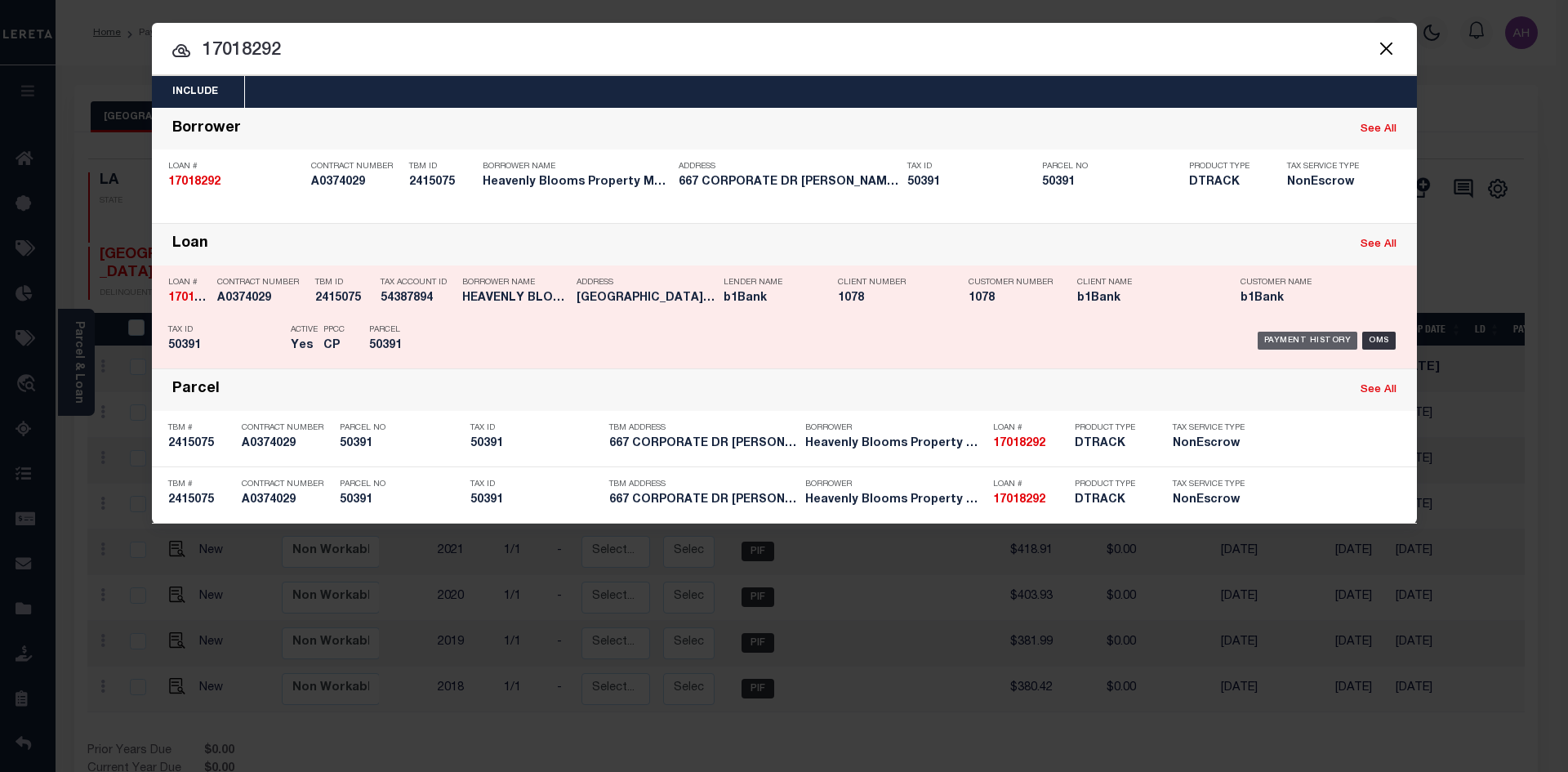
click at [1269, 340] on div "Payment History" at bounding box center [1308, 340] width 100 height 18
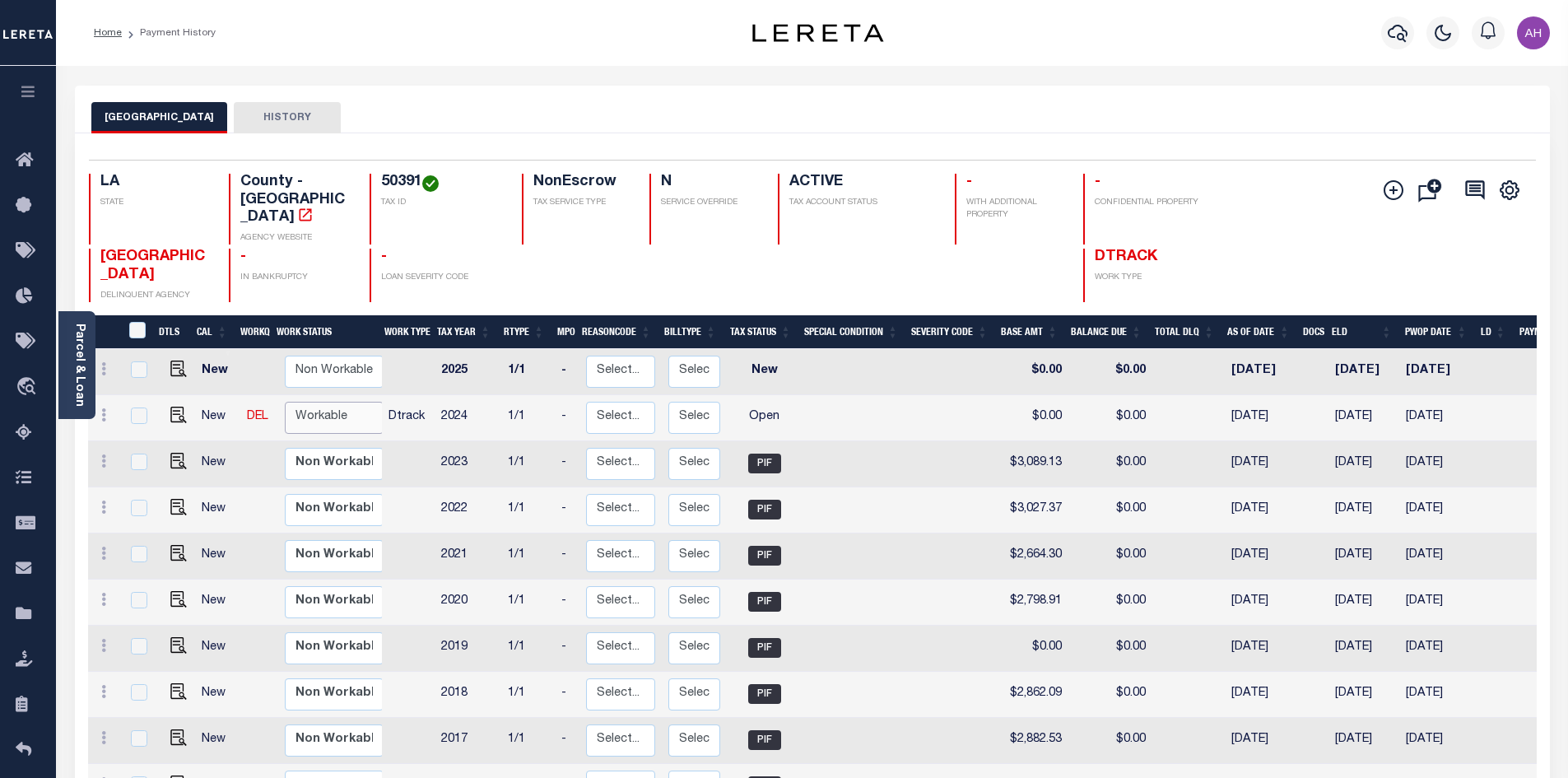
click at [301, 403] on select "Non Workable Workable" at bounding box center [334, 418] width 99 height 32
checkbox input "true"
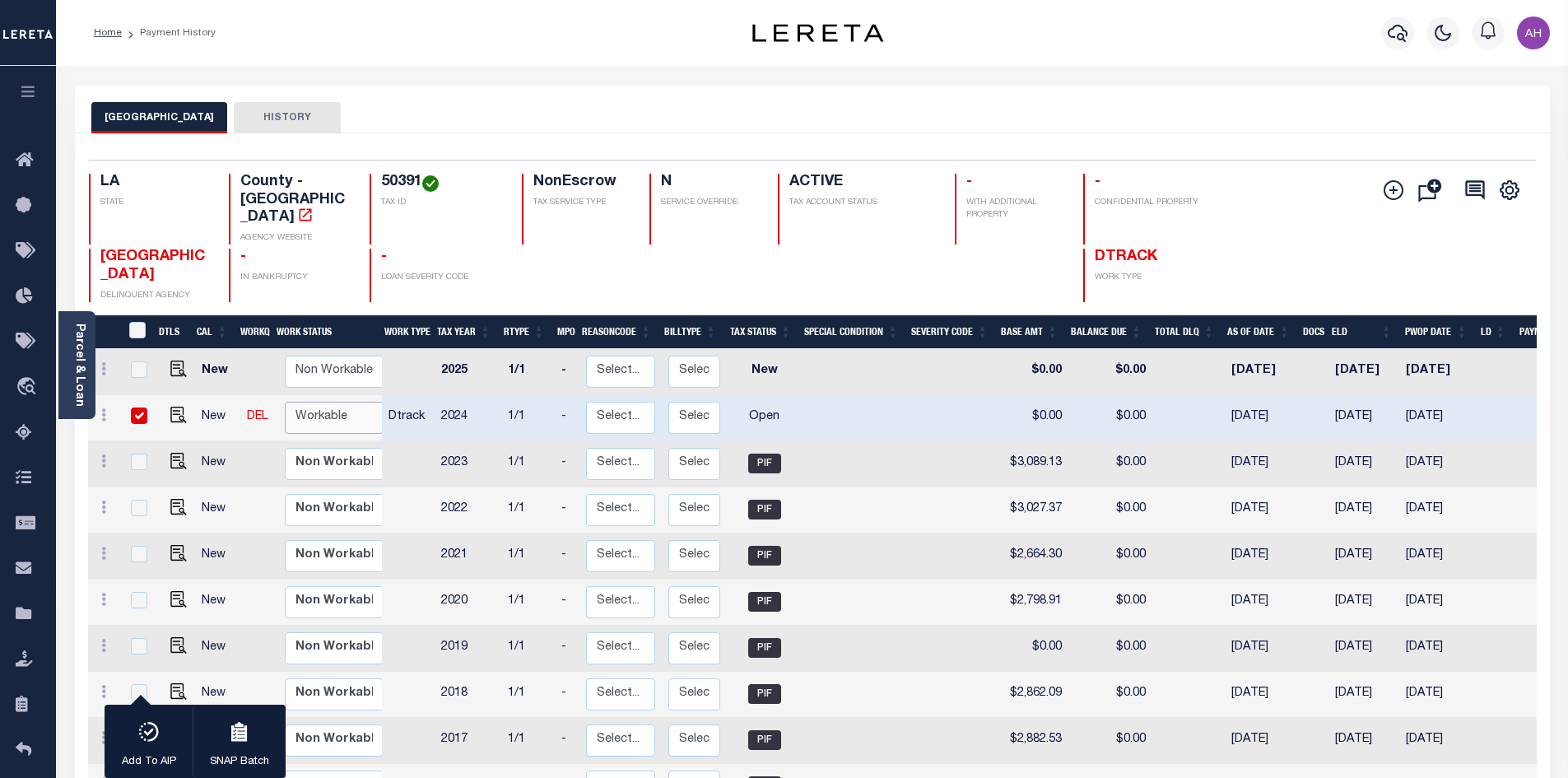
select select "true"
click at [285, 402] on select "Non Workable Workable" at bounding box center [334, 418] width 99 height 32
checkbox input "false"
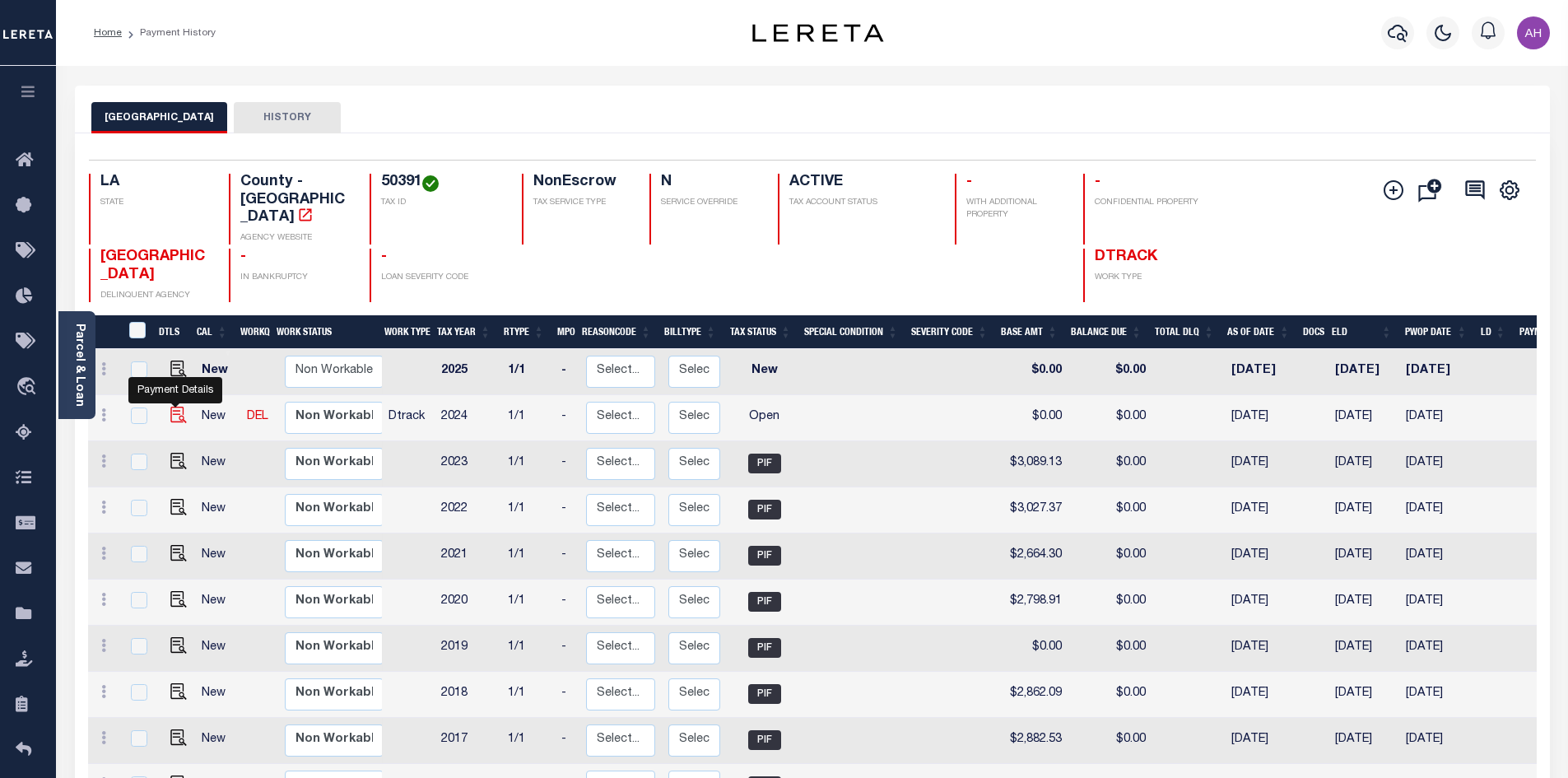
click at [181, 406] on img "" at bounding box center [178, 414] width 16 height 16
checkbox input "true"
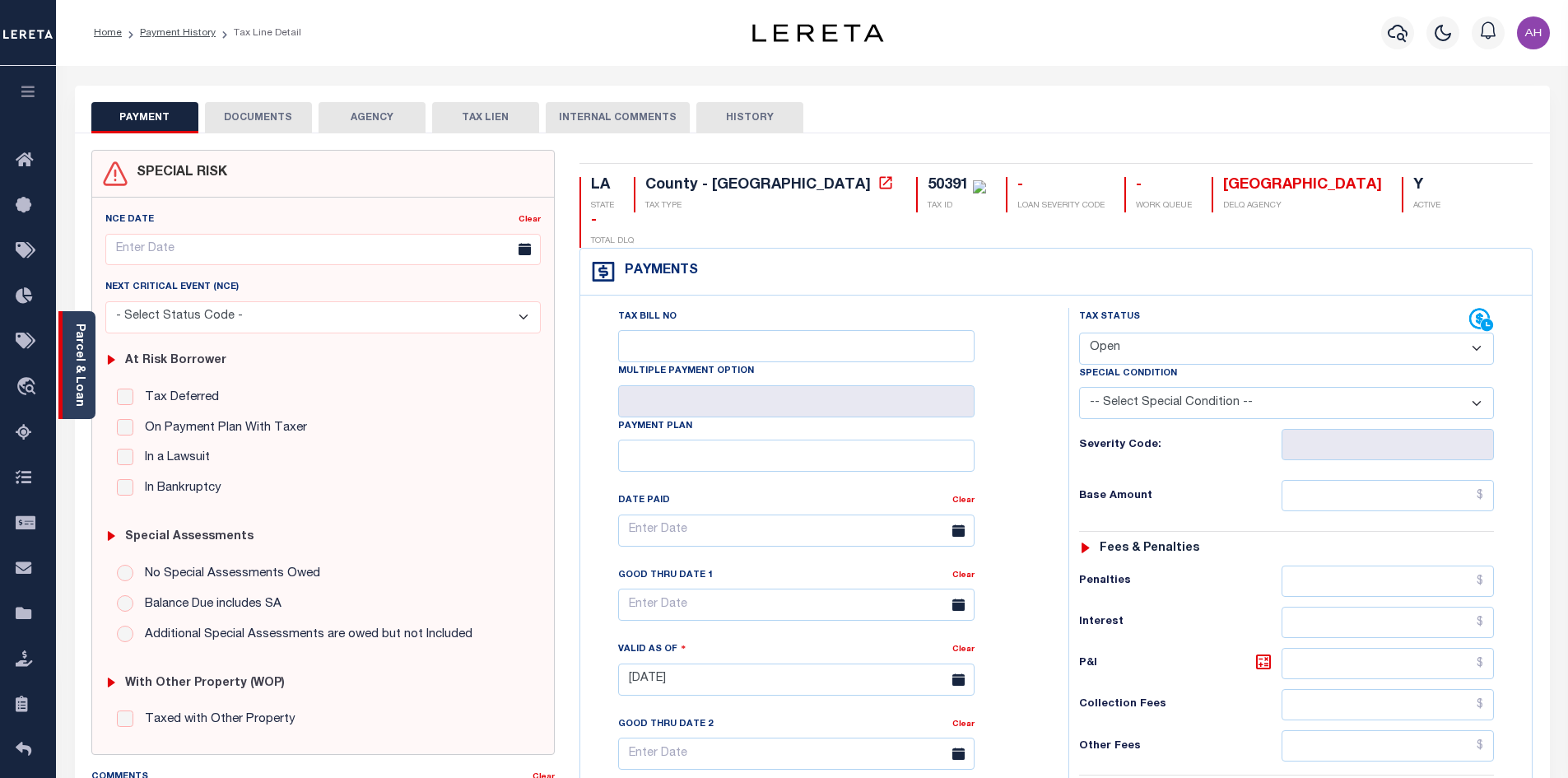
click at [73, 345] on link "Parcel & Loan" at bounding box center [78, 365] width 12 height 83
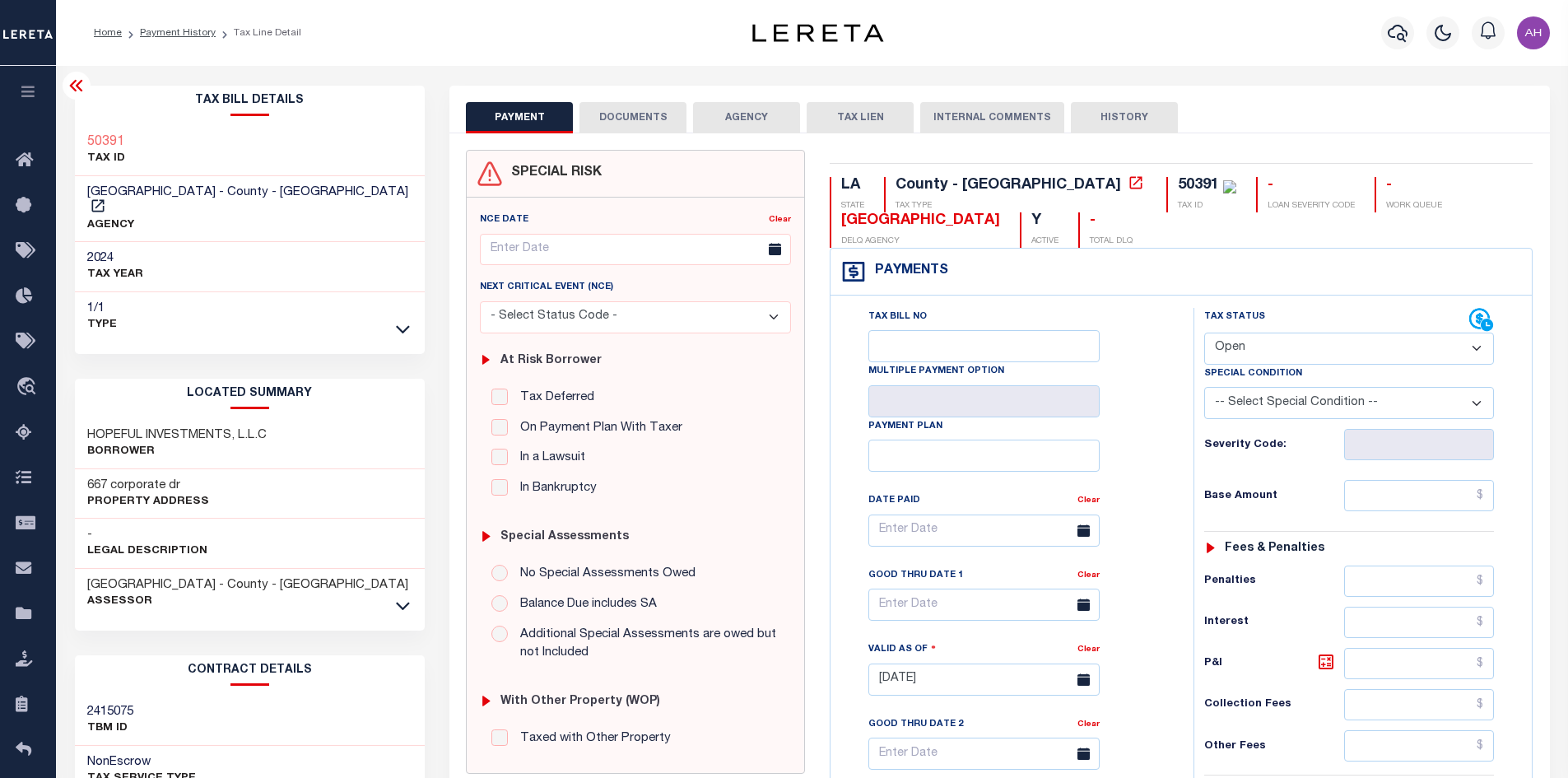
click at [1263, 348] on select "- Select Status Code - Open Due/Unpaid Paid Incomplete No Tax Due Internal Refu…" at bounding box center [1349, 348] width 290 height 32
select select "PYD"
click at [1204, 333] on select "- Select Status Code - Open Due/Unpaid Paid Incomplete No Tax Due Internal Refu…" at bounding box center [1349, 348] width 290 height 32
type input "[DATE]"
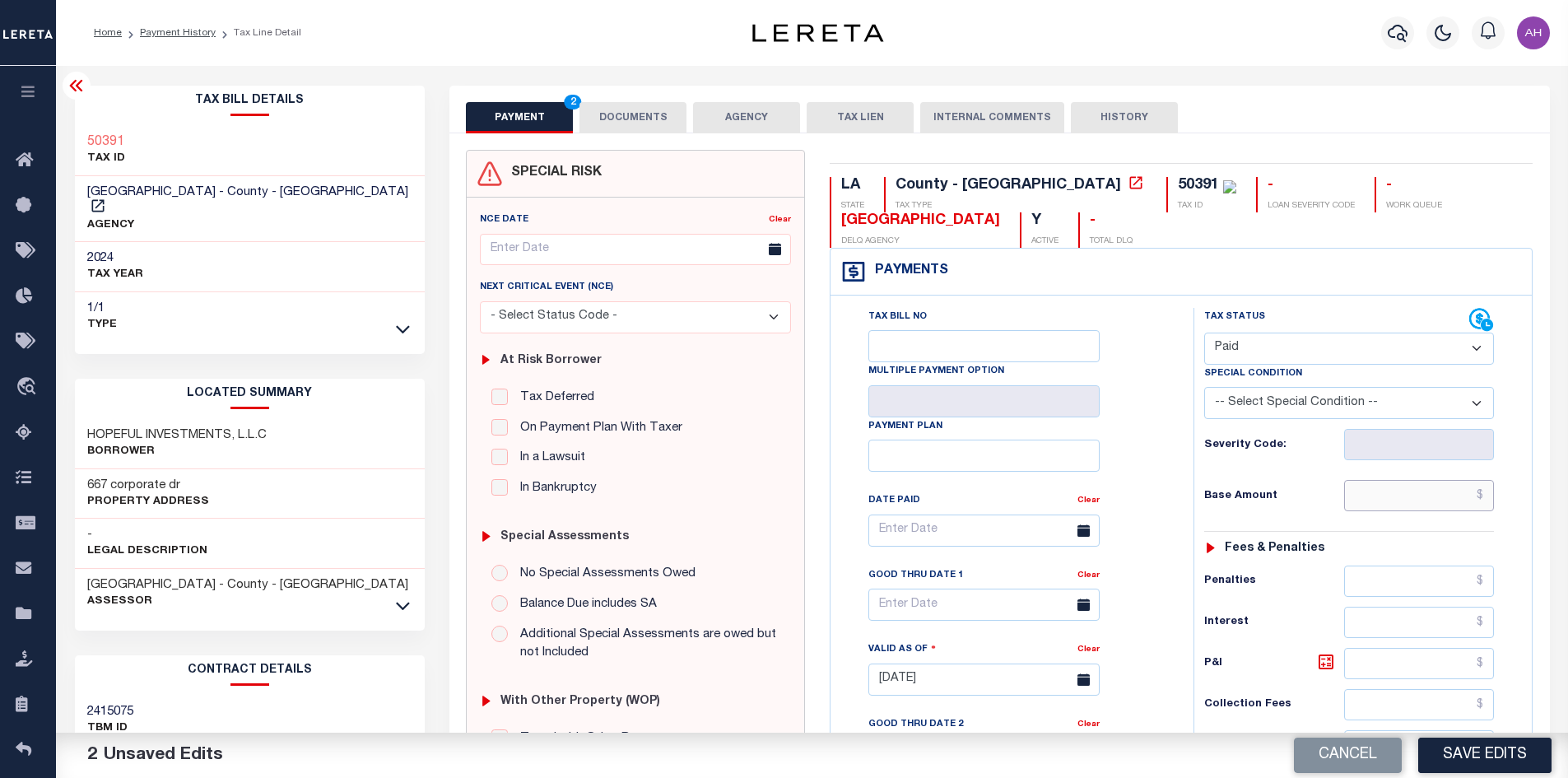
click at [1404, 503] on input "text" at bounding box center [1418, 495] width 150 height 32
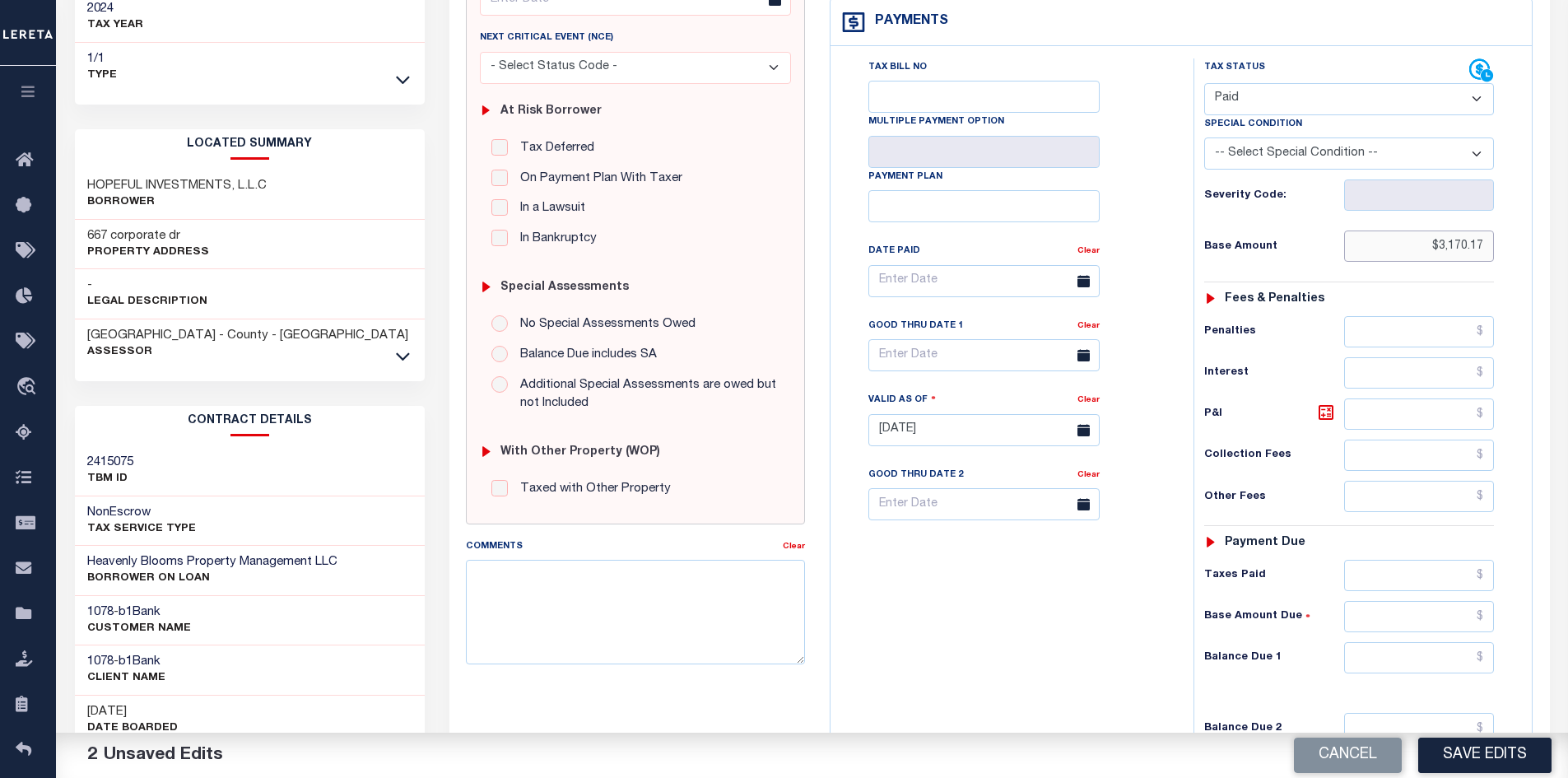
scroll to position [412, 0]
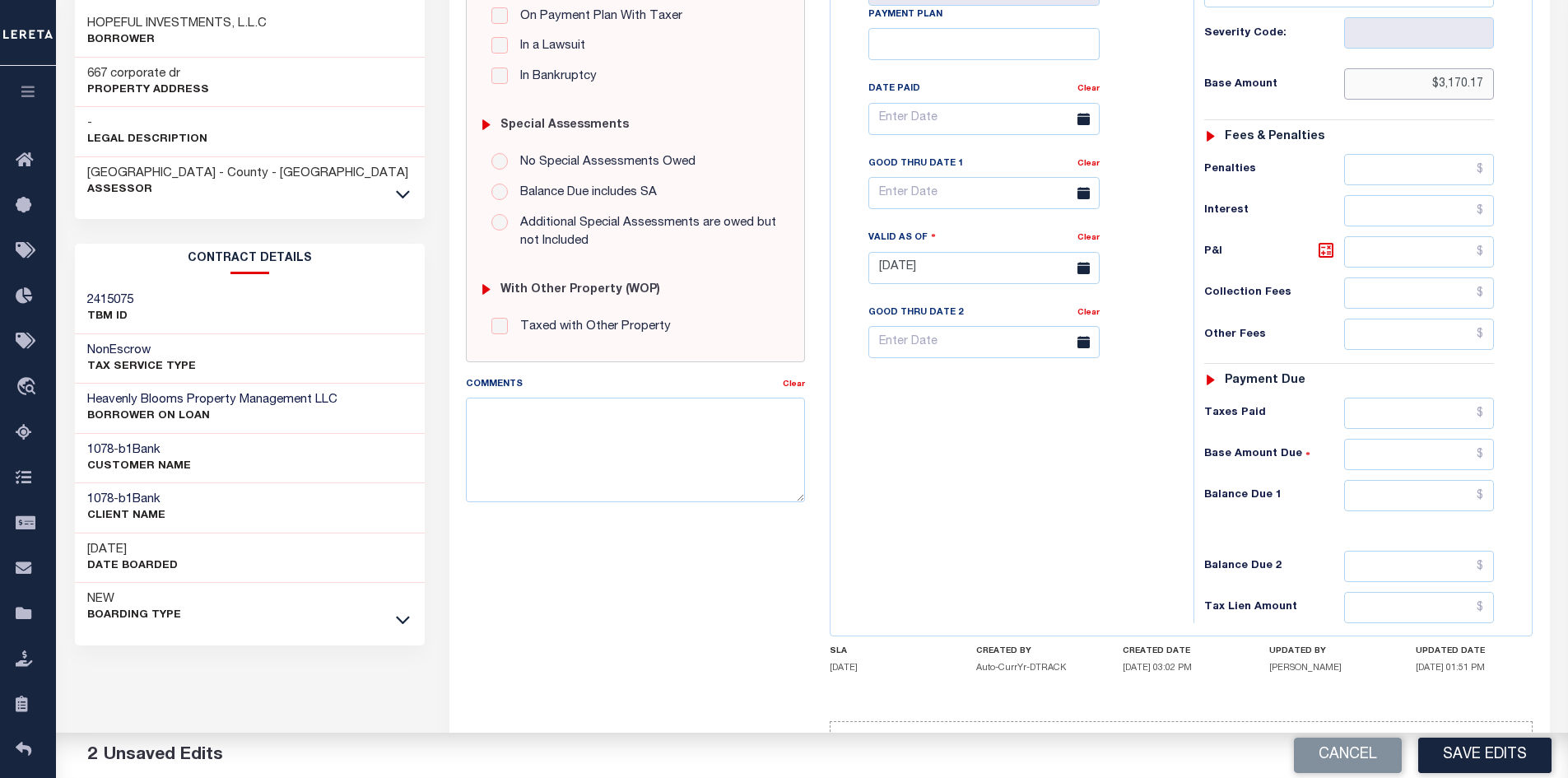
type input "$3,170.17"
click at [1388, 501] on input "text" at bounding box center [1418, 495] width 150 height 32
type input "$0"
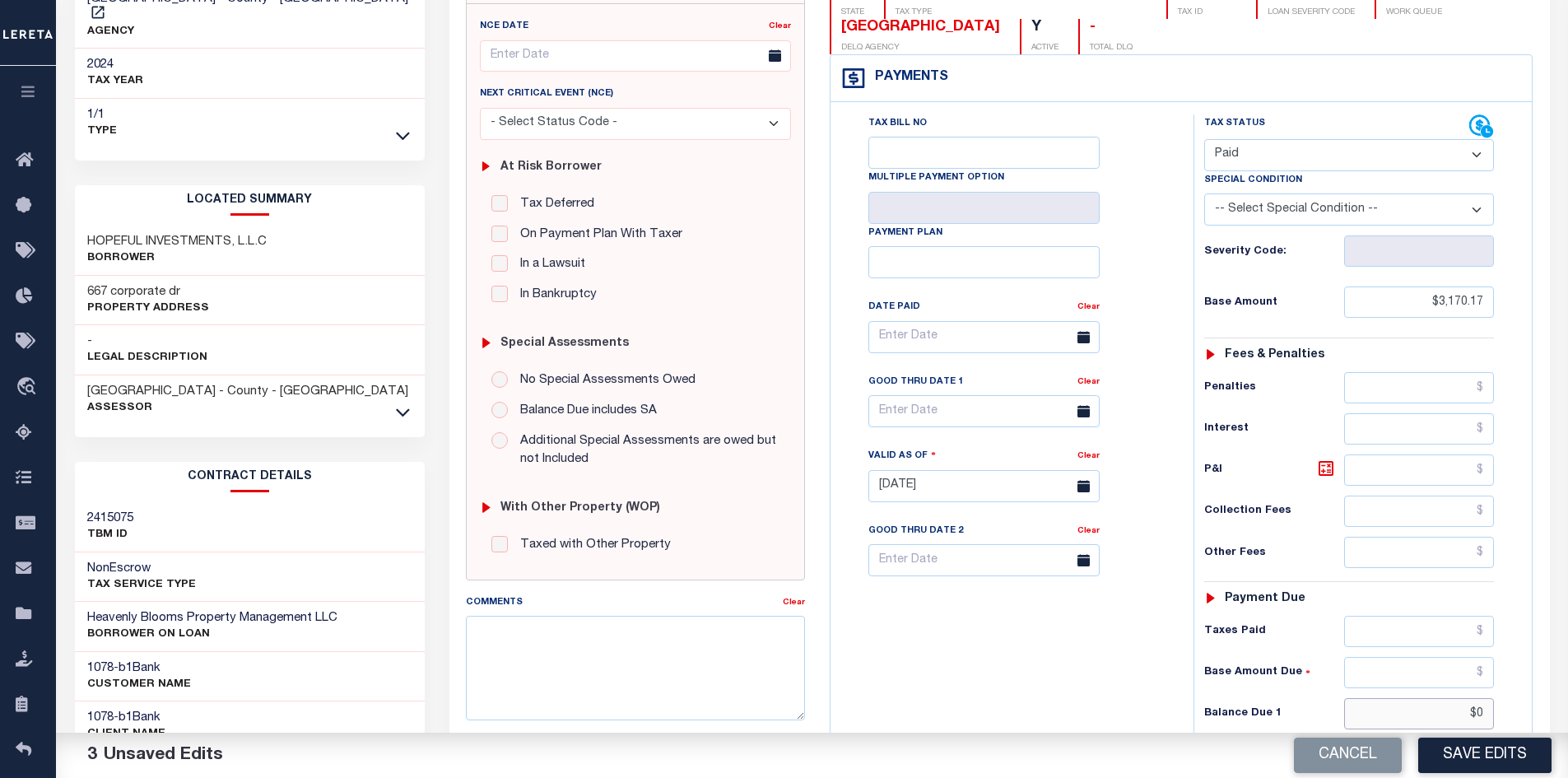
scroll to position [82, 0]
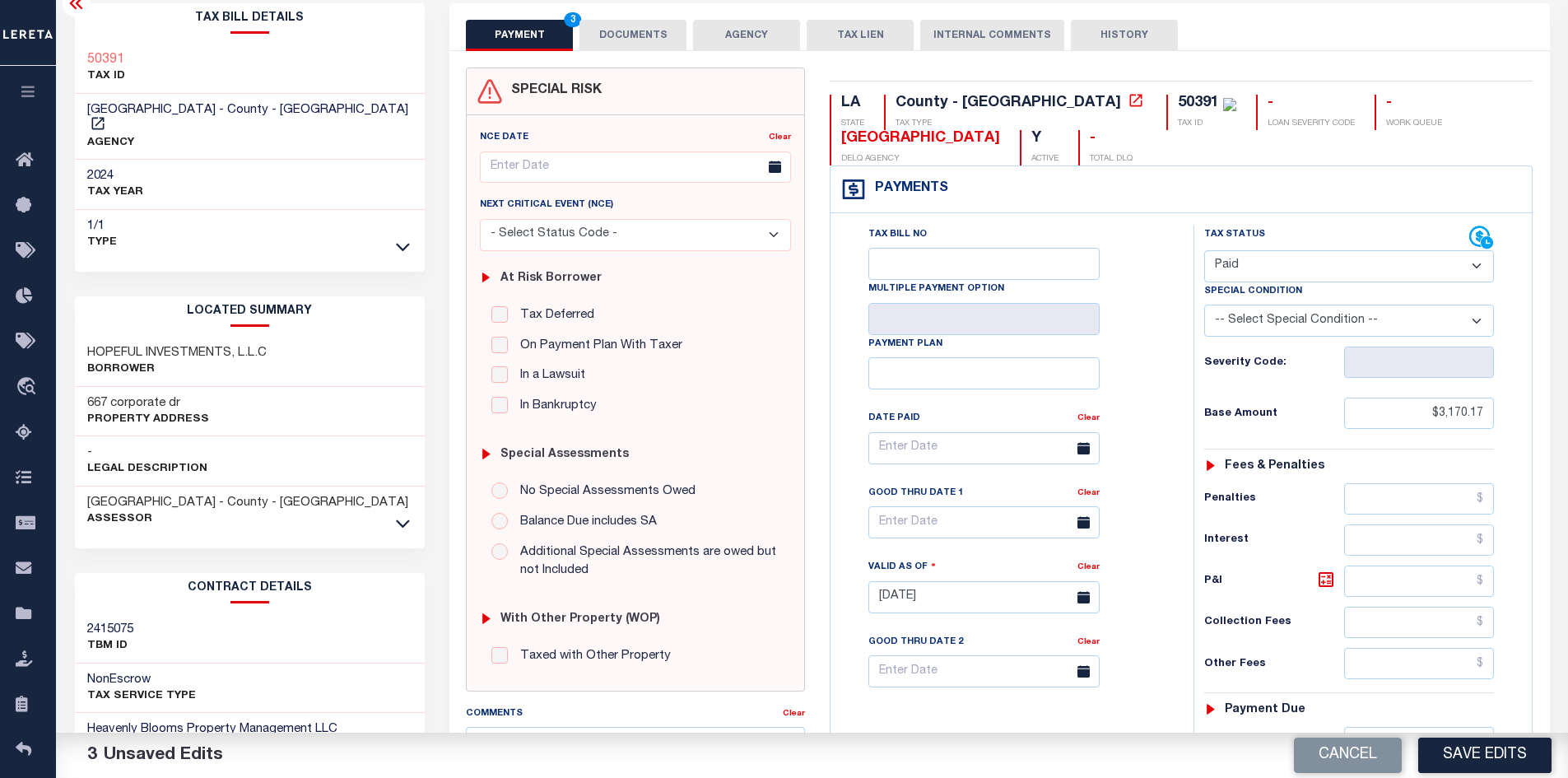
click at [630, 27] on button "DOCUMENTS" at bounding box center [632, 35] width 107 height 32
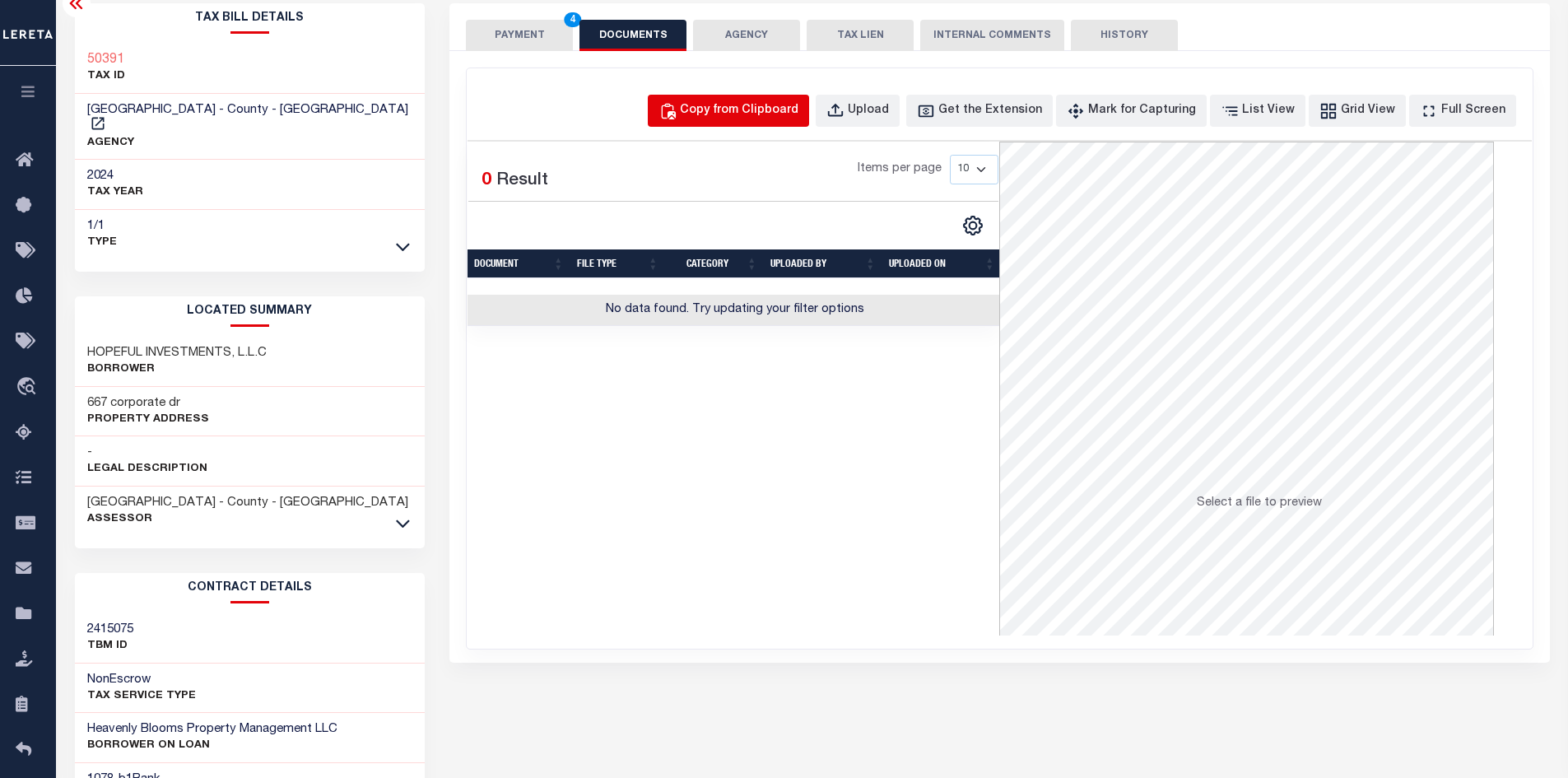
click at [736, 103] on div "Copy from Clipboard" at bounding box center [739, 111] width 119 height 18
select select "POP"
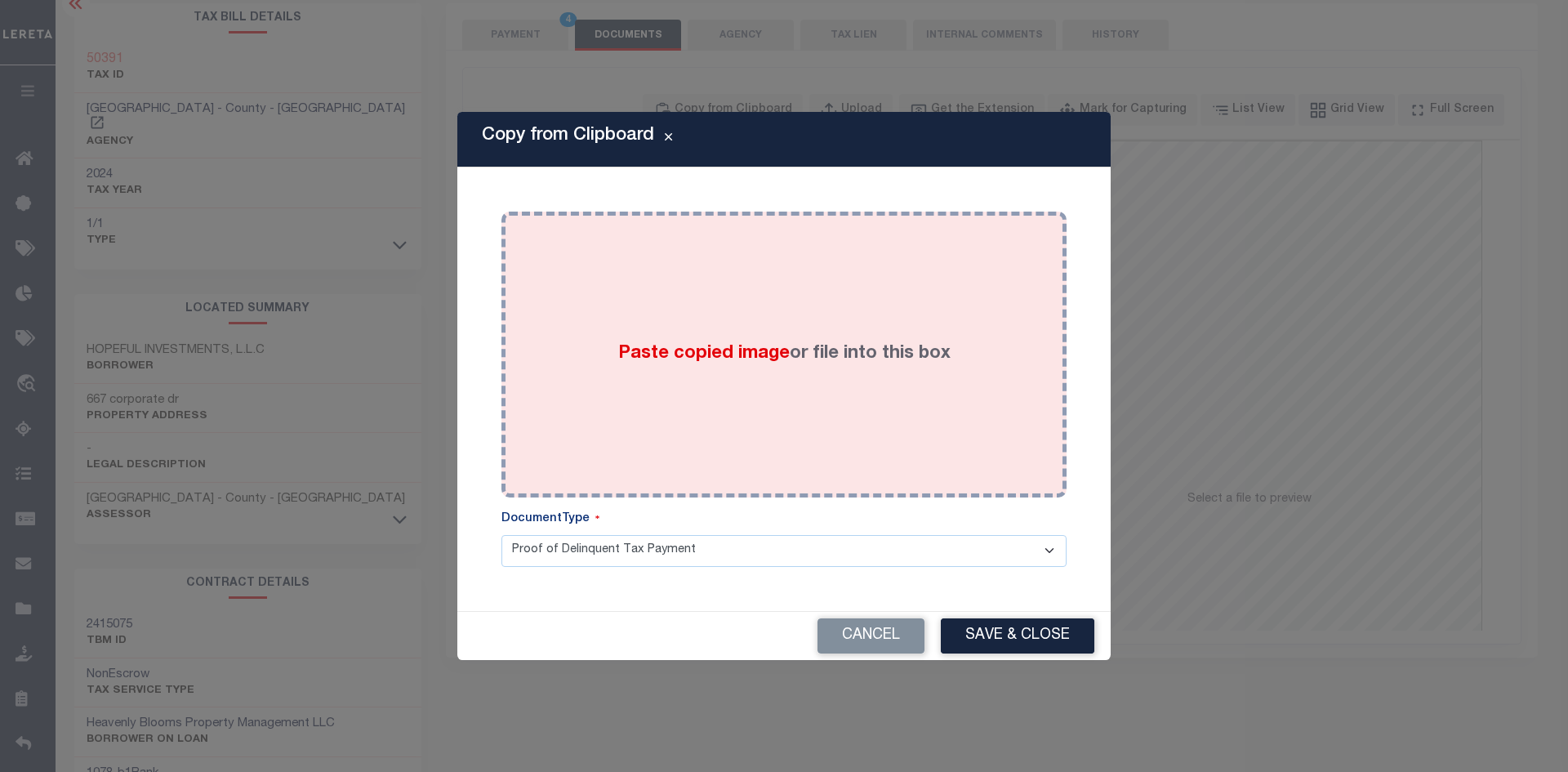
click at [655, 340] on label "Paste copied image or file into this box" at bounding box center [785, 354] width 333 height 27
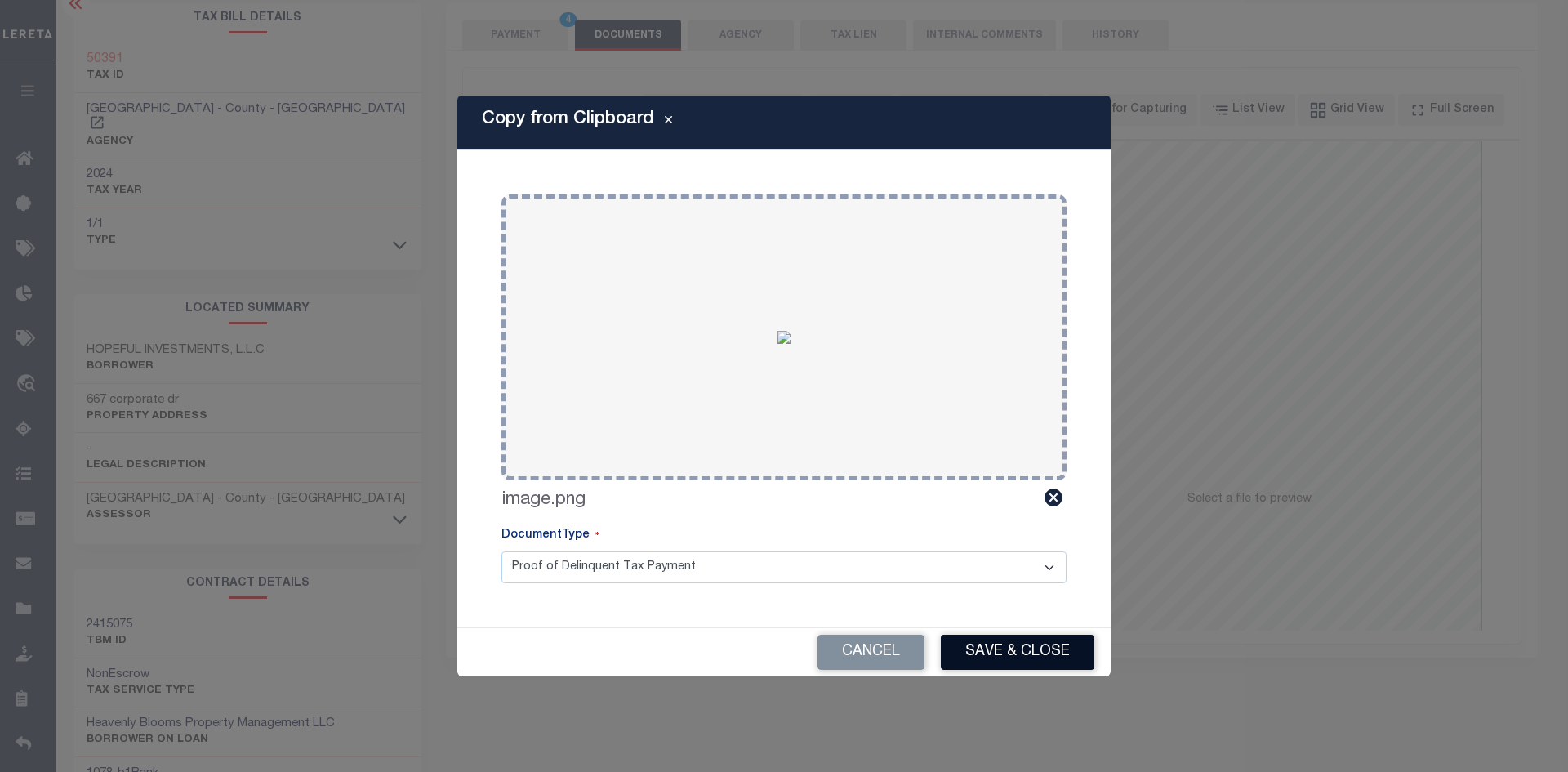
click at [1007, 647] on button "Save & Close" at bounding box center [1018, 651] width 154 height 35
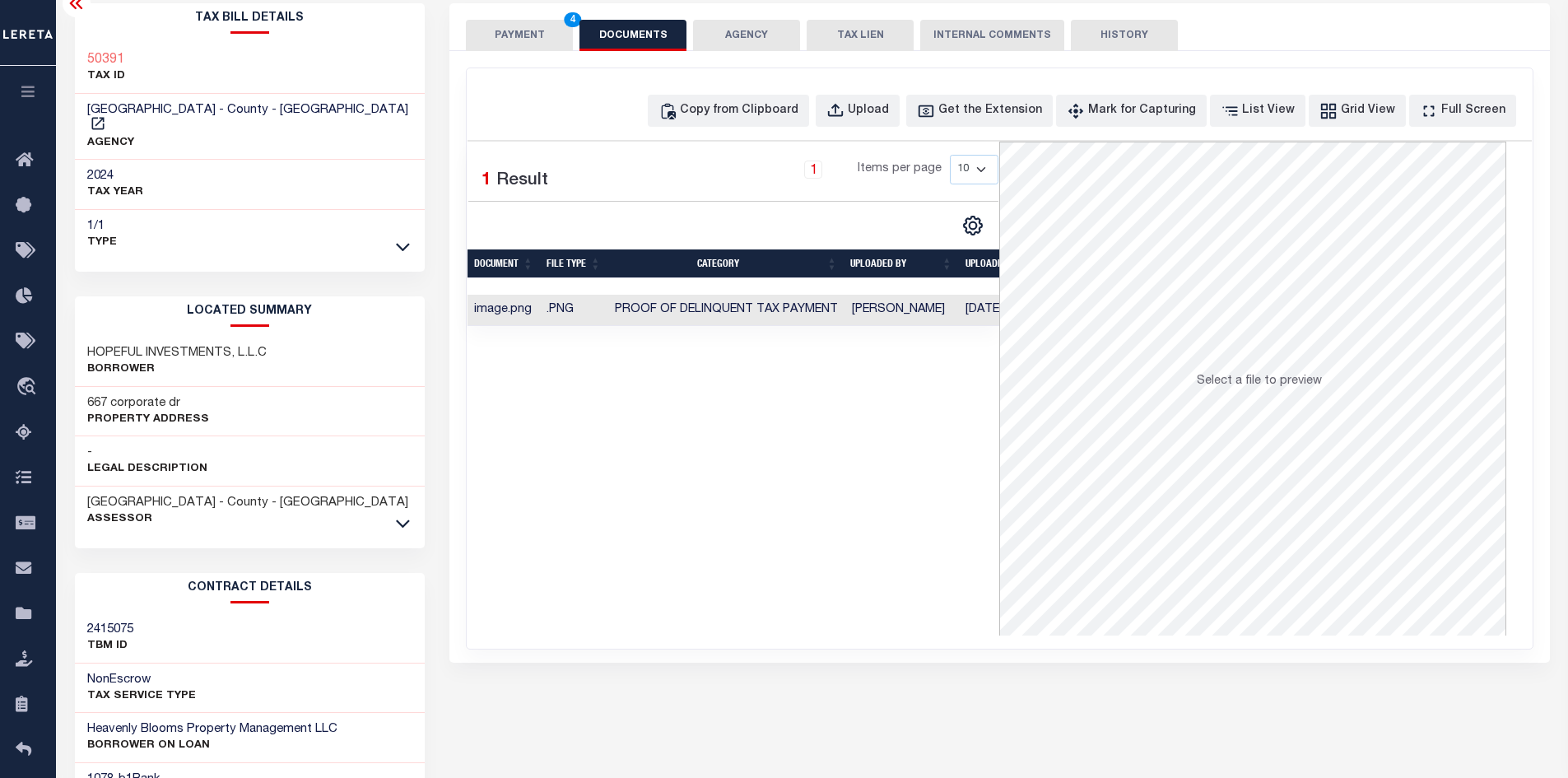
click at [519, 32] on button "PAYMENT 4" at bounding box center [519, 35] width 107 height 32
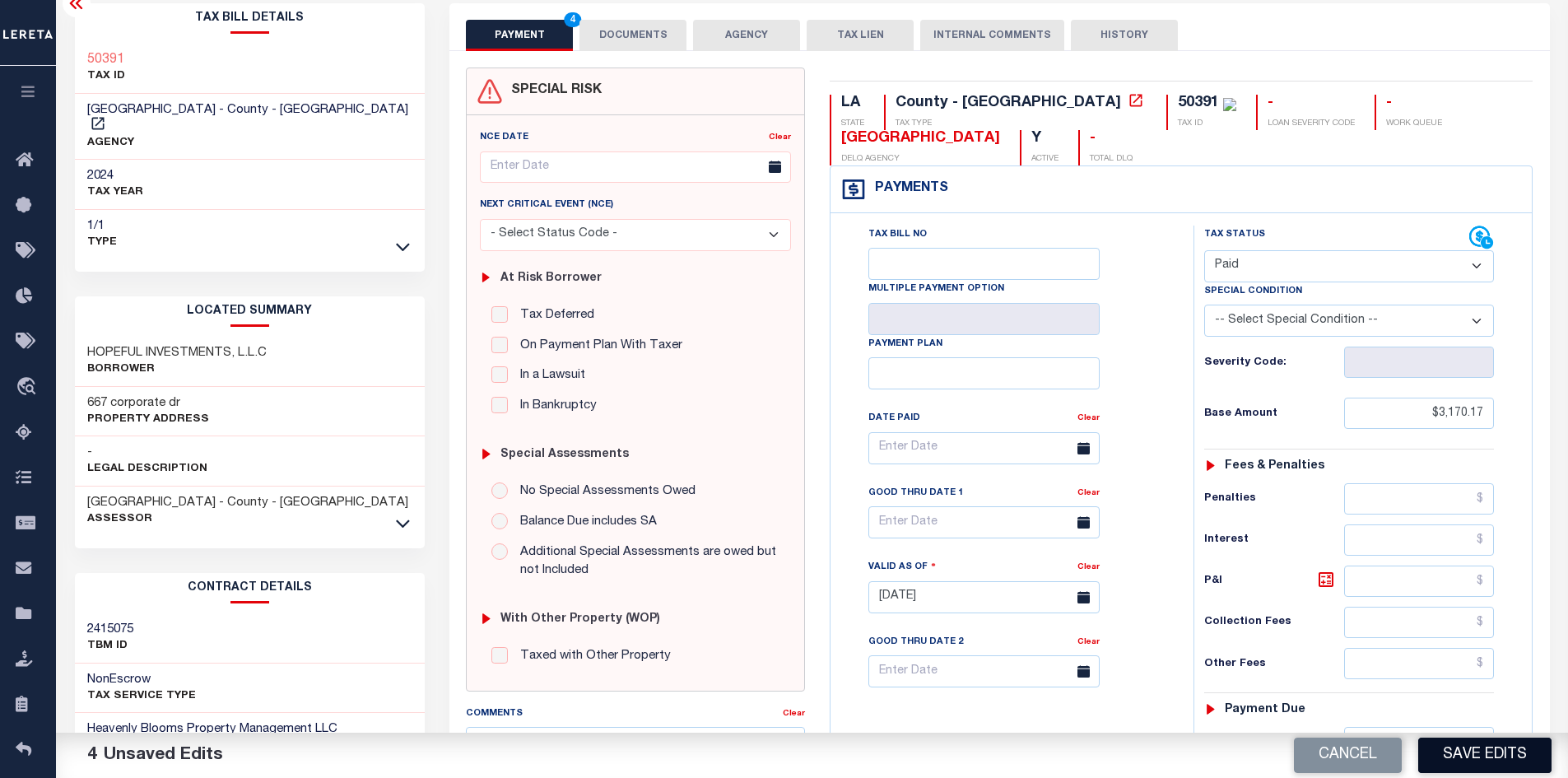
click at [1472, 757] on button "Save Edits" at bounding box center [1484, 755] width 133 height 35
checkbox input "false"
type input "$3,170.17"
type input "$0"
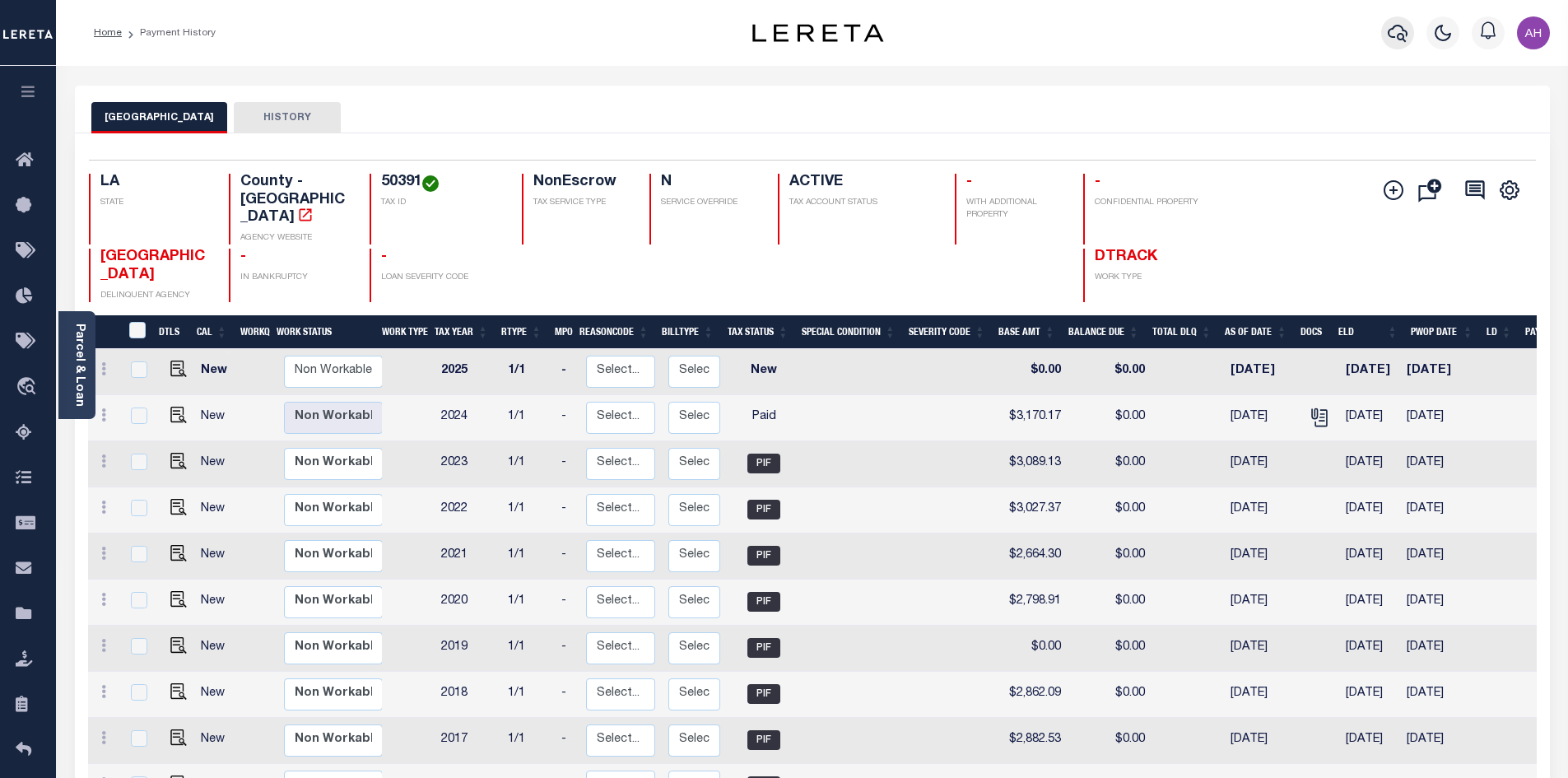
click at [1396, 23] on icon "button" at bounding box center [1398, 33] width 20 height 20
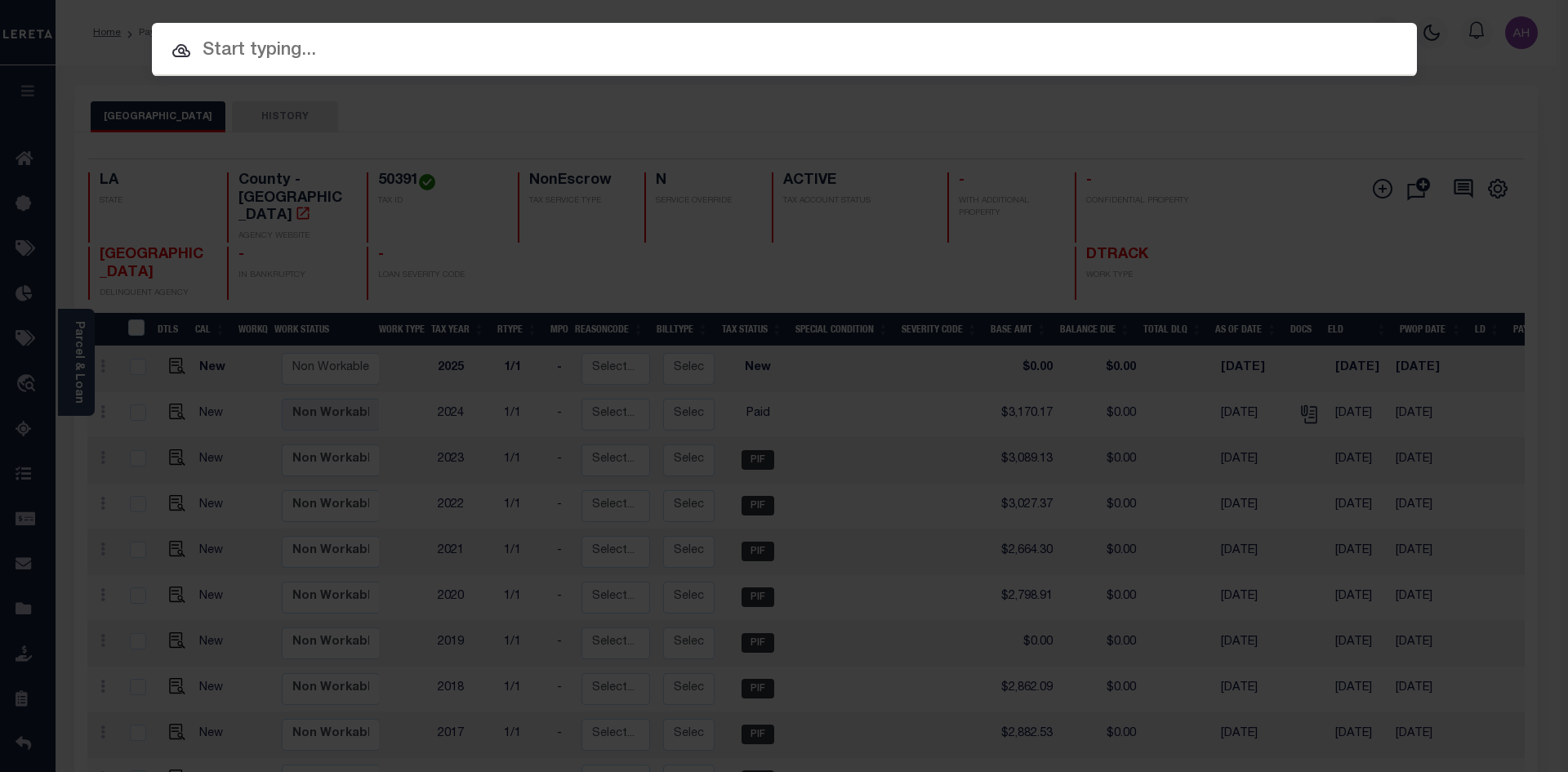
paste input "952200000497"
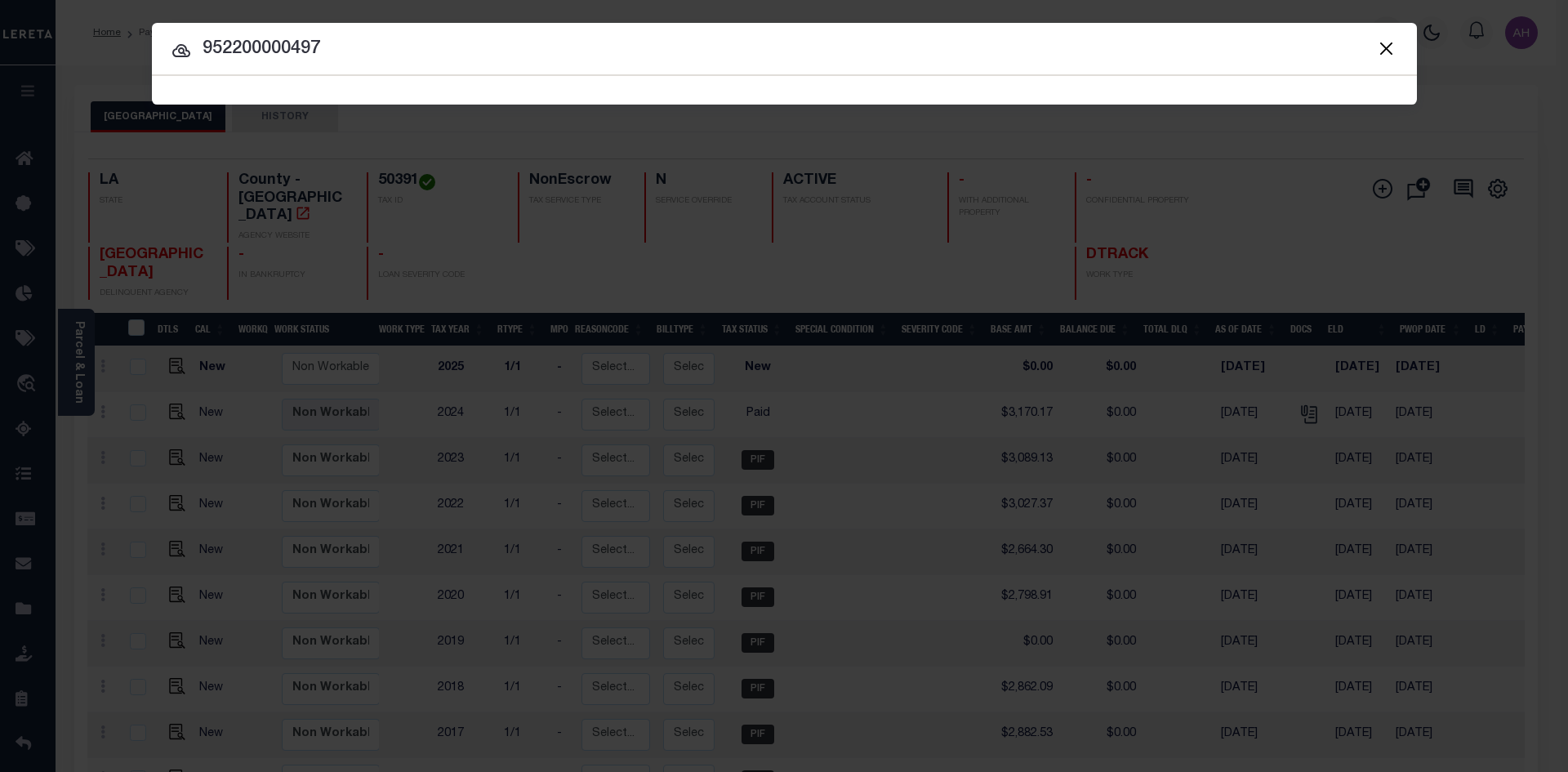
type input "952200000497"
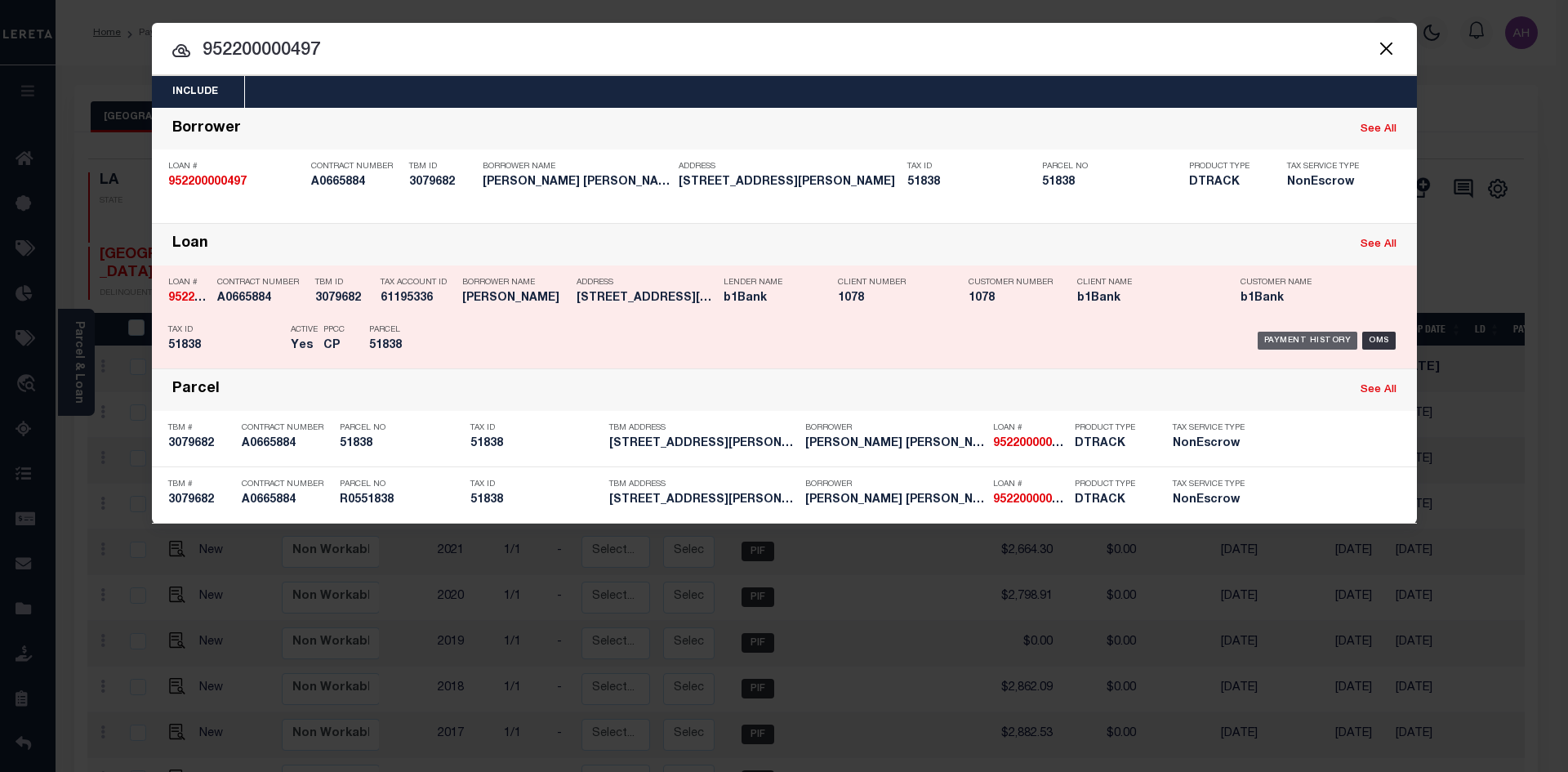
click at [1305, 339] on div "Payment History" at bounding box center [1308, 340] width 100 height 18
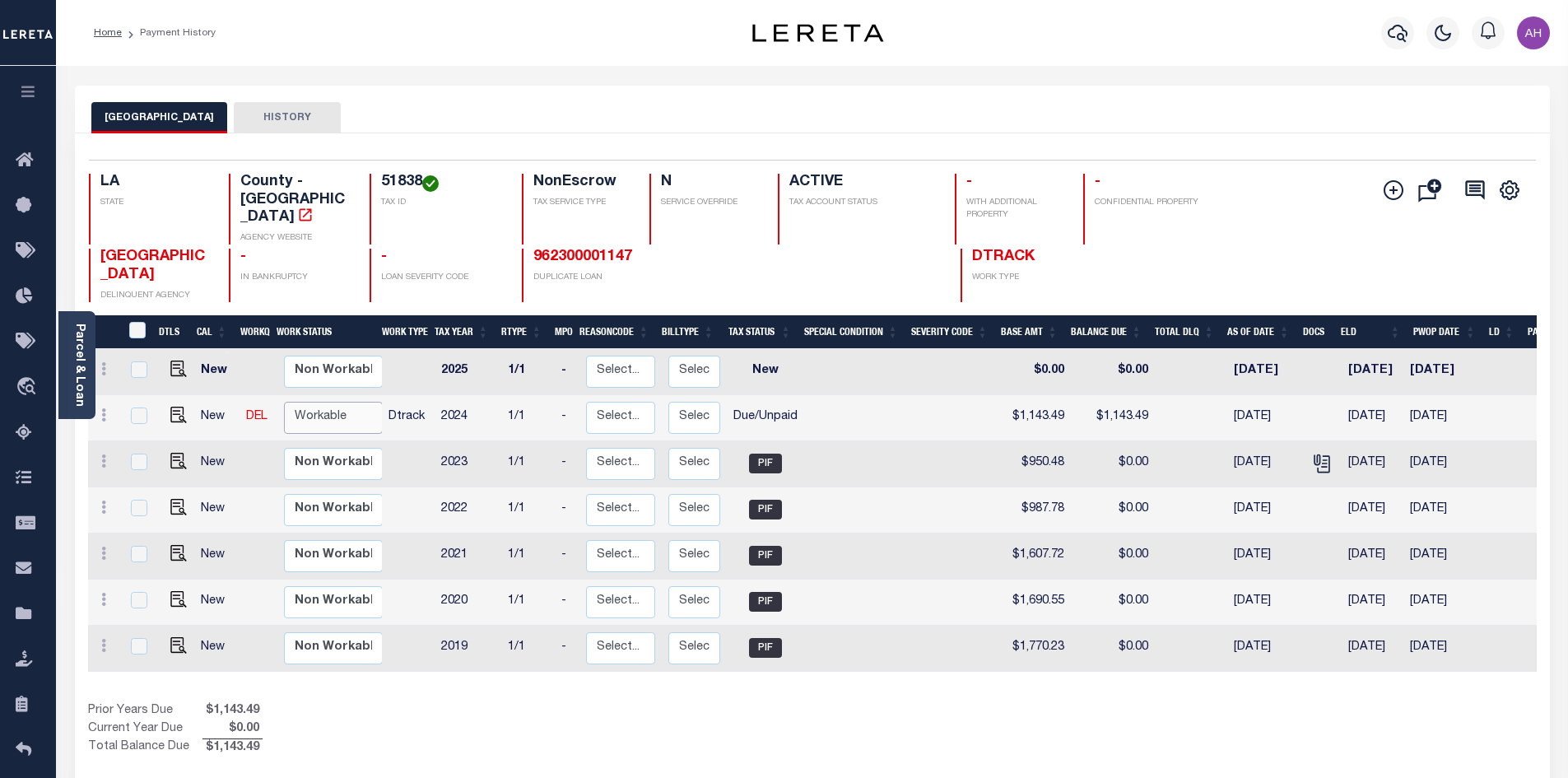
drag, startPoint x: 315, startPoint y: 391, endPoint x: 330, endPoint y: 405, distance: 20.5
click at [315, 402] on select "Non Workable Workable" at bounding box center [333, 418] width 99 height 32
checkbox input "true"
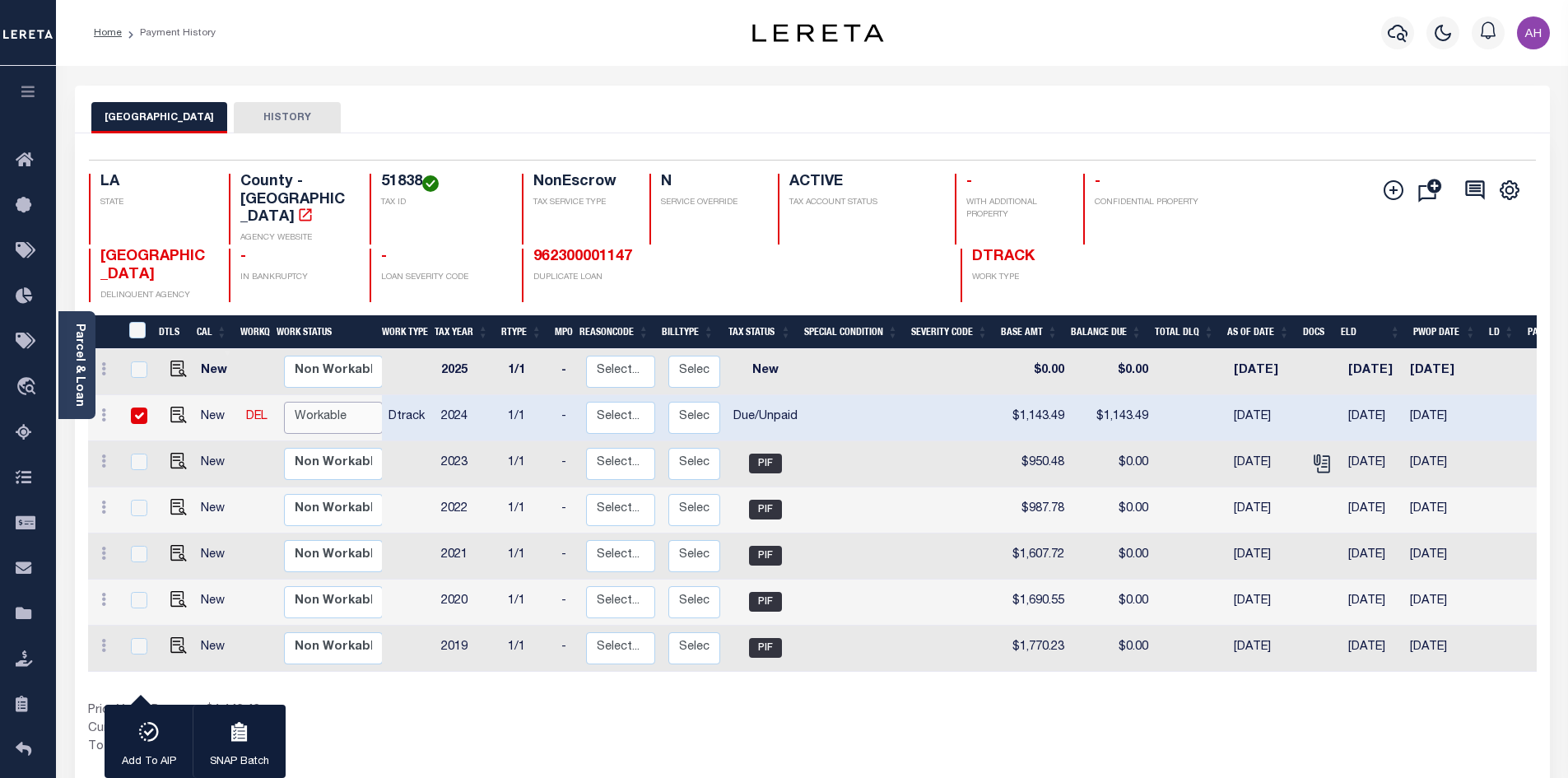
select select "true"
click at [284, 402] on select "Non Workable Workable" at bounding box center [333, 418] width 99 height 32
checkbox input "false"
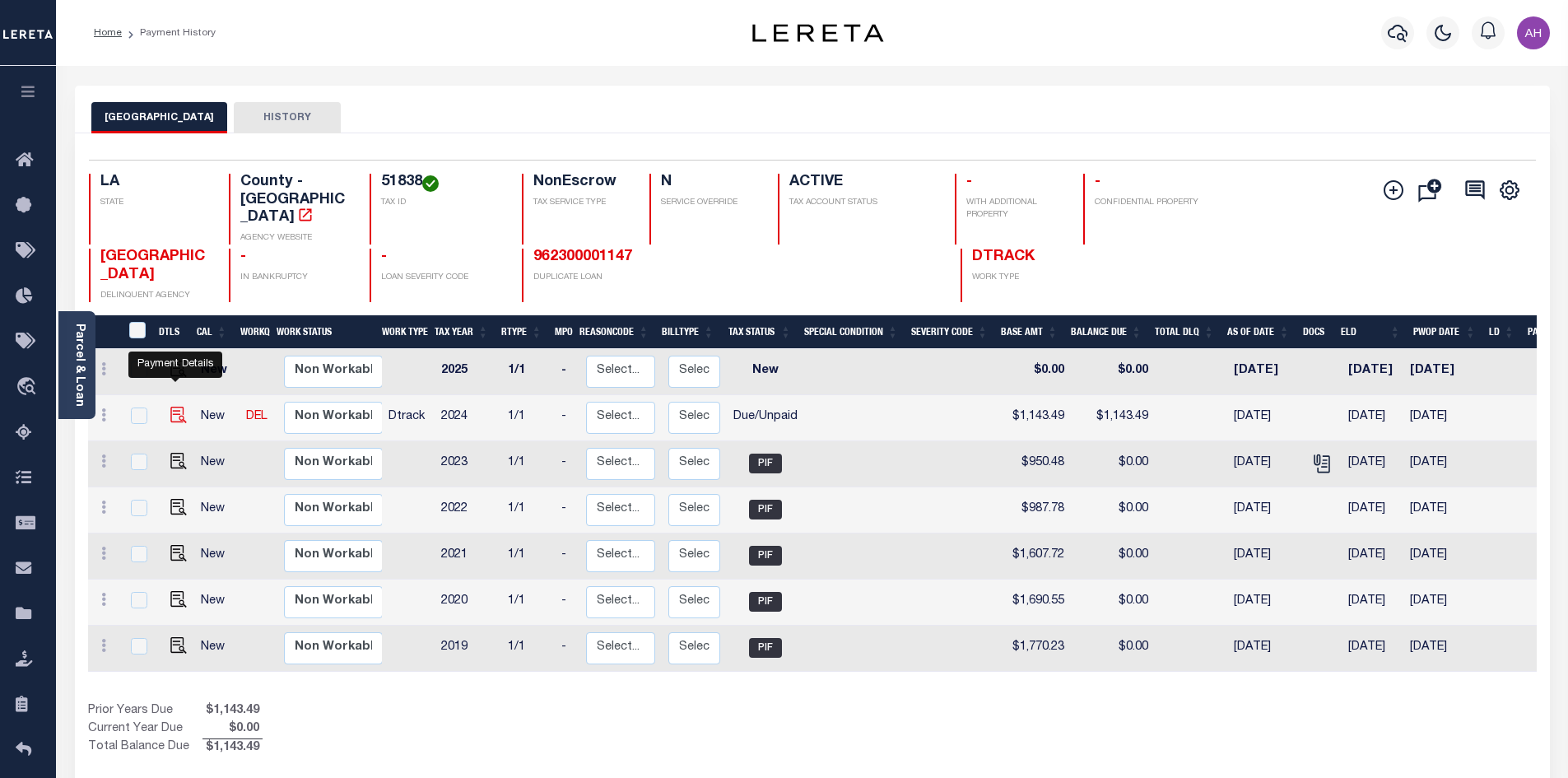
click at [175, 406] on img "" at bounding box center [178, 414] width 16 height 16
checkbox input "true"
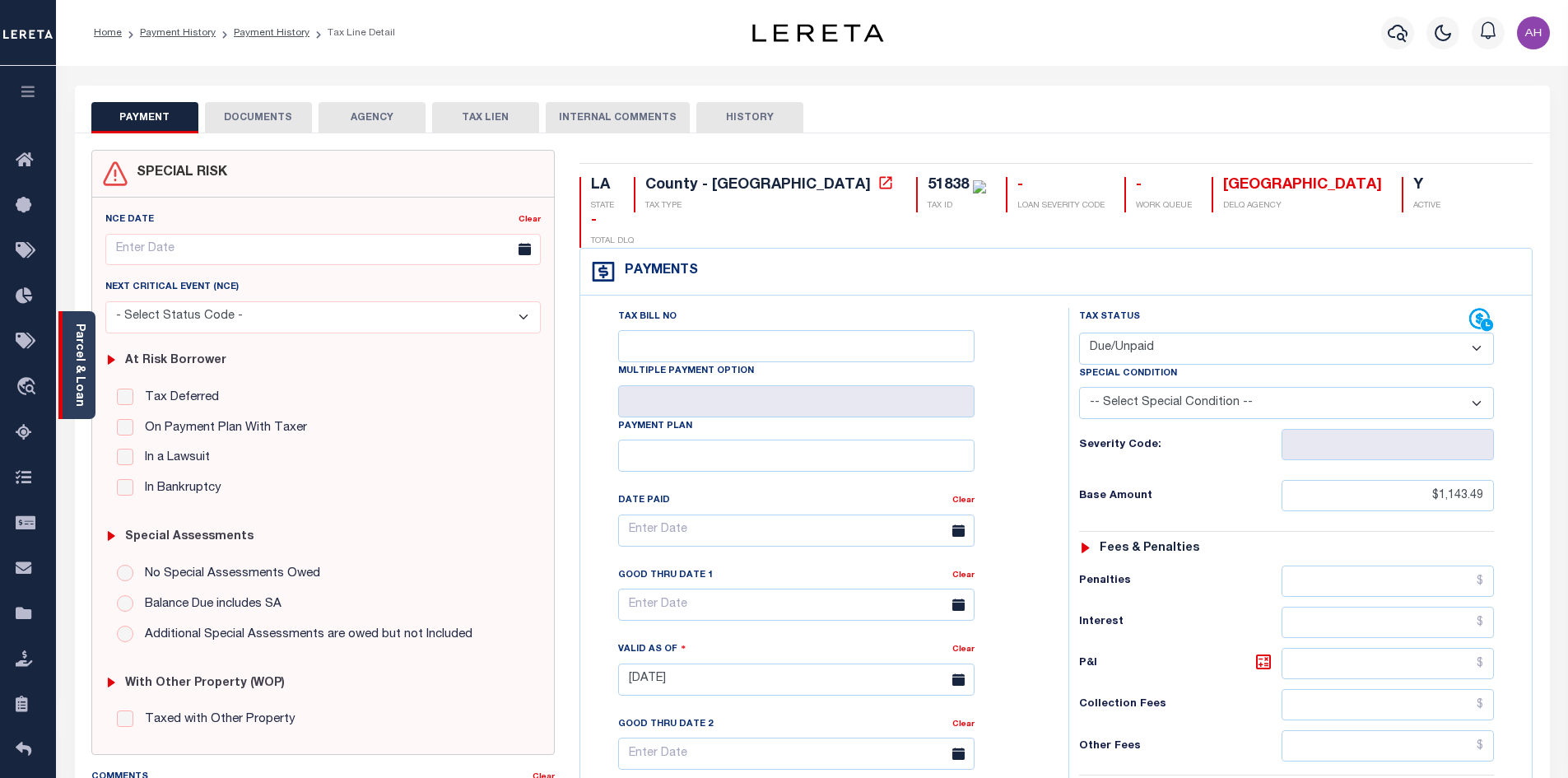
click at [82, 367] on link "Parcel & Loan" at bounding box center [78, 365] width 12 height 83
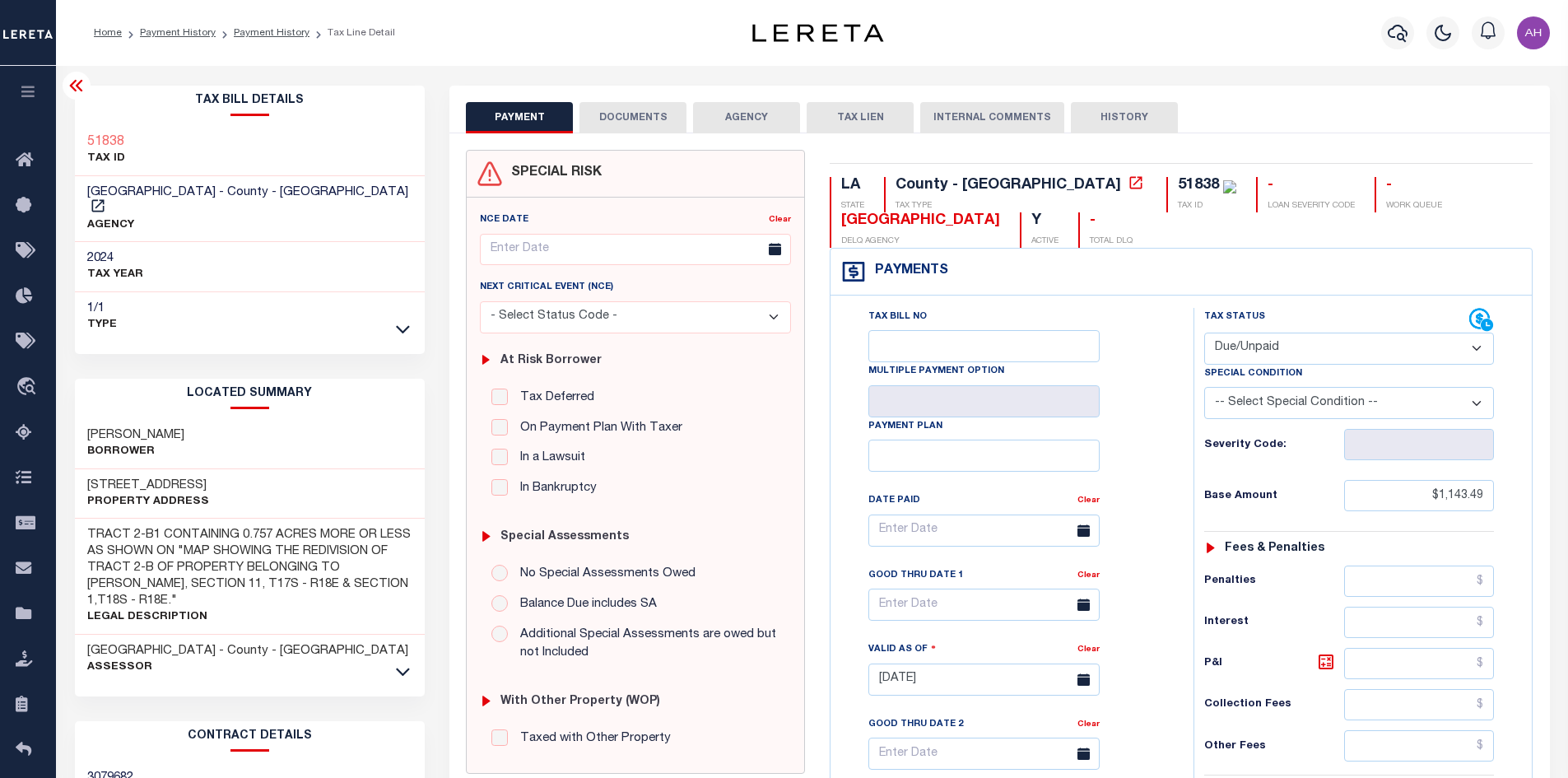
click at [1311, 348] on select "- Select Status Code - Open Due/Unpaid Paid Incomplete No Tax Due Internal Refu…" at bounding box center [1349, 348] width 290 height 32
select select "PYD"
click at [1204, 333] on select "- Select Status Code - Open Due/Unpaid Paid Incomplete No Tax Due Internal Refu…" at bounding box center [1349, 348] width 290 height 32
type input "[DATE]"
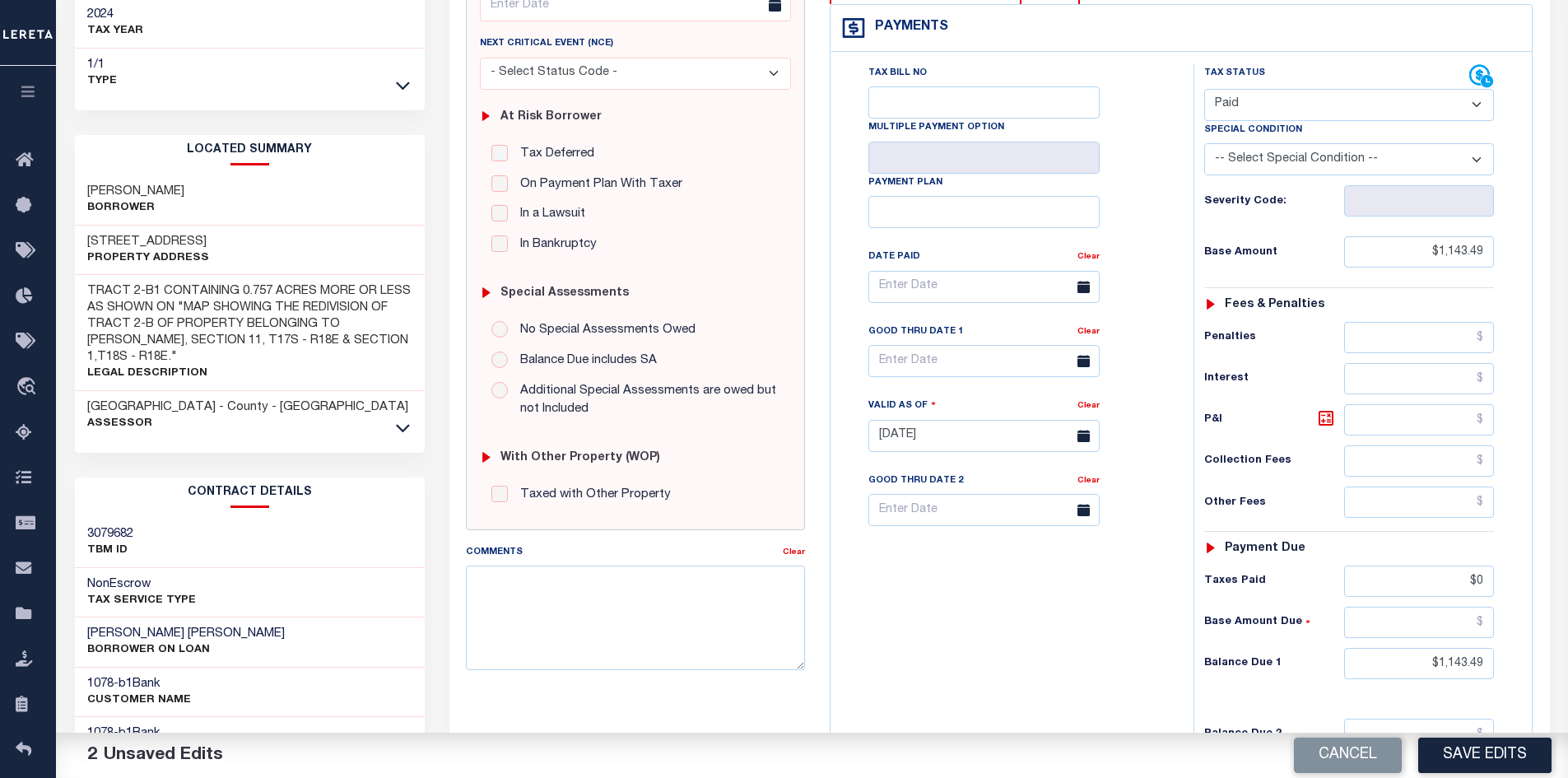
scroll to position [247, 0]
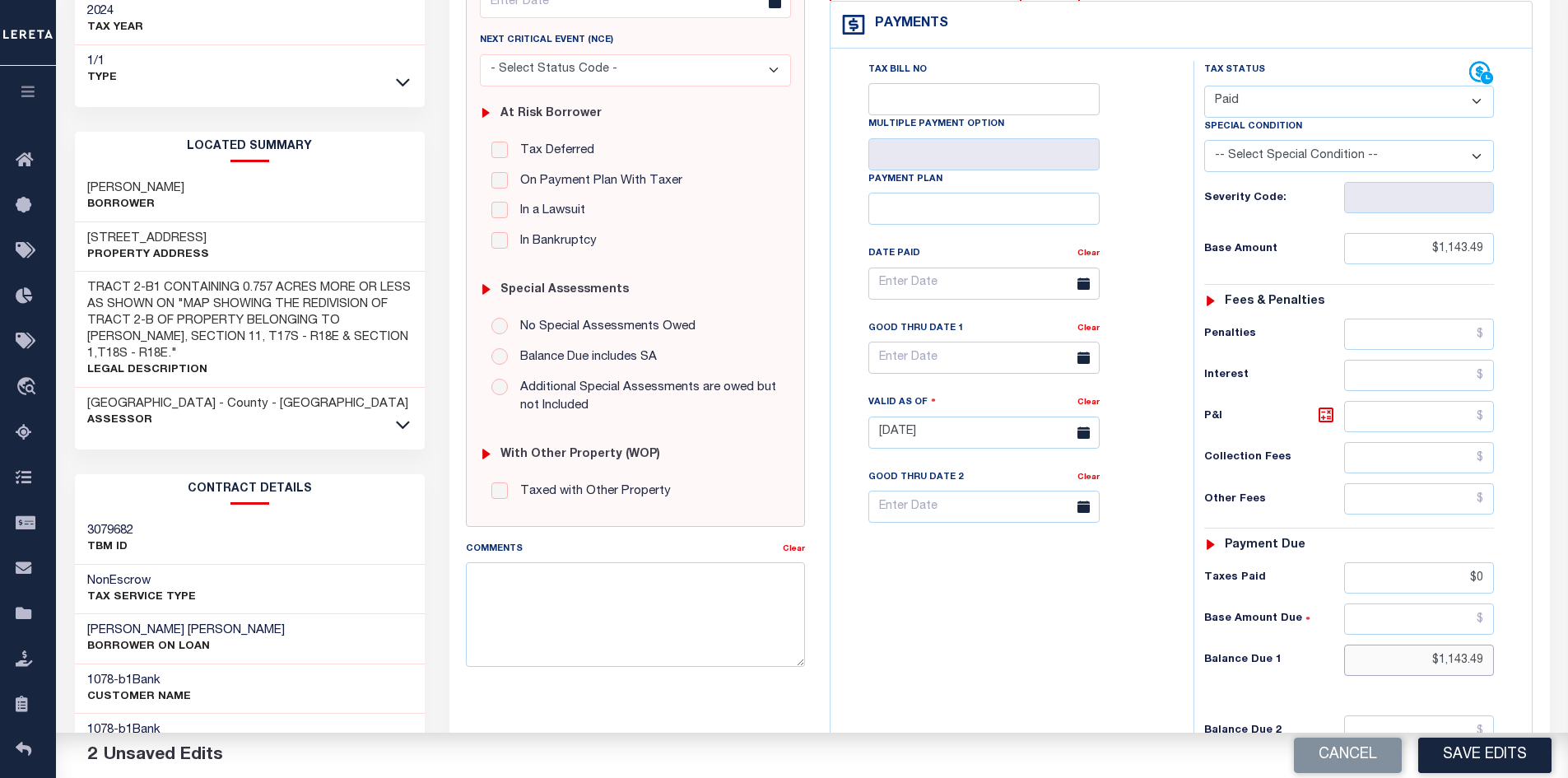
drag, startPoint x: 1393, startPoint y: 659, endPoint x: 1533, endPoint y: 657, distance: 140.0
click at [1533, 657] on div "LA STATE County - LA TAX TYPE 51838 TAX ID - LOAN SEVERITY CODE - WORK QUEUE TE…" at bounding box center [1181, 432] width 728 height 1060
type input "$0"
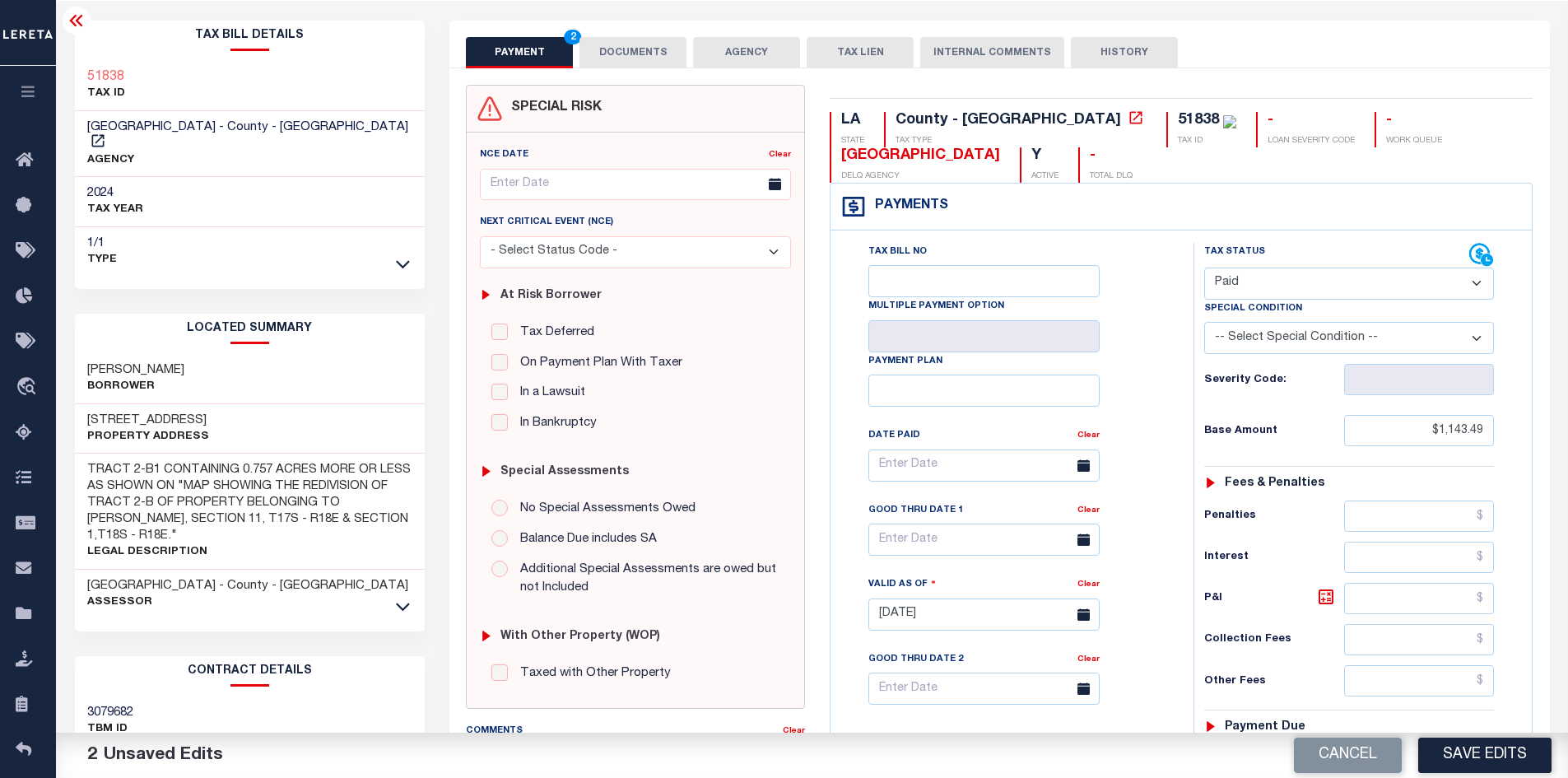
scroll to position [0, 0]
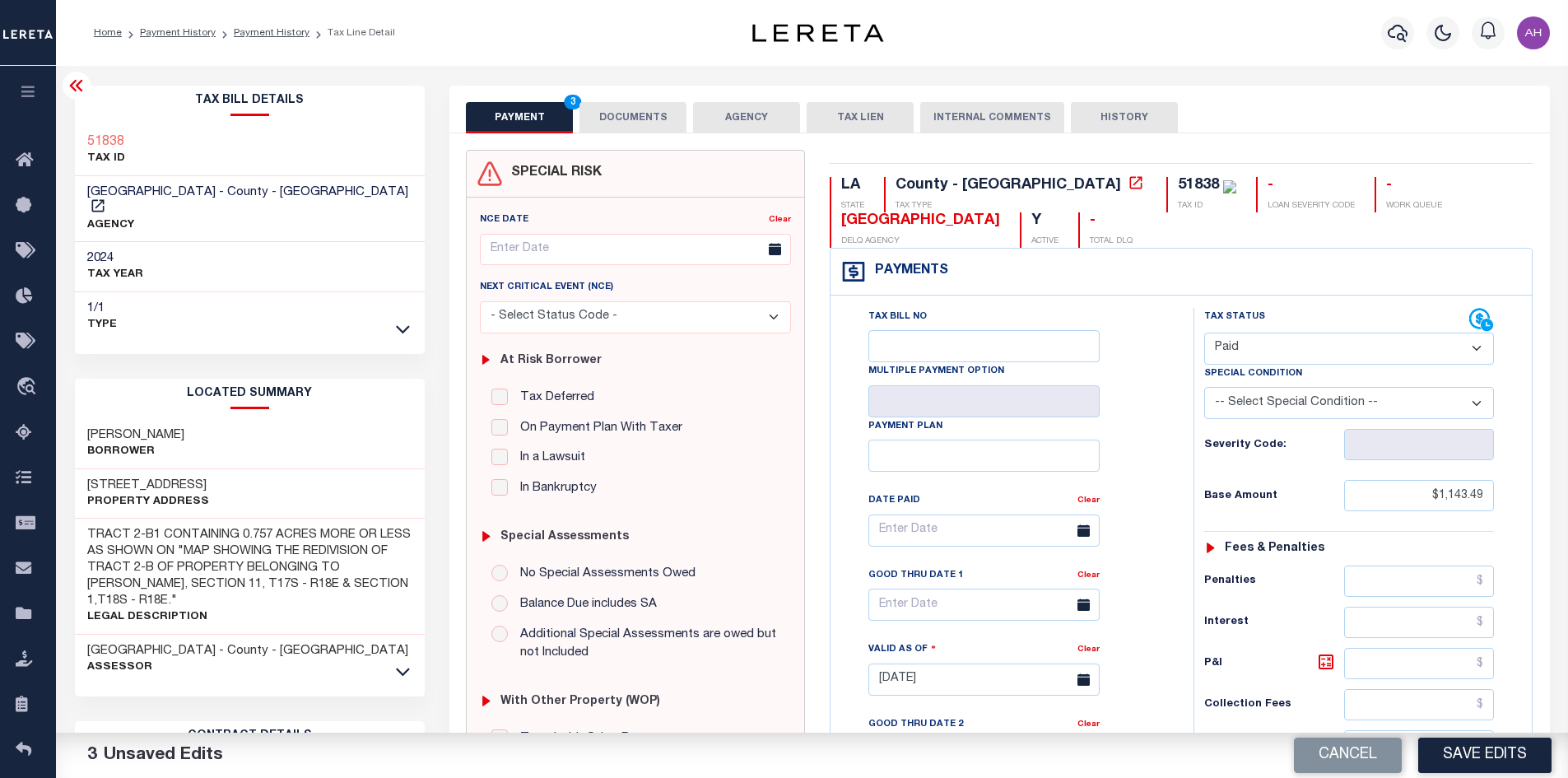
click at [613, 122] on button "DOCUMENTS" at bounding box center [632, 117] width 107 height 32
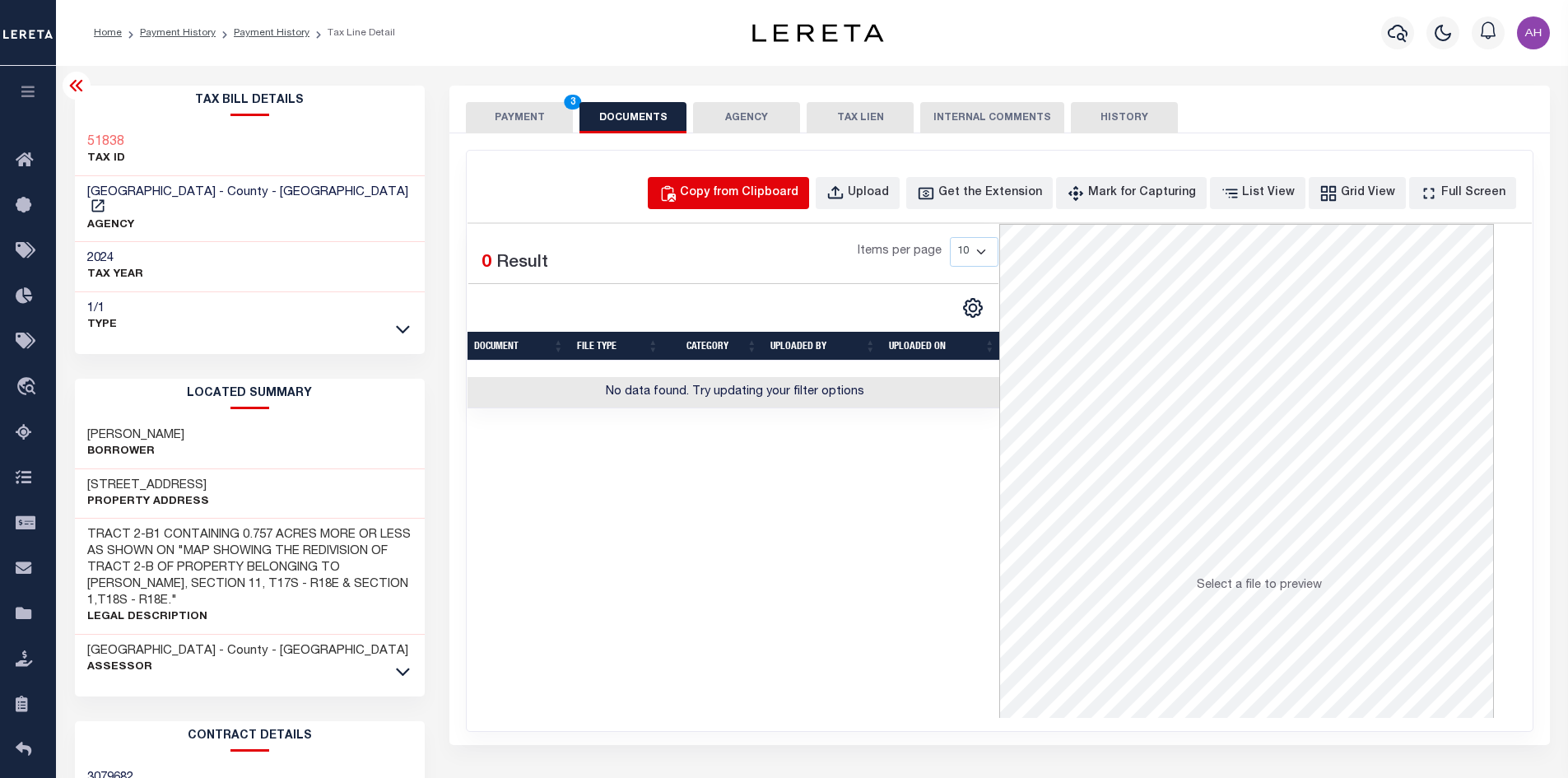
click at [718, 201] on button "Copy from Clipboard" at bounding box center [728, 193] width 161 height 32
select select "POP"
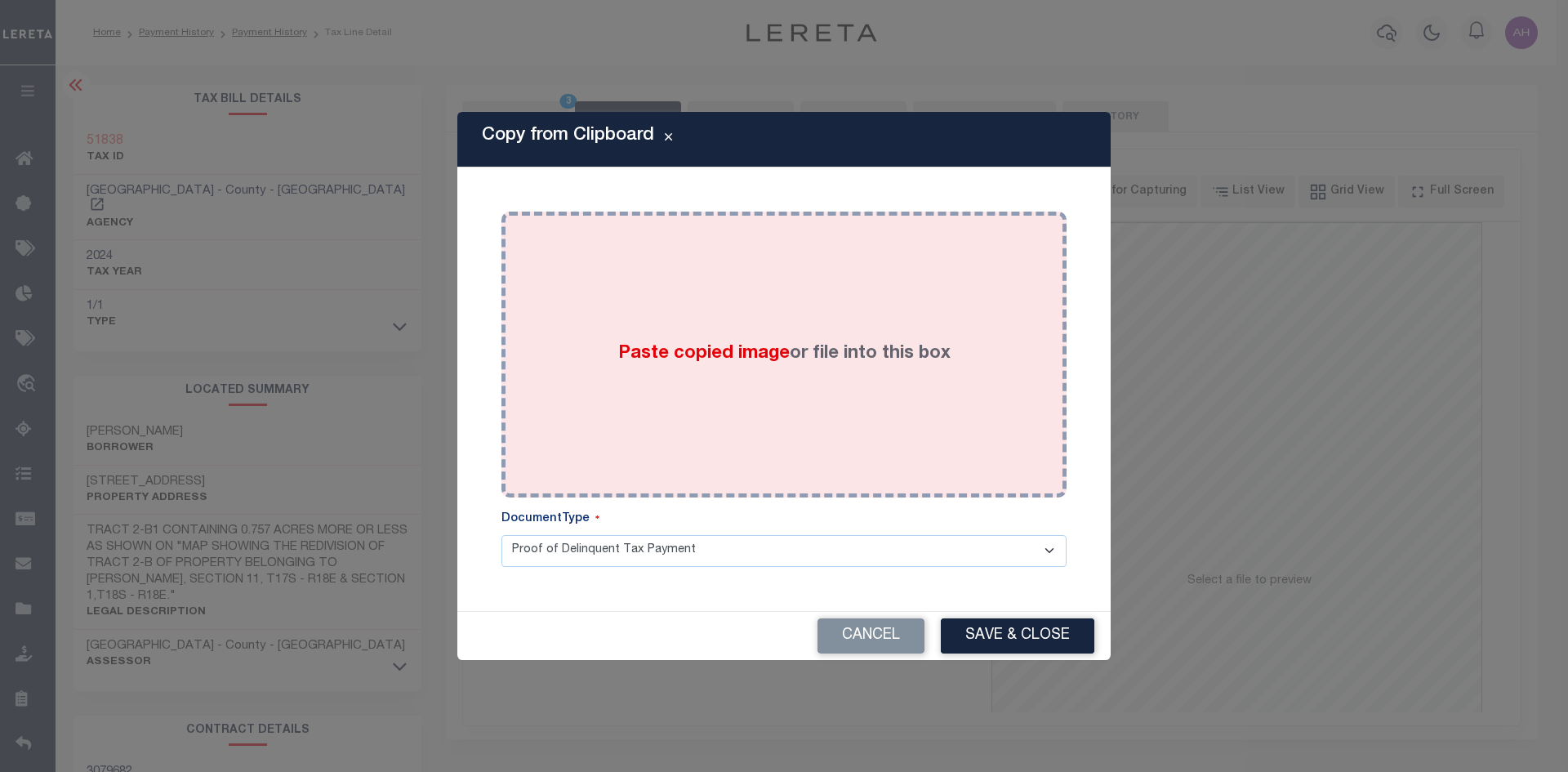
click at [757, 353] on span "Paste copied image" at bounding box center [704, 354] width 172 height 18
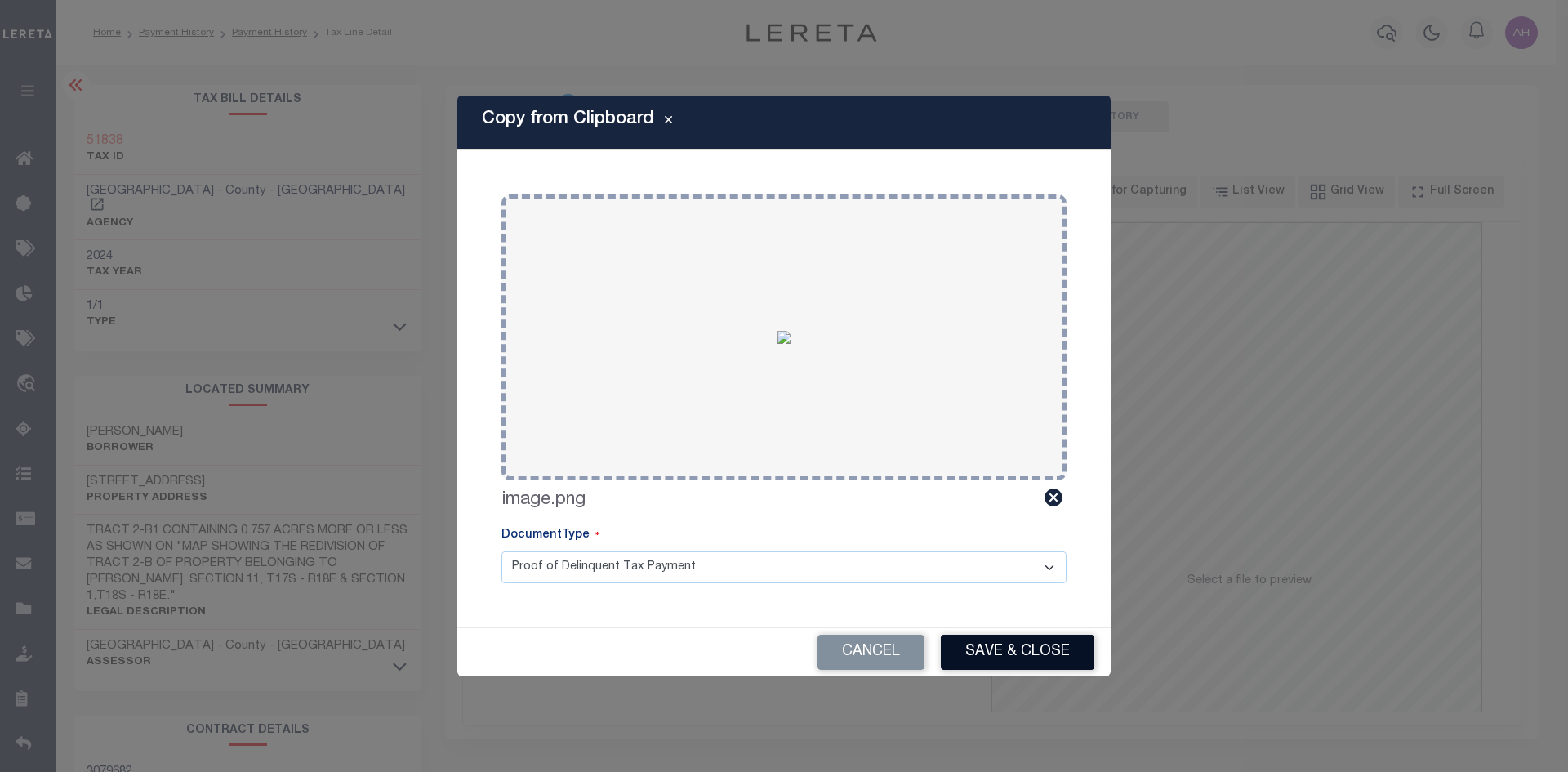
click at [1026, 656] on button "Save & Close" at bounding box center [1018, 651] width 154 height 35
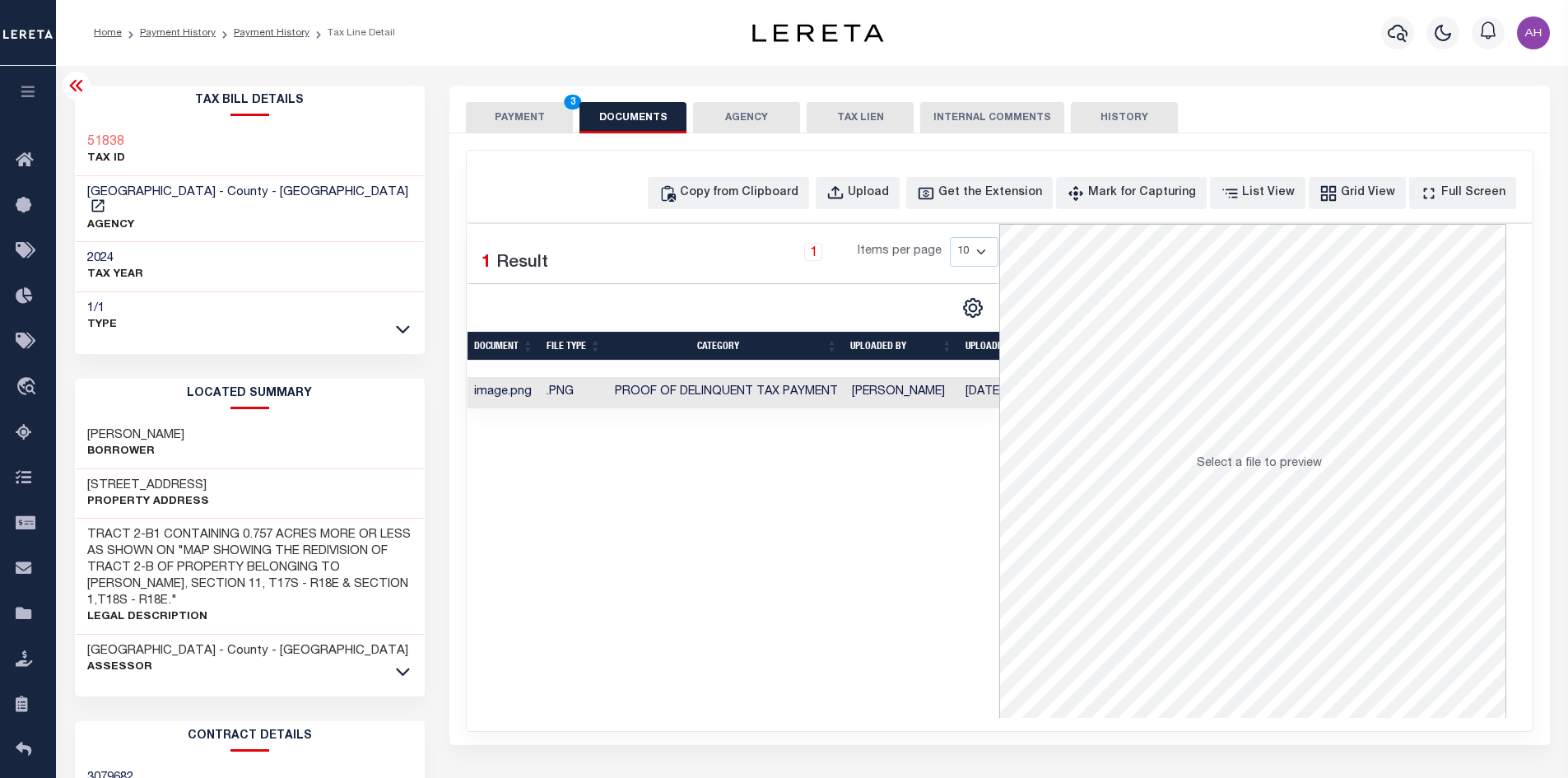
click at [525, 111] on button "PAYMENT 3" at bounding box center [519, 117] width 107 height 32
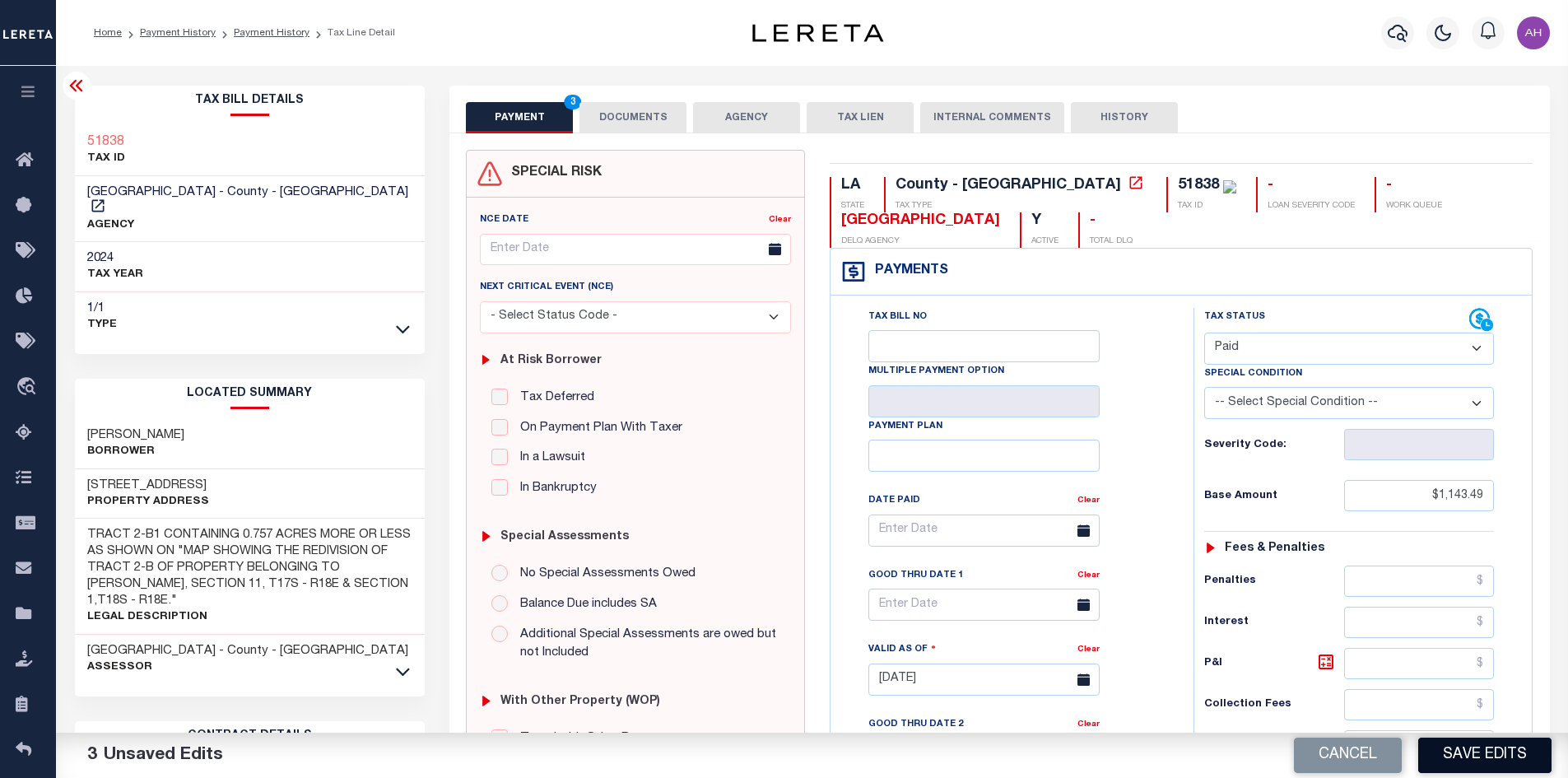
click at [1470, 761] on button "Save Edits" at bounding box center [1484, 755] width 133 height 35
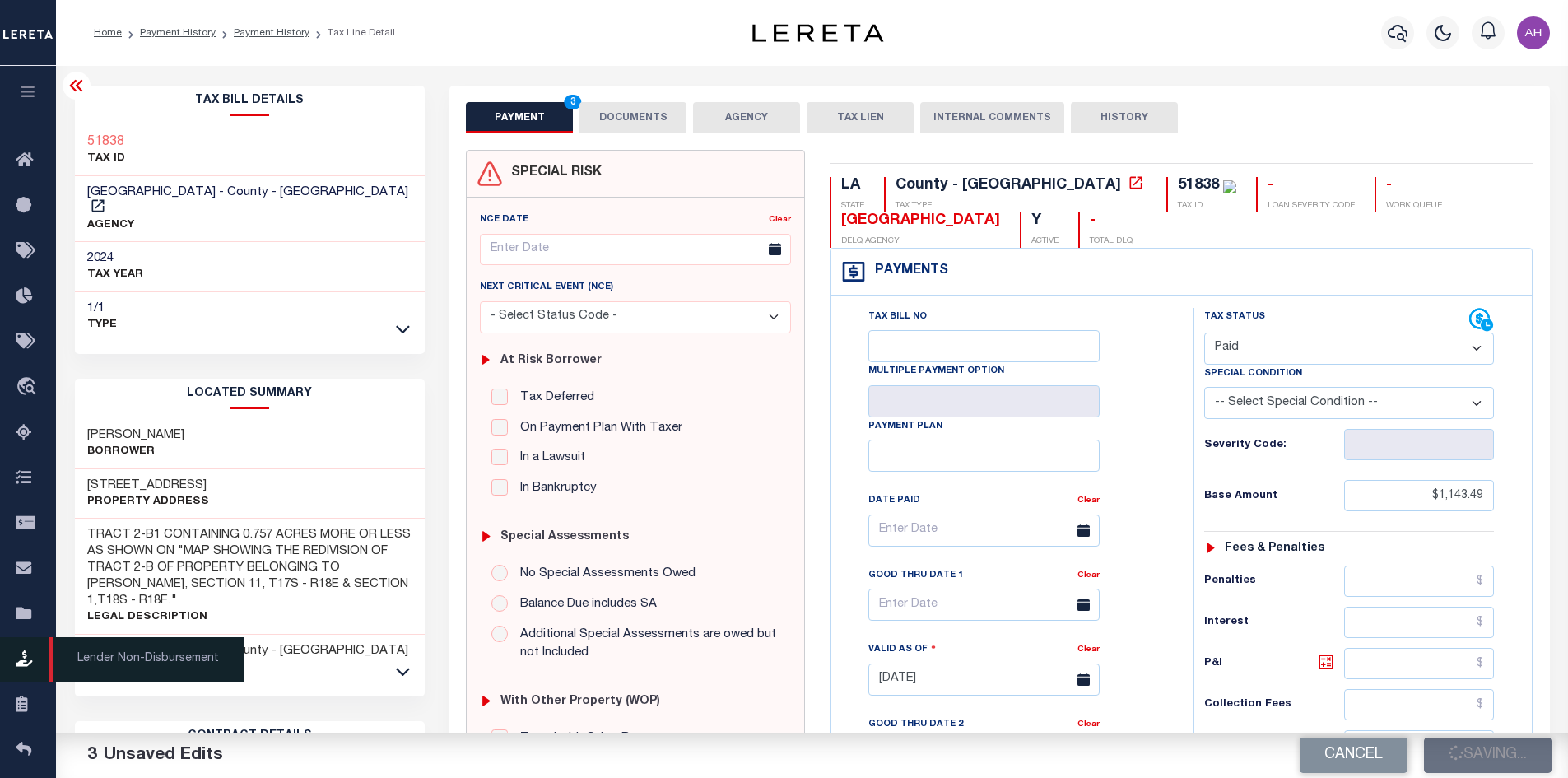
checkbox input "false"
type input "$1,143.49"
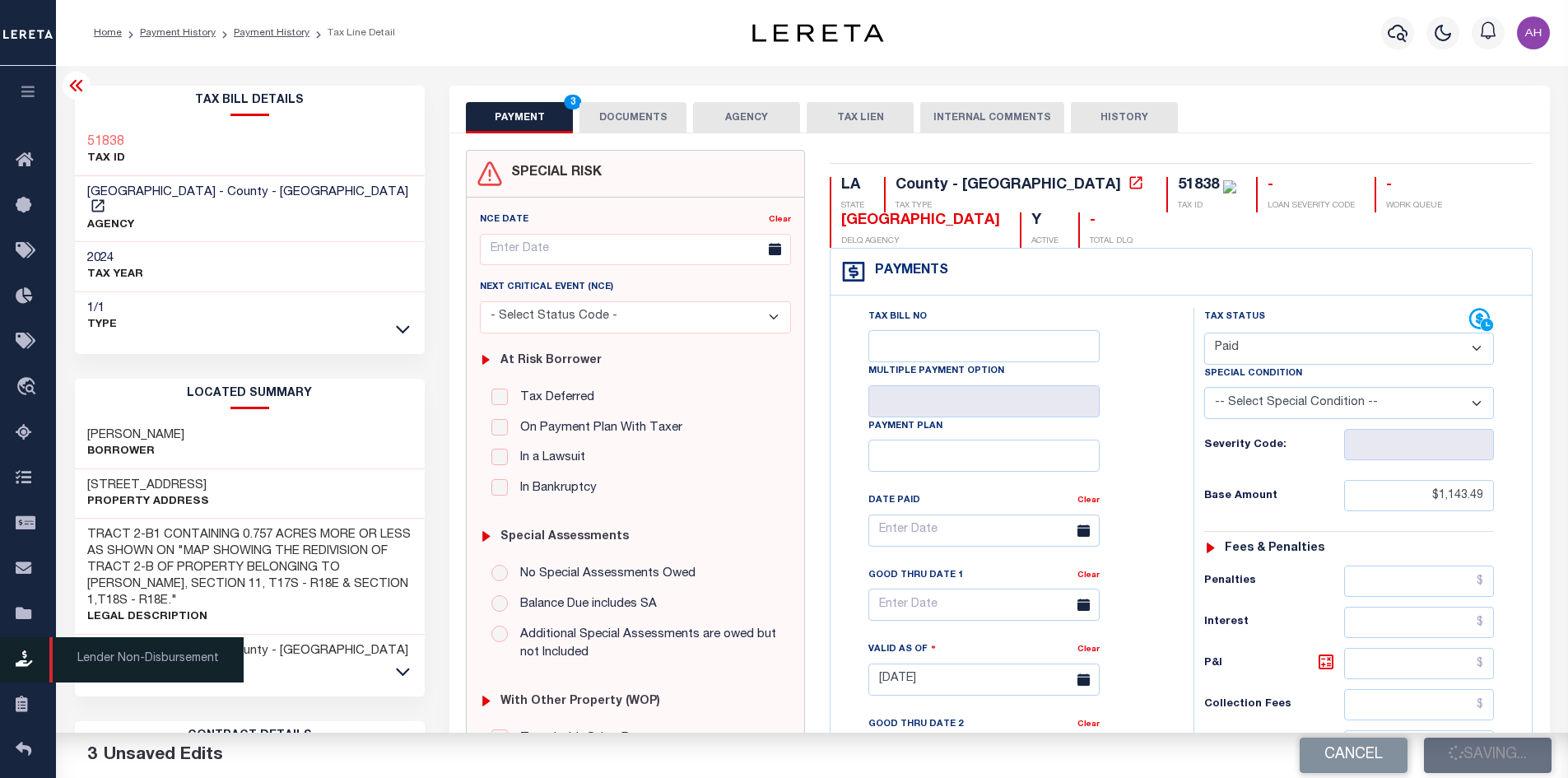
type input "$0"
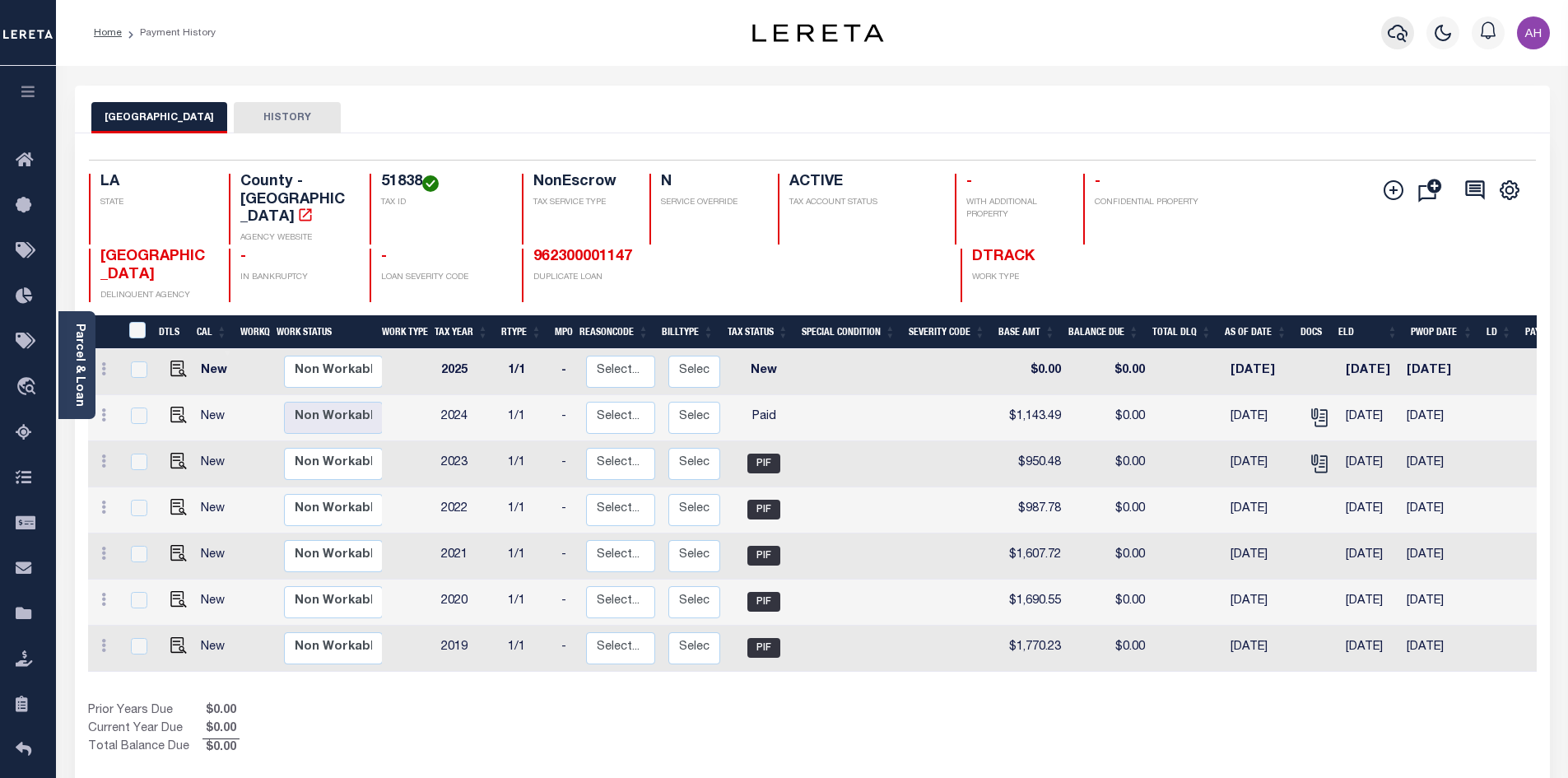
click at [1399, 28] on icon "button" at bounding box center [1398, 33] width 20 height 20
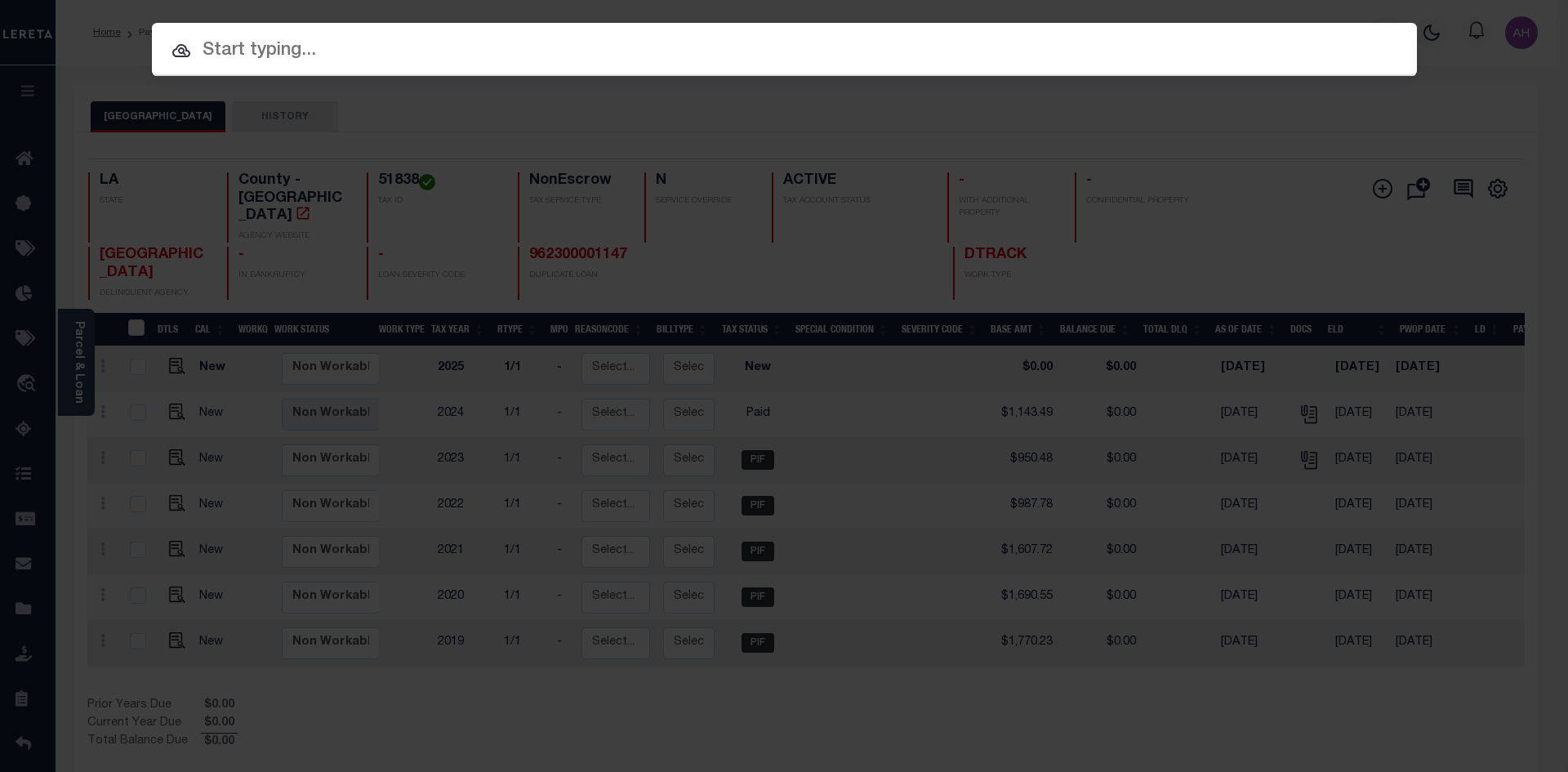
paste input "952100010646"
type input "952100010646"
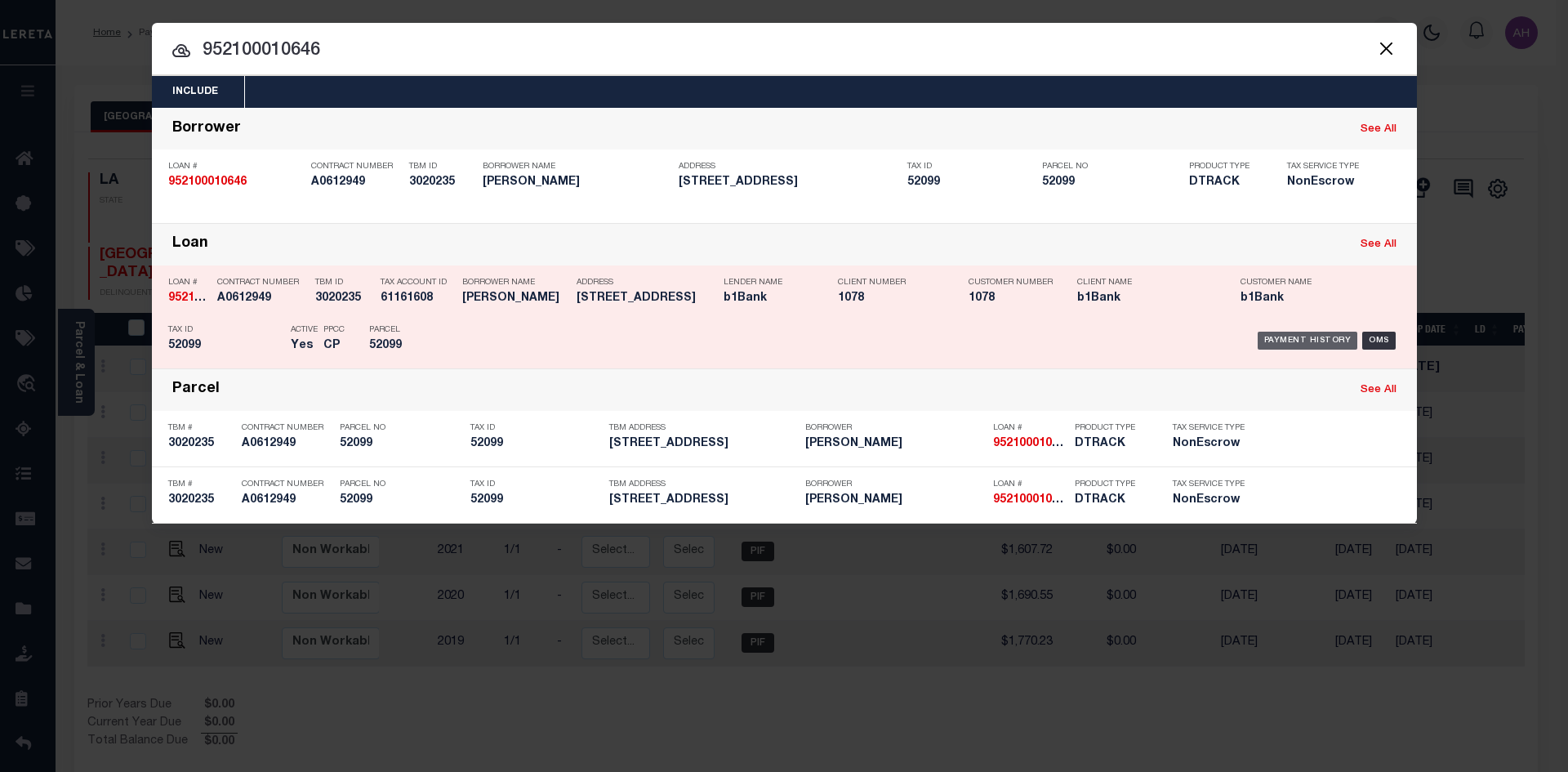
click at [1295, 341] on div "Payment History" at bounding box center [1308, 340] width 100 height 18
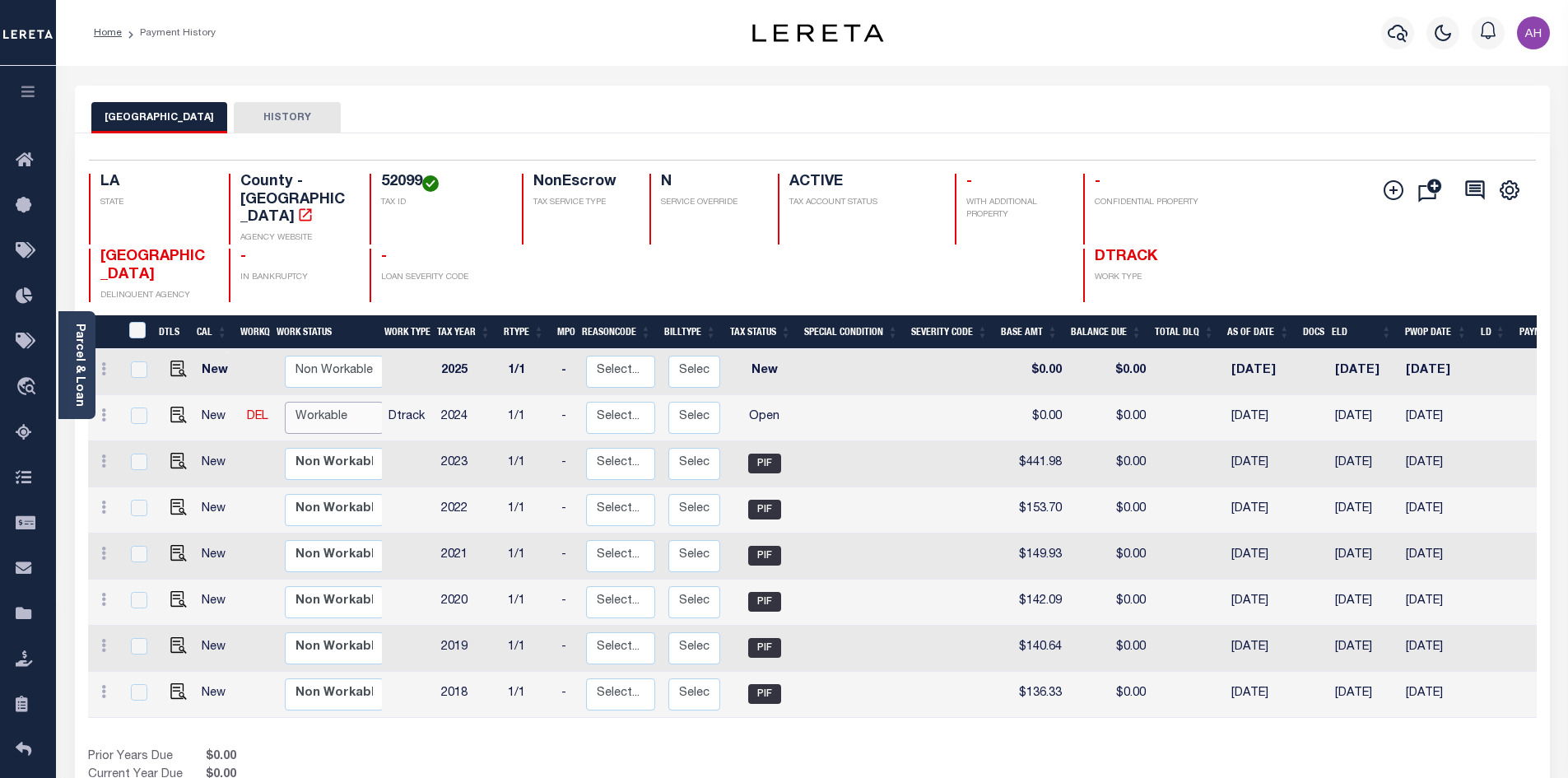
click at [352, 402] on select "Non Workable Workable" at bounding box center [334, 418] width 99 height 32
checkbox input "true"
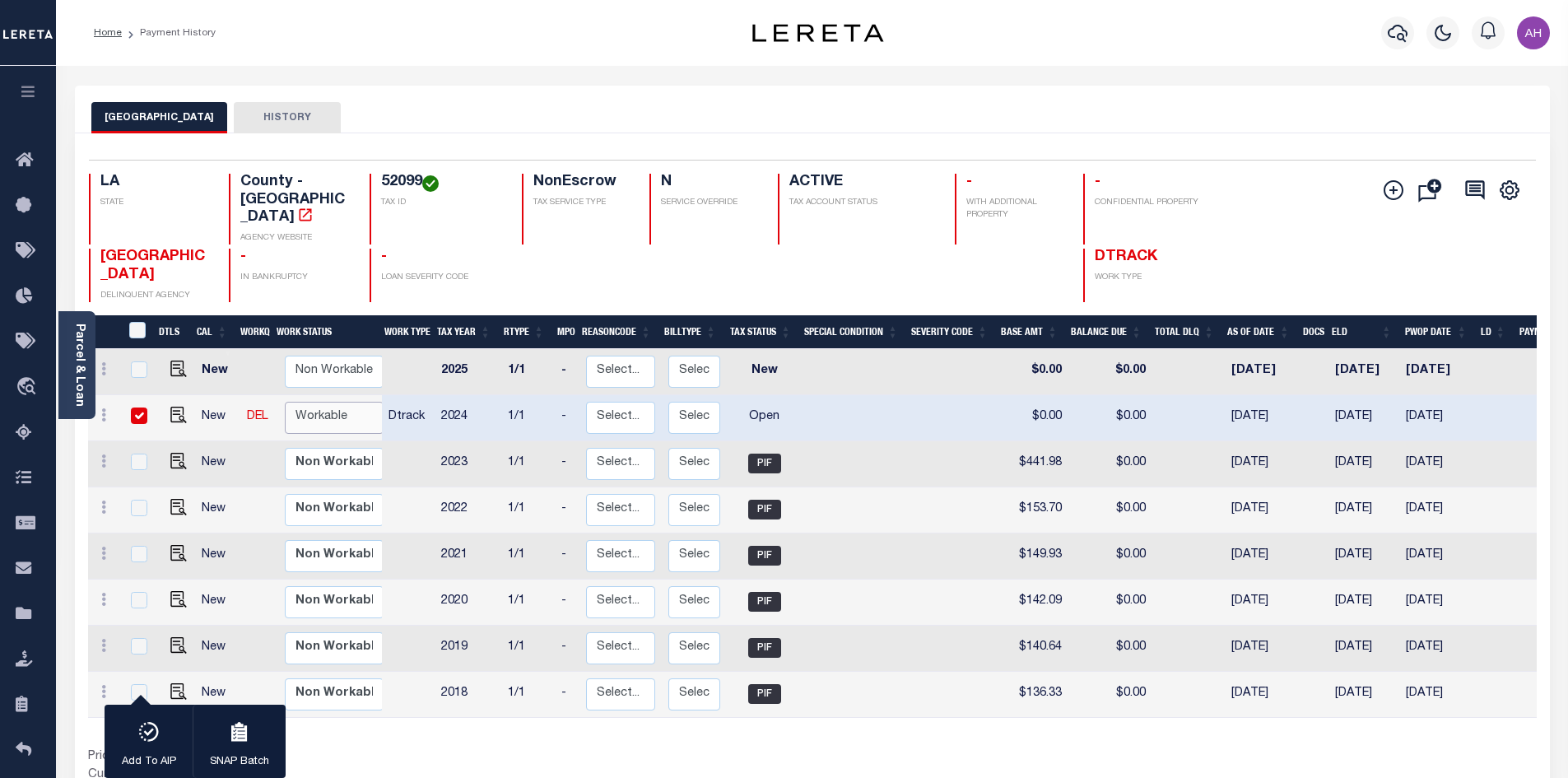
select select "true"
click at [285, 402] on select "Non Workable Workable" at bounding box center [334, 418] width 99 height 32
checkbox input "false"
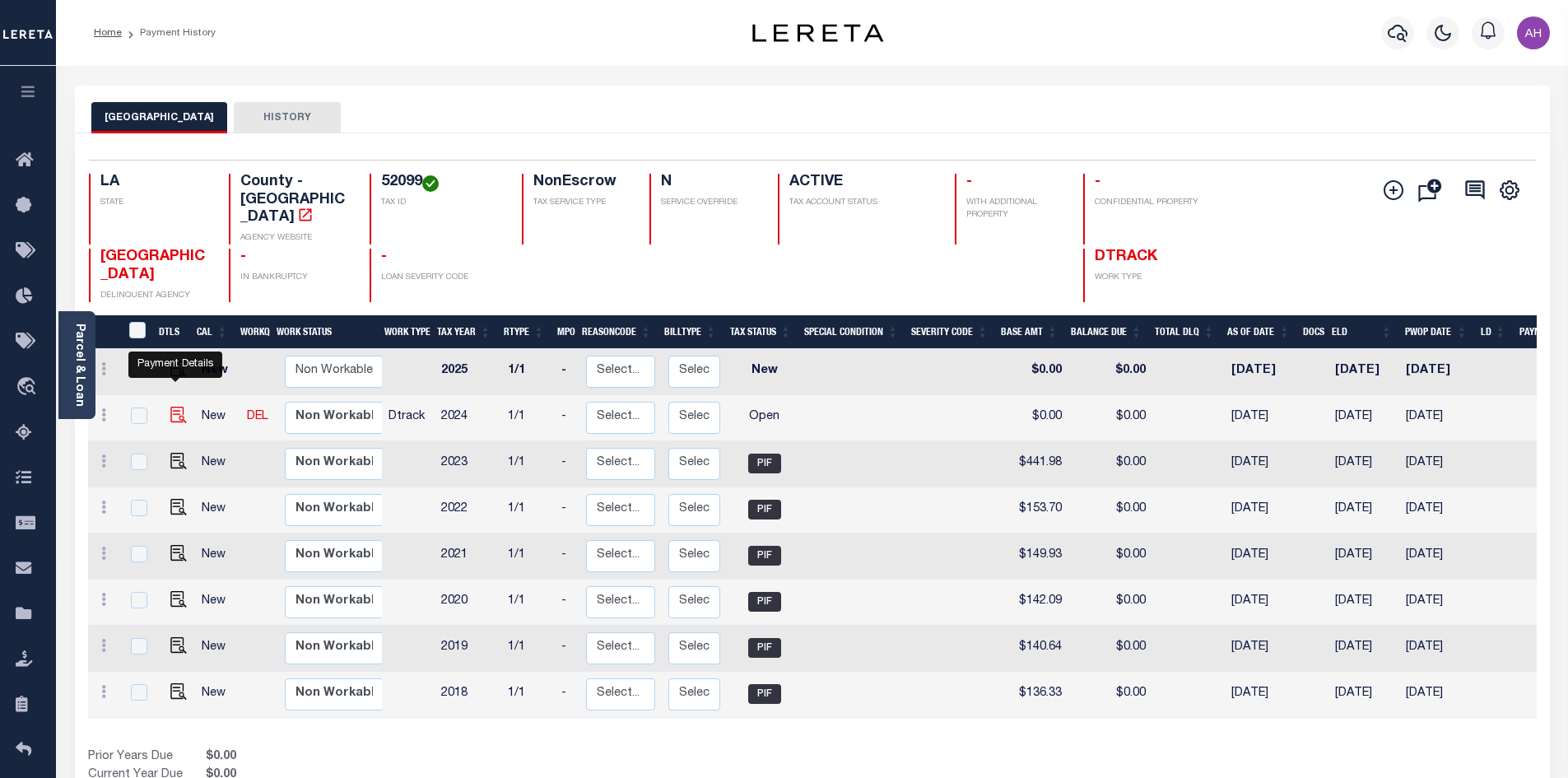
click at [179, 406] on img "" at bounding box center [178, 414] width 16 height 16
checkbox input "true"
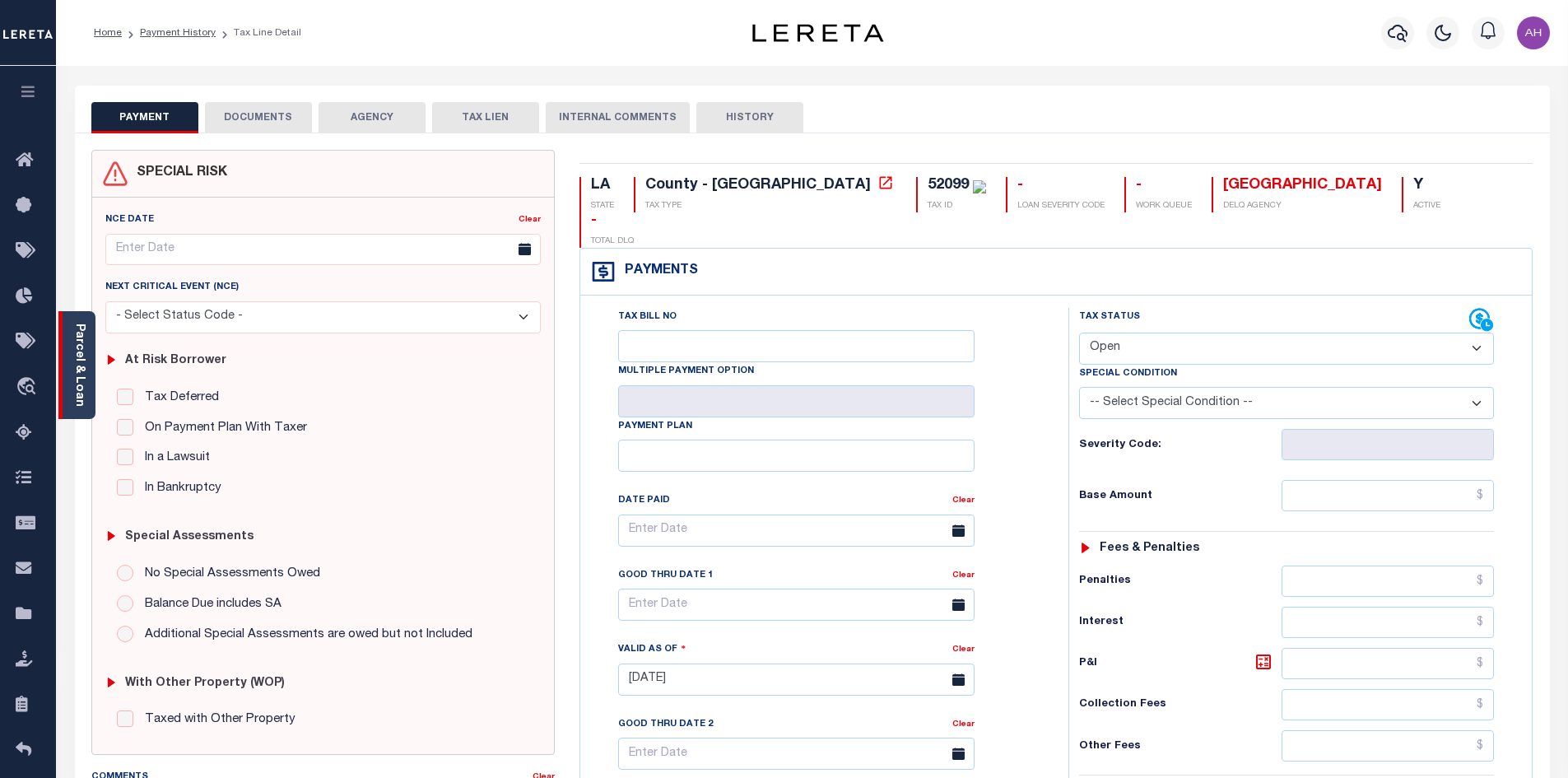
click at [79, 374] on link "Parcel & Loan" at bounding box center [78, 365] width 12 height 83
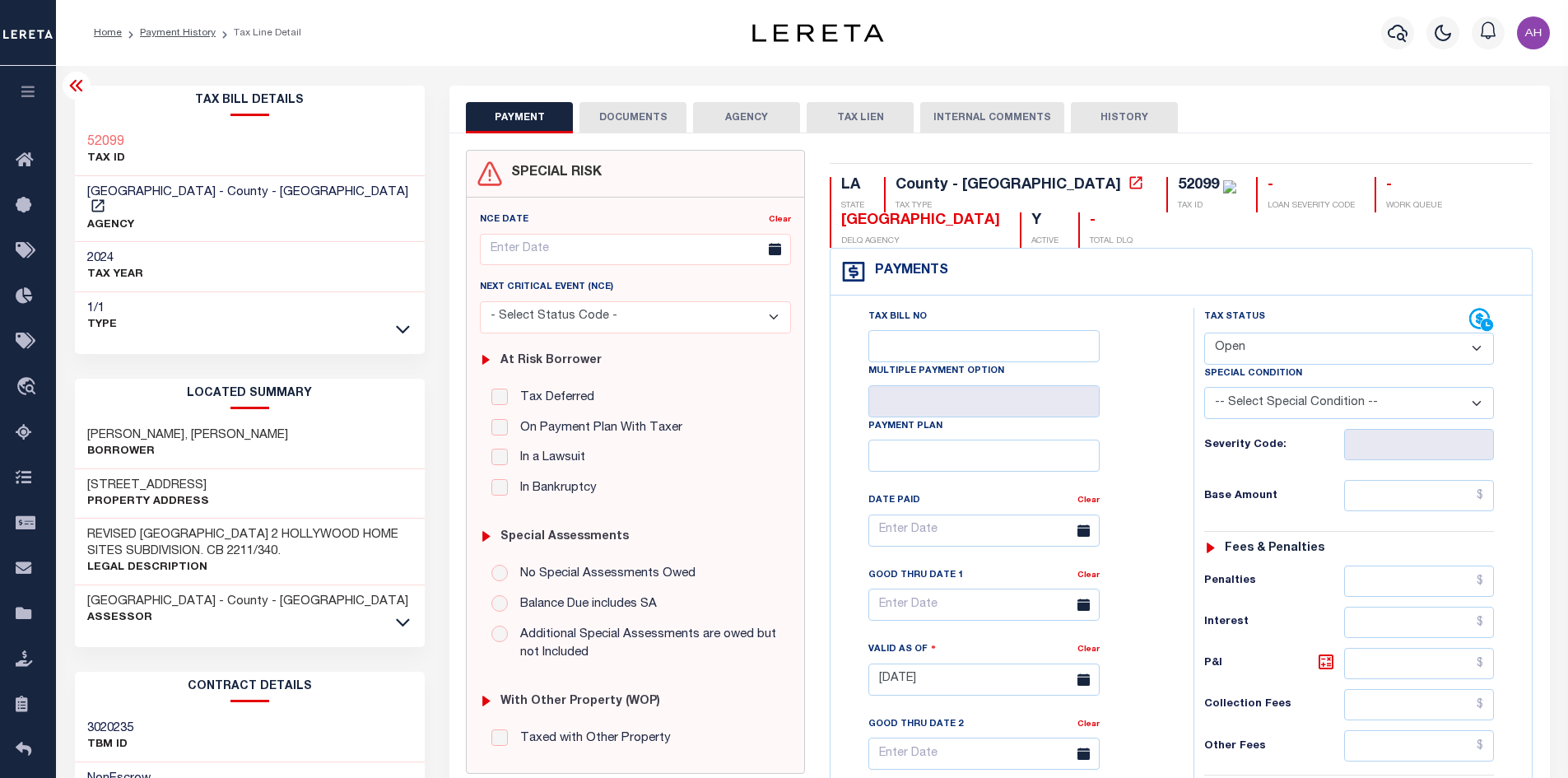
click at [1251, 348] on select "- Select Status Code - Open Due/Unpaid Paid Incomplete No Tax Due Internal Refu…" at bounding box center [1349, 348] width 290 height 32
select select "PYD"
click at [1204, 333] on select "- Select Status Code - Open Due/Unpaid Paid Incomplete No Tax Due Internal Refu…" at bounding box center [1349, 348] width 290 height 32
type input "10/02/2025"
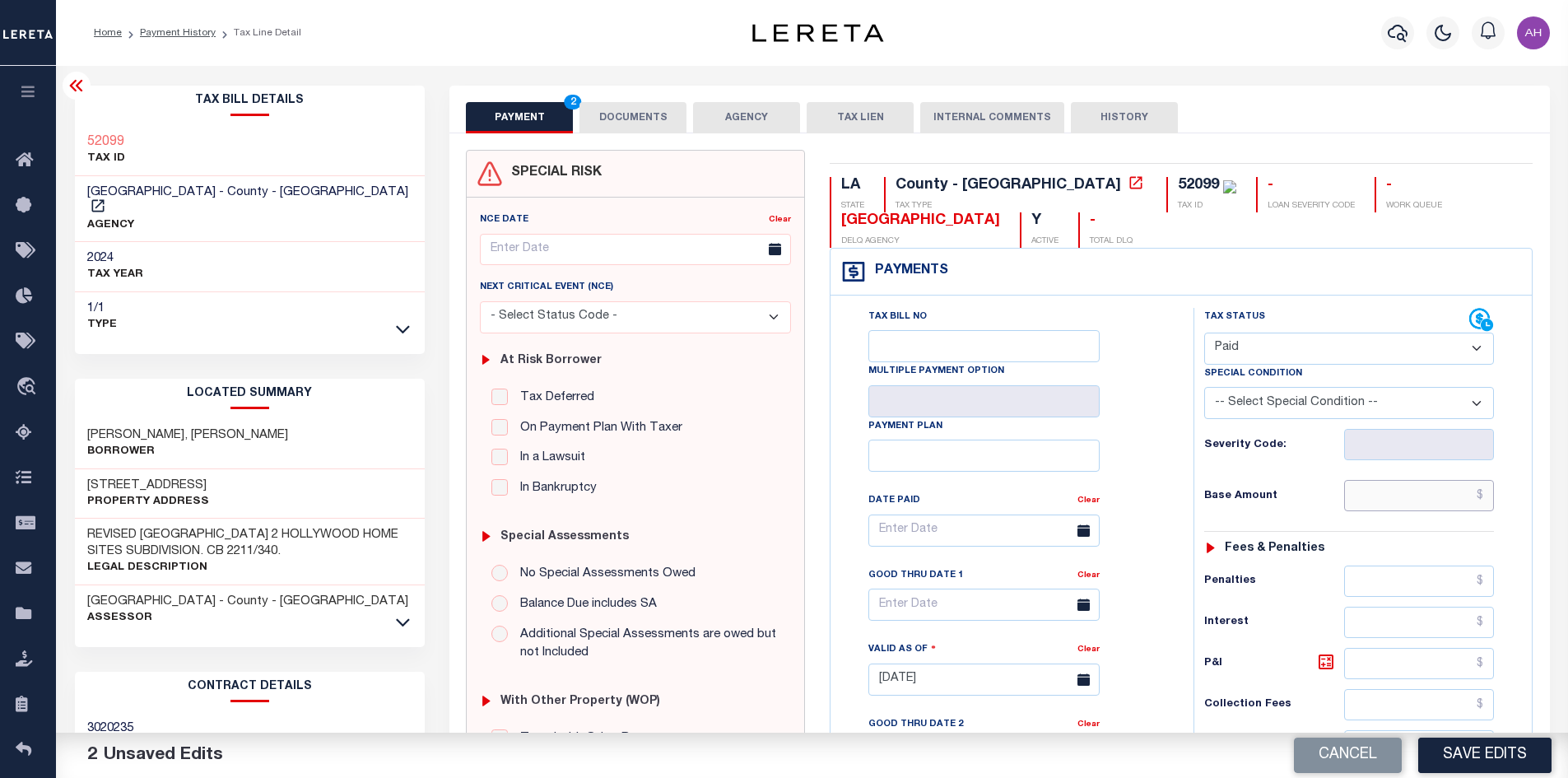
click at [1430, 488] on input "text" at bounding box center [1418, 495] width 150 height 32
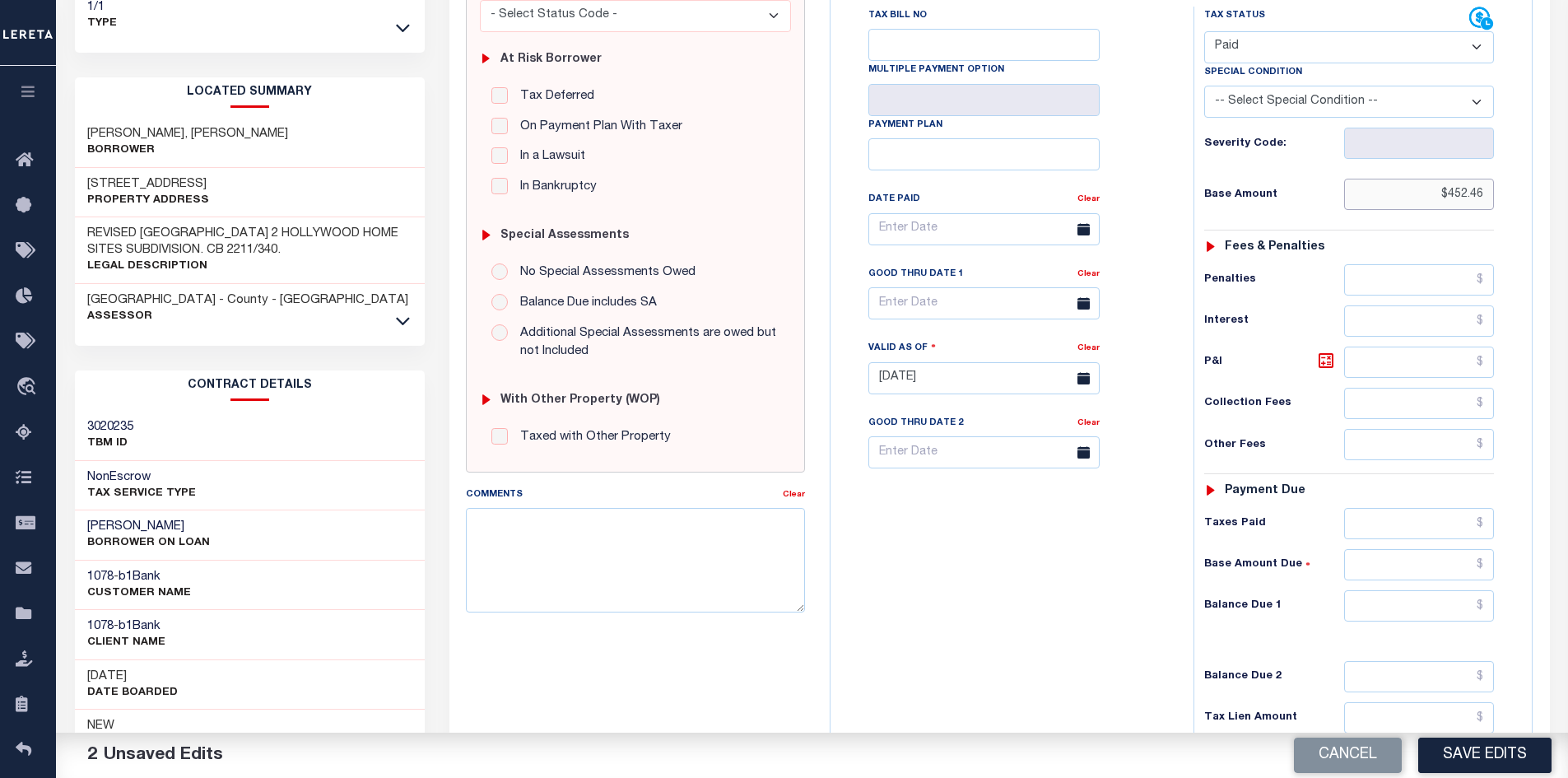
scroll to position [330, 0]
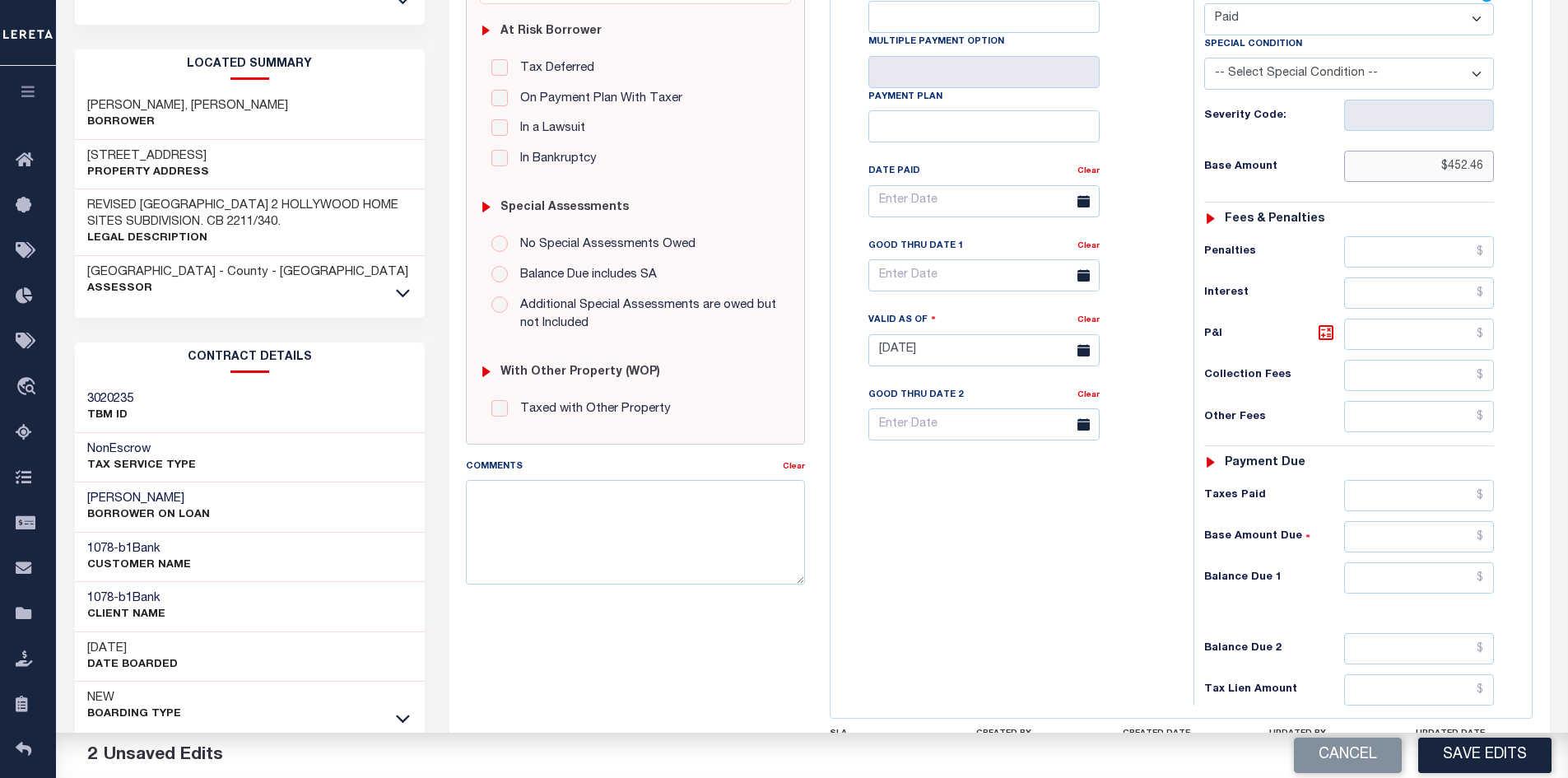
type input "$452.46"
click at [1383, 580] on input "text" at bounding box center [1418, 577] width 150 height 32
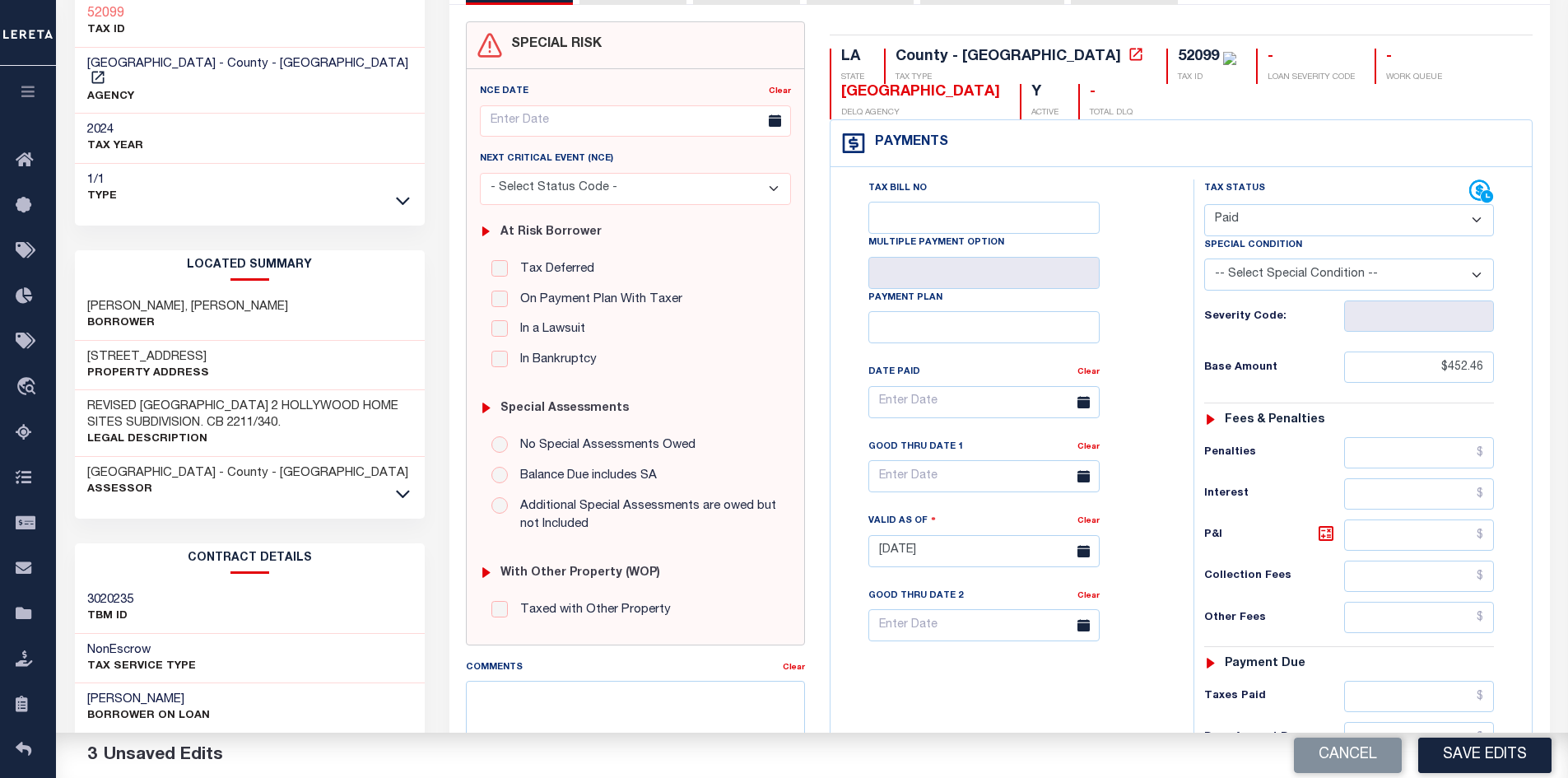
scroll to position [82, 0]
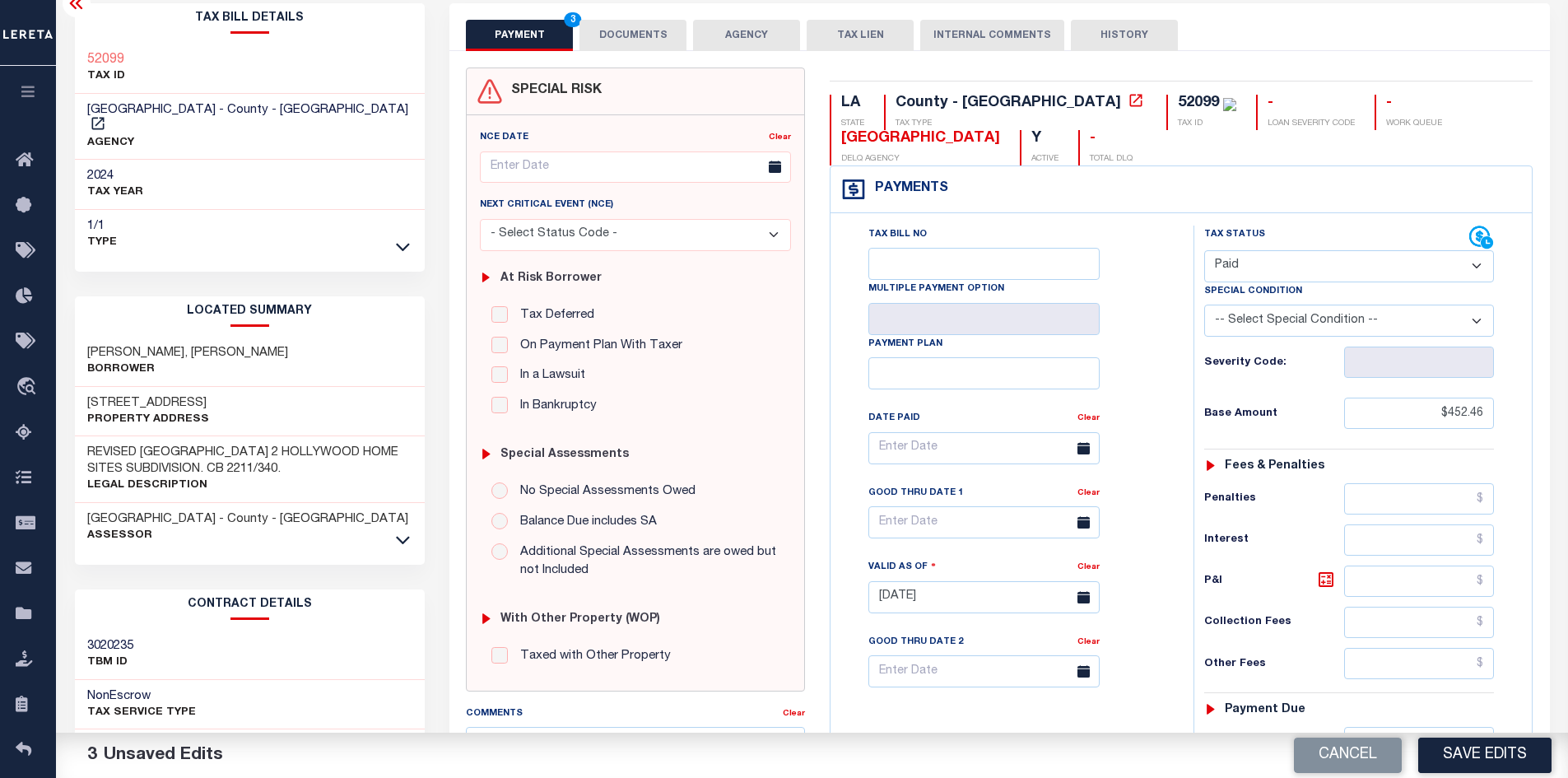
type input "$0.00"
click at [633, 43] on button "DOCUMENTS" at bounding box center [632, 35] width 107 height 32
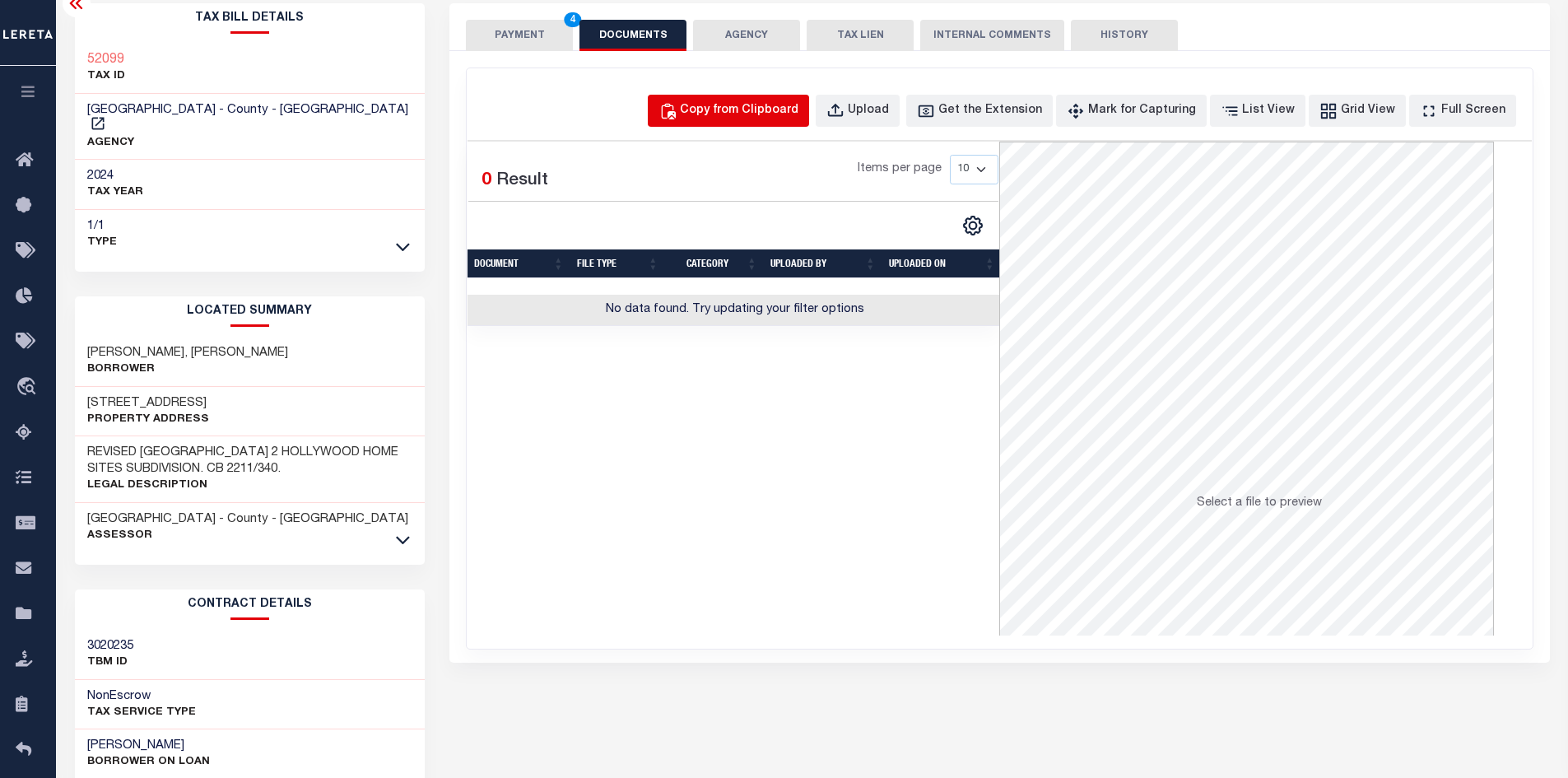
click at [739, 112] on div "Copy from Clipboard" at bounding box center [739, 111] width 119 height 18
select select "POP"
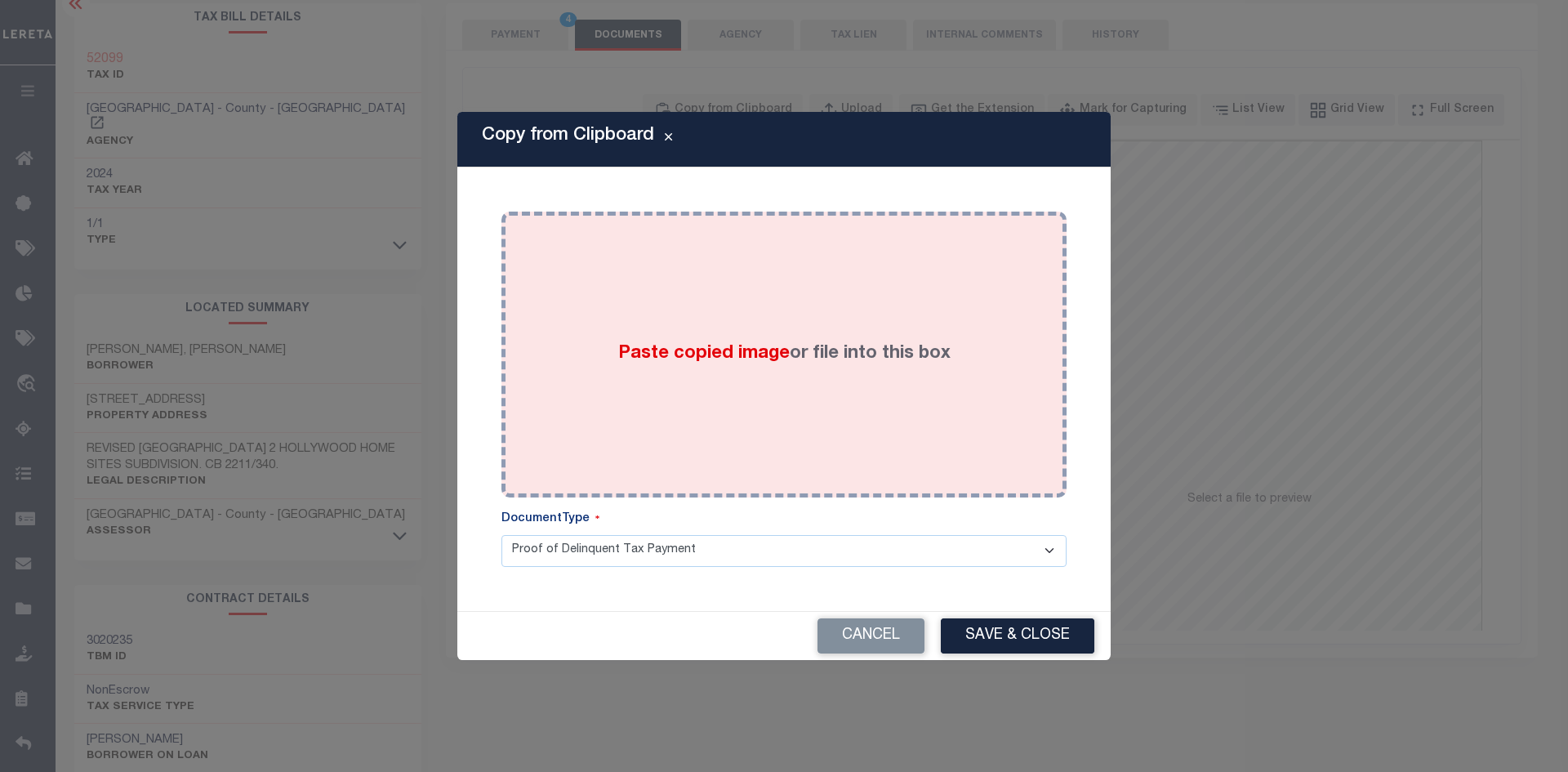
click at [728, 347] on span "Paste copied image" at bounding box center [704, 354] width 172 height 18
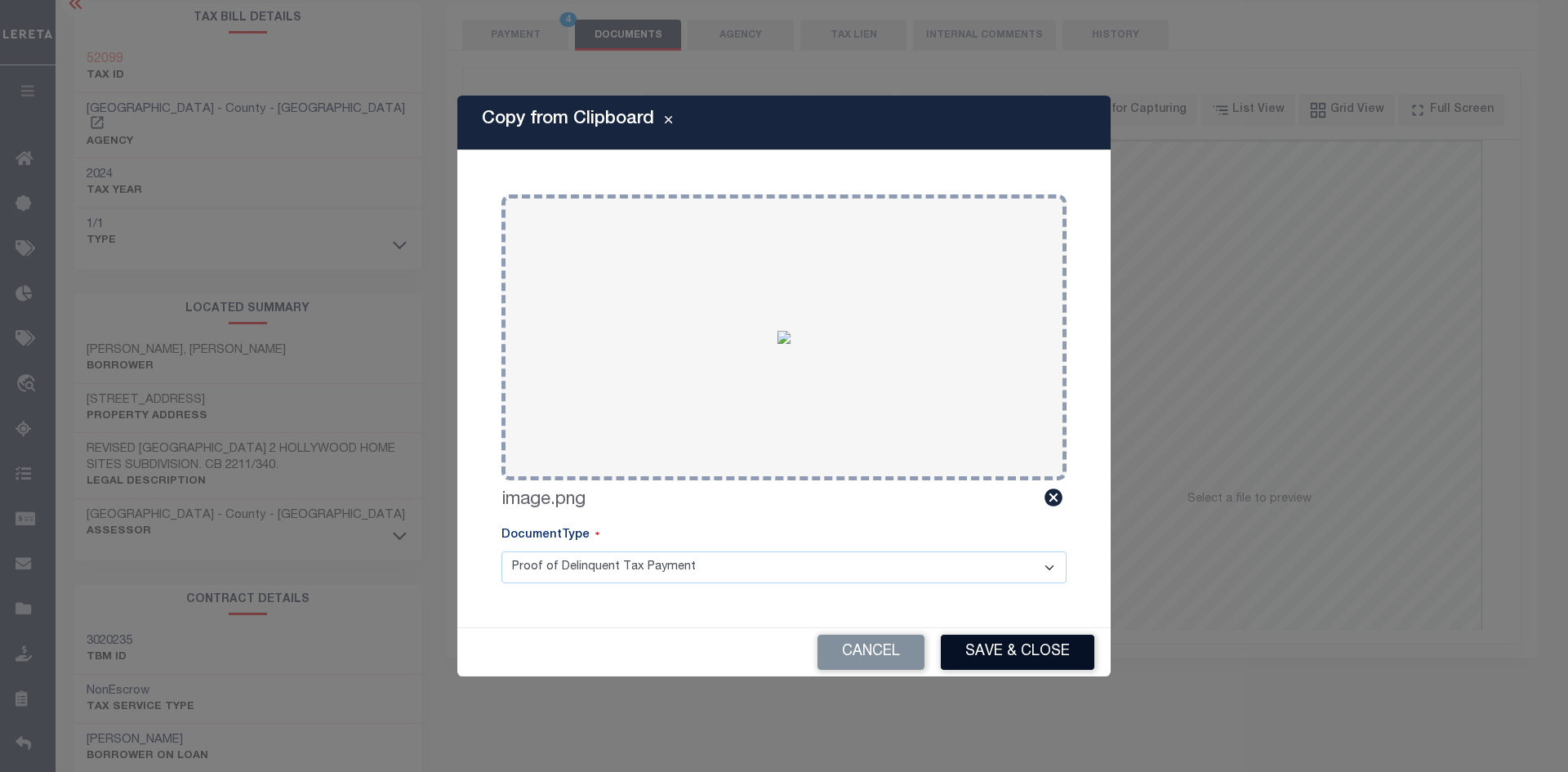
click at [1026, 661] on button "Save & Close" at bounding box center [1018, 651] width 154 height 35
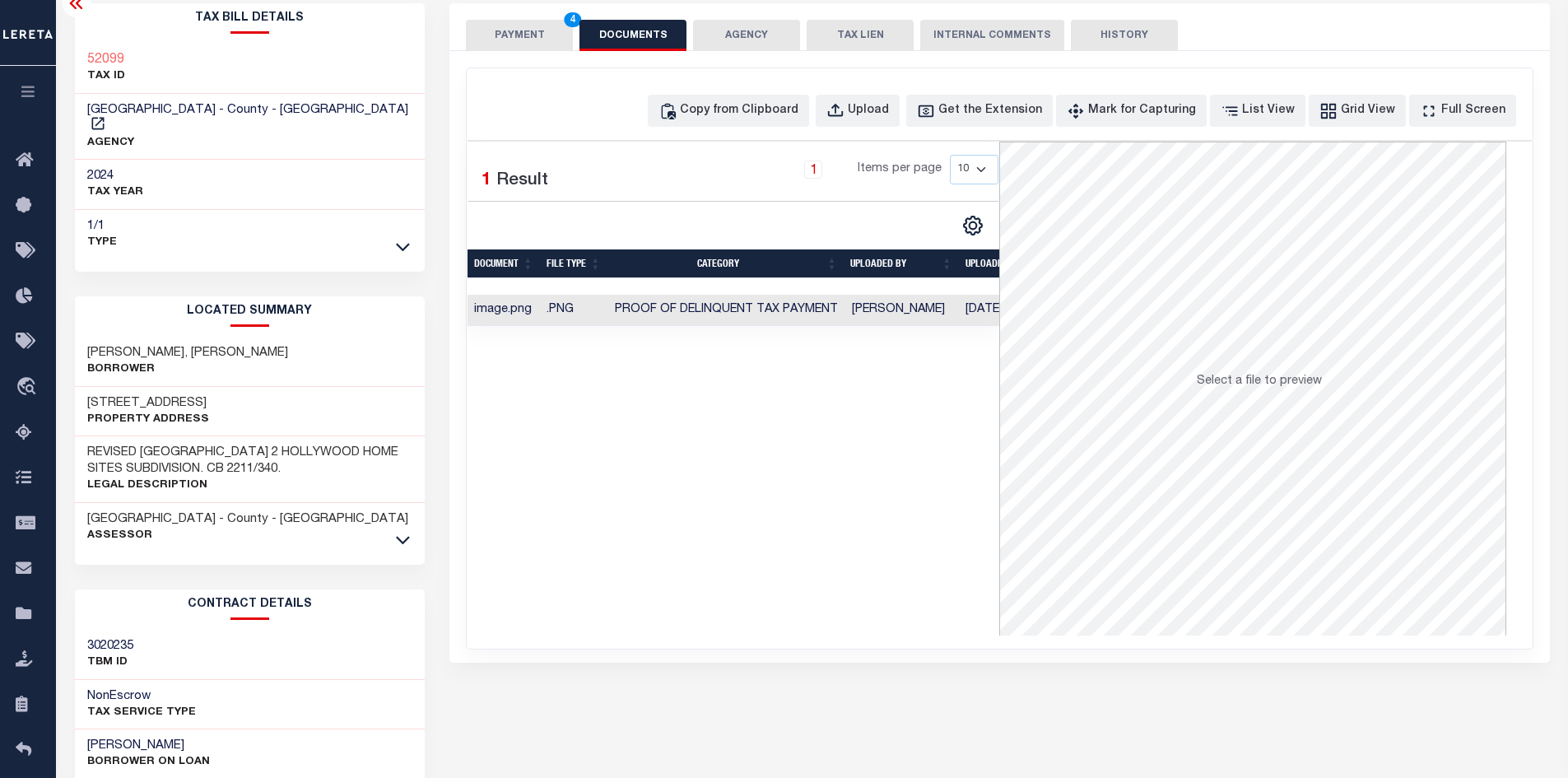
click at [518, 23] on button "PAYMENT 4" at bounding box center [519, 35] width 107 height 32
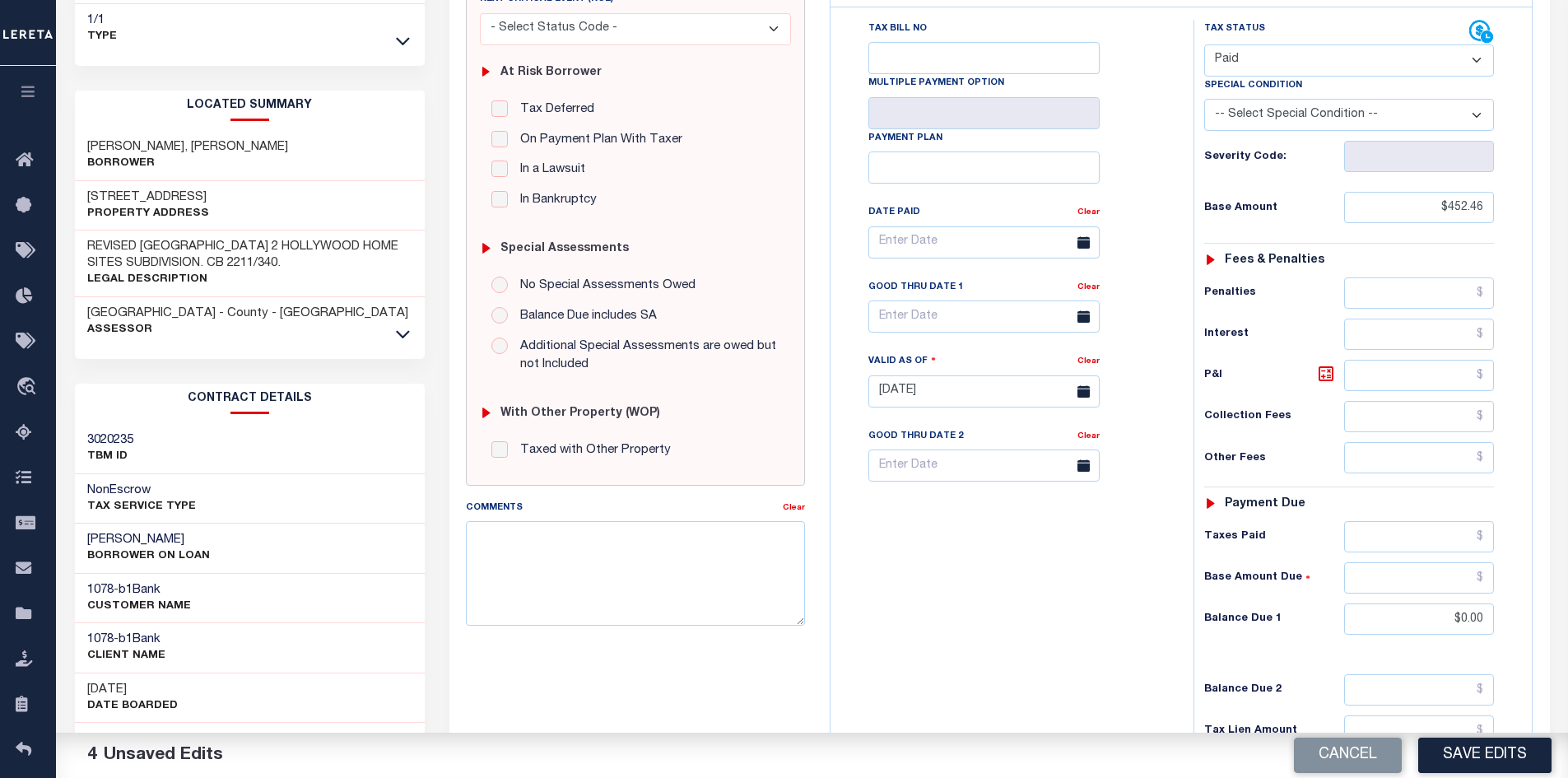
scroll to position [330, 0]
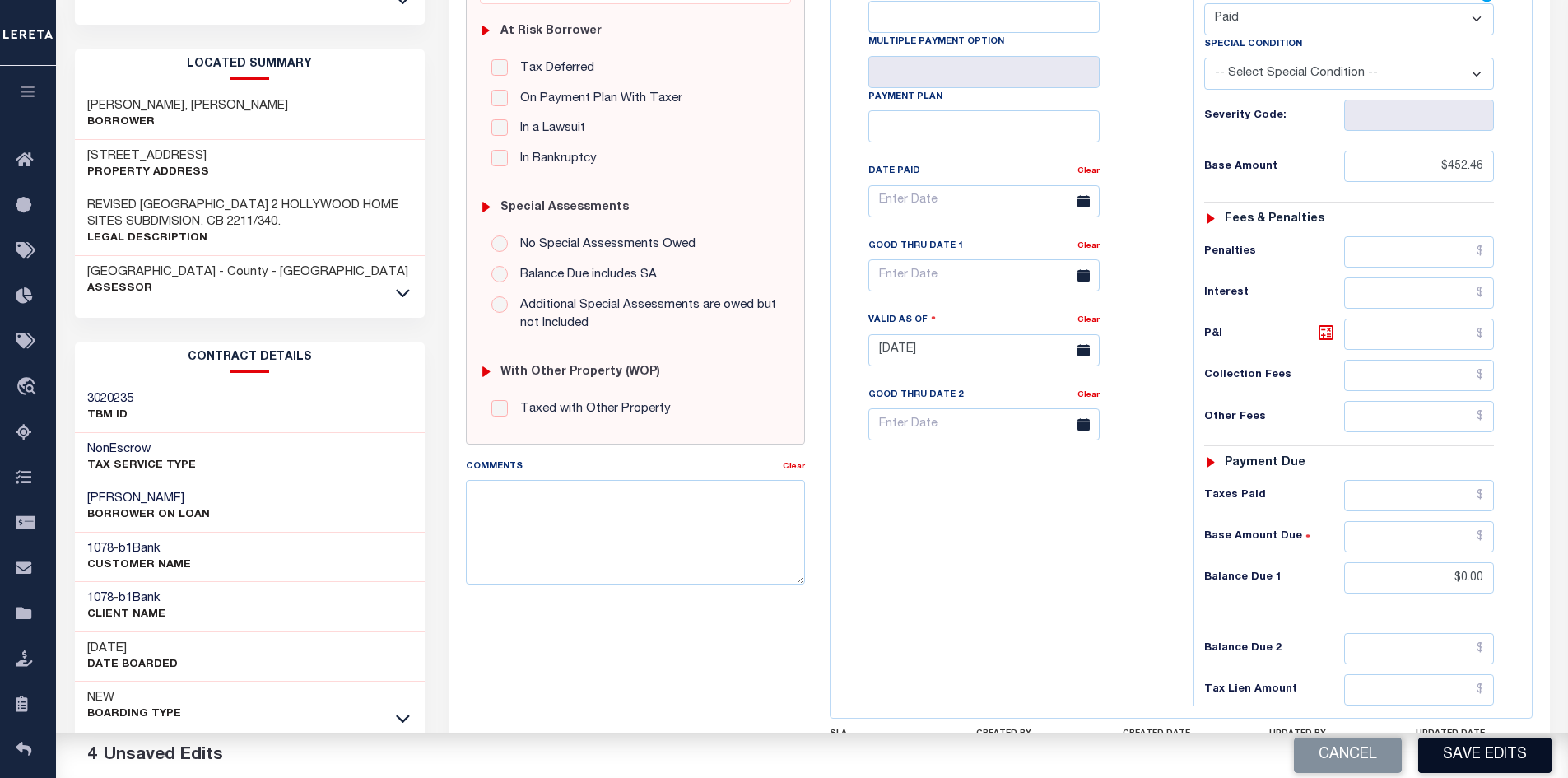
click at [1502, 759] on button "Save Edits" at bounding box center [1484, 755] width 133 height 35
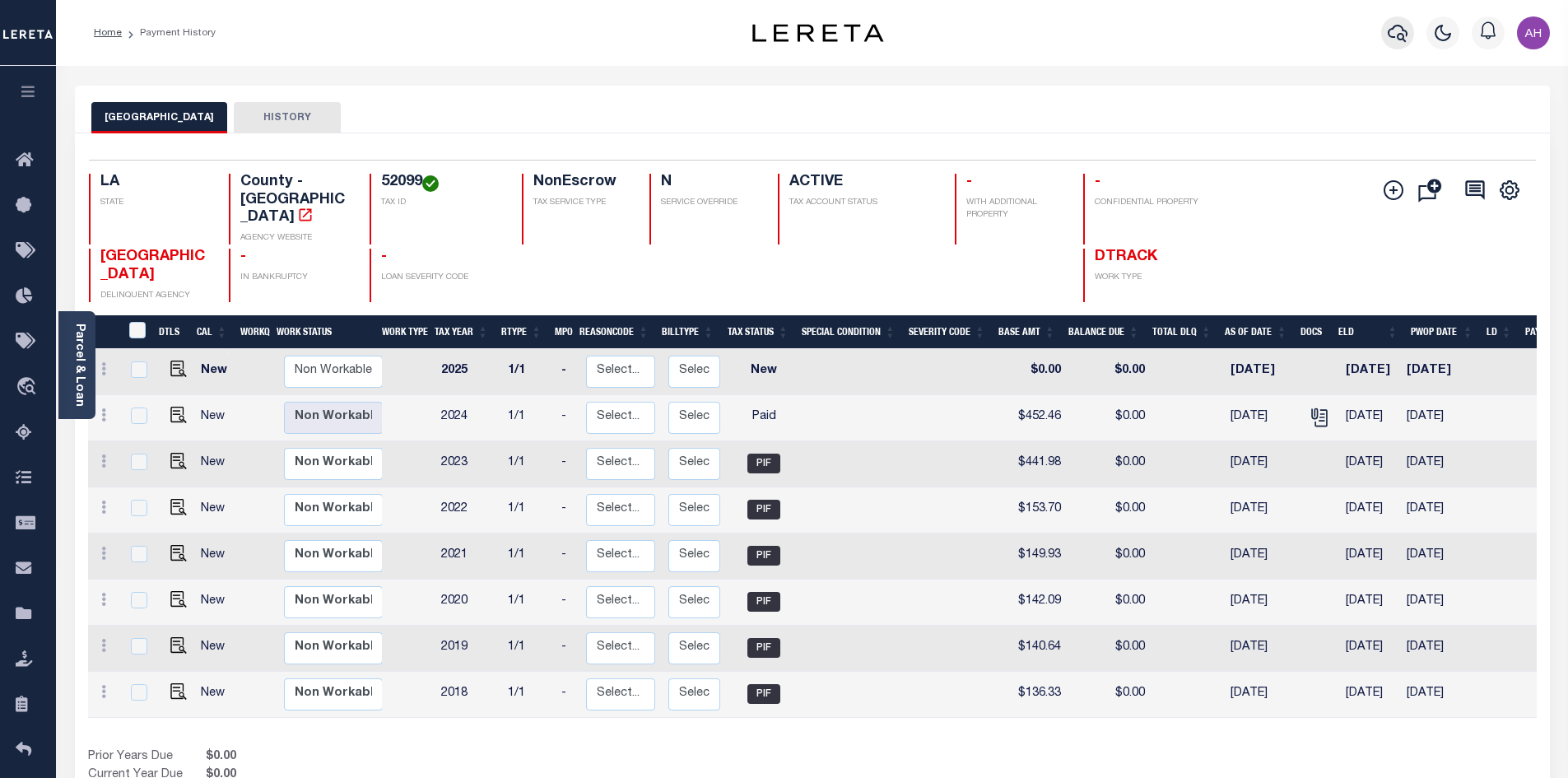
click at [1391, 32] on icon "button" at bounding box center [1398, 33] width 20 height 20
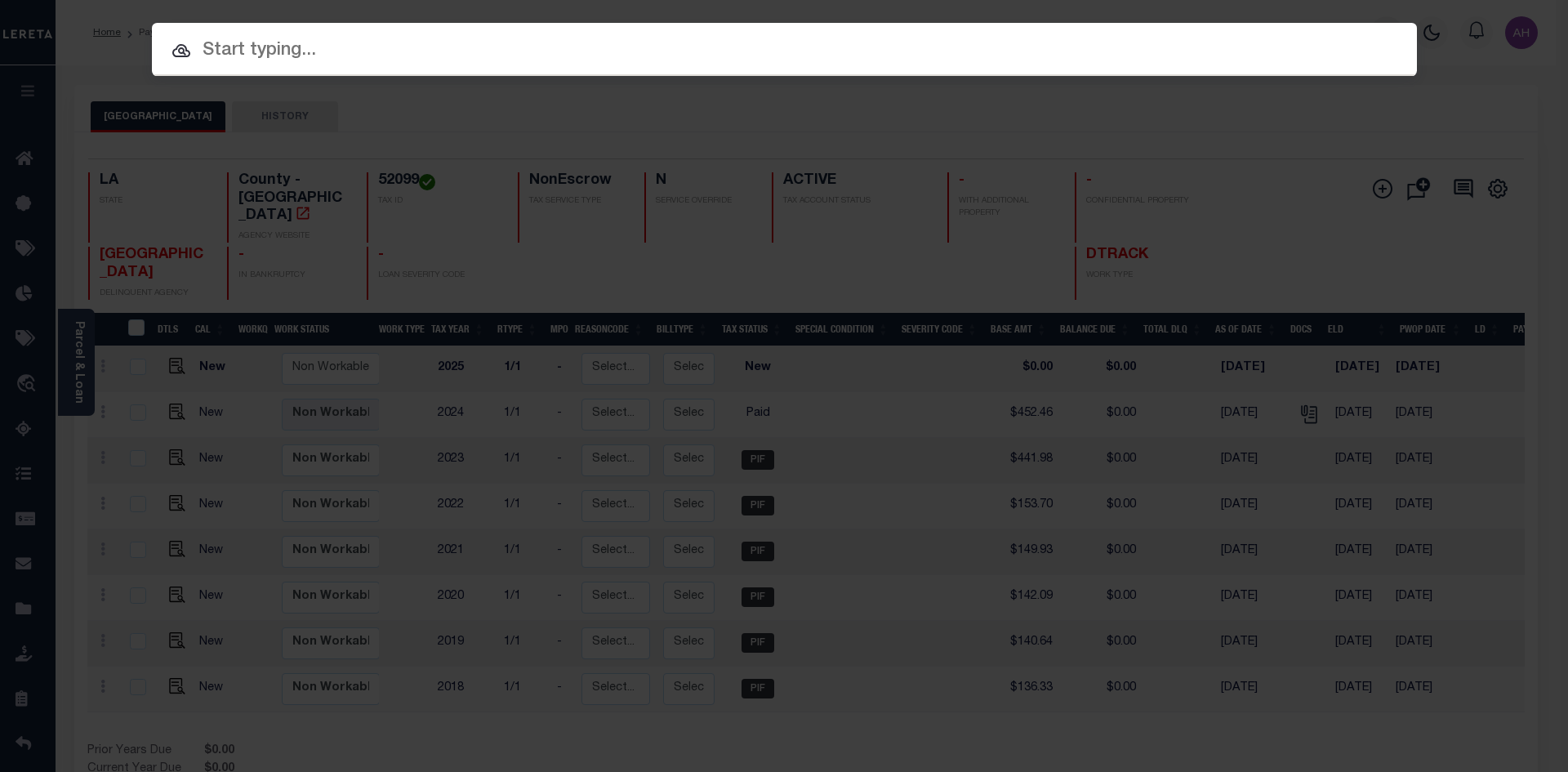
paste input "942100024358"
type input "942100024358"
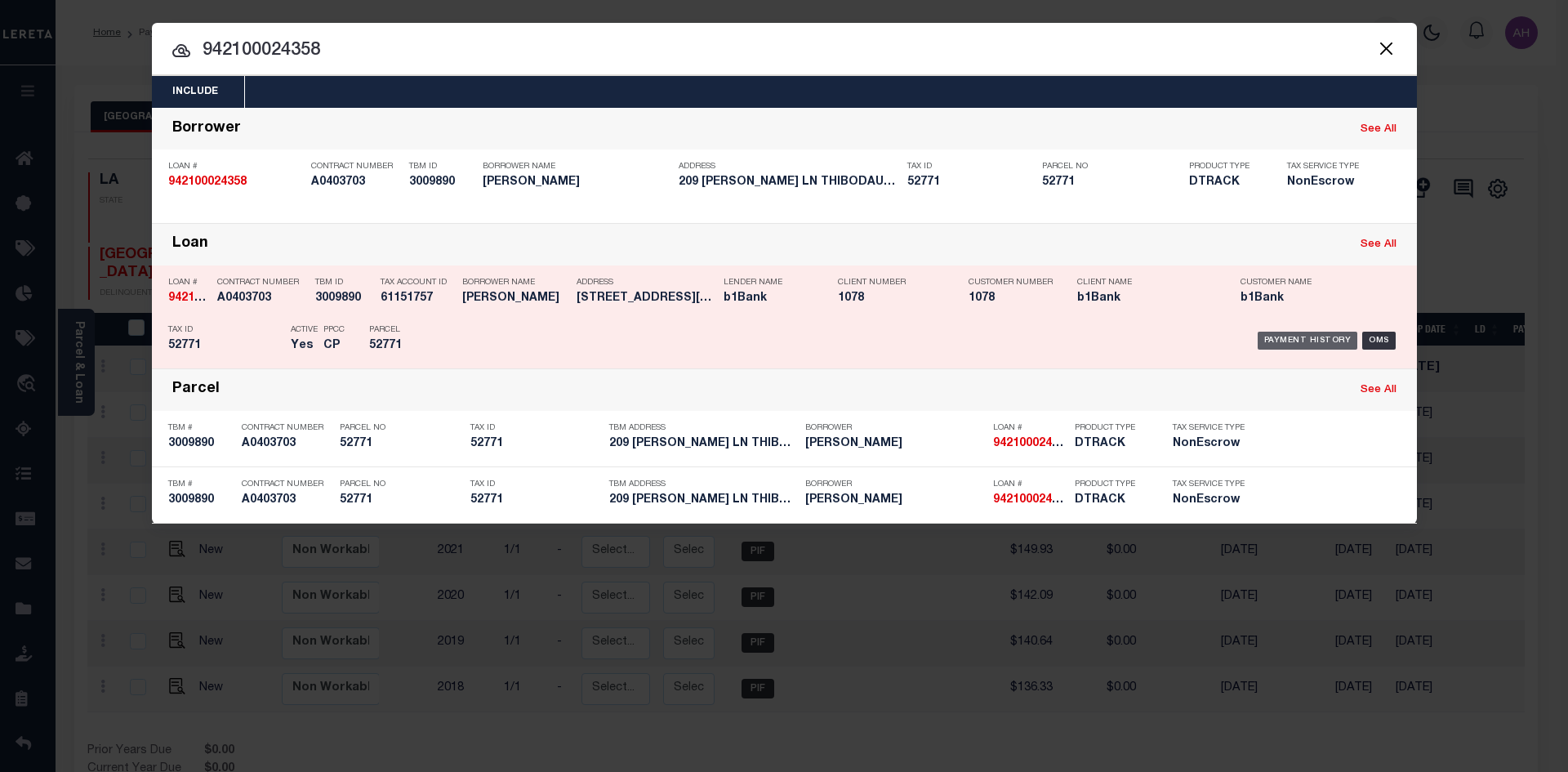
click at [1310, 337] on div "Payment History" at bounding box center [1308, 340] width 100 height 18
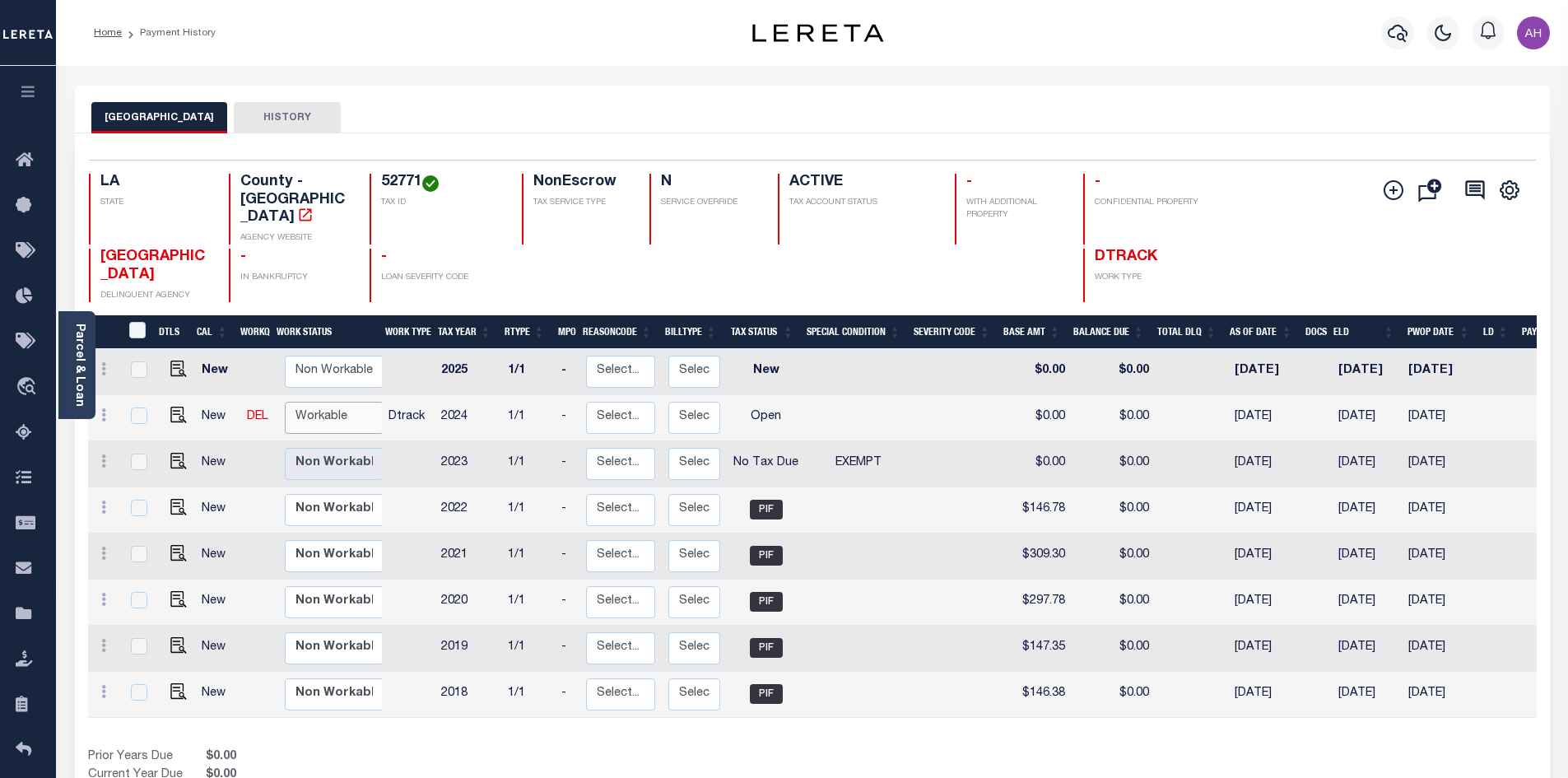
click at [331, 402] on select "Non Workable Workable" at bounding box center [334, 418] width 99 height 32
checkbox input "true"
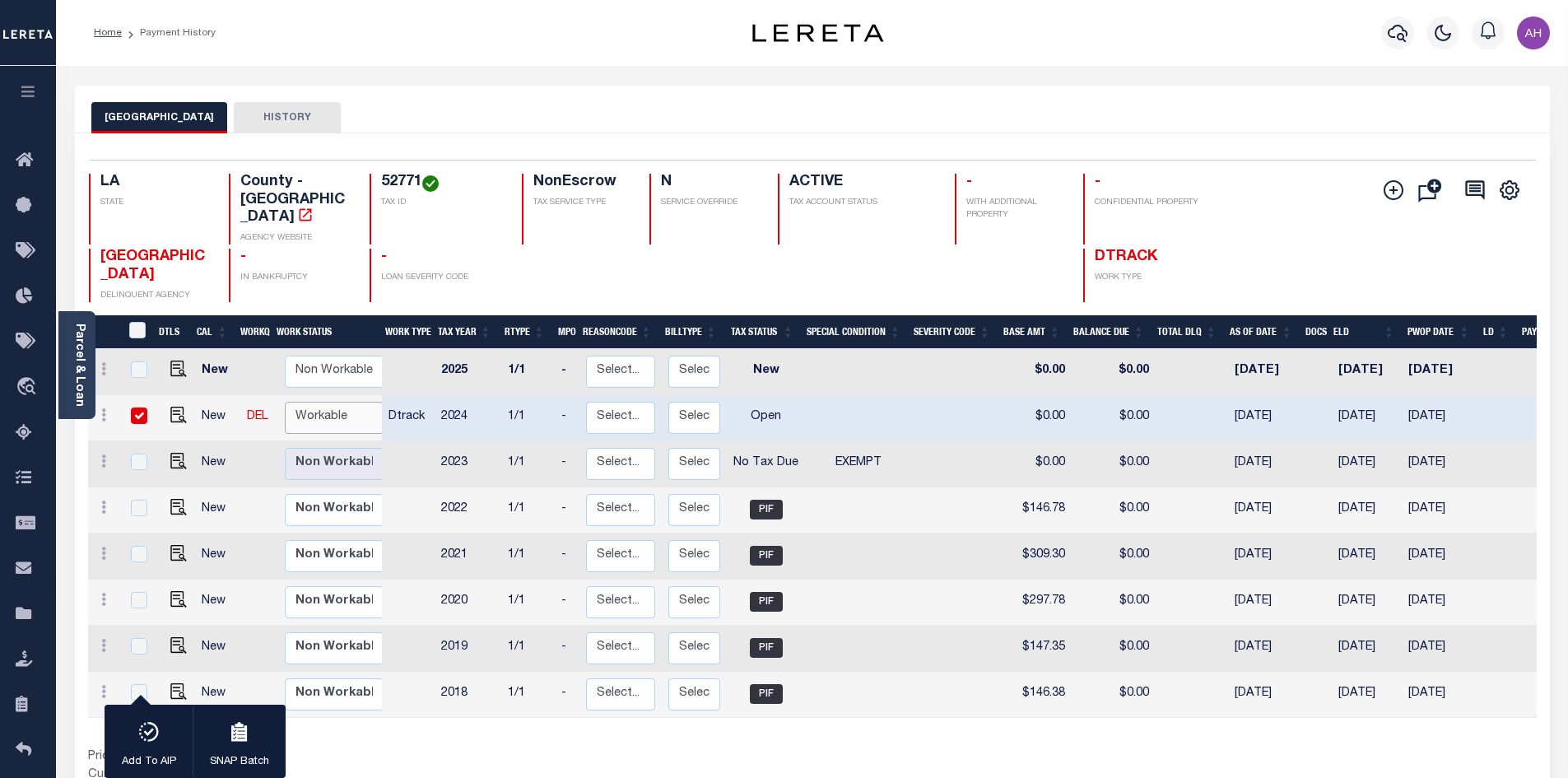
select select "true"
click at [285, 402] on select "Non Workable Workable" at bounding box center [334, 418] width 99 height 32
checkbox input "false"
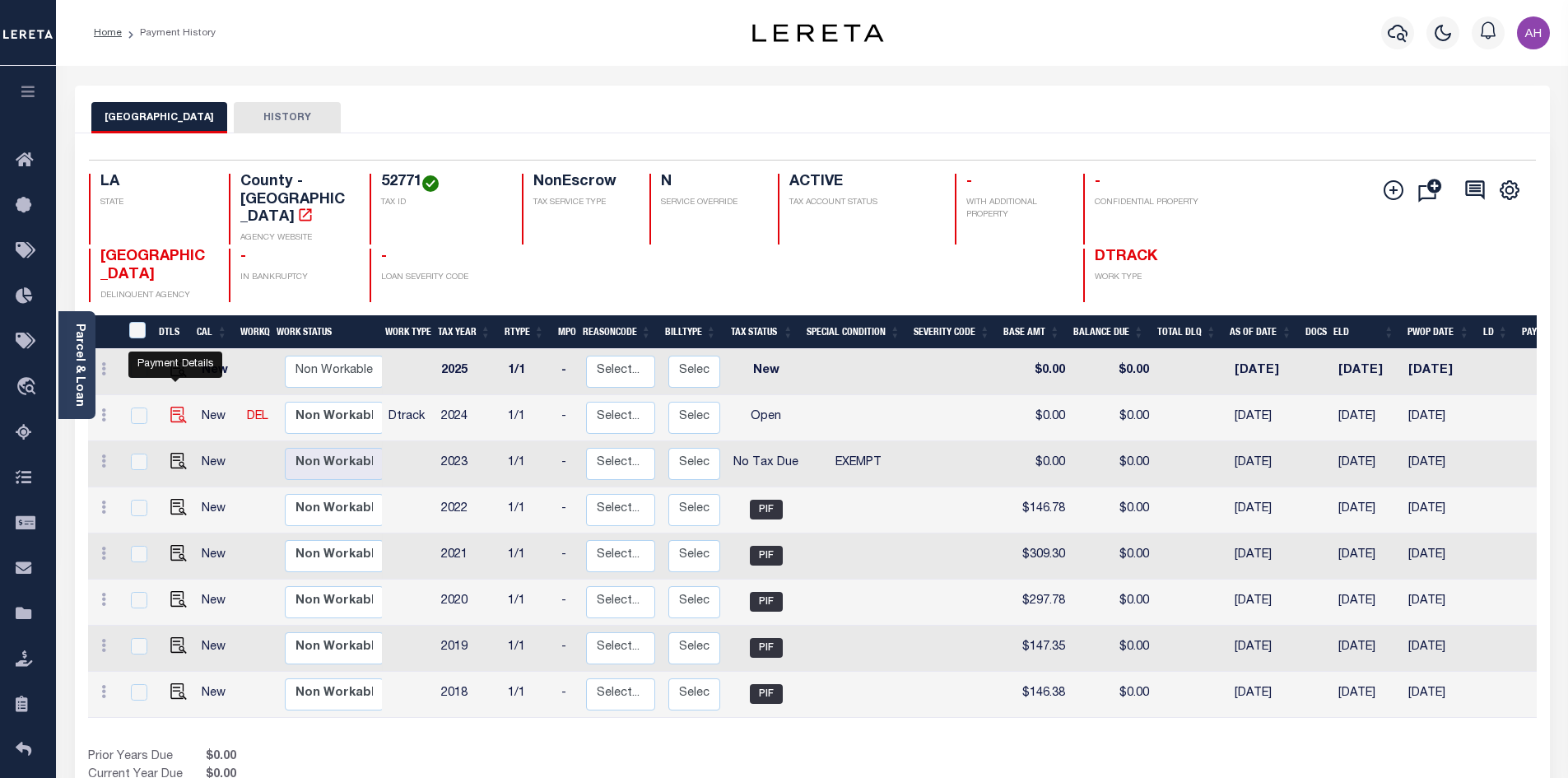
click at [170, 406] on img "" at bounding box center [178, 414] width 16 height 16
checkbox input "true"
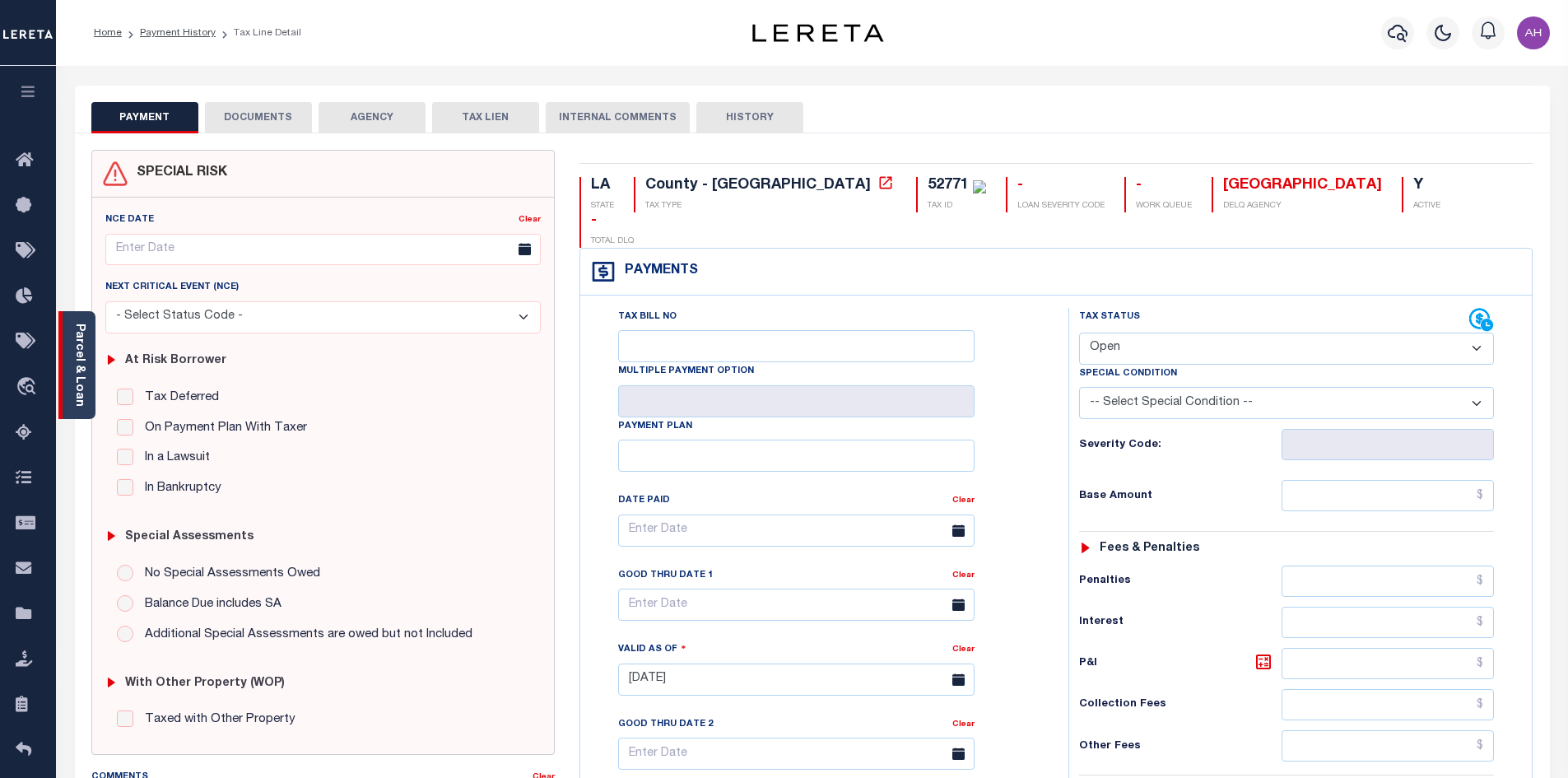
click at [73, 353] on link "Parcel & Loan" at bounding box center [78, 365] width 12 height 83
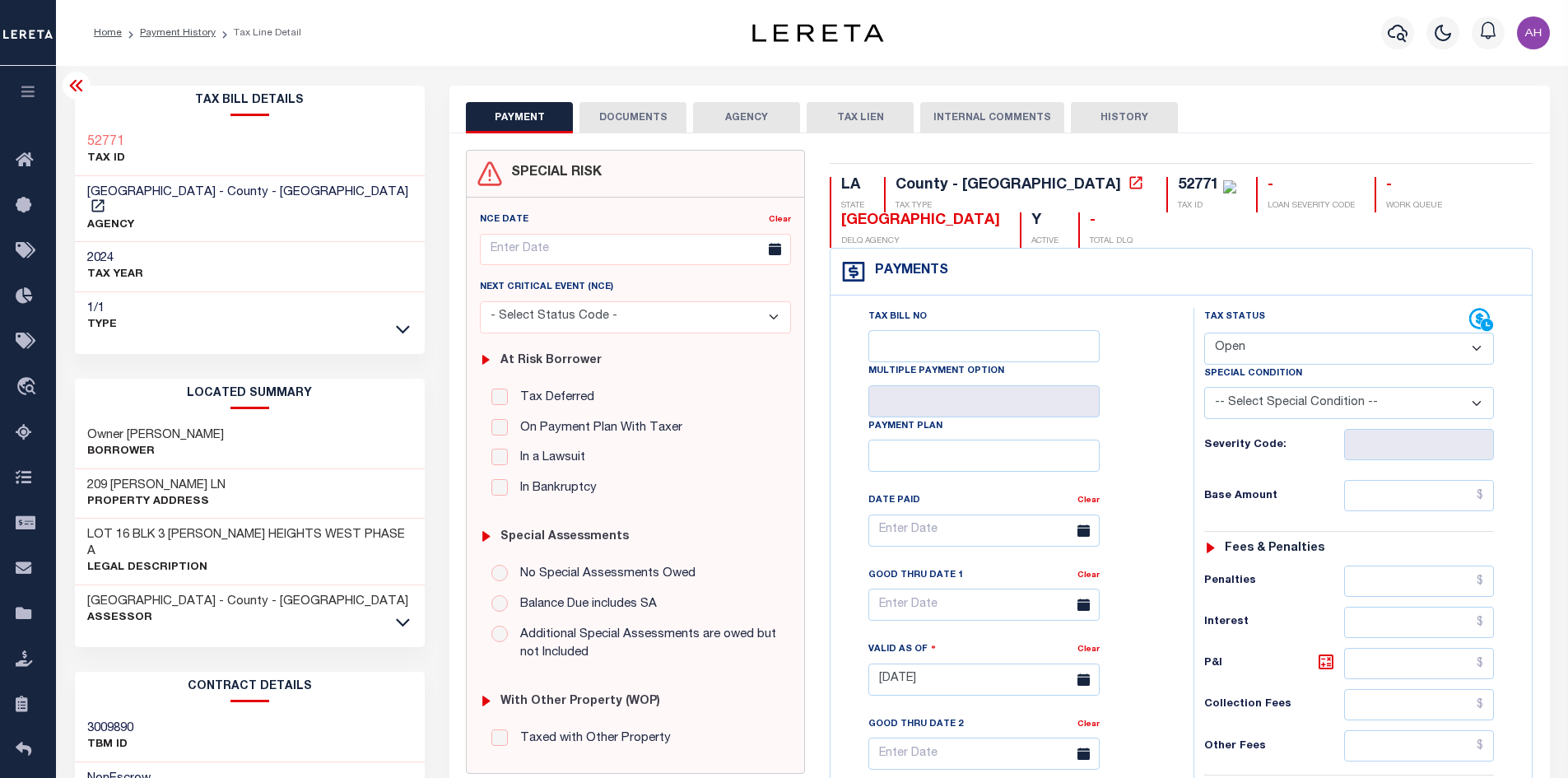
click at [1244, 344] on select "- Select Status Code - Open Due/Unpaid Paid Incomplete No Tax Due Internal Refu…" at bounding box center [1349, 348] width 290 height 32
select select "PYD"
click at [1204, 333] on select "- Select Status Code - Open Due/Unpaid Paid Incomplete No Tax Due Internal Refu…" at bounding box center [1349, 348] width 290 height 32
type input "[DATE]"
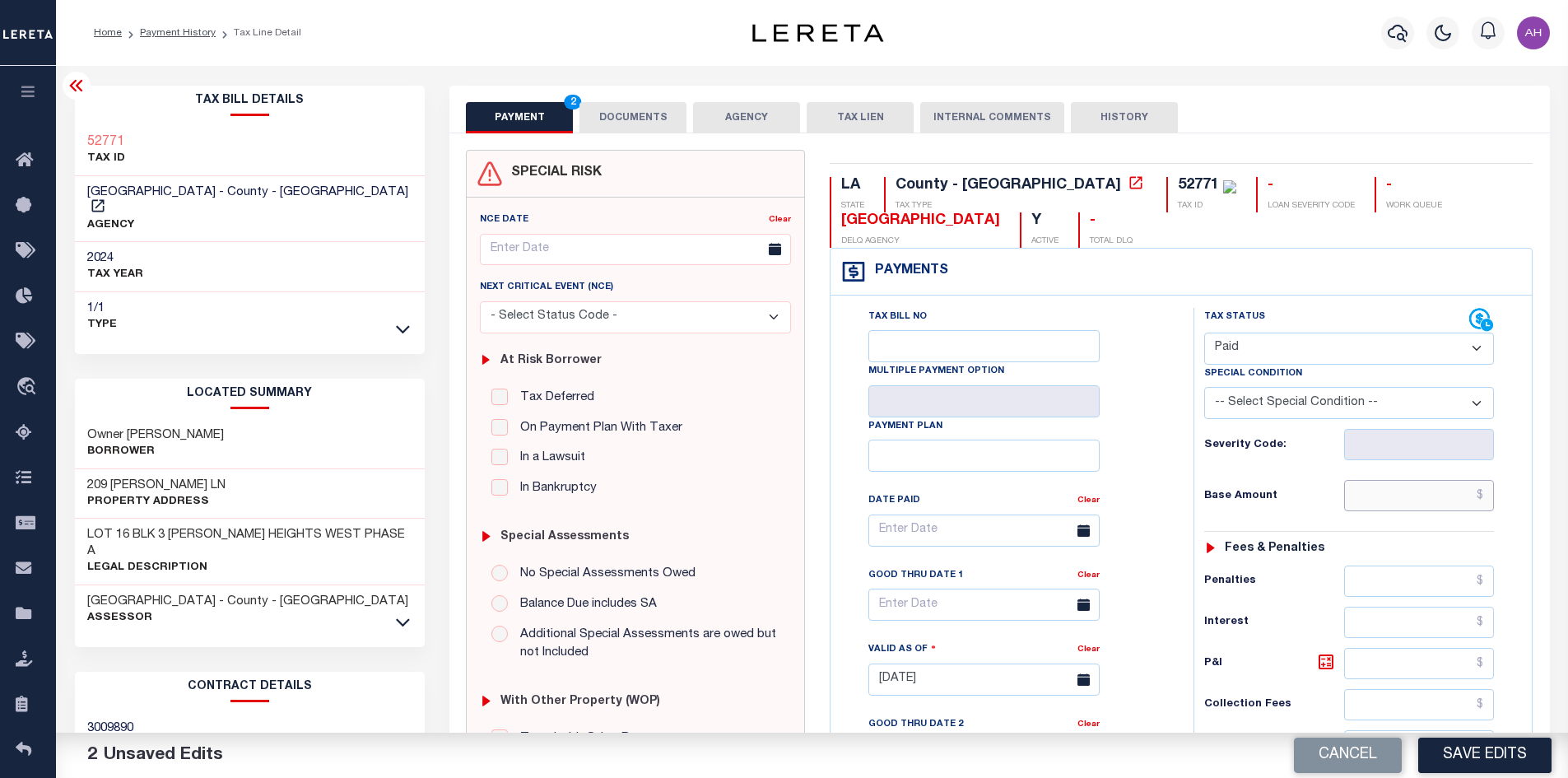
click at [1380, 488] on input "text" at bounding box center [1418, 495] width 150 height 32
click at [1253, 348] on select "- Select Status Code - Open Due/Unpaid Paid Incomplete No Tax Due Internal Refu…" at bounding box center [1349, 348] width 290 height 32
select select "NTX"
click at [1204, 333] on select "- Select Status Code - Open Due/Unpaid Paid Incomplete No Tax Due Internal Refu…" at bounding box center [1349, 348] width 290 height 32
click at [1246, 401] on select "-- Select Special Condition -- 3RD PARTY TAX LIEN AGENCY TAX LIEN (A.K.A Inside…" at bounding box center [1349, 403] width 290 height 32
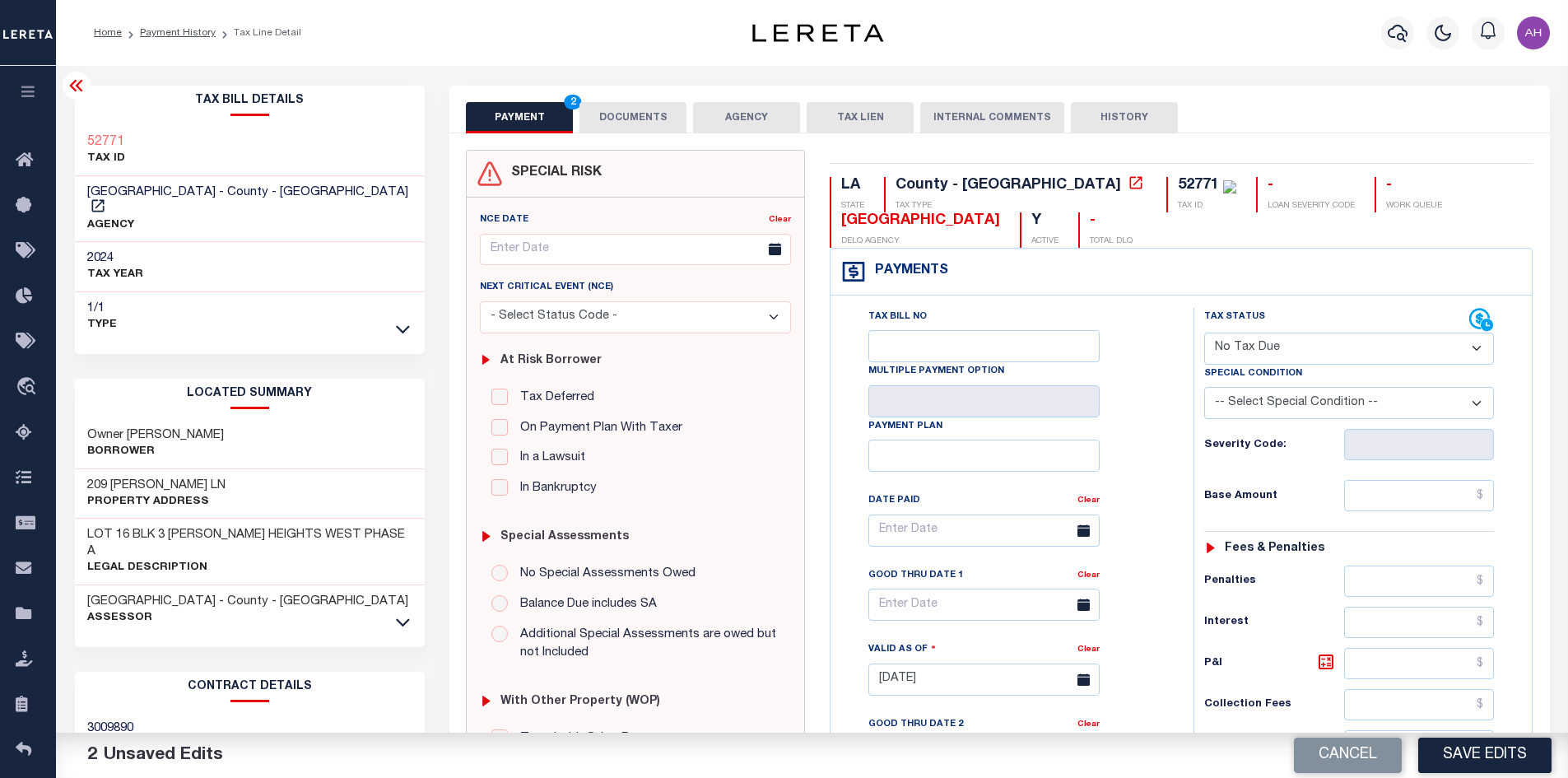
select select "5"
click at [1204, 388] on select "-- Select Special Condition -- 3RD PARTY TAX LIEN AGENCY TAX LIEN (A.K.A Inside…" at bounding box center [1349, 403] width 290 height 32
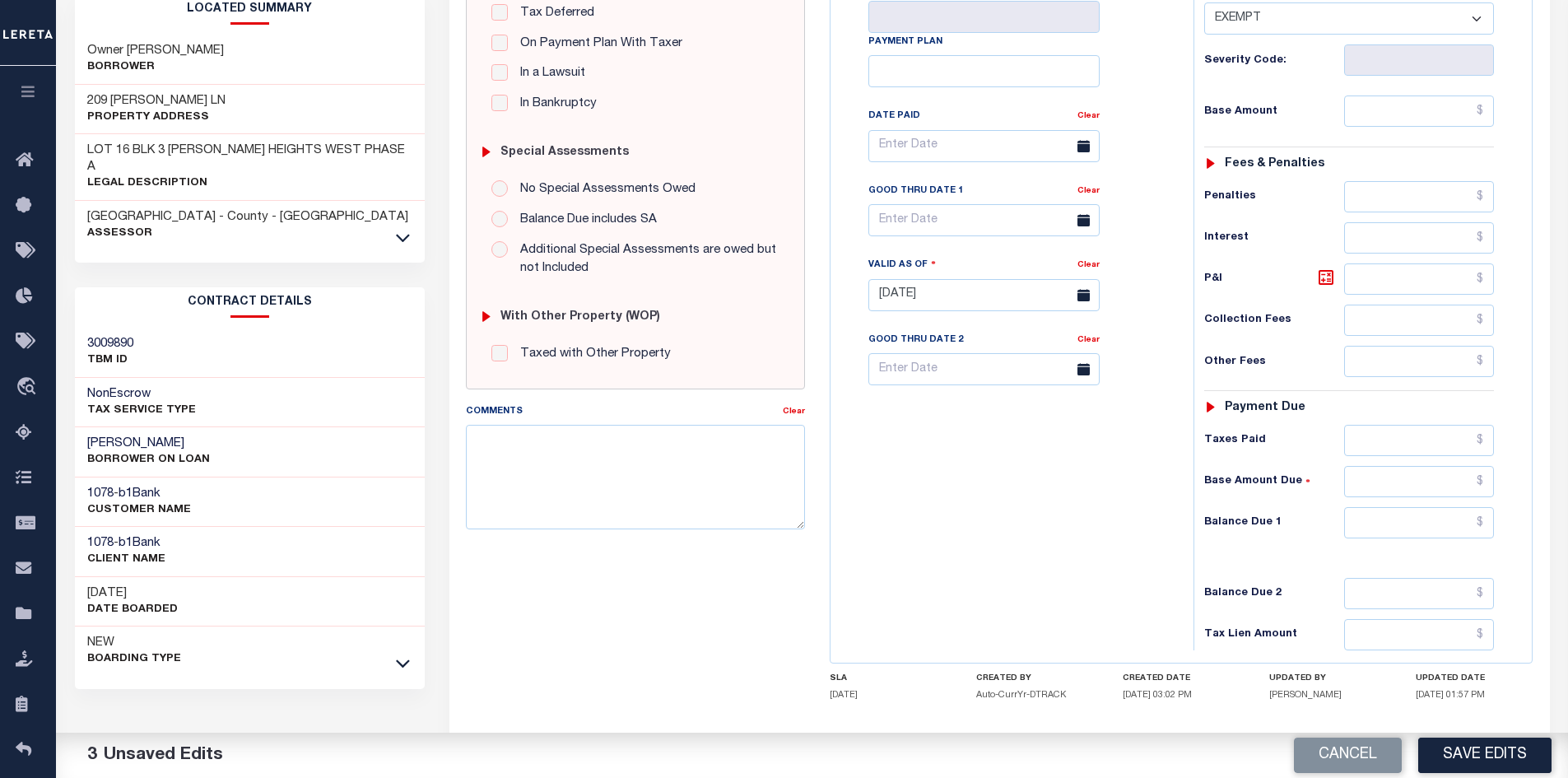
scroll to position [469, 0]
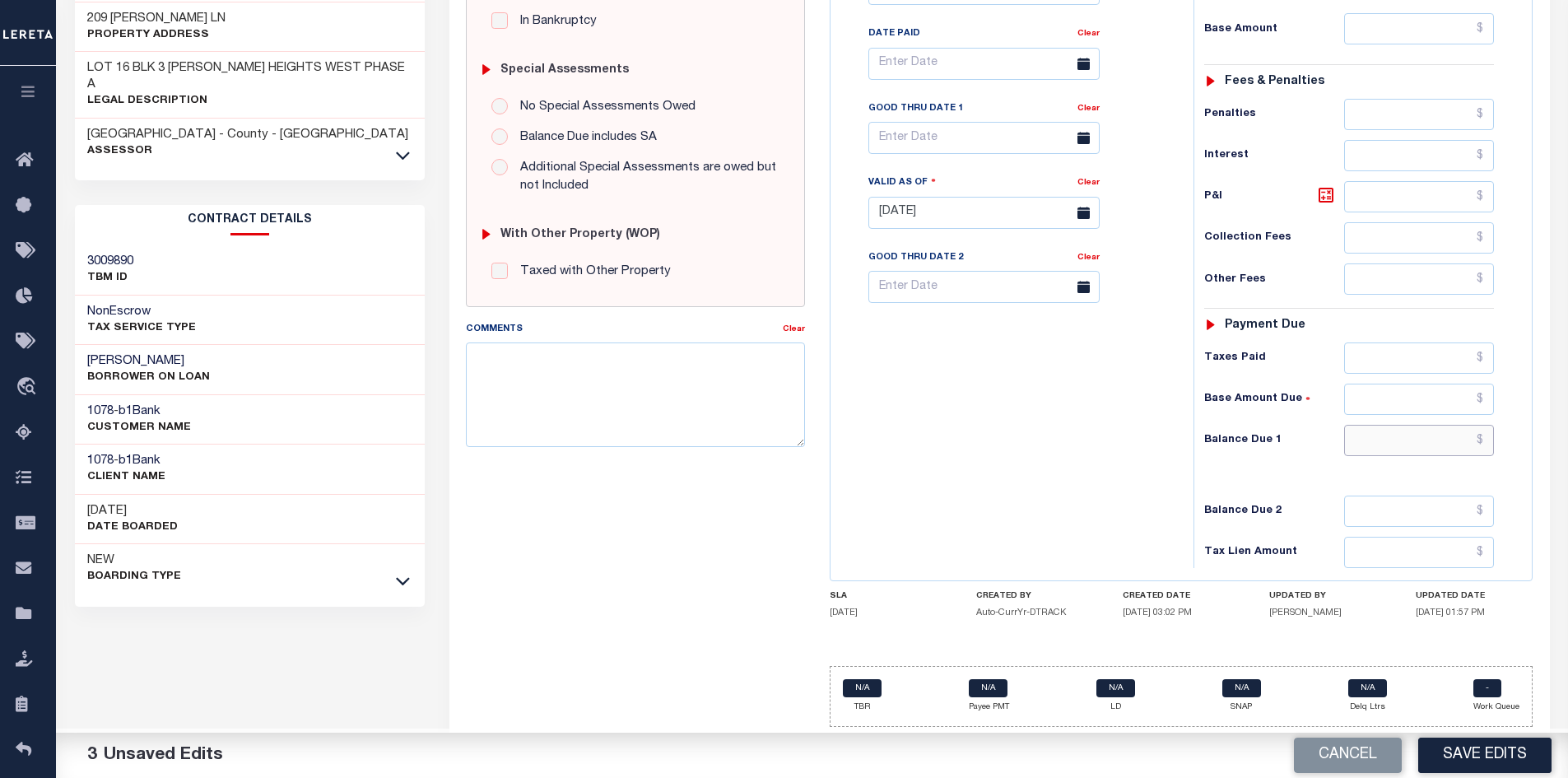
click at [1409, 445] on input "text" at bounding box center [1418, 440] width 150 height 32
type input "$0.00"
click at [1492, 750] on button "Save Edits" at bounding box center [1484, 755] width 133 height 35
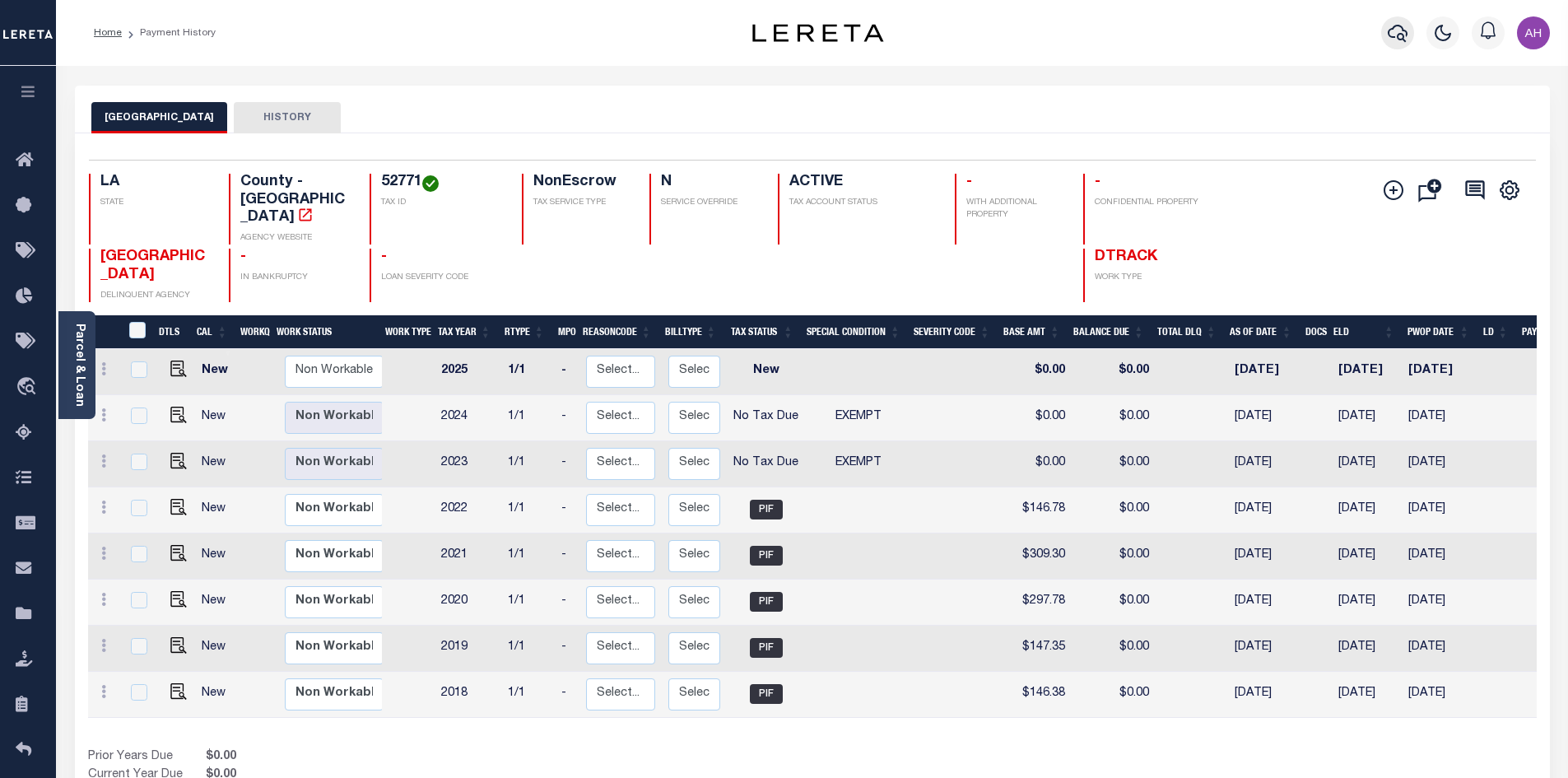
click at [1400, 31] on icon "button" at bounding box center [1398, 33] width 20 height 20
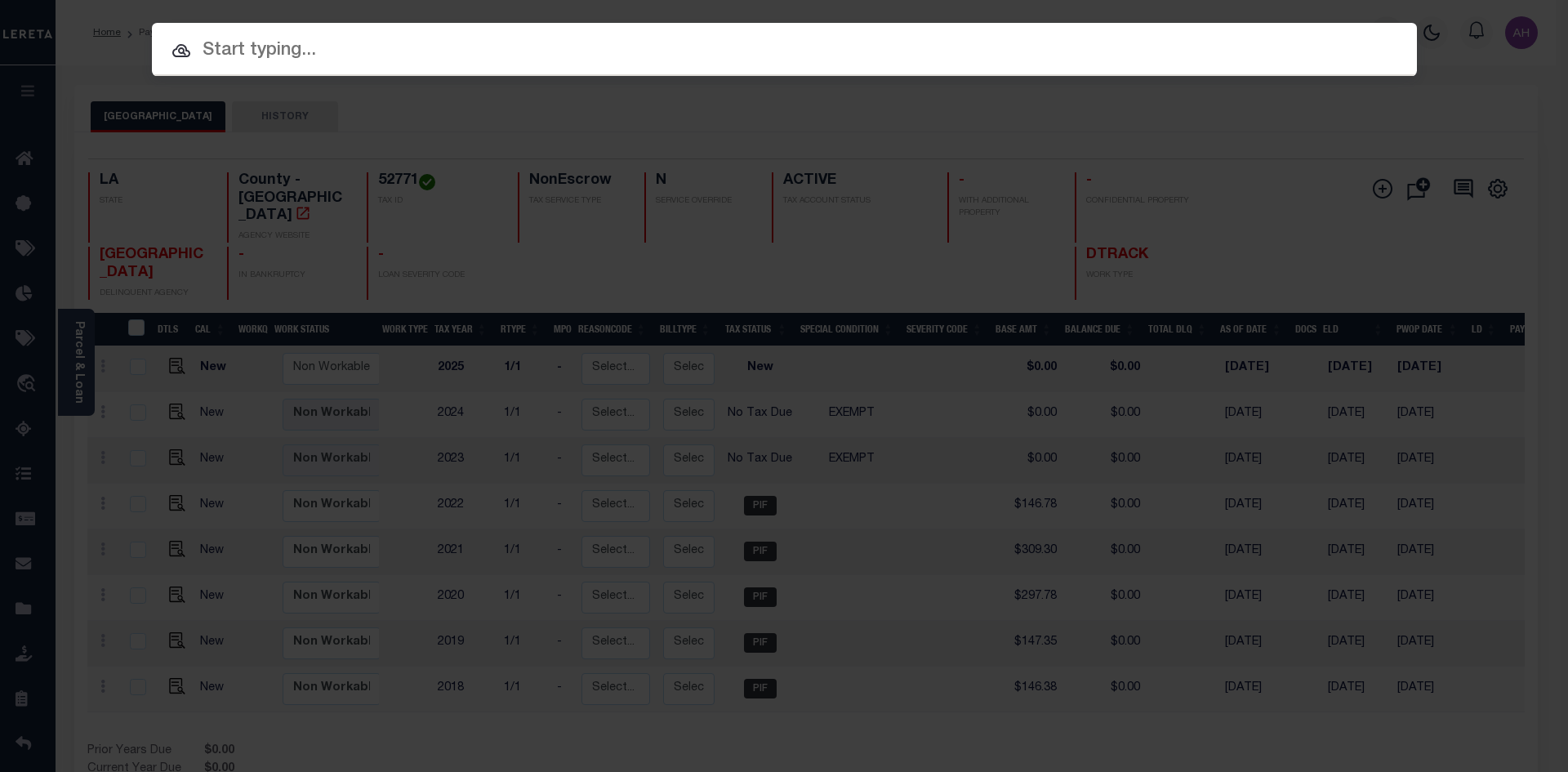
paste input "080030290020"
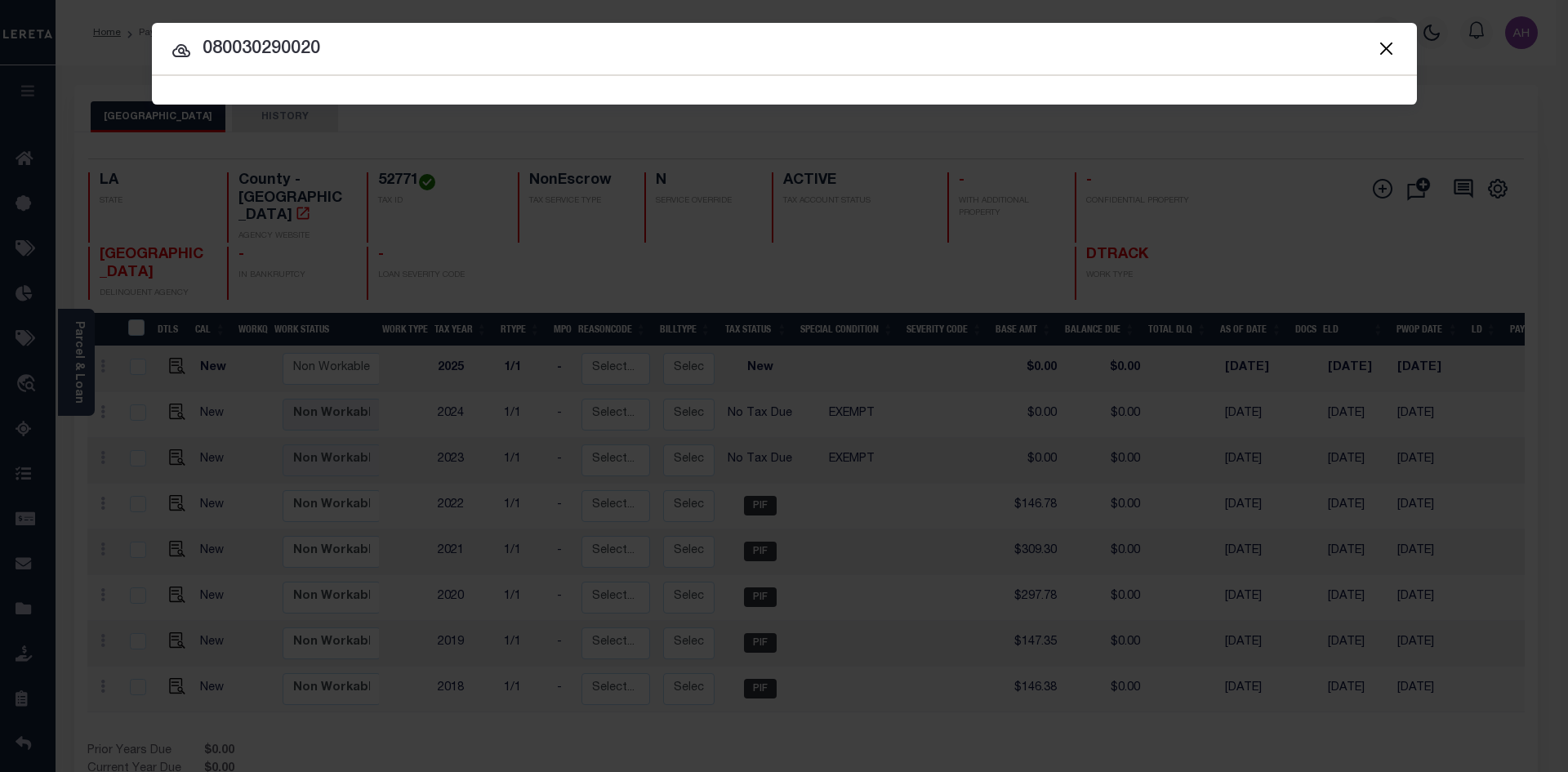
type input "080030290020"
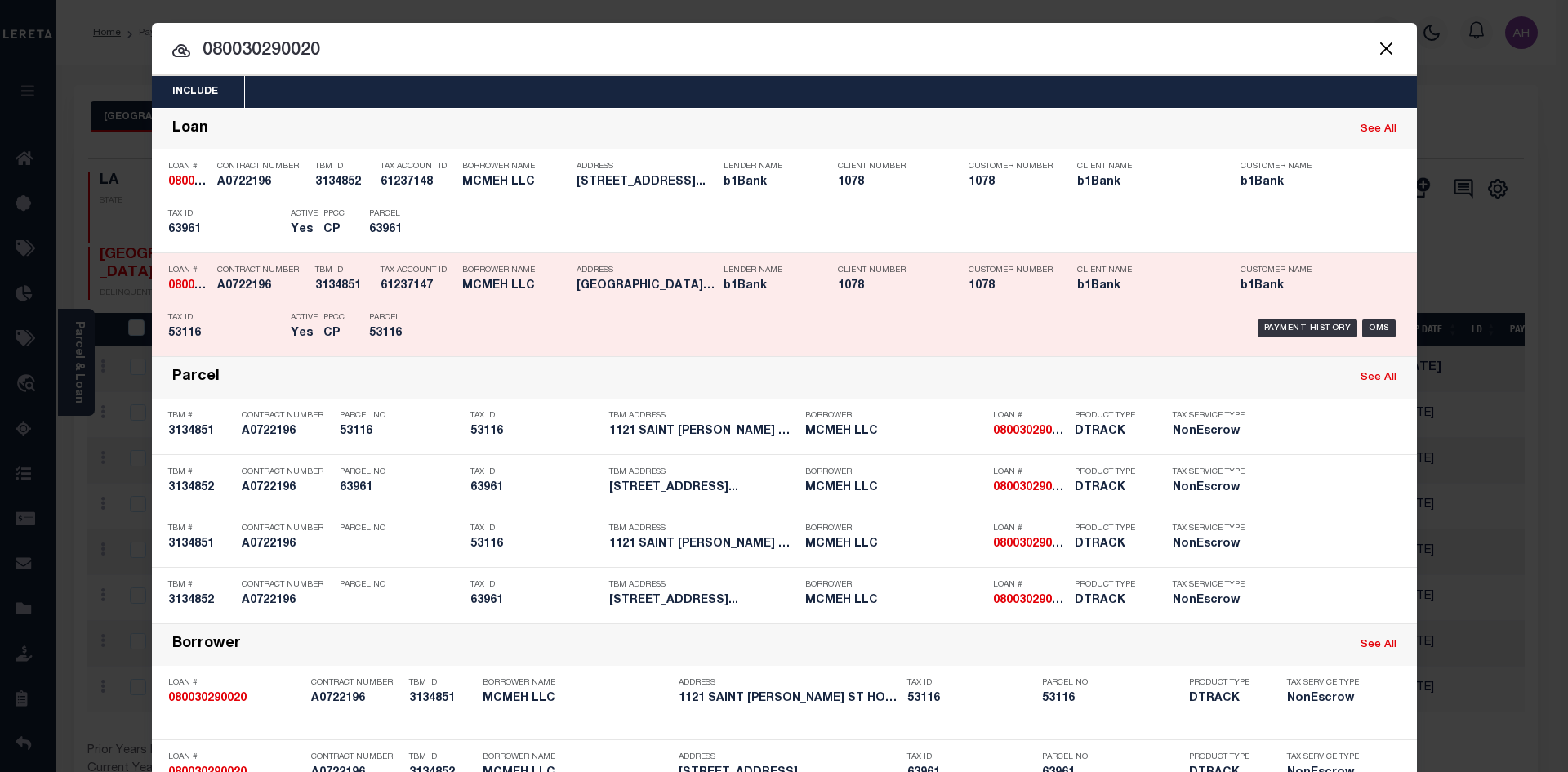
click at [1265, 317] on div "Payment History OMS" at bounding box center [934, 328] width 933 height 47
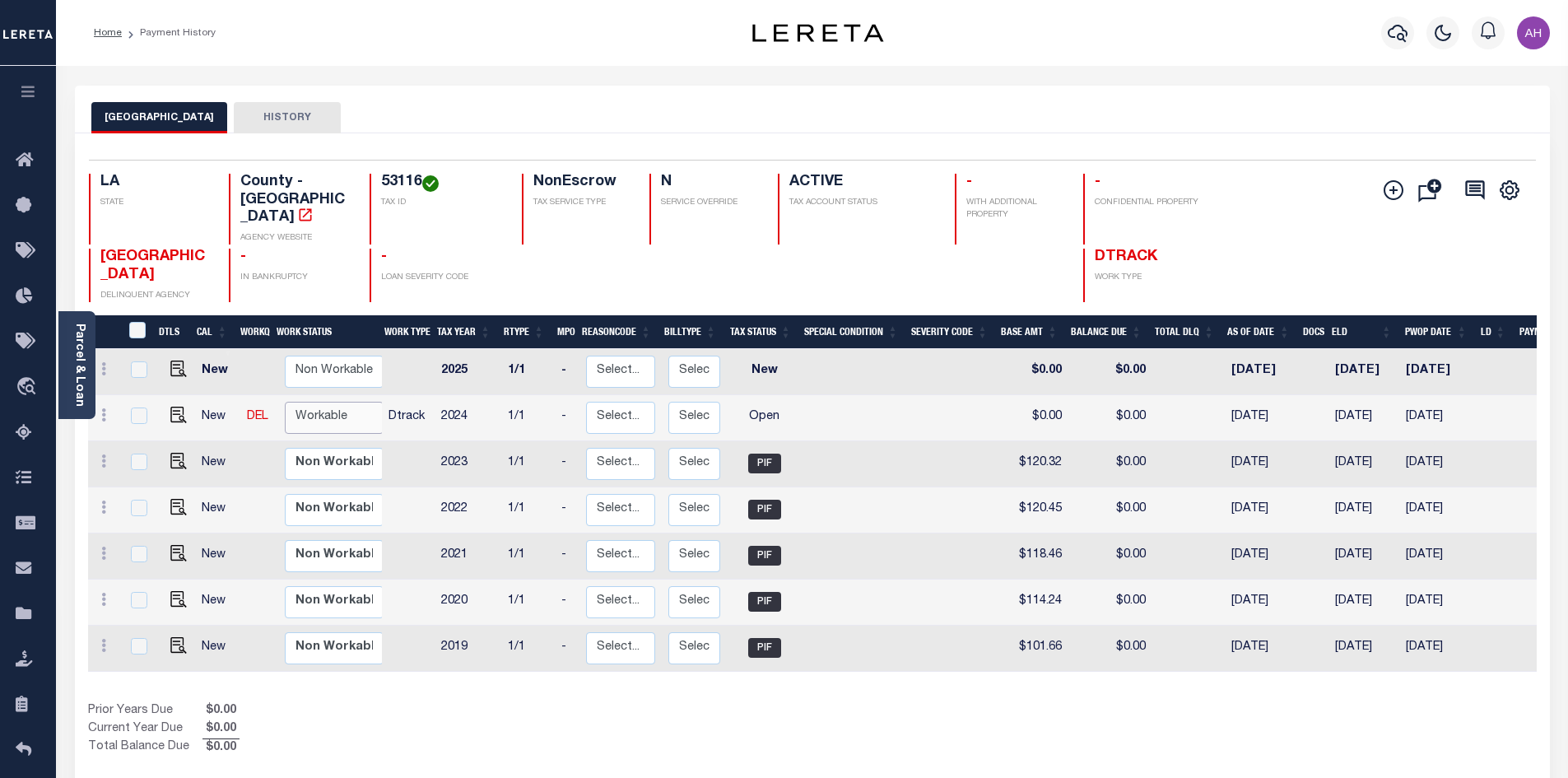
click at [319, 402] on select "Non Workable Workable" at bounding box center [334, 418] width 99 height 32
checkbox input "true"
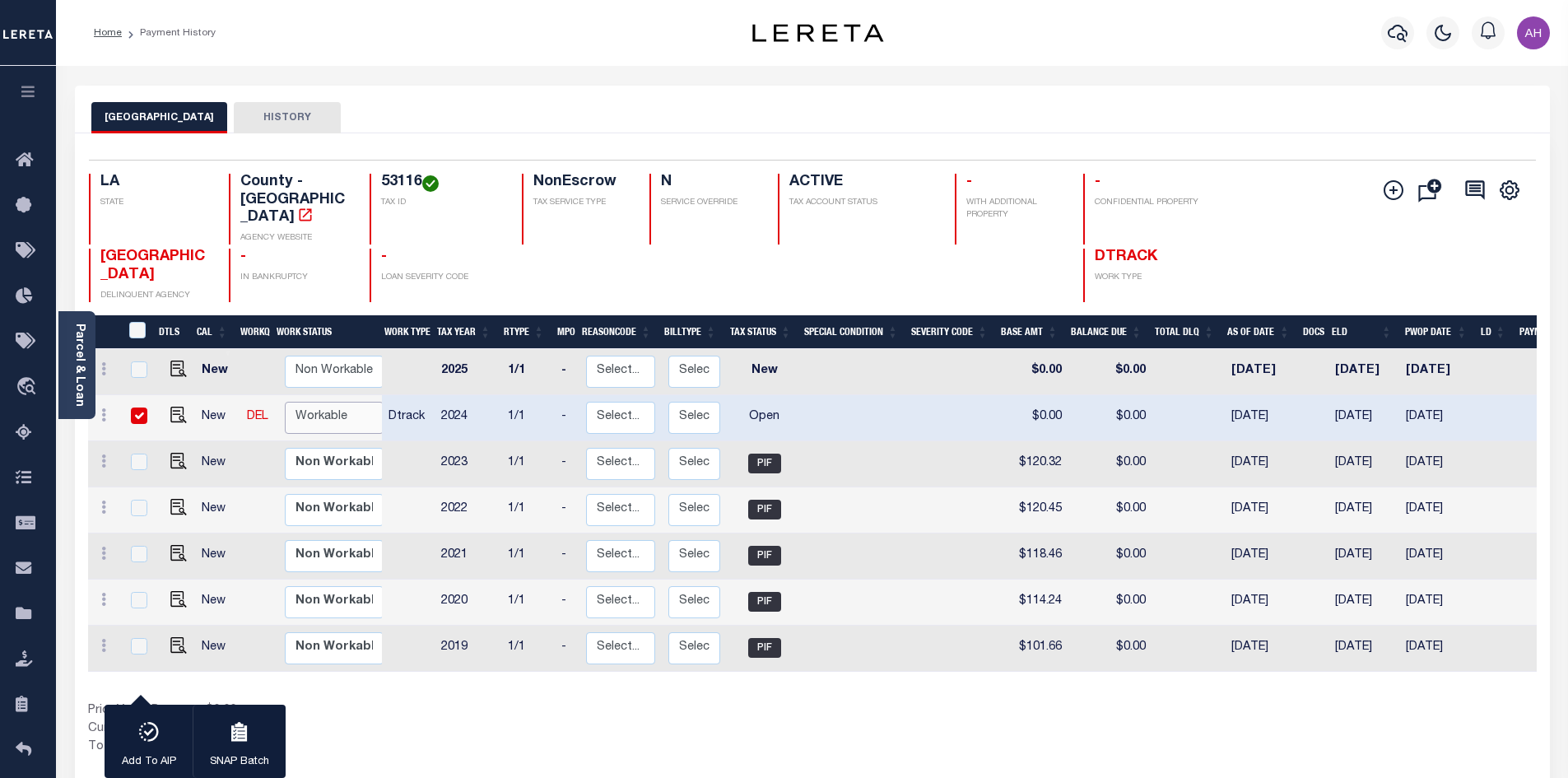
select select "true"
click at [285, 402] on select "Non Workable Workable" at bounding box center [334, 418] width 99 height 32
checkbox input "false"
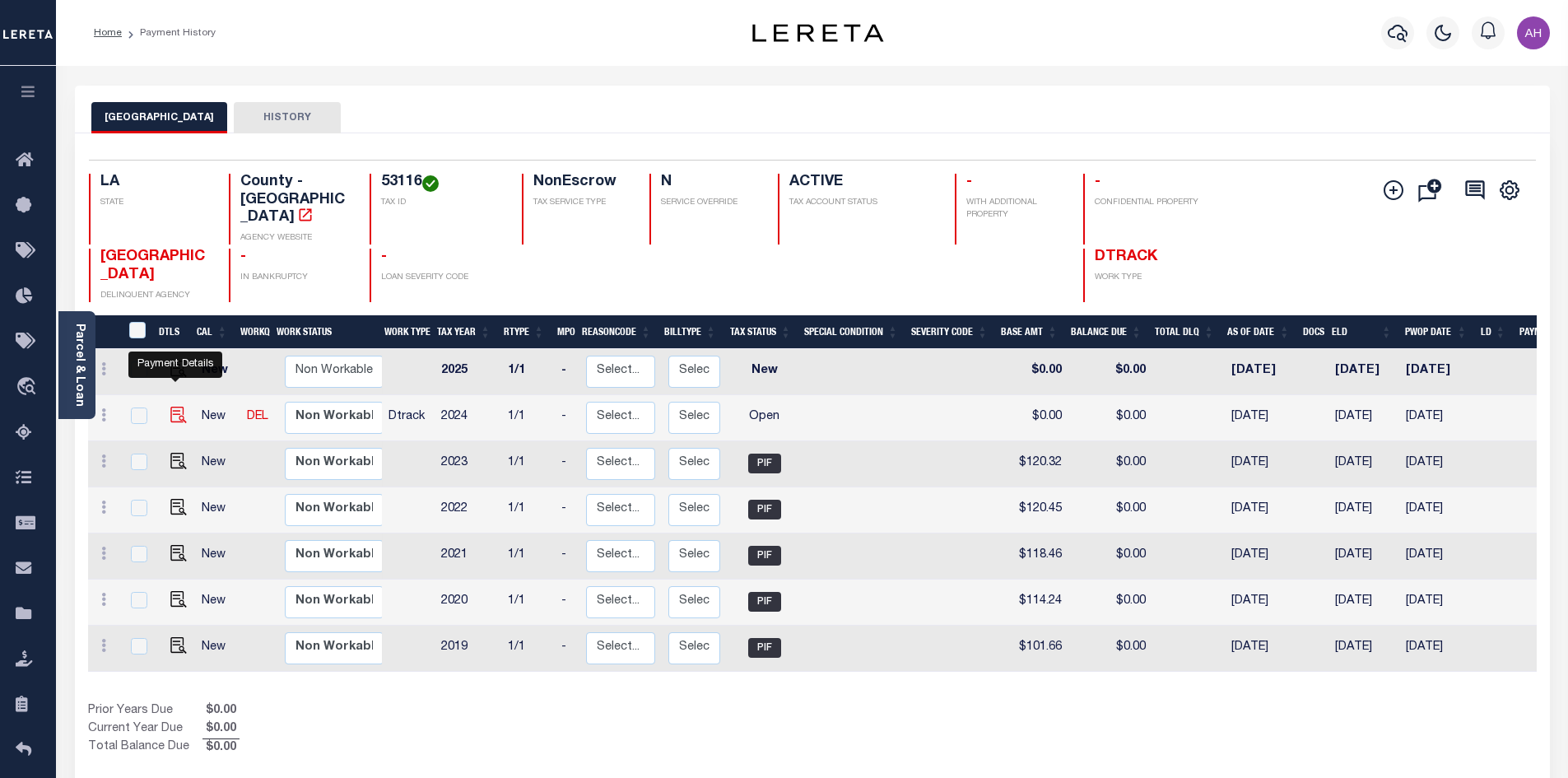
click at [177, 406] on img "" at bounding box center [178, 414] width 16 height 16
checkbox input "true"
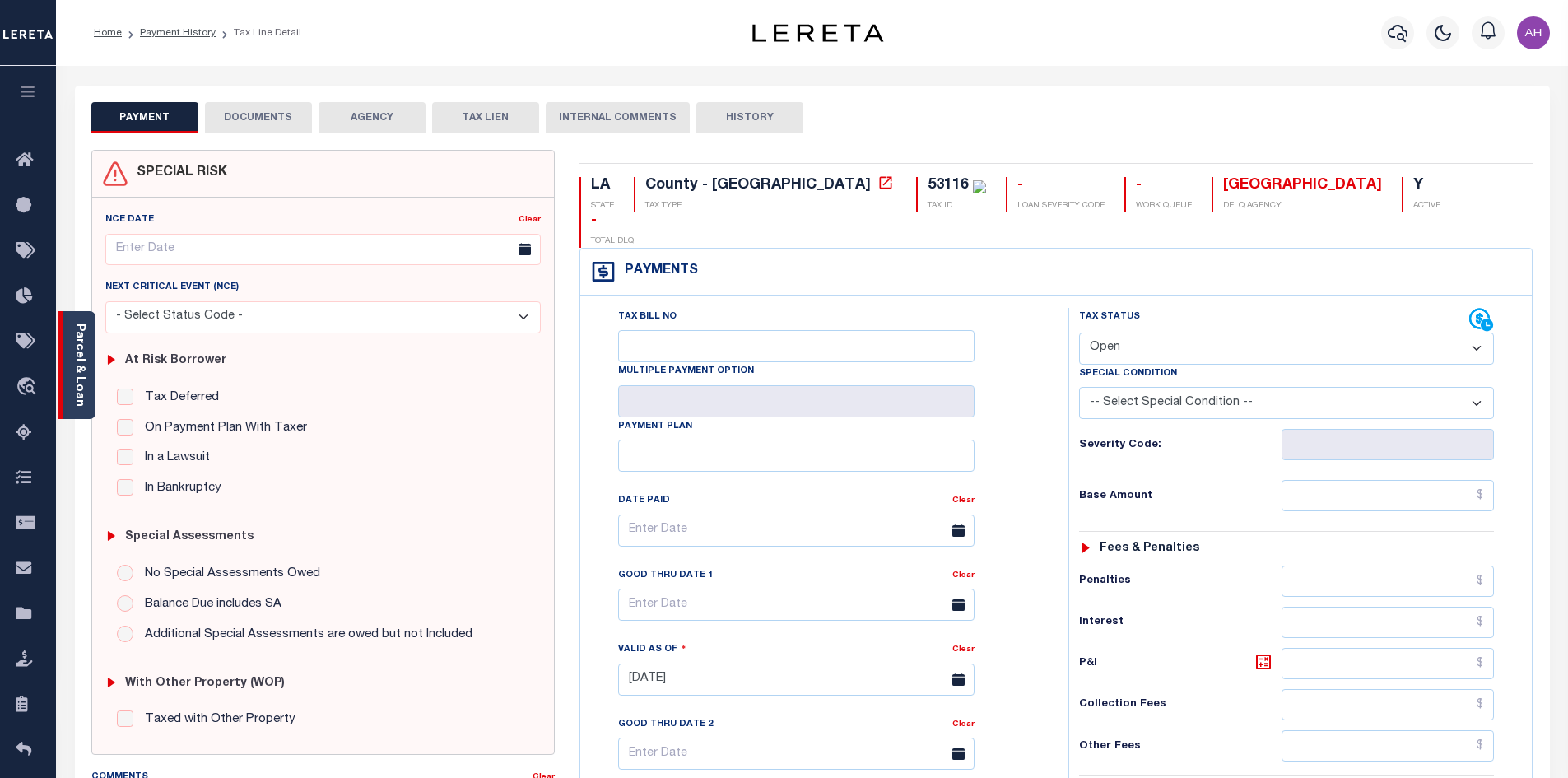
click at [78, 340] on link "Parcel & Loan" at bounding box center [78, 365] width 12 height 83
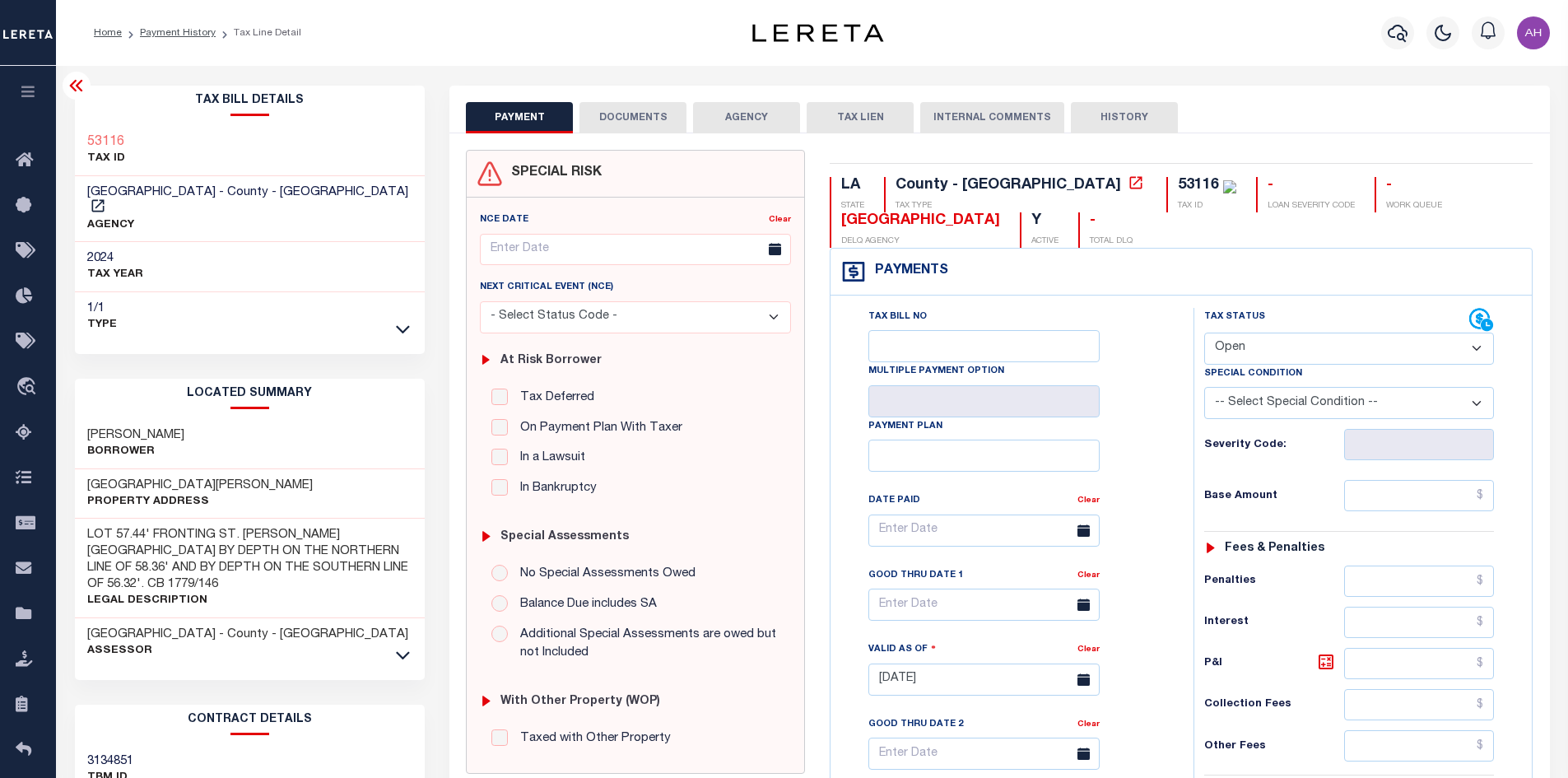
click at [1307, 342] on select "- Select Status Code - Open Due/Unpaid Paid Incomplete No Tax Due Internal Refu…" at bounding box center [1349, 348] width 290 height 32
select select "PYD"
click at [1204, 333] on select "- Select Status Code - Open Due/Unpaid Paid Incomplete No Tax Due Internal Refu…" at bounding box center [1349, 348] width 290 height 32
type input "[DATE]"
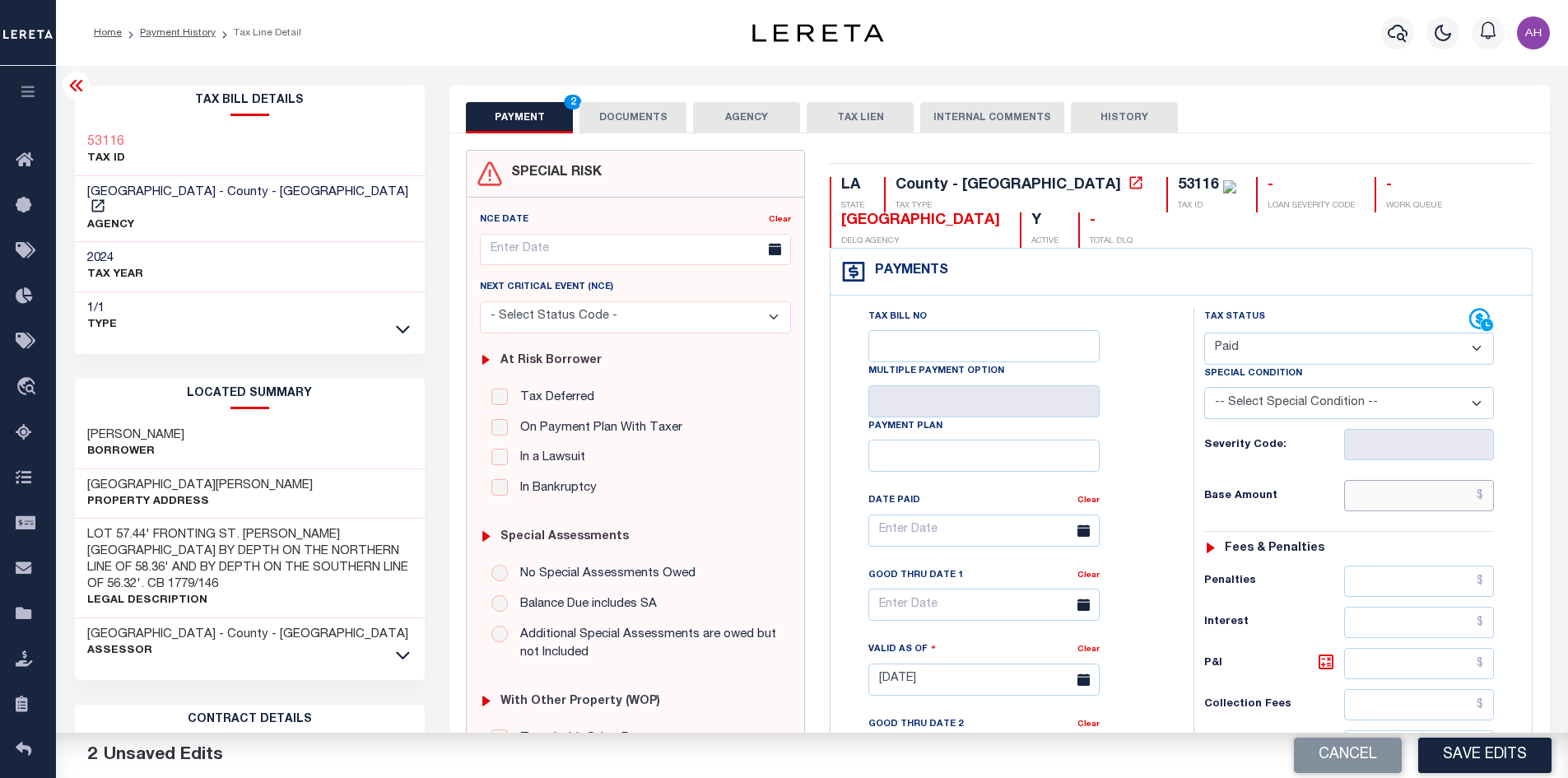
click at [1353, 495] on input "text" at bounding box center [1418, 495] width 150 height 32
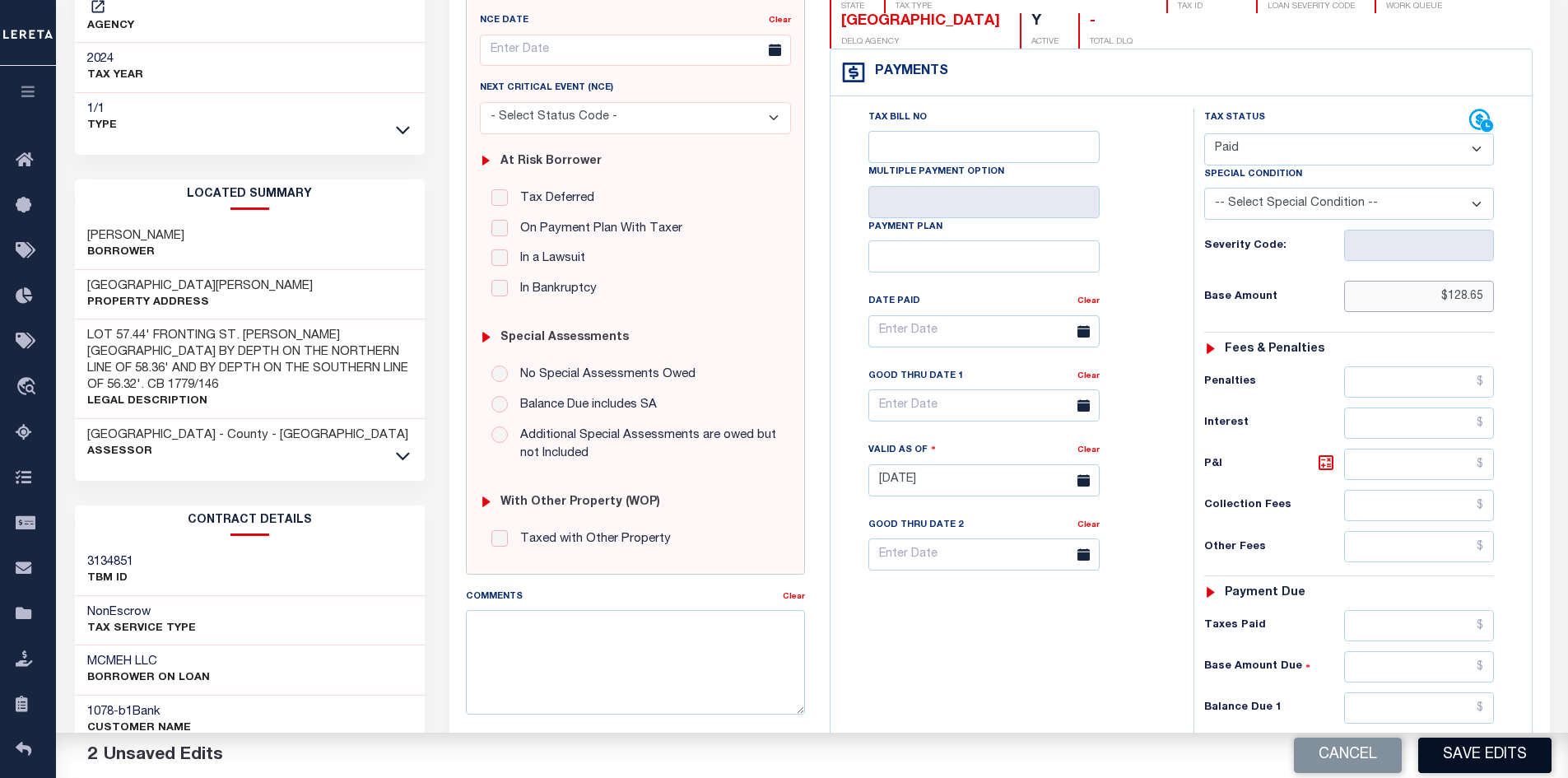
scroll to position [330, 0]
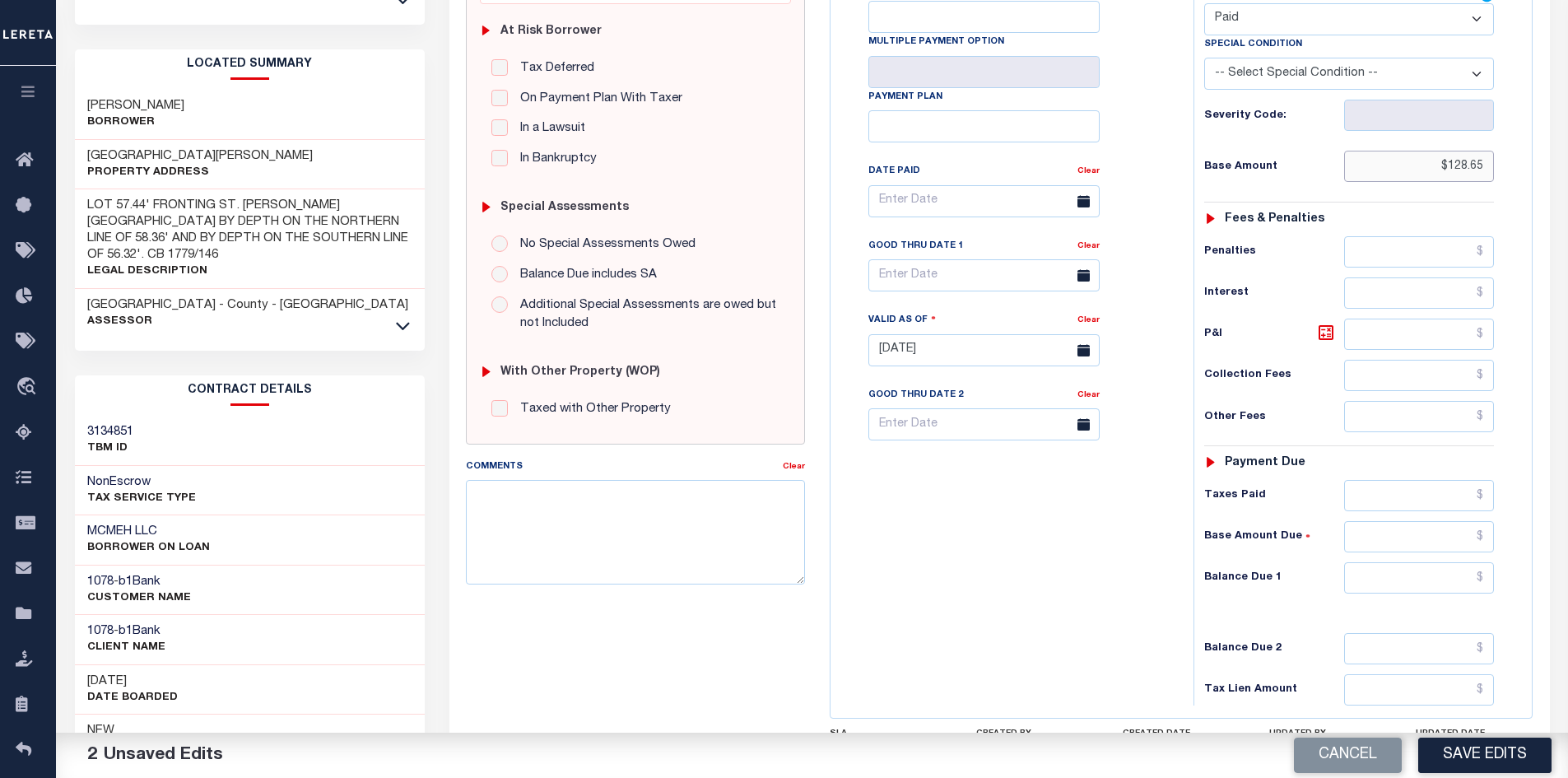
type input "$128.65"
click at [1388, 584] on input "text" at bounding box center [1418, 577] width 150 height 32
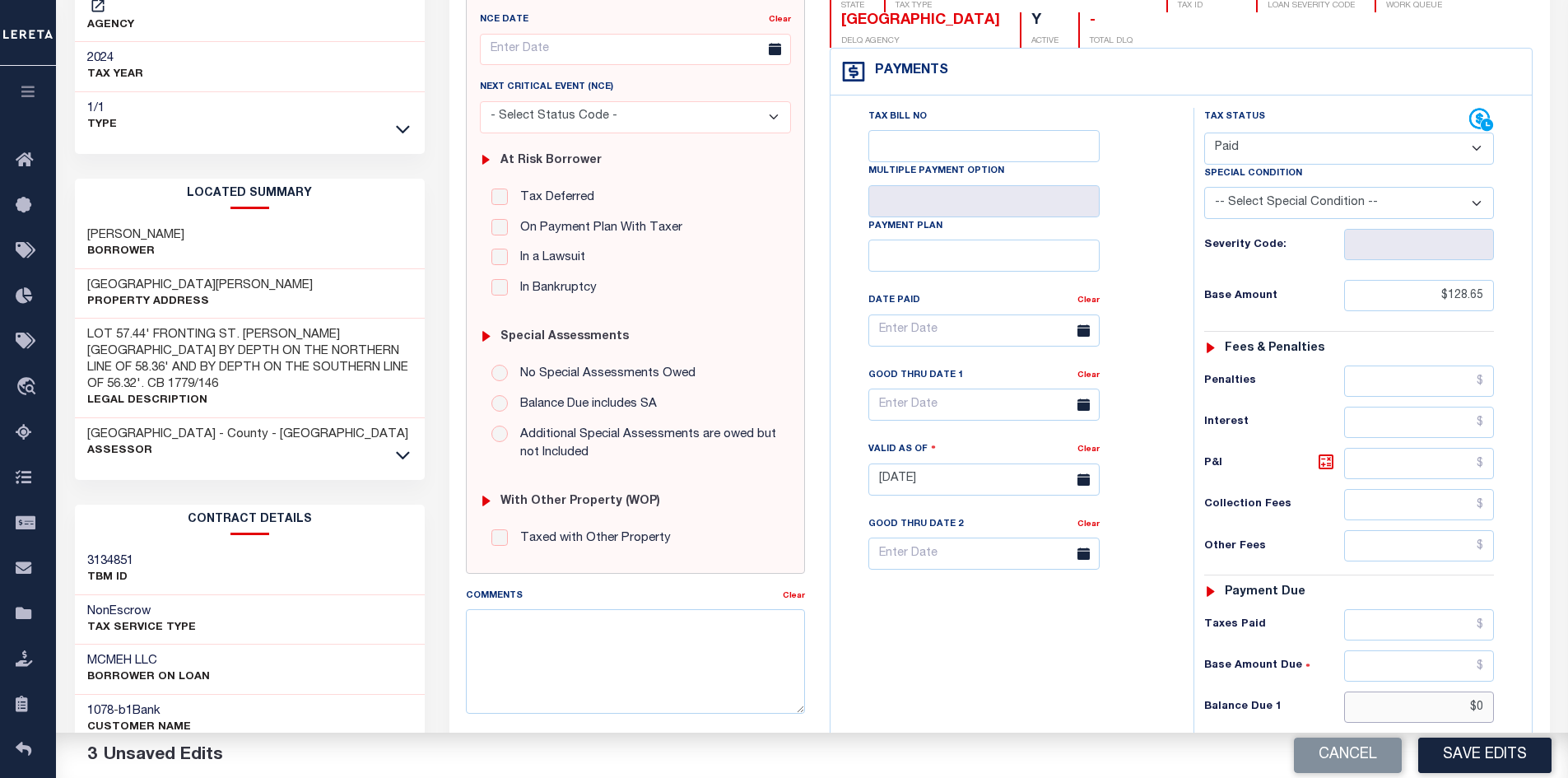
scroll to position [0, 0]
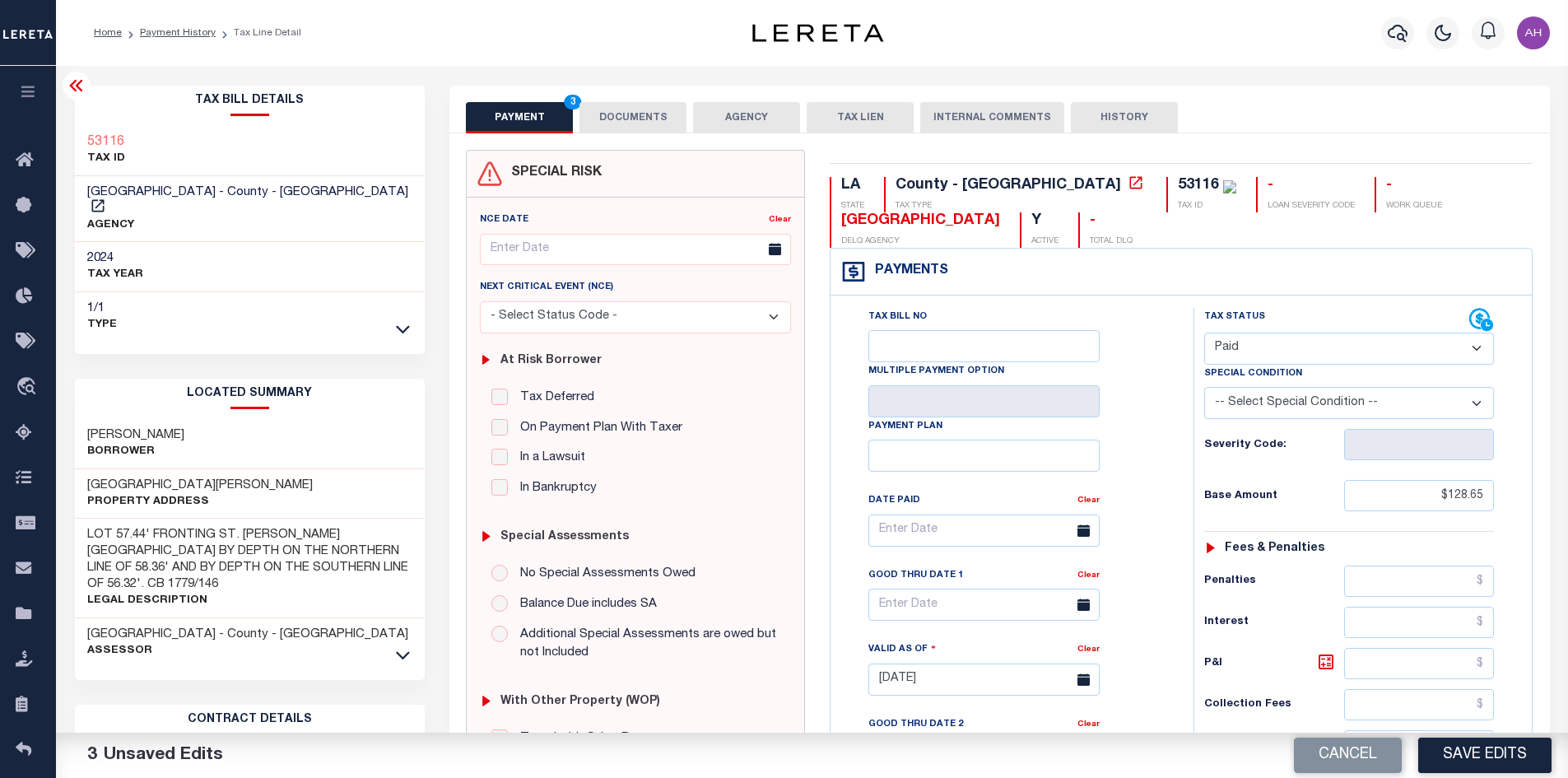
type input "$0.00"
click at [604, 95] on div "PAYMENT 4 DOCUMENTS AGENCY DELINQUENT PAYEE TAX LIEN" at bounding box center [1000, 109] width 1101 height 48
click at [626, 110] on button "DOCUMENTS" at bounding box center [632, 117] width 107 height 32
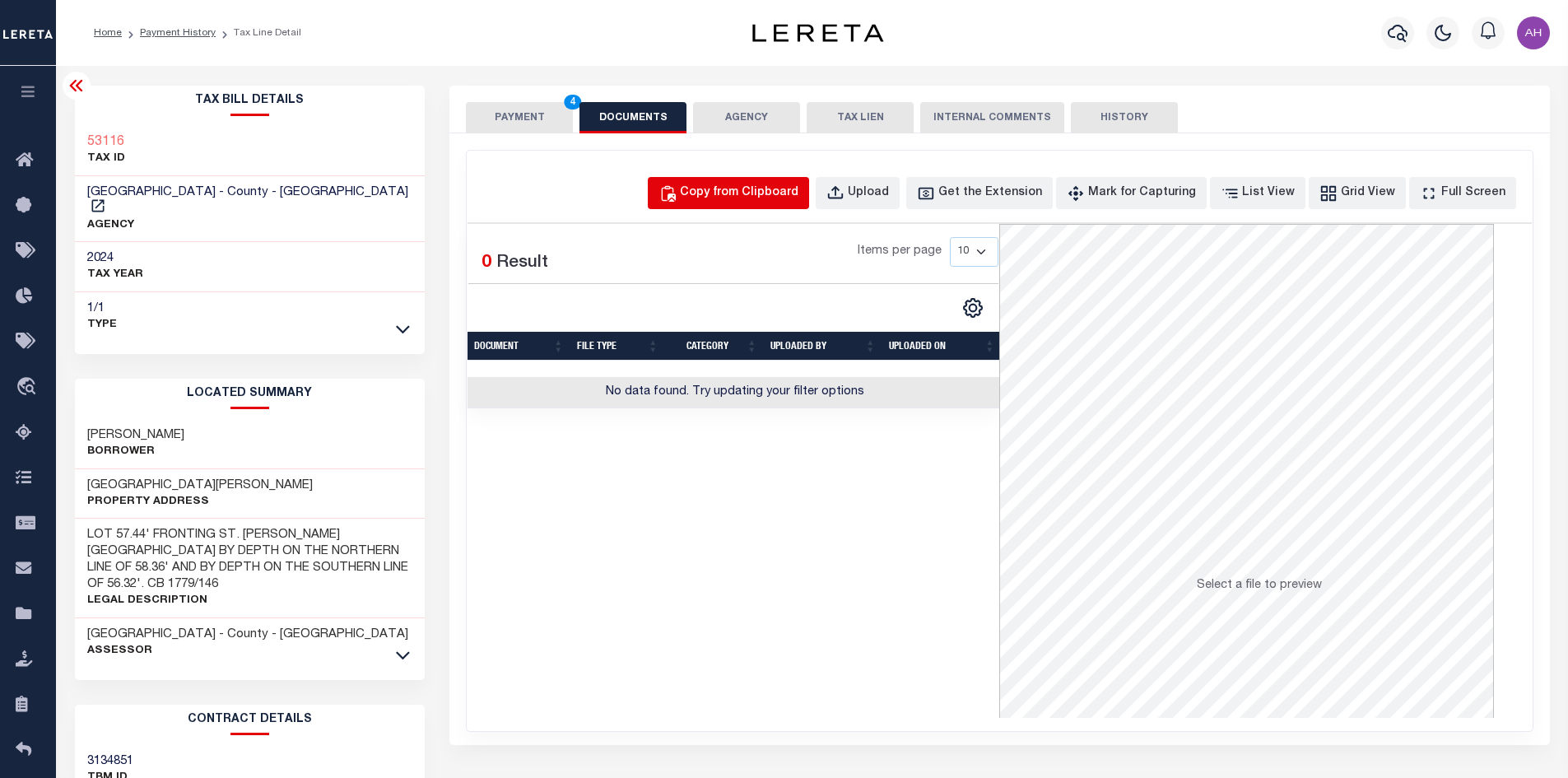
click at [757, 195] on div "Copy from Clipboard" at bounding box center [739, 194] width 119 height 18
select select "POP"
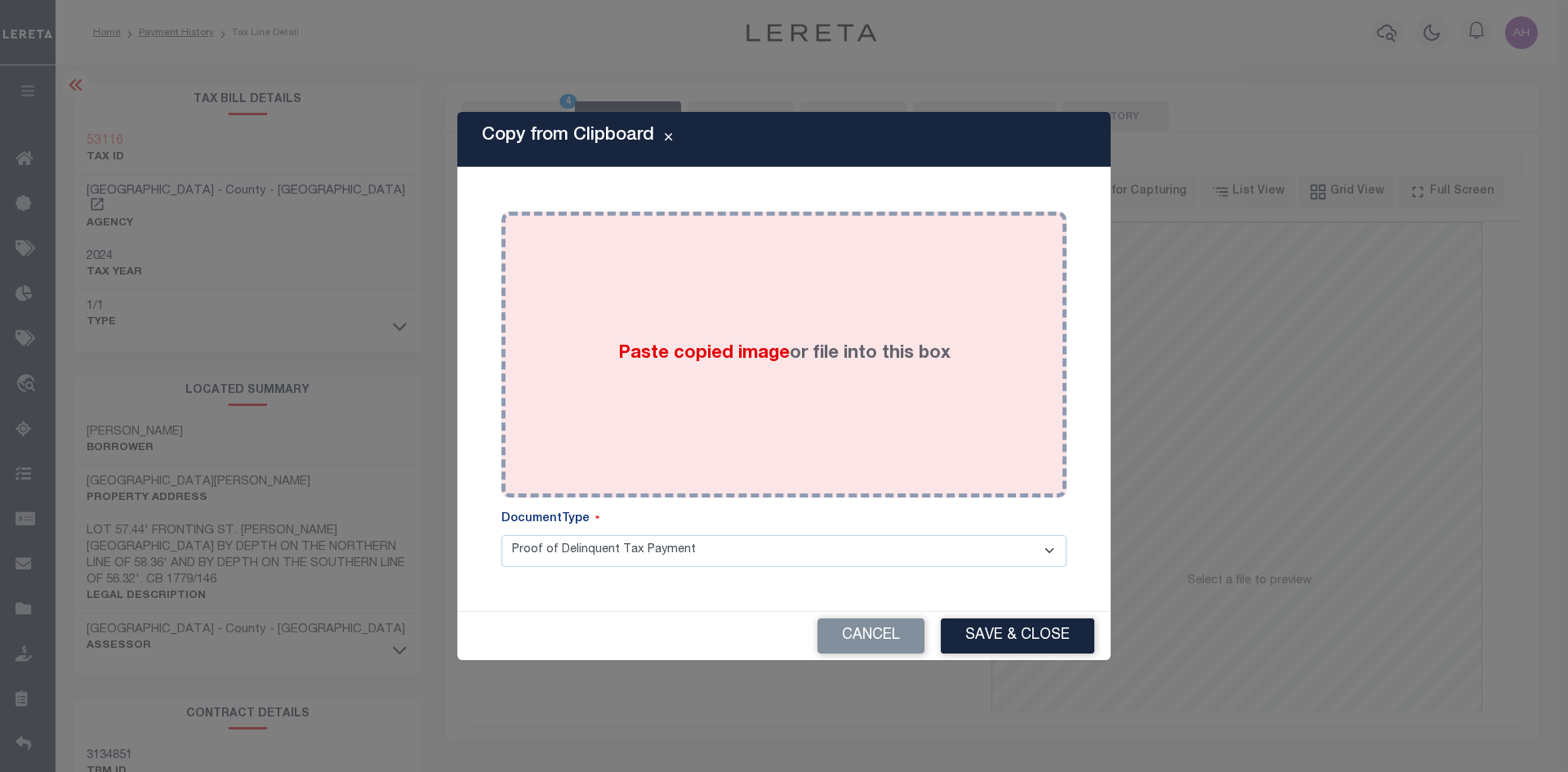
click at [719, 363] on span "Paste copied image" at bounding box center [704, 354] width 172 height 18
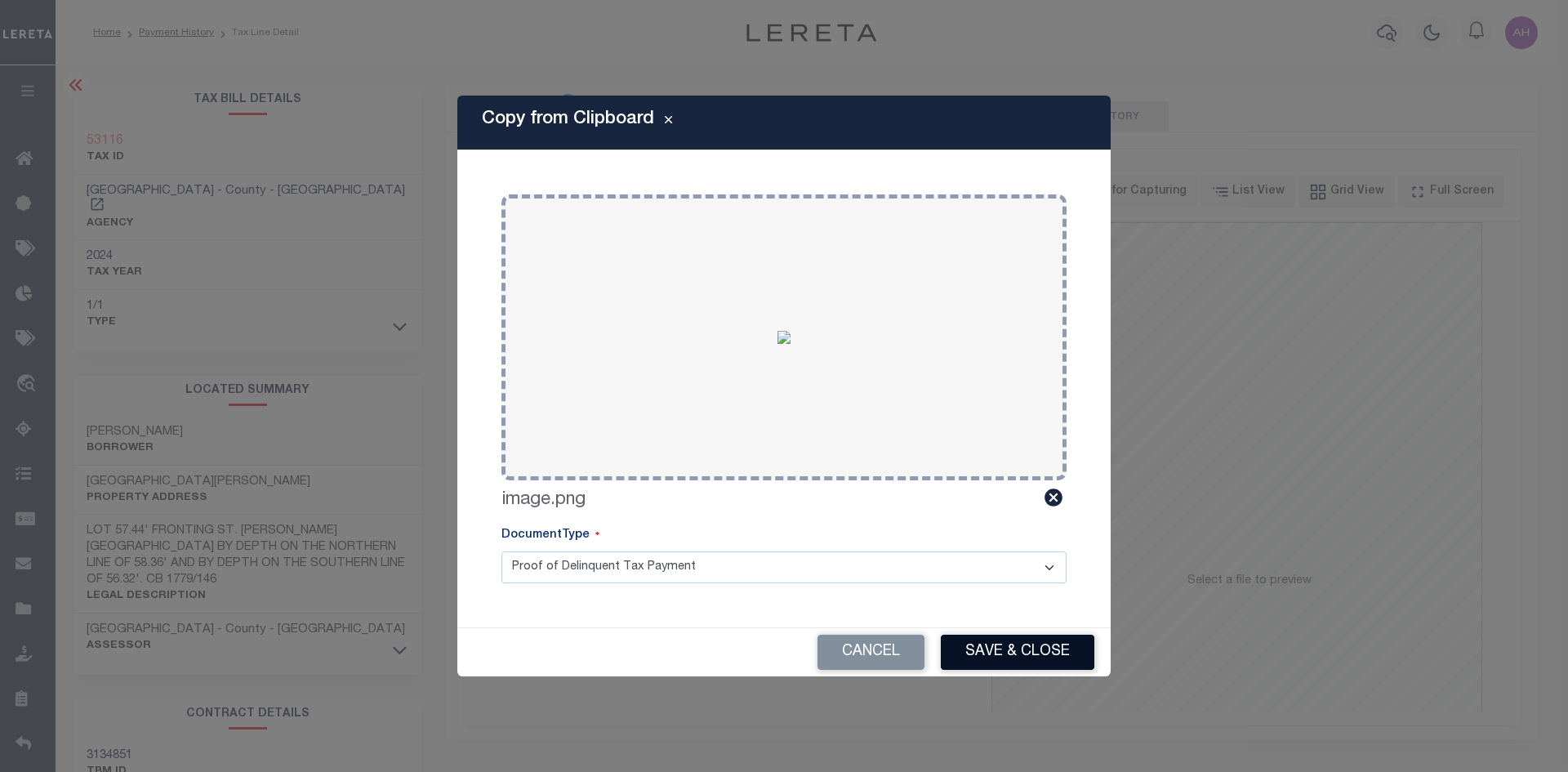
click at [979, 654] on button "Save & Close" at bounding box center [1018, 651] width 154 height 35
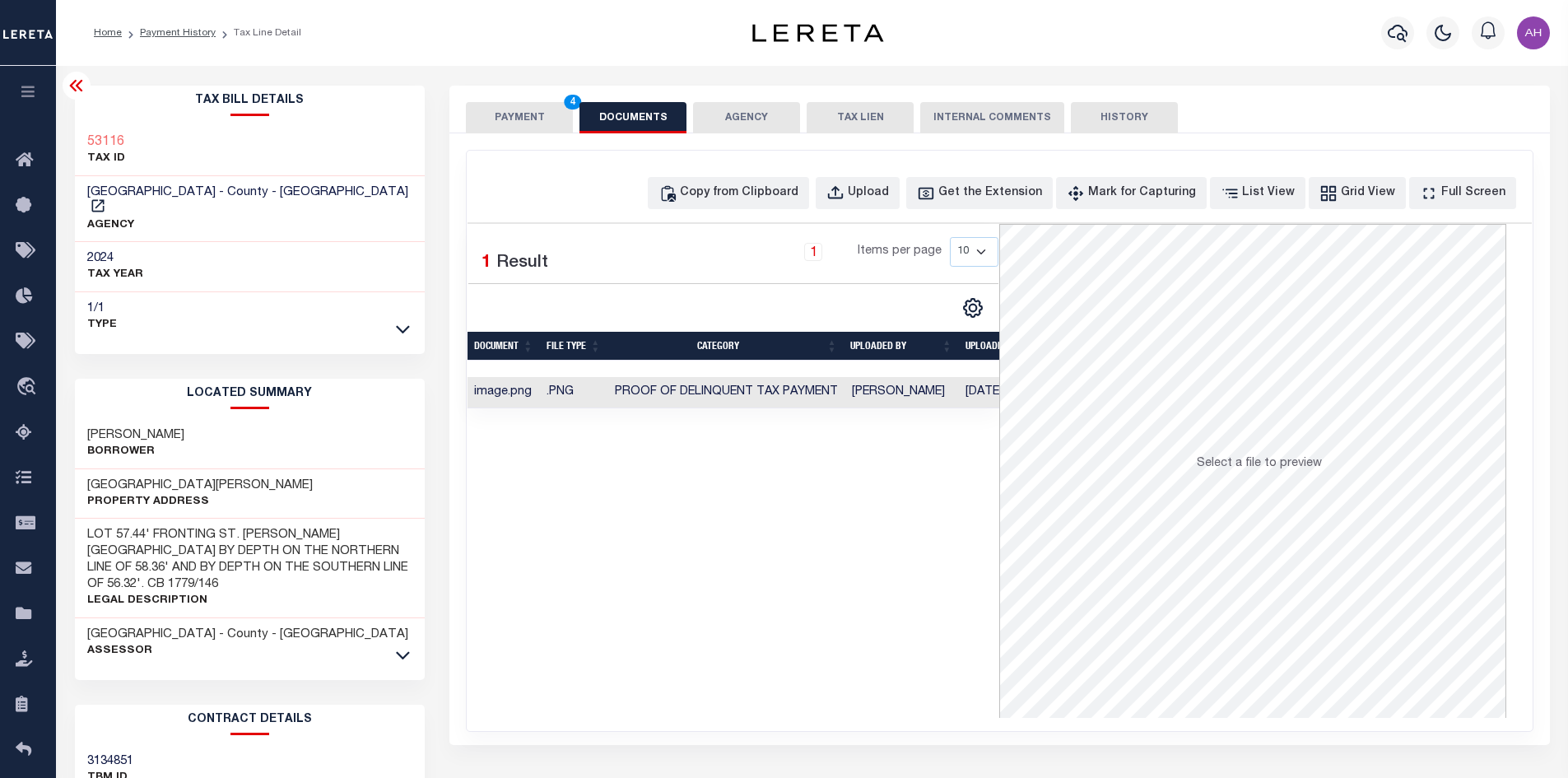
click at [526, 114] on button "PAYMENT 4" at bounding box center [519, 117] width 107 height 32
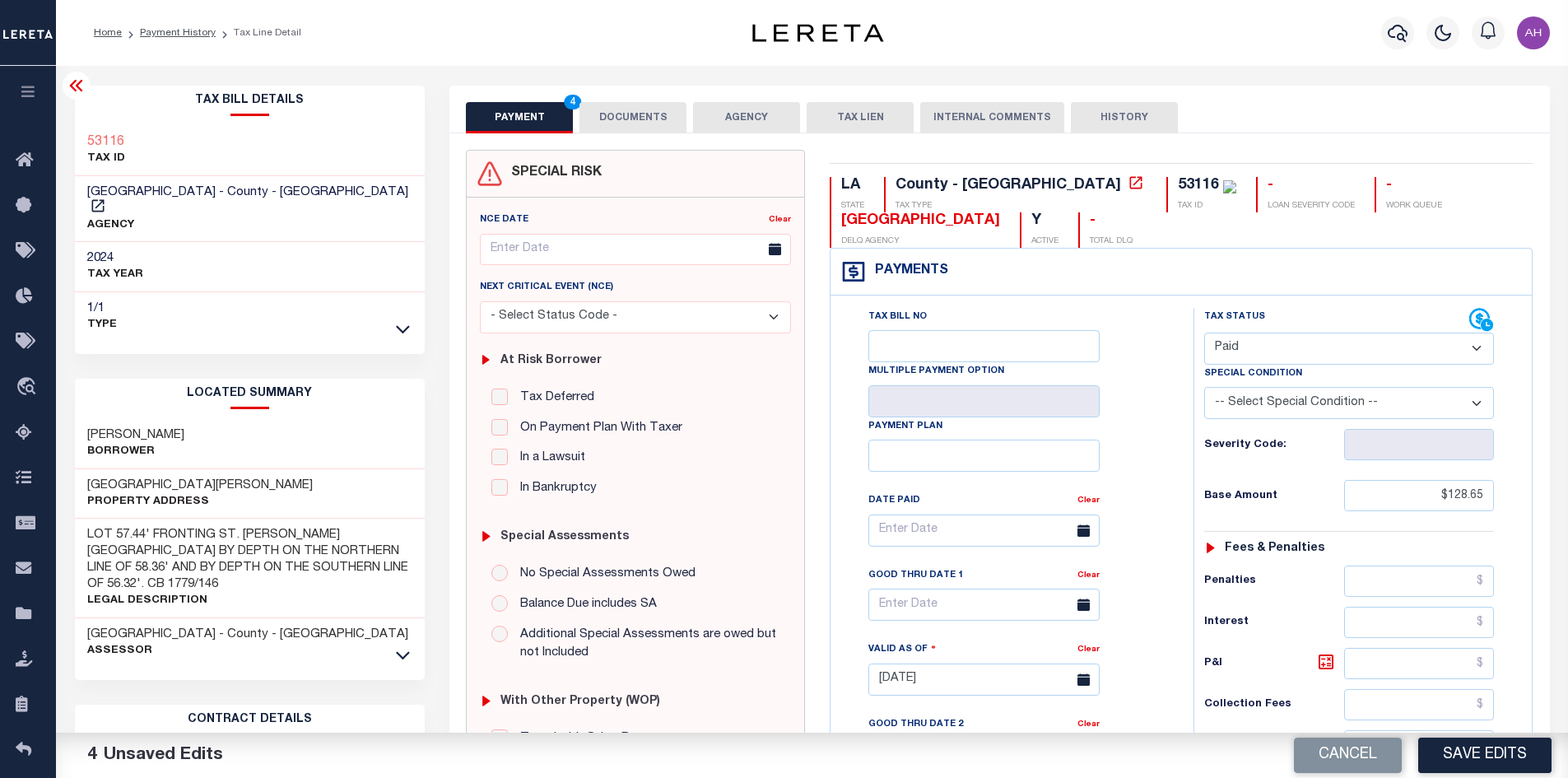
drag, startPoint x: 1471, startPoint y: 761, endPoint x: 1418, endPoint y: 776, distance: 55.1
click at [1471, 760] on button "Save Edits" at bounding box center [1484, 755] width 133 height 35
checkbox input "false"
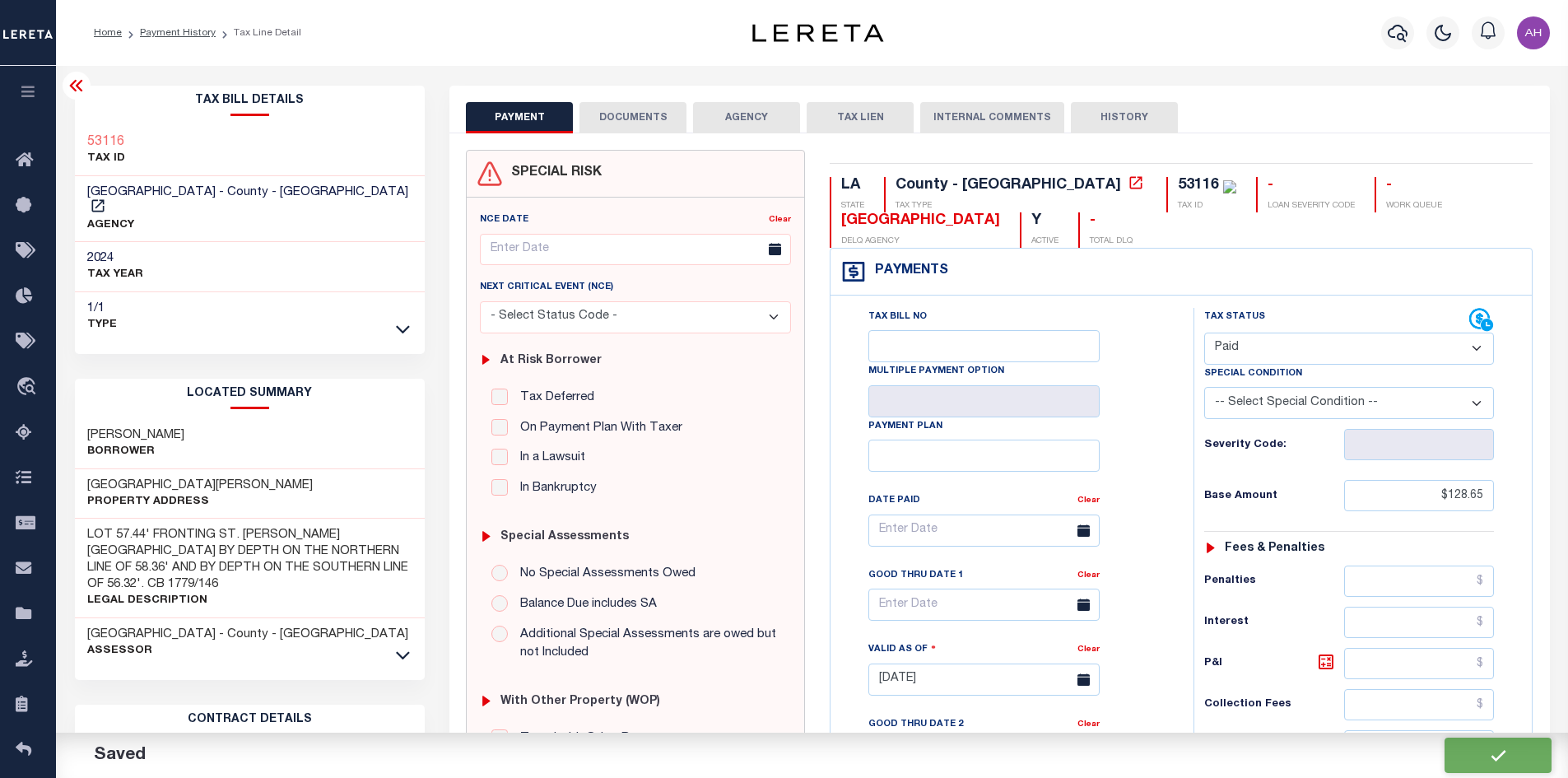
checkbox input "false"
type input "$128.65"
type input "$0"
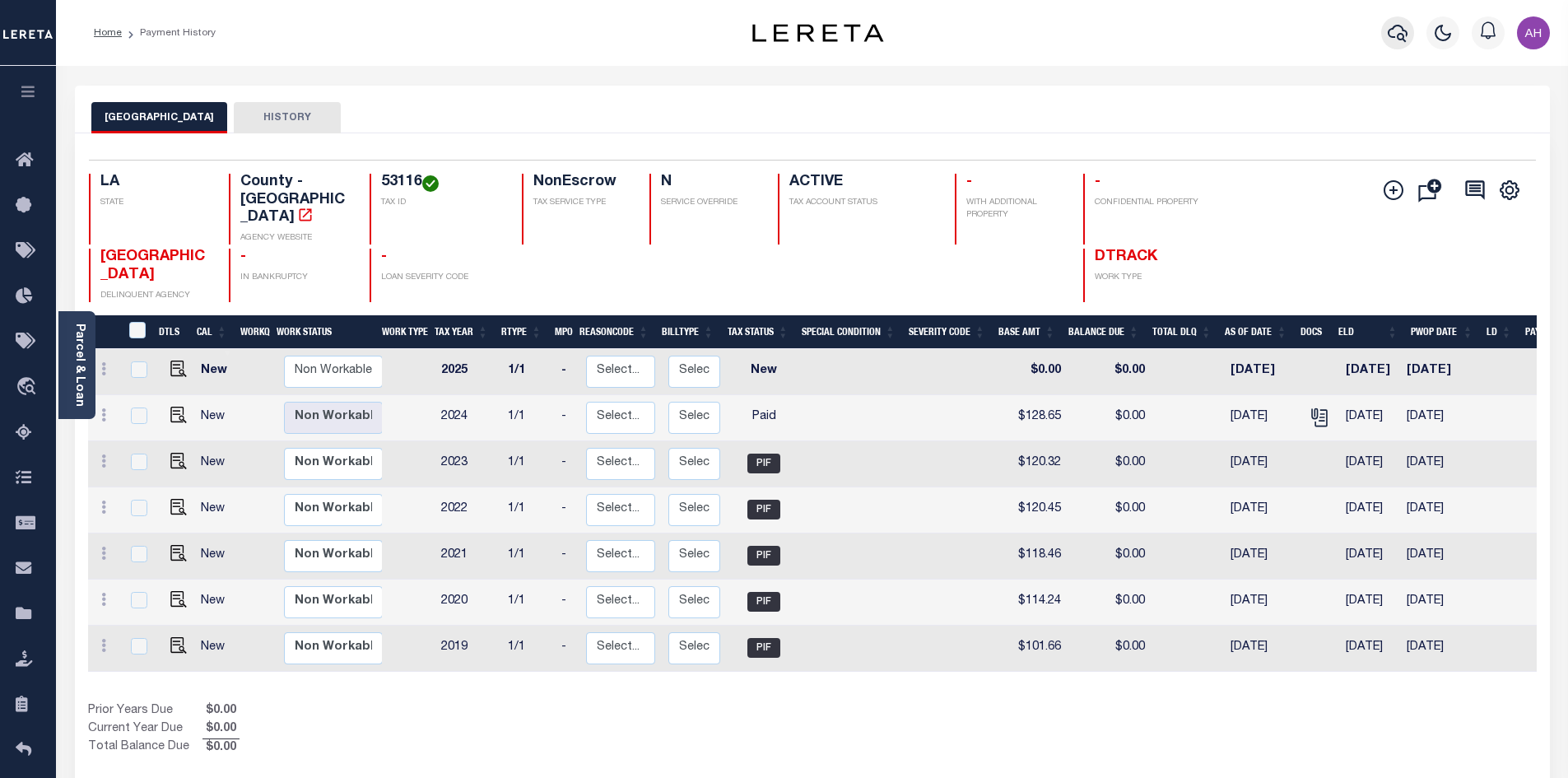
click at [1400, 33] on icon "button" at bounding box center [1398, 33] width 20 height 20
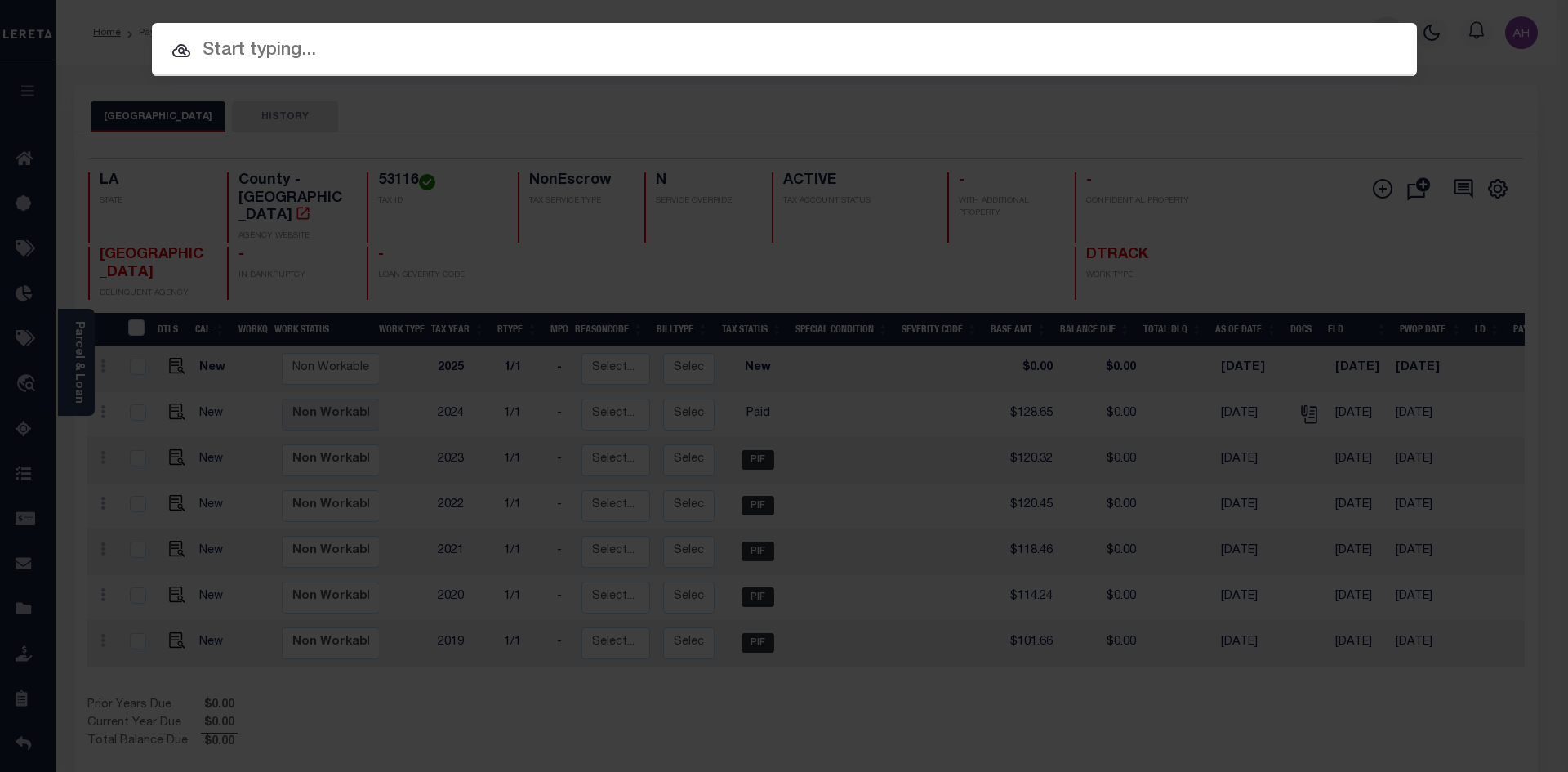
paste input "17015919"
type input "17015919"
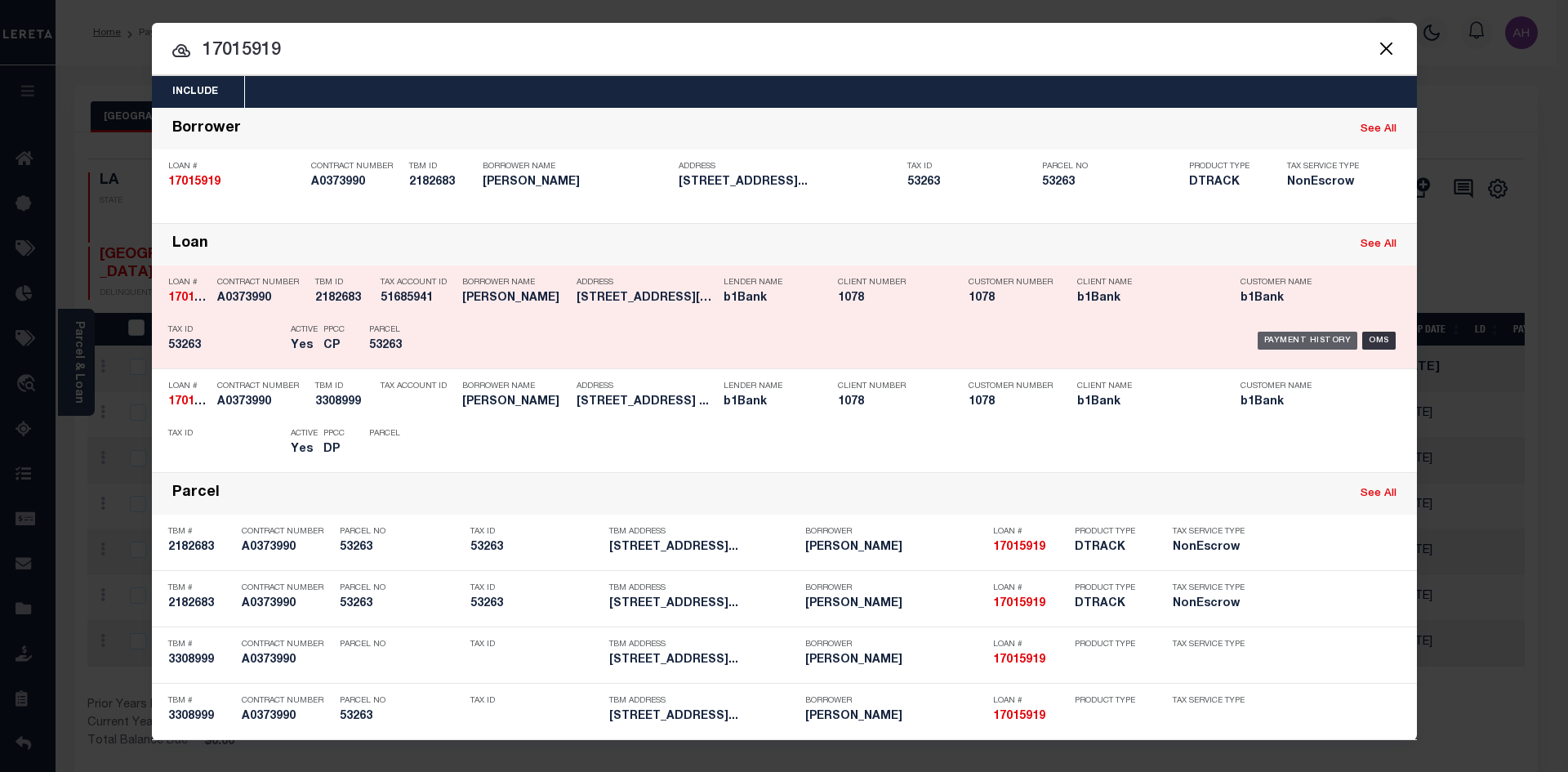
click at [1322, 336] on div "Payment History" at bounding box center [1308, 340] width 100 height 18
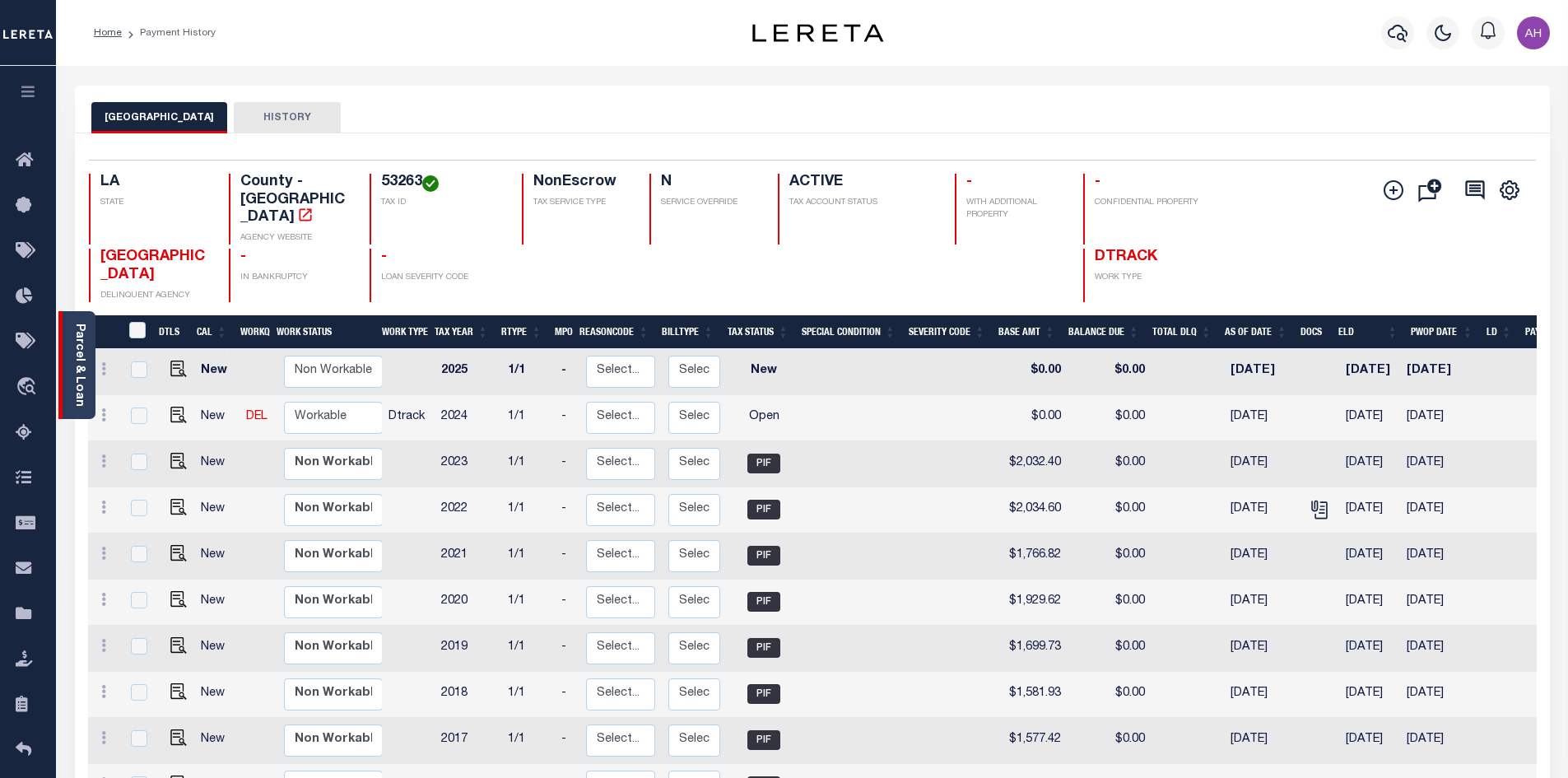
click at [77, 362] on link "Parcel & Loan" at bounding box center [78, 365] width 12 height 83
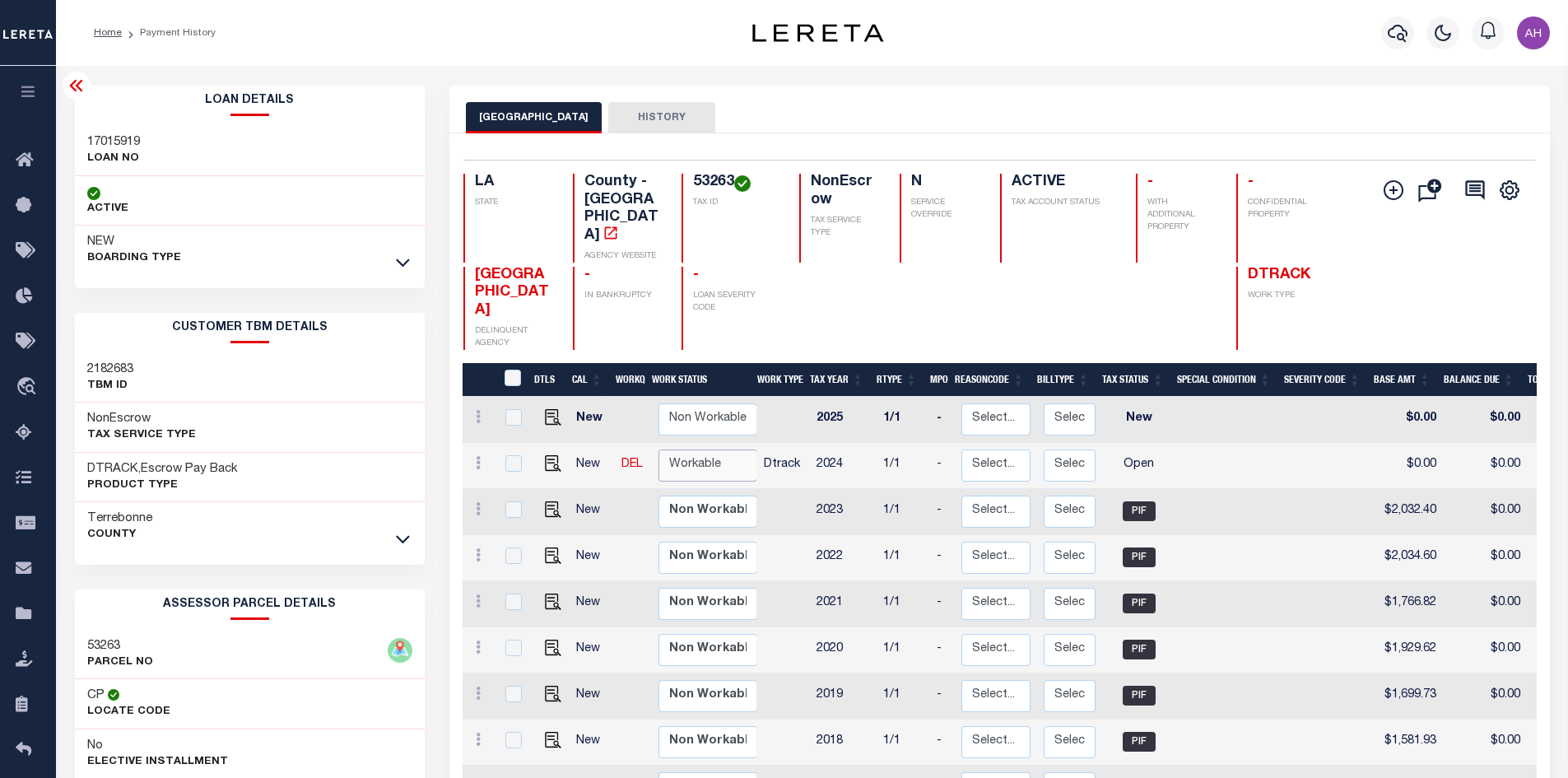
click at [709, 449] on select "Non Workable Workable" at bounding box center [708, 466] width 99 height 32
checkbox input "true"
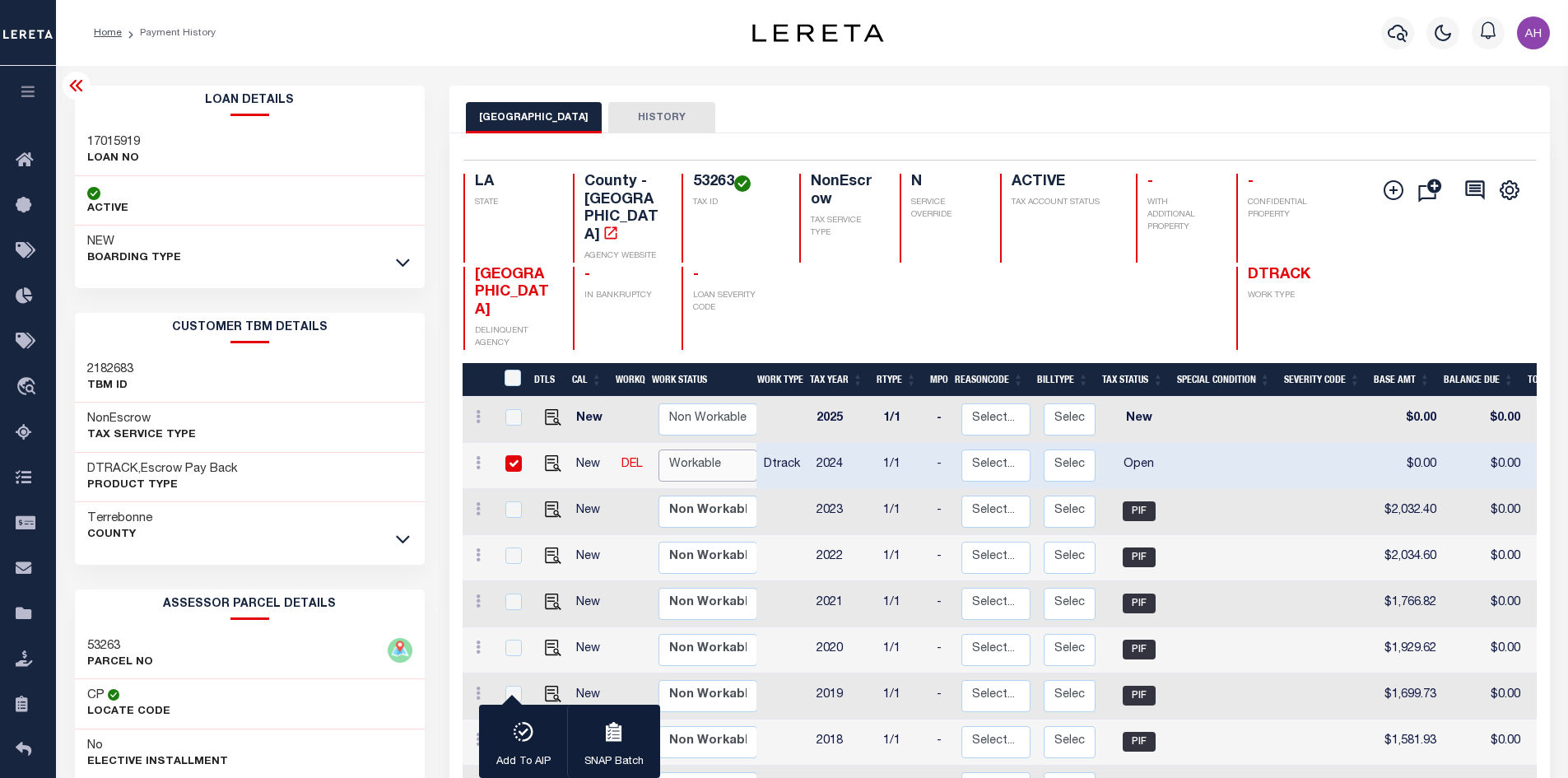
select select "true"
click at [658, 449] on select "Non Workable Workable" at bounding box center [708, 466] width 99 height 32
checkbox input "false"
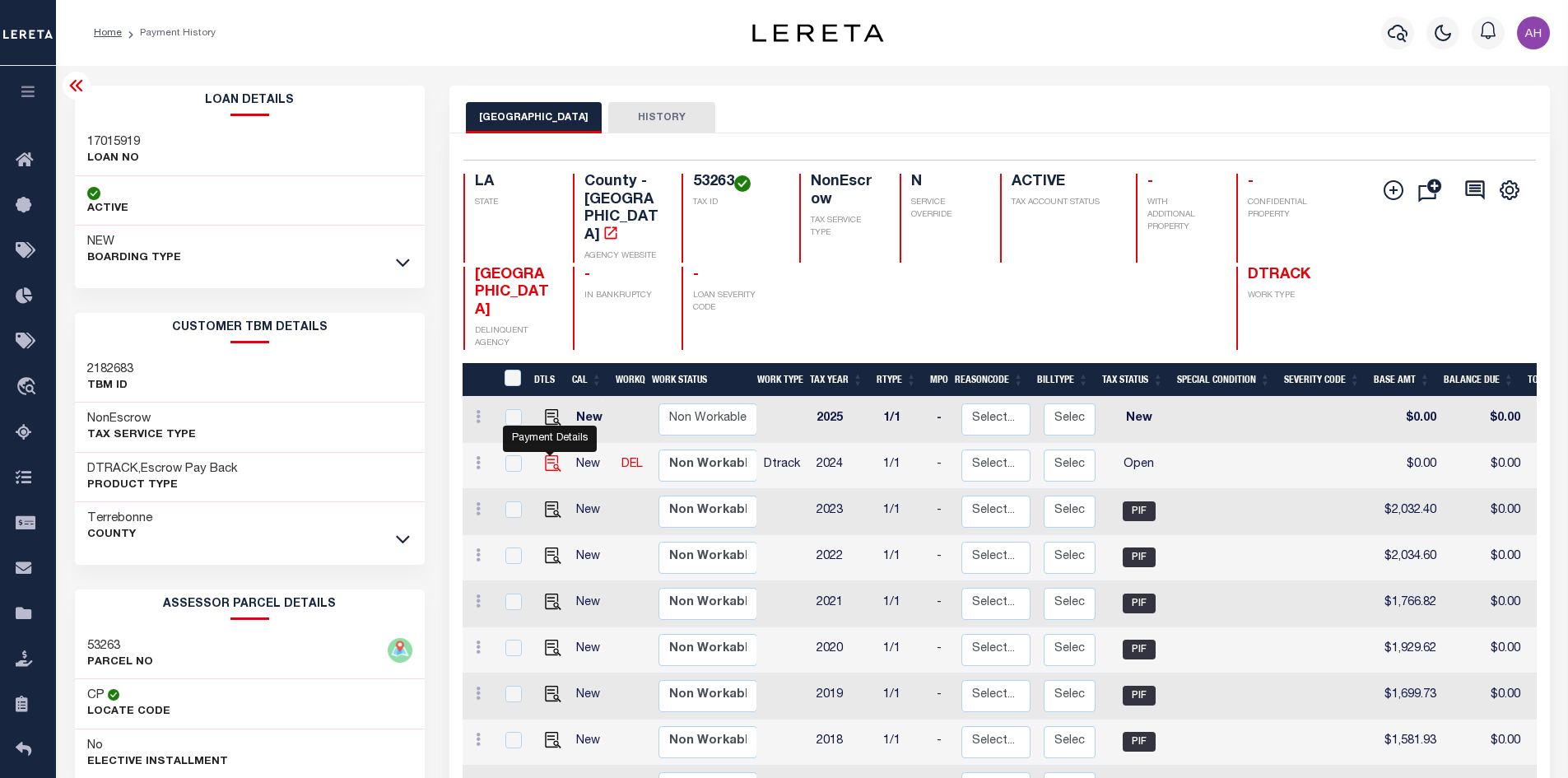
click at [554, 455] on img "" at bounding box center [553, 463] width 16 height 16
checkbox input "true"
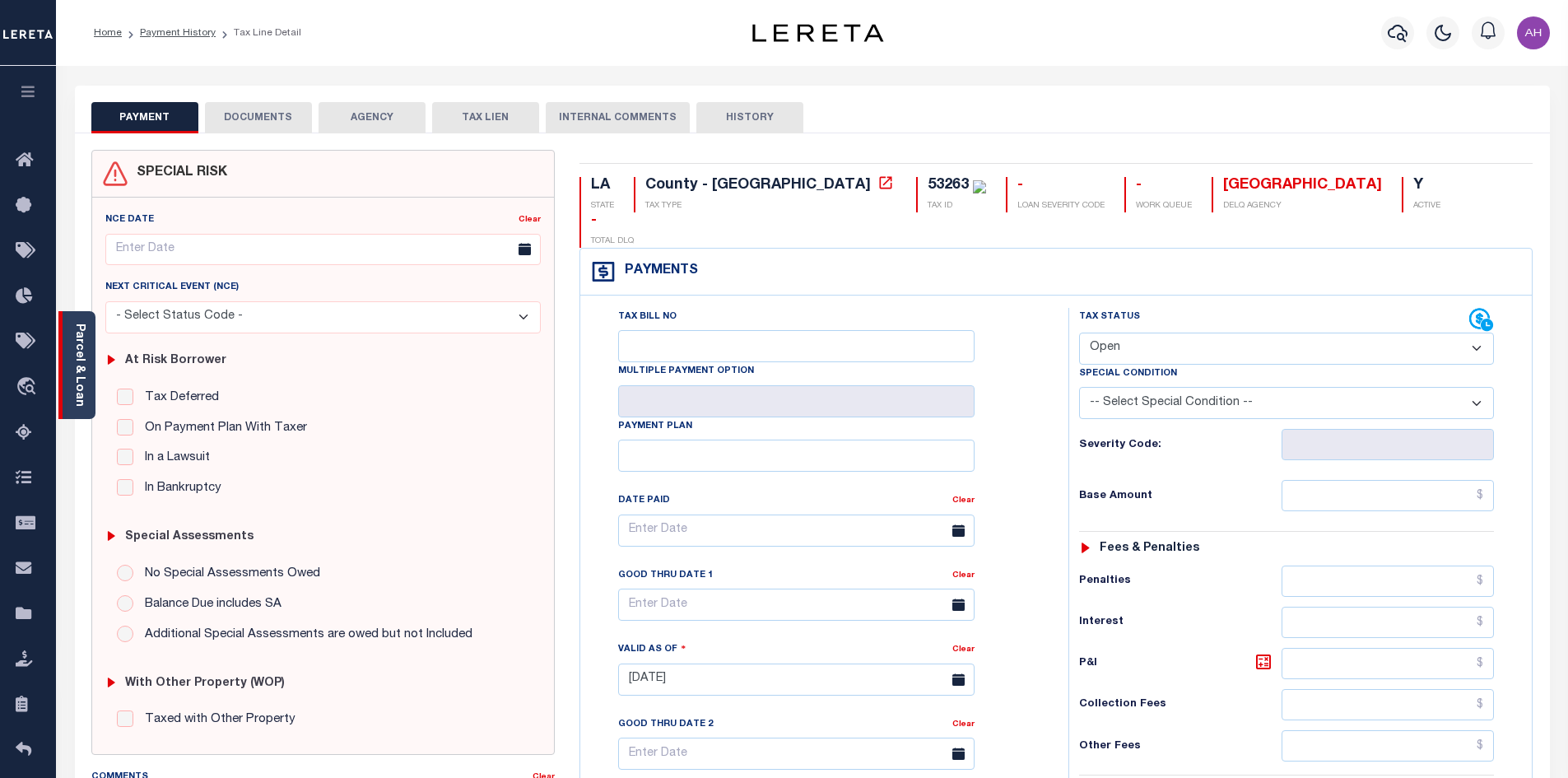
click at [80, 357] on link "Parcel & Loan" at bounding box center [78, 365] width 12 height 83
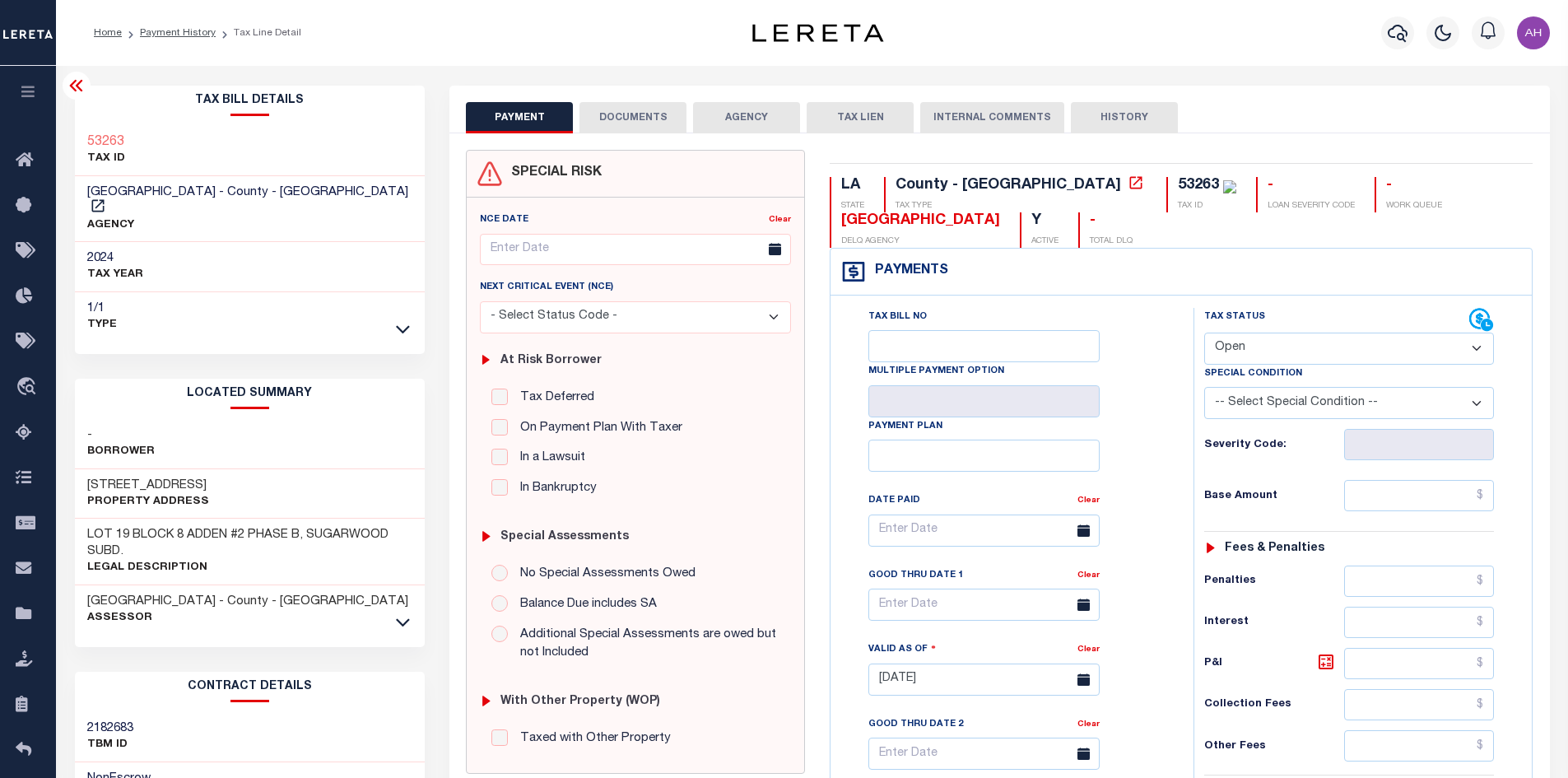
click at [1236, 341] on select "- Select Status Code - Open Due/Unpaid Paid Incomplete No Tax Due Internal Refu…" at bounding box center [1349, 348] width 290 height 32
select select "PYD"
click at [1204, 333] on select "- Select Status Code - Open Due/Unpaid Paid Incomplete No Tax Due Internal Refu…" at bounding box center [1349, 348] width 290 height 32
type input "[DATE]"
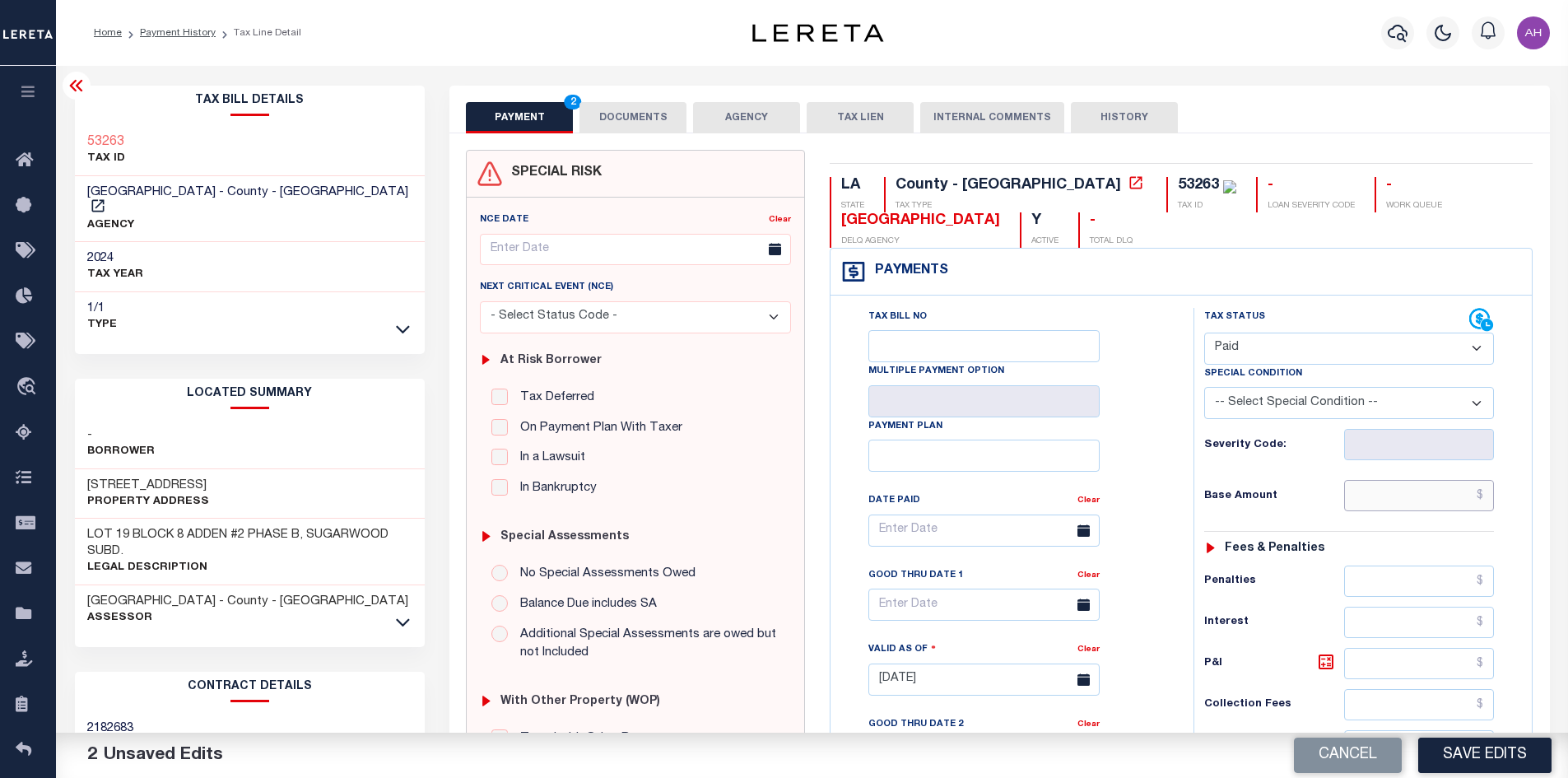
click at [1375, 500] on input "text" at bounding box center [1418, 495] width 150 height 32
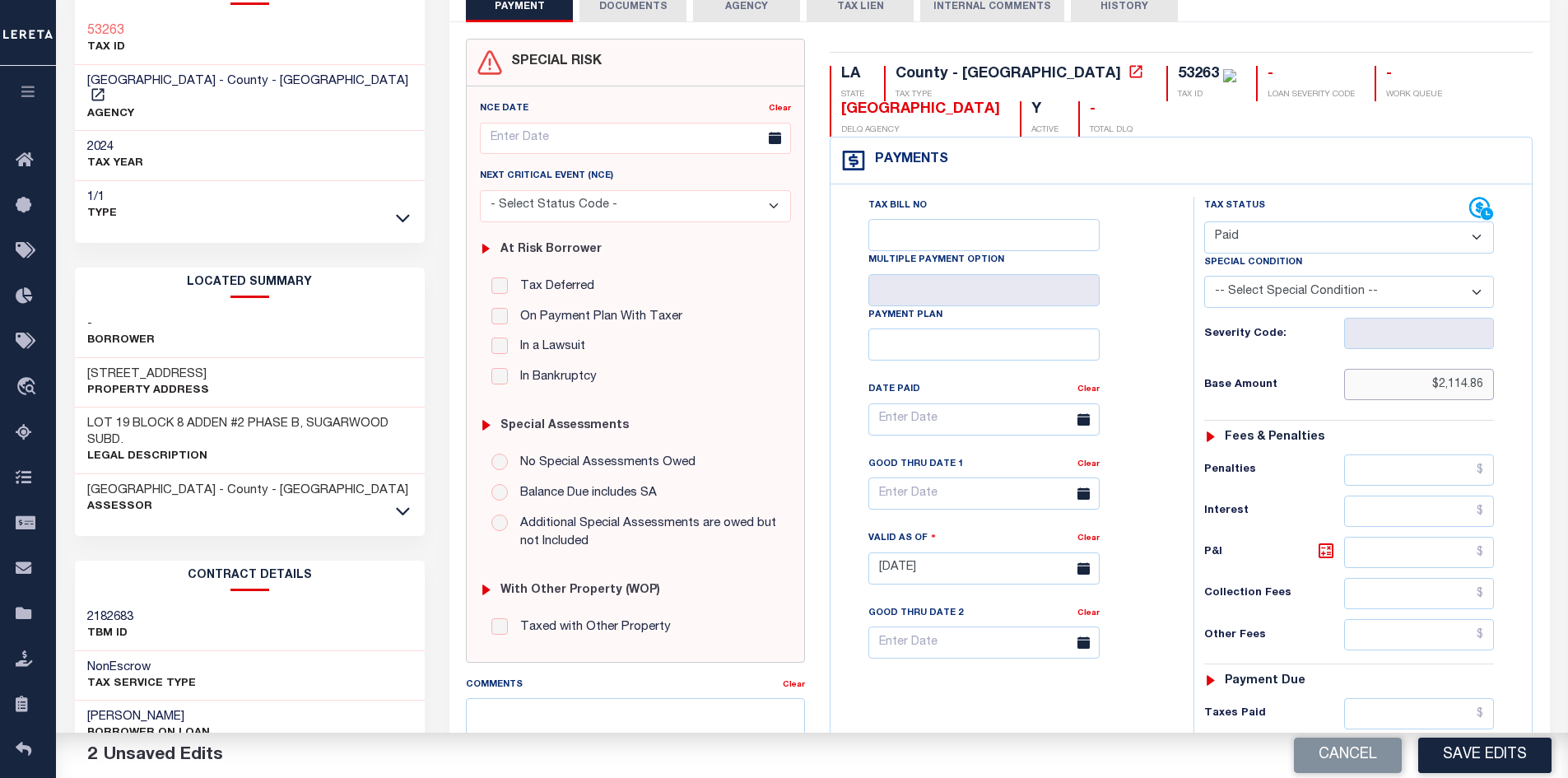
scroll to position [412, 0]
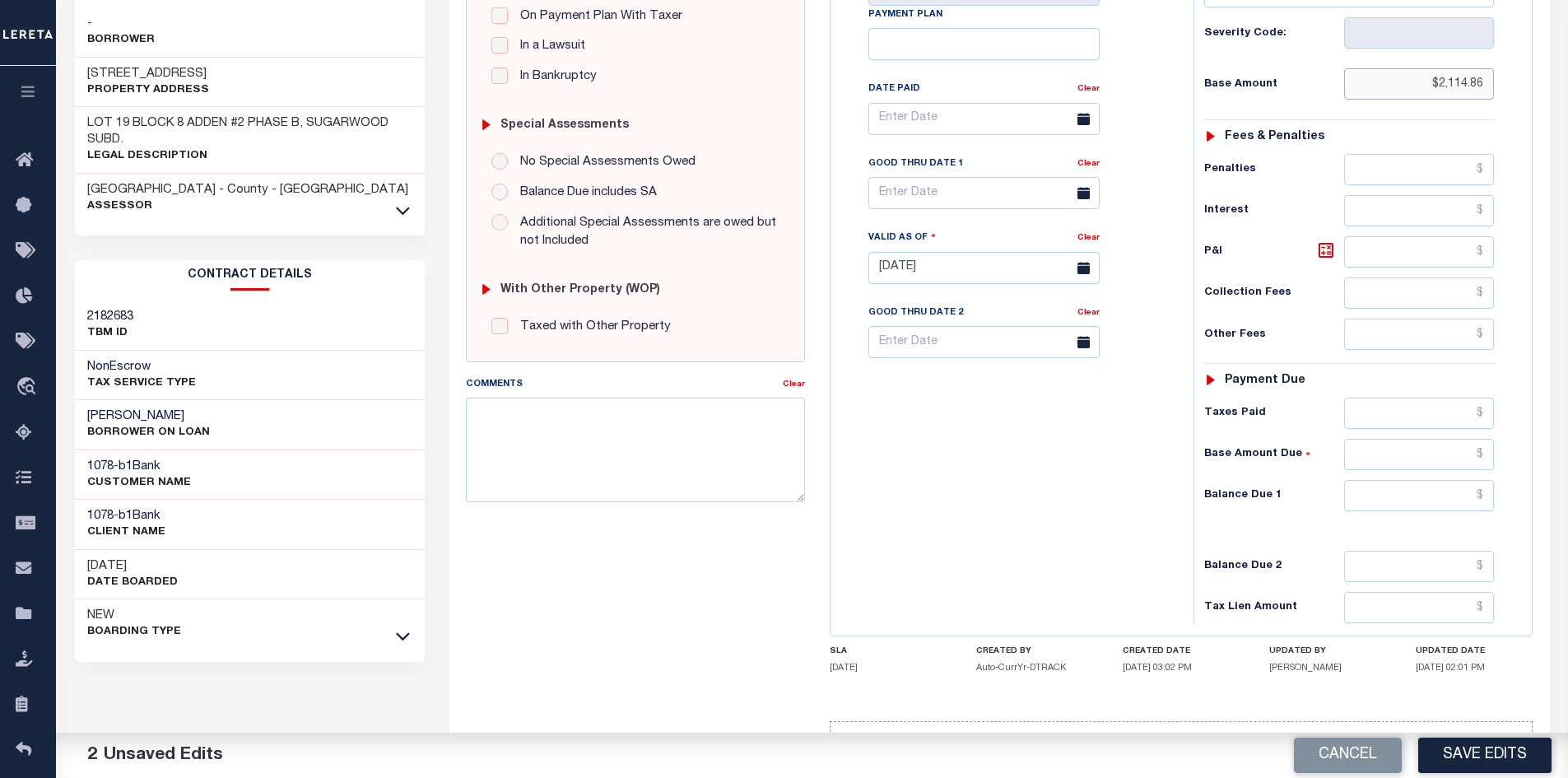
type input "$2,114.86"
click at [1429, 503] on input "text" at bounding box center [1418, 495] width 150 height 32
type input "$0"
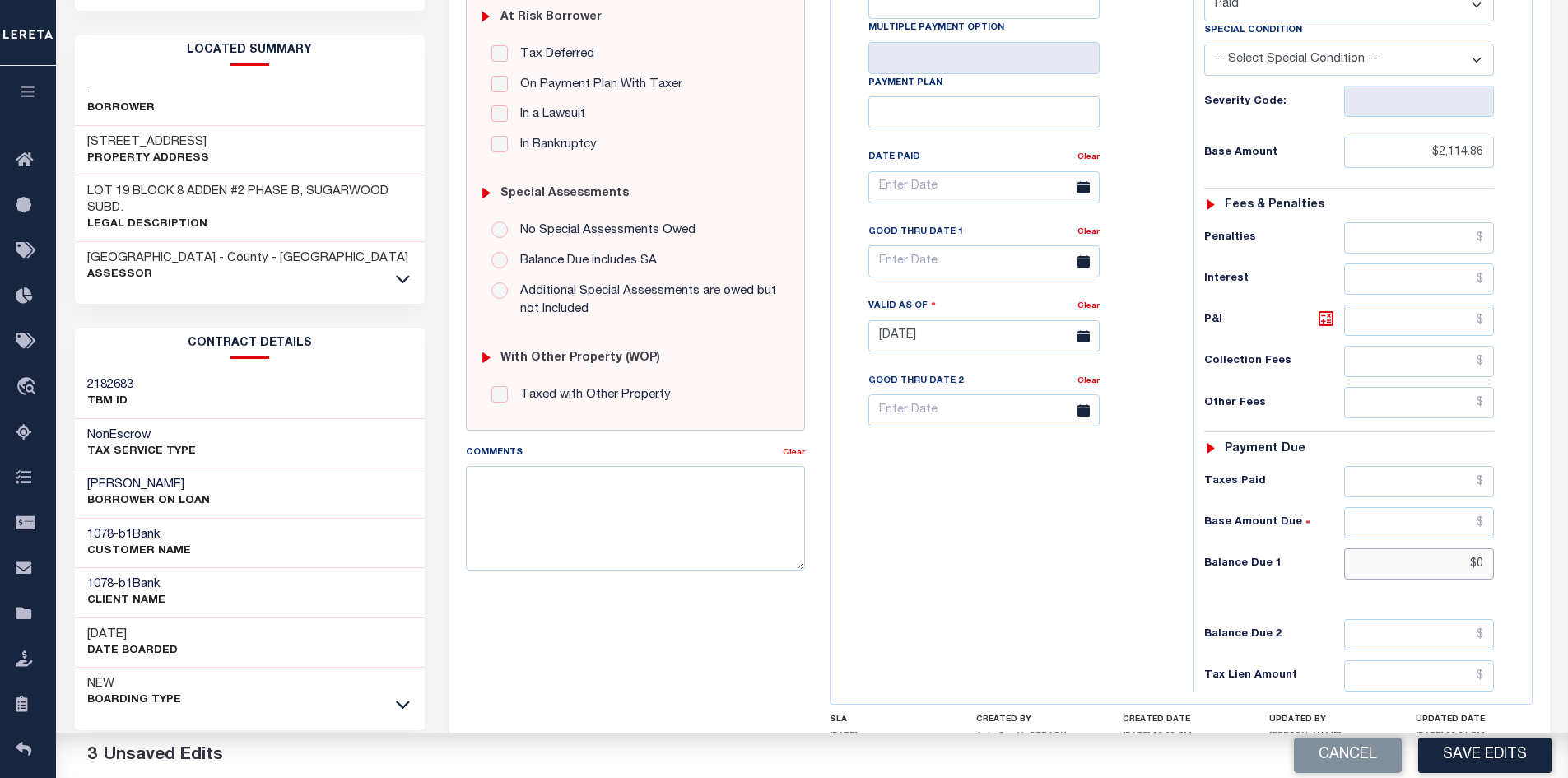
scroll to position [82, 0]
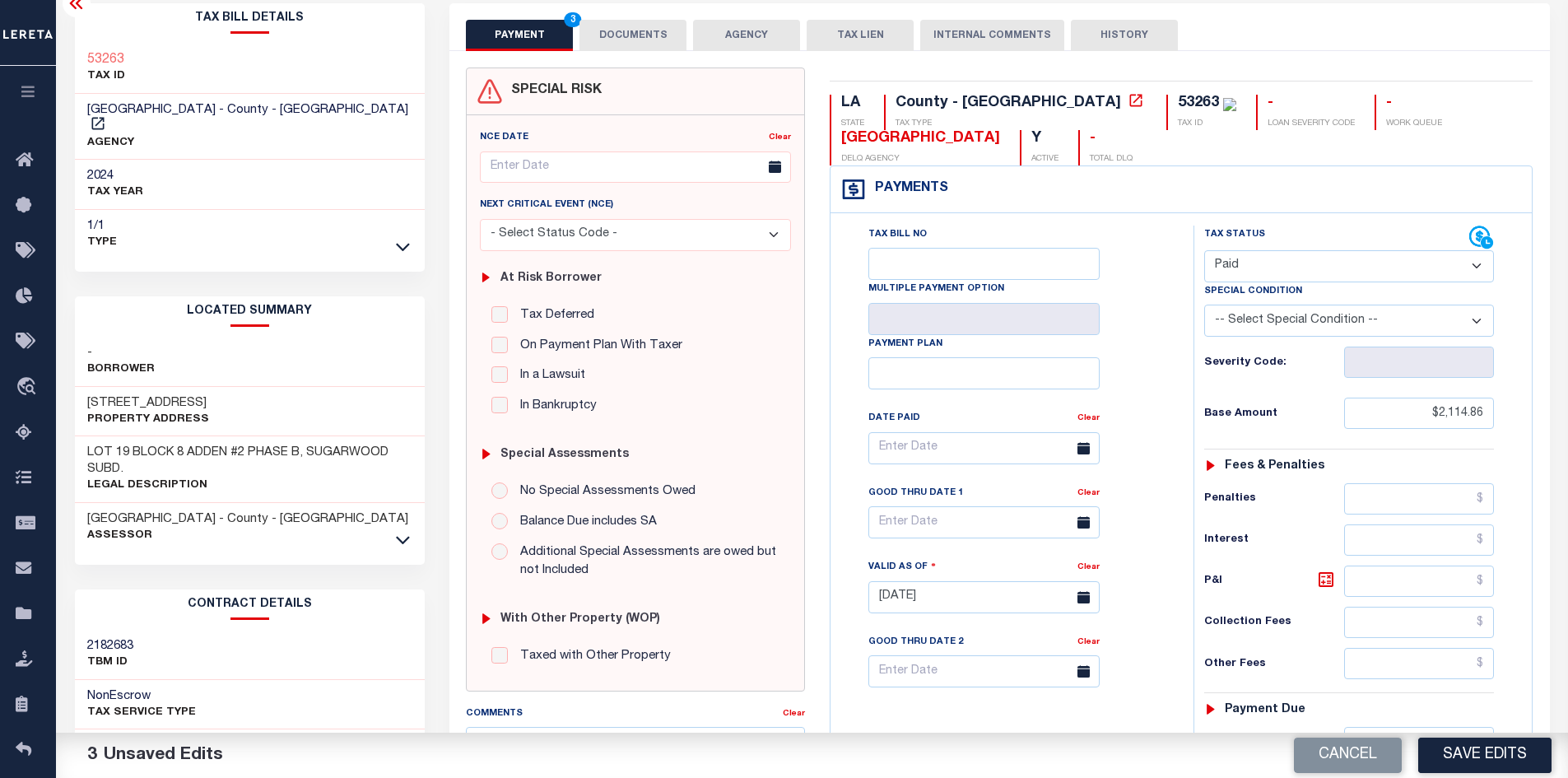
click at [651, 30] on button "DOCUMENTS" at bounding box center [632, 35] width 107 height 32
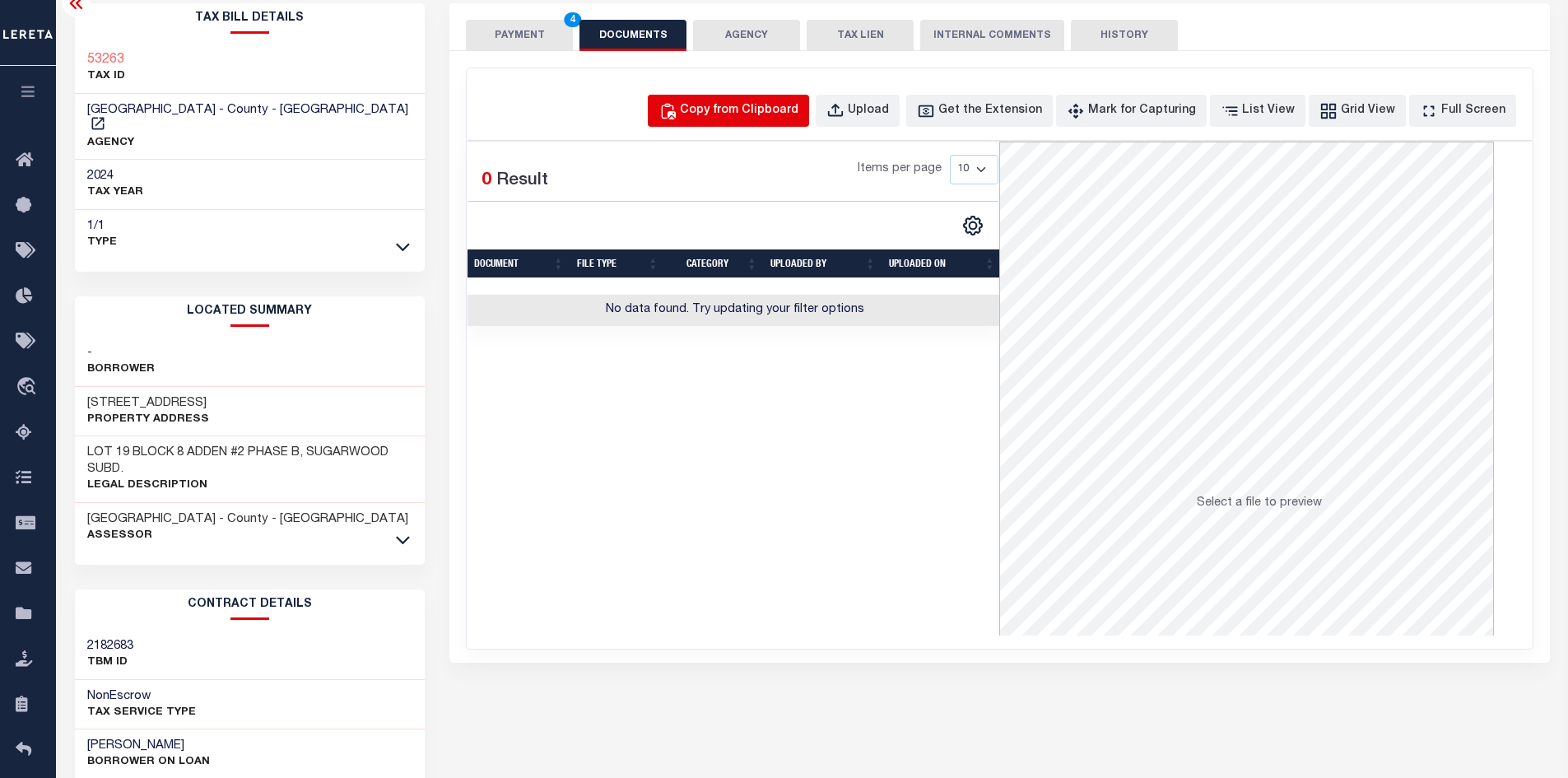
click at [793, 119] on div "Copy from Clipboard" at bounding box center [739, 111] width 119 height 18
select select "POP"
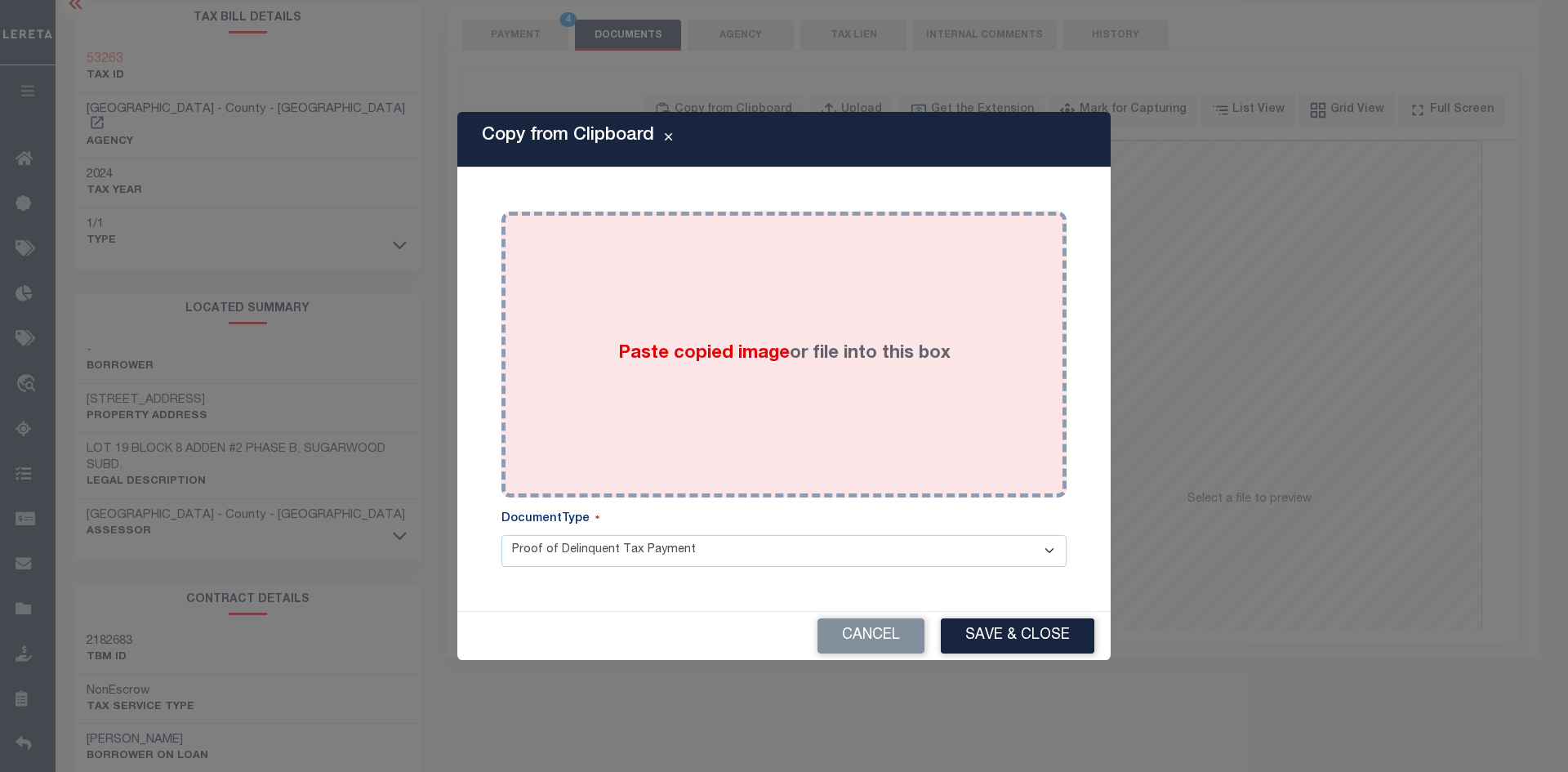
click at [763, 348] on span "Paste copied image" at bounding box center [704, 354] width 172 height 18
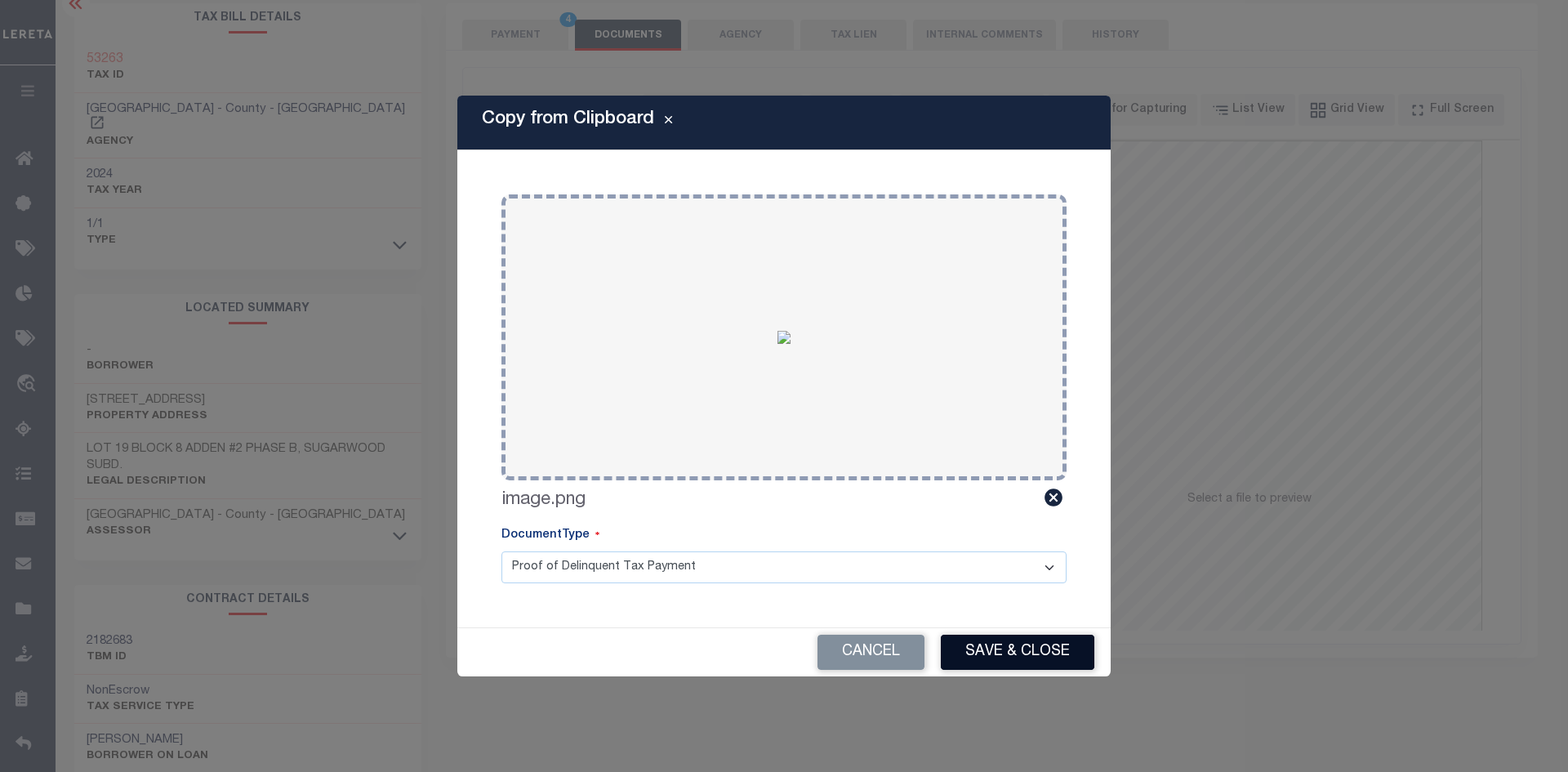
click at [1017, 655] on button "Save & Close" at bounding box center [1018, 651] width 154 height 35
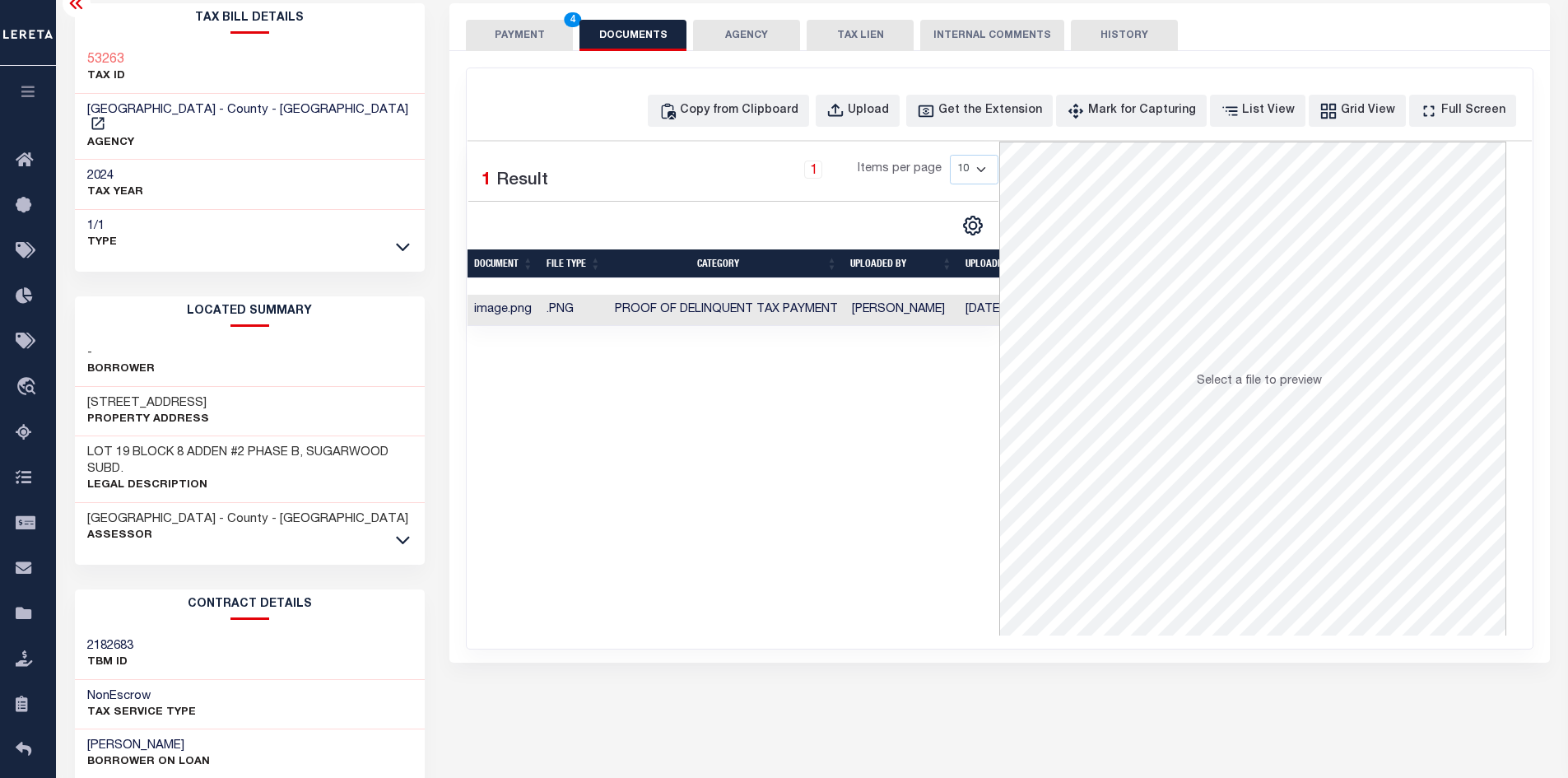
click at [515, 41] on button "PAYMENT 4" at bounding box center [519, 35] width 107 height 32
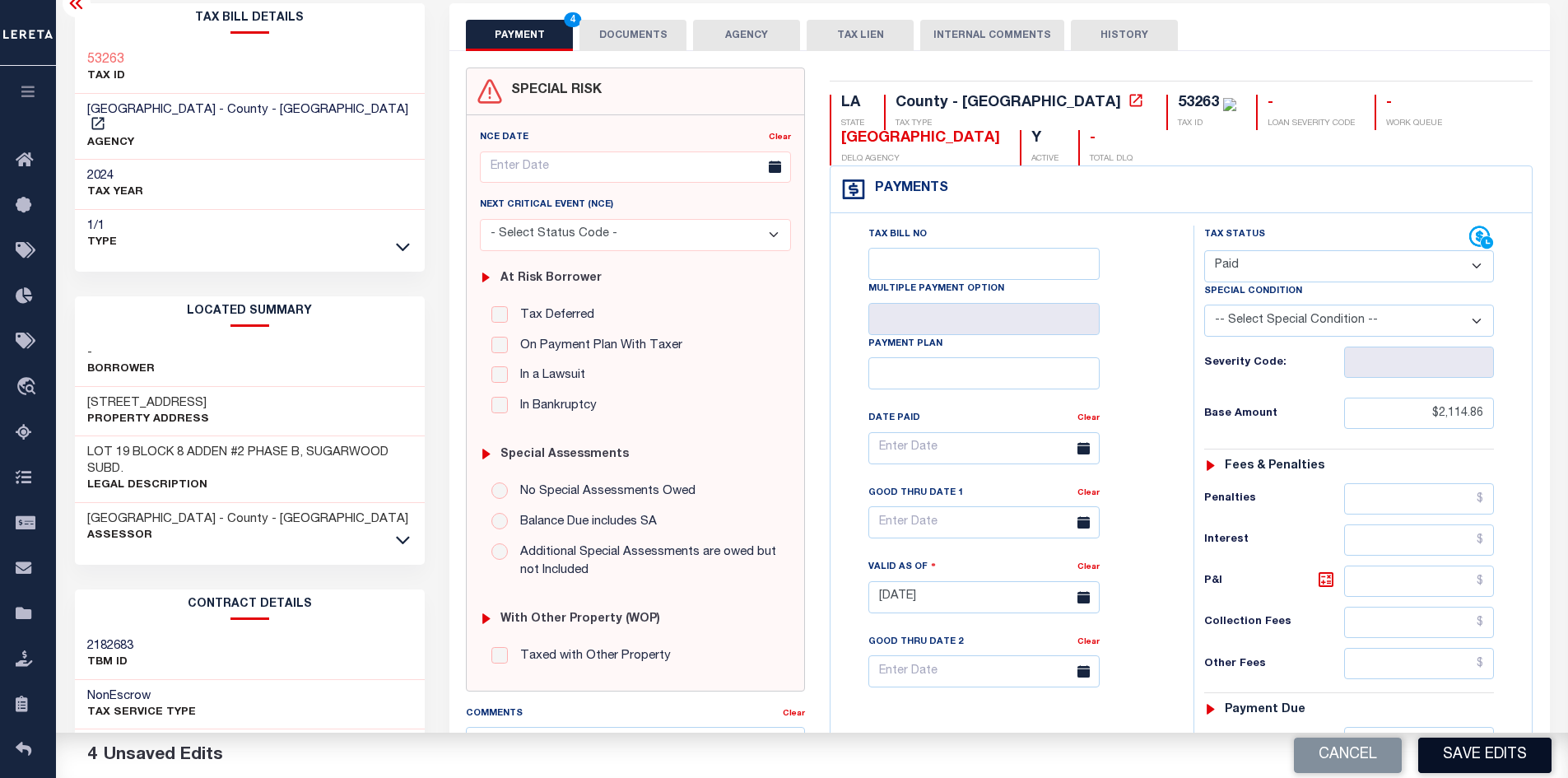
click at [1463, 756] on button "Save Edits" at bounding box center [1484, 755] width 133 height 35
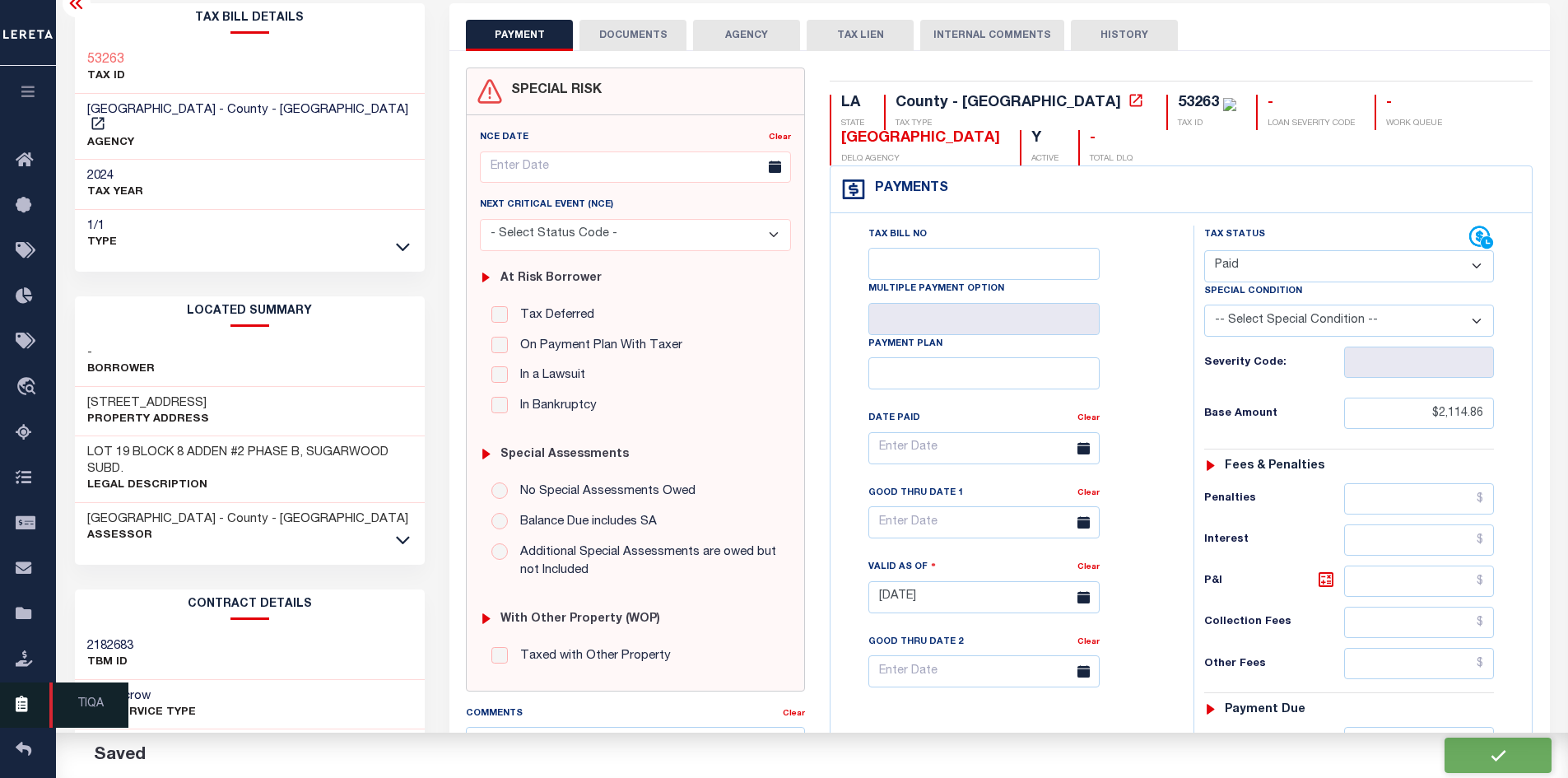
checkbox input "false"
type input "$2,114.86"
type input "$0"
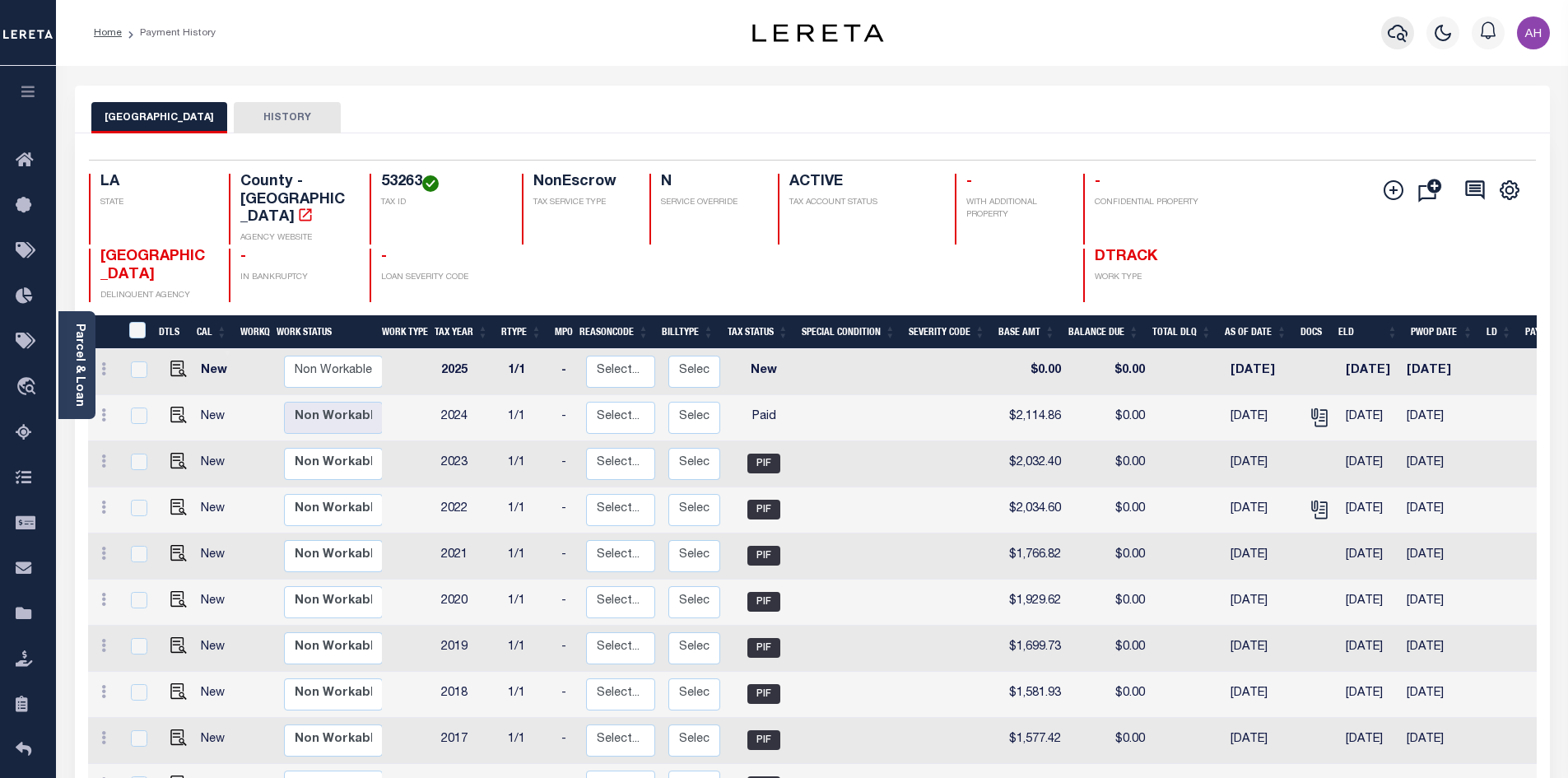
click at [1403, 38] on icon "button" at bounding box center [1398, 32] width 20 height 17
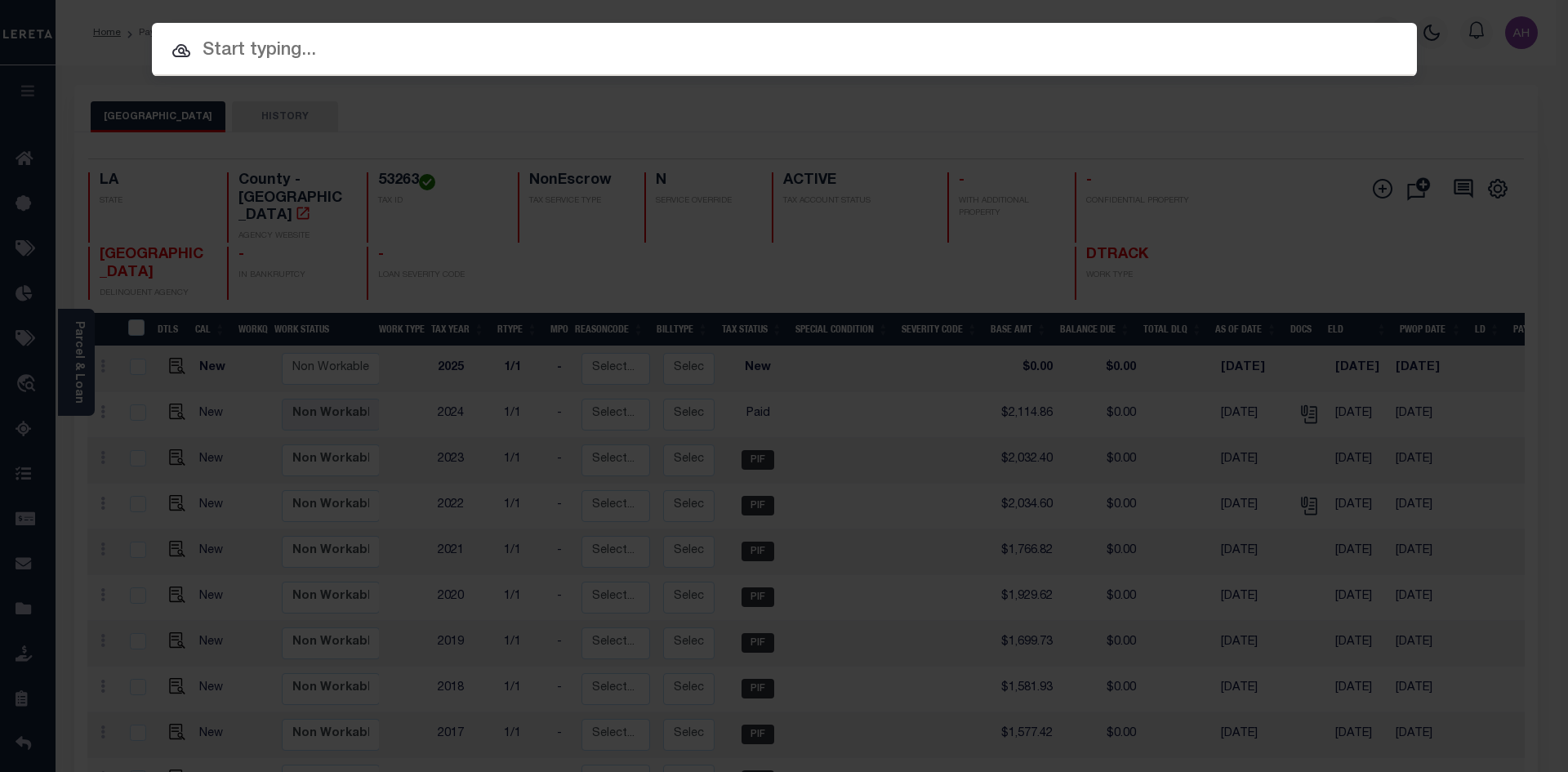
paste input "942400015395"
type input "942400015395"
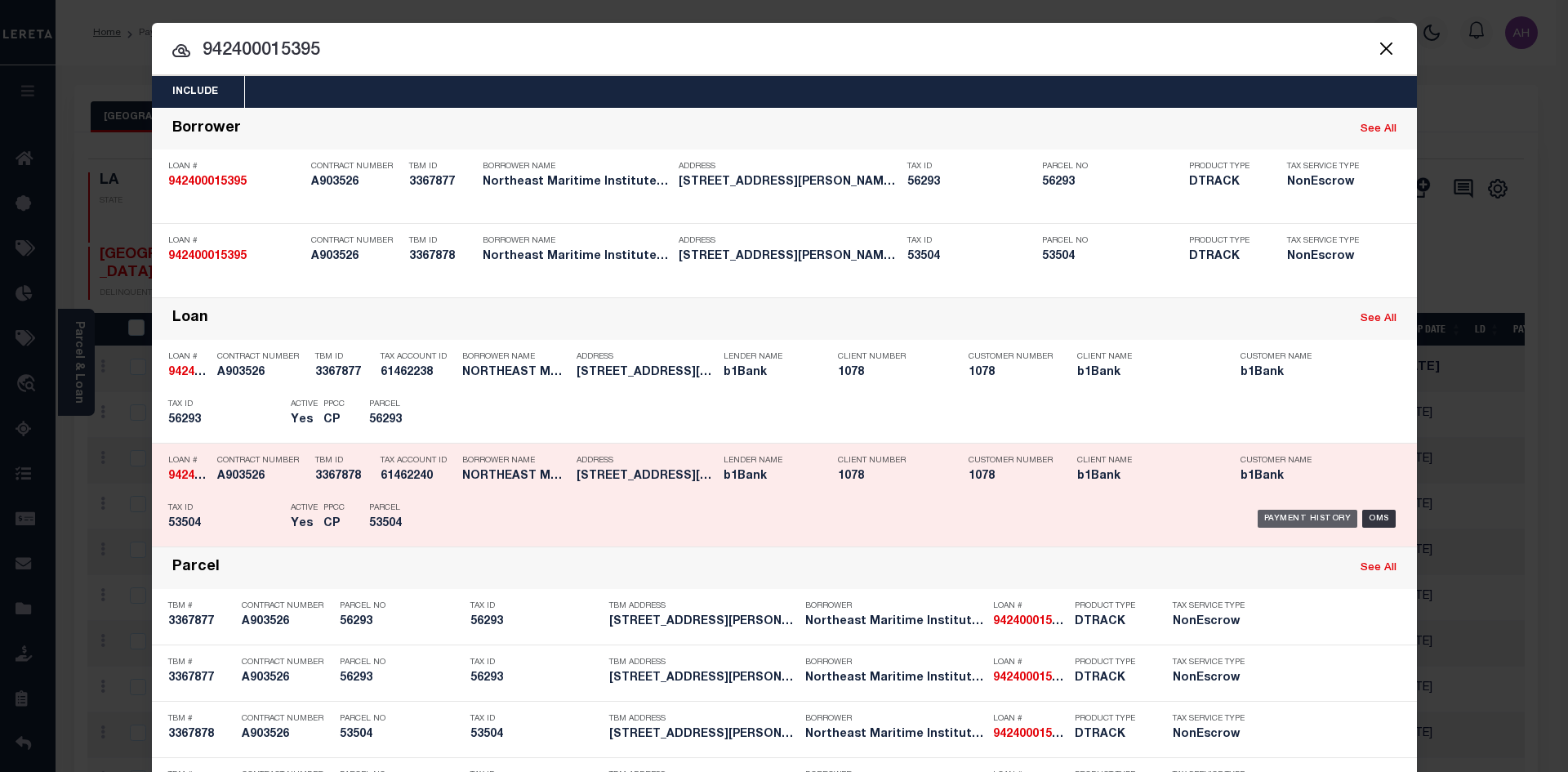
click at [1330, 519] on div "Payment History" at bounding box center [1308, 518] width 100 height 18
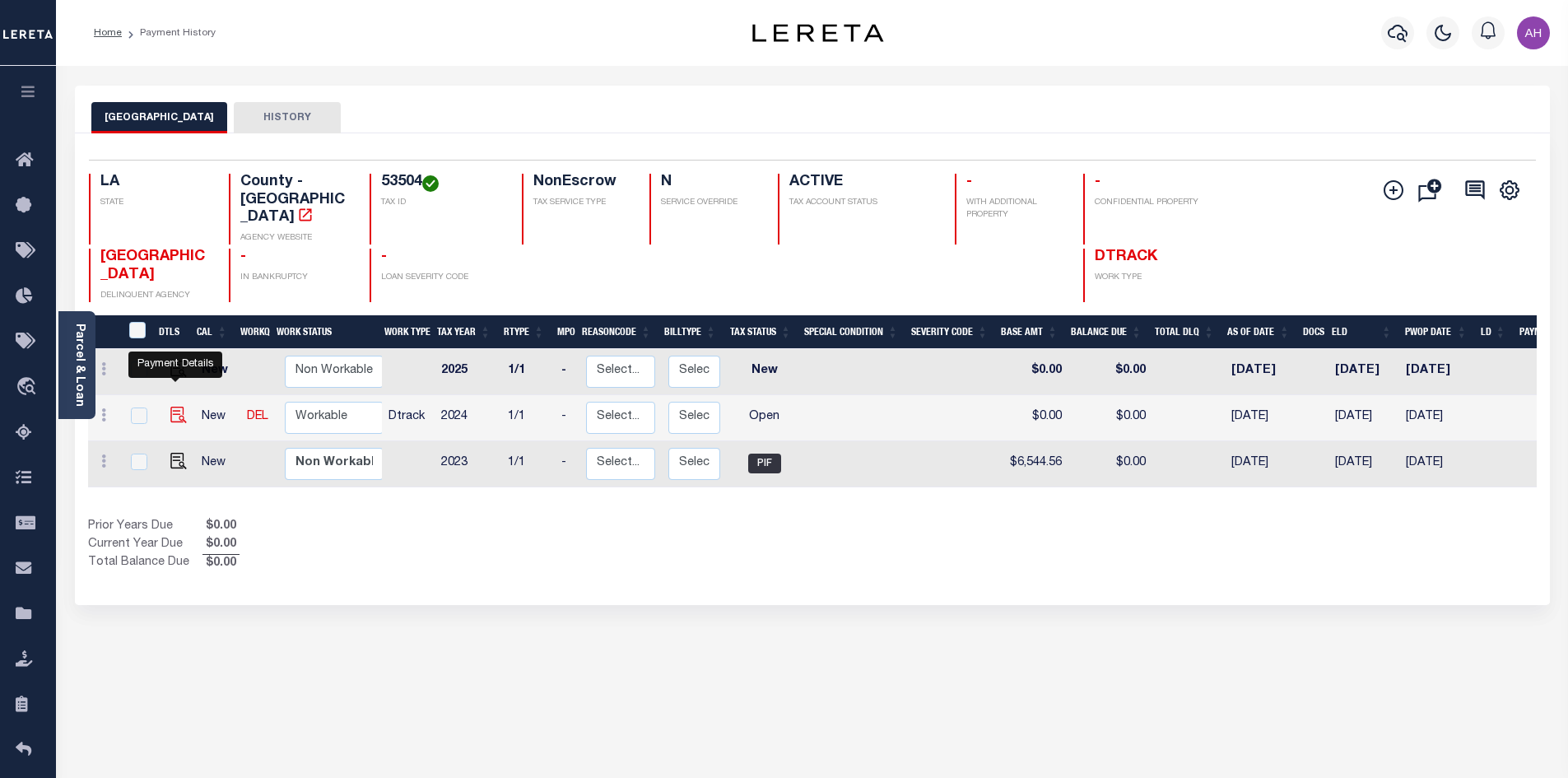
click at [181, 406] on img "" at bounding box center [178, 414] width 16 height 16
checkbox input "true"
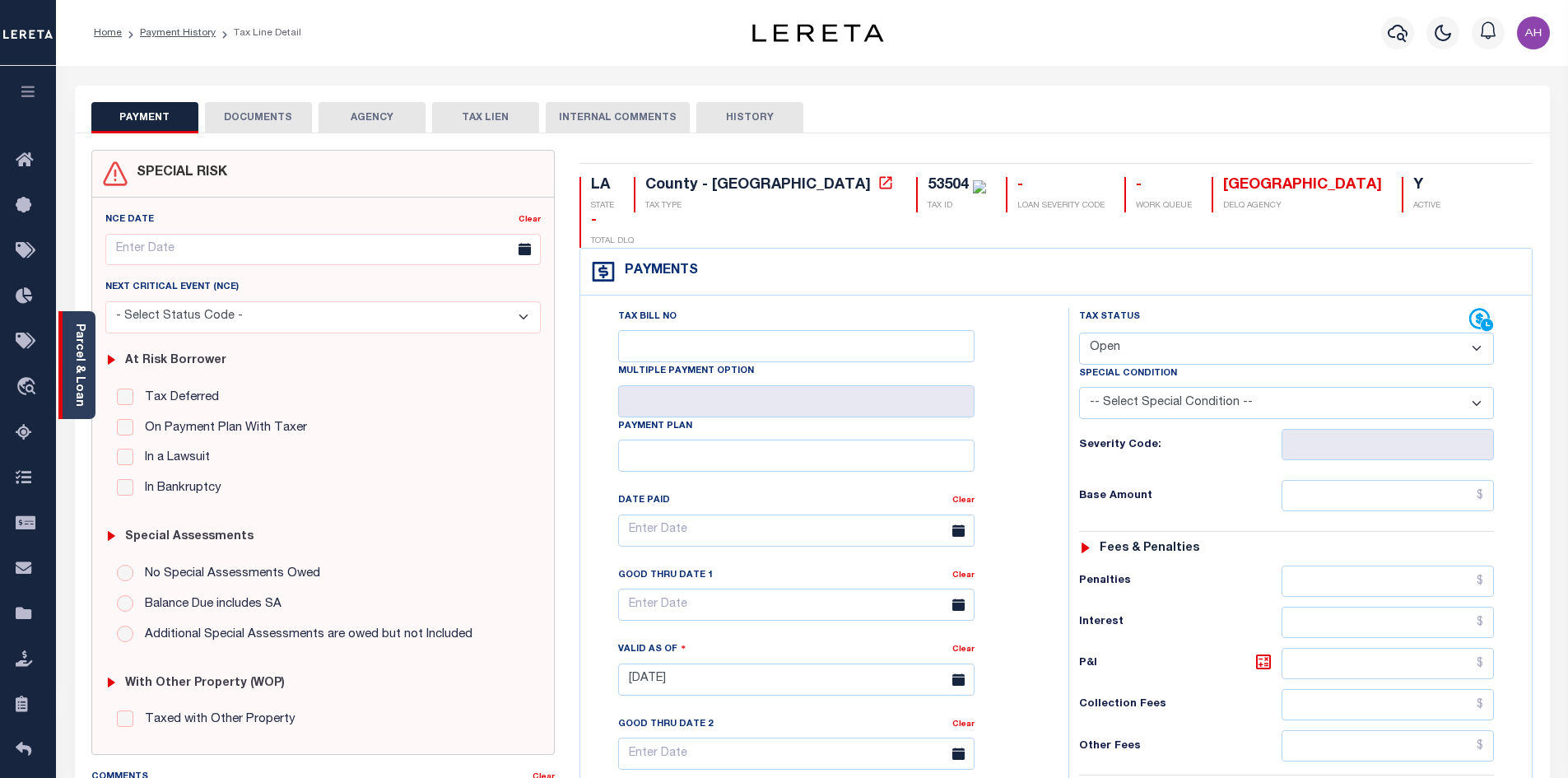
click at [81, 347] on link "Parcel & Loan" at bounding box center [78, 365] width 12 height 83
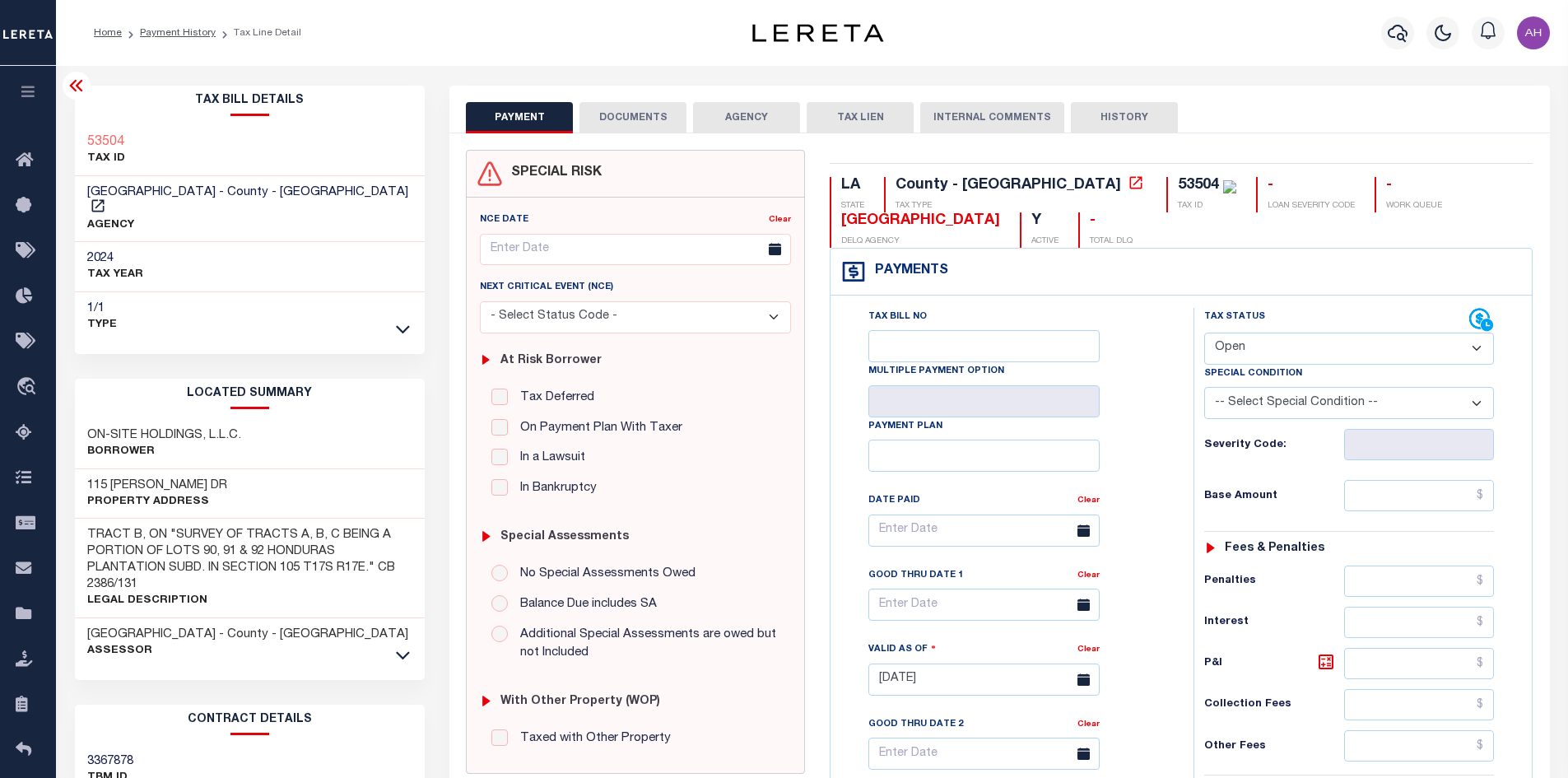
click at [1282, 349] on select "- Select Status Code - Open Due/Unpaid Paid Incomplete No Tax Due Internal Refu…" at bounding box center [1349, 348] width 290 height 32
select select "PYD"
click at [1204, 333] on select "- Select Status Code - Open Due/Unpaid Paid Incomplete No Tax Due Internal Refu…" at bounding box center [1349, 348] width 290 height 32
type input "[DATE]"
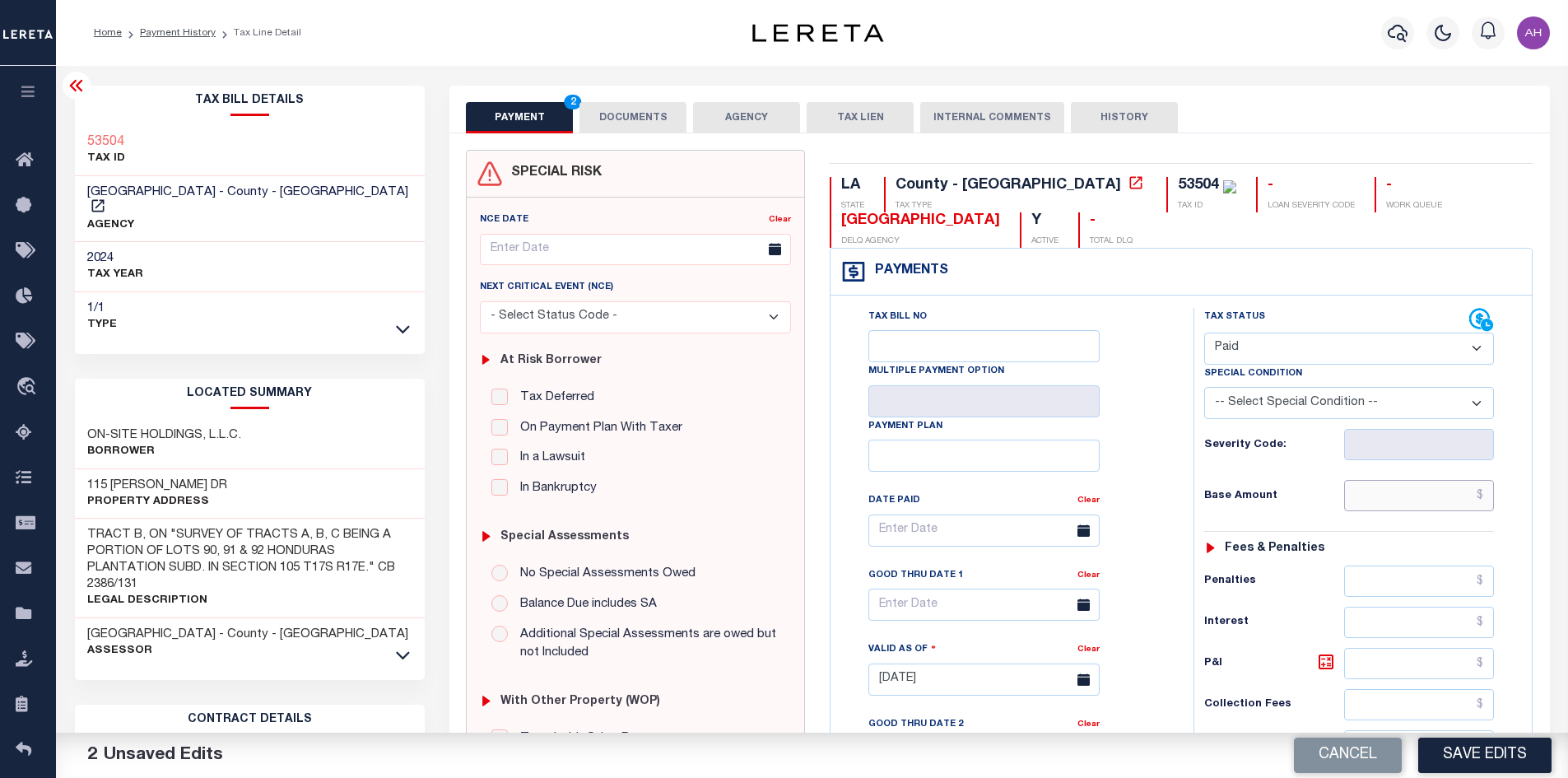
click at [1411, 497] on input "text" at bounding box center [1418, 495] width 150 height 32
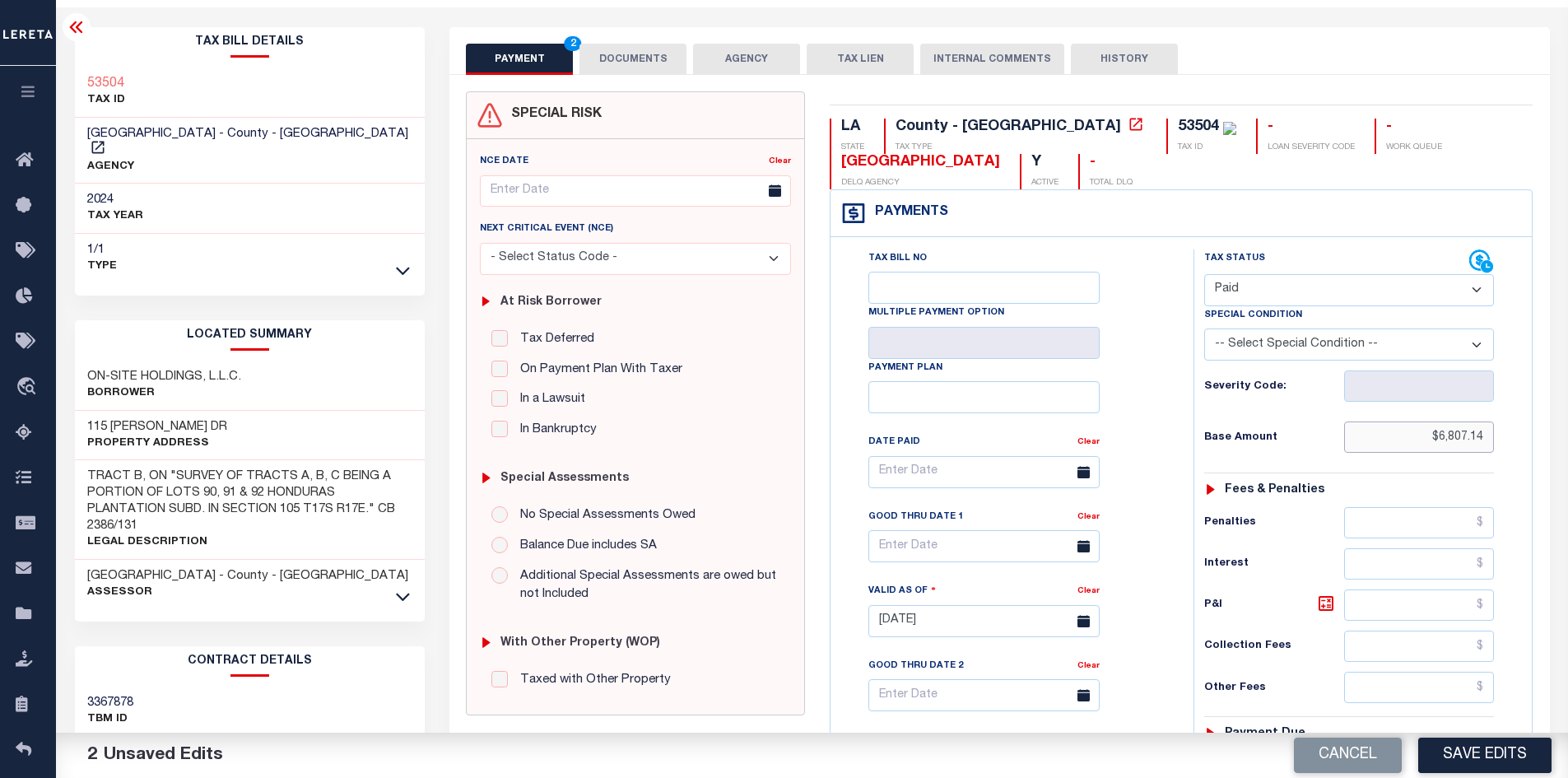
scroll to position [412, 0]
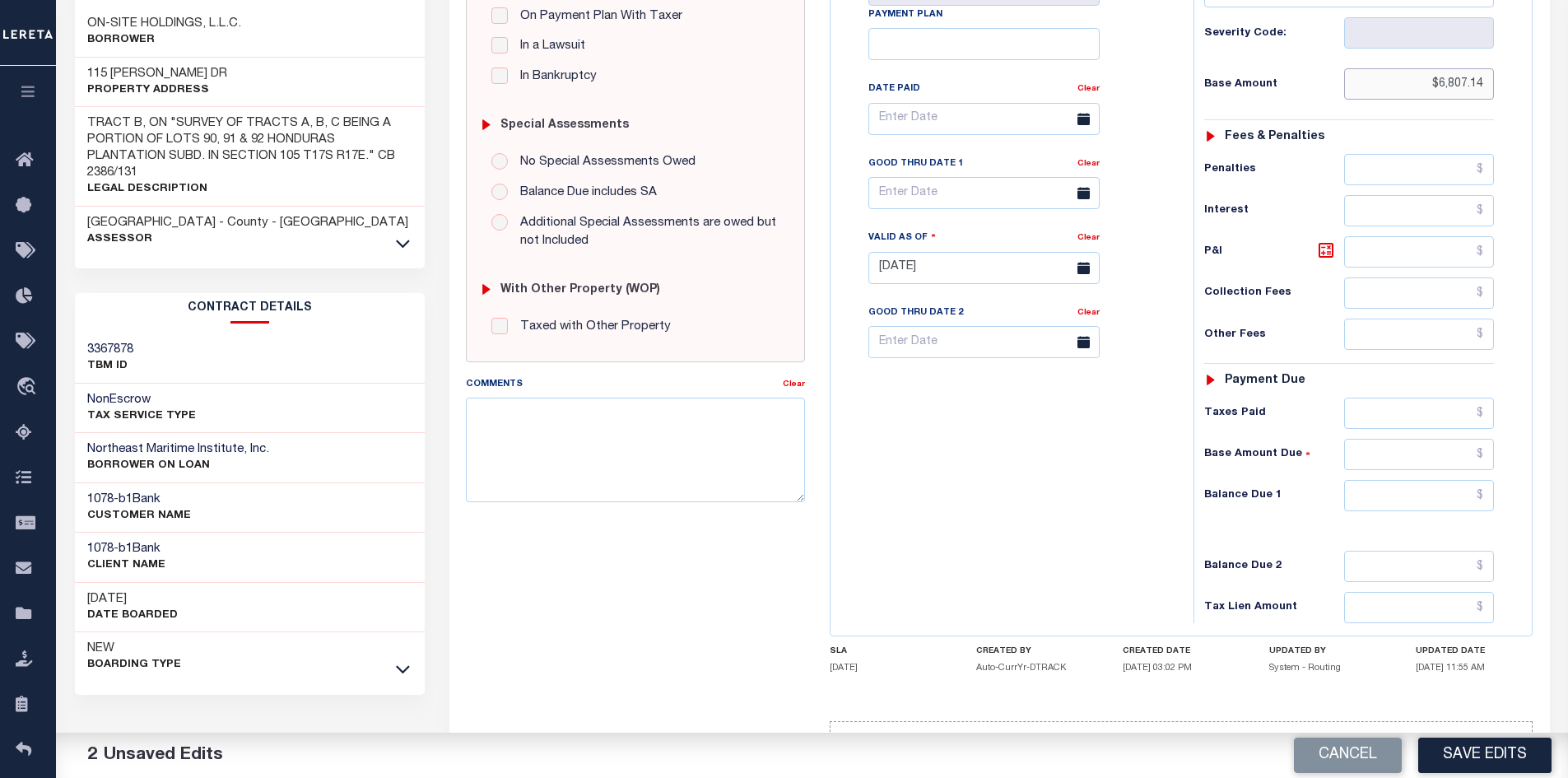
type input "$6,807.14"
click at [1411, 486] on input "text" at bounding box center [1418, 495] width 150 height 32
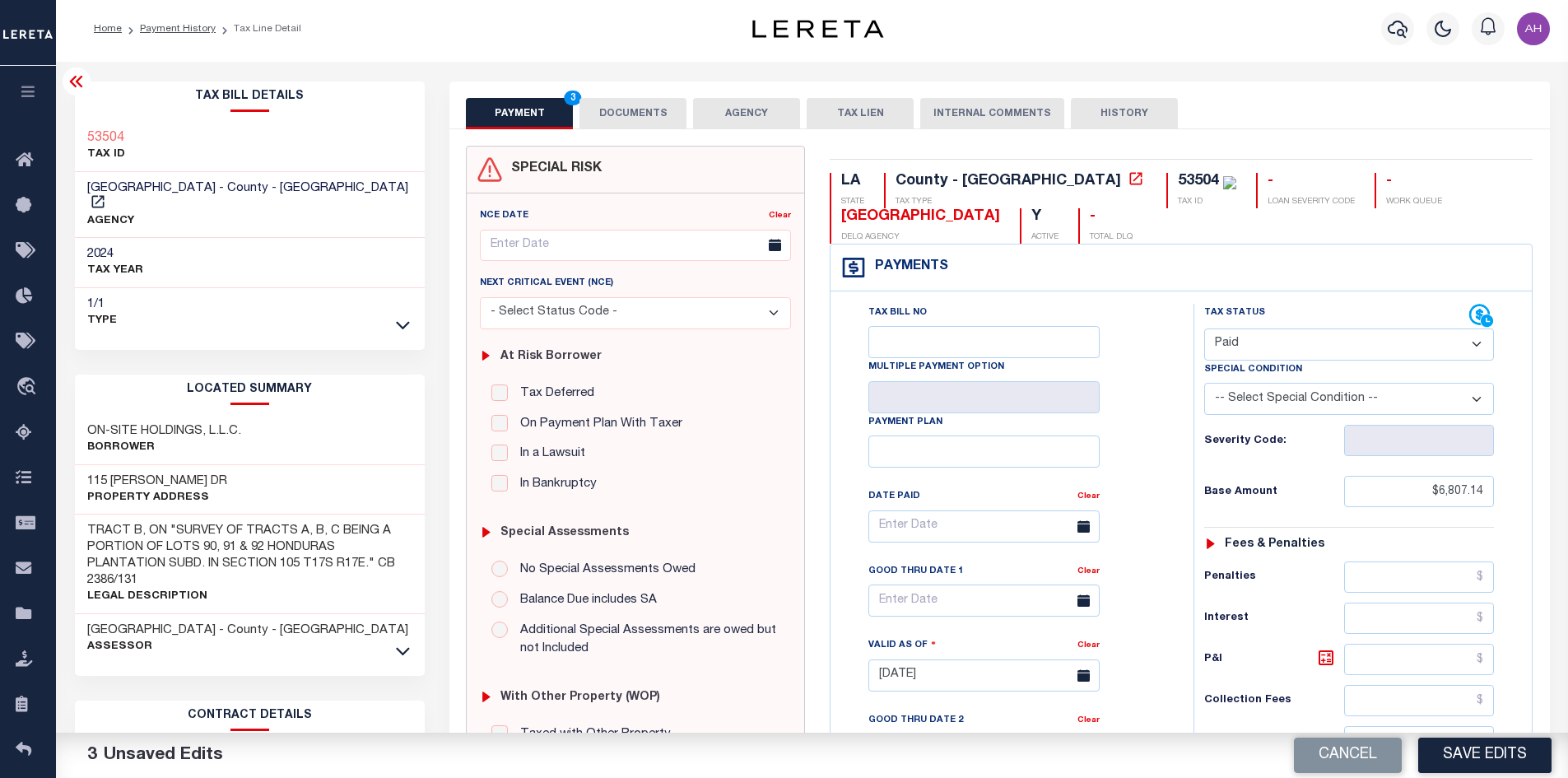
scroll to position [0, 0]
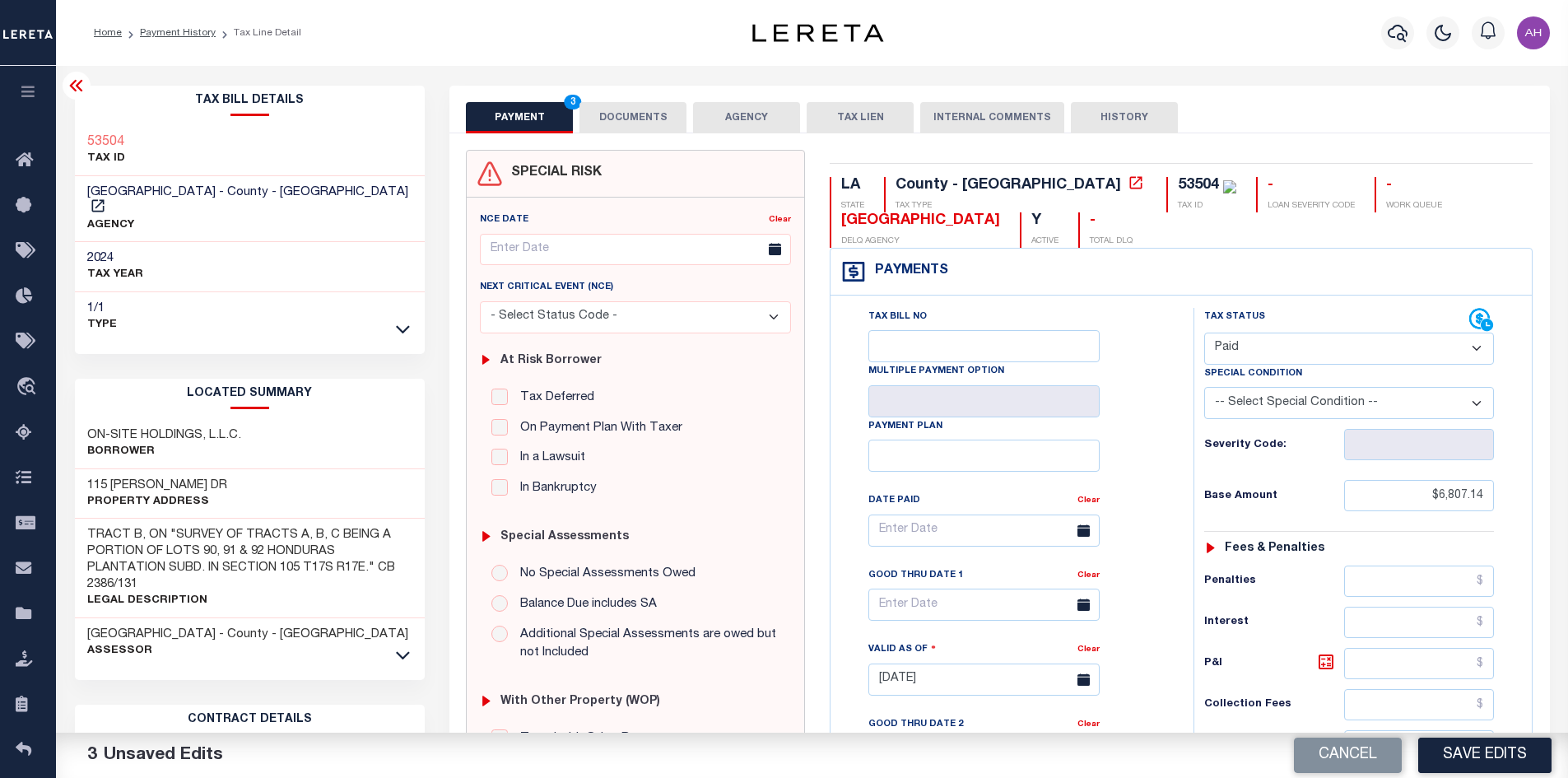
type input "$0.00"
click at [634, 105] on button "DOCUMENTS" at bounding box center [632, 117] width 107 height 32
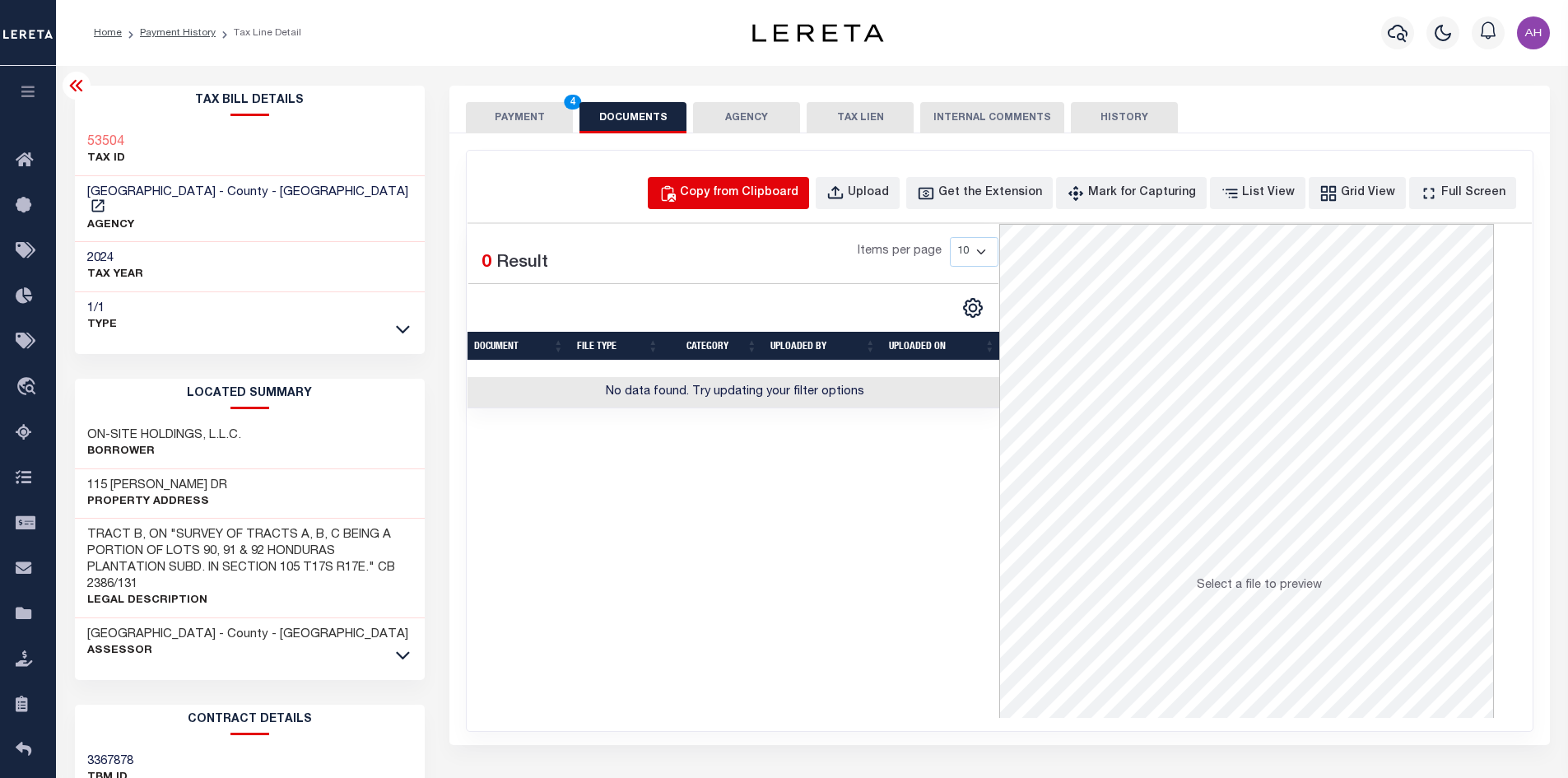
click at [762, 205] on button "Copy from Clipboard" at bounding box center [728, 193] width 161 height 32
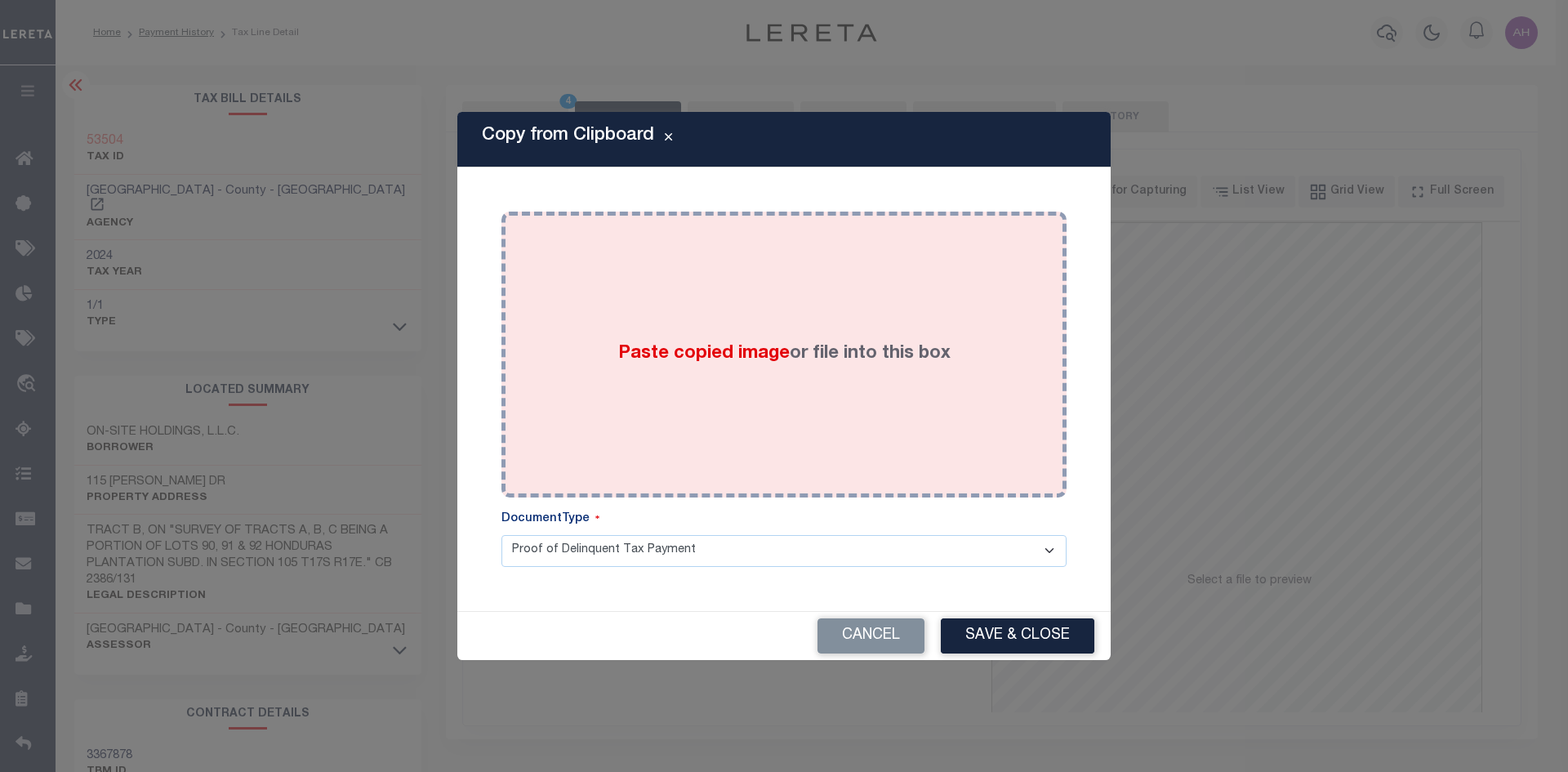
click at [775, 349] on span "Paste copied image" at bounding box center [704, 354] width 172 height 18
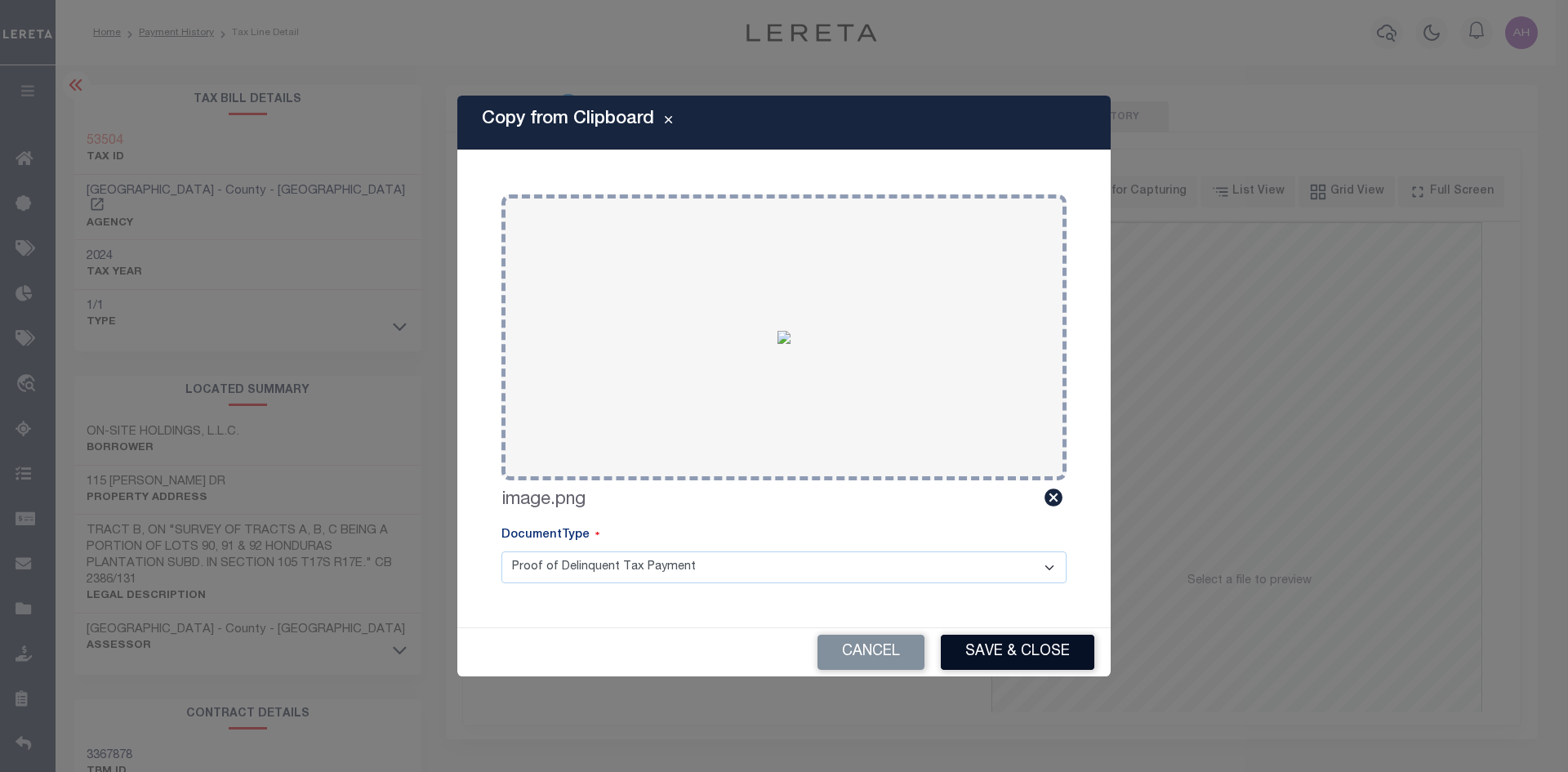
click at [1052, 642] on button "Save & Close" at bounding box center [1018, 651] width 154 height 35
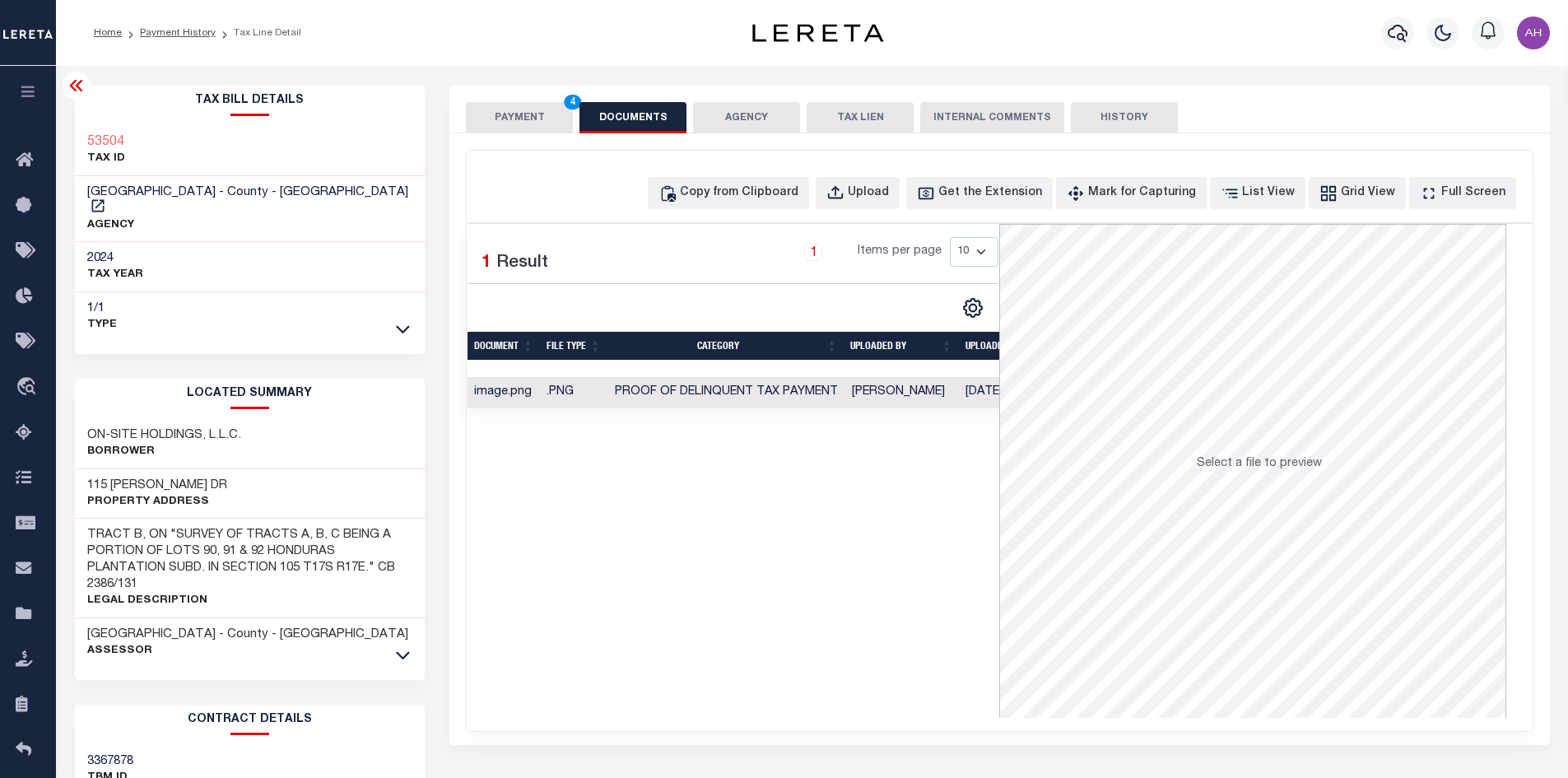
click at [515, 116] on button "PAYMENT 4" at bounding box center [519, 117] width 107 height 32
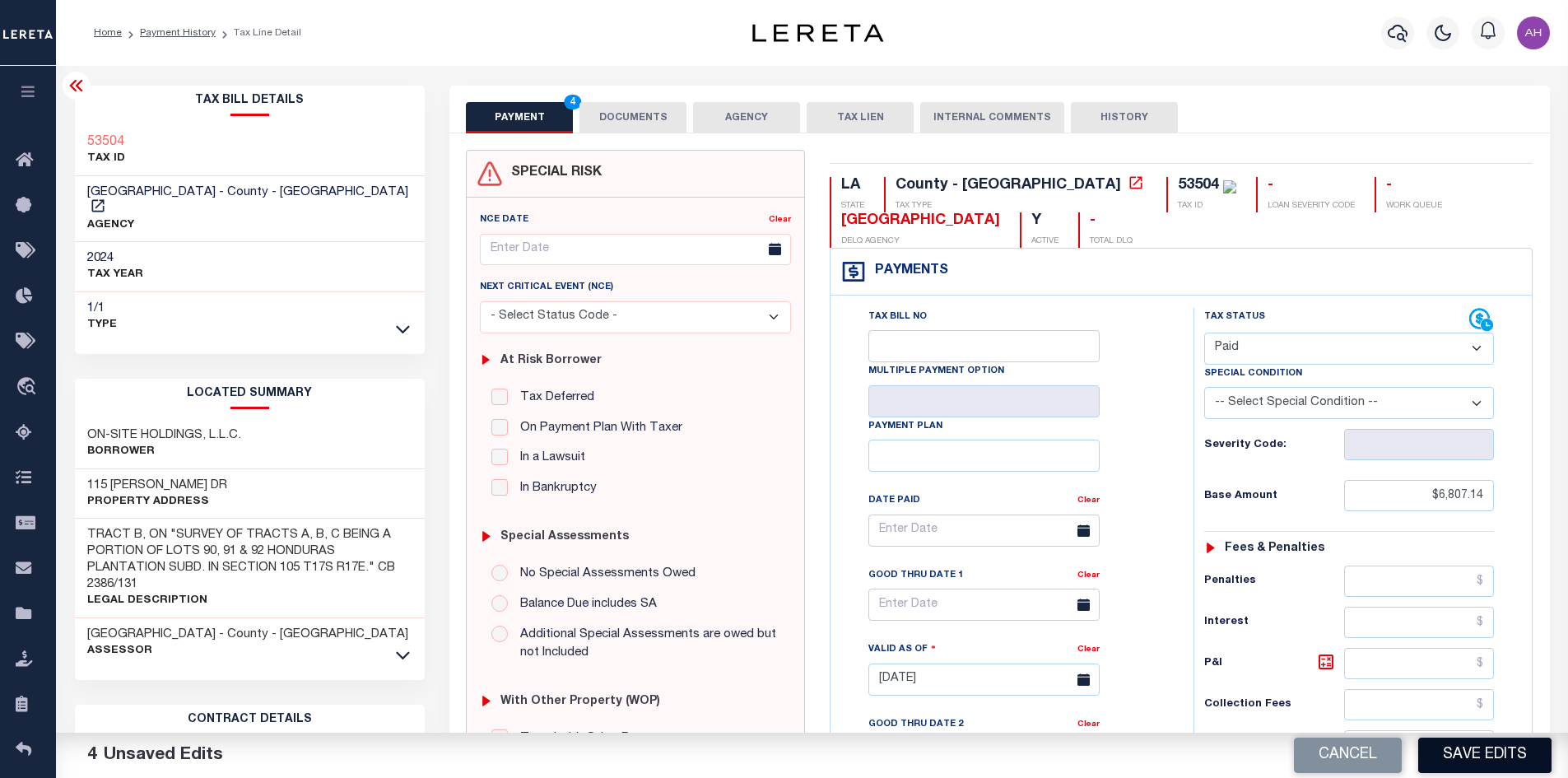
click at [1464, 764] on button "Save Edits" at bounding box center [1484, 755] width 133 height 35
checkbox input "false"
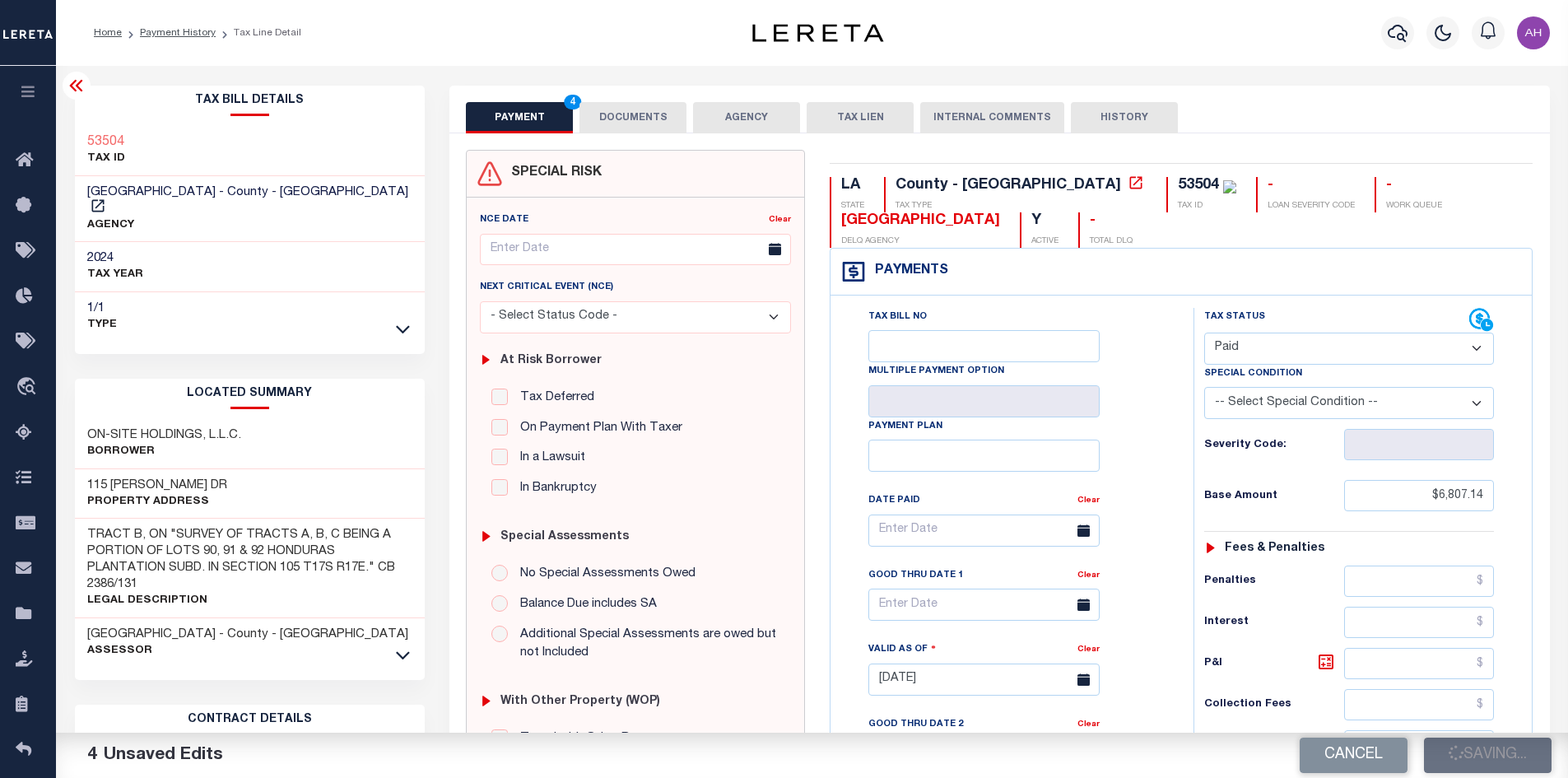
type input "$6,807.14"
type input "$0"
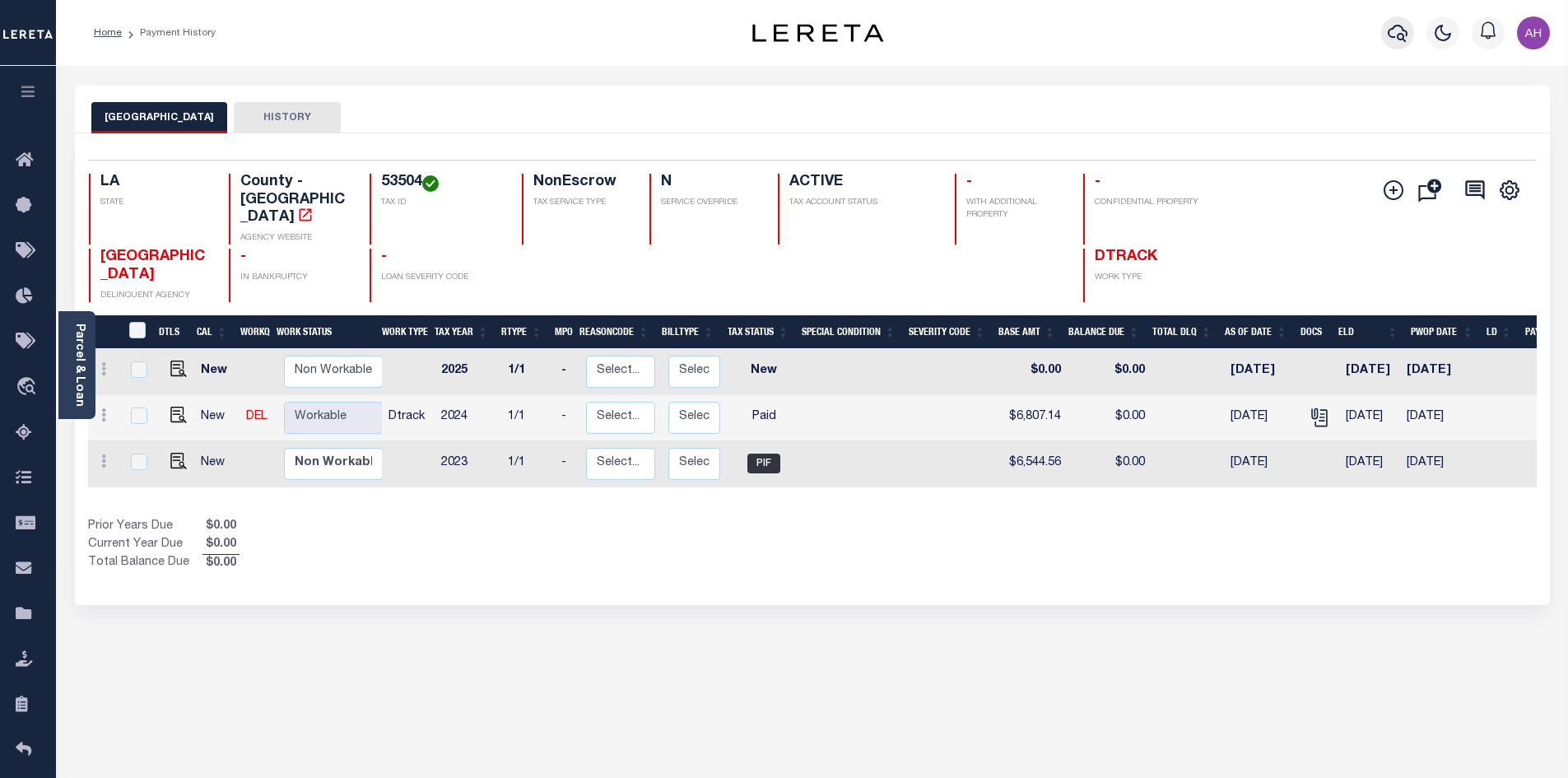
click at [1391, 35] on icon "button" at bounding box center [1398, 33] width 20 height 20
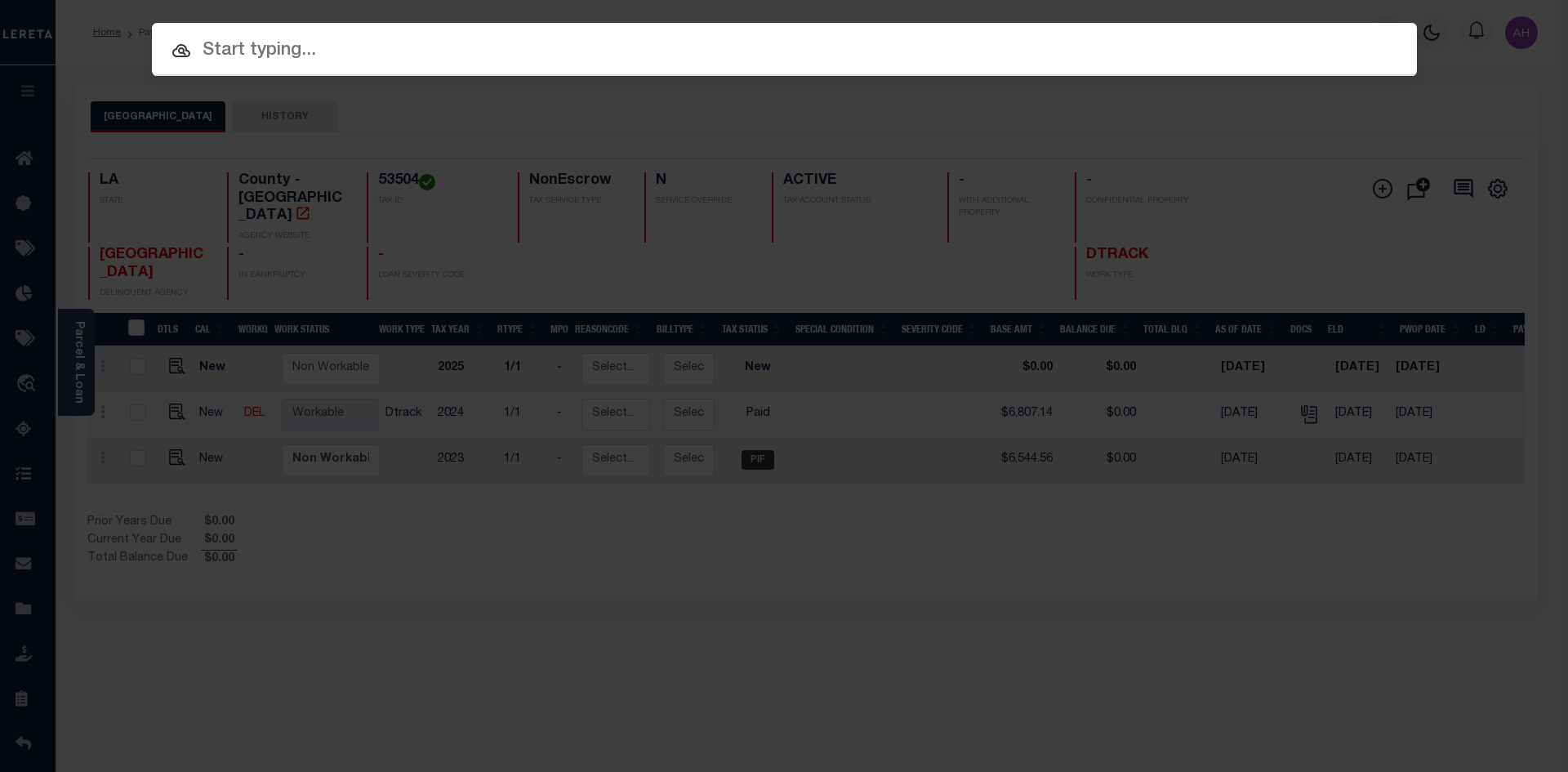
paste input "952200009977"
type input "952200009977"
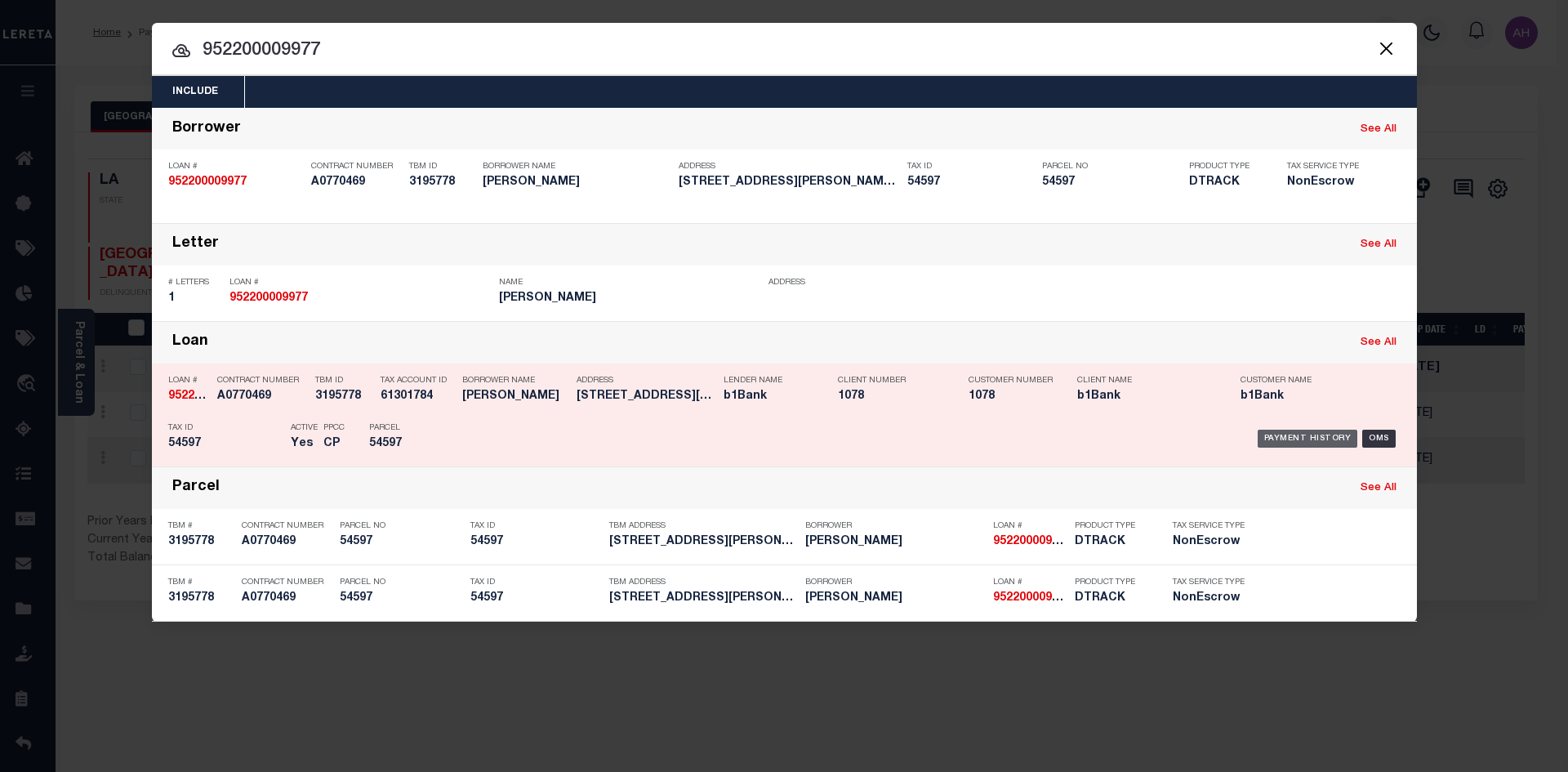
click at [1303, 433] on div "Payment History" at bounding box center [1308, 439] width 100 height 18
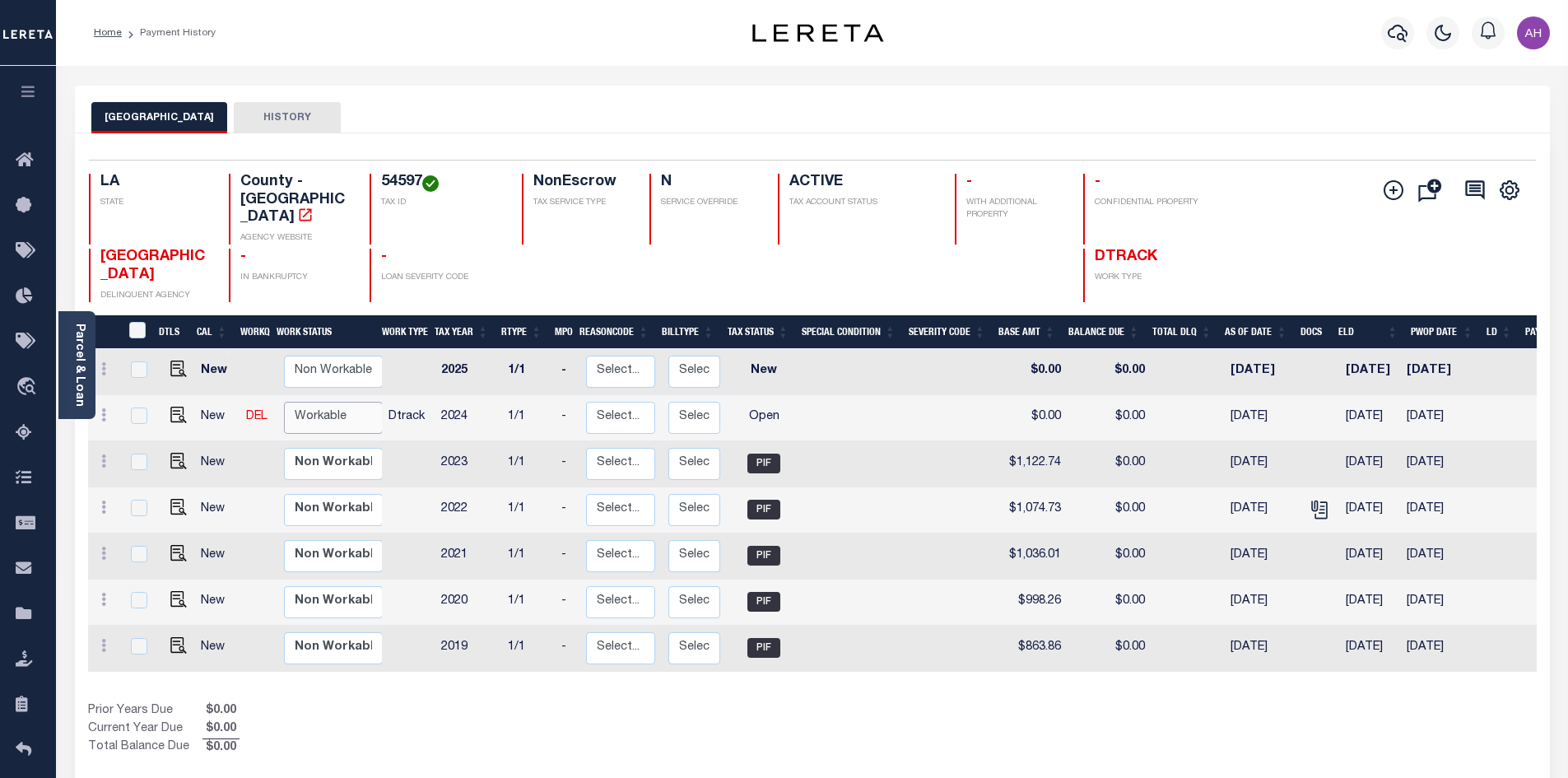
click at [315, 402] on select "Non Workable Workable" at bounding box center [333, 418] width 99 height 32
checkbox input "true"
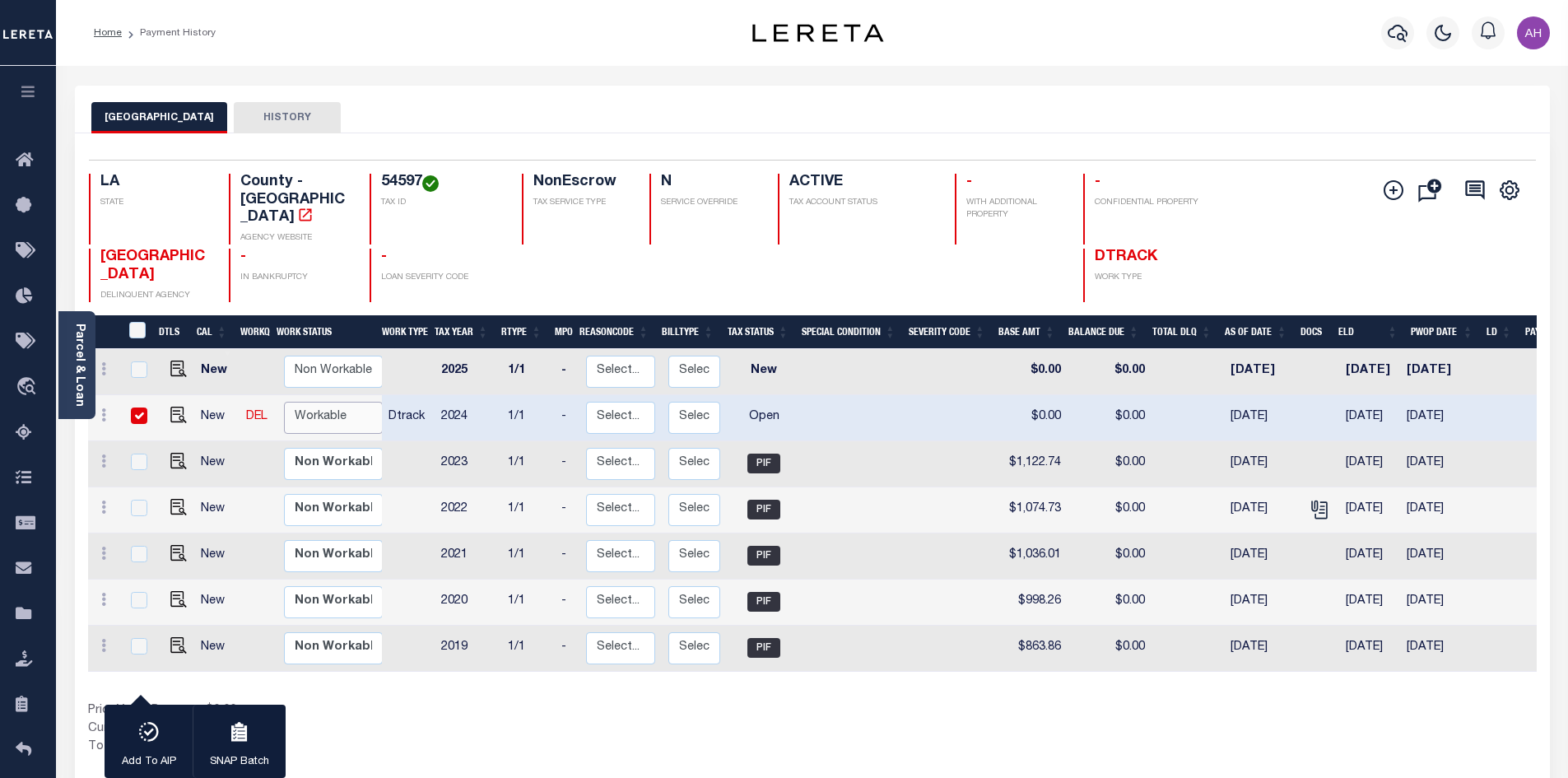
select select "true"
click at [284, 402] on select "Non Workable Workable" at bounding box center [333, 418] width 99 height 32
checkbox input "false"
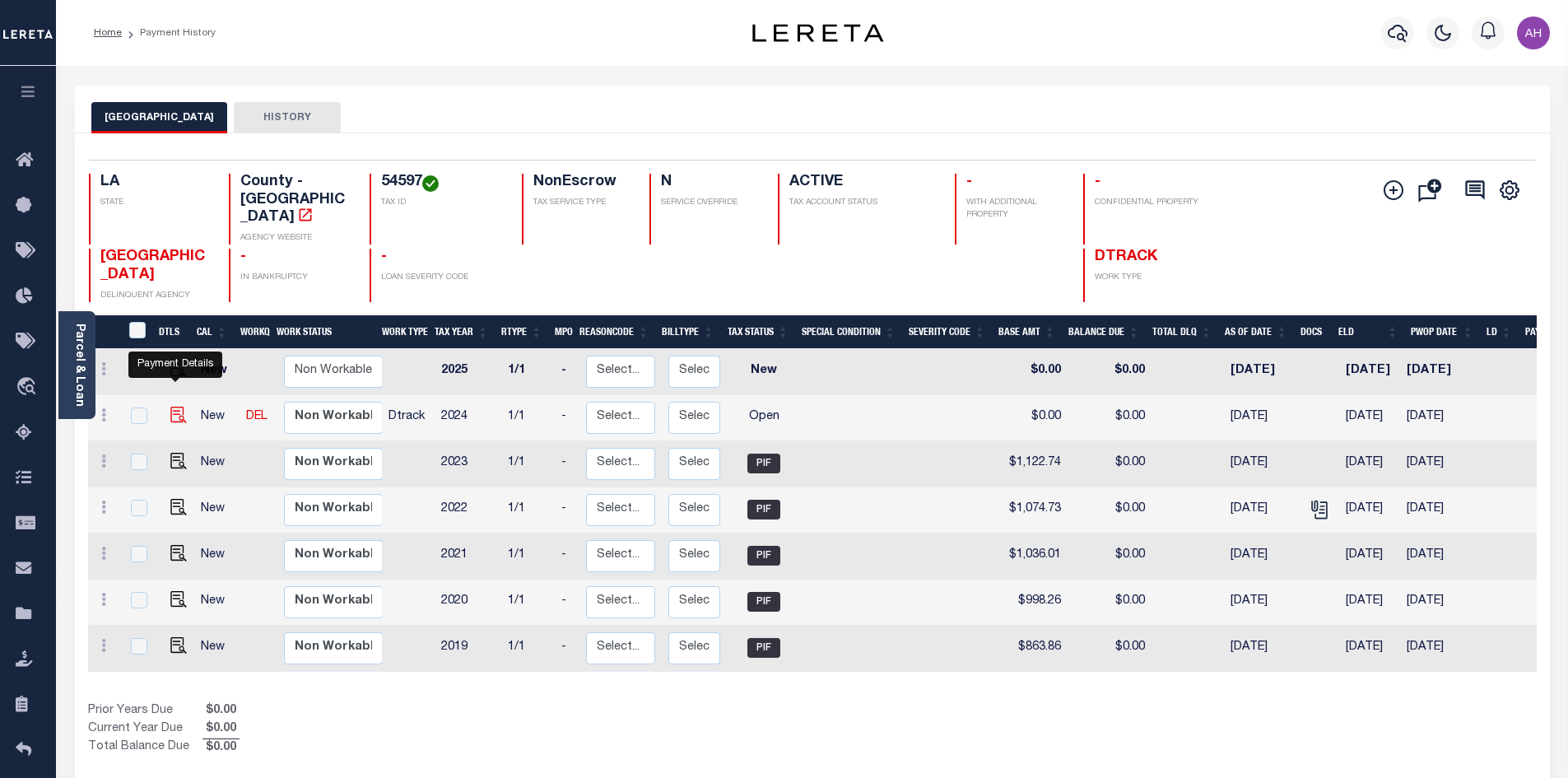
click at [177, 406] on img "" at bounding box center [178, 414] width 16 height 16
checkbox input "true"
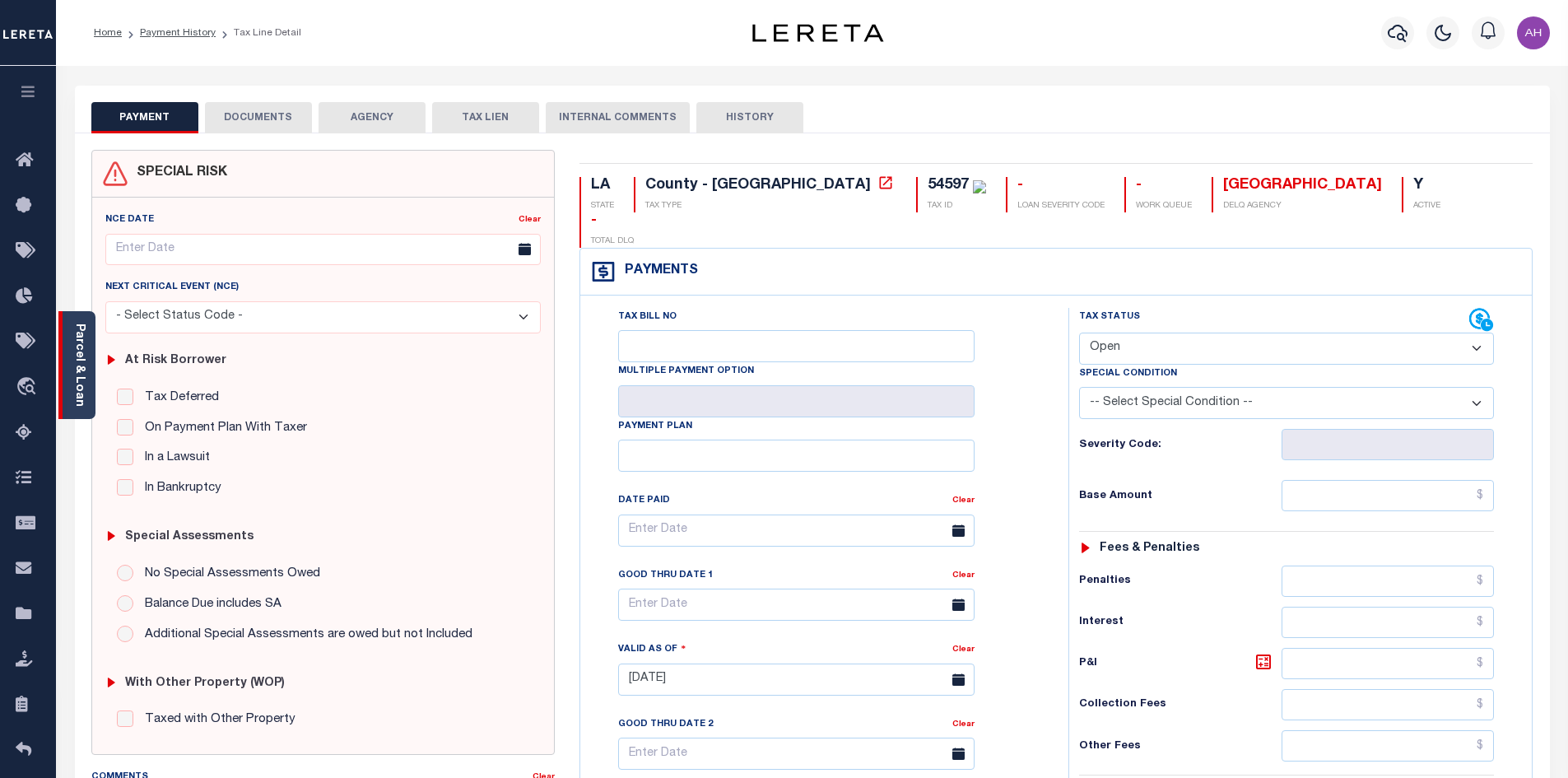
click at [77, 386] on link "Parcel & Loan" at bounding box center [78, 365] width 12 height 83
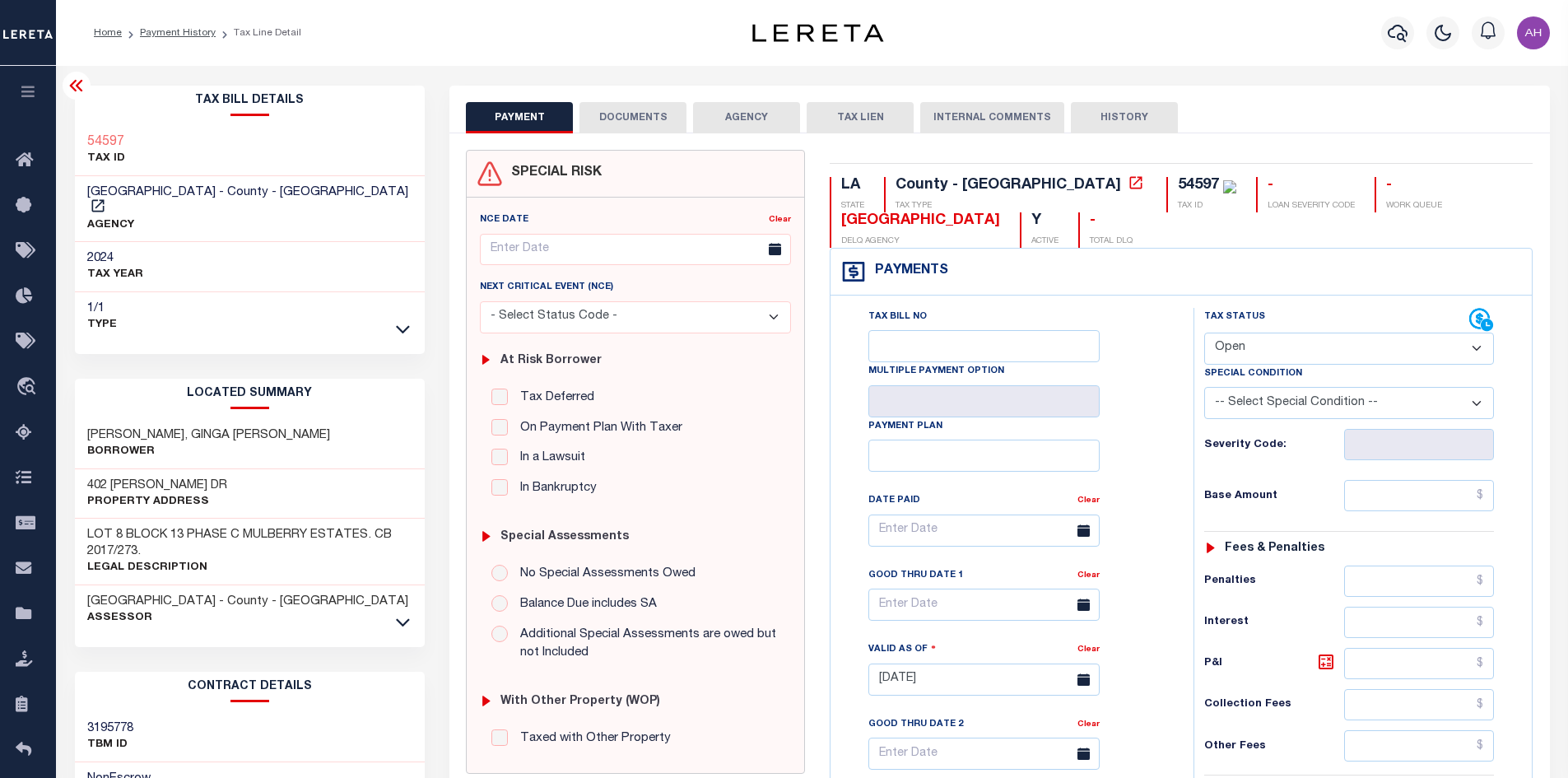
click at [1336, 348] on select "- Select Status Code - Open Due/Unpaid Paid Incomplete No Tax Due Internal Refu…" at bounding box center [1349, 348] width 290 height 32
select select "PYD"
click at [1204, 333] on select "- Select Status Code - Open Due/Unpaid Paid Incomplete No Tax Due Internal Refu…" at bounding box center [1349, 348] width 290 height 32
type input "[DATE]"
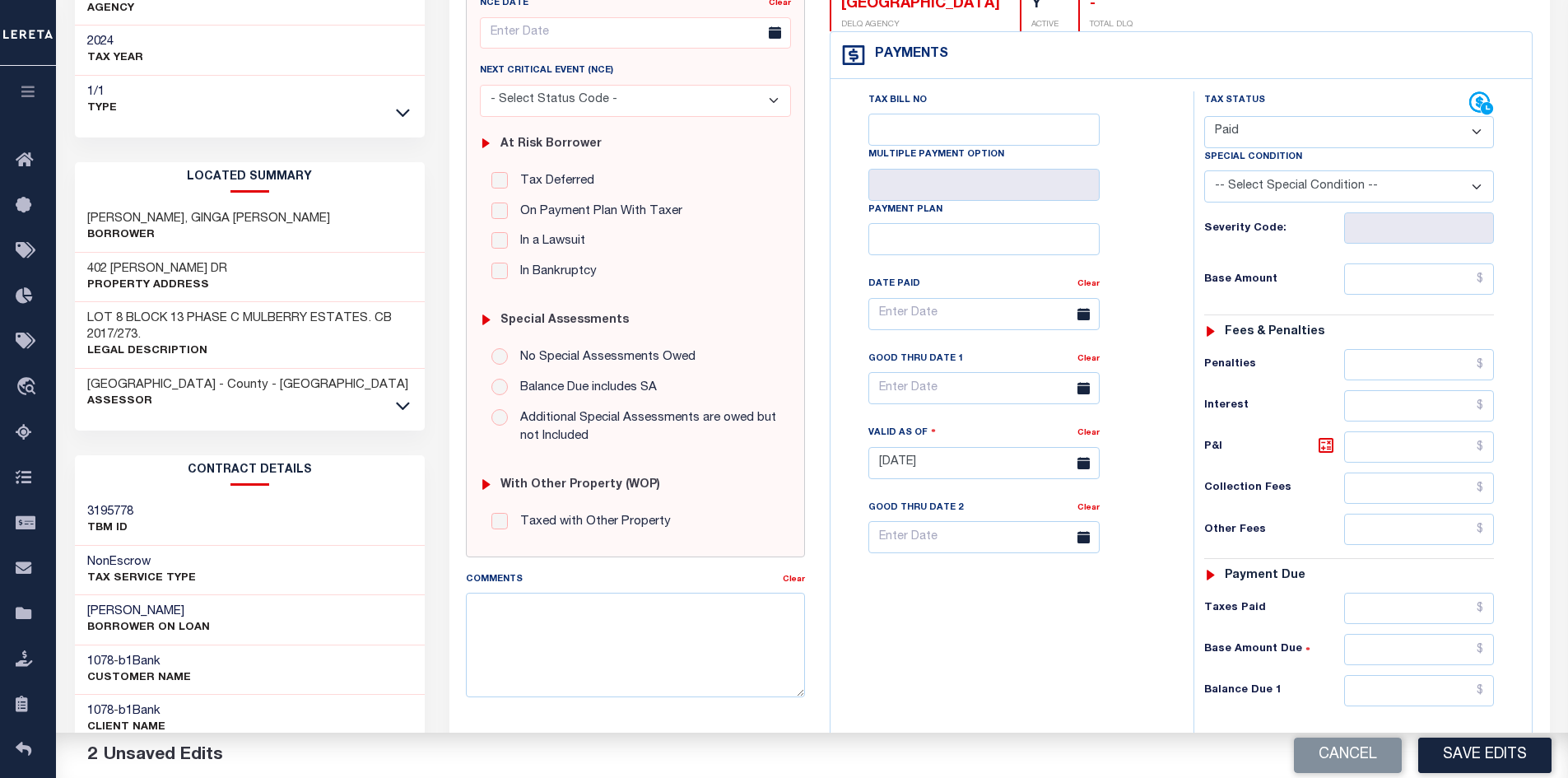
scroll to position [412, 0]
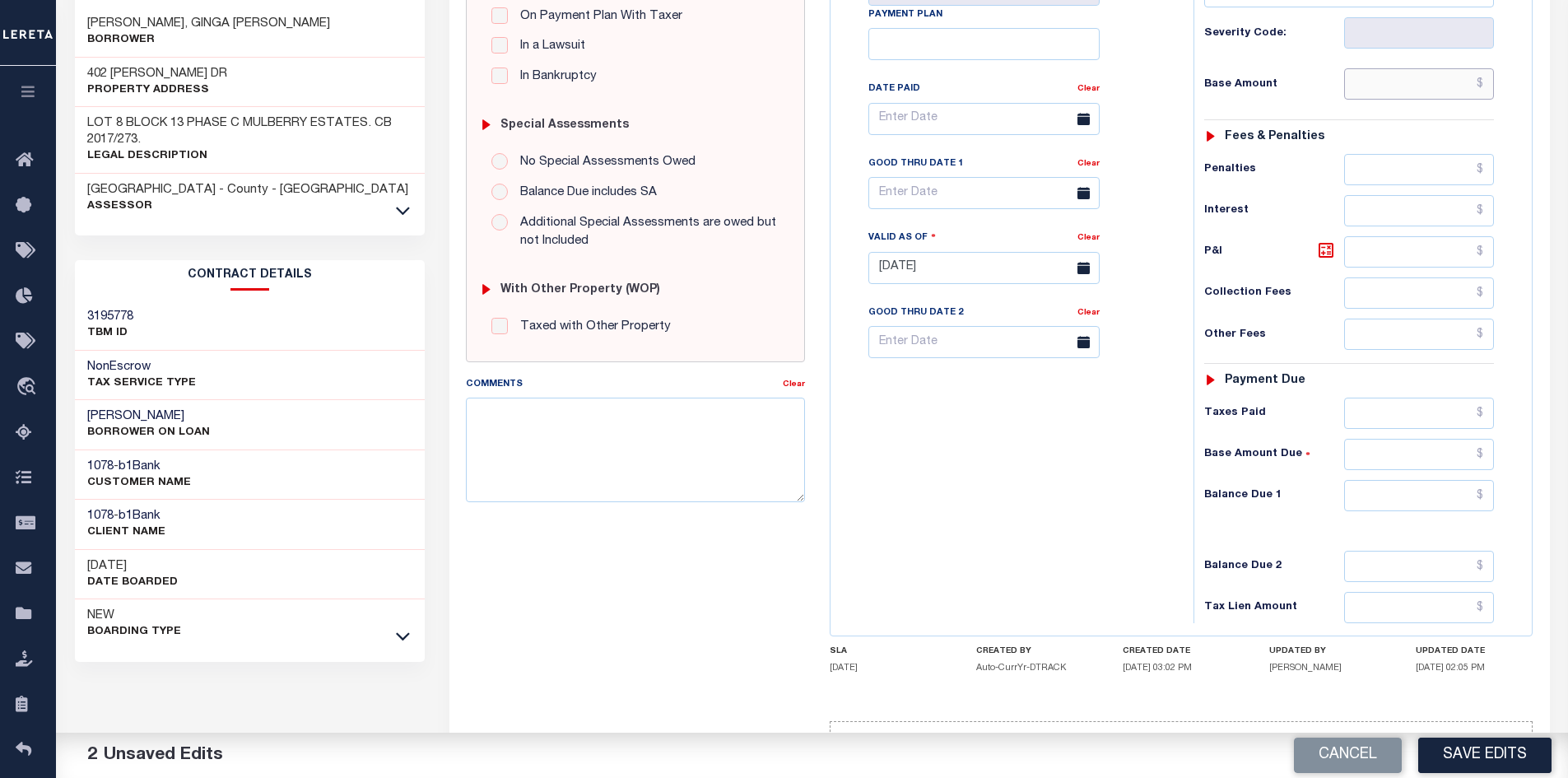
click at [1384, 75] on input "text" at bounding box center [1418, 84] width 150 height 32
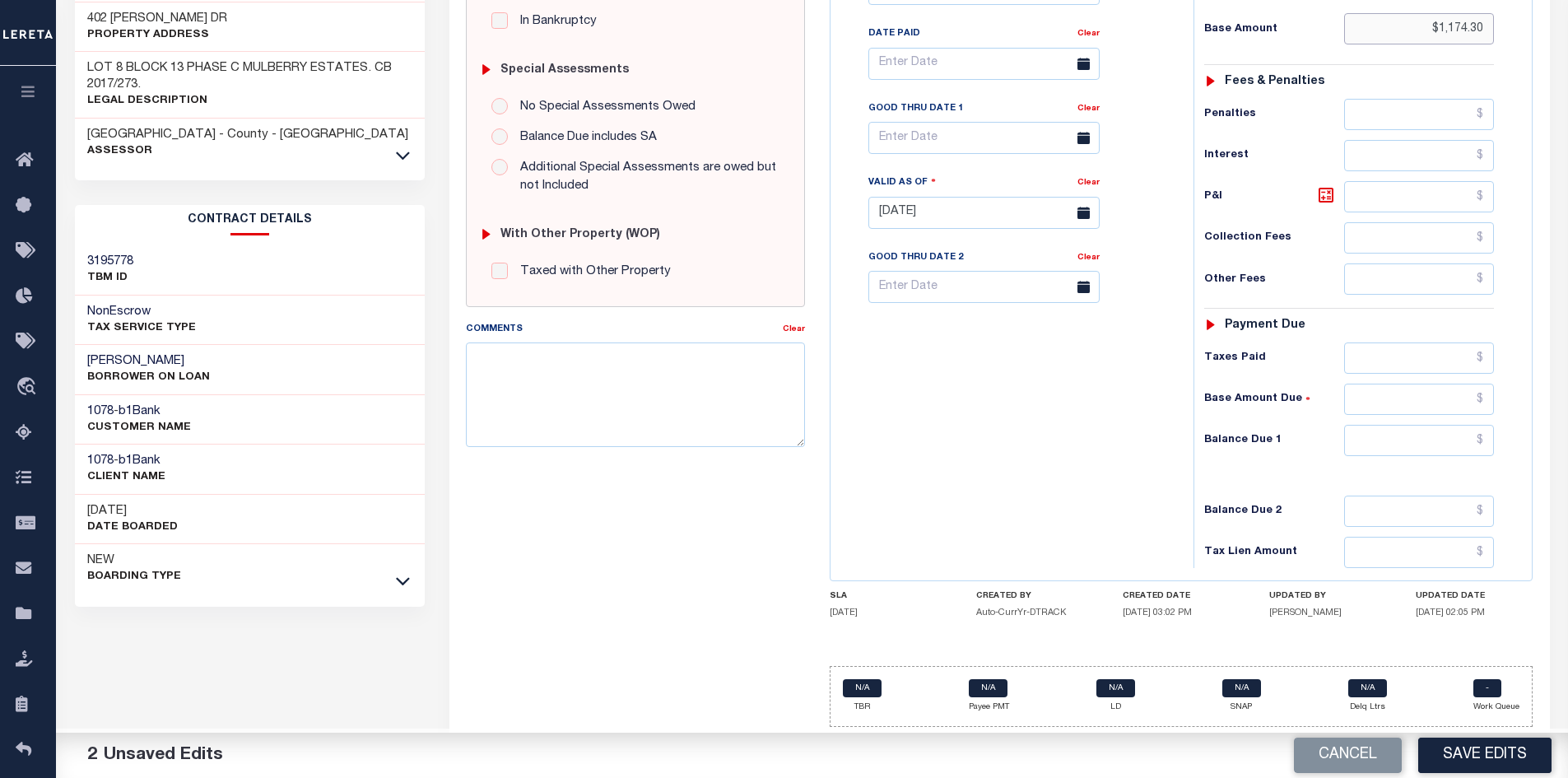
type input "$1,174.30"
click at [1393, 430] on input "text" at bounding box center [1418, 440] width 150 height 32
type input "$0"
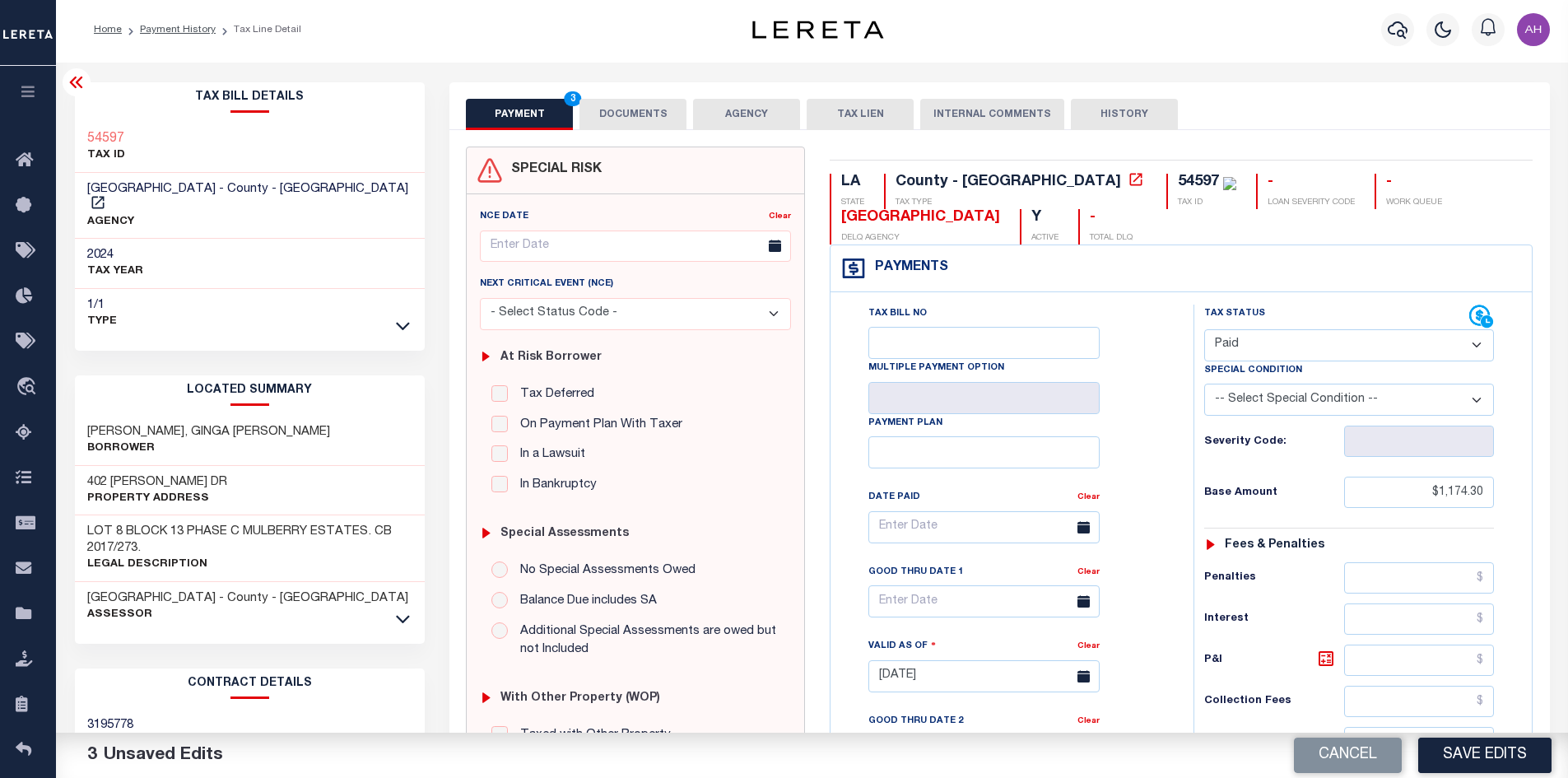
scroll to position [0, 0]
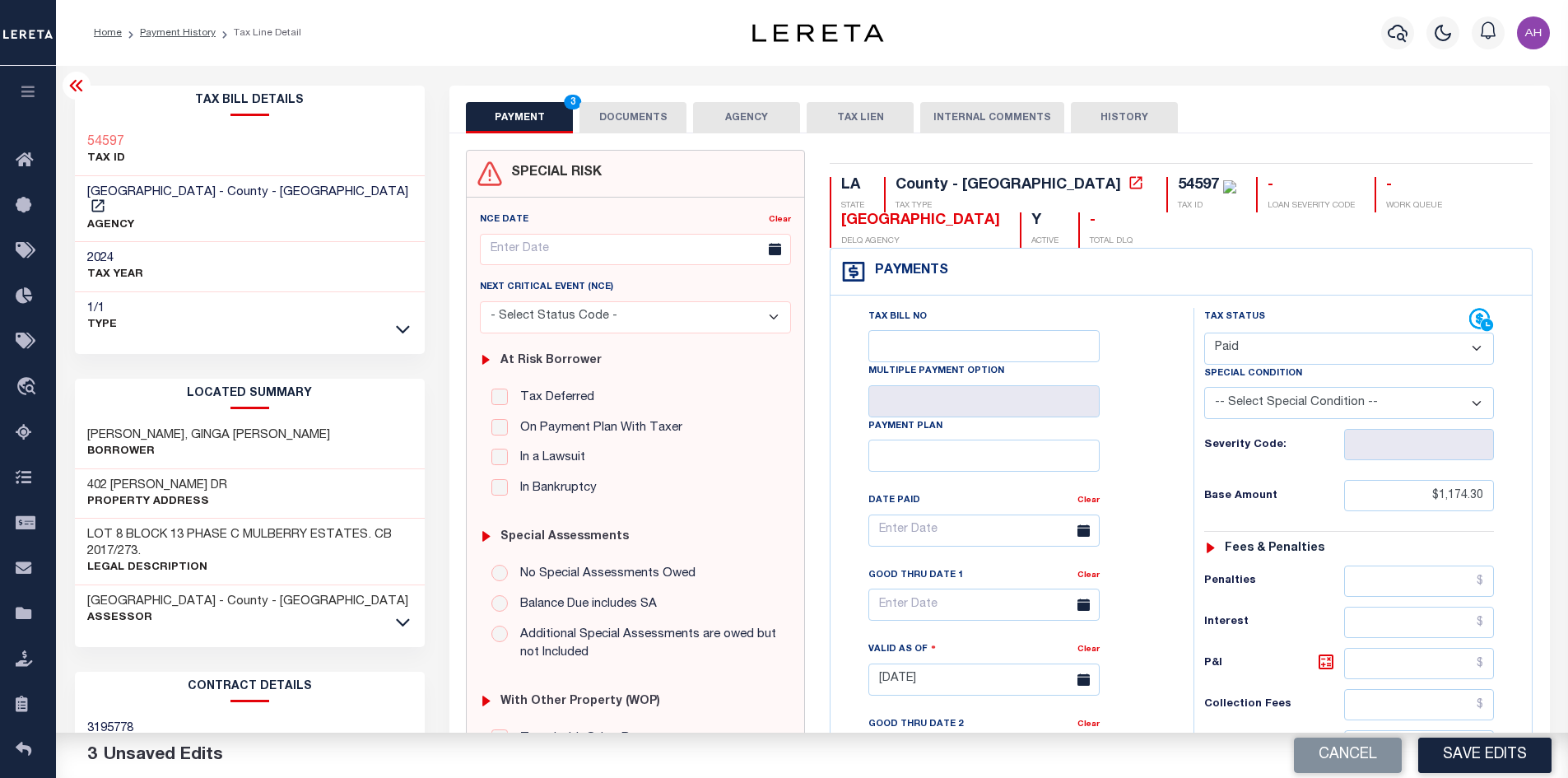
click at [652, 119] on button "DOCUMENTS" at bounding box center [632, 117] width 107 height 32
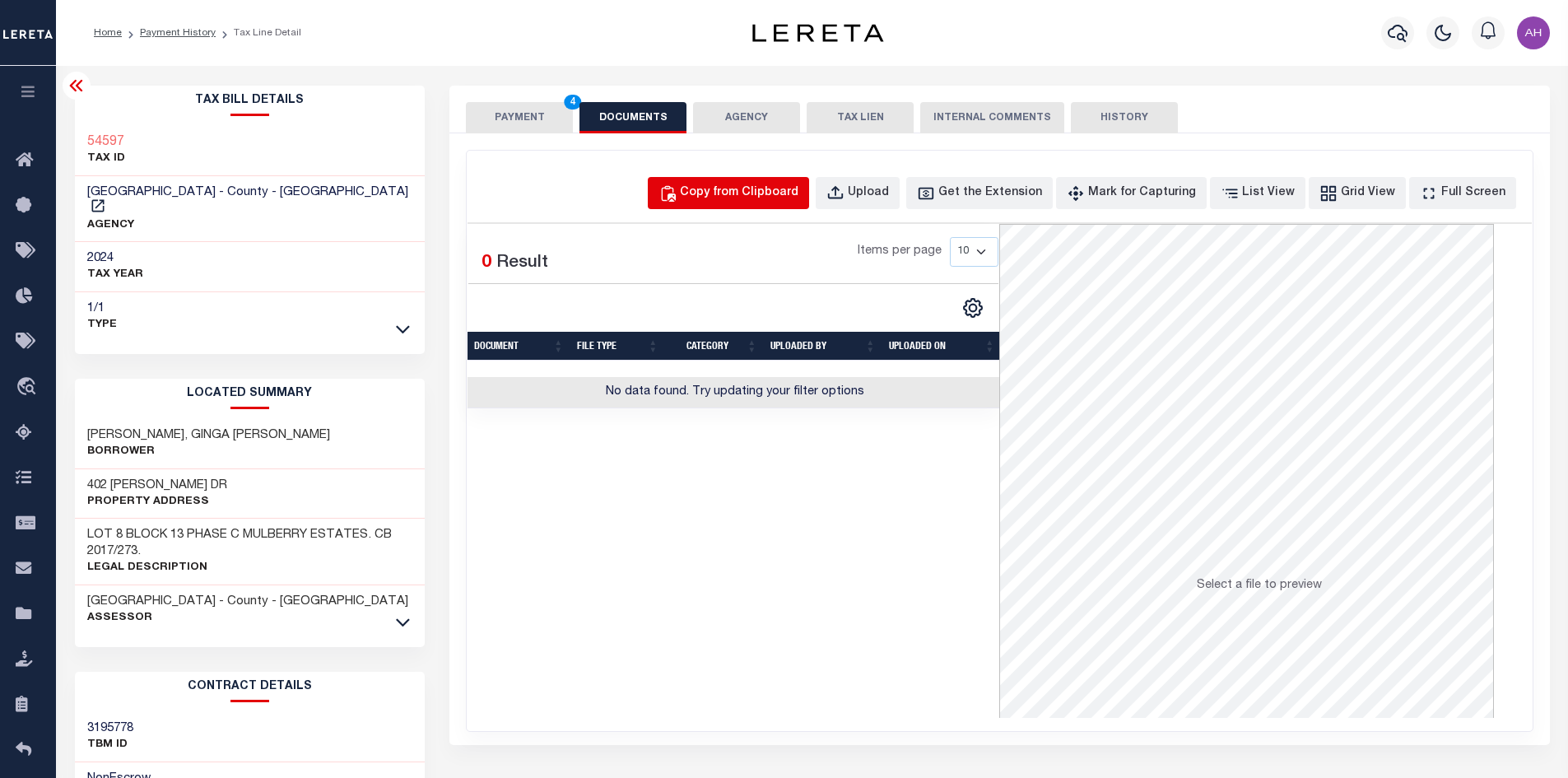
click at [768, 179] on button "Copy from Clipboard" at bounding box center [728, 193] width 161 height 32
select select "POP"
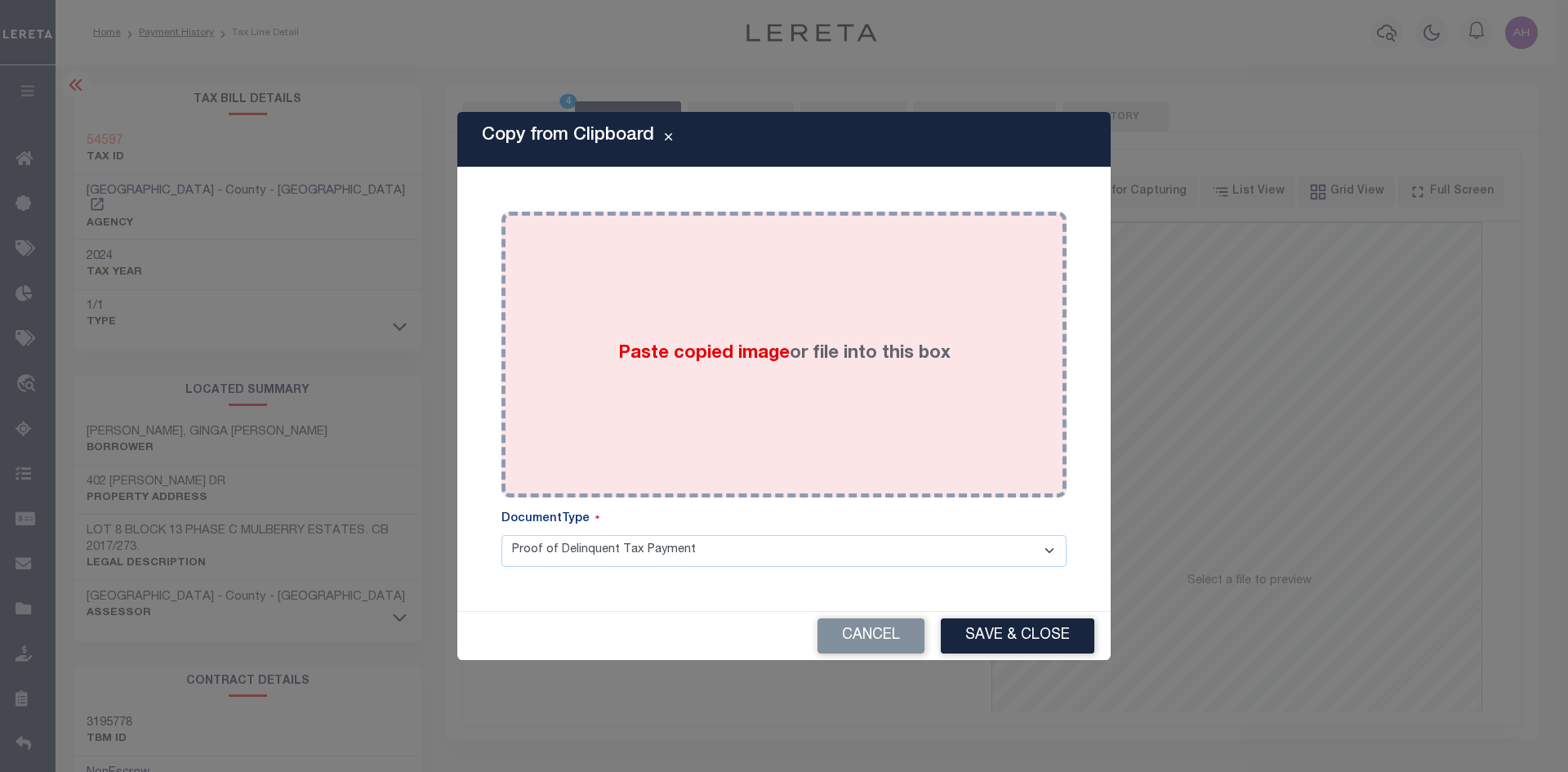
click at [729, 353] on span "Paste copied image" at bounding box center [704, 354] width 172 height 18
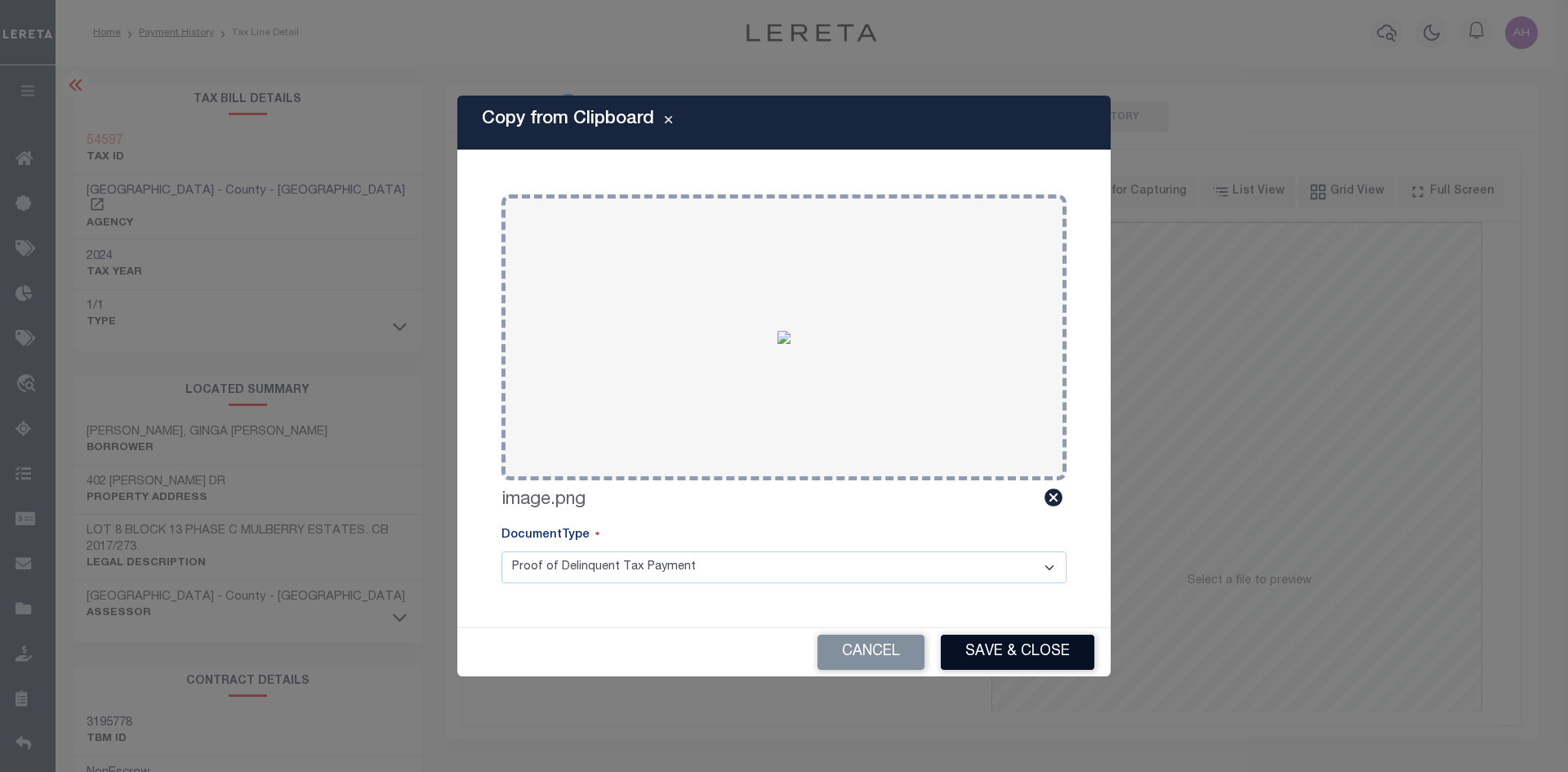
click at [1000, 636] on button "Save & Close" at bounding box center [1018, 651] width 154 height 35
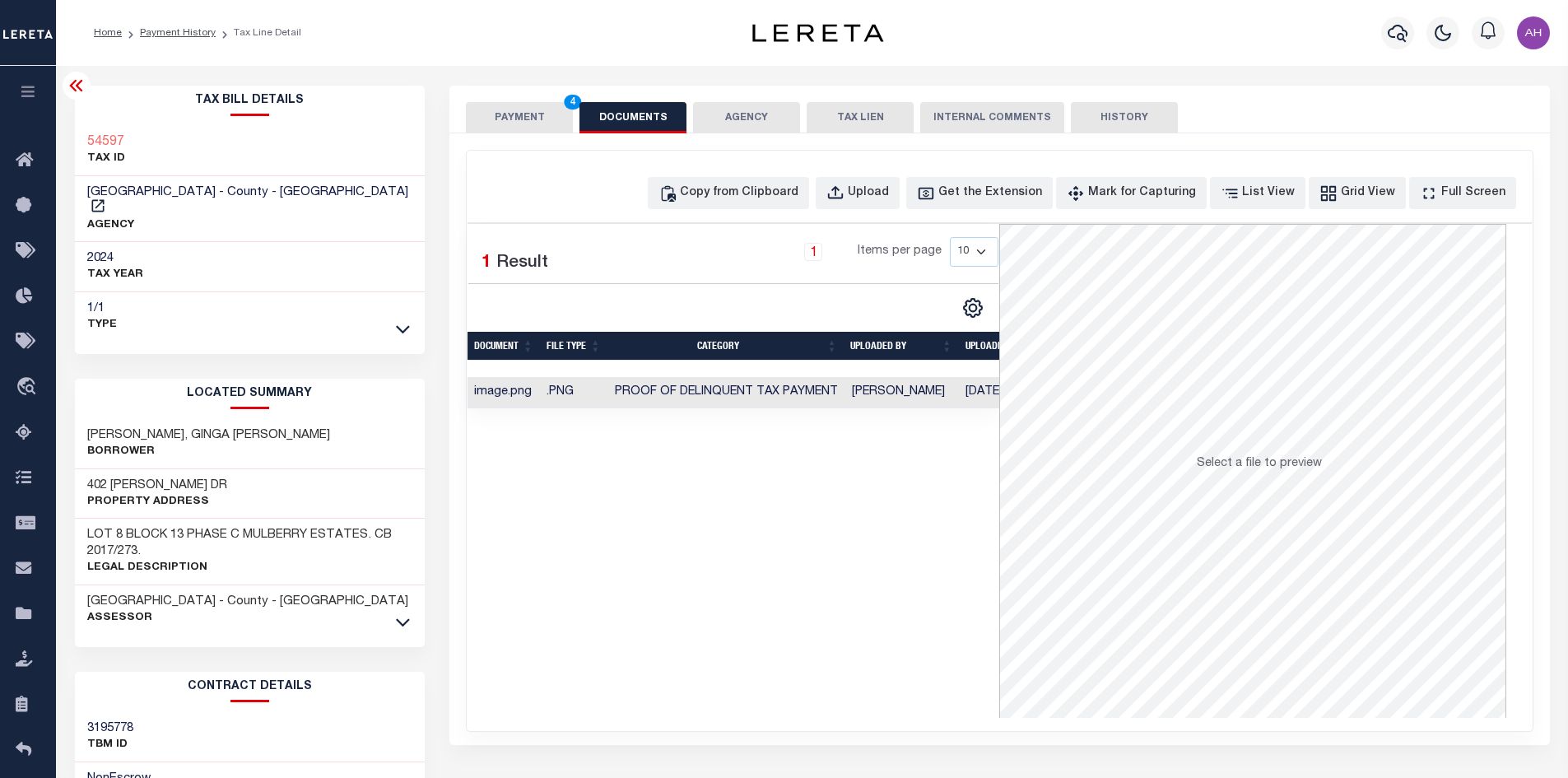
click at [528, 119] on button "PAYMENT 4" at bounding box center [519, 117] width 107 height 32
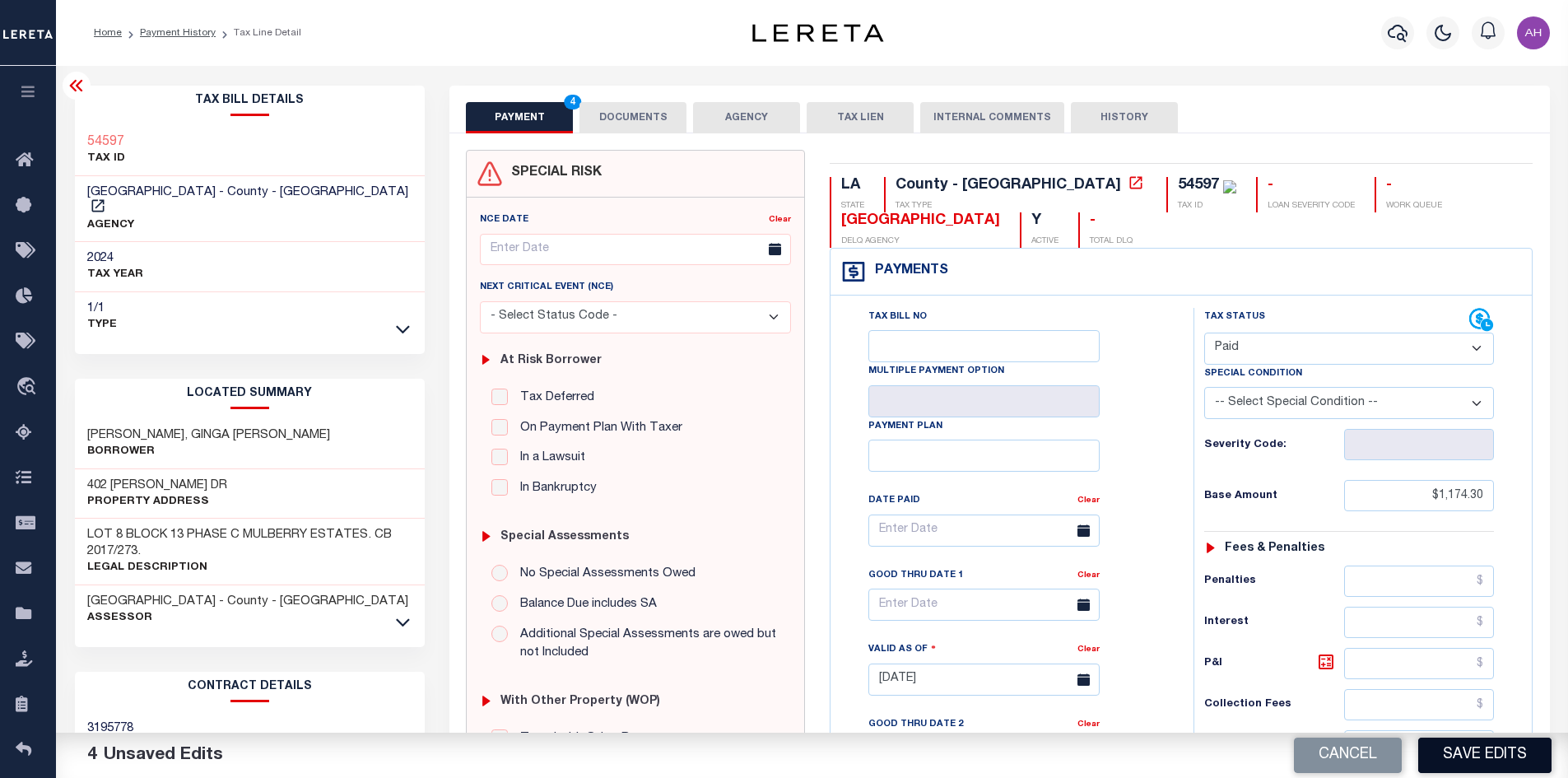
click at [1446, 751] on button "Save Edits" at bounding box center [1484, 755] width 133 height 35
checkbox input "false"
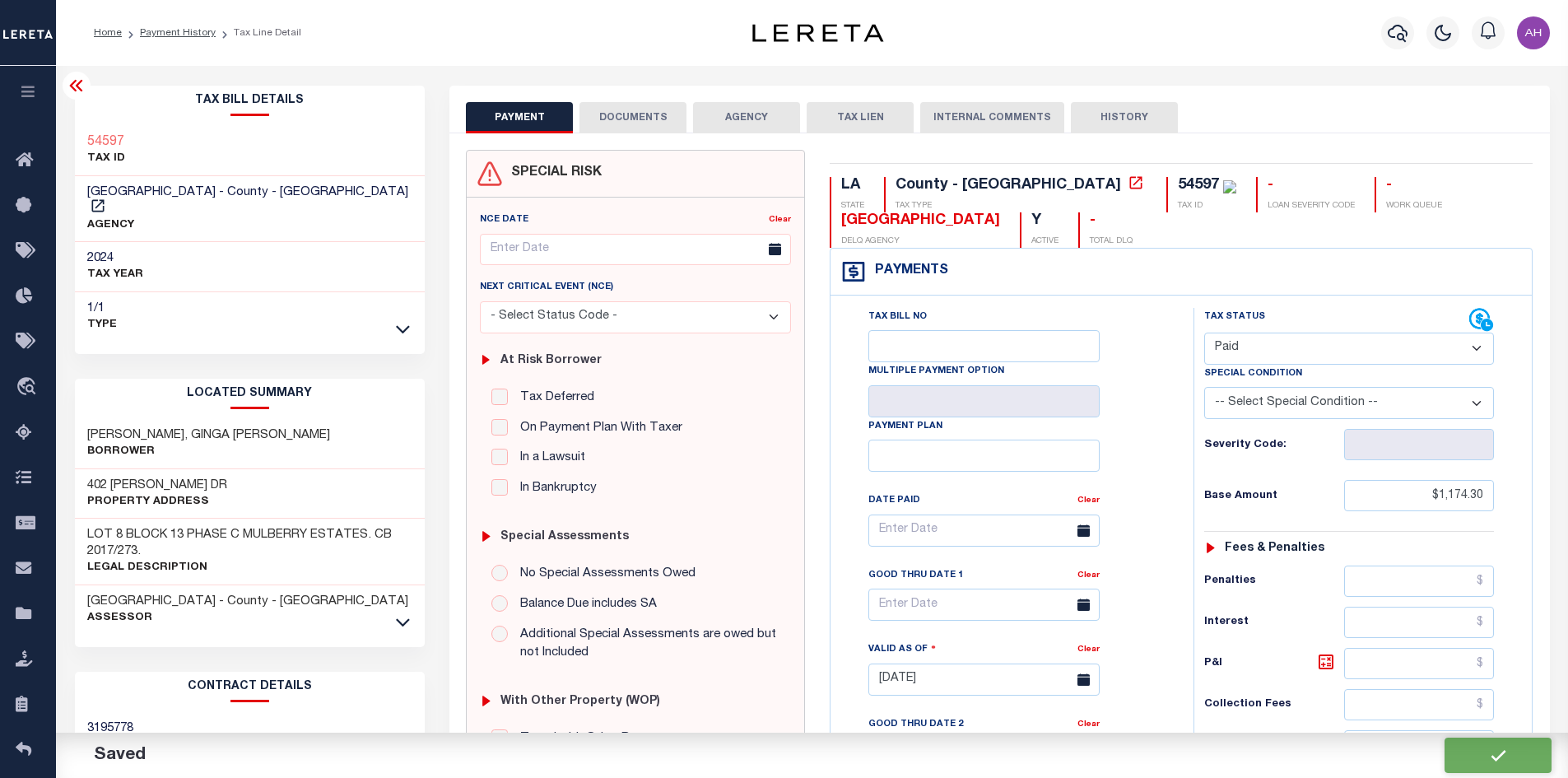
type input "$1,174.3"
type input "$0"
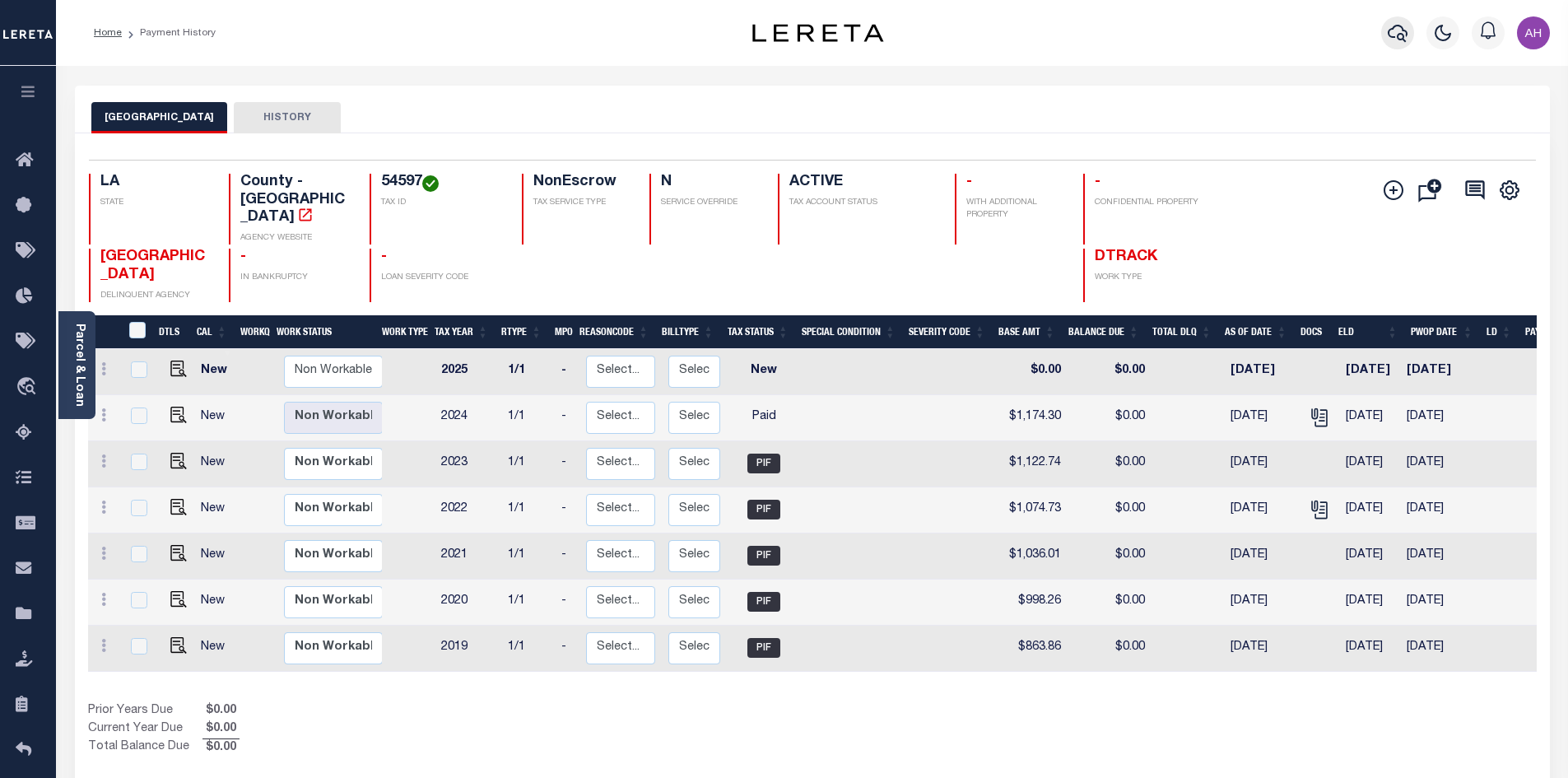
click at [1398, 32] on icon "button" at bounding box center [1398, 33] width 20 height 20
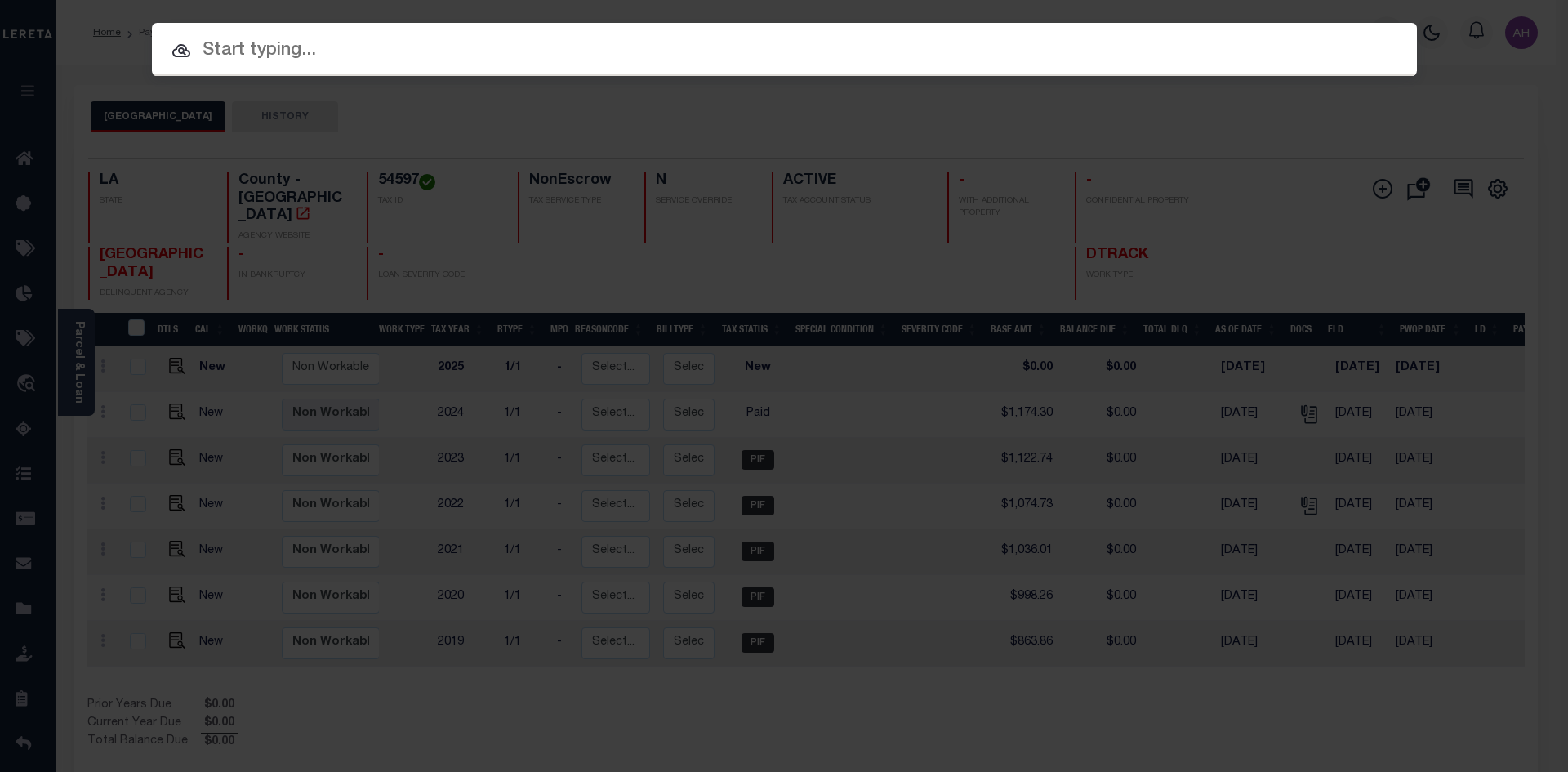
paste input "942400015395"
type input "942400015395"
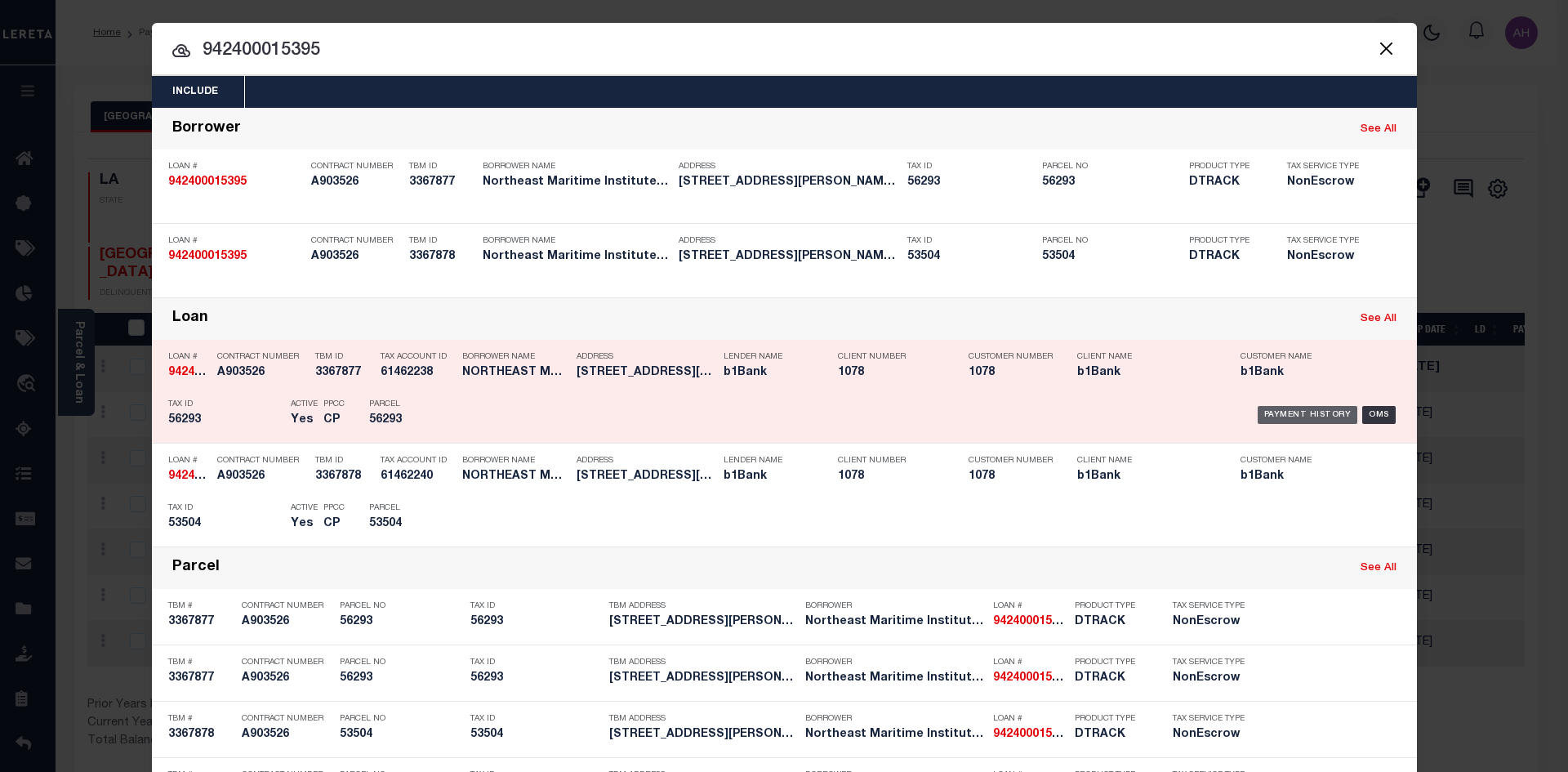
click at [1284, 415] on div "Payment History" at bounding box center [1308, 415] width 100 height 18
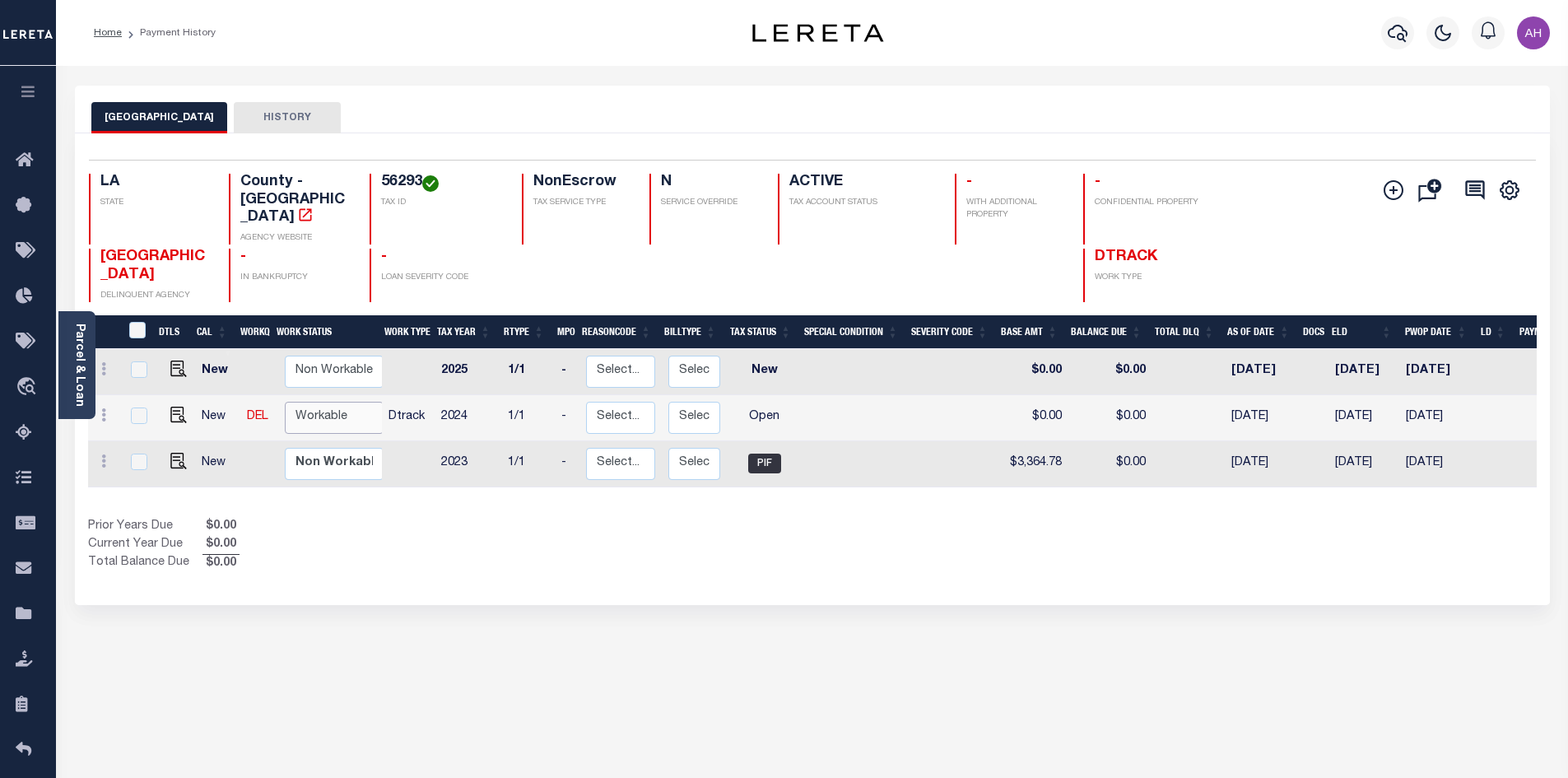
click at [340, 402] on select "Non Workable Workable" at bounding box center [334, 418] width 99 height 32
checkbox input "true"
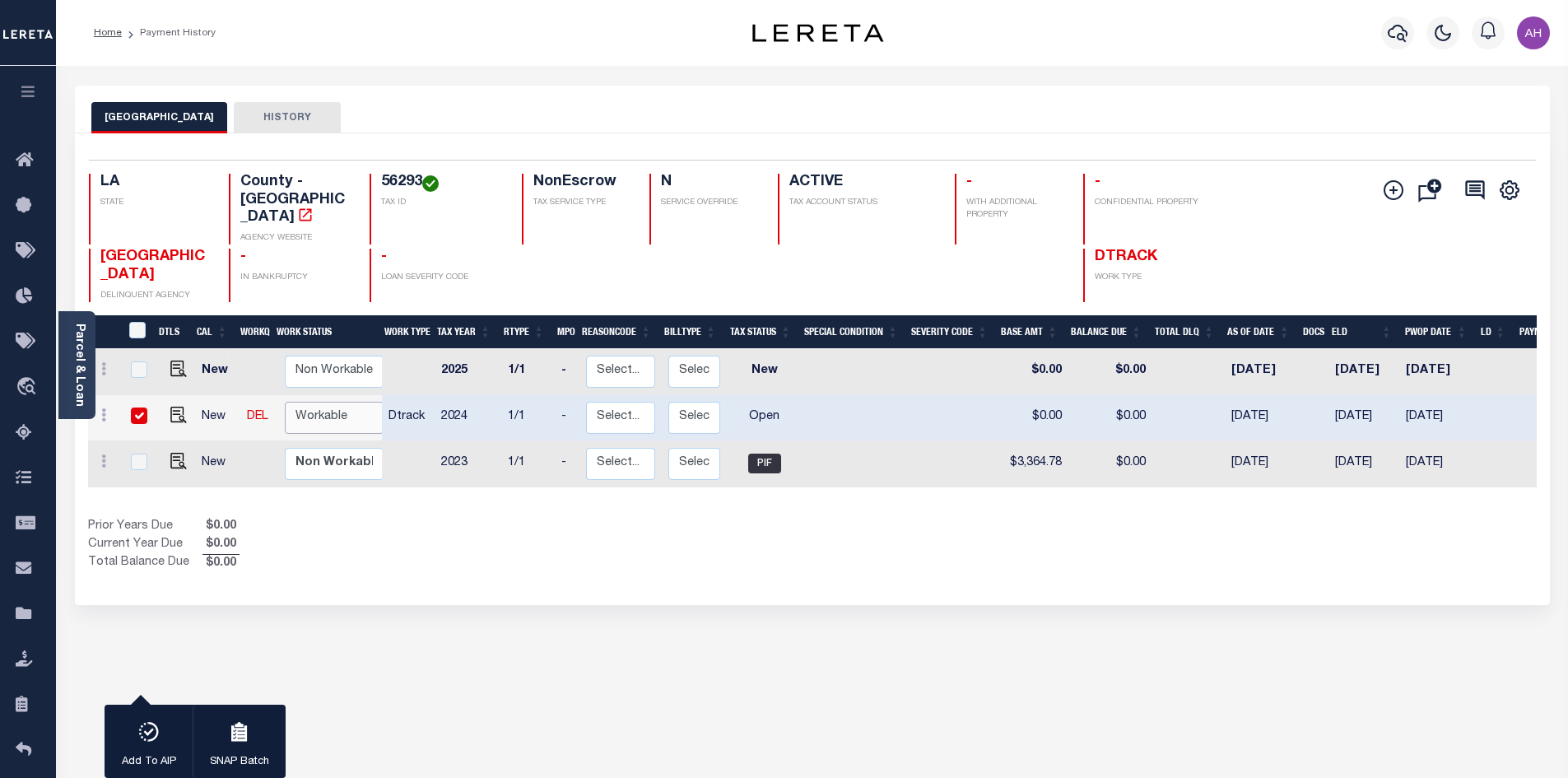
select select "true"
click at [285, 402] on select "Non Workable Workable" at bounding box center [334, 418] width 99 height 32
checkbox input "false"
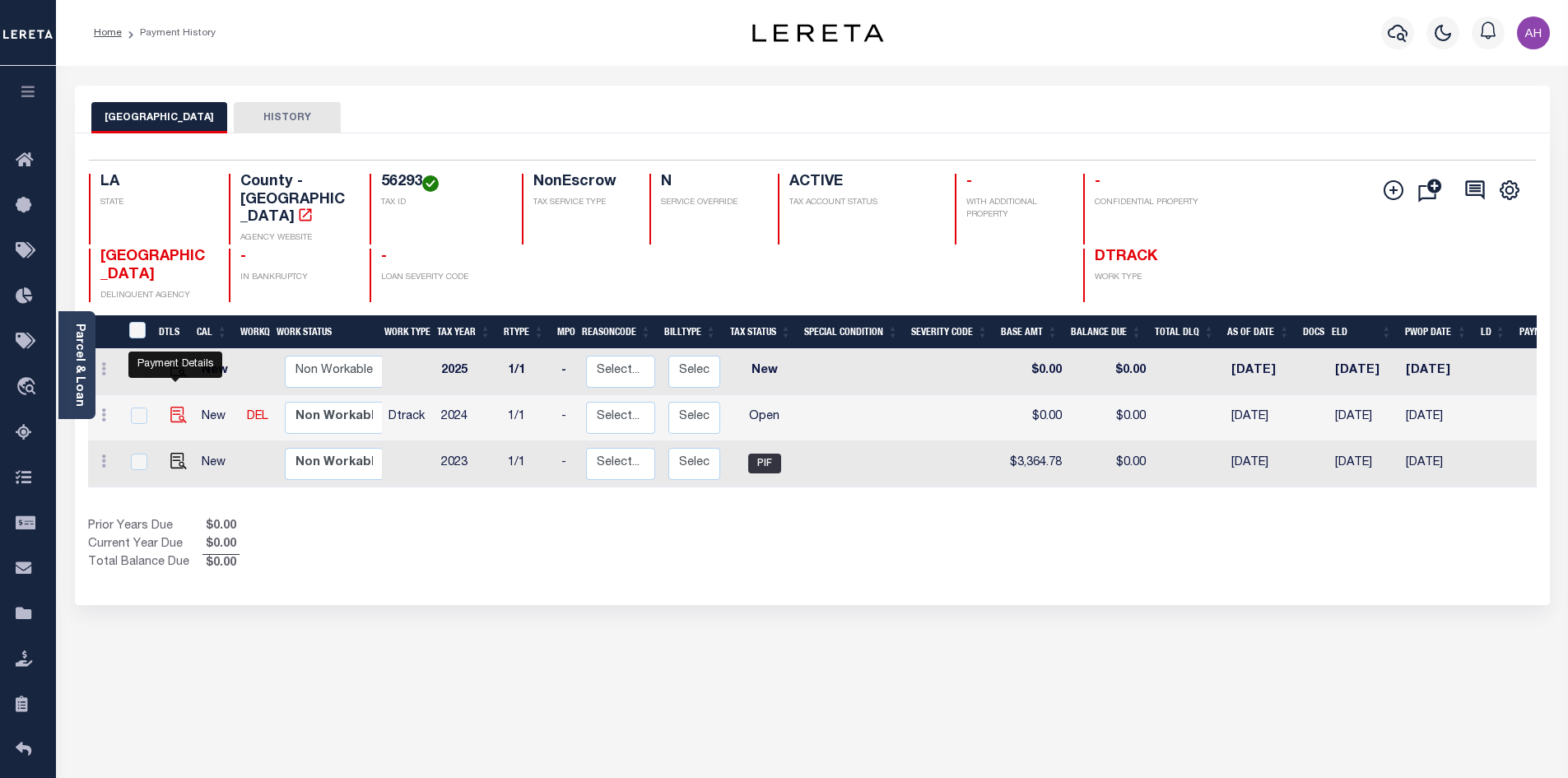
click at [177, 406] on img "" at bounding box center [178, 414] width 16 height 16
checkbox input "true"
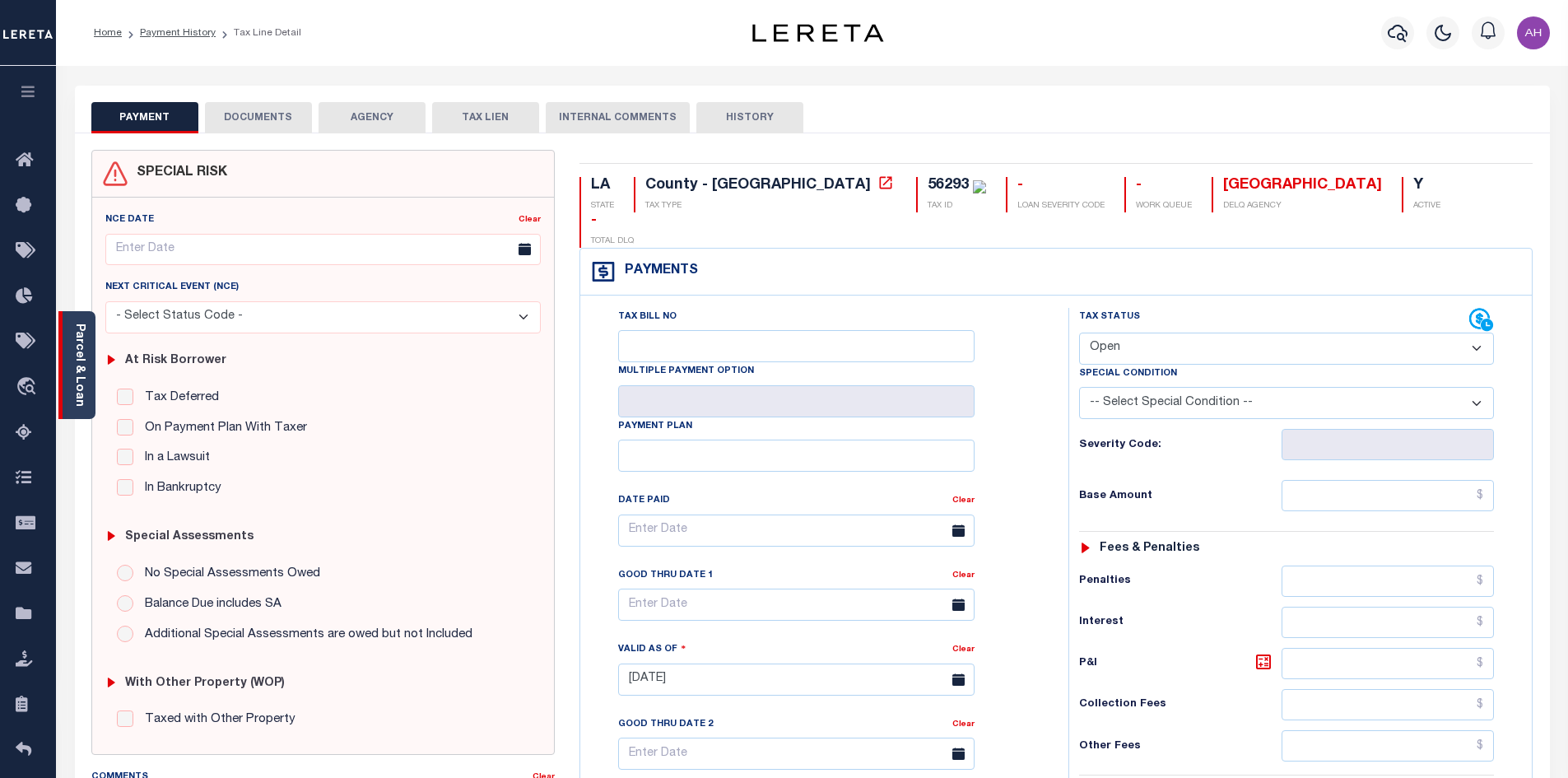
click at [80, 349] on link "Parcel & Loan" at bounding box center [78, 365] width 12 height 83
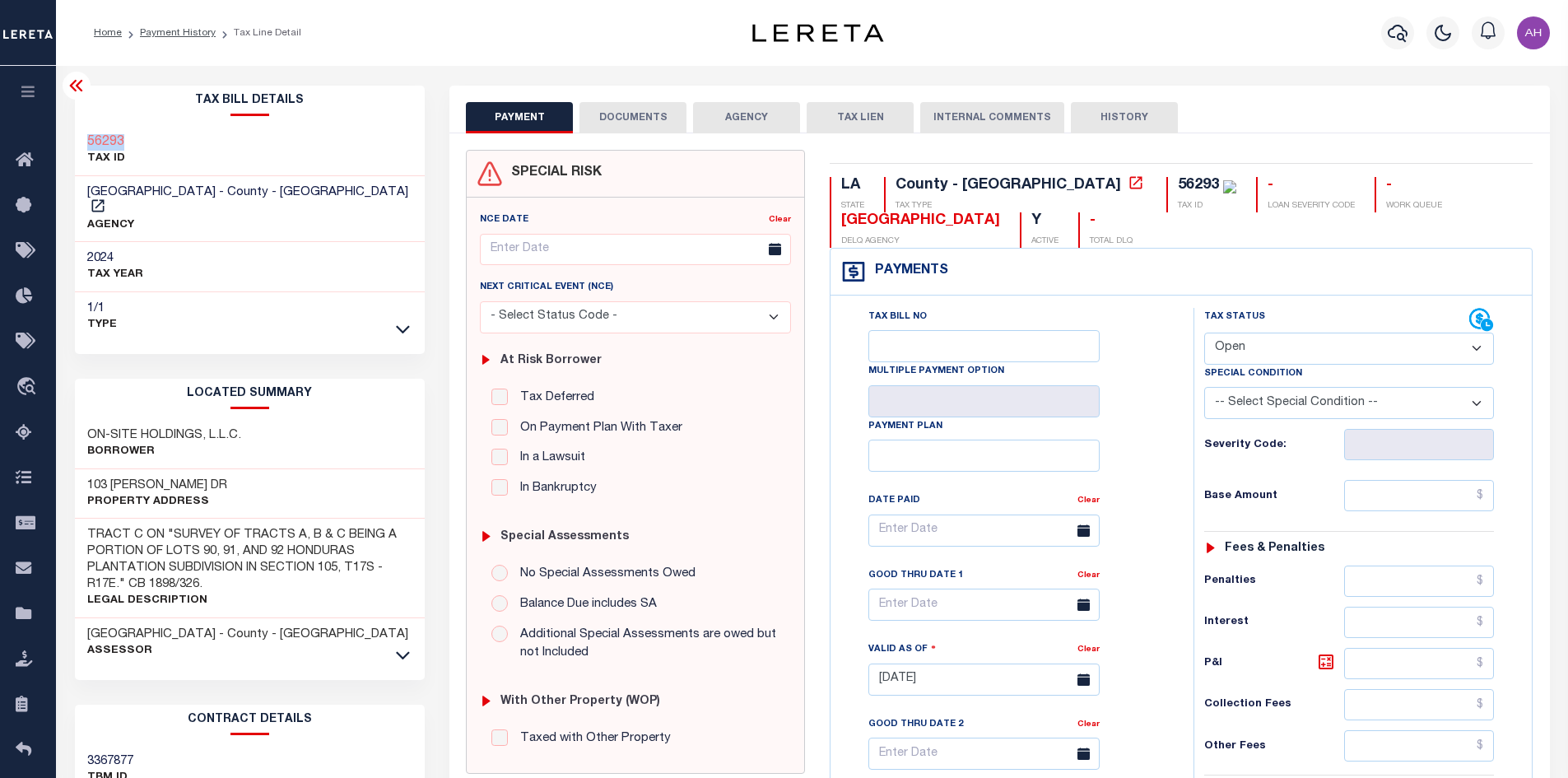
drag, startPoint x: 142, startPoint y: 141, endPoint x: 85, endPoint y: 140, distance: 57.0
click at [85, 140] on div "56293 TAX ID" at bounding box center [249, 151] width 350 height 50
copy h3 "56293"
click at [1255, 347] on select "- Select Status Code - Open Due/Unpaid Paid Incomplete No Tax Due Internal Refu…" at bounding box center [1349, 348] width 290 height 32
select select "PYD"
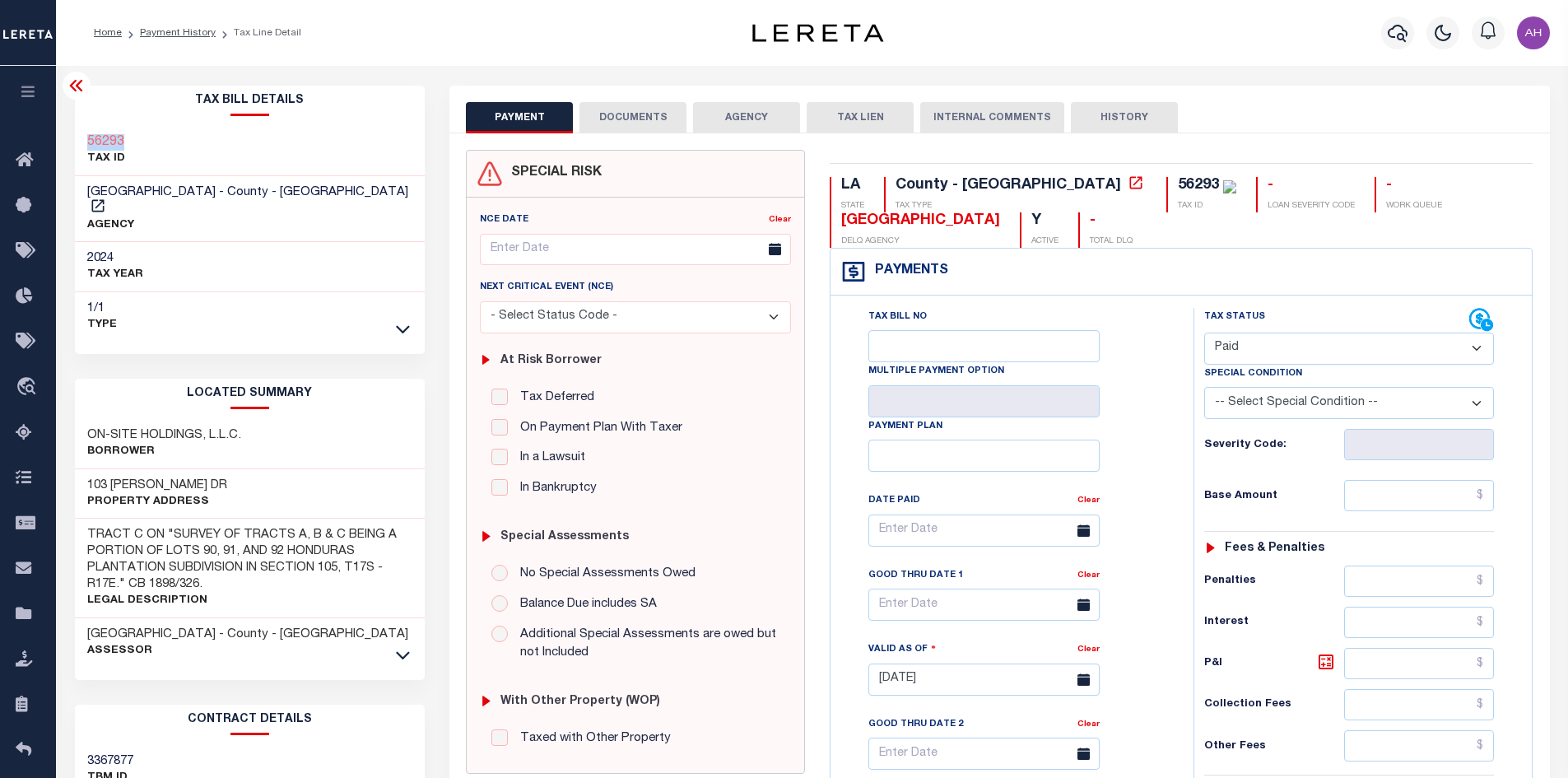
click at [1204, 333] on select "- Select Status Code - Open Due/Unpaid Paid Incomplete No Tax Due Internal Refu…" at bounding box center [1349, 348] width 290 height 32
type input "[DATE]"
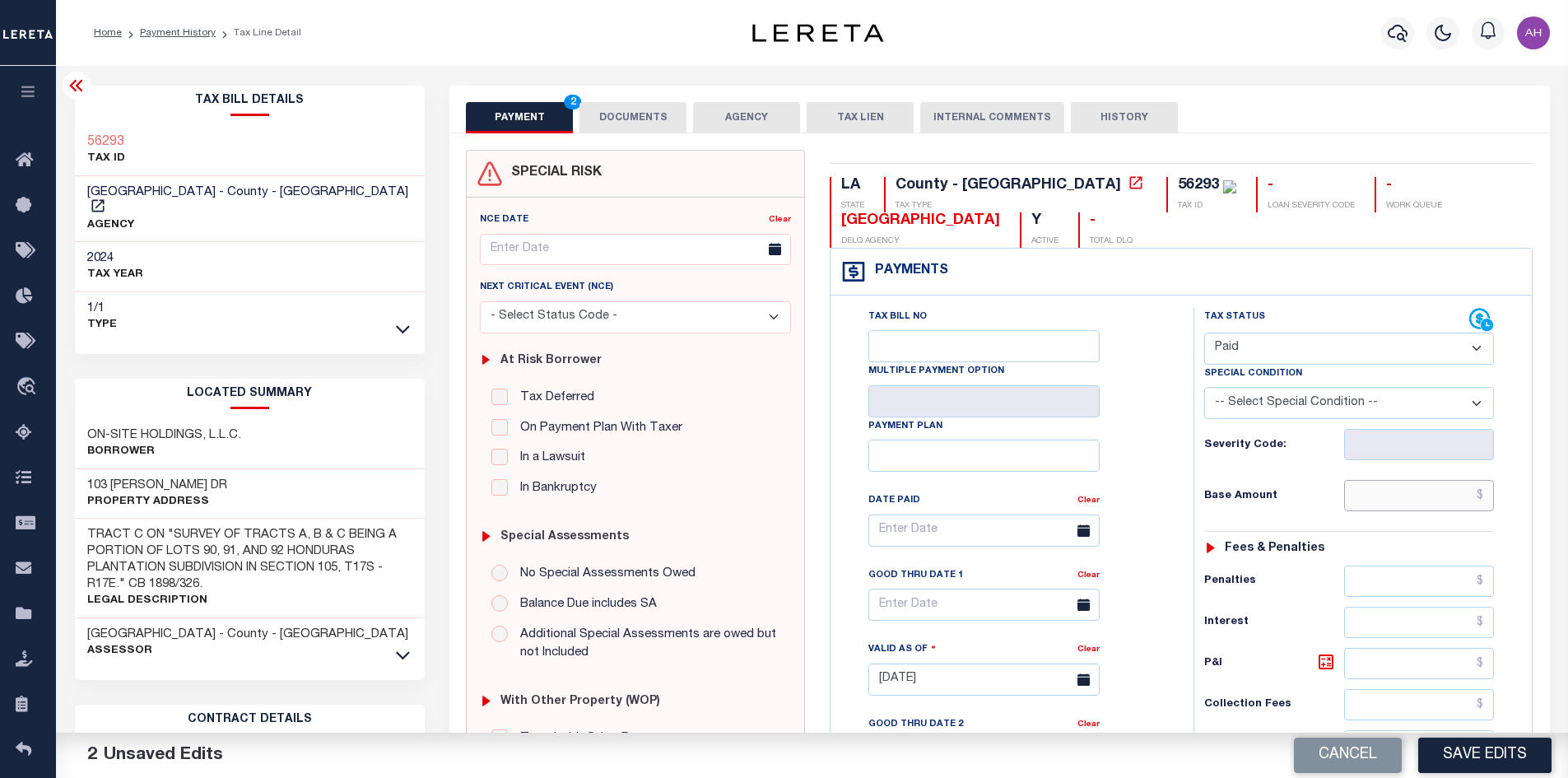
click at [1402, 497] on input "text" at bounding box center [1418, 495] width 150 height 32
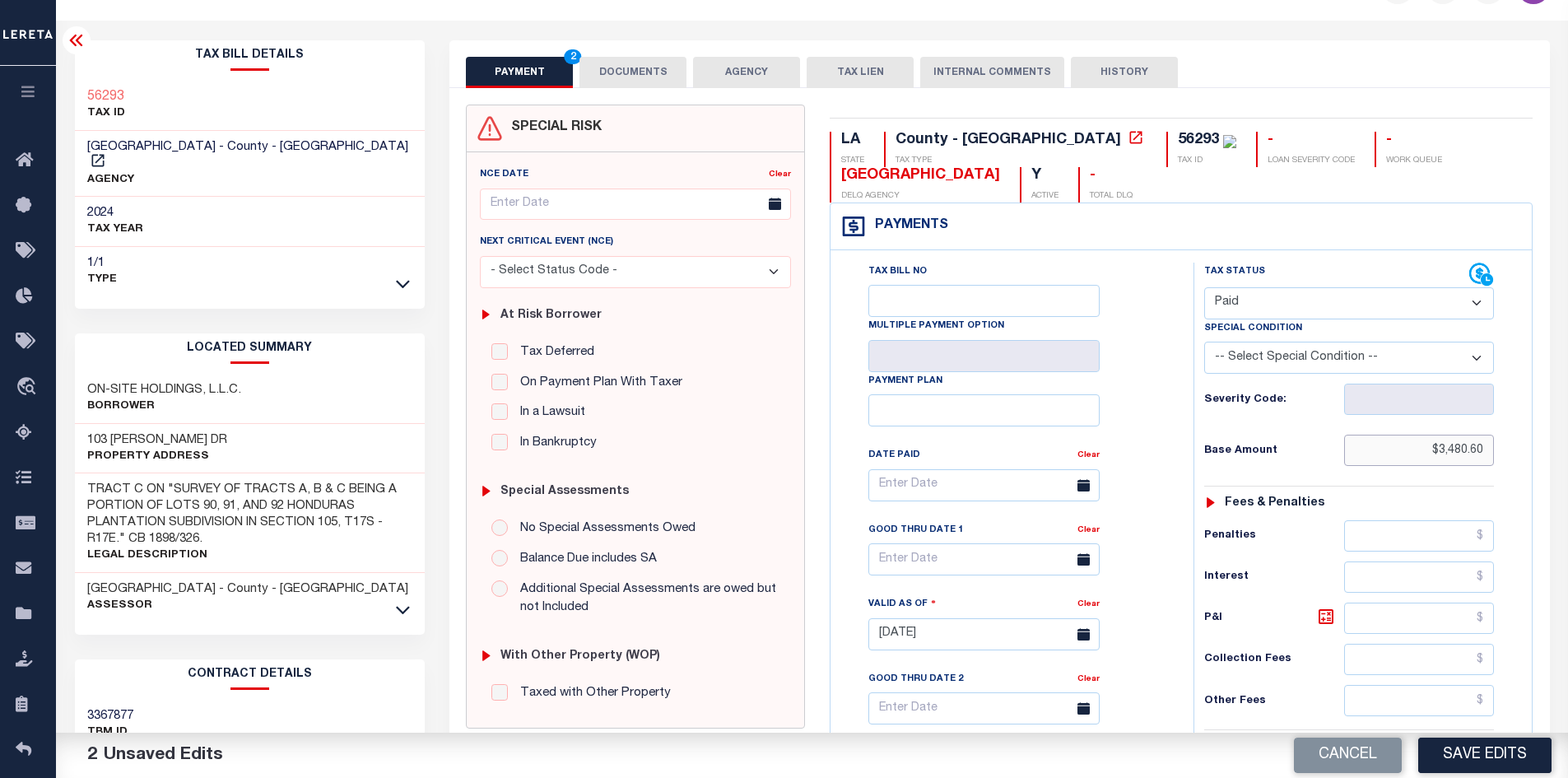
scroll to position [330, 0]
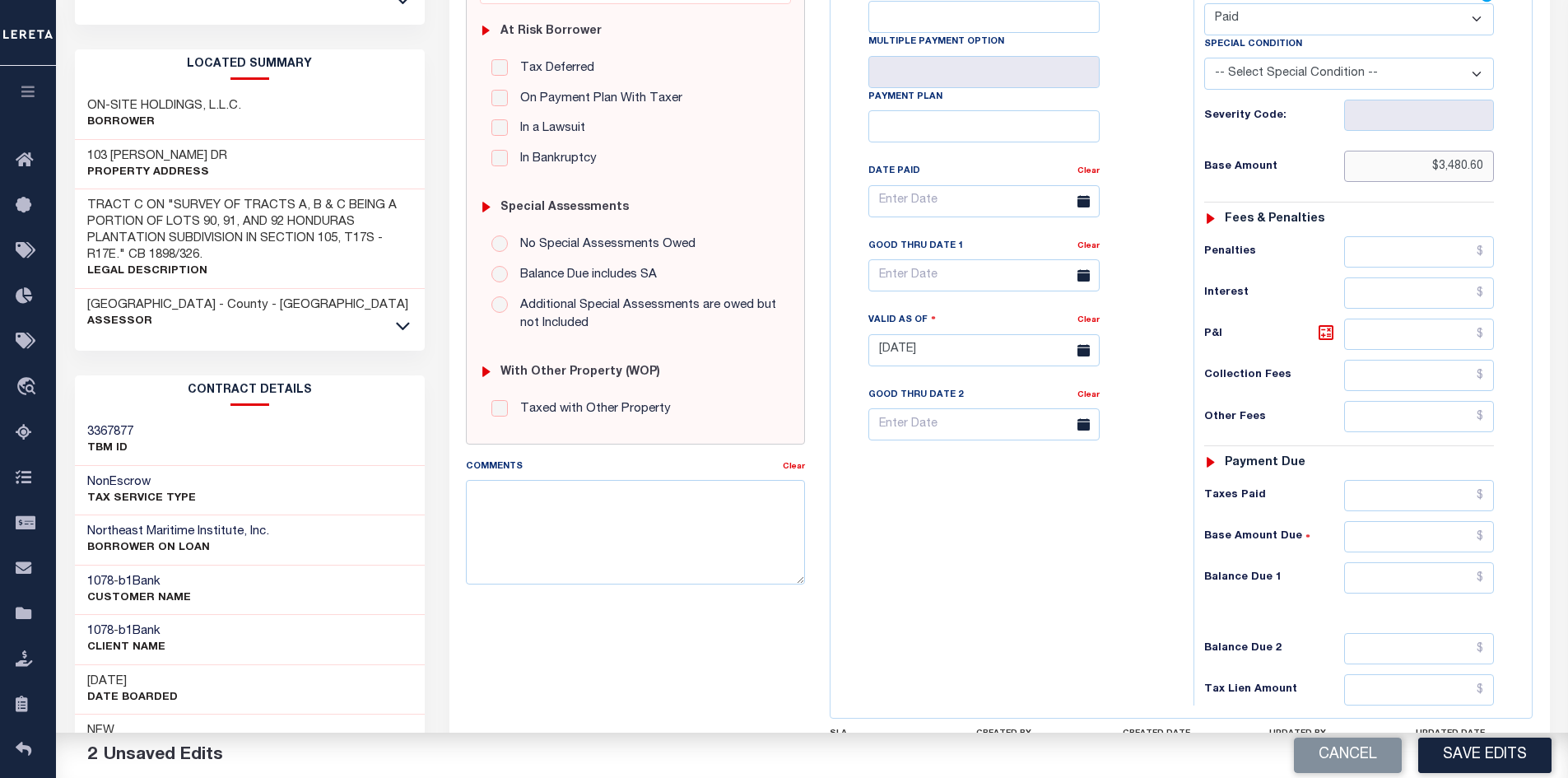
type input "$3,480.60"
click at [1409, 574] on input "text" at bounding box center [1418, 577] width 150 height 32
type input "$0"
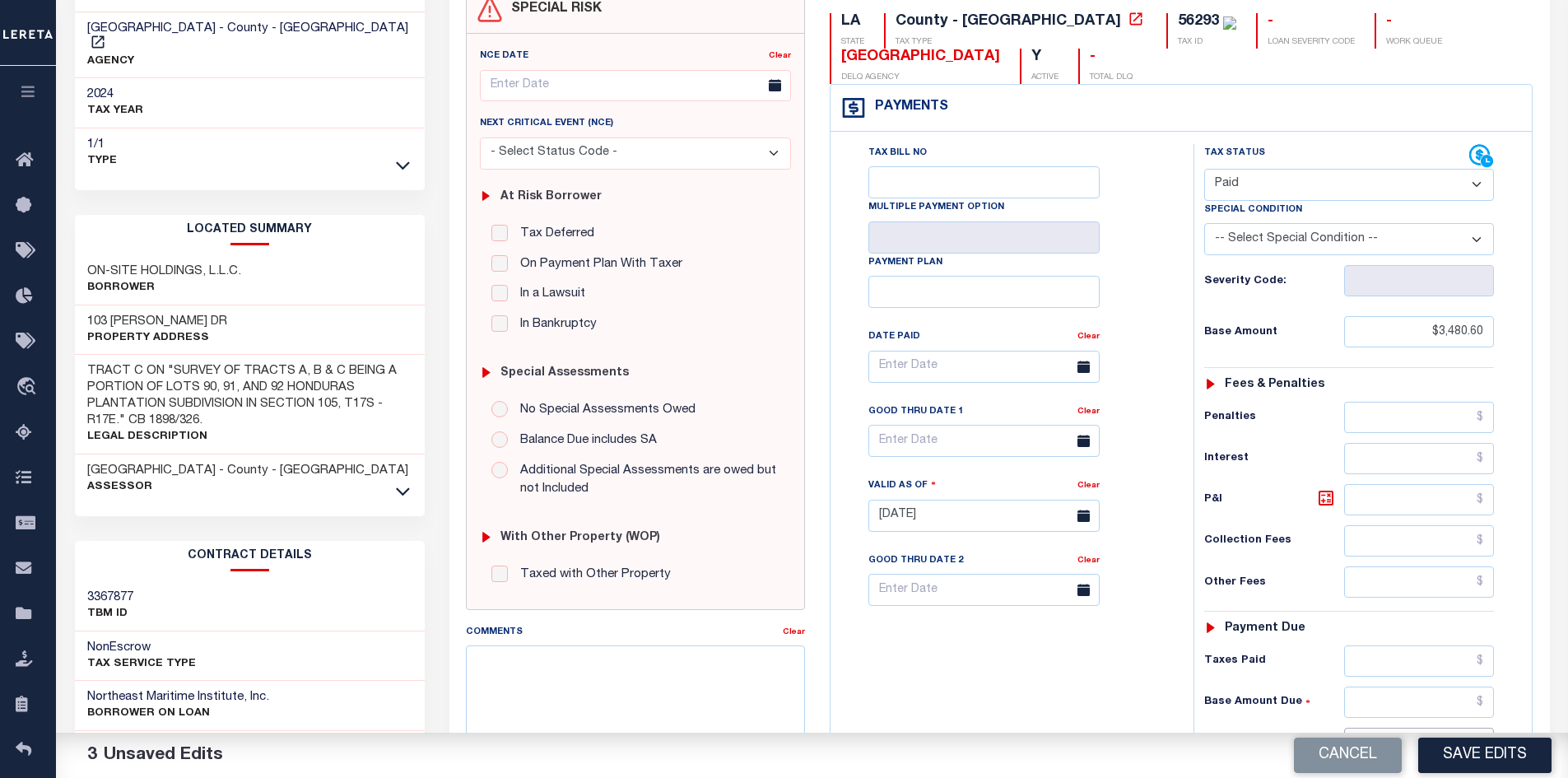
scroll to position [82, 0]
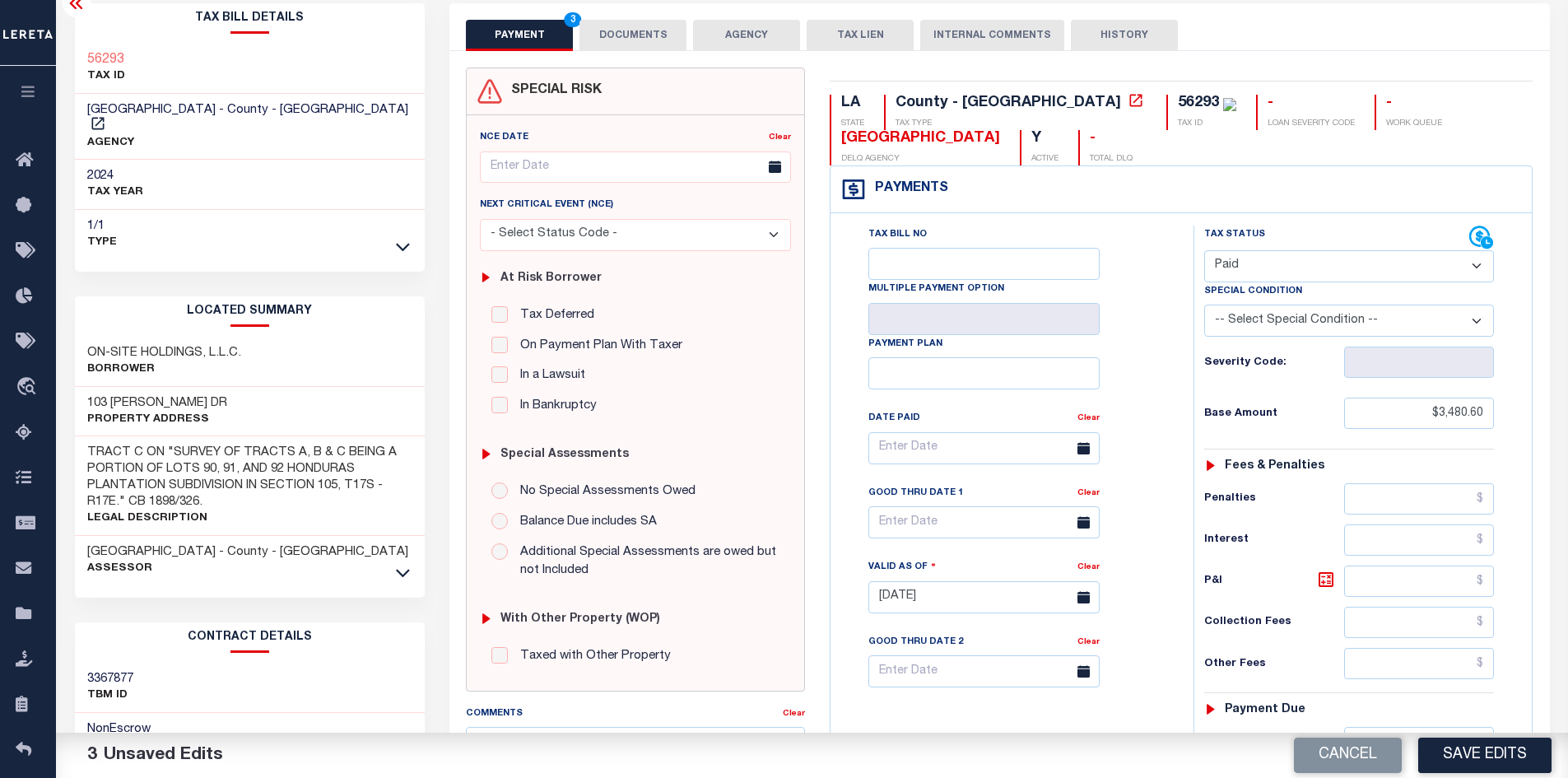
click at [621, 32] on button "DOCUMENTS" at bounding box center [632, 35] width 107 height 32
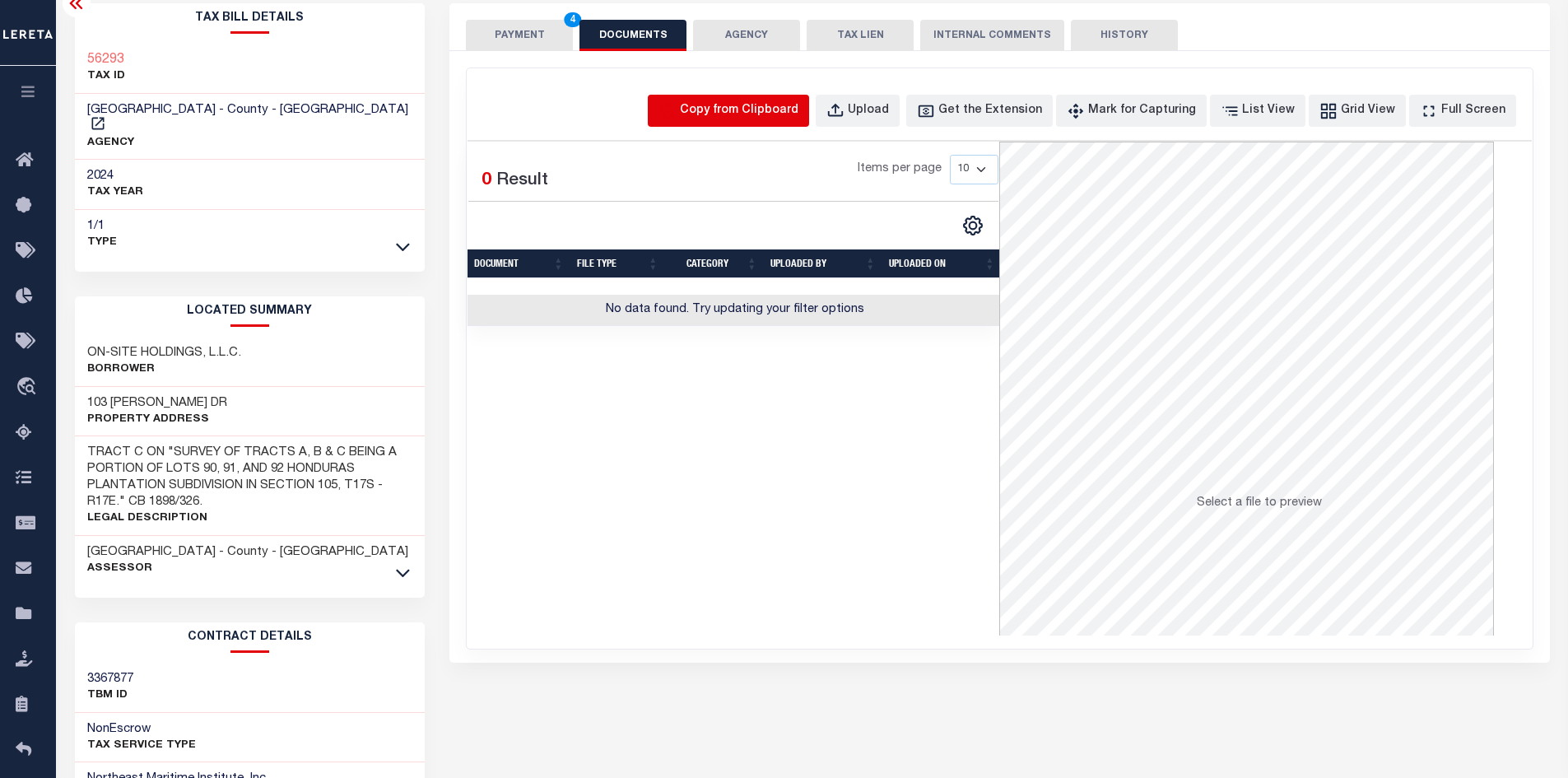
click at [676, 111] on icon "button" at bounding box center [667, 111] width 18 height 18
select select "POP"
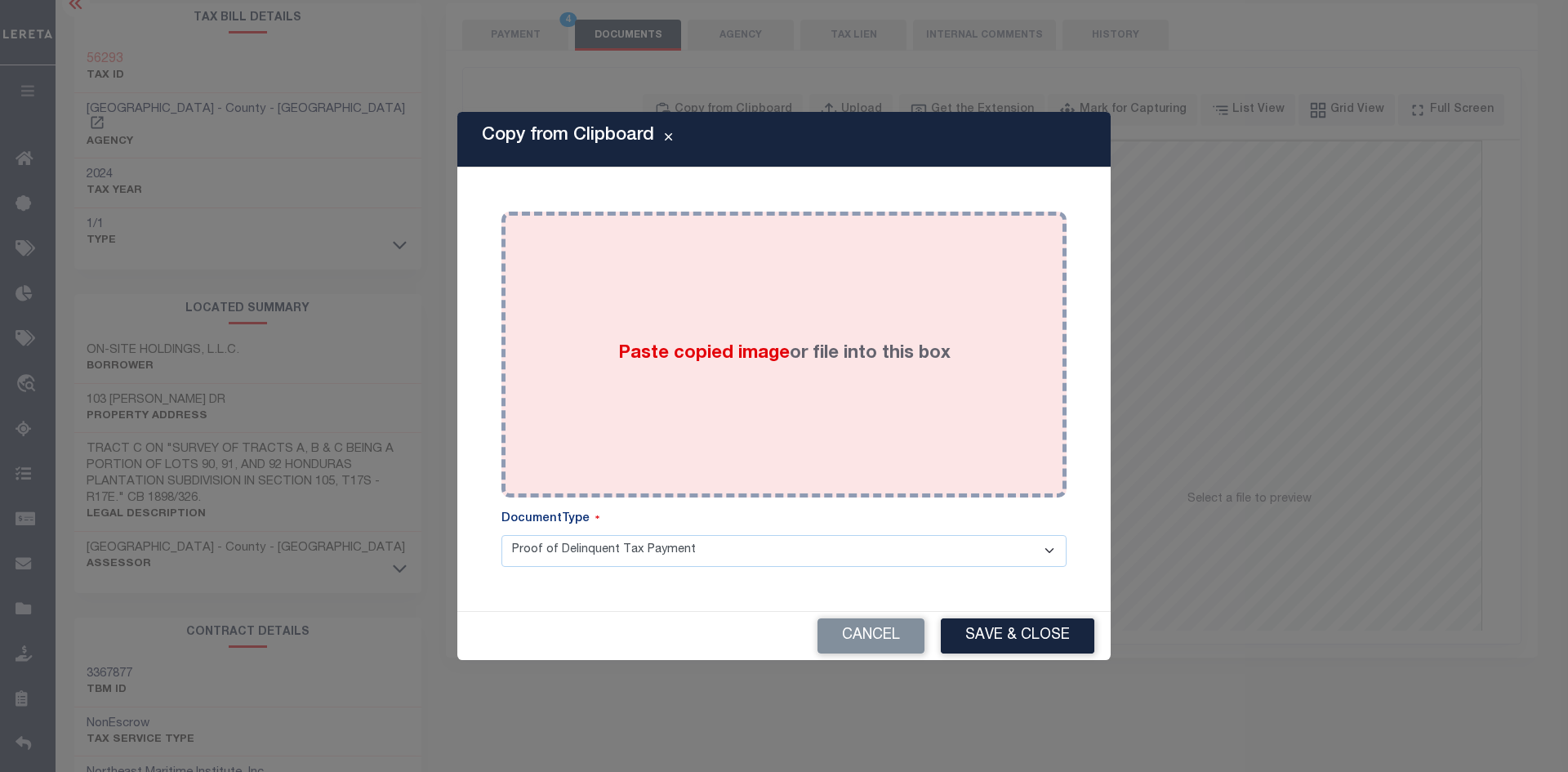
click at [715, 346] on span "Paste copied image" at bounding box center [704, 354] width 172 height 18
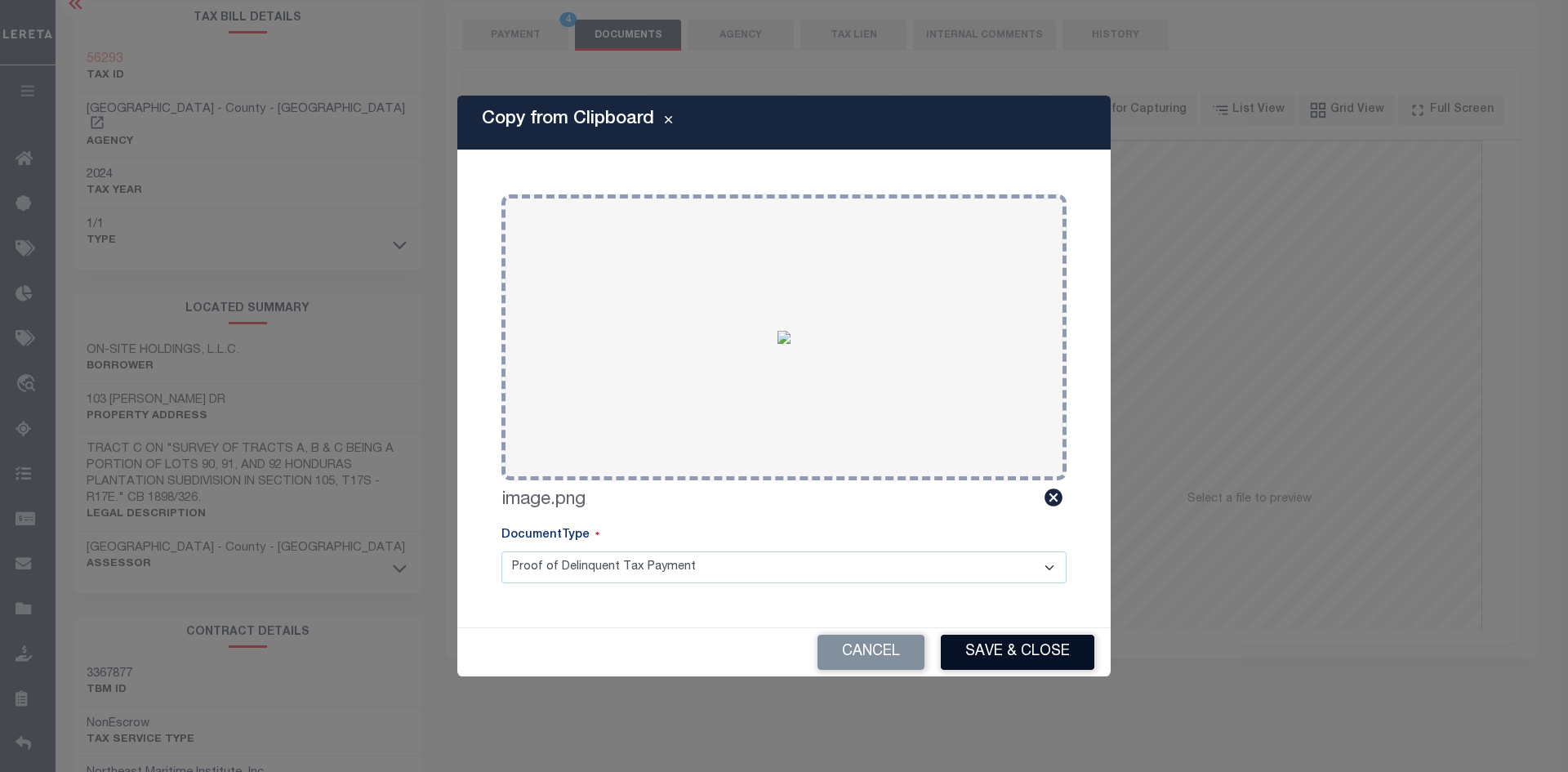
click at [1037, 649] on button "Save & Close" at bounding box center [1018, 651] width 154 height 35
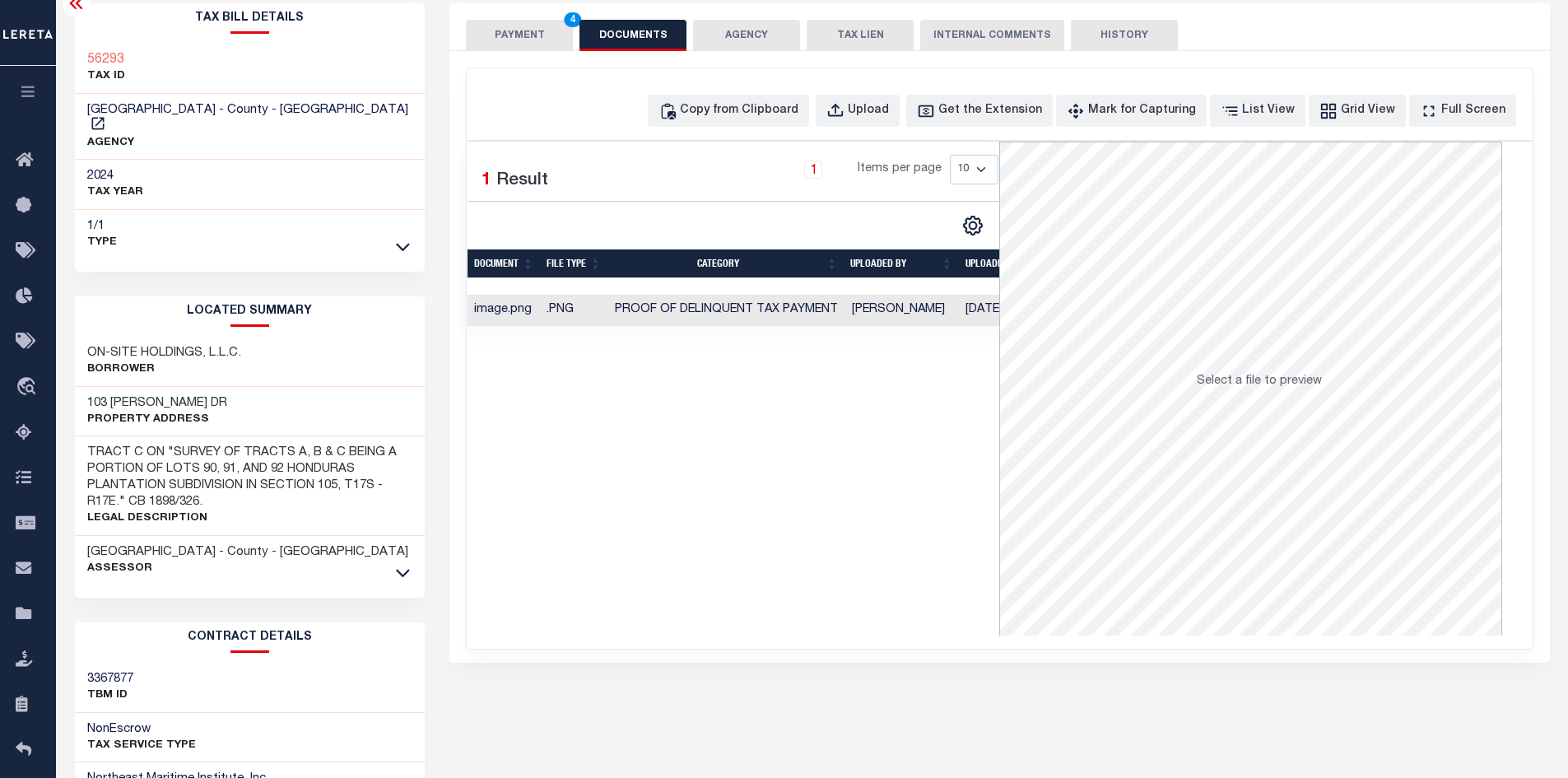
click at [525, 33] on button "PAYMENT 4" at bounding box center [519, 35] width 107 height 32
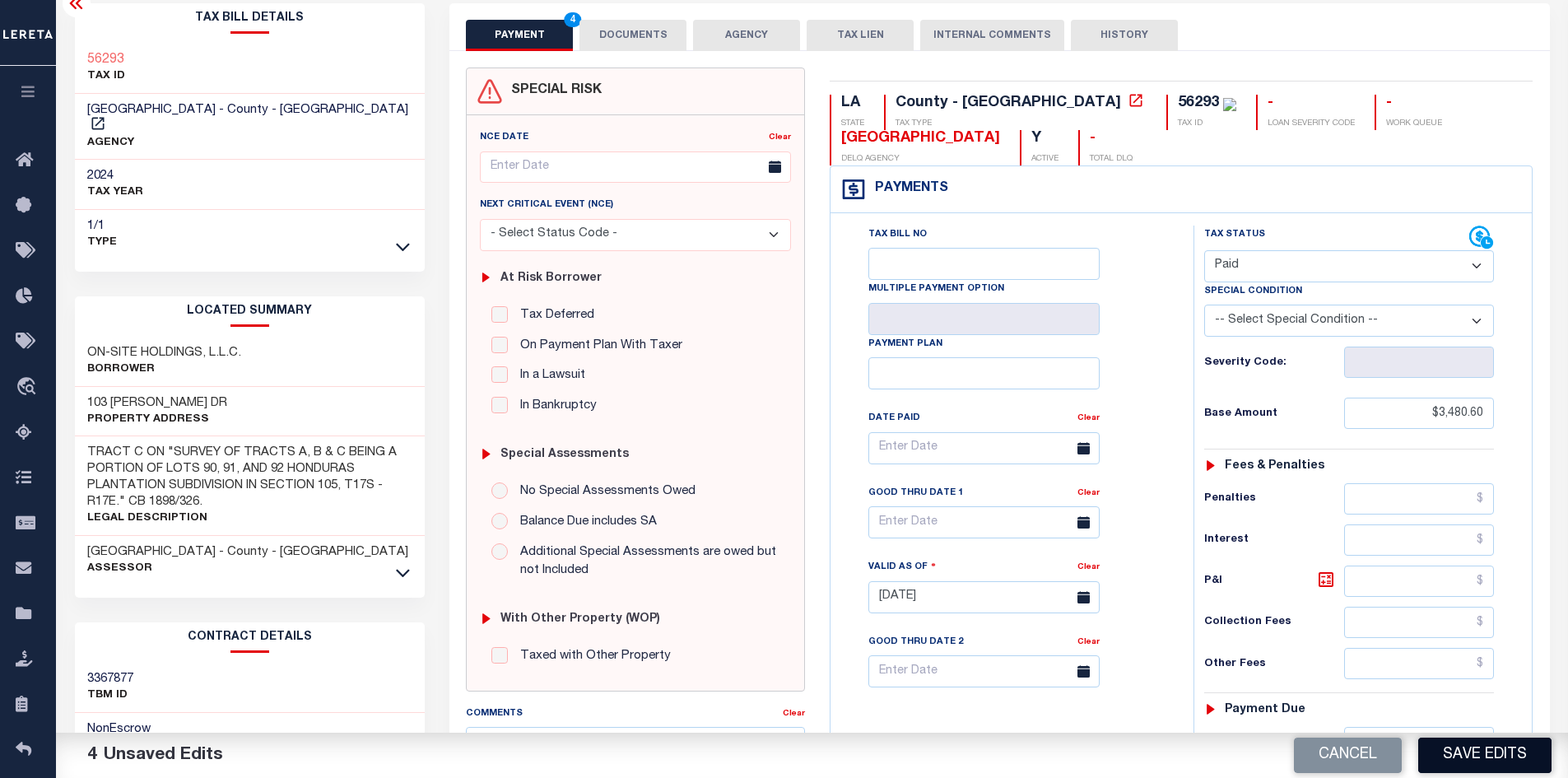
click at [1513, 758] on button "Save Edits" at bounding box center [1484, 755] width 133 height 35
checkbox input "false"
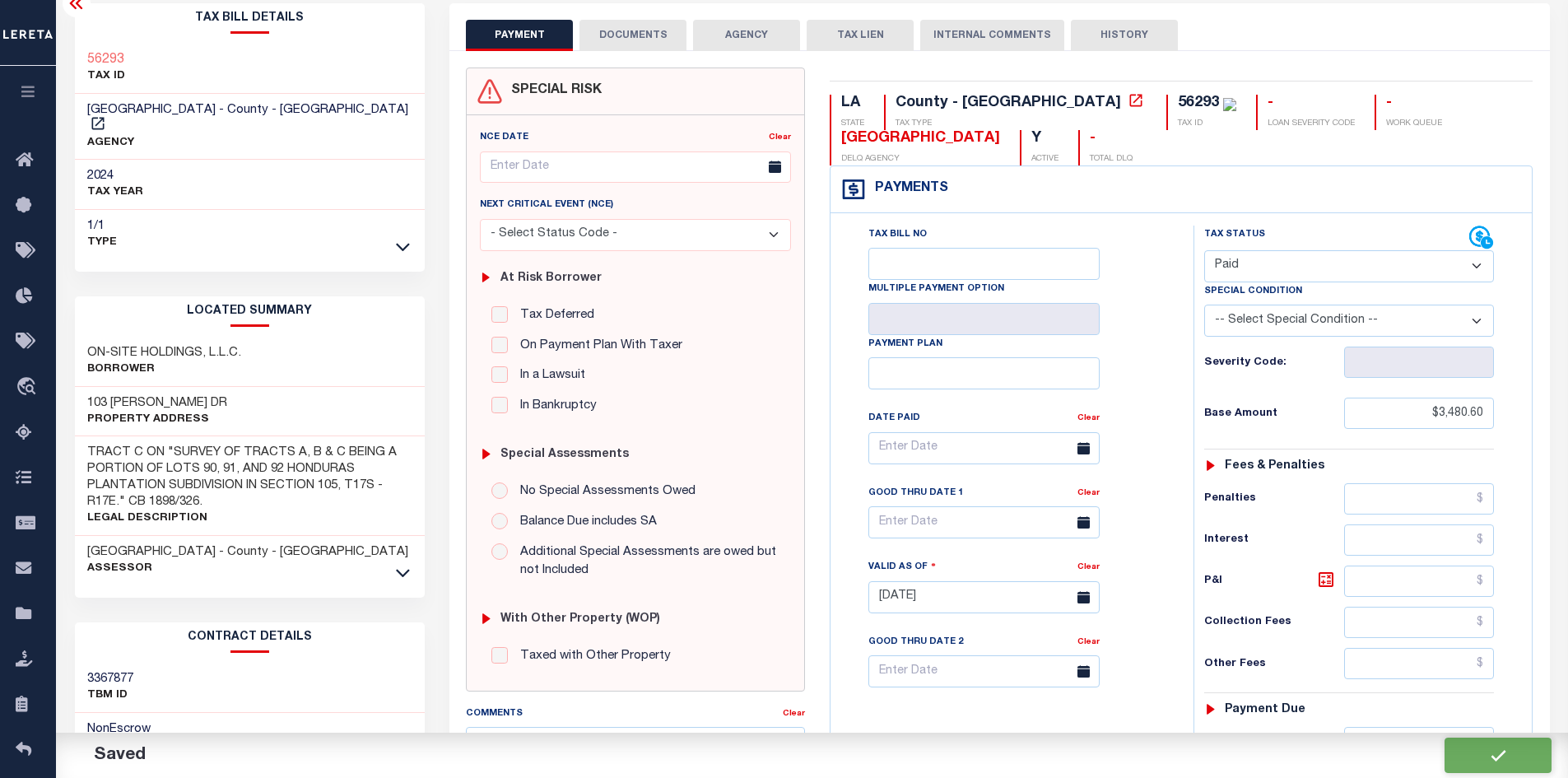
type input "$3,480.6"
type input "$0"
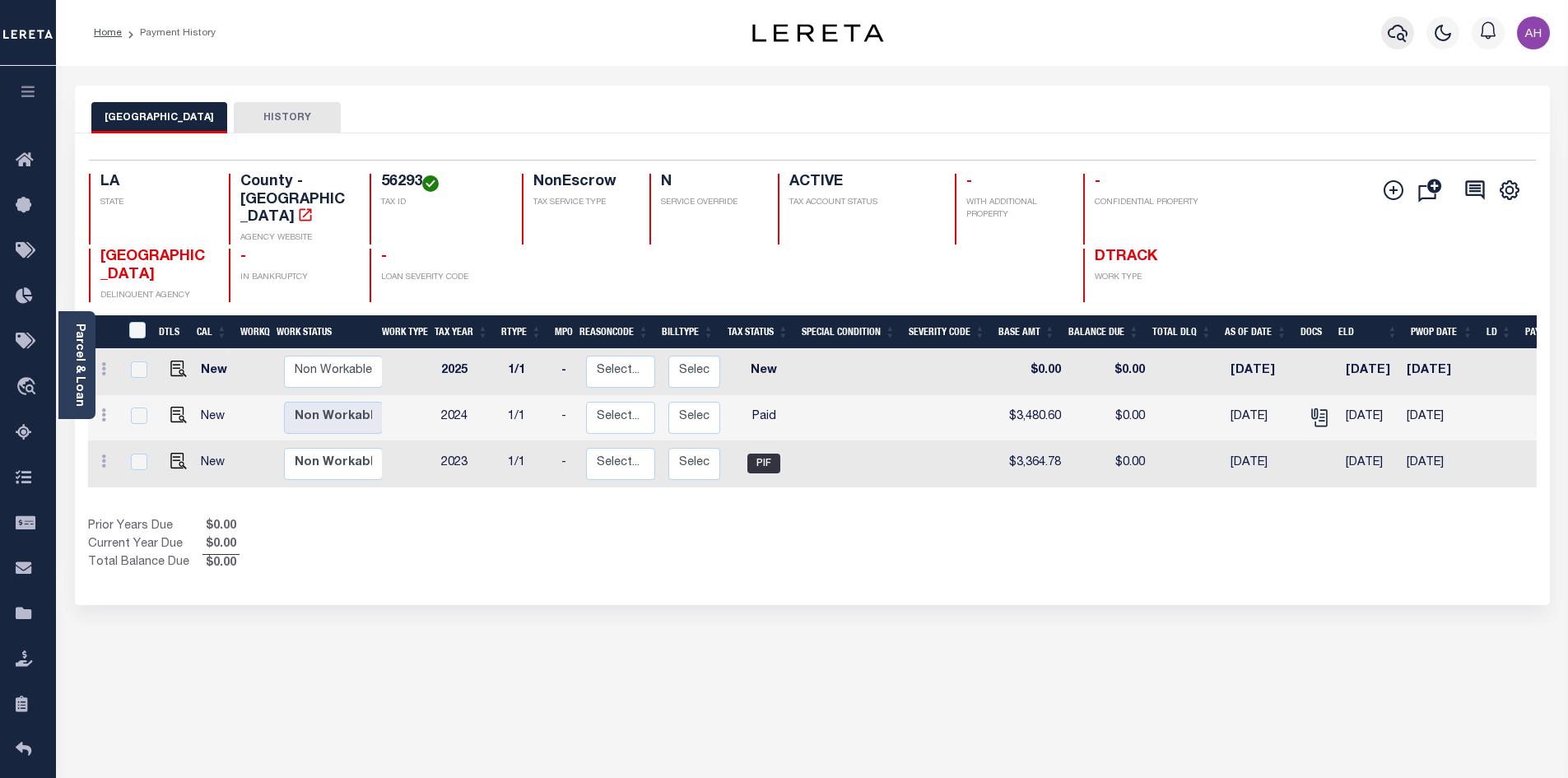
click at [1402, 31] on icon "button" at bounding box center [1398, 32] width 20 height 17
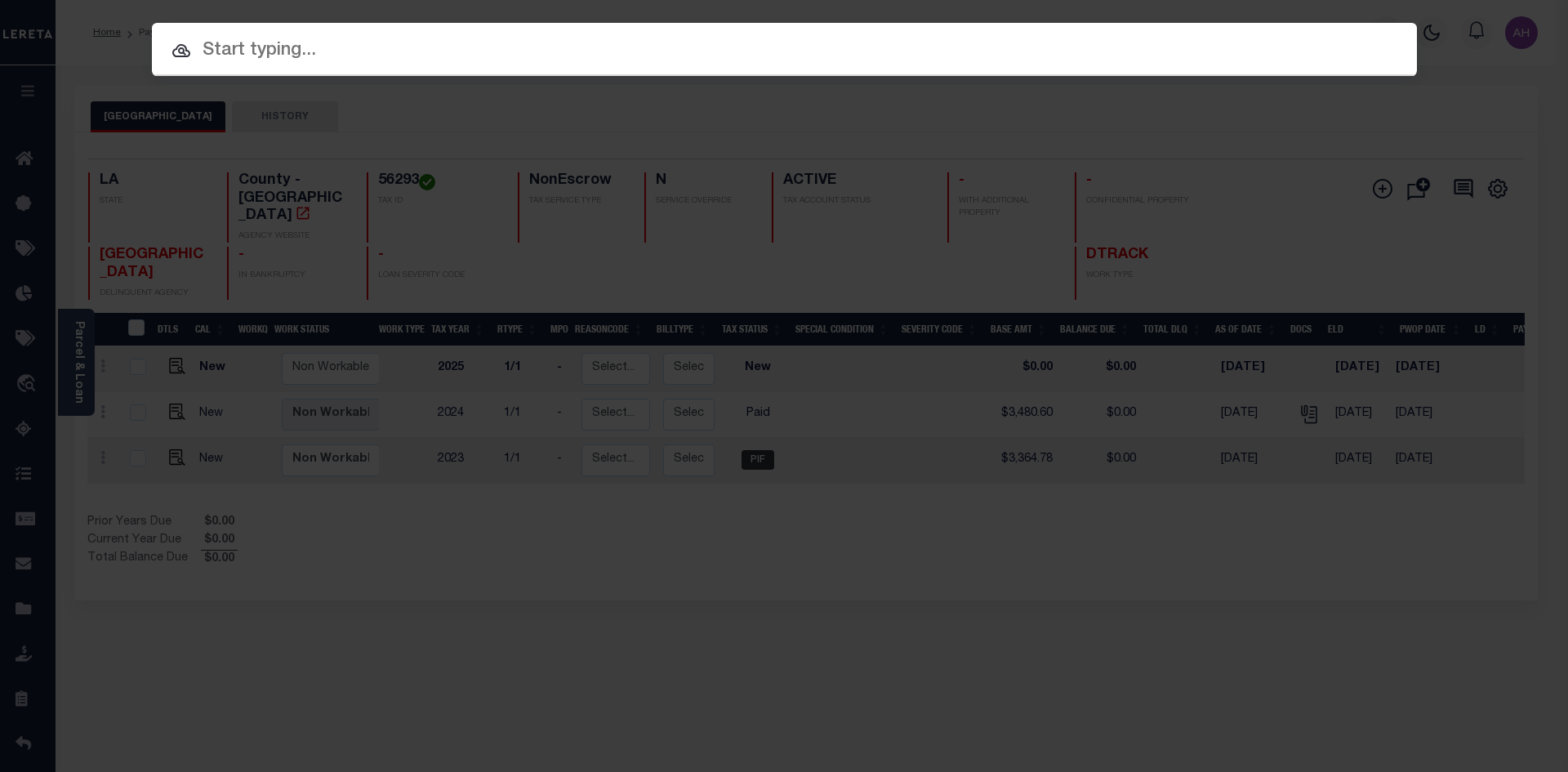
paste input "952100012410"
type input "952100012410"
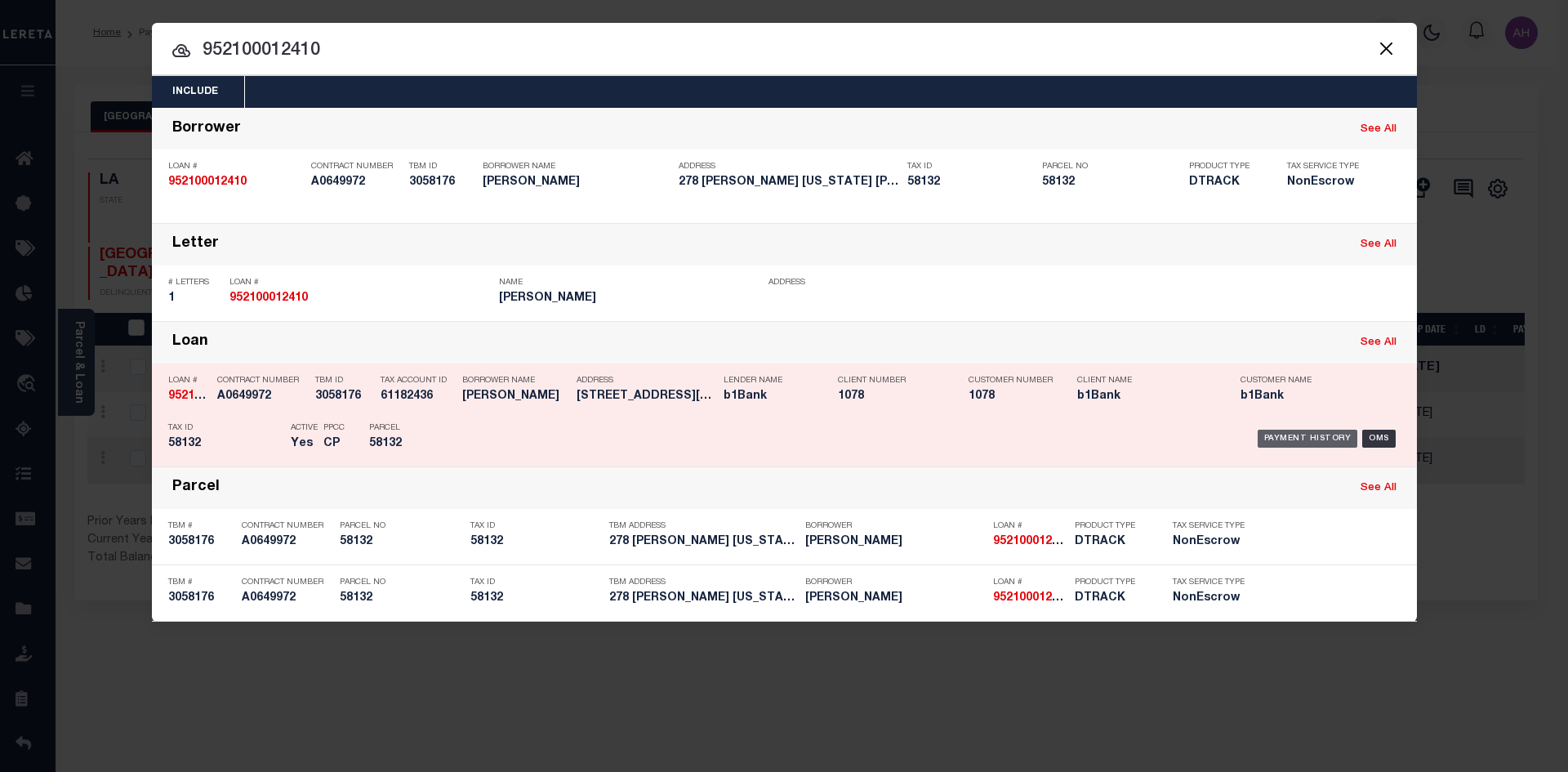
click at [1288, 440] on div "Payment History" at bounding box center [1308, 439] width 100 height 18
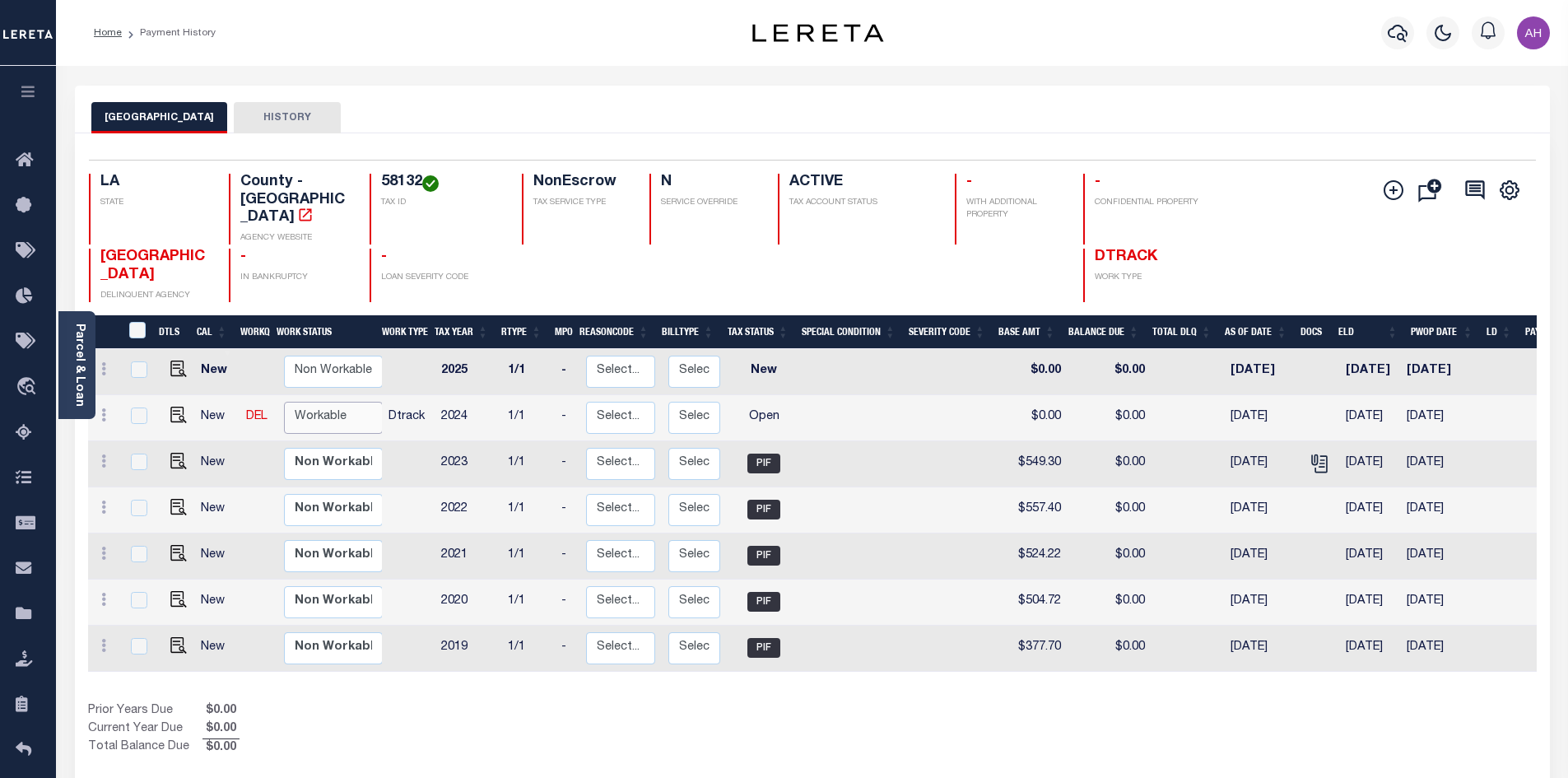
click at [356, 402] on select "Non Workable Workable" at bounding box center [333, 418] width 99 height 32
checkbox input "true"
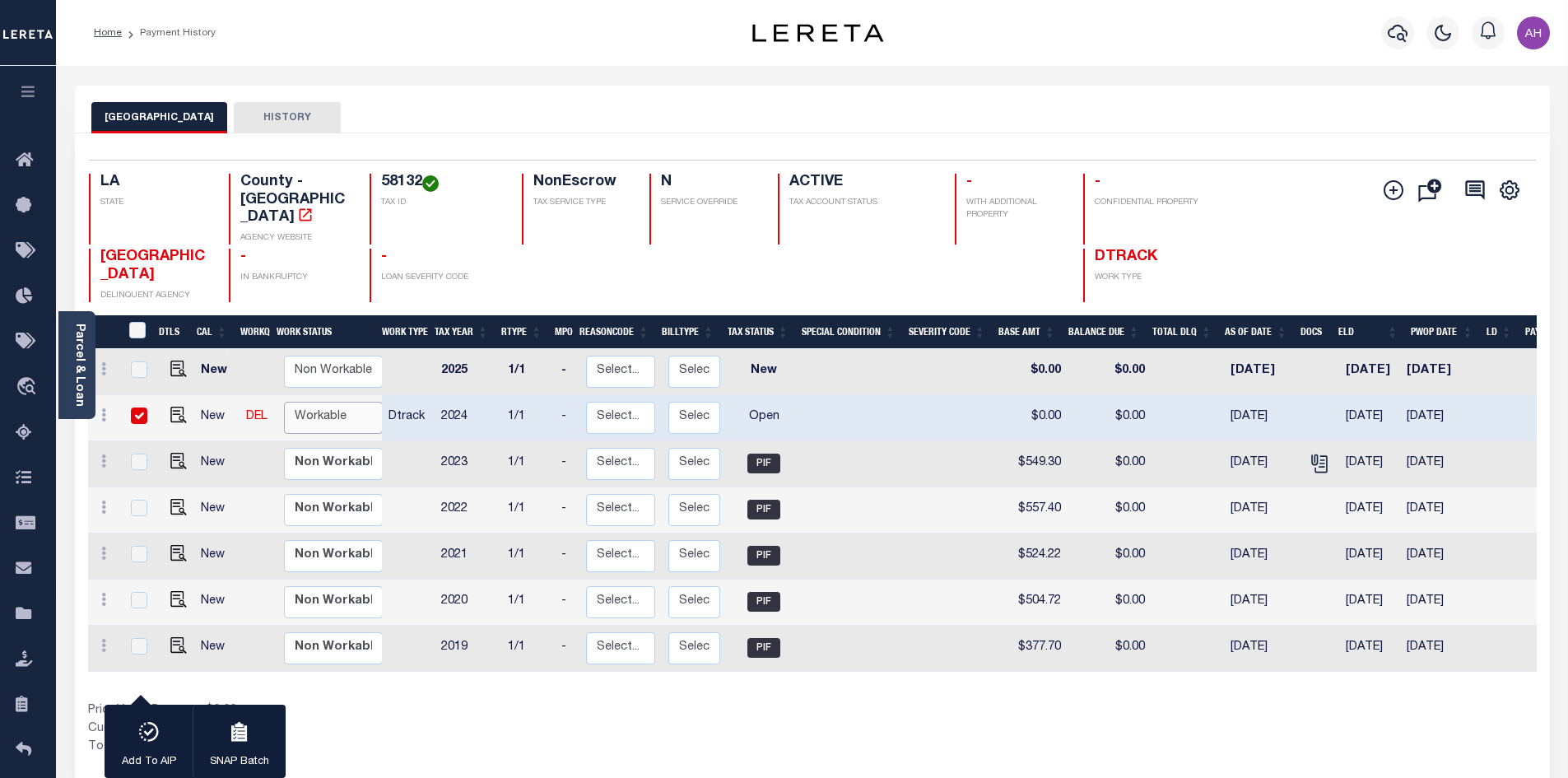
select select "true"
click at [284, 402] on select "Non Workable Workable" at bounding box center [333, 418] width 99 height 32
checkbox input "false"
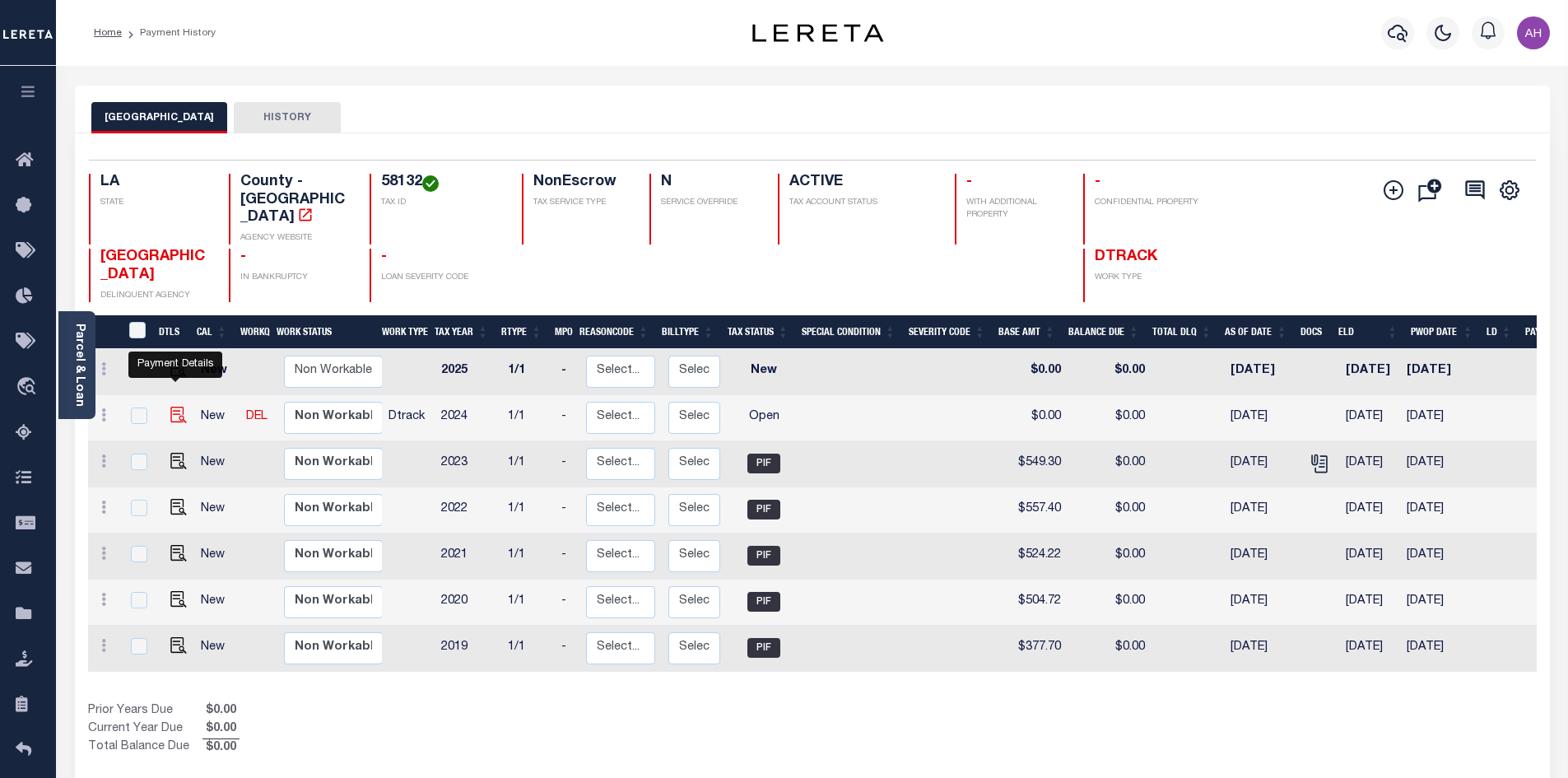
drag, startPoint x: 177, startPoint y: 395, endPoint x: 169, endPoint y: 399, distance: 8.9
click at [177, 406] on img "" at bounding box center [178, 414] width 16 height 16
checkbox input "true"
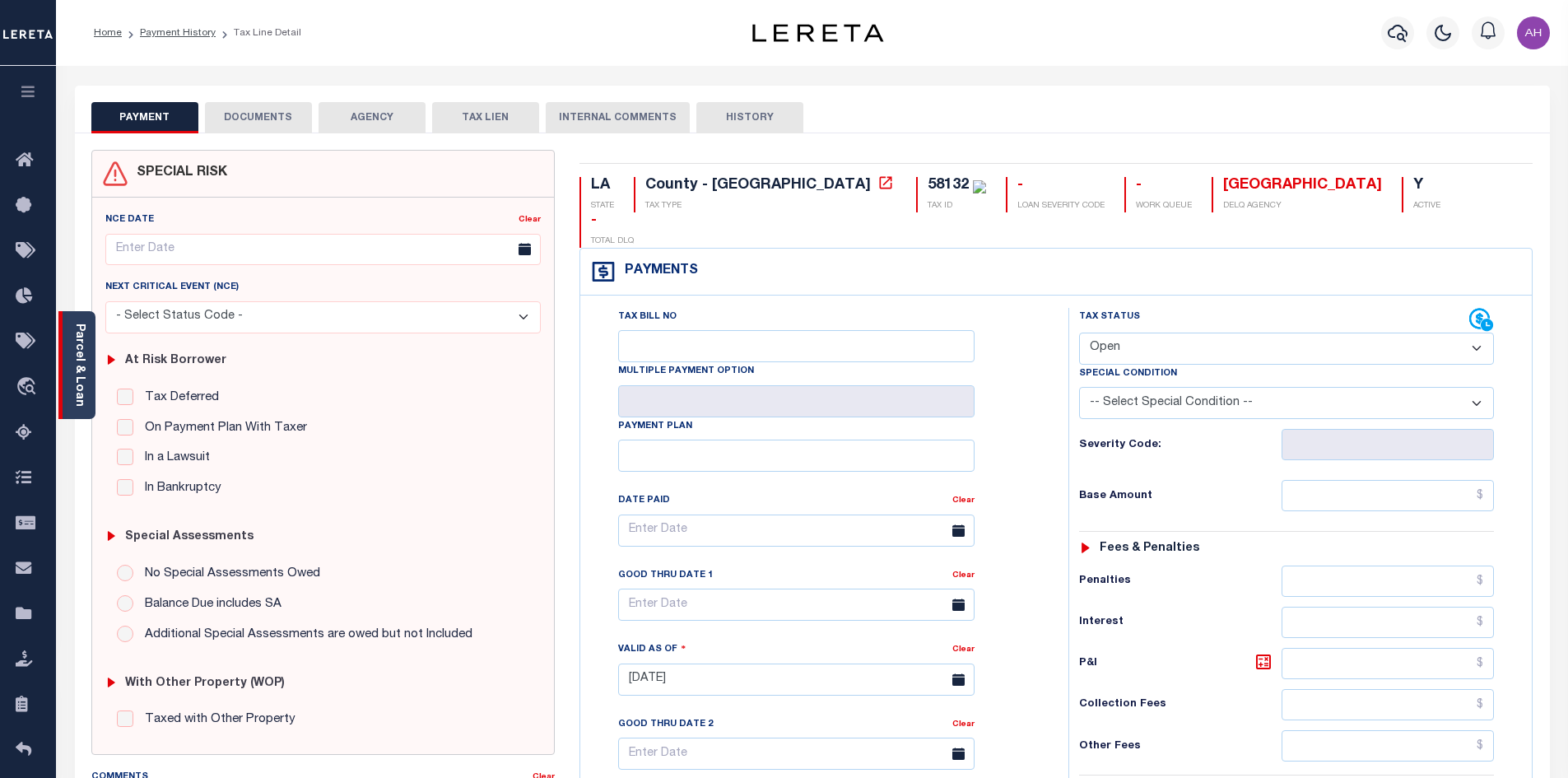
click at [84, 358] on link "Parcel & Loan" at bounding box center [78, 365] width 12 height 83
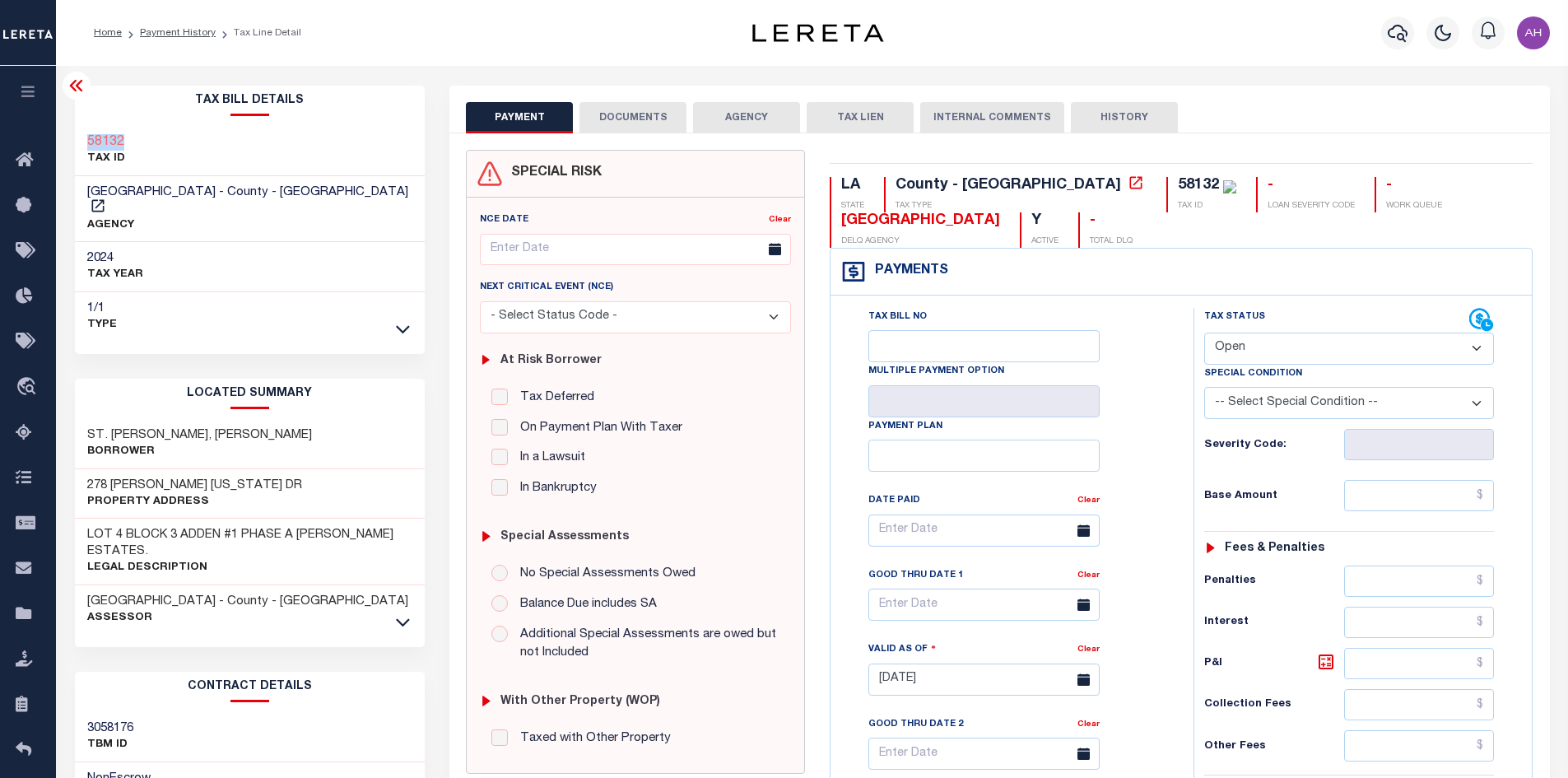
drag, startPoint x: 149, startPoint y: 141, endPoint x: 86, endPoint y: 146, distance: 63.2
click at [86, 146] on div "58132 TAX ID" at bounding box center [249, 151] width 350 height 50
copy h3 "58132"
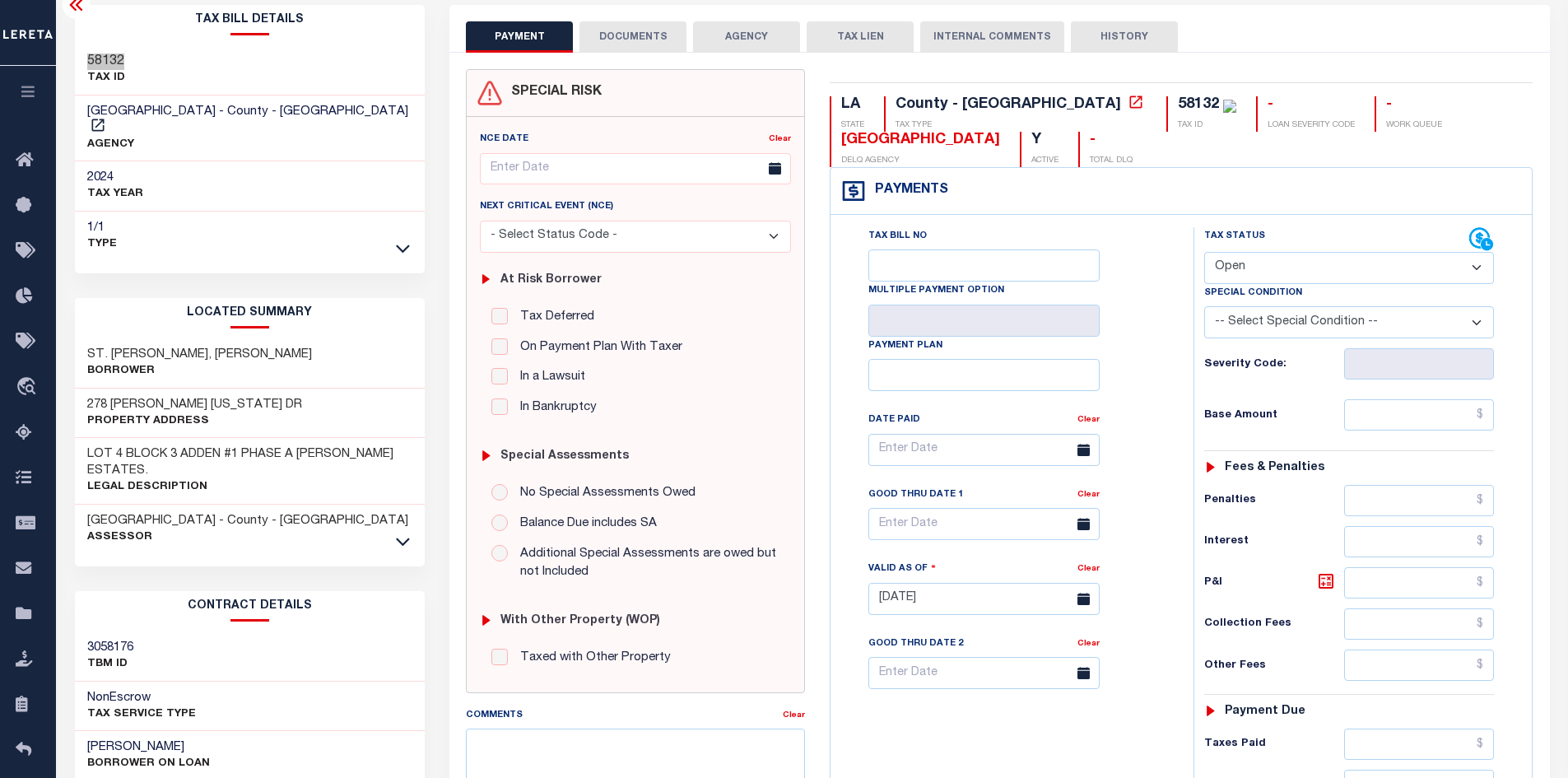
scroll to position [82, 0]
drag, startPoint x: 1246, startPoint y: 272, endPoint x: 1254, endPoint y: 279, distance: 10.6
click at [1246, 272] on select "- Select Status Code - Open Due/Unpaid Paid Incomplete No Tax Due Internal Refu…" at bounding box center [1349, 267] width 290 height 32
select select "PYD"
click at [1204, 251] on select "- Select Status Code - Open Due/Unpaid Paid Incomplete No Tax Due Internal Refu…" at bounding box center [1349, 267] width 290 height 32
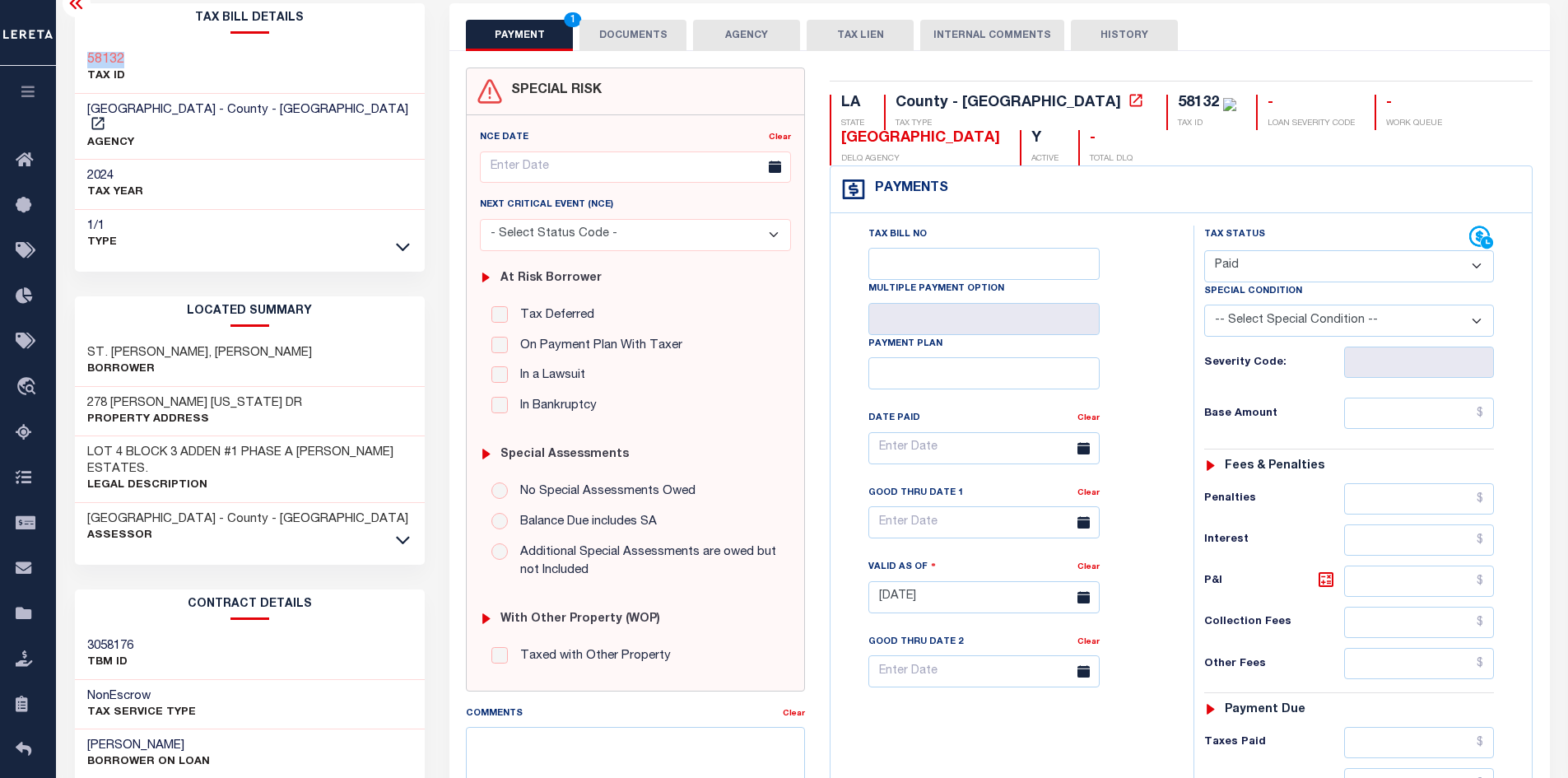
type input "10/02/2025"
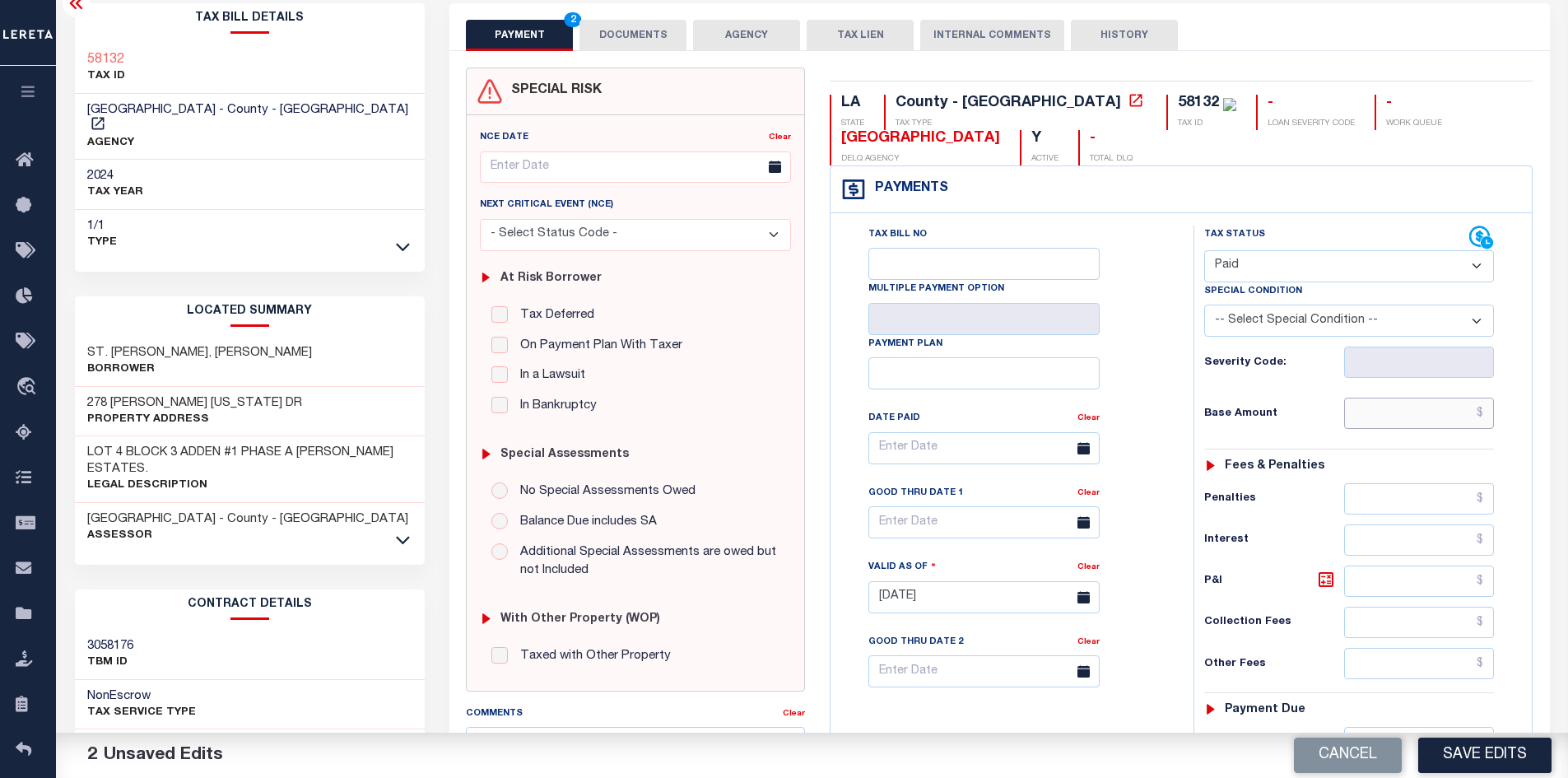
click at [1386, 416] on input "text" at bounding box center [1418, 412] width 150 height 32
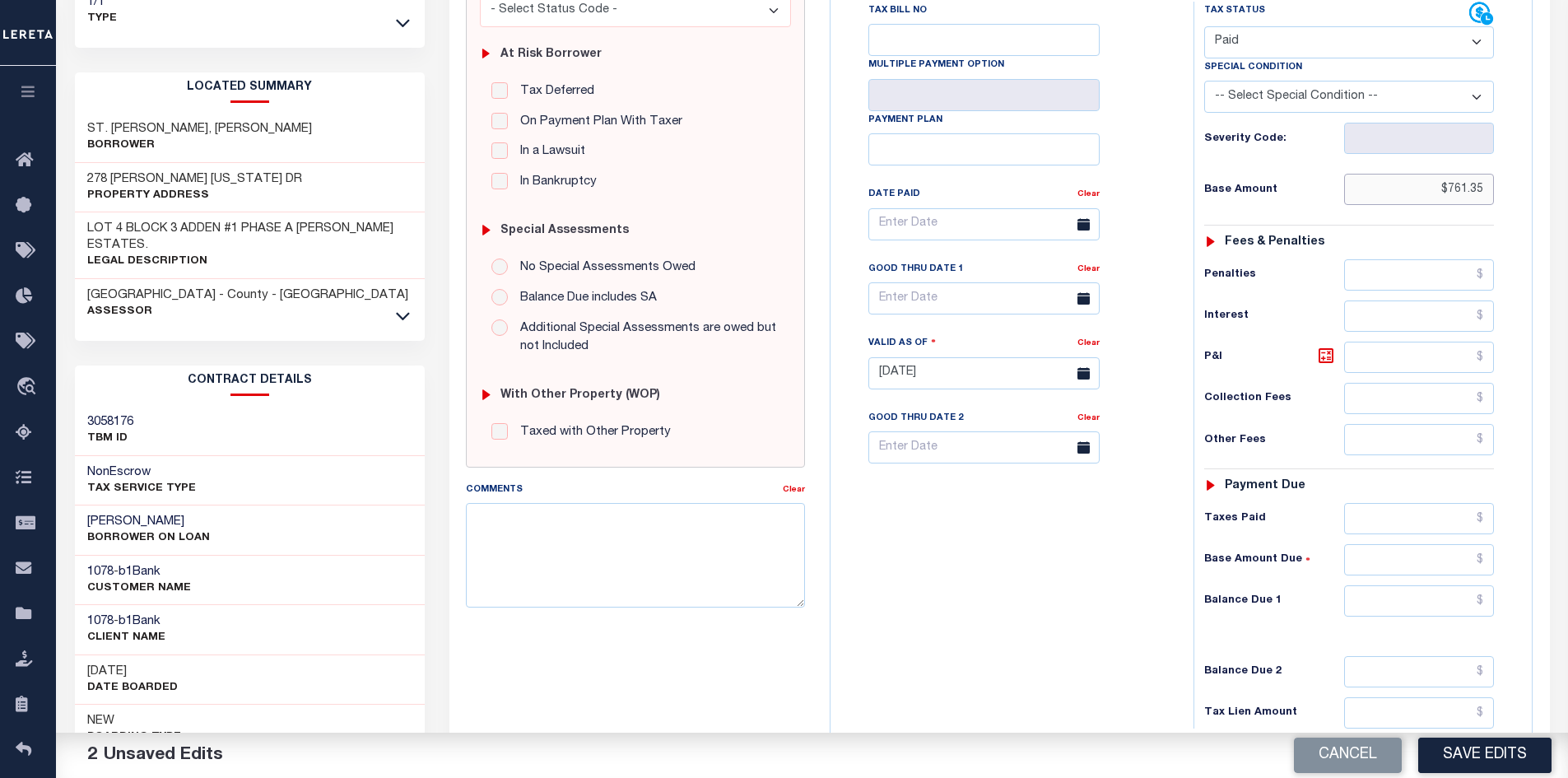
scroll to position [412, 0]
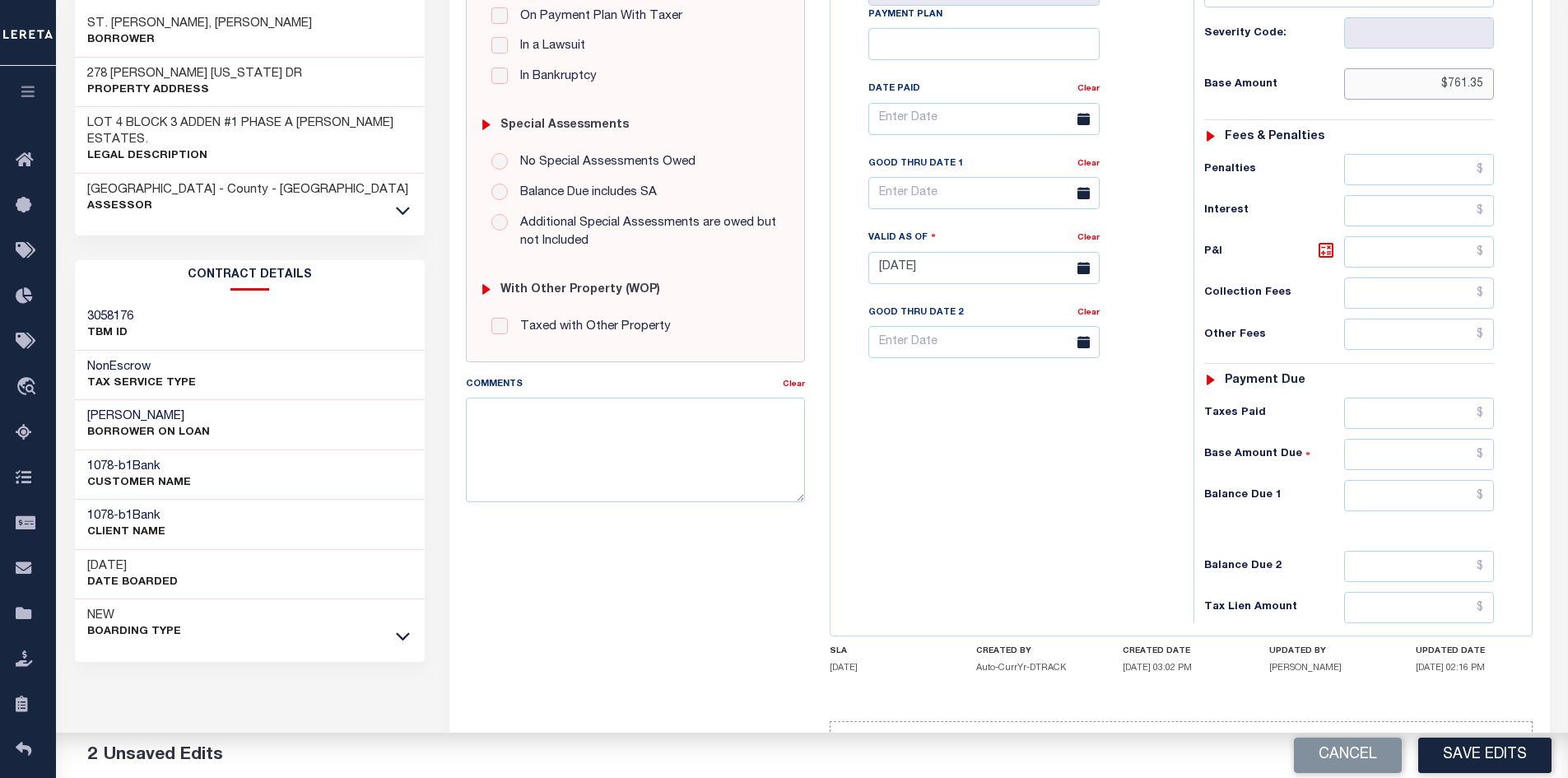
type input "$761.35"
click at [1416, 501] on input "text" at bounding box center [1418, 495] width 150 height 32
type input "$0"
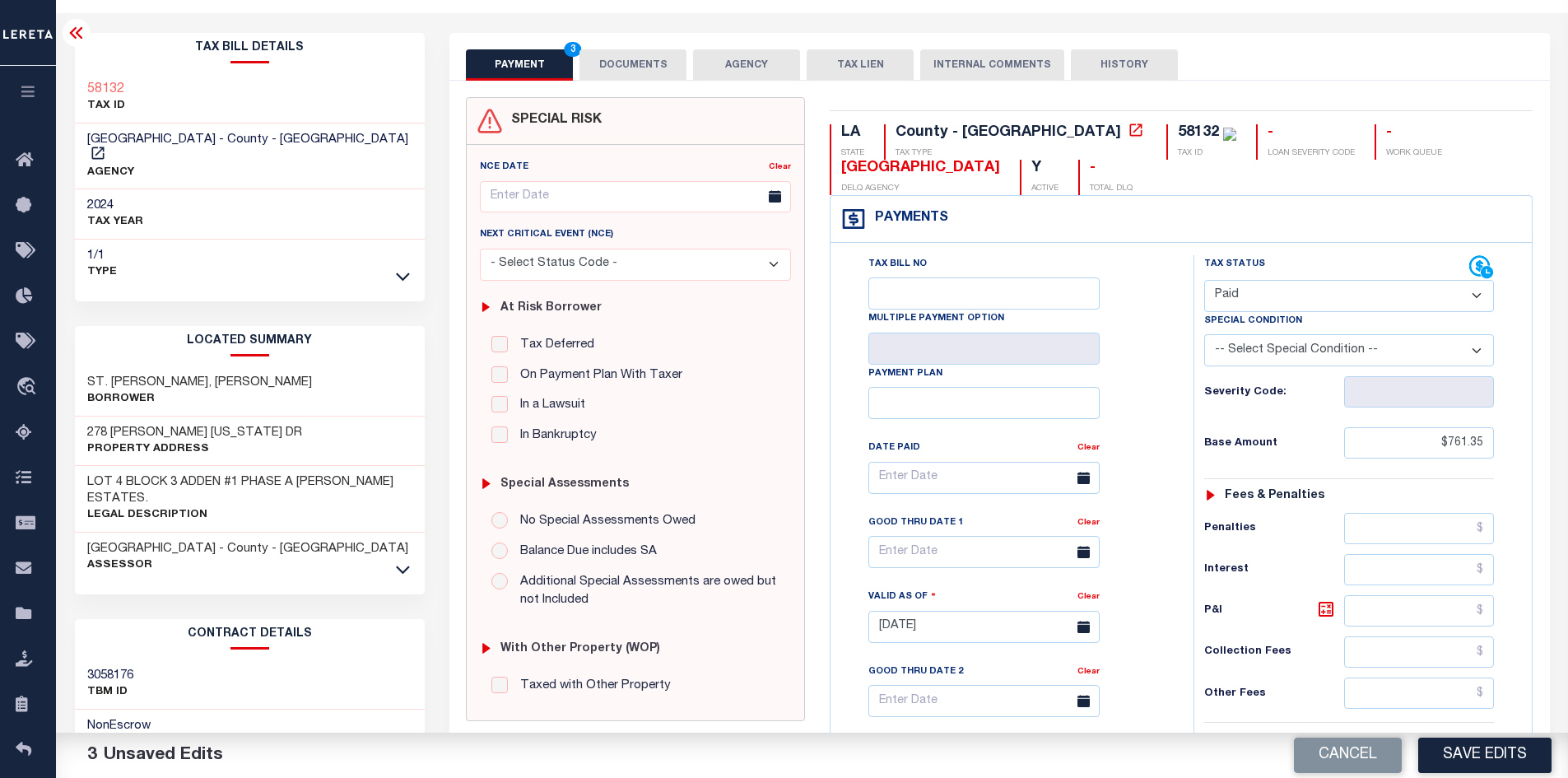
scroll to position [0, 0]
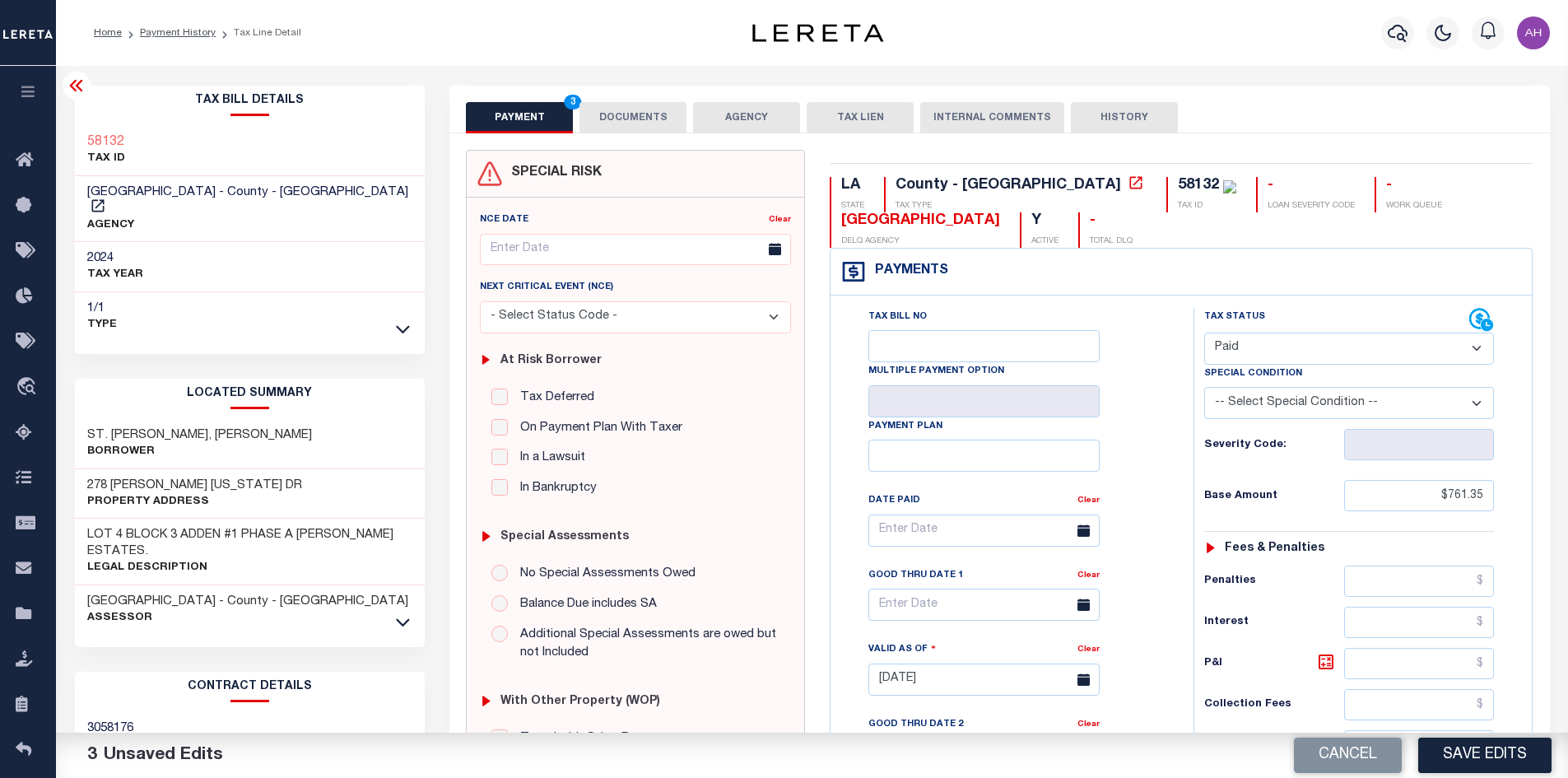
click at [640, 114] on button "DOCUMENTS" at bounding box center [632, 117] width 107 height 32
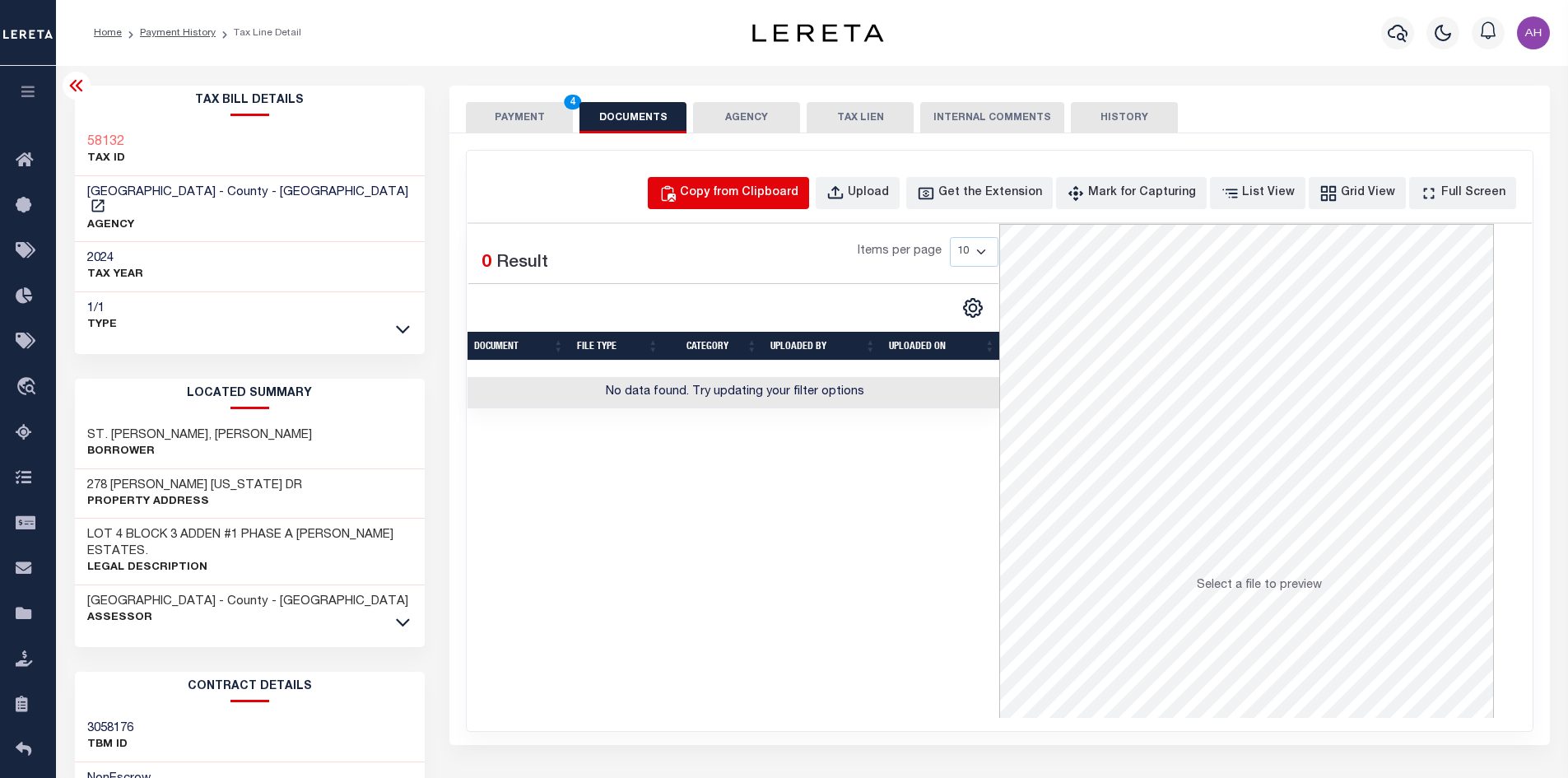
click at [775, 199] on div "Copy from Clipboard" at bounding box center [739, 194] width 119 height 18
select select "POP"
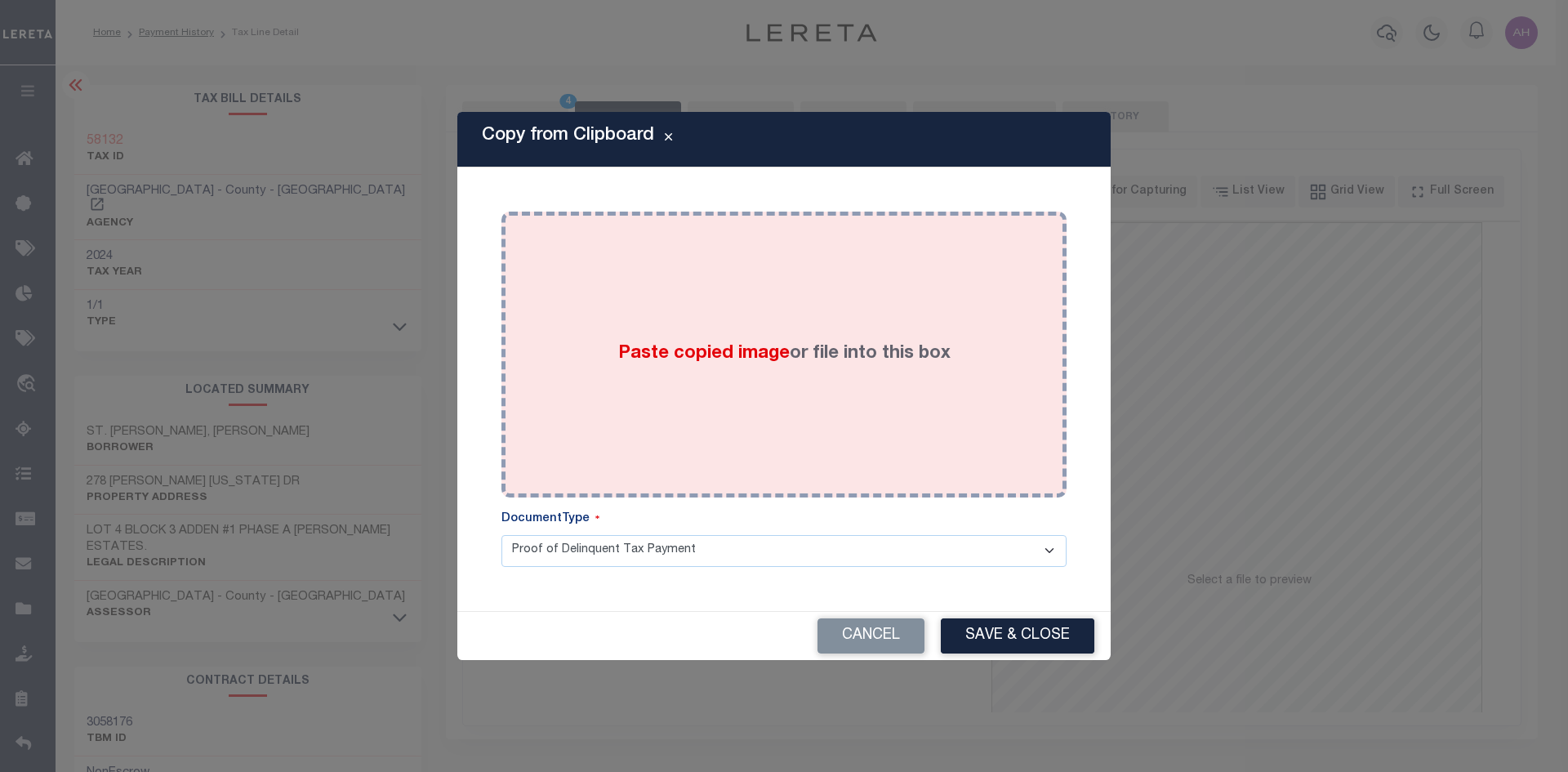
click at [751, 378] on div "Paste copied image or file into this box" at bounding box center [784, 354] width 541 height 261
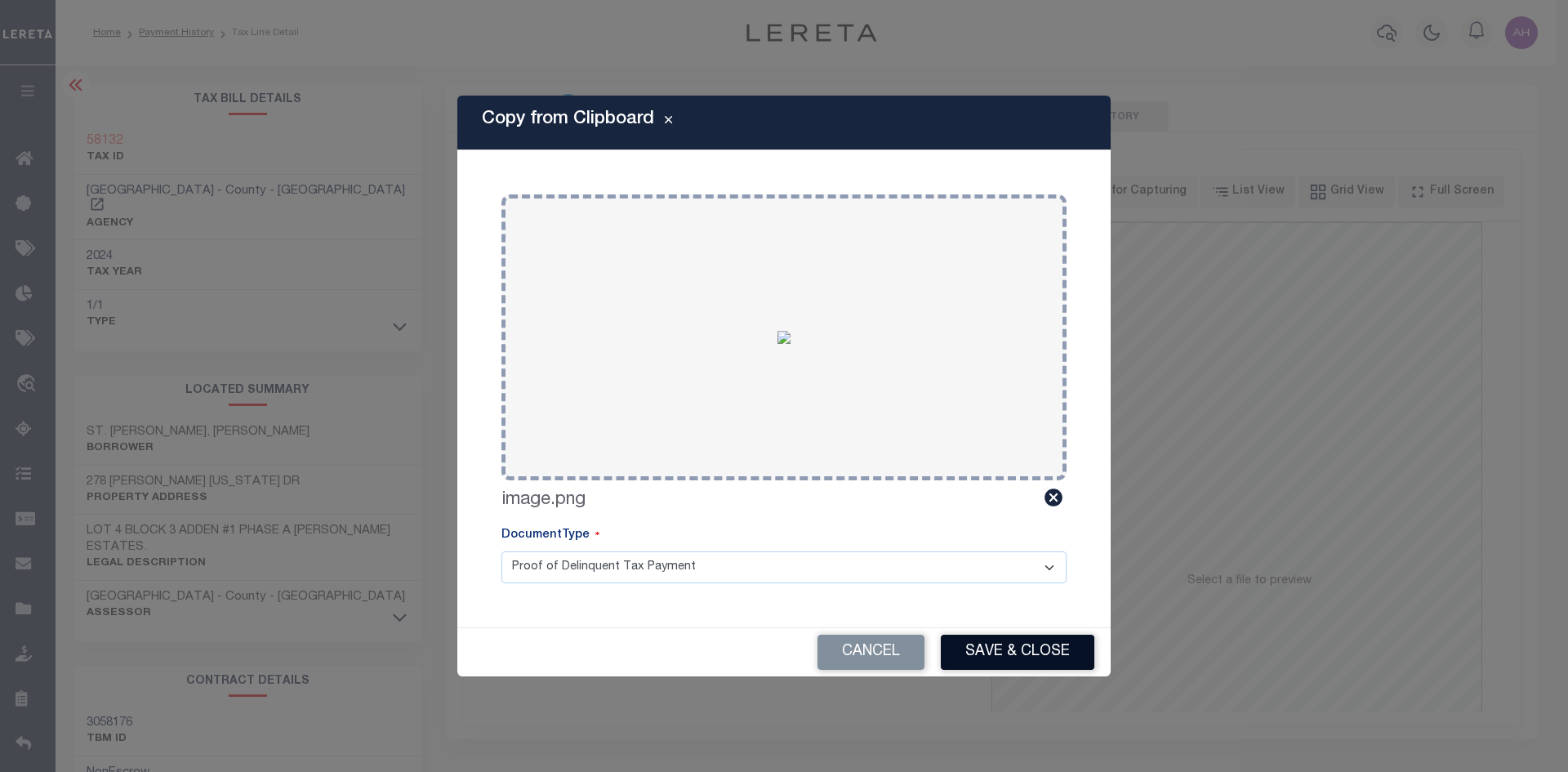
click at [1050, 650] on button "Save & Close" at bounding box center [1018, 651] width 154 height 35
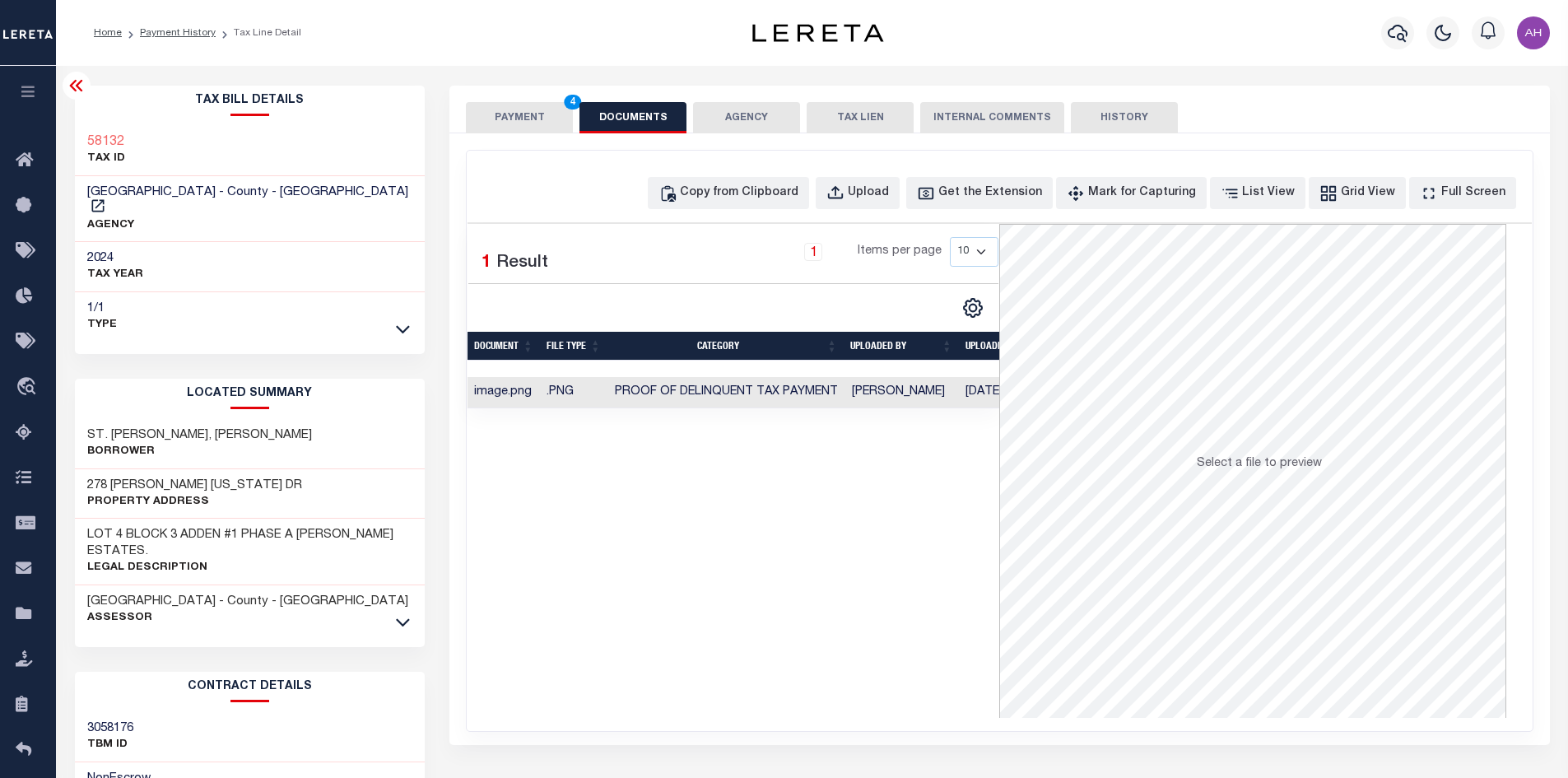
click at [514, 113] on button "PAYMENT 4" at bounding box center [519, 117] width 107 height 32
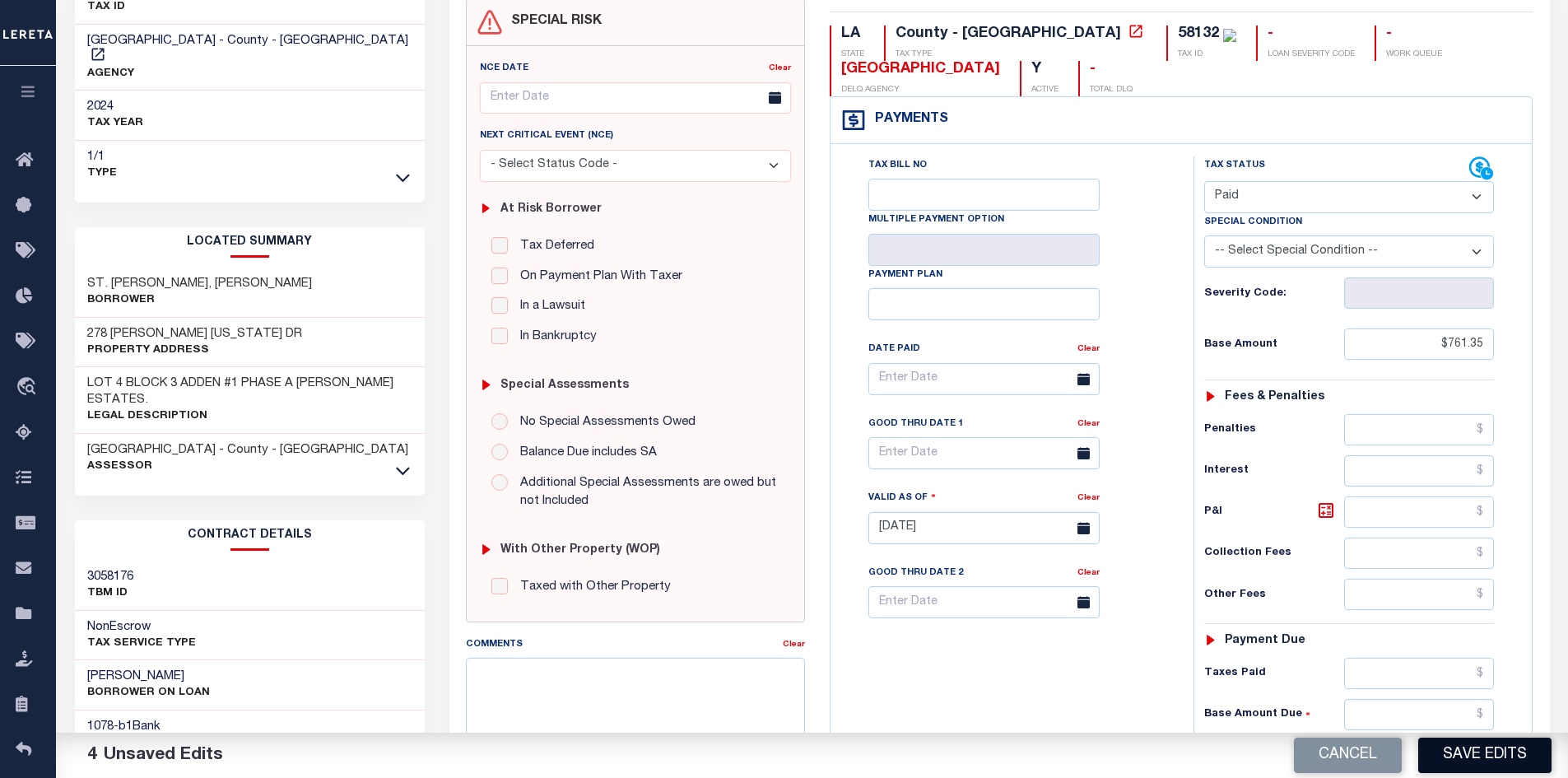
scroll to position [330, 0]
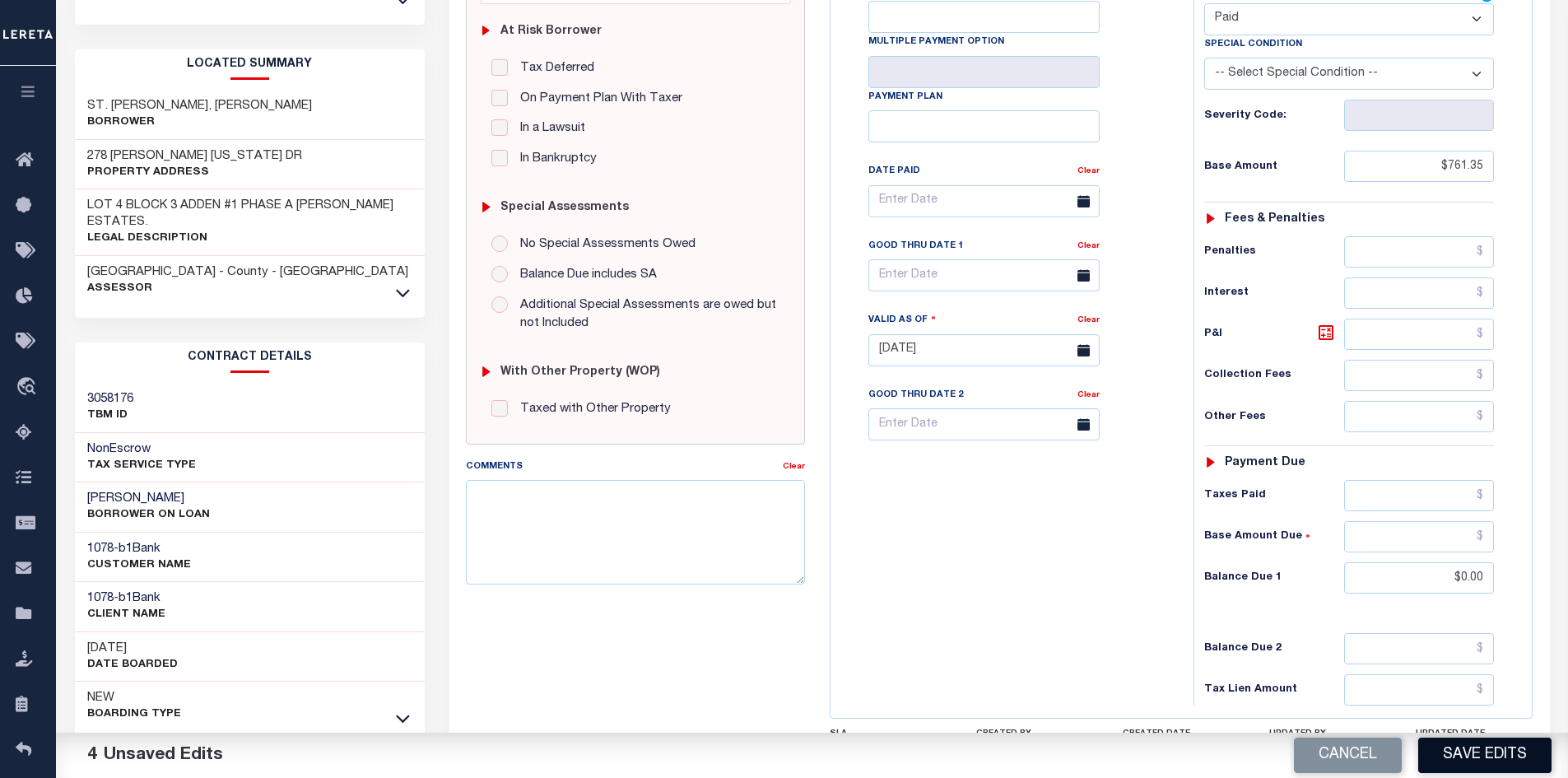
click at [1478, 758] on button "Save Edits" at bounding box center [1484, 755] width 133 height 35
checkbox input "false"
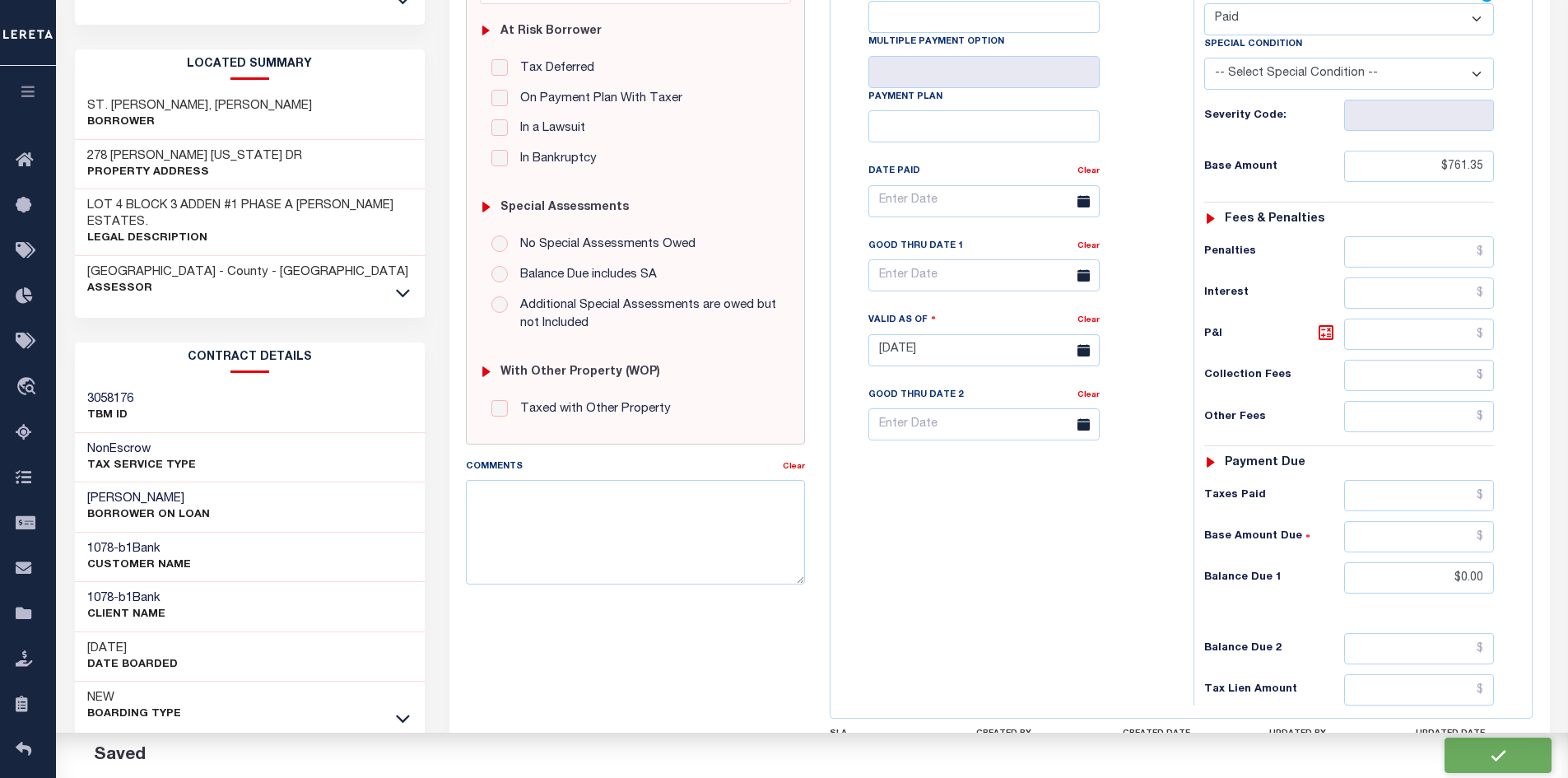
type input "$761.35"
type input "$0"
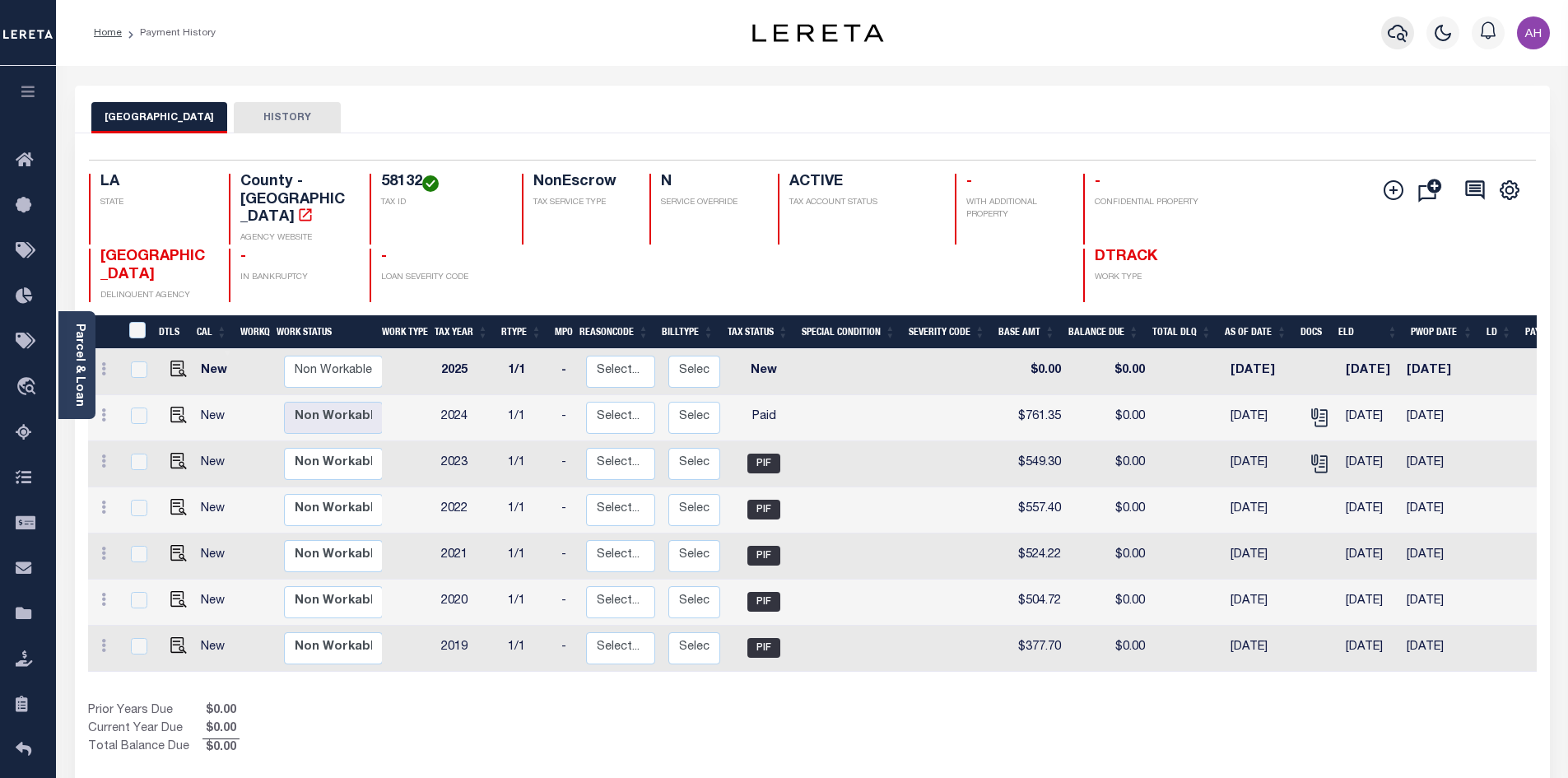
click at [1389, 34] on icon "button" at bounding box center [1398, 32] width 20 height 17
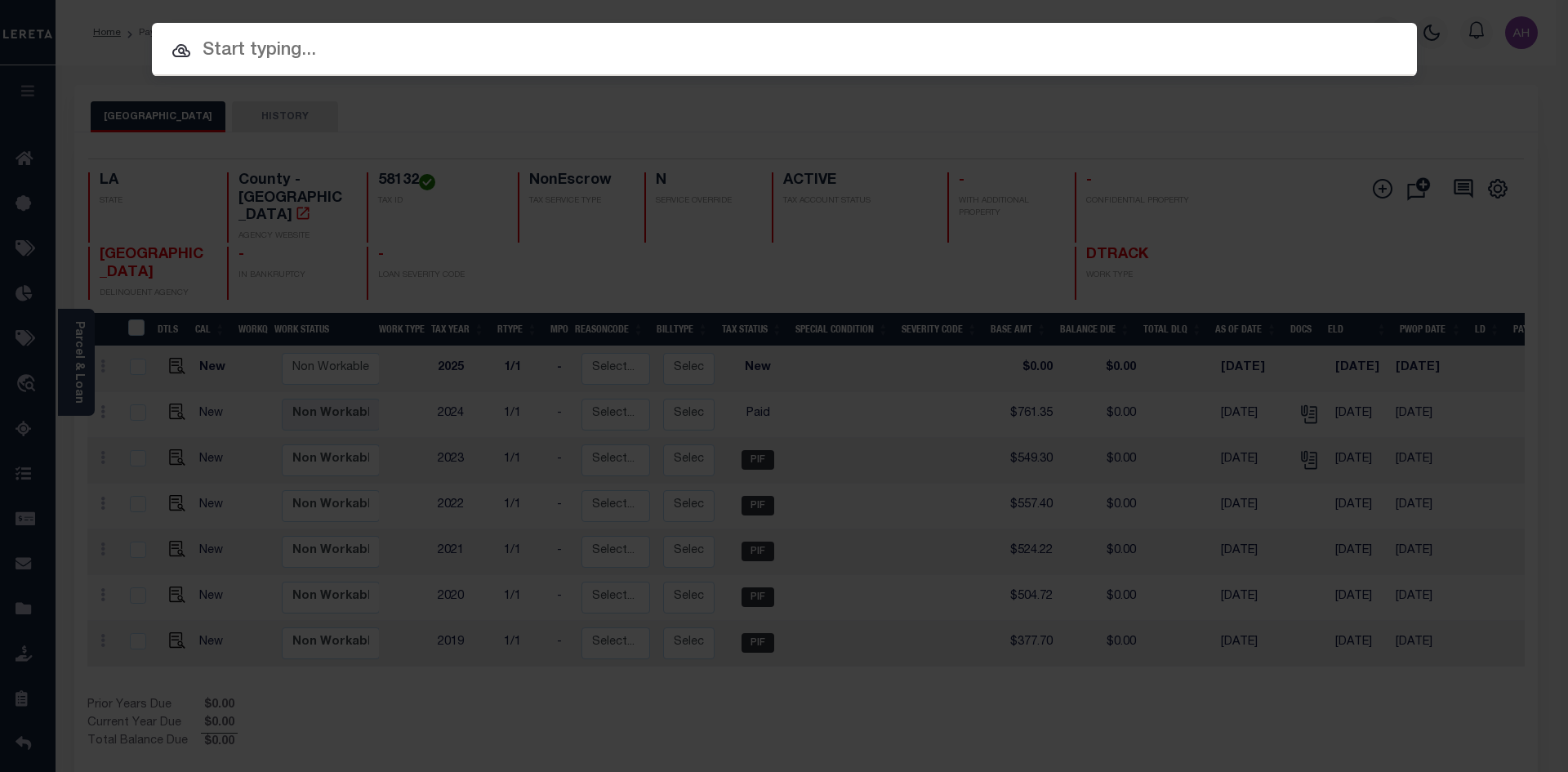
paste input "952100007816"
type input "952100007816"
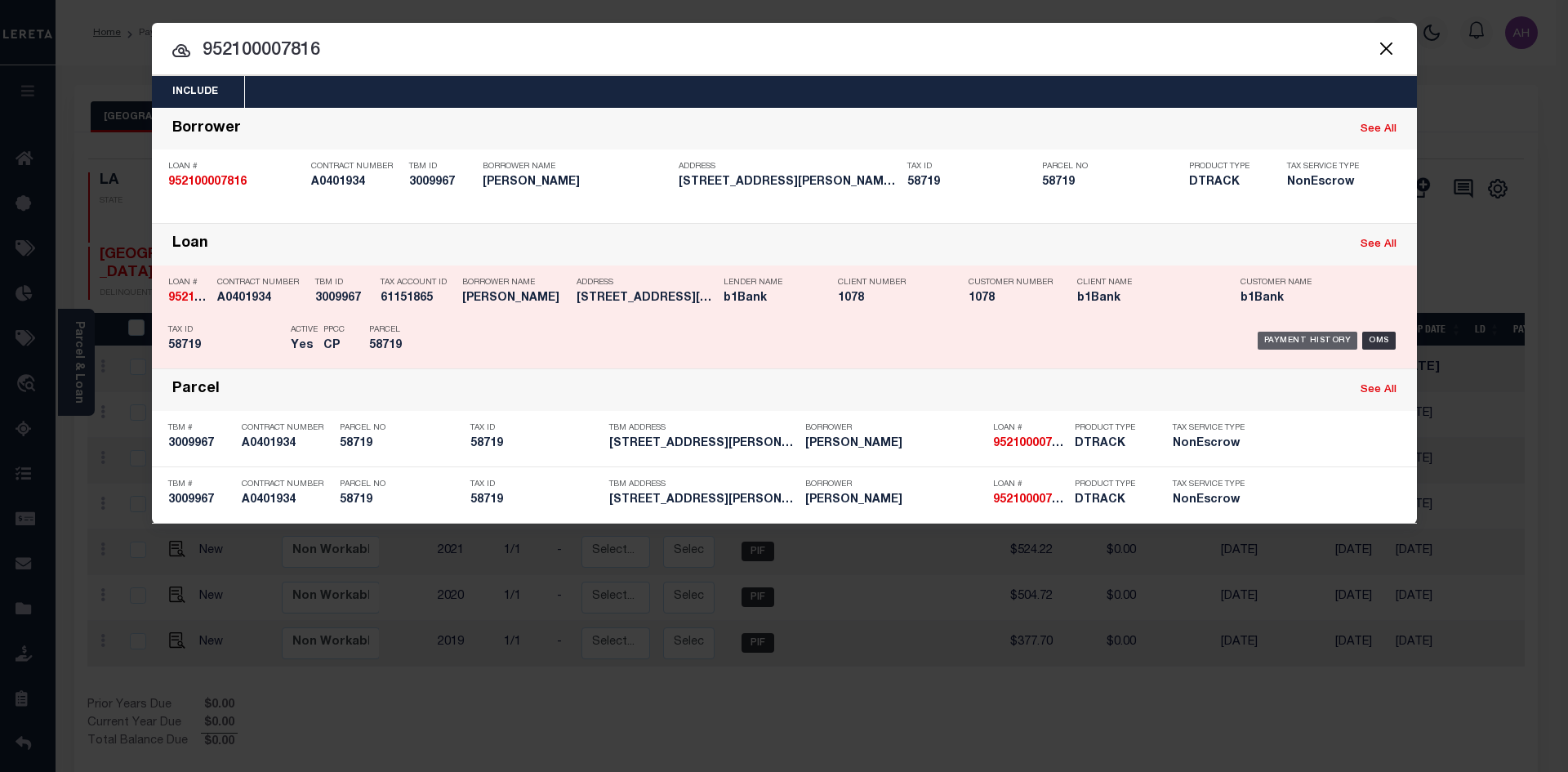
click at [1281, 338] on div "Payment History" at bounding box center [1308, 340] width 100 height 18
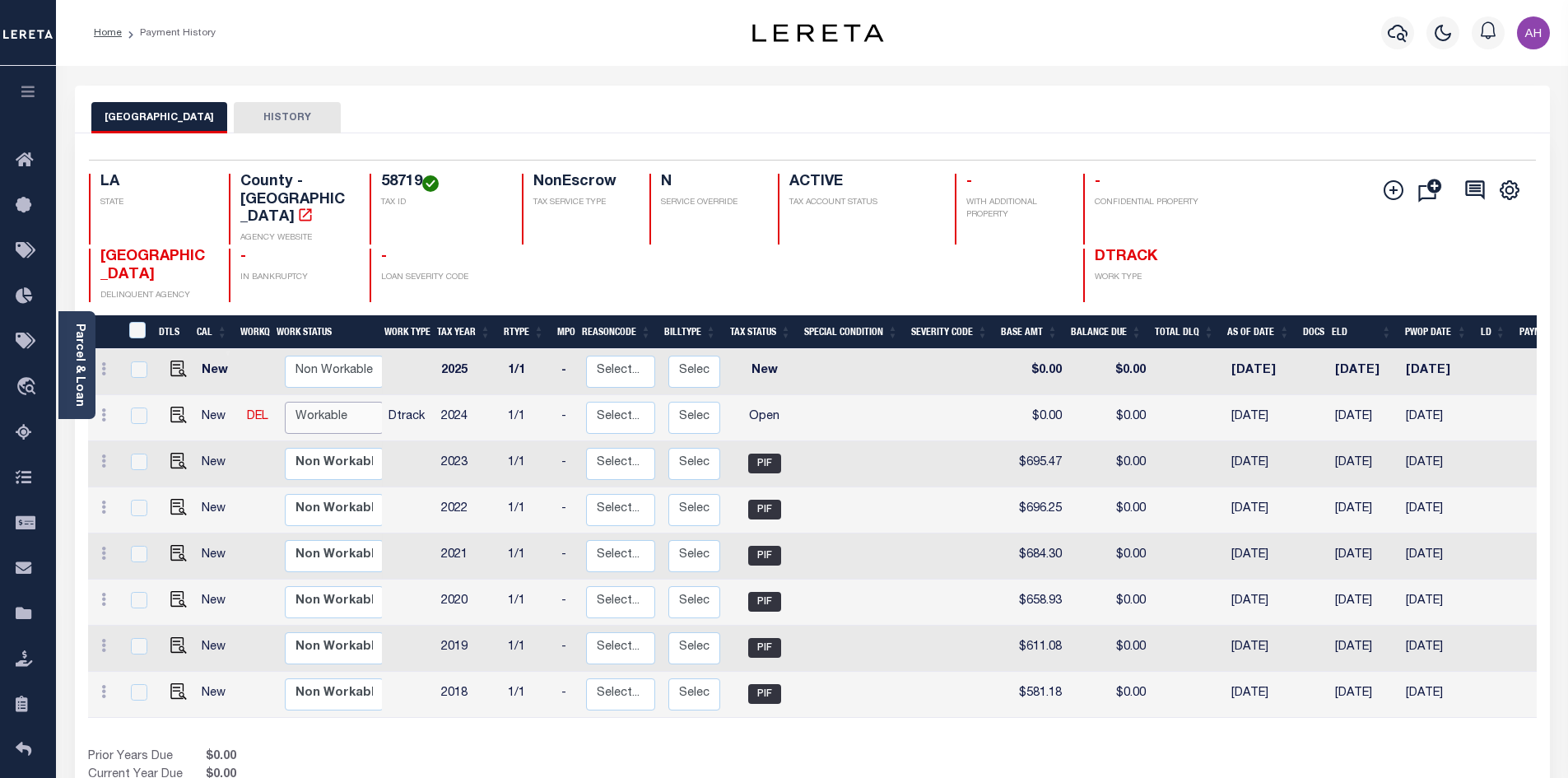
click at [326, 402] on select "Non Workable Workable" at bounding box center [334, 418] width 99 height 32
checkbox input "true"
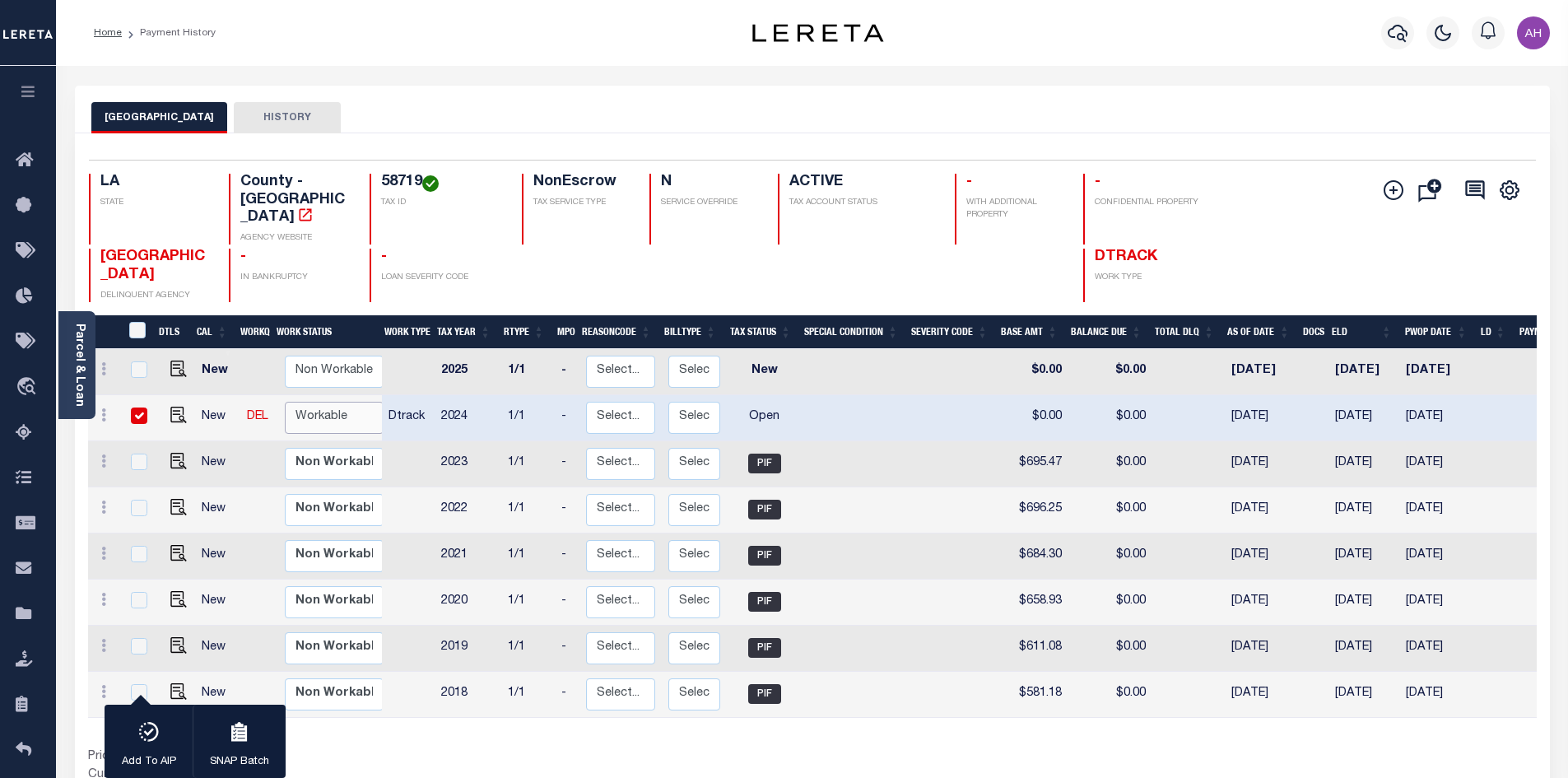
select select "true"
click at [285, 402] on select "Non Workable Workable" at bounding box center [334, 418] width 99 height 32
checkbox input "false"
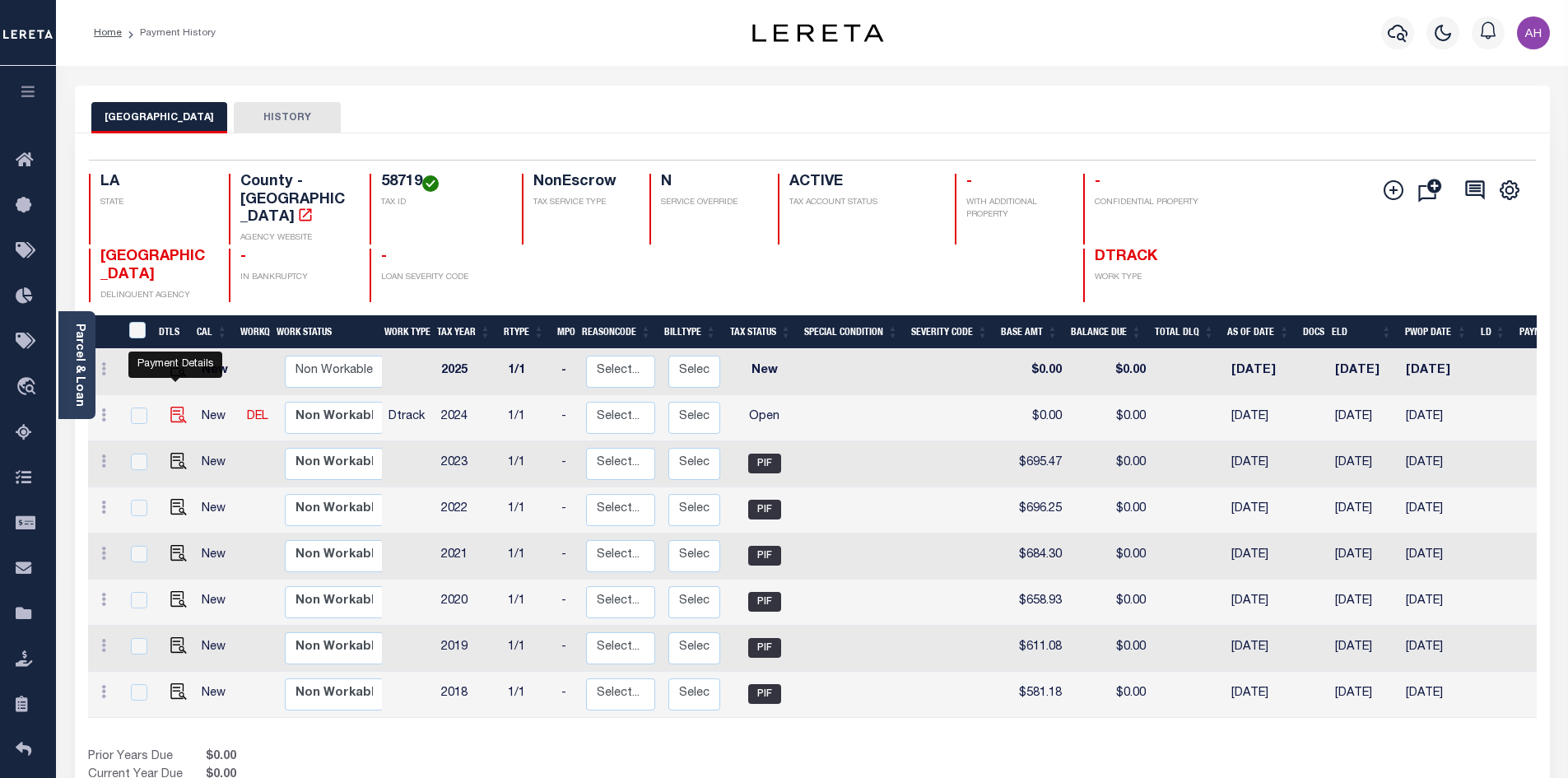
click at [173, 406] on img "" at bounding box center [178, 414] width 16 height 16
checkbox input "true"
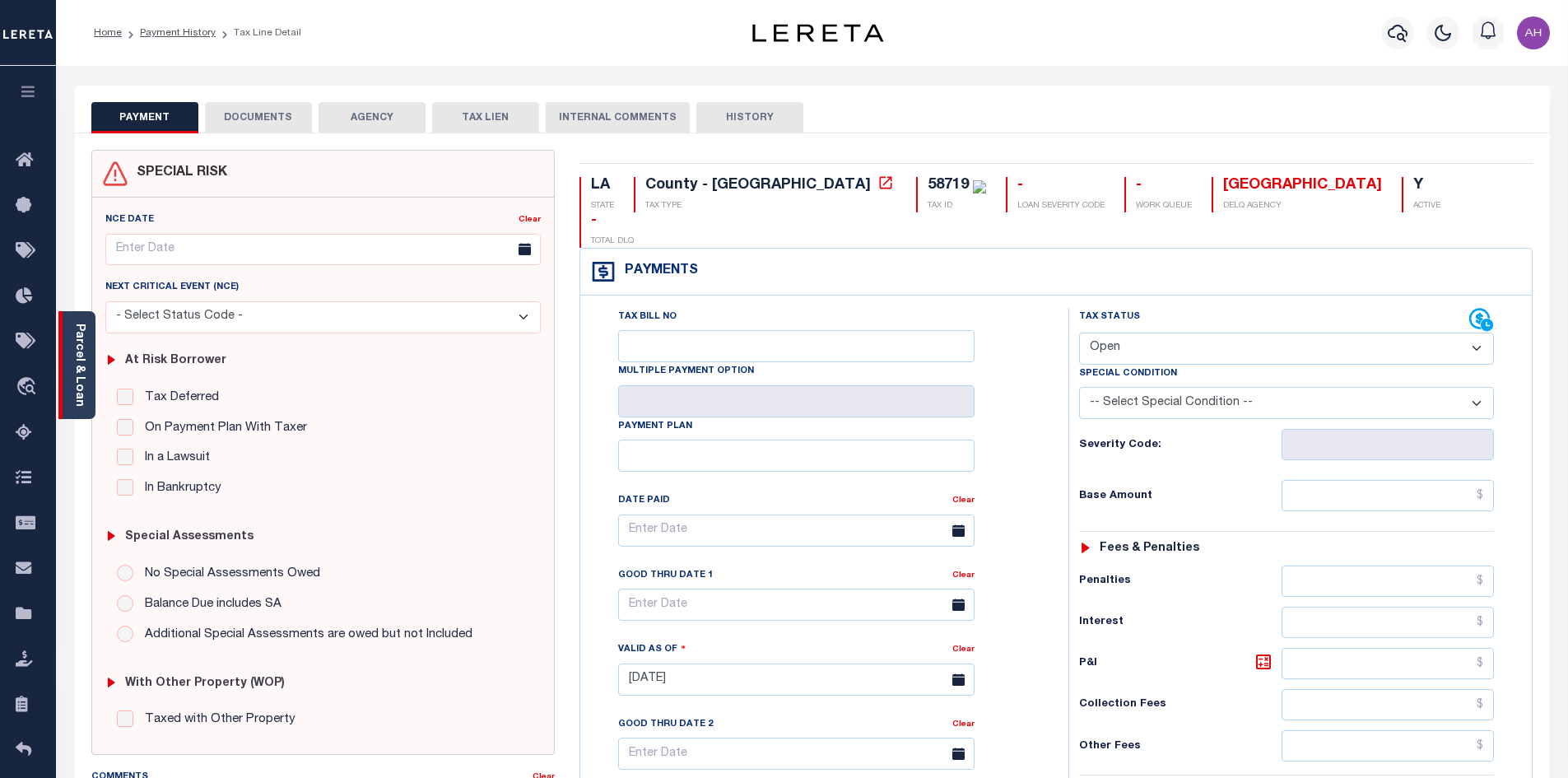
click at [84, 358] on link "Parcel & Loan" at bounding box center [78, 365] width 12 height 83
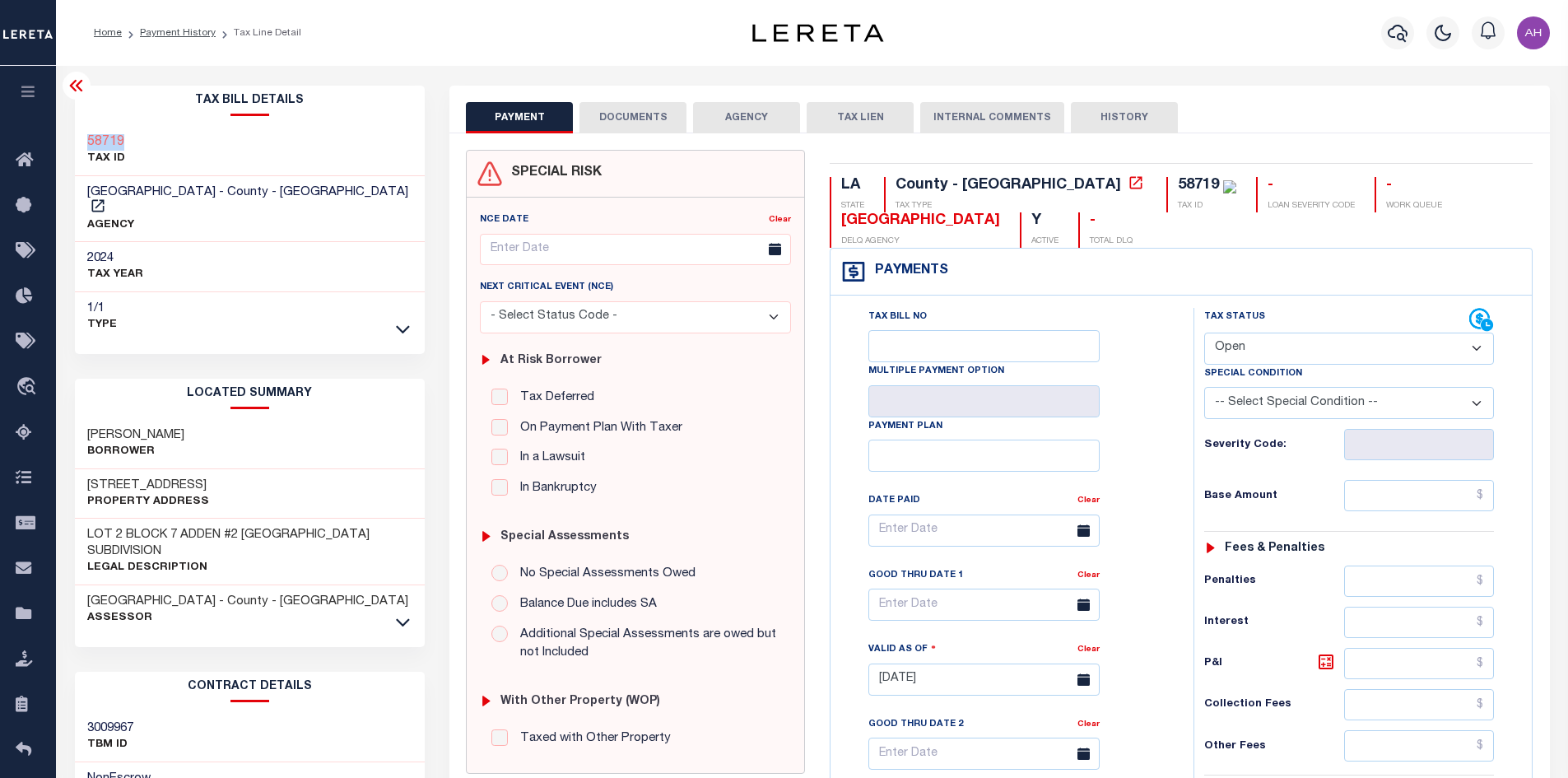
drag, startPoint x: 140, startPoint y: 138, endPoint x: 81, endPoint y: 141, distance: 59.1
click at [81, 141] on div "58719 TAX ID" at bounding box center [249, 151] width 350 height 50
copy h3 "58719"
drag, startPoint x: 729, startPoint y: 111, endPoint x: 668, endPoint y: 117, distance: 61.3
click at [729, 111] on button "AGENCY" at bounding box center [746, 117] width 107 height 32
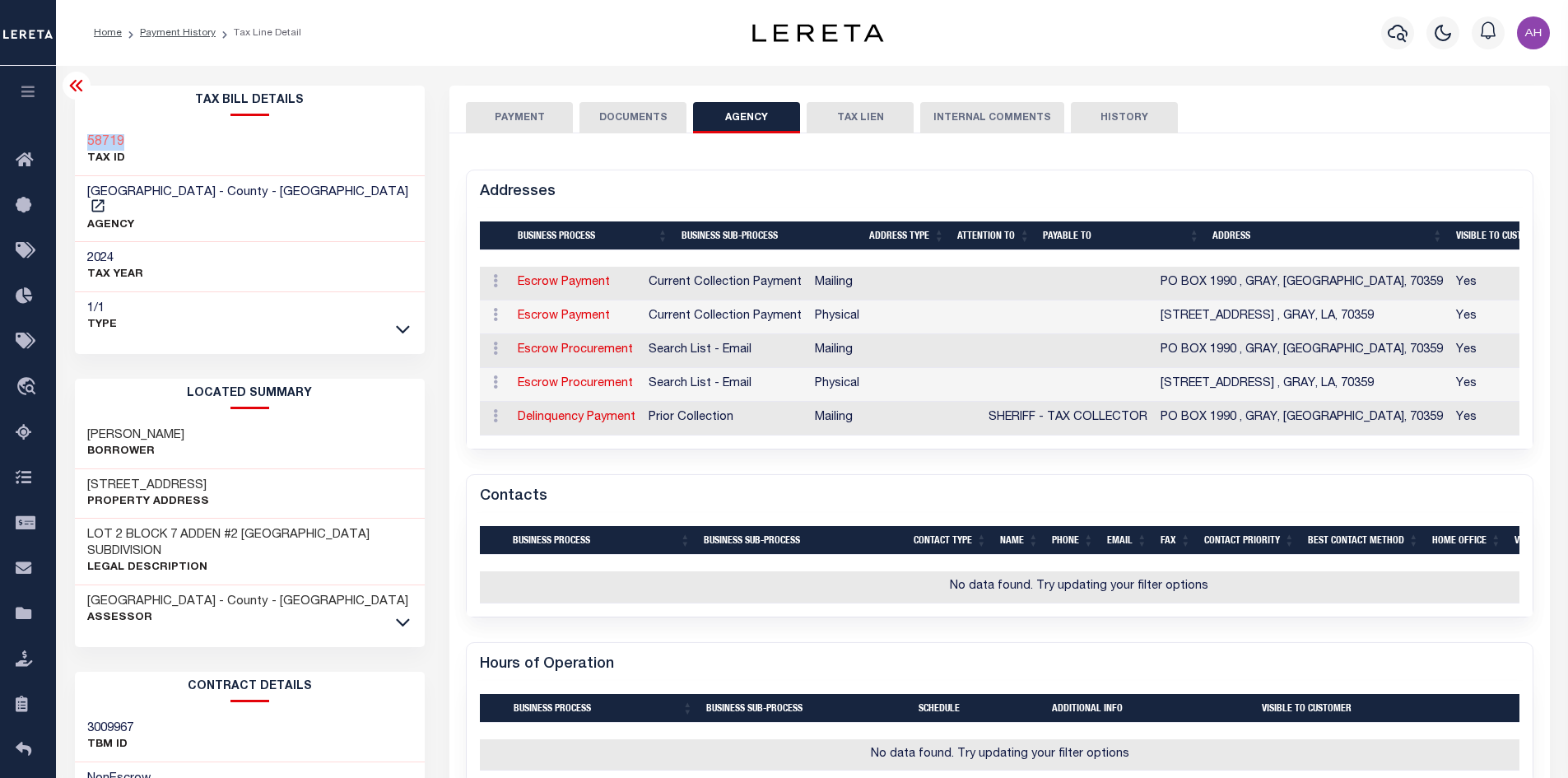
click at [656, 118] on button "DOCUMENTS" at bounding box center [632, 117] width 107 height 32
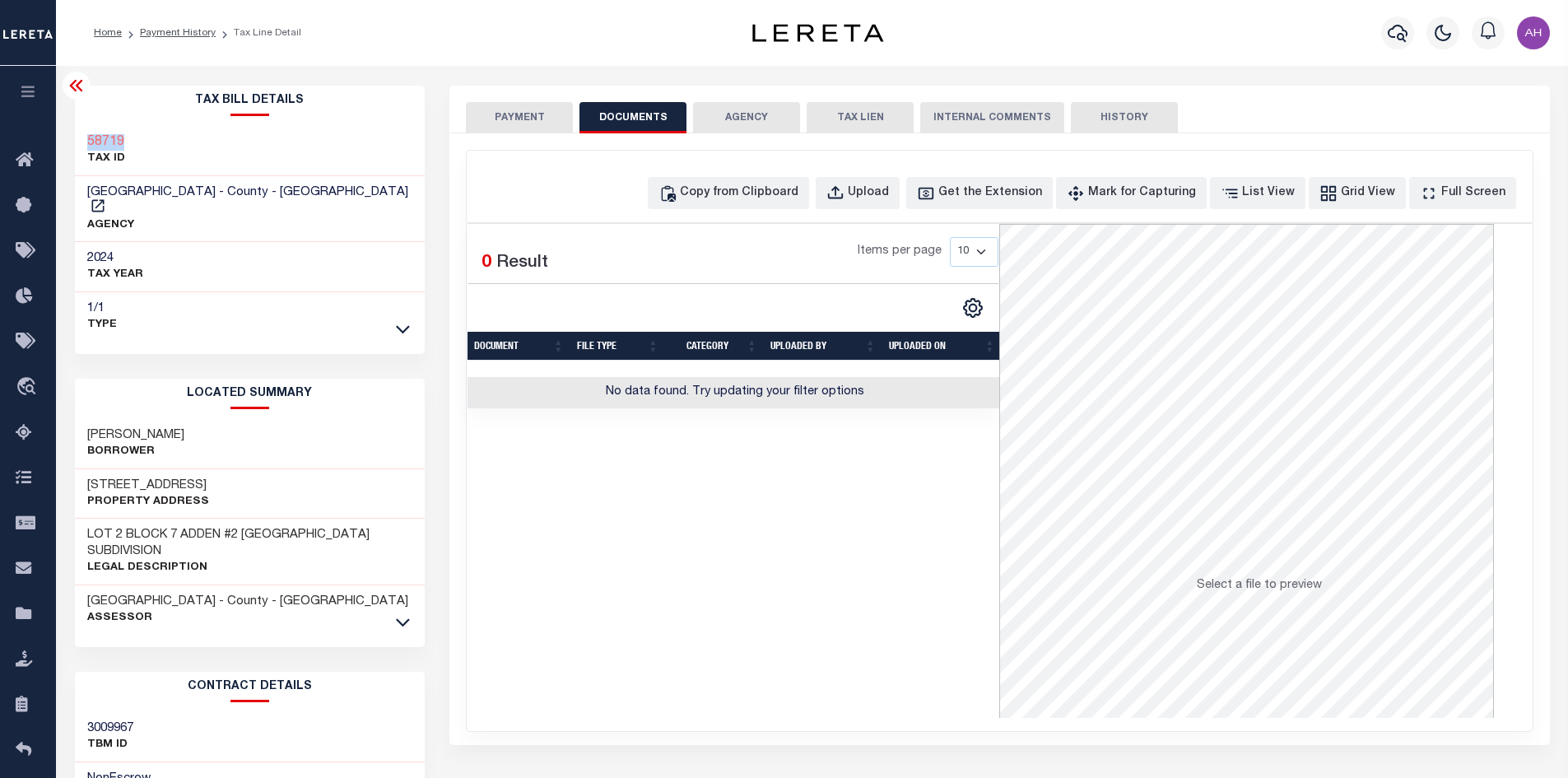
click at [567, 119] on button "PAYMENT" at bounding box center [519, 117] width 107 height 32
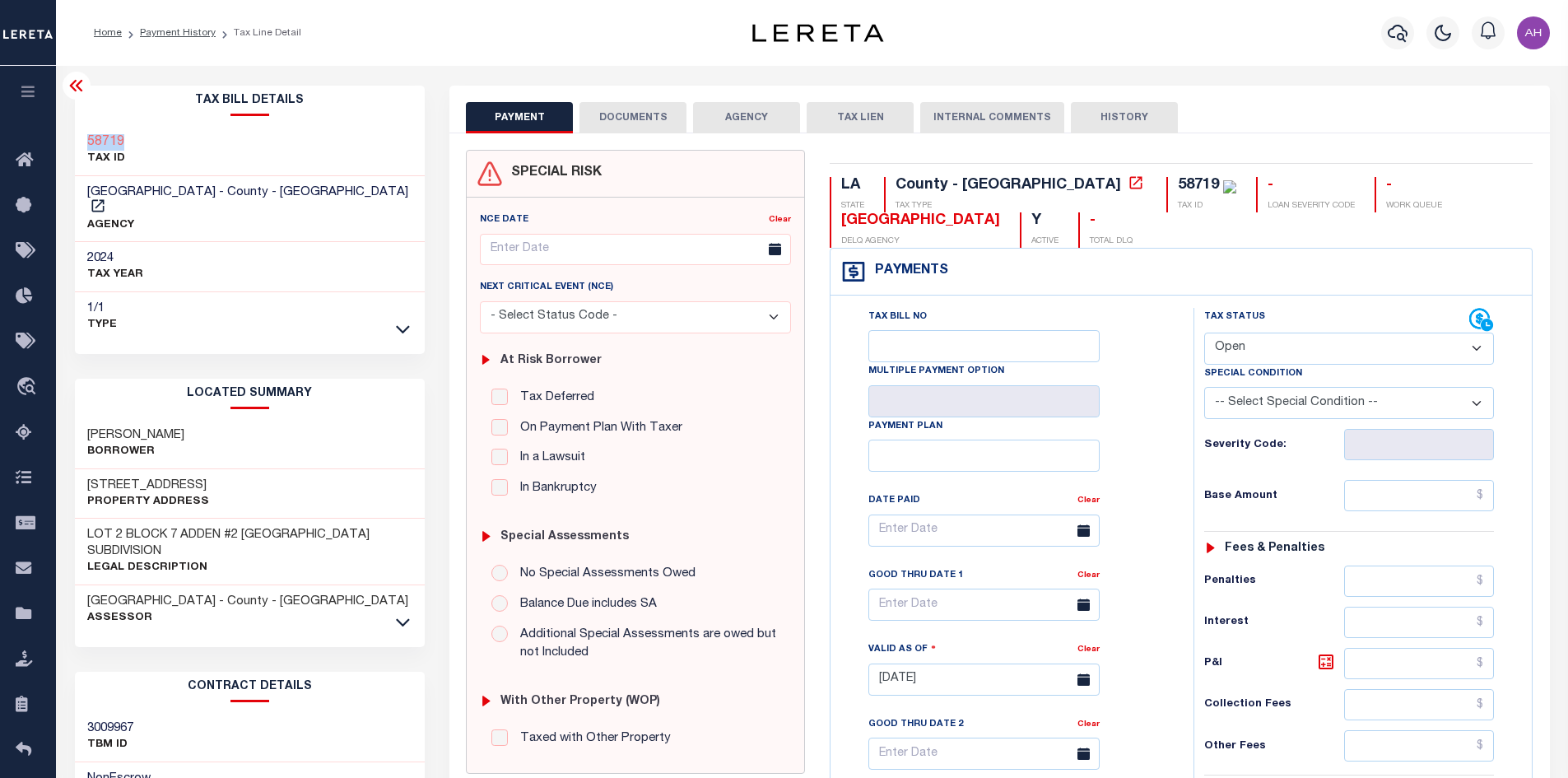
click at [1240, 340] on select "- Select Status Code - Open Due/Unpaid Paid Incomplete No Tax Due Internal Refu…" at bounding box center [1349, 348] width 290 height 32
select select "PYD"
click at [1204, 333] on select "- Select Status Code - Open Due/Unpaid Paid Incomplete No Tax Due Internal Refu…" at bounding box center [1349, 348] width 290 height 32
type input "10/02/2025"
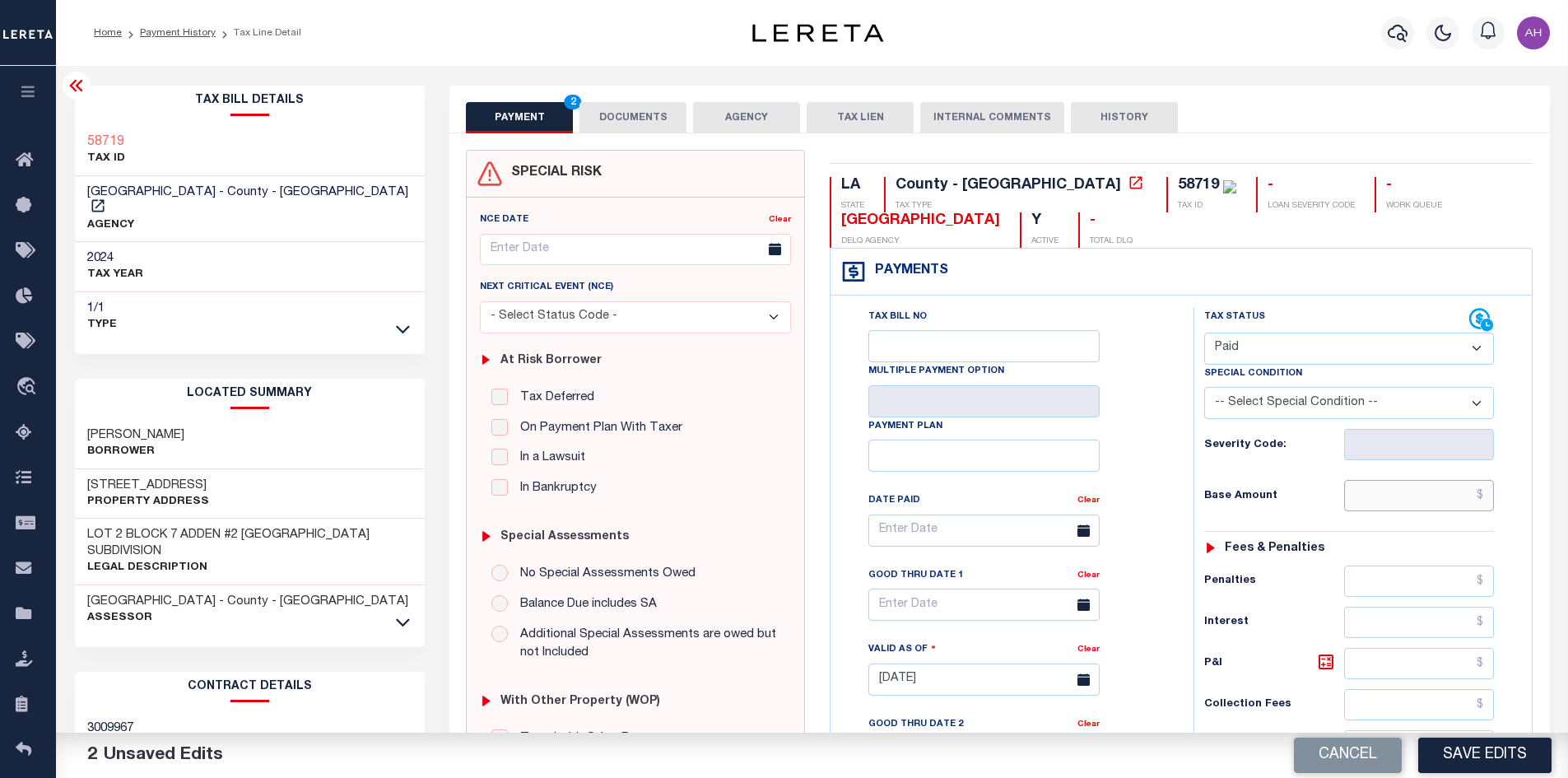
click at [1397, 496] on input "text" at bounding box center [1418, 495] width 150 height 32
type input "$932.14"
click at [1428, 616] on input "text" at bounding box center [1418, 621] width 150 height 32
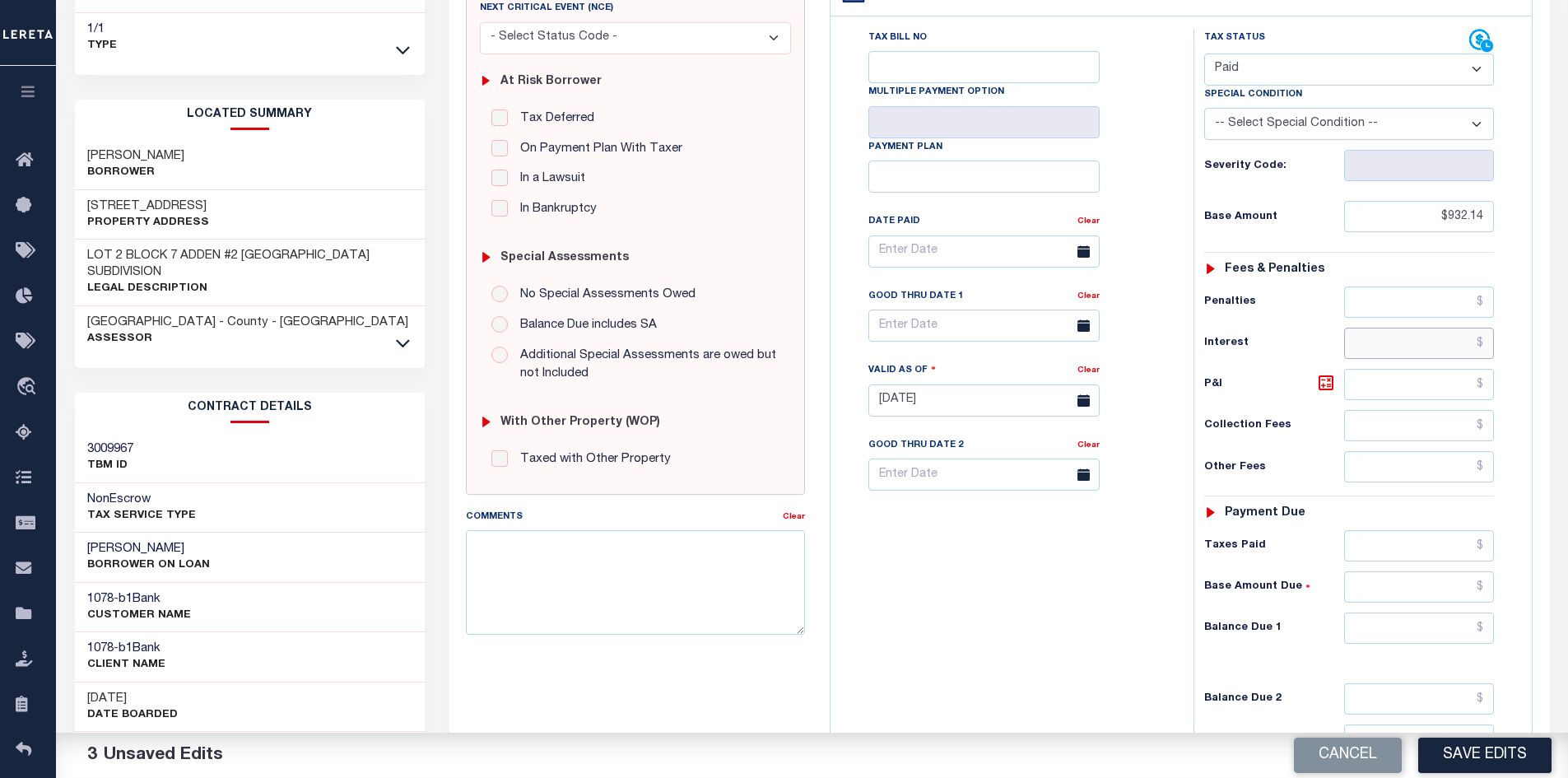
scroll to position [330, 0]
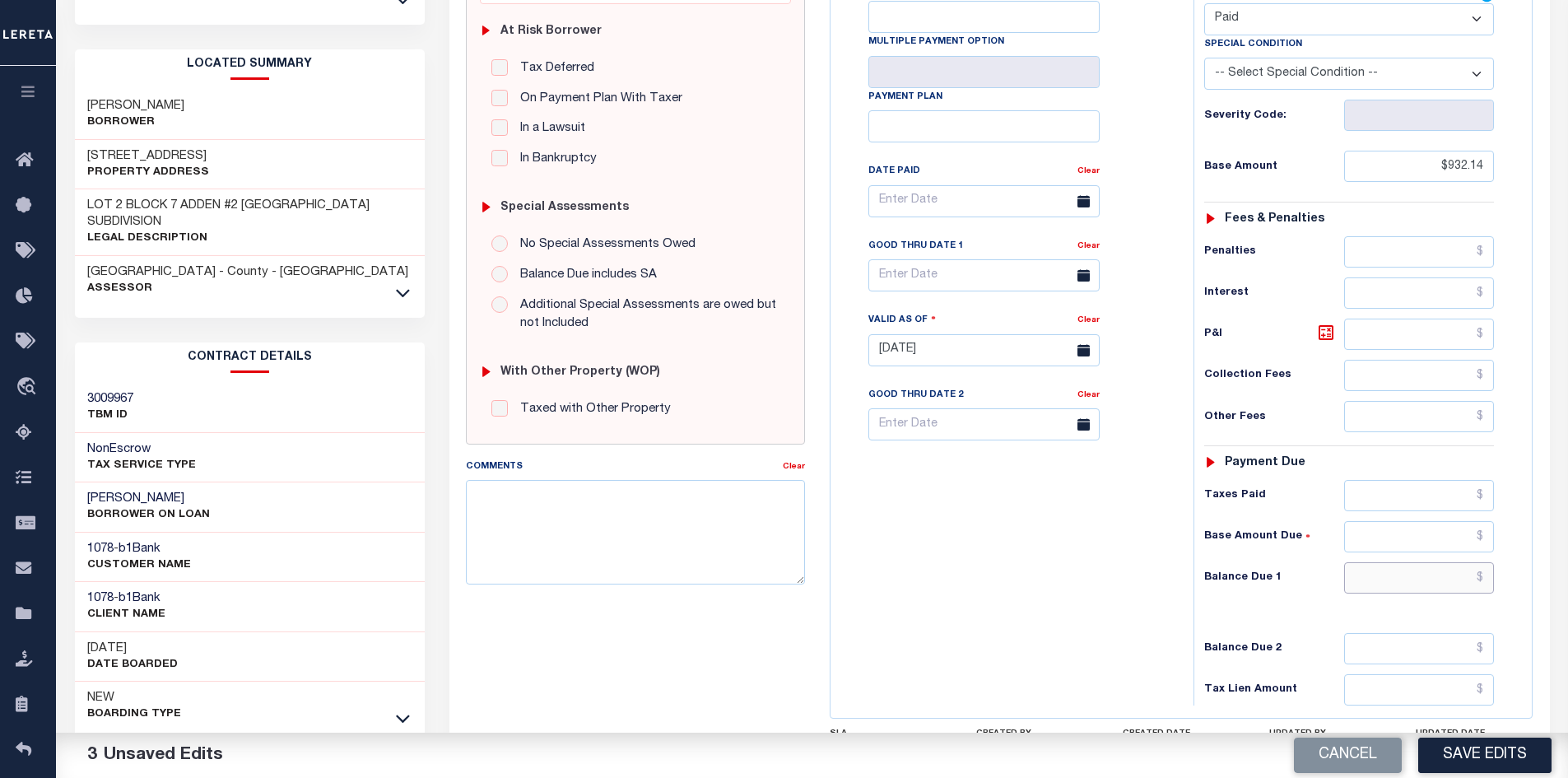
click at [1418, 567] on input "text" at bounding box center [1418, 577] width 150 height 32
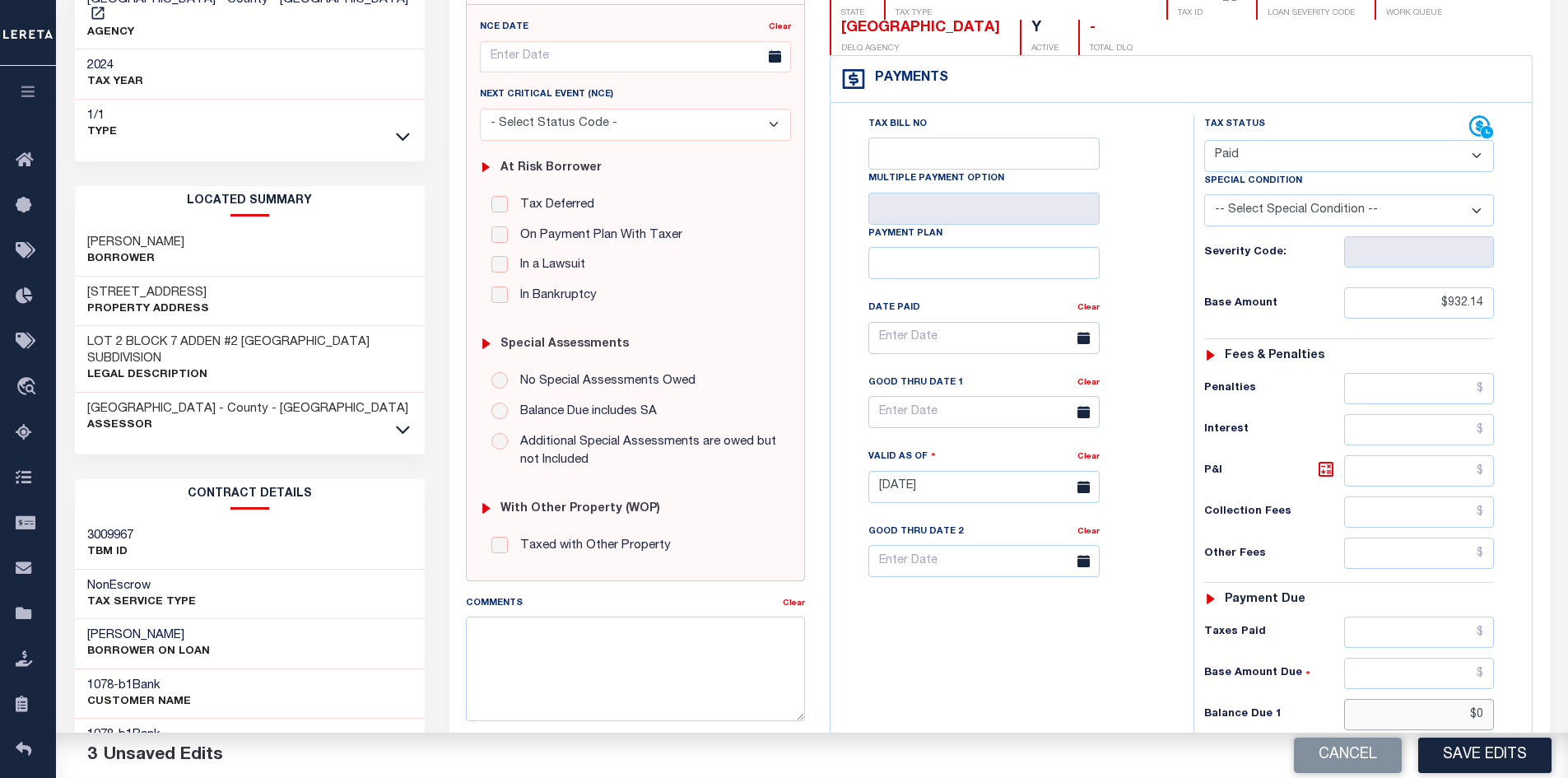
scroll to position [0, 0]
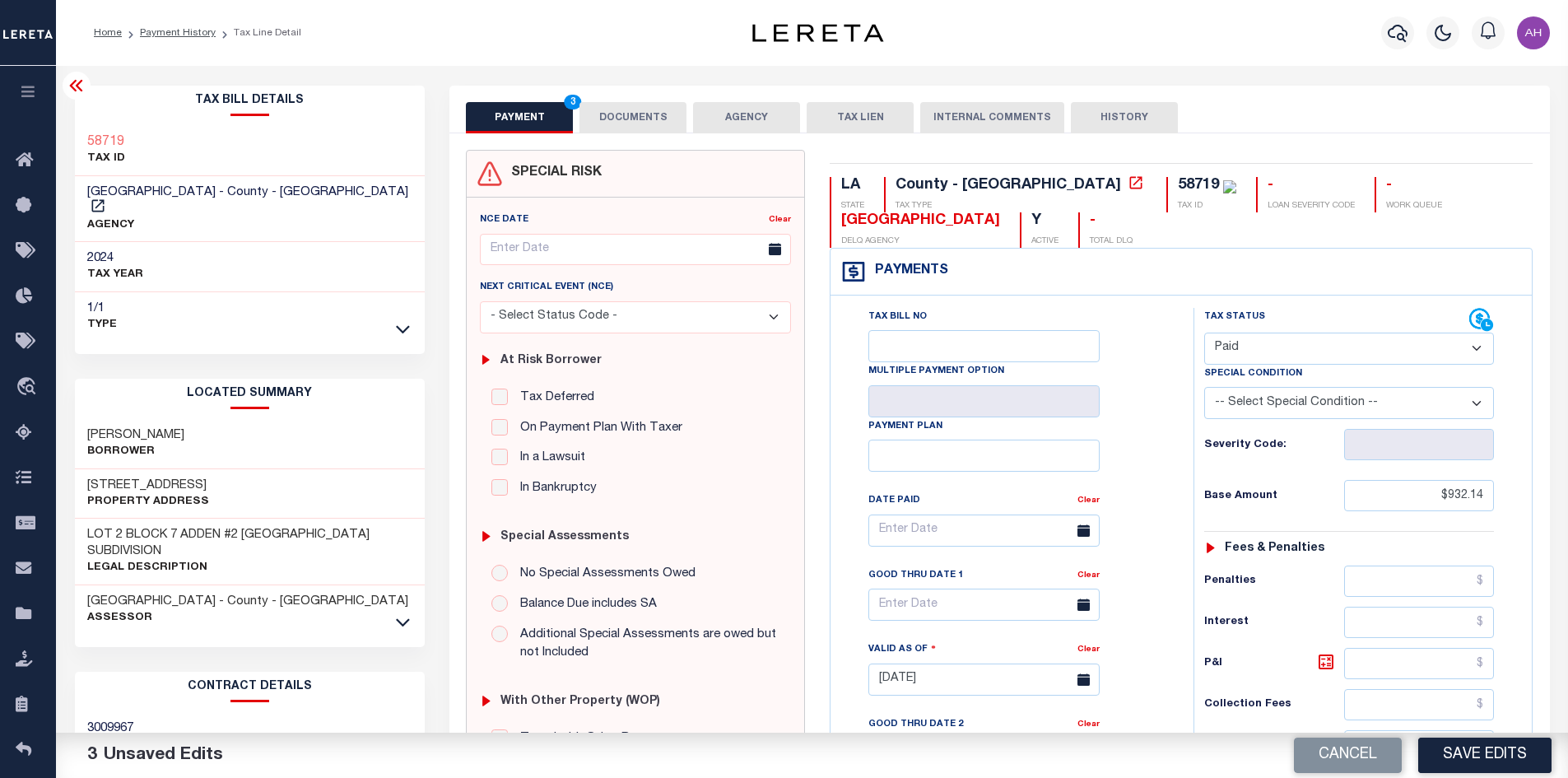
type input "$0.00"
click at [617, 113] on button "DOCUMENTS" at bounding box center [632, 117] width 107 height 32
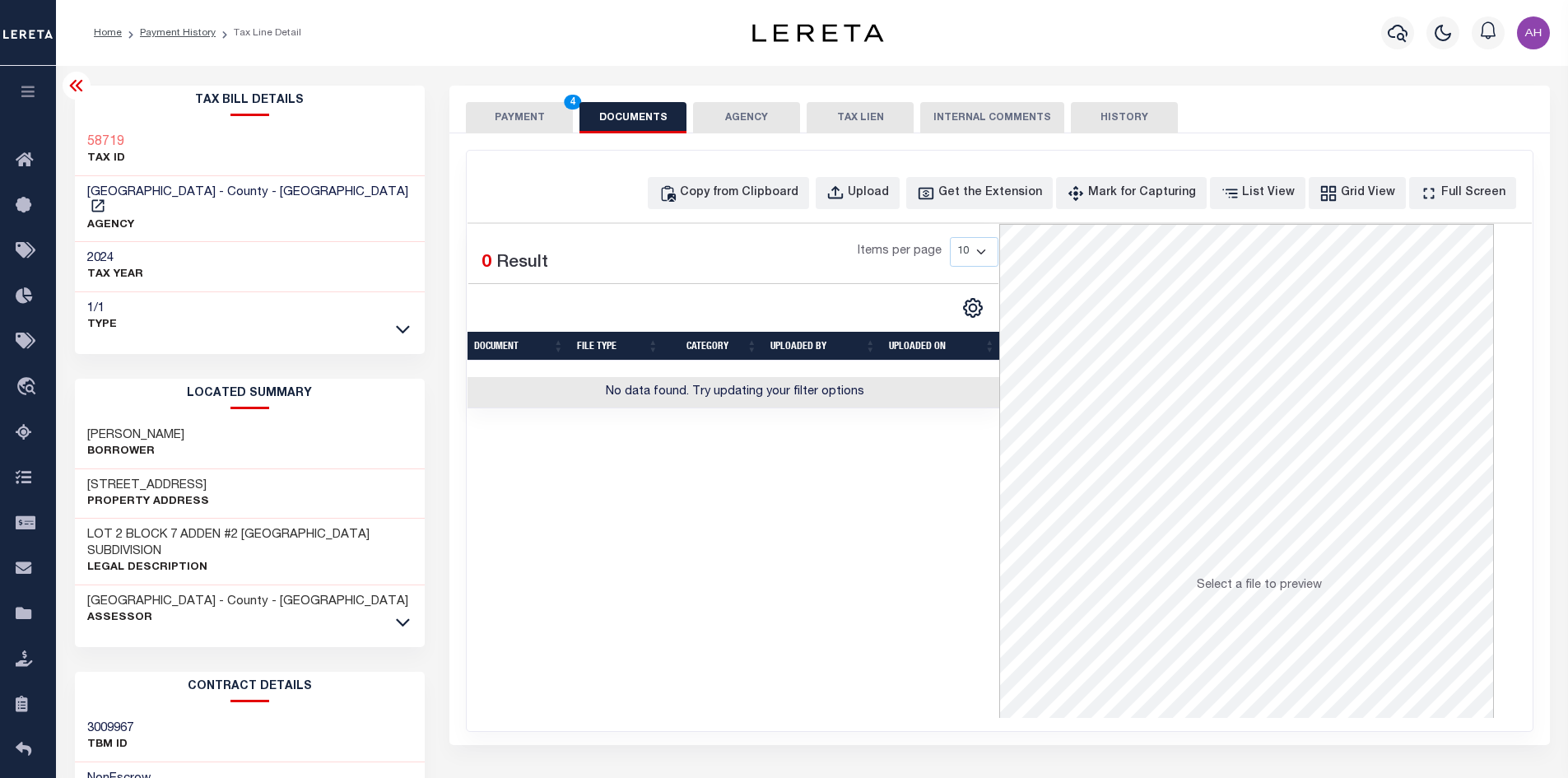
click at [541, 114] on button "PAYMENT 4" at bounding box center [519, 117] width 107 height 32
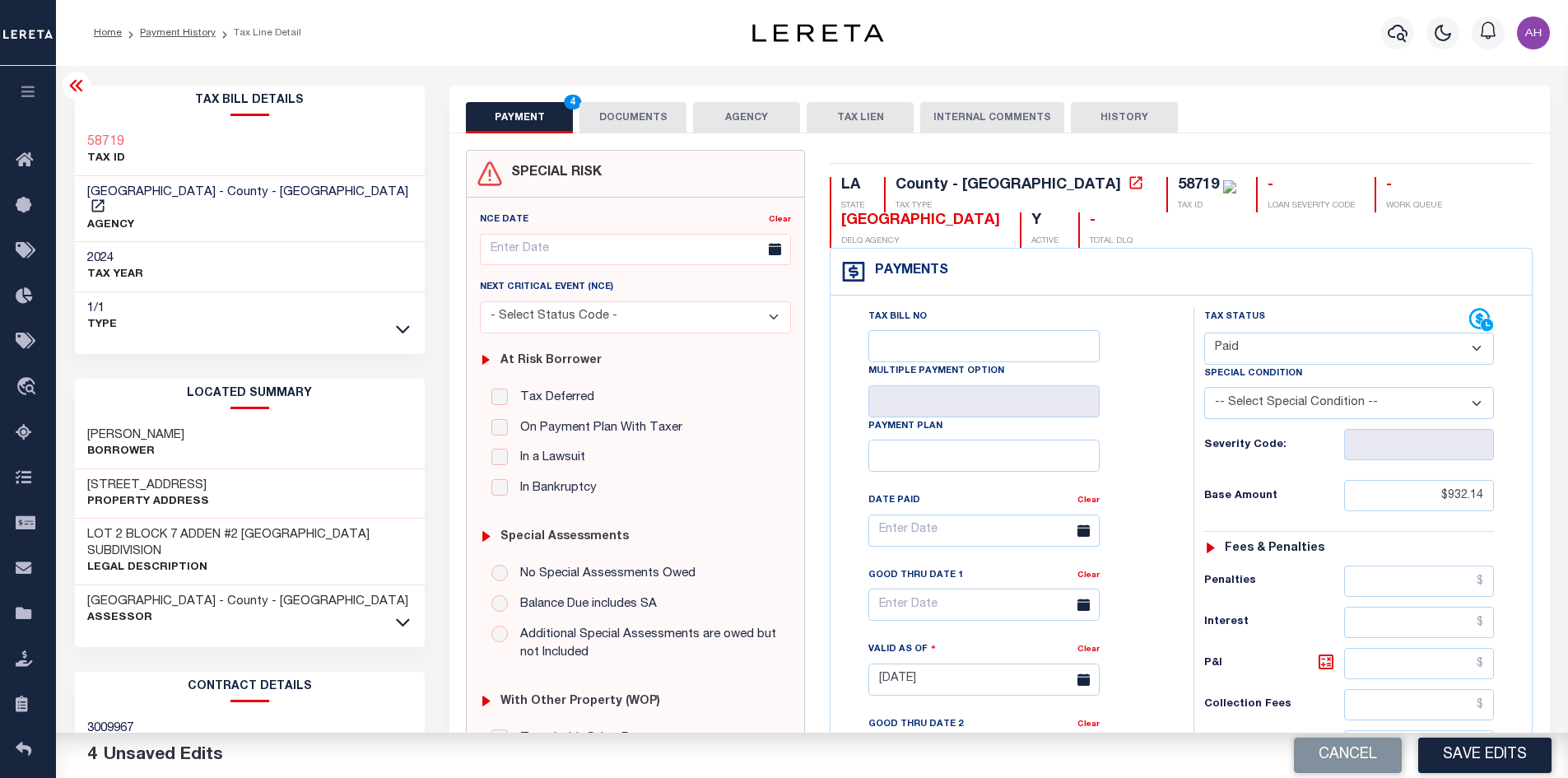
click at [651, 117] on button "DOCUMENTS" at bounding box center [632, 117] width 107 height 32
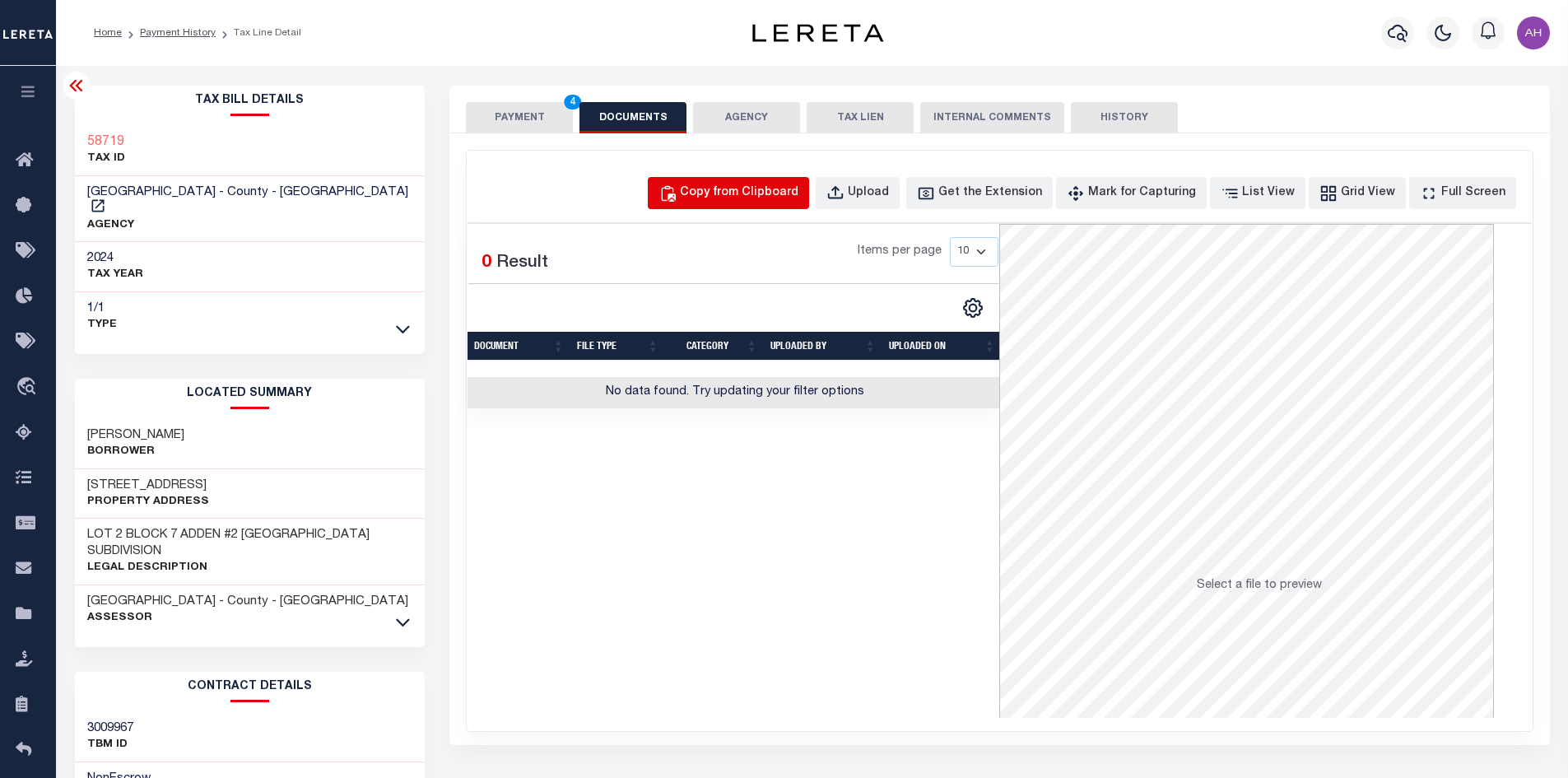
click at [721, 190] on div "Copy from Clipboard" at bounding box center [739, 194] width 119 height 18
select select "POP"
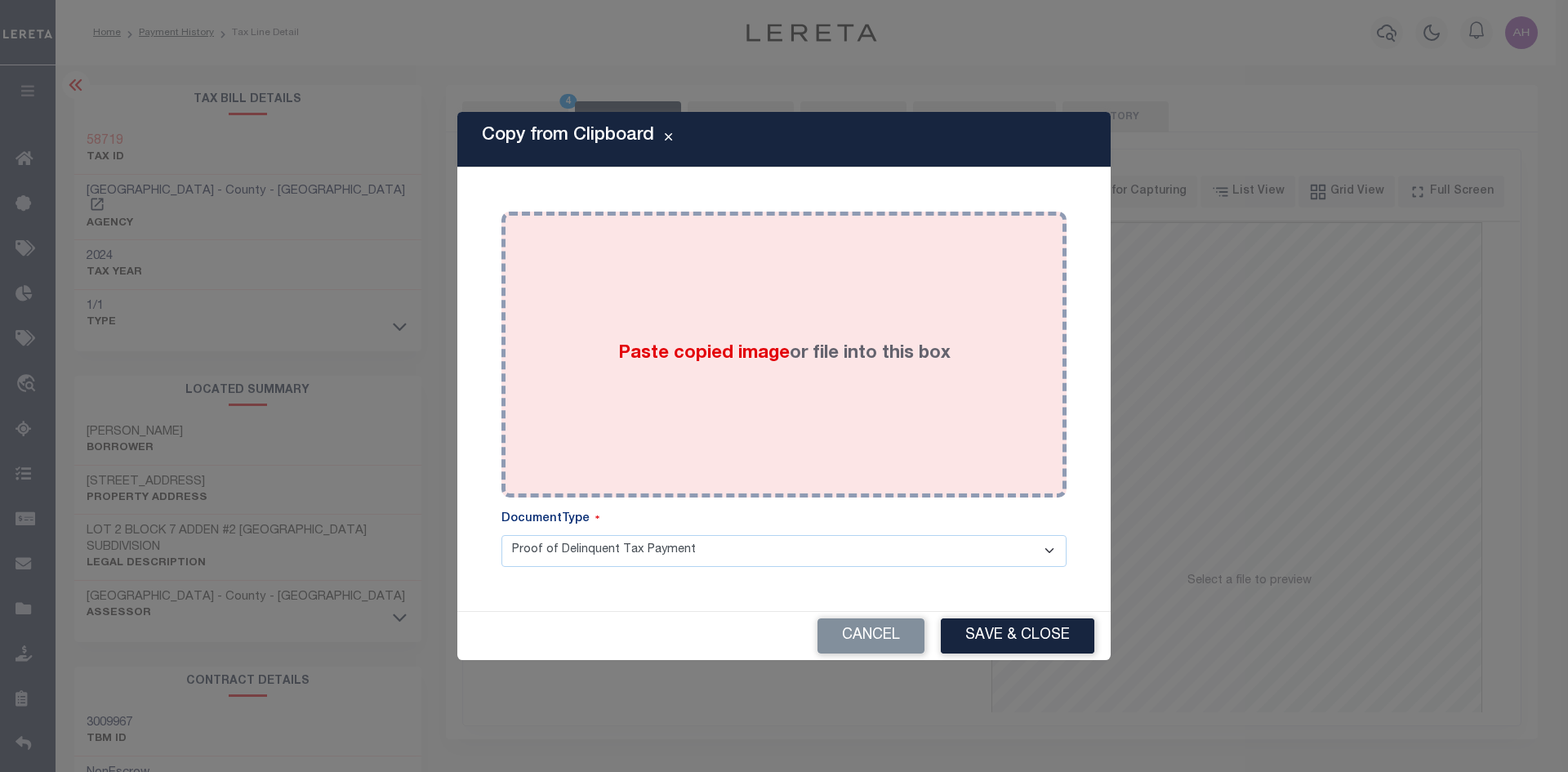
click at [680, 363] on span "Paste copied image" at bounding box center [704, 354] width 172 height 18
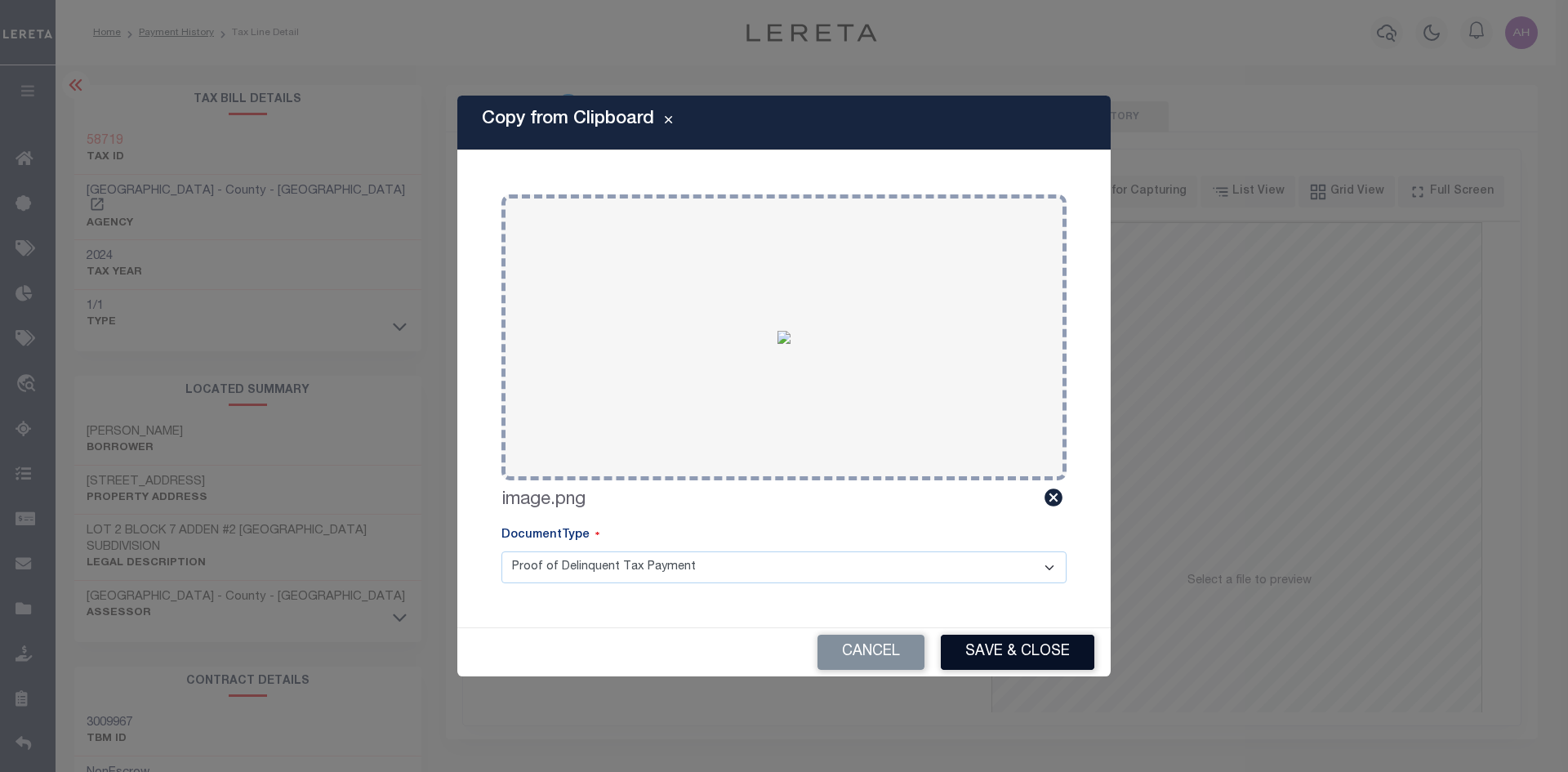
click at [989, 650] on button "Save & Close" at bounding box center [1018, 651] width 154 height 35
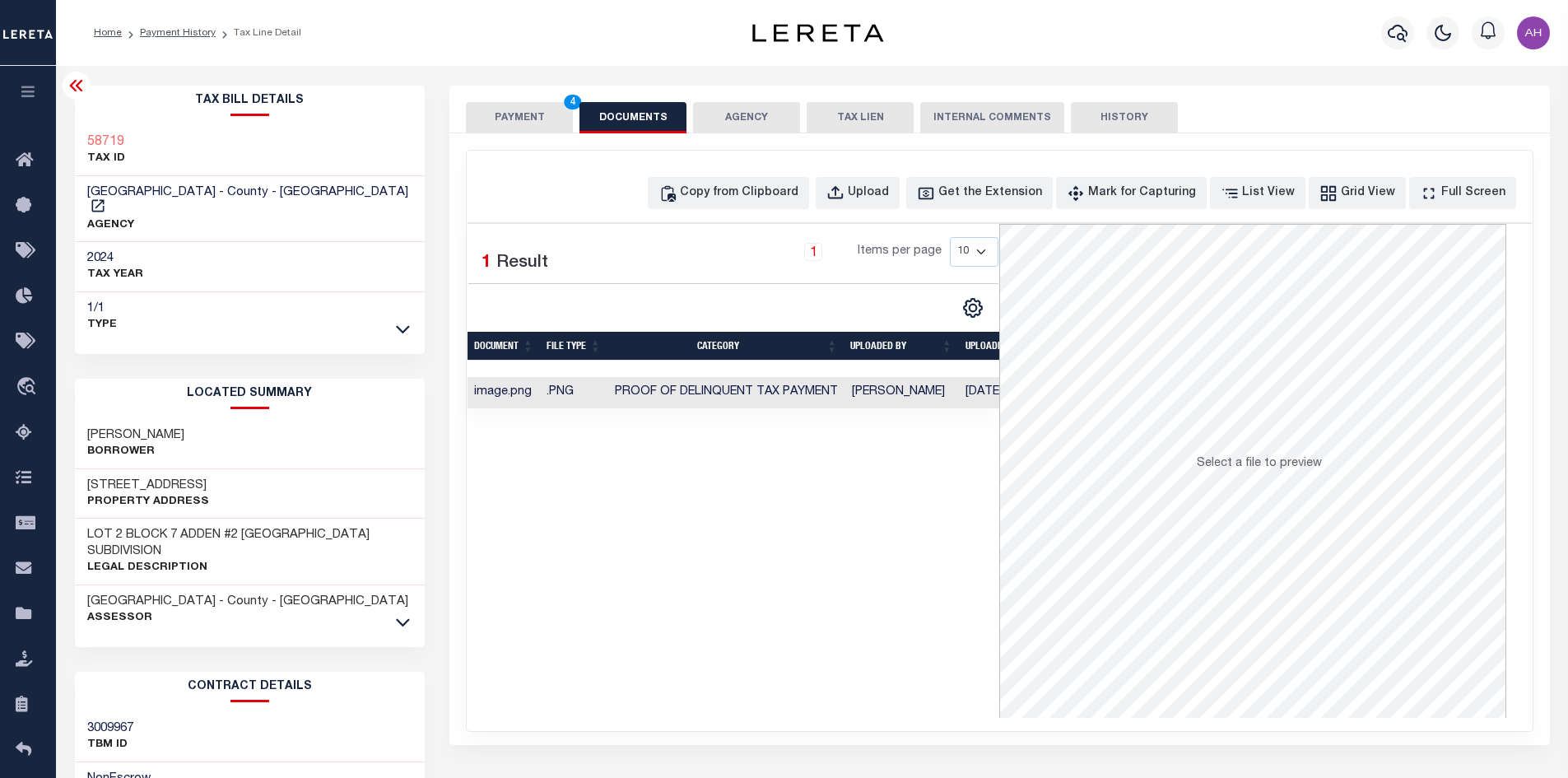
drag, startPoint x: 511, startPoint y: 114, endPoint x: 702, endPoint y: 243, distance: 230.5
click at [511, 114] on button "PAYMENT 4" at bounding box center [519, 117] width 107 height 32
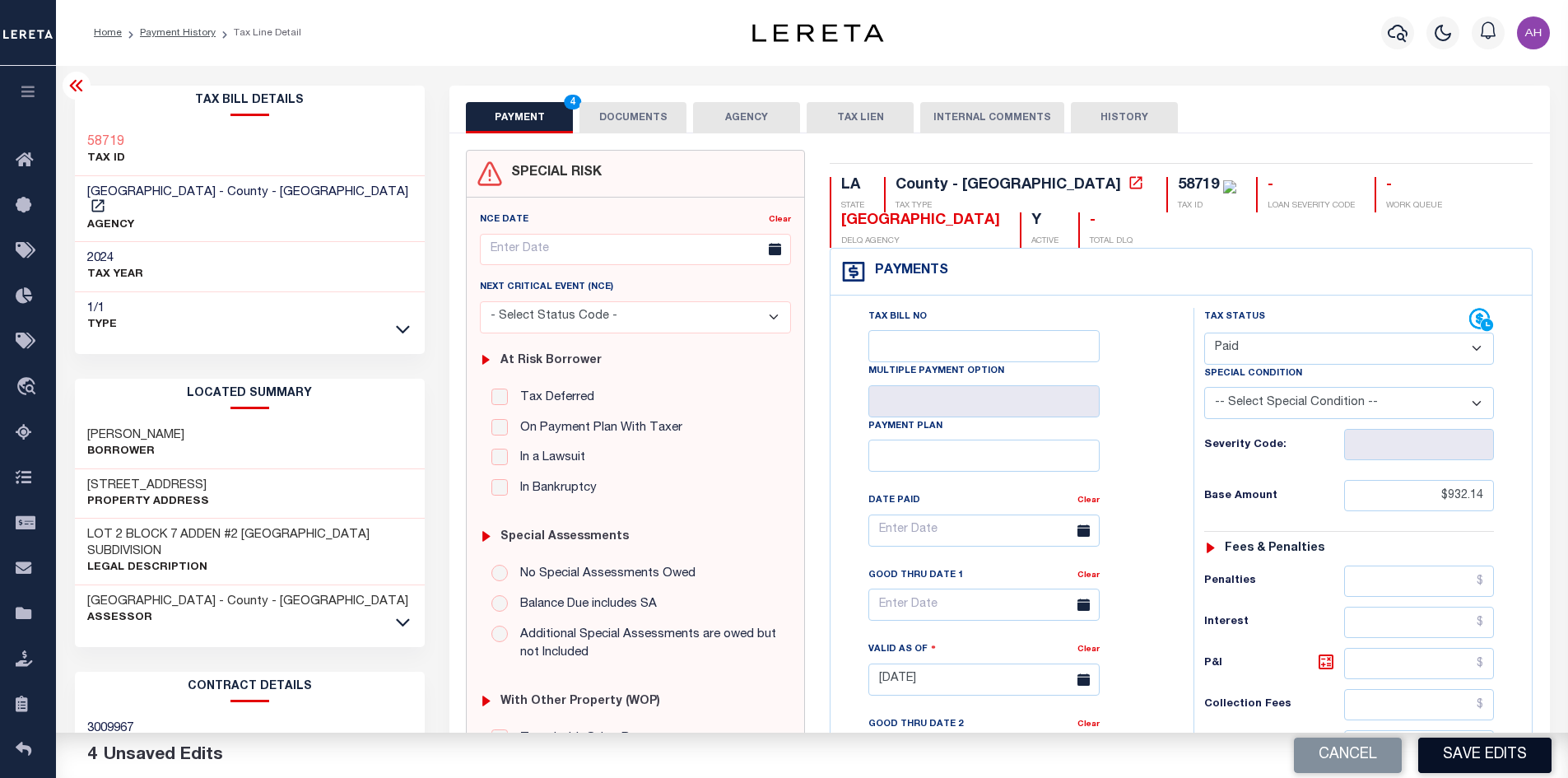
click at [1471, 758] on button "Save Edits" at bounding box center [1484, 755] width 133 height 35
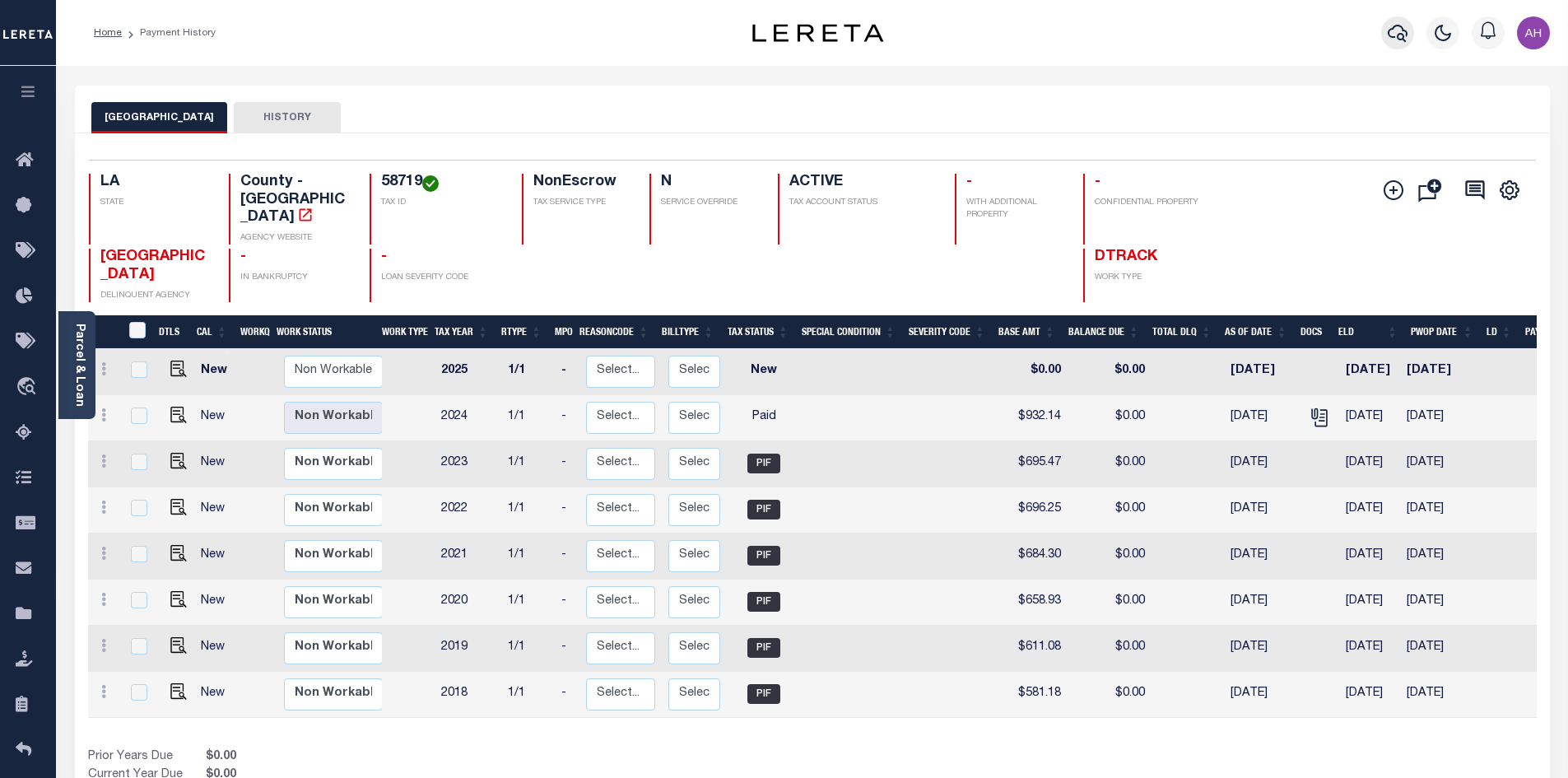
click at [1384, 25] on button "button" at bounding box center [1397, 32] width 33 height 33
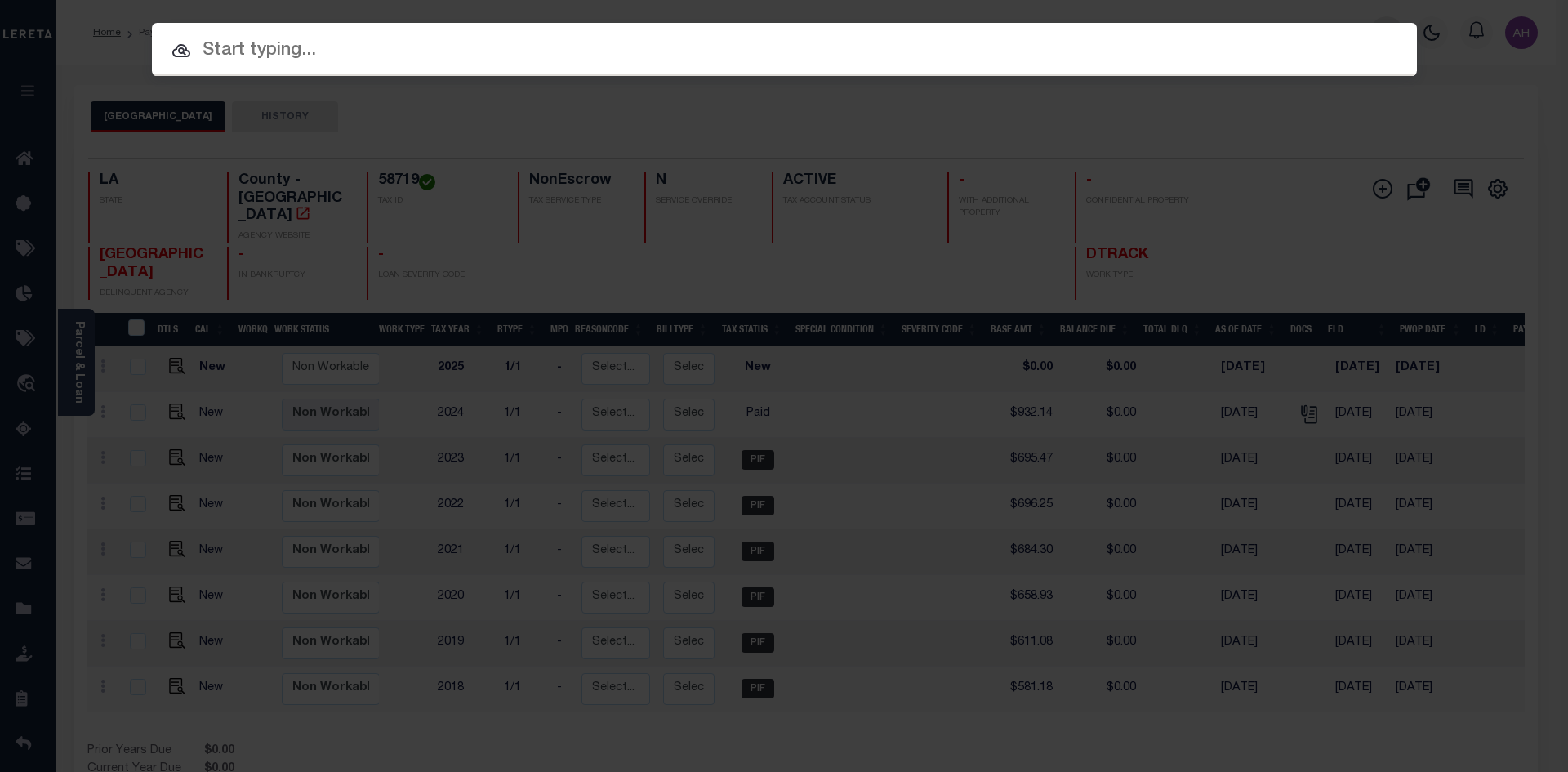
paste input "212925000"
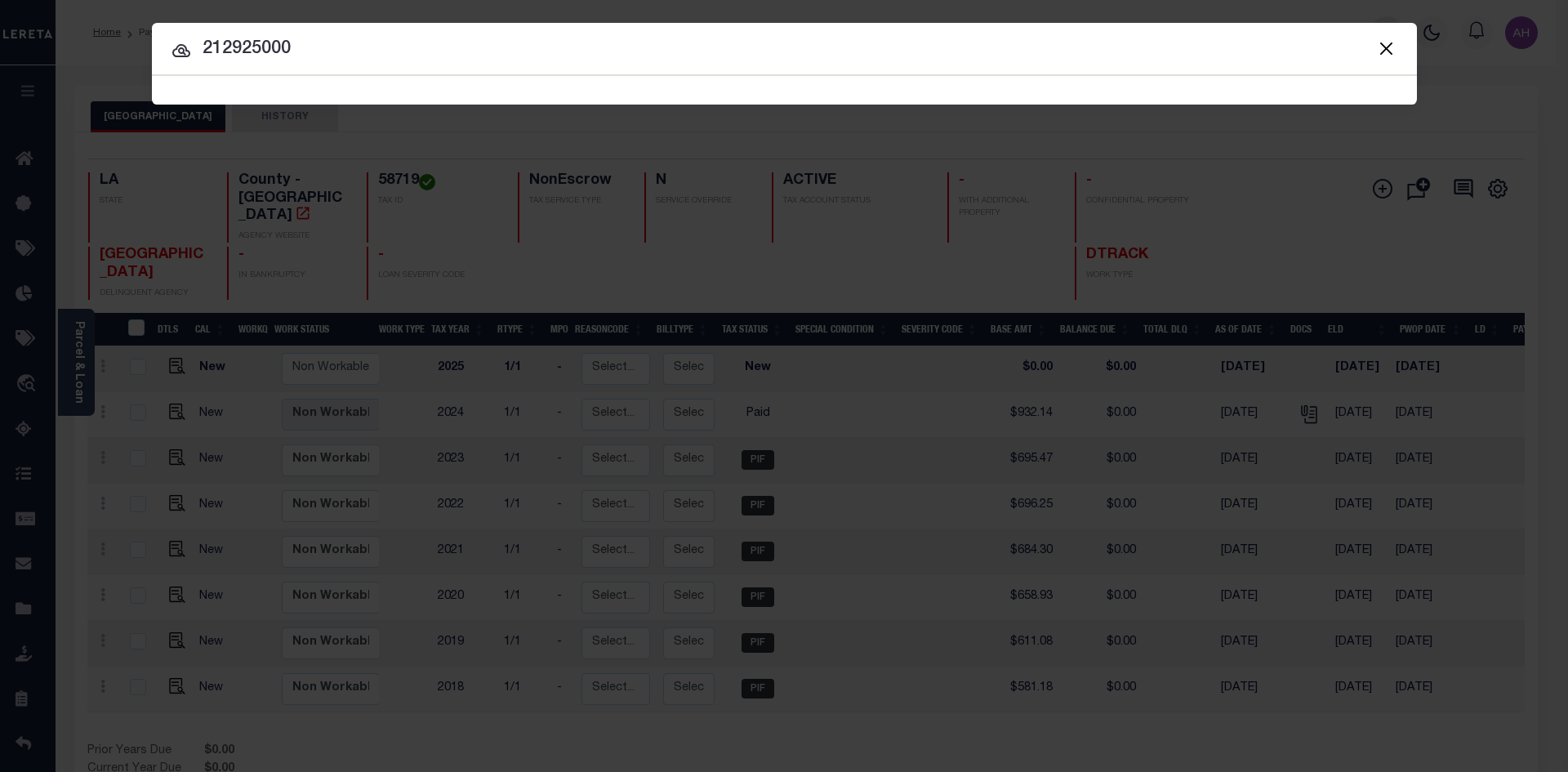
type input "212925000"
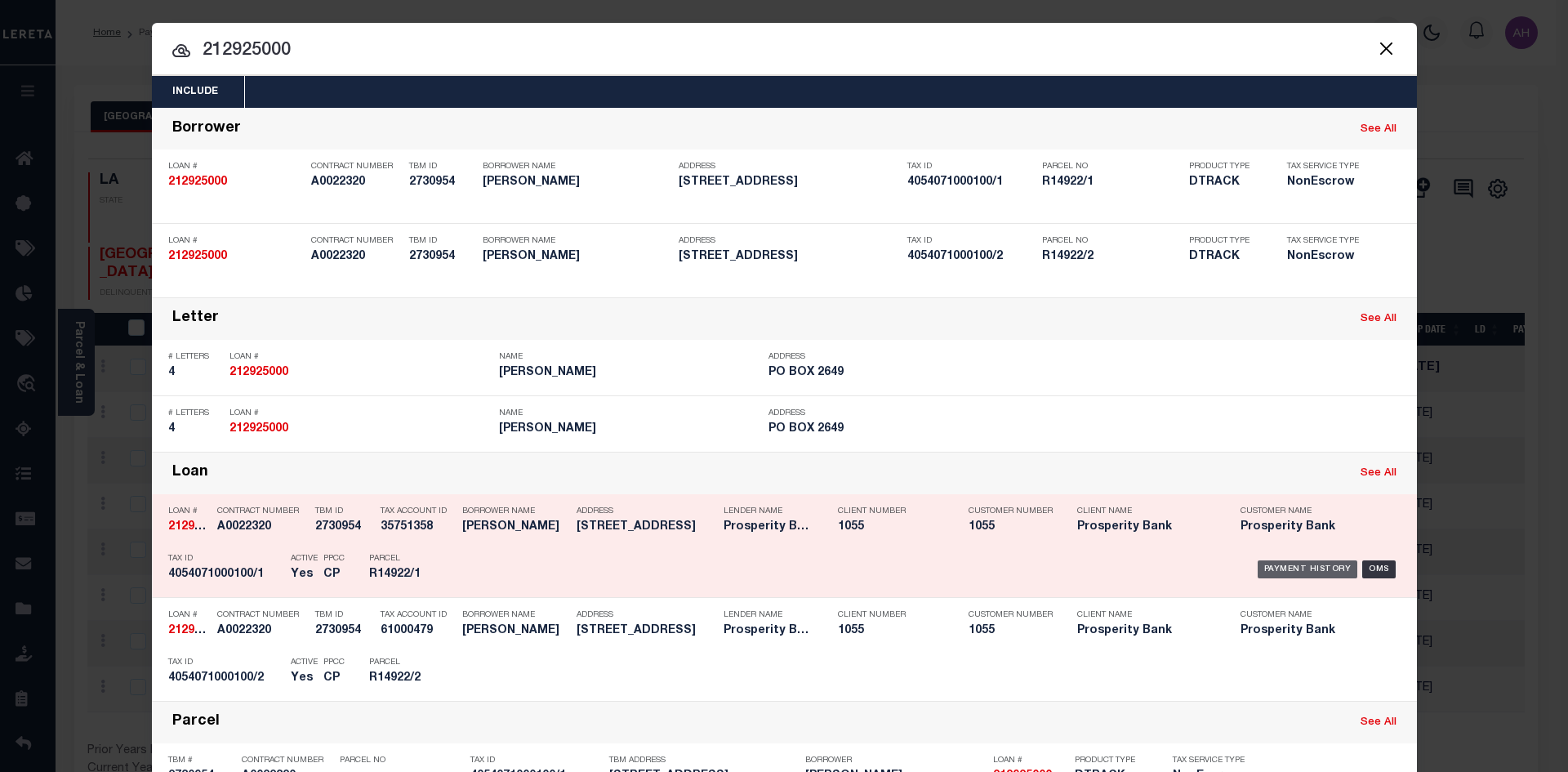
click at [1306, 566] on div "Payment History" at bounding box center [1308, 569] width 100 height 18
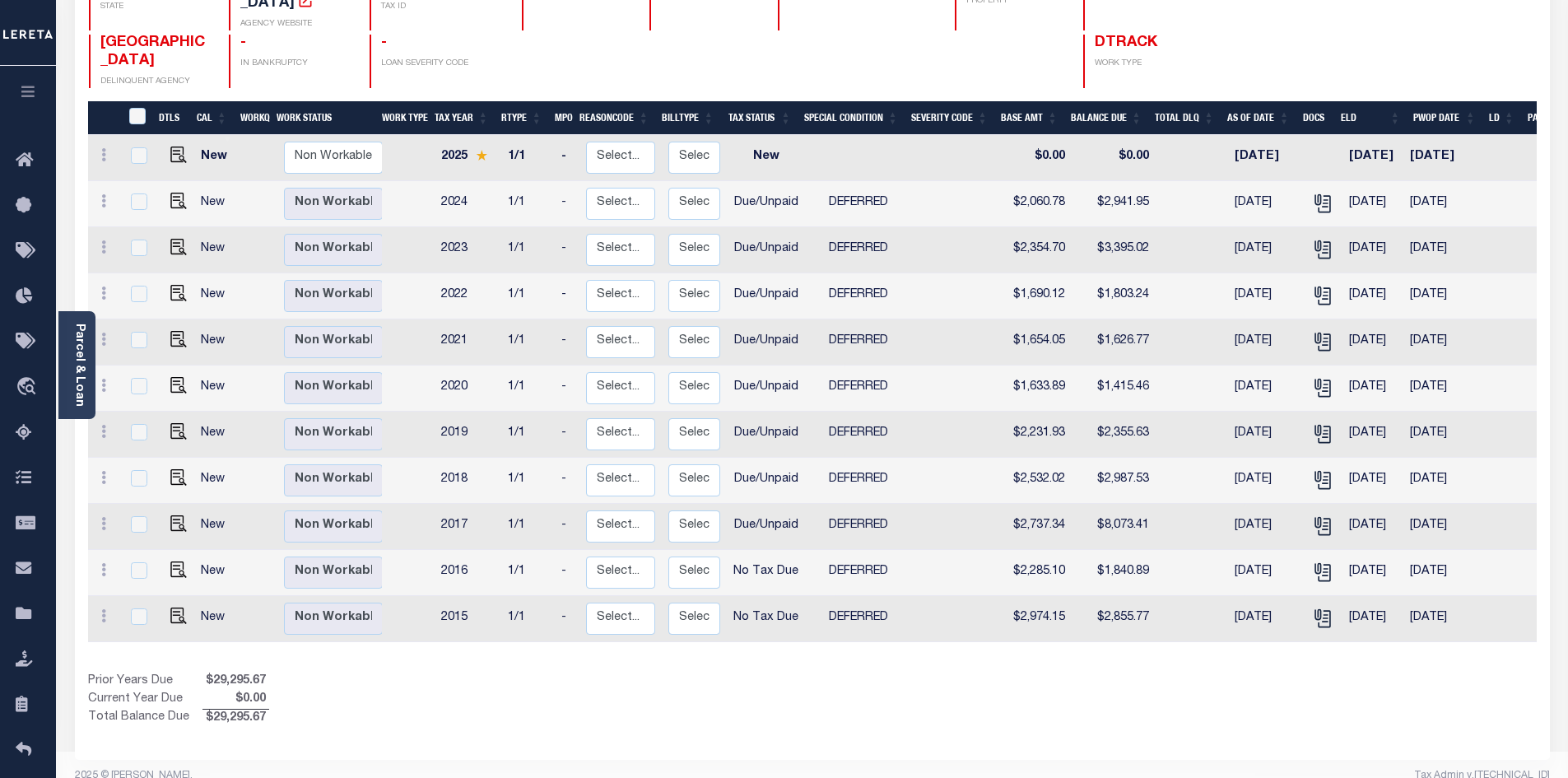
scroll to position [240, 0]
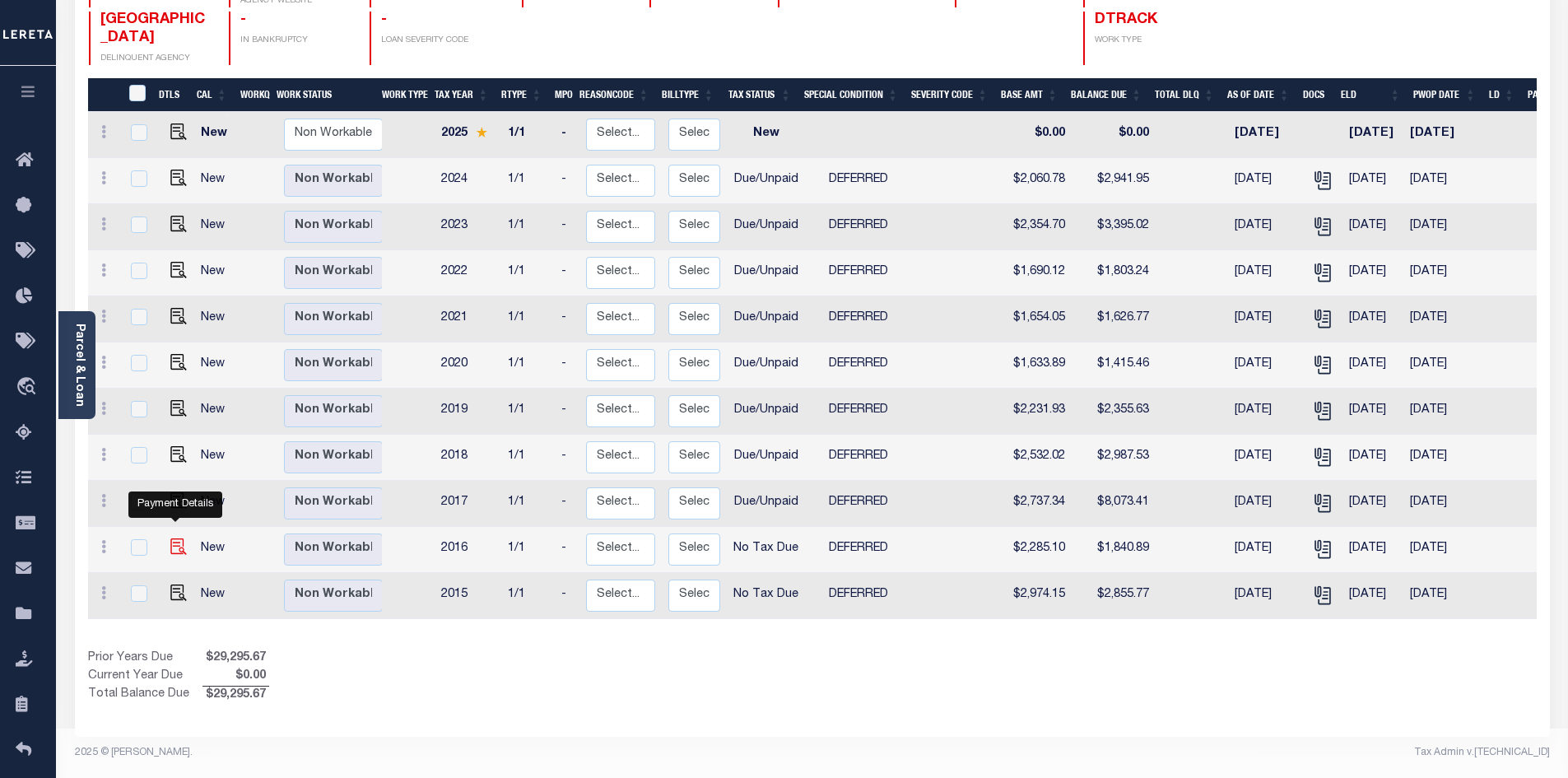
click at [175, 538] on img "" at bounding box center [178, 547] width 16 height 16
checkbox input "true"
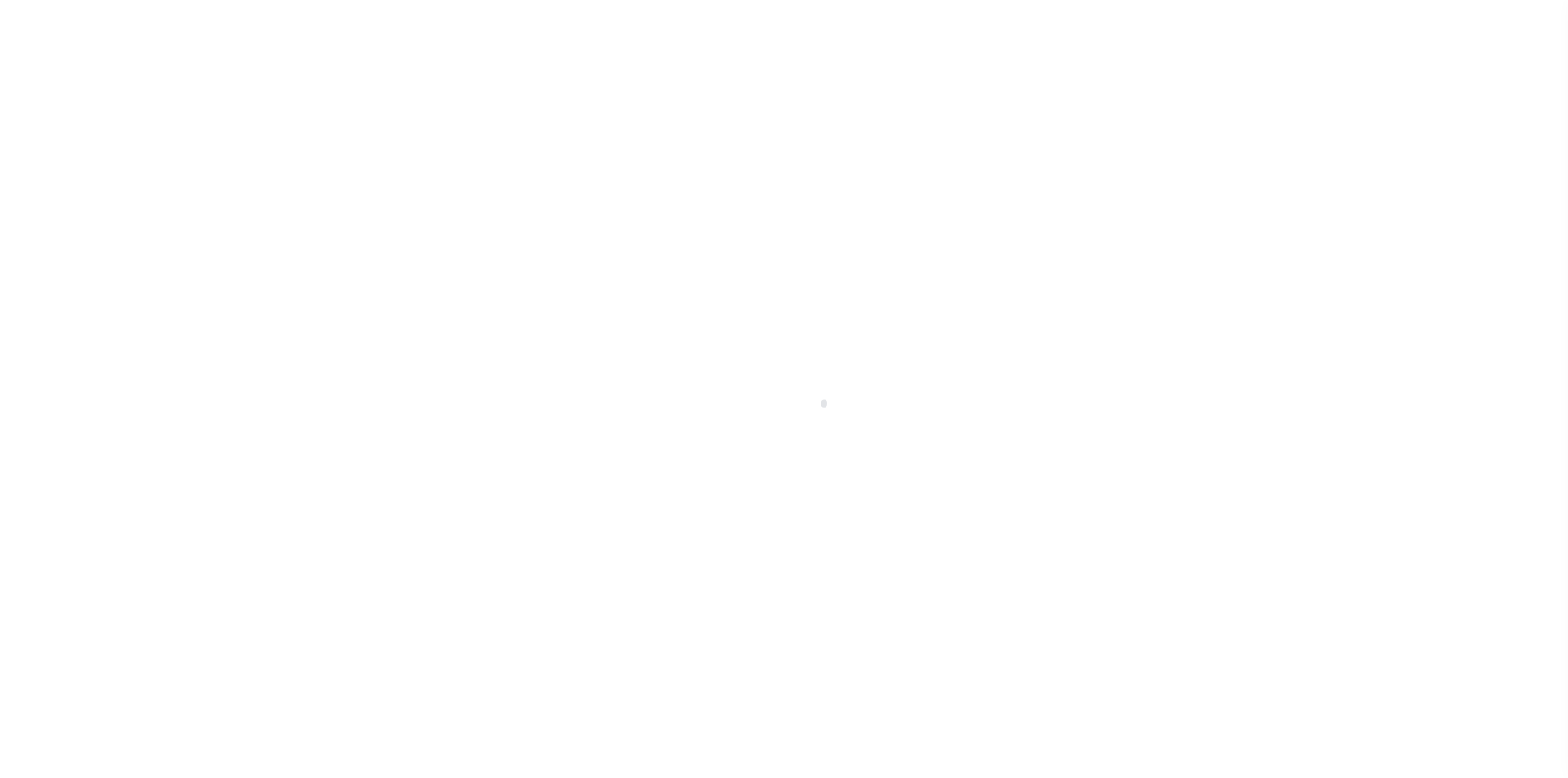
select select "NTX"
select select "6"
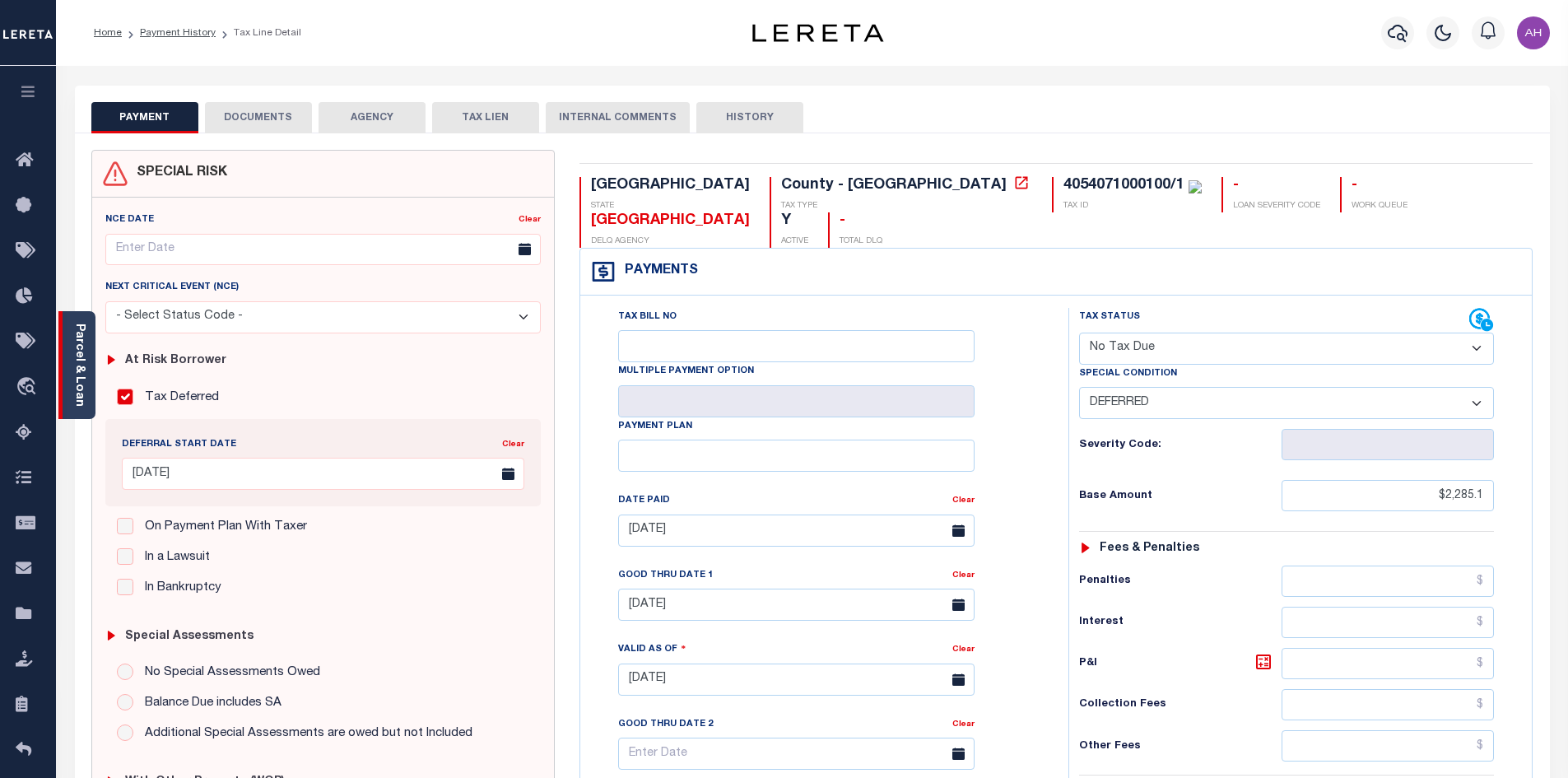
click at [86, 358] on div "Parcel & Loan" at bounding box center [77, 365] width 37 height 108
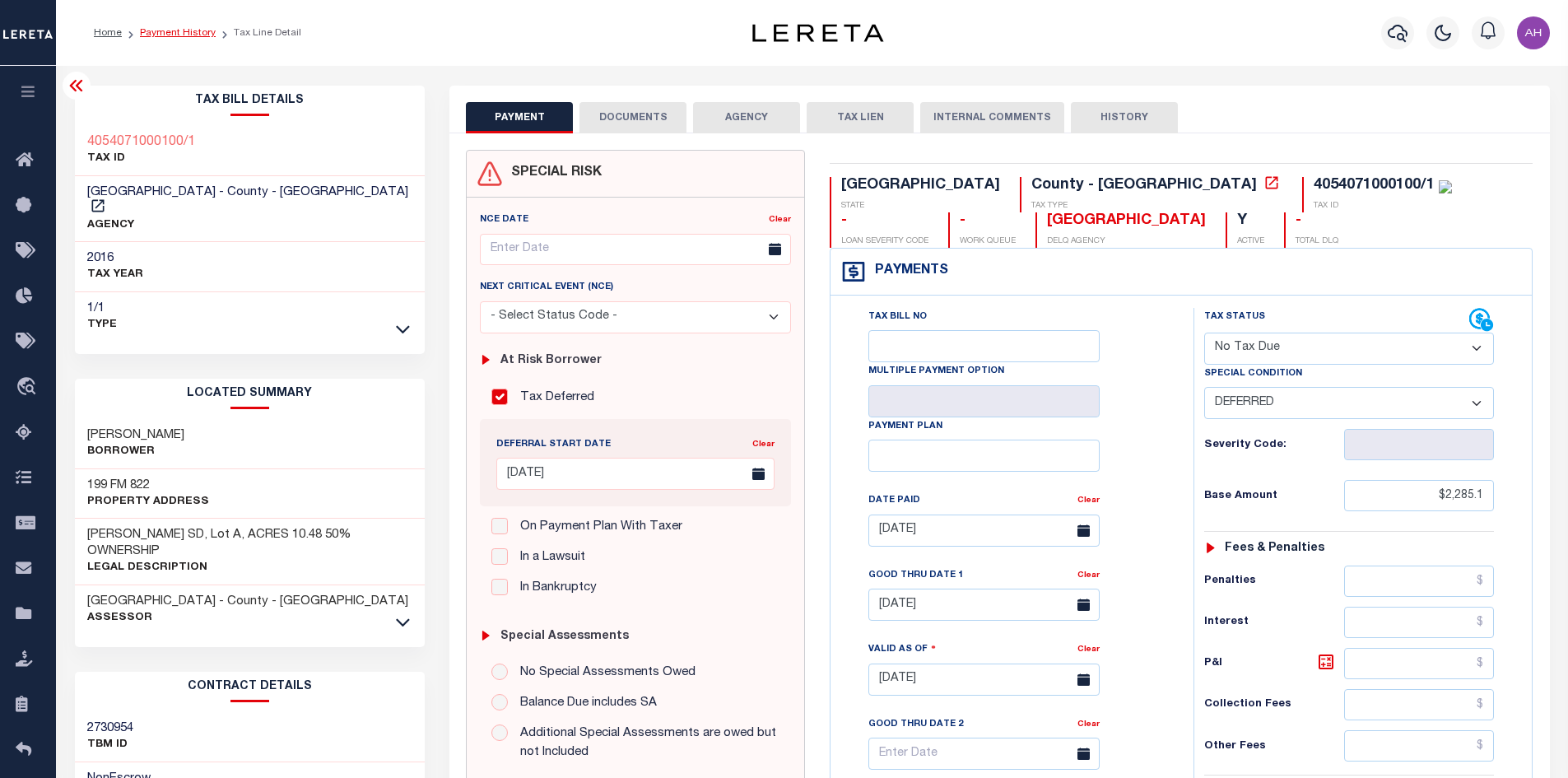
click at [176, 33] on link "Payment History" at bounding box center [177, 32] width 76 height 10
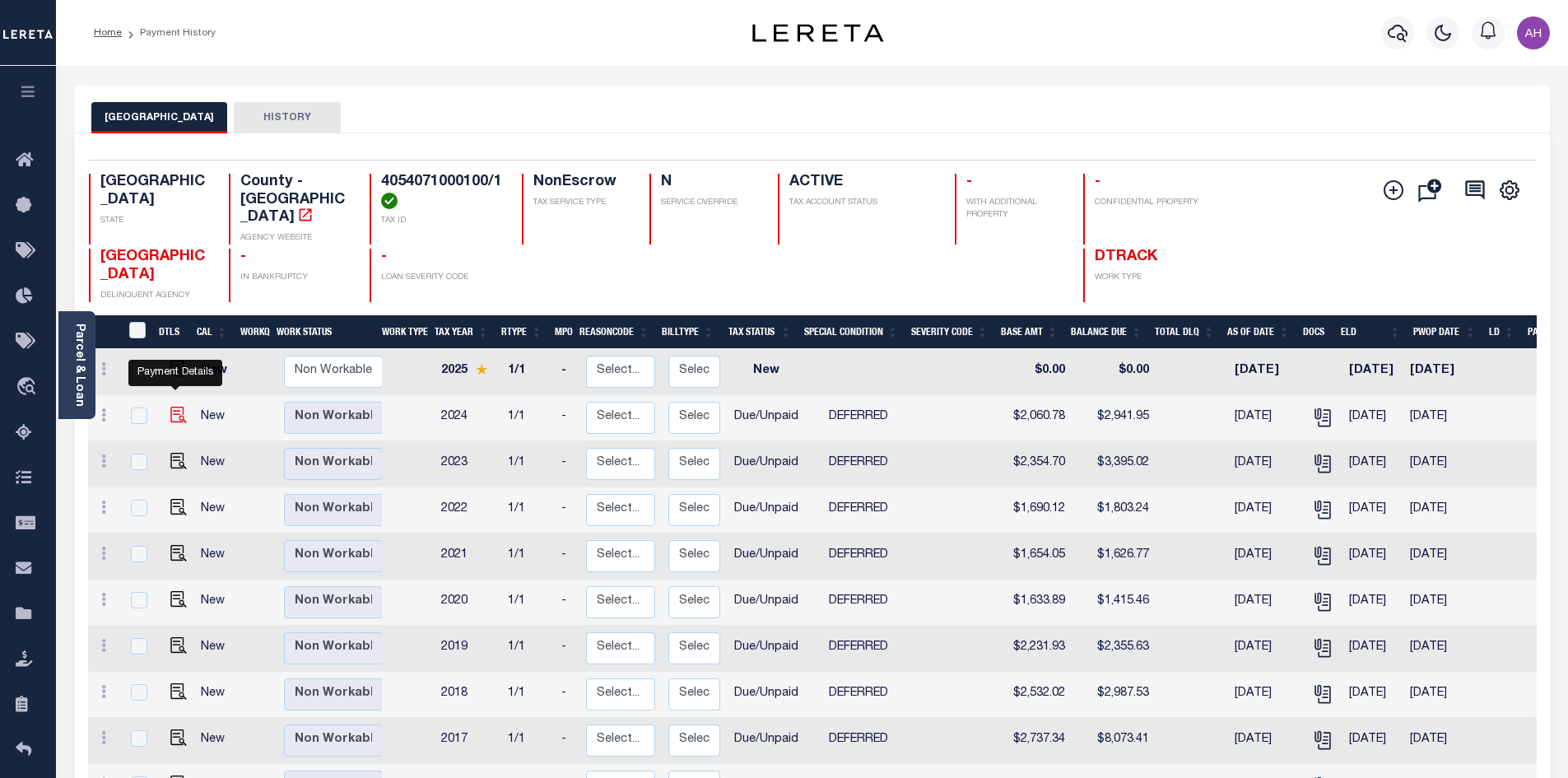
click at [179, 406] on img "" at bounding box center [178, 414] width 16 height 16
checkbox input "true"
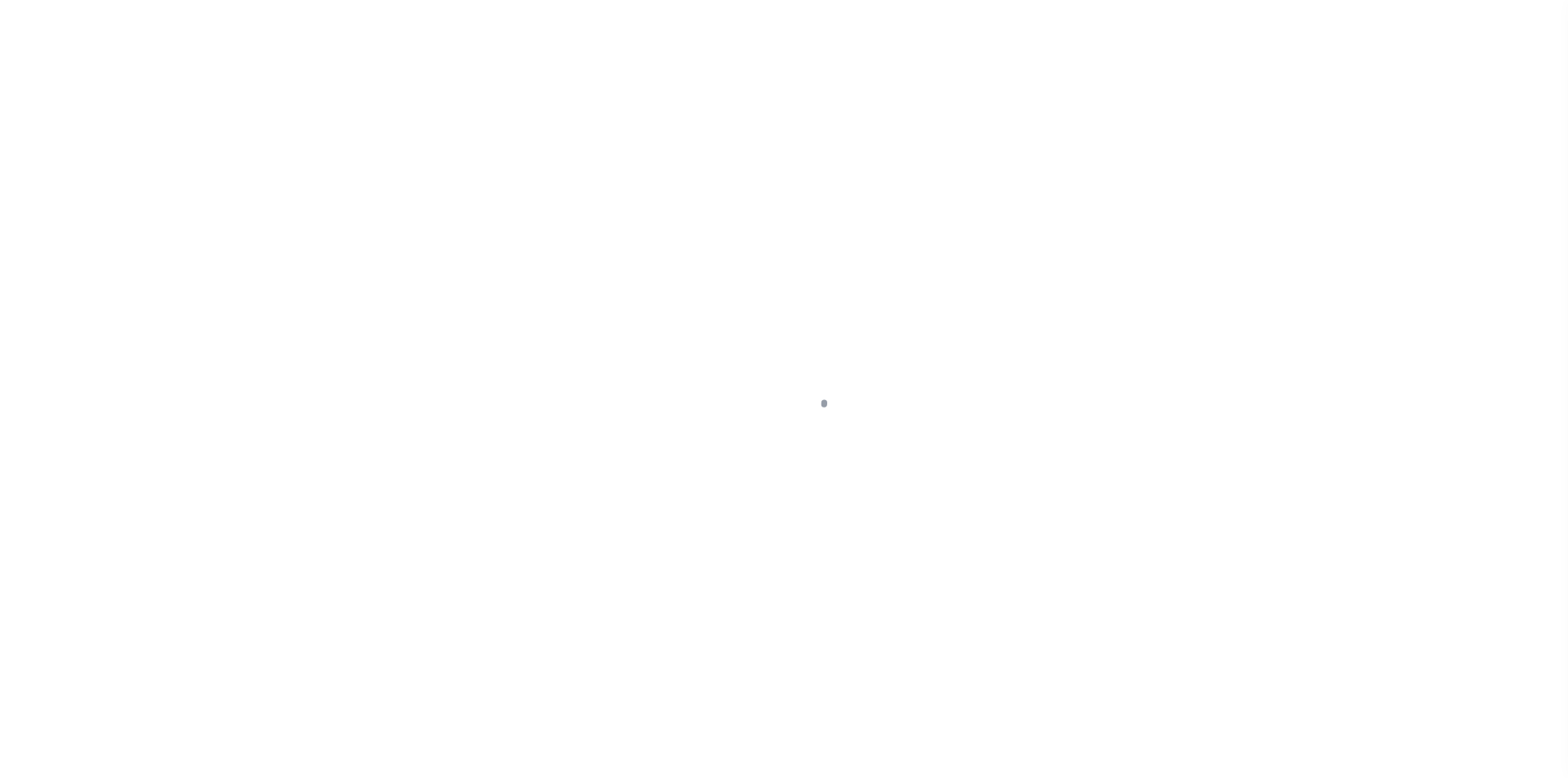
select select "DUE"
select select "6"
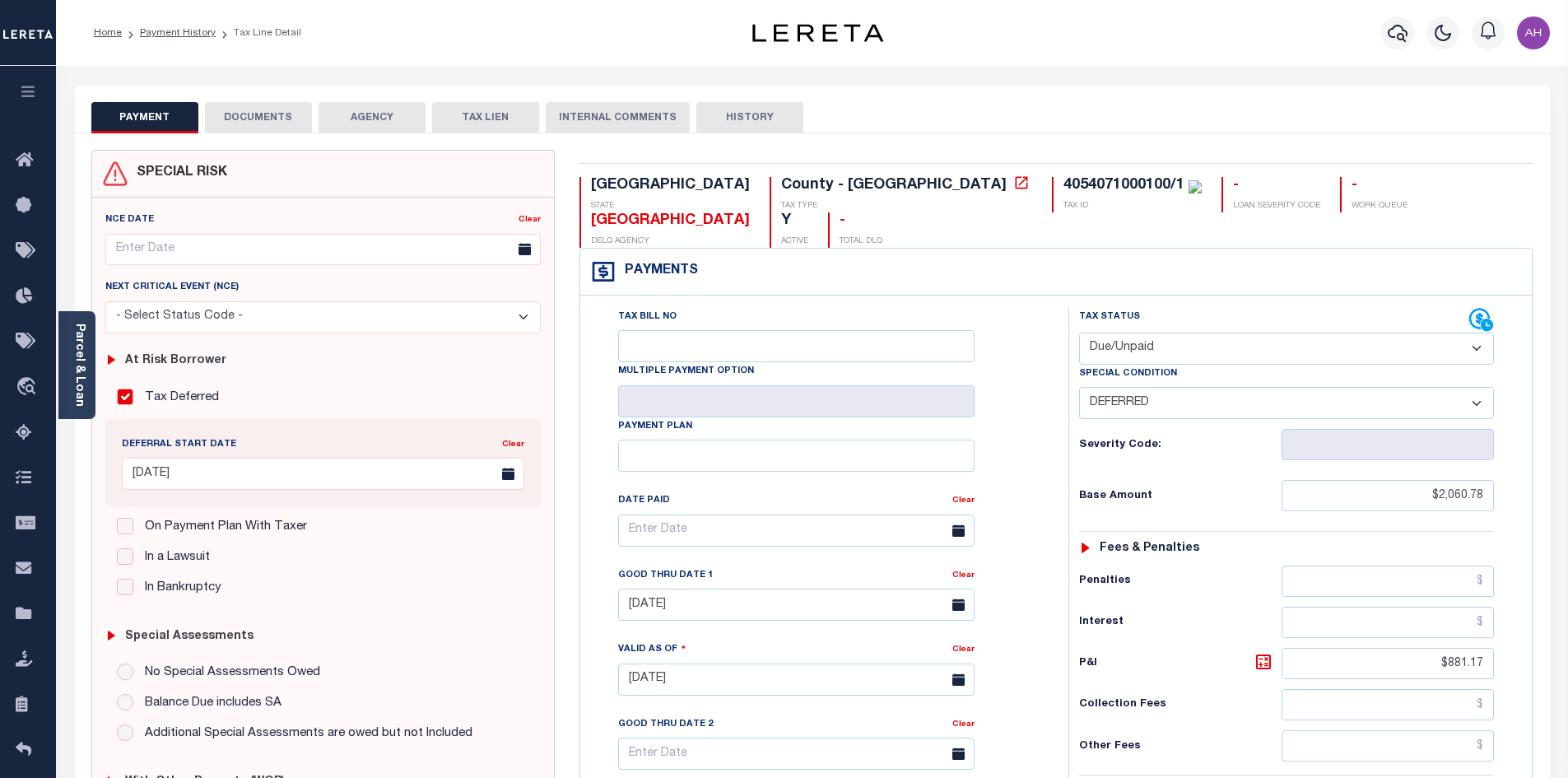
click at [257, 112] on button "DOCUMENTS" at bounding box center [258, 117] width 107 height 32
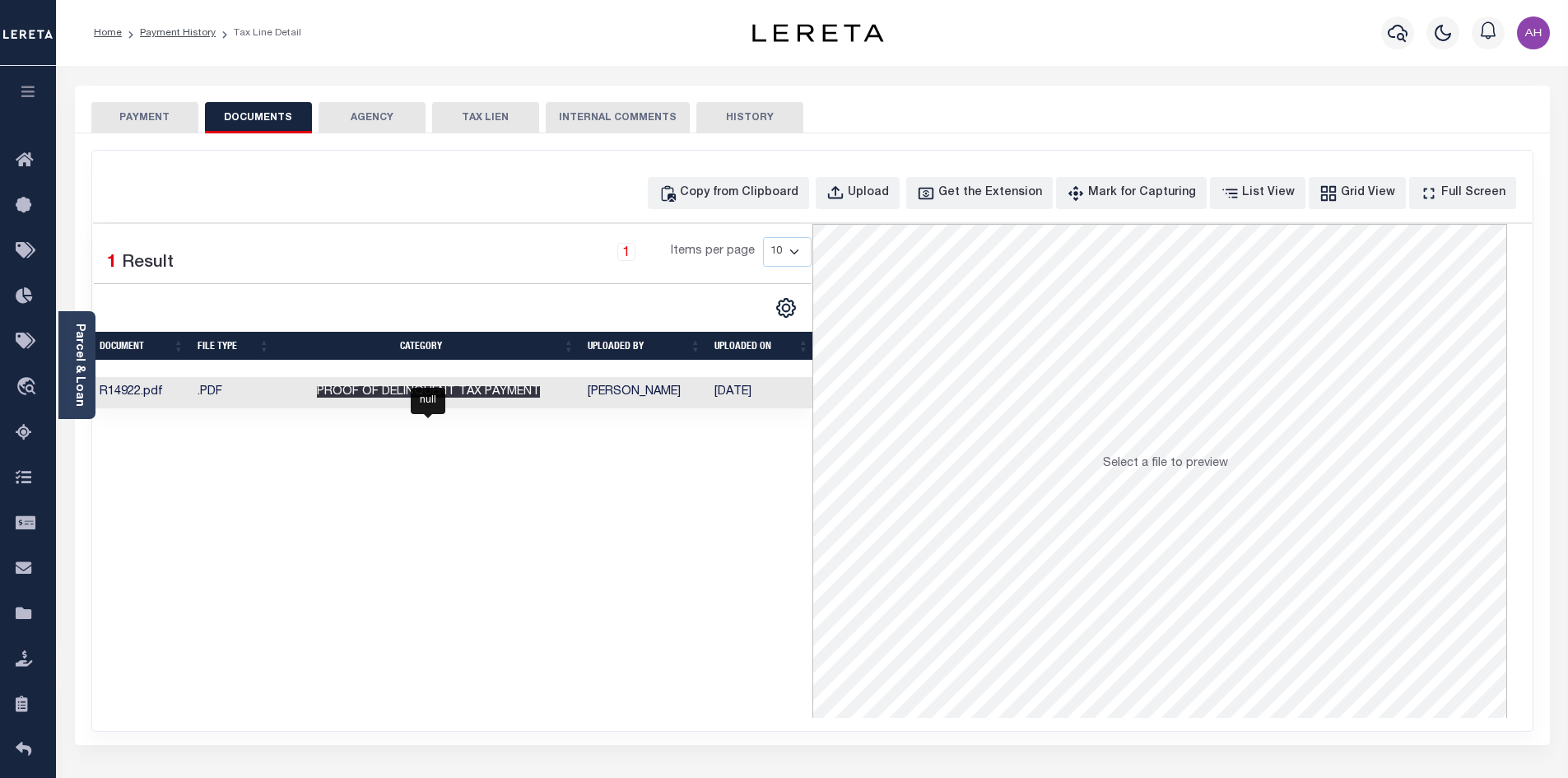
click at [433, 397] on span "Proof of Delinquent Tax Payment" at bounding box center [429, 392] width 223 height 12
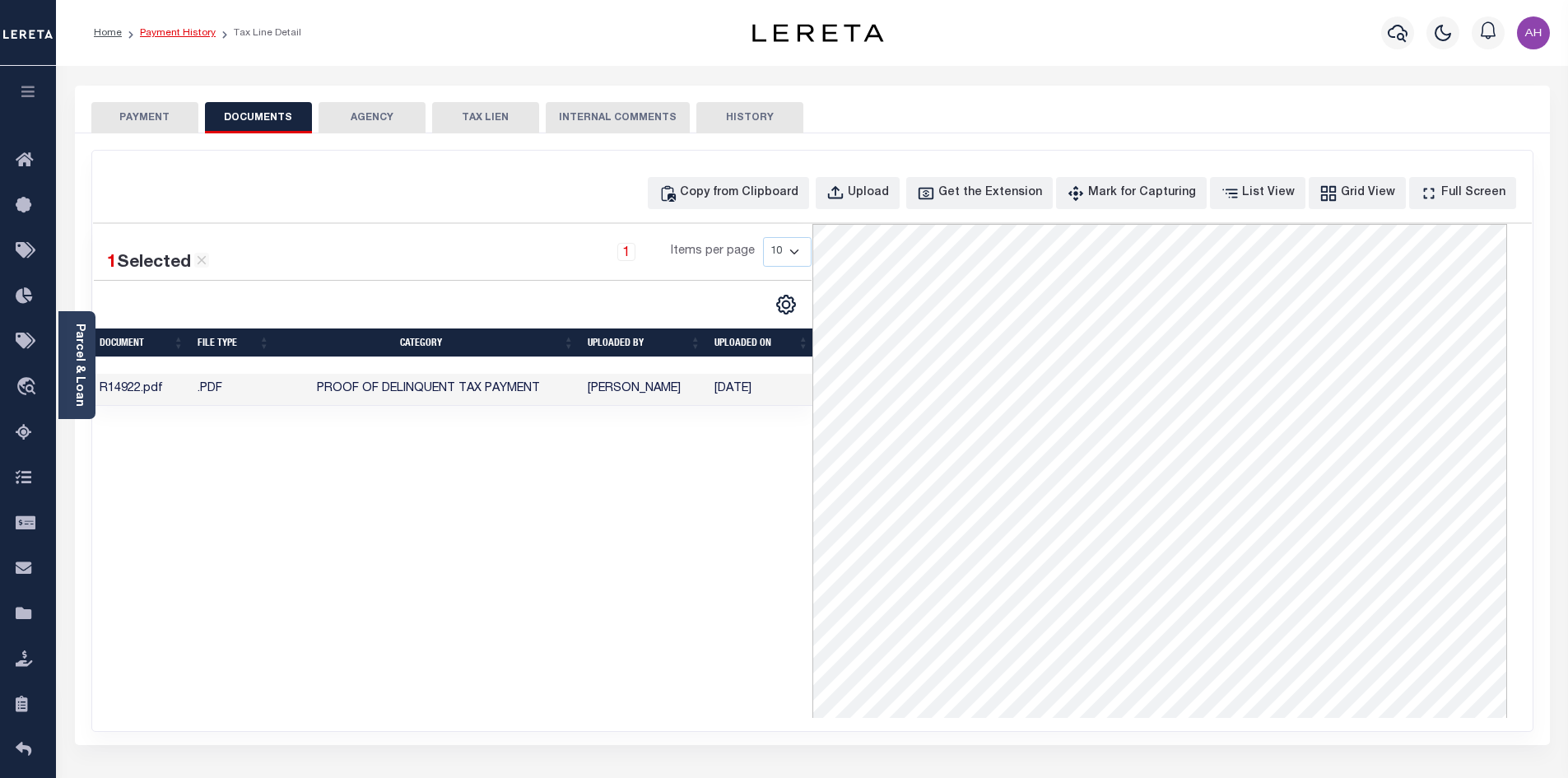
click at [186, 32] on link "Payment History" at bounding box center [177, 32] width 76 height 10
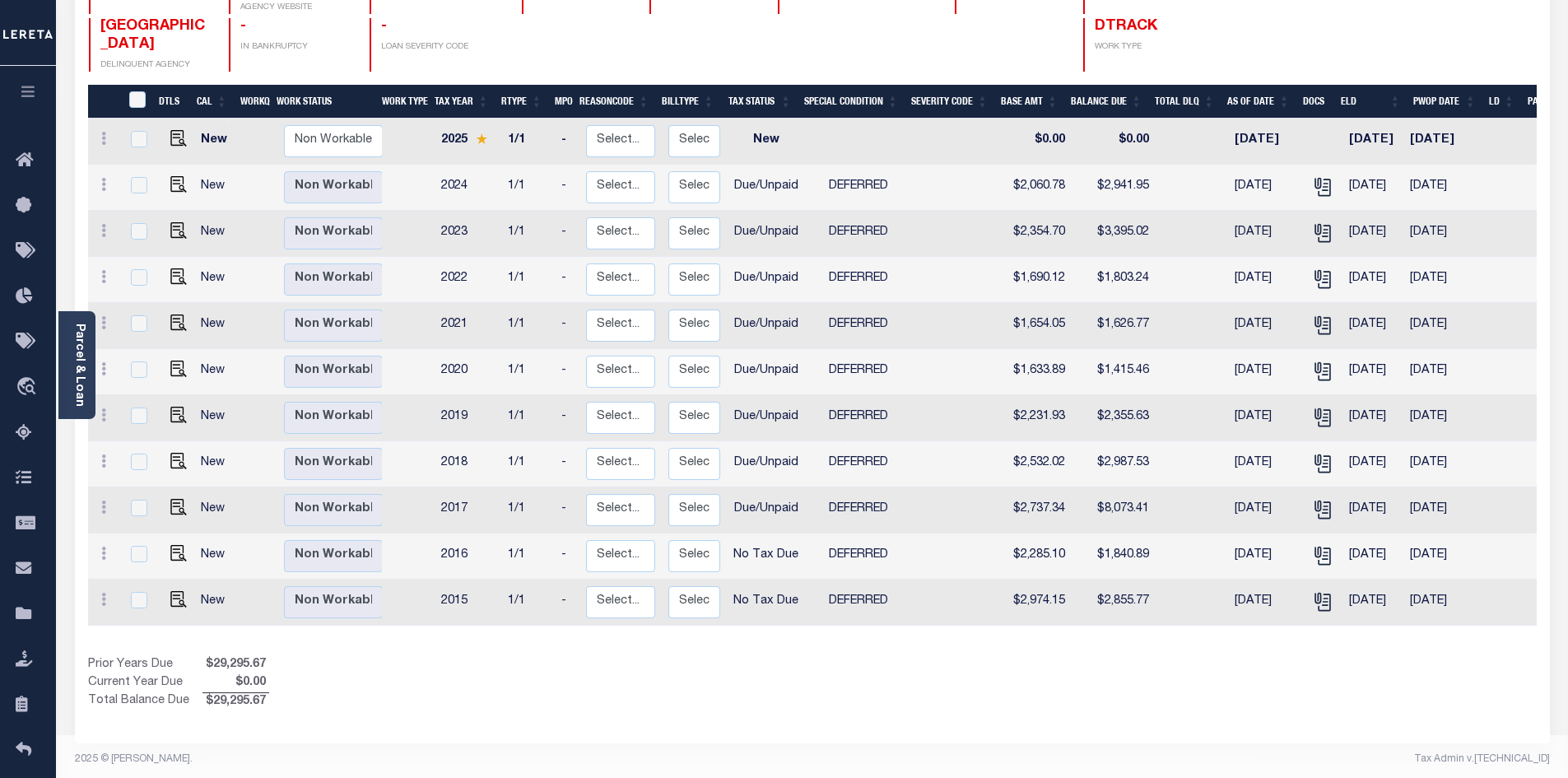
scroll to position [240, 0]
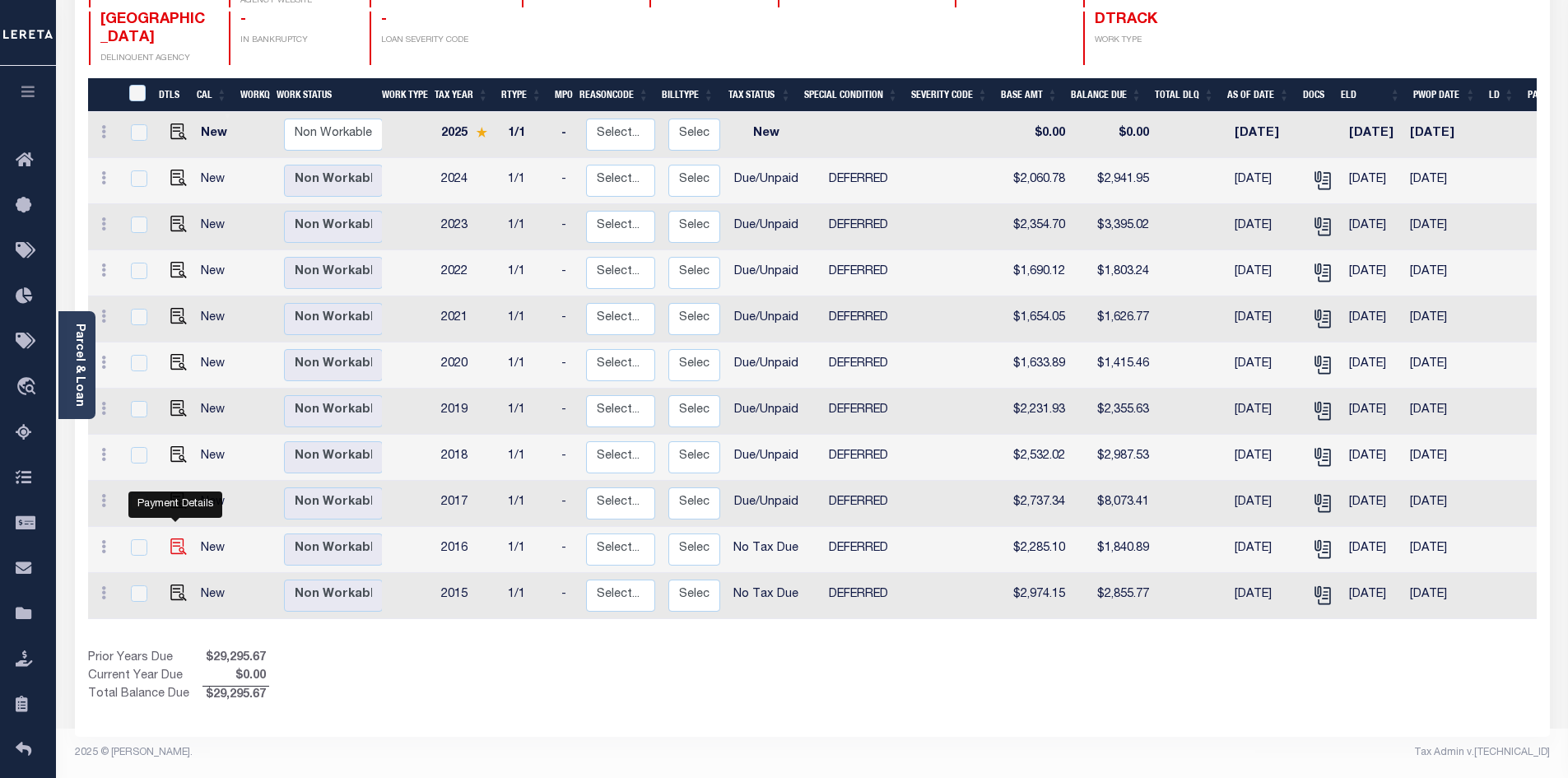
click at [172, 538] on img "" at bounding box center [178, 547] width 16 height 16
checkbox input "true"
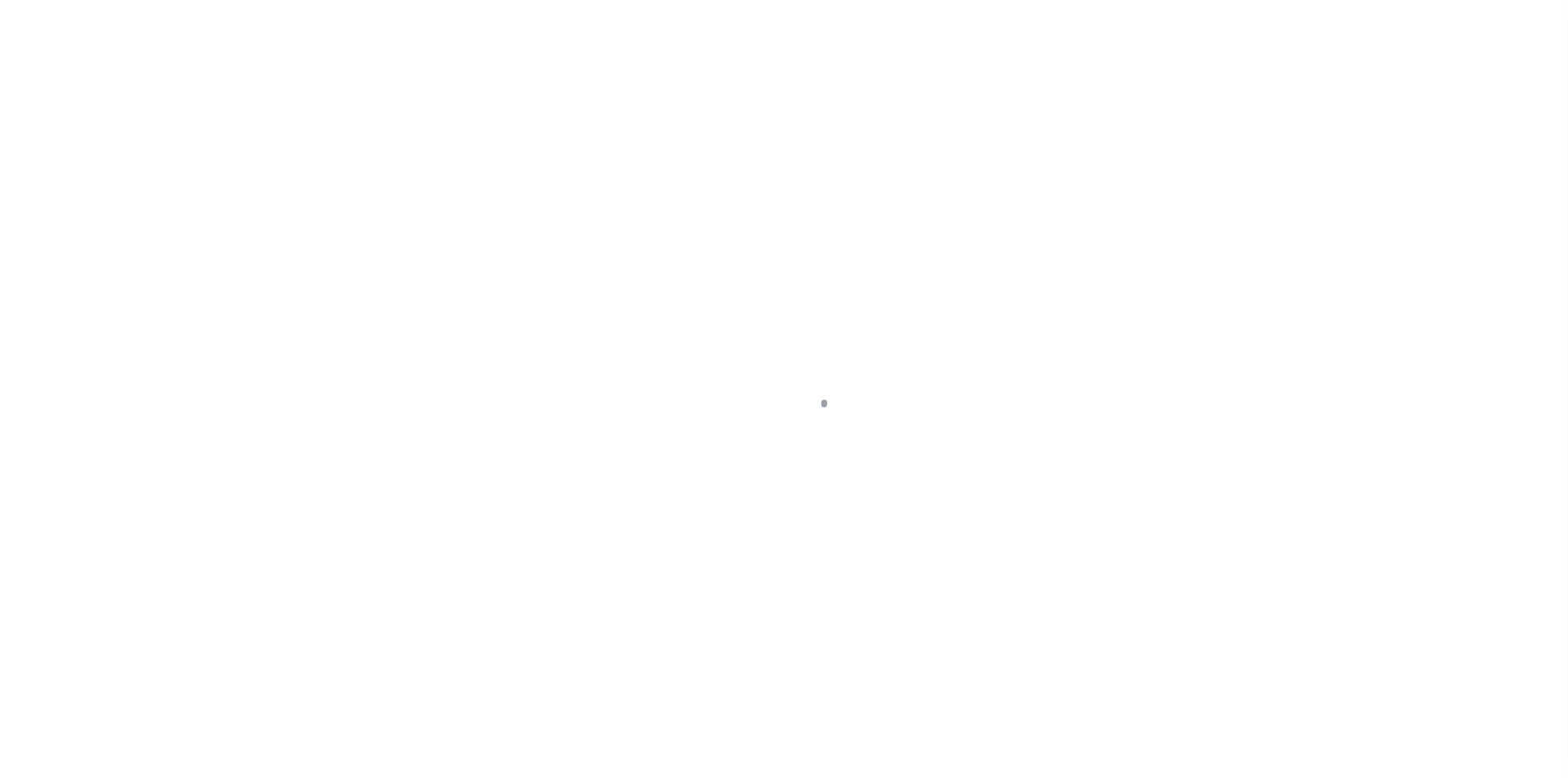
select select "NTX"
select select "6"
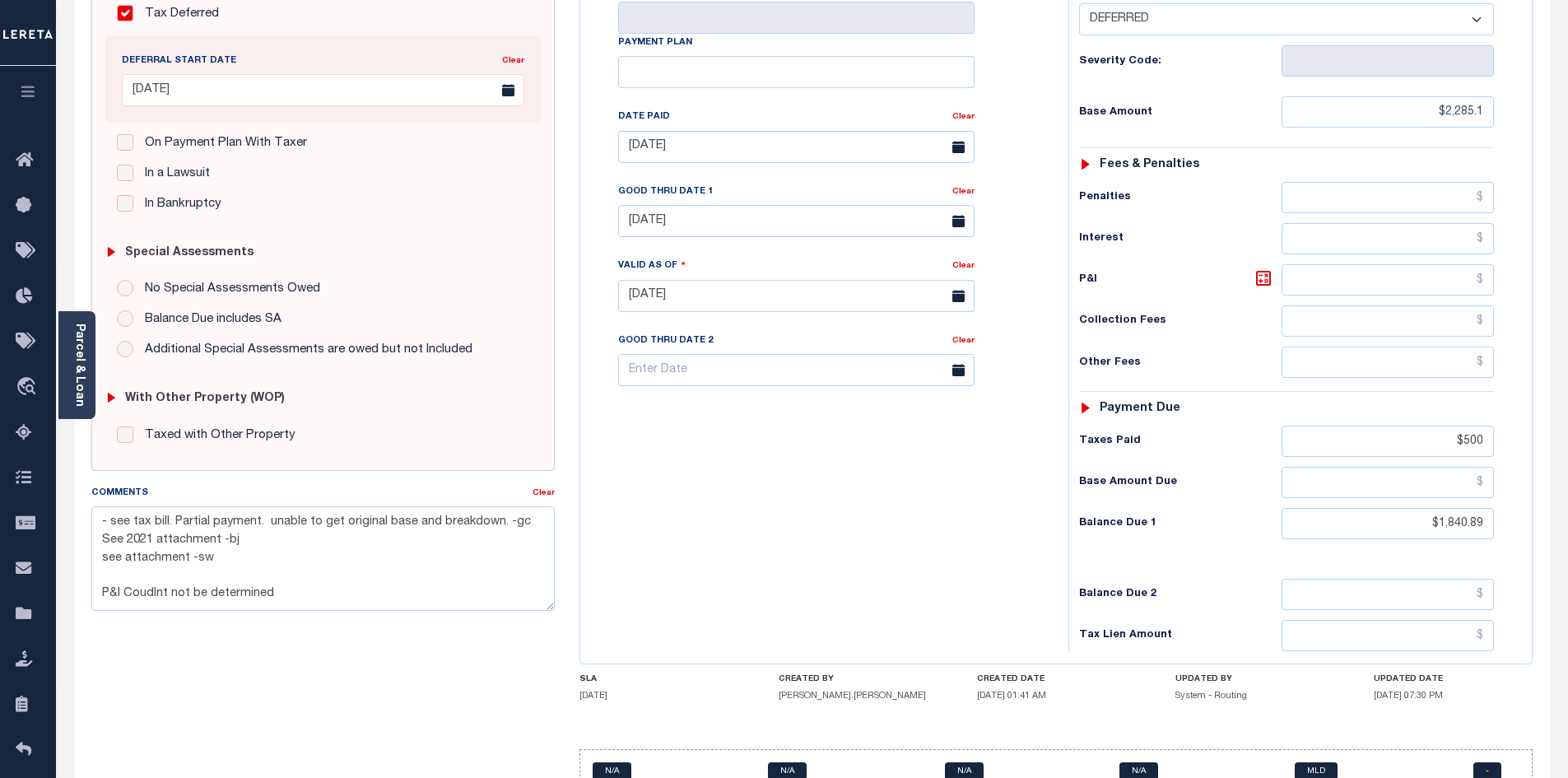
scroll to position [434, 0]
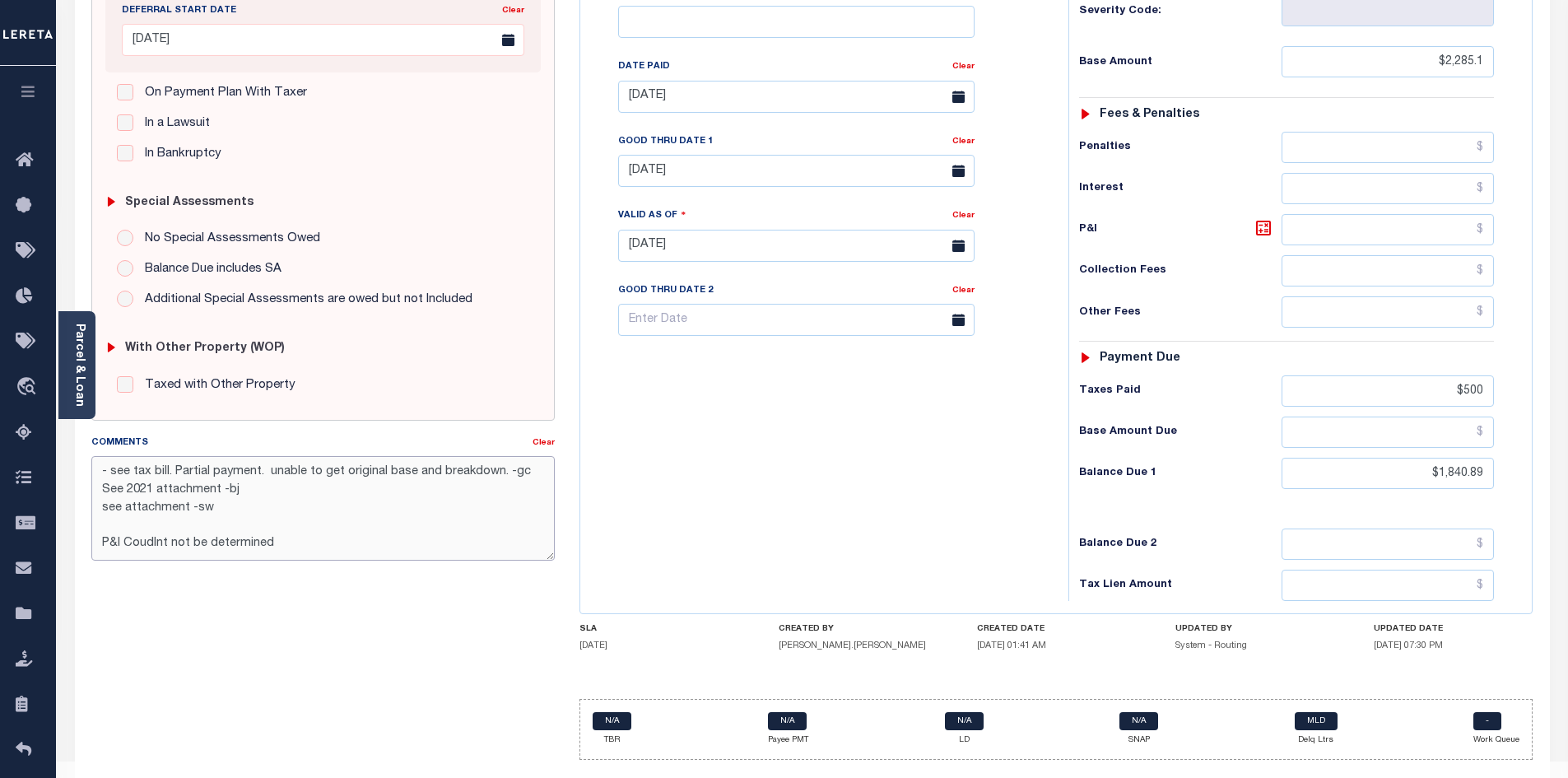
click at [339, 525] on textarea "- see tax bill. Partial payment. unable to get original base and breakdown. -gc…" at bounding box center [322, 507] width 464 height 104
click at [341, 529] on textarea "- see tax bill. Partial payment. unable to get original base and breakdown. -gc…" at bounding box center [322, 507] width 464 height 104
click at [965, 138] on link "Clear" at bounding box center [963, 141] width 23 height 8
type input "10/02/2025"
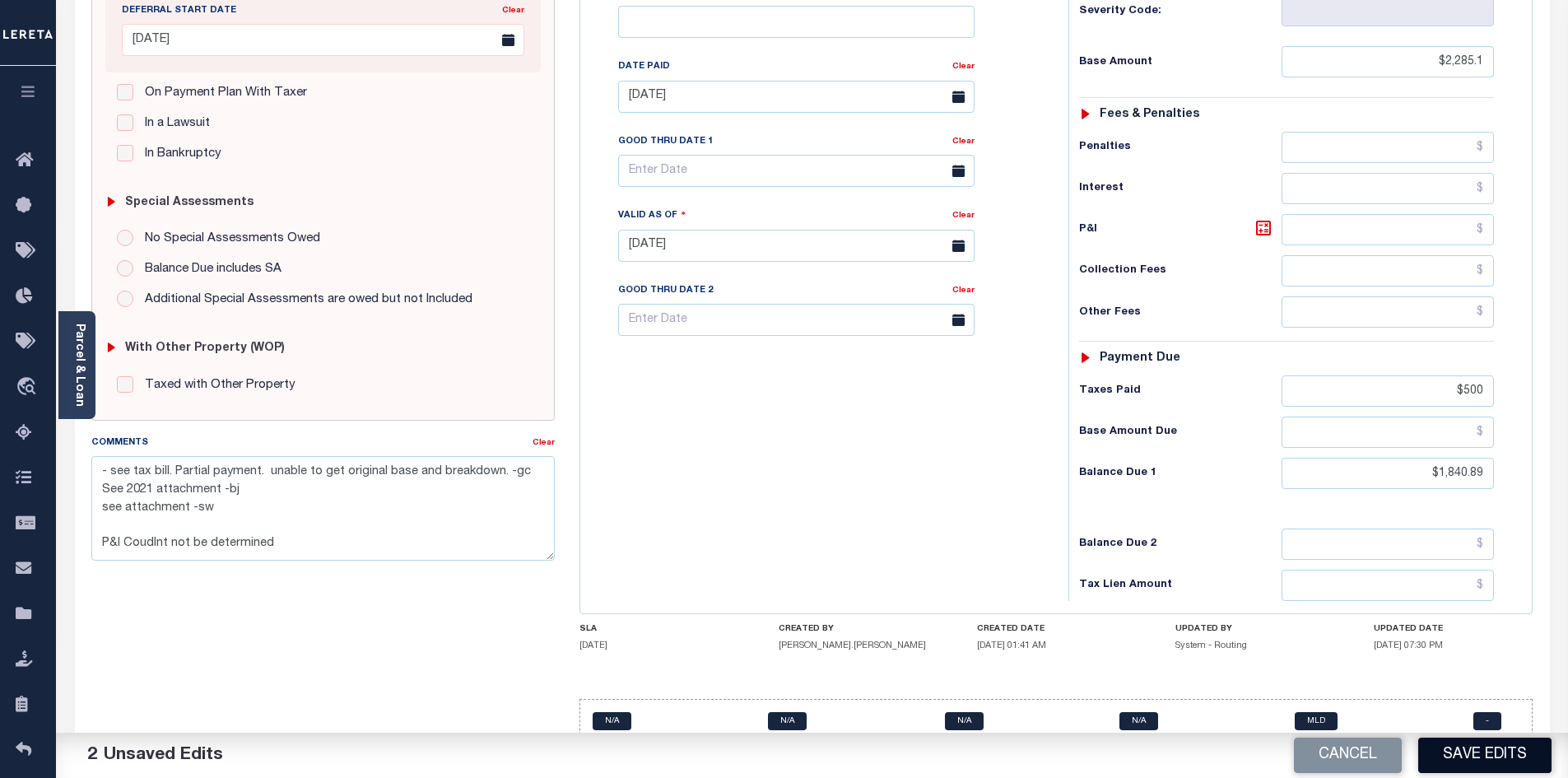
click at [1499, 759] on button "Save Edits" at bounding box center [1484, 755] width 133 height 35
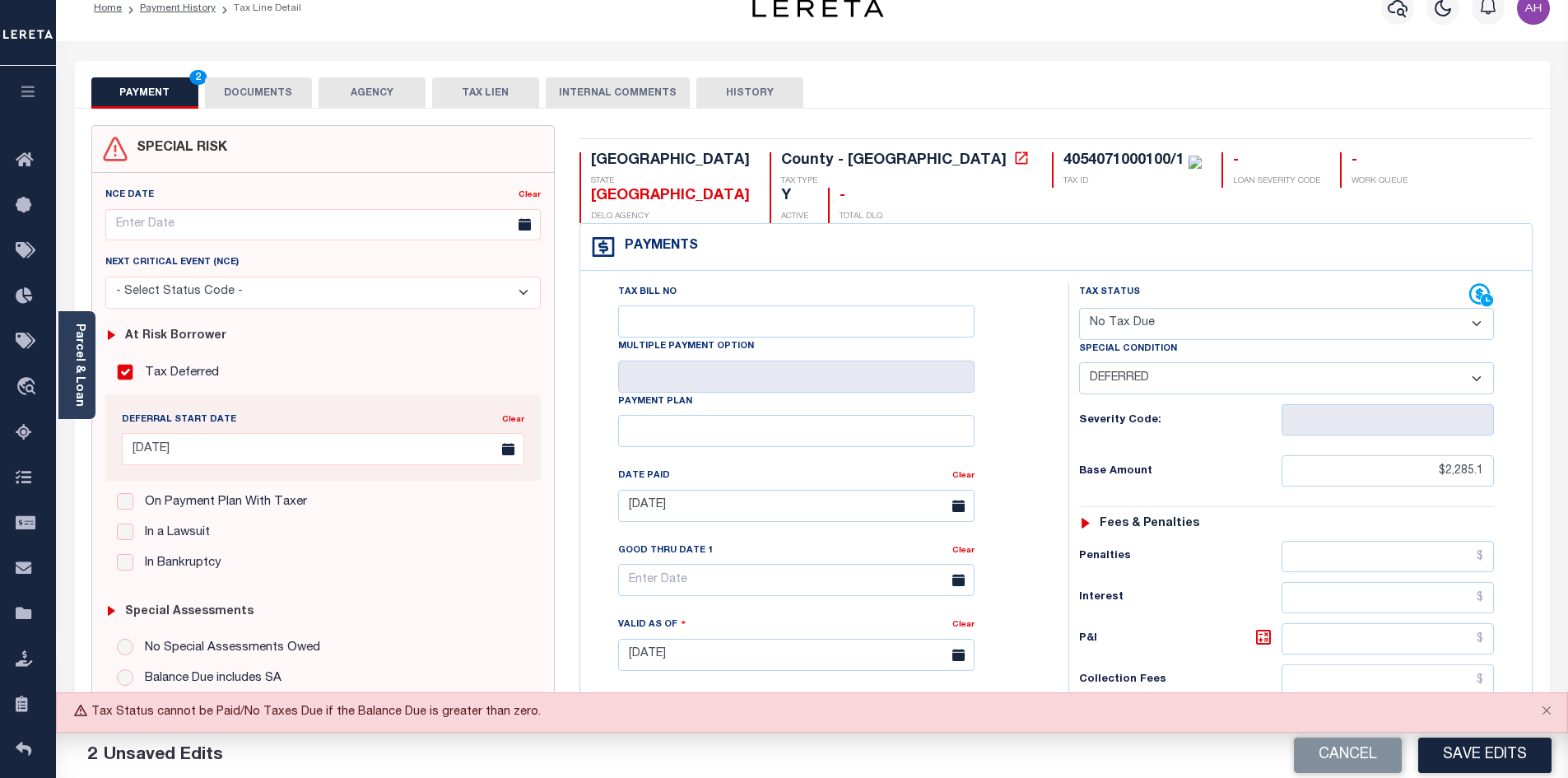
scroll to position [23, 0]
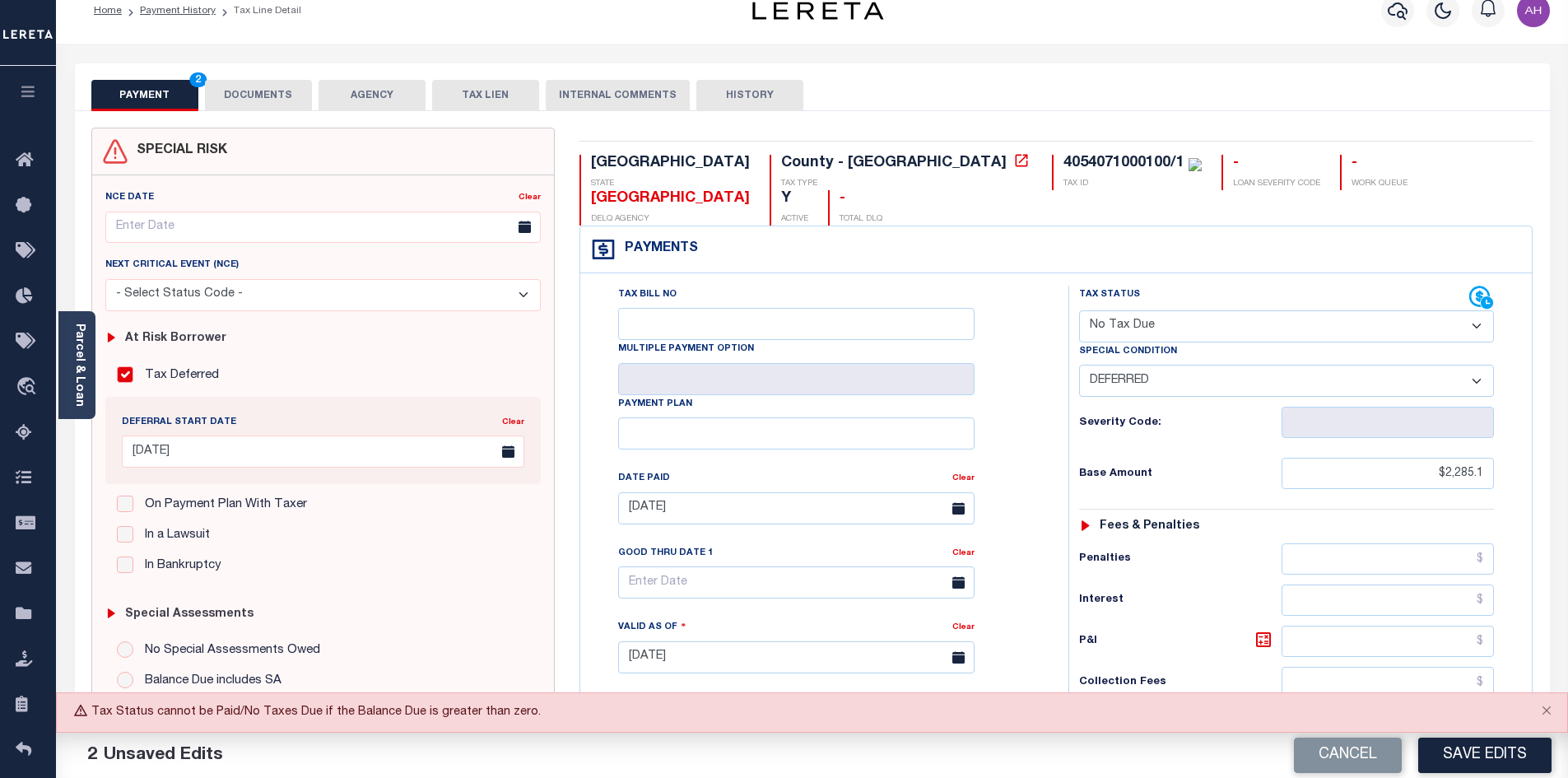
click at [1208, 416] on div "Tax Status Status - Select Status Code -" at bounding box center [1292, 648] width 447 height 727
click at [1183, 365] on select "-- Select Special Condition -- 3RD PARTY TAX LIEN AGENCY TAX LIEN (A.K.A Inside…" at bounding box center [1286, 381] width 415 height 32
click at [1079, 365] on select "-- Select Special Condition -- 3RD PARTY TAX LIEN AGENCY TAX LIEN (A.K.A Inside…" at bounding box center [1286, 381] width 415 height 32
click at [1016, 273] on div "Tax Bill No Multiple Payment Option Payment Plan" at bounding box center [1056, 648] width 951 height 751
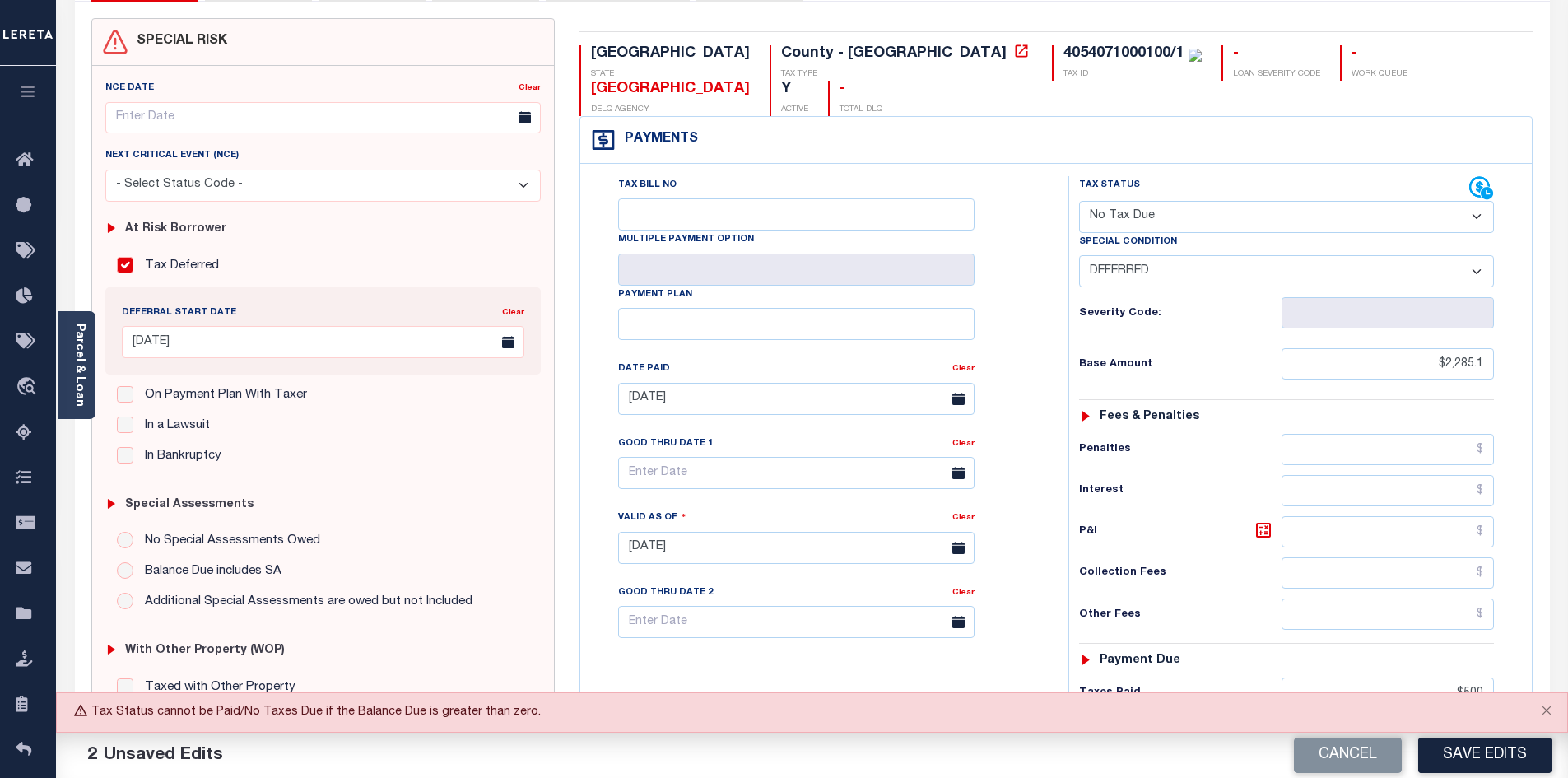
scroll to position [104, 0]
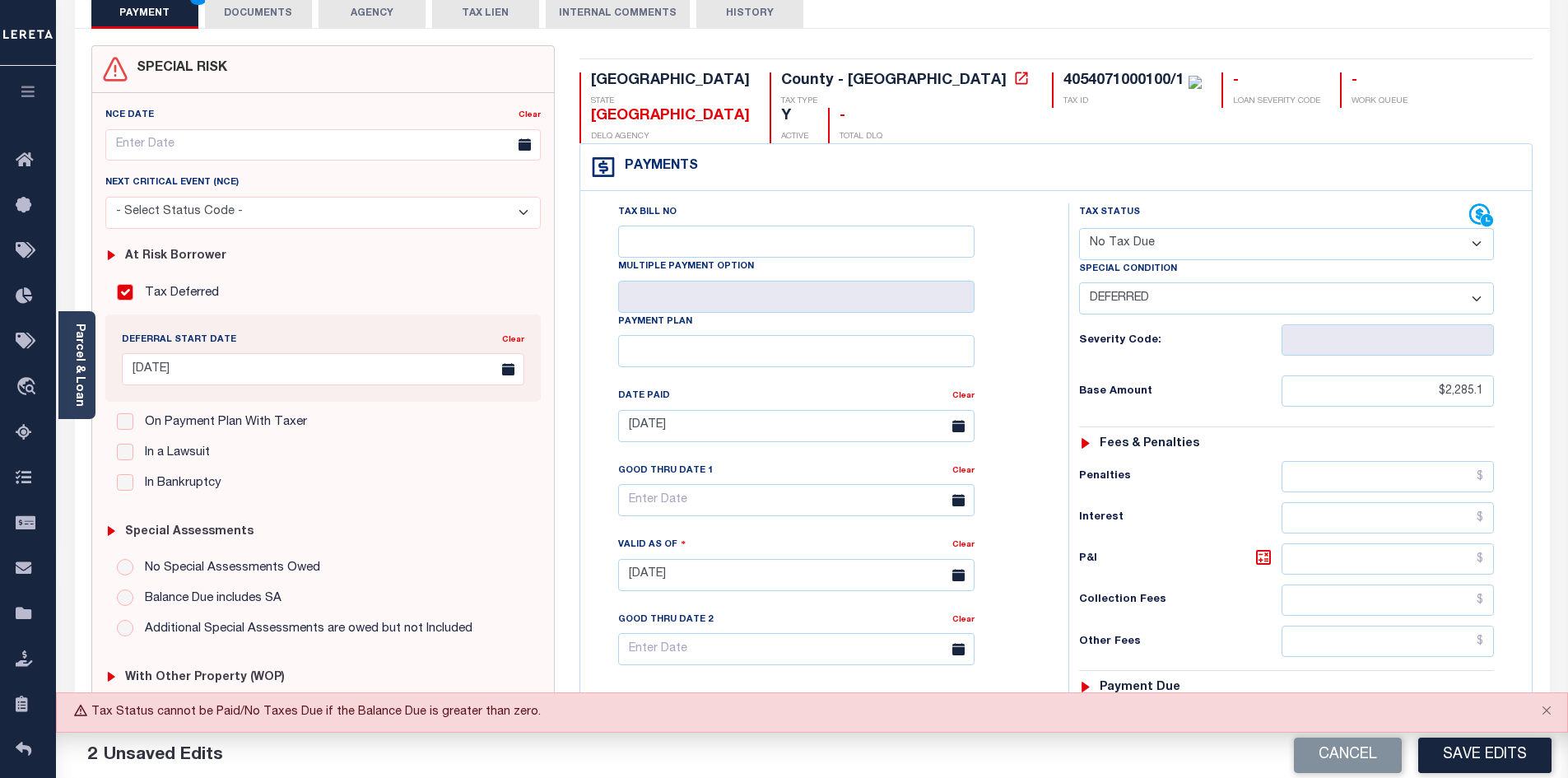
click at [1220, 228] on select "- Select Status Code - Open Due/Unpaid Paid Incomplete No Tax Due Internal Refu…" at bounding box center [1286, 244] width 415 height 32
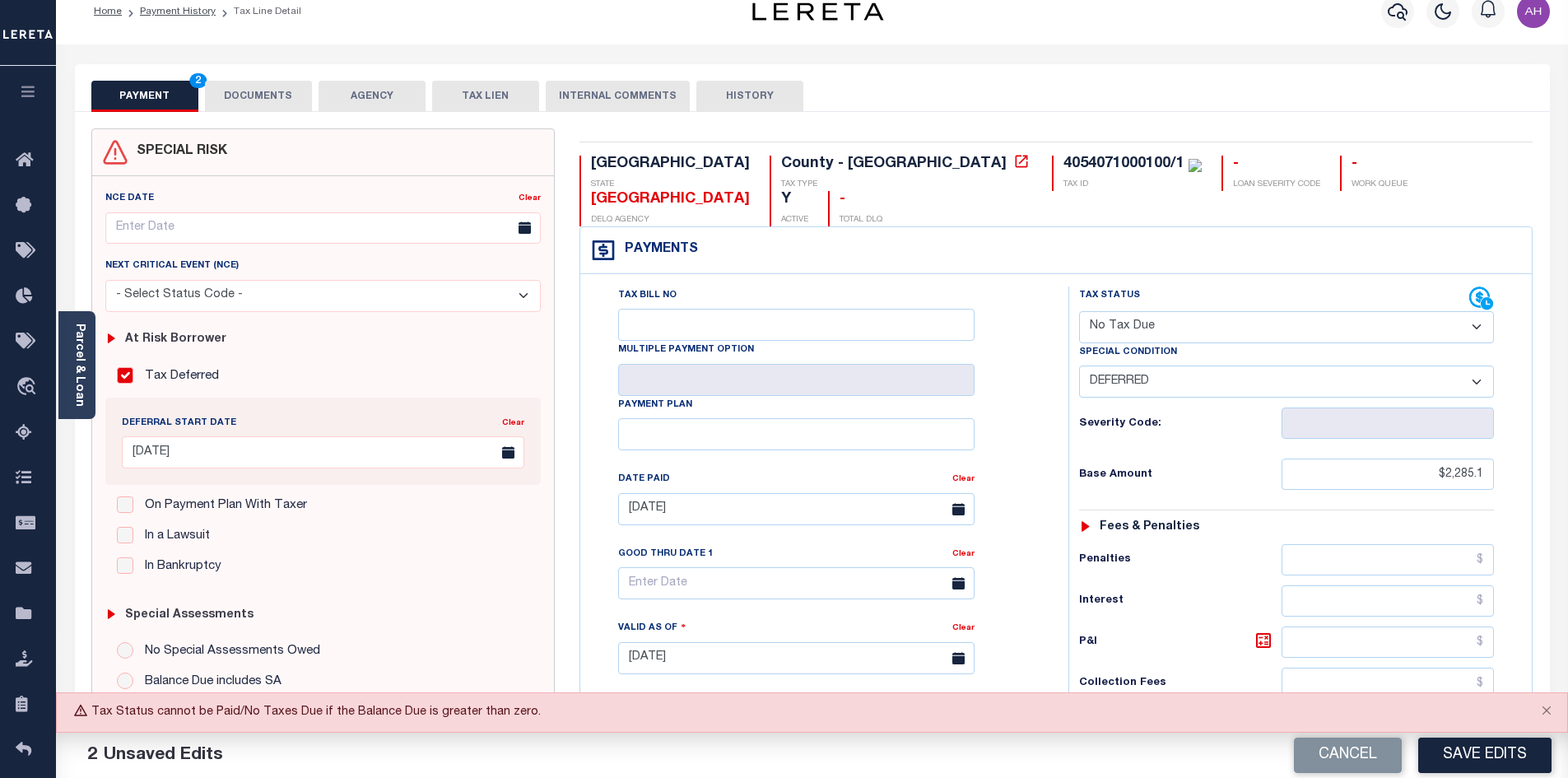
scroll to position [0, 0]
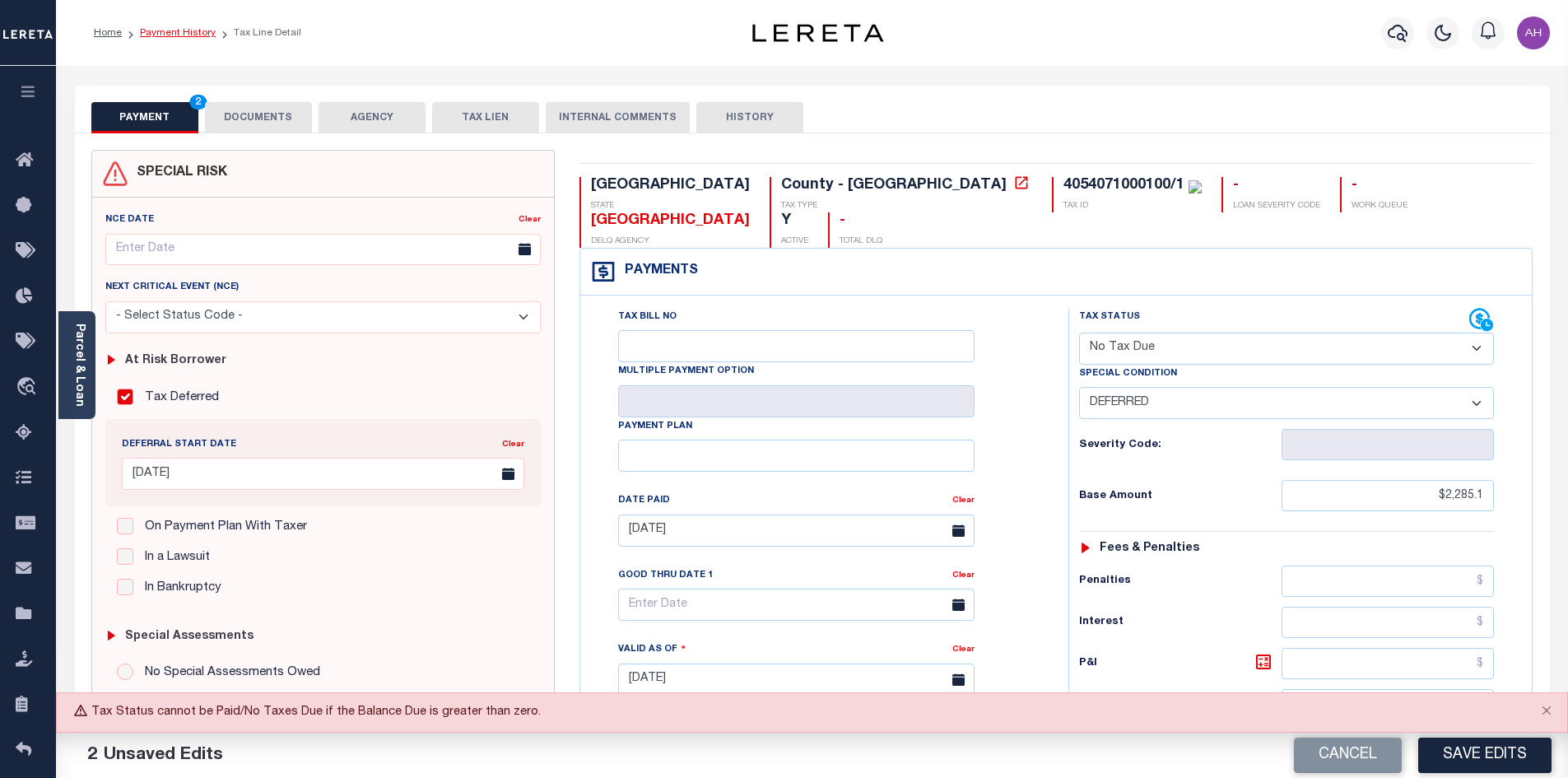
click at [178, 31] on link "Payment History" at bounding box center [177, 32] width 76 height 10
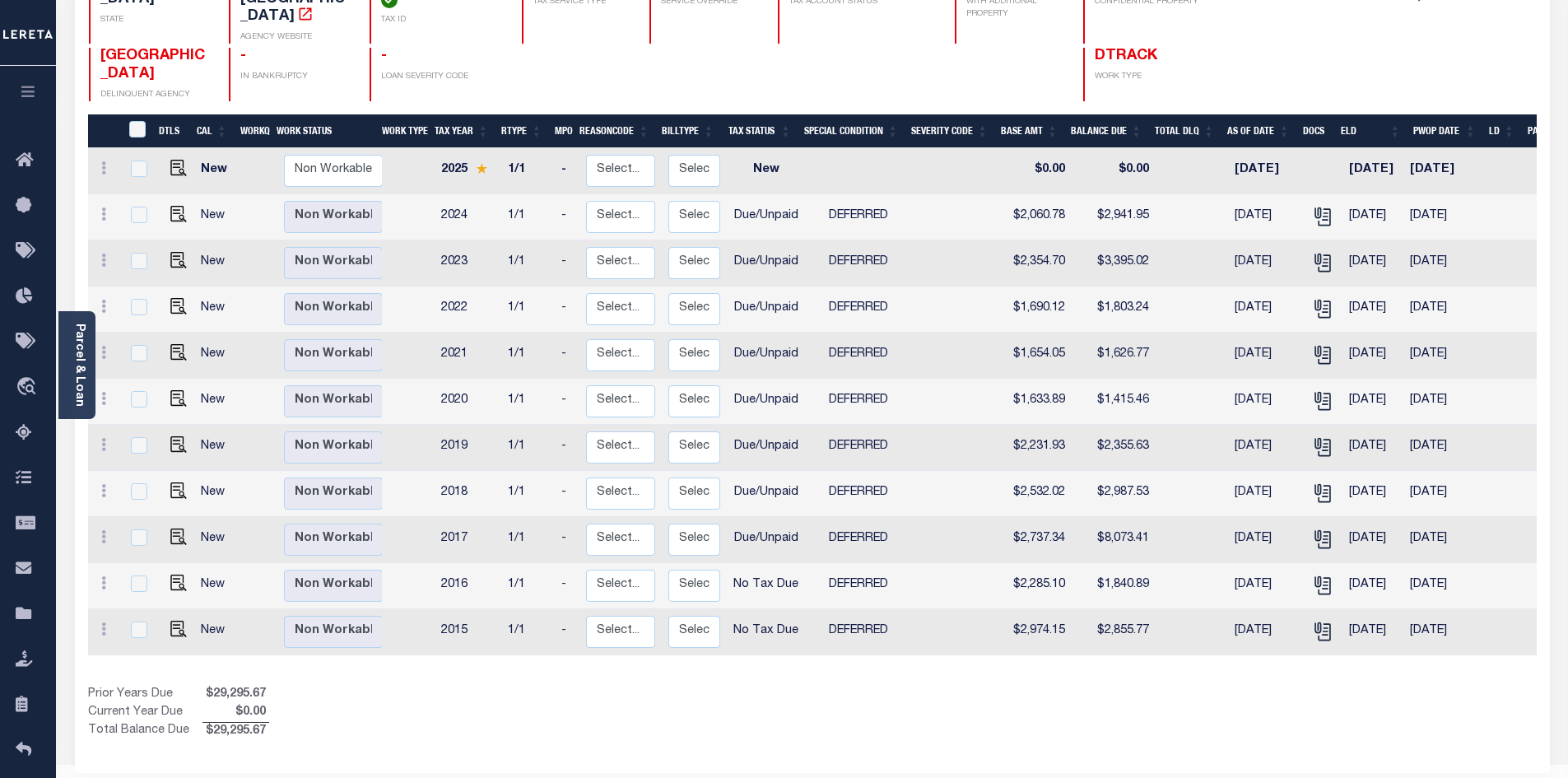
scroll to position [240, 0]
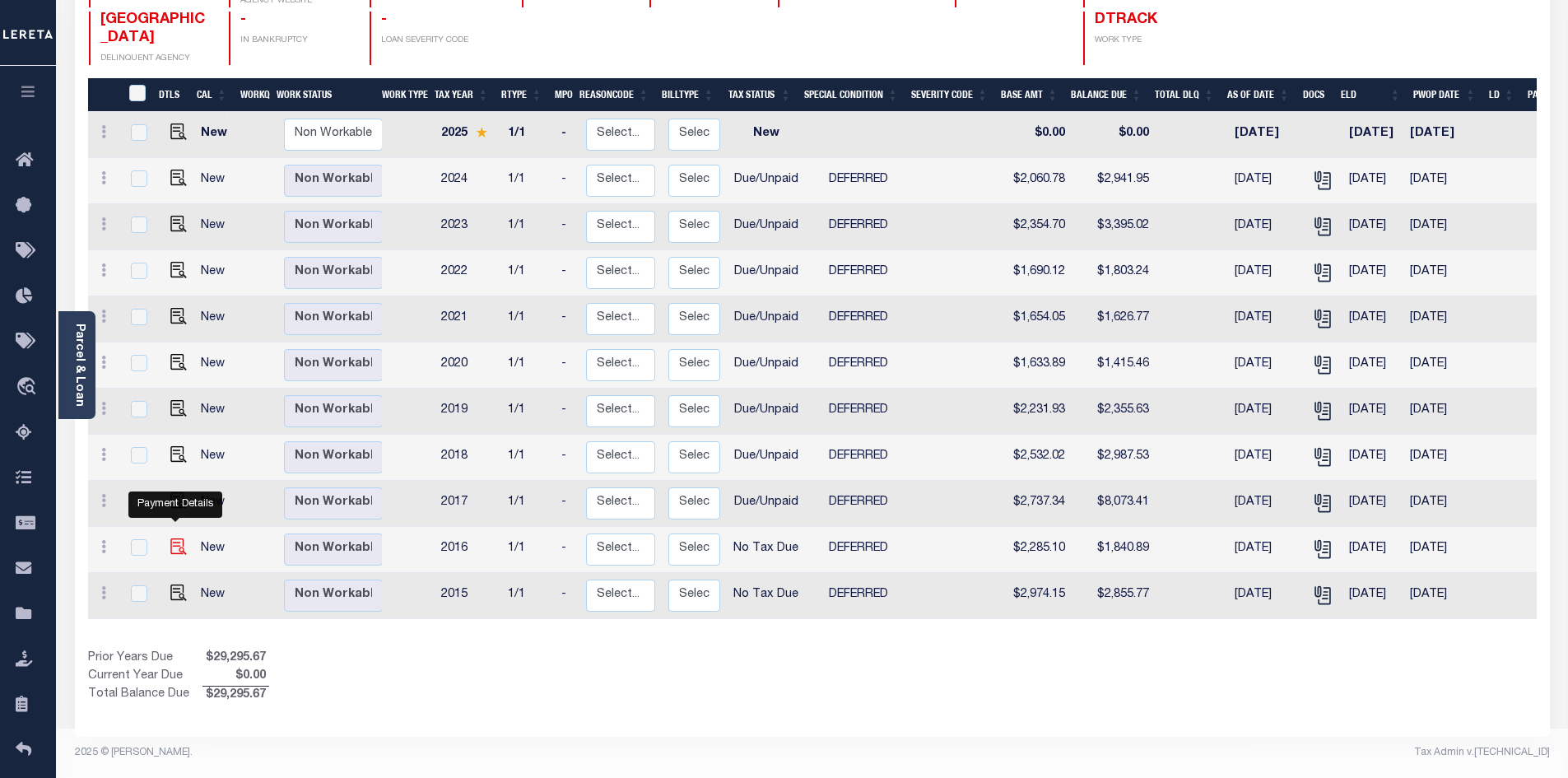
click at [173, 538] on img "" at bounding box center [178, 547] width 16 height 16
checkbox input "true"
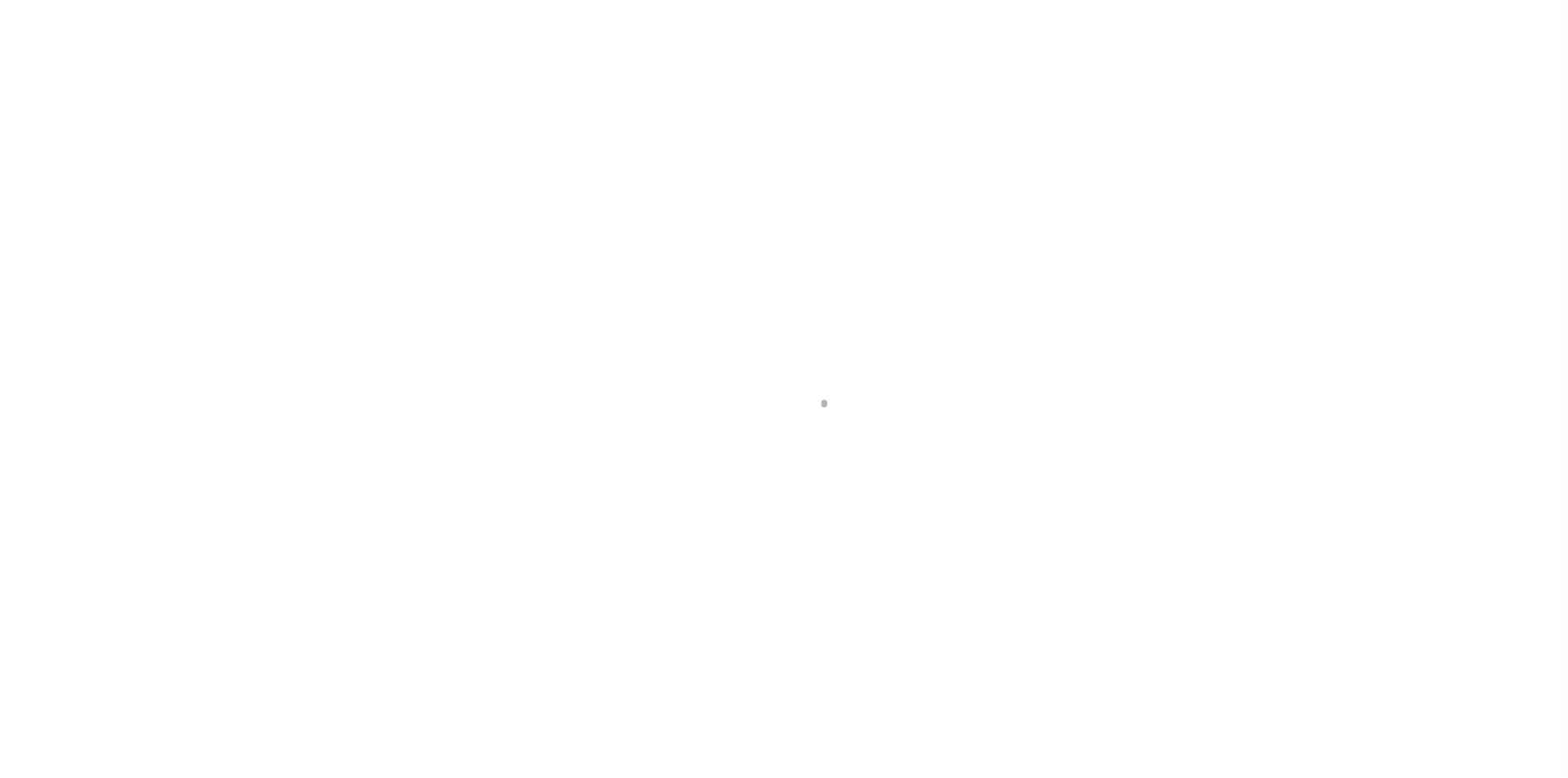
select select "NTX"
select select "6"
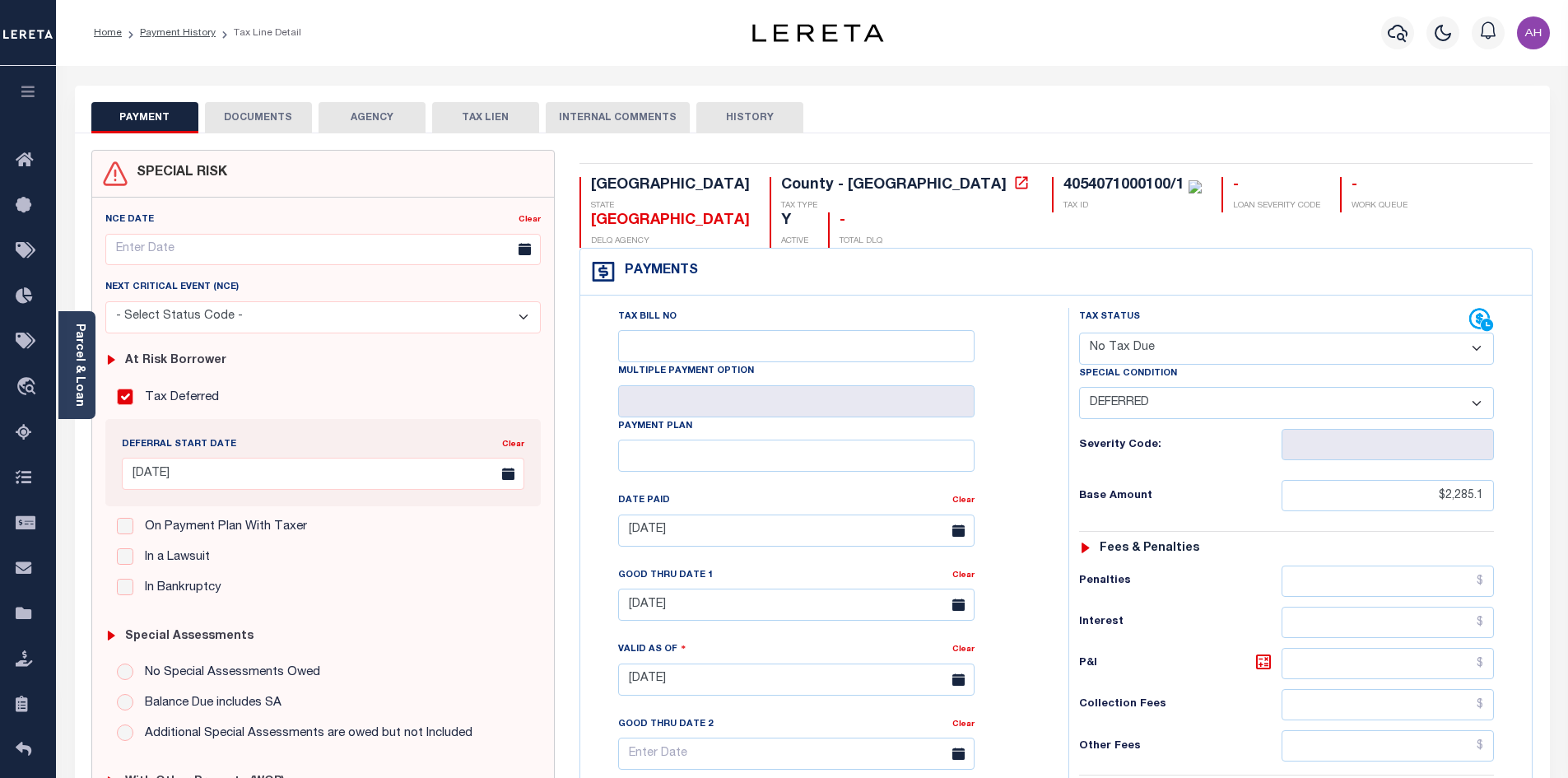
click at [1364, 332] on select "- Select Status Code - Open Due/Unpaid Paid Incomplete No Tax Due Internal Refu…" at bounding box center [1286, 348] width 415 height 32
select select "DUE"
click at [1079, 332] on select "- Select Status Code - Open Due/Unpaid Paid Incomplete No Tax Due Internal Refu…" at bounding box center [1286, 348] width 415 height 32
select select "0"
type input "[DATE]"
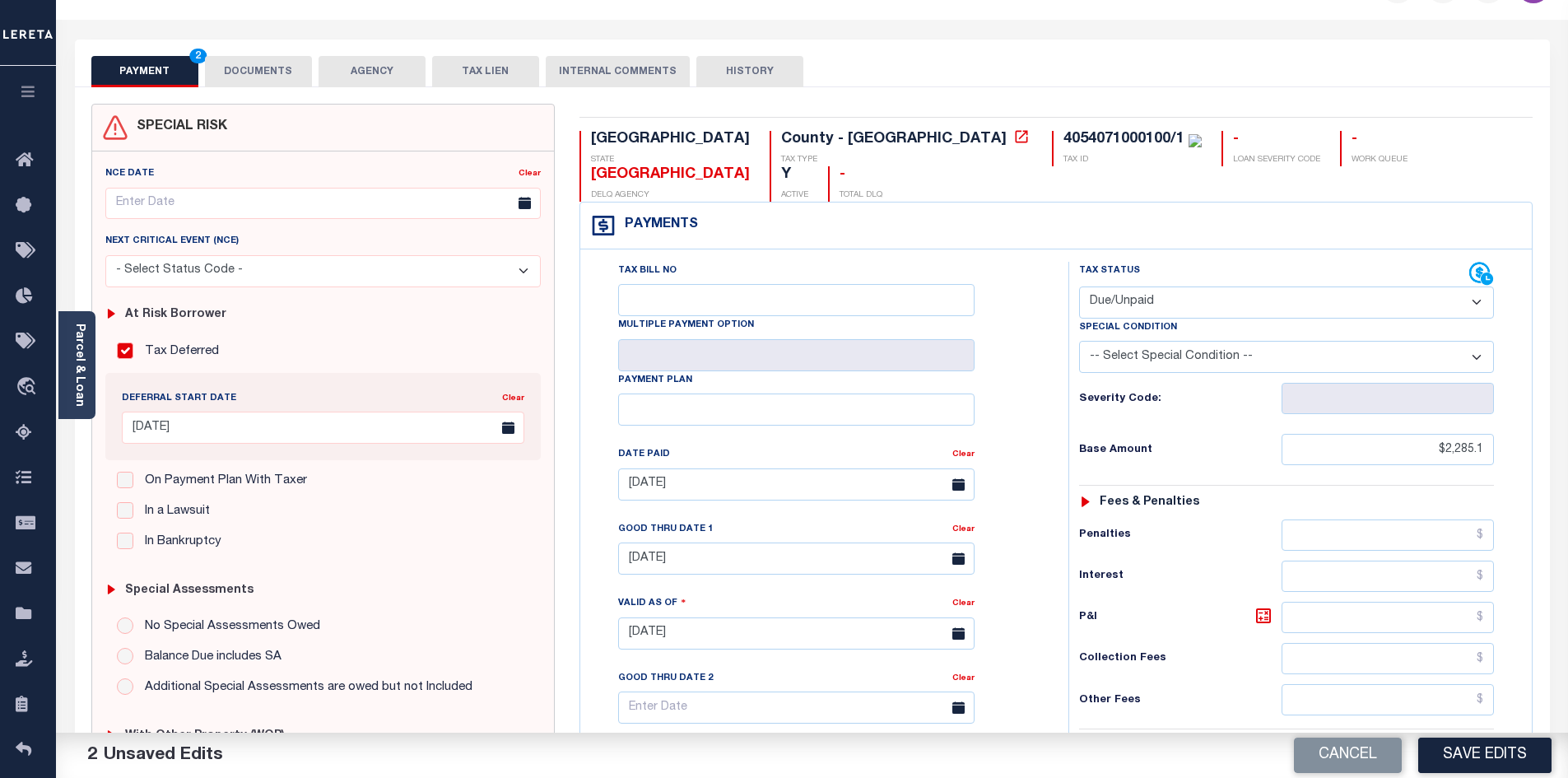
scroll to position [247, 0]
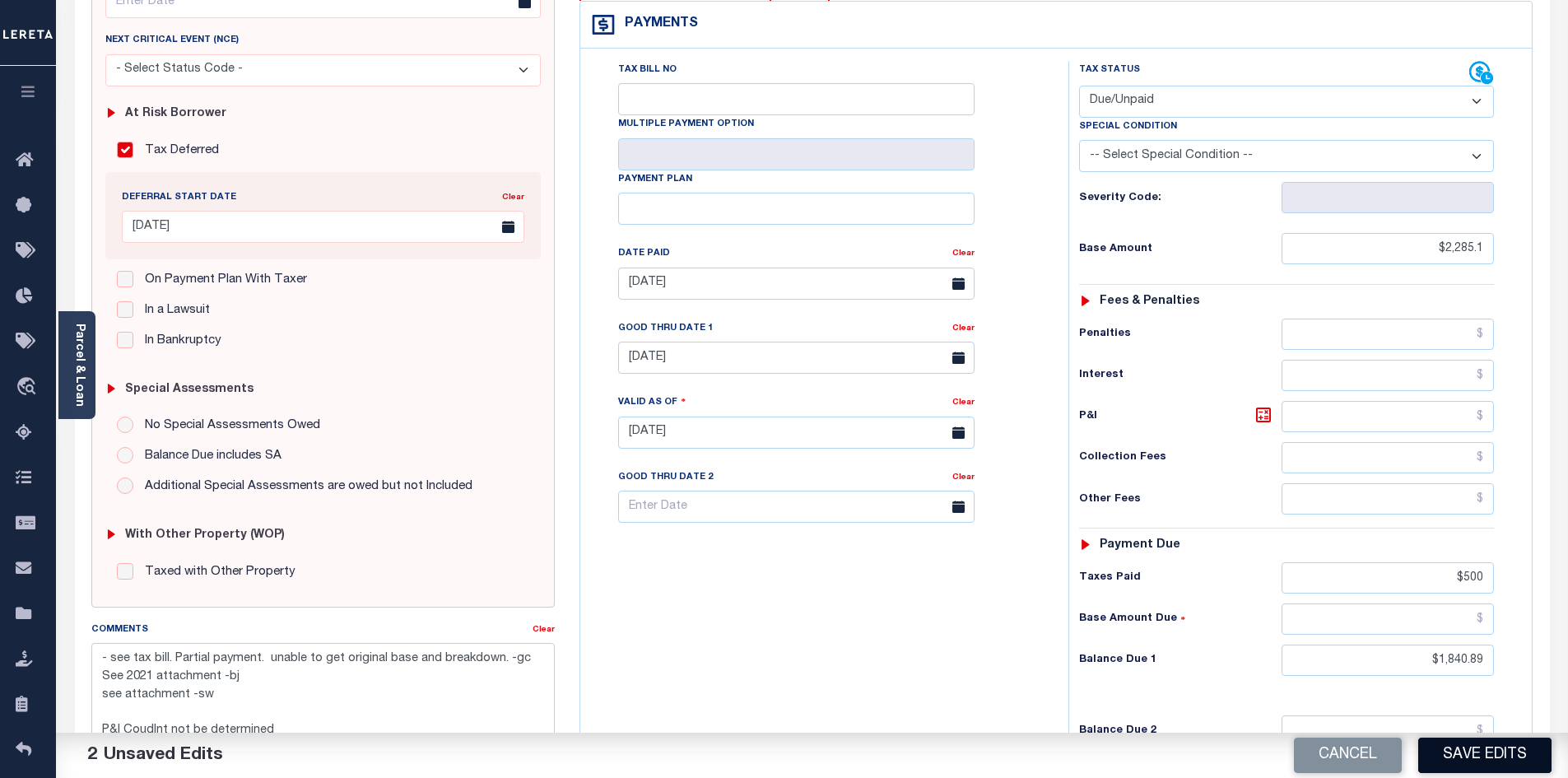
click at [1495, 760] on button "Save Edits" at bounding box center [1484, 755] width 133 height 35
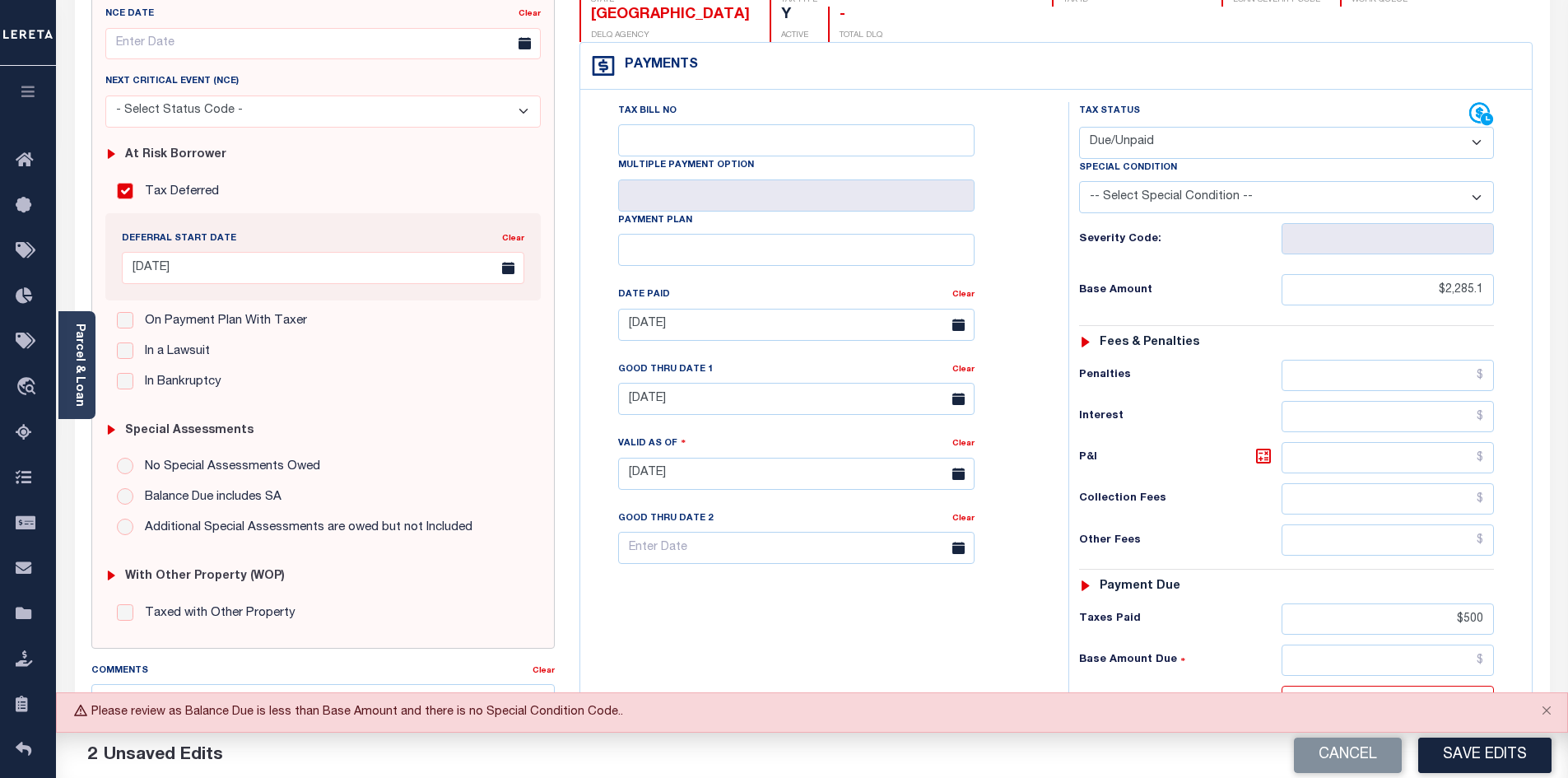
scroll to position [104, 0]
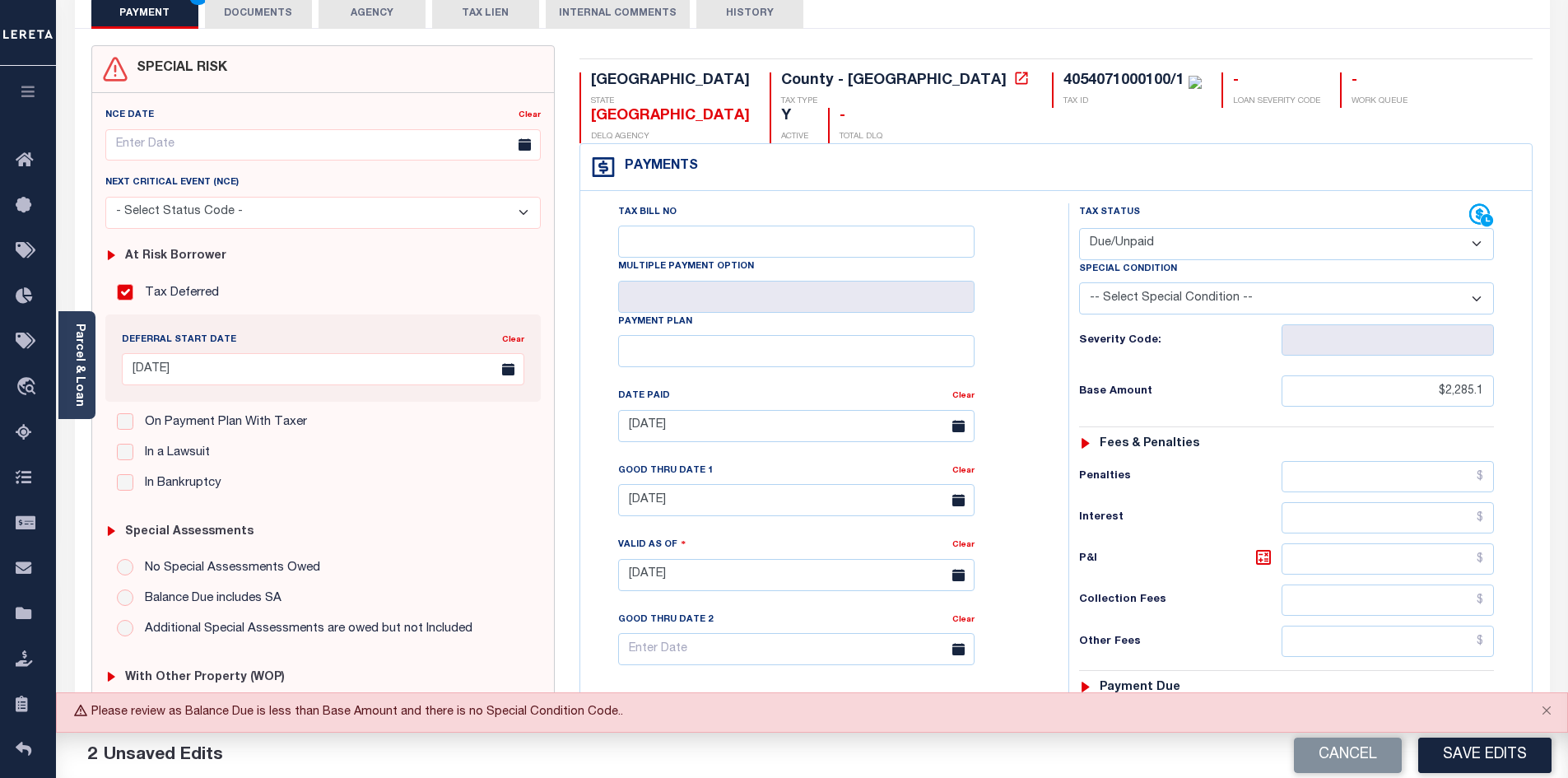
click at [1207, 282] on select "-- Select Special Condition -- 3RD PARTY TAX LIEN AGENCY TAX LIEN (A.K.A Inside…" at bounding box center [1286, 298] width 415 height 32
select select "6"
click at [1079, 282] on select "-- Select Special Condition -- 3RD PARTY TAX LIEN AGENCY TAX LIEN (A.K.A Inside…" at bounding box center [1286, 298] width 415 height 32
click at [1548, 713] on button "Close" at bounding box center [1546, 710] width 41 height 36
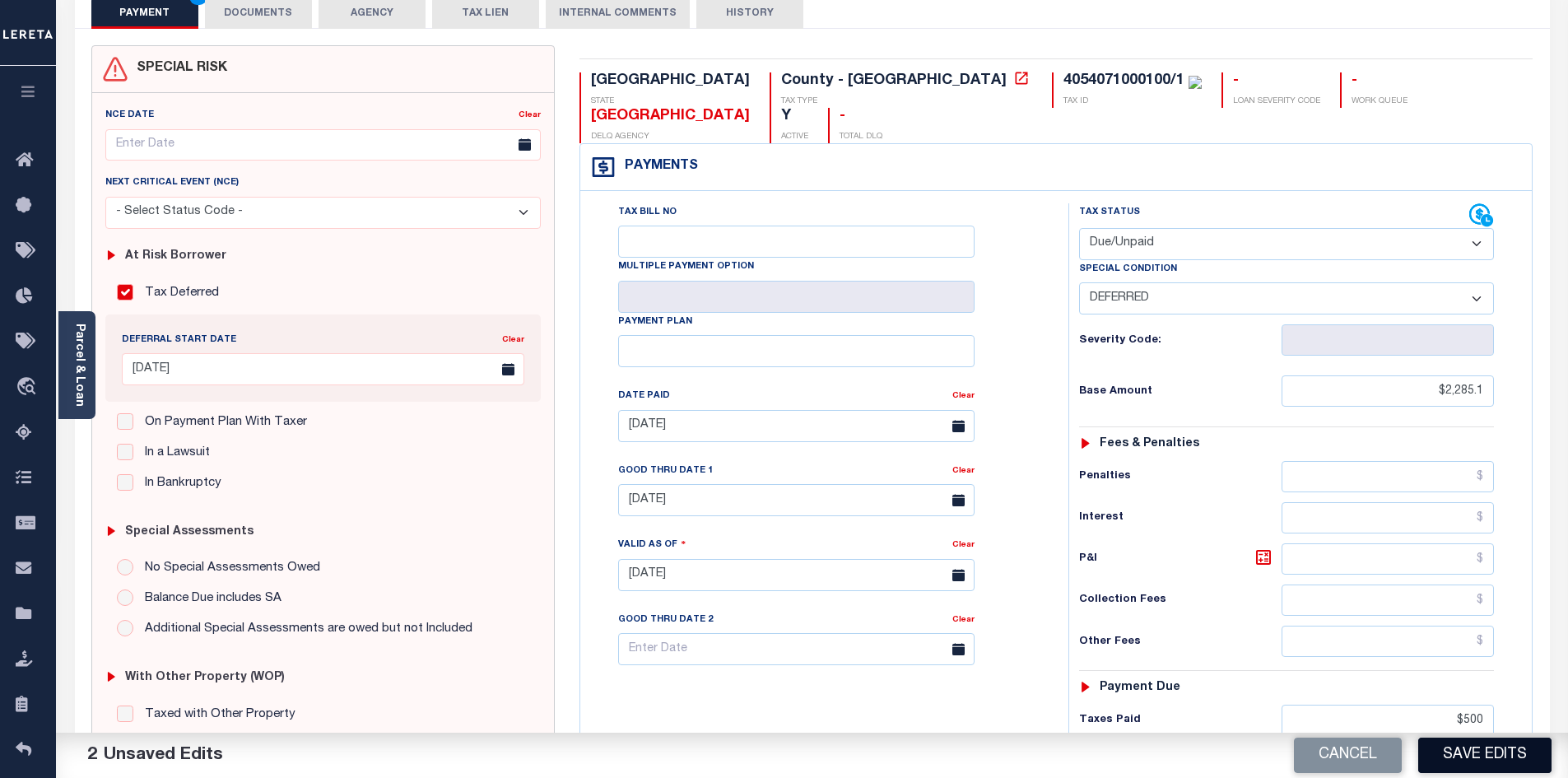
click at [1495, 764] on button "Save Edits" at bounding box center [1484, 755] width 133 height 35
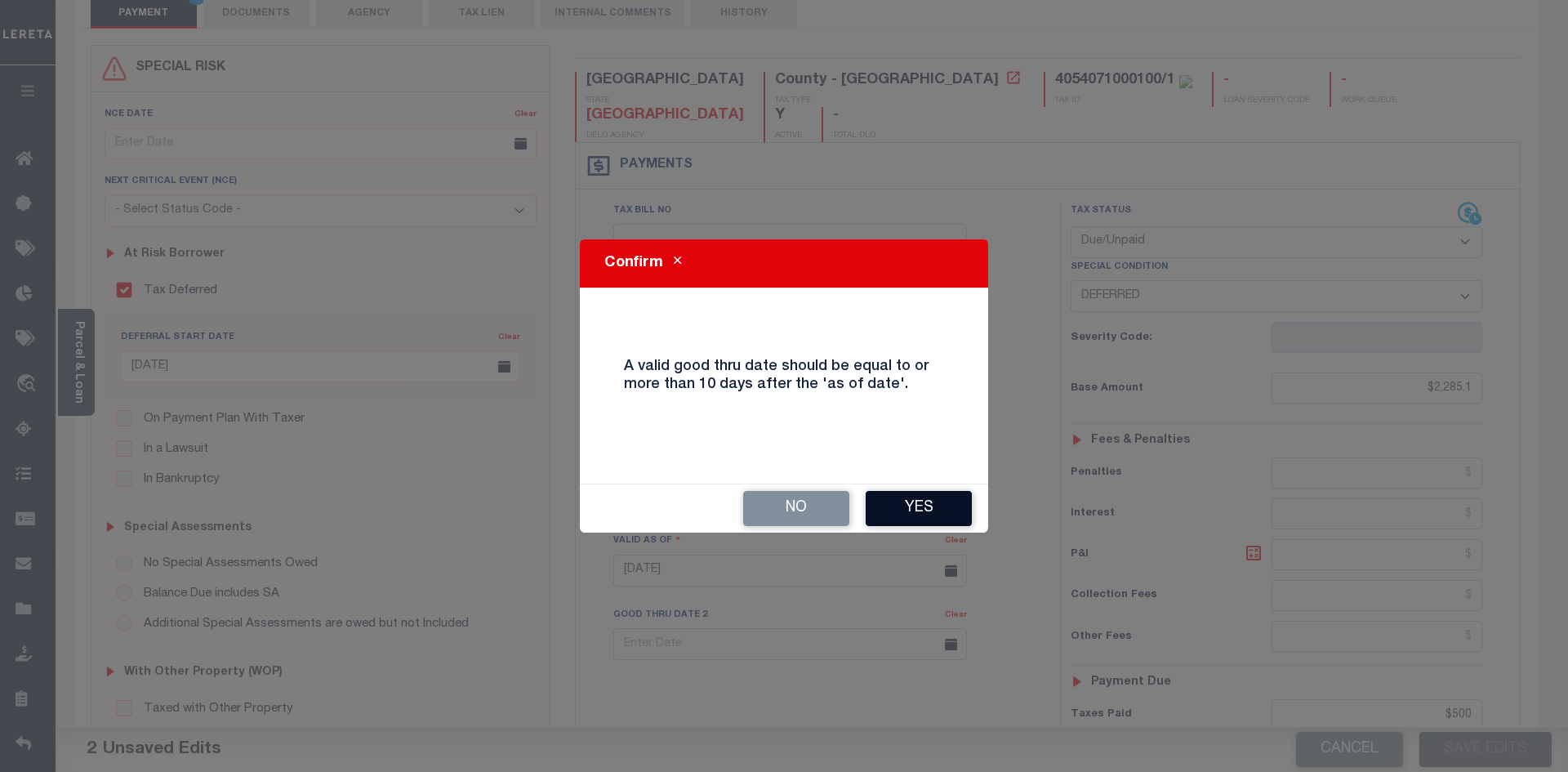
click at [949, 507] on button "Yes" at bounding box center [919, 508] width 106 height 35
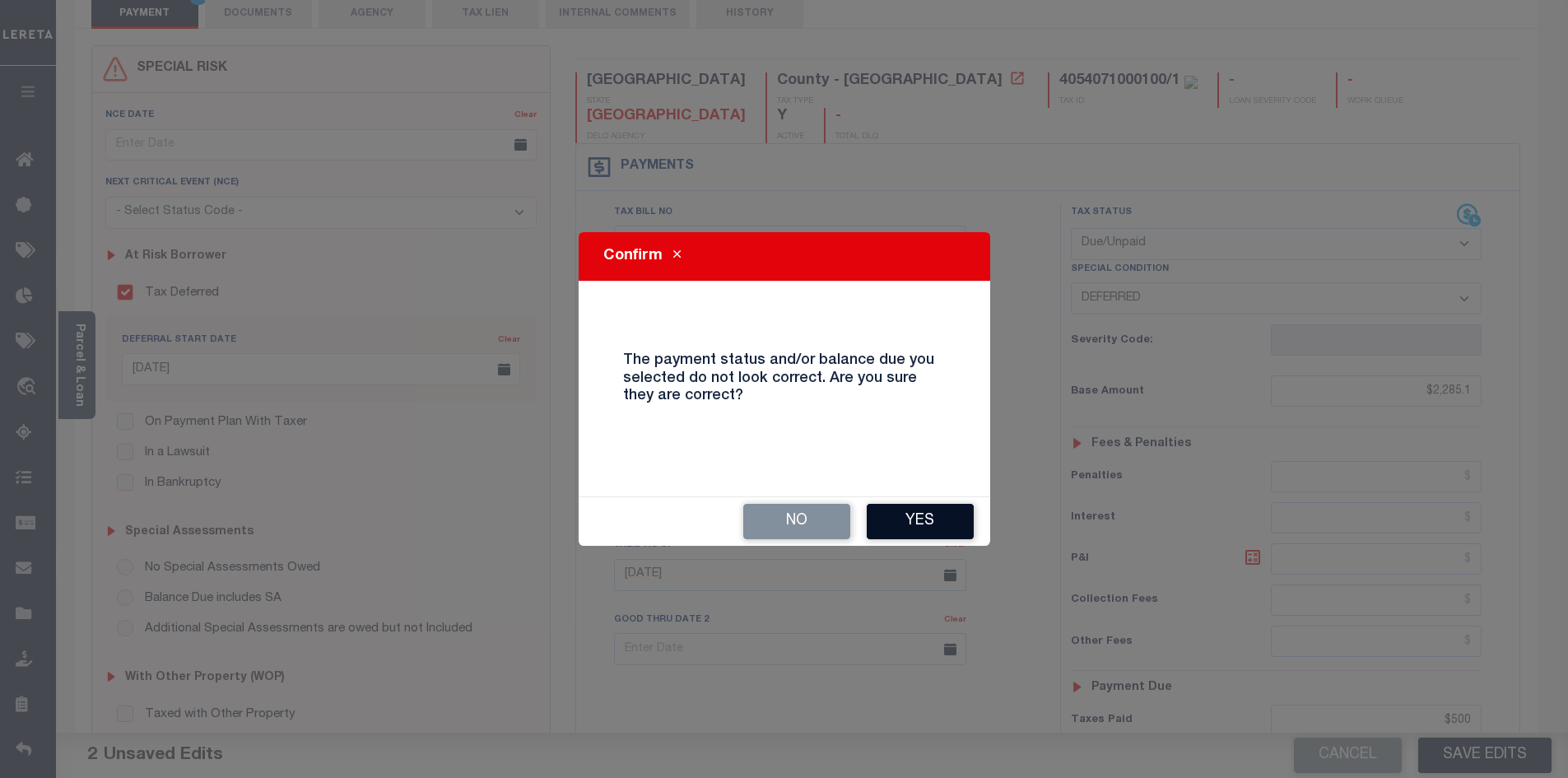
click at [949, 529] on button "Yes" at bounding box center [920, 520] width 107 height 35
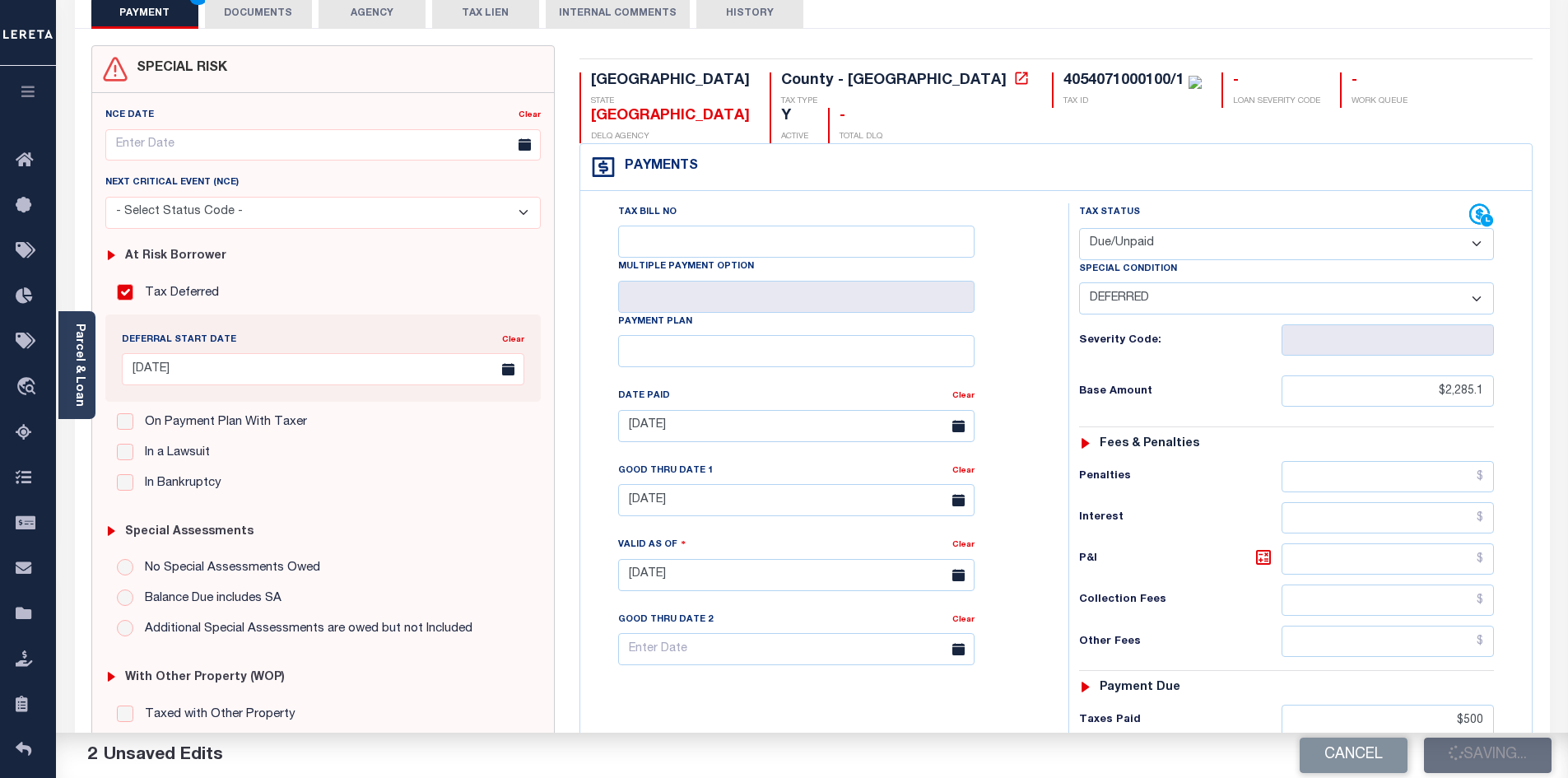
checkbox input "false"
type textarea "- see tax bill. Partial payment. unable to get original base and breakdown. -gc…"
type input "$2,285.1"
type input "$500"
type input "$1,840.89"
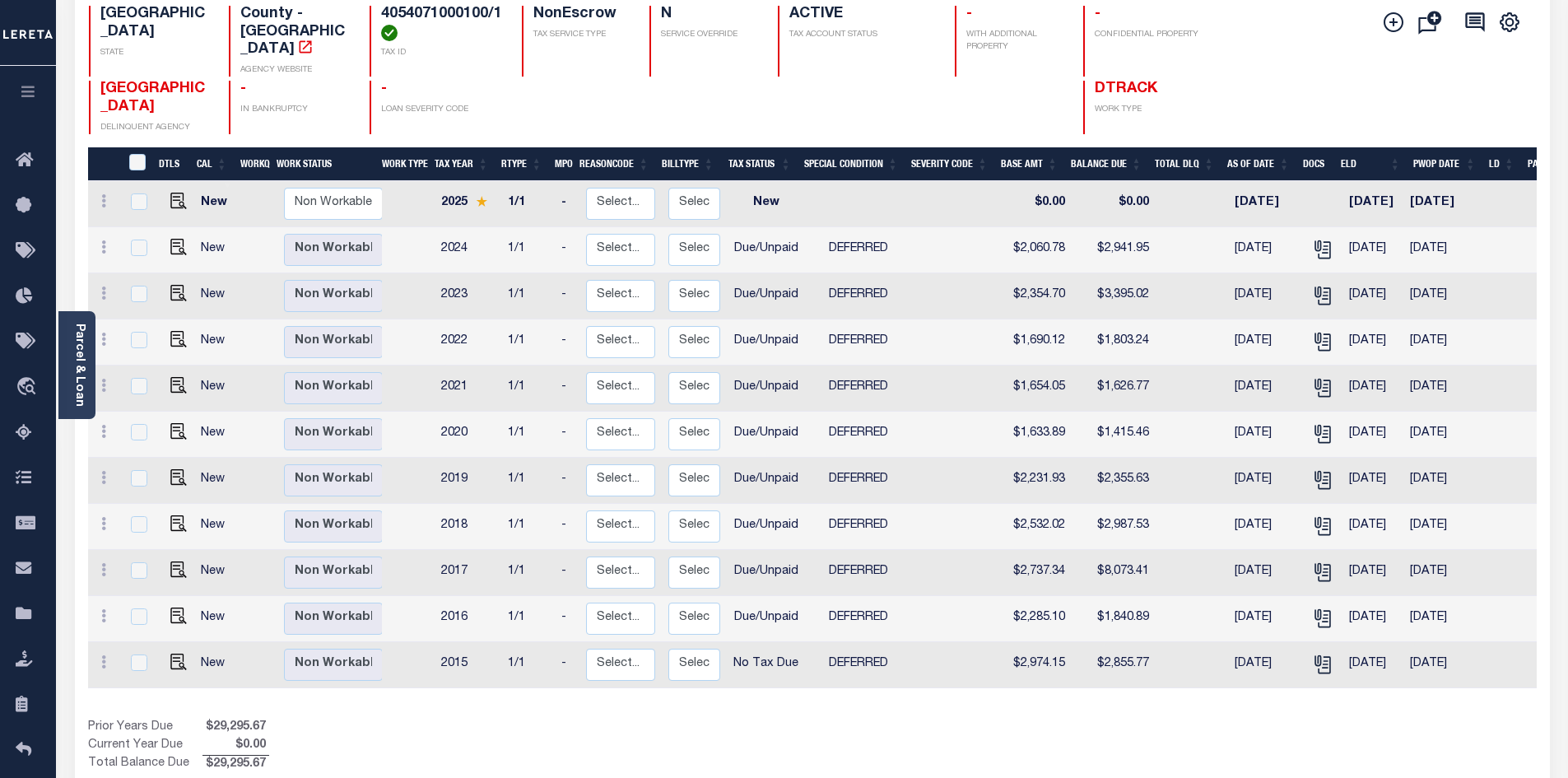
scroll to position [240, 0]
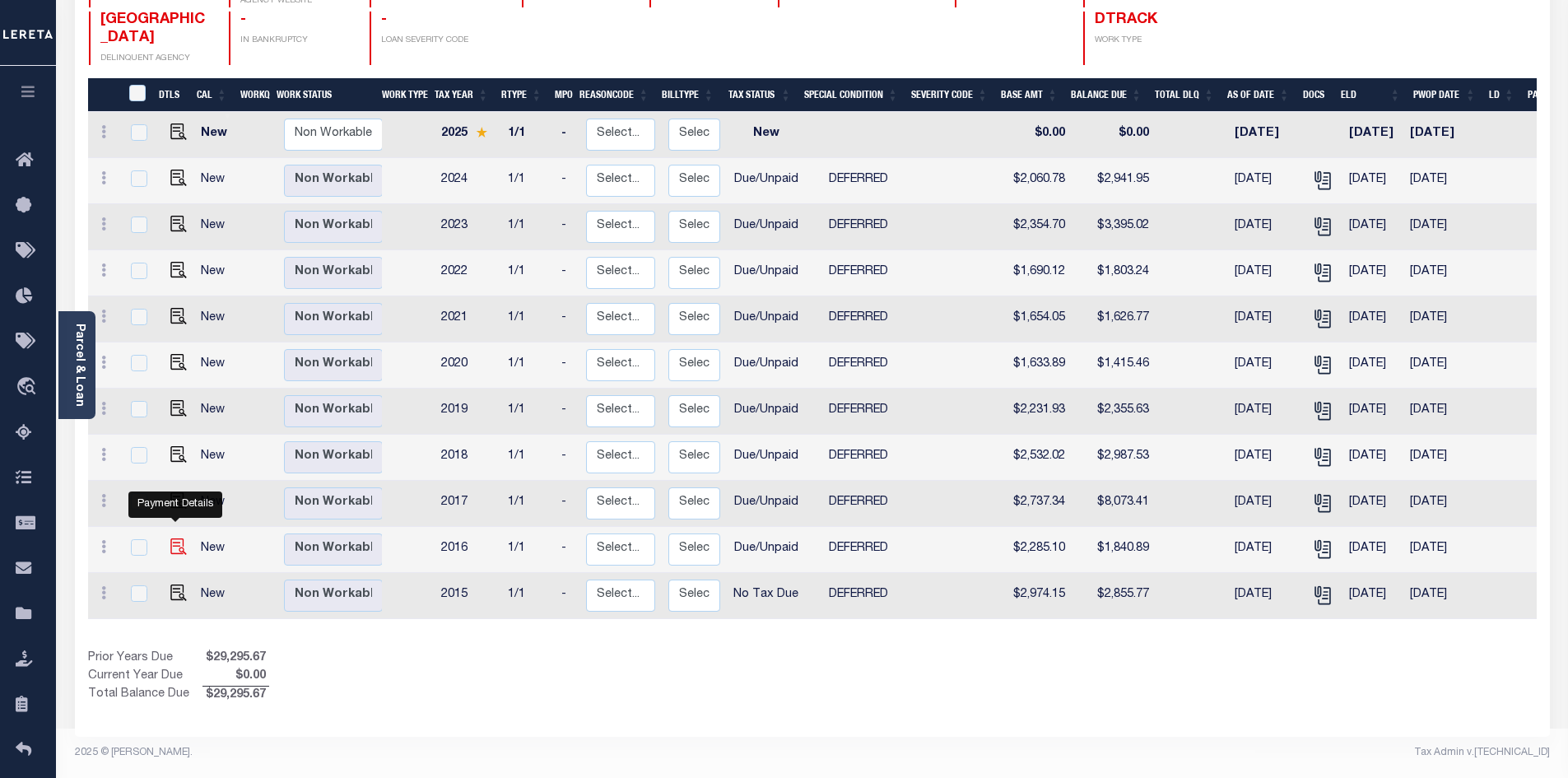
click at [175, 538] on img "" at bounding box center [178, 547] width 16 height 16
checkbox input "true"
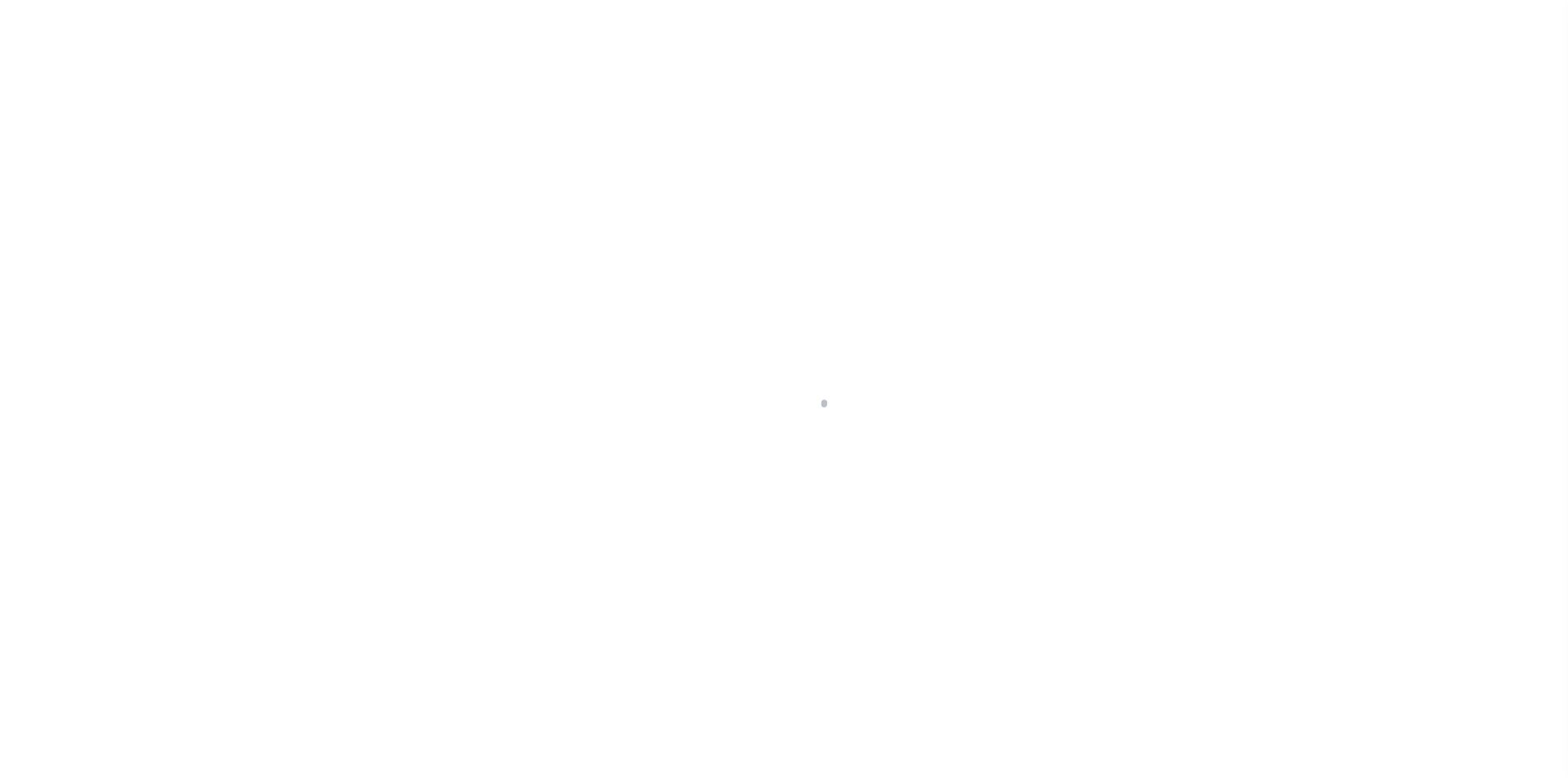
select select "DUE"
select select "6"
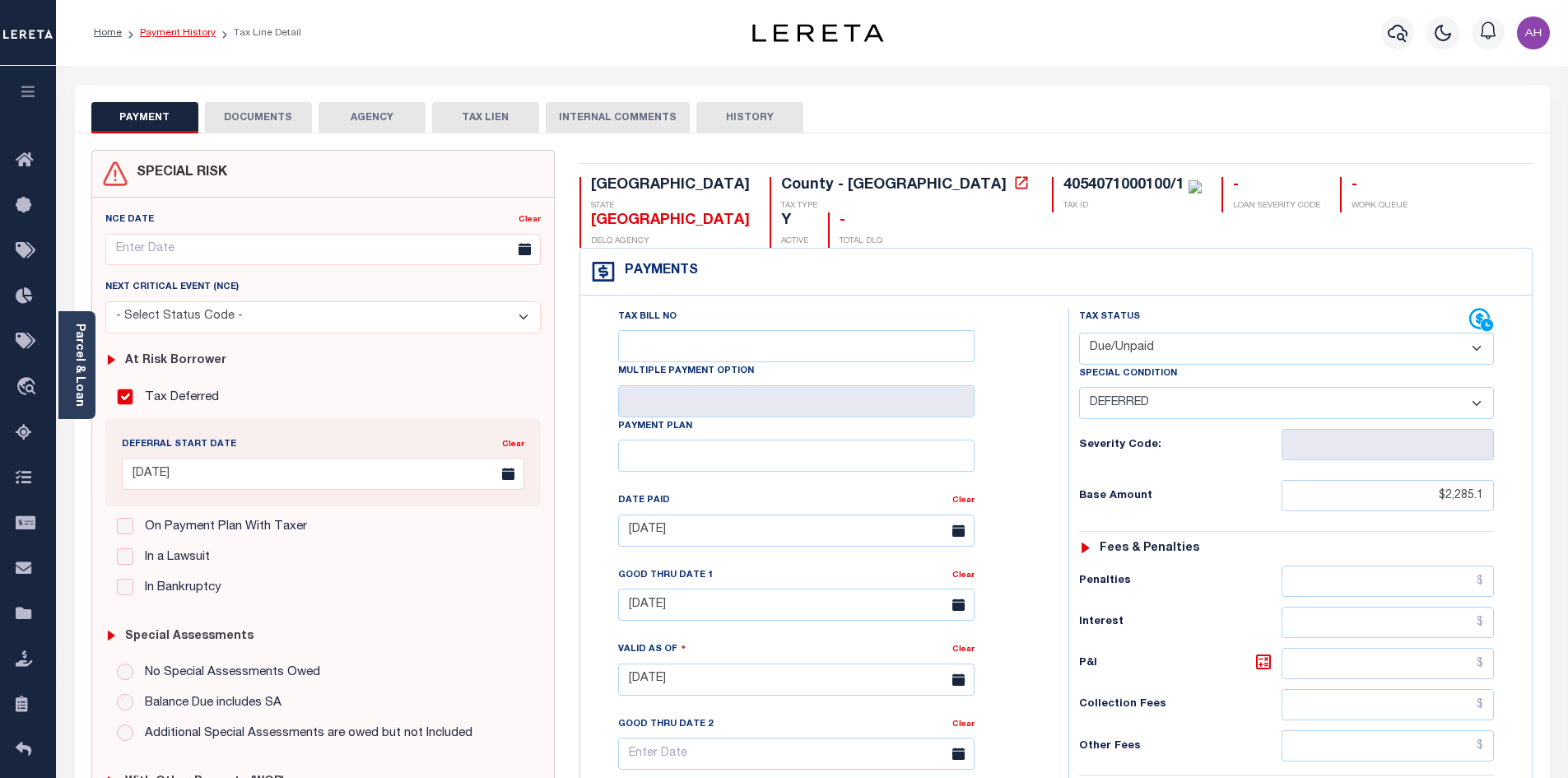
click at [162, 32] on link "Payment History" at bounding box center [177, 32] width 76 height 10
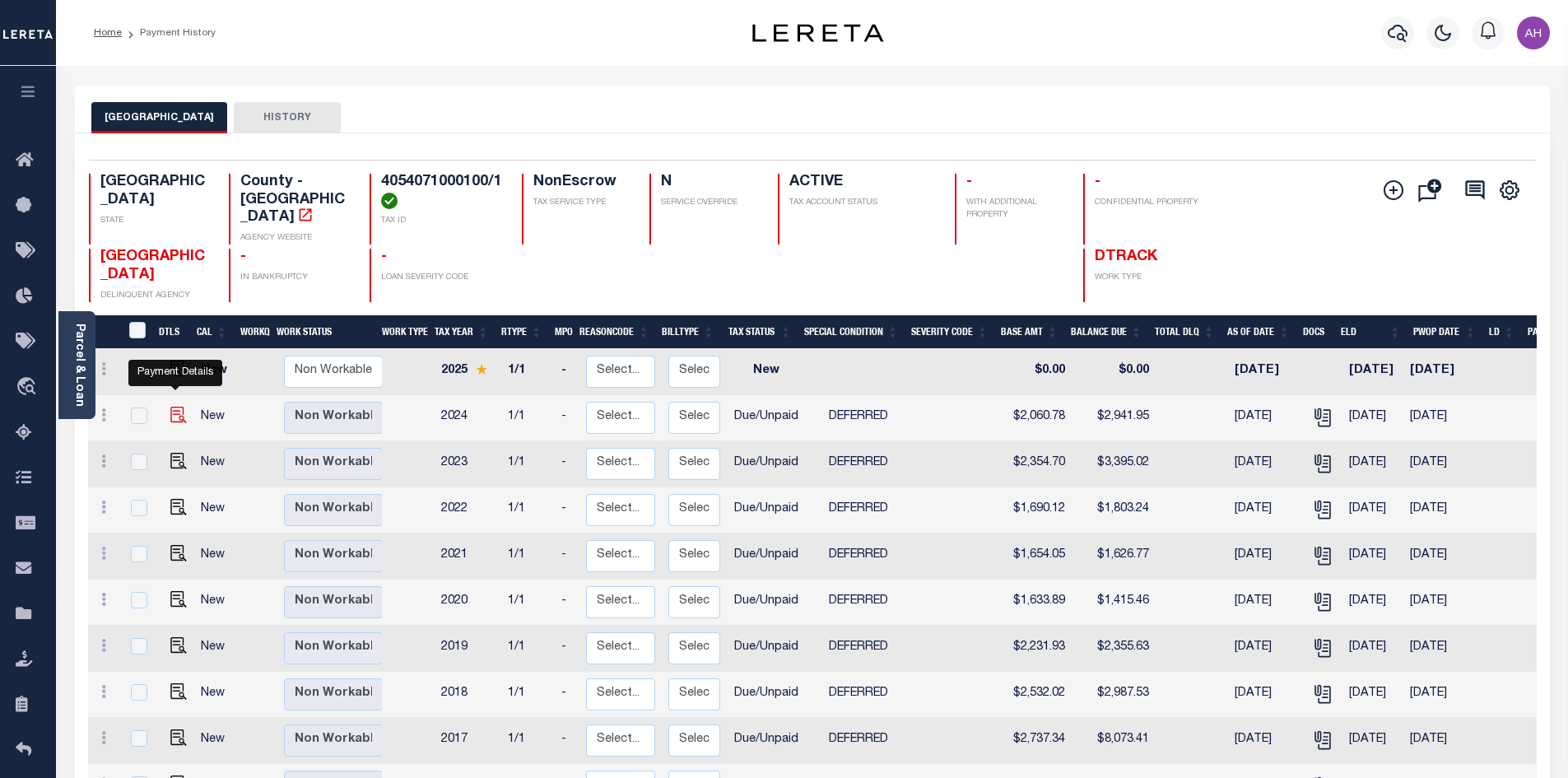
click at [171, 406] on img "" at bounding box center [178, 414] width 16 height 16
checkbox input "true"
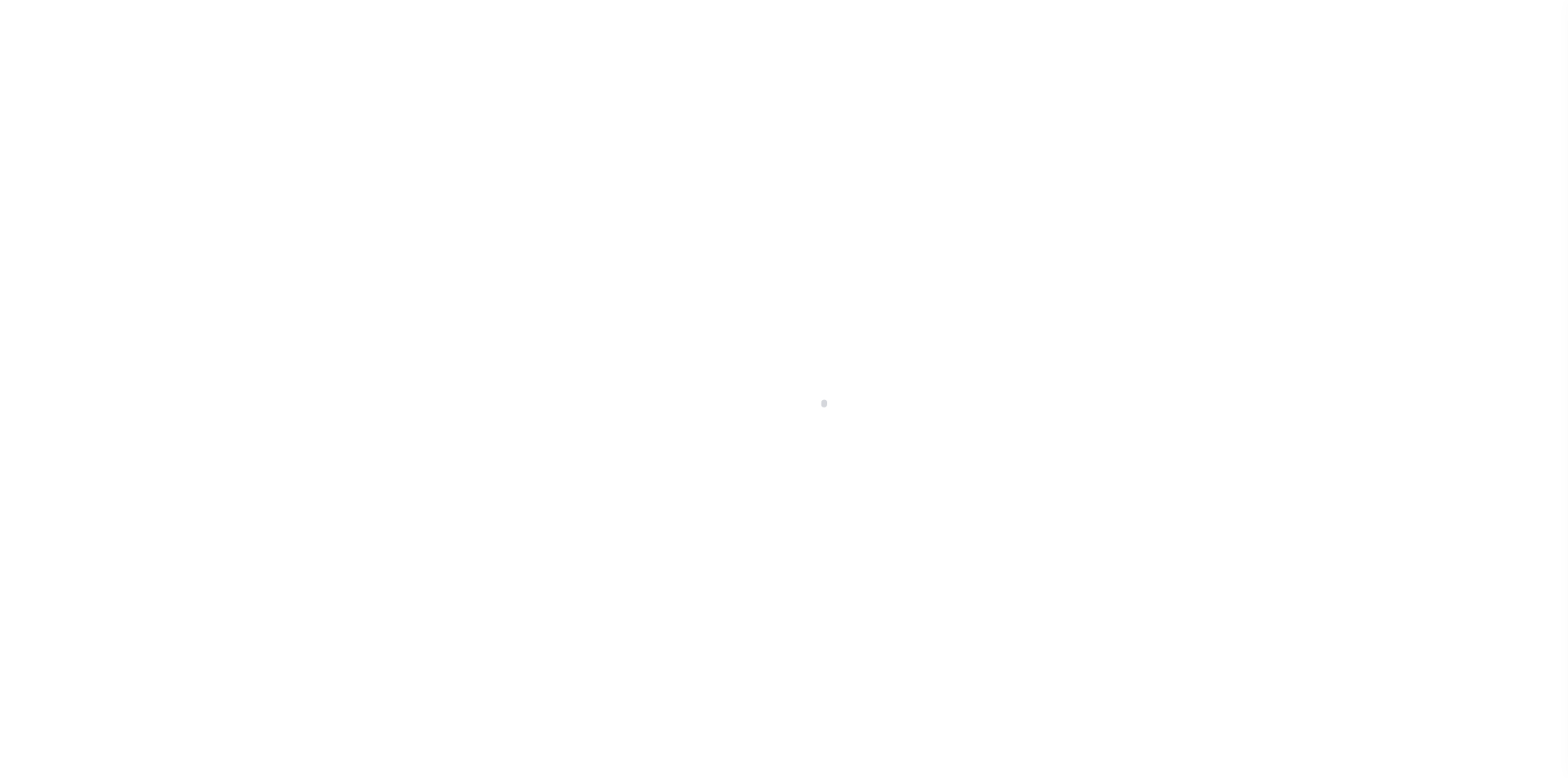
select select "DUE"
select select "6"
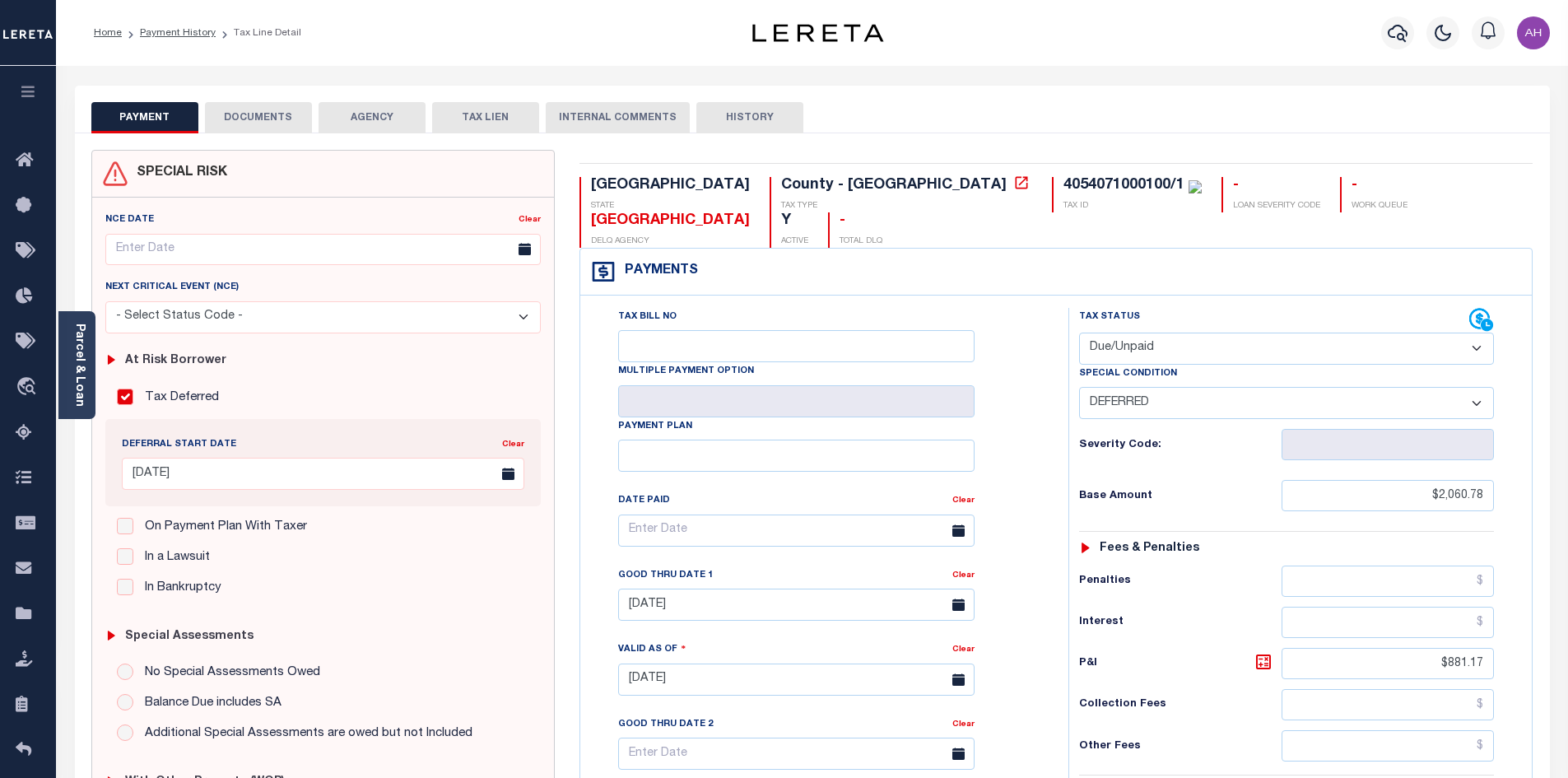
click at [386, 111] on button "AGENCY" at bounding box center [372, 117] width 107 height 32
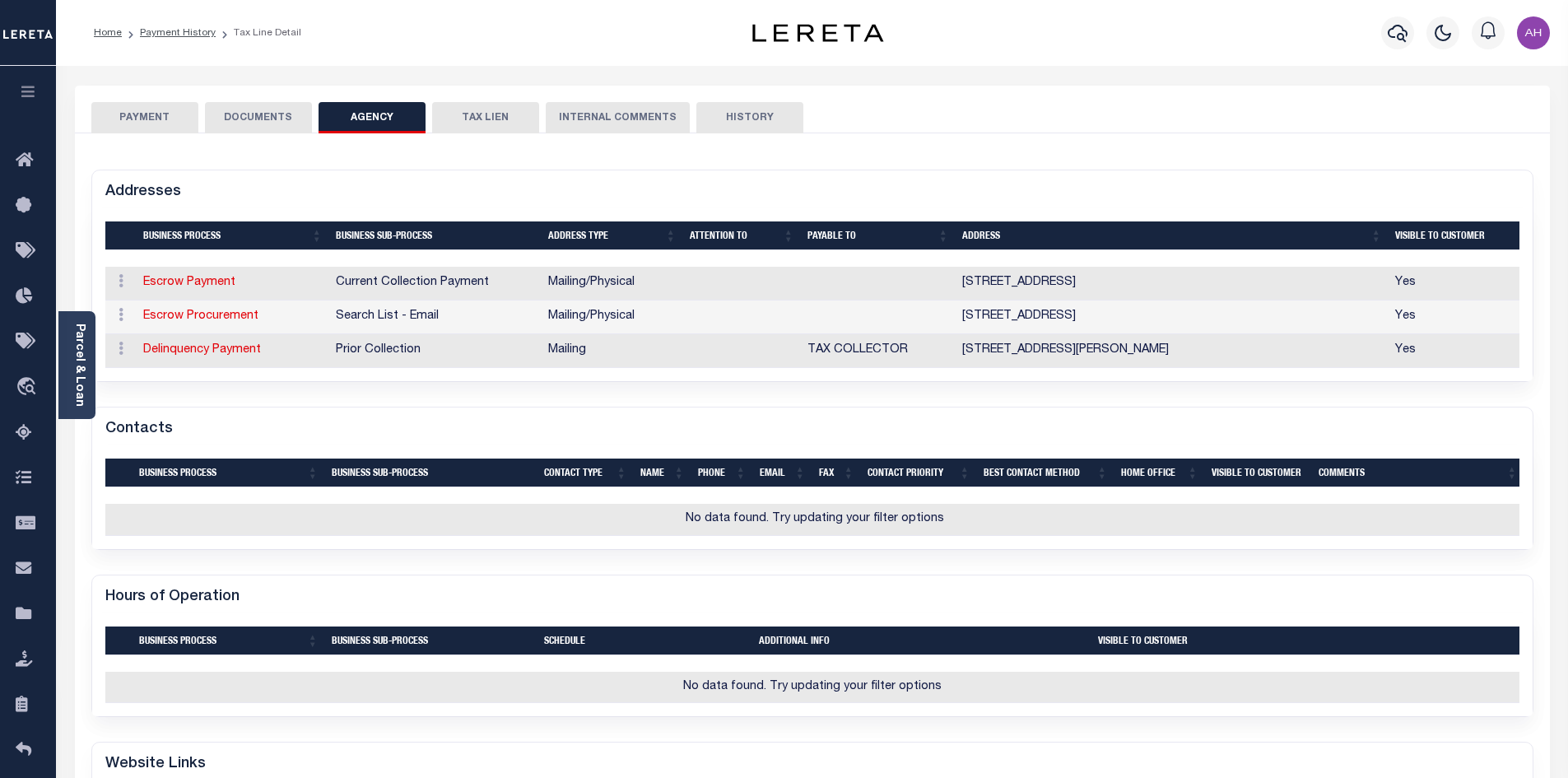
click at [277, 111] on button "DOCUMENTS" at bounding box center [258, 117] width 107 height 32
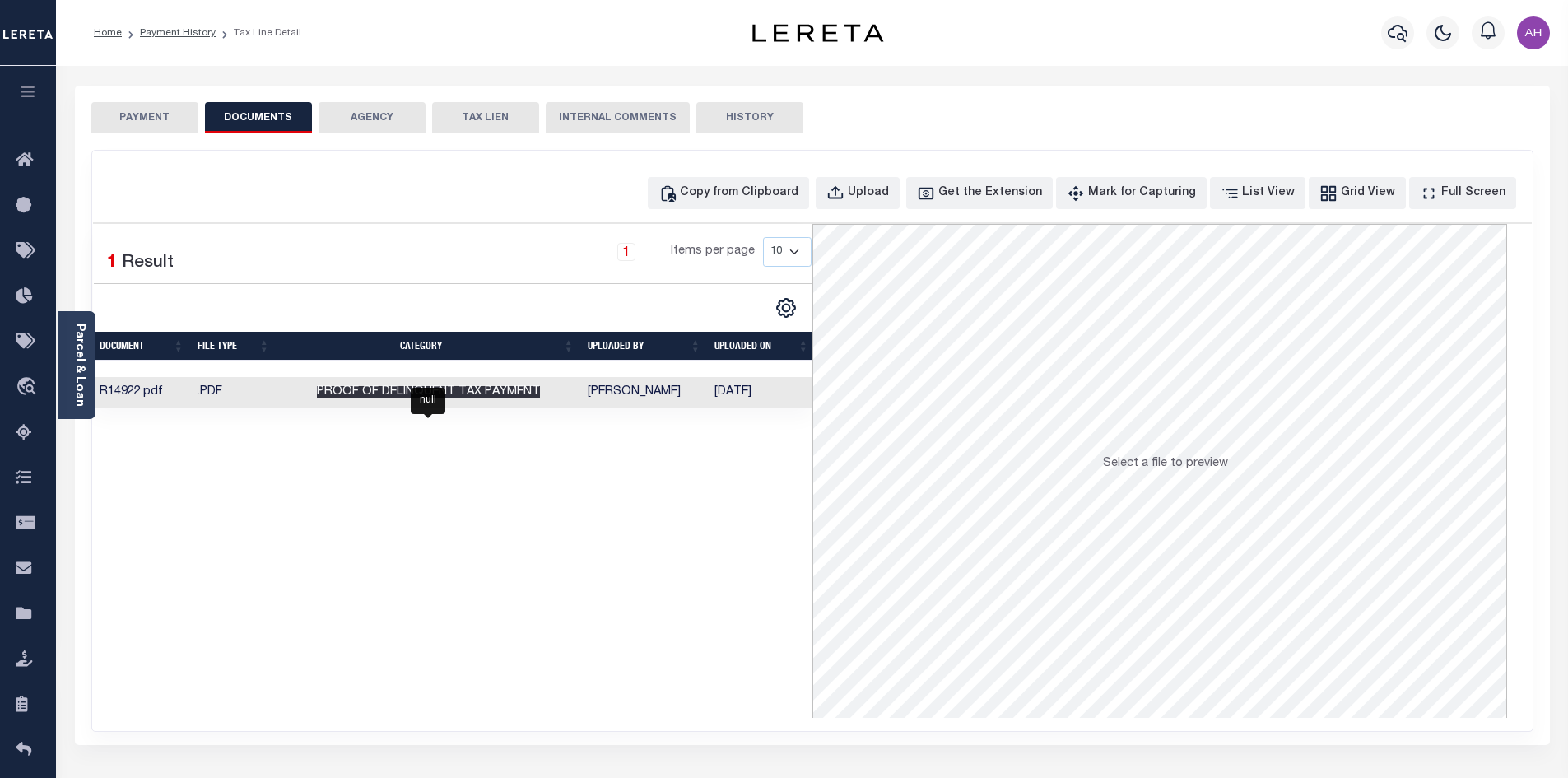
click at [362, 387] on span "Proof of Delinquent Tax Payment" at bounding box center [429, 392] width 223 height 12
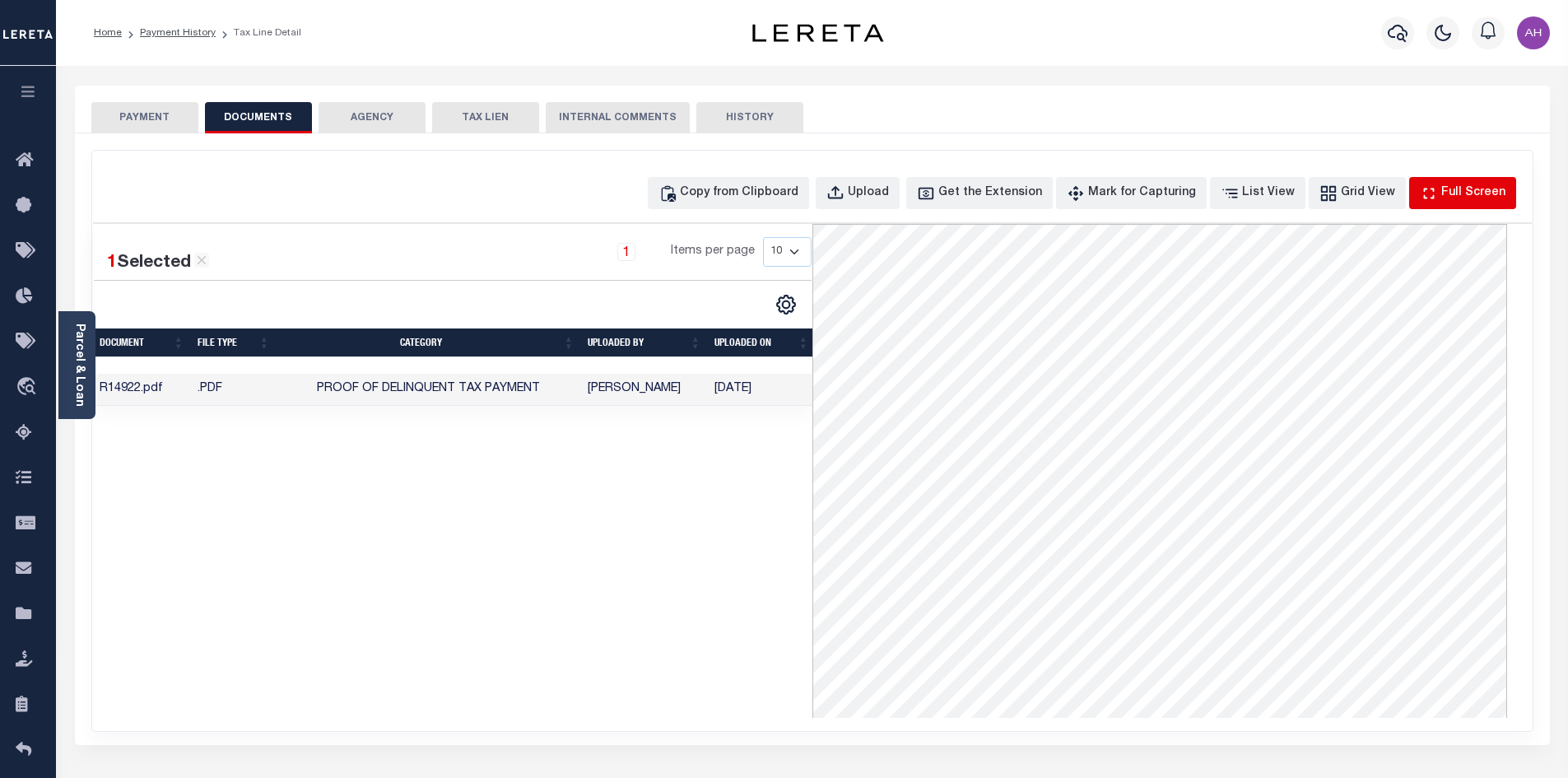
click at [1455, 188] on div "Full Screen" at bounding box center [1473, 194] width 64 height 18
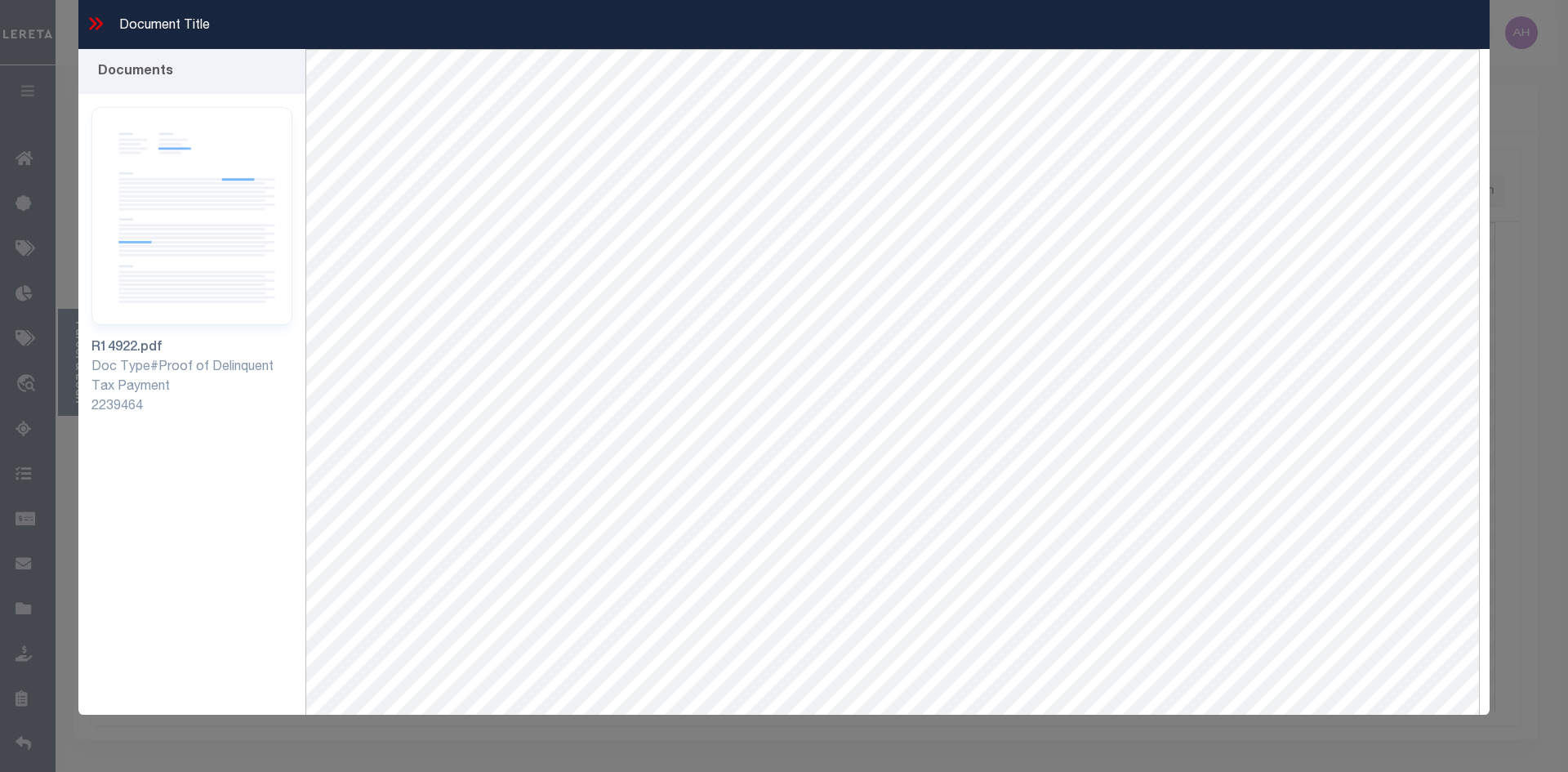
click at [94, 14] on icon at bounding box center [96, 24] width 21 height 21
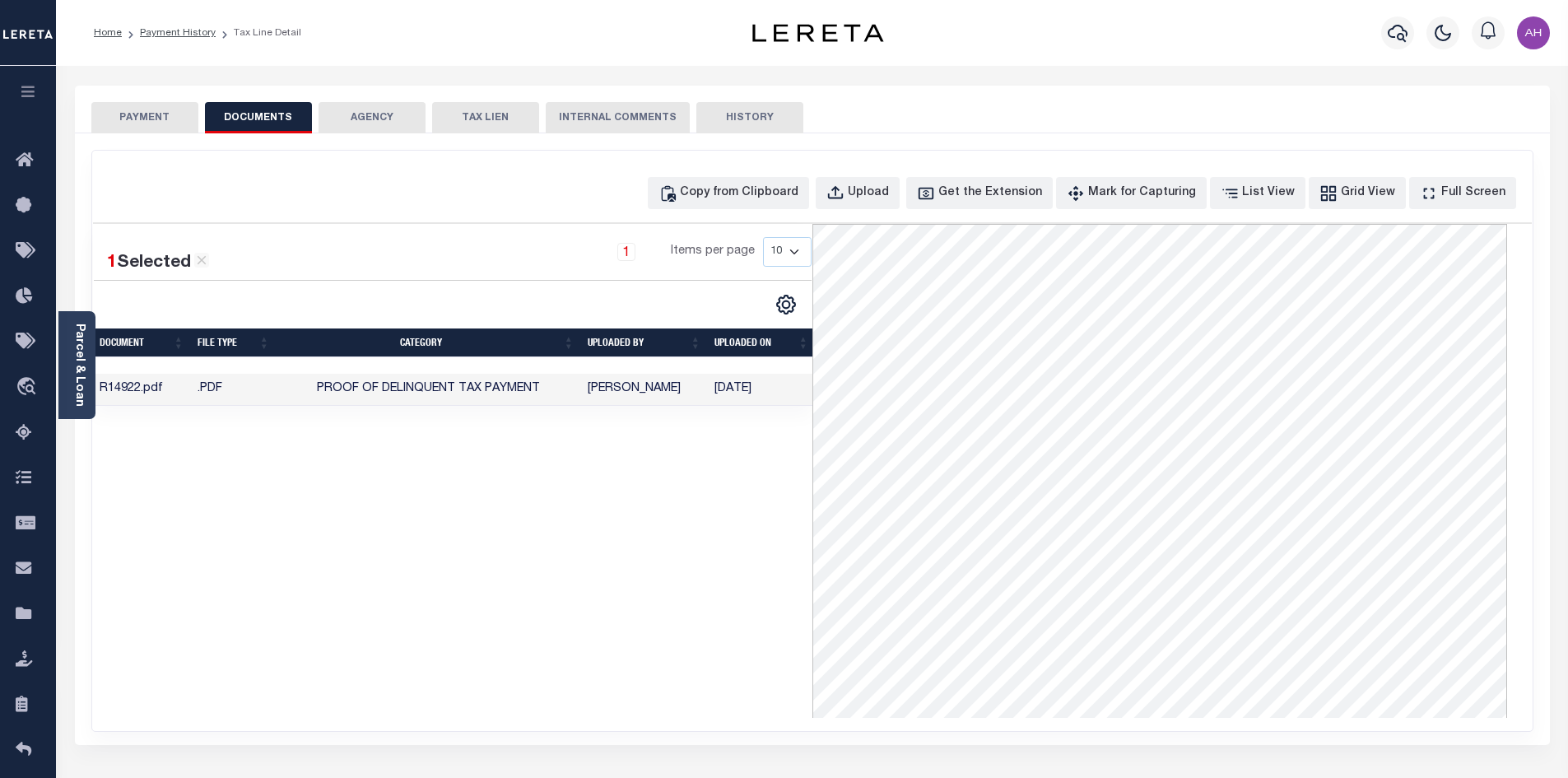
click at [168, 115] on button "PAYMENT" at bounding box center [144, 117] width 107 height 32
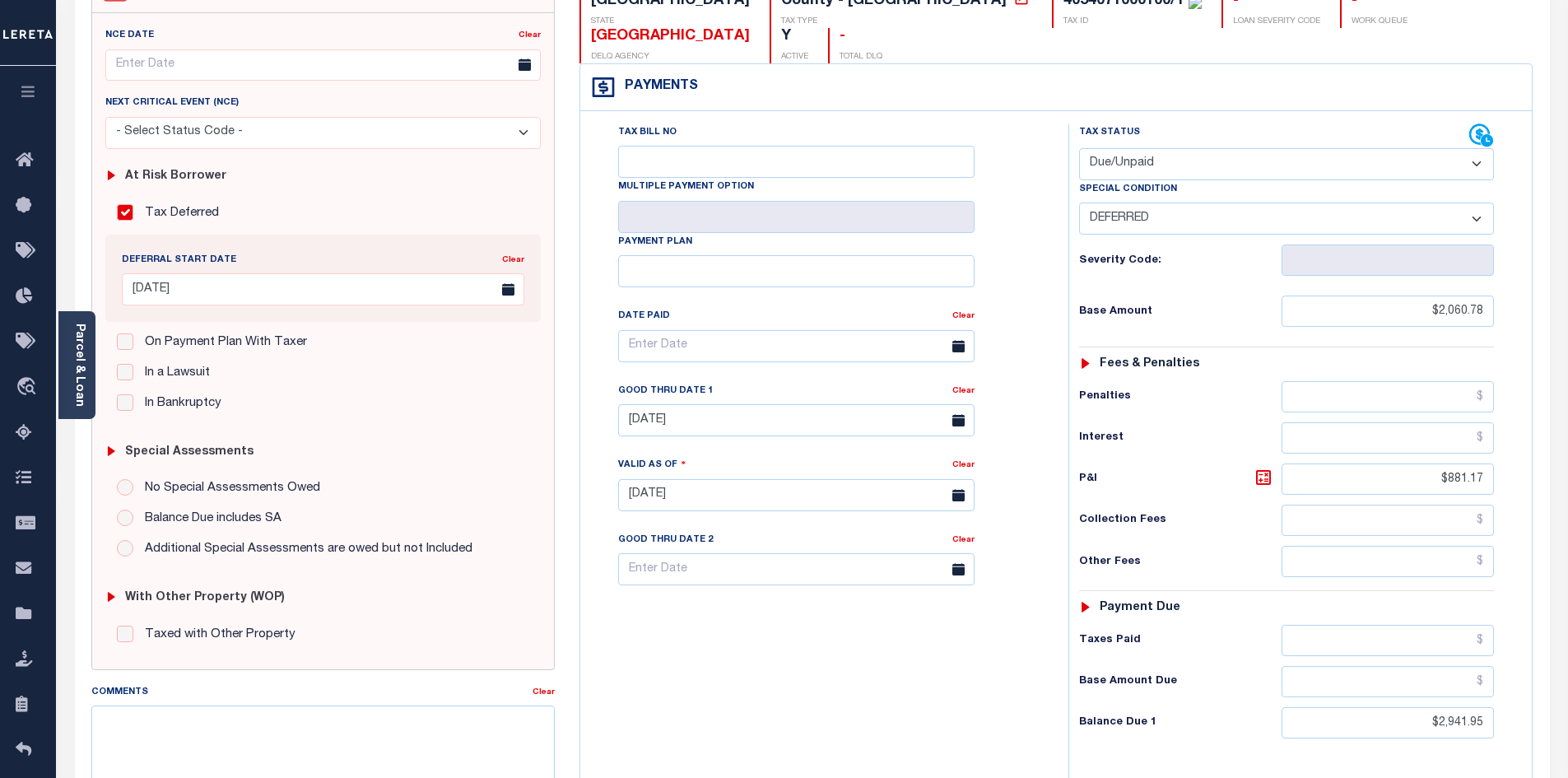
scroll to position [82, 0]
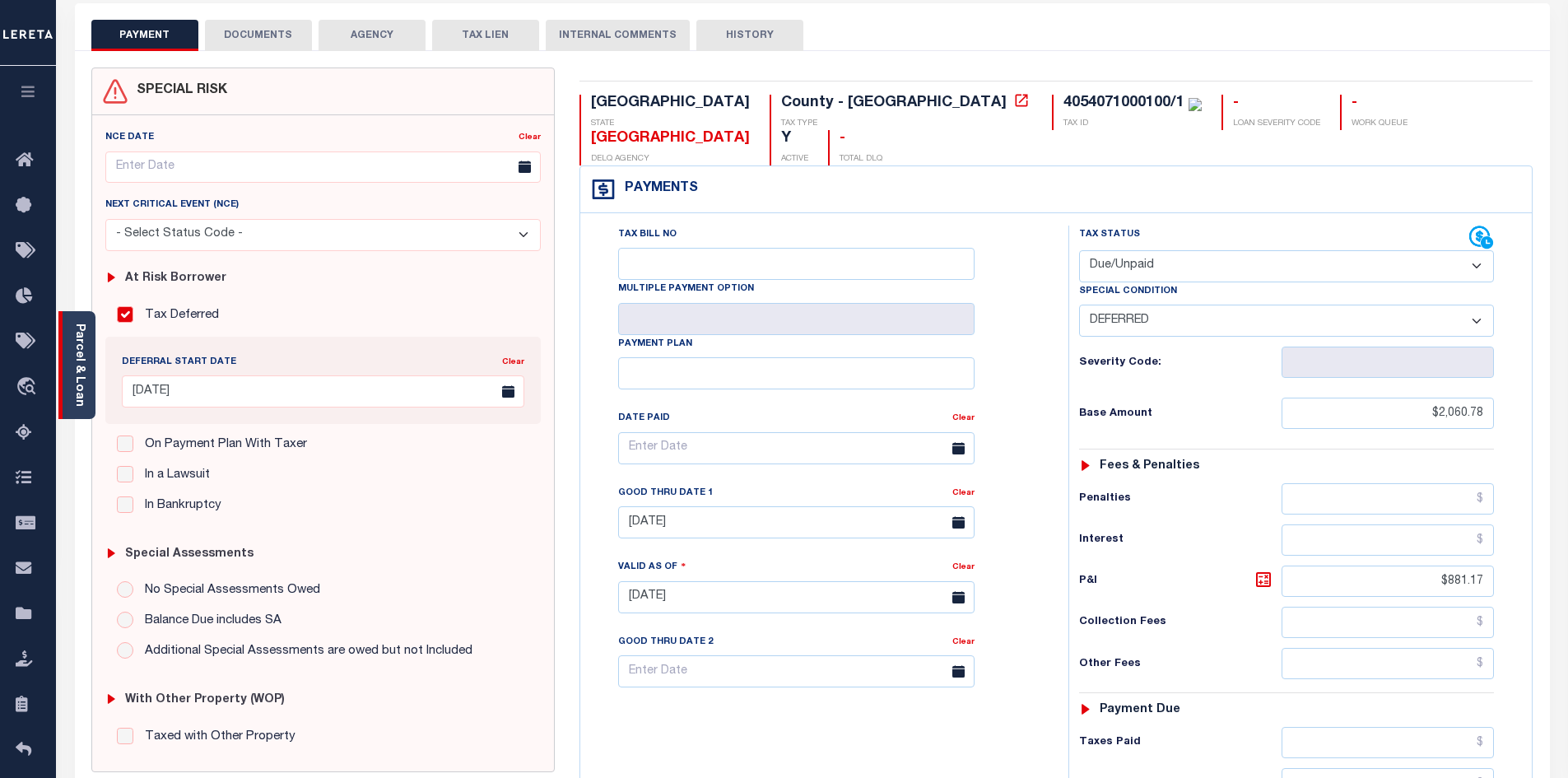
click at [77, 386] on link "Parcel & Loan" at bounding box center [78, 365] width 12 height 83
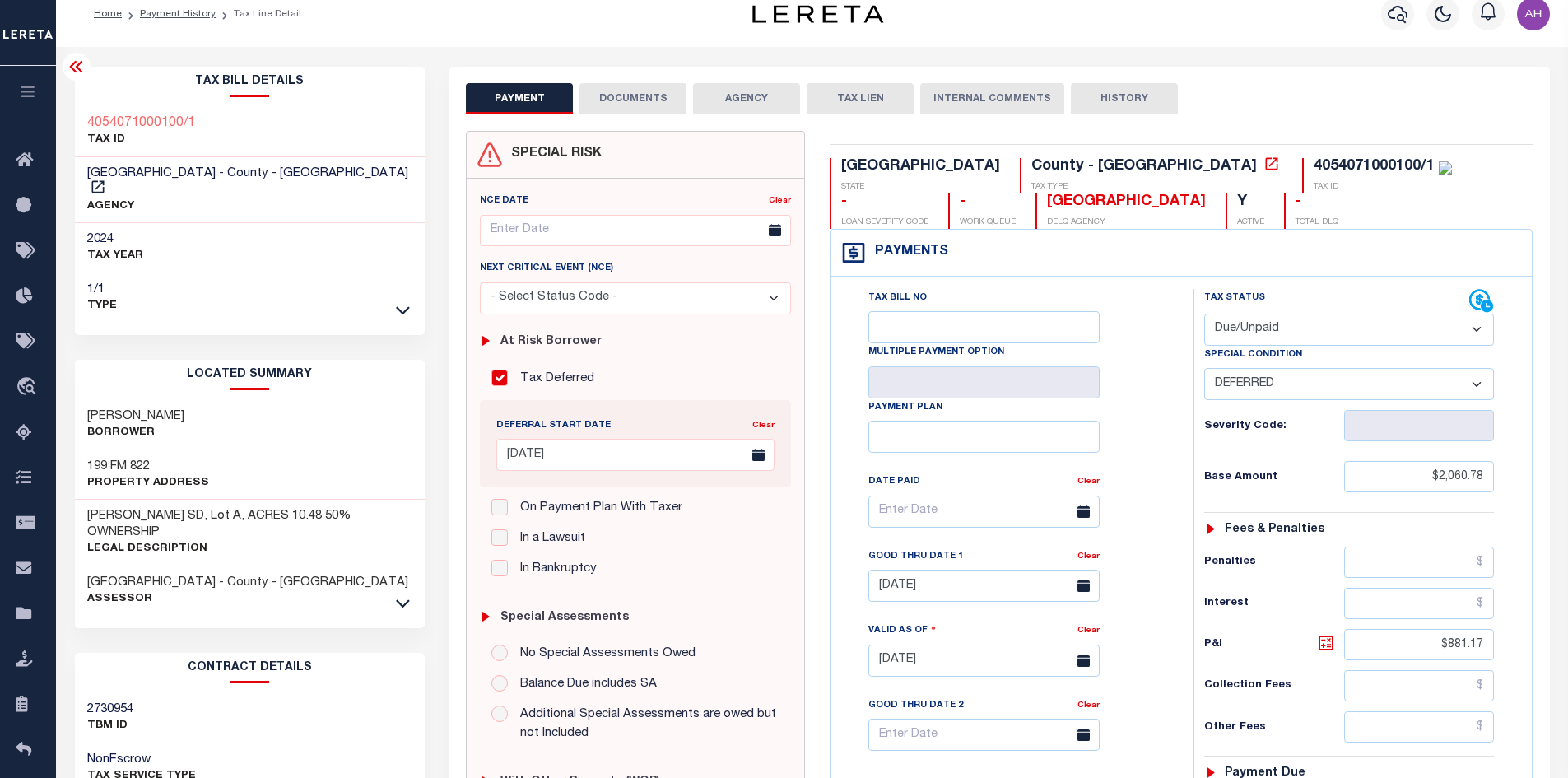
scroll to position [0, 0]
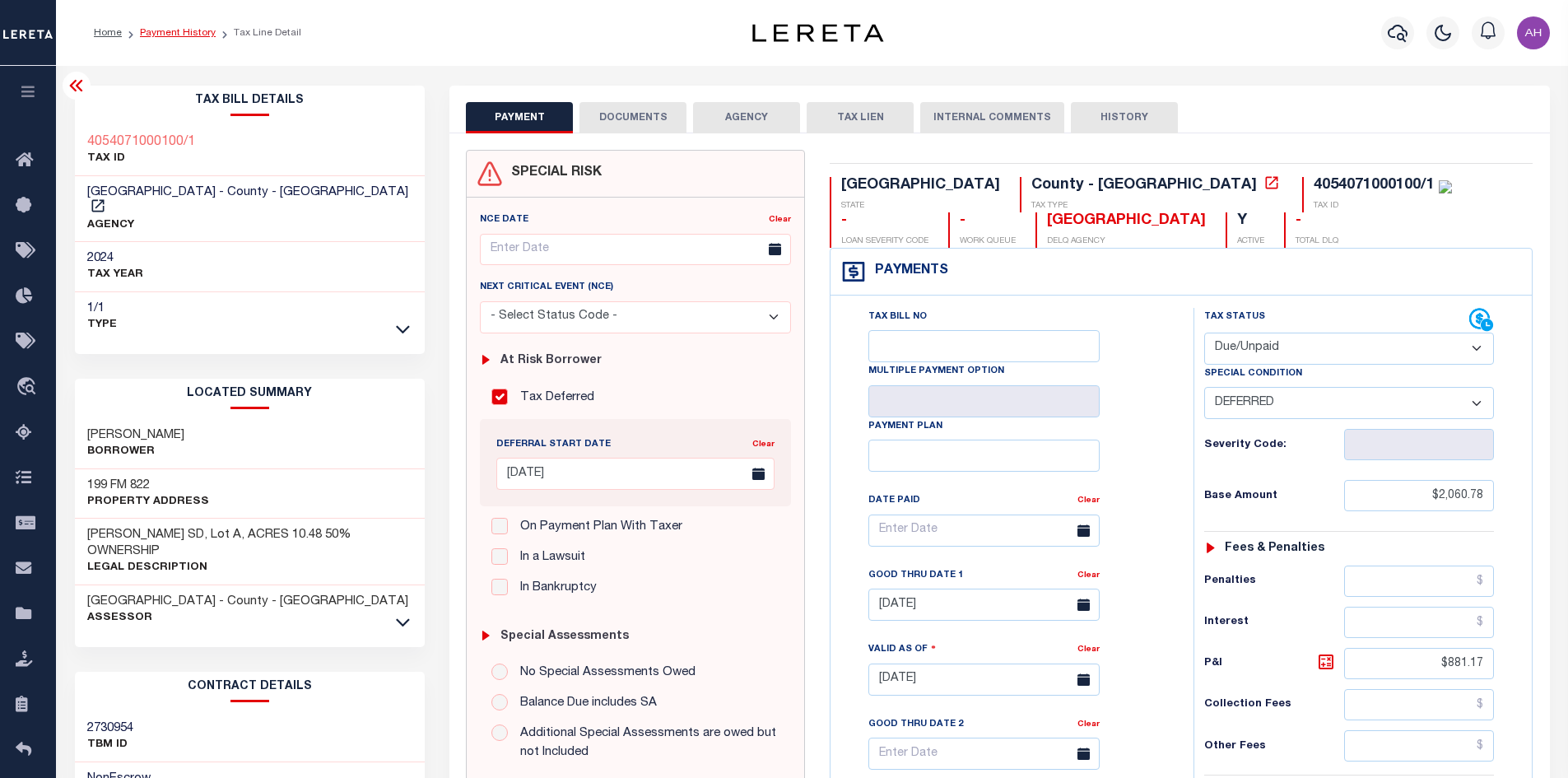
click at [177, 36] on link "Payment History" at bounding box center [177, 32] width 76 height 10
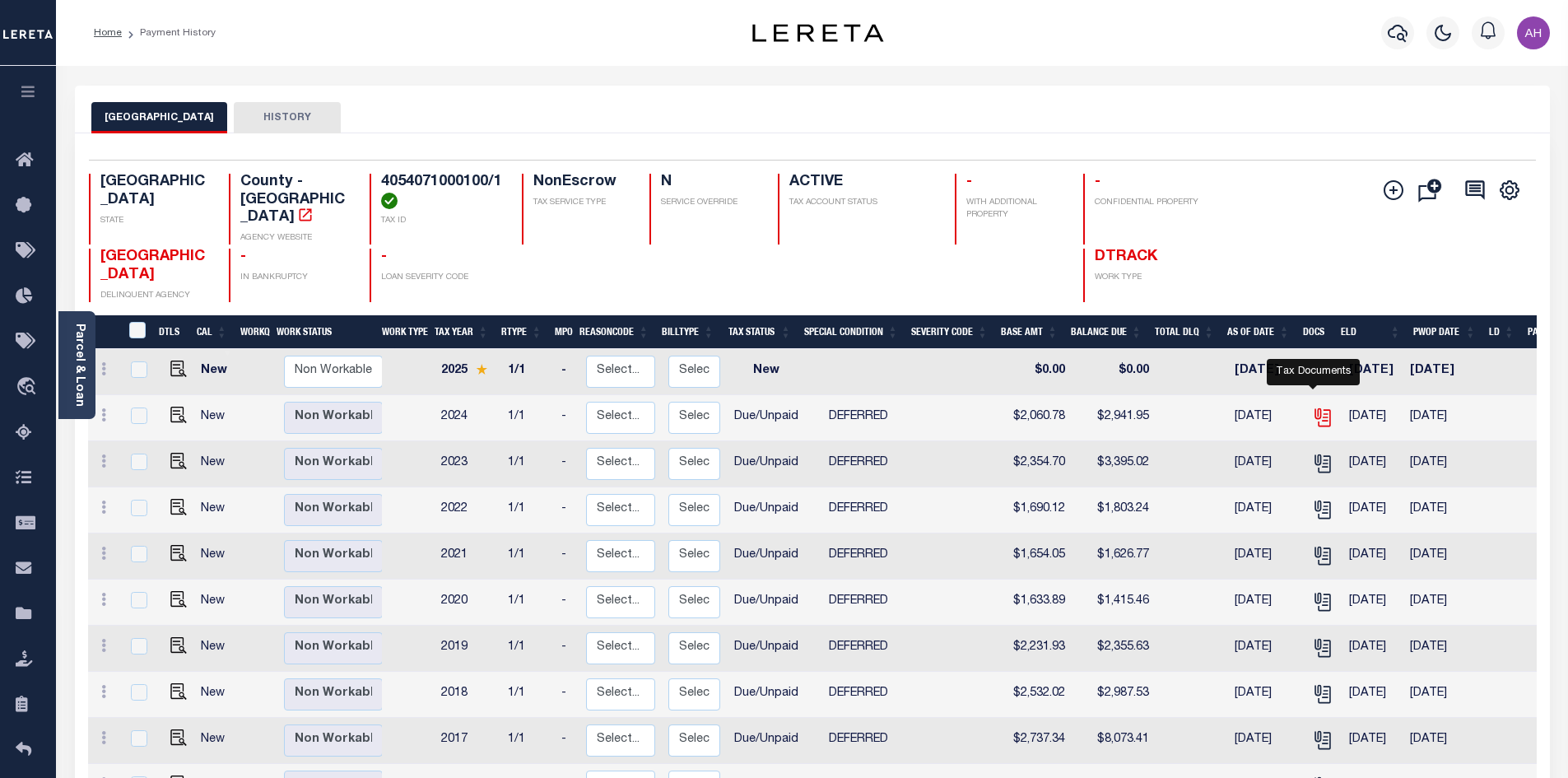
click at [1315, 408] on icon "" at bounding box center [1321, 414] width 14 height 14
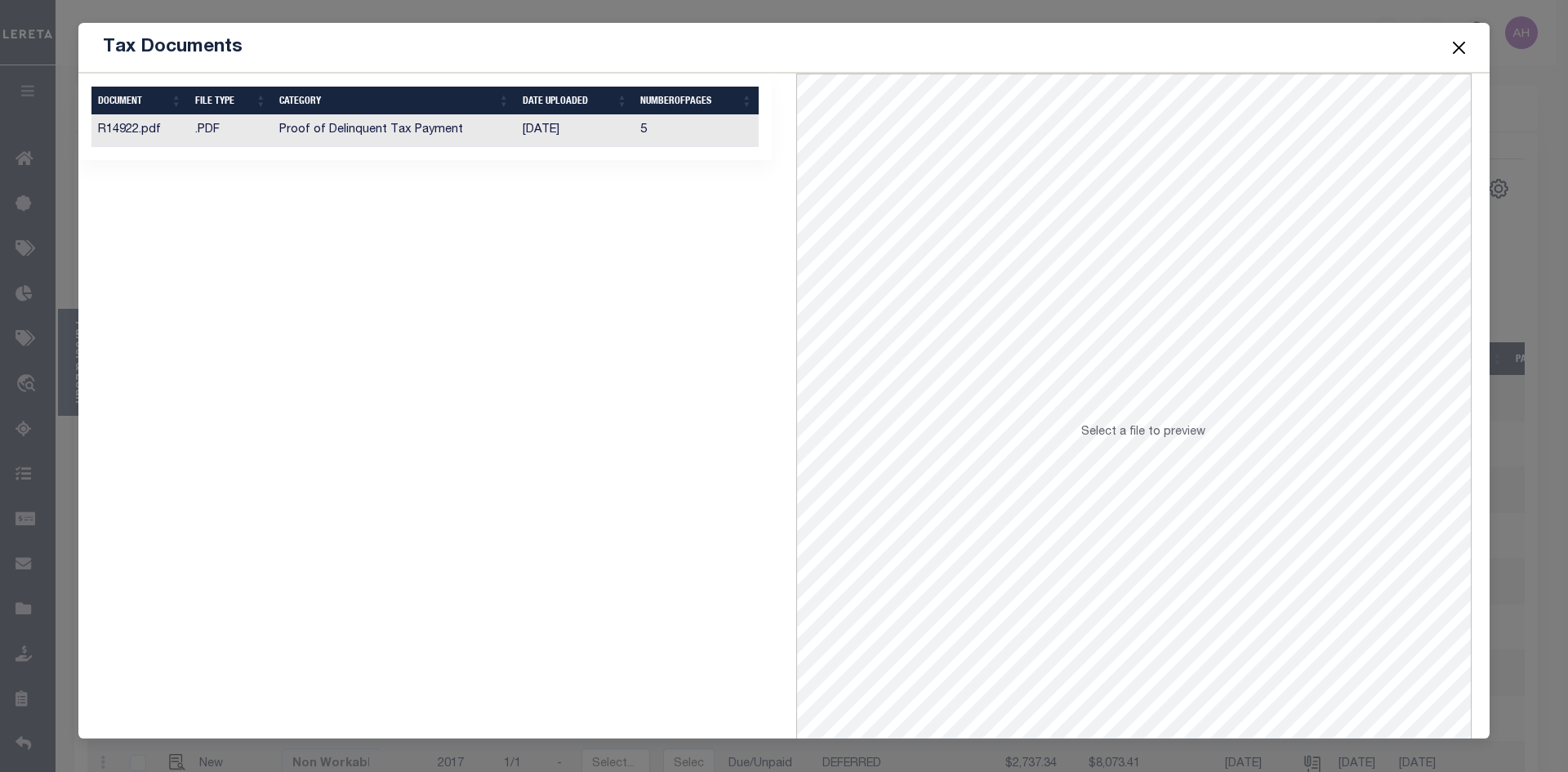
click at [596, 128] on td "[DATE]" at bounding box center [576, 131] width 118 height 32
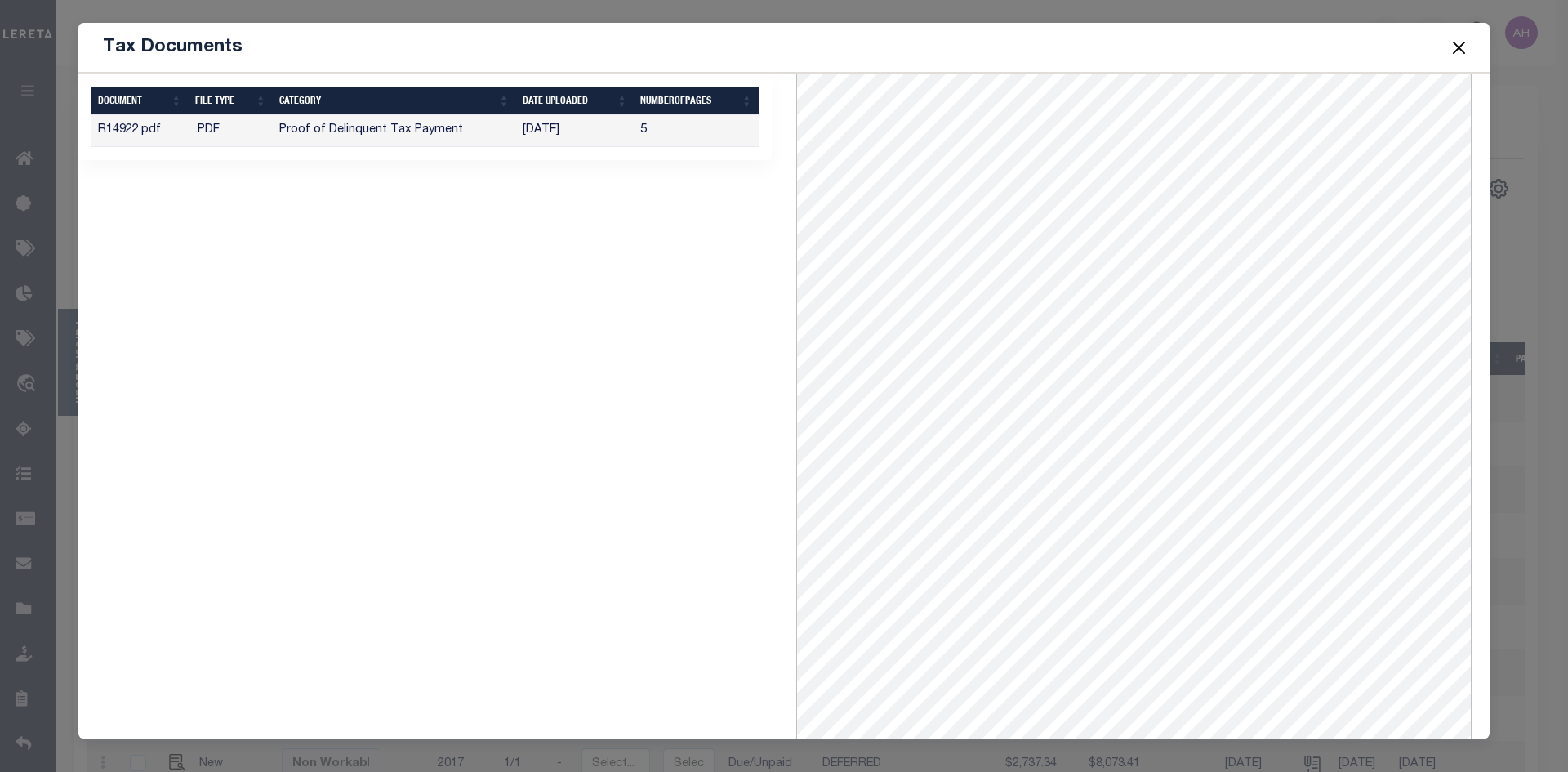
click at [1456, 50] on button "Close" at bounding box center [1460, 47] width 21 height 21
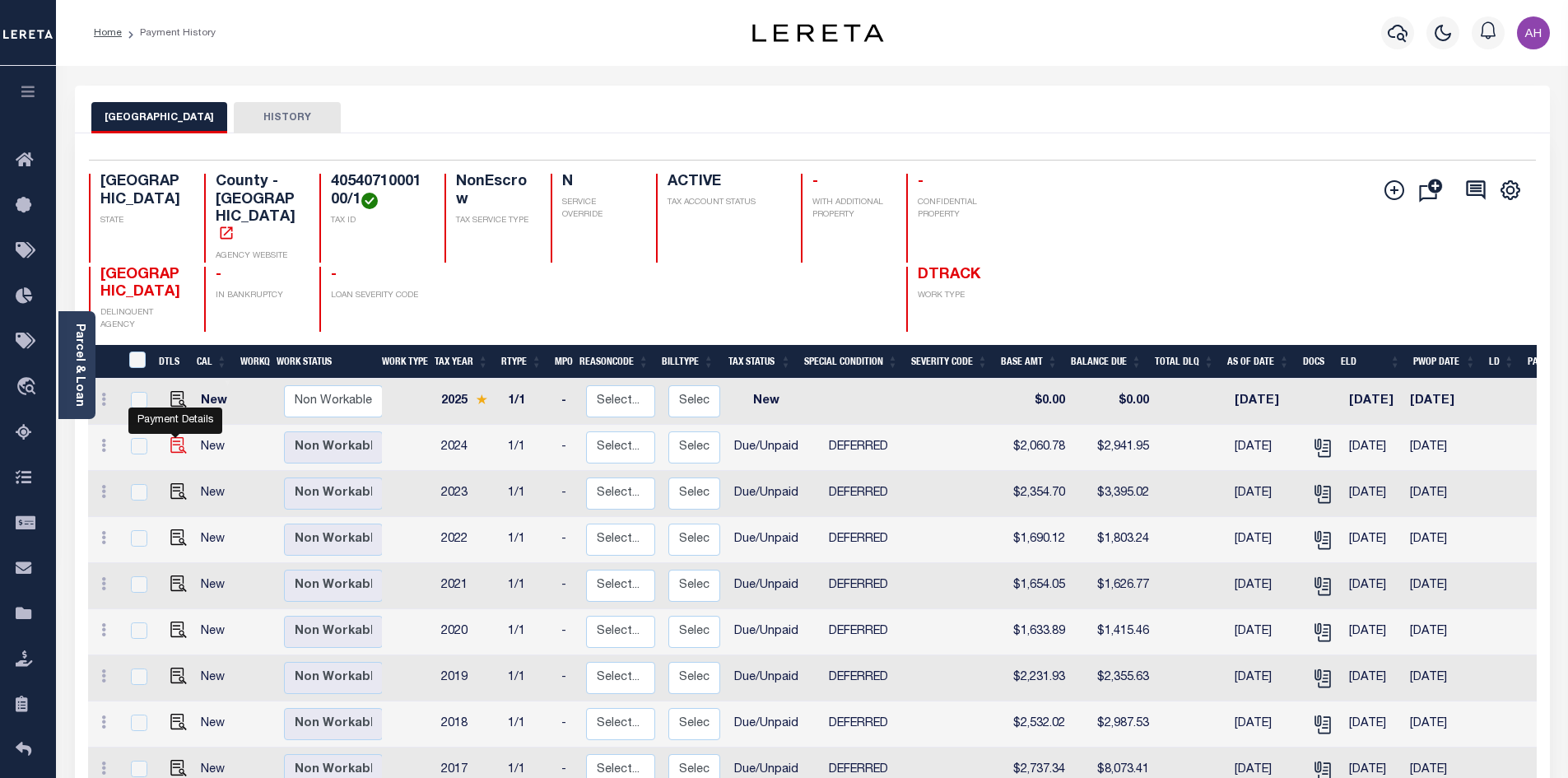
click at [177, 453] on img "" at bounding box center [178, 445] width 16 height 16
checkbox input "true"
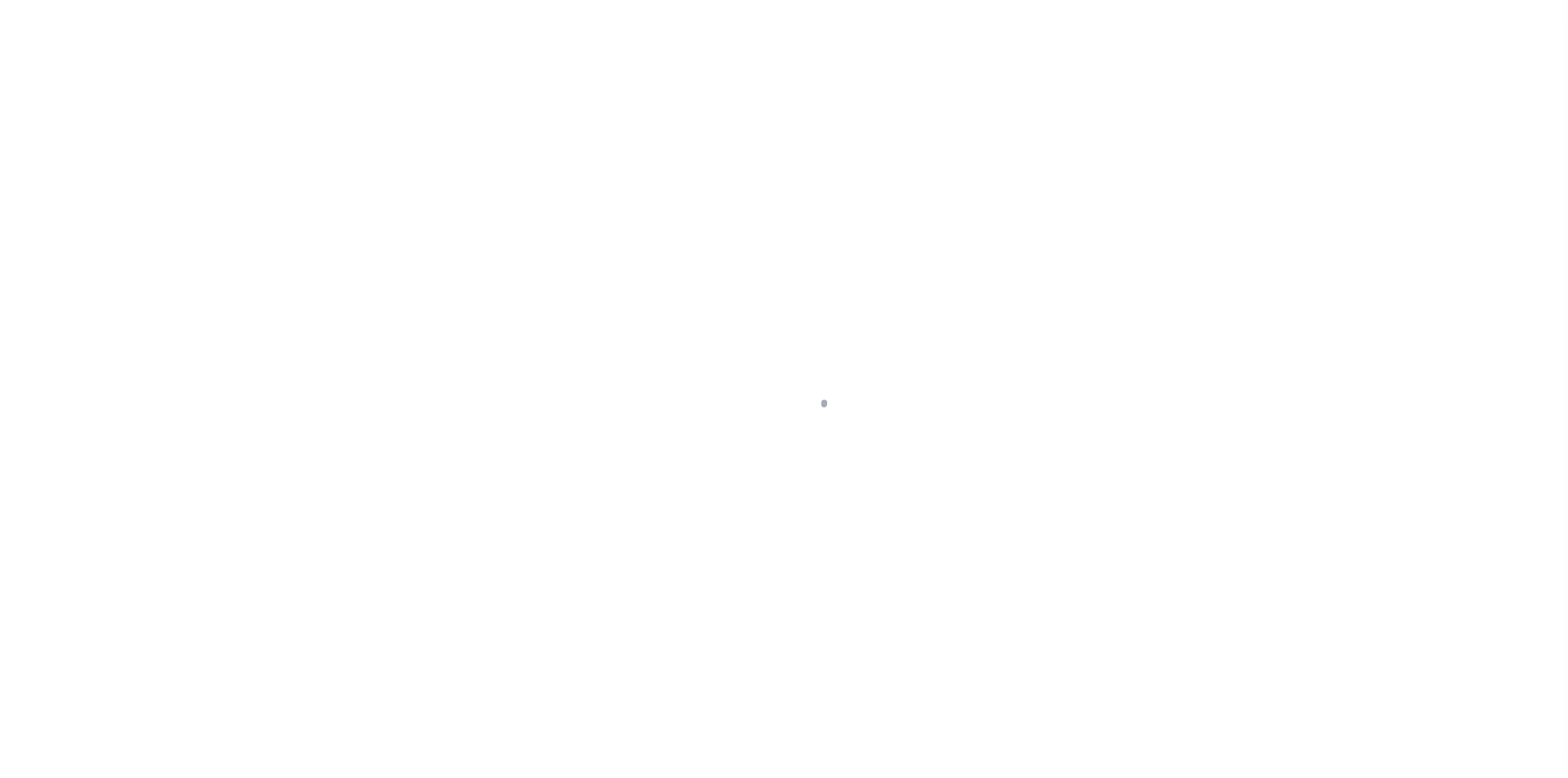
select select "DUE"
select select "6"
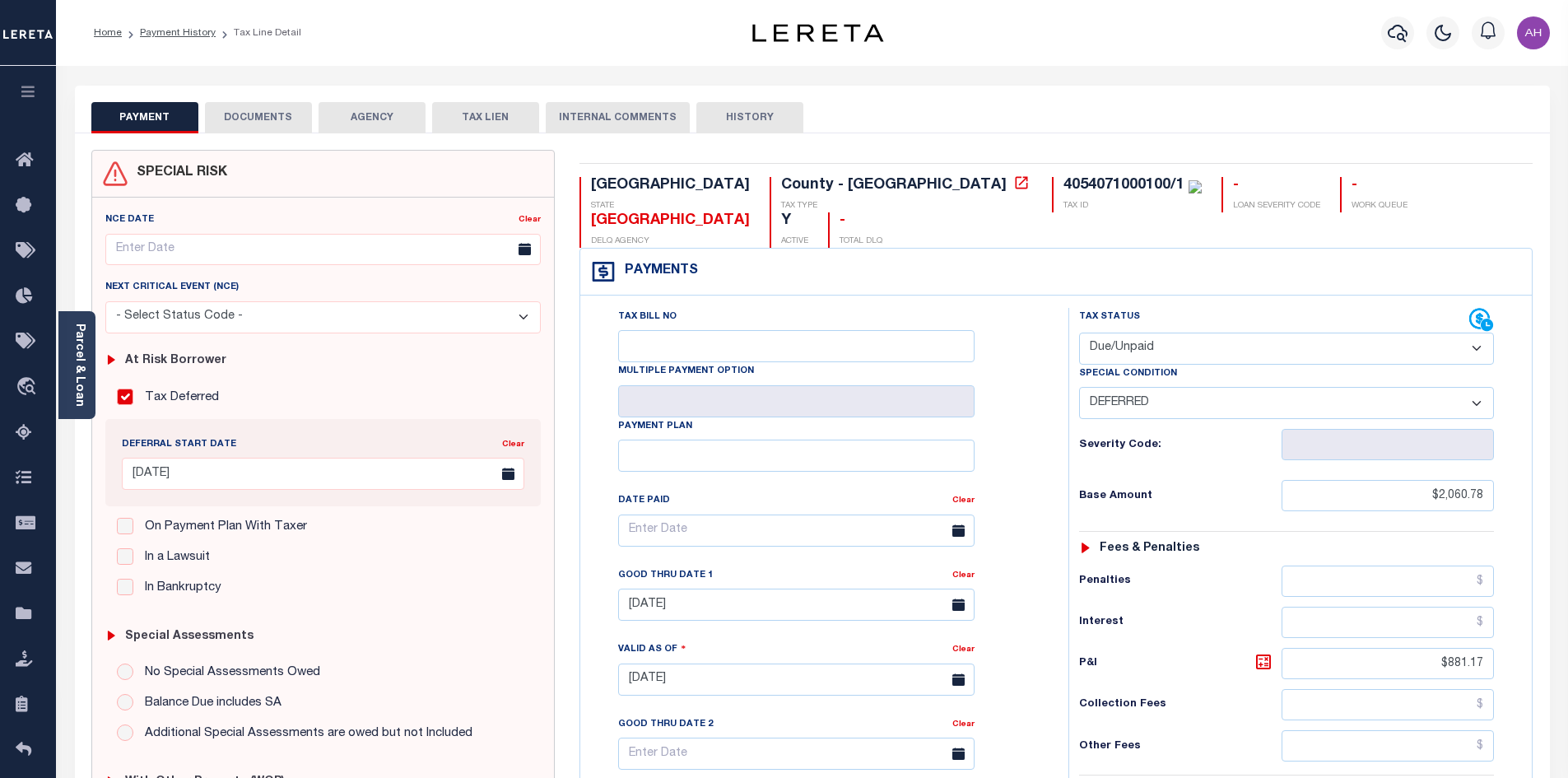
click at [242, 114] on button "DOCUMENTS" at bounding box center [258, 117] width 107 height 32
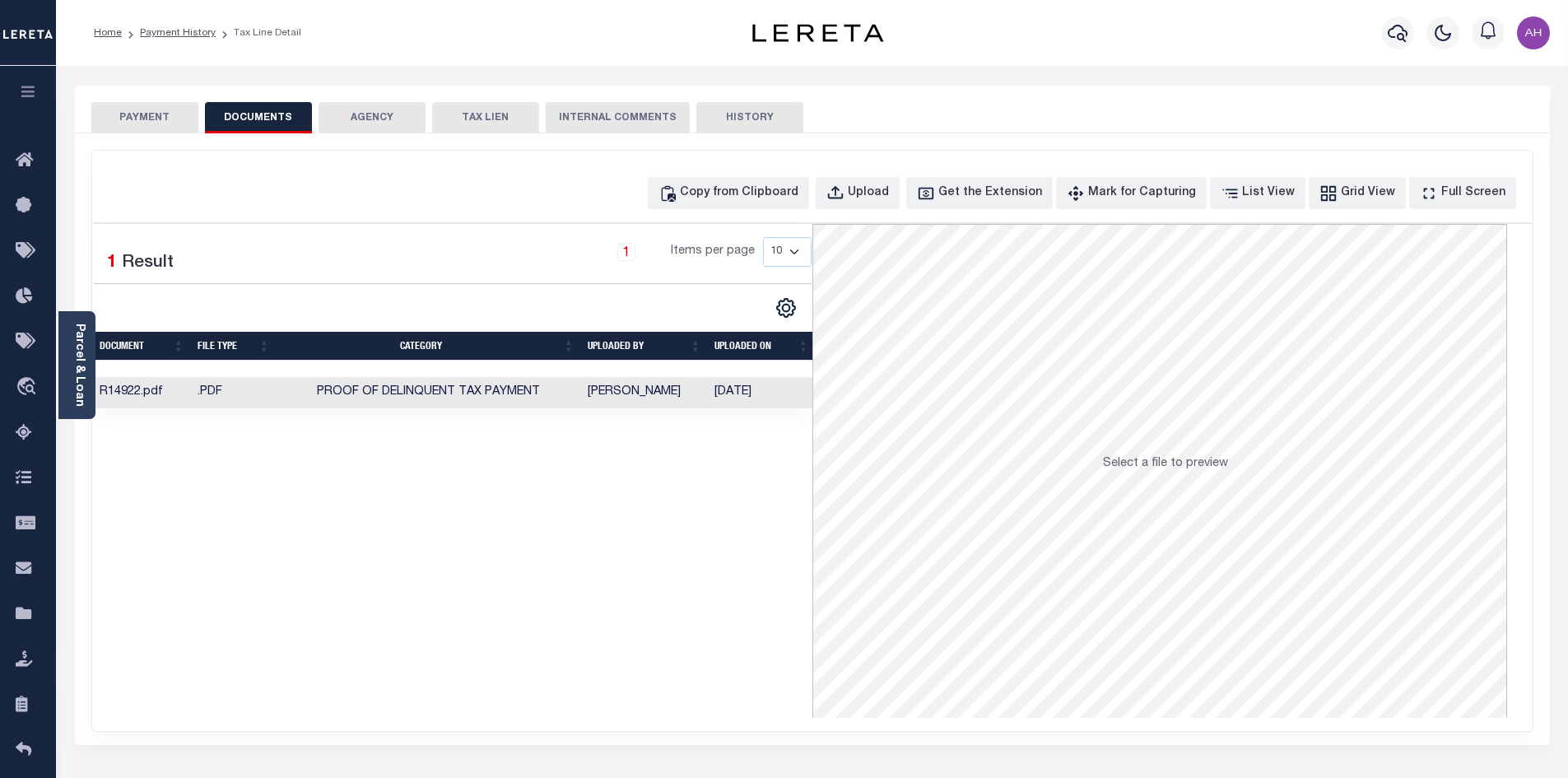
click at [567, 392] on td "Proof of Delinquent Tax Payment" at bounding box center [429, 394] width 304 height 32
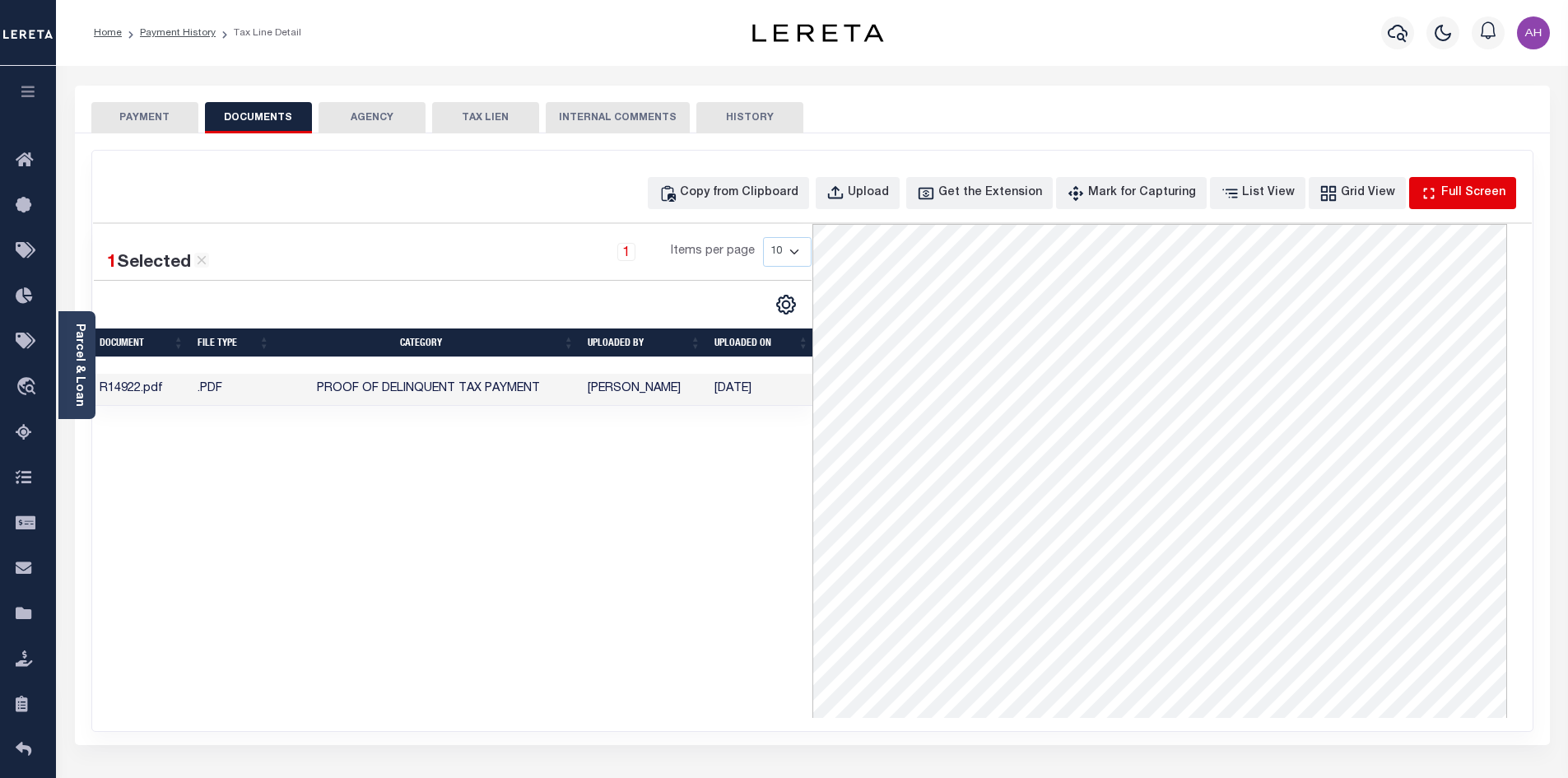
click at [1482, 192] on div "Full Screen" at bounding box center [1473, 194] width 64 height 18
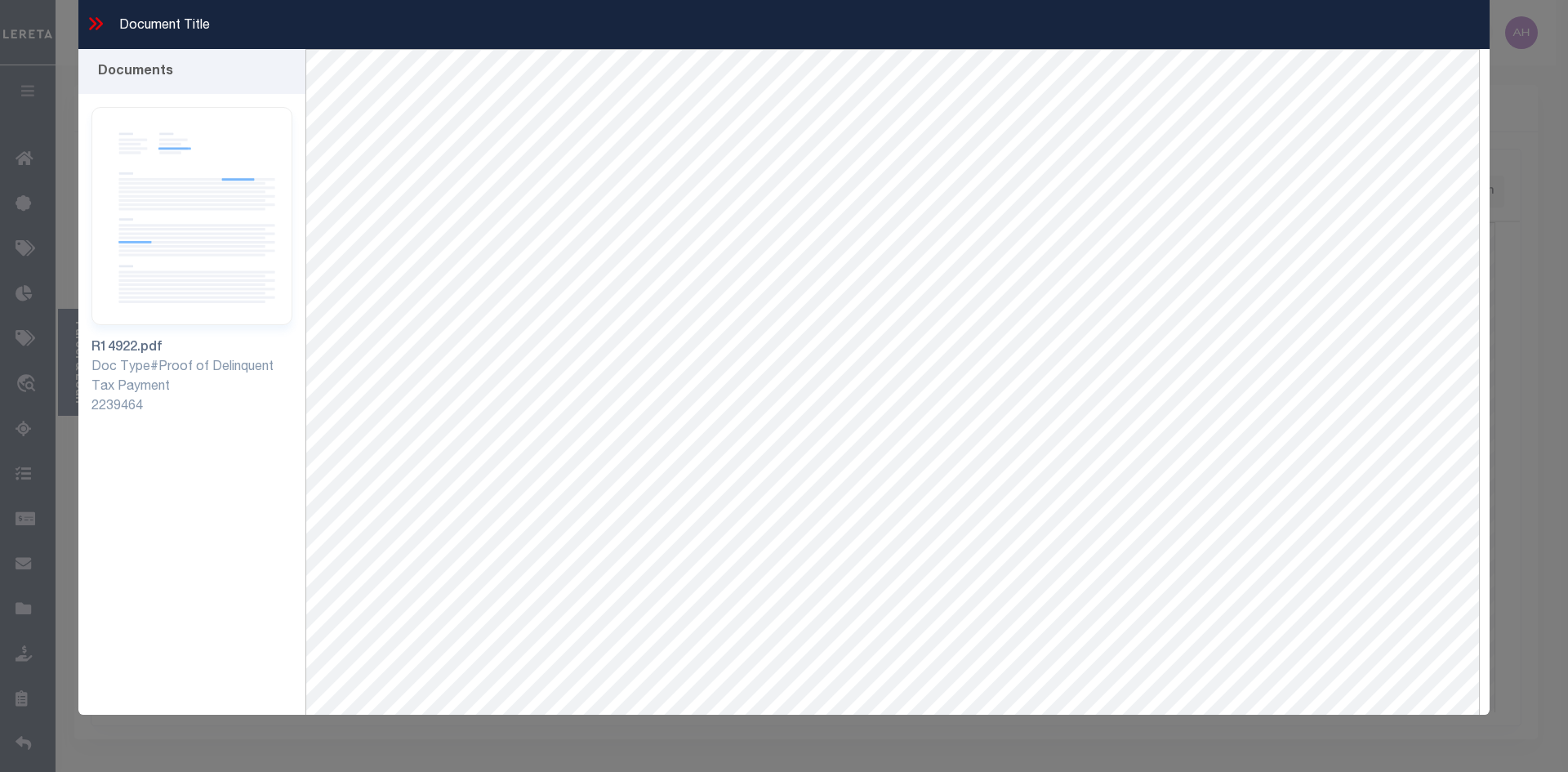
click at [93, 21] on icon at bounding box center [93, 23] width 7 height 13
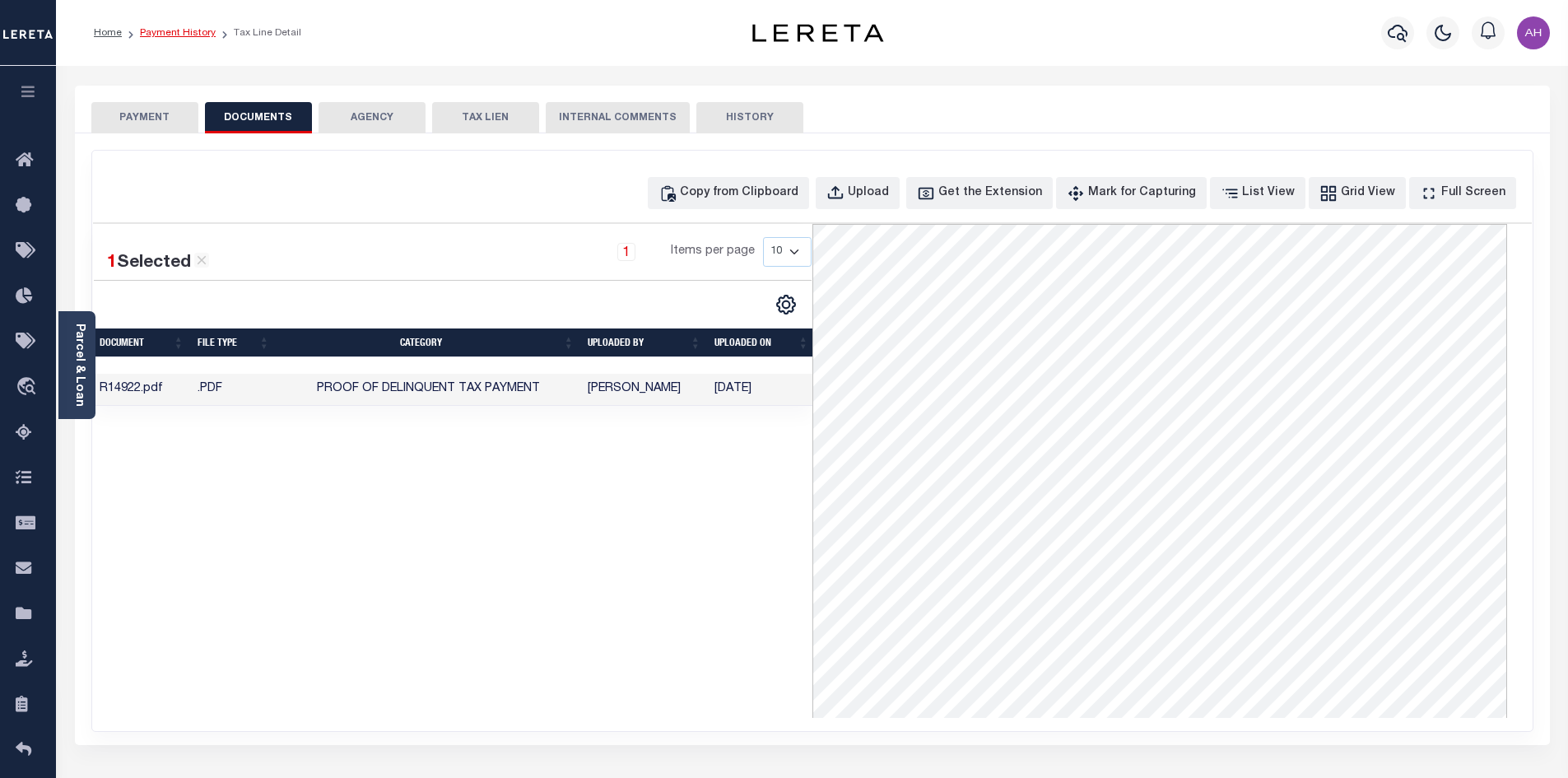
click at [168, 31] on link "Payment History" at bounding box center [177, 32] width 76 height 10
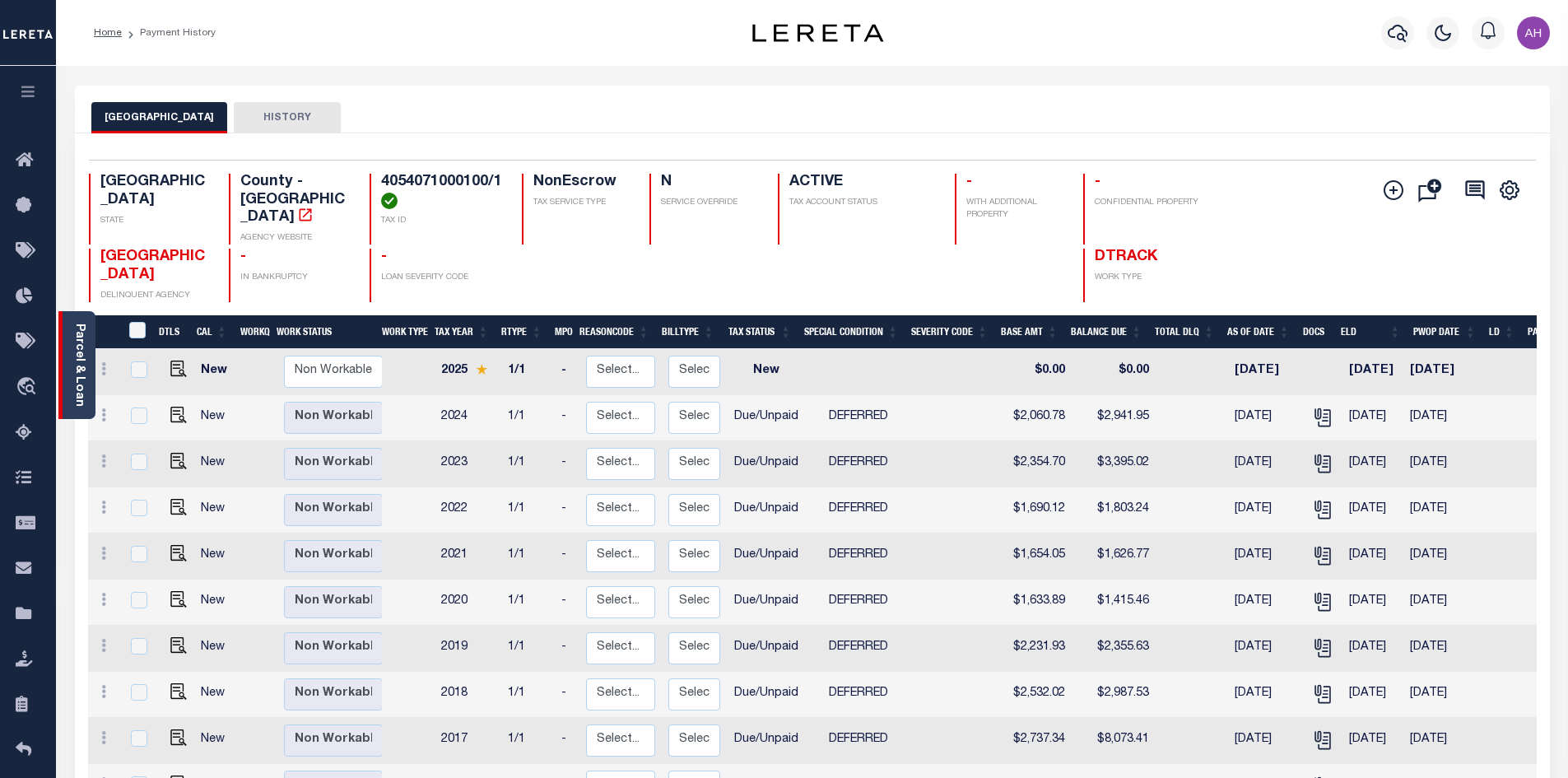
click at [85, 381] on link "Parcel & Loan" at bounding box center [78, 365] width 12 height 83
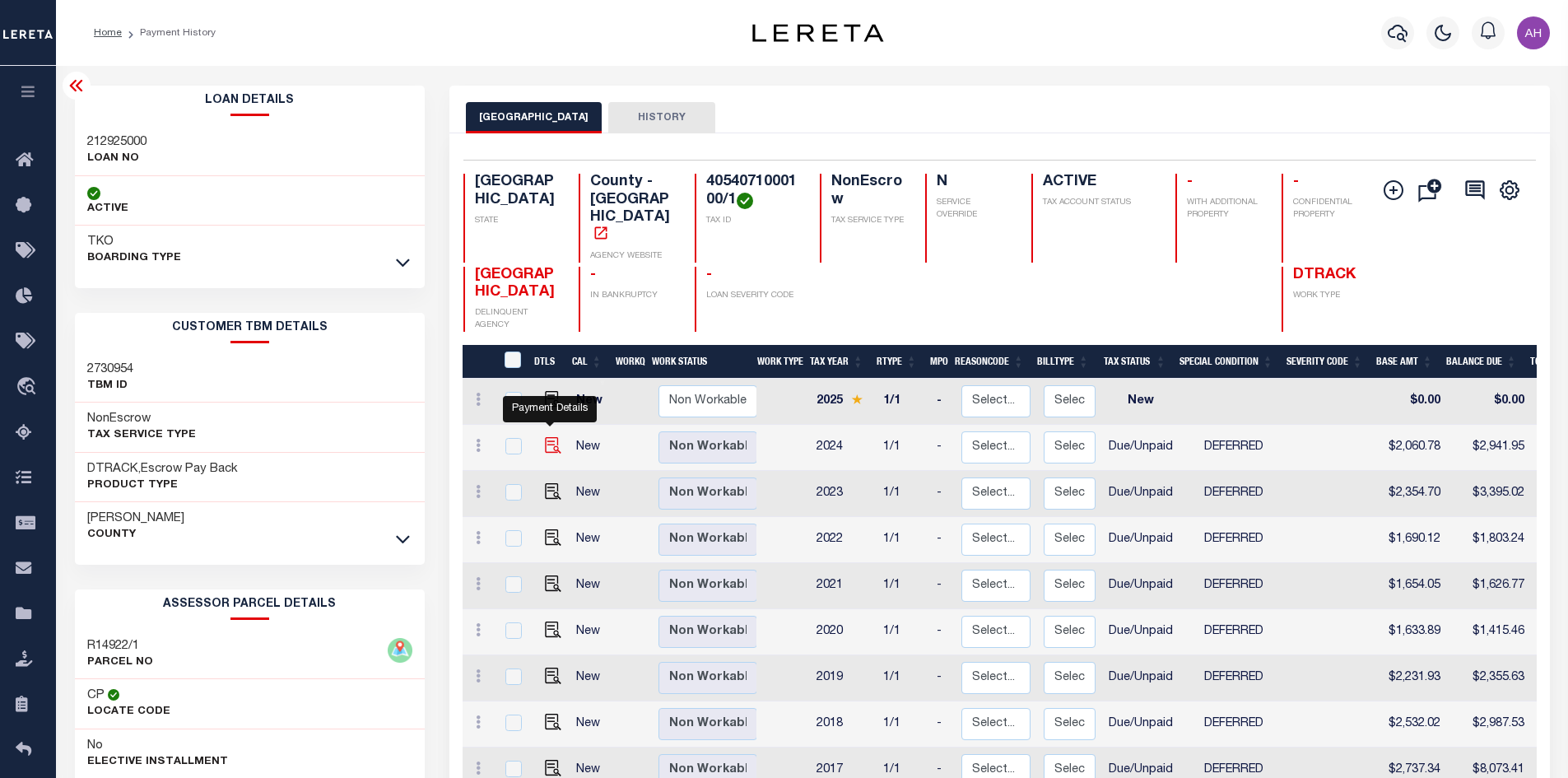
click at [547, 437] on img "" at bounding box center [553, 445] width 16 height 16
checkbox input "true"
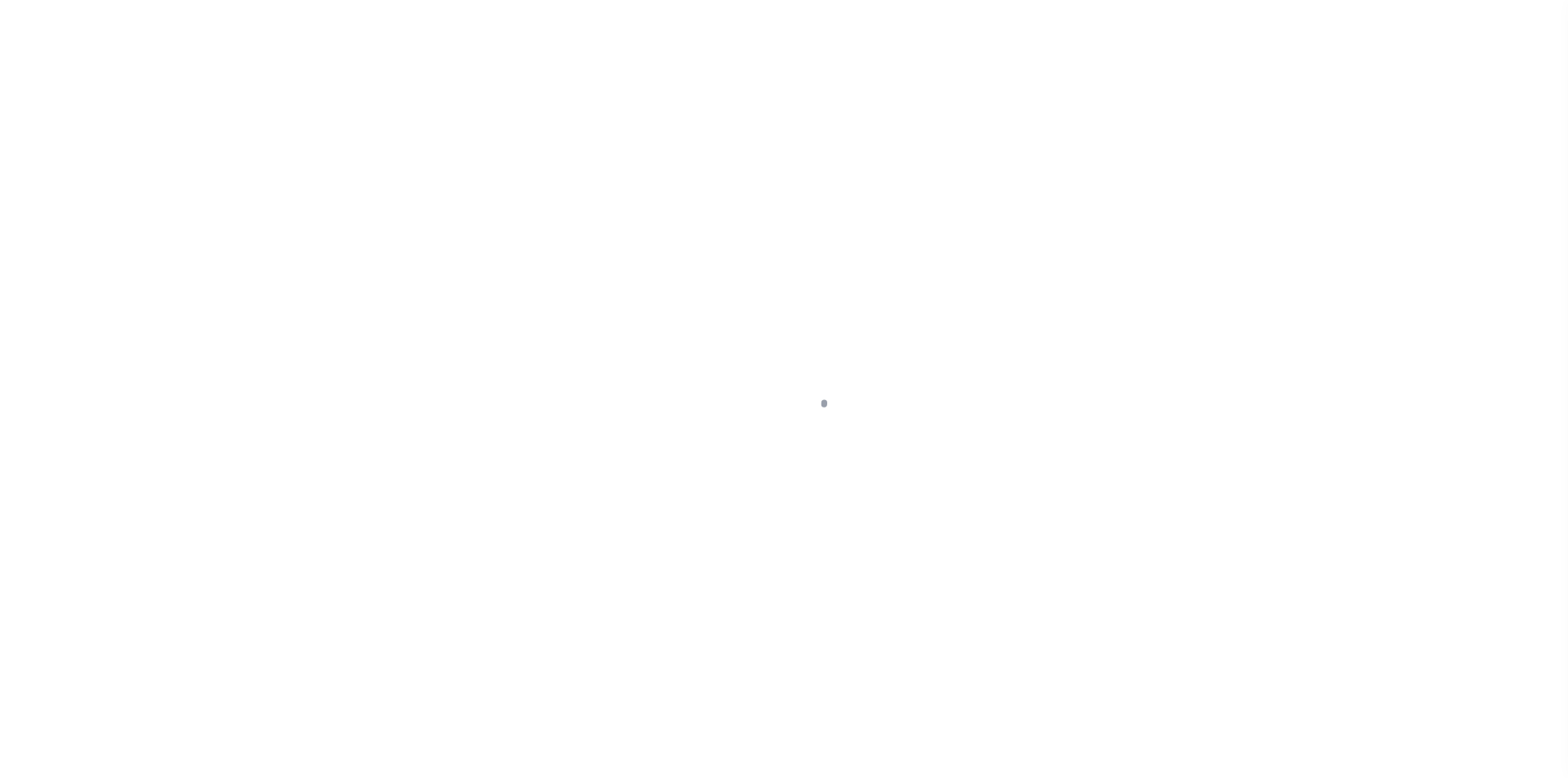
select select "DUE"
select select "6"
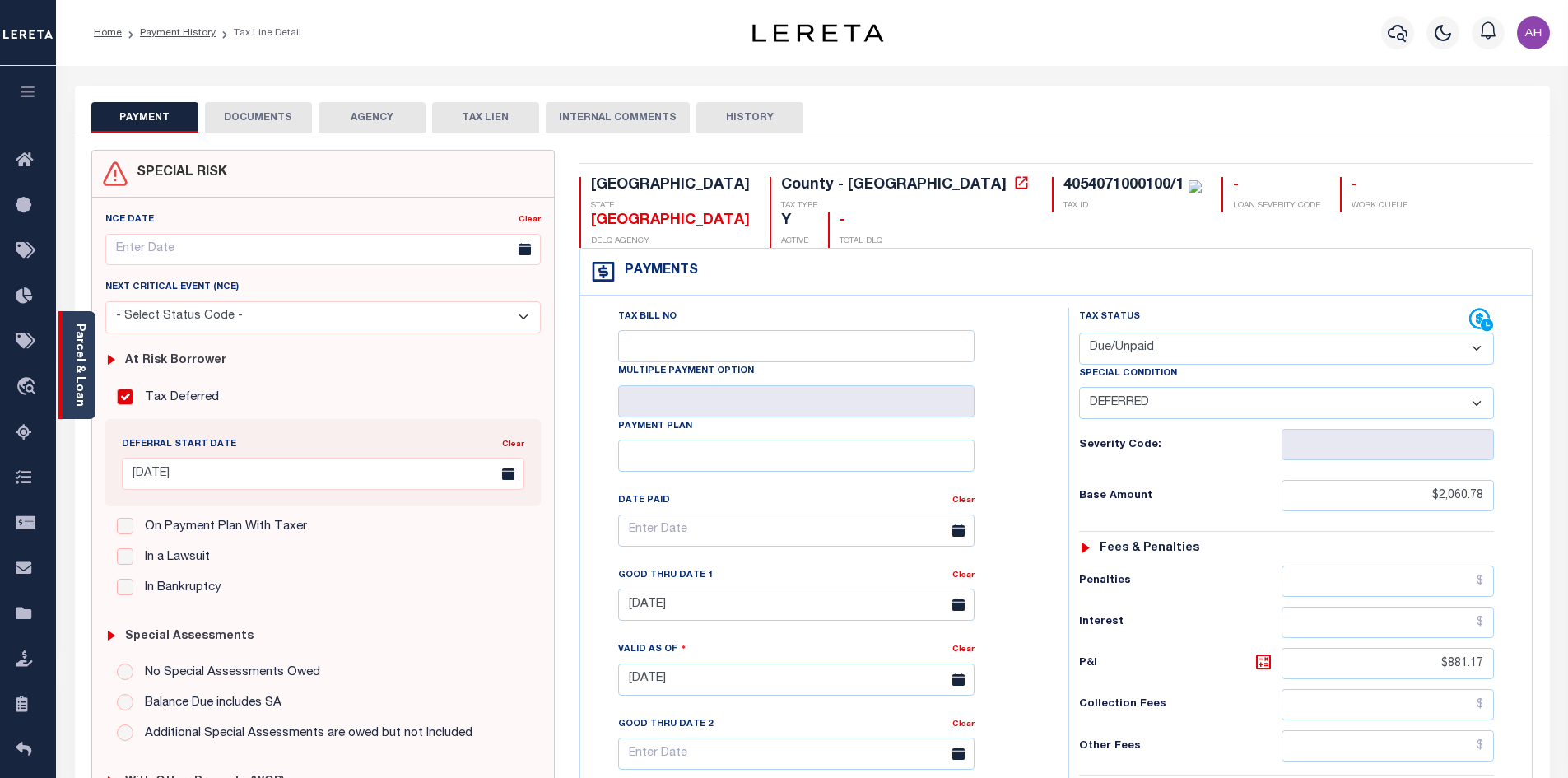
click at [77, 362] on link "Parcel & Loan" at bounding box center [78, 365] width 12 height 83
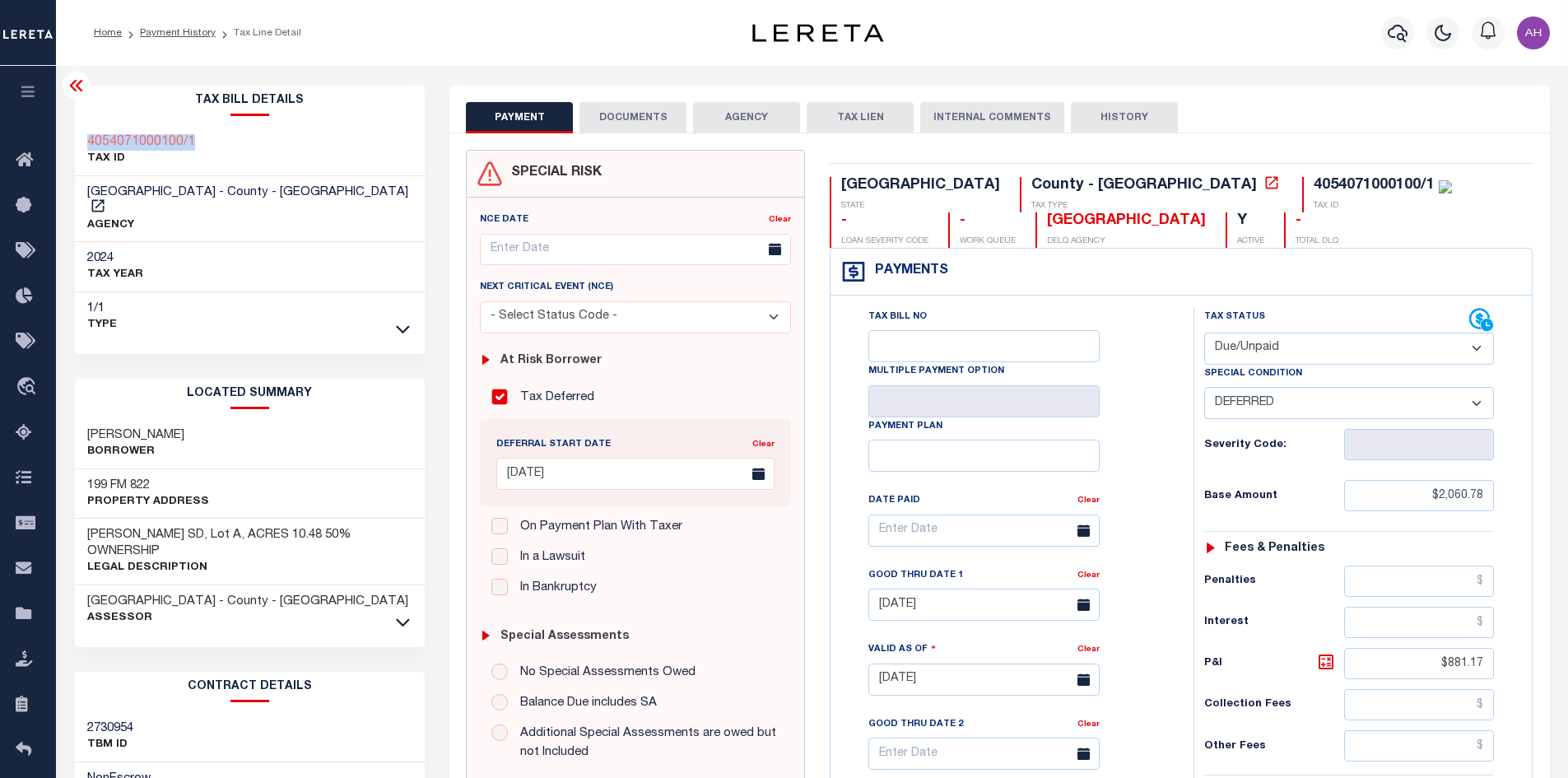
drag, startPoint x: 214, startPoint y: 143, endPoint x: 86, endPoint y: 130, distance: 128.7
click at [86, 130] on div "4054071000100/1 TAX ID" at bounding box center [249, 151] width 350 height 50
copy h3 "4054071000100/1"
click at [173, 25] on li "Payment History" at bounding box center [168, 32] width 94 height 14
click at [177, 33] on link "Payment History" at bounding box center [177, 32] width 76 height 10
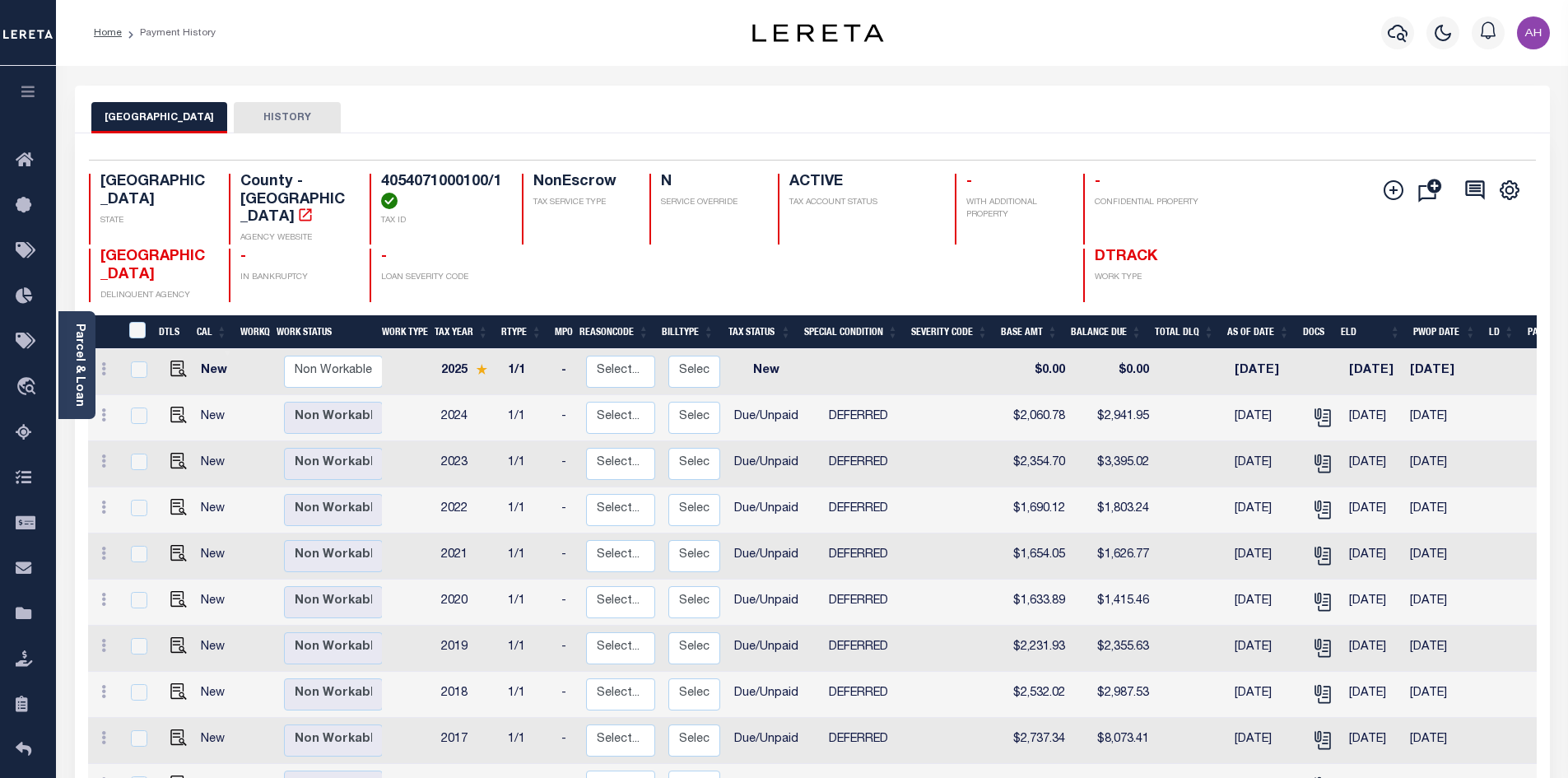
scroll to position [240, 0]
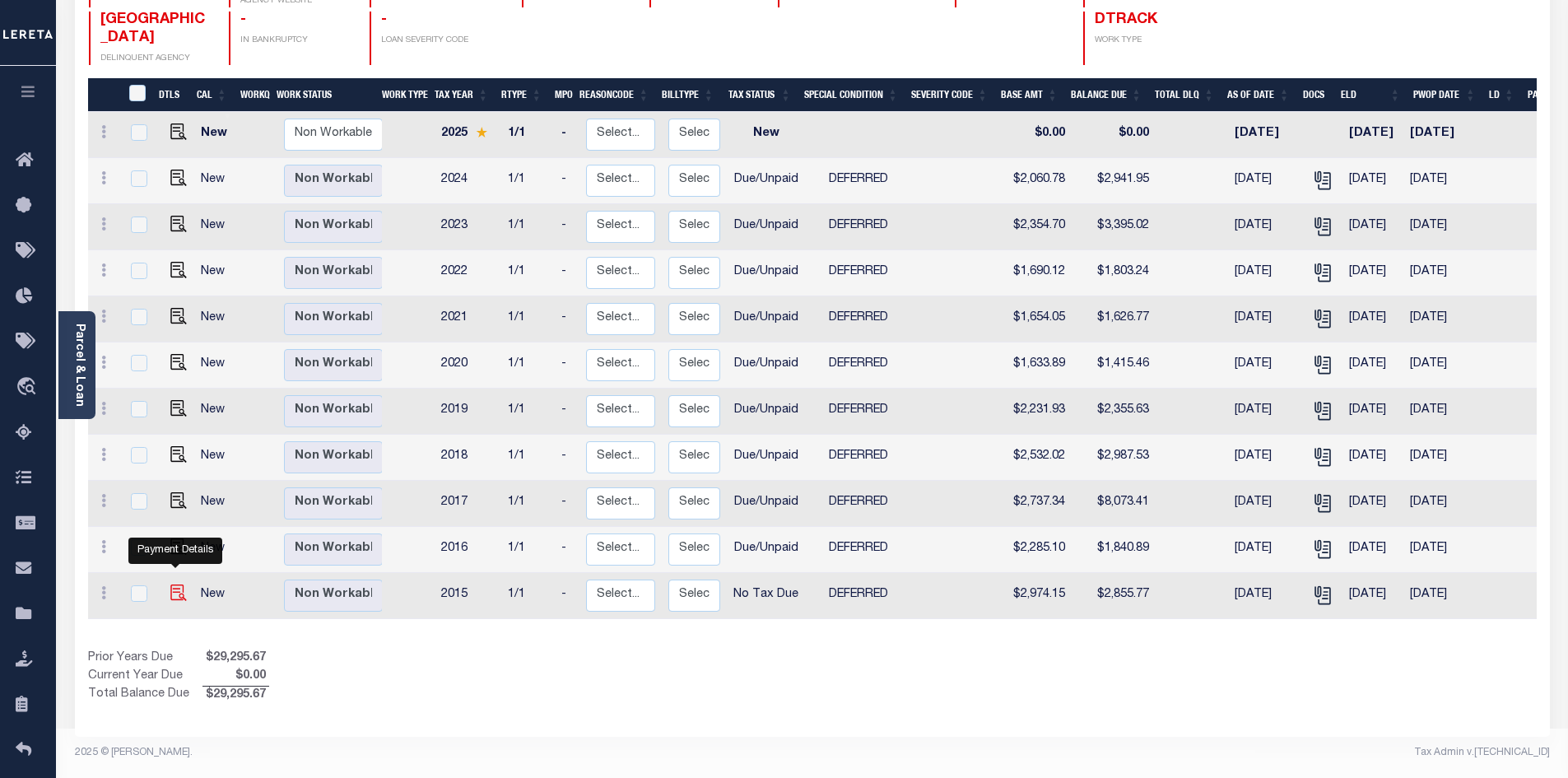
click at [176, 584] on img "" at bounding box center [178, 593] width 16 height 16
checkbox input "true"
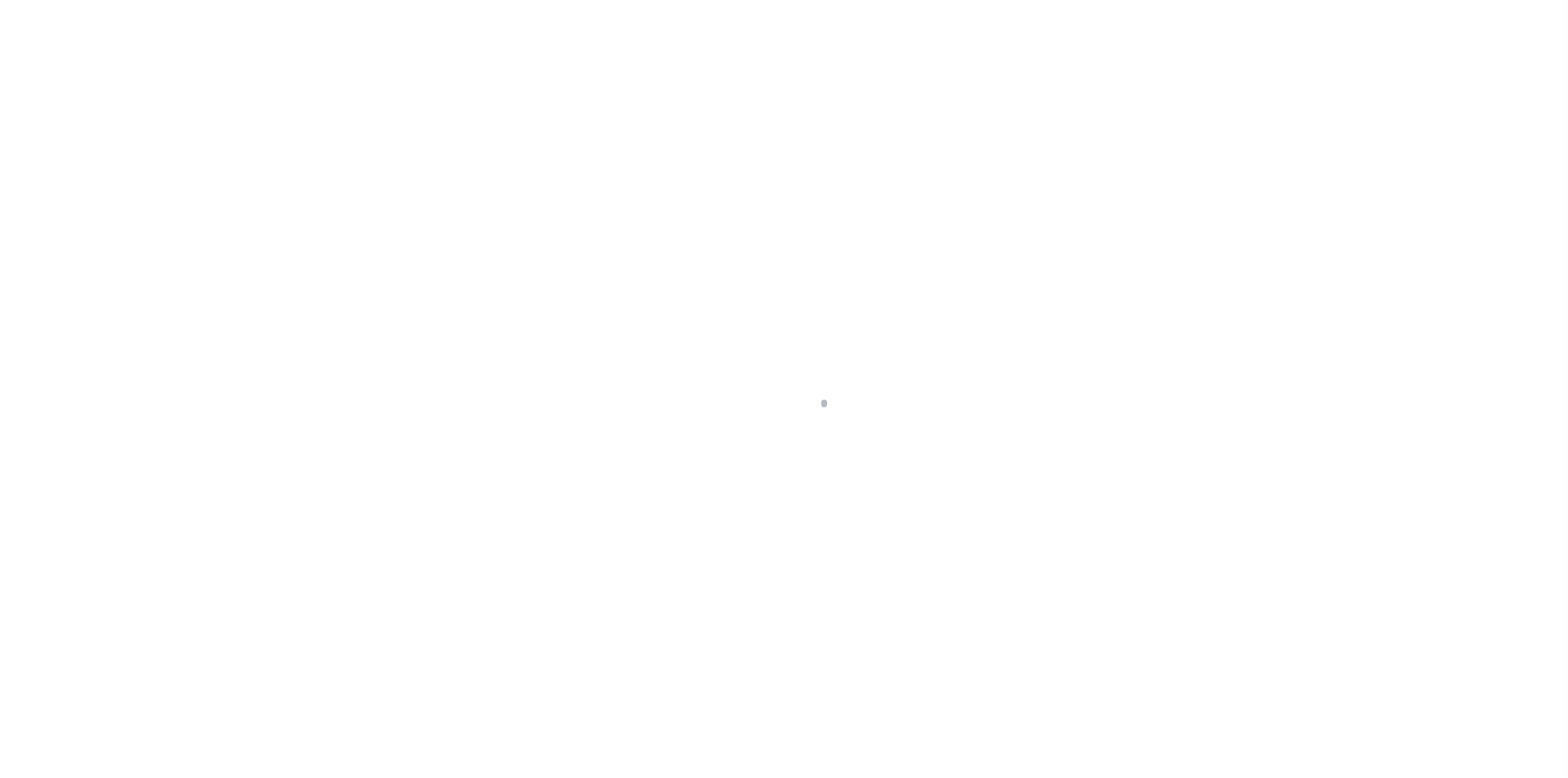
select select "NTX"
select select "6"
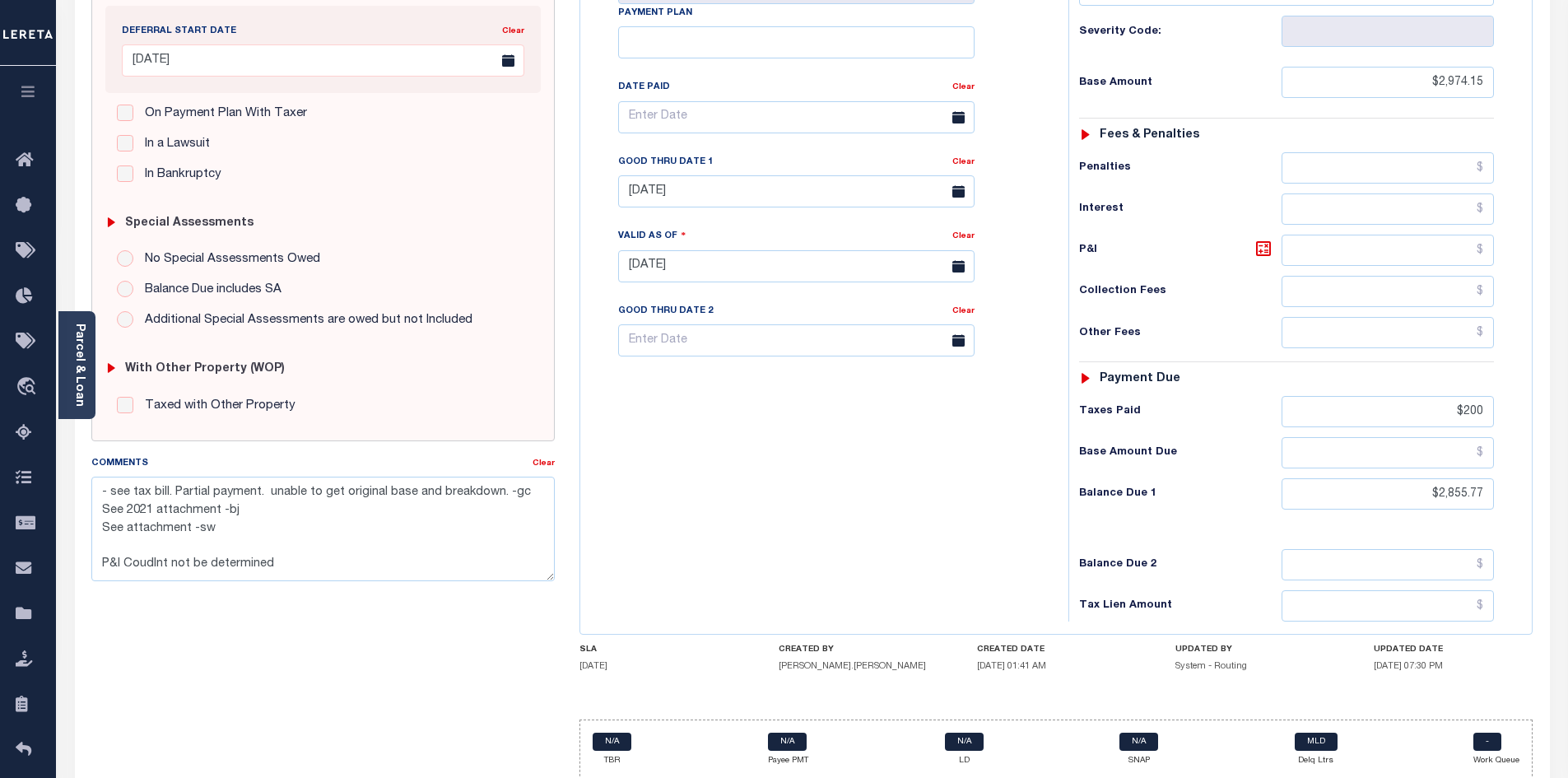
scroll to position [434, 0]
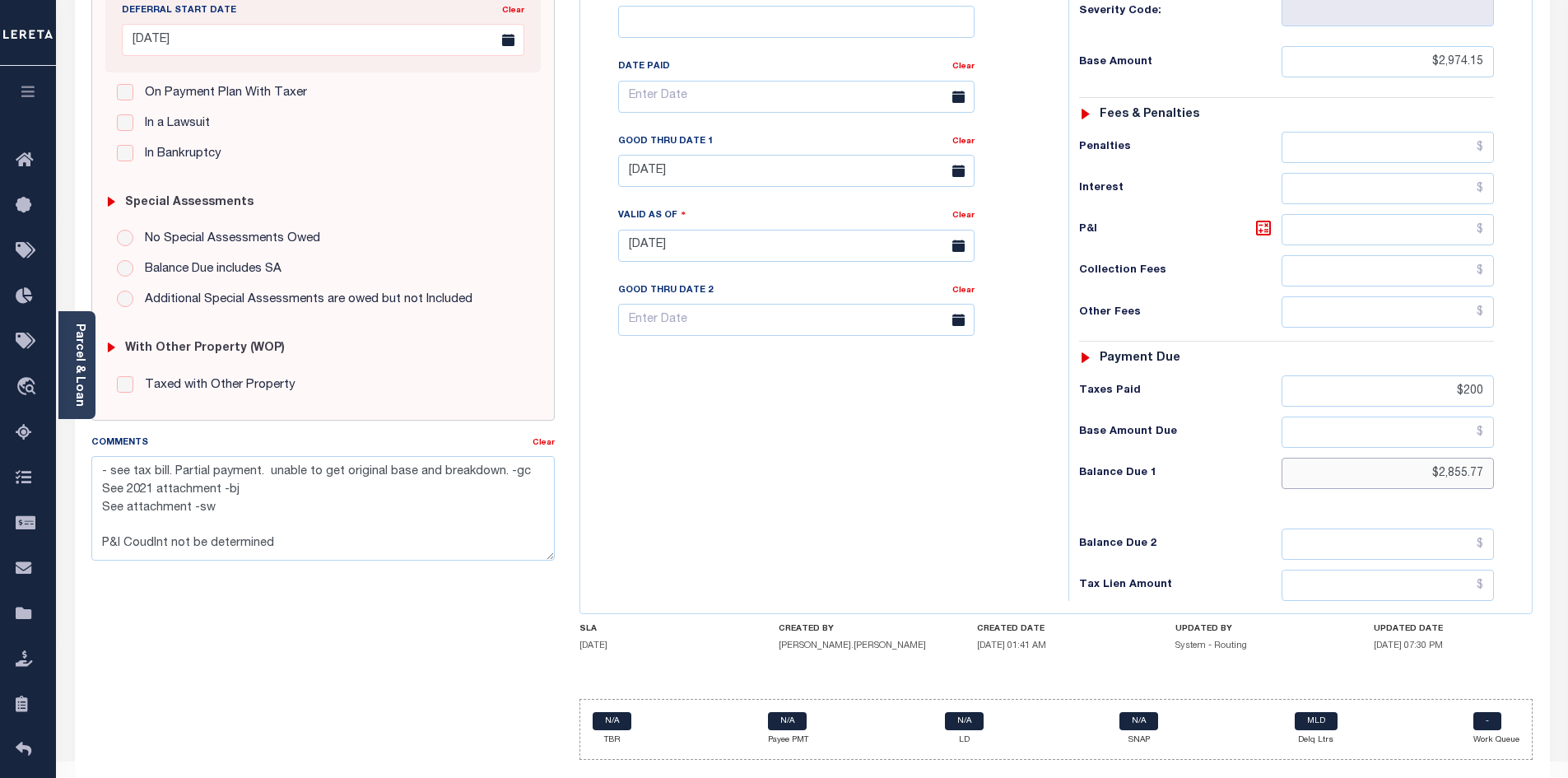
drag, startPoint x: 1395, startPoint y: 442, endPoint x: 1533, endPoint y: 426, distance: 138.9
click at [1533, 426] on div "TX STATE County - TX TAX TYPE 4054071000100/1 TAX ID - LOAN SEVERITY CODE - WOR…" at bounding box center [1056, 244] width 978 height 1056
type input "$3,314.14"
type input "[DATE]"
click at [1016, 437] on div "Tax Bill No Multiple Payment Option Payment Plan Clear" at bounding box center [820, 237] width 472 height 727
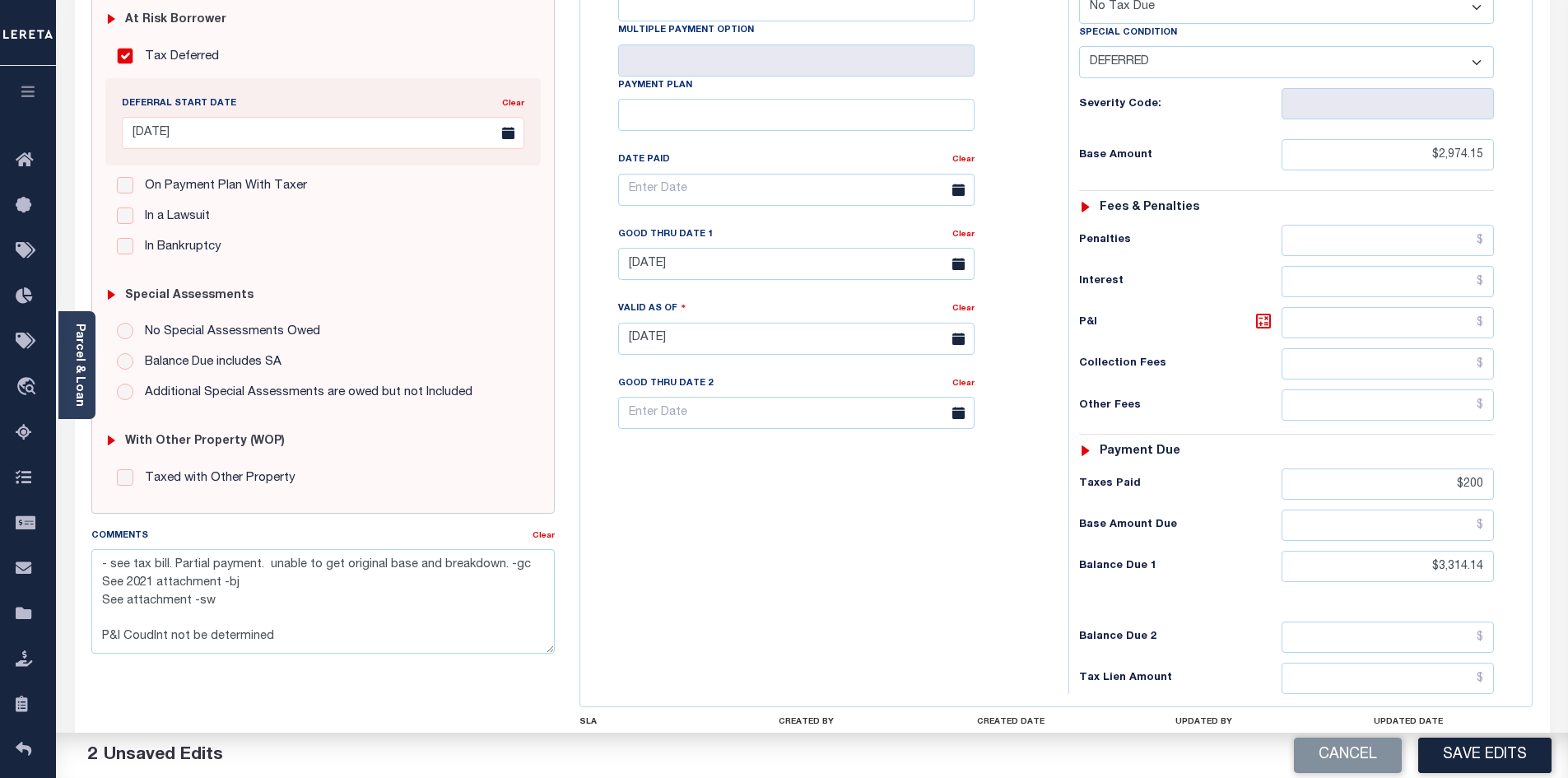
scroll to position [269, 0]
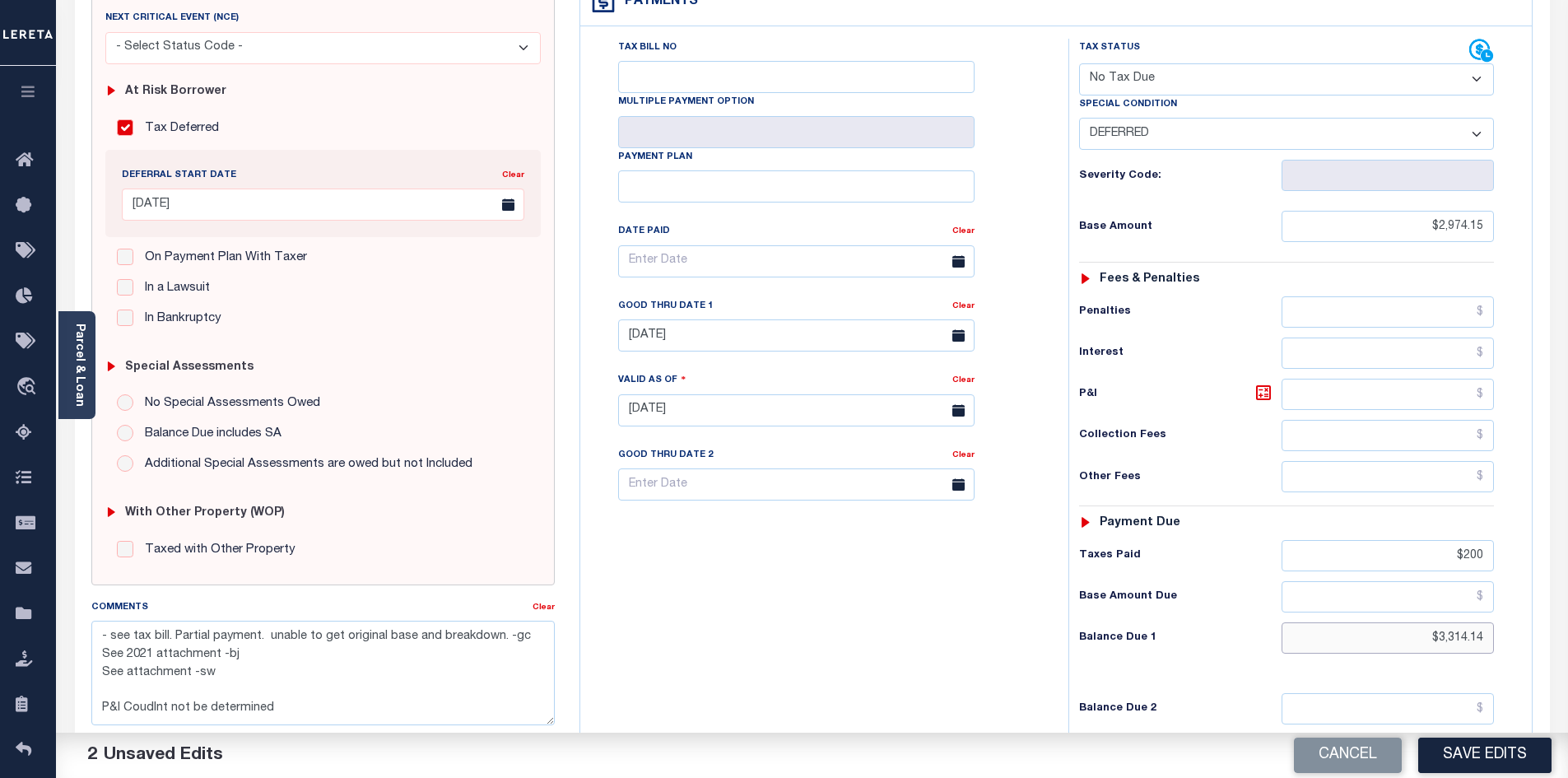
drag, startPoint x: 1397, startPoint y: 613, endPoint x: 1533, endPoint y: 593, distance: 137.5
click at [1533, 593] on div "TX STATE County - TX TAX TYPE 4054071000100/1 TAX ID - LOAN SEVERITY CODE - WOR…" at bounding box center [1056, 409] width 978 height 1056
type input "$3.00"
click at [1352, 764] on button "Cancel" at bounding box center [1347, 755] width 108 height 35
type input "03/19/2024"
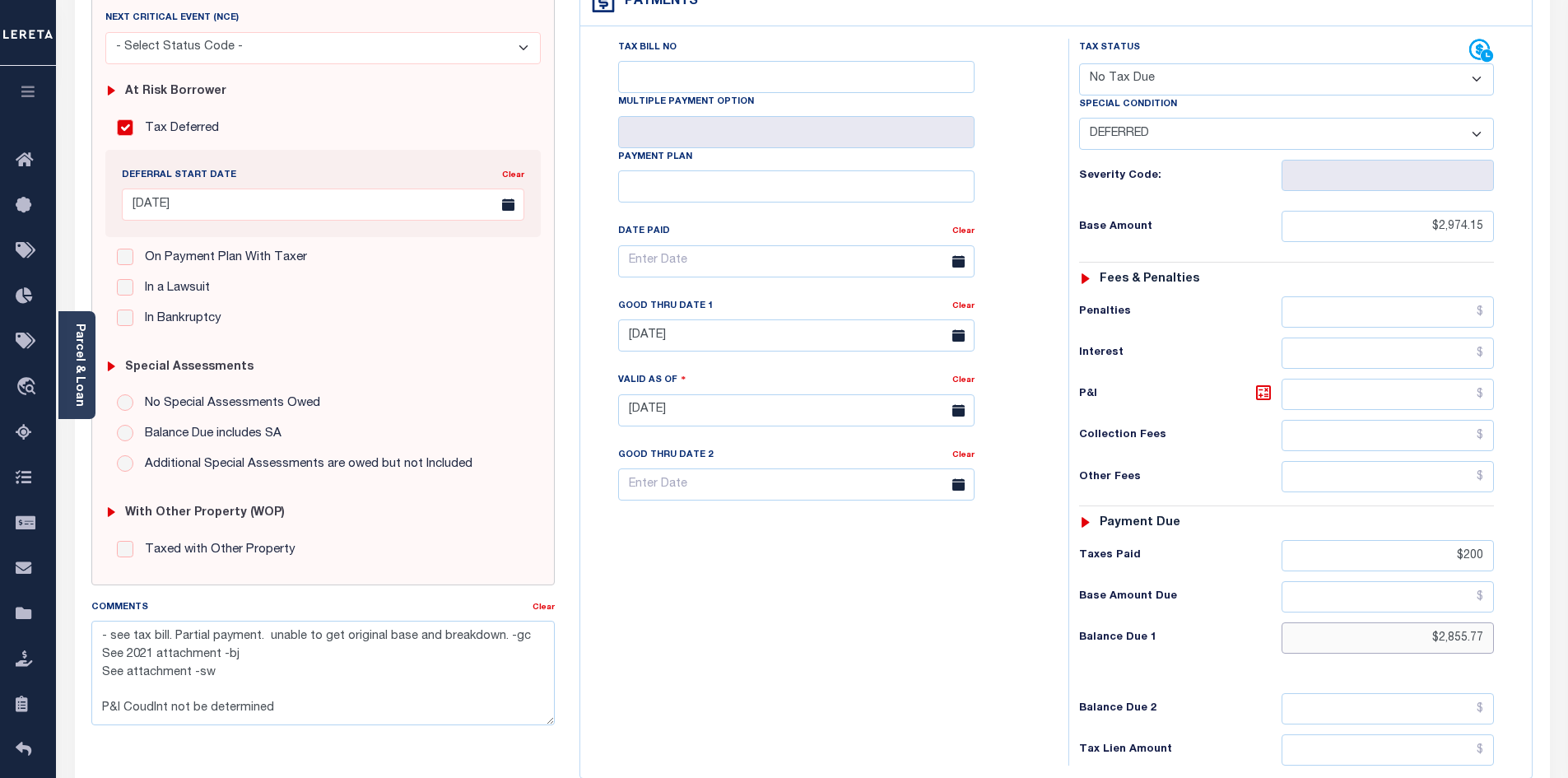
drag, startPoint x: 1422, startPoint y: 603, endPoint x: 1541, endPoint y: 602, distance: 119.0
click at [1541, 602] on div "TX STATE County - TX TAX TYPE 4054071000100/1 TAX ID - LOAN SEVERITY CODE - WOR…" at bounding box center [1056, 409] width 978 height 1056
type input "$3,114.14"
type input "[DATE]"
click at [763, 531] on div "Tax Bill No Multiple Payment Option Payment Plan Clear" at bounding box center [820, 402] width 472 height 727
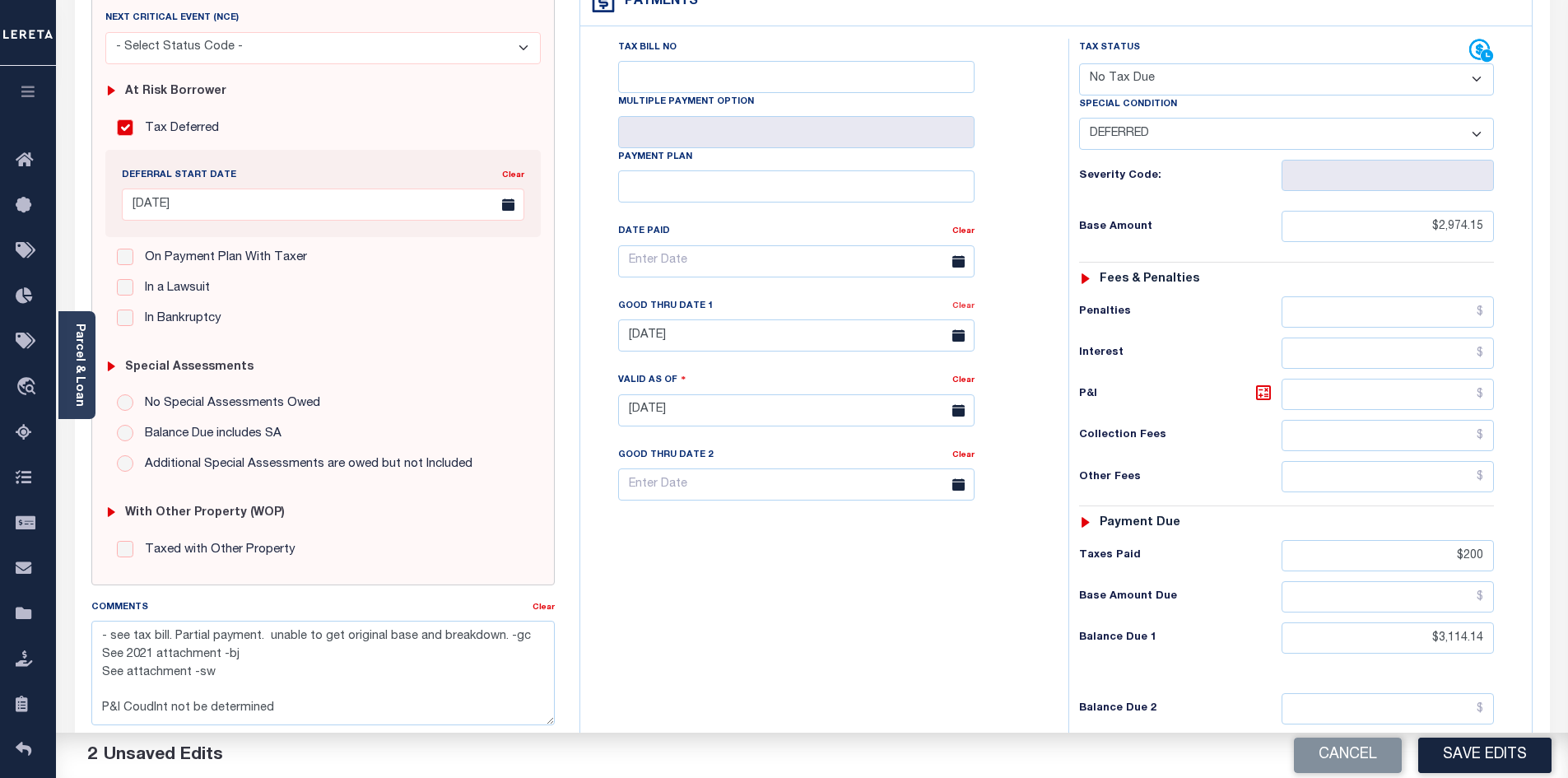
click at [966, 302] on link "Clear" at bounding box center [963, 305] width 23 height 8
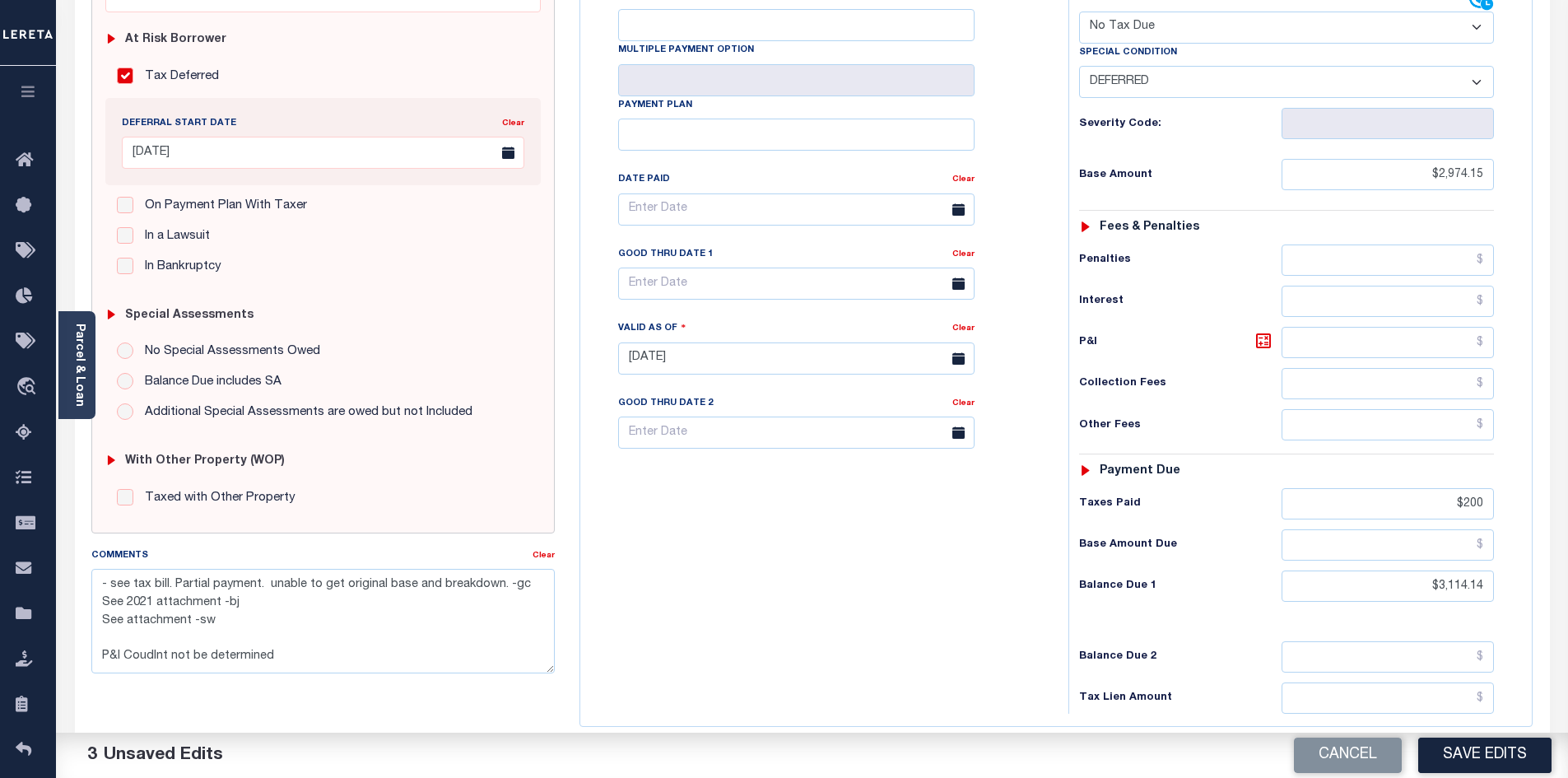
scroll to position [434, 0]
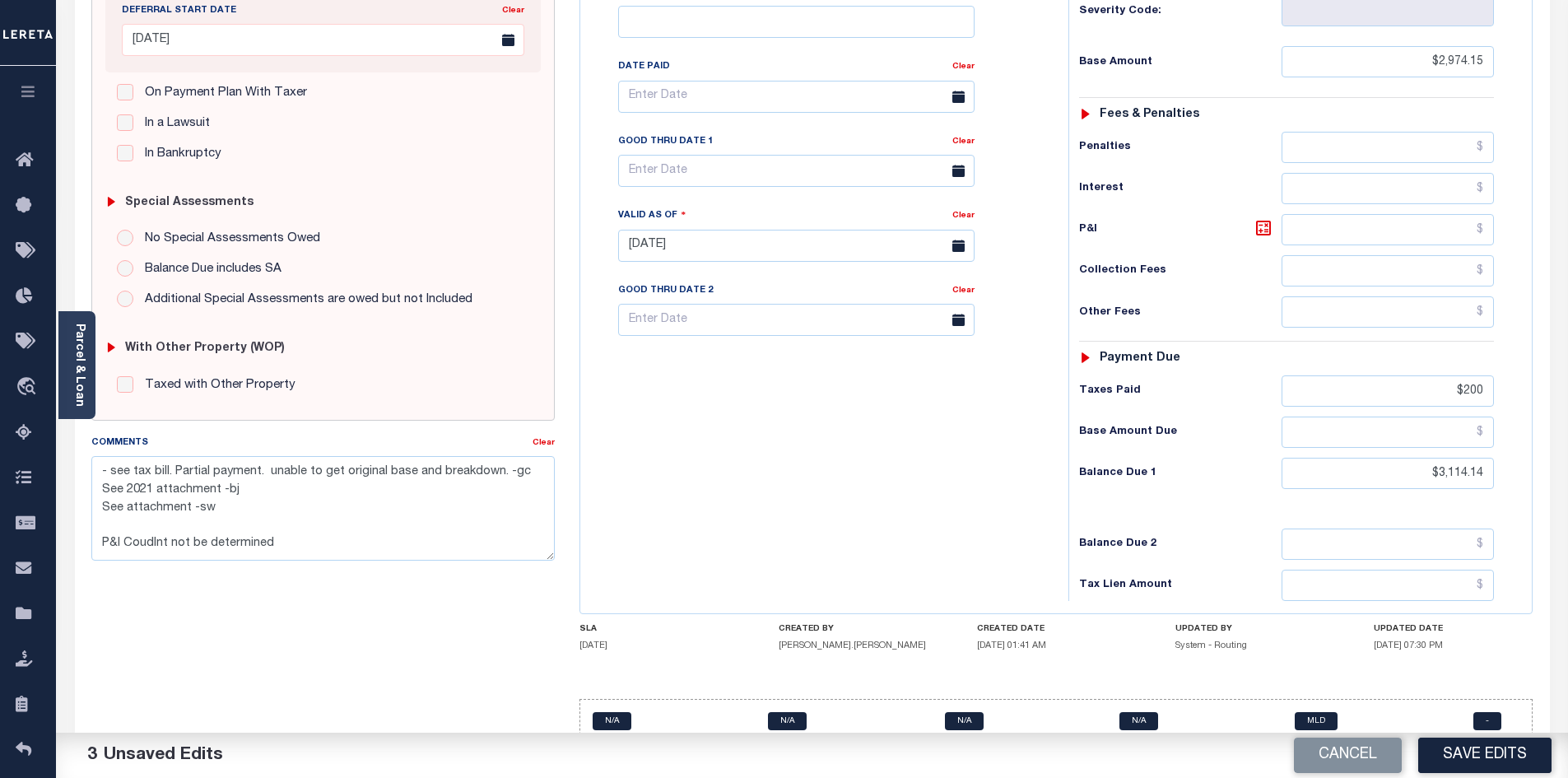
drag, startPoint x: 1497, startPoint y: 755, endPoint x: 1494, endPoint y: 745, distance: 10.4
click at [1495, 750] on button "Save Edits" at bounding box center [1484, 755] width 133 height 35
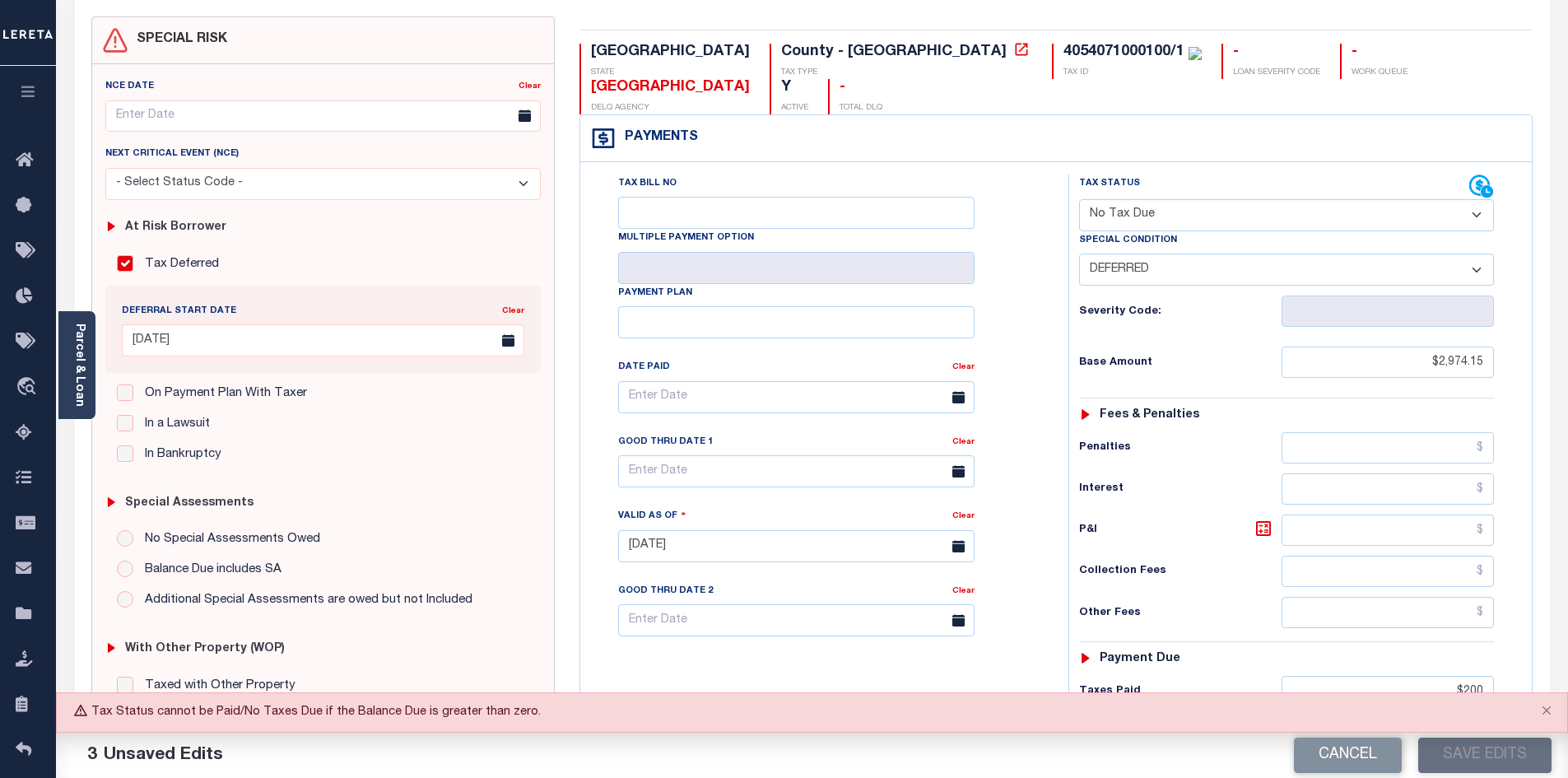
scroll to position [104, 0]
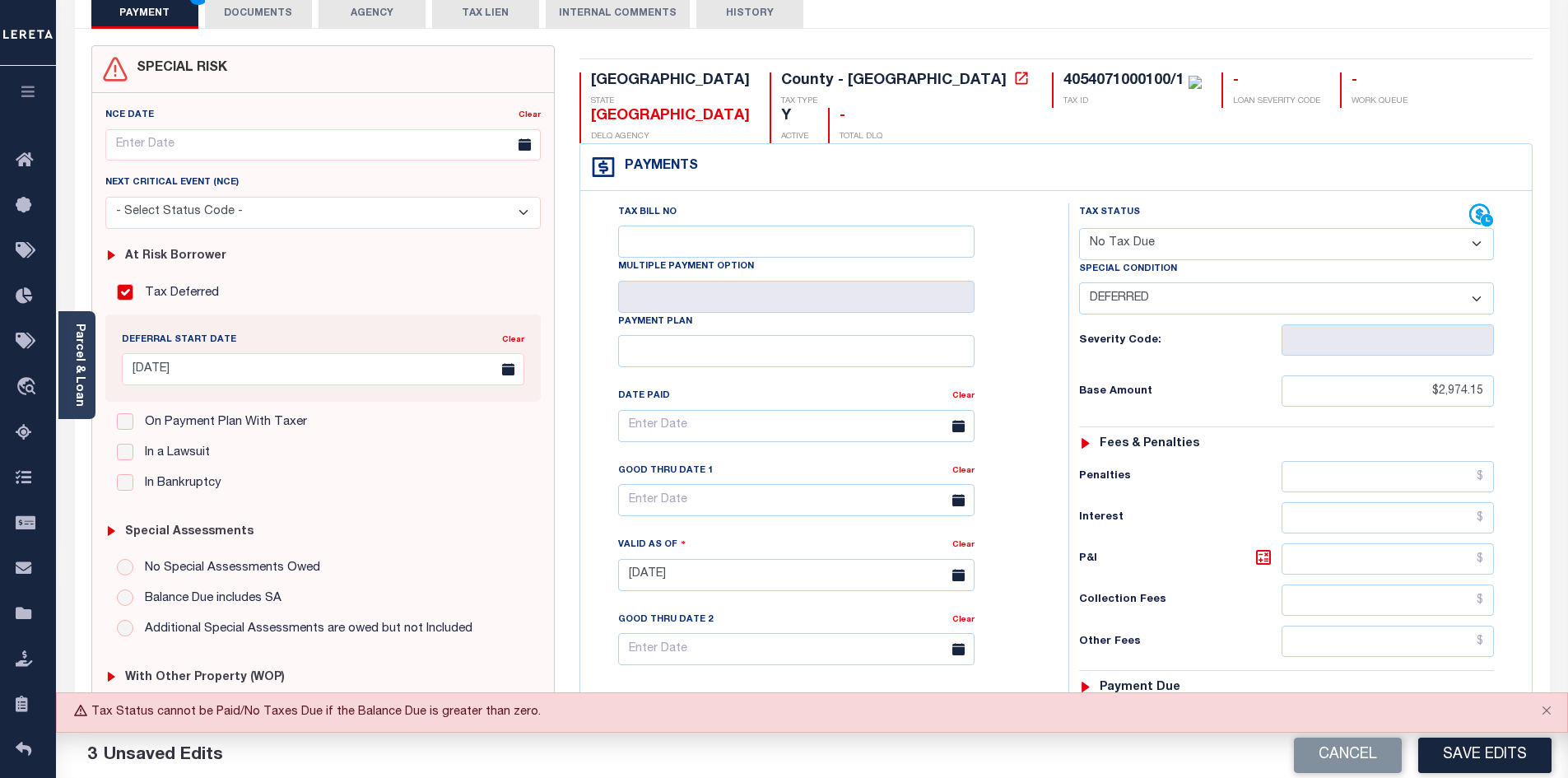
click at [1132, 228] on select "- Select Status Code - Open Due/Unpaid Paid Incomplete No Tax Due Internal Refu…" at bounding box center [1286, 244] width 415 height 32
select select "DUE"
click at [1079, 228] on select "- Select Status Code - Open Due/Unpaid Paid Incomplete No Tax Due Internal Refu…" at bounding box center [1286, 244] width 415 height 32
click at [1147, 282] on select "-- Select Special Condition -- 3RD PARTY TAX LIEN AGENCY TAX LIEN (A.K.A Inside…" at bounding box center [1286, 298] width 415 height 32
select select "6"
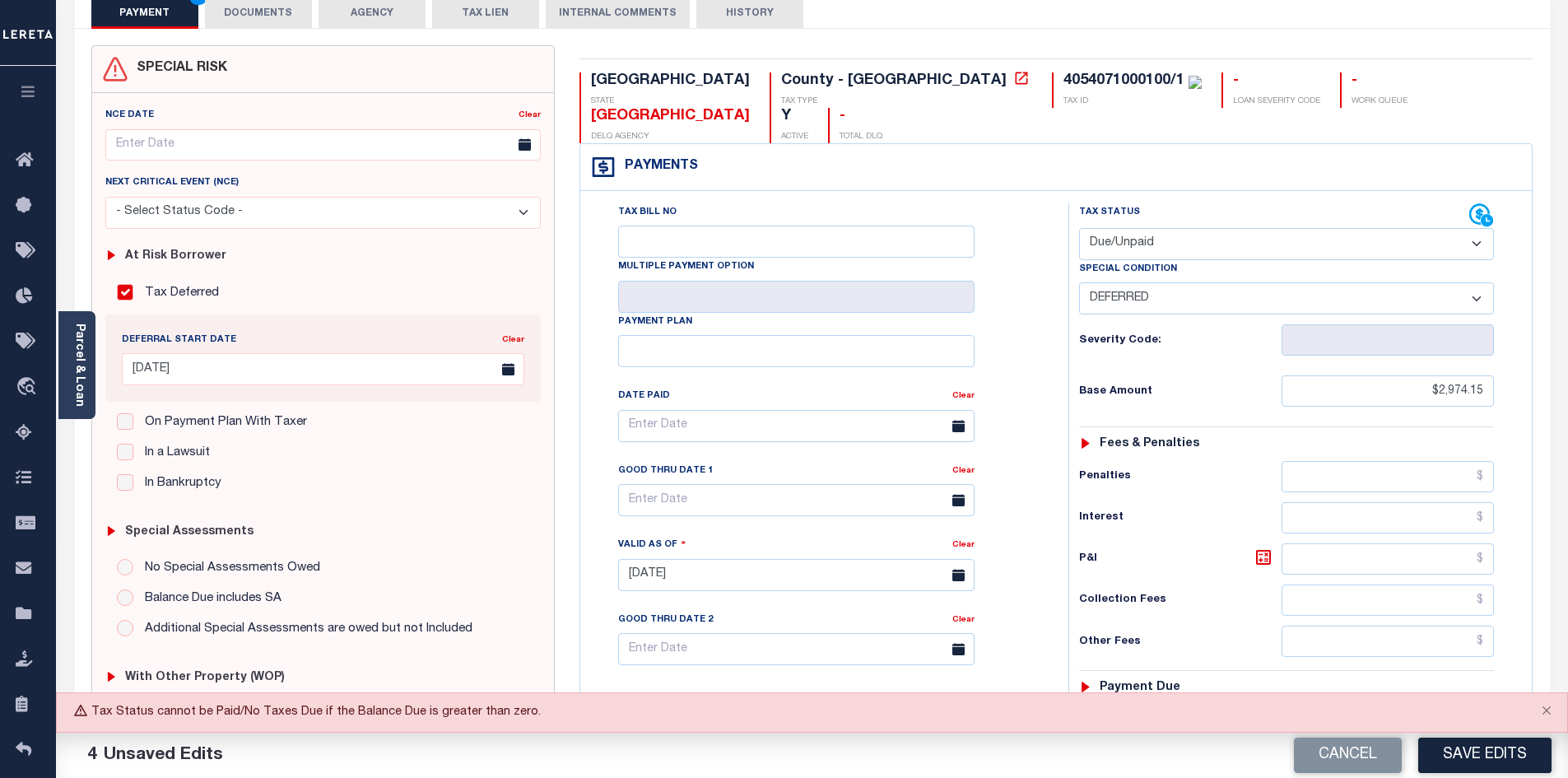
click at [1079, 282] on select "-- Select Special Condition -- 3RD PARTY TAX LIEN AGENCY TAX LIEN (A.K.A Inside…" at bounding box center [1286, 298] width 415 height 32
click at [1550, 712] on button "Close" at bounding box center [1546, 710] width 41 height 36
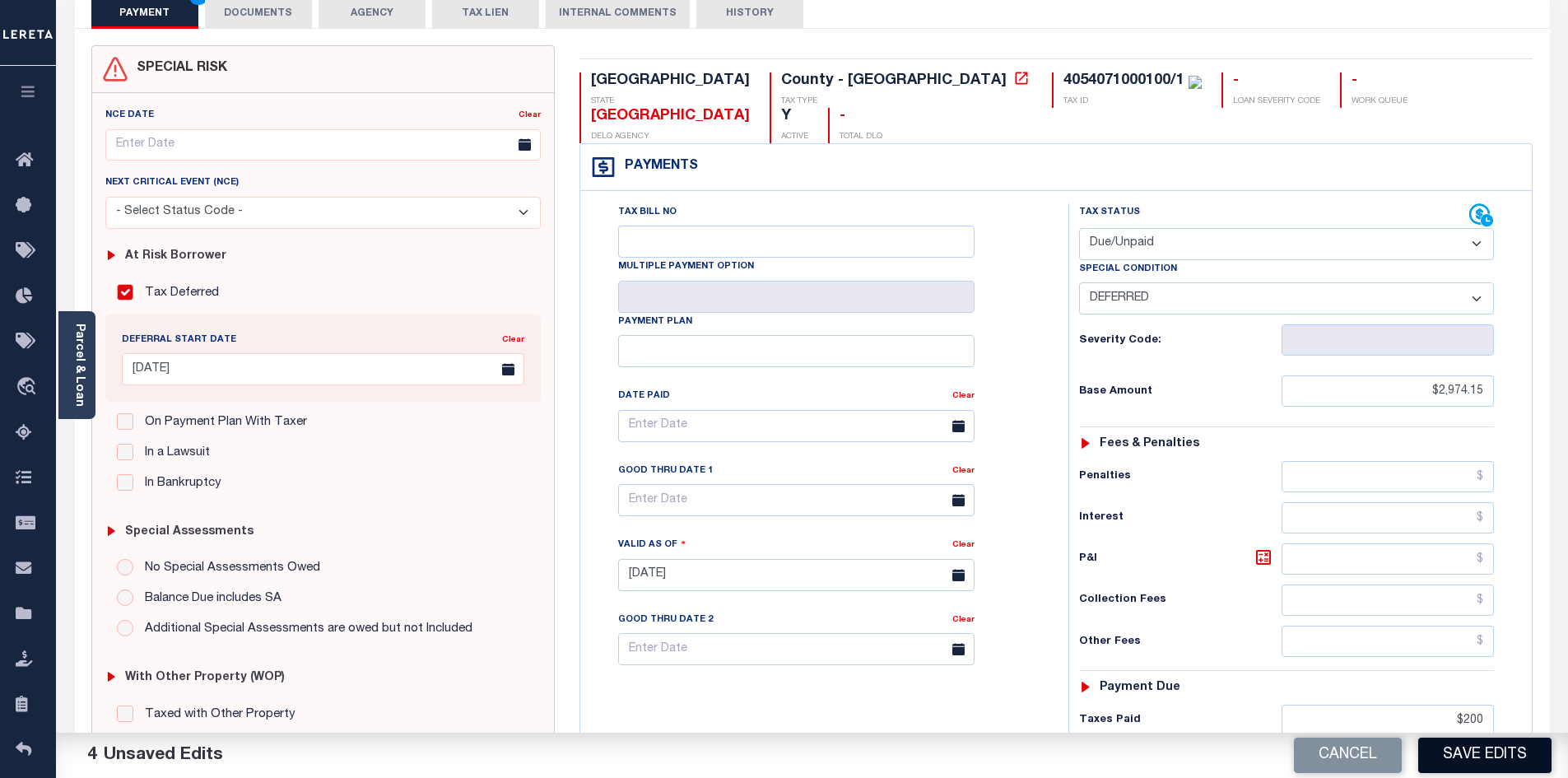
click at [1509, 749] on button "Save Edits" at bounding box center [1484, 755] width 133 height 35
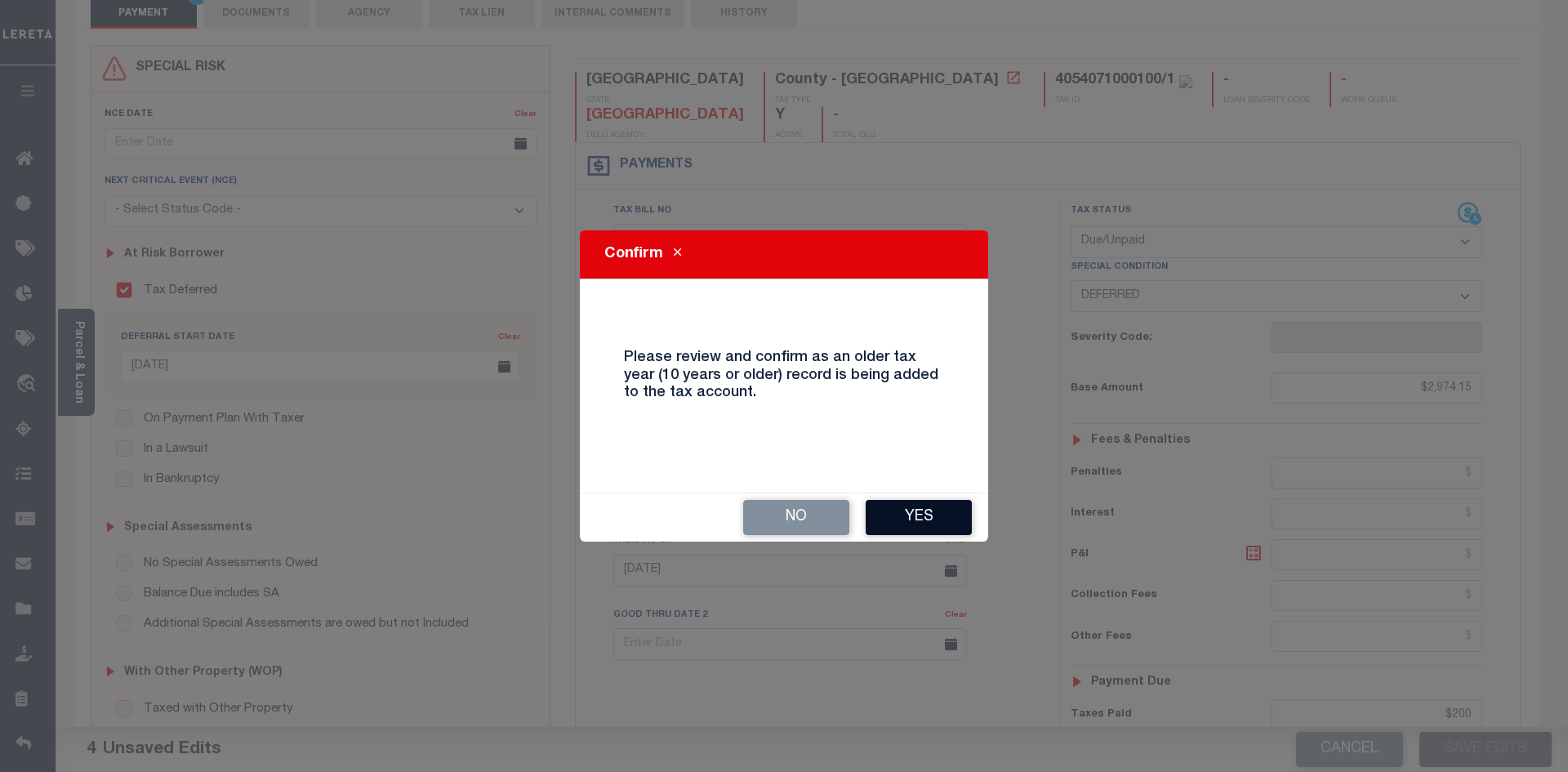
click at [906, 512] on button "Yes" at bounding box center [919, 516] width 106 height 35
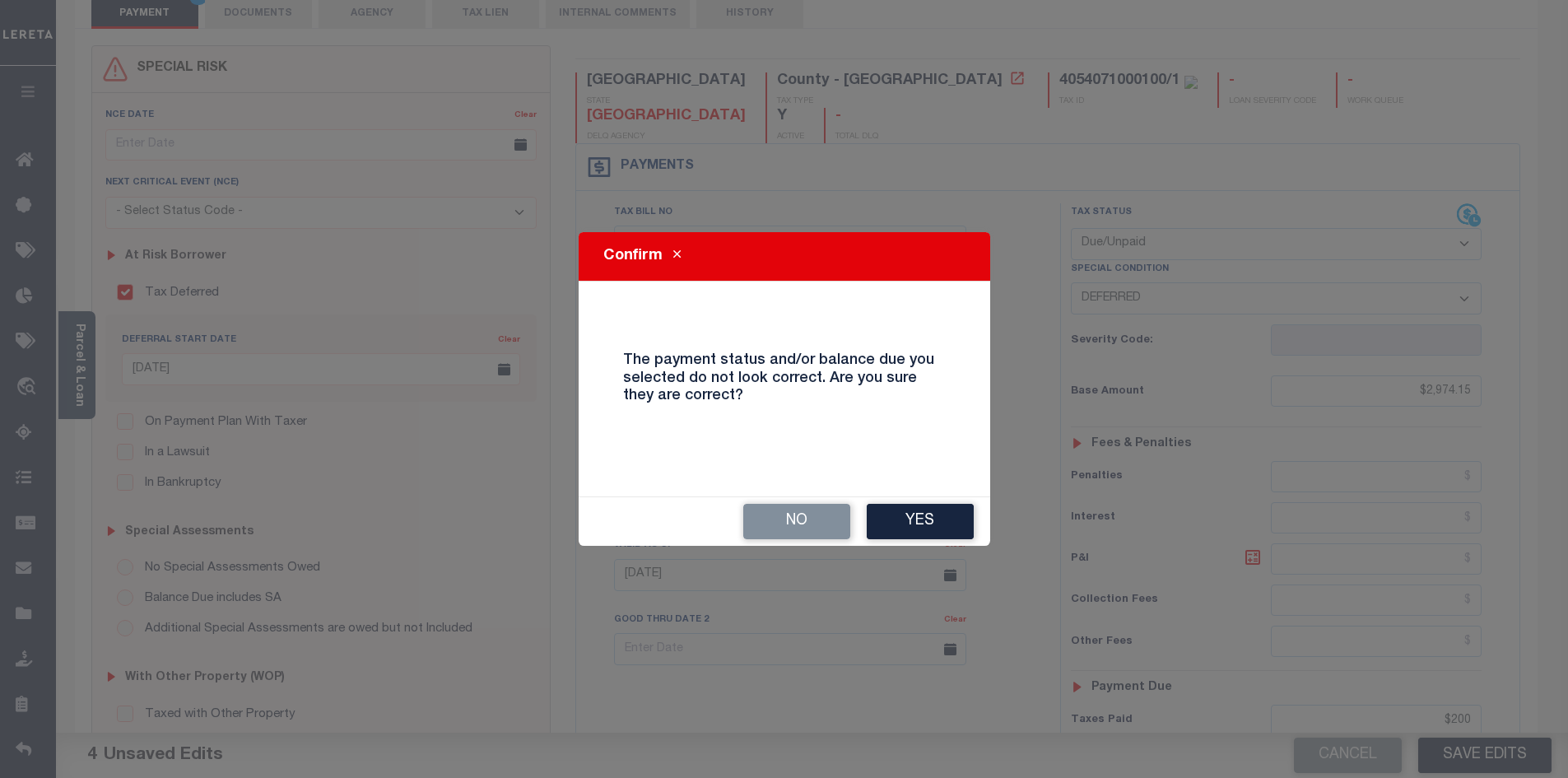
click at [912, 516] on button "Yes" at bounding box center [920, 520] width 107 height 35
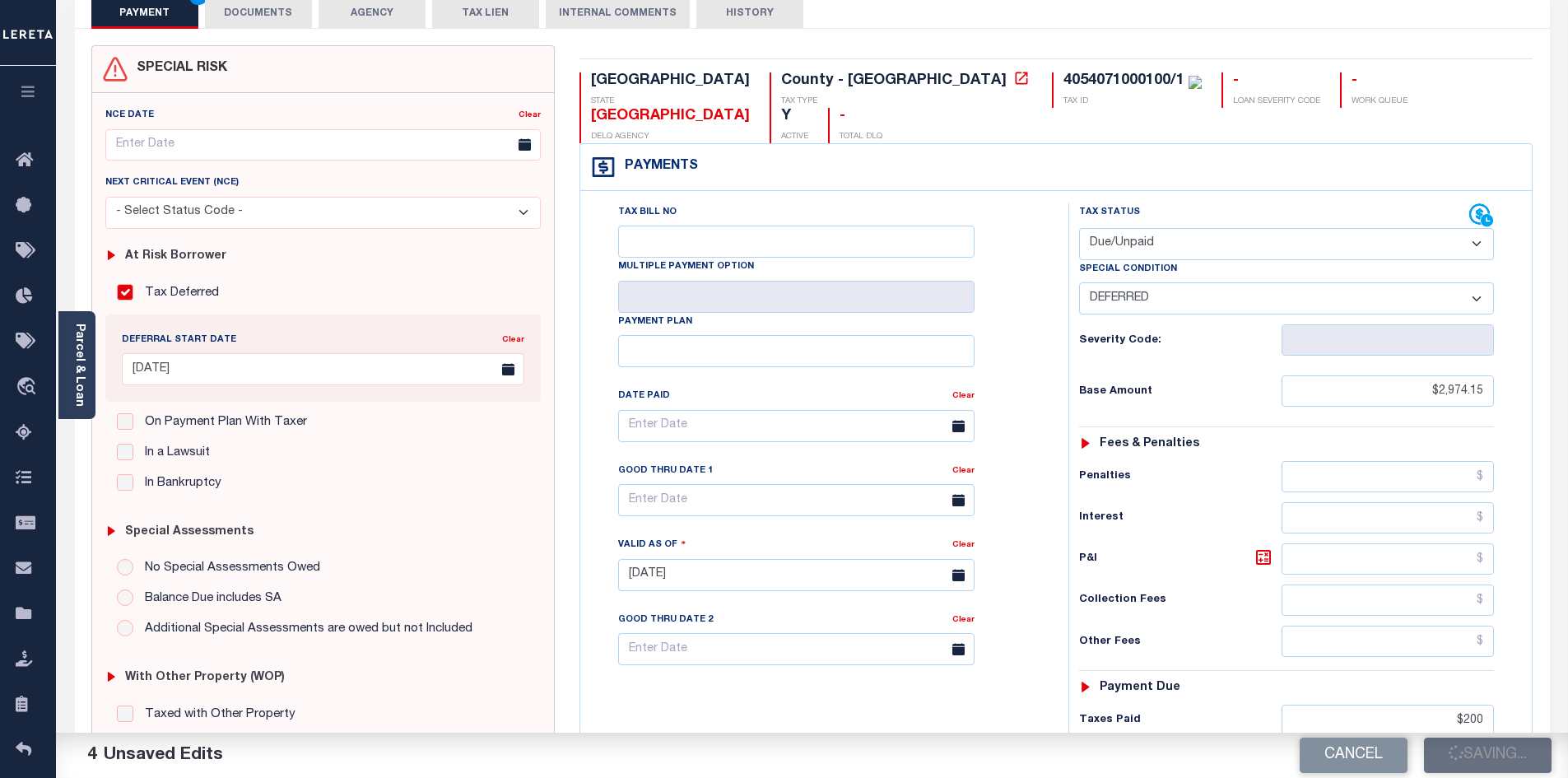
checkbox input "false"
type textarea "- see tax bill. Partial payment. unable to get original base and breakdown. -gc…"
type input "$2,974.15"
type input "$200"
type input "$3,114.14"
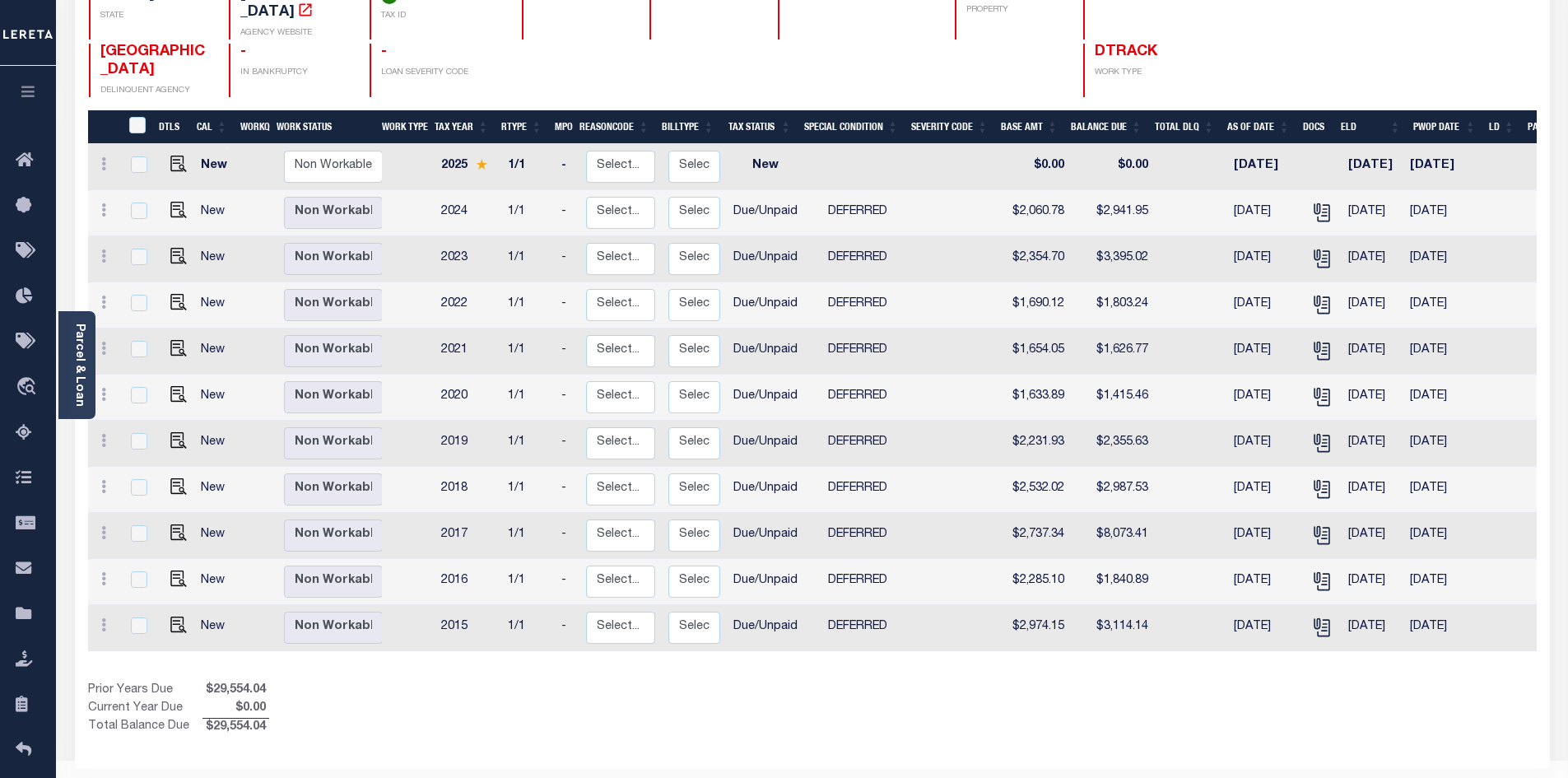
scroll to position [240, 0]
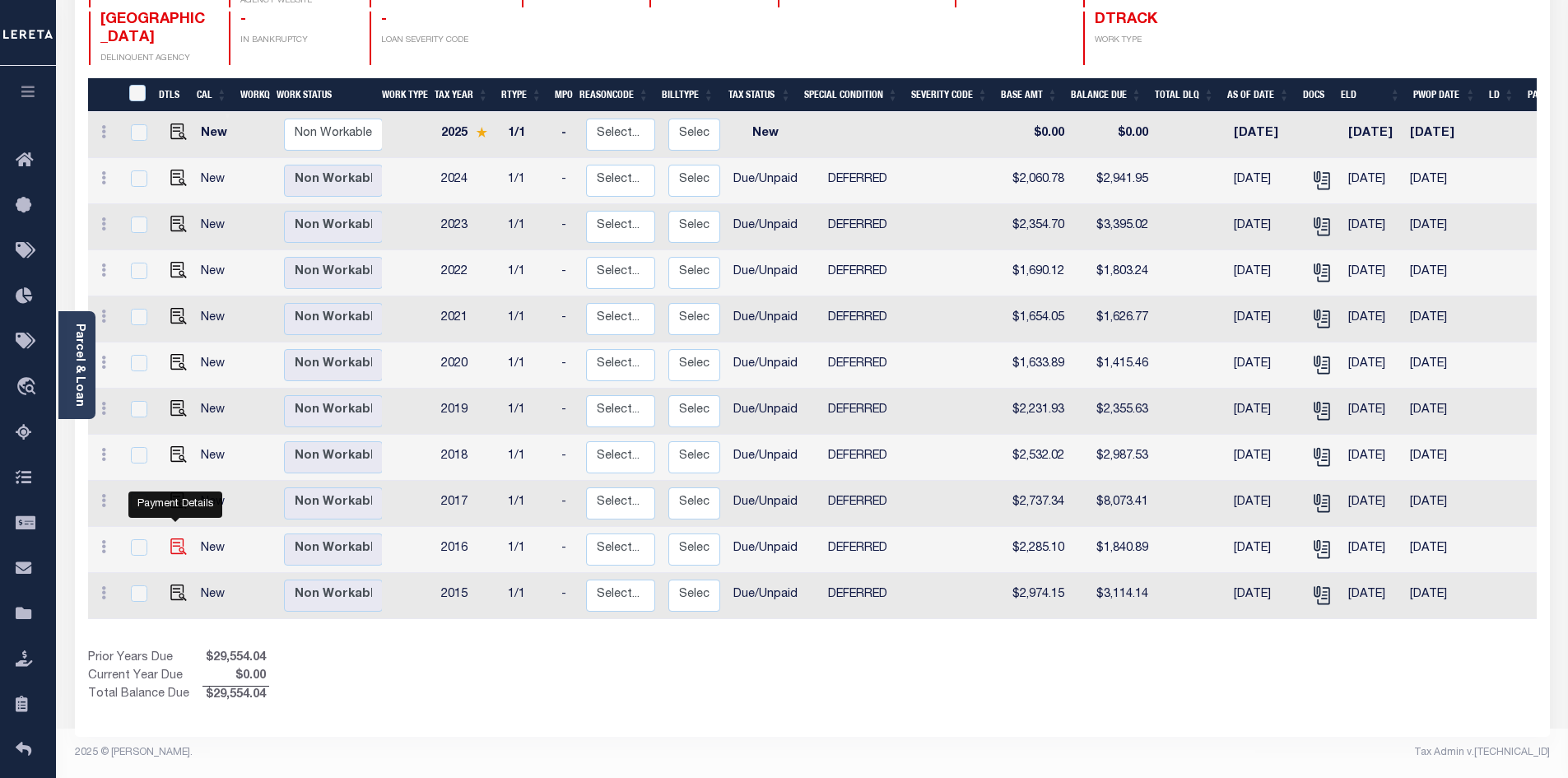
click at [172, 538] on img "" at bounding box center [178, 547] width 16 height 16
checkbox input "true"
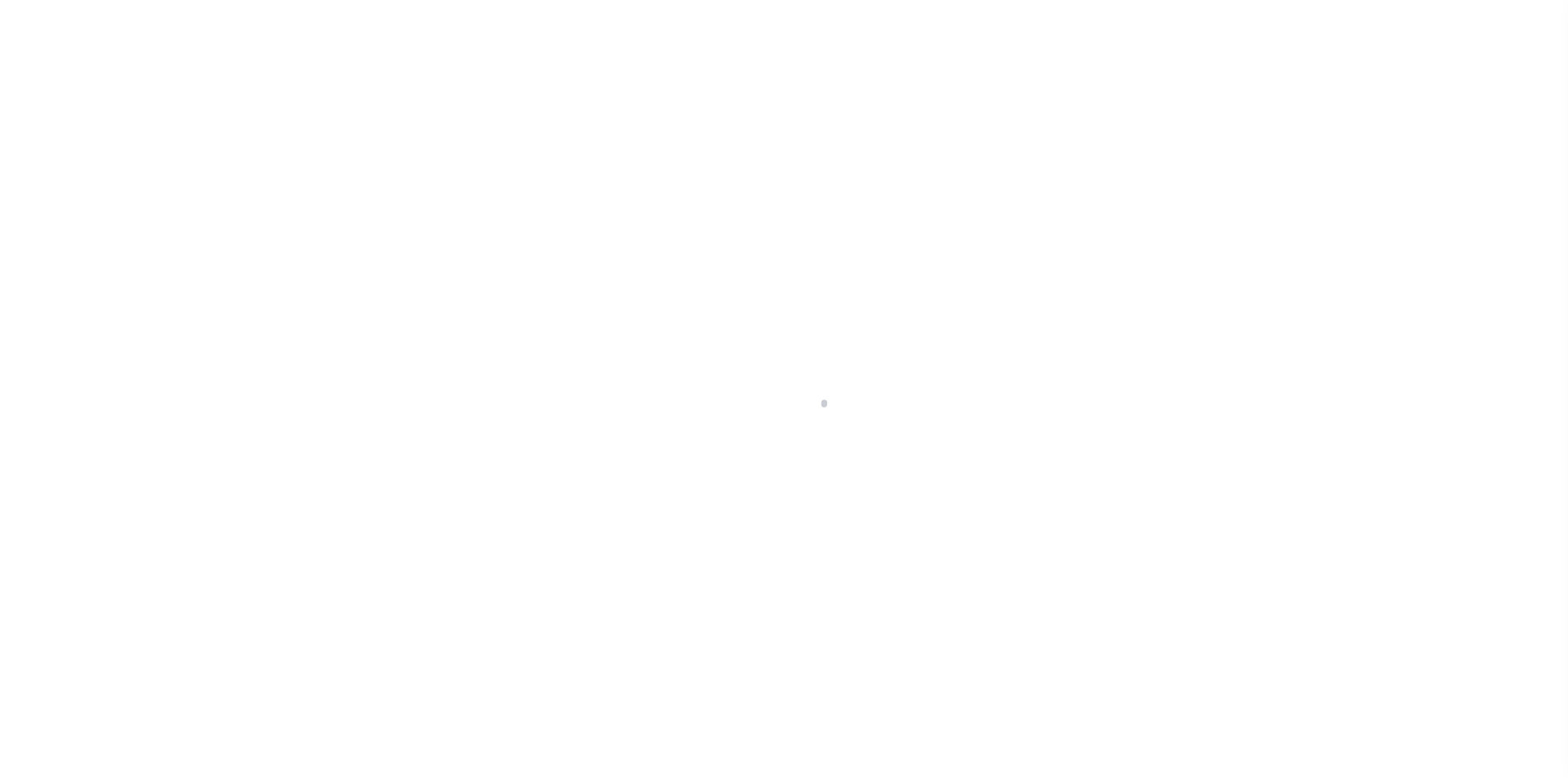
select select "DUE"
select select "6"
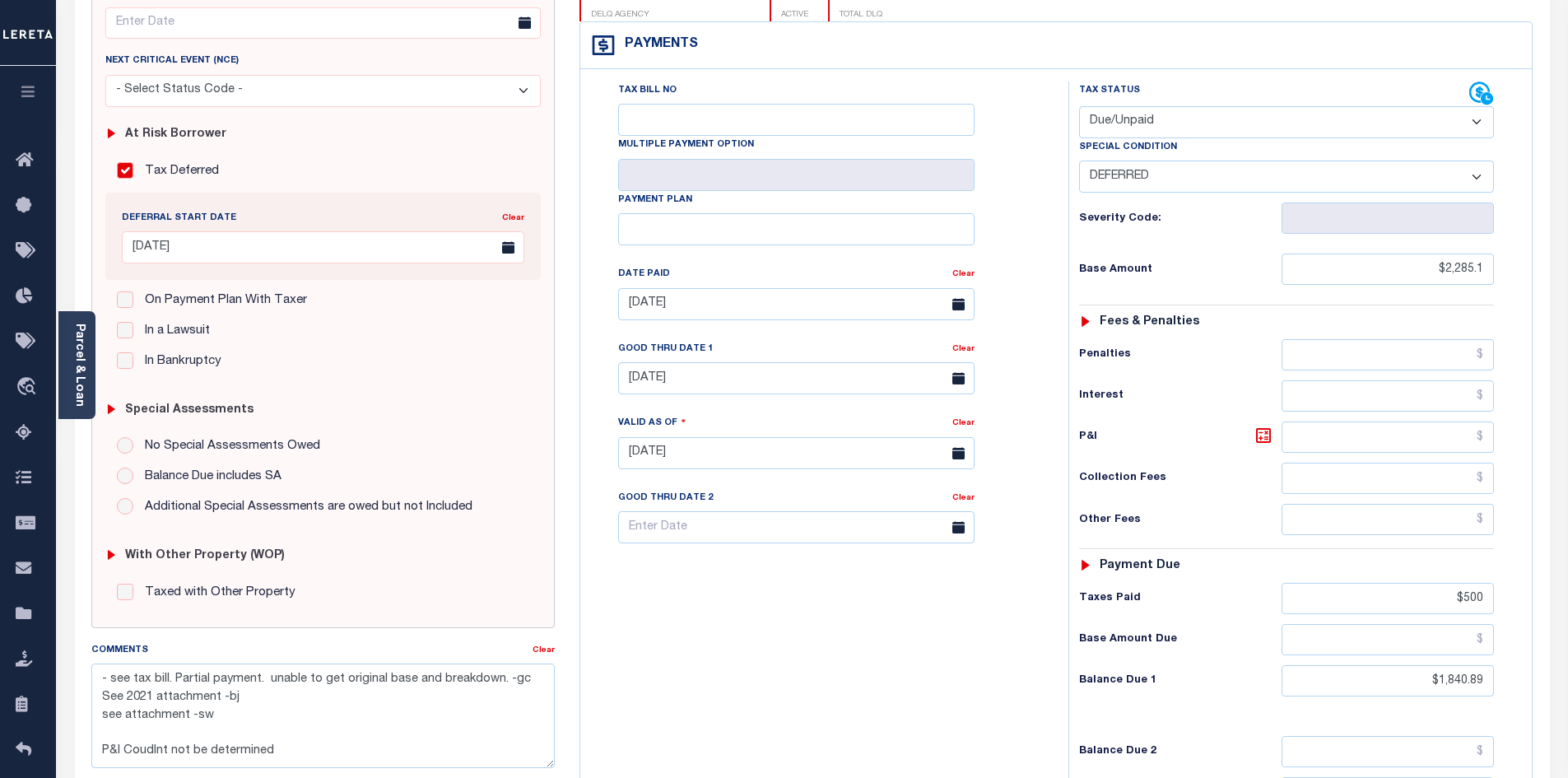
scroll to position [412, 0]
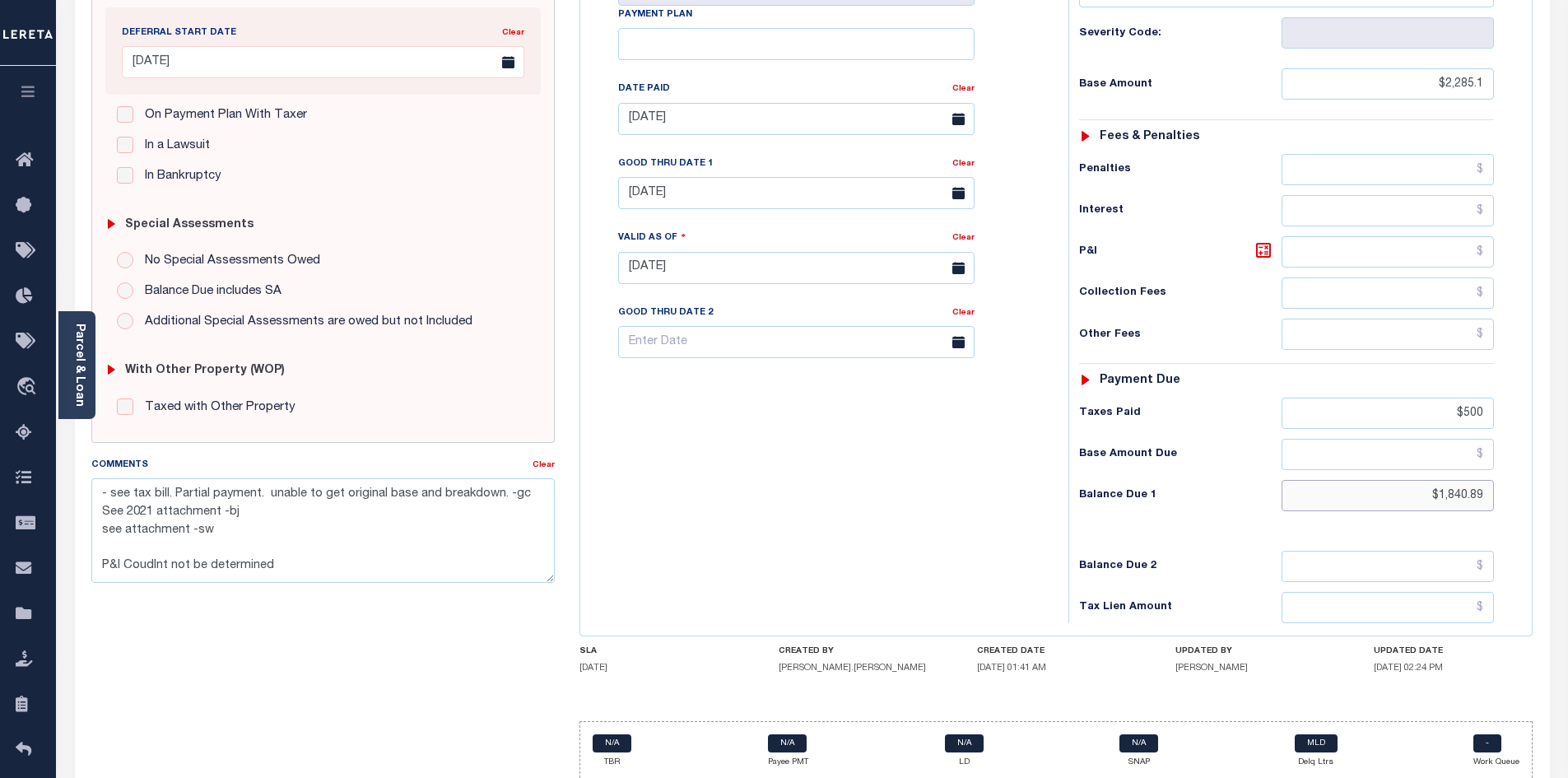
drag, startPoint x: 1402, startPoint y: 457, endPoint x: 1523, endPoint y: 452, distance: 121.1
click at [1523, 452] on div "Tax Status Status" at bounding box center [1292, 259] width 472 height 727
type input "$2,017.53"
click at [791, 534] on div "Tax Bill No Multiple Payment Option Payment Plan Clear" at bounding box center [820, 259] width 472 height 727
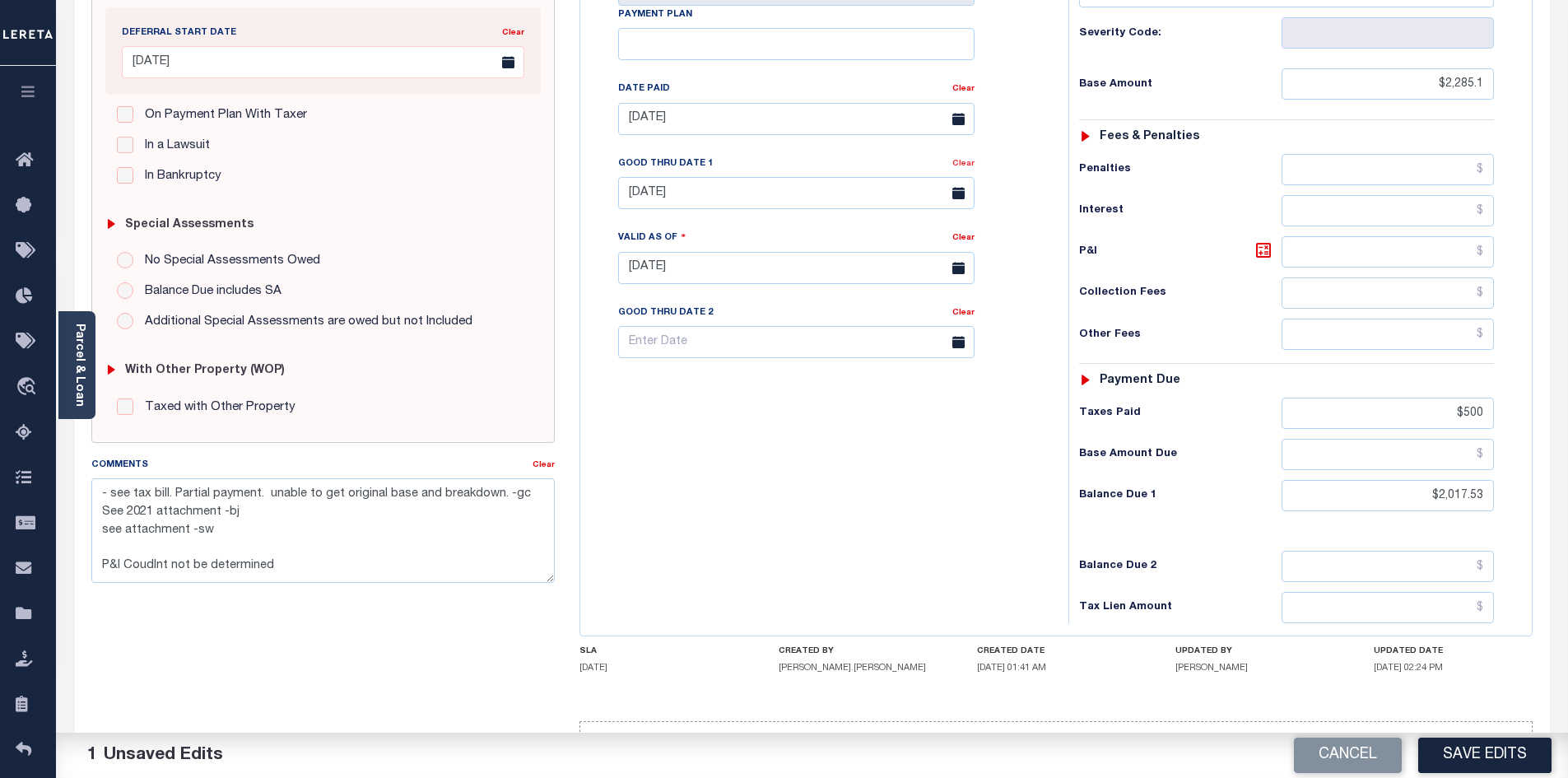
click at [969, 159] on link "Clear" at bounding box center [963, 163] width 23 height 8
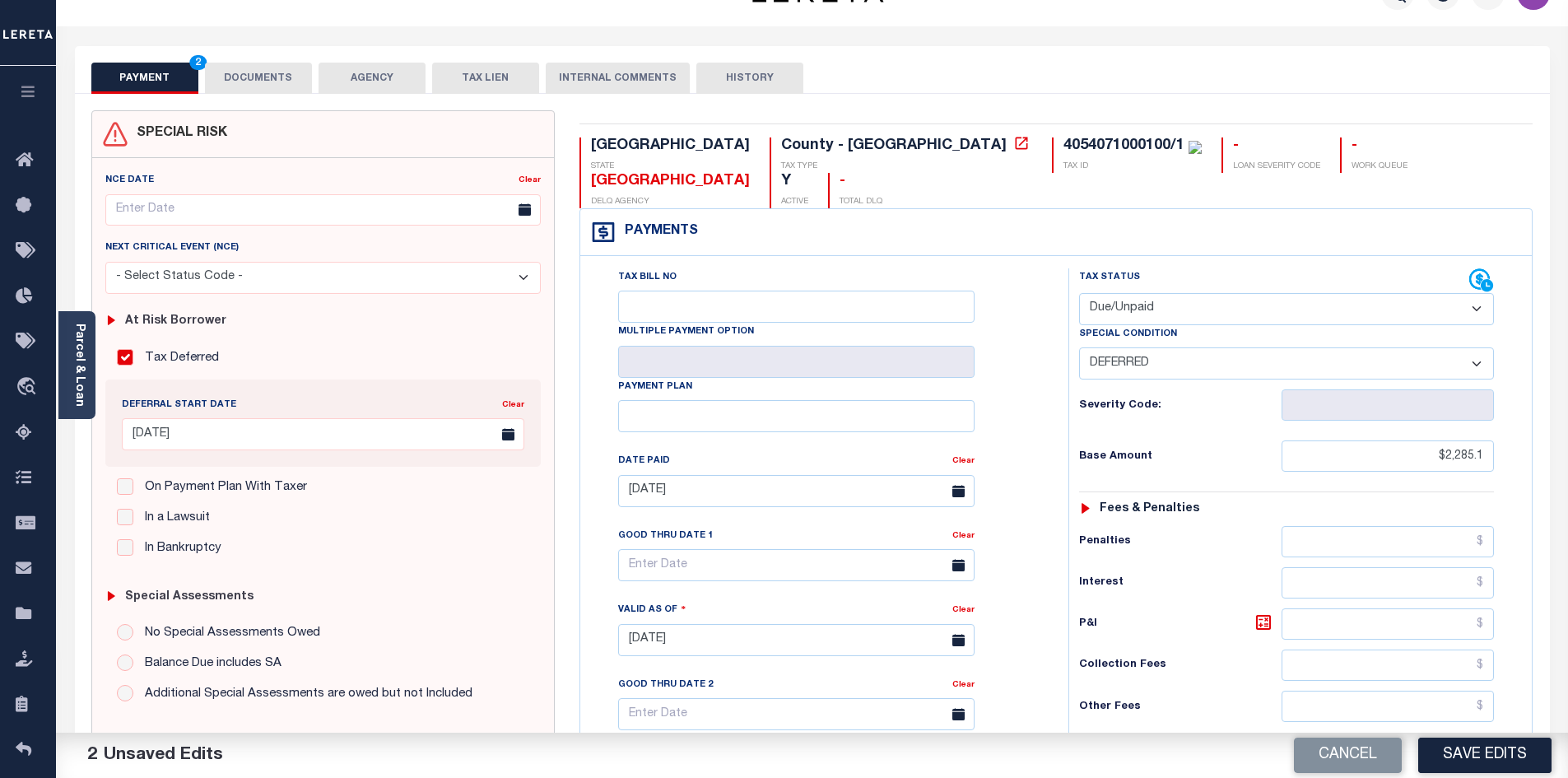
scroll to position [0, 0]
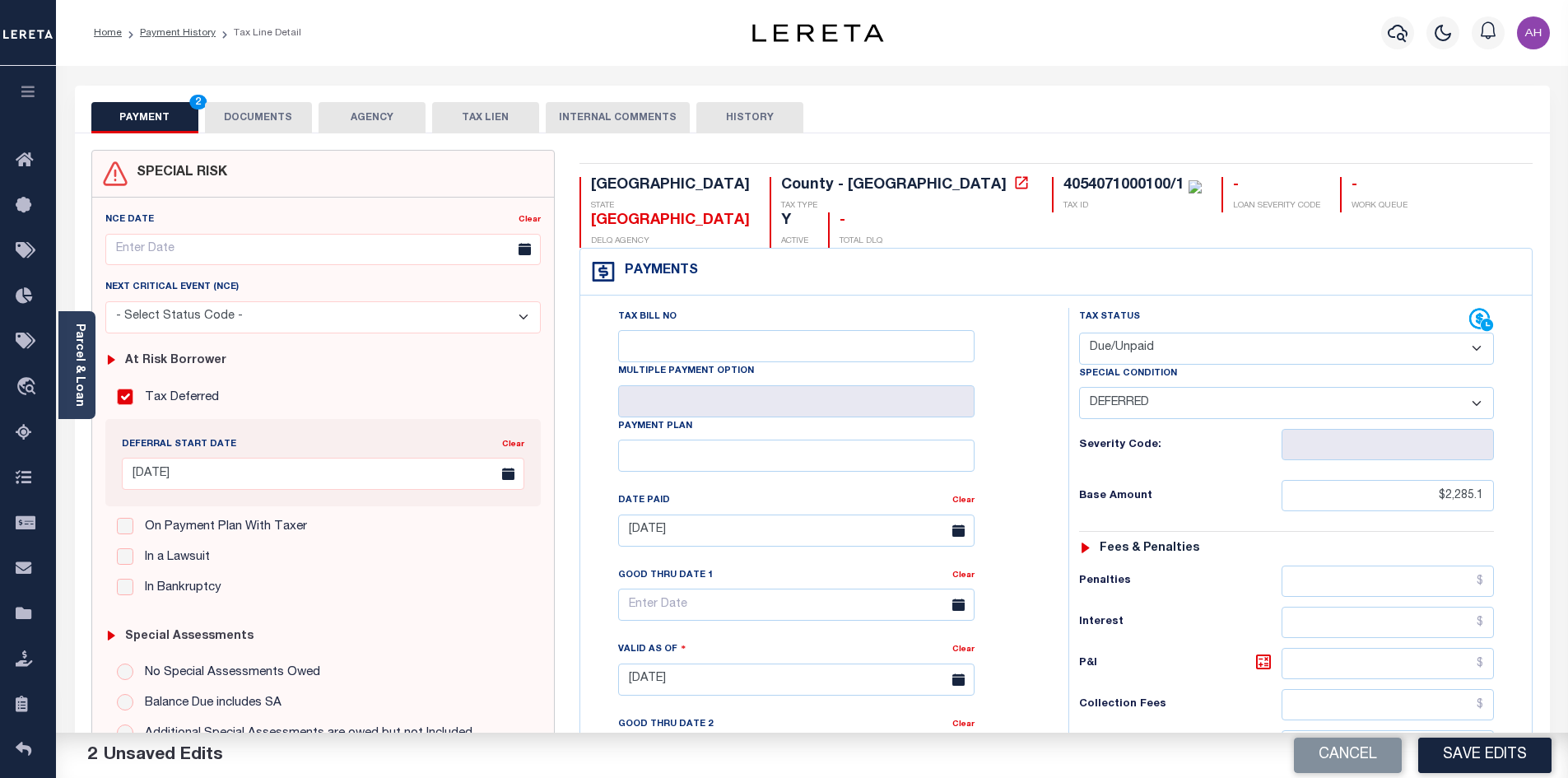
click at [224, 118] on button "DOCUMENTS" at bounding box center [258, 117] width 107 height 32
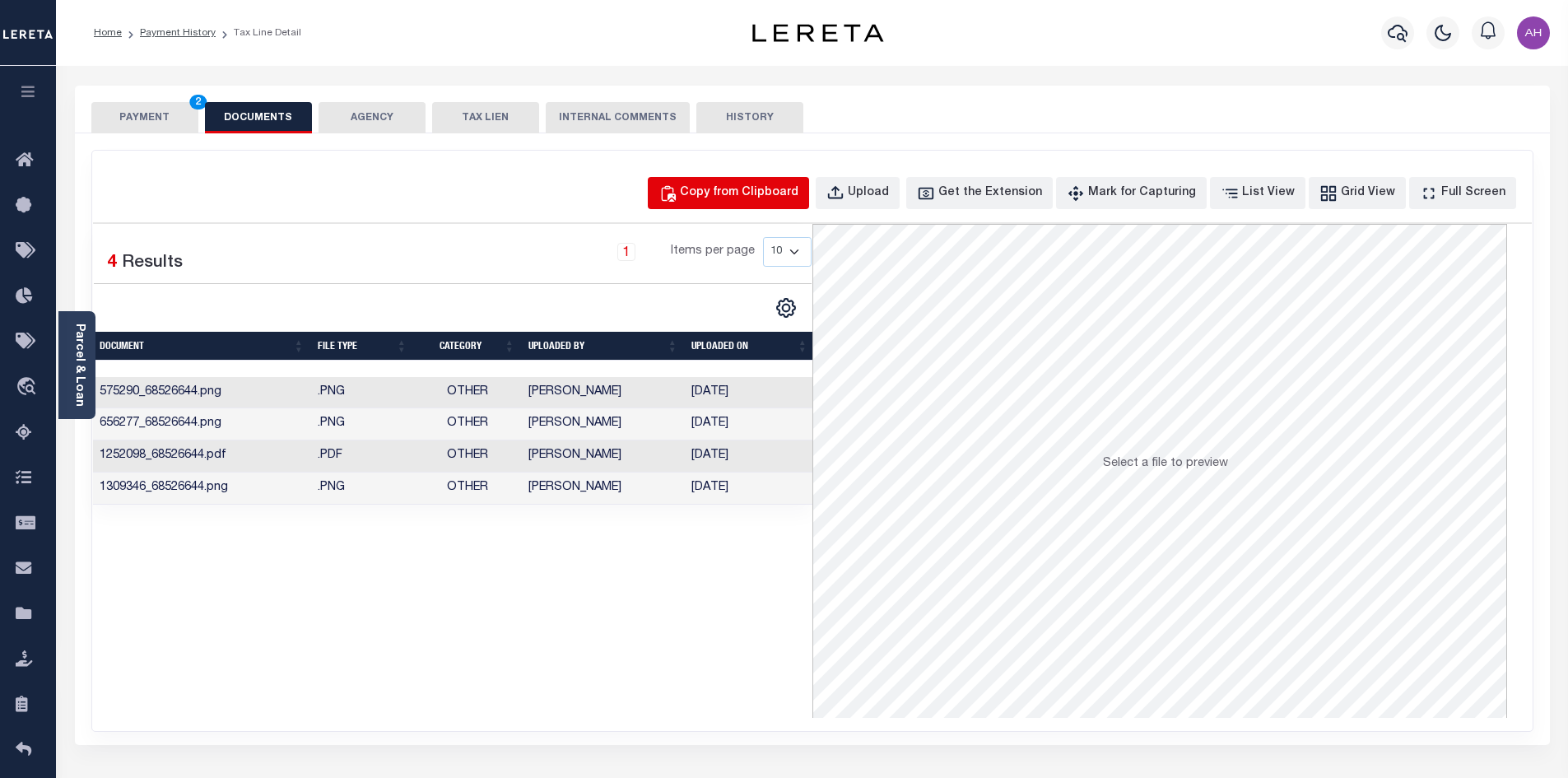
click at [712, 203] on button "Copy from Clipboard" at bounding box center [728, 193] width 161 height 32
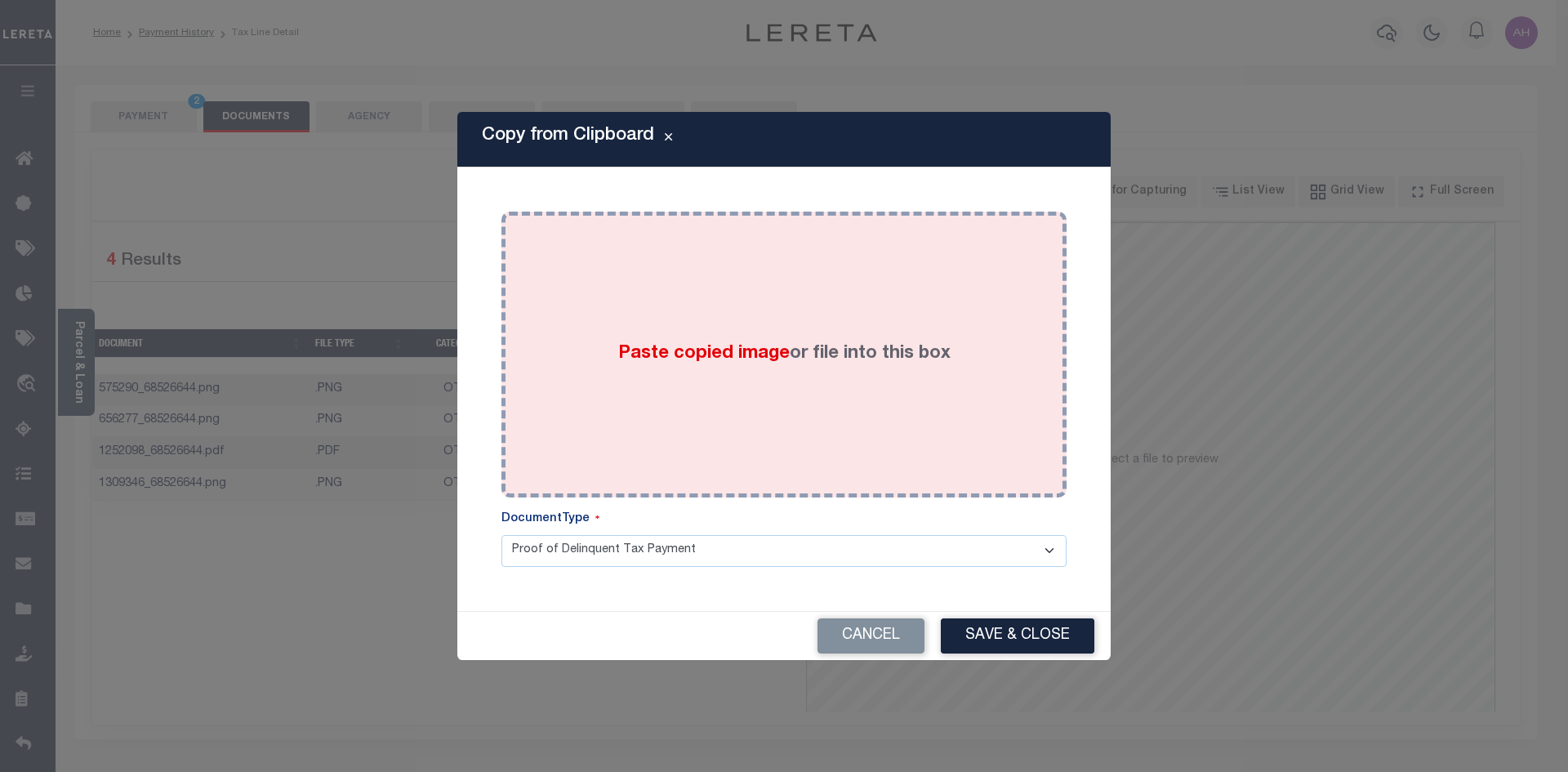
click at [675, 363] on span "Paste copied image" at bounding box center [704, 354] width 172 height 18
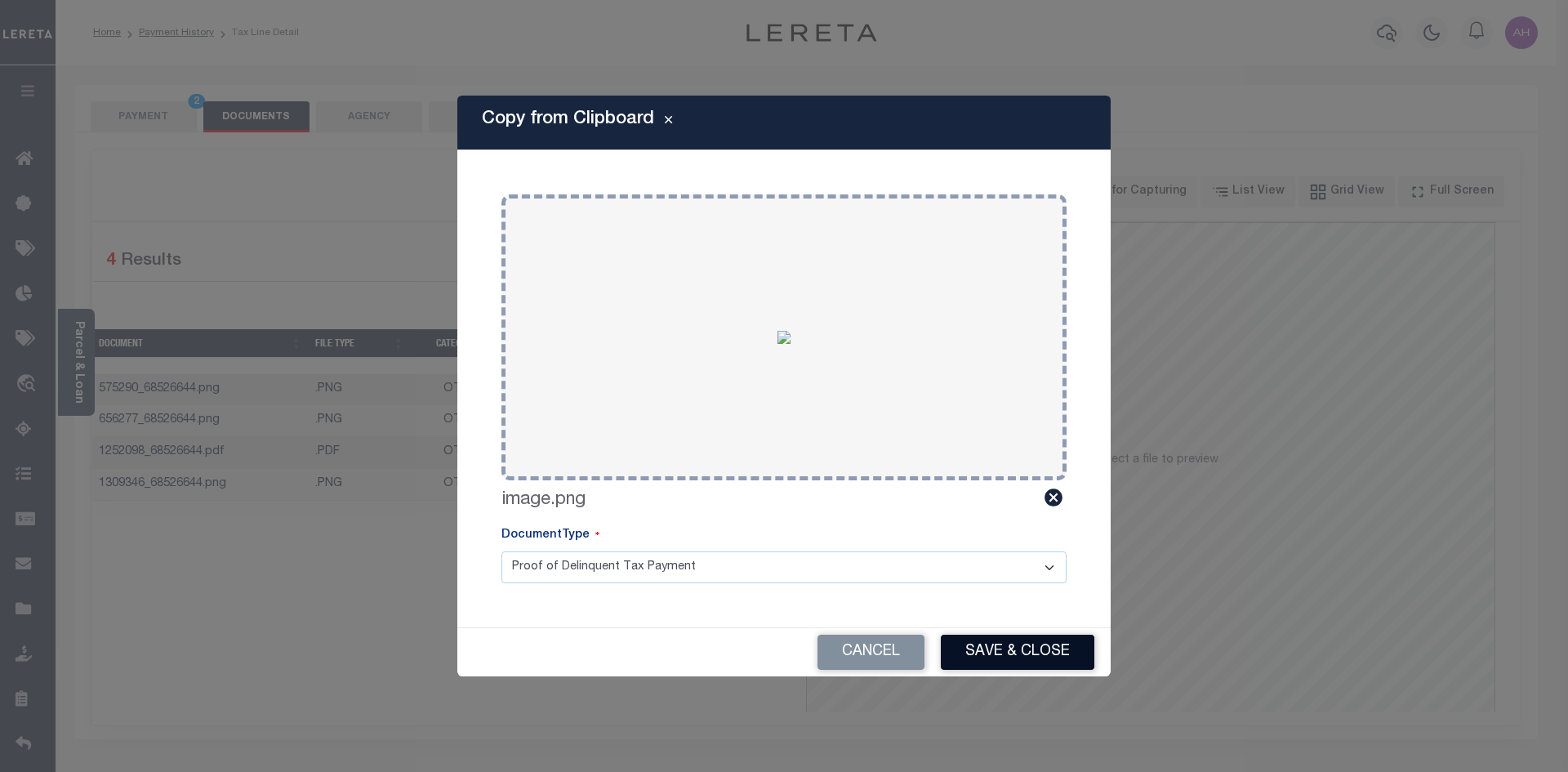
click at [965, 644] on button "Save & Close" at bounding box center [1018, 651] width 154 height 35
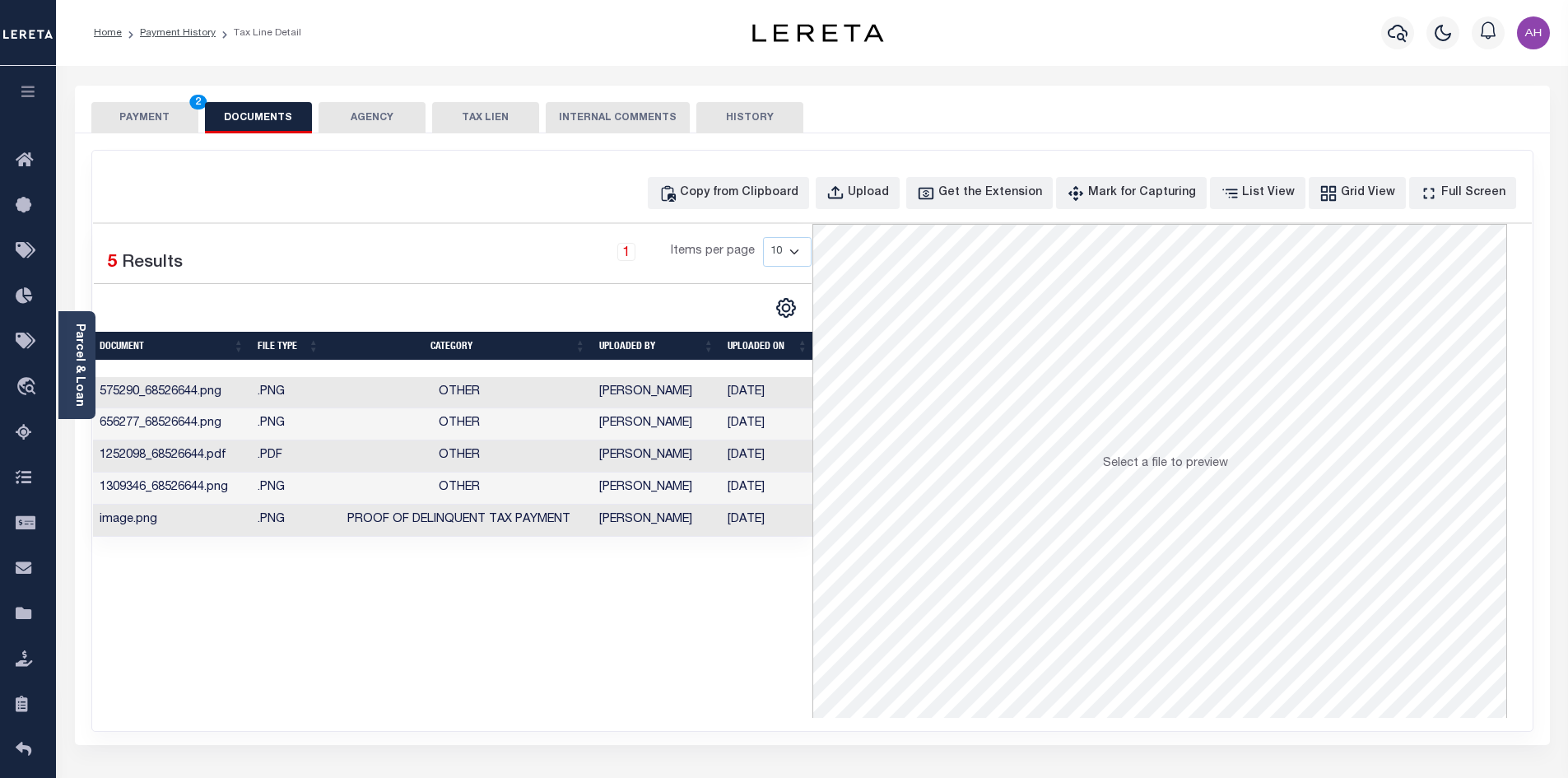
click at [148, 109] on button "PAYMENT 2" at bounding box center [144, 117] width 107 height 32
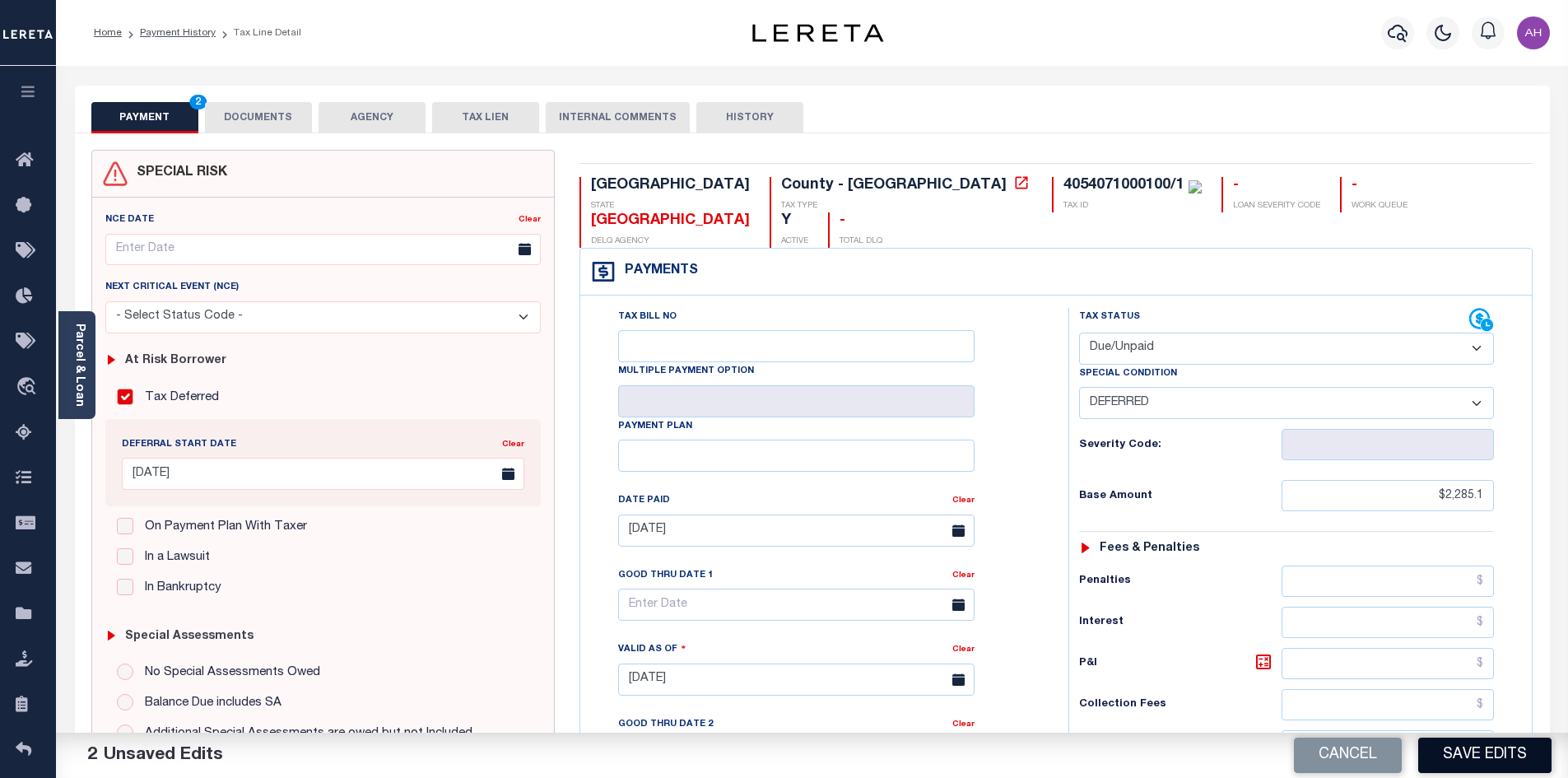
click at [1490, 758] on button "Save Edits" at bounding box center [1484, 755] width 133 height 35
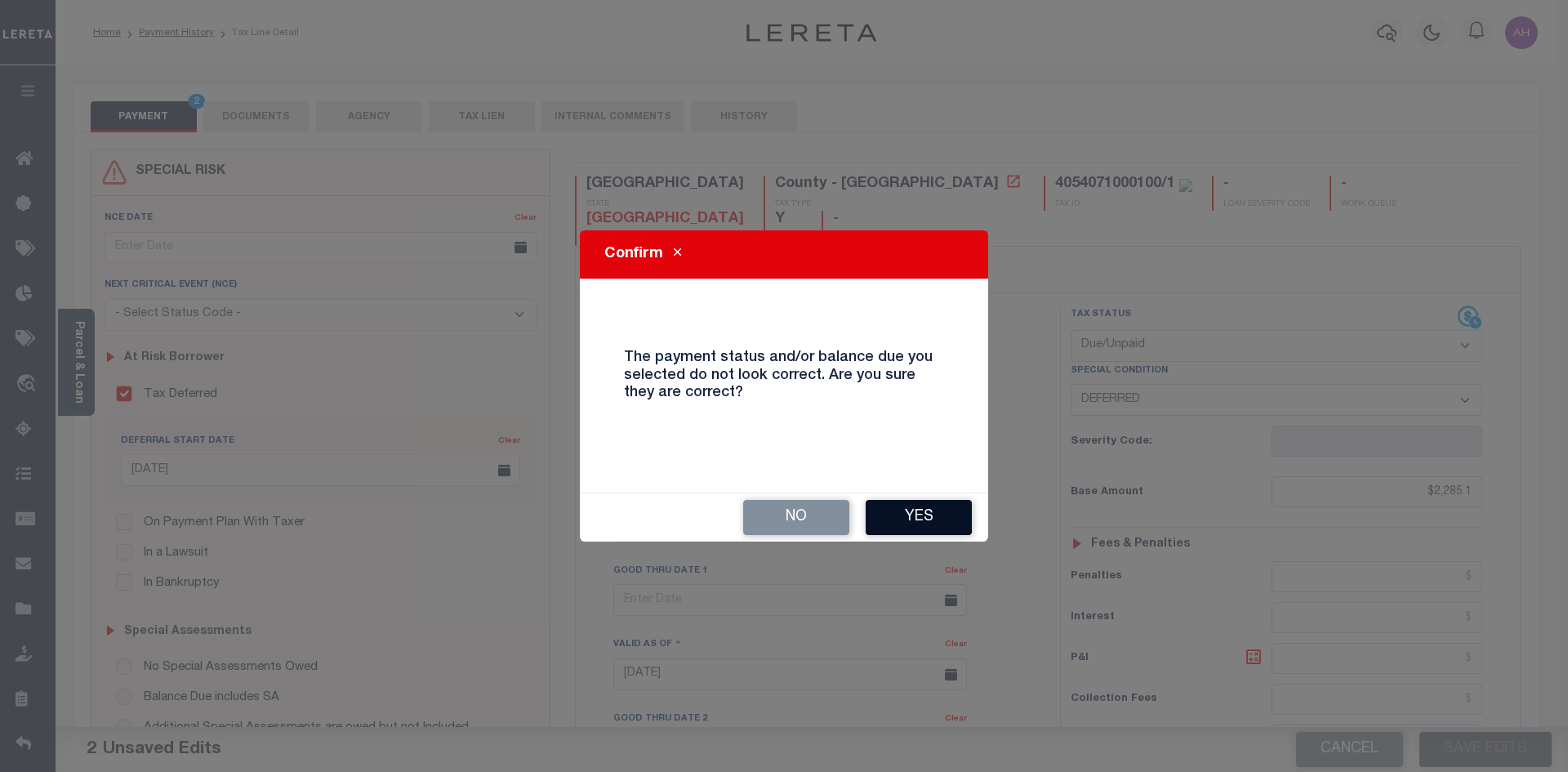
click at [902, 517] on button "Yes" at bounding box center [919, 516] width 106 height 35
